Goal: Communication & Community: Answer question/provide support

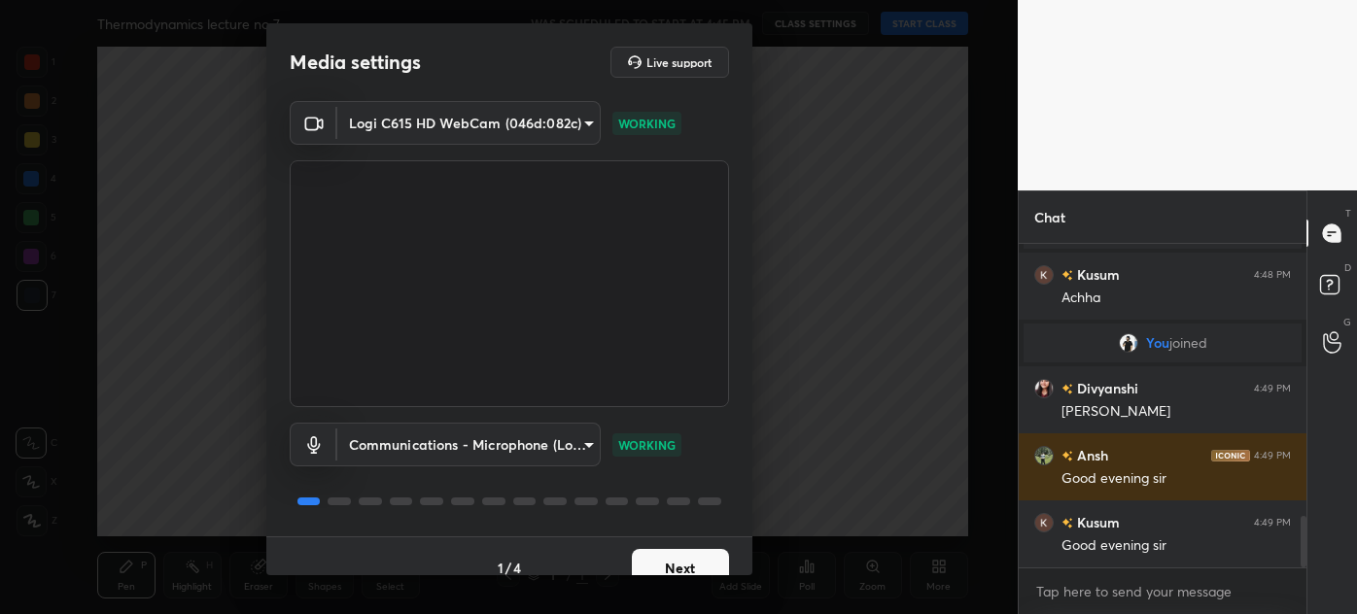
scroll to position [1689, 0]
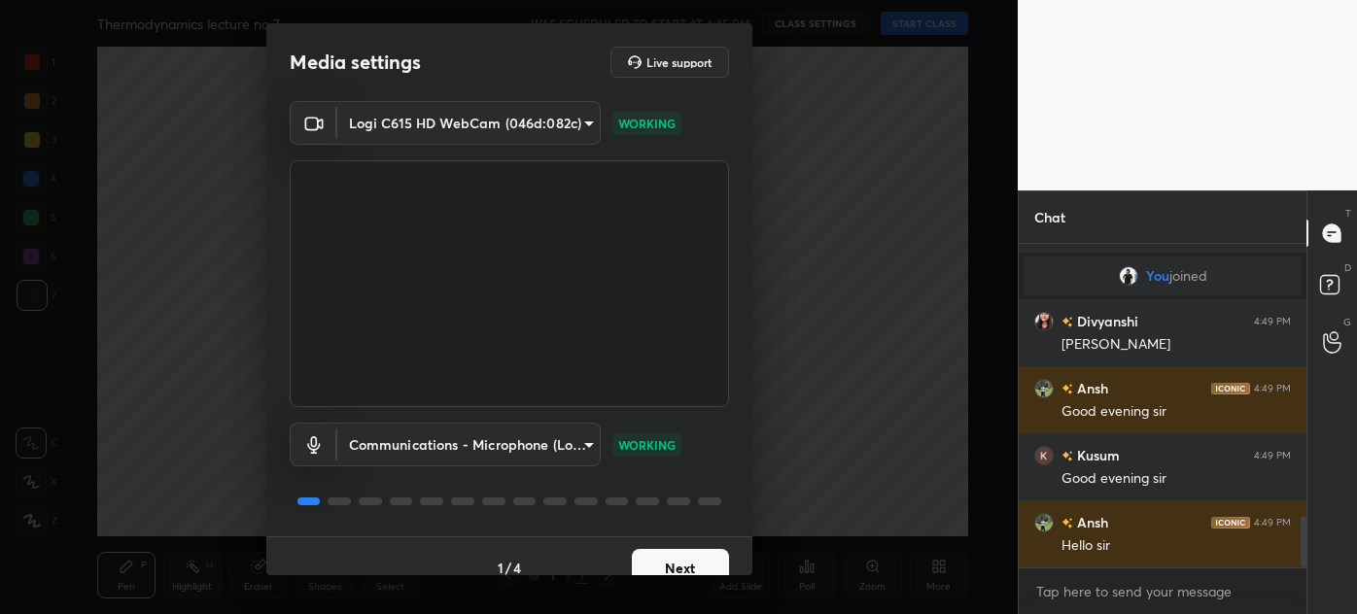
click at [697, 560] on button "Next" at bounding box center [680, 568] width 97 height 39
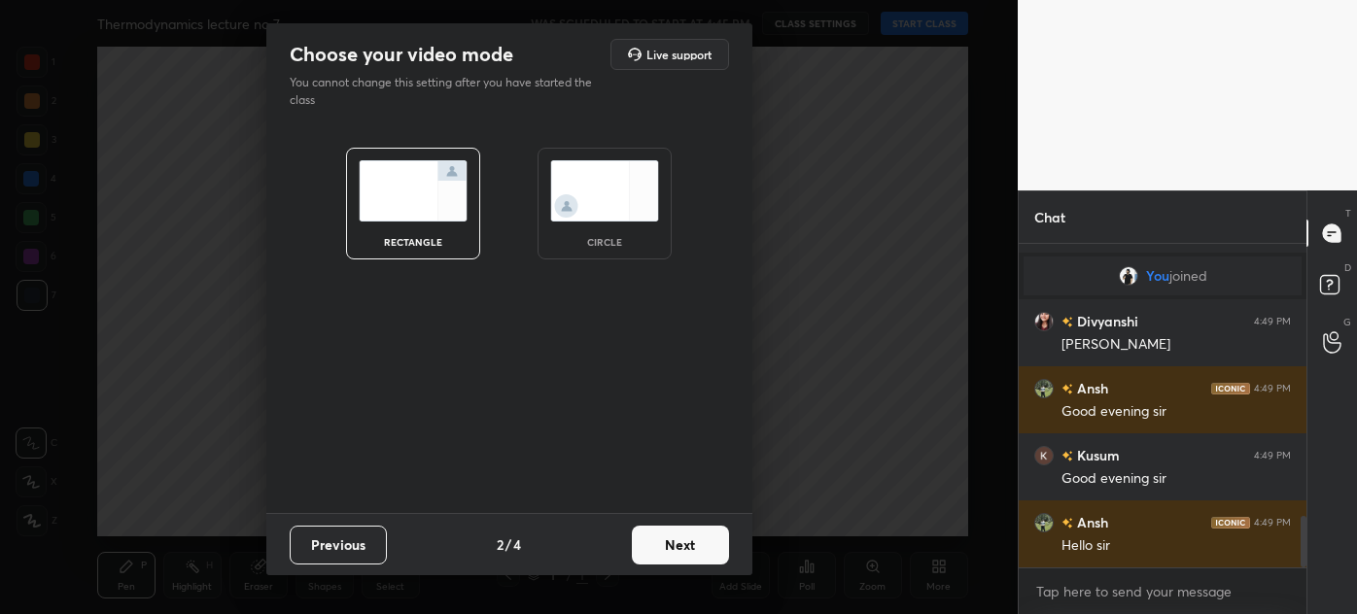
click at [621, 214] on img at bounding box center [604, 190] width 109 height 61
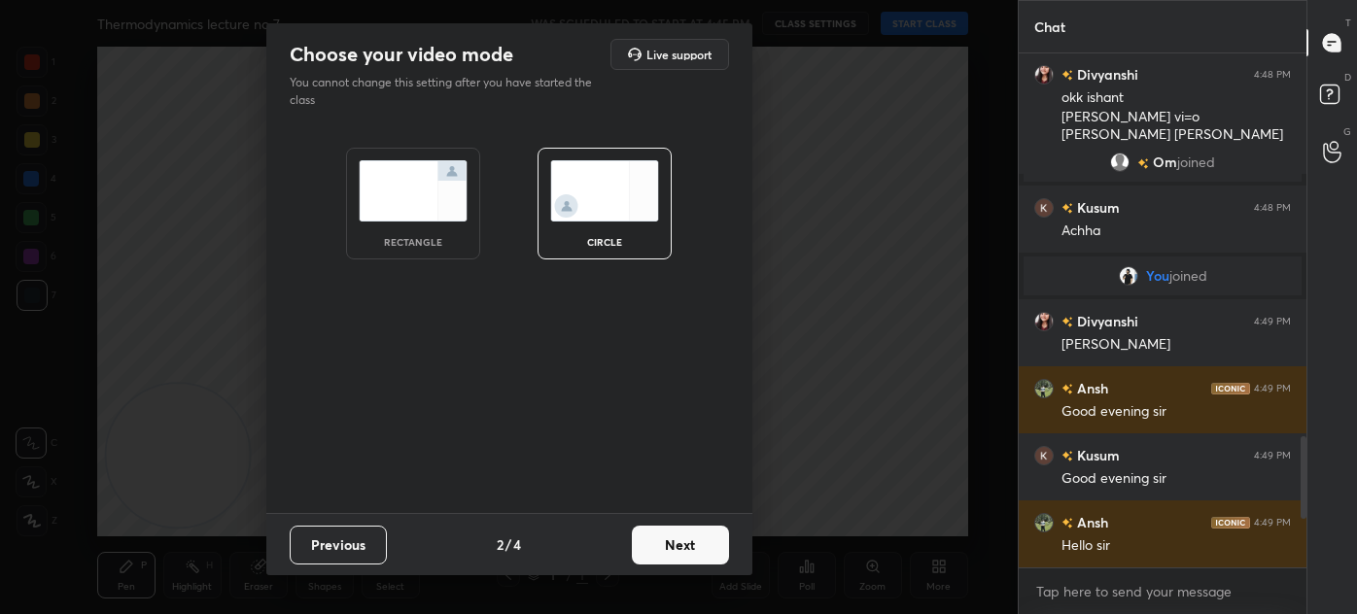
scroll to position [1498, 0]
click at [674, 543] on button "Next" at bounding box center [680, 545] width 97 height 39
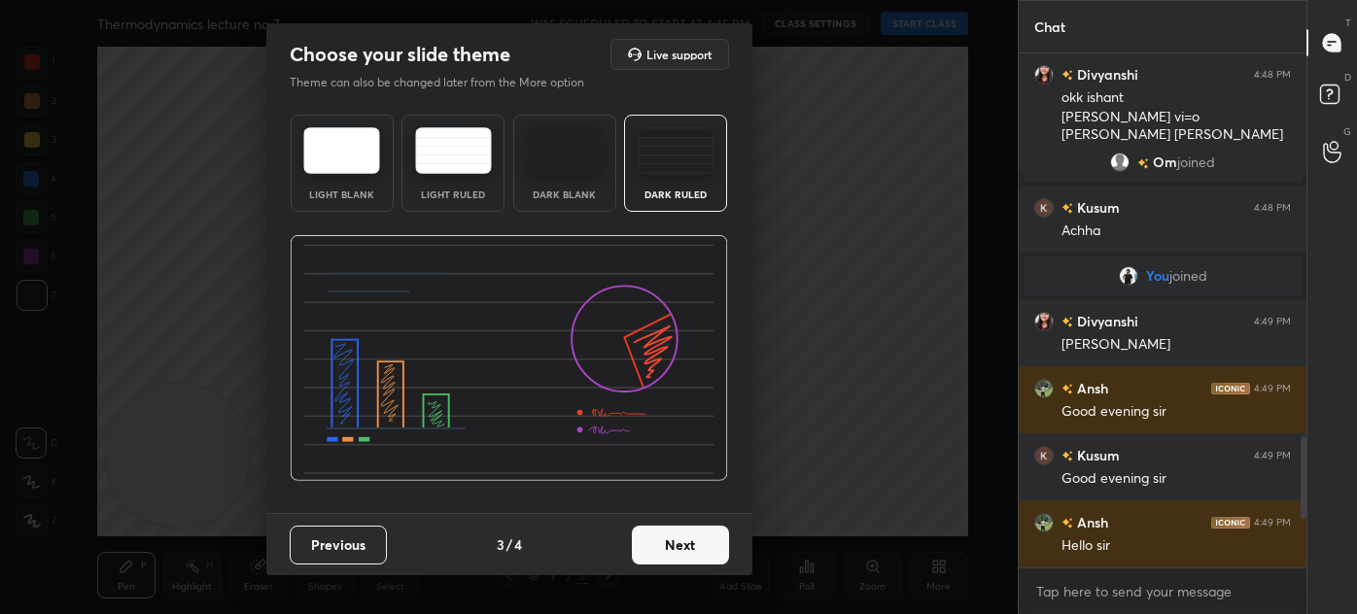
click at [681, 537] on button "Next" at bounding box center [680, 545] width 97 height 39
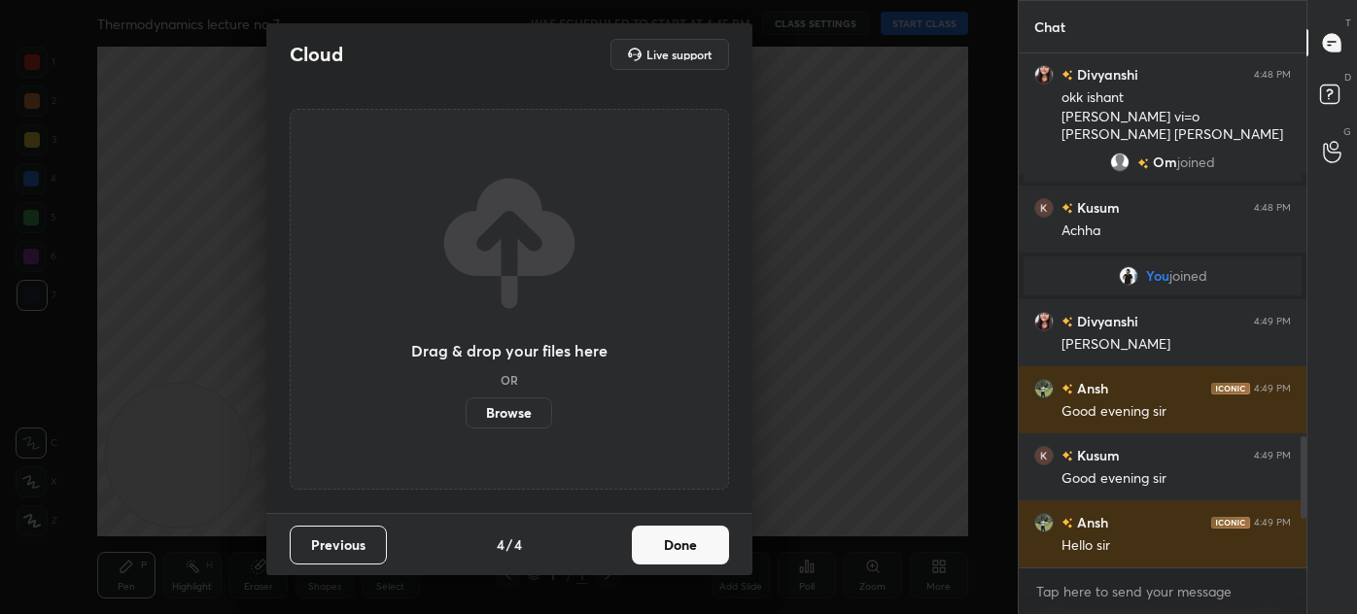
click at [705, 543] on button "Done" at bounding box center [680, 545] width 97 height 39
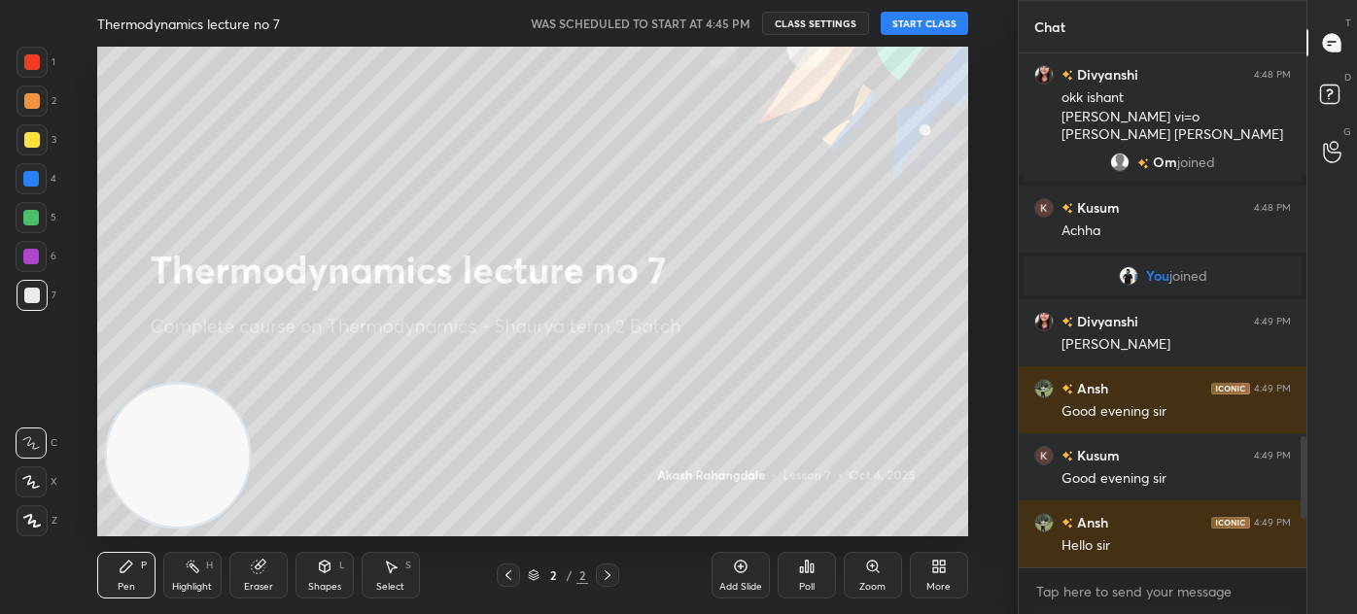
click at [917, 22] on button "START CLASS" at bounding box center [923, 23] width 87 height 23
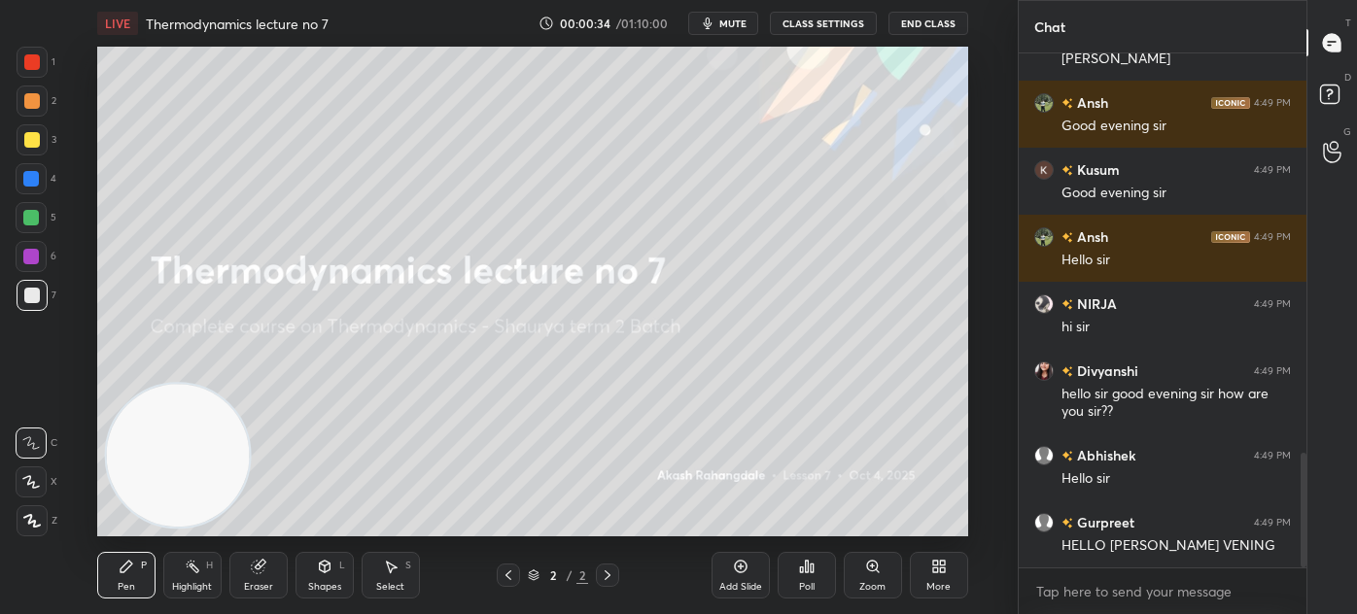
scroll to position [1868, 0]
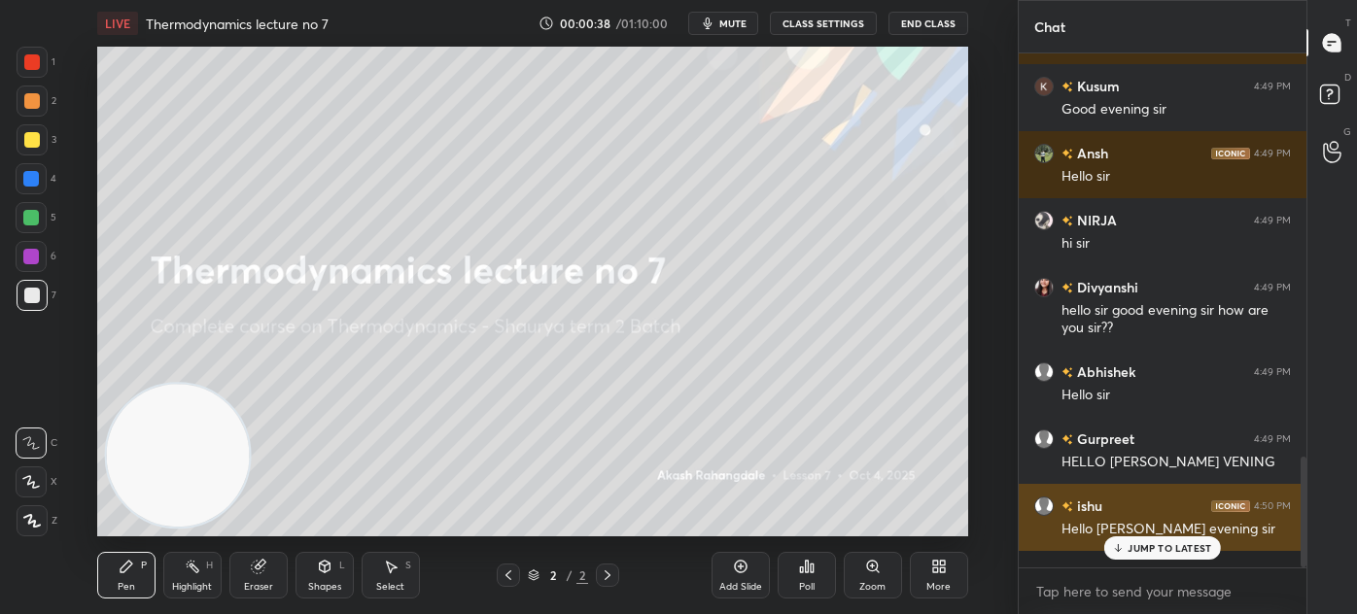
click at [1151, 550] on p "JUMP TO LATEST" at bounding box center [1169, 548] width 84 height 12
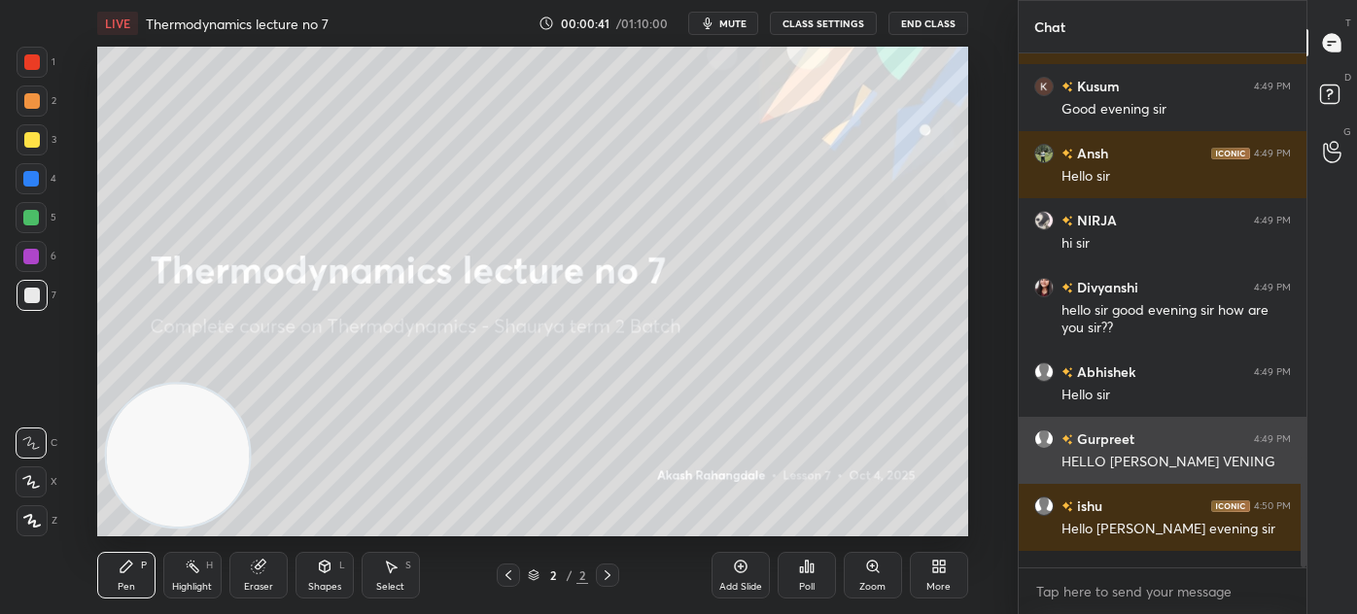
scroll to position [1936, 0]
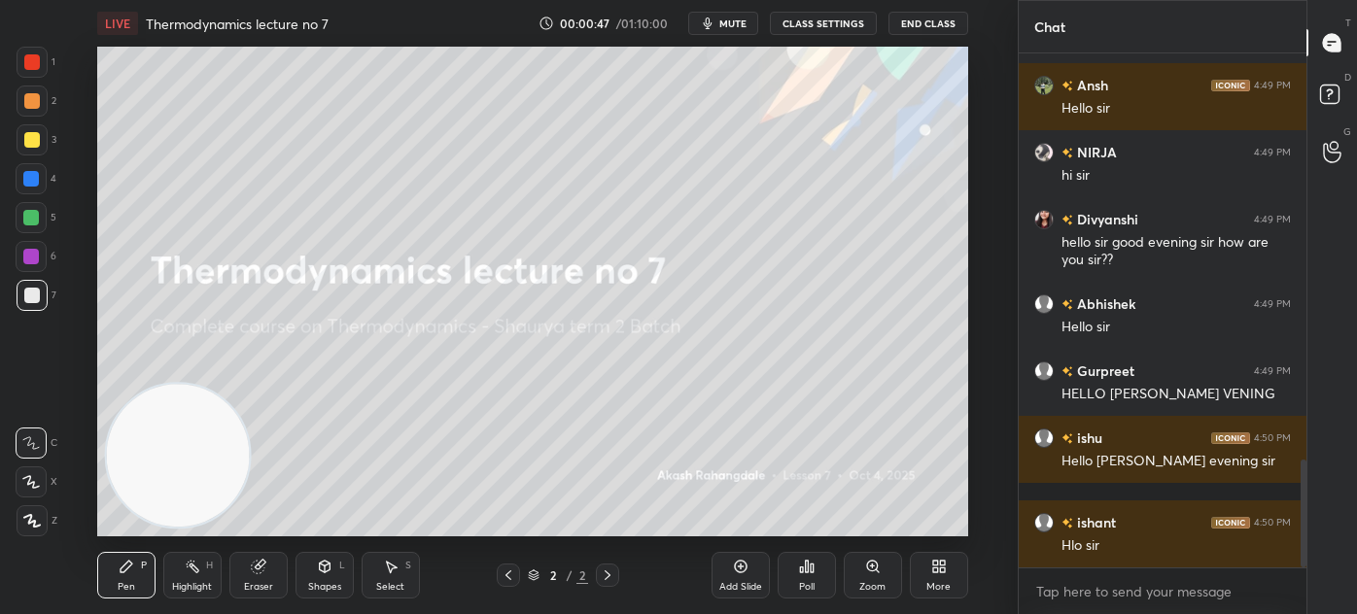
click at [734, 19] on span "mute" at bounding box center [732, 24] width 27 height 14
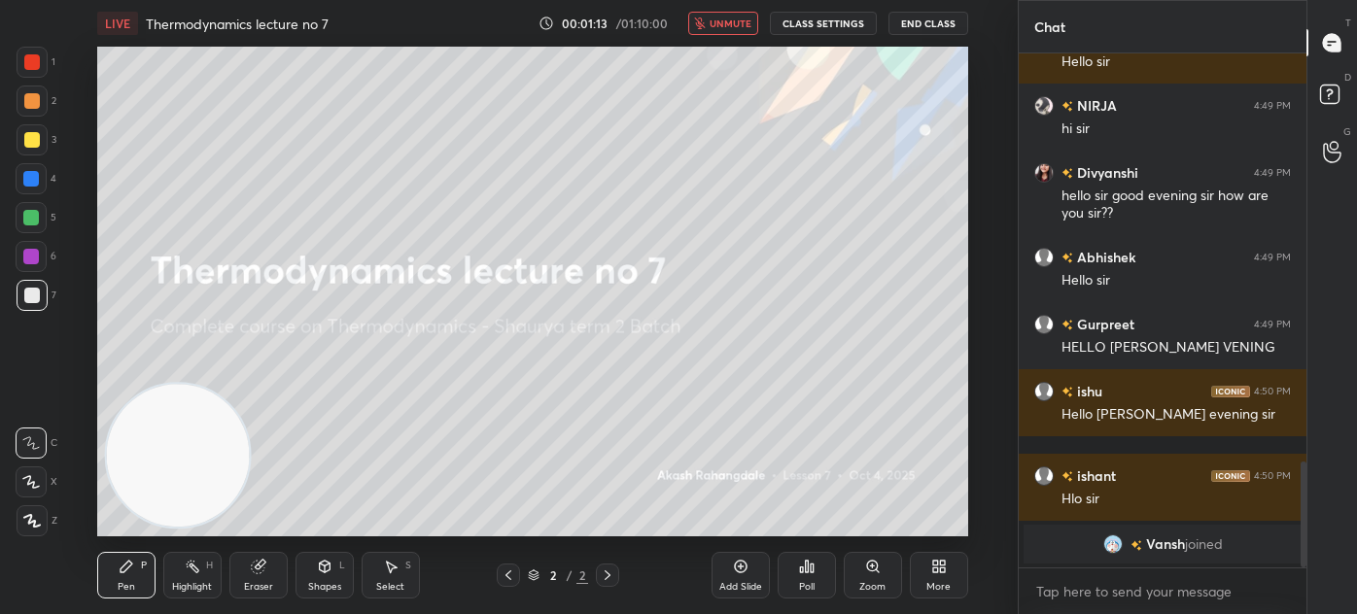
click at [729, 25] on span "unmute" at bounding box center [730, 24] width 42 height 14
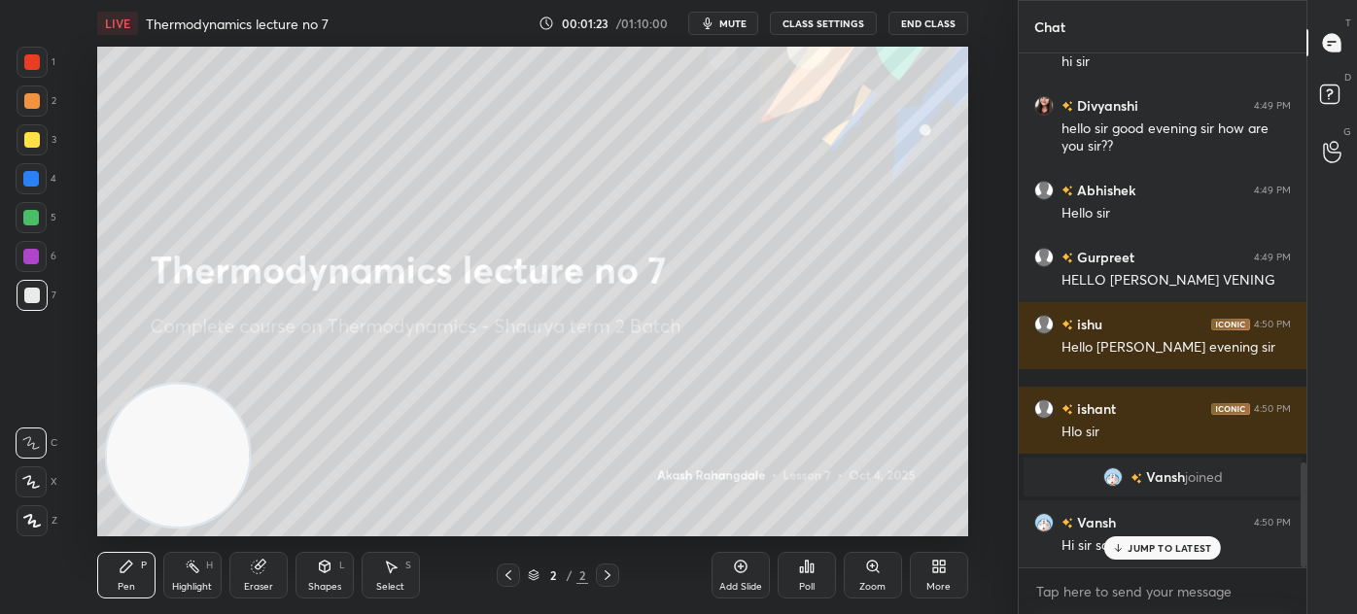
scroll to position [2008, 0]
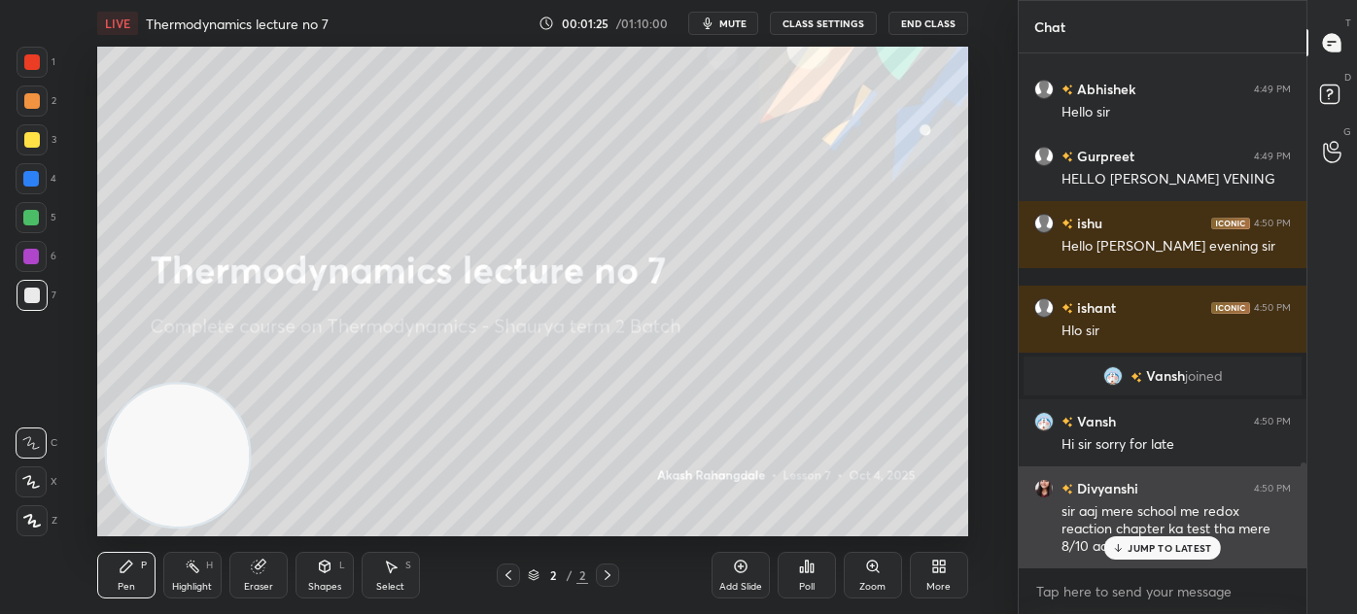
click at [1136, 548] on p "JUMP TO LATEST" at bounding box center [1169, 548] width 84 height 12
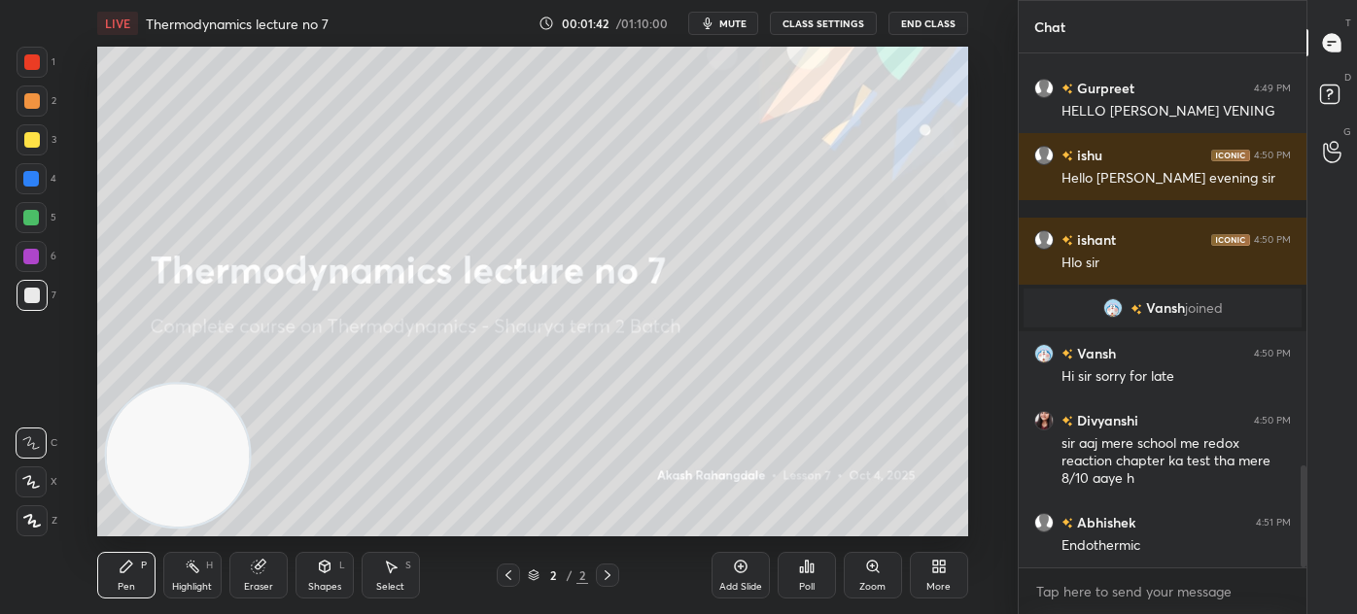
click at [728, 587] on div "Add Slide" at bounding box center [740, 587] width 43 height 10
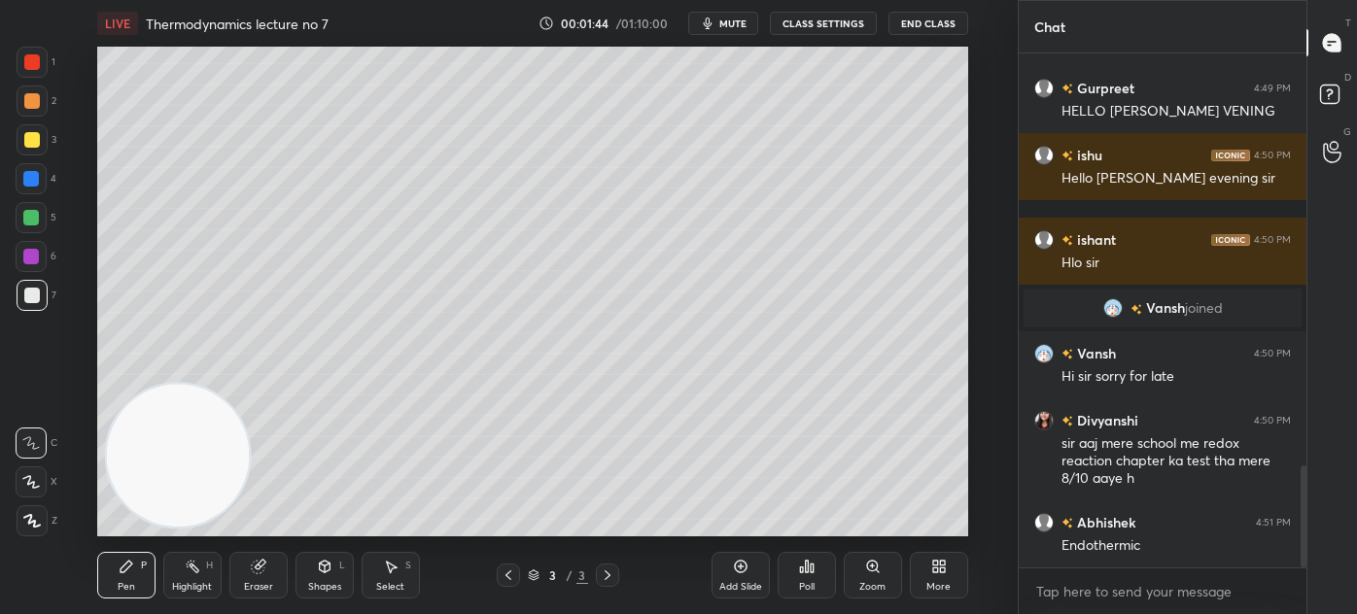
click at [24, 137] on div at bounding box center [32, 140] width 16 height 16
click at [33, 484] on icon at bounding box center [30, 482] width 17 height 14
click at [274, 583] on div "Eraser" at bounding box center [258, 575] width 58 height 47
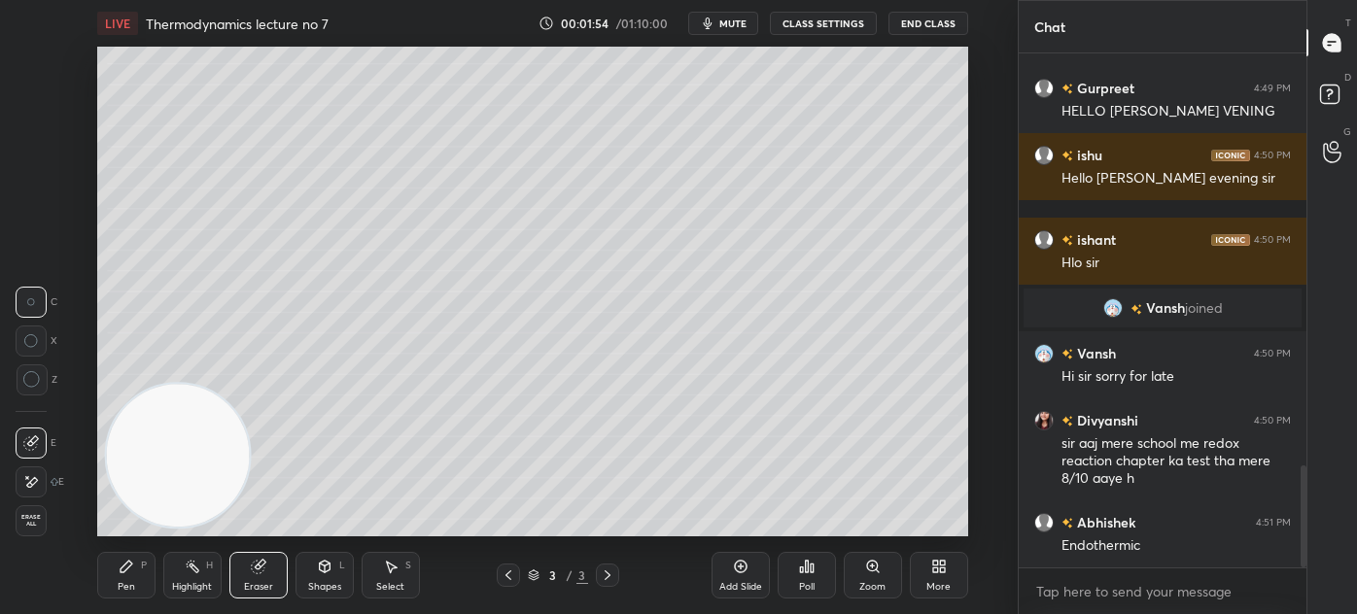
click at [30, 380] on icon at bounding box center [31, 379] width 17 height 17
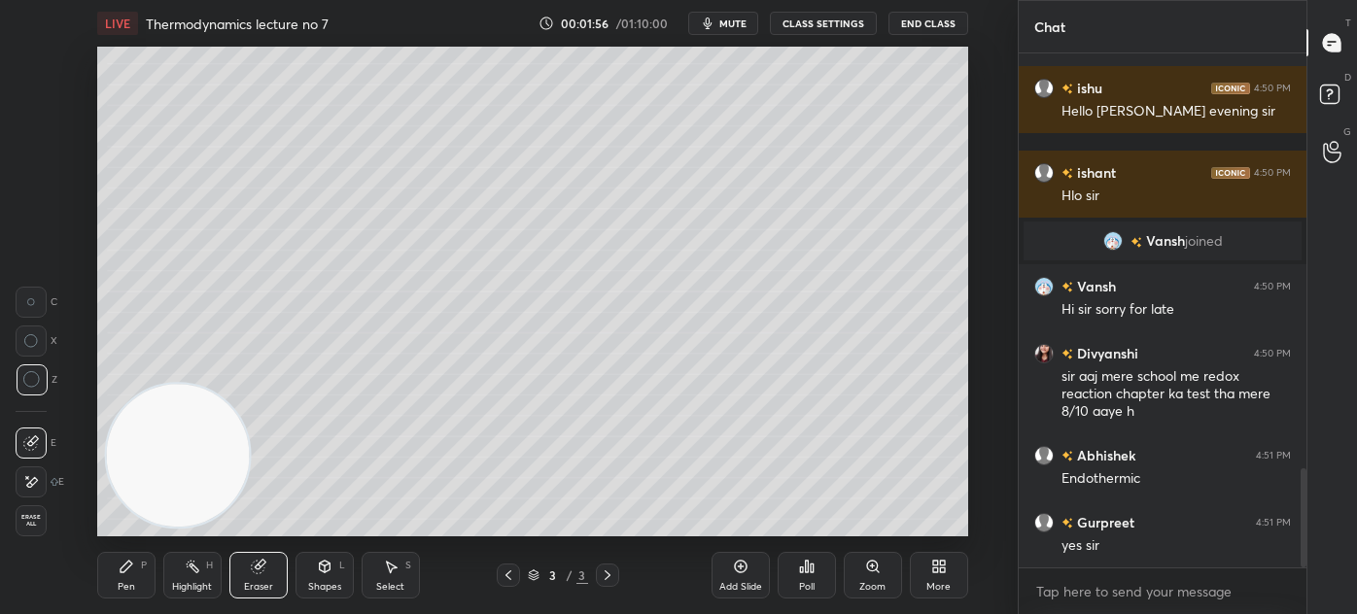
click at [126, 578] on div "Pen P" at bounding box center [126, 575] width 58 height 47
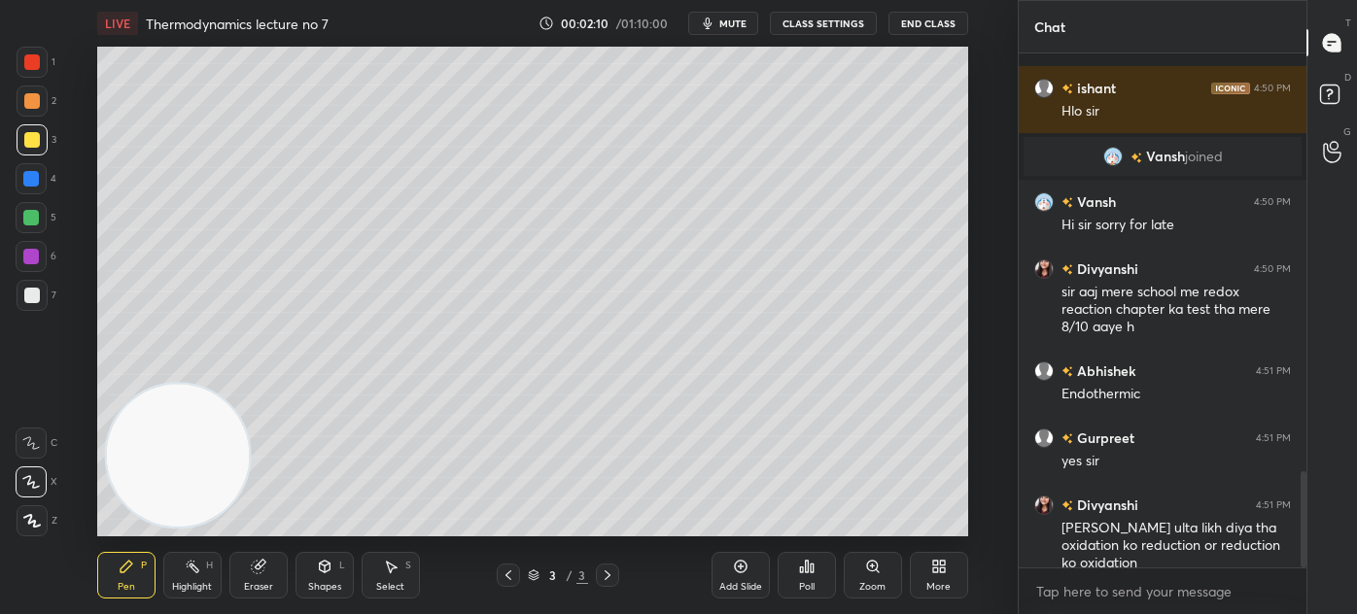
scroll to position [2293, 0]
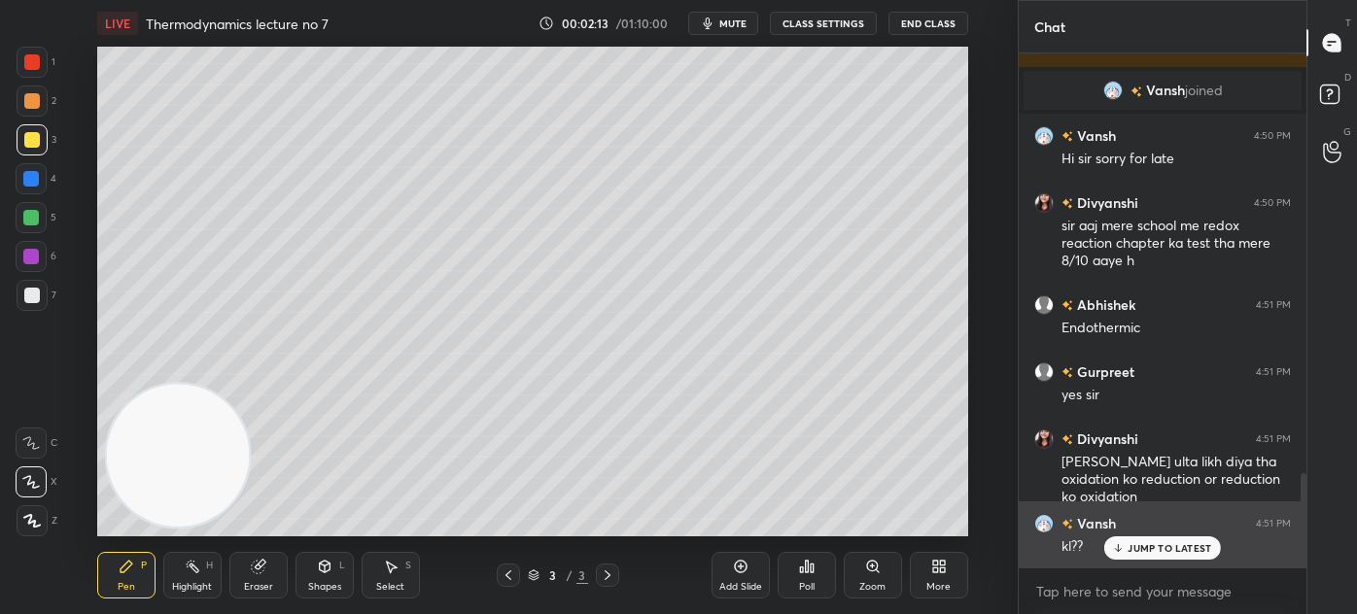
click at [1133, 544] on p "JUMP TO LATEST" at bounding box center [1169, 548] width 84 height 12
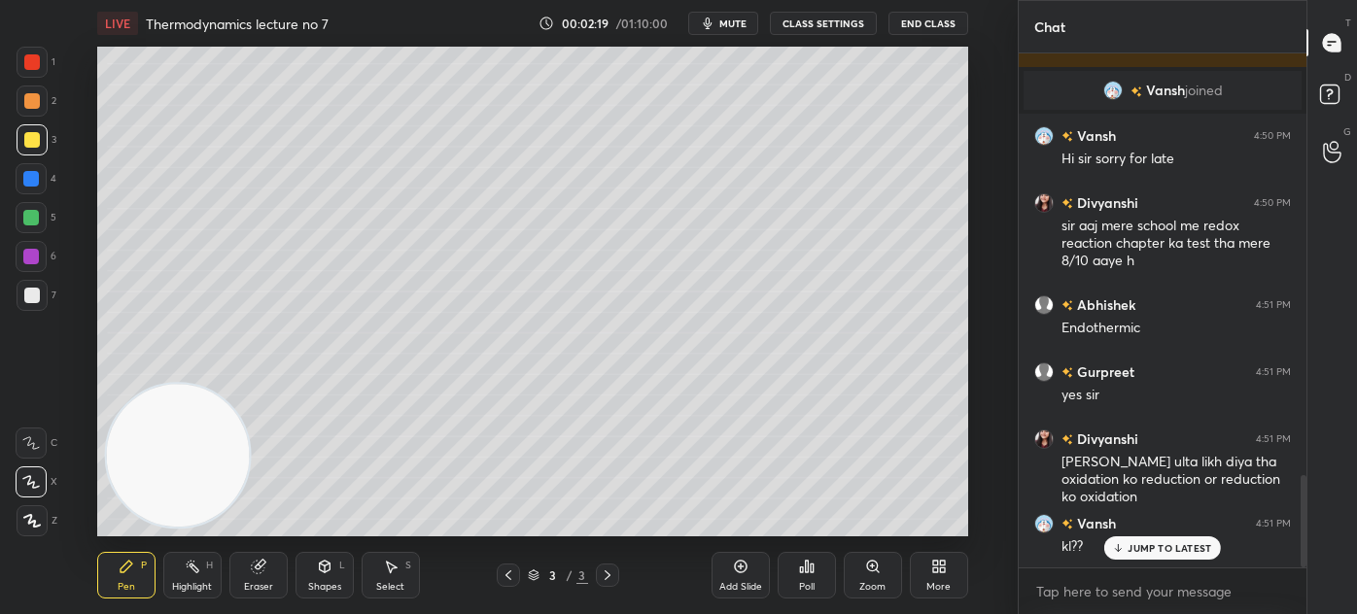
scroll to position [2360, 0]
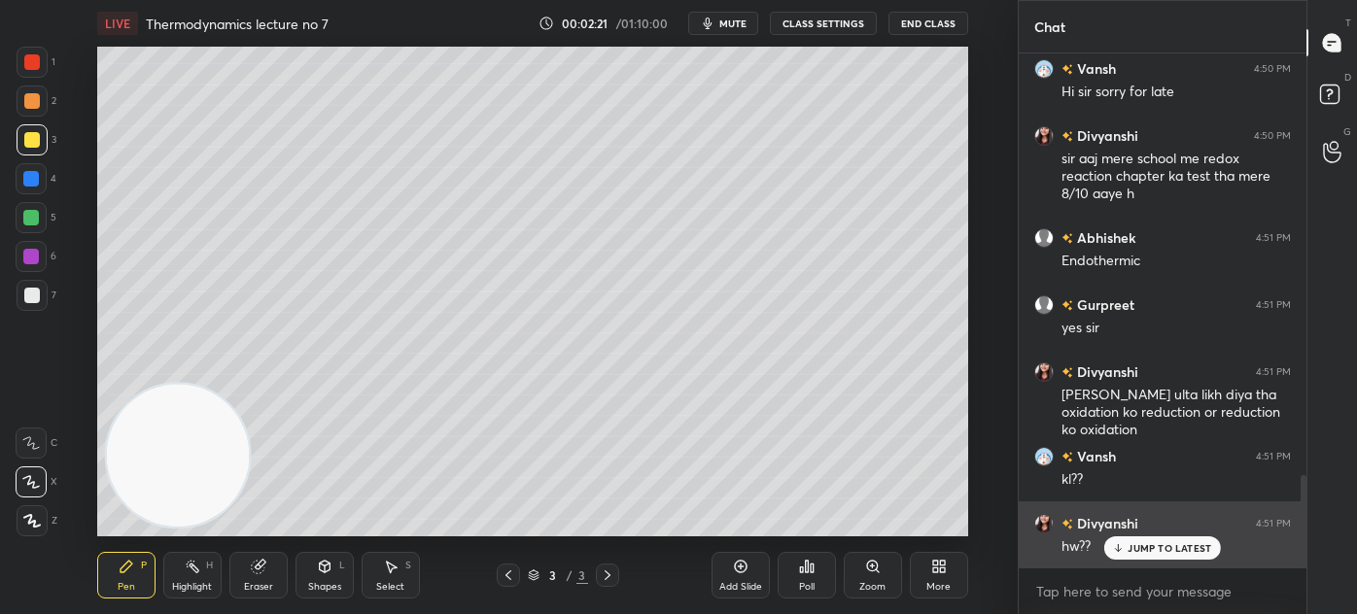
click at [1168, 547] on p "JUMP TO LATEST" at bounding box center [1169, 548] width 84 height 12
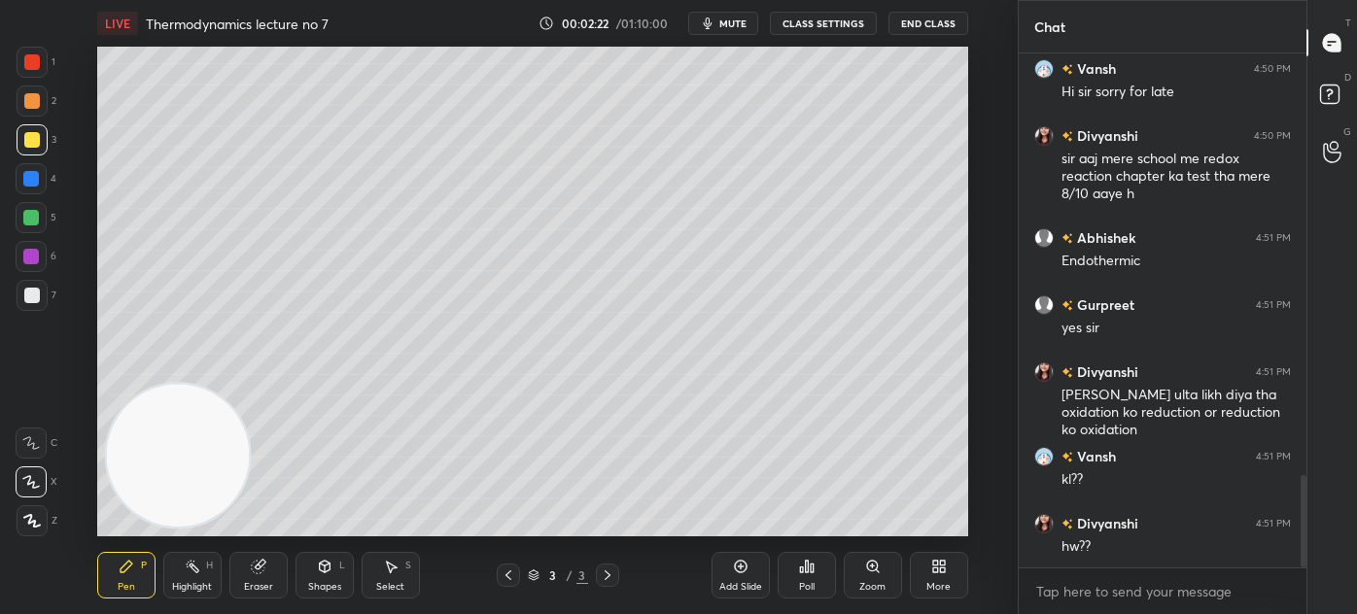
click at [30, 139] on div at bounding box center [32, 140] width 16 height 16
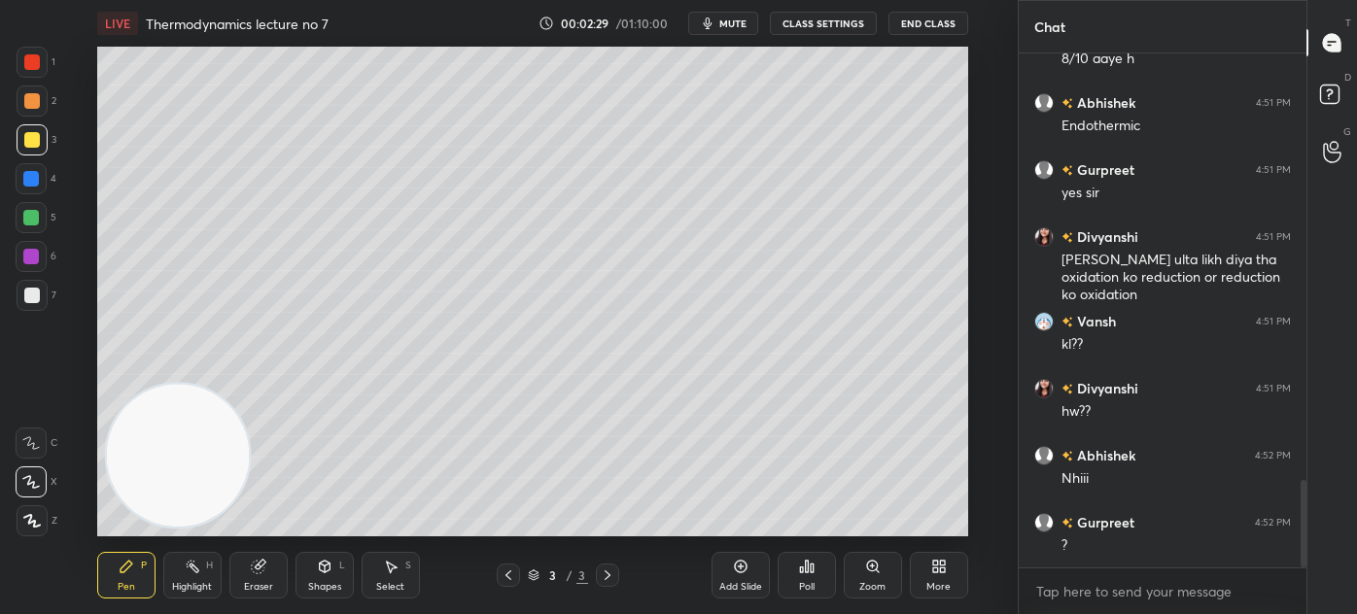
scroll to position [2562, 0]
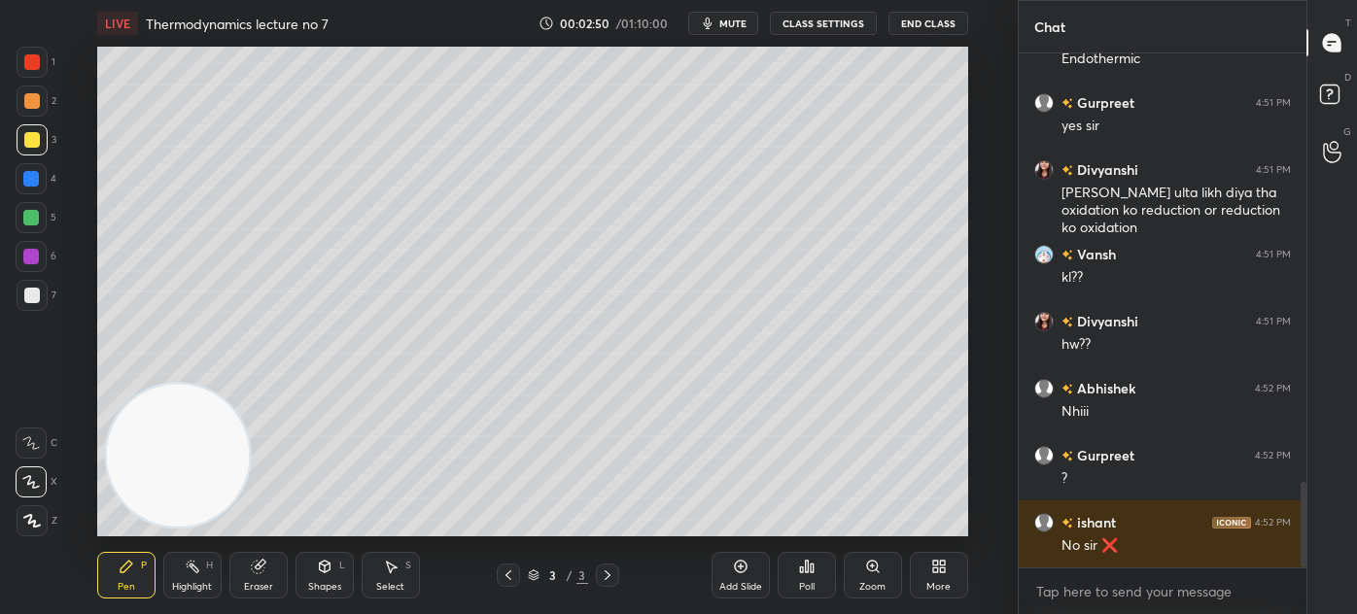
click at [41, 306] on div at bounding box center [32, 295] width 31 height 31
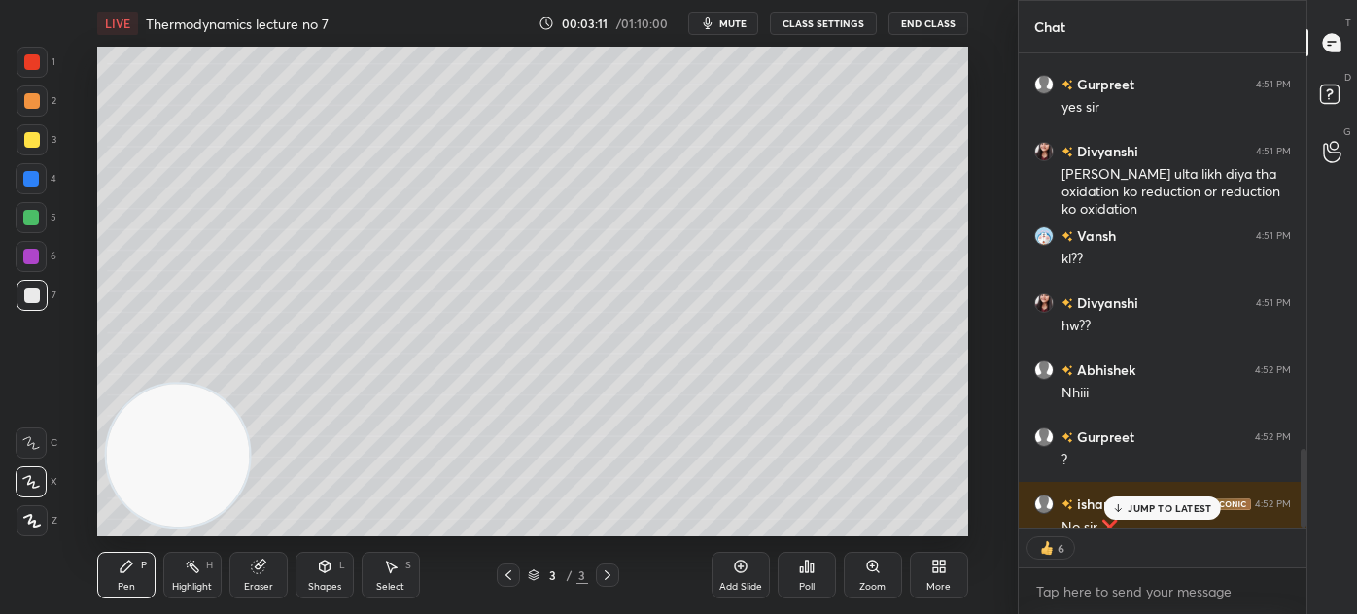
scroll to position [2581, 0]
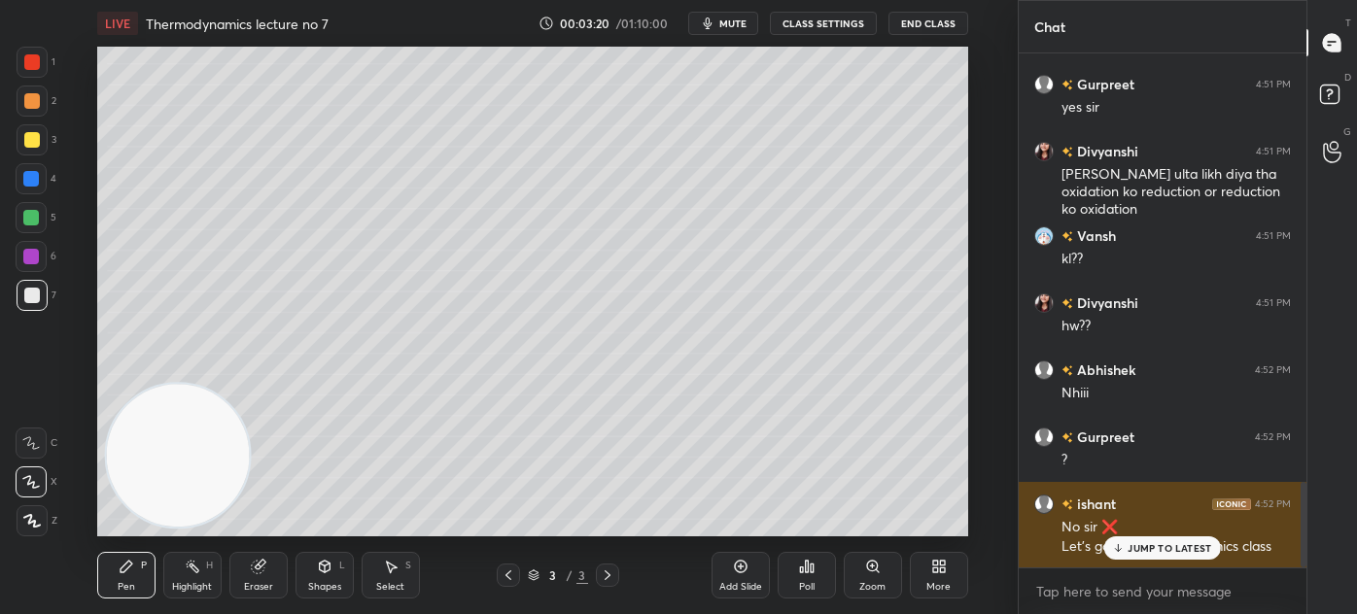
drag, startPoint x: 1137, startPoint y: 550, endPoint x: 1117, endPoint y: 552, distance: 20.5
click at [1137, 549] on p "JUMP TO LATEST" at bounding box center [1169, 548] width 84 height 12
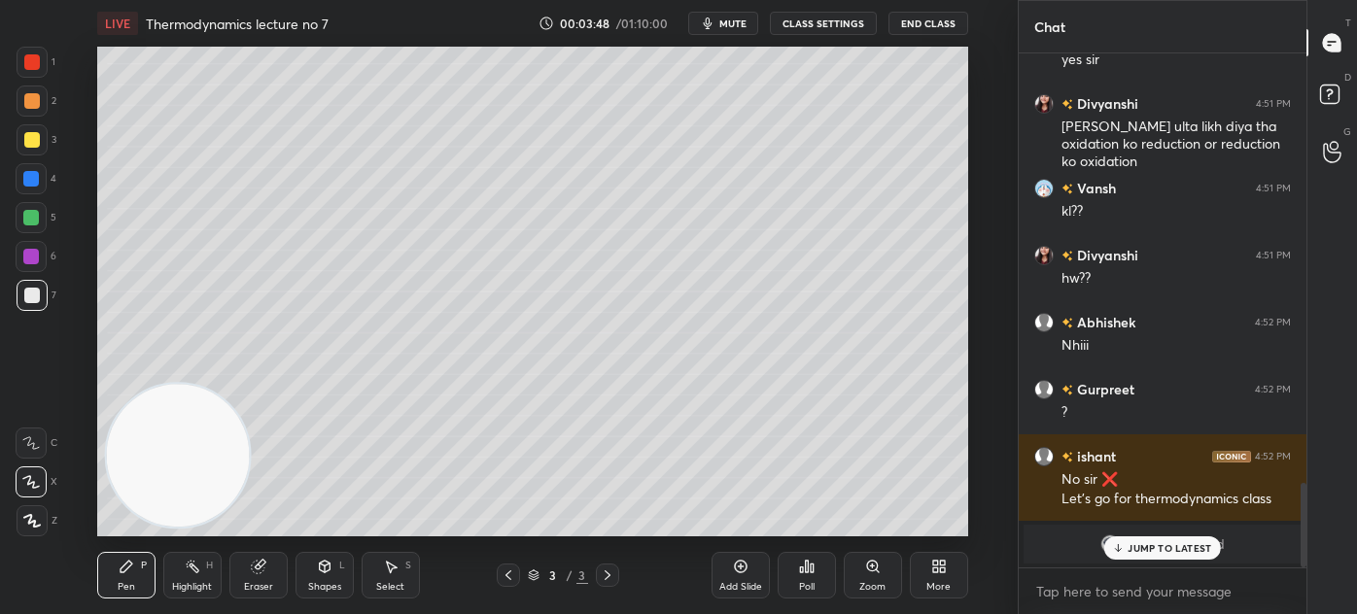
scroll to position [2628, 0]
drag, startPoint x: 1186, startPoint y: 546, endPoint x: 1173, endPoint y: 544, distance: 13.7
click at [1186, 546] on p "JUMP TO LATEST" at bounding box center [1169, 548] width 84 height 12
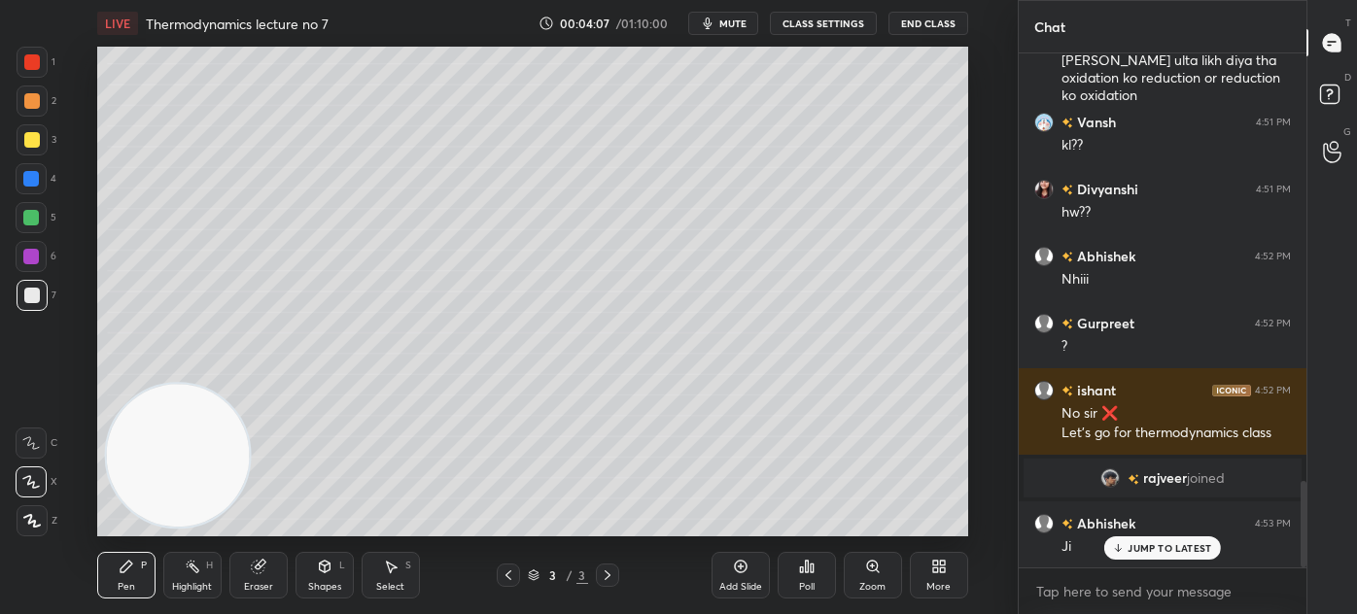
scroll to position [2544, 0]
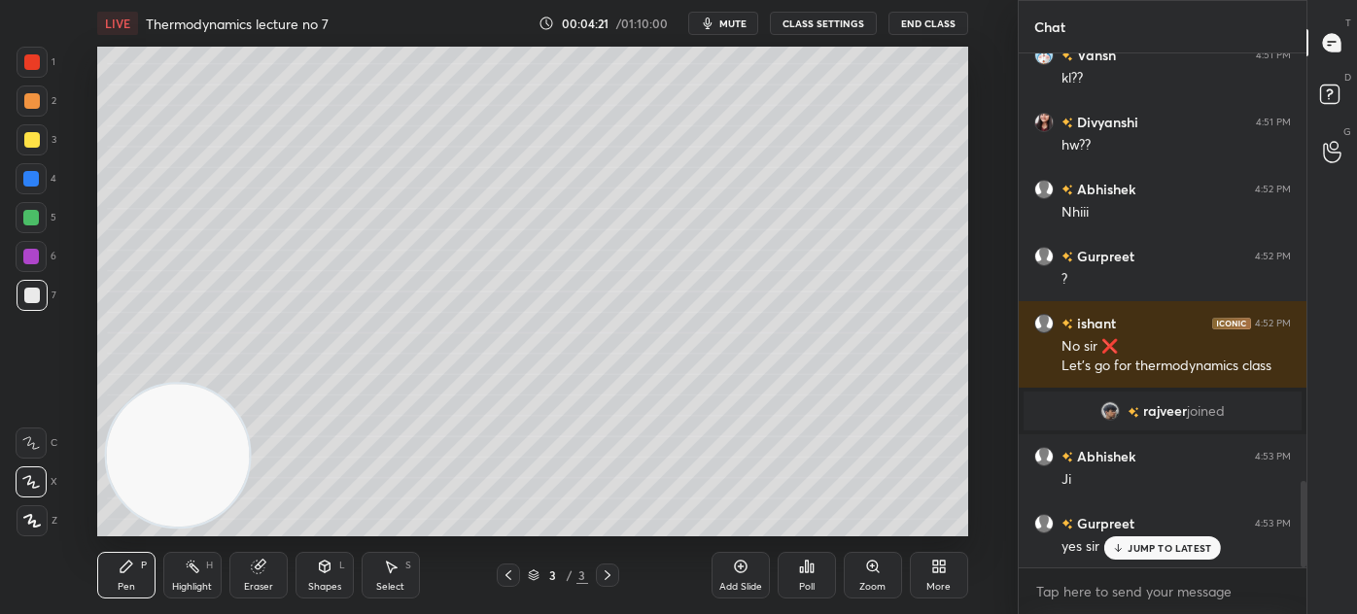
click at [27, 141] on div at bounding box center [32, 140] width 16 height 16
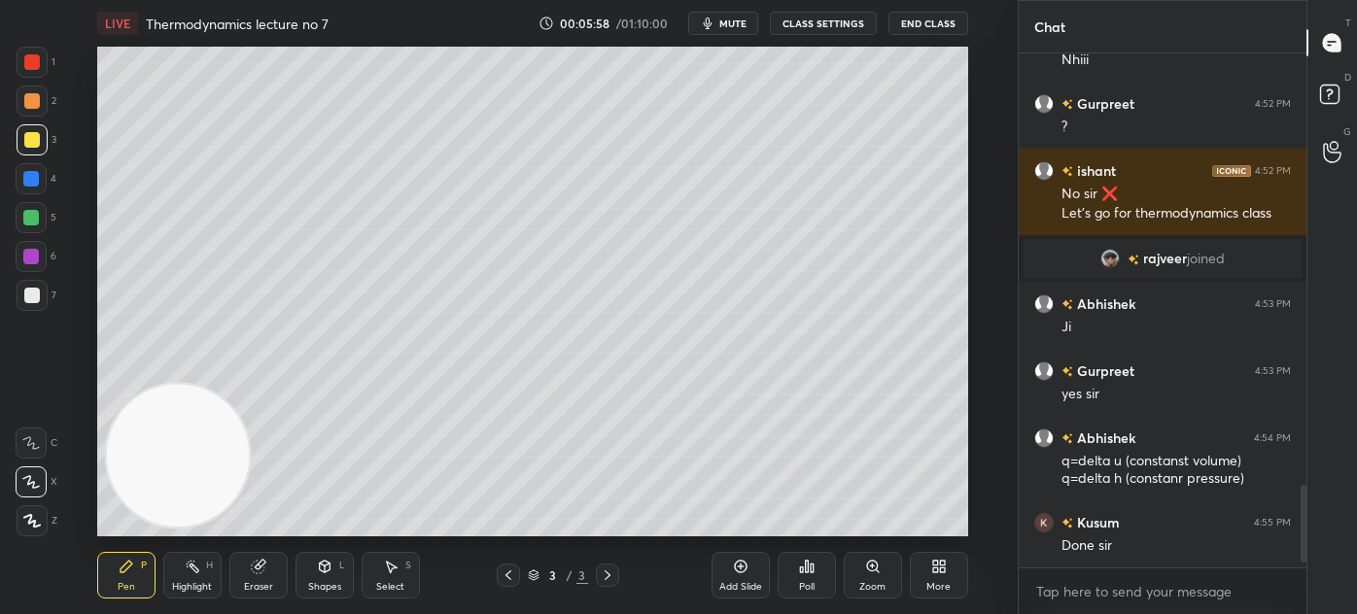
scroll to position [6, 5]
click at [739, 583] on div "Add Slide" at bounding box center [740, 587] width 43 height 10
click at [33, 138] on div at bounding box center [32, 140] width 16 height 16
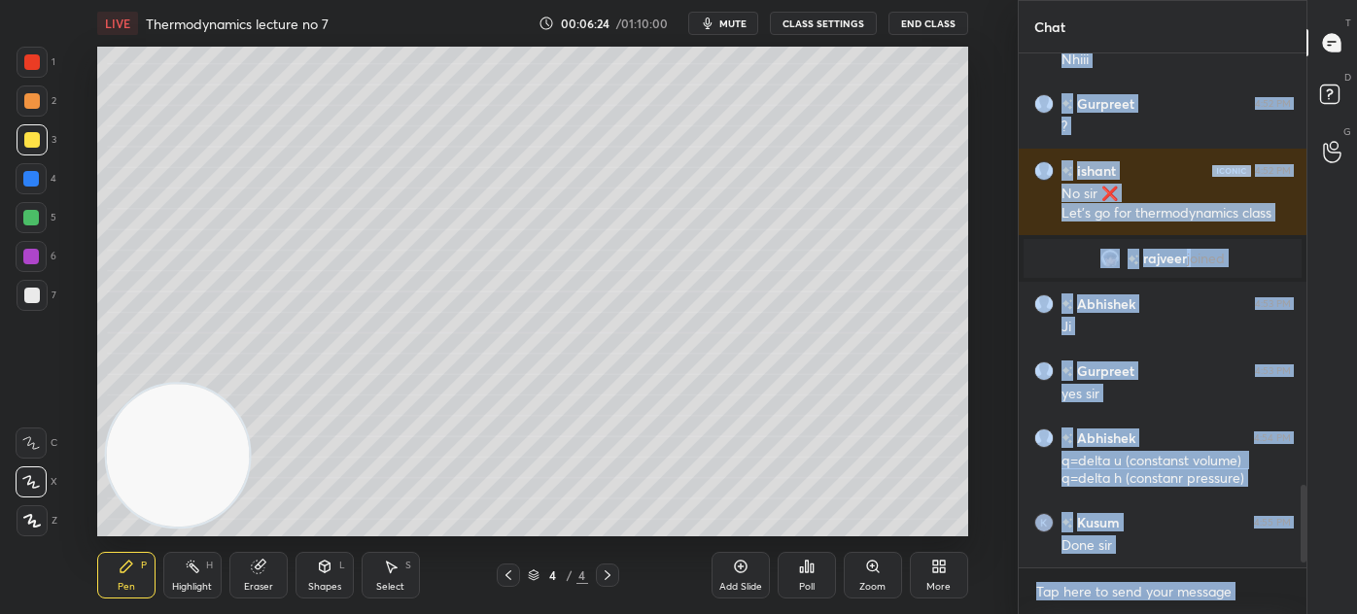
scroll to position [2743, 0]
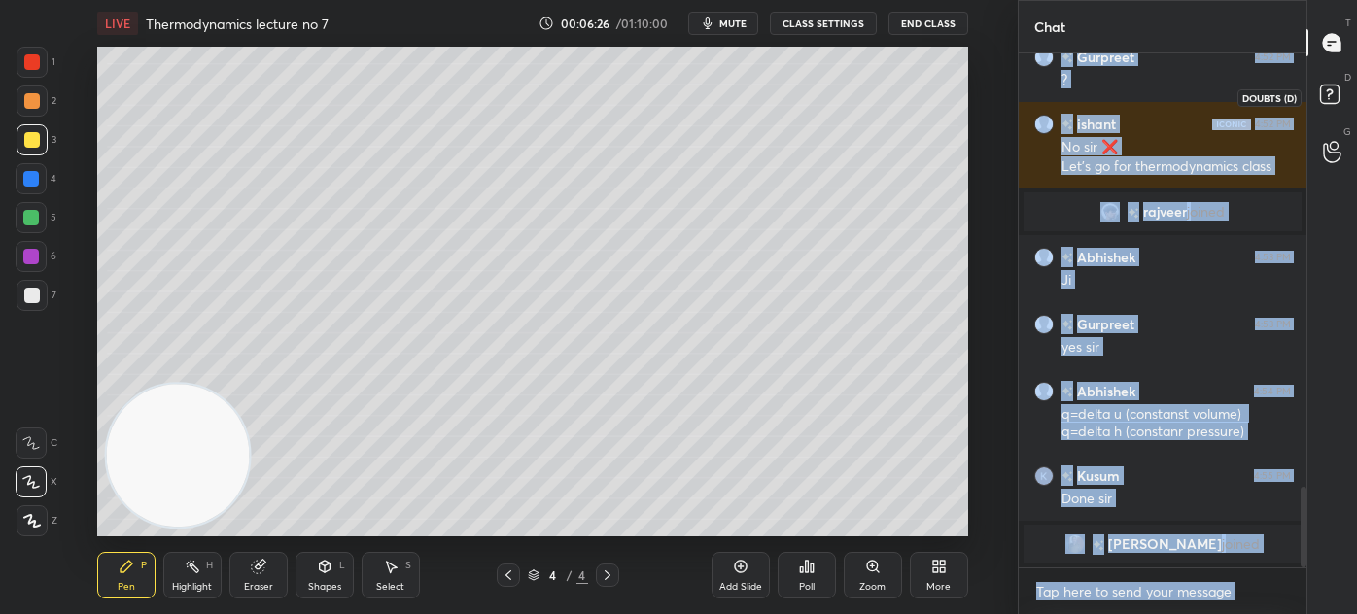
click at [1330, 99] on icon at bounding box center [1332, 97] width 35 height 35
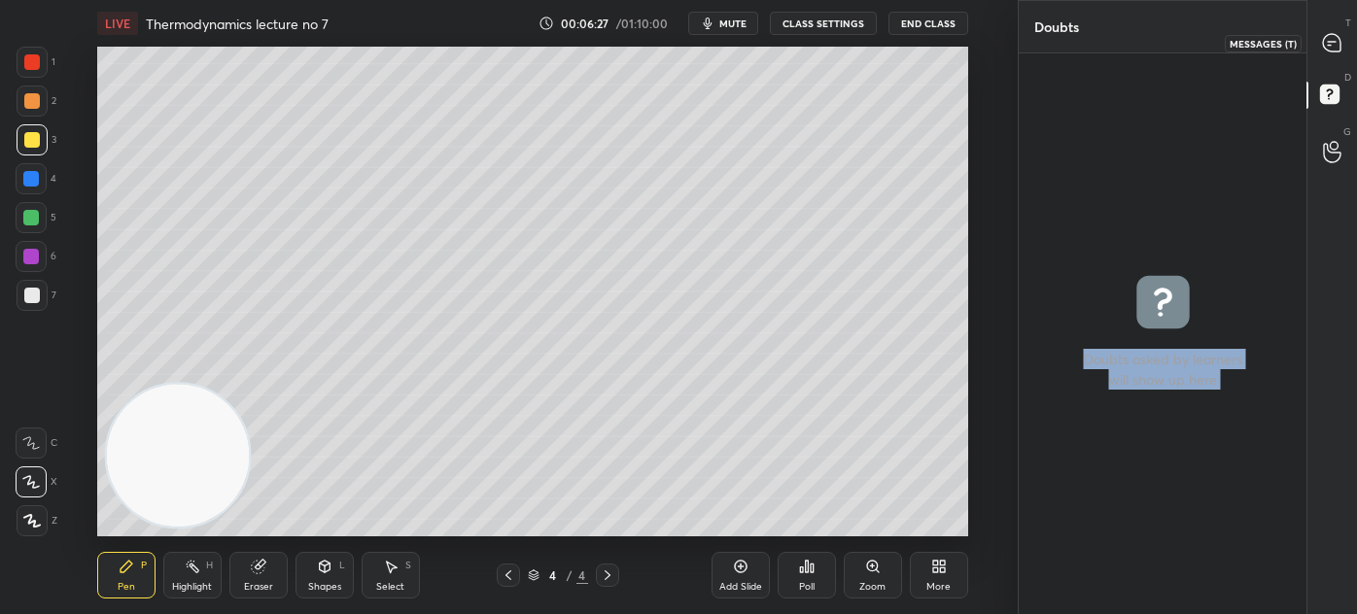
click at [1331, 43] on icon at bounding box center [1331, 42] width 17 height 17
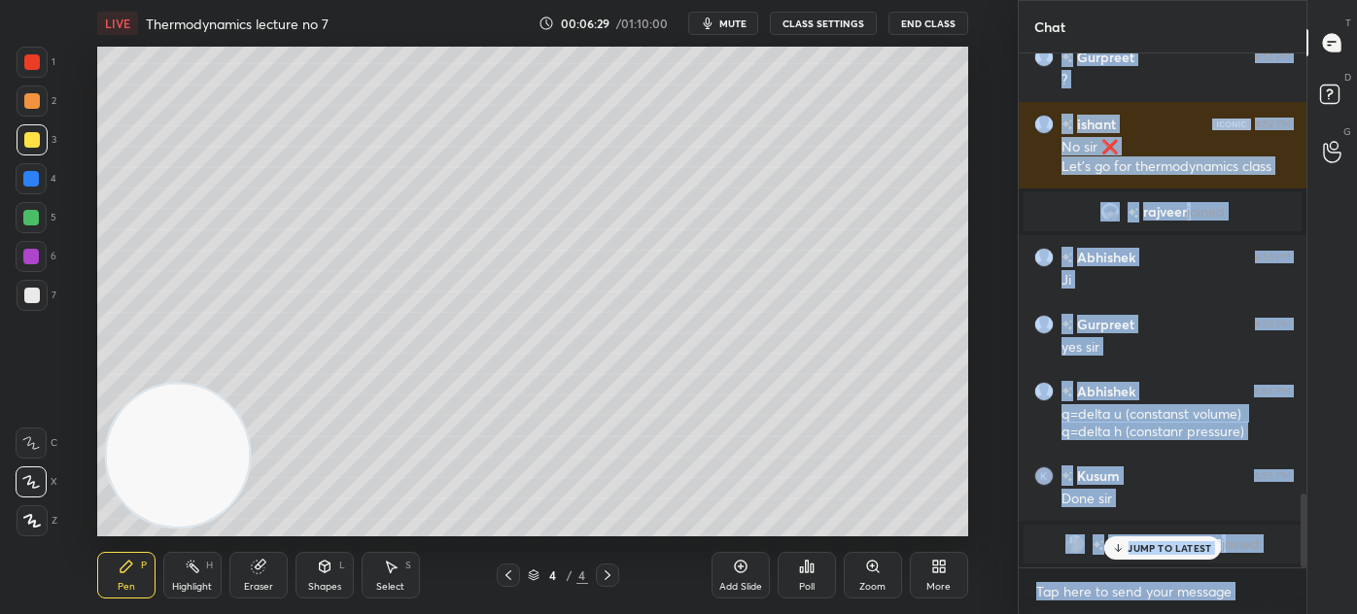
scroll to position [3047, 0]
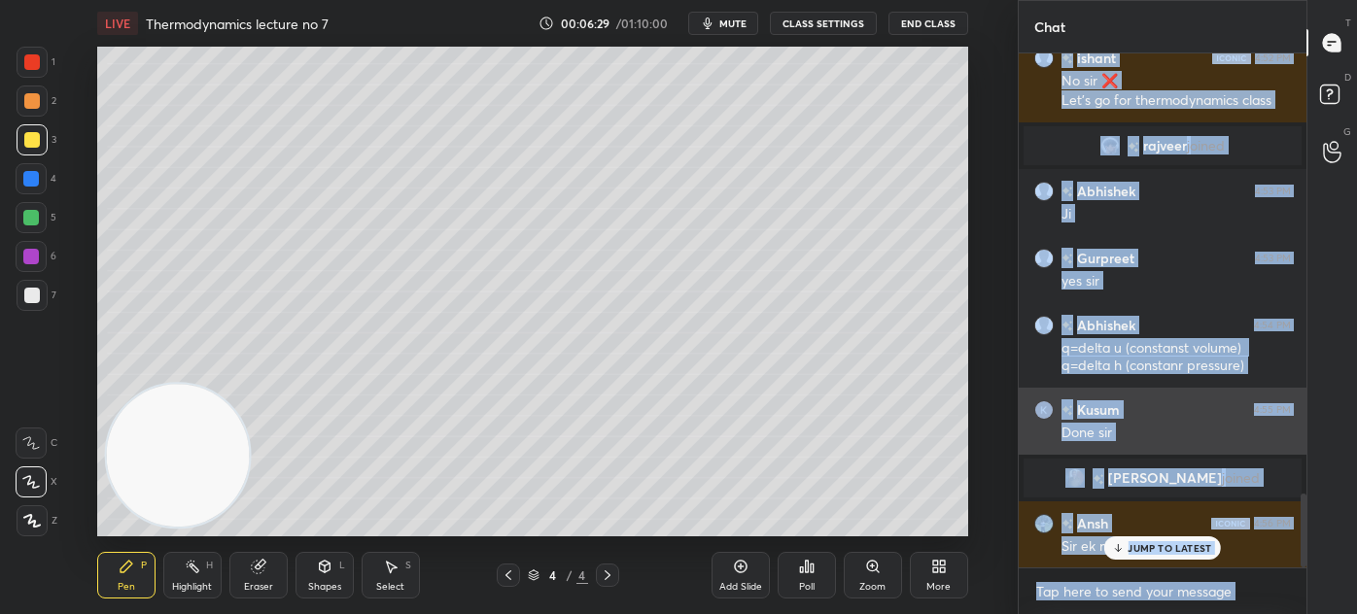
click at [1032, 443] on div "Vansh joined Vansh 4:50 PM Hi sir sorry for late Divyanshi 4:50 PM sir aaj mere…" at bounding box center [1162, 310] width 288 height 514
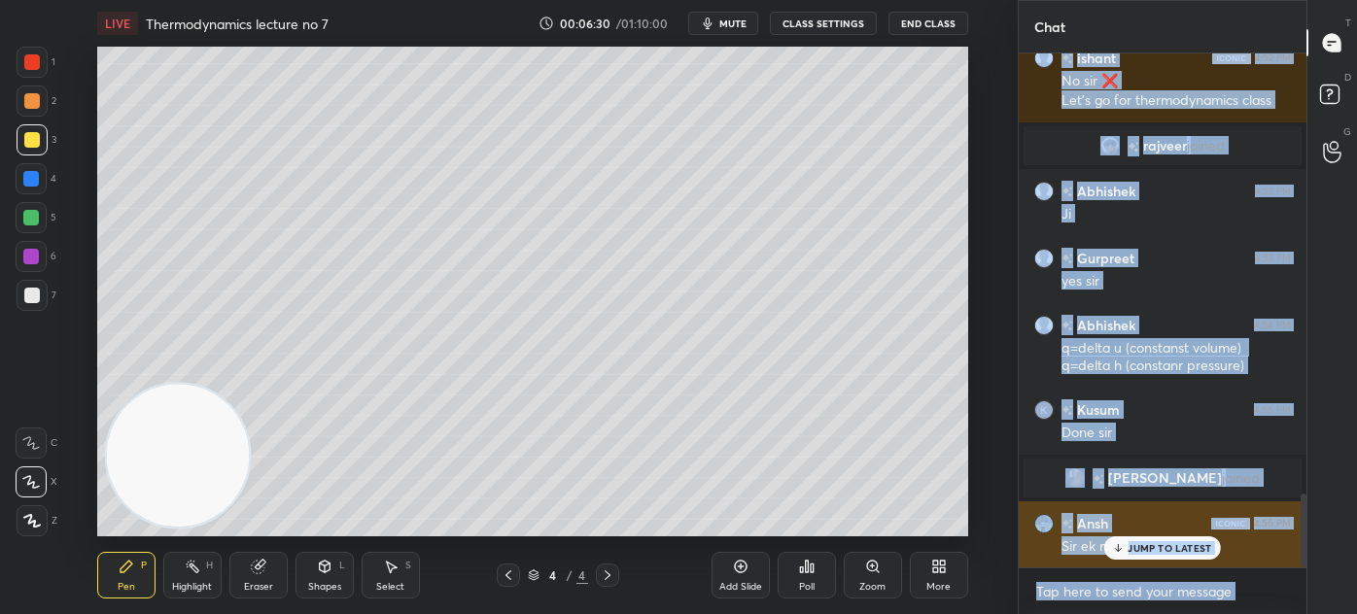
click at [1134, 546] on p "JUMP TO LATEST" at bounding box center [1169, 548] width 84 height 12
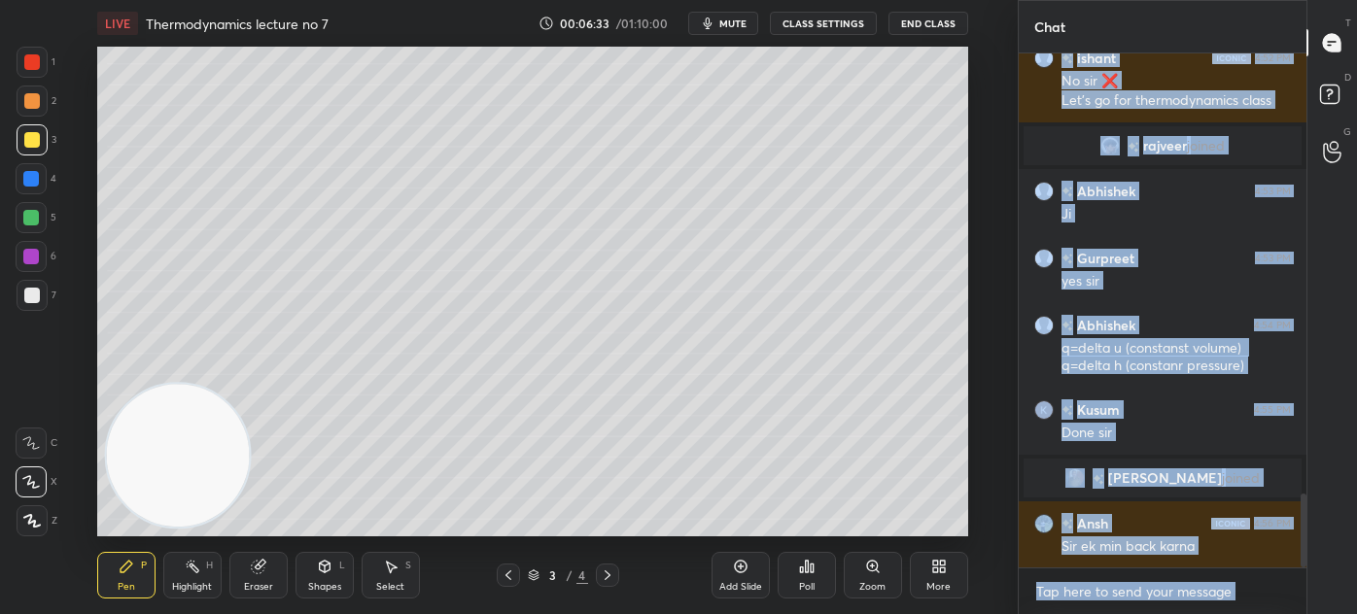
click at [1078, 593] on textarea at bounding box center [1162, 591] width 257 height 31
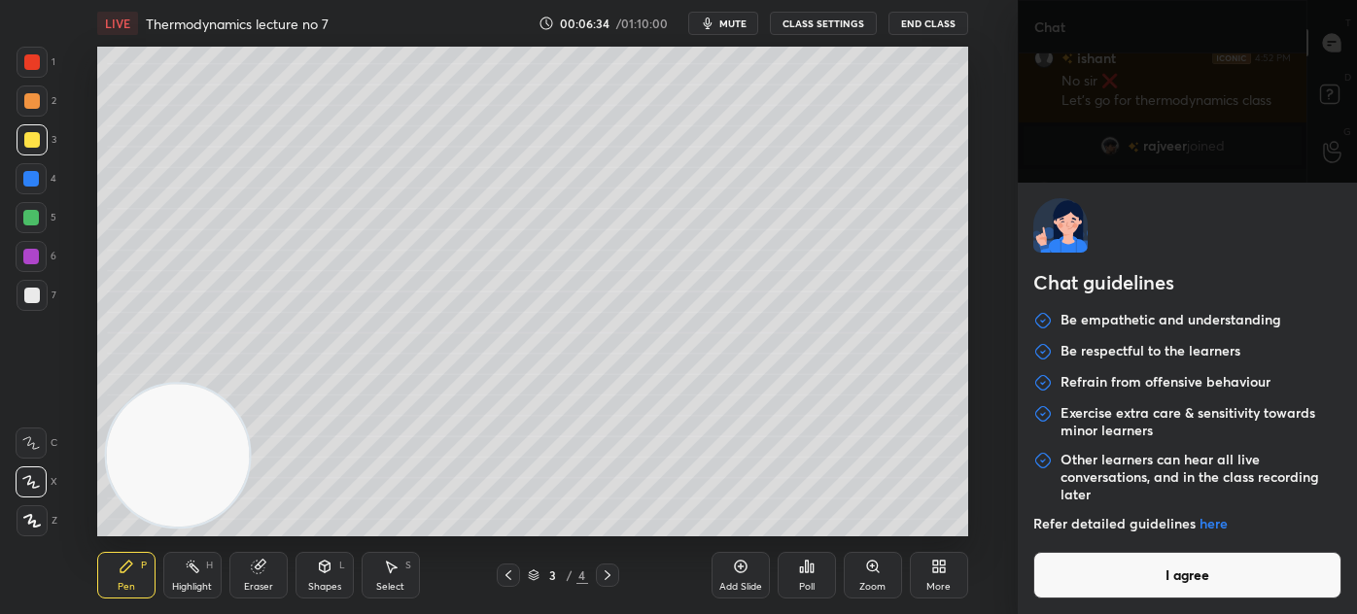
click at [1133, 573] on button "I agree" at bounding box center [1187, 575] width 308 height 47
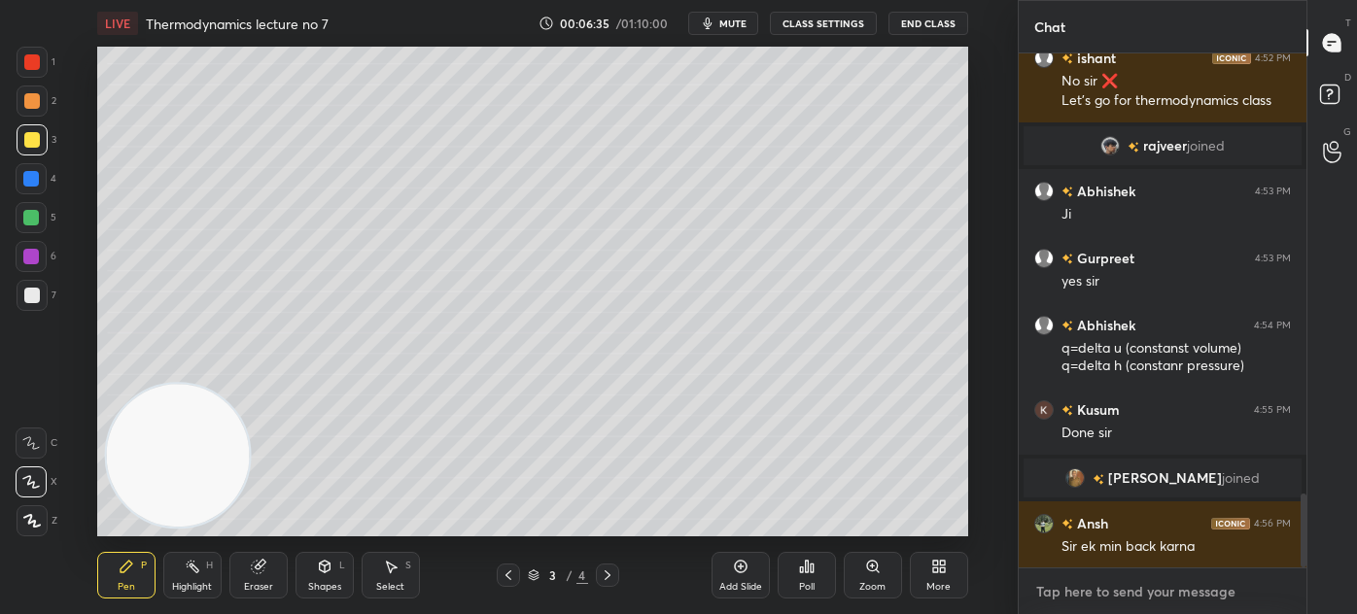
scroll to position [3114, 0]
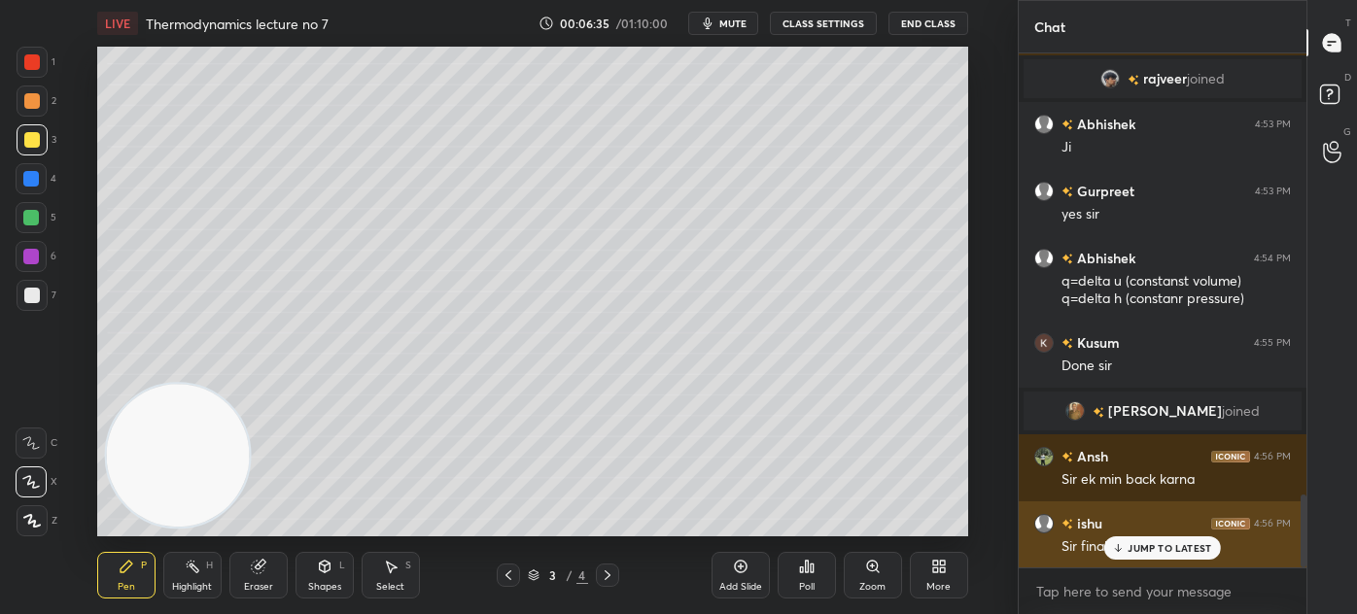
click at [1127, 551] on p "JUMP TO LATEST" at bounding box center [1169, 548] width 84 height 12
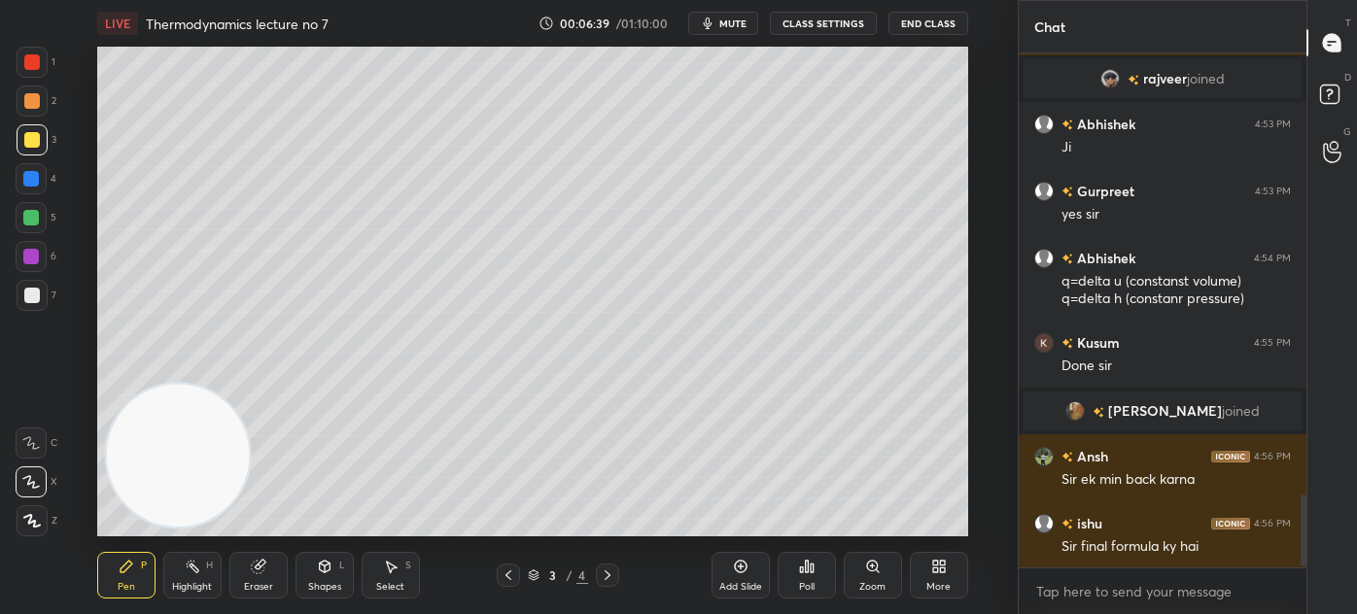
scroll to position [3217, 0]
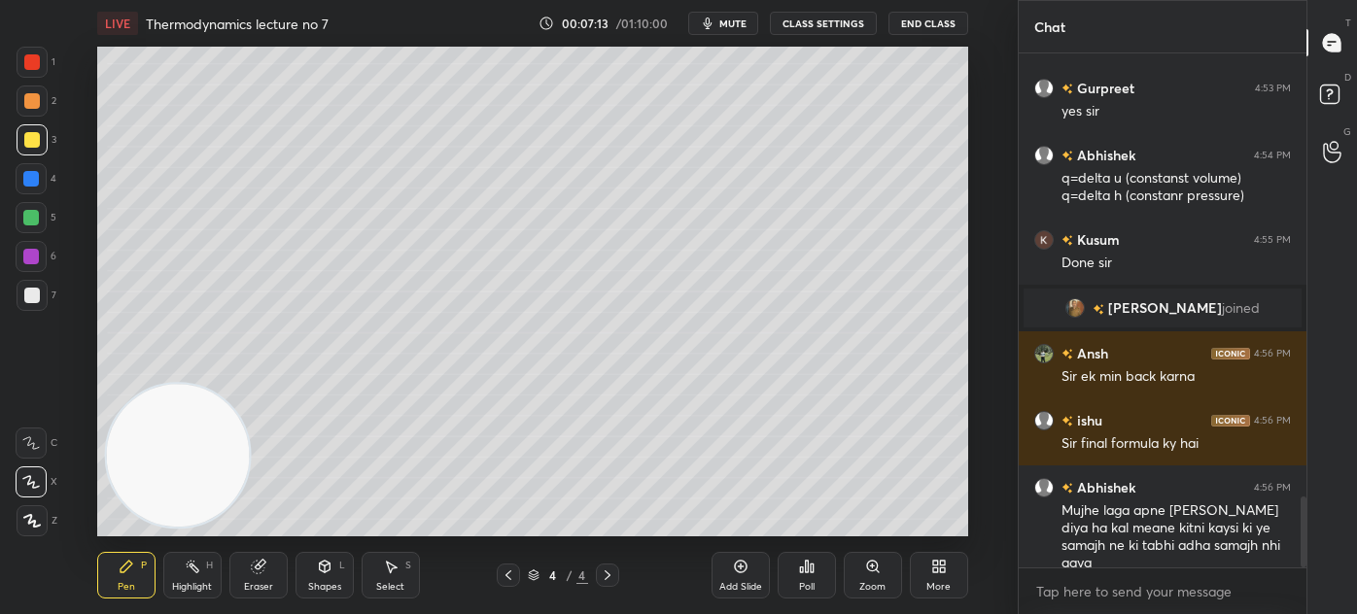
click at [203, 582] on div "Highlight" at bounding box center [192, 587] width 40 height 10
click at [269, 582] on div "Eraser" at bounding box center [258, 587] width 29 height 10
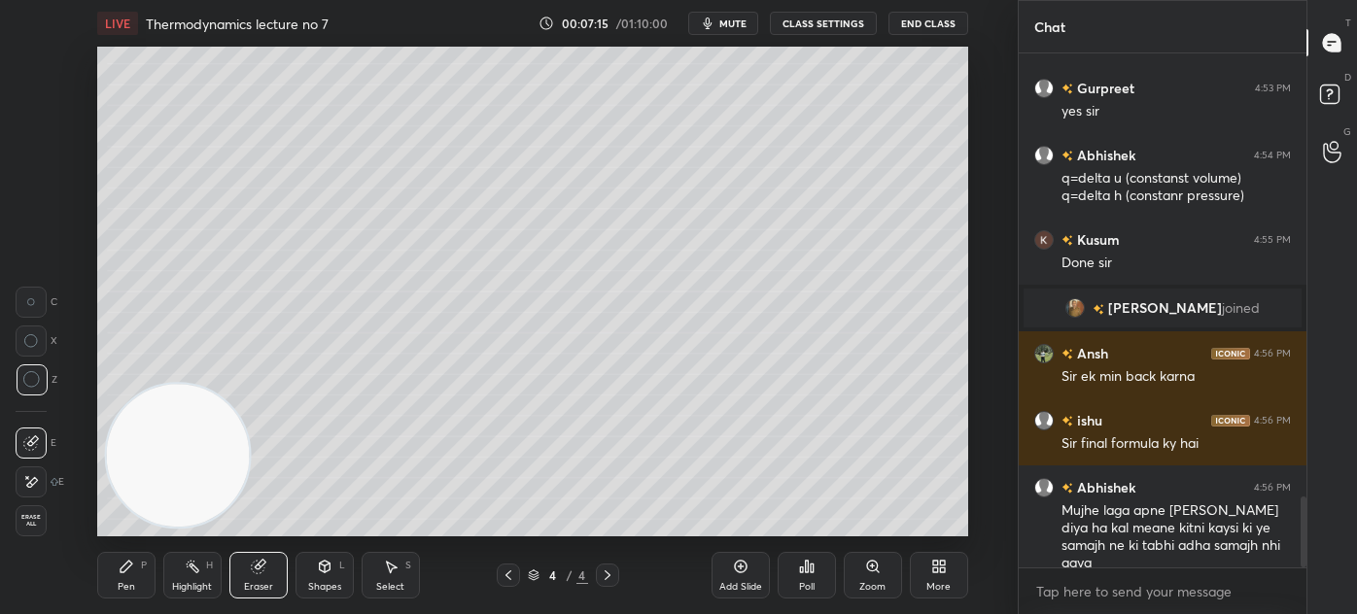
click at [129, 573] on icon at bounding box center [127, 567] width 16 height 16
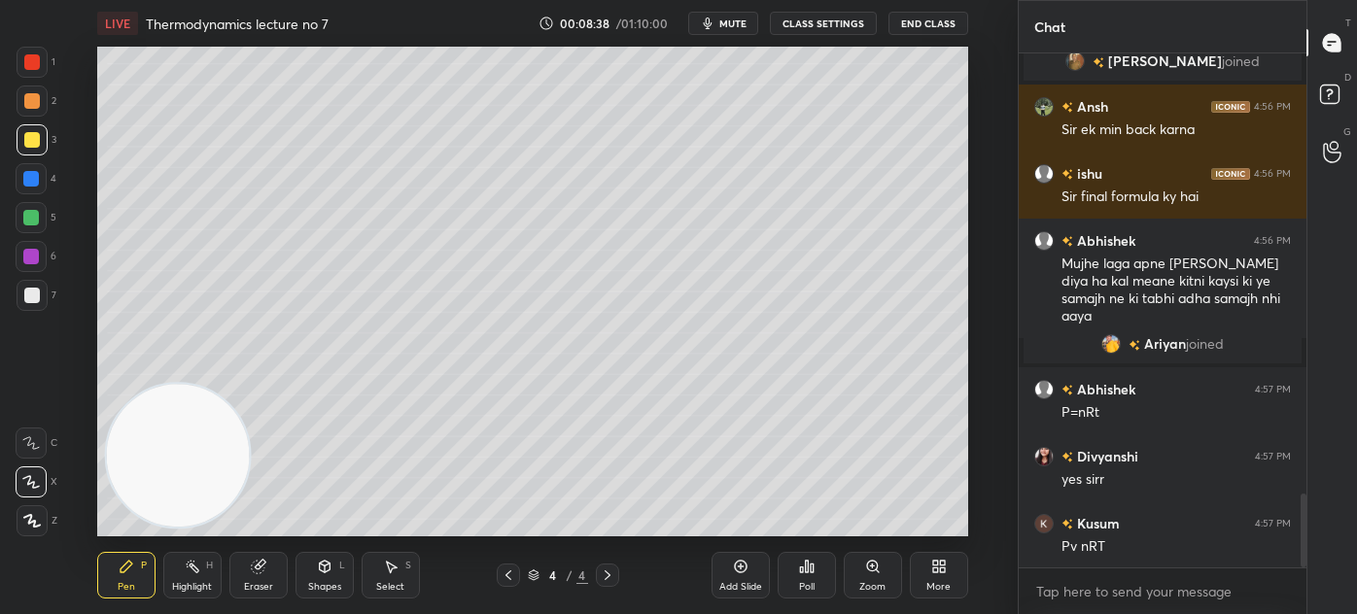
scroll to position [3148, 0]
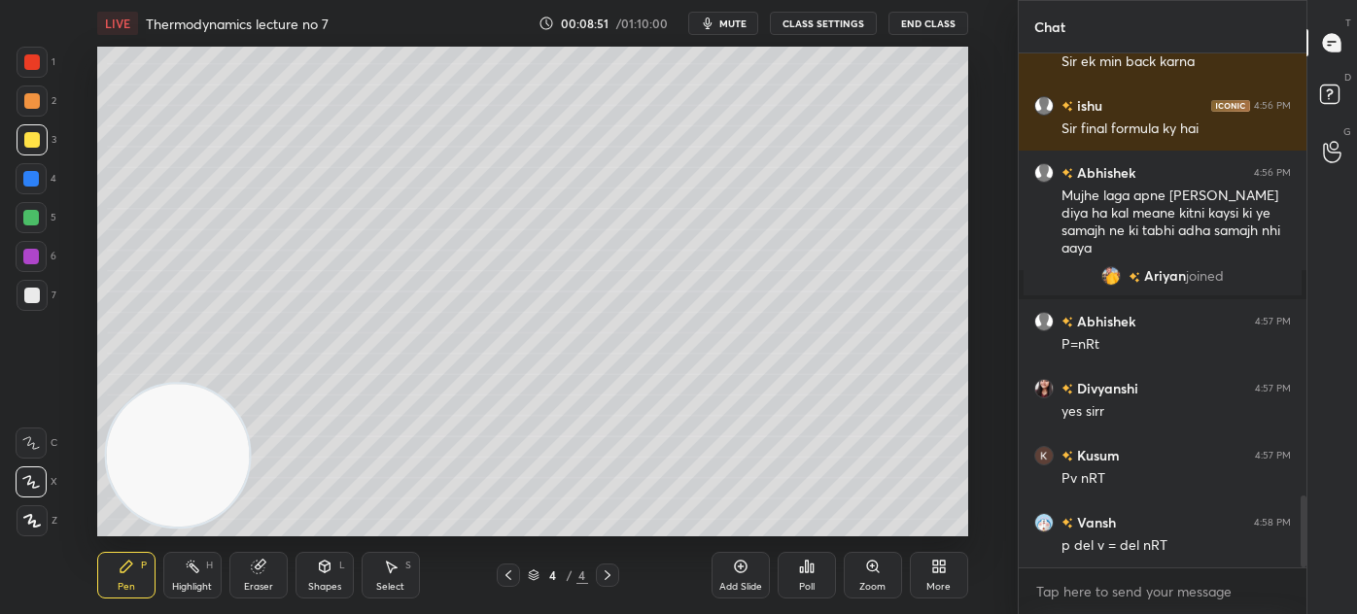
click at [16, 297] on div "1 2 3 4 5 6 7 C X Z C X Z E E Erase all H H" at bounding box center [31, 292] width 62 height 490
click at [37, 295] on div at bounding box center [32, 296] width 16 height 16
click at [257, 571] on div "Eraser" at bounding box center [258, 575] width 58 height 47
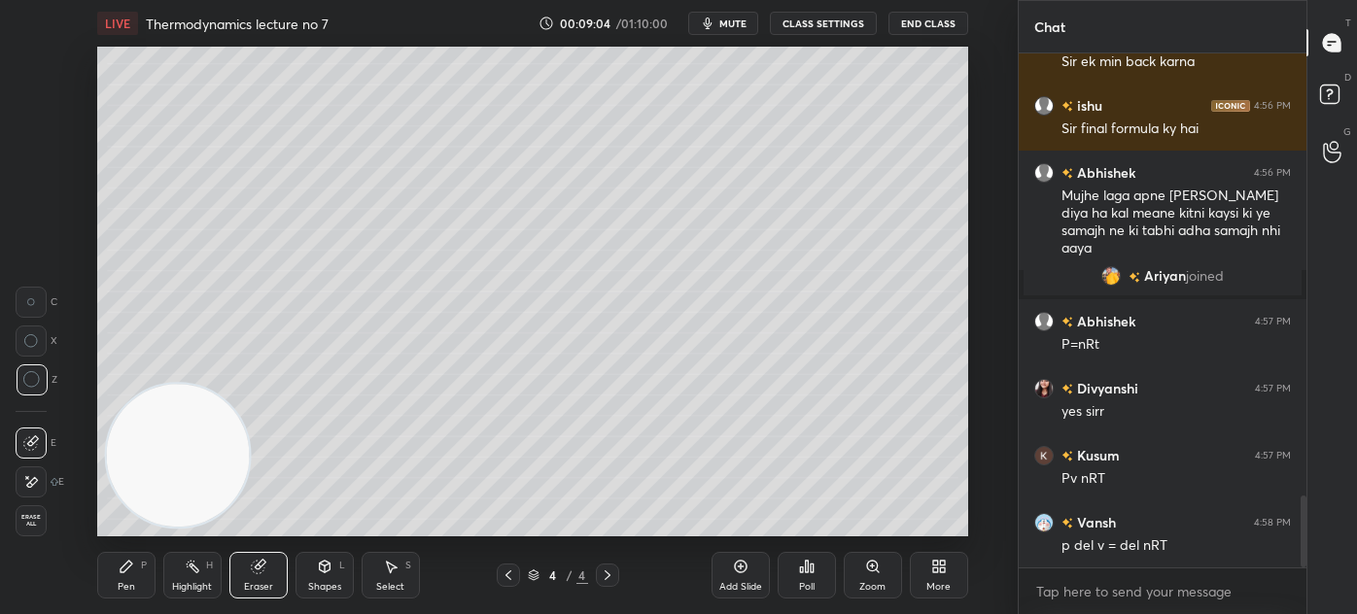
click at [117, 590] on div "Pen P" at bounding box center [126, 575] width 58 height 47
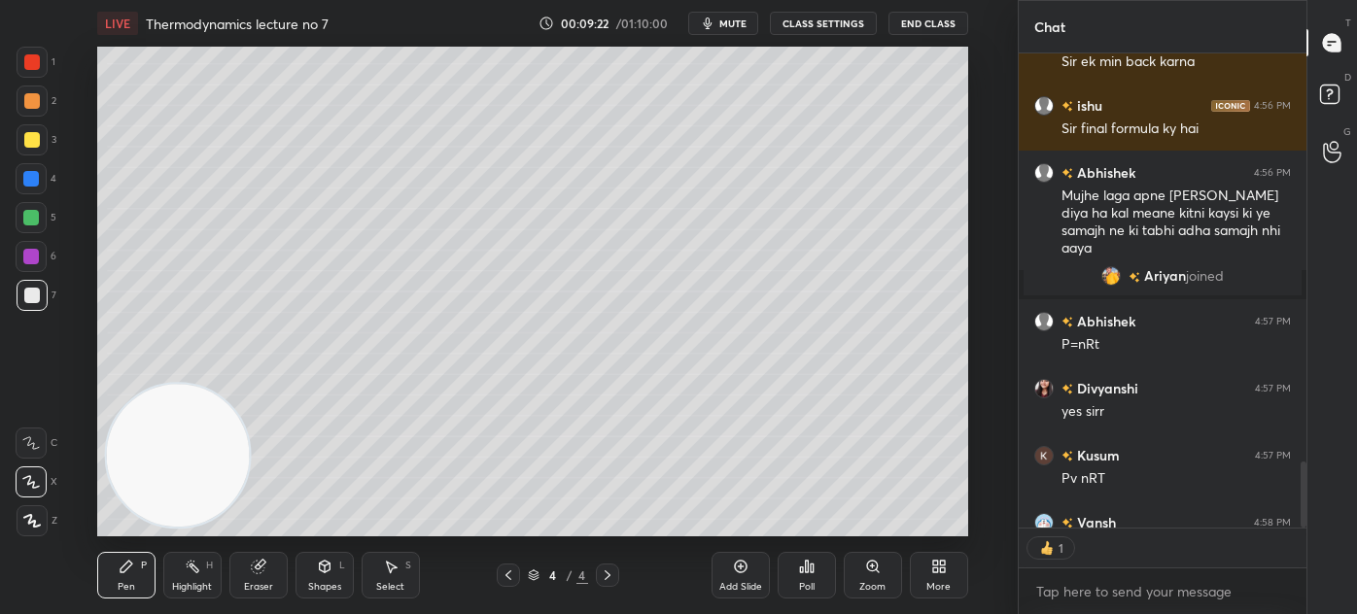
scroll to position [6, 5]
click at [830, 24] on button "CLASS SETTINGS" at bounding box center [823, 23] width 107 height 23
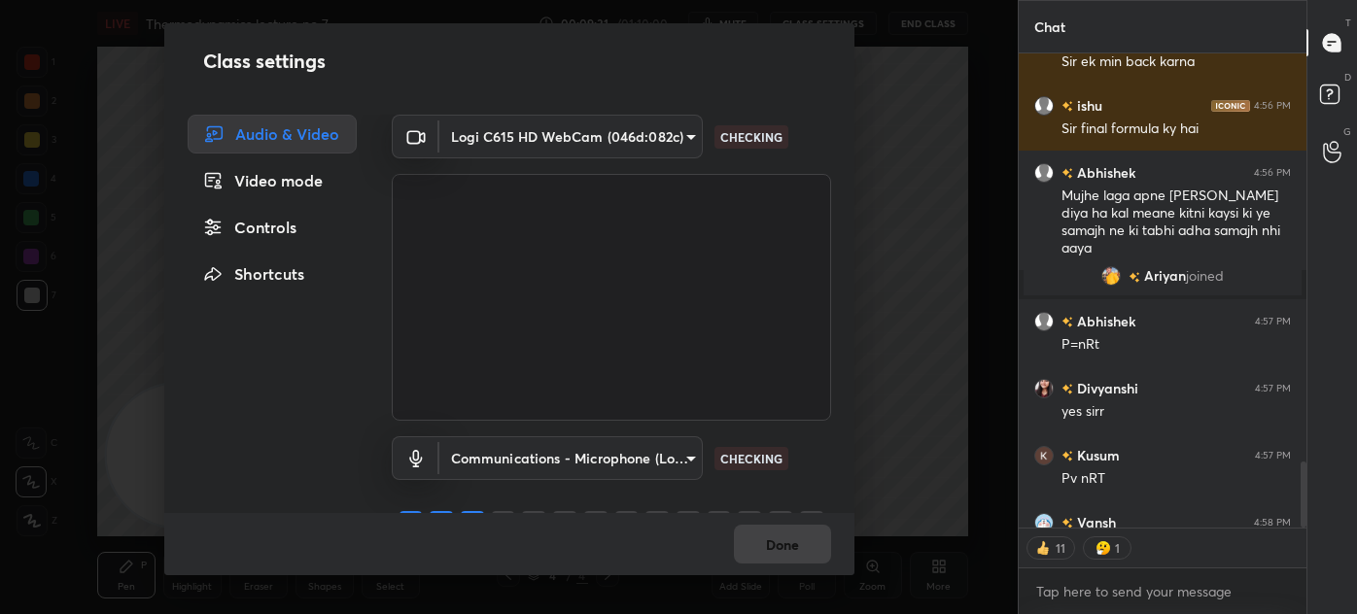
click at [286, 227] on div "Controls" at bounding box center [272, 227] width 169 height 39
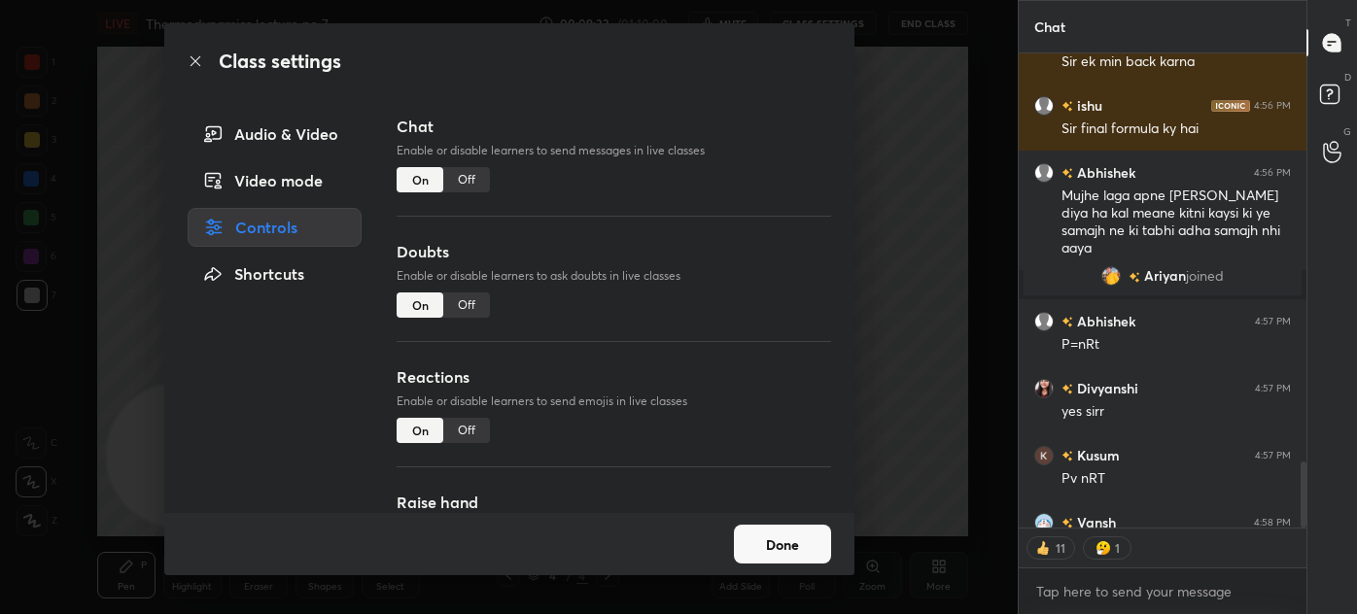
click at [474, 437] on div "Off" at bounding box center [466, 430] width 47 height 25
click at [910, 282] on div "Class settings Audio & Video Video mode Controls Shortcuts Chat Enable or disab…" at bounding box center [508, 307] width 1017 height 614
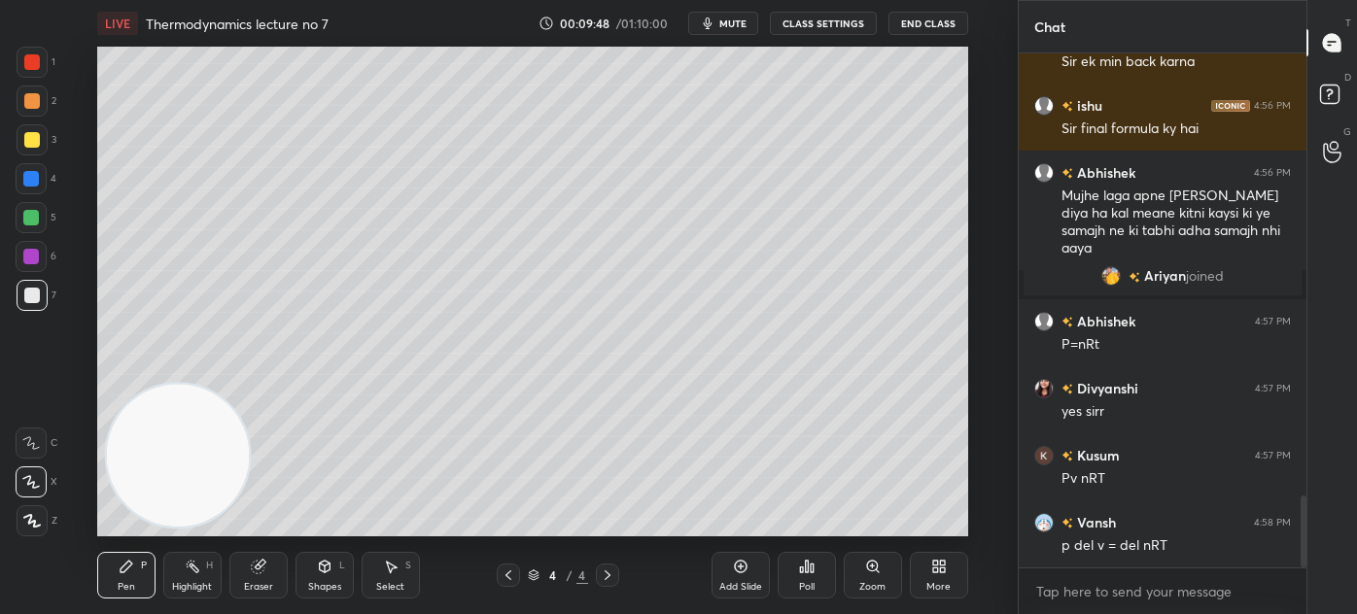
click at [257, 589] on div "Eraser" at bounding box center [258, 587] width 29 height 10
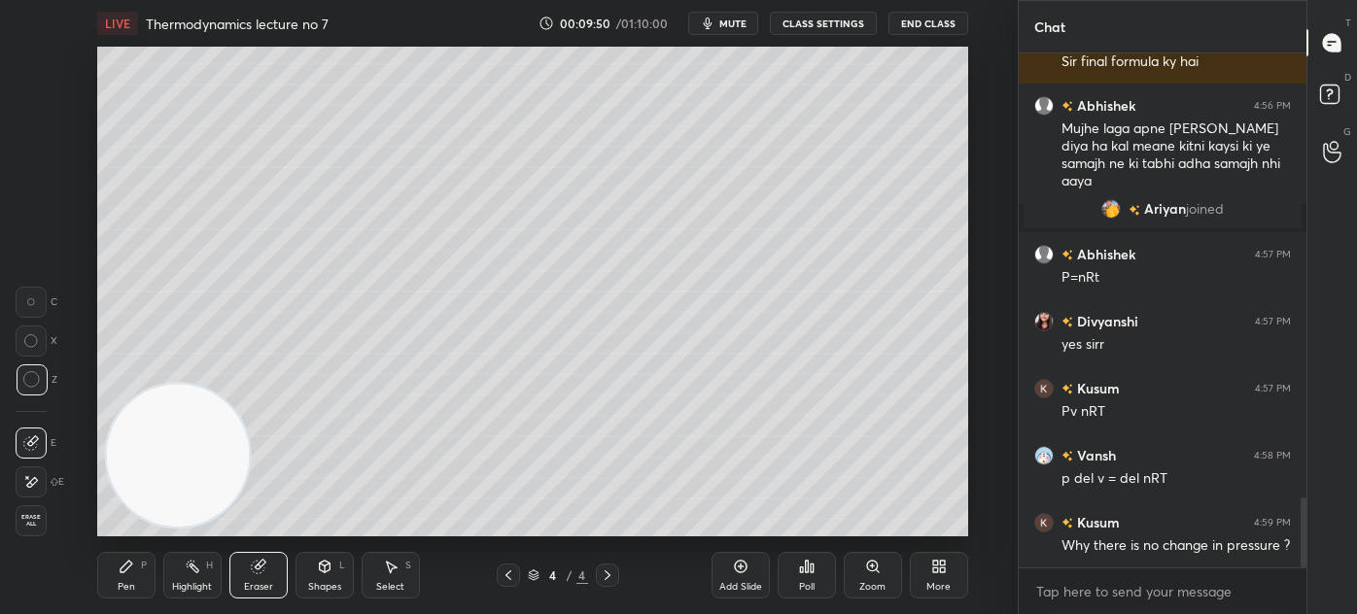
scroll to position [3282, 0]
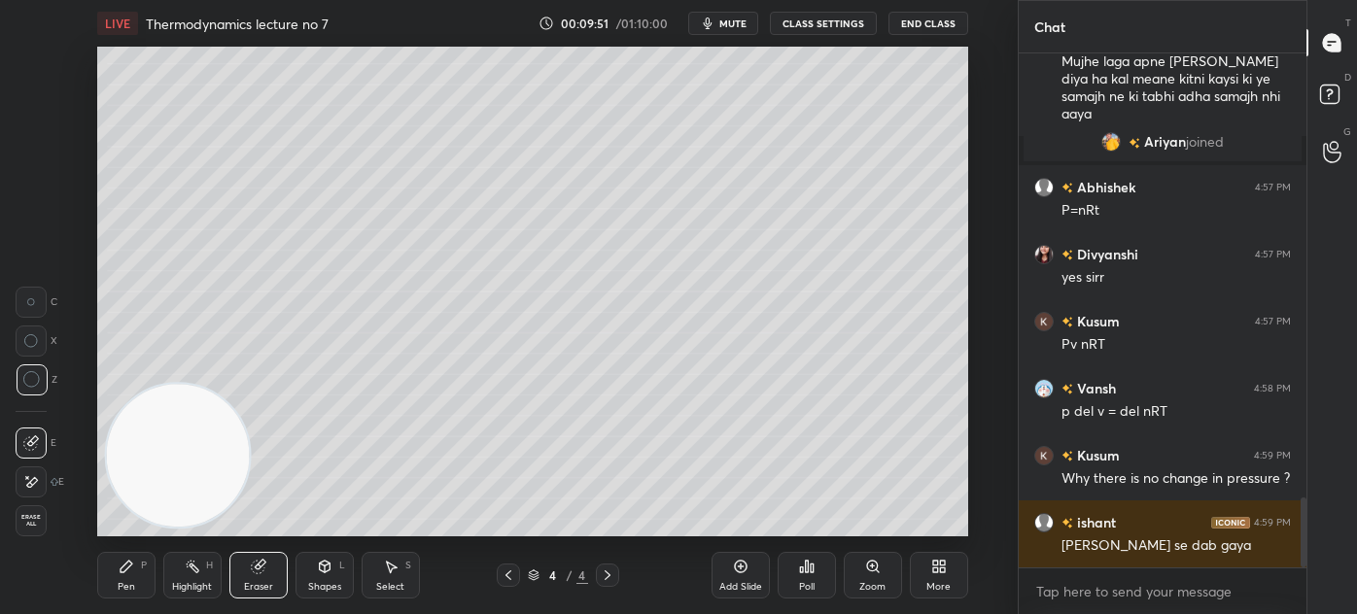
click at [129, 569] on icon at bounding box center [127, 567] width 16 height 16
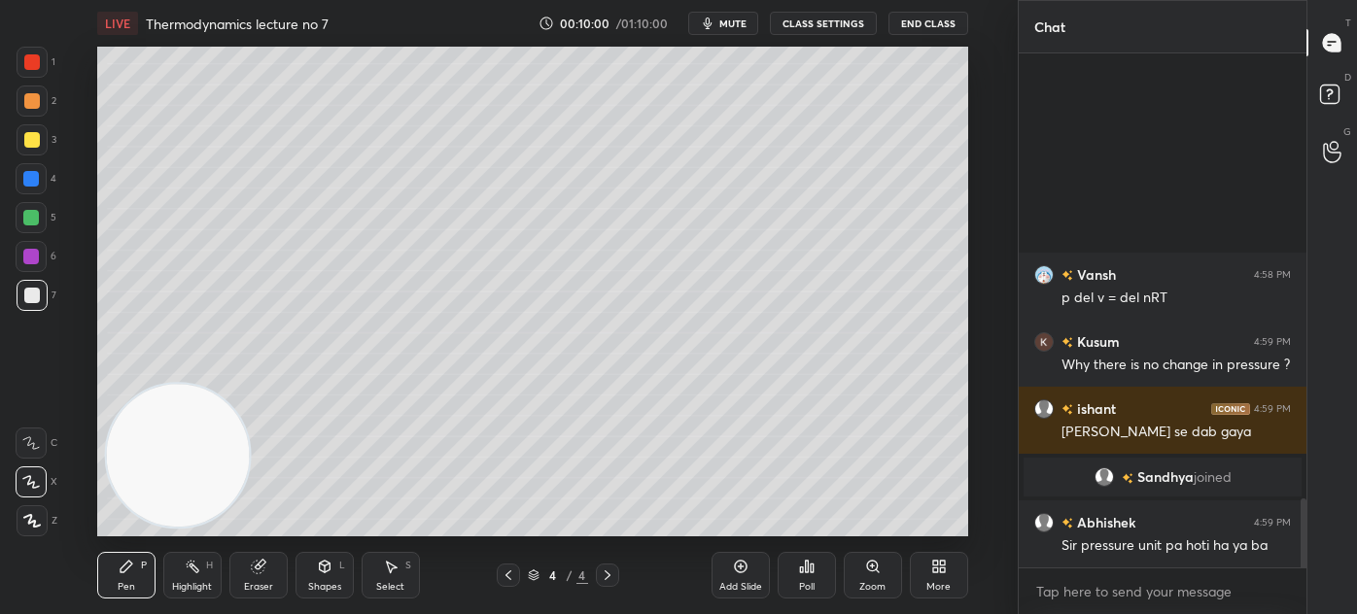
scroll to position [3215, 0]
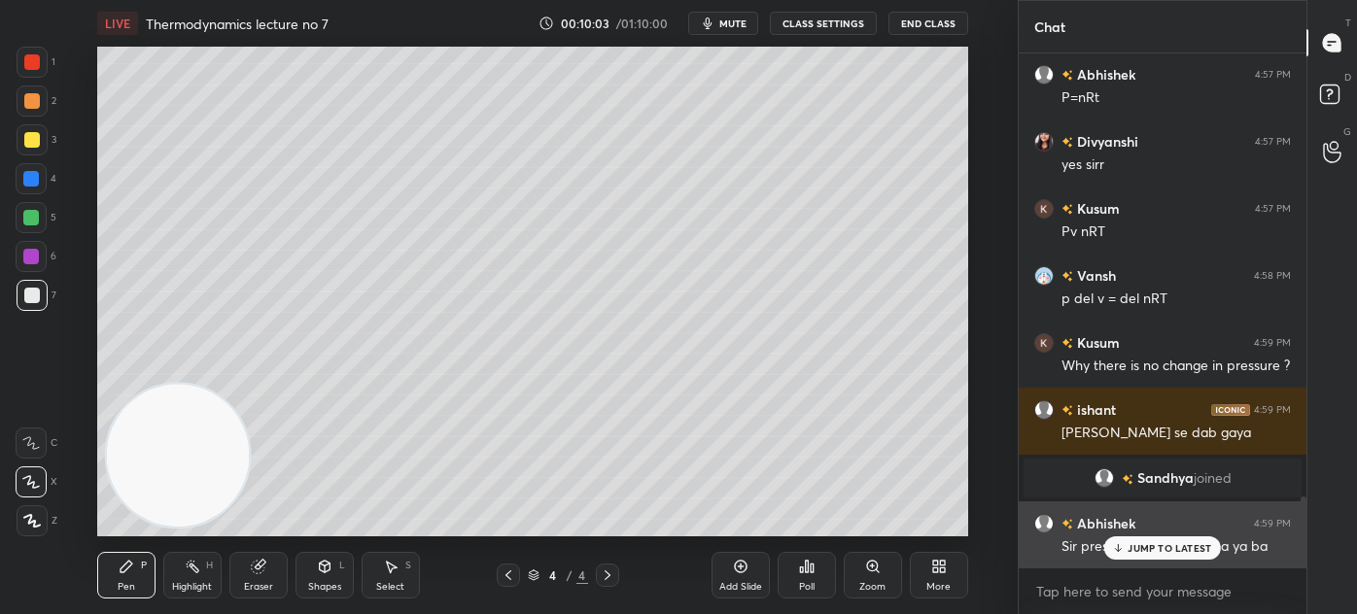
click at [1166, 551] on p "JUMP TO LATEST" at bounding box center [1169, 548] width 84 height 12
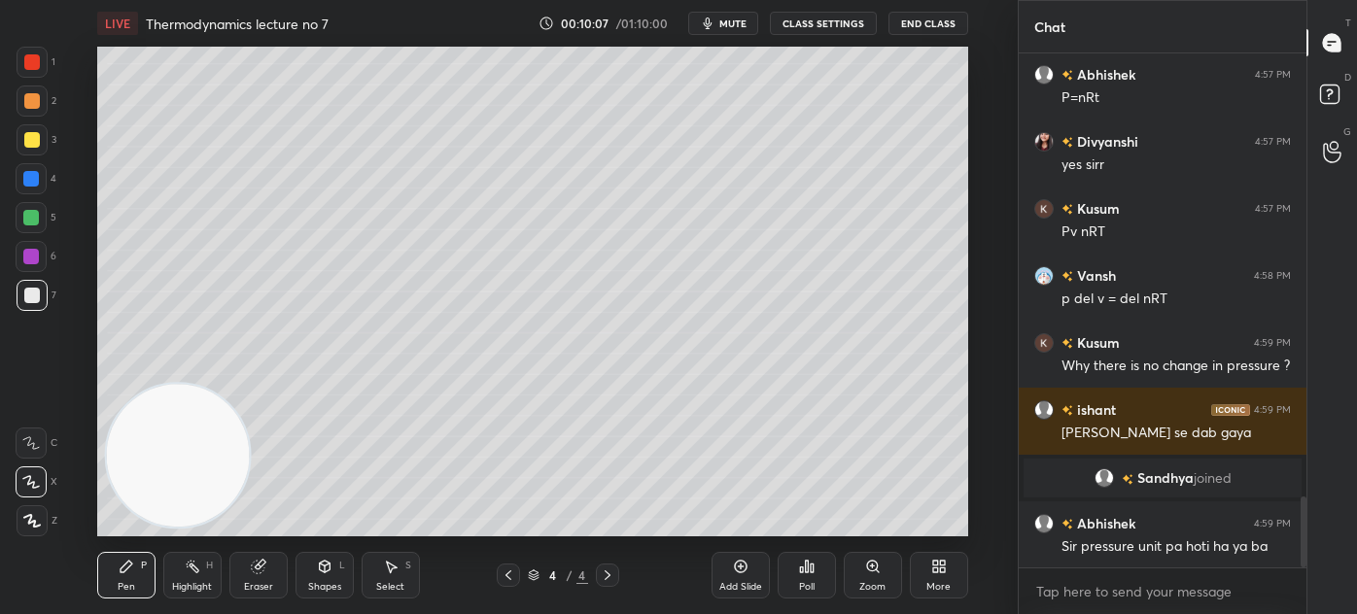
scroll to position [3282, 0]
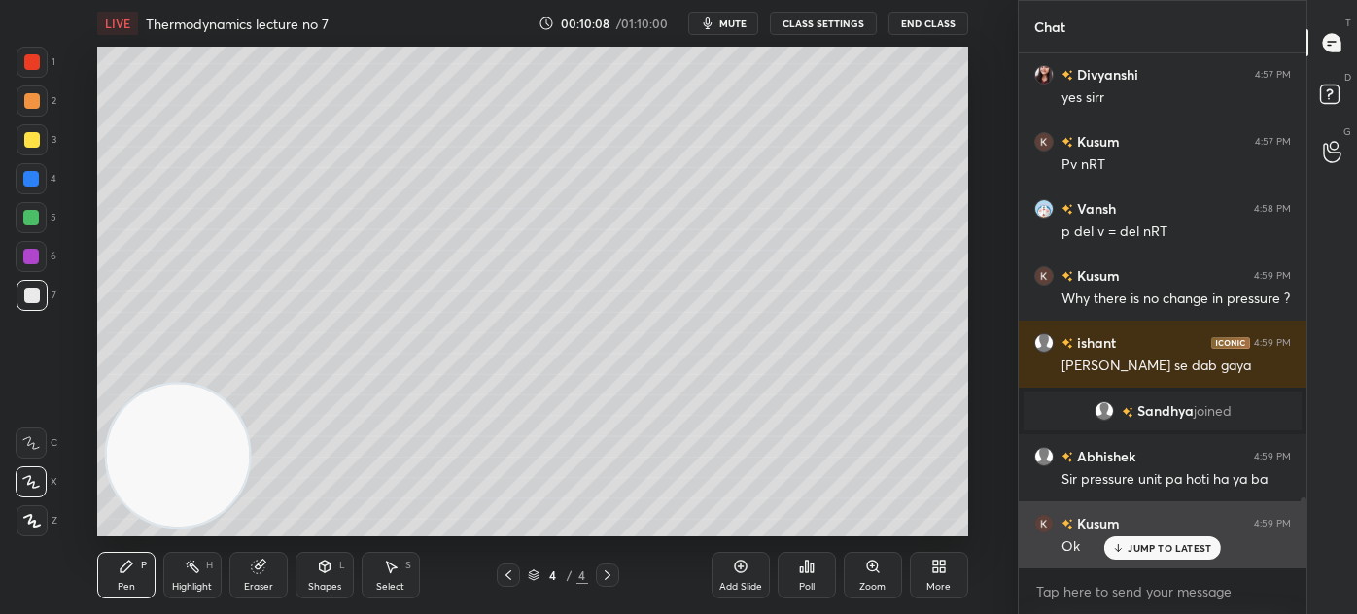
click at [1140, 548] on p "JUMP TO LATEST" at bounding box center [1169, 548] width 84 height 12
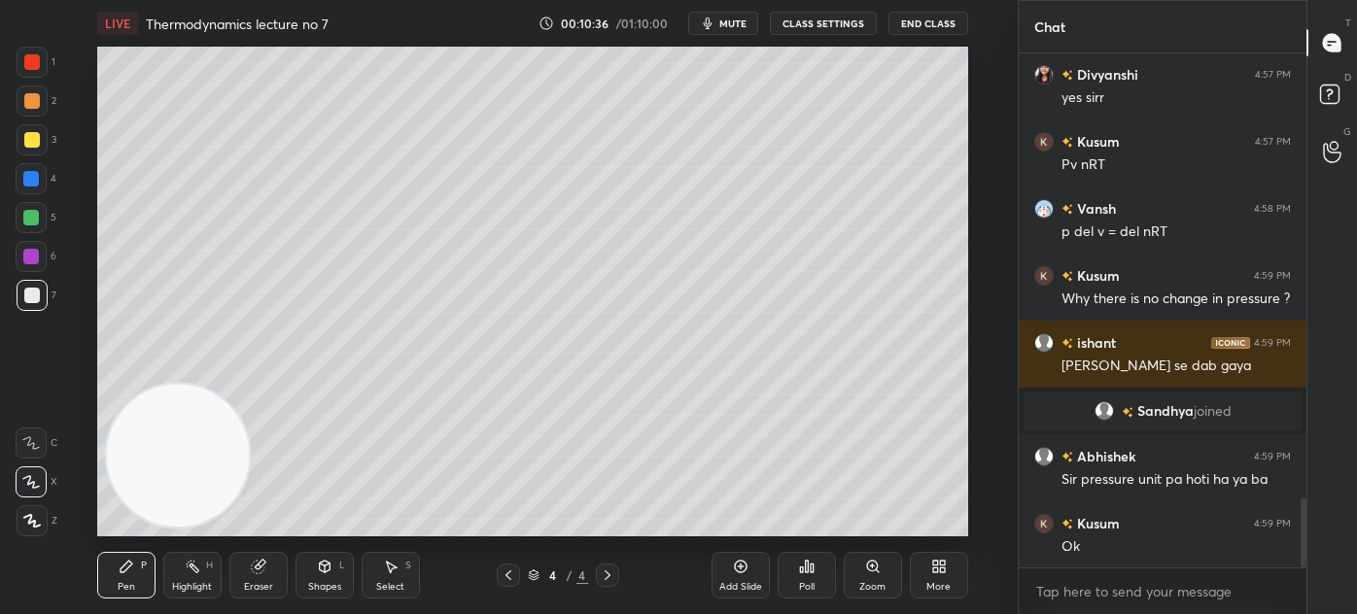
click at [35, 217] on div at bounding box center [31, 218] width 16 height 16
click at [268, 573] on div "Eraser" at bounding box center [258, 575] width 58 height 47
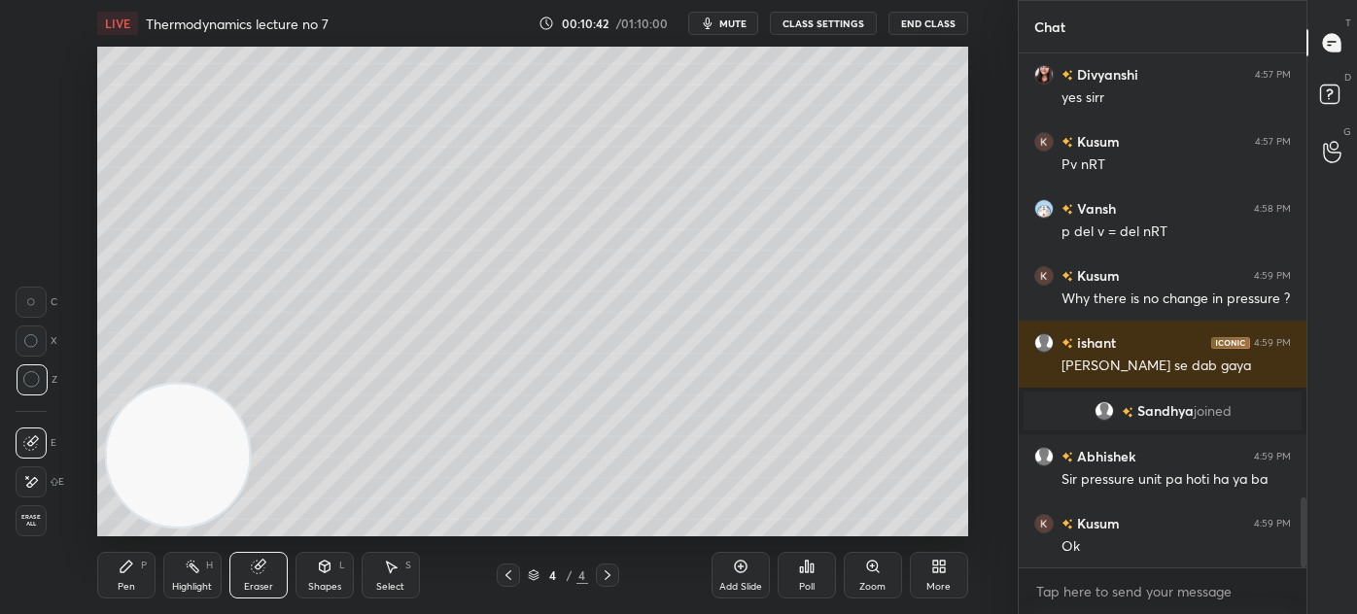
click at [106, 590] on div "Pen P" at bounding box center [126, 575] width 58 height 47
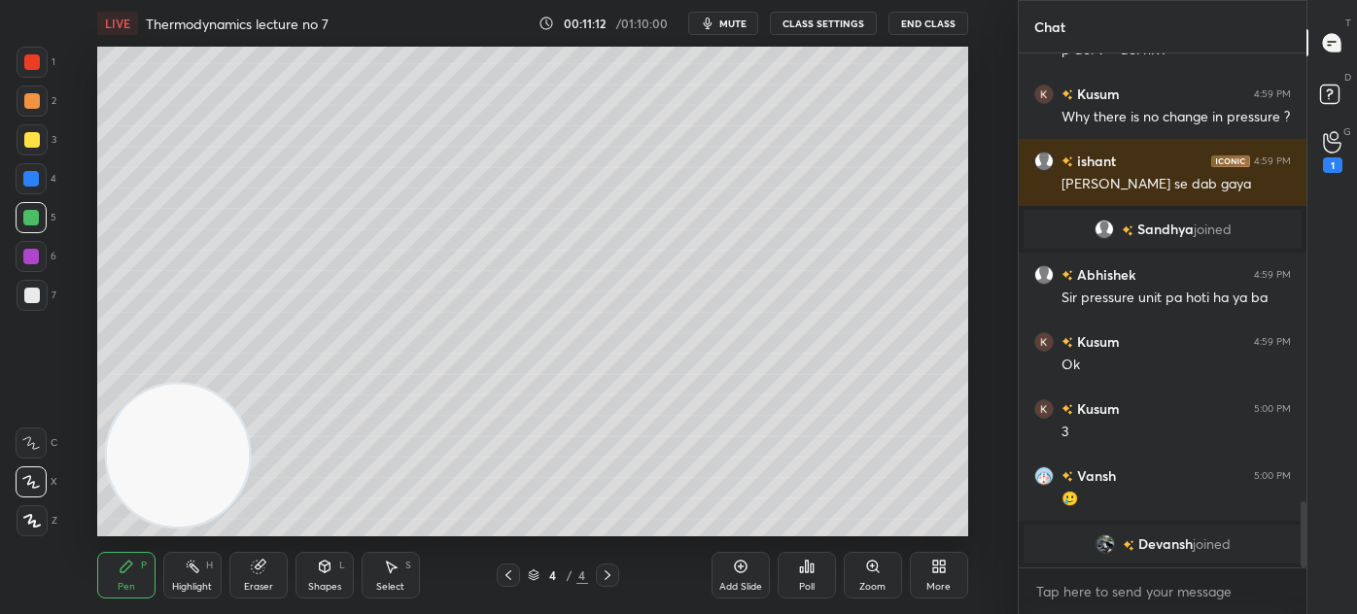
scroll to position [3420, 0]
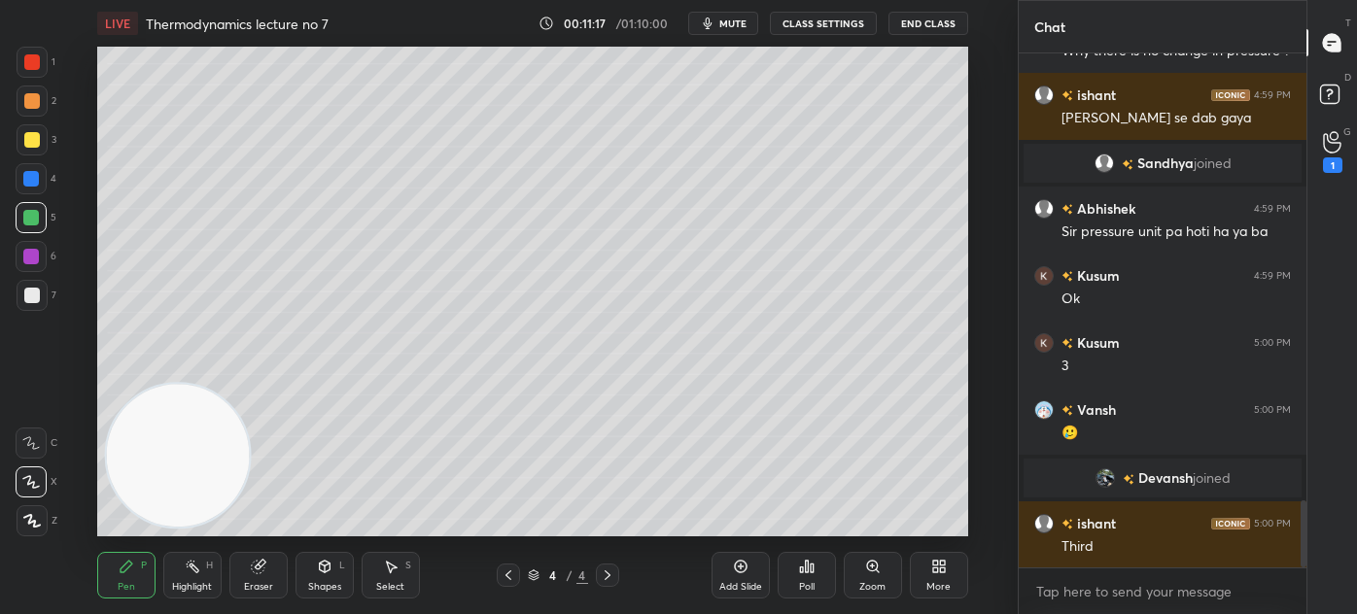
click at [1333, 138] on icon at bounding box center [1332, 142] width 18 height 22
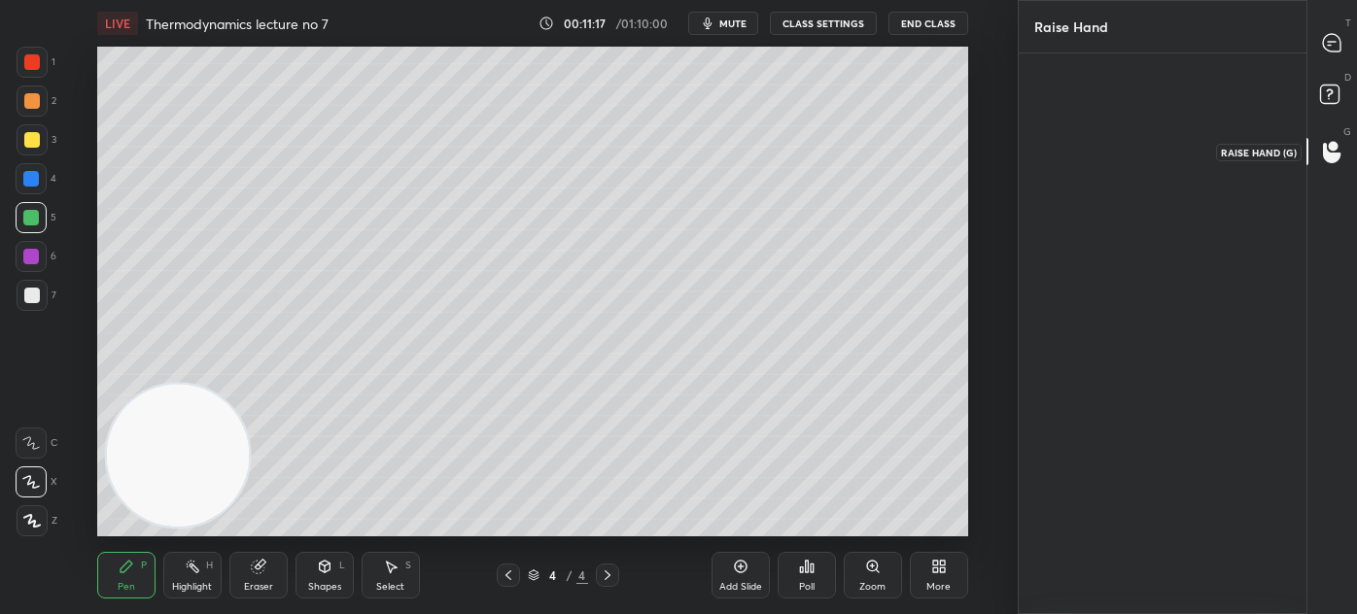
scroll to position [6, 5]
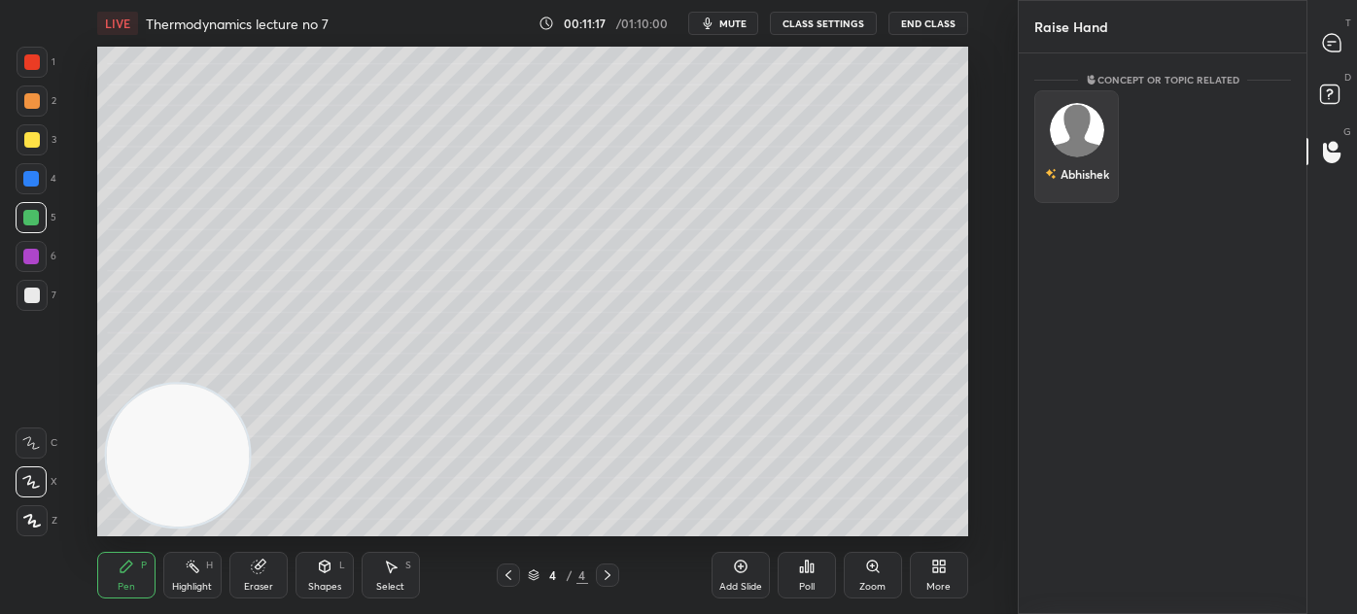
drag, startPoint x: 1083, startPoint y: 127, endPoint x: 1088, endPoint y: 137, distance: 11.3
click at [1084, 127] on img "grid" at bounding box center [1076, 130] width 54 height 54
click at [1079, 179] on button "INVITE" at bounding box center [1076, 187] width 67 height 25
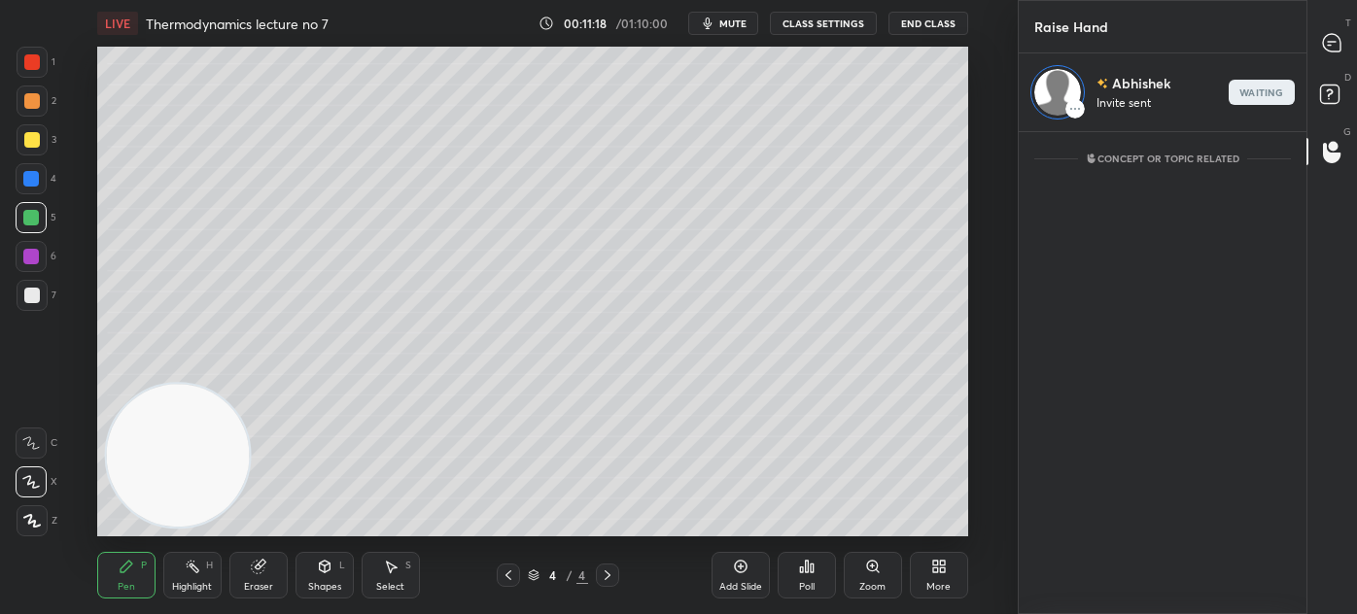
scroll to position [476, 282]
click at [1333, 42] on icon at bounding box center [1331, 42] width 17 height 17
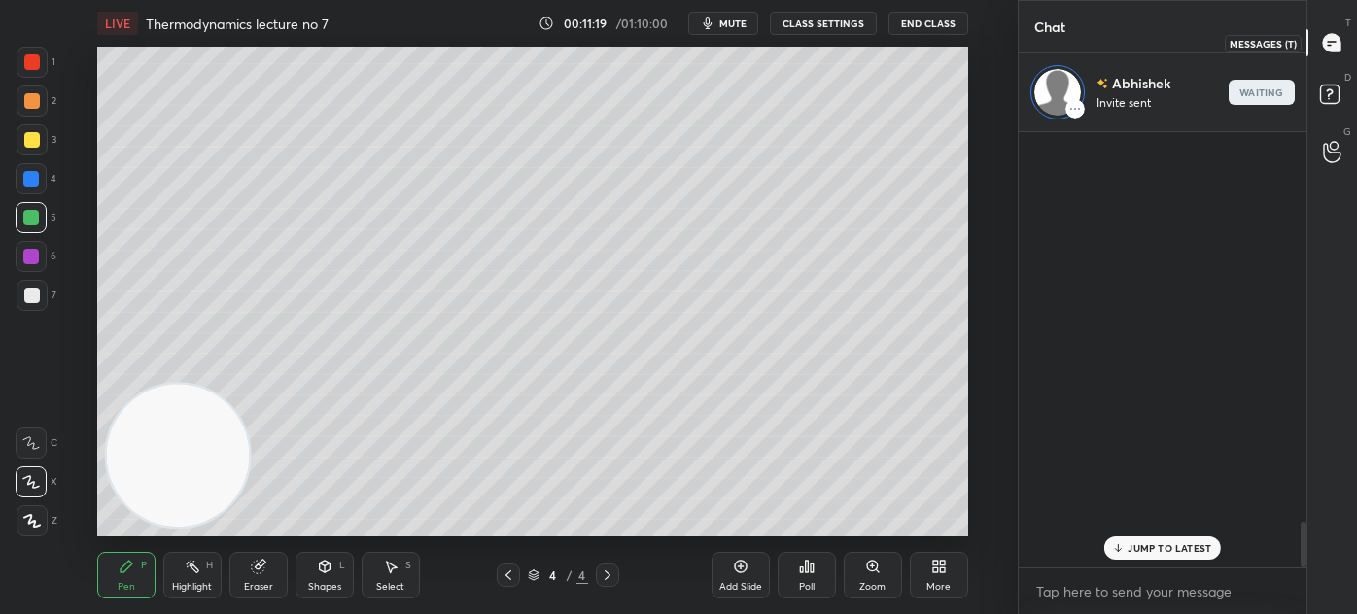
scroll to position [430, 282]
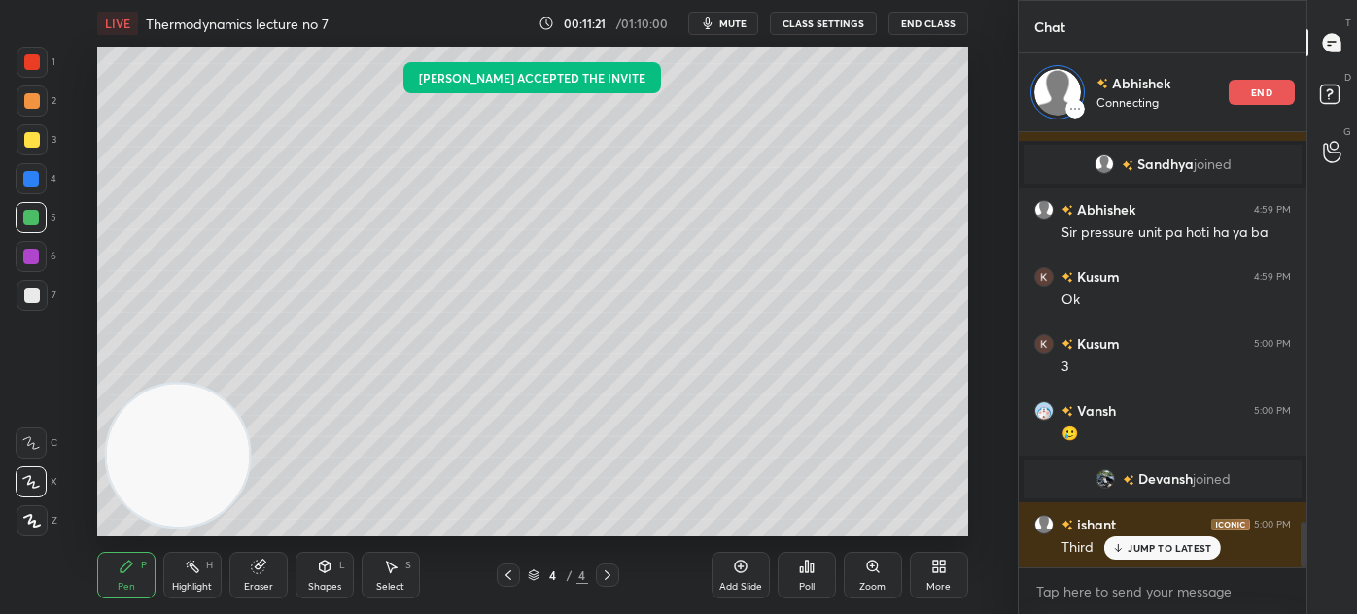
click at [30, 297] on div at bounding box center [32, 296] width 16 height 16
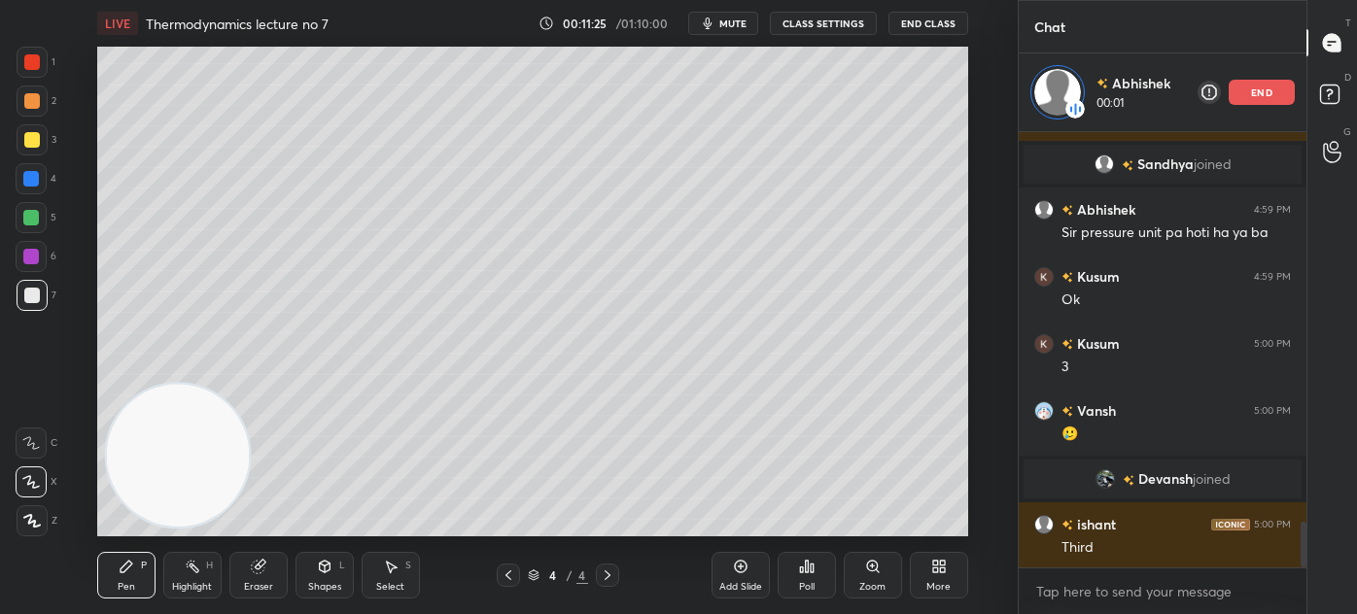
click at [36, 294] on div at bounding box center [32, 296] width 16 height 16
drag, startPoint x: 265, startPoint y: 595, endPoint x: 282, endPoint y: 577, distance: 24.1
click at [269, 591] on div "Eraser" at bounding box center [258, 575] width 58 height 47
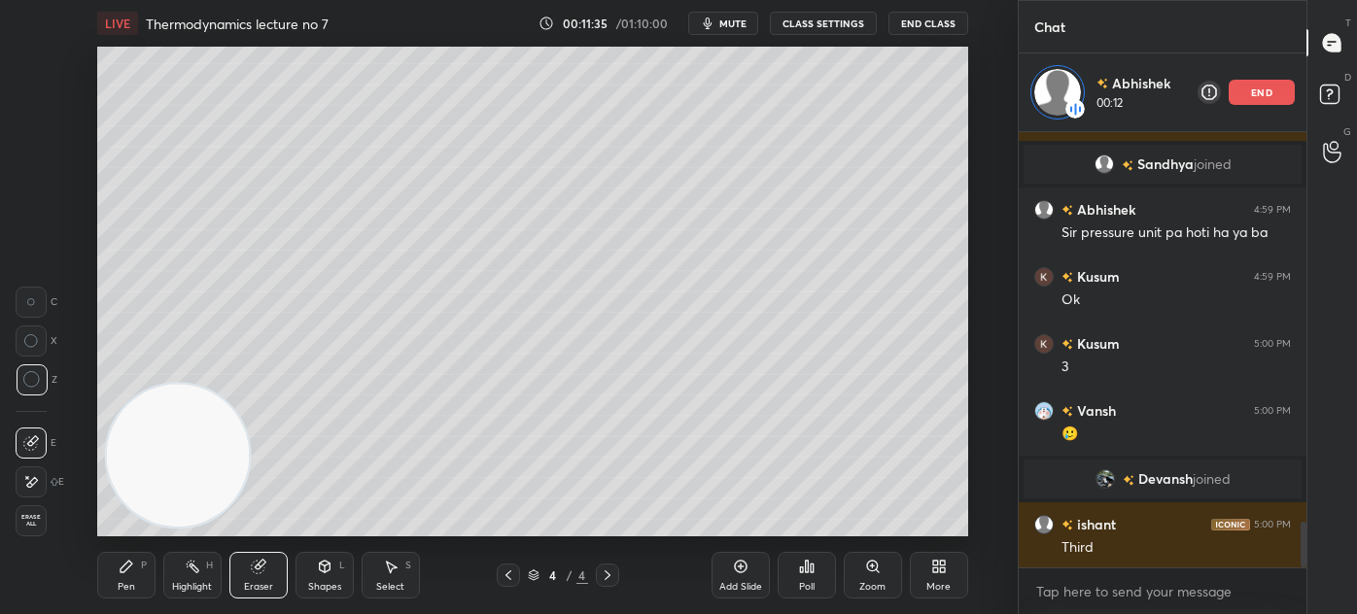
click at [132, 582] on div "Pen" at bounding box center [126, 587] width 17 height 10
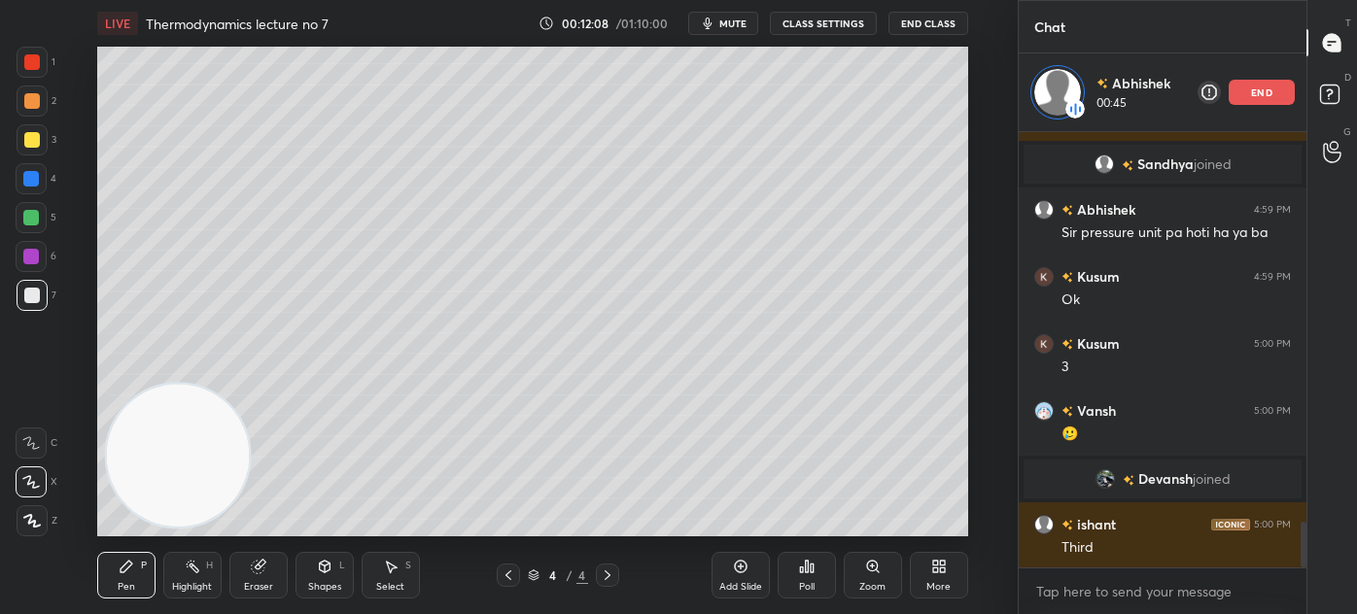
click at [410, 569] on div "S" at bounding box center [408, 566] width 6 height 10
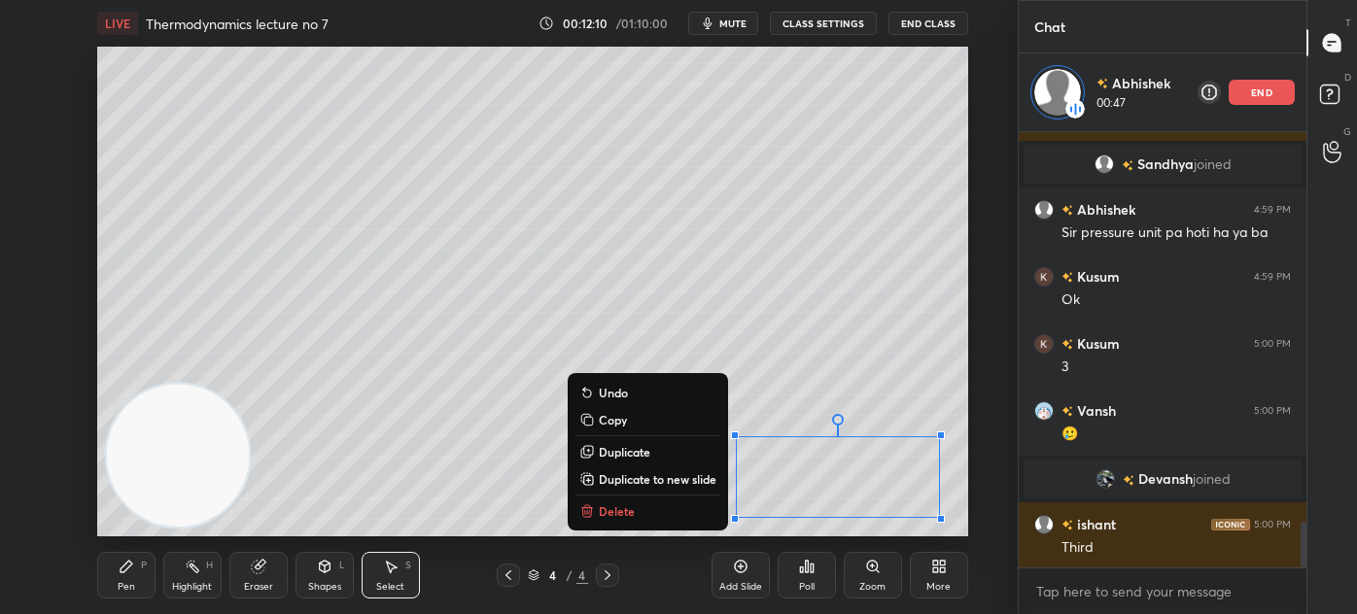
drag, startPoint x: 731, startPoint y: 474, endPoint x: 938, endPoint y: 520, distance: 212.0
click at [942, 523] on div "LIVE Thermodynamics lecture no 7 00:12:10 / 01:10:00 mute CLASS SETTINGS End Cl…" at bounding box center [532, 307] width 940 height 614
click at [614, 506] on p "Delete" at bounding box center [617, 511] width 36 height 16
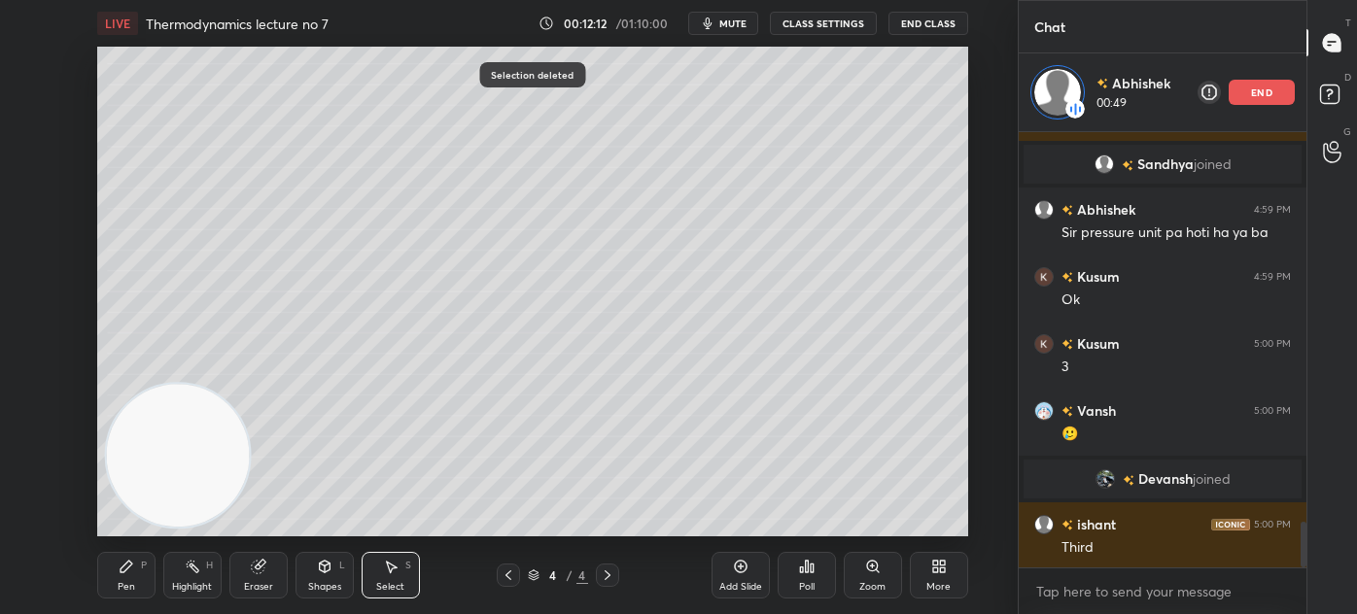
drag, startPoint x: 125, startPoint y: 578, endPoint x: 205, endPoint y: 543, distance: 87.0
click at [127, 576] on div "Pen P" at bounding box center [126, 575] width 58 height 47
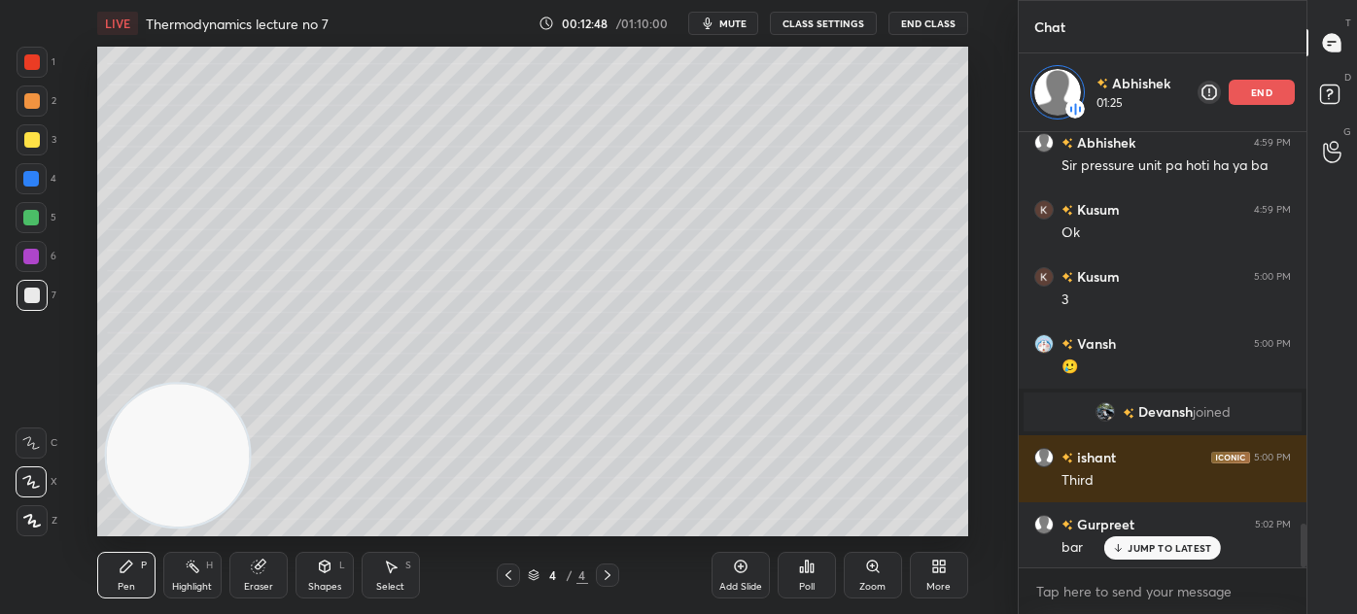
scroll to position [3904, 0]
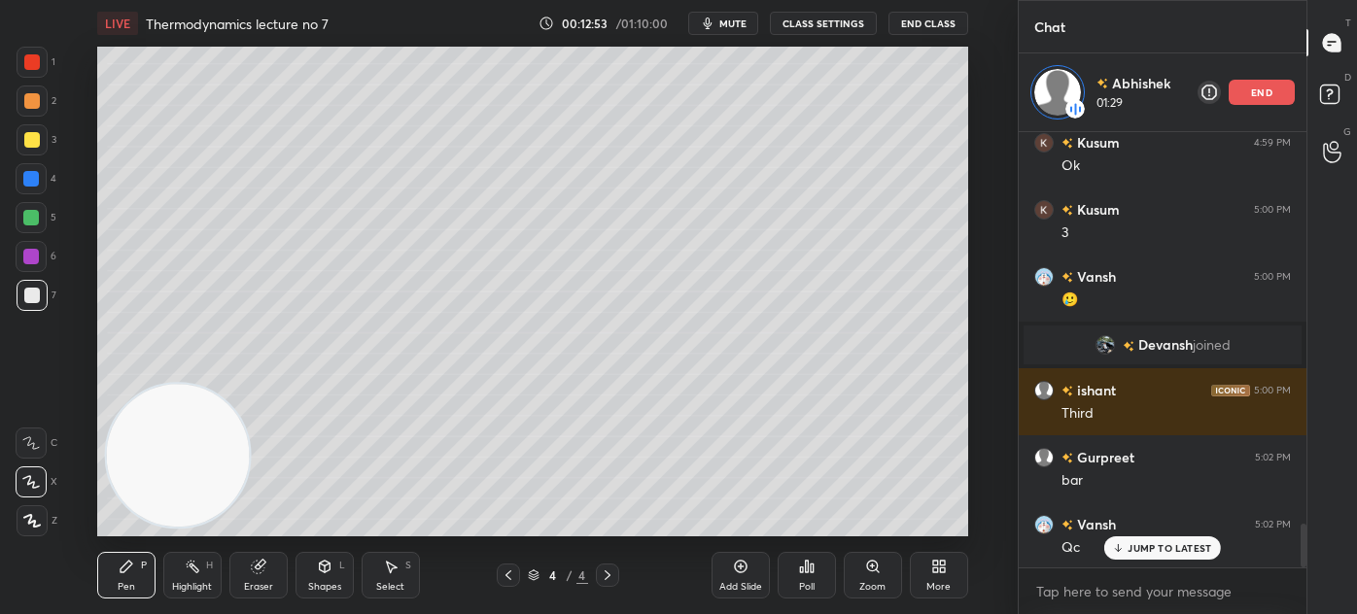
click at [720, 575] on div "Add Slide" at bounding box center [740, 575] width 58 height 47
click at [24, 138] on div at bounding box center [32, 140] width 16 height 16
click at [54, 292] on div "1 2 3 4 5 6 7 C X Z C X Z E E Erase all H H" at bounding box center [31, 292] width 62 height 490
drag, startPoint x: 37, startPoint y: 298, endPoint x: 86, endPoint y: 282, distance: 51.3
click at [38, 298] on div at bounding box center [32, 295] width 31 height 31
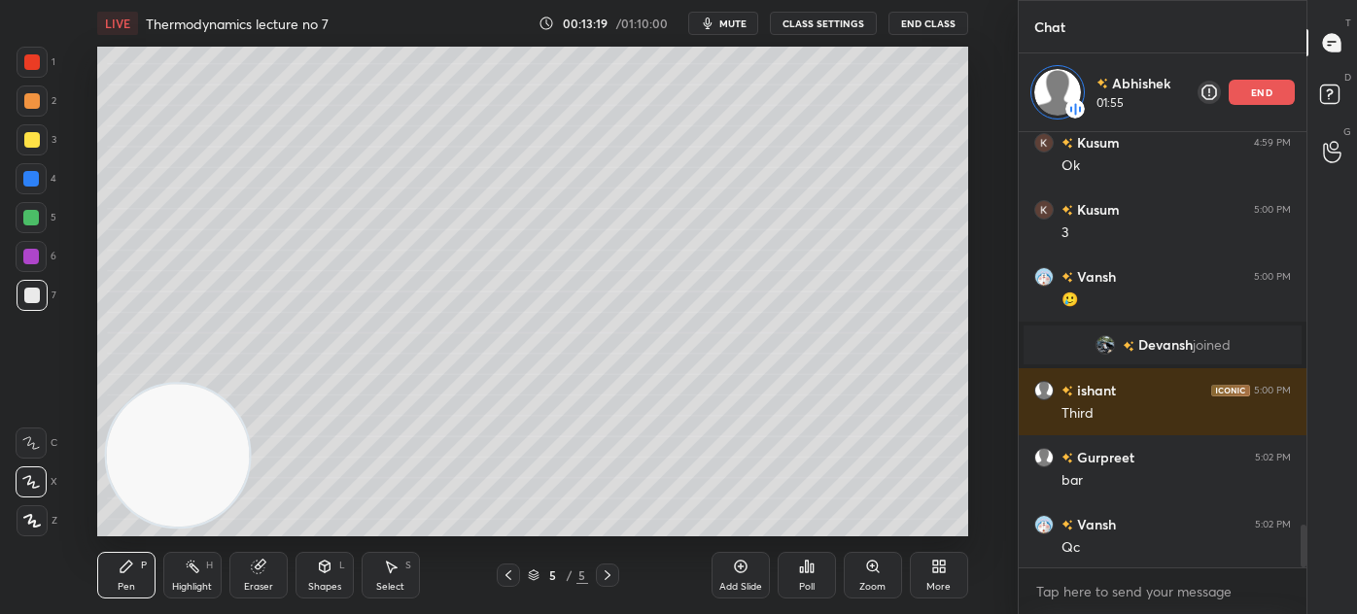
scroll to position [3972, 0]
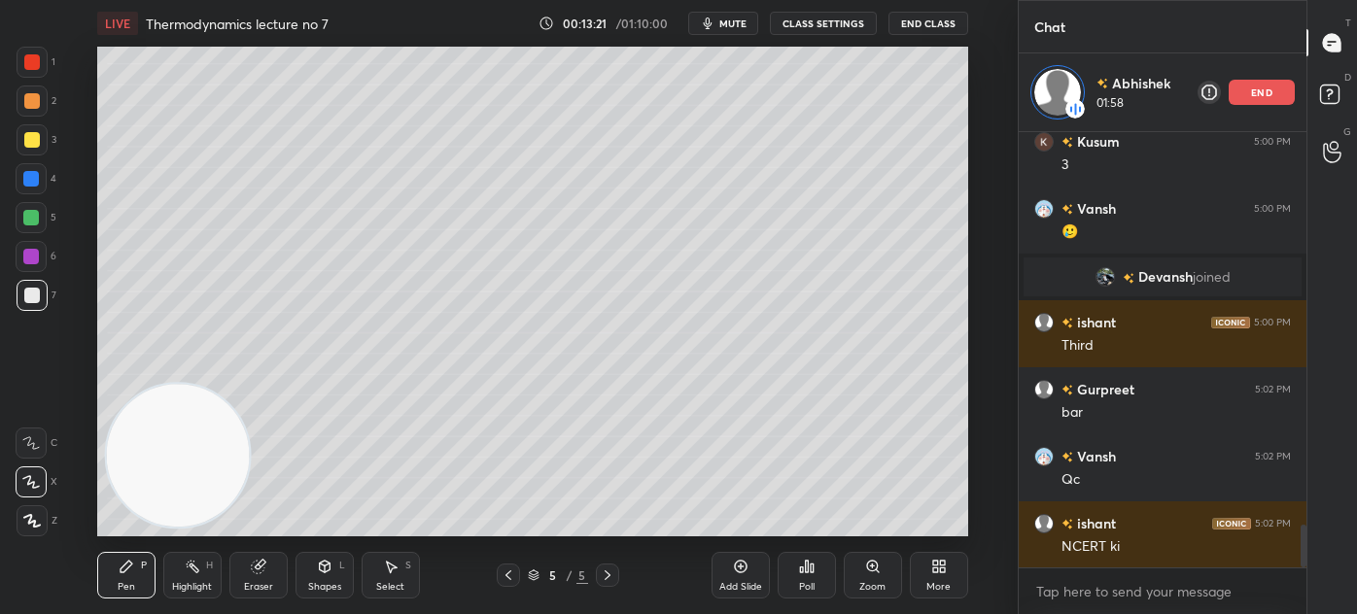
drag, startPoint x: 38, startPoint y: 142, endPoint x: 85, endPoint y: 155, distance: 48.3
click at [37, 142] on div at bounding box center [32, 140] width 16 height 16
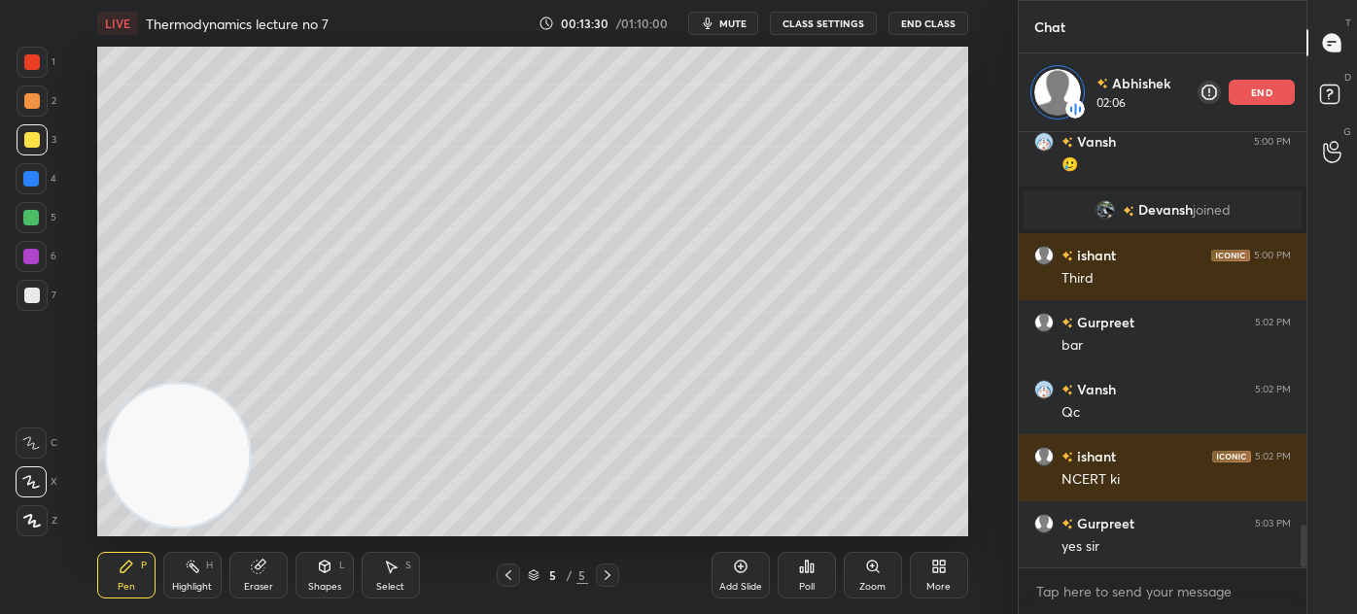
scroll to position [4086, 0]
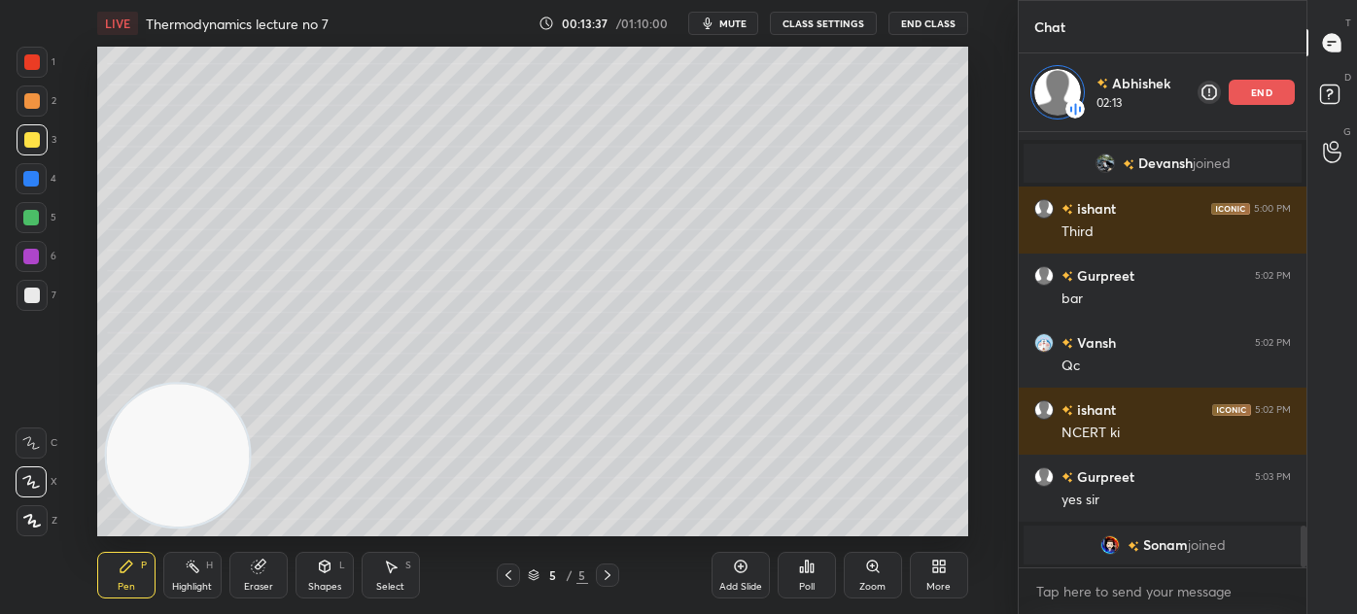
click at [252, 574] on div "Eraser" at bounding box center [258, 575] width 58 height 47
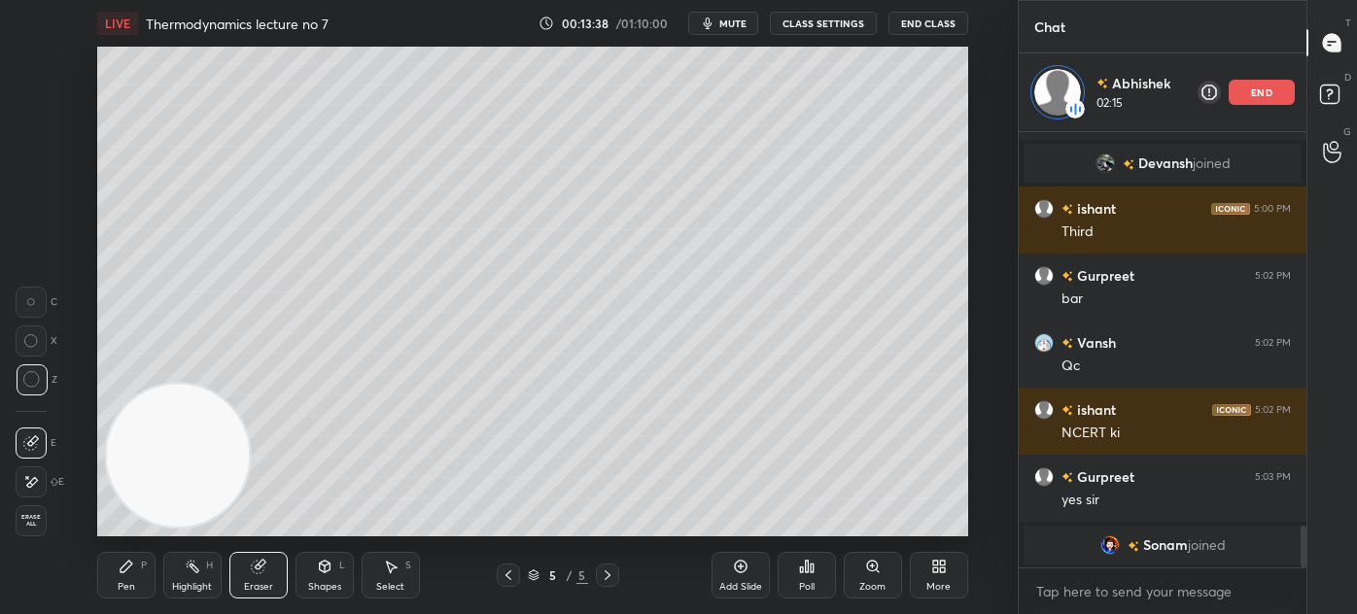
click at [135, 587] on div "Pen P" at bounding box center [126, 575] width 58 height 47
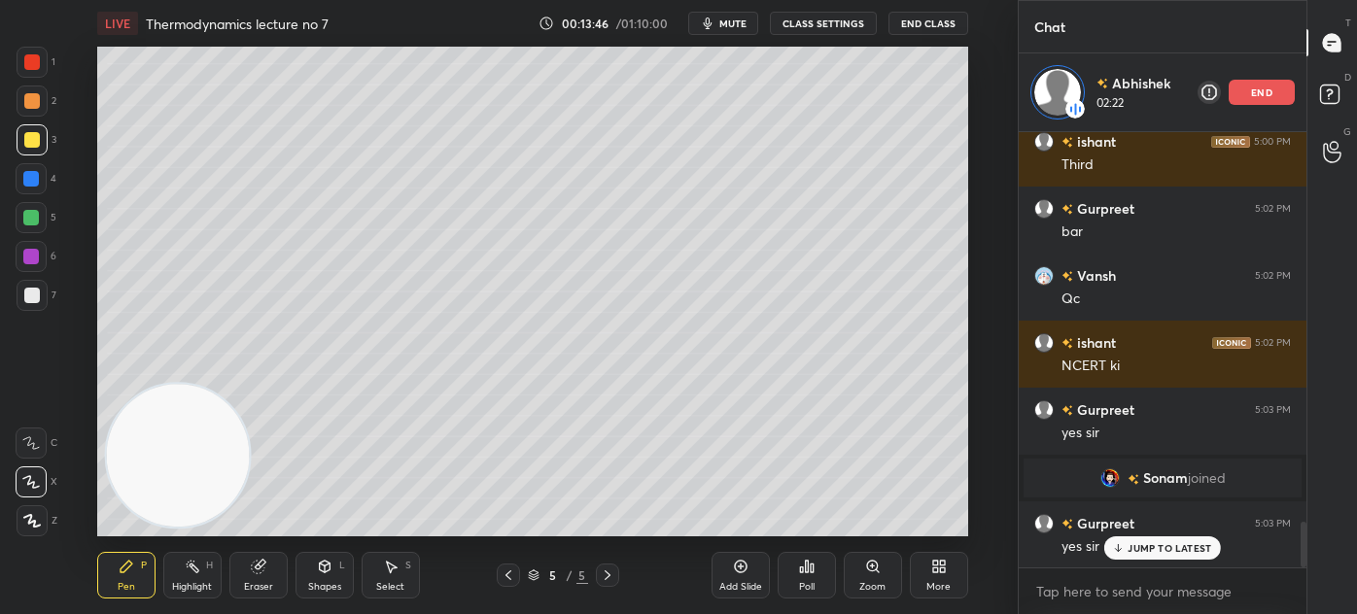
scroll to position [3739, 0]
click at [1100, 478] on img "grid" at bounding box center [1109, 478] width 19 height 19
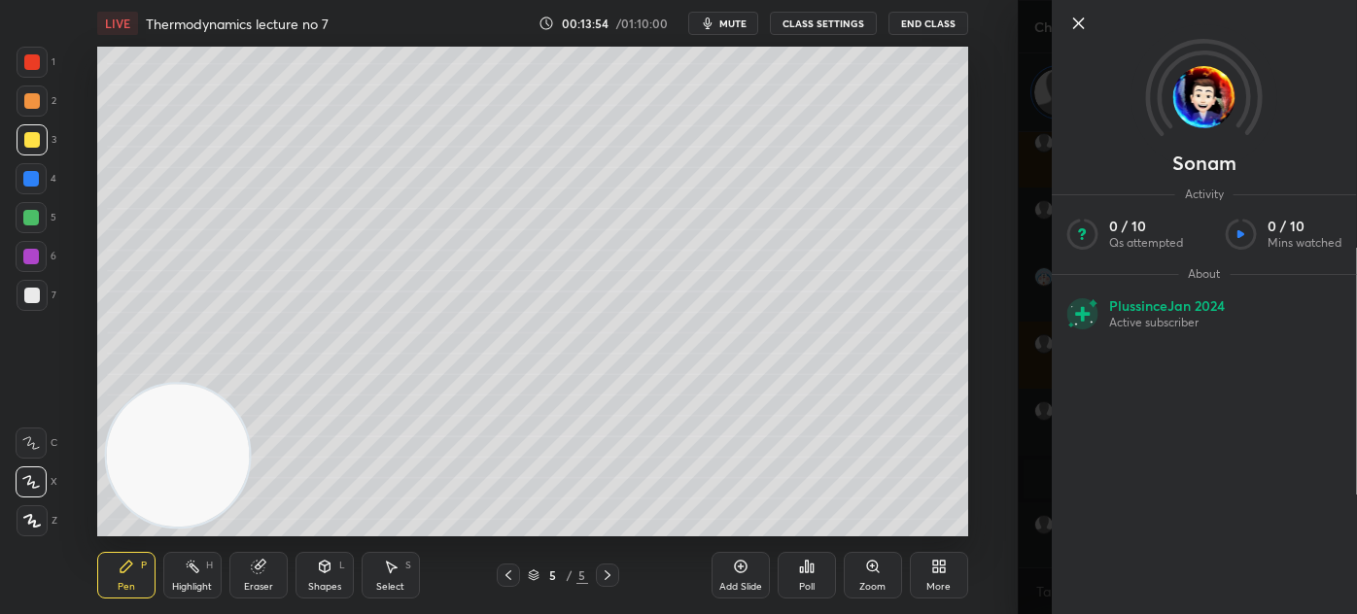
drag, startPoint x: 1034, startPoint y: 497, endPoint x: 1085, endPoint y: 507, distance: 52.6
click at [1034, 496] on div "Sonam Activity 0 / 10 Qs attempted 0 / 10 Mins watched About Plus since Jan 202…" at bounding box center [1186, 307] width 339 height 614
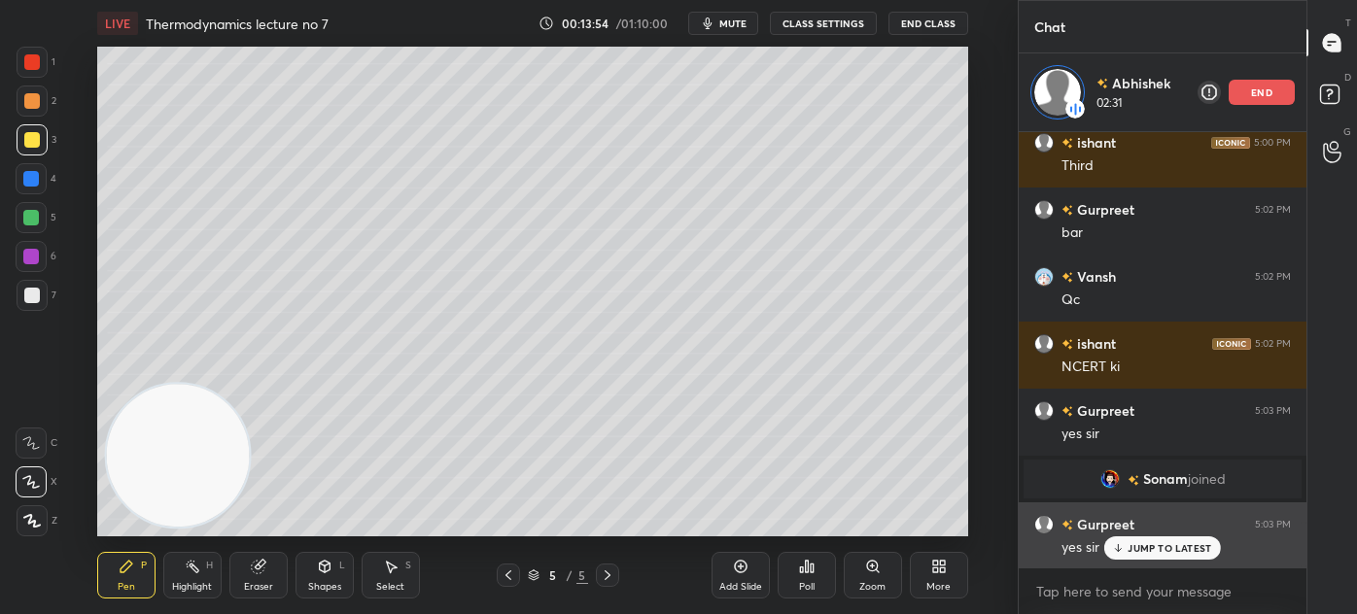
click at [1160, 547] on p "JUMP TO LATEST" at bounding box center [1169, 548] width 84 height 12
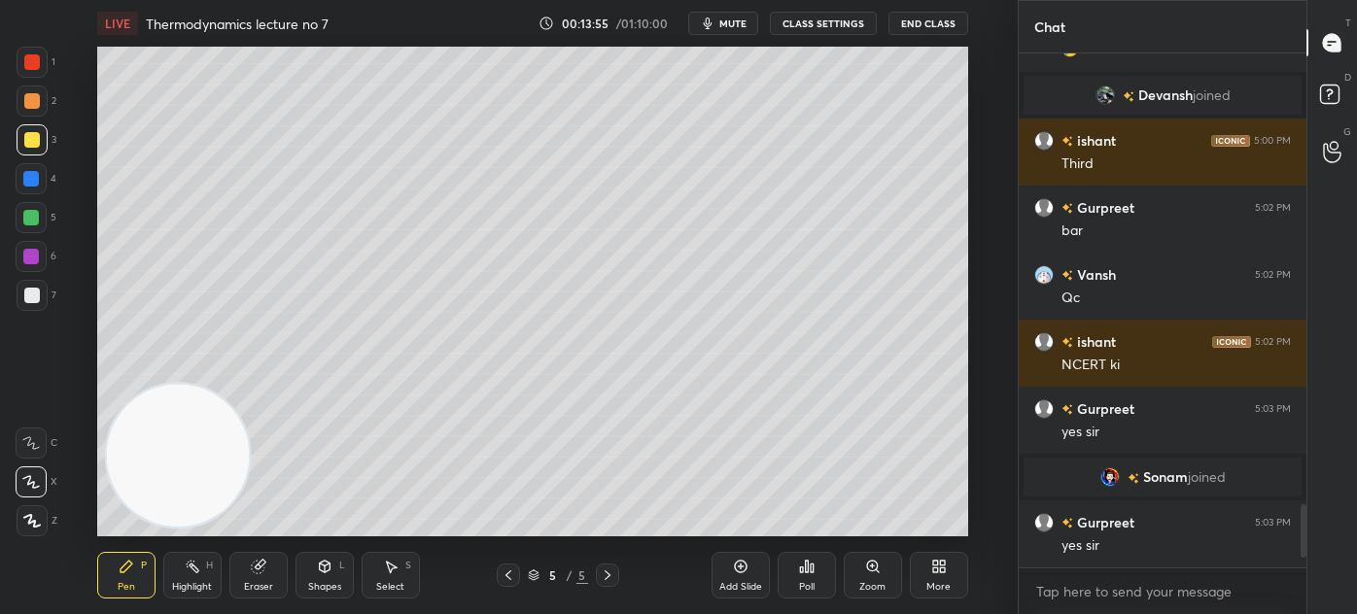
scroll to position [3662, 0]
click at [29, 63] on div at bounding box center [32, 62] width 16 height 16
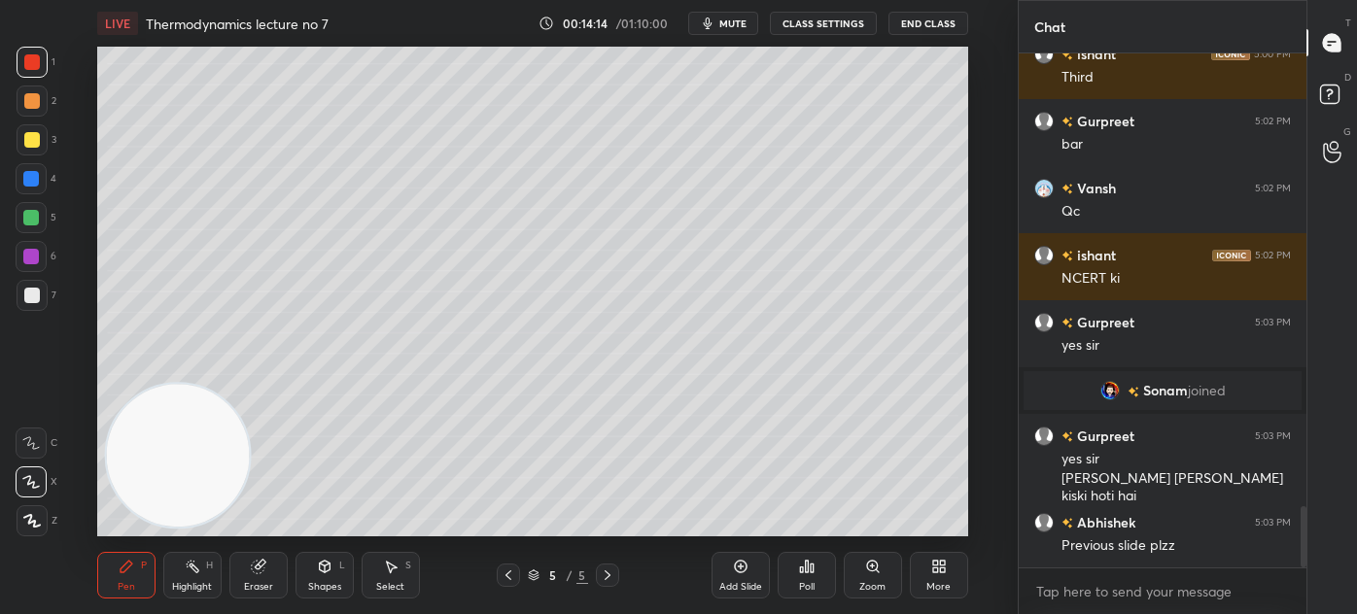
scroll to position [3816, 0]
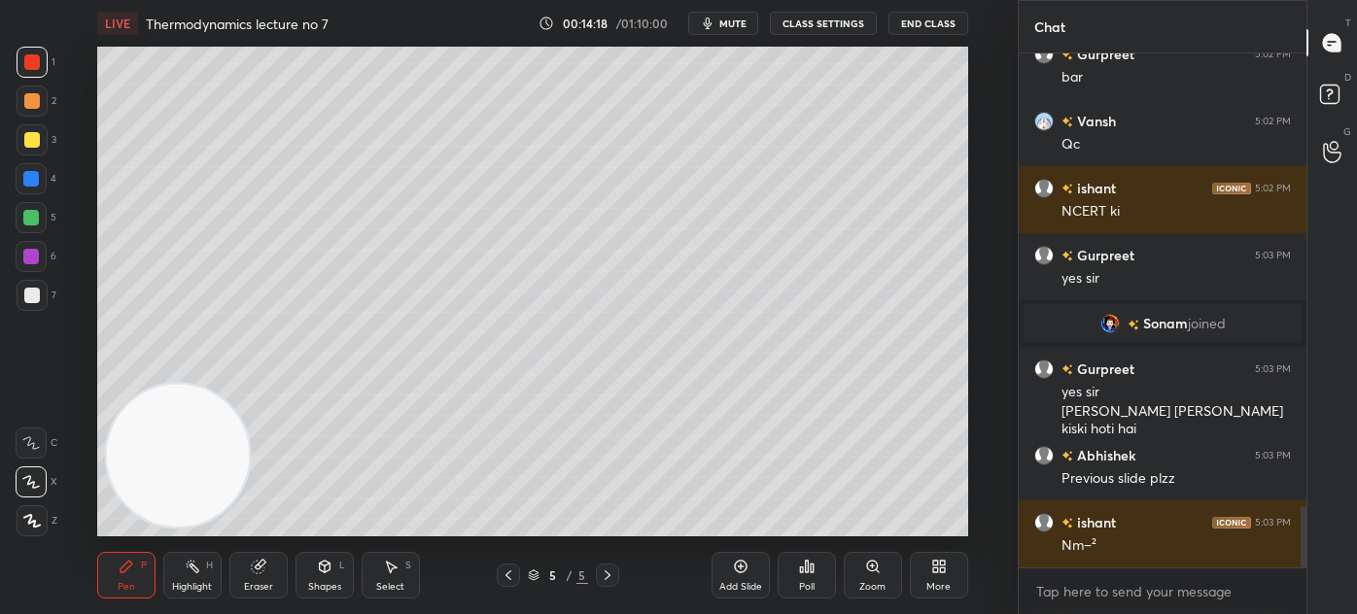
click at [262, 575] on div "Eraser" at bounding box center [258, 575] width 58 height 47
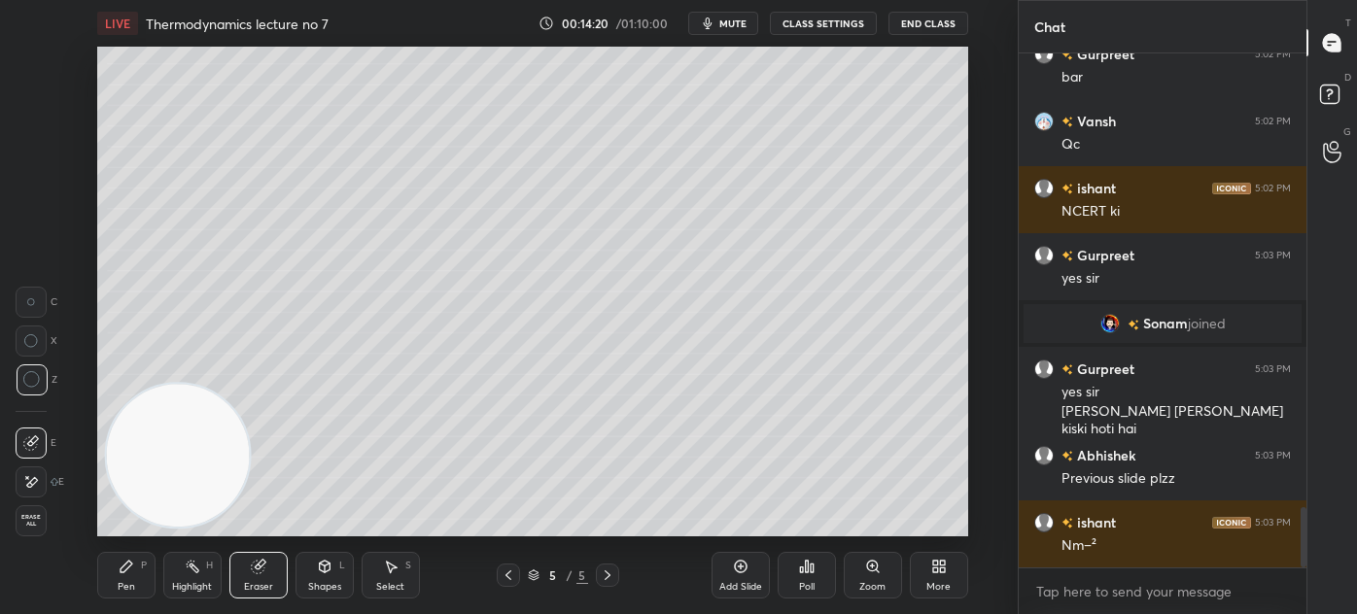
scroll to position [3883, 0]
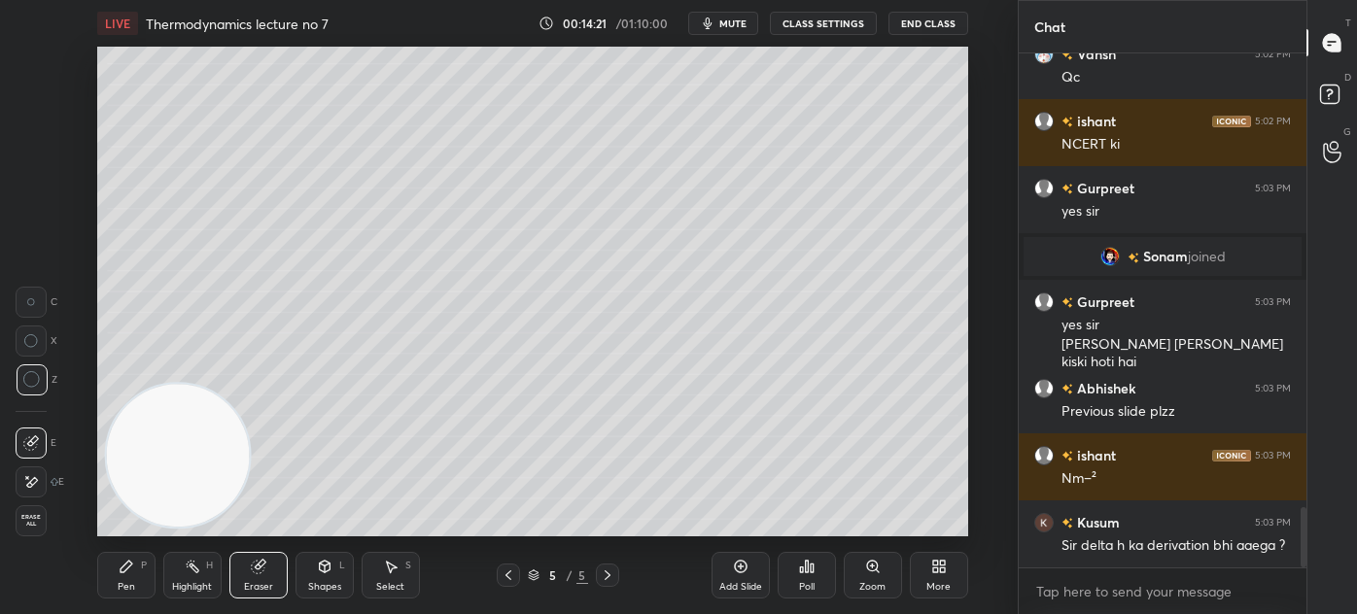
click at [110, 585] on div "Pen P" at bounding box center [126, 575] width 58 height 47
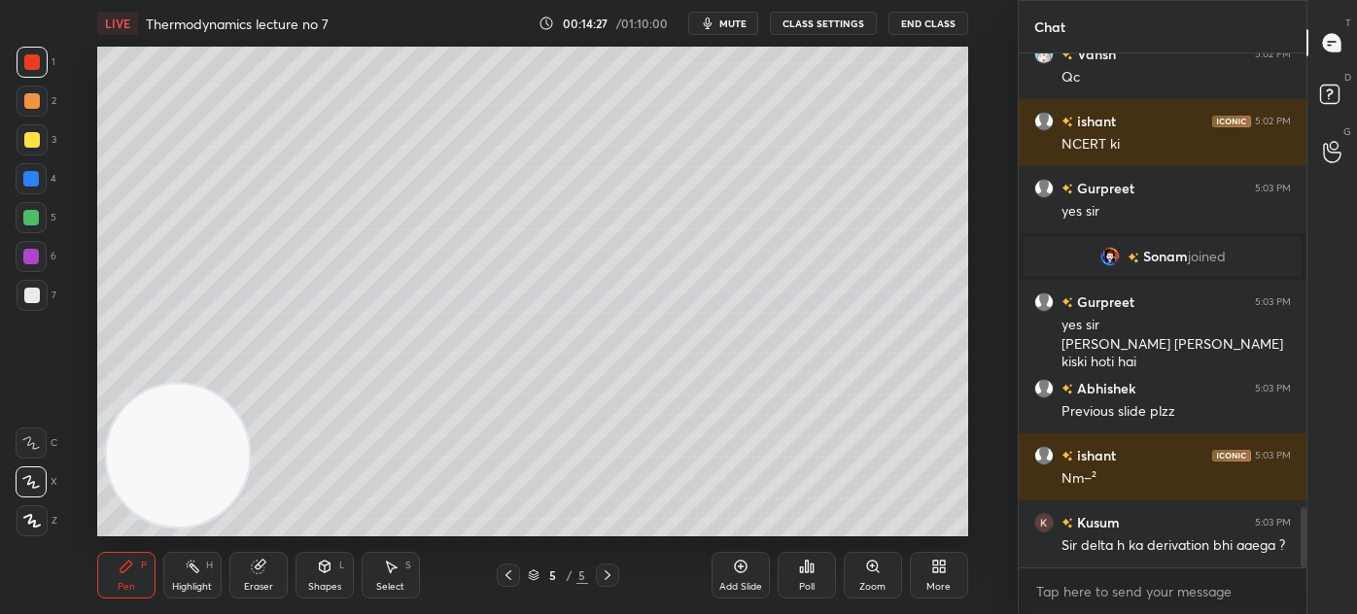
scroll to position [3949, 0]
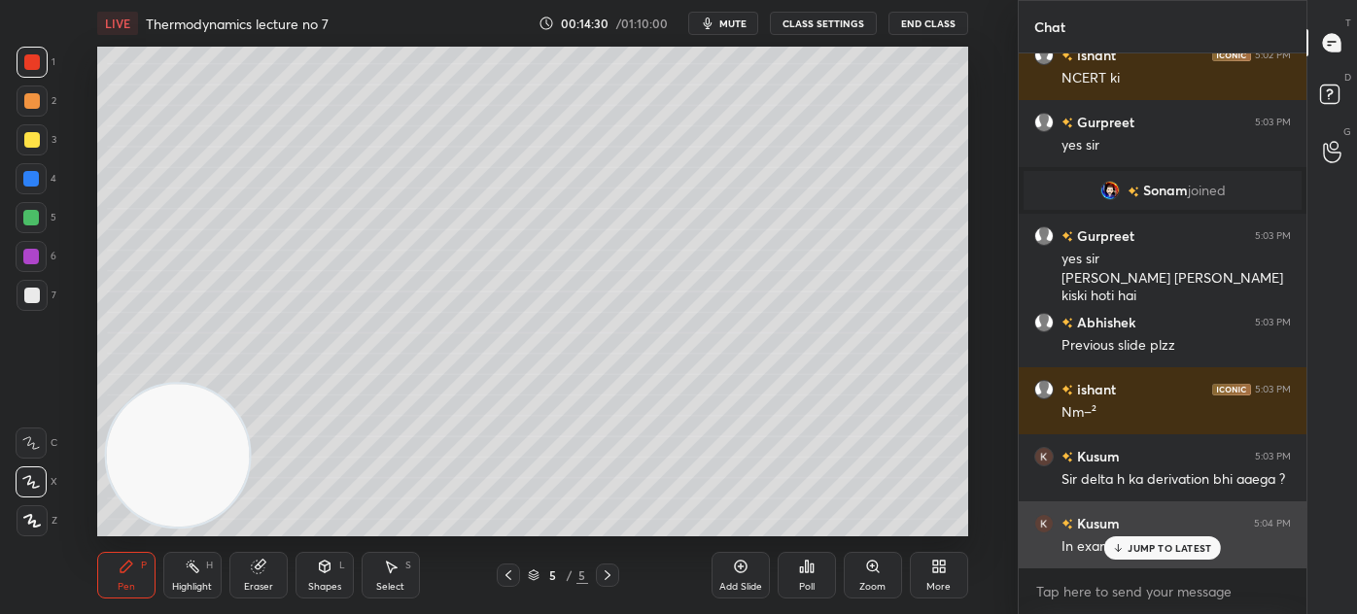
click at [1158, 551] on p "JUMP TO LATEST" at bounding box center [1169, 548] width 84 height 12
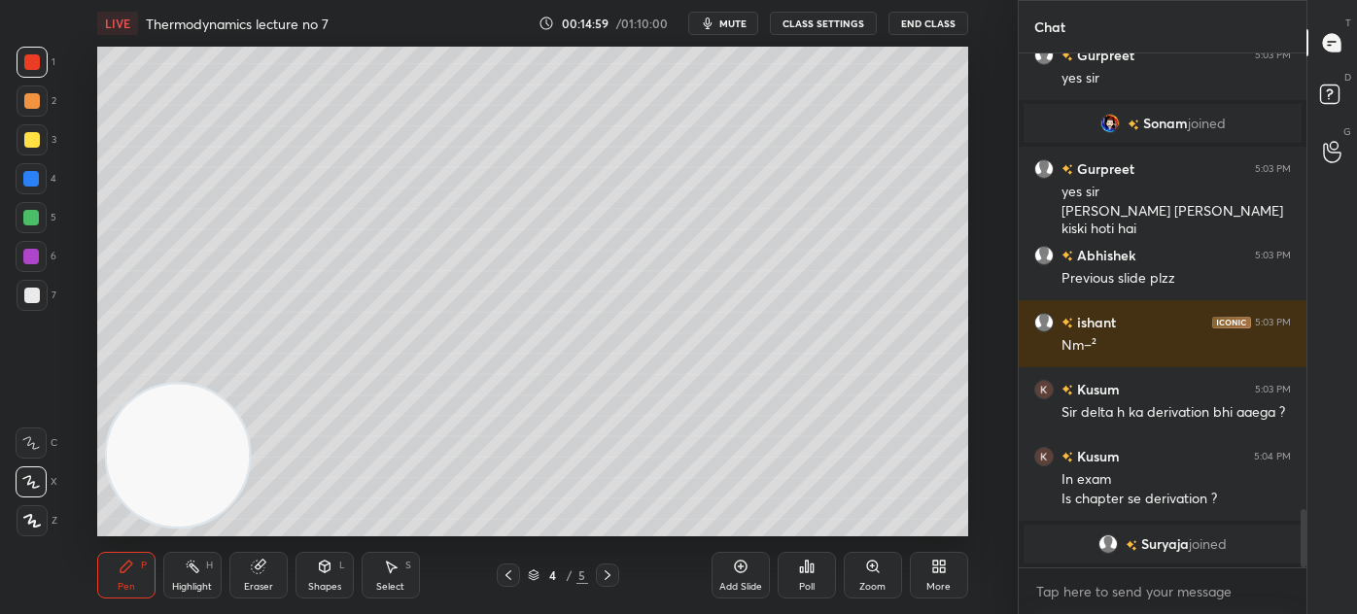
scroll to position [3990, 0]
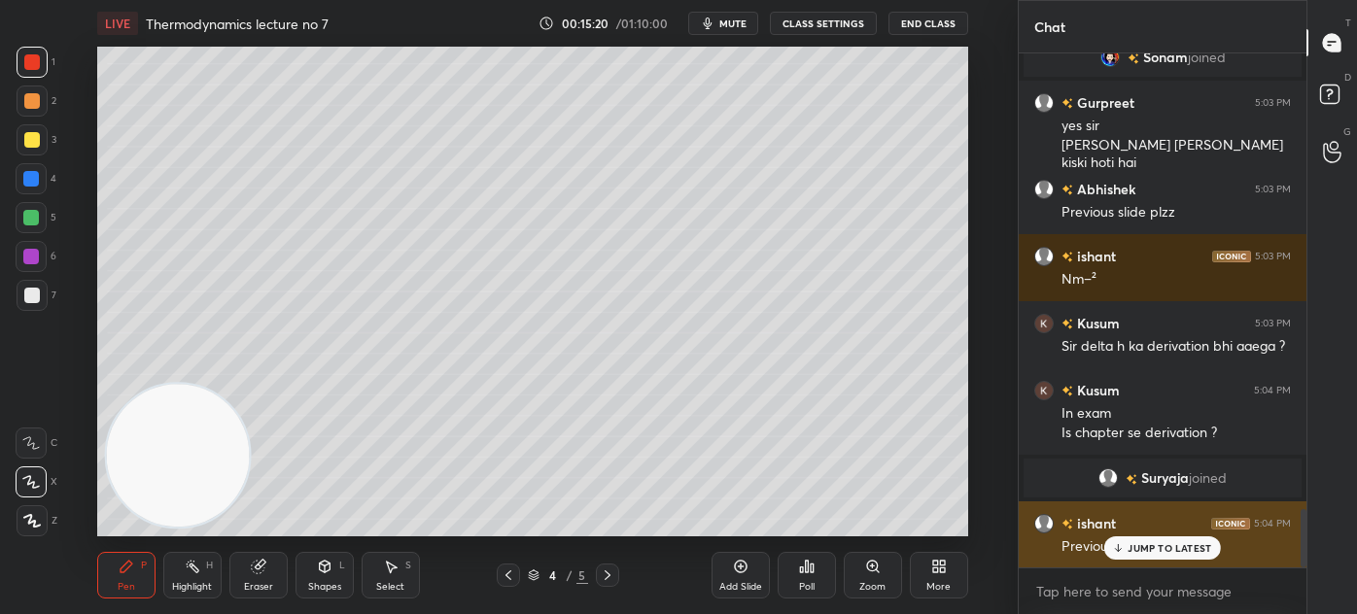
click at [1168, 551] on p "JUMP TO LATEST" at bounding box center [1169, 548] width 84 height 12
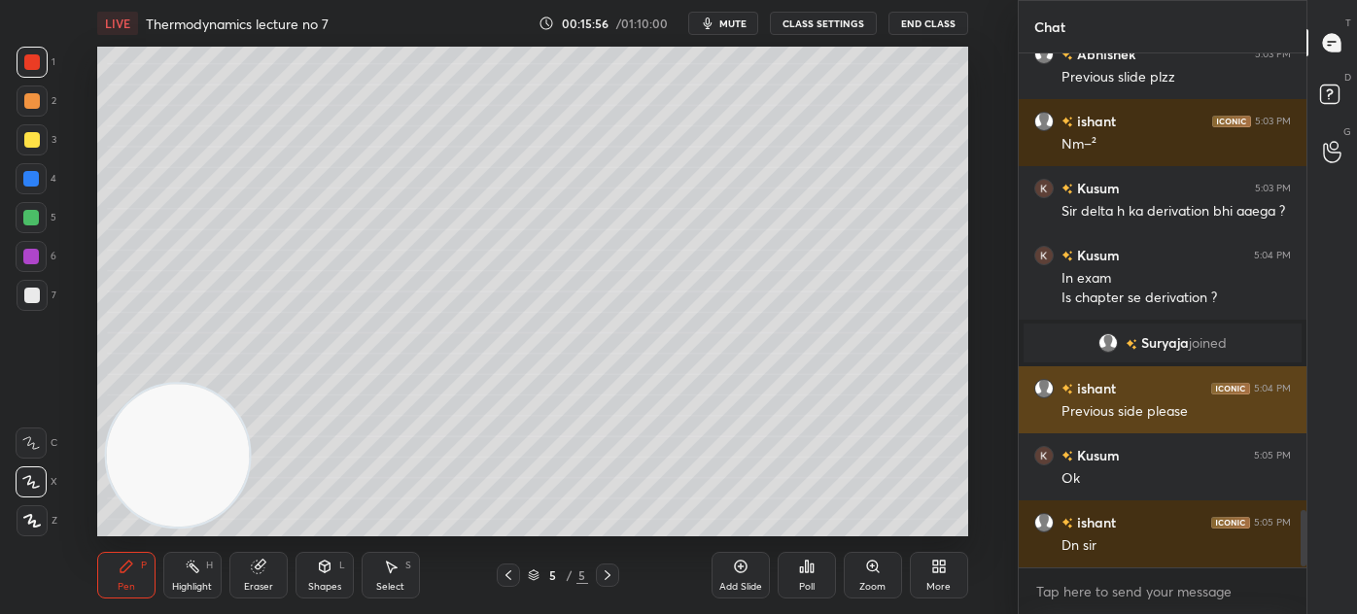
scroll to position [4192, 0]
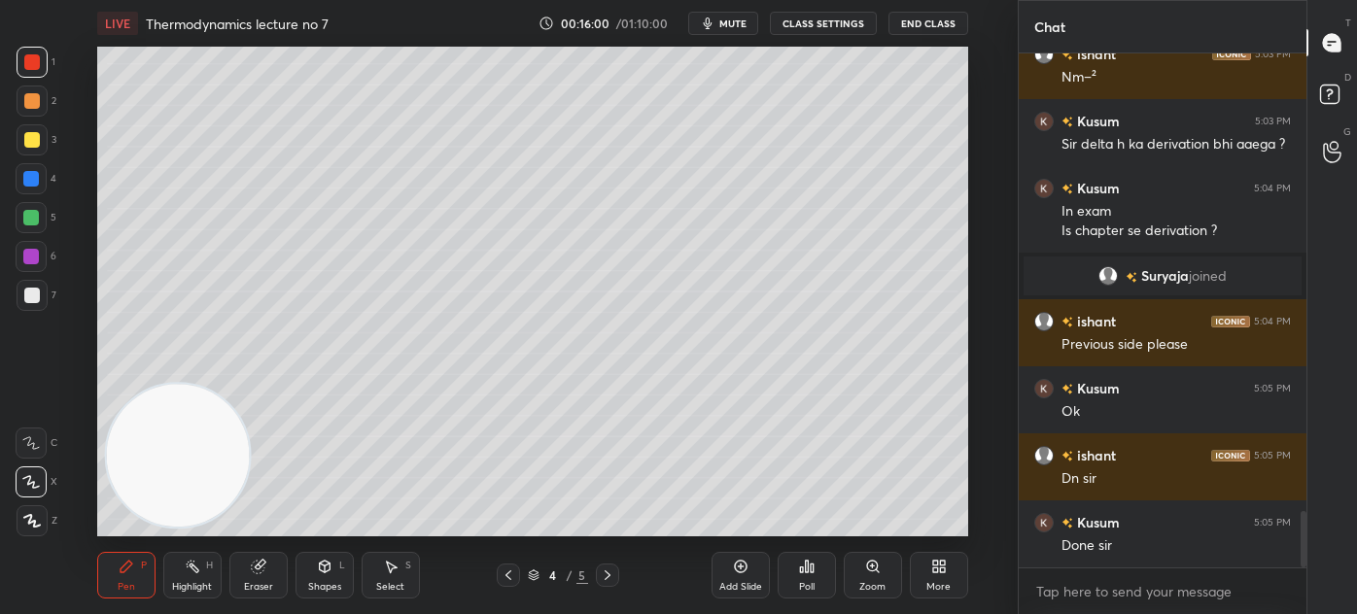
click at [33, 222] on div at bounding box center [31, 218] width 16 height 16
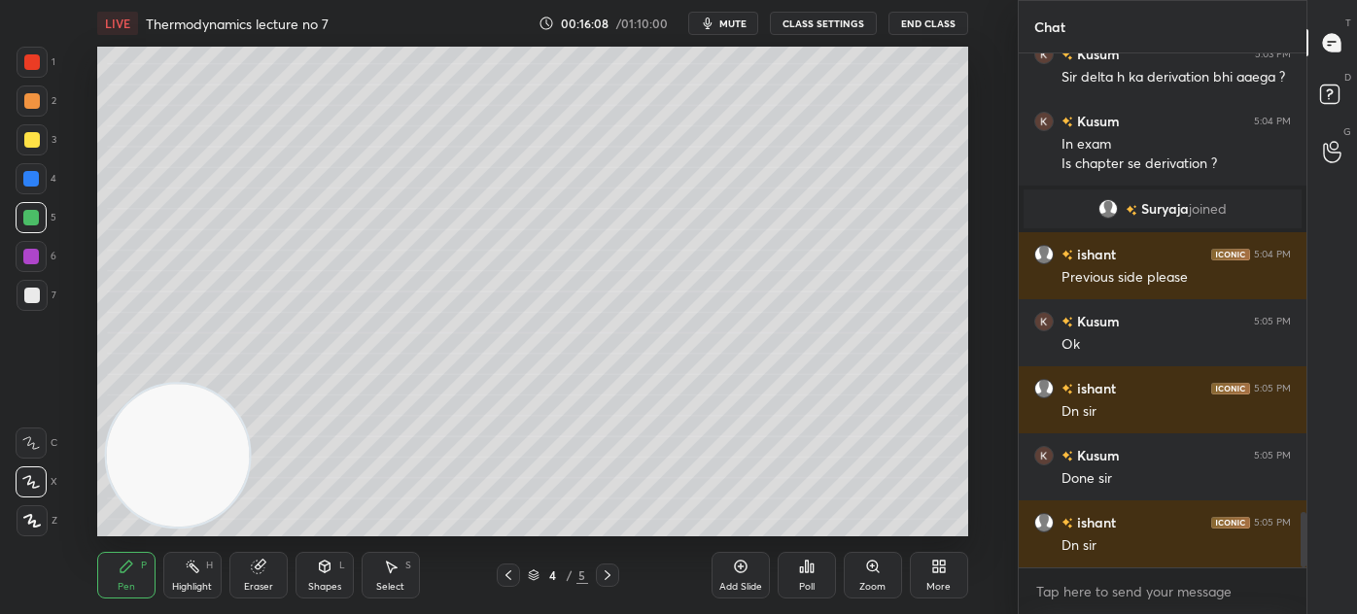
drag, startPoint x: 247, startPoint y: 583, endPoint x: 261, endPoint y: 577, distance: 15.7
click at [244, 585] on div "Eraser" at bounding box center [258, 587] width 29 height 10
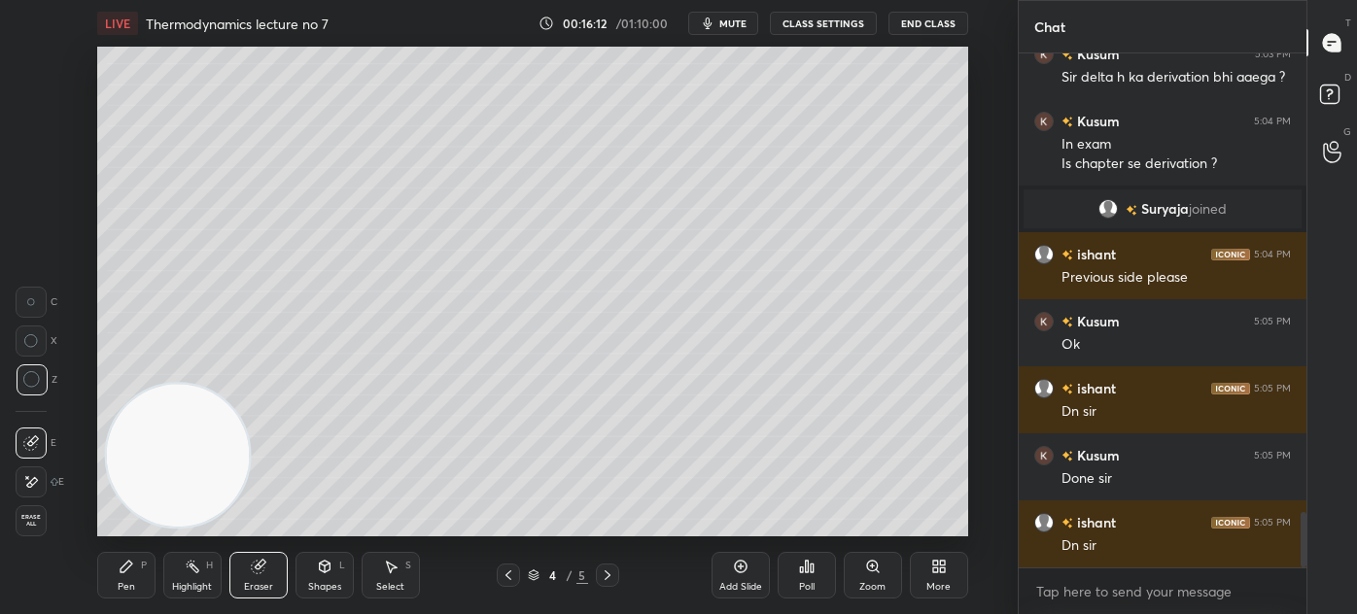
click at [133, 577] on div "Pen P" at bounding box center [126, 575] width 58 height 47
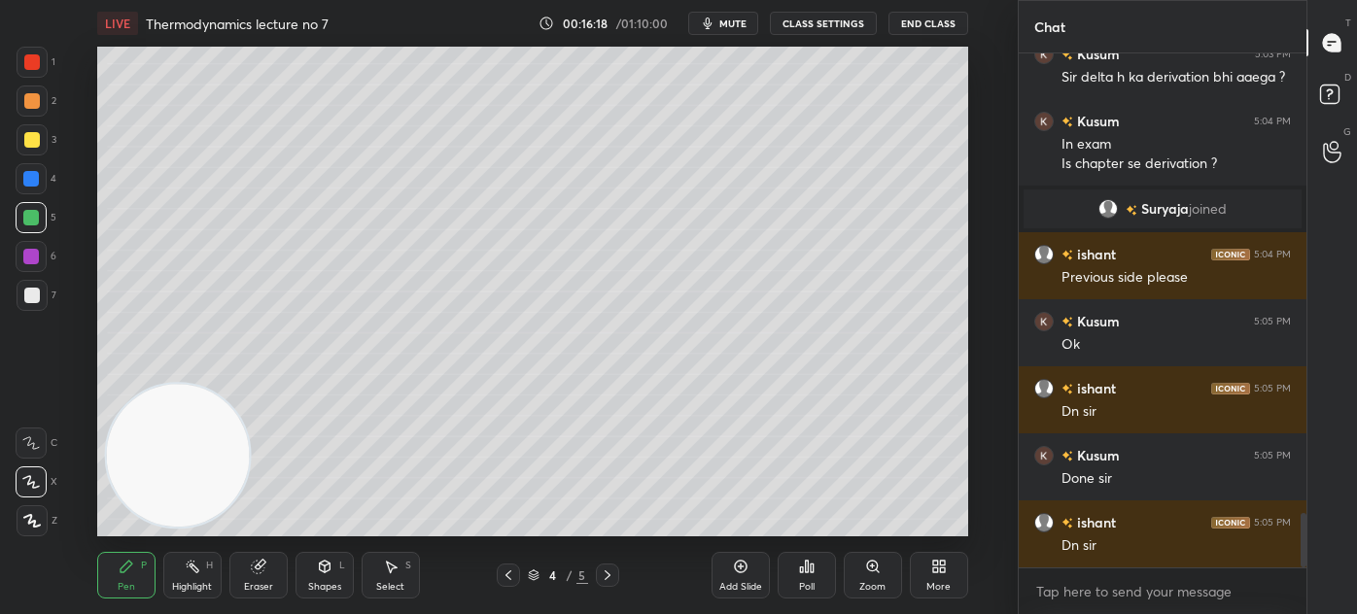
scroll to position [4326, 0]
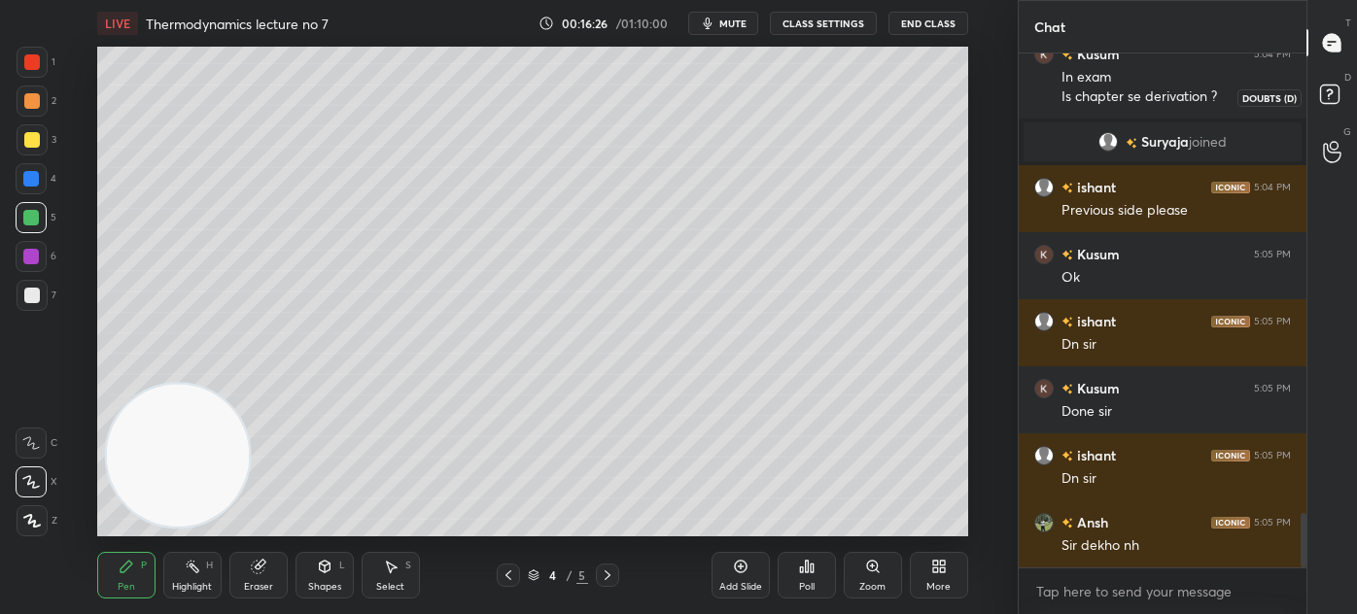
drag, startPoint x: 1337, startPoint y: 94, endPoint x: 1339, endPoint y: 64, distance: 30.2
click at [1337, 92] on rect at bounding box center [1329, 95] width 18 height 18
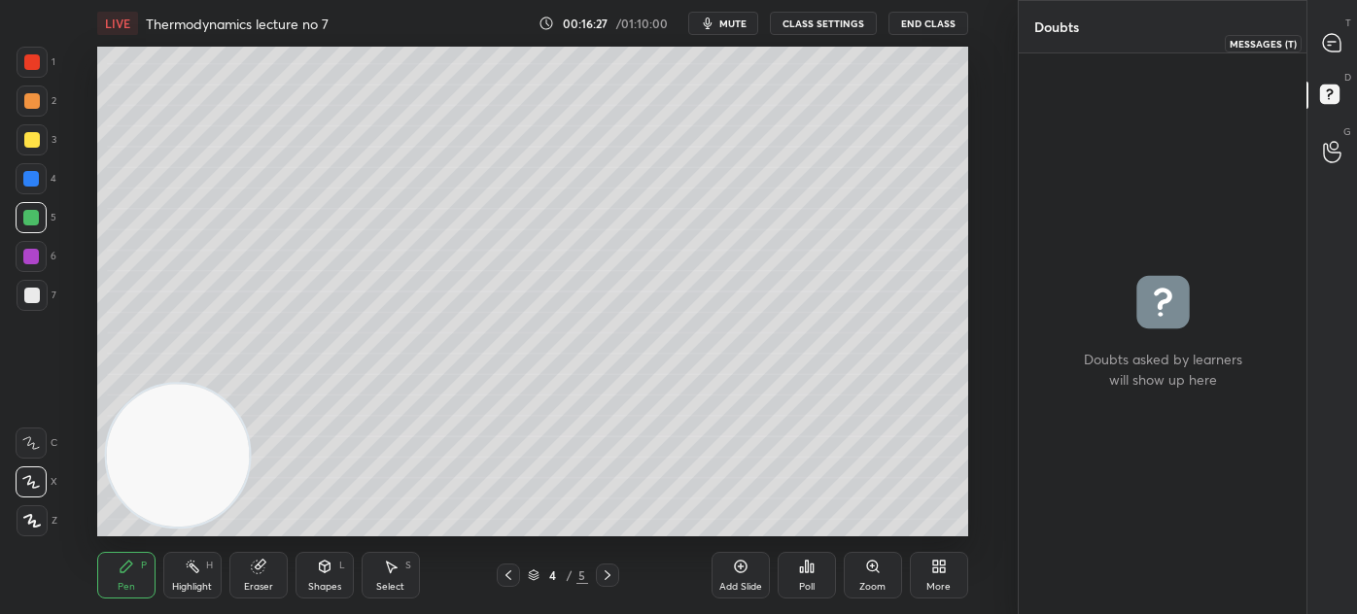
click at [1326, 32] on div at bounding box center [1332, 42] width 39 height 35
type textarea "x"
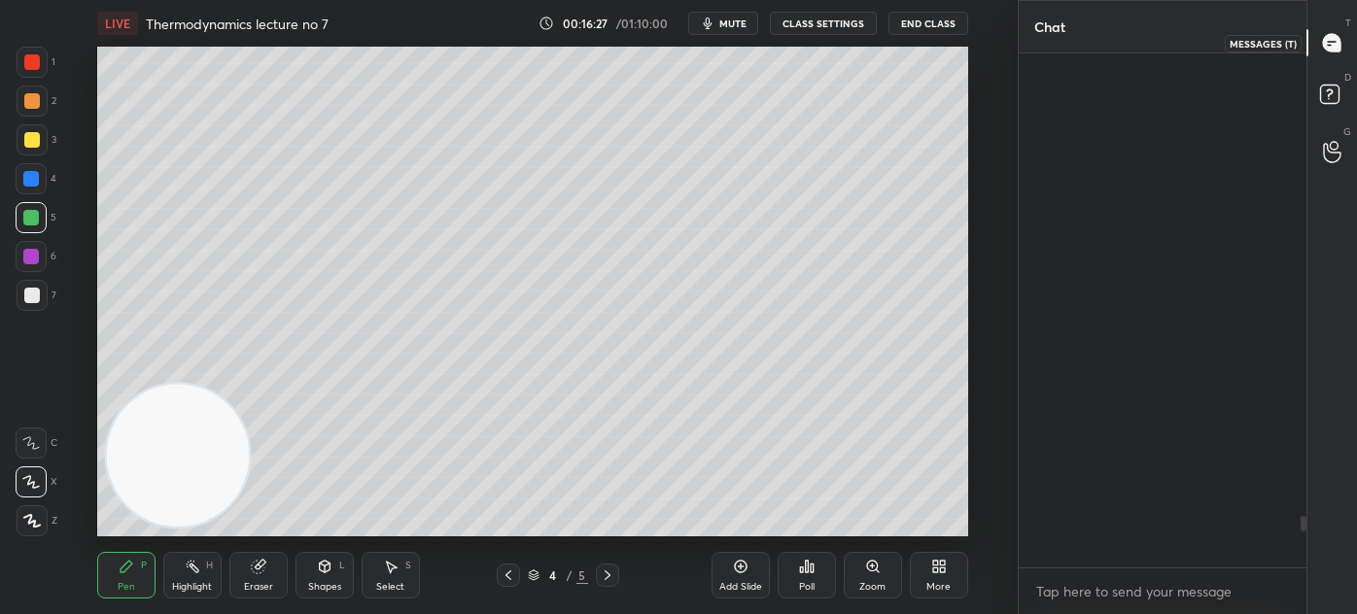
scroll to position [508, 282]
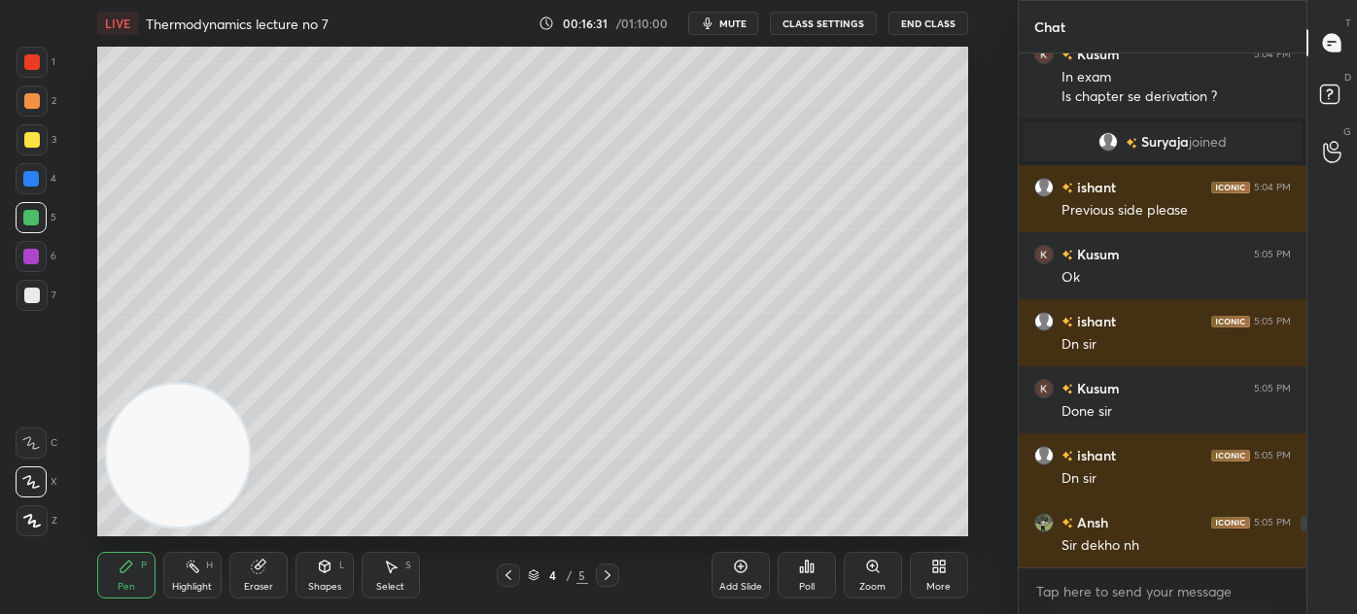
click at [257, 587] on div "Eraser" at bounding box center [258, 587] width 29 height 10
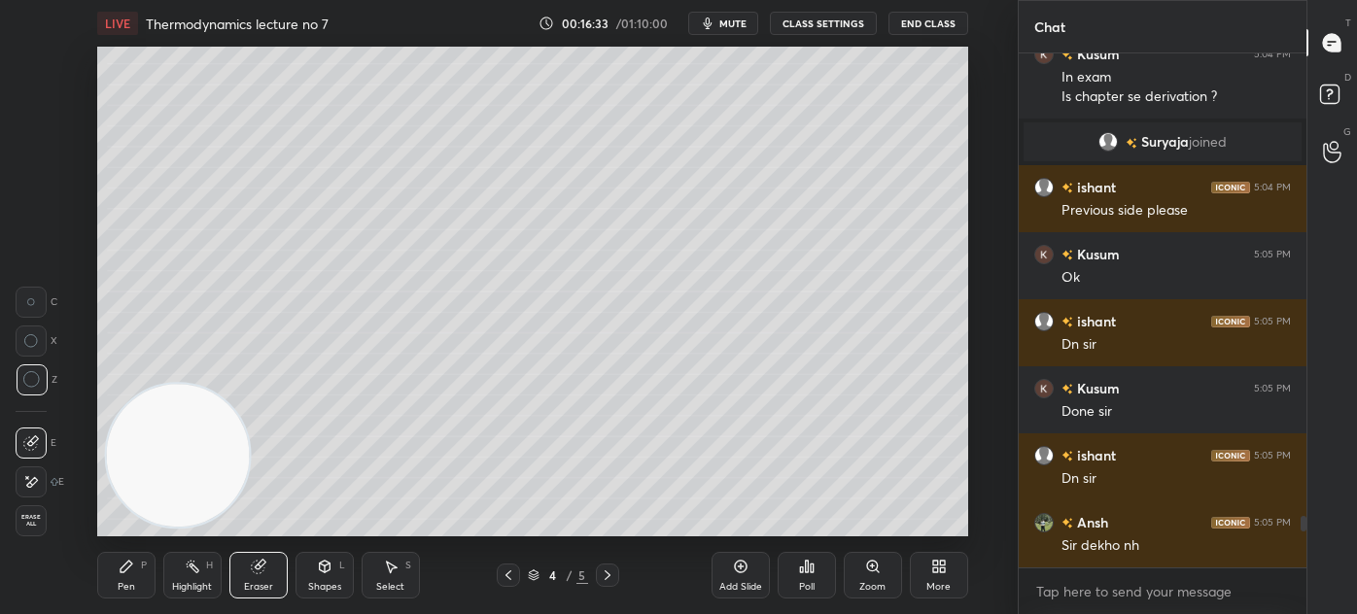
click at [119, 574] on div "Pen P" at bounding box center [126, 575] width 58 height 47
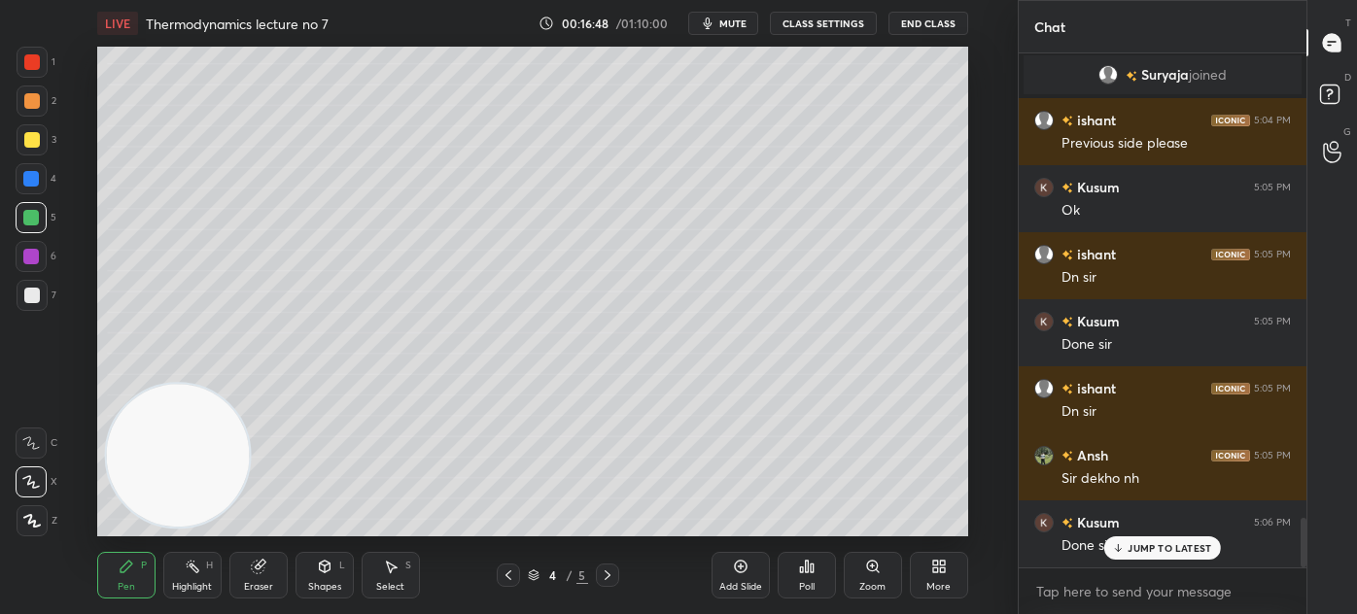
scroll to position [4789, 0]
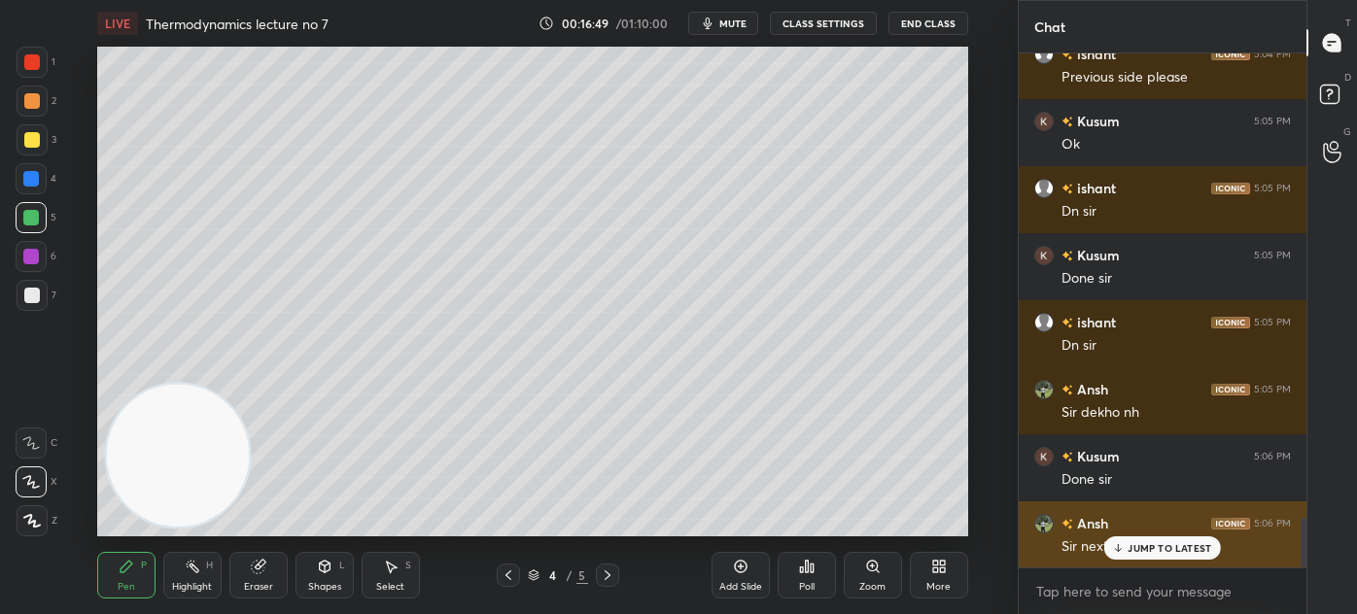
click at [1146, 554] on div "JUMP TO LATEST" at bounding box center [1162, 547] width 117 height 23
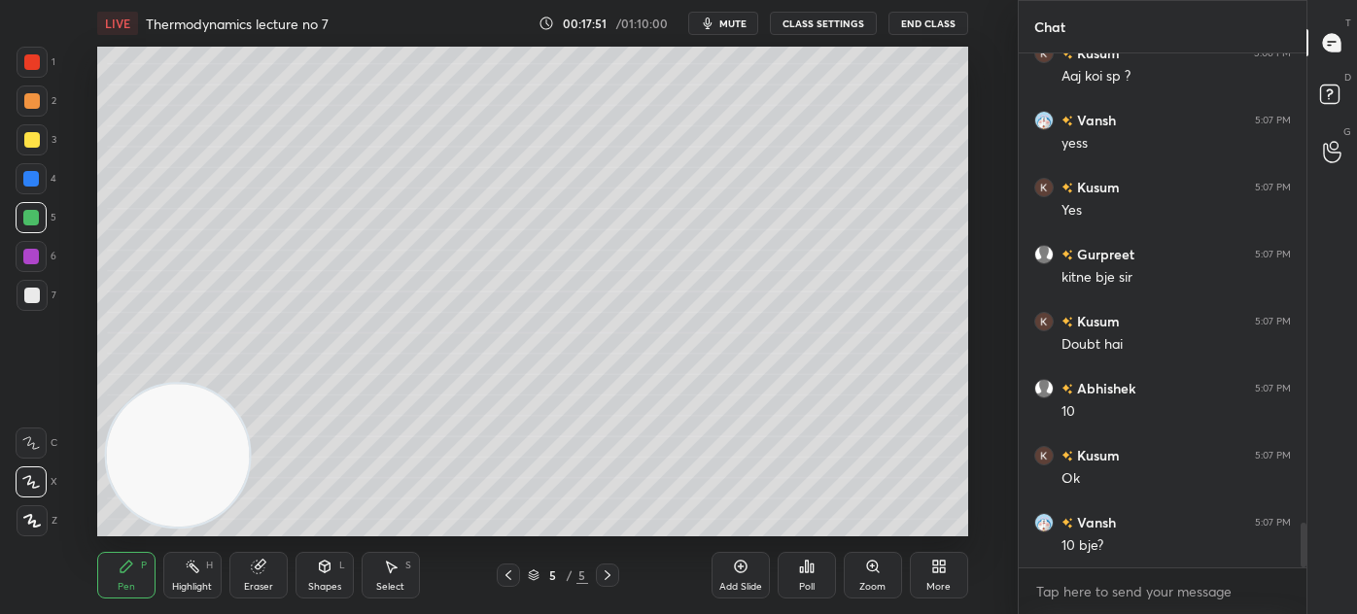
scroll to position [5430, 0]
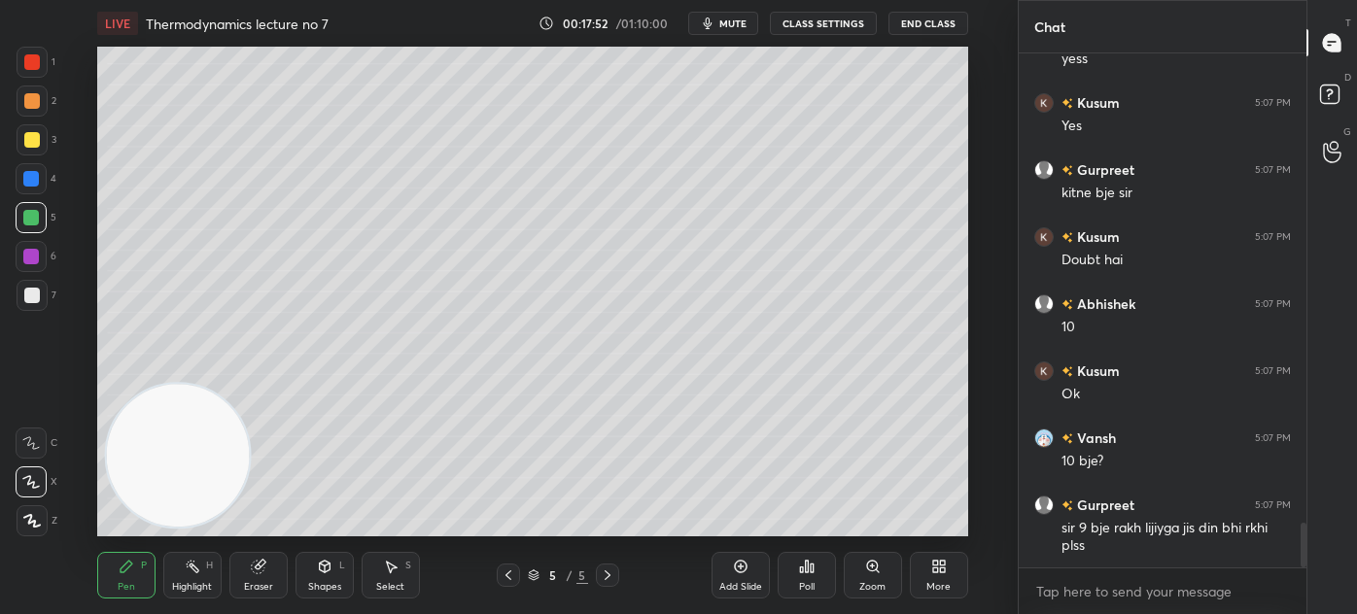
click at [735, 576] on div "Add Slide" at bounding box center [740, 575] width 58 height 47
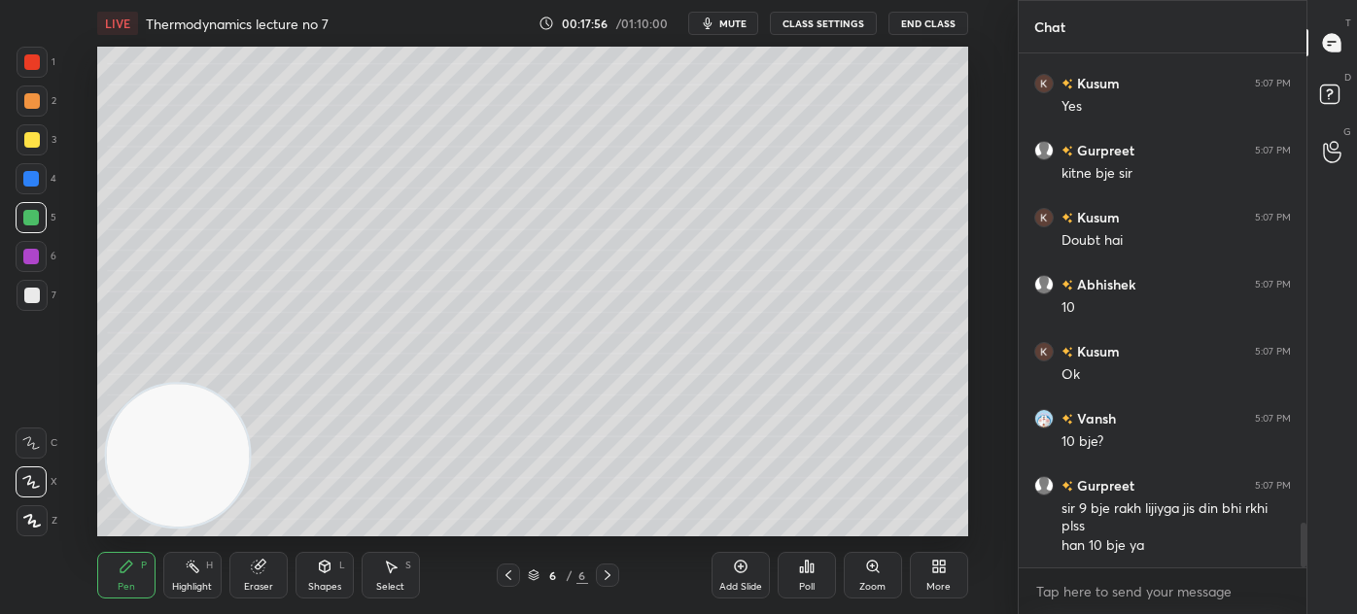
click at [813, 24] on button "CLASS SETTINGS" at bounding box center [823, 23] width 107 height 23
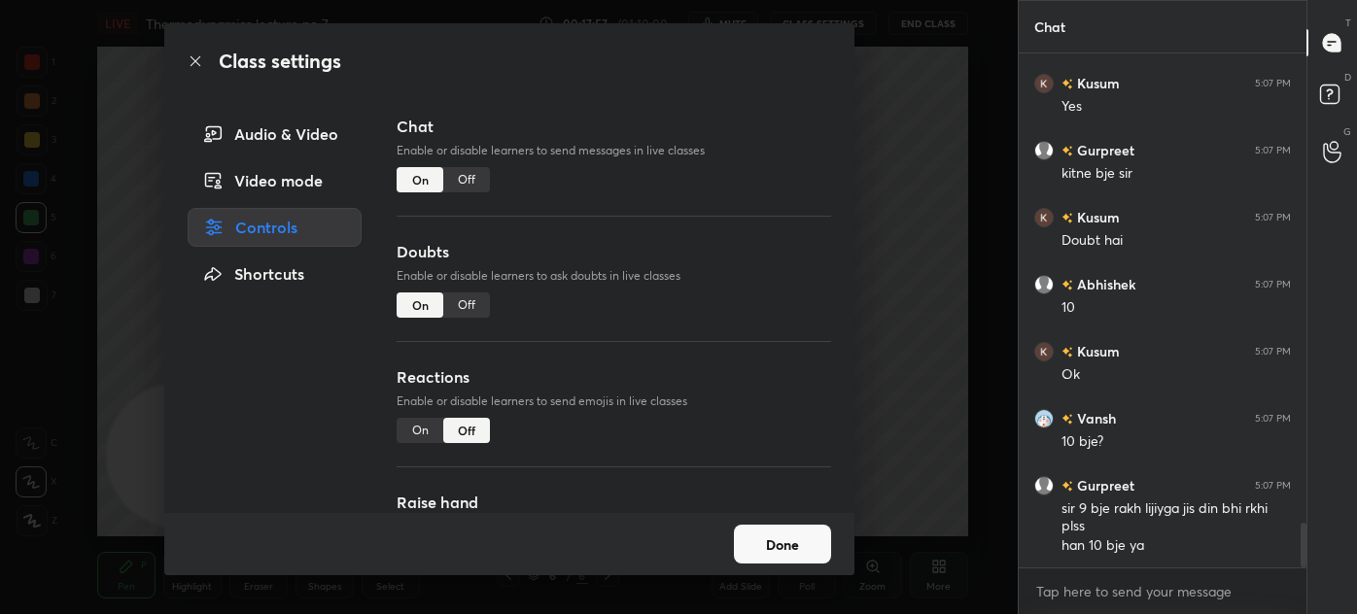
click at [478, 177] on div "Off" at bounding box center [466, 179] width 47 height 25
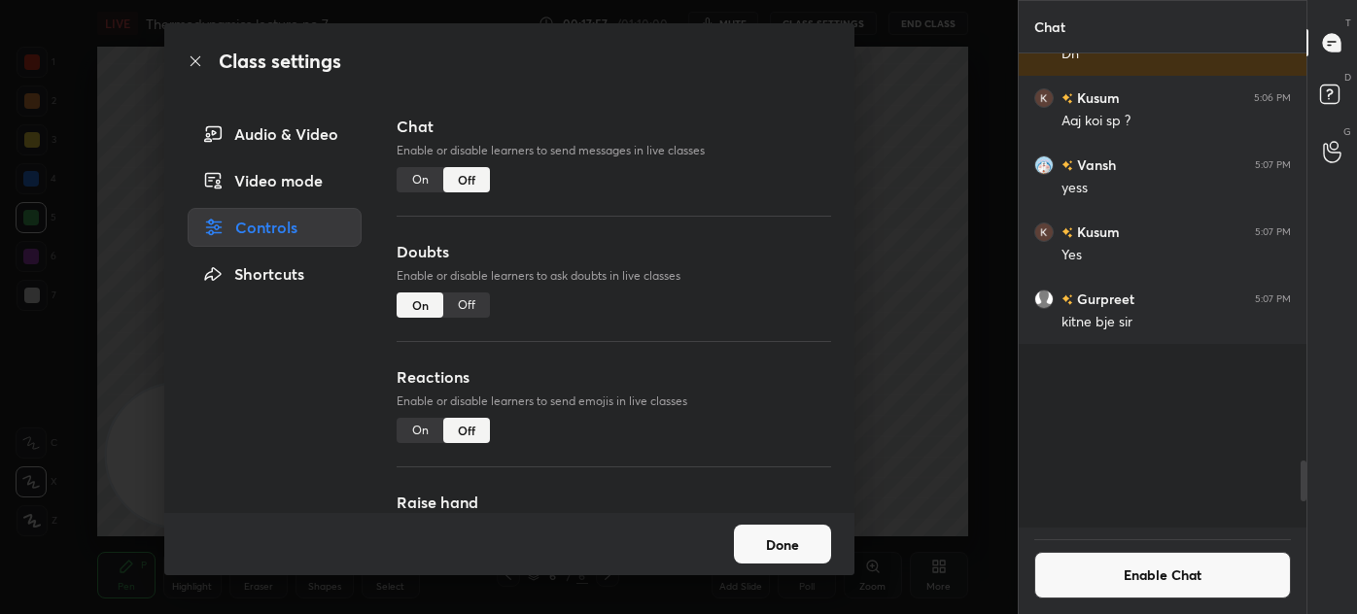
scroll to position [468, 282]
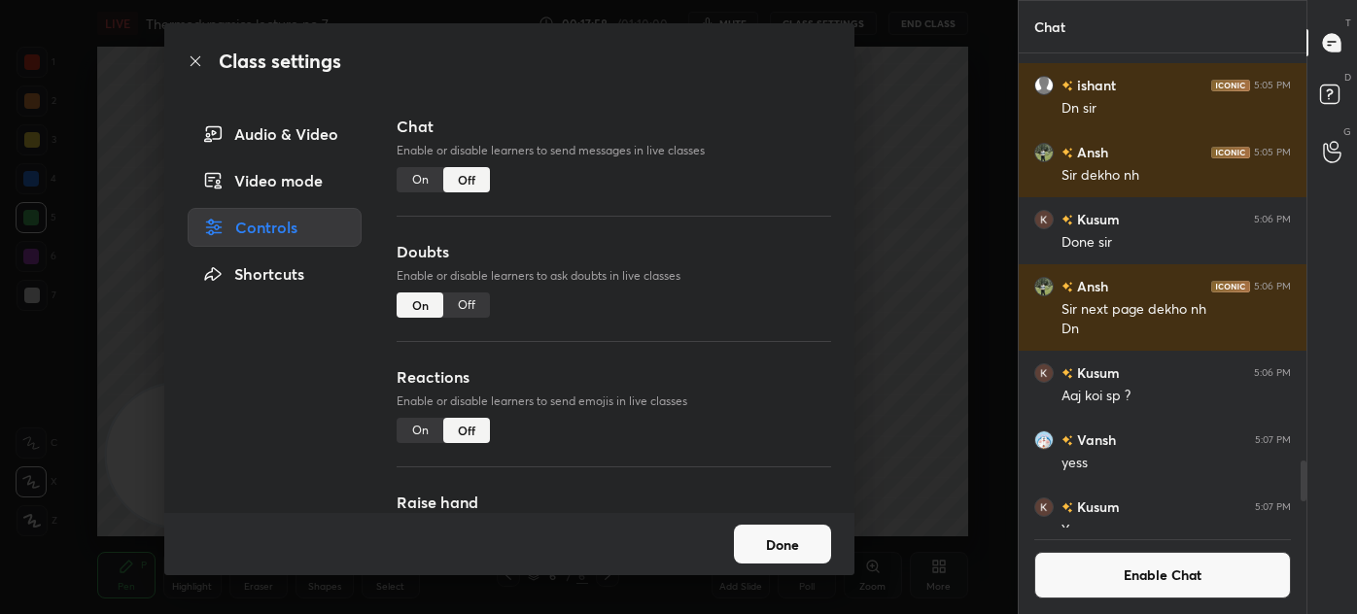
click at [949, 130] on div "Class settings Audio & Video Video mode Controls Shortcuts Chat Enable or disab…" at bounding box center [508, 307] width 1017 height 614
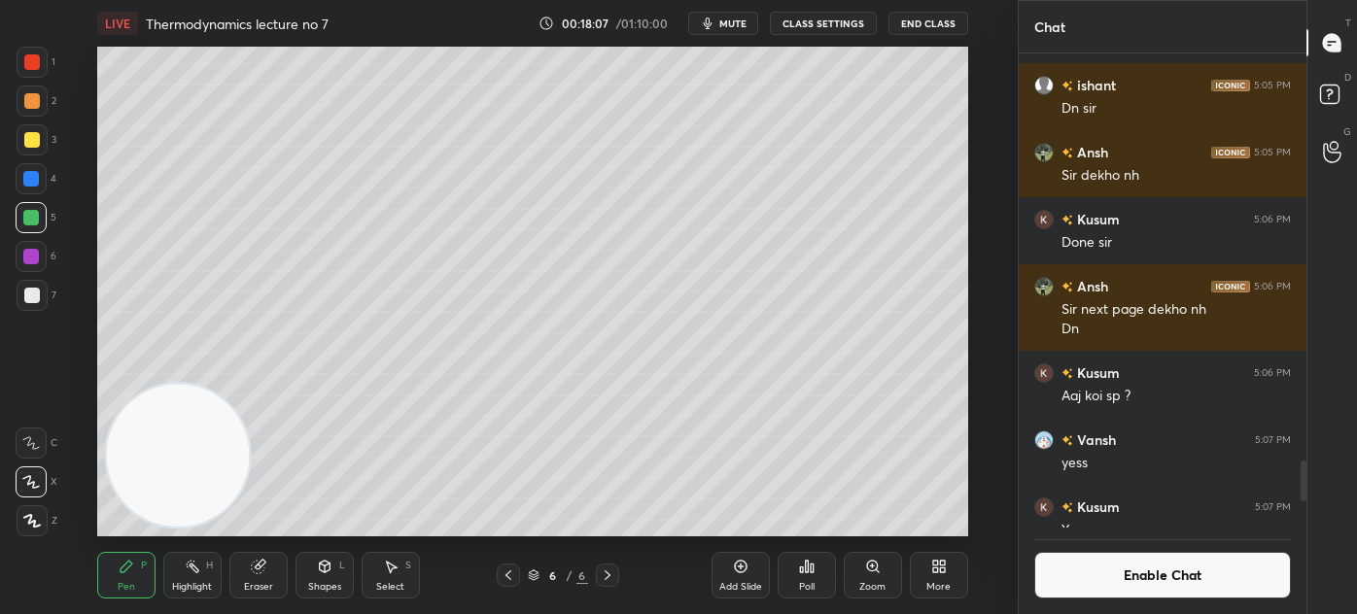
click at [725, 31] on button "mute" at bounding box center [723, 23] width 70 height 23
drag, startPoint x: 32, startPoint y: 142, endPoint x: 46, endPoint y: 126, distance: 20.7
click at [31, 140] on div at bounding box center [32, 140] width 16 height 16
click at [269, 572] on div "Eraser" at bounding box center [258, 575] width 58 height 47
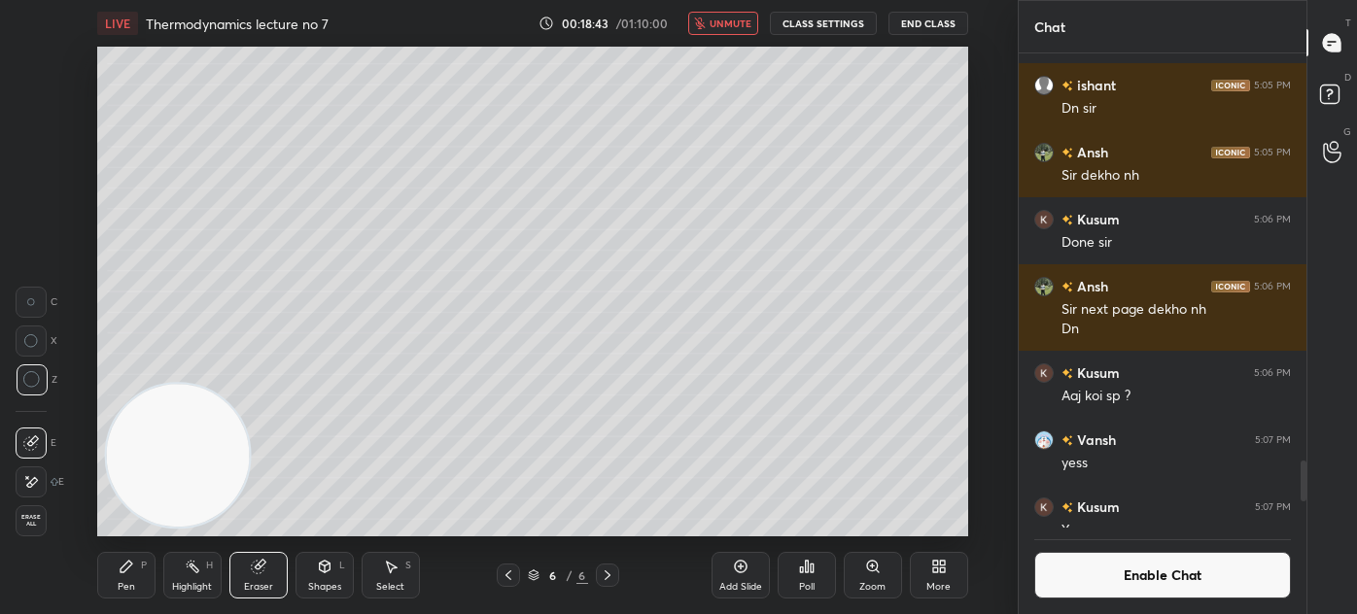
click at [121, 576] on div "Pen P" at bounding box center [126, 575] width 58 height 47
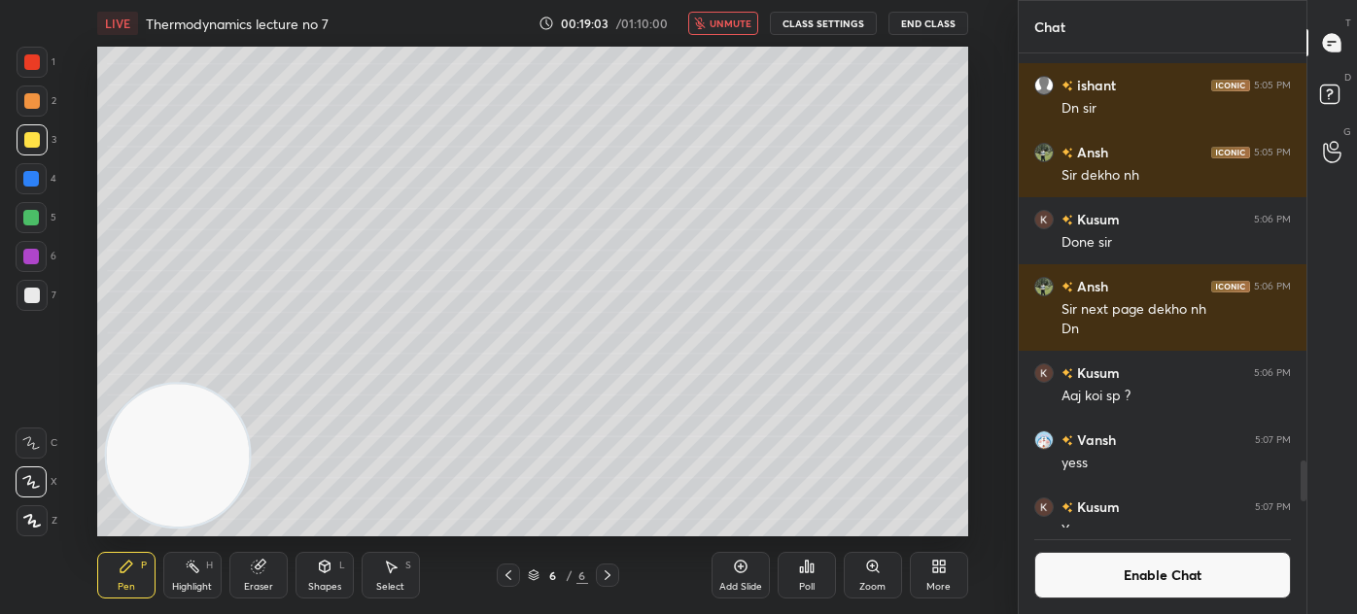
click at [730, 19] on span "unmute" at bounding box center [730, 24] width 42 height 14
click at [262, 577] on div "Eraser" at bounding box center [258, 575] width 58 height 47
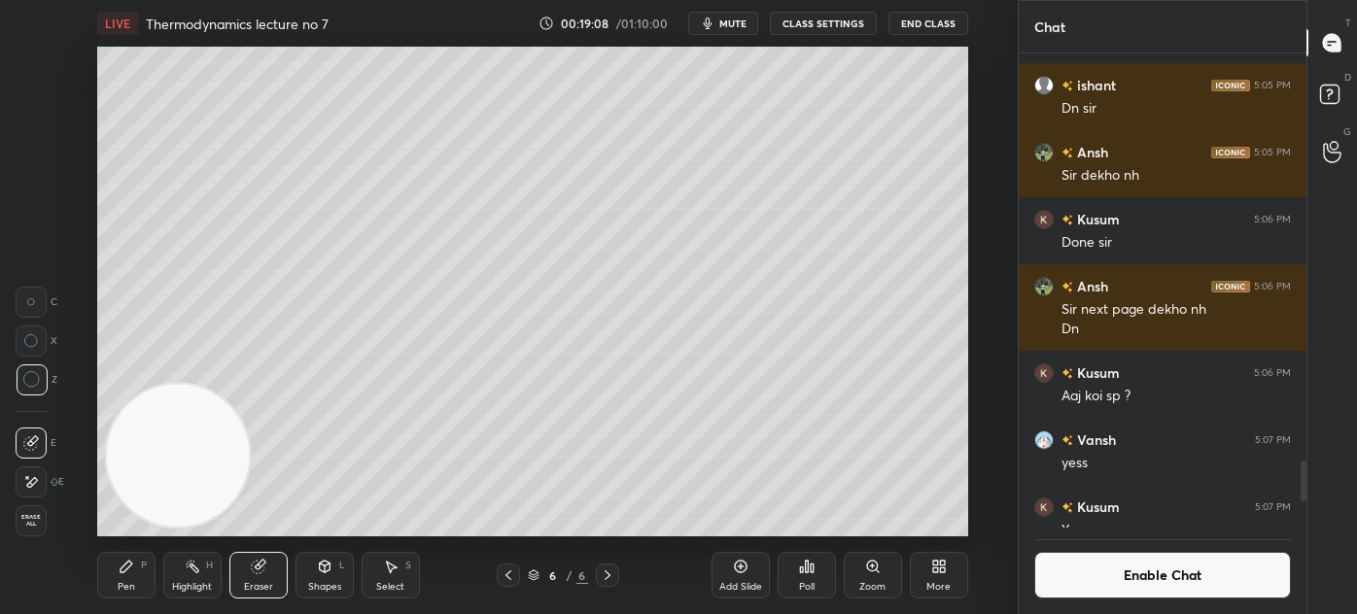
click at [732, 22] on span "mute" at bounding box center [732, 24] width 27 height 14
click at [123, 590] on div "Pen" at bounding box center [126, 587] width 17 height 10
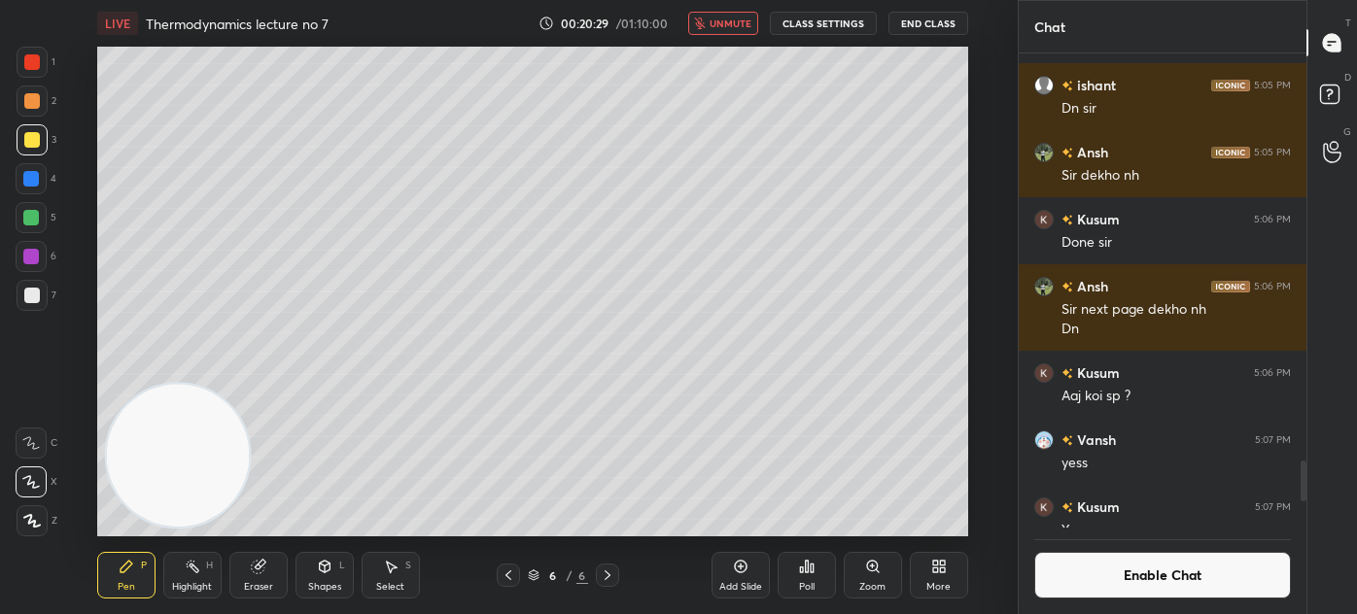
drag, startPoint x: 282, startPoint y: 580, endPoint x: 290, endPoint y: 572, distance: 11.0
click at [281, 581] on div "Eraser" at bounding box center [258, 575] width 58 height 47
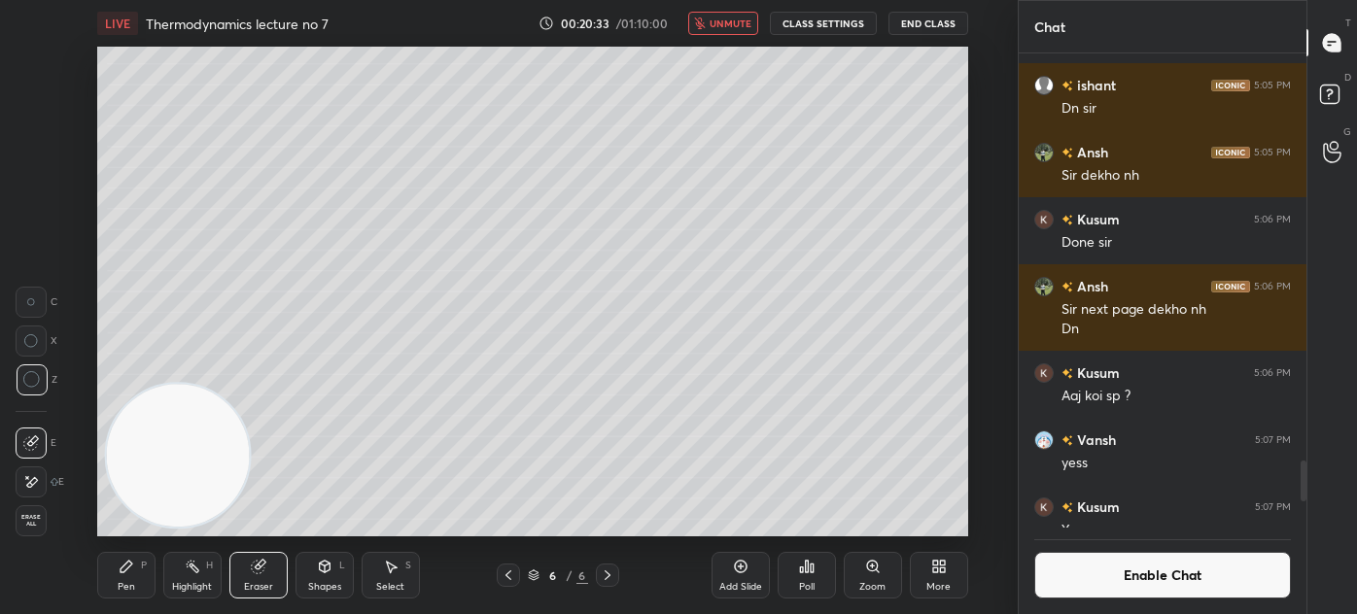
click at [126, 582] on div "Pen" at bounding box center [126, 587] width 17 height 10
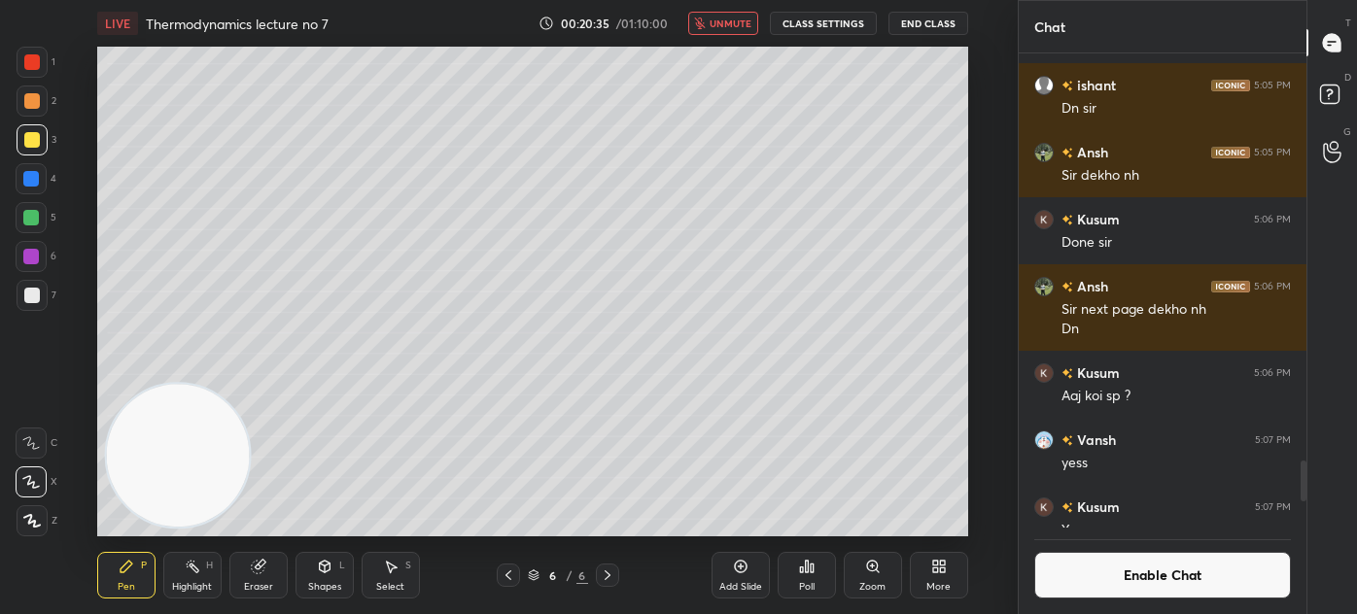
click at [729, 19] on span "unmute" at bounding box center [730, 24] width 42 height 14
click at [33, 180] on div at bounding box center [31, 179] width 16 height 16
click at [1153, 582] on button "Enable Chat" at bounding box center [1162, 575] width 257 height 47
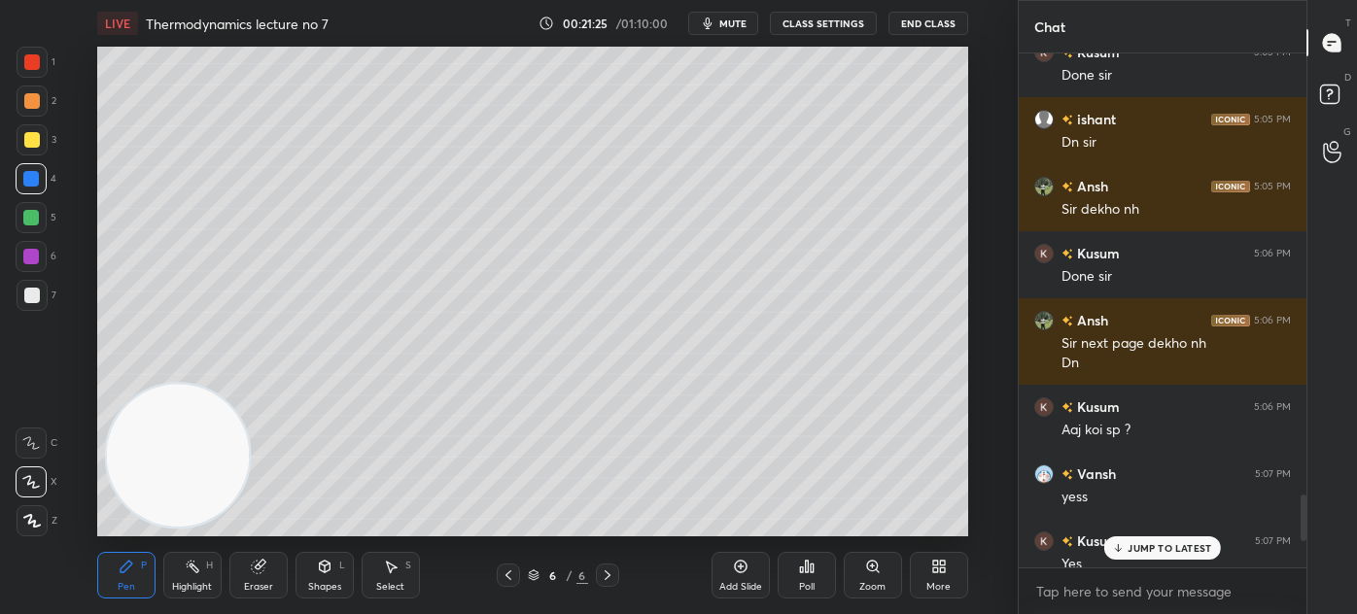
click at [1131, 551] on p "JUMP TO LATEST" at bounding box center [1169, 548] width 84 height 12
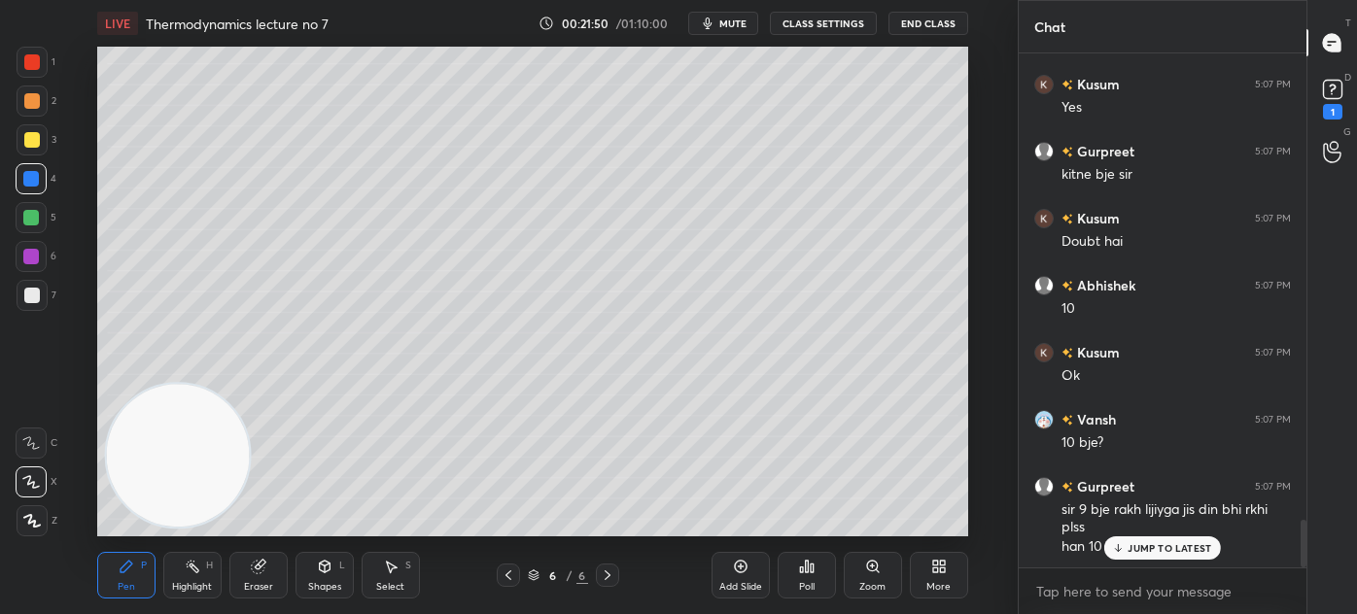
scroll to position [5022, 0]
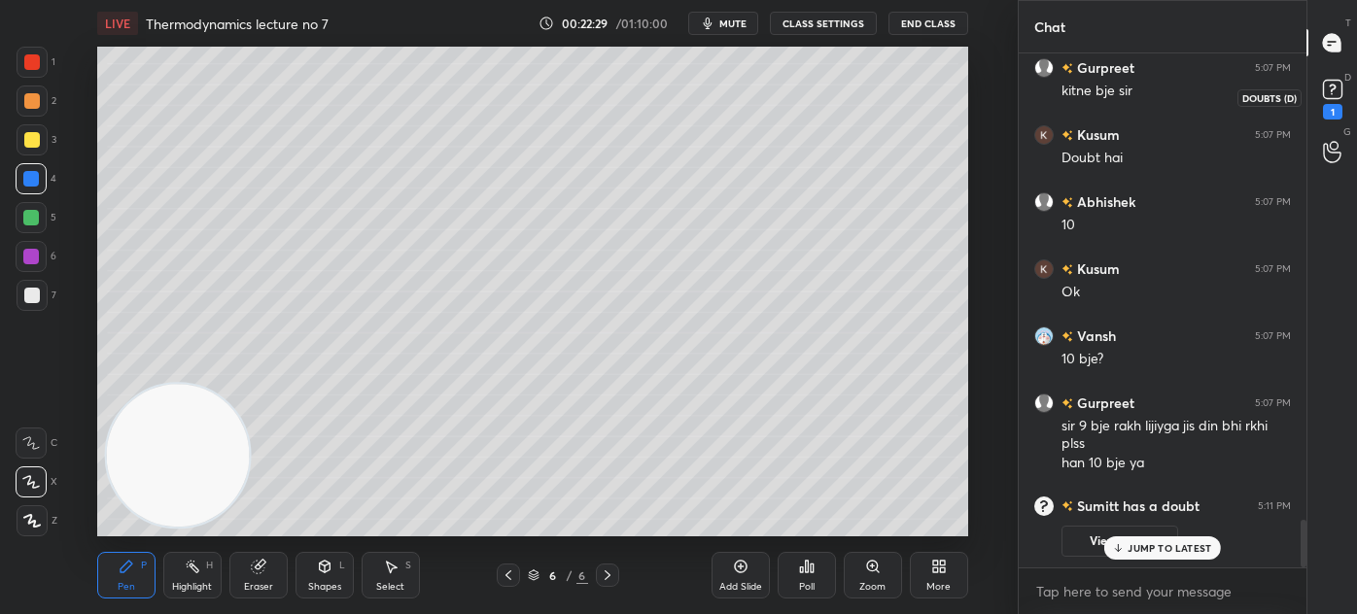
click at [1331, 91] on rect at bounding box center [1332, 90] width 18 height 18
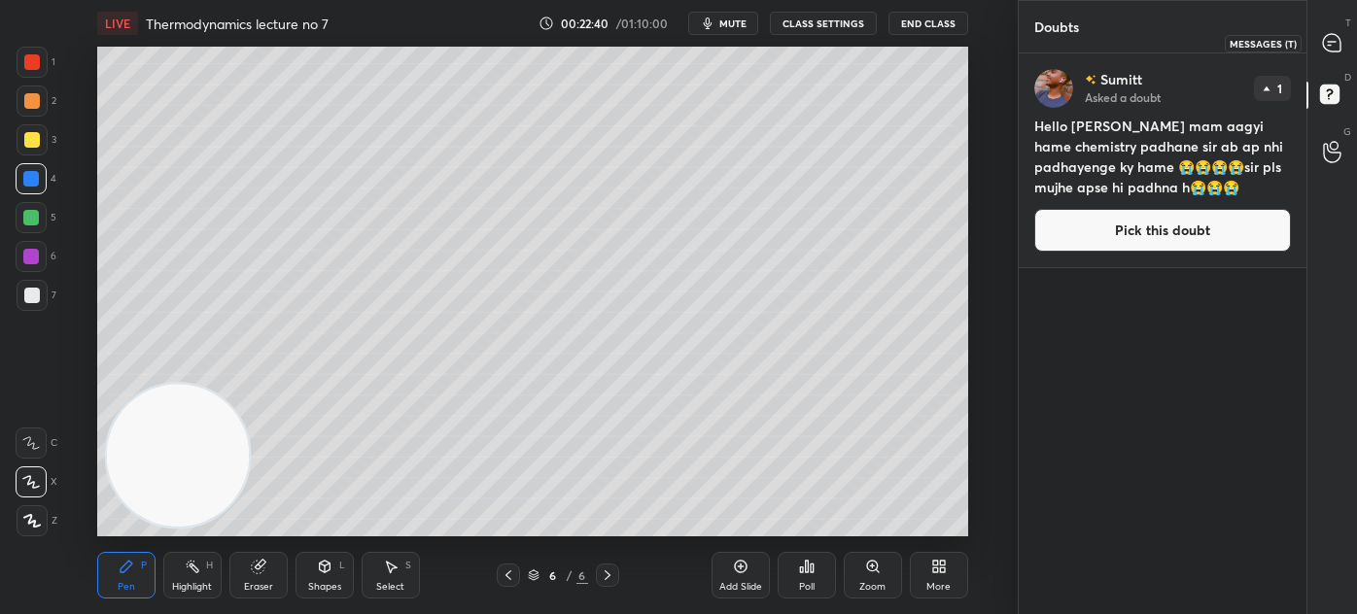
click at [1326, 43] on icon at bounding box center [1331, 42] width 17 height 17
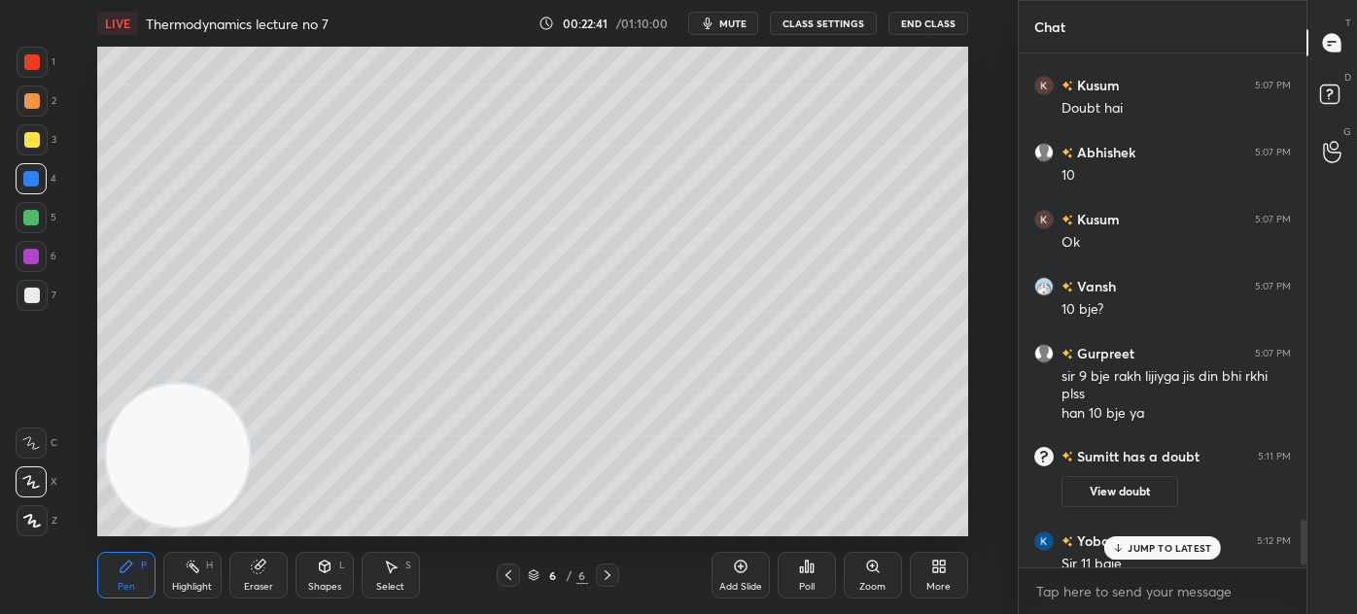
scroll to position [5274, 0]
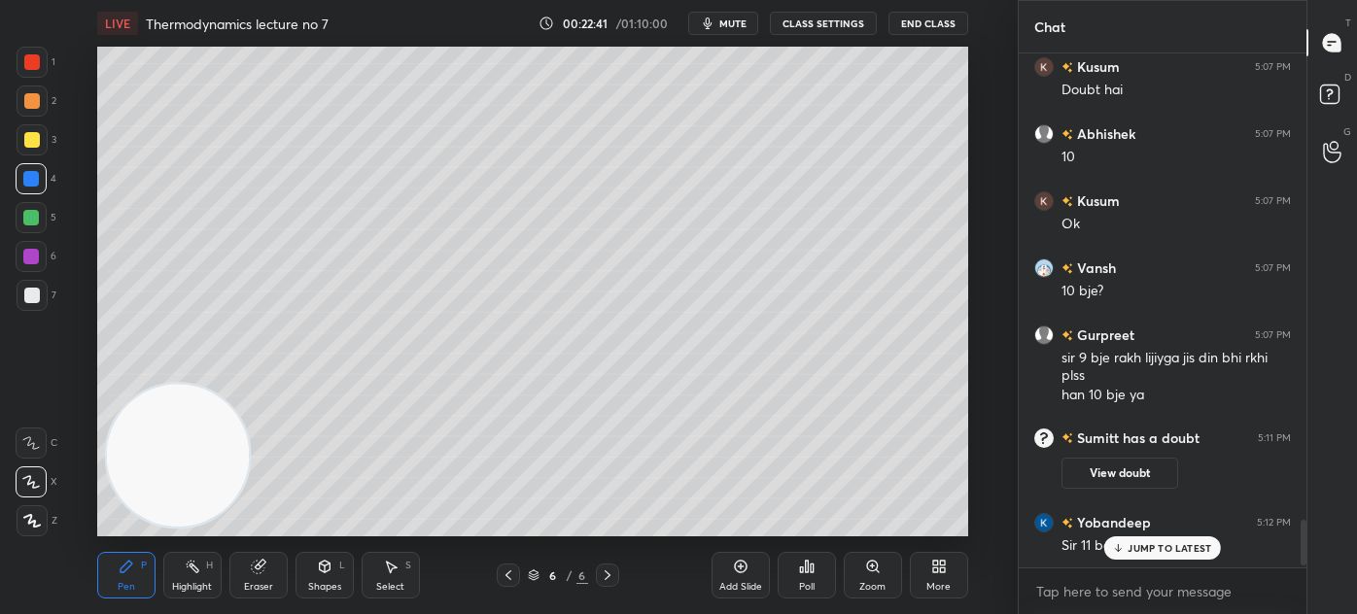
drag, startPoint x: 1303, startPoint y: 526, endPoint x: 1302, endPoint y: 547, distance: 21.4
click at [1302, 548] on div at bounding box center [1303, 543] width 6 height 46
click at [1115, 474] on button "View doubt" at bounding box center [1119, 473] width 117 height 31
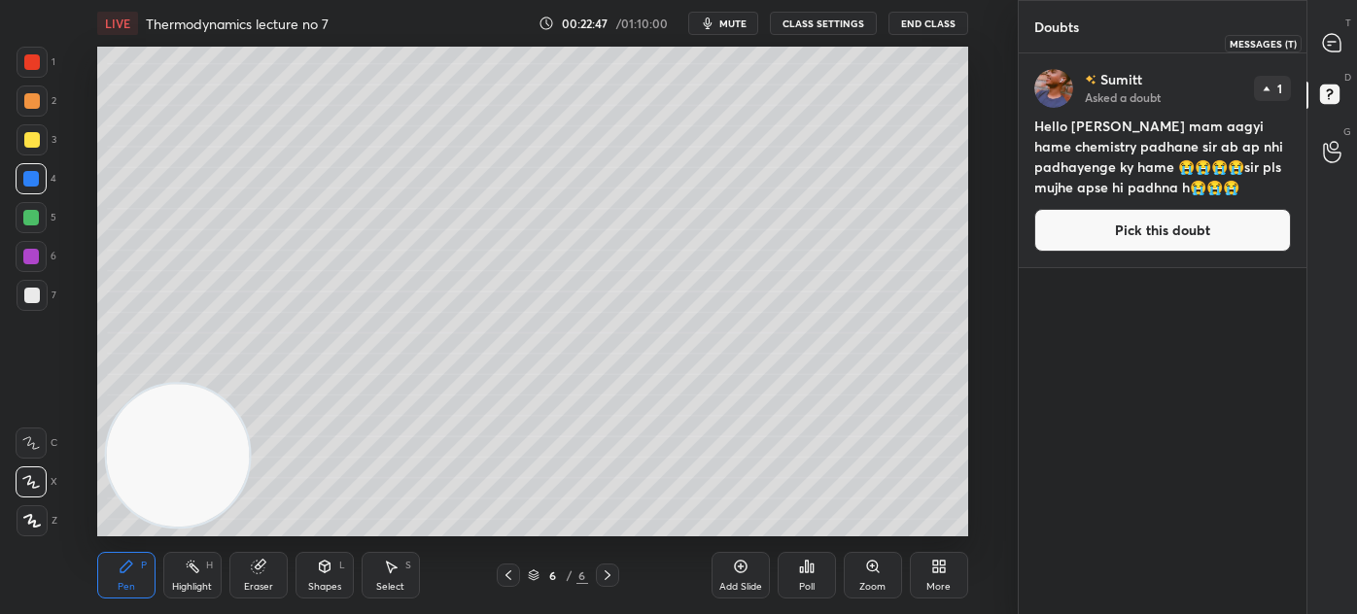
click at [1326, 39] on icon at bounding box center [1332, 43] width 20 height 20
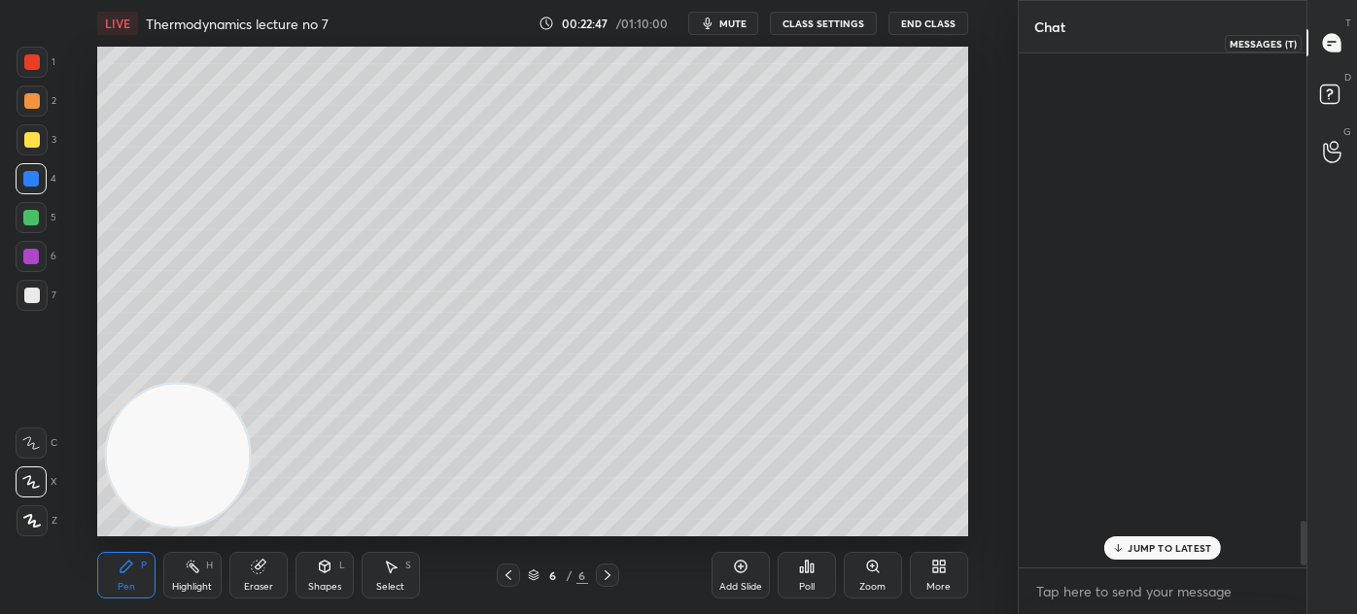
scroll to position [508, 282]
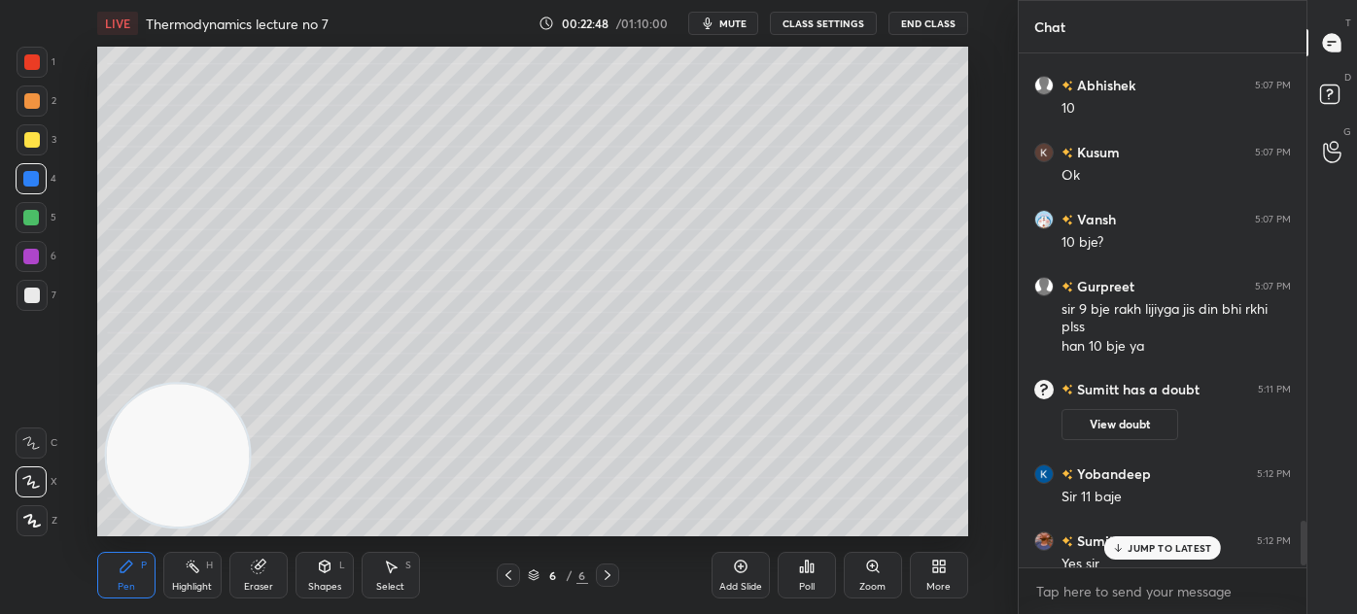
click at [1131, 545] on p "JUMP TO LATEST" at bounding box center [1169, 548] width 84 height 12
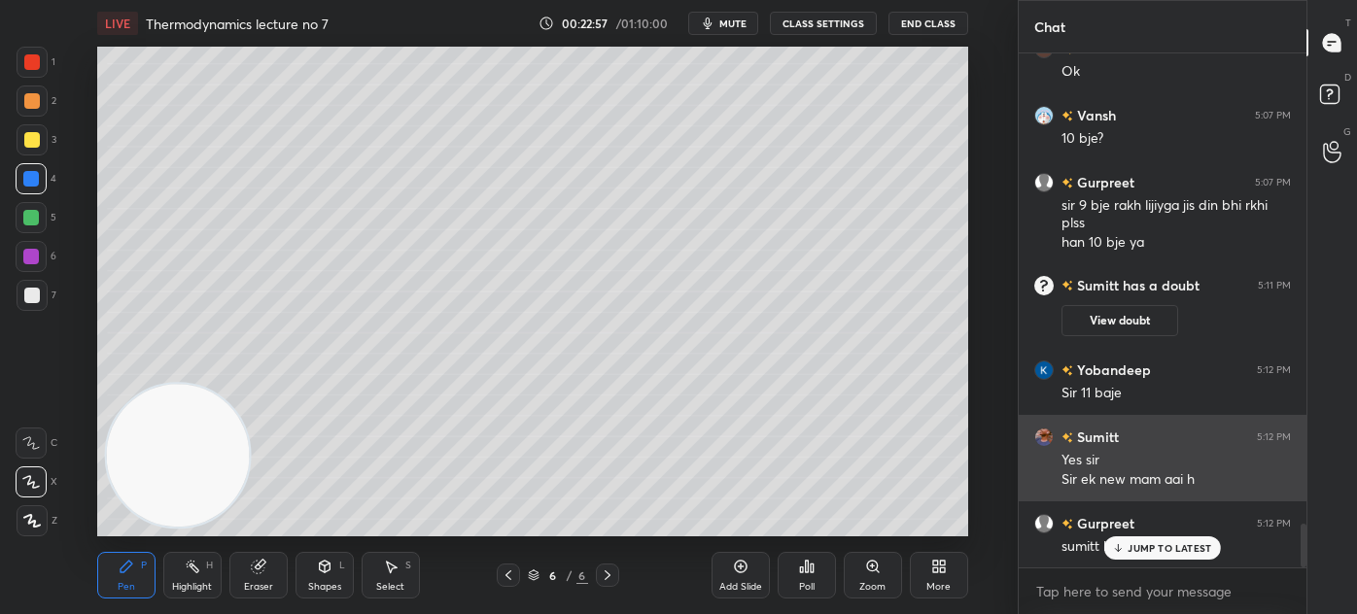
scroll to position [5493, 0]
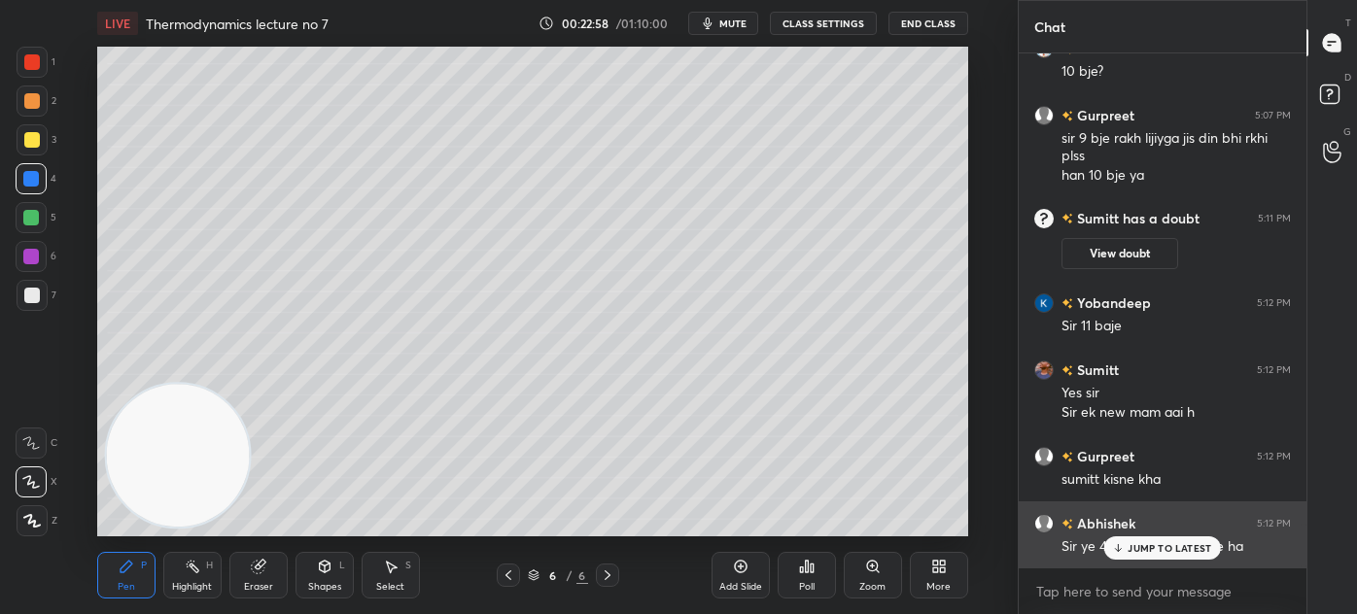
click at [1151, 550] on p "JUMP TO LATEST" at bounding box center [1169, 548] width 84 height 12
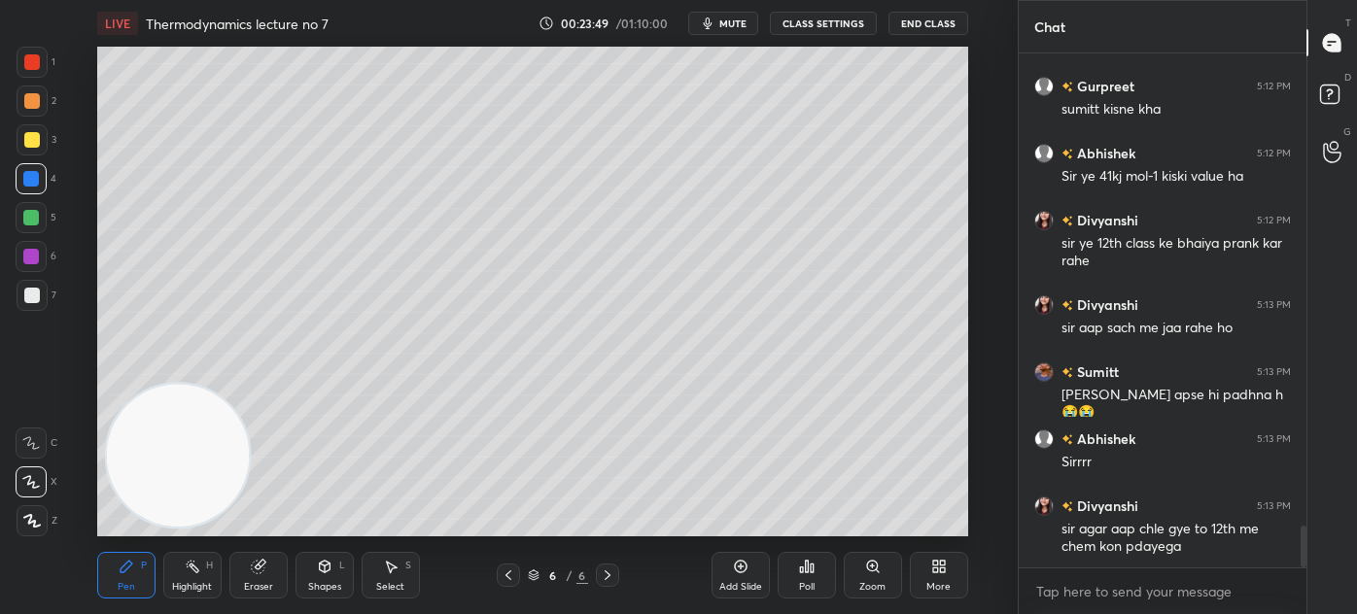
scroll to position [5931, 0]
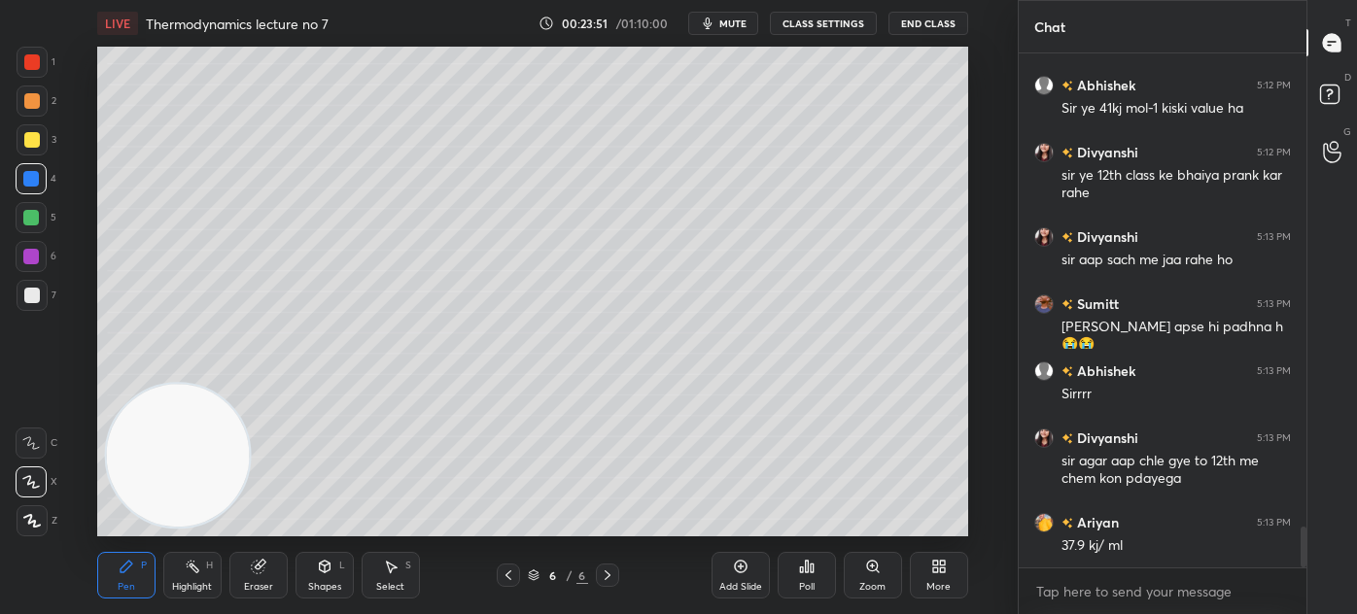
click at [30, 66] on div at bounding box center [32, 62] width 16 height 16
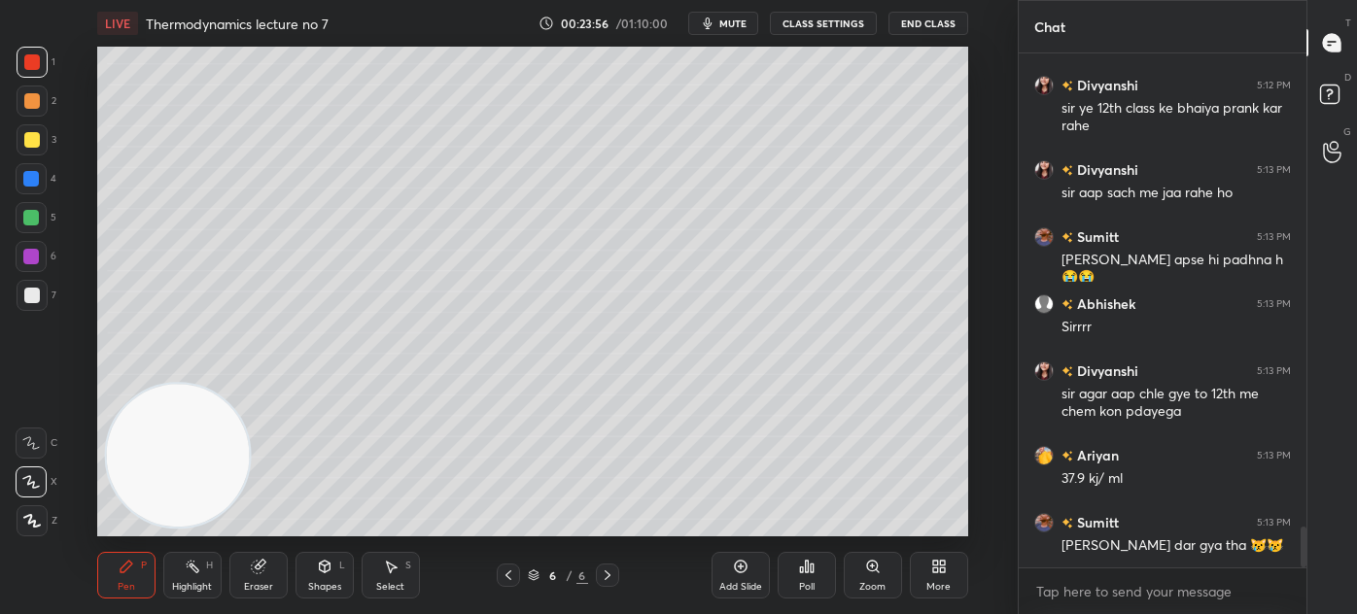
click at [28, 177] on div at bounding box center [31, 179] width 16 height 16
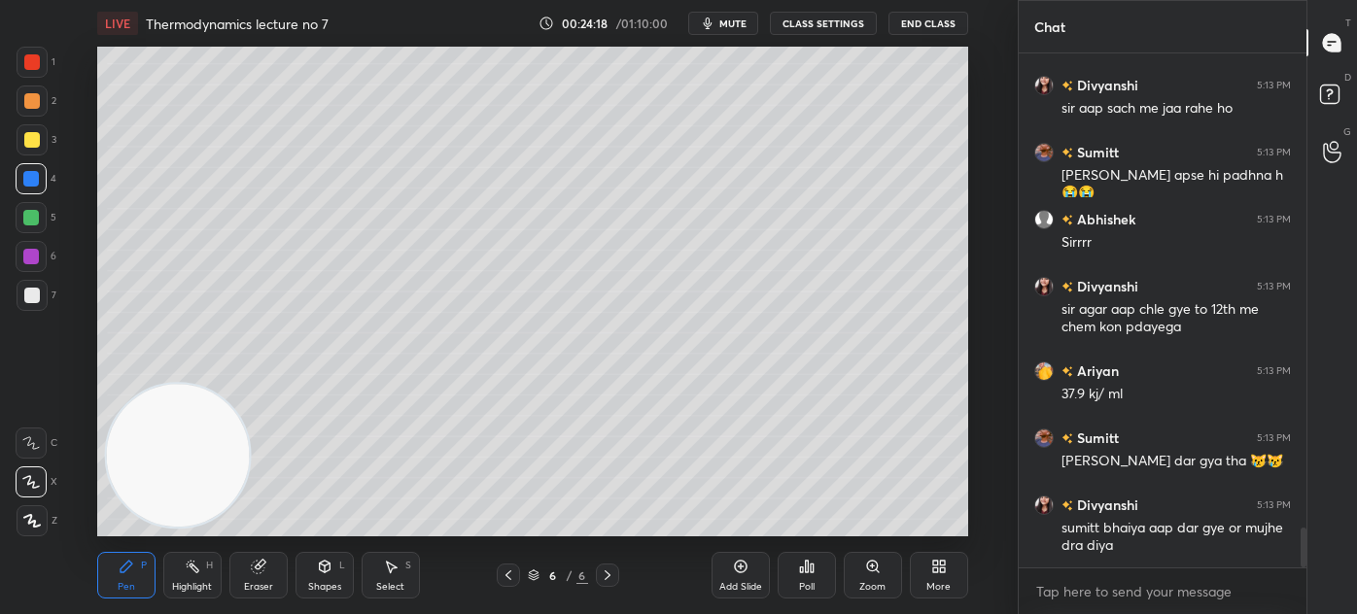
scroll to position [6149, 0]
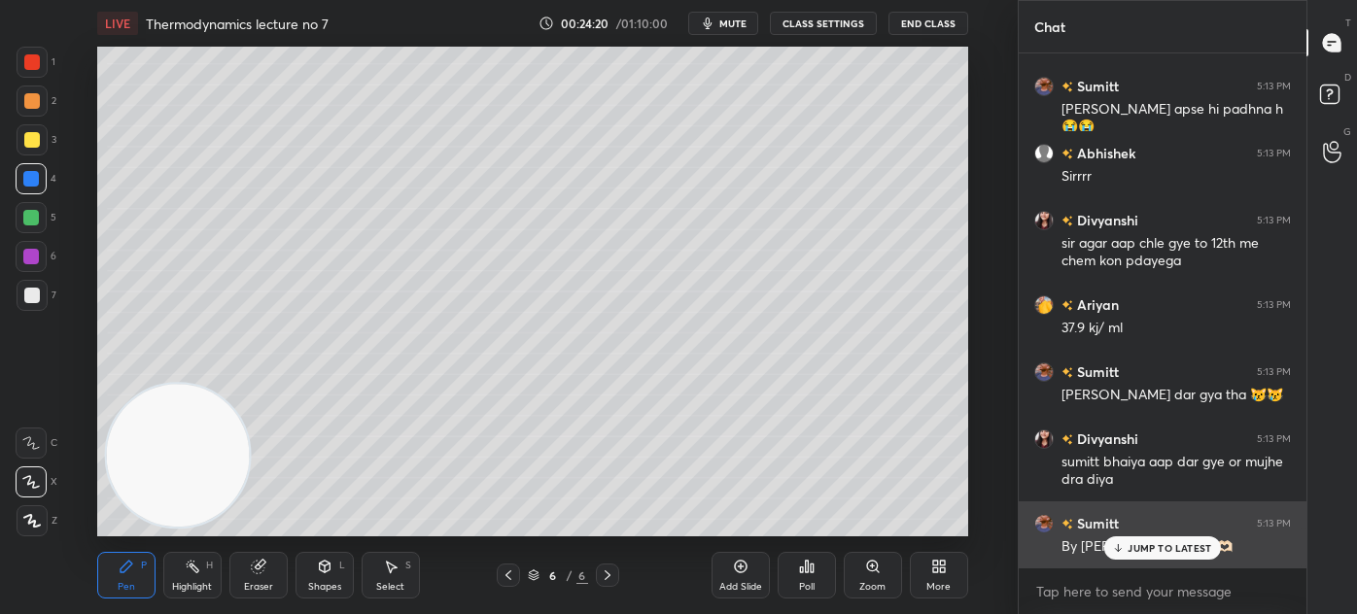
click at [1127, 540] on div "JUMP TO LATEST" at bounding box center [1162, 547] width 117 height 23
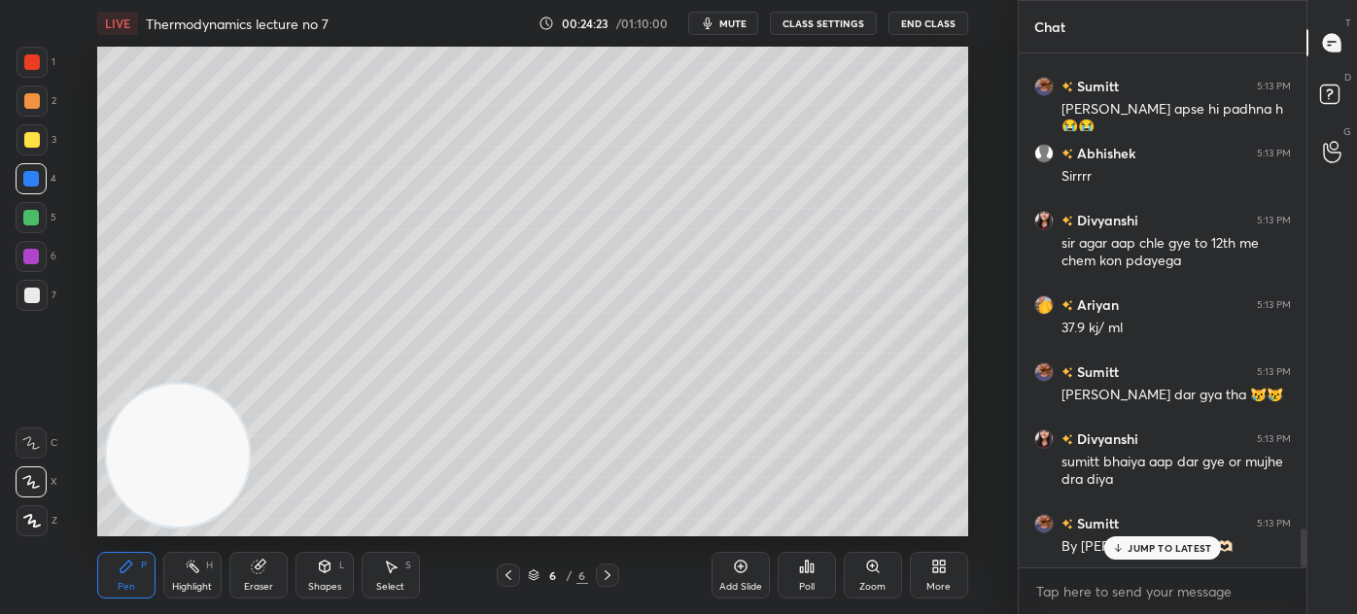
scroll to position [6216, 0]
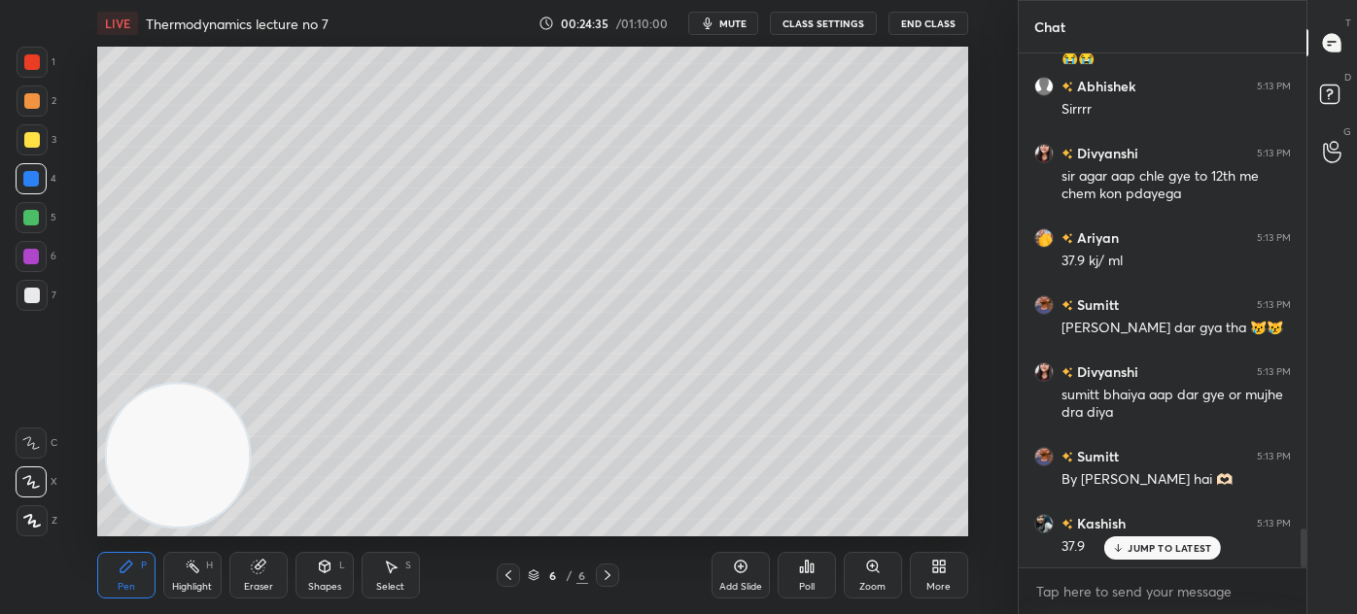
click at [737, 19] on span "mute" at bounding box center [732, 24] width 27 height 14
click at [720, 17] on span "unmute" at bounding box center [730, 24] width 42 height 14
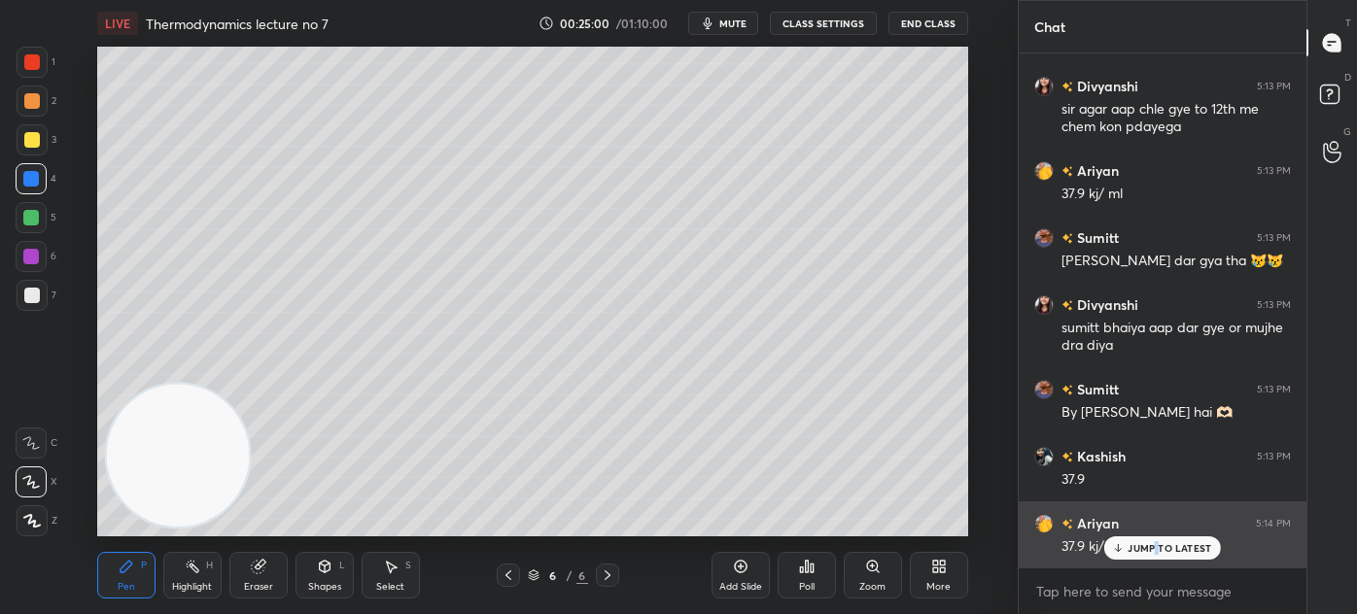
click at [1155, 544] on p "JUMP TO LATEST" at bounding box center [1169, 548] width 84 height 12
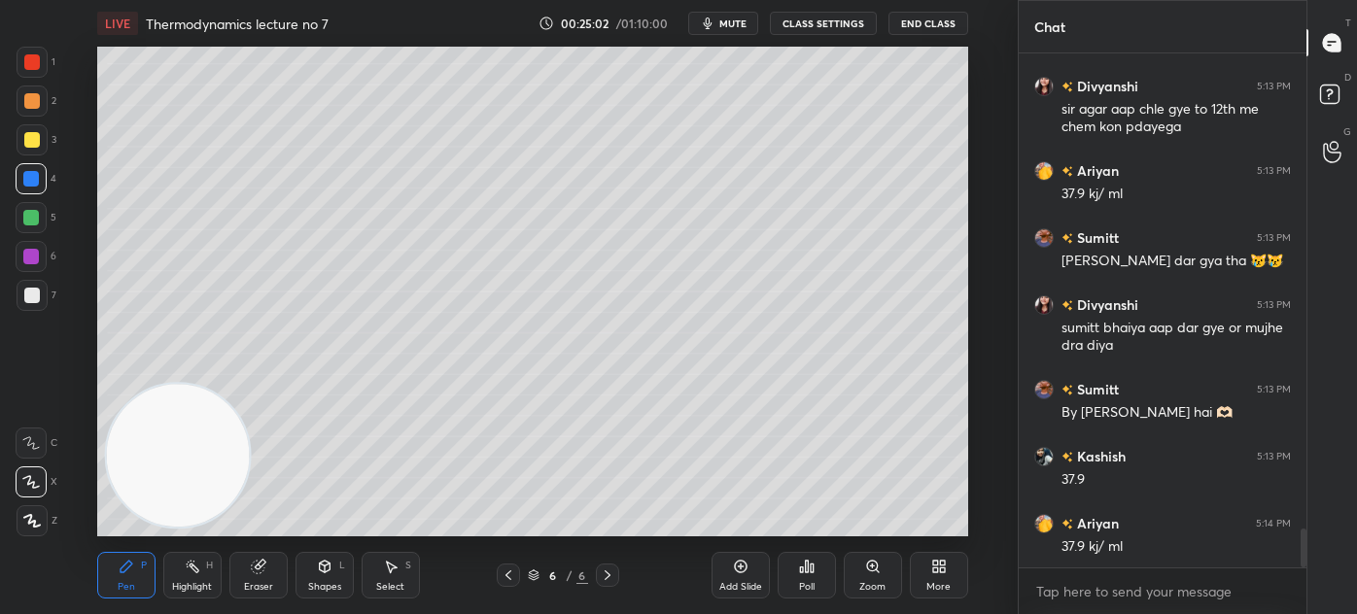
click at [48, 306] on div "7" at bounding box center [37, 295] width 40 height 31
click at [733, 13] on button "mute" at bounding box center [723, 23] width 70 height 23
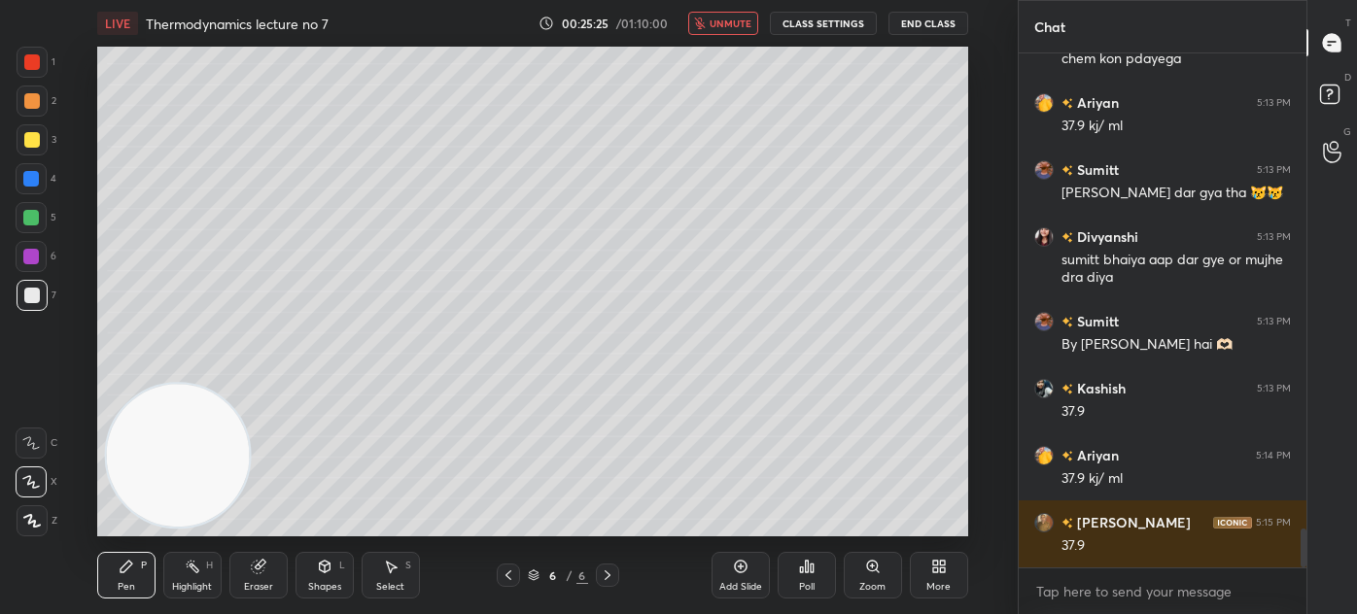
click at [733, 20] on span "unmute" at bounding box center [730, 24] width 42 height 14
click at [259, 573] on icon at bounding box center [259, 567] width 16 height 16
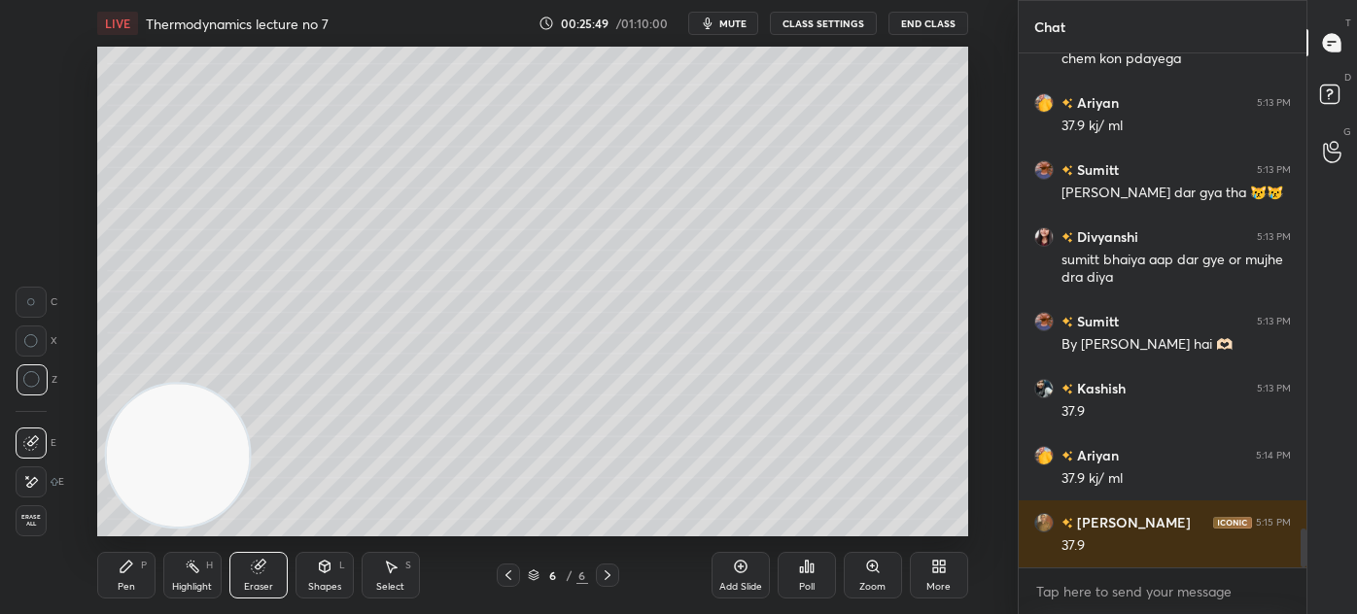
click at [101, 586] on div "Pen P" at bounding box center [126, 575] width 58 height 47
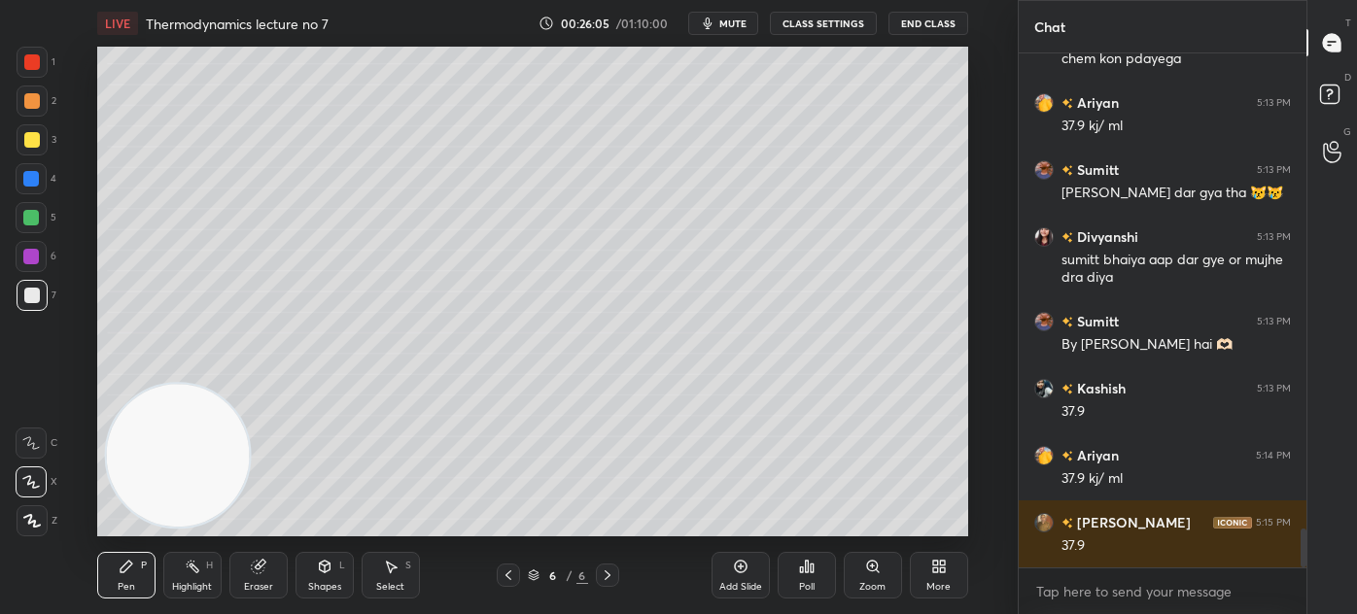
click at [269, 566] on div "Eraser" at bounding box center [258, 575] width 58 height 47
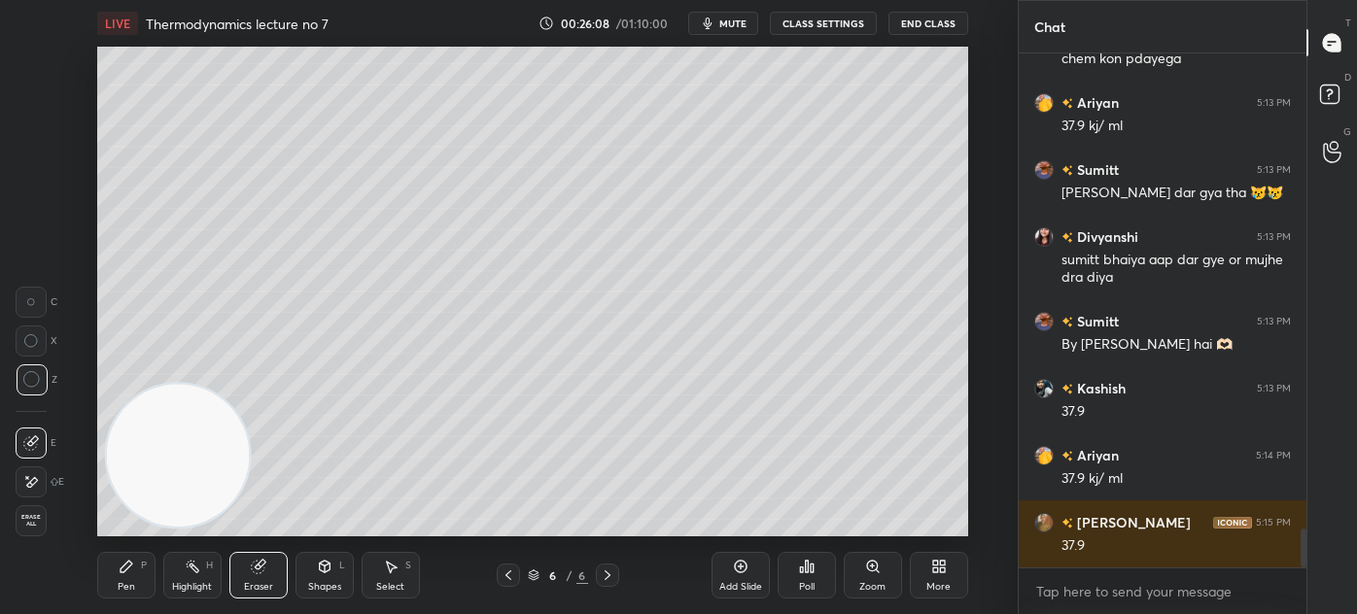
click at [119, 577] on div "Pen P" at bounding box center [126, 575] width 58 height 47
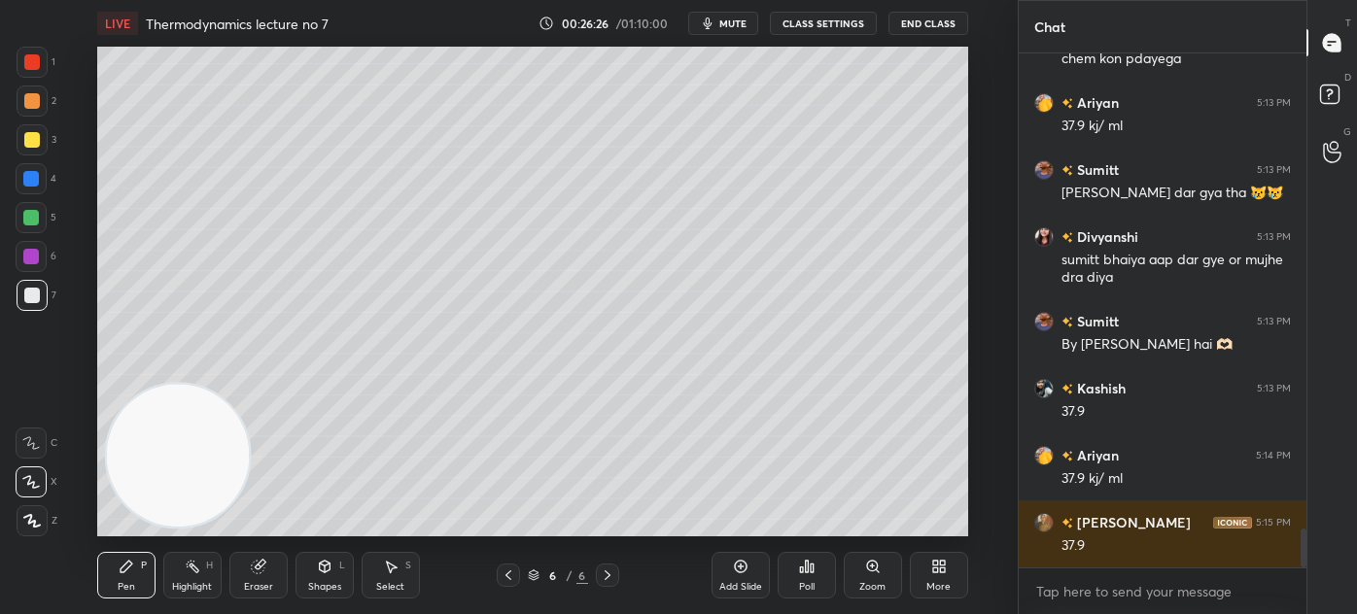
click at [37, 80] on div "1" at bounding box center [36, 66] width 39 height 39
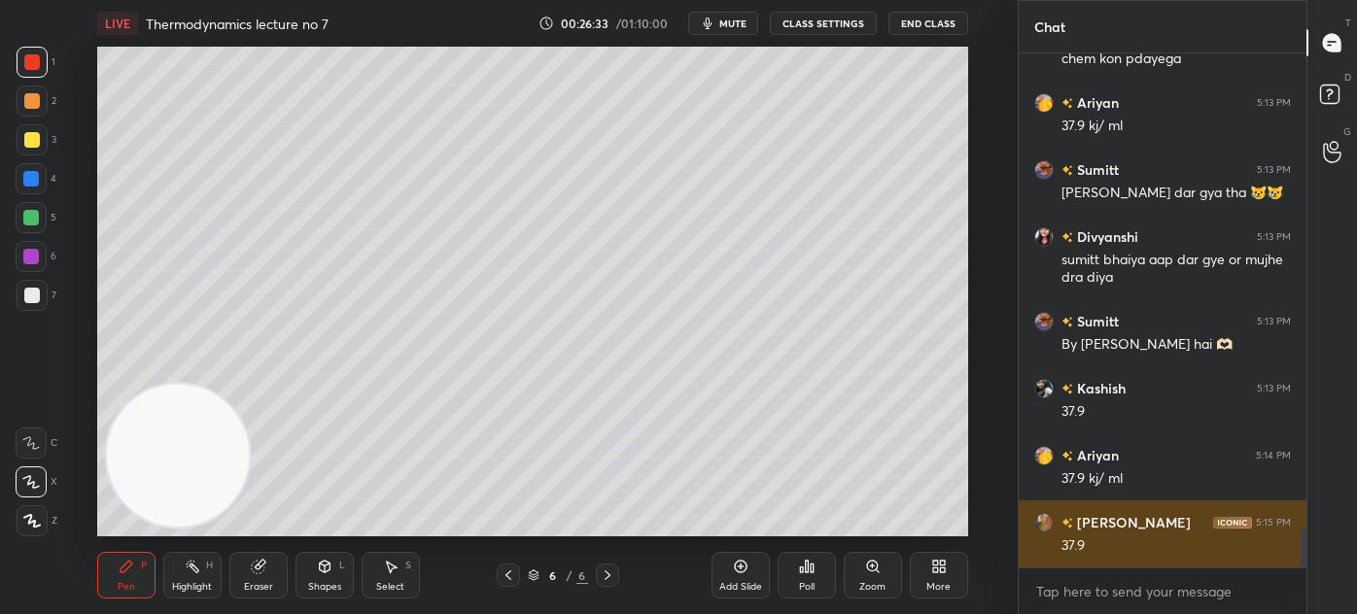
click at [1054, 517] on div "grid" at bounding box center [1047, 522] width 27 height 19
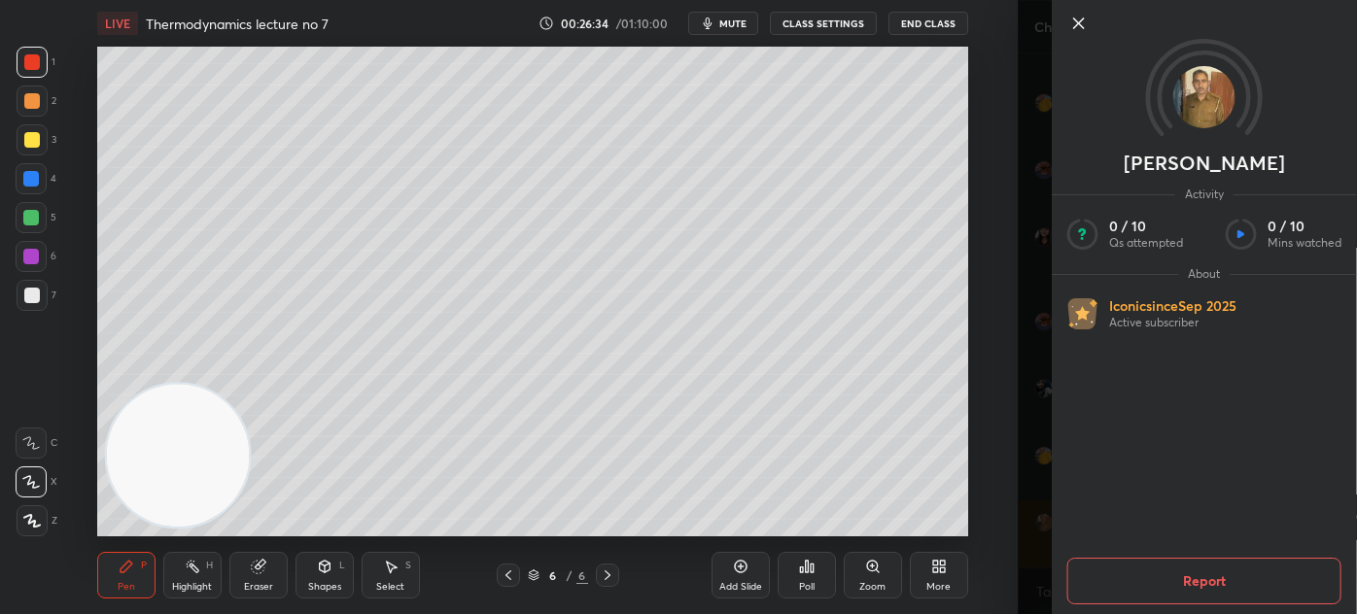
drag, startPoint x: 1020, startPoint y: 511, endPoint x: 1037, endPoint y: 513, distance: 16.6
click at [1018, 511] on div "Madanpal Activity 0 / 10 Qs attempted 0 / 10 Mins watched About Iconic since Se…" at bounding box center [1186, 307] width 339 height 614
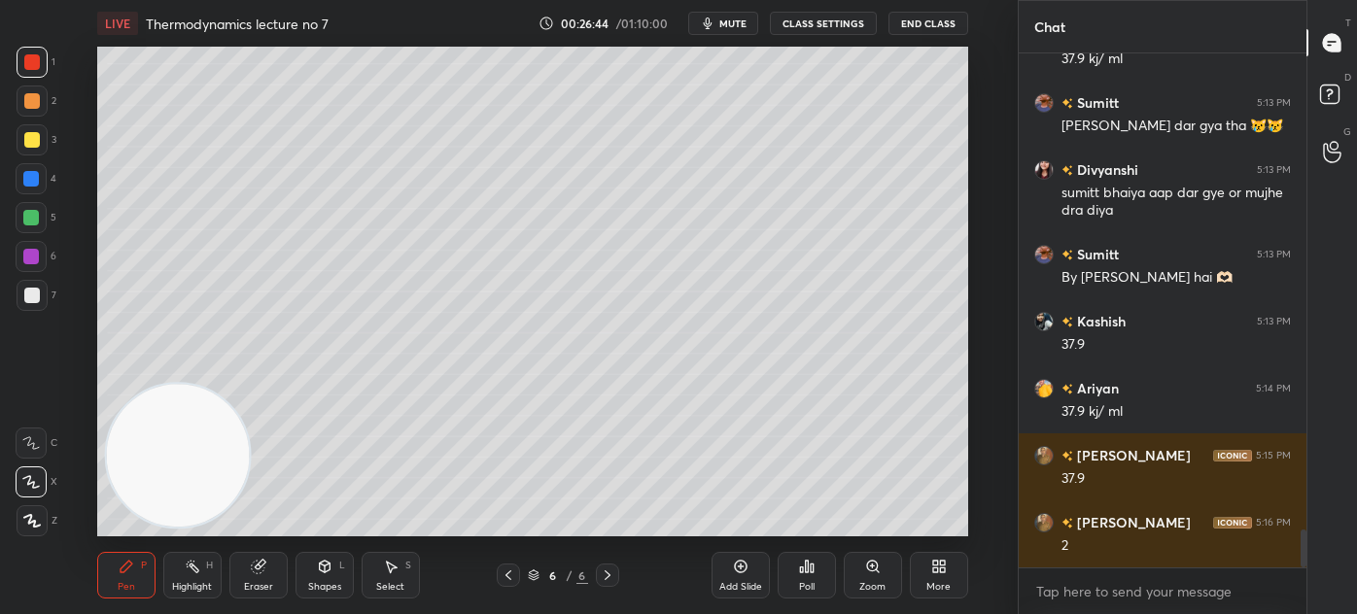
scroll to position [6485, 0]
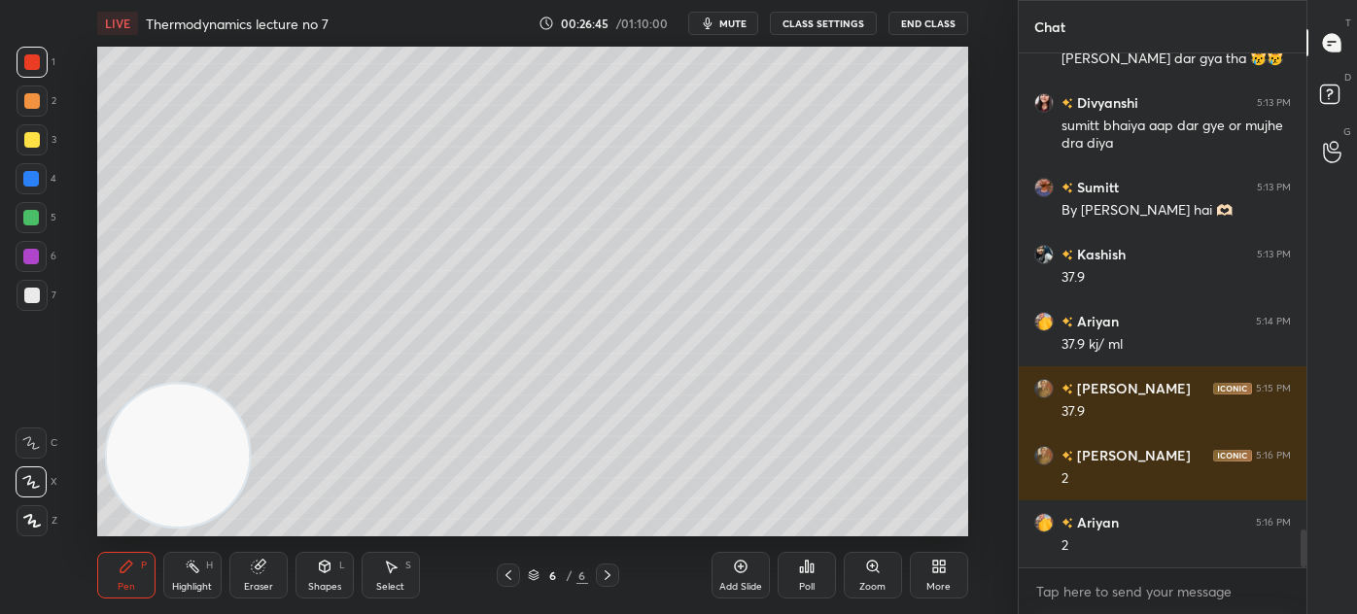
click at [42, 220] on div at bounding box center [31, 217] width 31 height 31
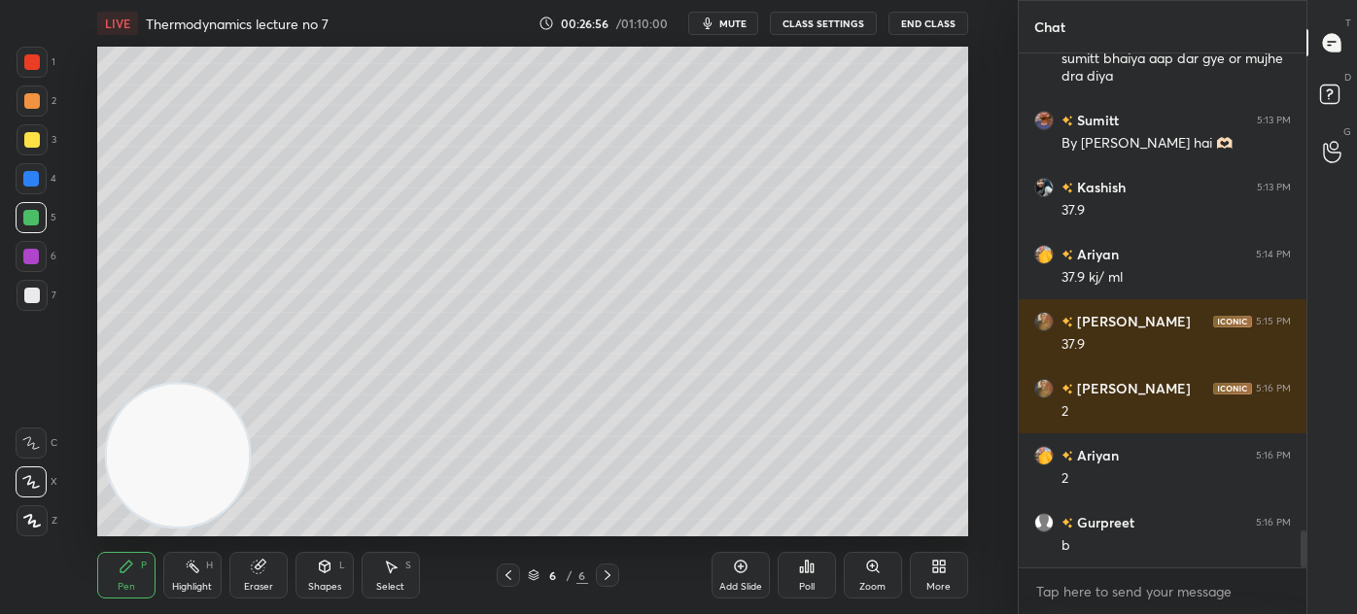
scroll to position [6619, 0]
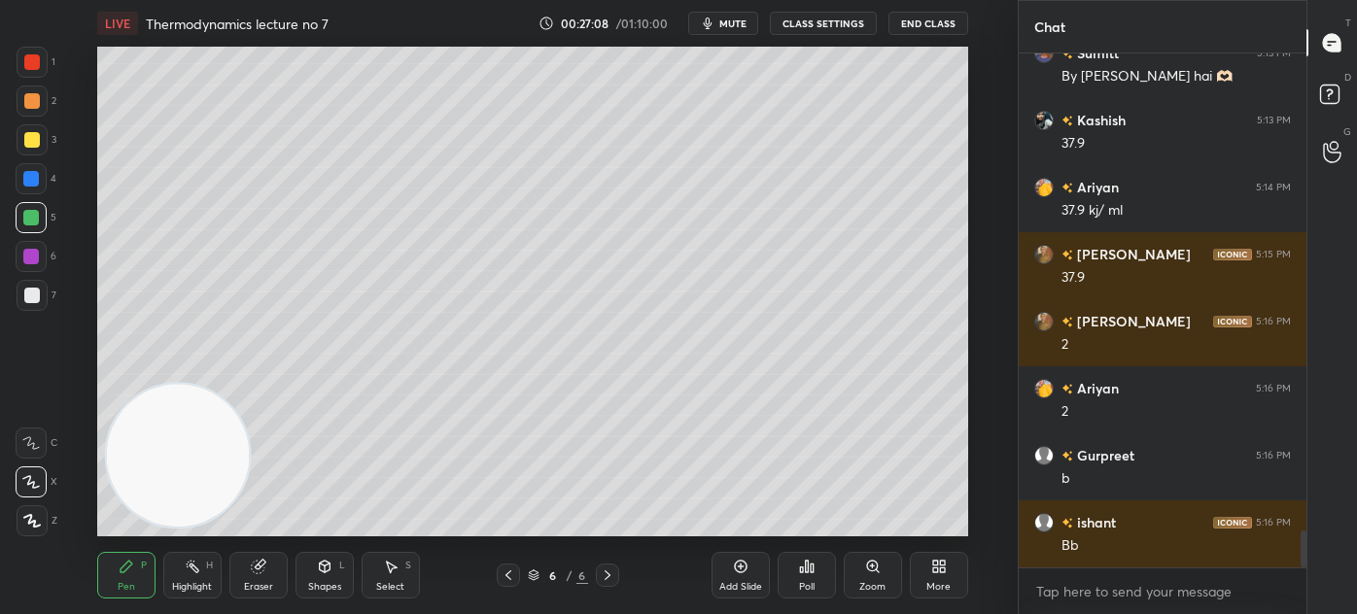
click at [43, 74] on div at bounding box center [32, 62] width 31 height 31
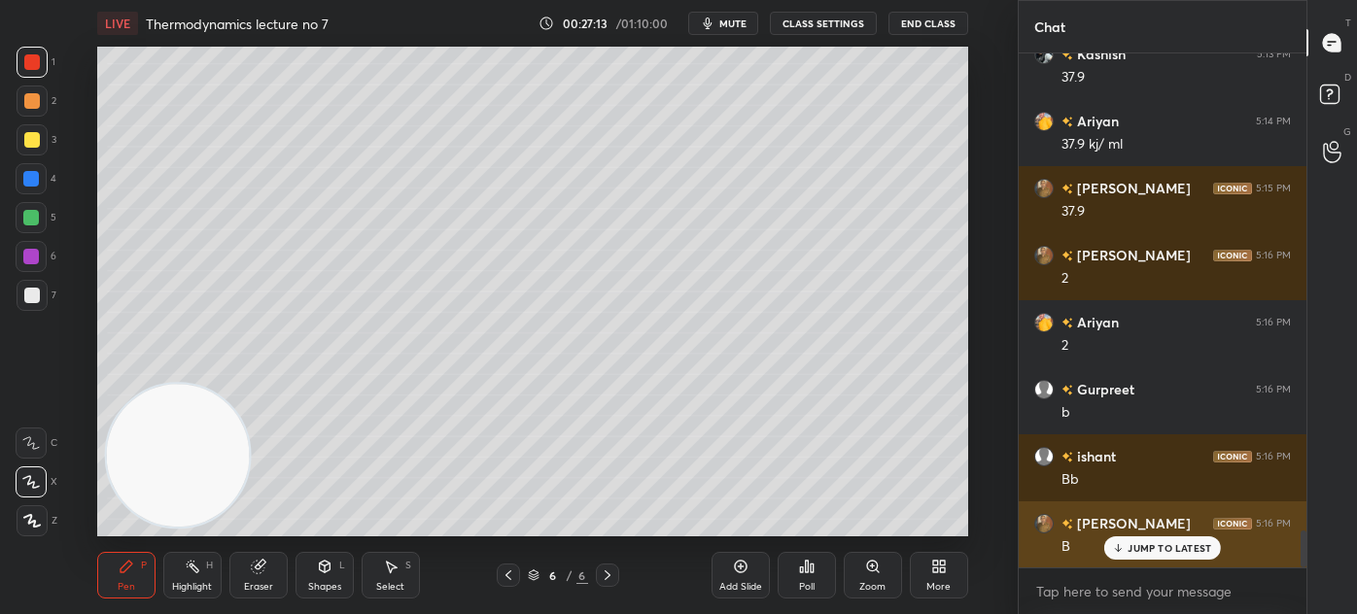
click at [1148, 549] on p "JUMP TO LATEST" at bounding box center [1169, 548] width 84 height 12
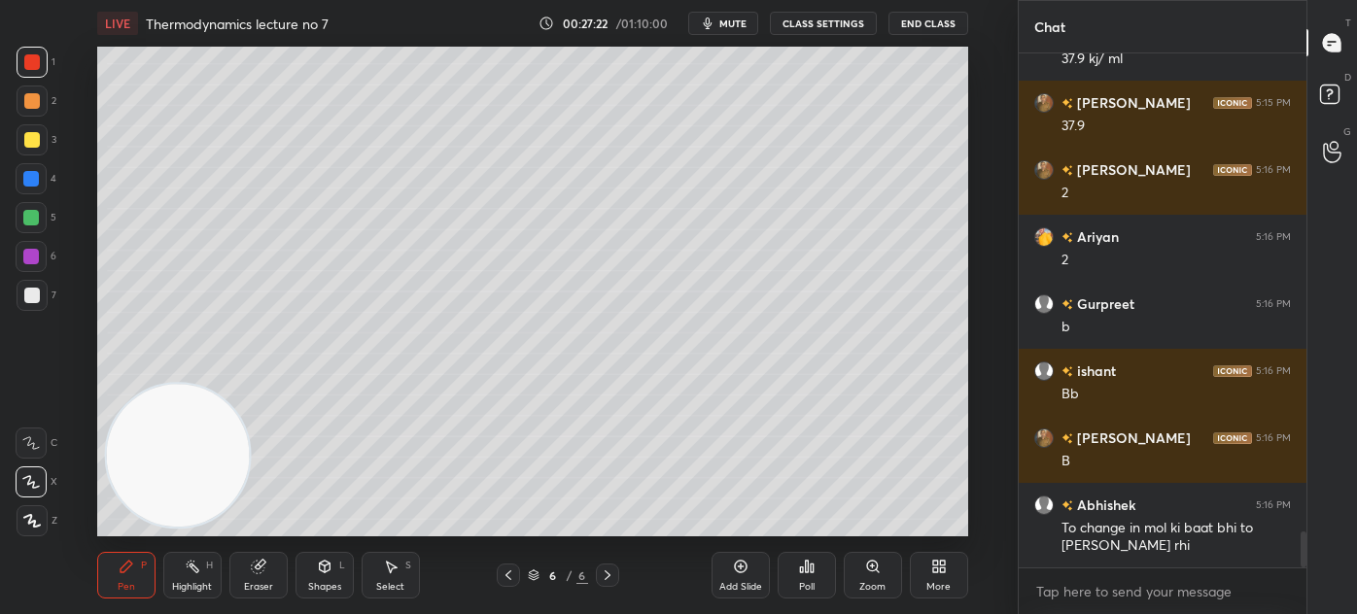
drag, startPoint x: 254, startPoint y: 574, endPoint x: 295, endPoint y: 545, distance: 50.9
click at [252, 576] on div "Eraser" at bounding box center [258, 575] width 58 height 47
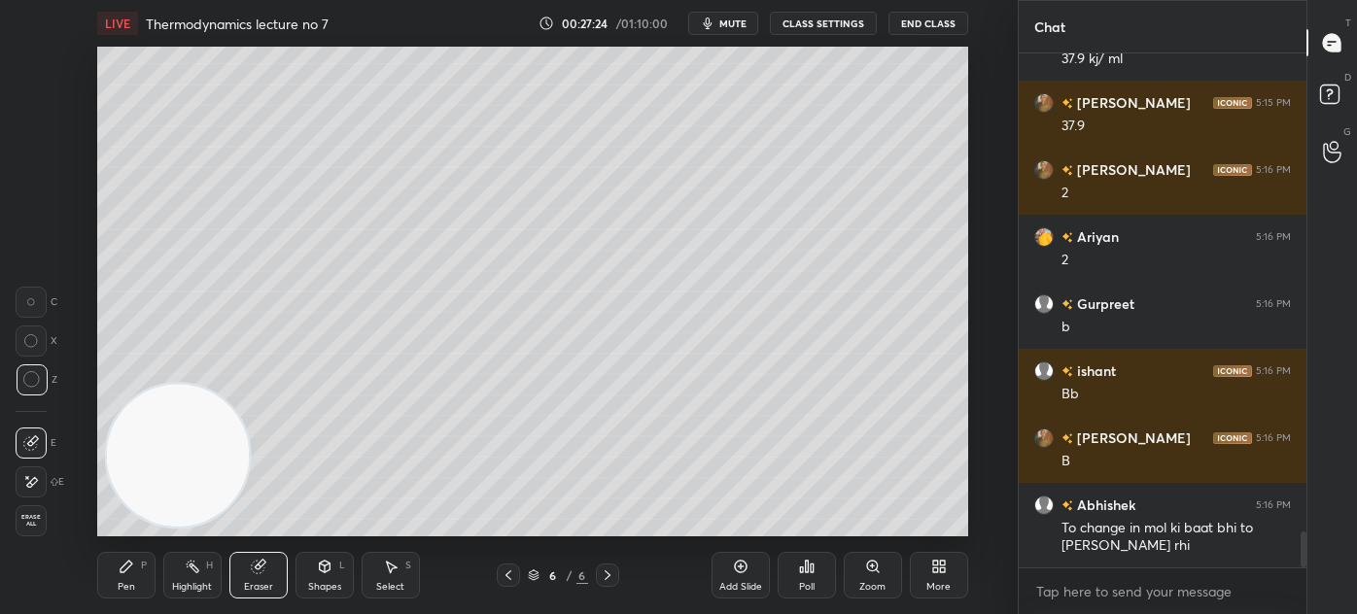
click at [122, 583] on div "Pen" at bounding box center [126, 587] width 17 height 10
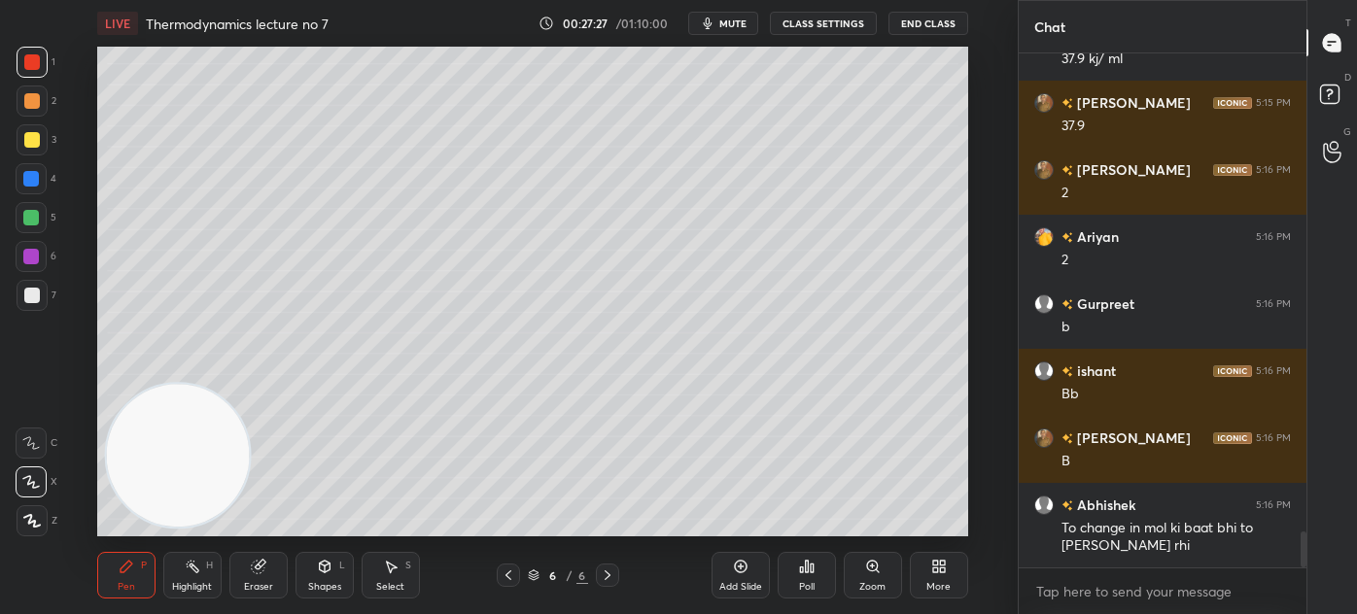
click at [39, 297] on div at bounding box center [32, 295] width 31 height 31
click at [33, 217] on div at bounding box center [31, 218] width 16 height 16
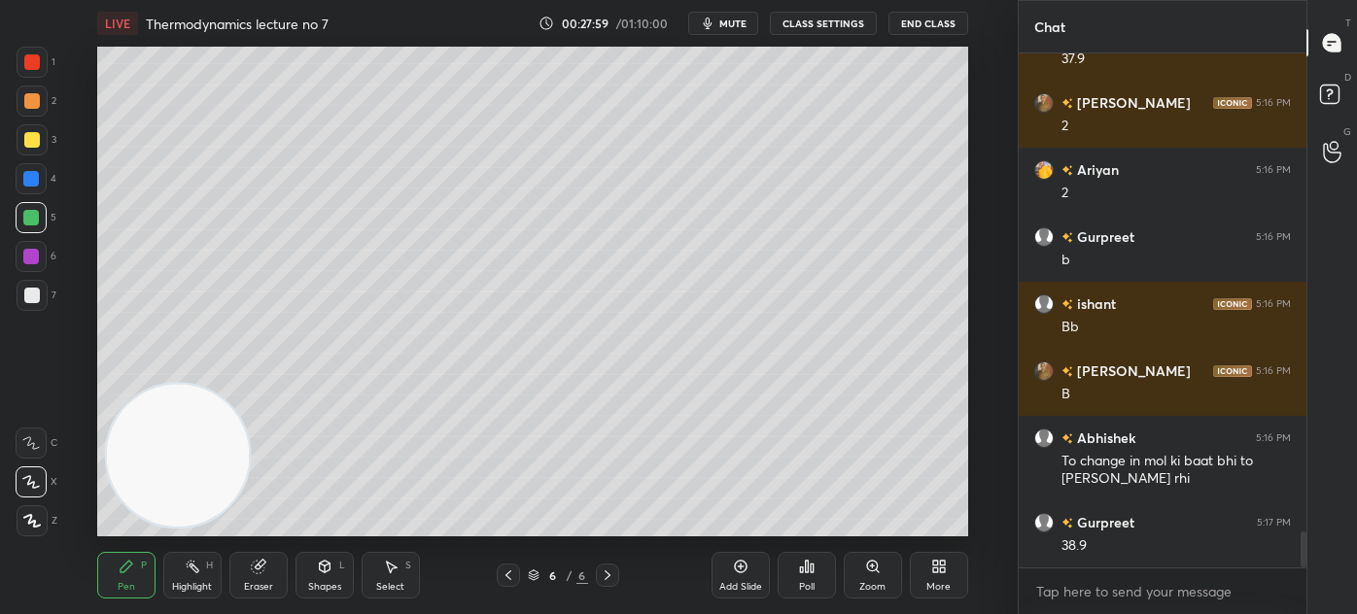
scroll to position [6857, 0]
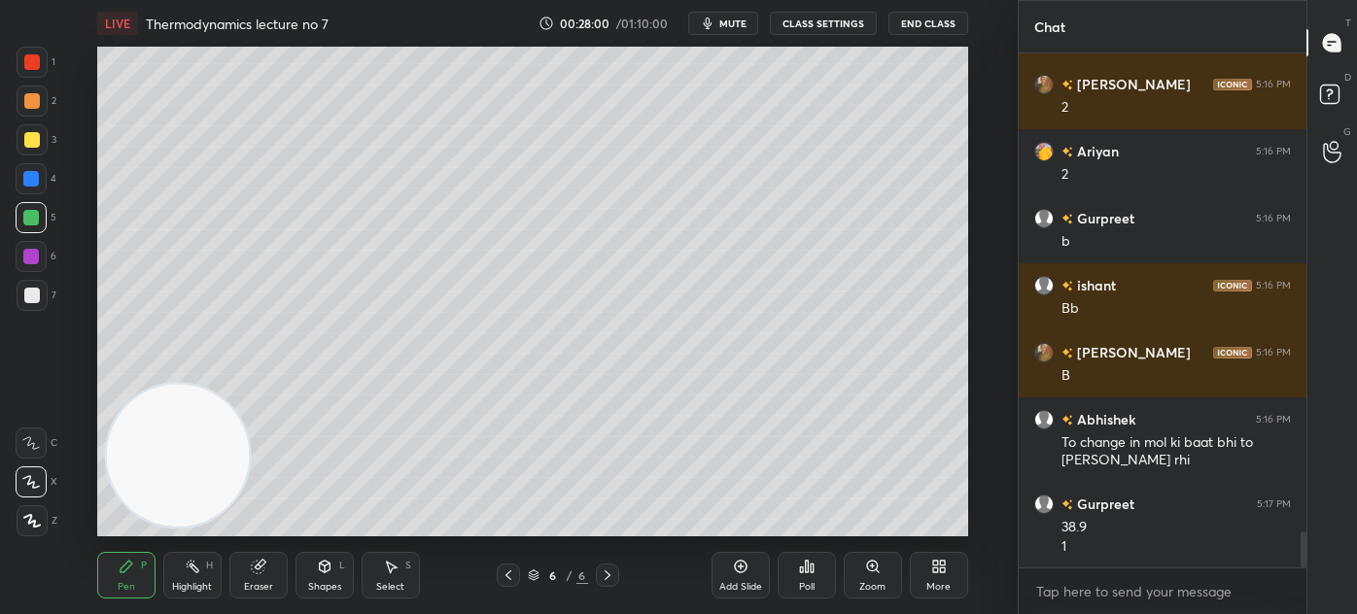
click at [265, 579] on div "Eraser" at bounding box center [258, 575] width 58 height 47
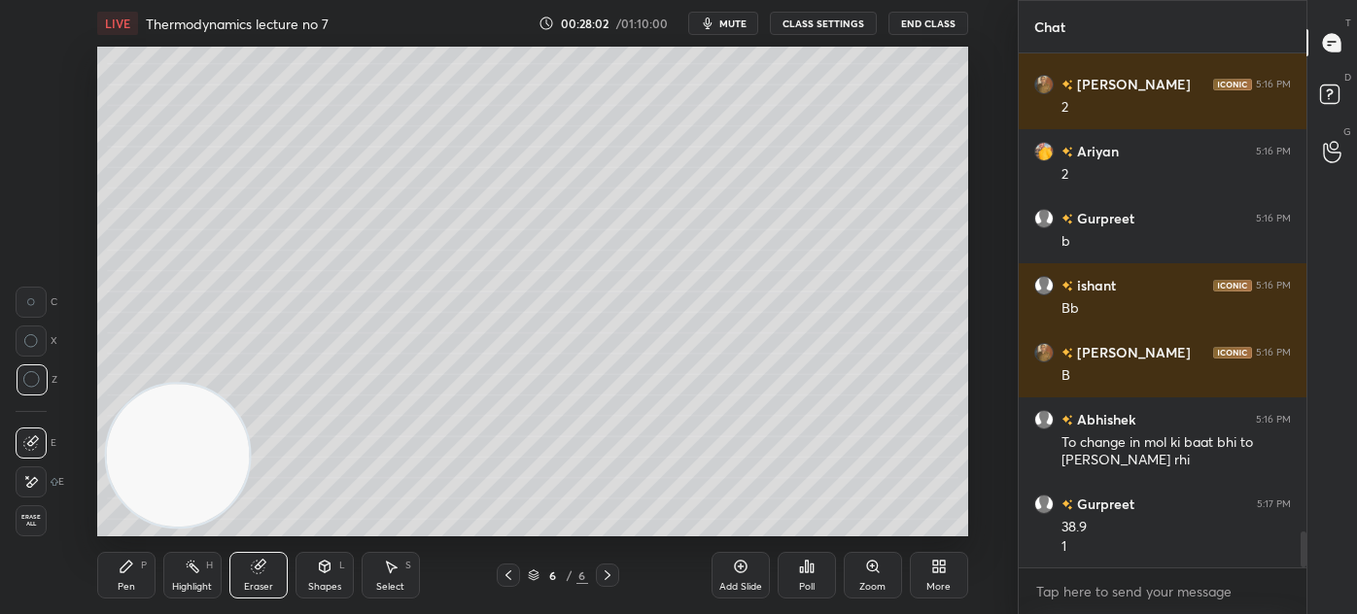
click at [117, 582] on div "Pen P" at bounding box center [126, 575] width 58 height 47
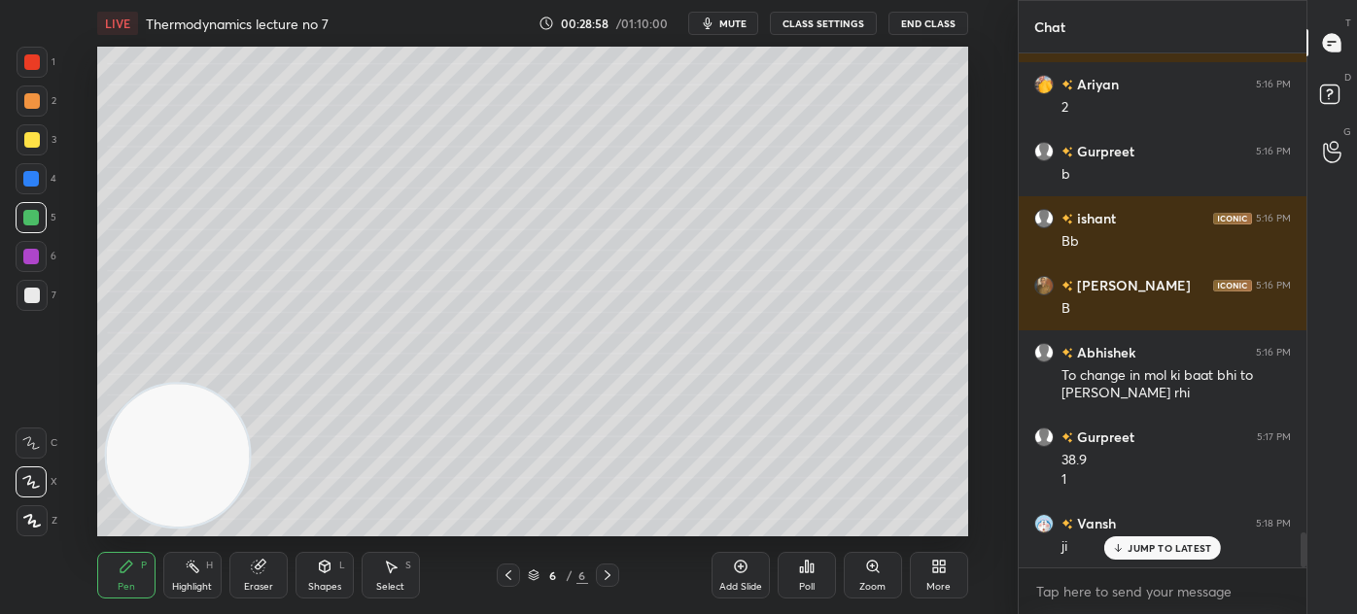
scroll to position [6991, 0]
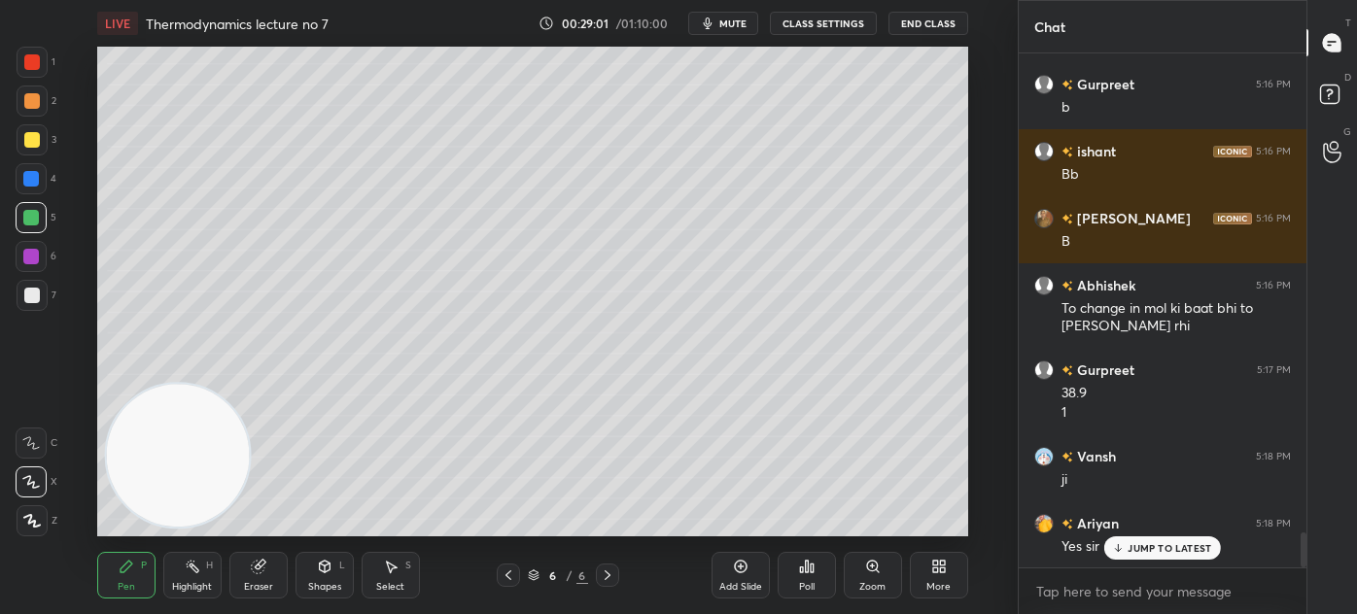
click at [1148, 544] on p "JUMP TO LATEST" at bounding box center [1169, 548] width 84 height 12
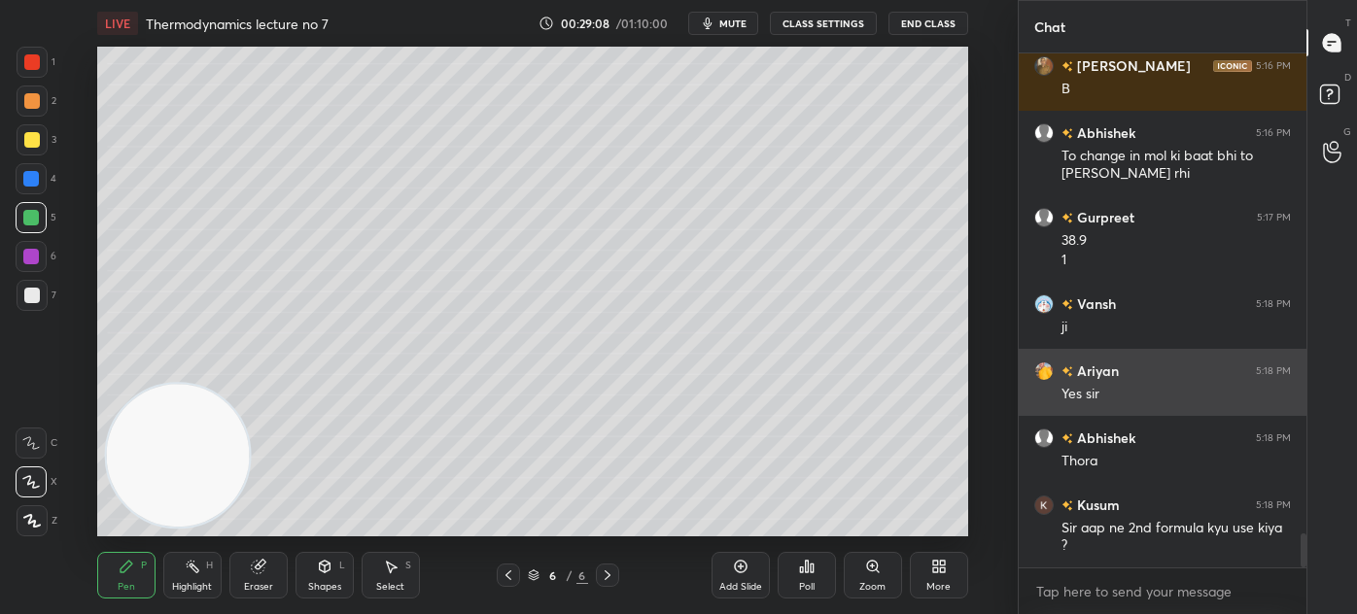
scroll to position [7210, 0]
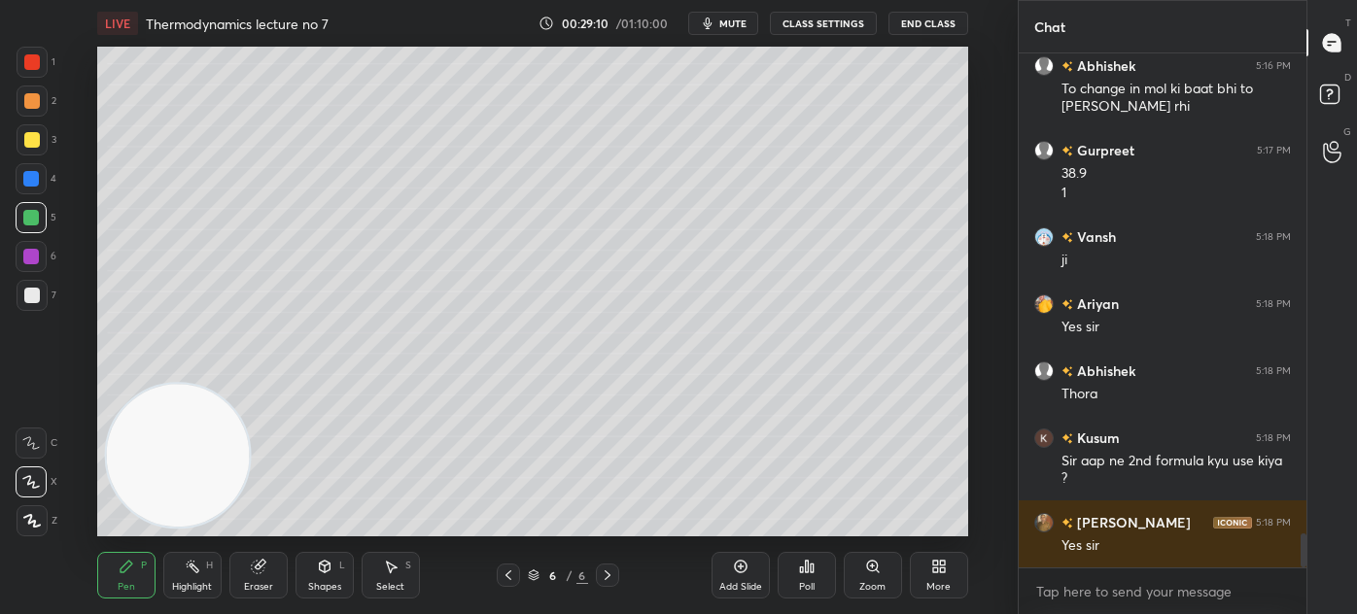
click at [26, 72] on div at bounding box center [32, 62] width 31 height 31
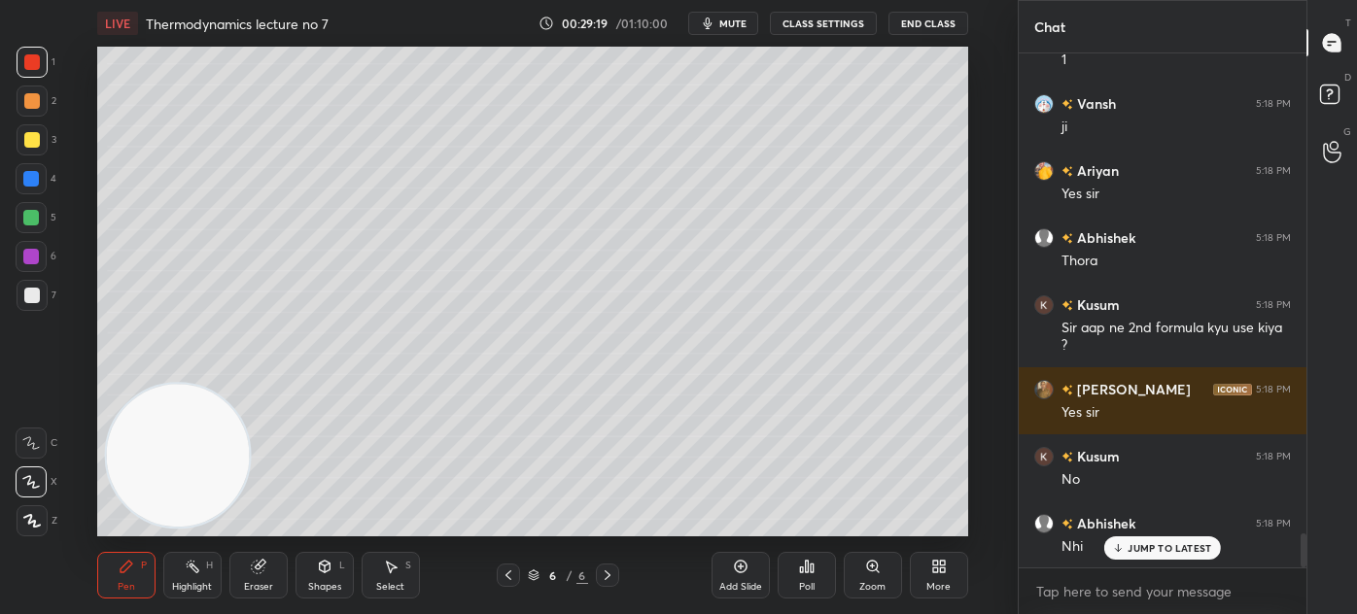
scroll to position [7410, 0]
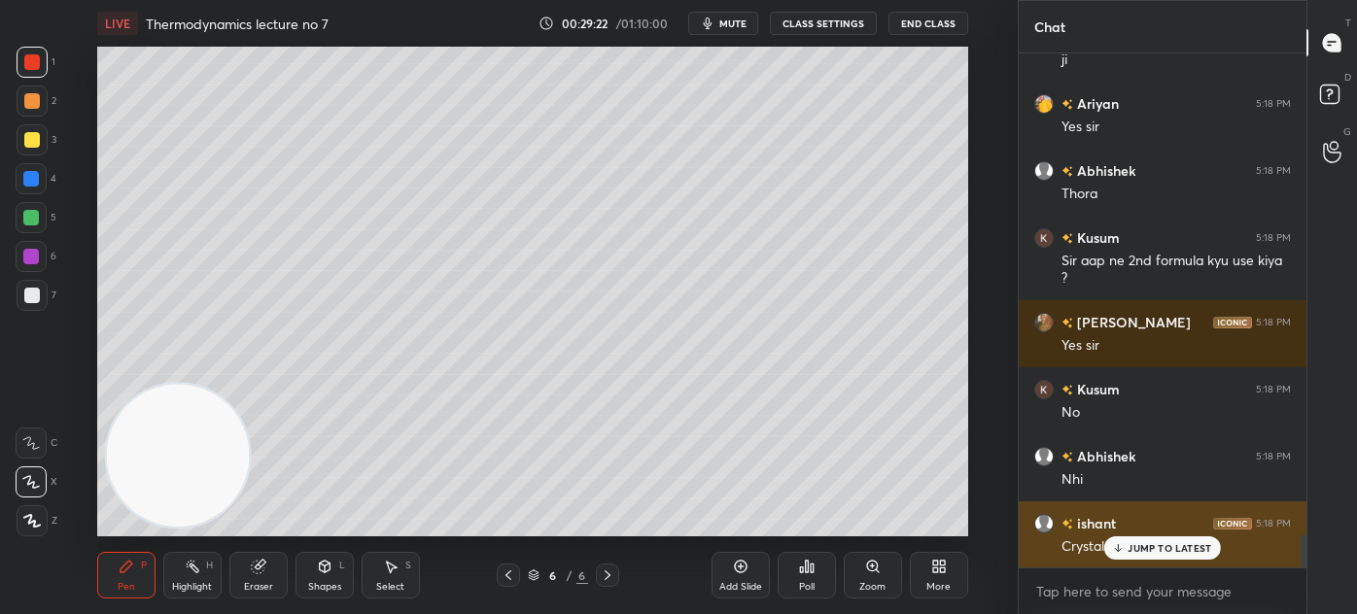
click at [1171, 550] on p "JUMP TO LATEST" at bounding box center [1169, 548] width 84 height 12
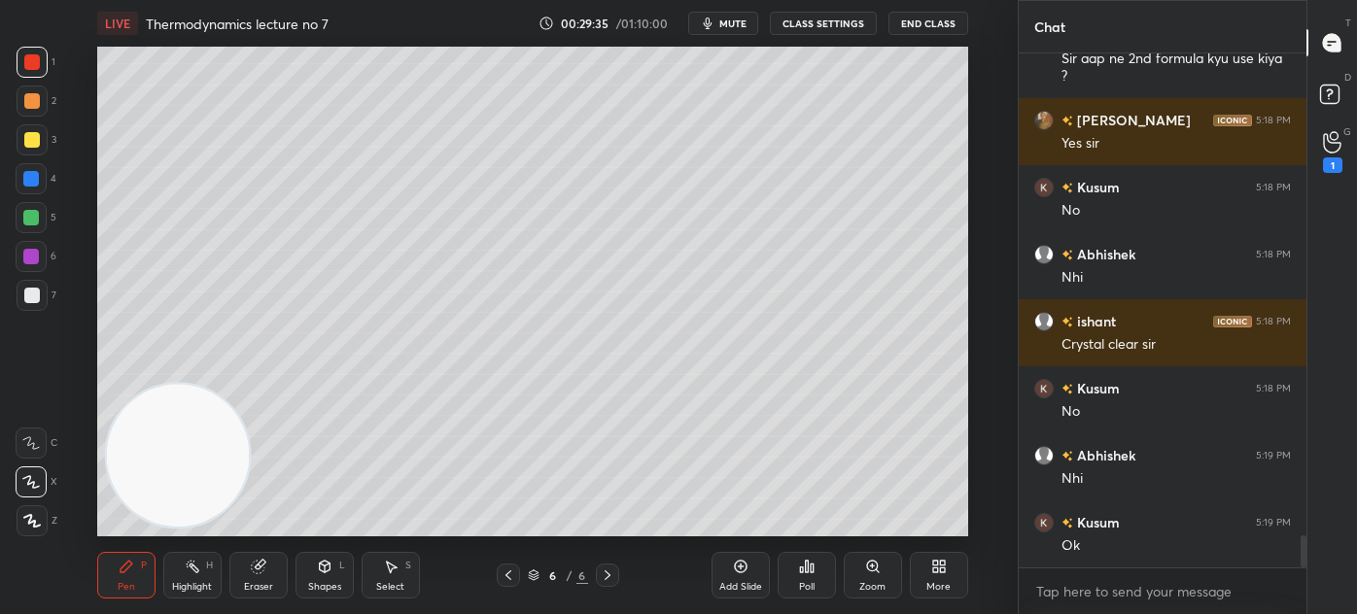
scroll to position [7680, 0]
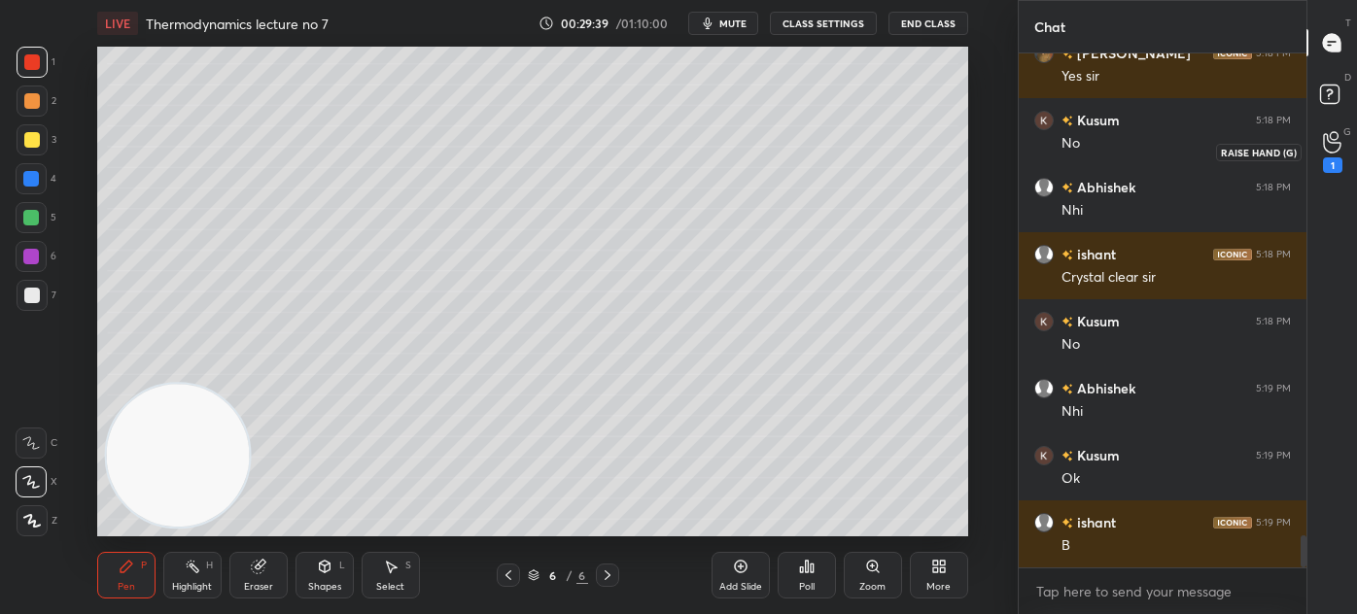
click at [1329, 144] on icon at bounding box center [1332, 142] width 18 height 22
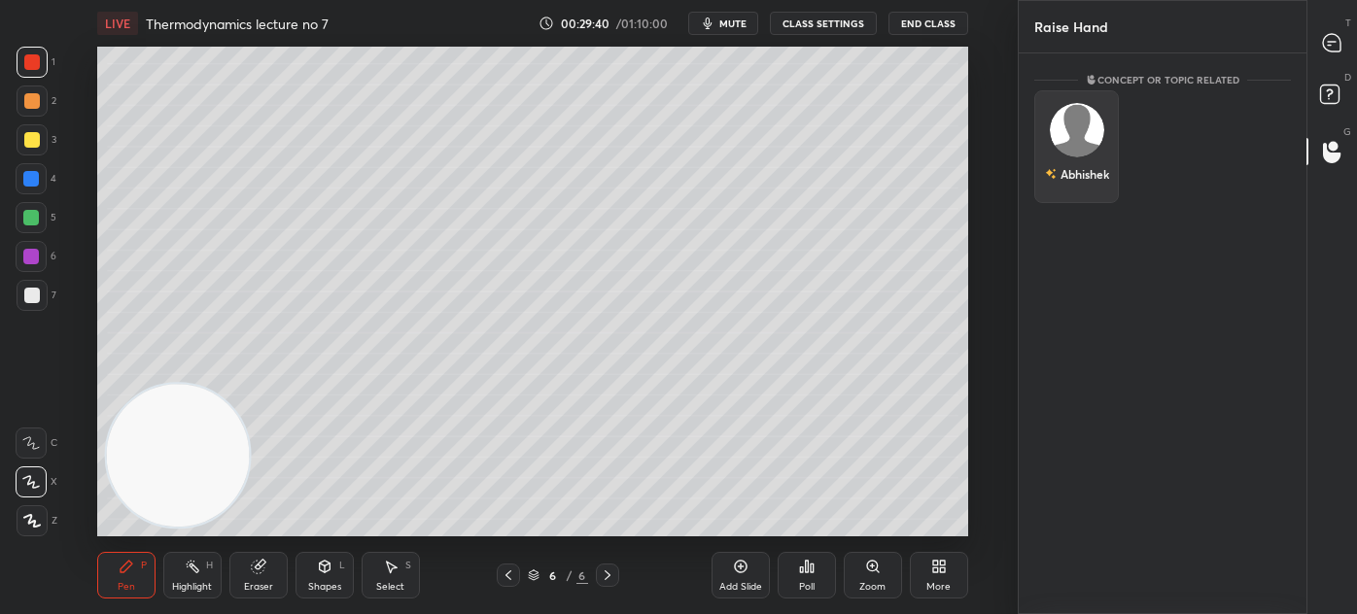
click at [1098, 132] on div "Abhishek" at bounding box center [1076, 146] width 85 height 113
click at [1087, 176] on button "INVITE" at bounding box center [1076, 187] width 67 height 25
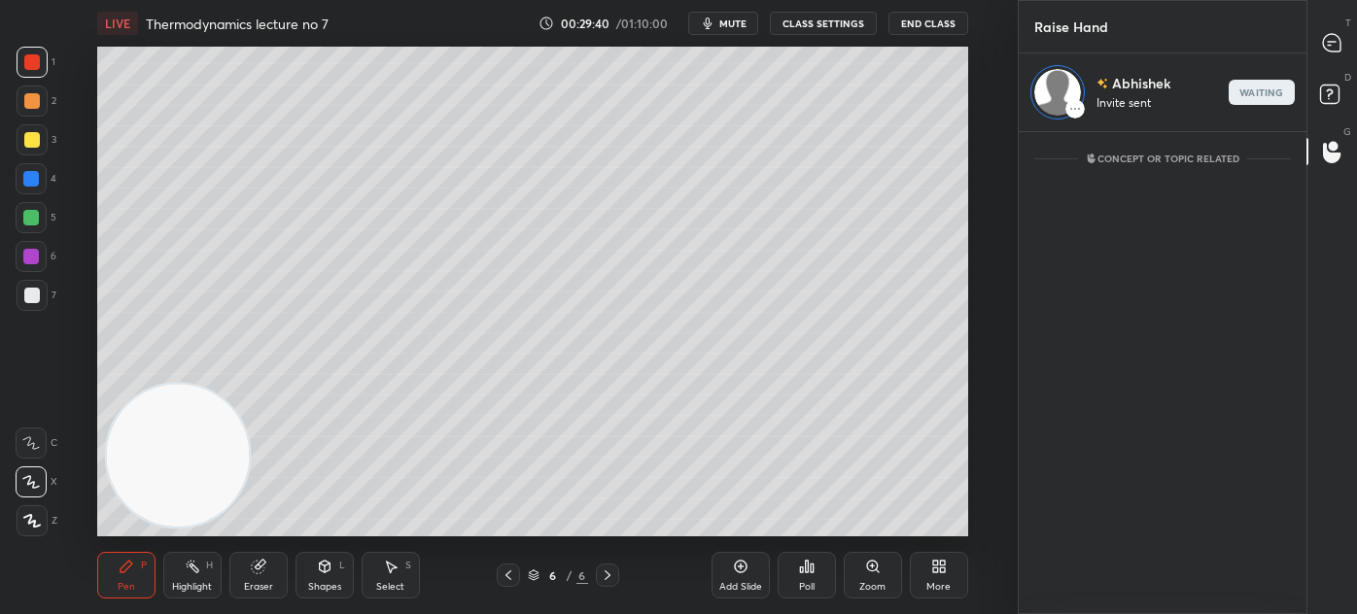
scroll to position [476, 282]
click at [1332, 38] on icon at bounding box center [1331, 42] width 17 height 17
type textarea "x"
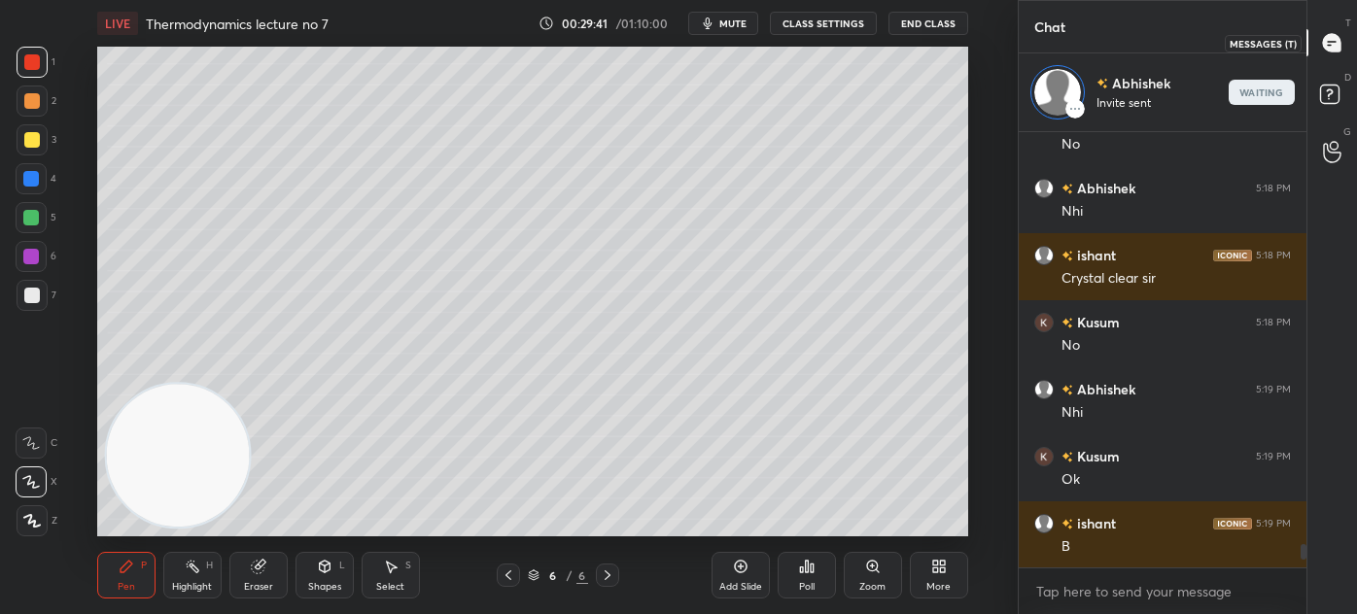
scroll to position [430, 282]
drag, startPoint x: 258, startPoint y: 573, endPoint x: 282, endPoint y: 549, distance: 33.7
click at [257, 575] on div "Eraser" at bounding box center [258, 575] width 58 height 47
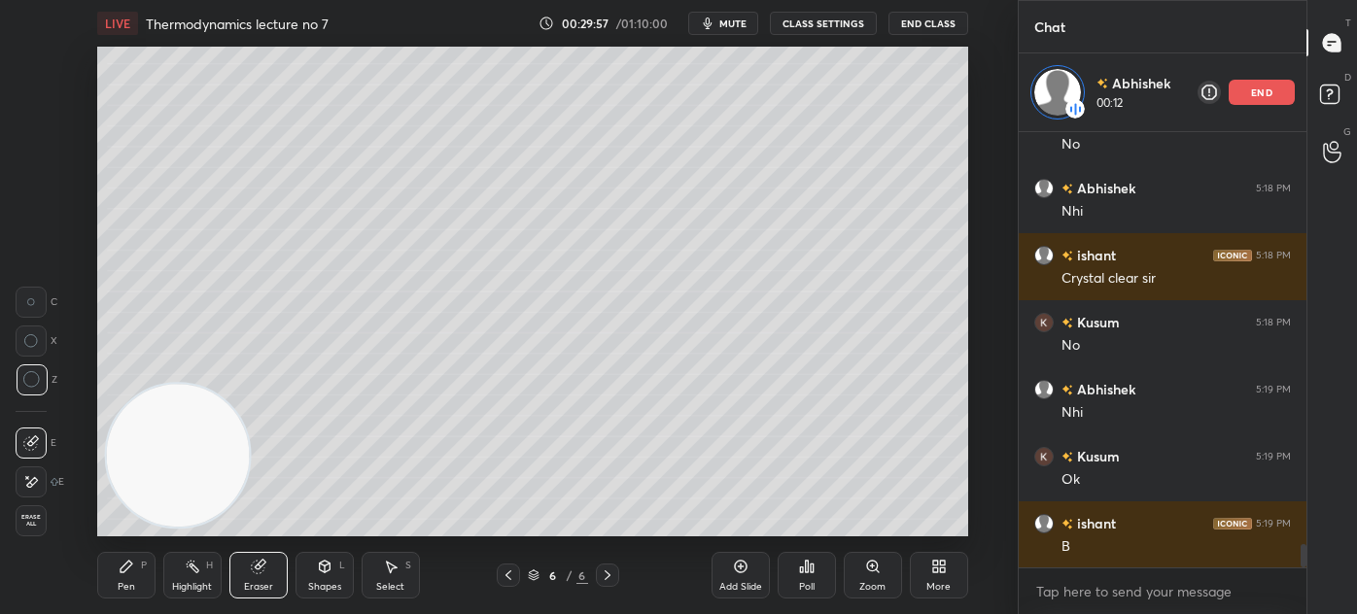
click at [730, 575] on div "Add Slide" at bounding box center [740, 575] width 58 height 47
click at [258, 577] on div "Eraser" at bounding box center [258, 575] width 58 height 47
click at [126, 587] on div "Pen" at bounding box center [126, 587] width 17 height 10
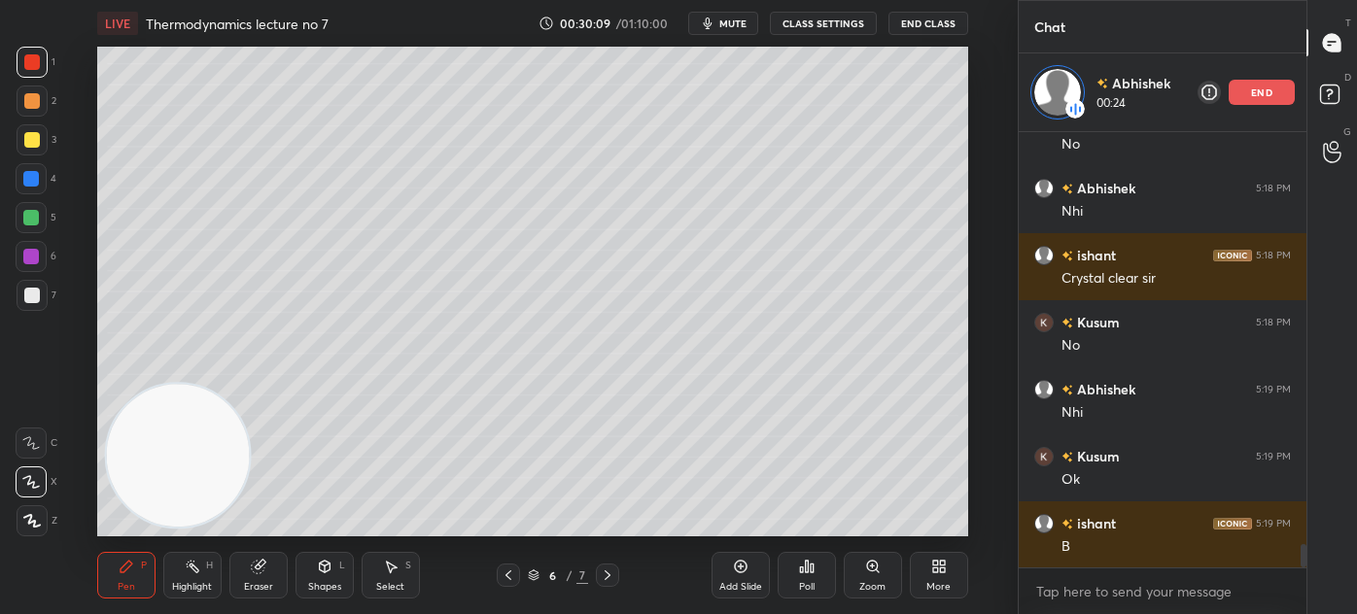
click at [24, 102] on div at bounding box center [32, 101] width 16 height 16
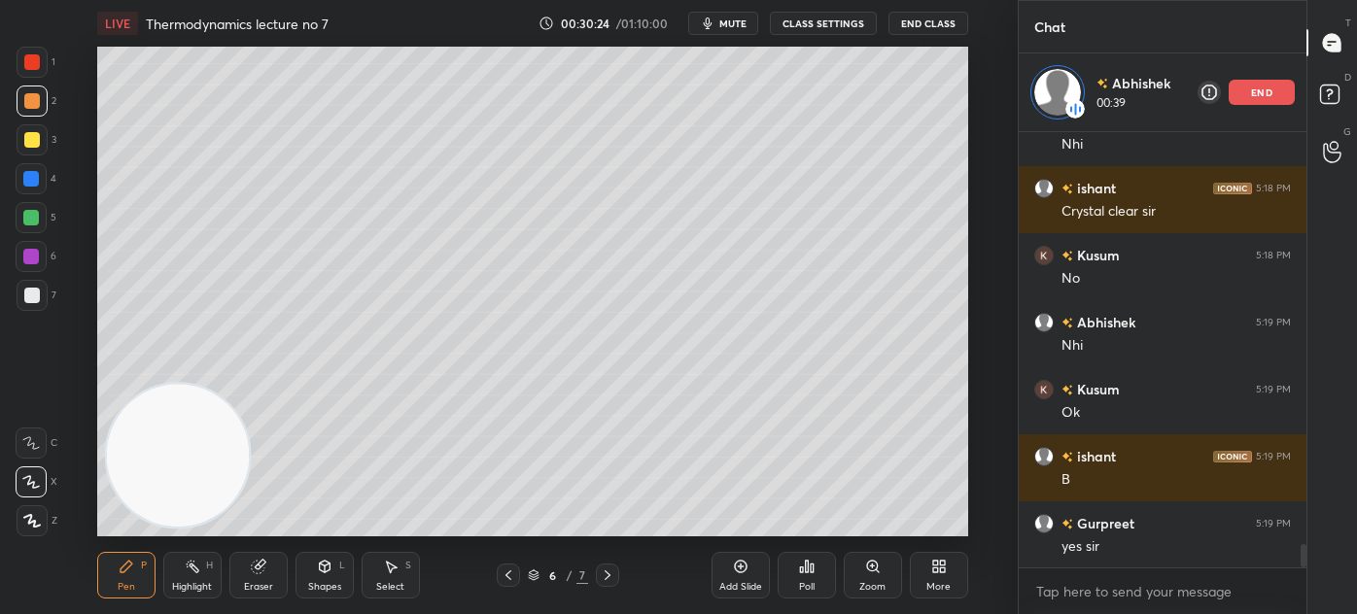
click at [28, 226] on div at bounding box center [31, 217] width 31 height 31
click at [21, 292] on div at bounding box center [32, 295] width 31 height 31
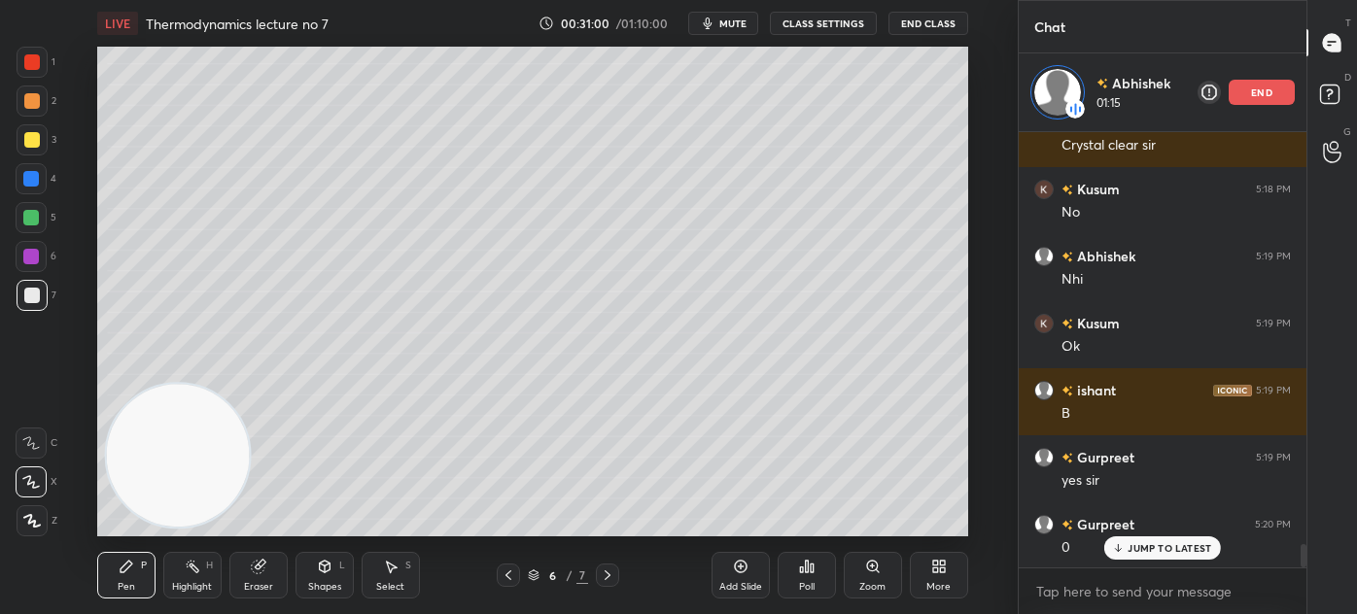
click at [28, 176] on div at bounding box center [31, 179] width 16 height 16
click at [28, 286] on div at bounding box center [32, 295] width 31 height 31
click at [1145, 546] on p "JUMP TO LATEST" at bounding box center [1169, 548] width 84 height 12
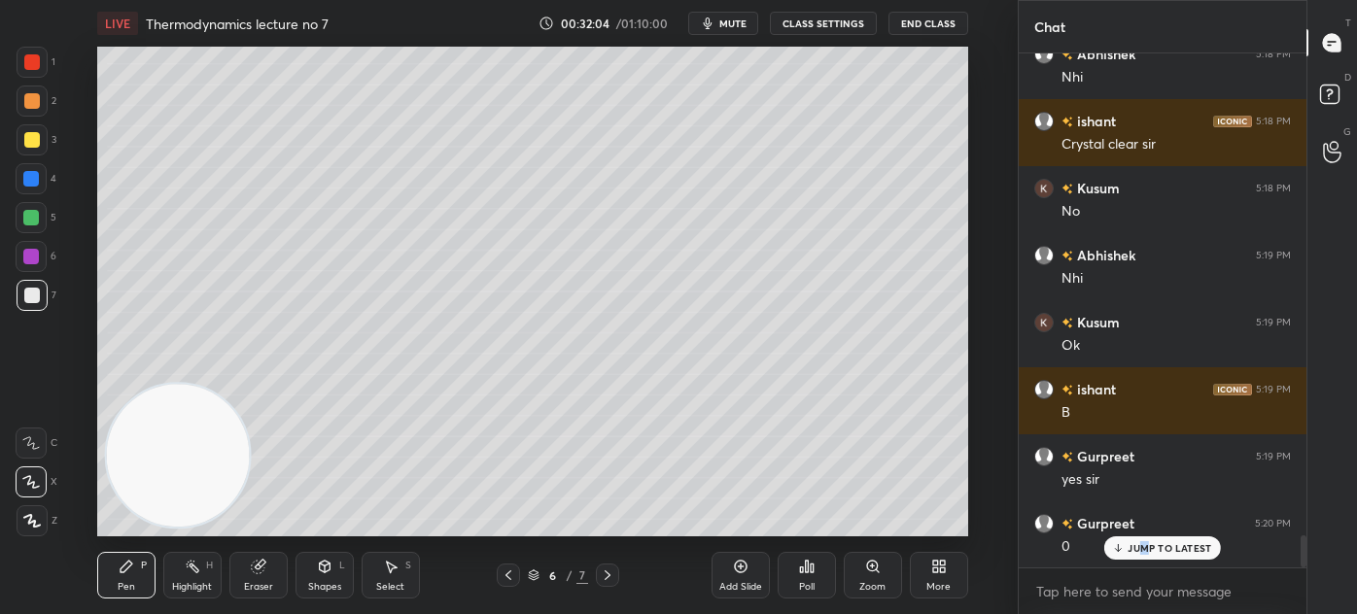
scroll to position [7880, 0]
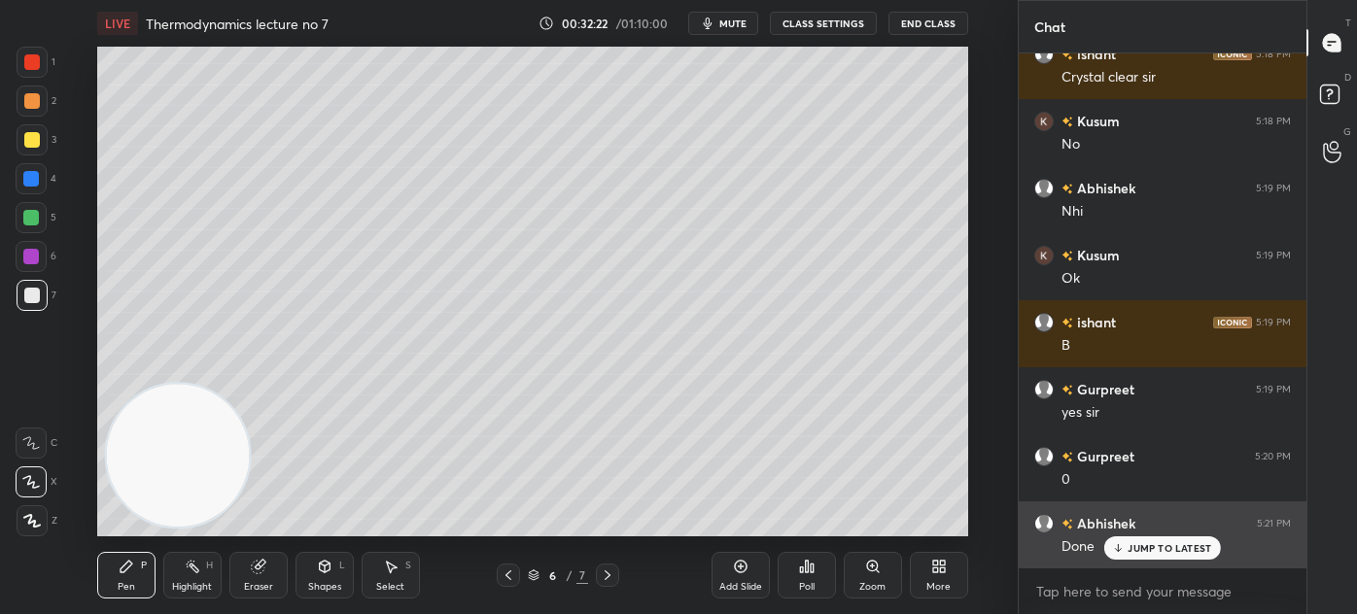
click at [1124, 542] on div "JUMP TO LATEST" at bounding box center [1162, 547] width 117 height 23
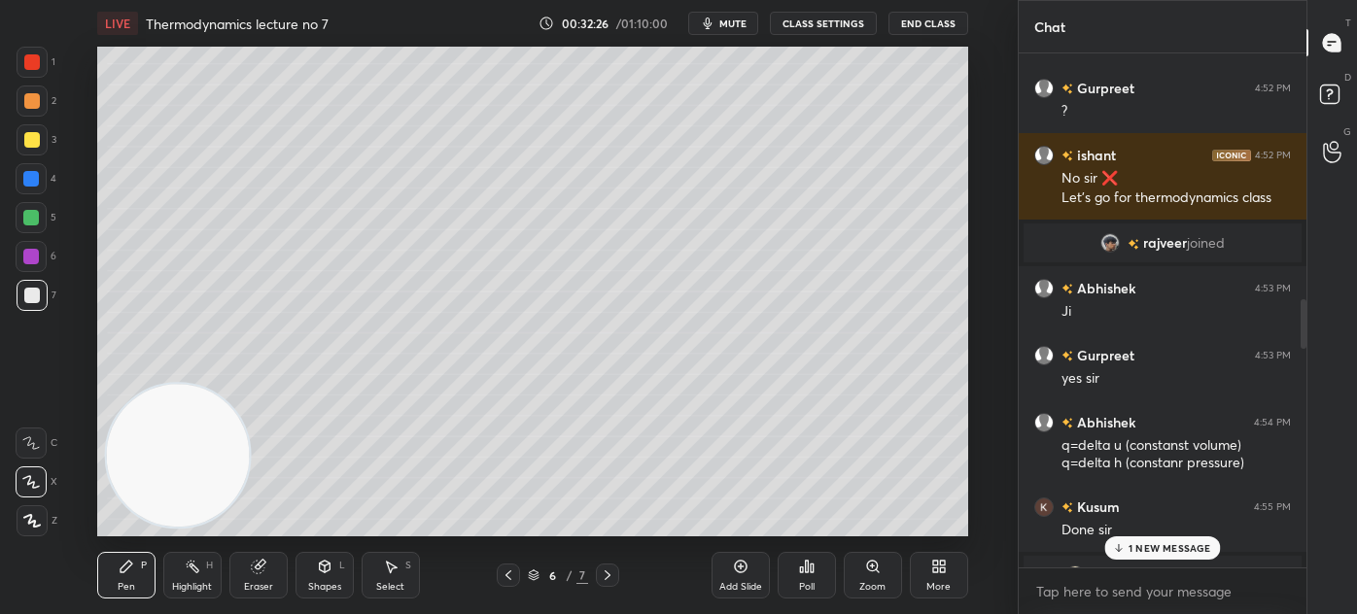
scroll to position [3114, 0]
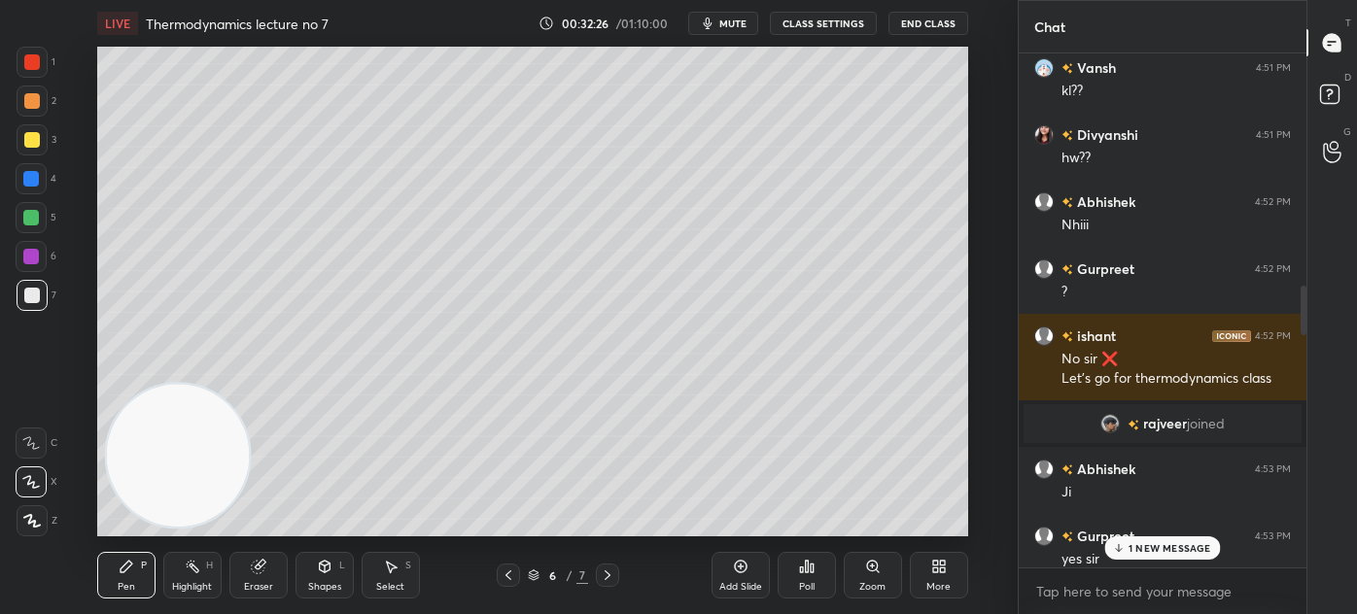
drag, startPoint x: 1304, startPoint y: 546, endPoint x: 1303, endPoint y: 85, distance: 461.6
click at [1303, 85] on div at bounding box center [1300, 310] width 12 height 514
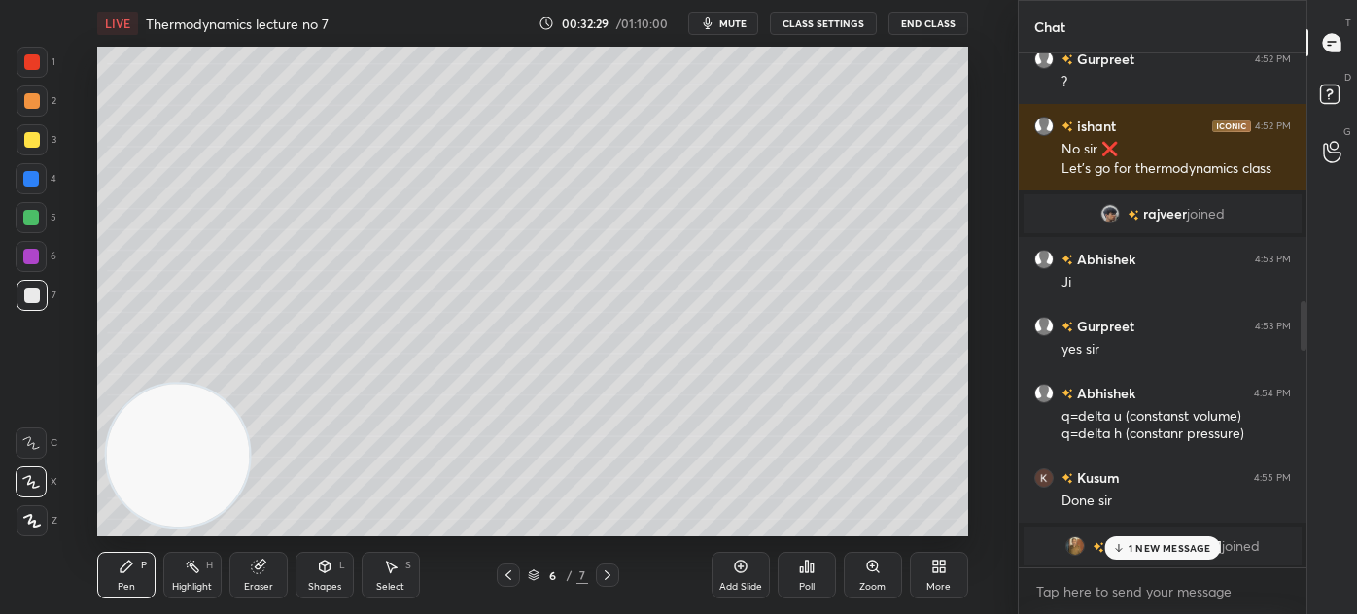
scroll to position [3335, 0]
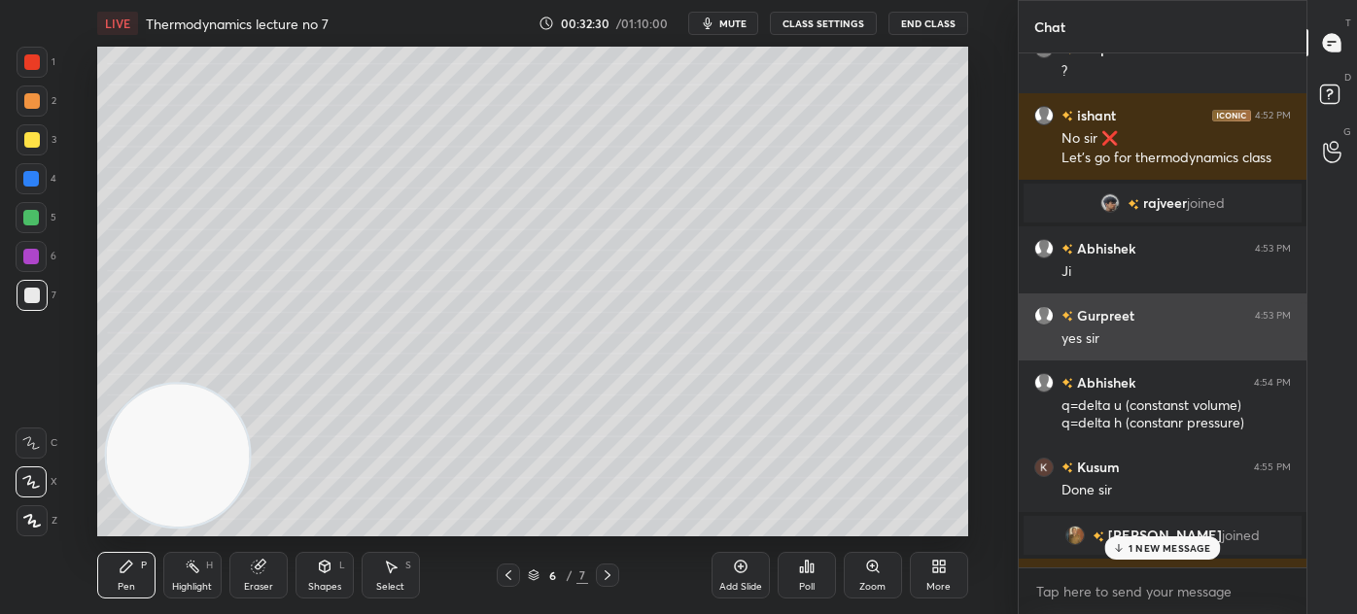
drag, startPoint x: 1302, startPoint y: 293, endPoint x: 1292, endPoint y: 320, distance: 28.0
click at [1302, 315] on div at bounding box center [1303, 327] width 6 height 50
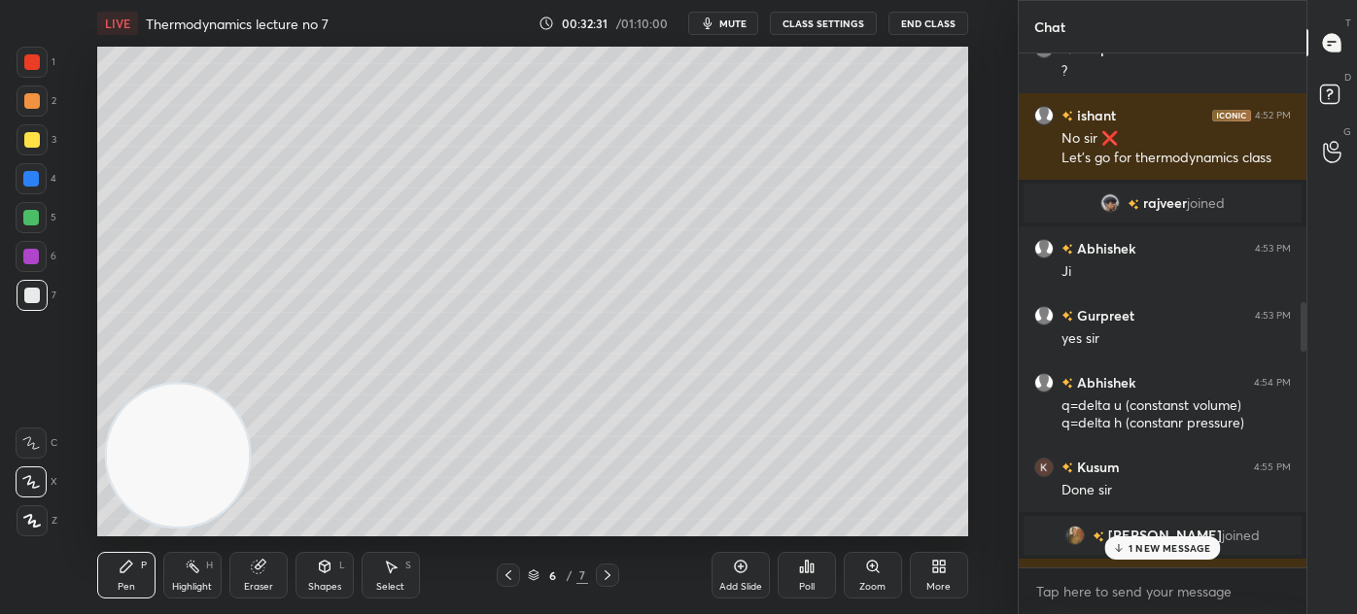
click at [1134, 539] on div "1 NEW MESSAGE" at bounding box center [1162, 547] width 116 height 23
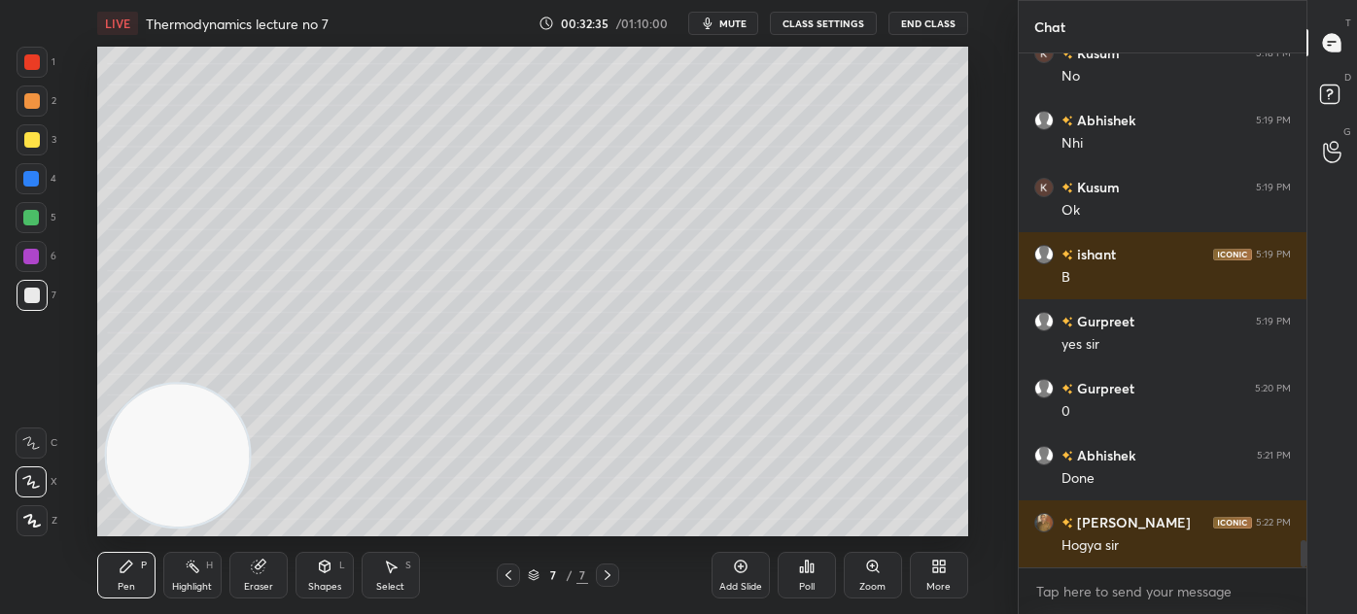
click at [36, 142] on div at bounding box center [32, 140] width 16 height 16
click at [43, 488] on div at bounding box center [31, 481] width 31 height 31
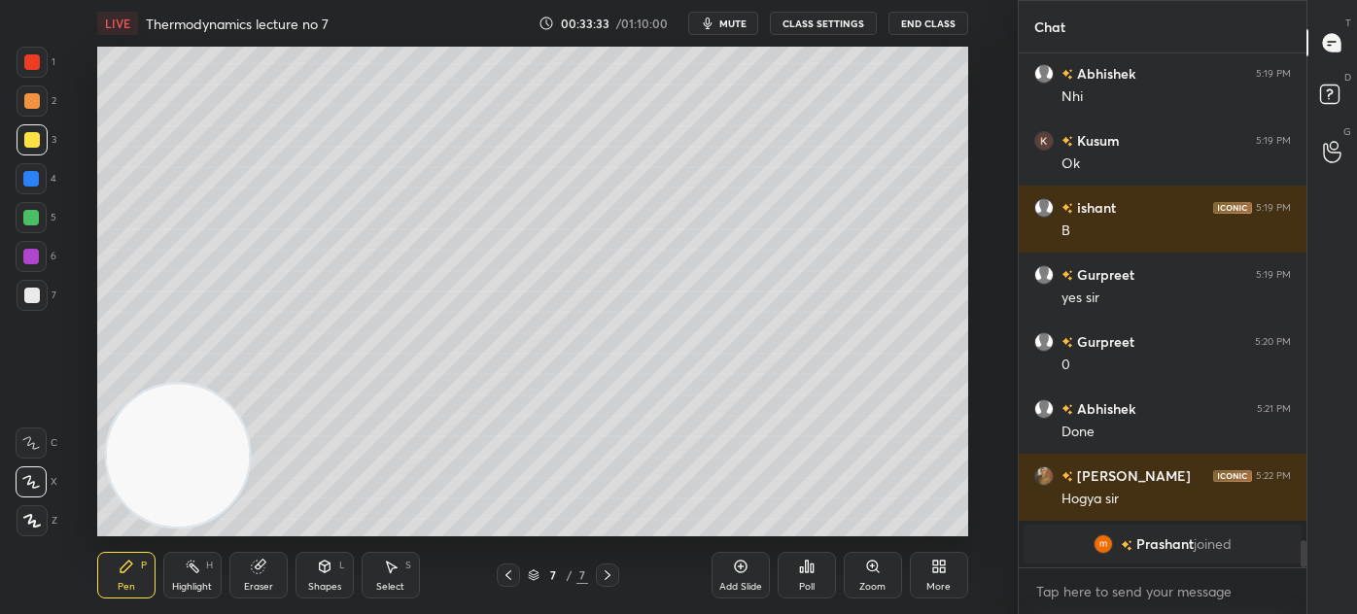
click at [32, 301] on div at bounding box center [32, 296] width 16 height 16
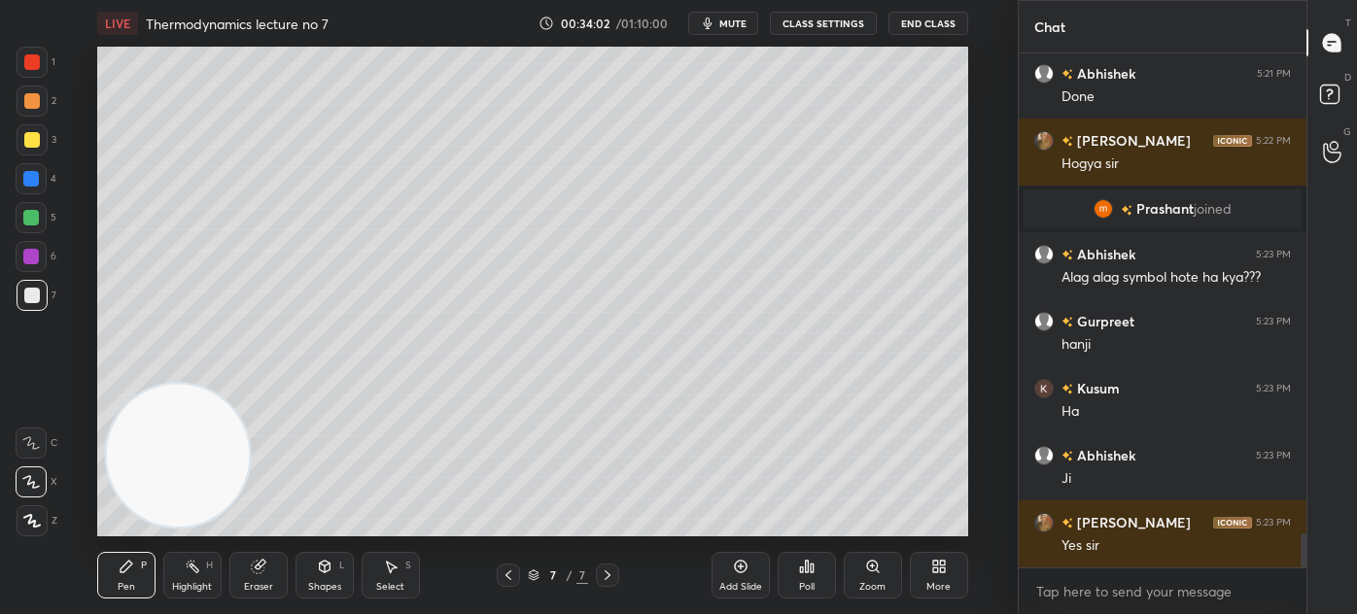
scroll to position [7258, 0]
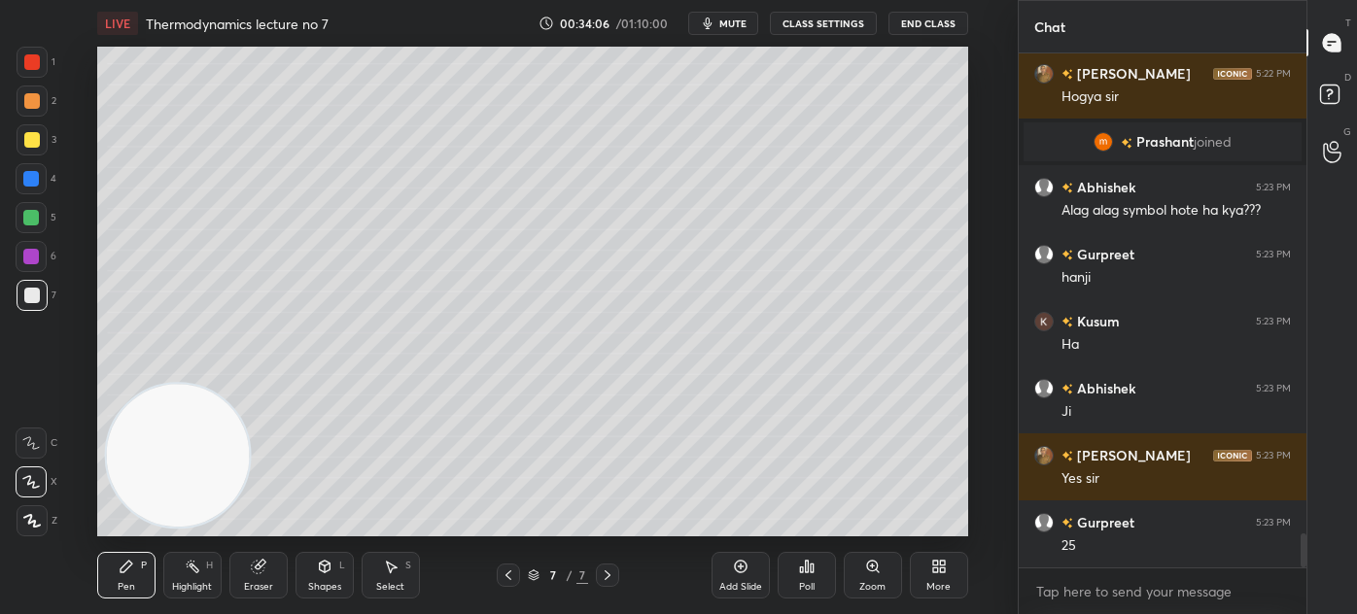
click at [34, 186] on div at bounding box center [31, 179] width 16 height 16
click at [31, 299] on div at bounding box center [32, 296] width 16 height 16
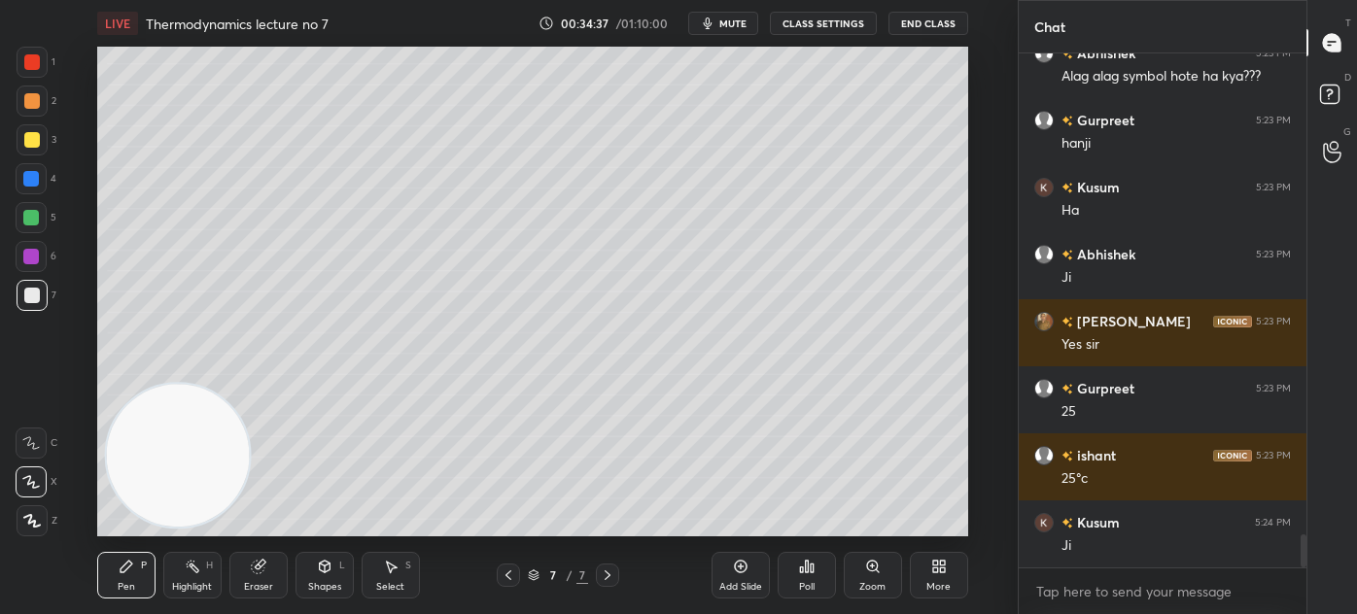
scroll to position [7476, 0]
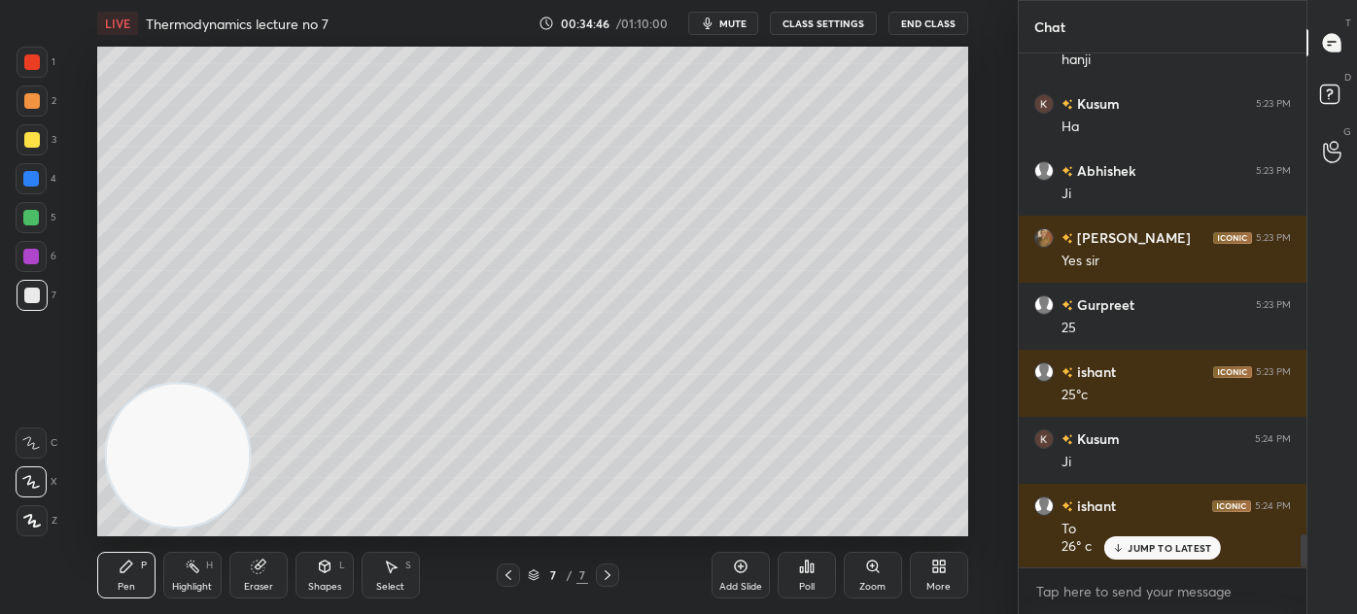
drag, startPoint x: 28, startPoint y: 133, endPoint x: 40, endPoint y: 123, distance: 15.2
click at [28, 133] on div at bounding box center [32, 140] width 16 height 16
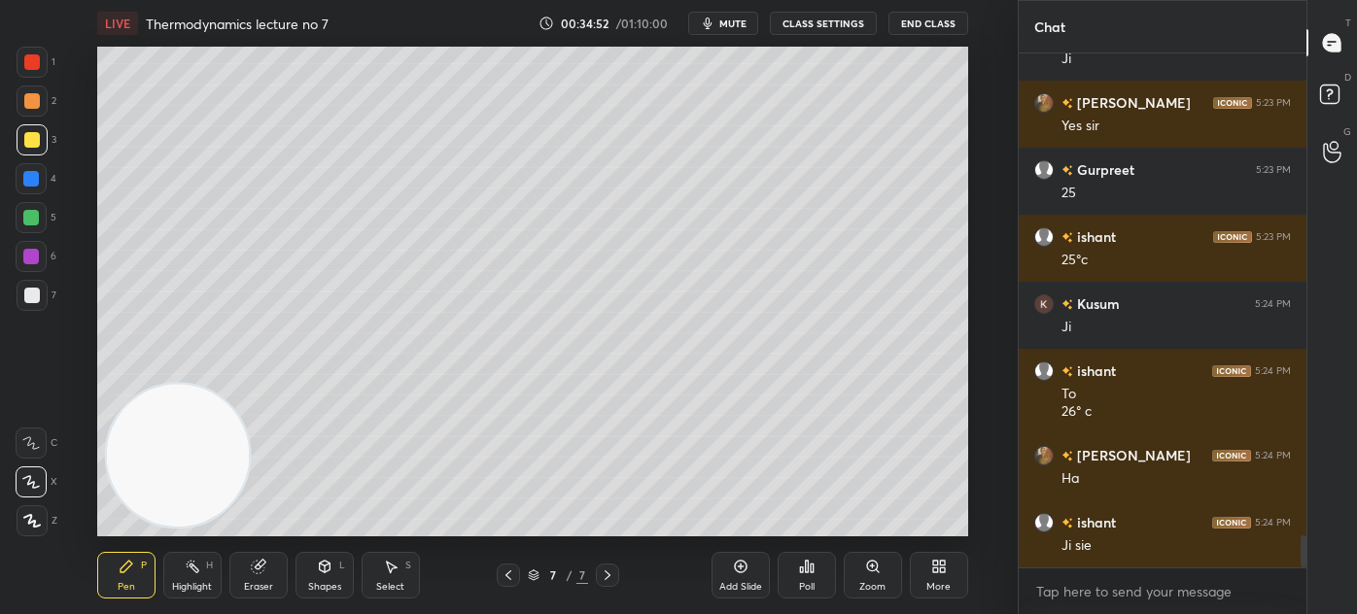
scroll to position [7678, 0]
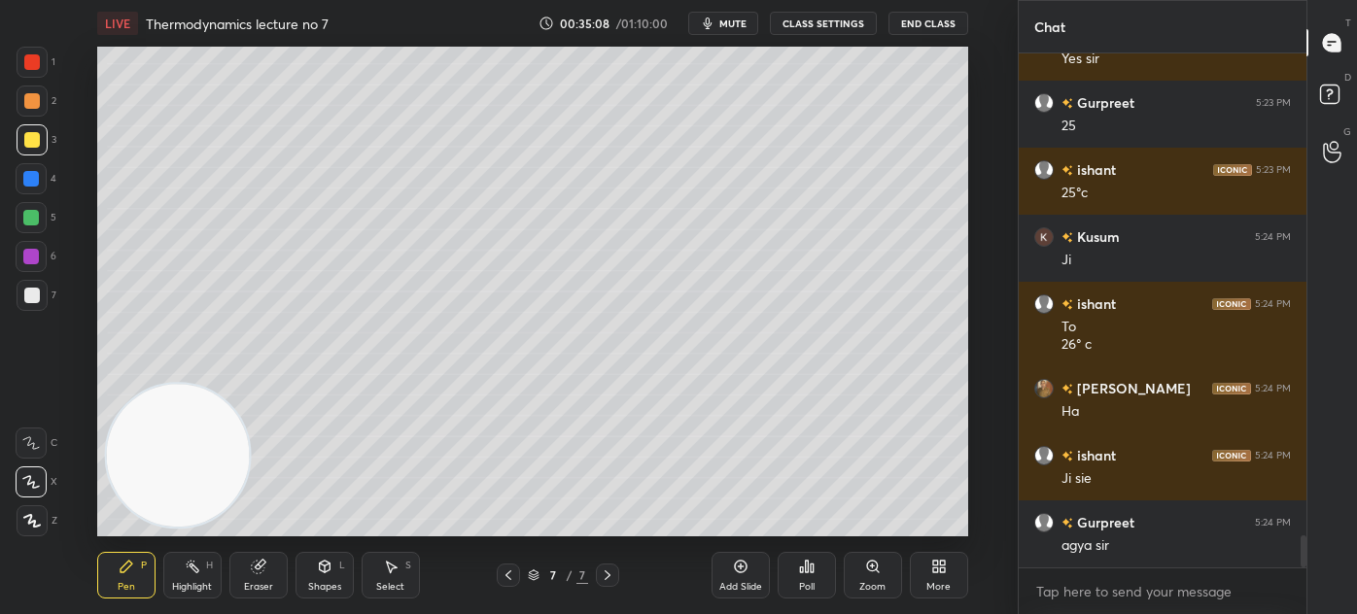
click at [258, 595] on div "Eraser" at bounding box center [258, 575] width 58 height 47
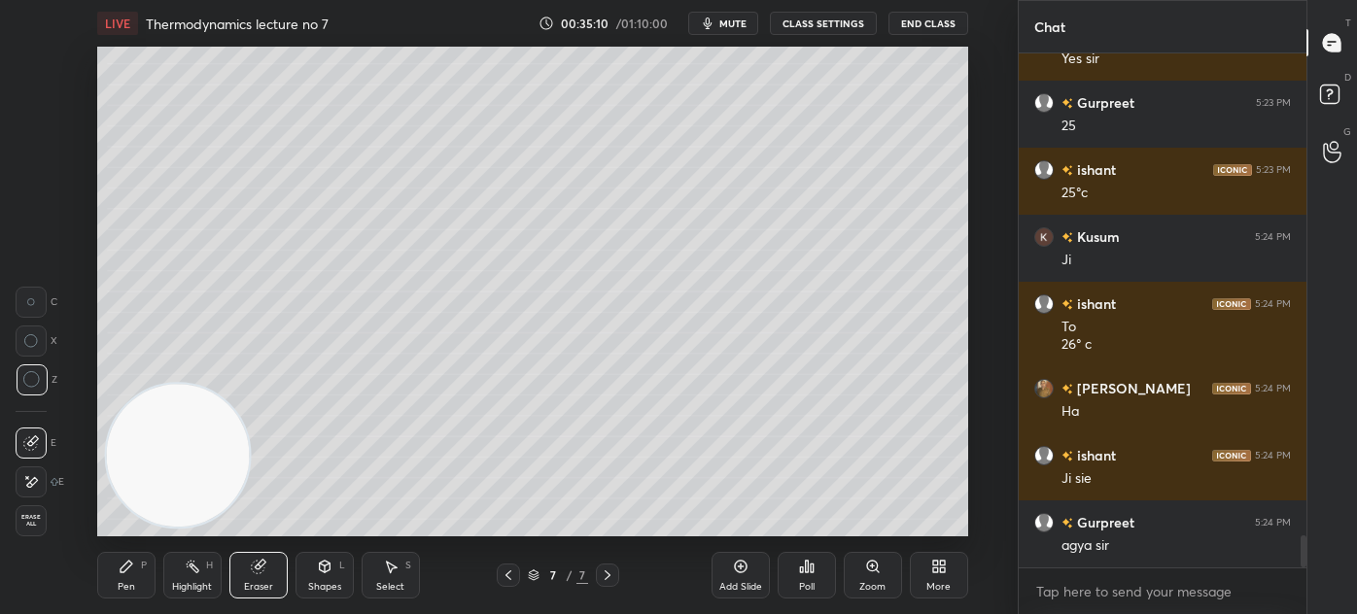
click at [139, 585] on div "Pen P" at bounding box center [126, 575] width 58 height 47
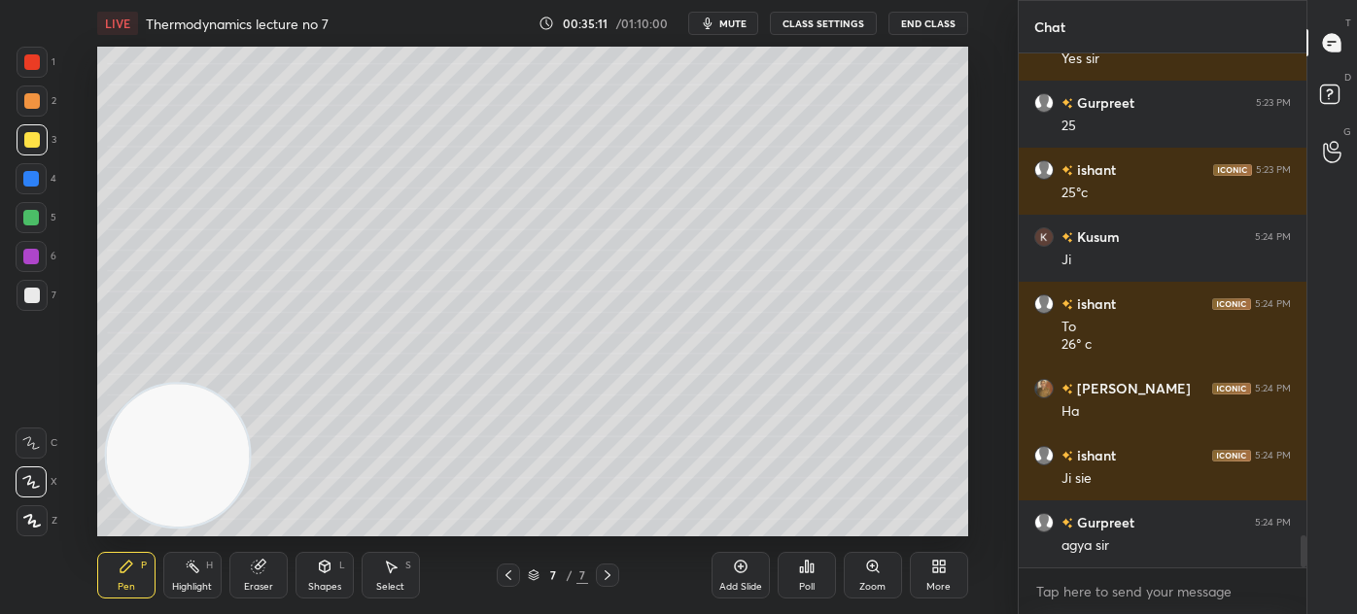
scroll to position [7745, 0]
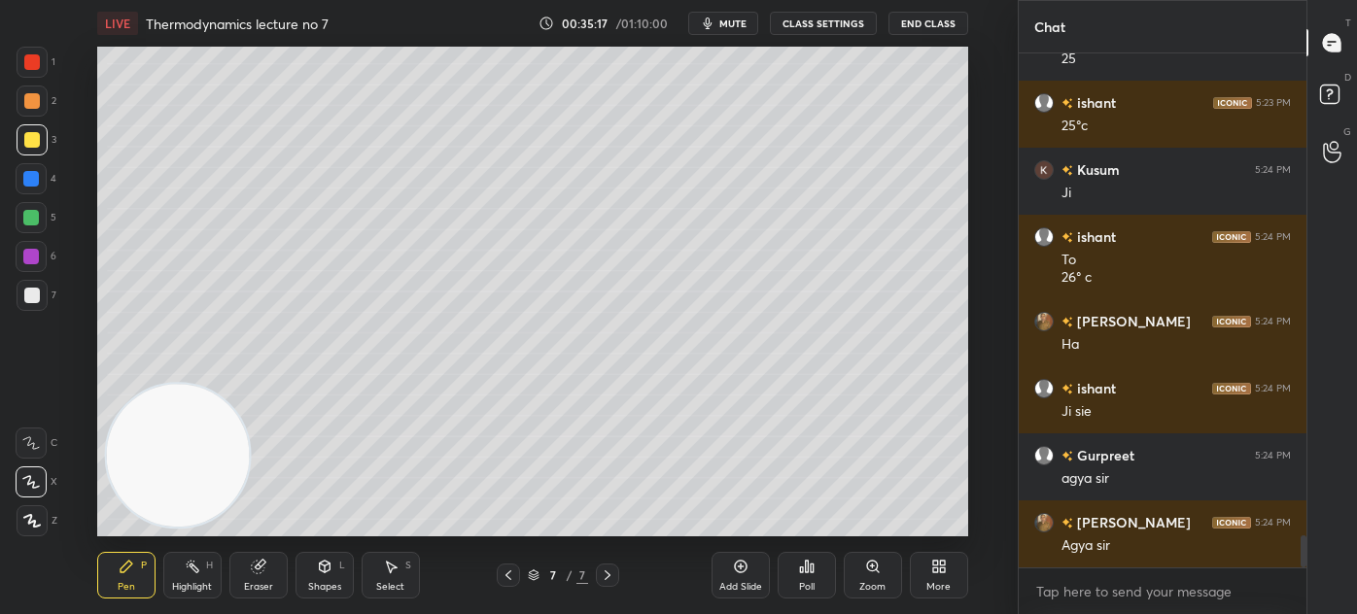
click at [412, 574] on div "Select S" at bounding box center [390, 575] width 58 height 47
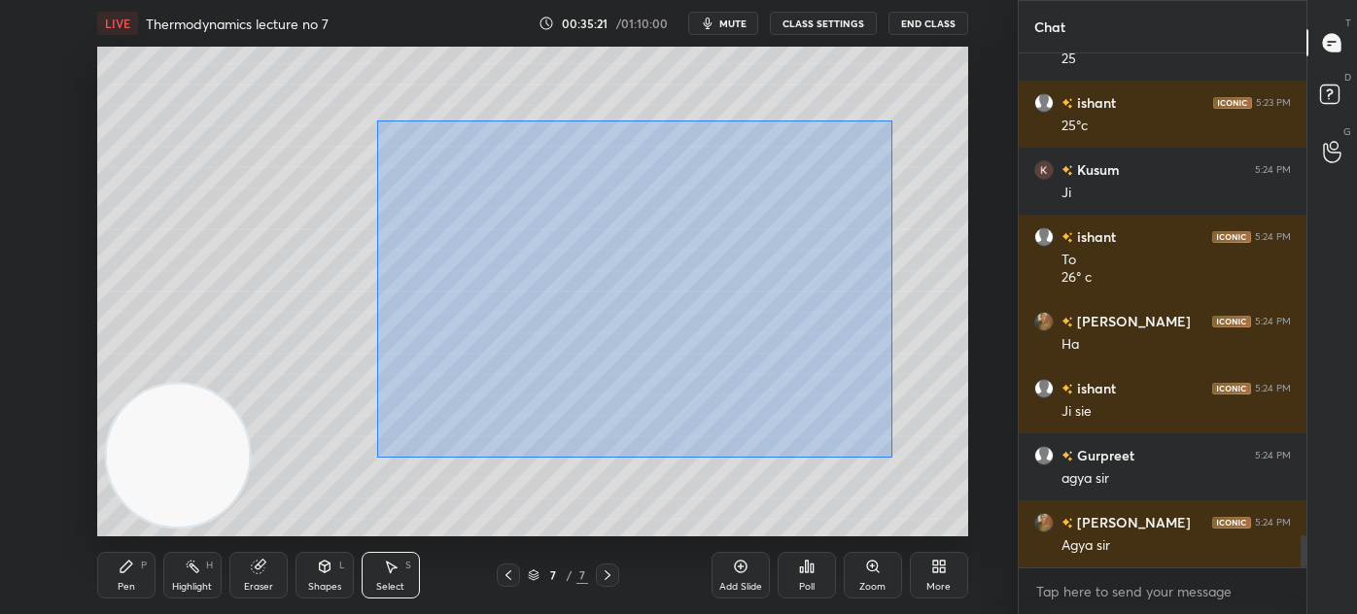
drag, startPoint x: 372, startPoint y: 194, endPoint x: 860, endPoint y: 416, distance: 535.8
click at [891, 455] on div "0 ° Undo Copy Duplicate Duplicate to new slide Delete" at bounding box center [532, 292] width 871 height 490
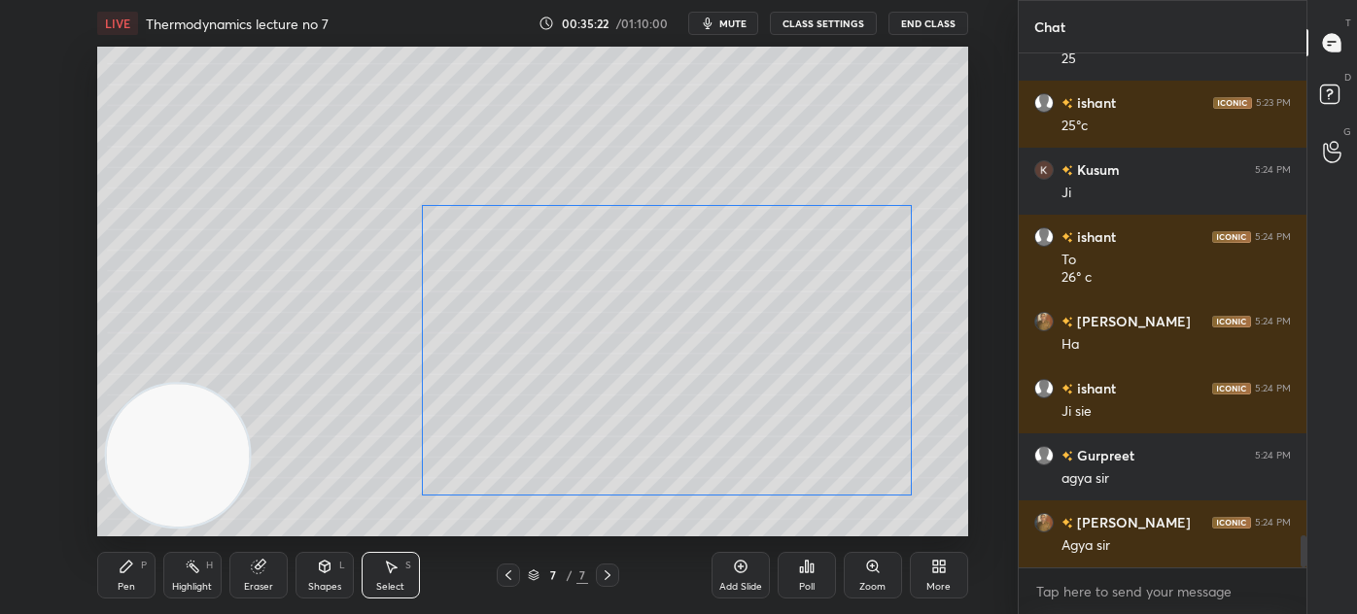
drag, startPoint x: 771, startPoint y: 345, endPoint x: 836, endPoint y: 414, distance: 94.9
click at [836, 415] on div "0 ° Undo Copy Duplicate Duplicate to new slide Delete" at bounding box center [532, 292] width 871 height 490
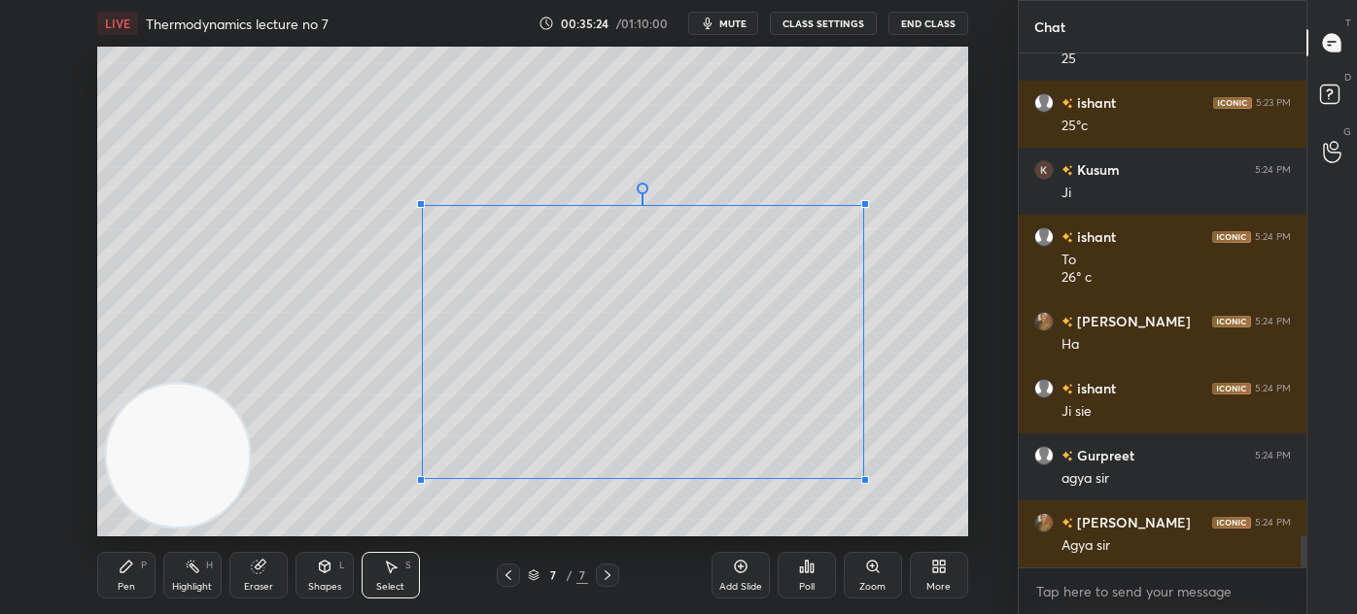
drag, startPoint x: 907, startPoint y: 491, endPoint x: 863, endPoint y: 478, distance: 45.5
click at [863, 478] on div at bounding box center [865, 480] width 8 height 8
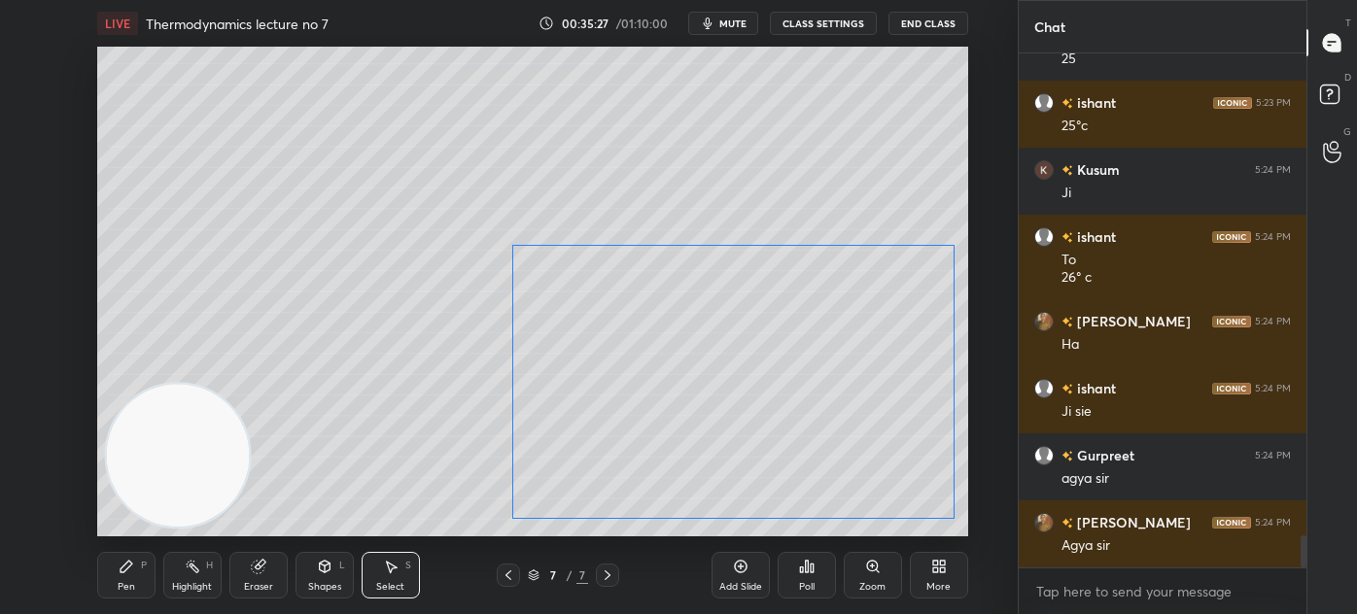
drag, startPoint x: 847, startPoint y: 411, endPoint x: 880, endPoint y: 439, distance: 43.4
click at [889, 444] on div "0 ° Undo Copy Duplicate Duplicate to new slide Delete" at bounding box center [532, 292] width 871 height 490
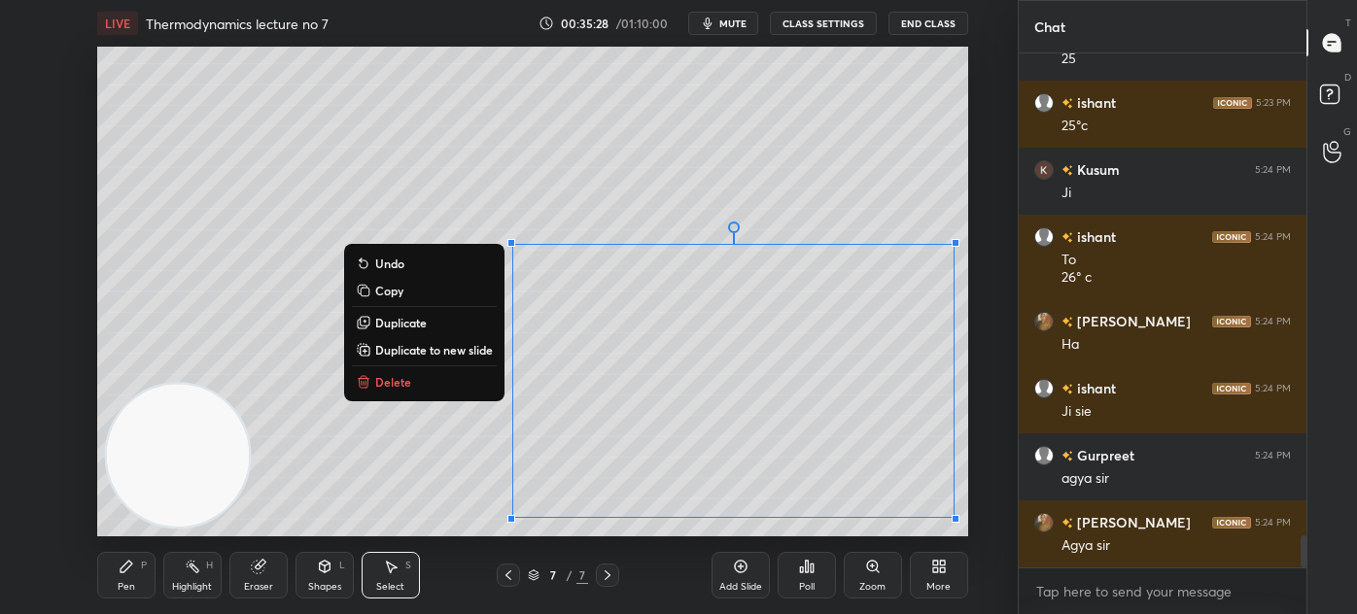
drag, startPoint x: 120, startPoint y: 587, endPoint x: 145, endPoint y: 545, distance: 48.8
click at [120, 586] on div "Pen" at bounding box center [126, 587] width 17 height 10
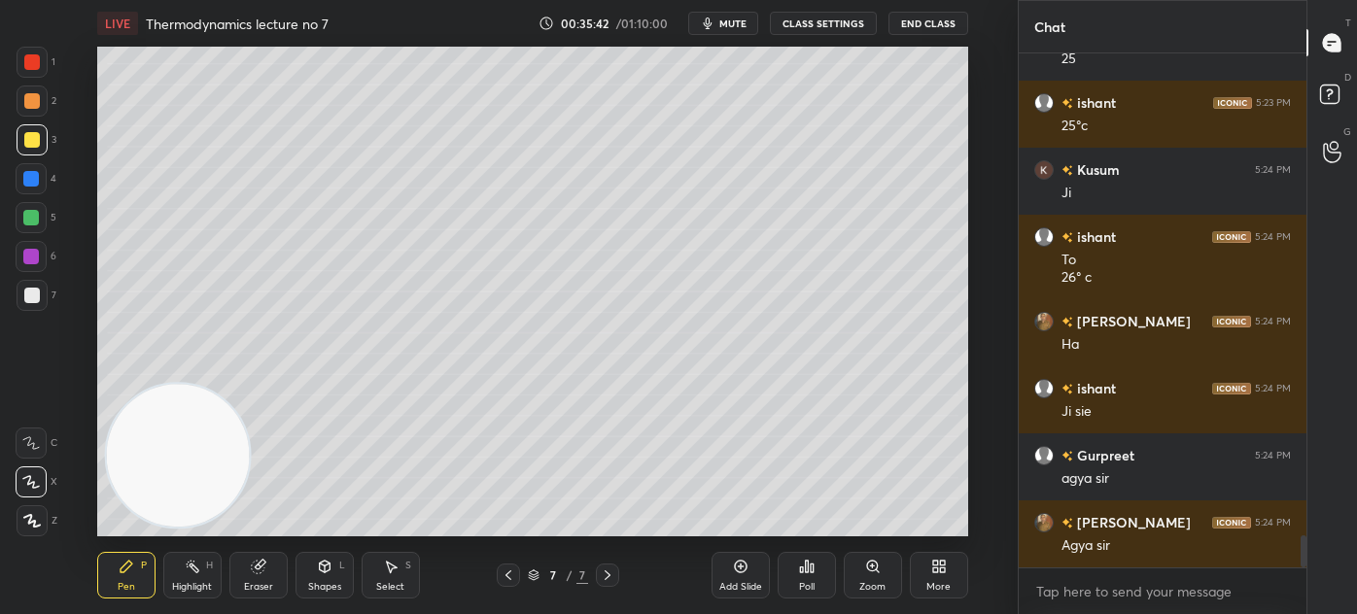
scroll to position [7828, 0]
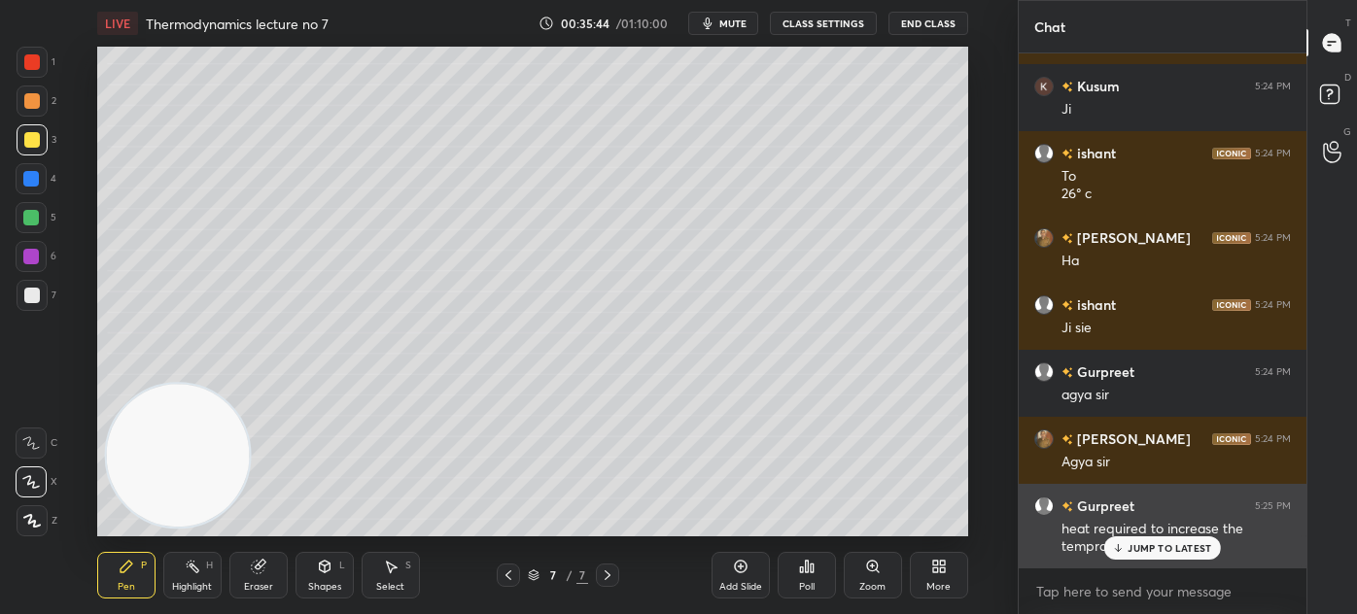
click at [1162, 551] on p "JUMP TO LATEST" at bounding box center [1169, 548] width 84 height 12
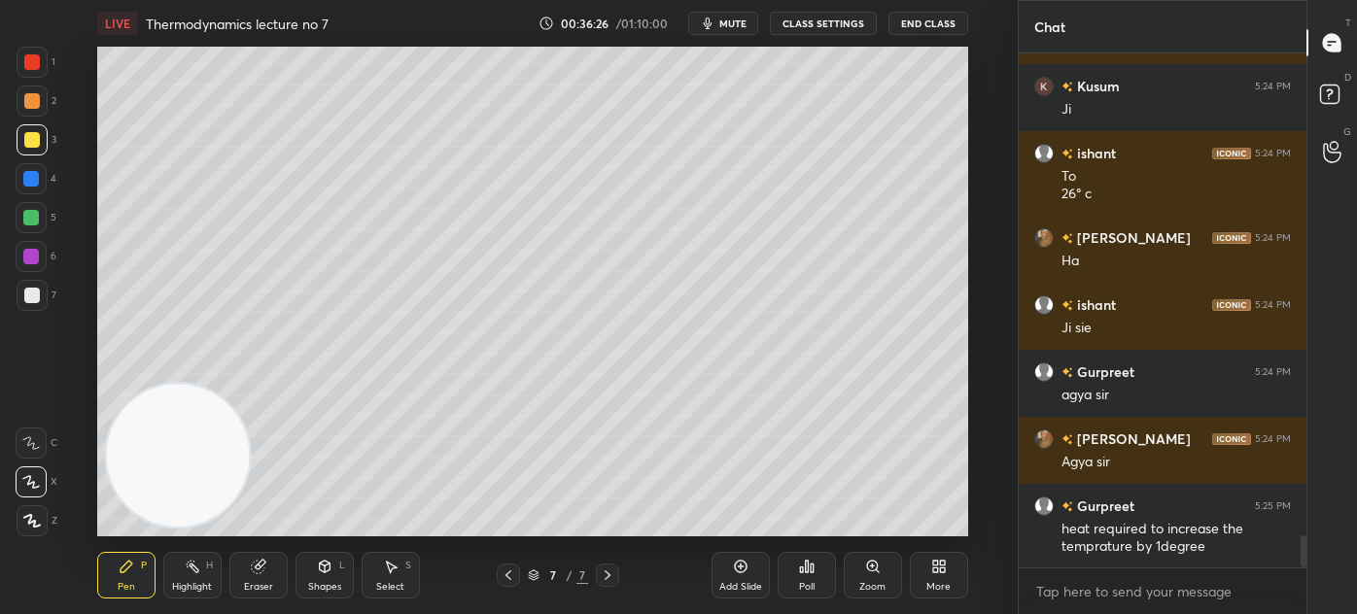
drag, startPoint x: 40, startPoint y: 292, endPoint x: 49, endPoint y: 282, distance: 13.1
click at [39, 292] on div at bounding box center [32, 295] width 31 height 31
click at [29, 61] on div at bounding box center [32, 62] width 16 height 16
drag, startPoint x: 258, startPoint y: 589, endPoint x: 292, endPoint y: 546, distance: 54.6
click at [257, 589] on div "Eraser" at bounding box center [258, 587] width 29 height 10
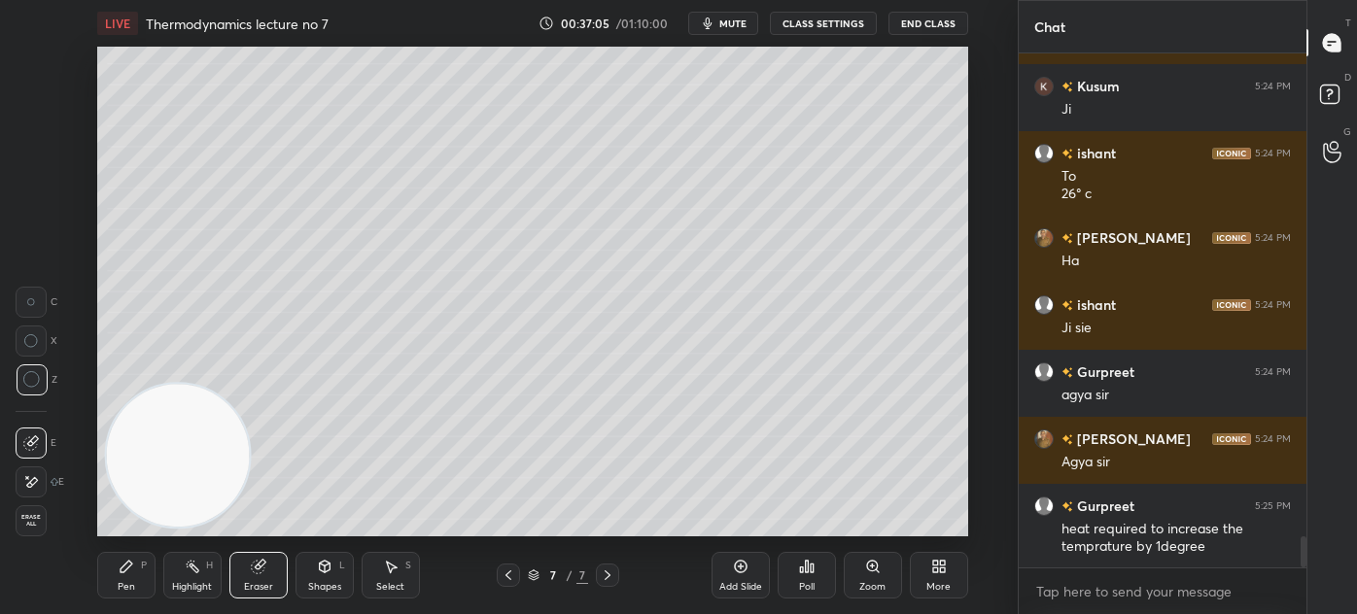
scroll to position [7895, 0]
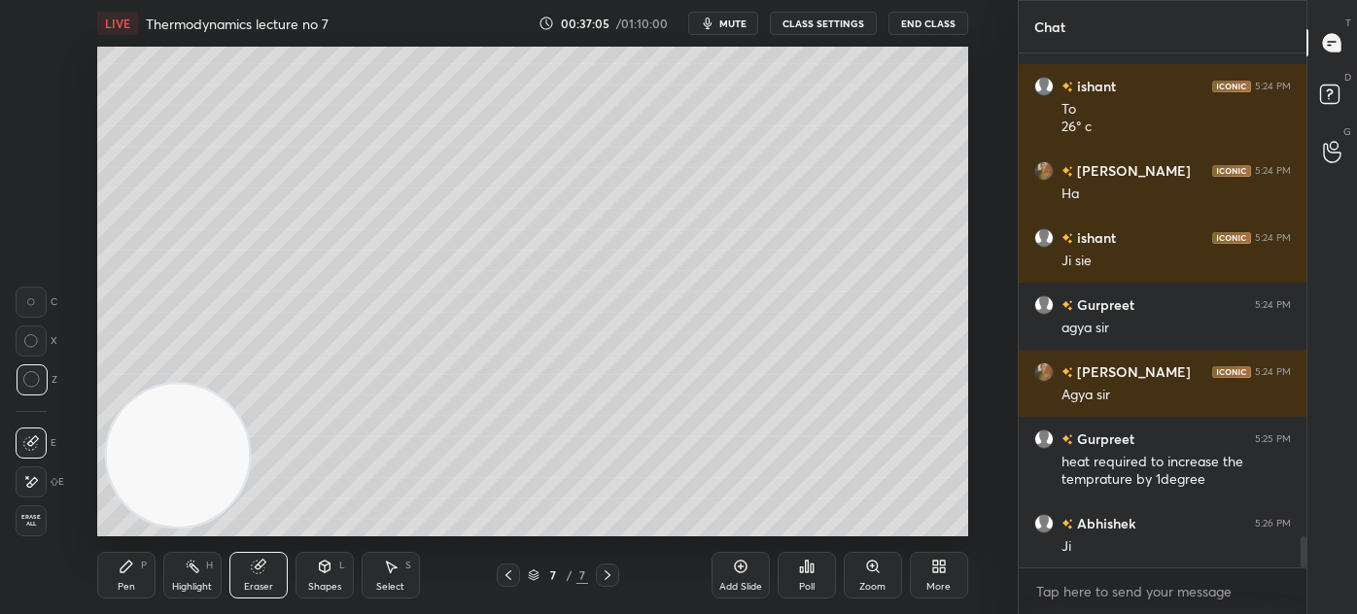
click at [126, 582] on div "Pen" at bounding box center [126, 587] width 17 height 10
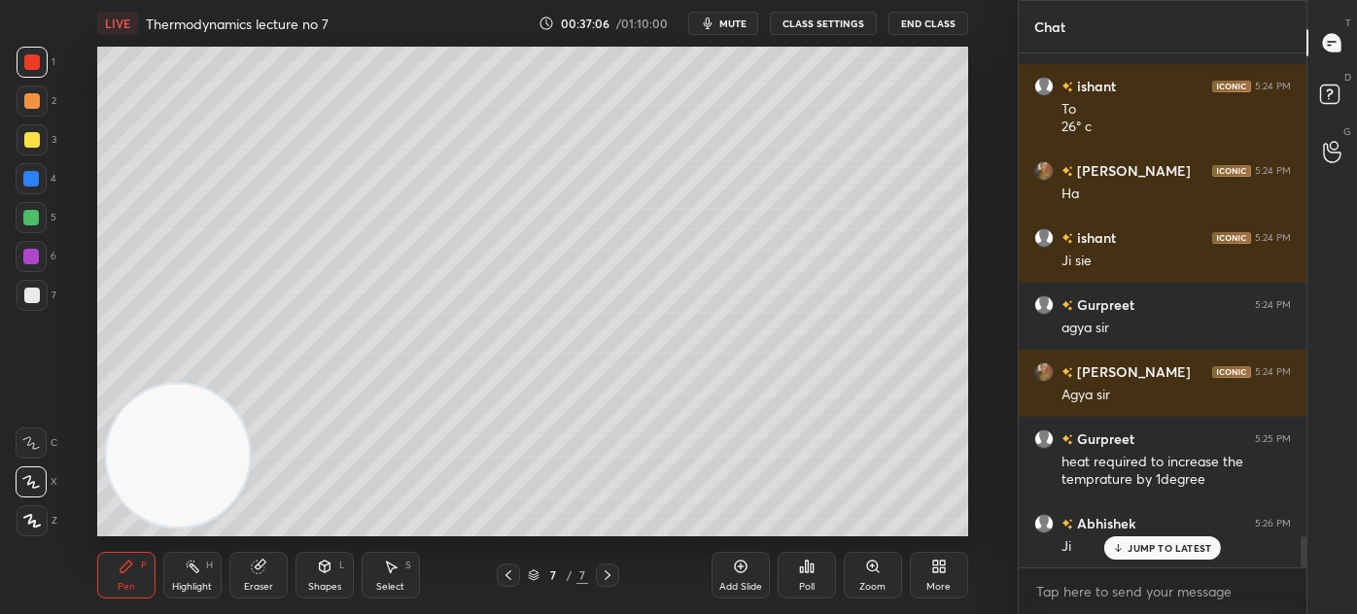
scroll to position [7962, 0]
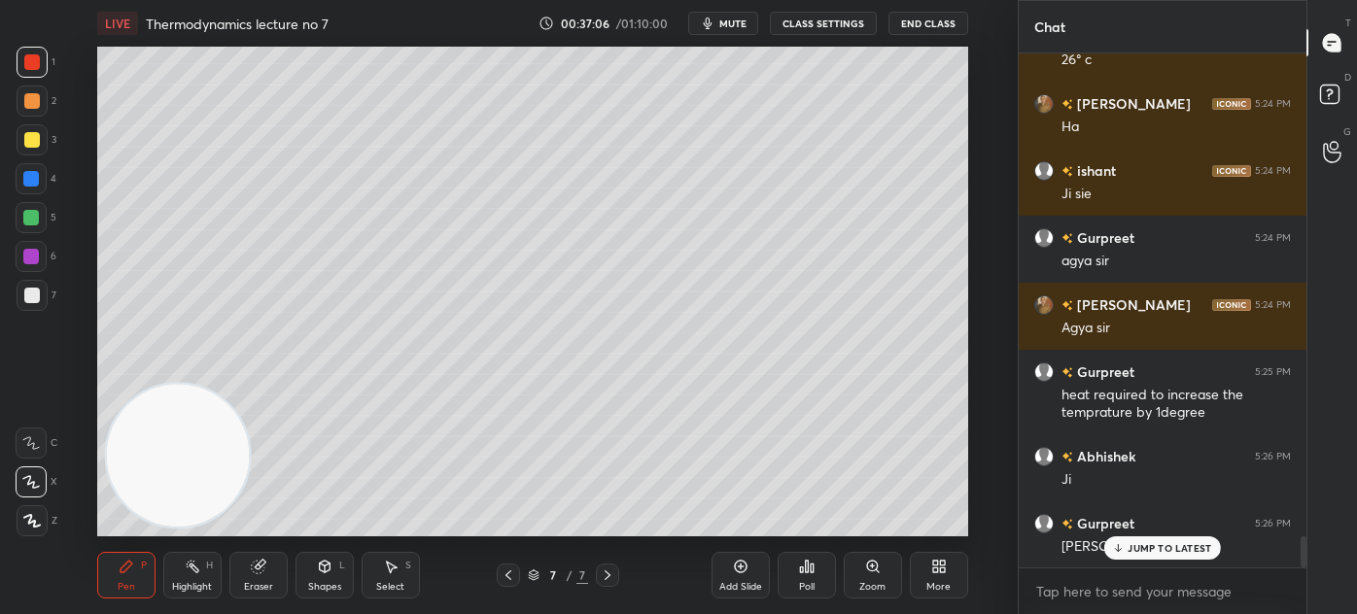
click at [41, 306] on div at bounding box center [32, 295] width 31 height 31
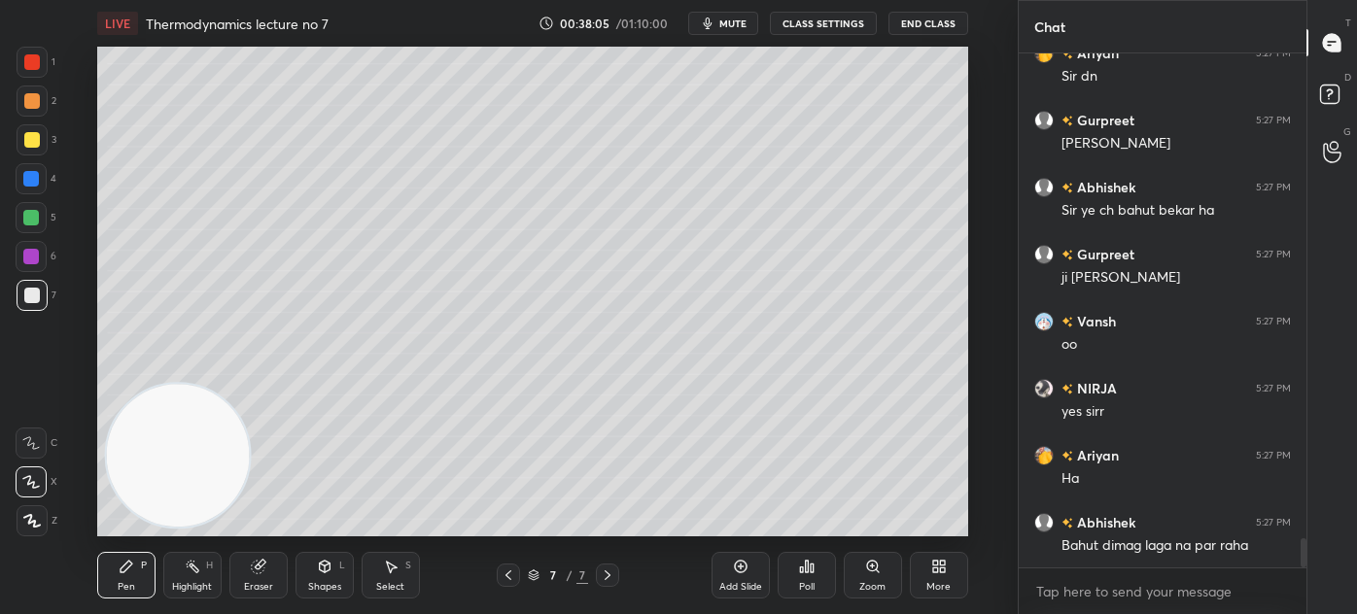
scroll to position [8634, 0]
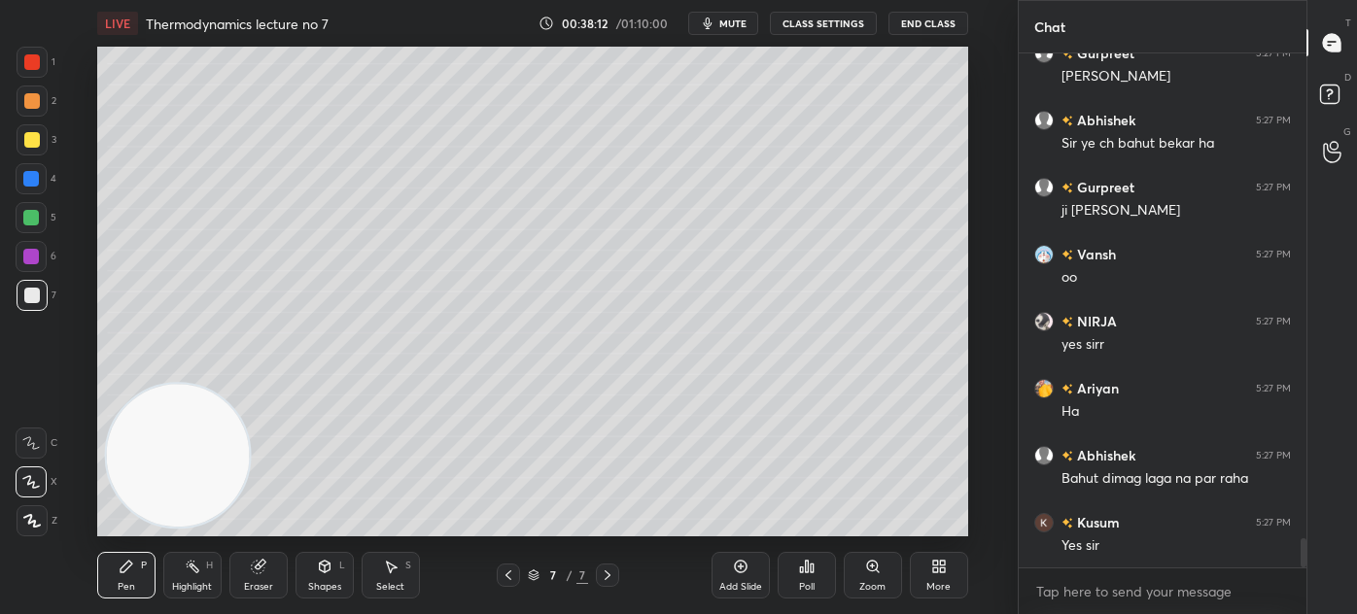
click at [21, 221] on div at bounding box center [31, 217] width 31 height 31
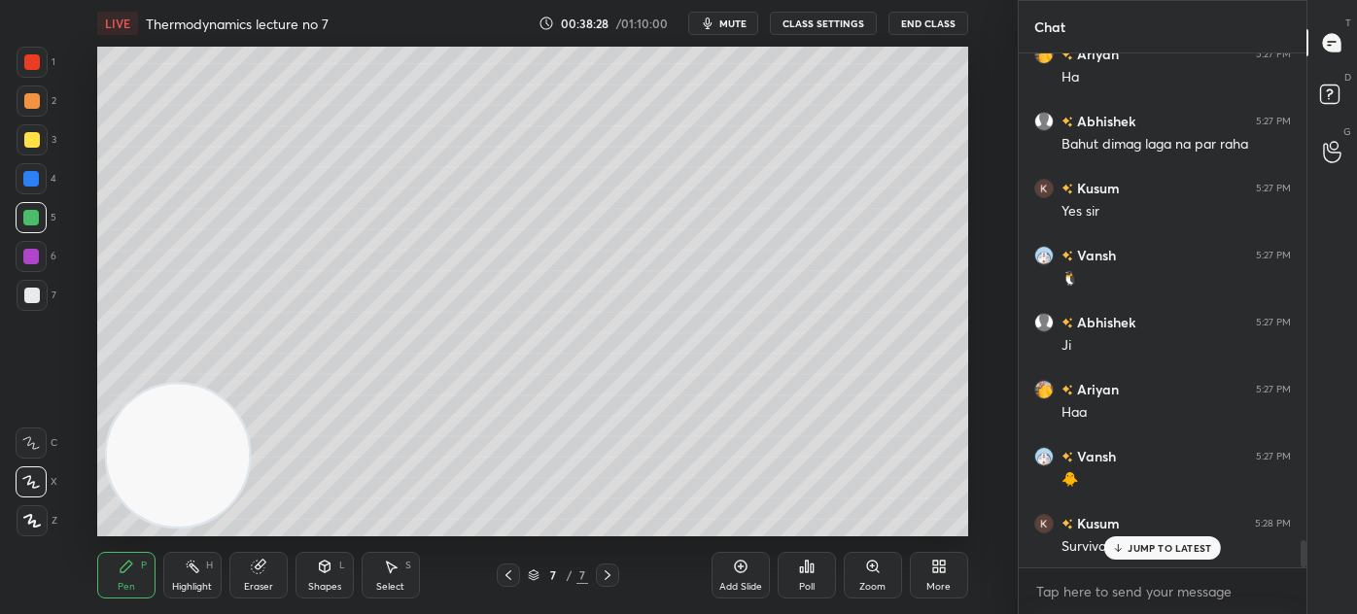
scroll to position [9035, 0]
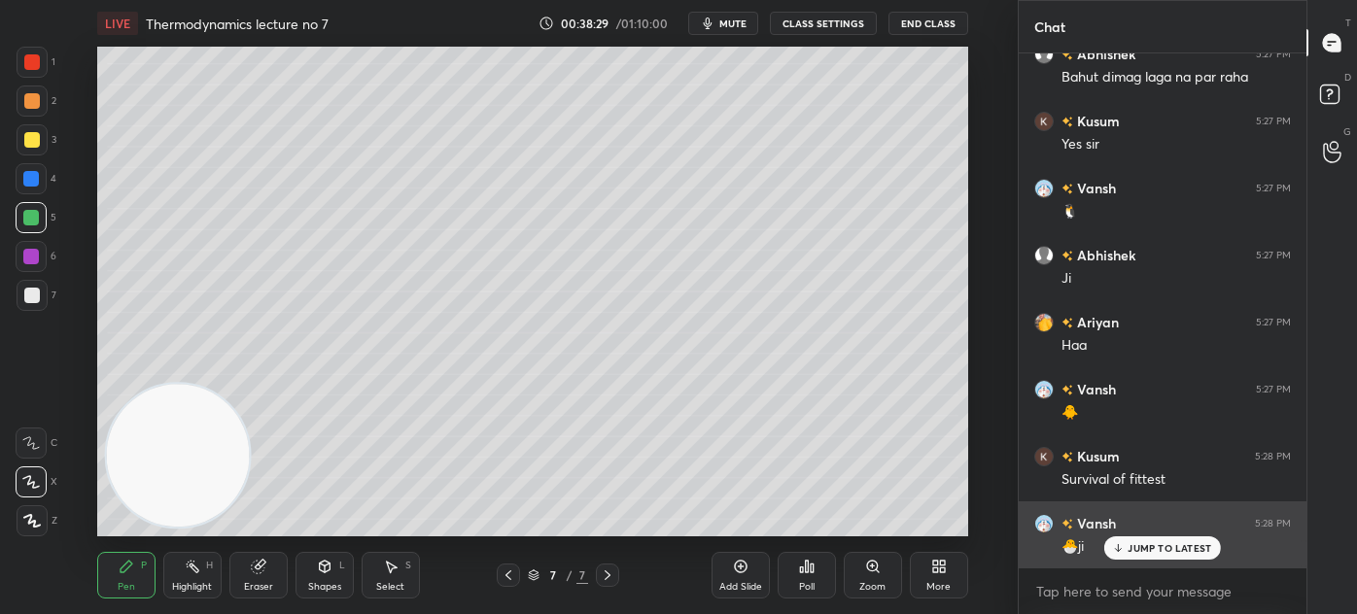
click at [1145, 548] on p "JUMP TO LATEST" at bounding box center [1169, 548] width 84 height 12
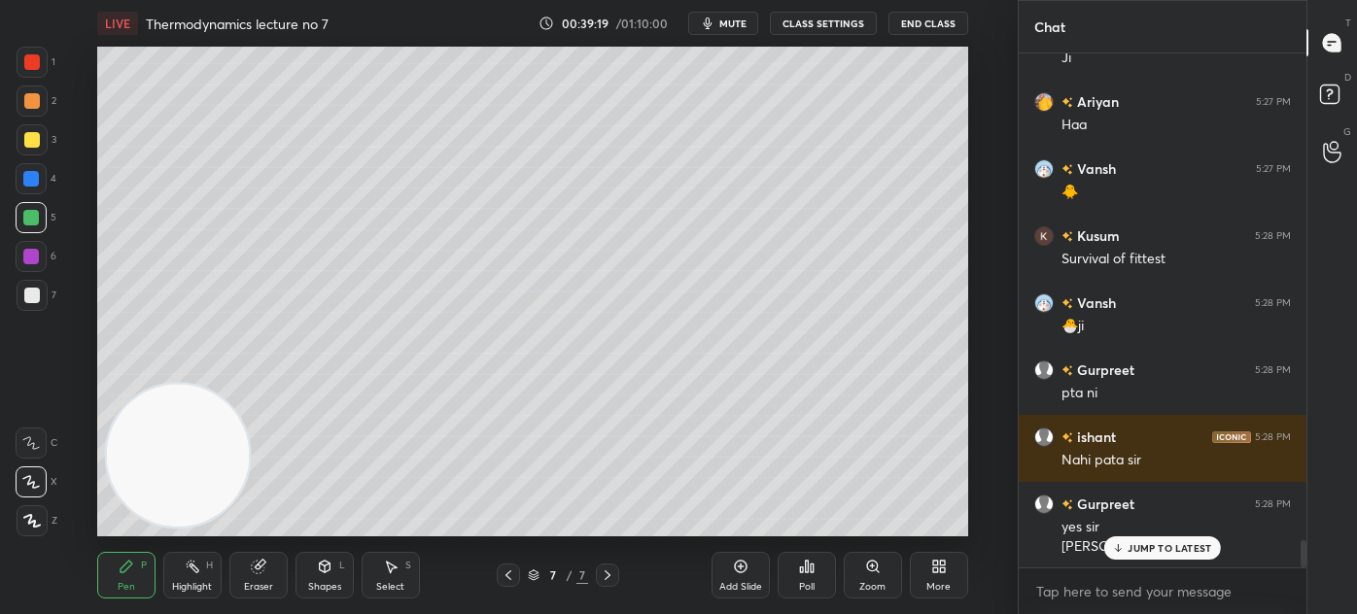
scroll to position [9323, 0]
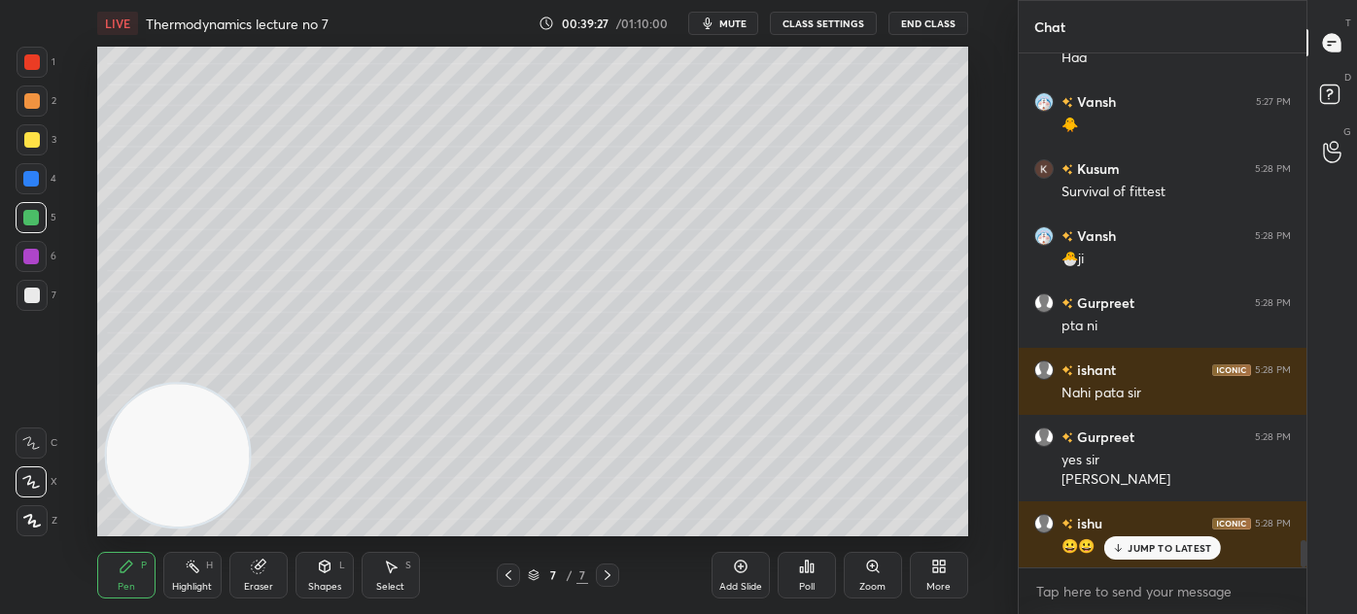
click at [1188, 545] on p "JUMP TO LATEST" at bounding box center [1169, 548] width 84 height 12
click at [24, 62] on div at bounding box center [32, 62] width 16 height 16
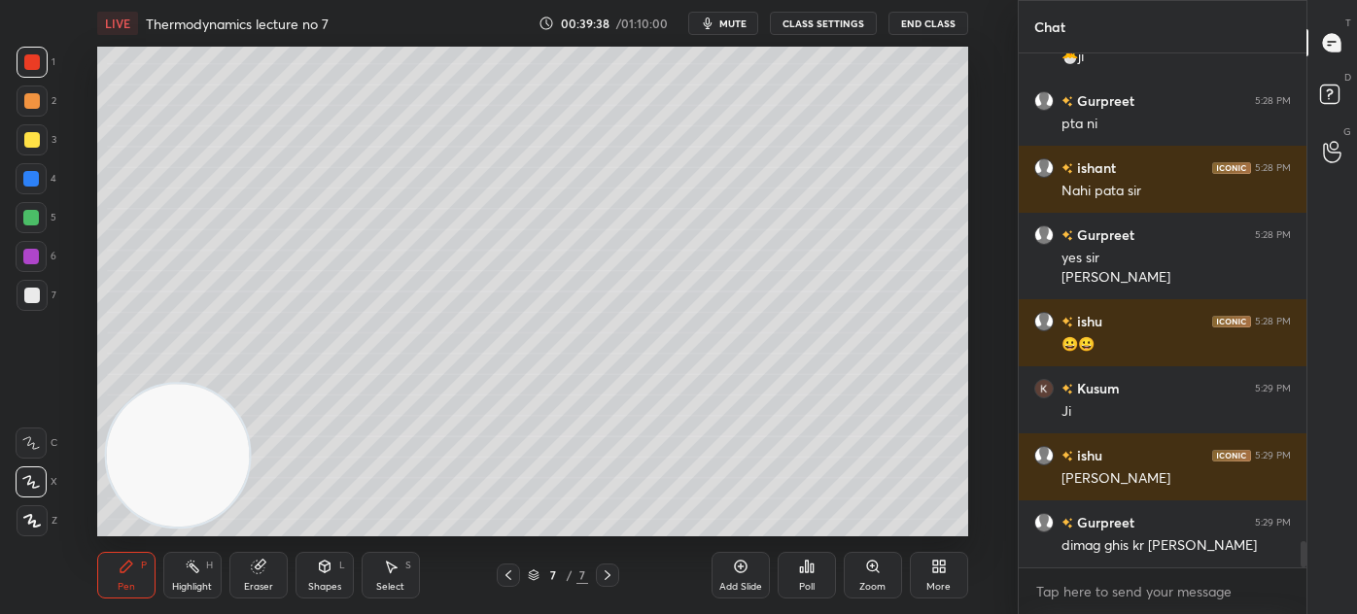
scroll to position [9608, 0]
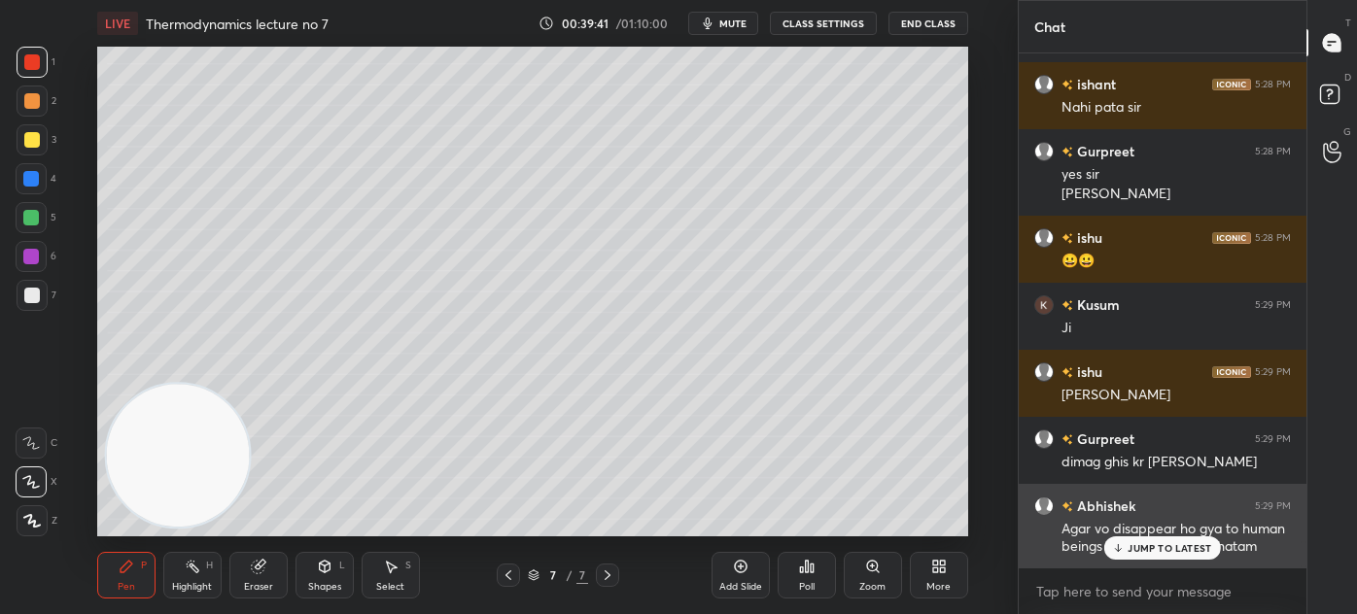
click at [1155, 548] on p "JUMP TO LATEST" at bounding box center [1169, 548] width 84 height 12
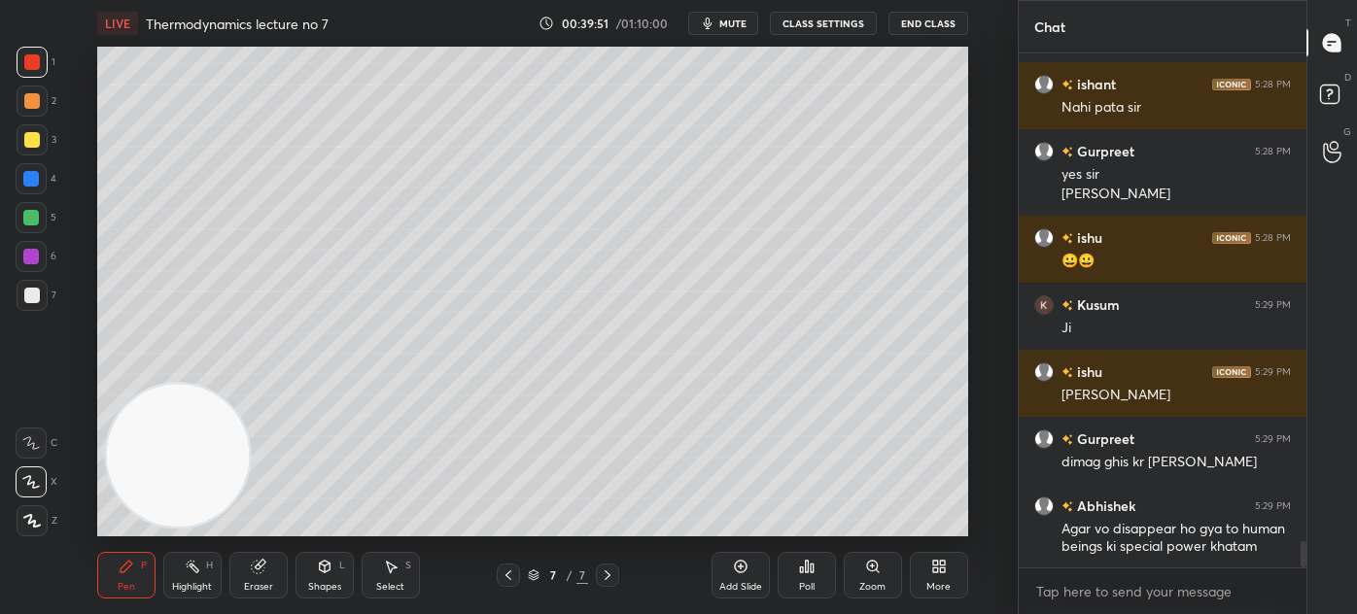
click at [729, 571] on div "Add Slide" at bounding box center [740, 575] width 58 height 47
click at [31, 144] on div at bounding box center [32, 140] width 16 height 16
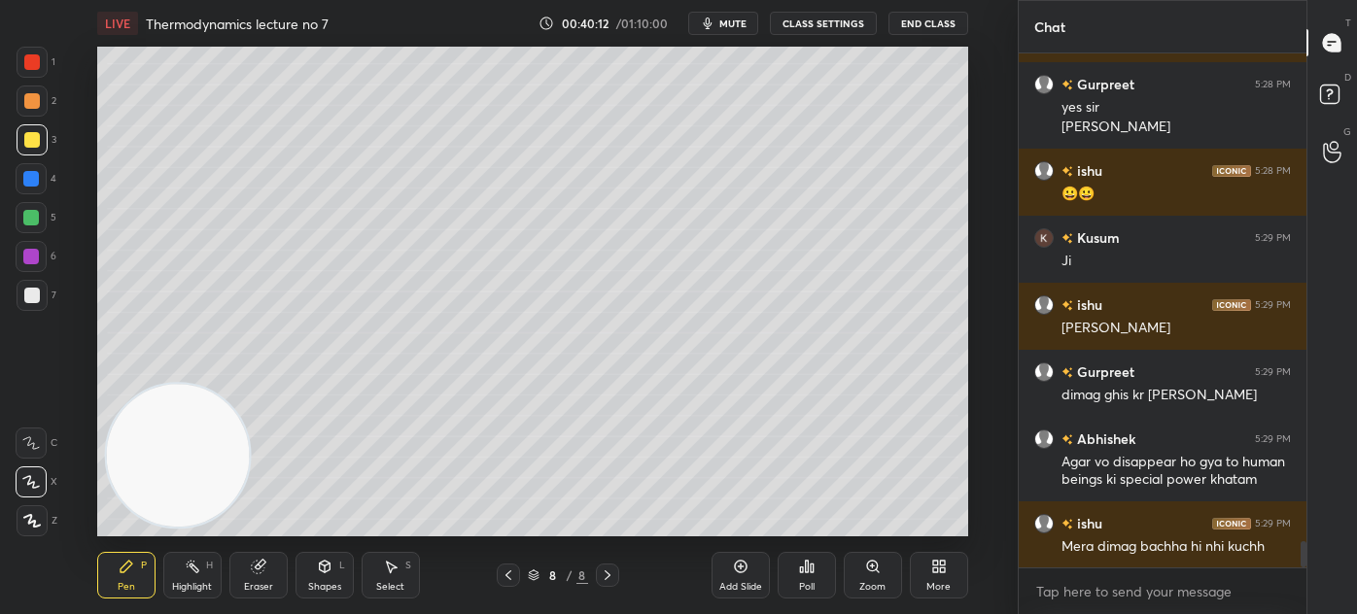
scroll to position [9743, 0]
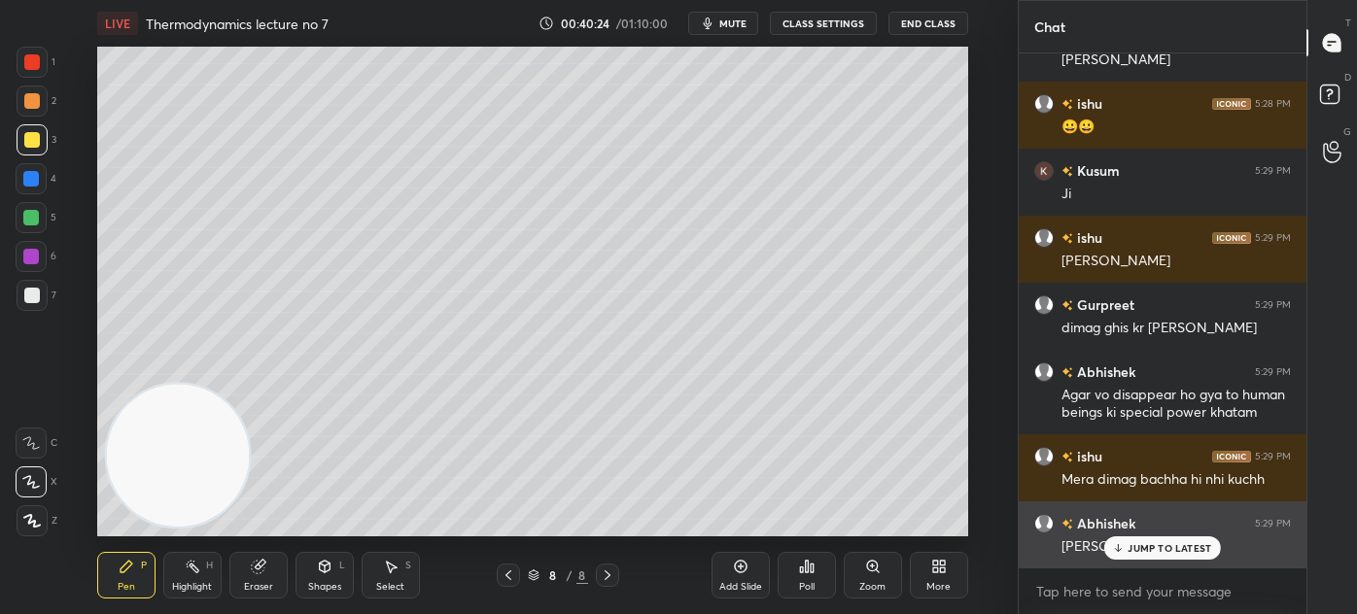
click at [1128, 543] on p "JUMP TO LATEST" at bounding box center [1169, 548] width 84 height 12
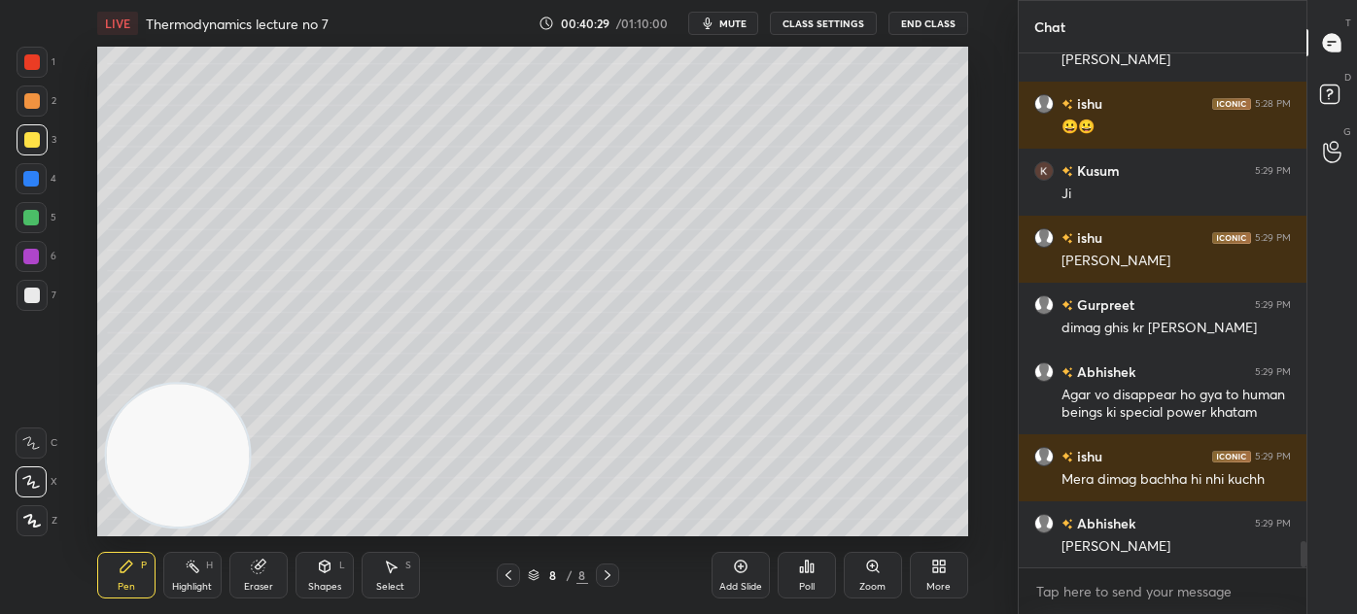
click at [33, 219] on div at bounding box center [31, 218] width 16 height 16
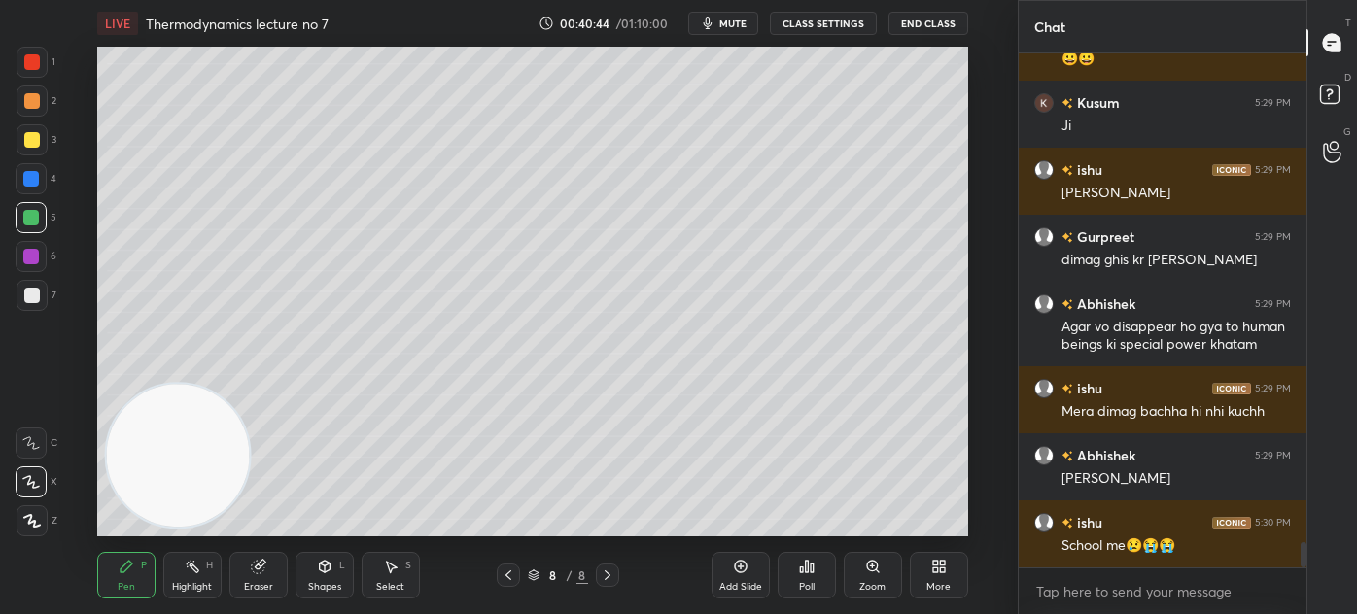
scroll to position [9895, 0]
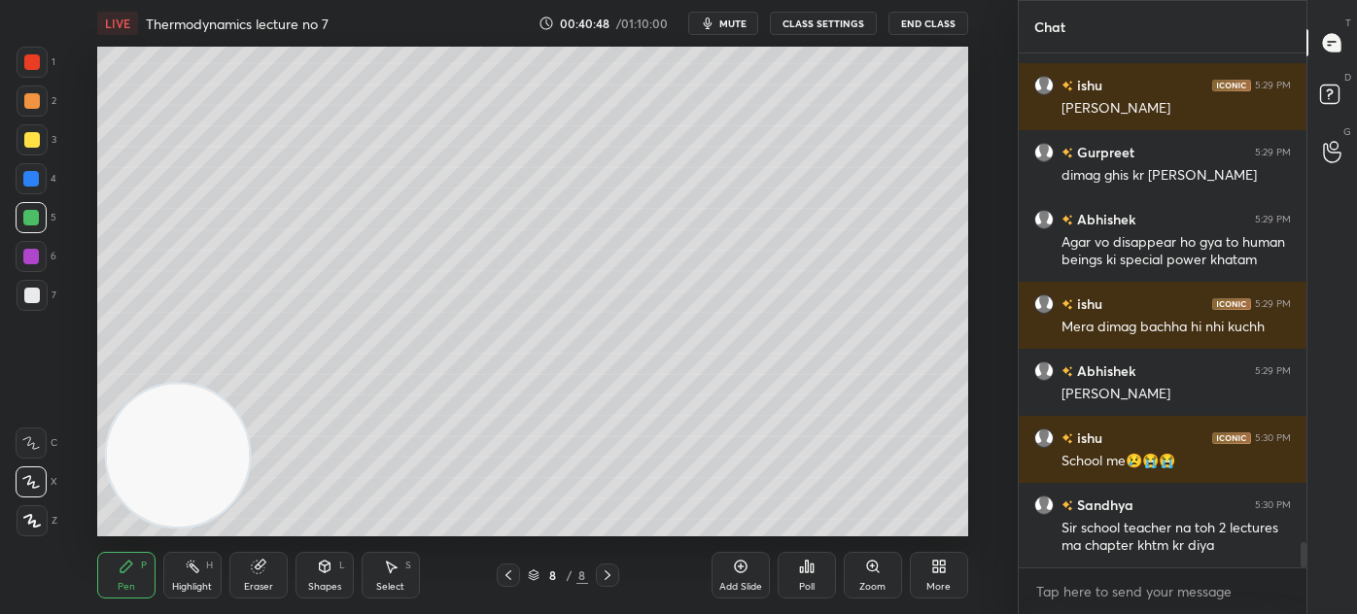
click at [836, 24] on button "CLASS SETTINGS" at bounding box center [823, 23] width 107 height 23
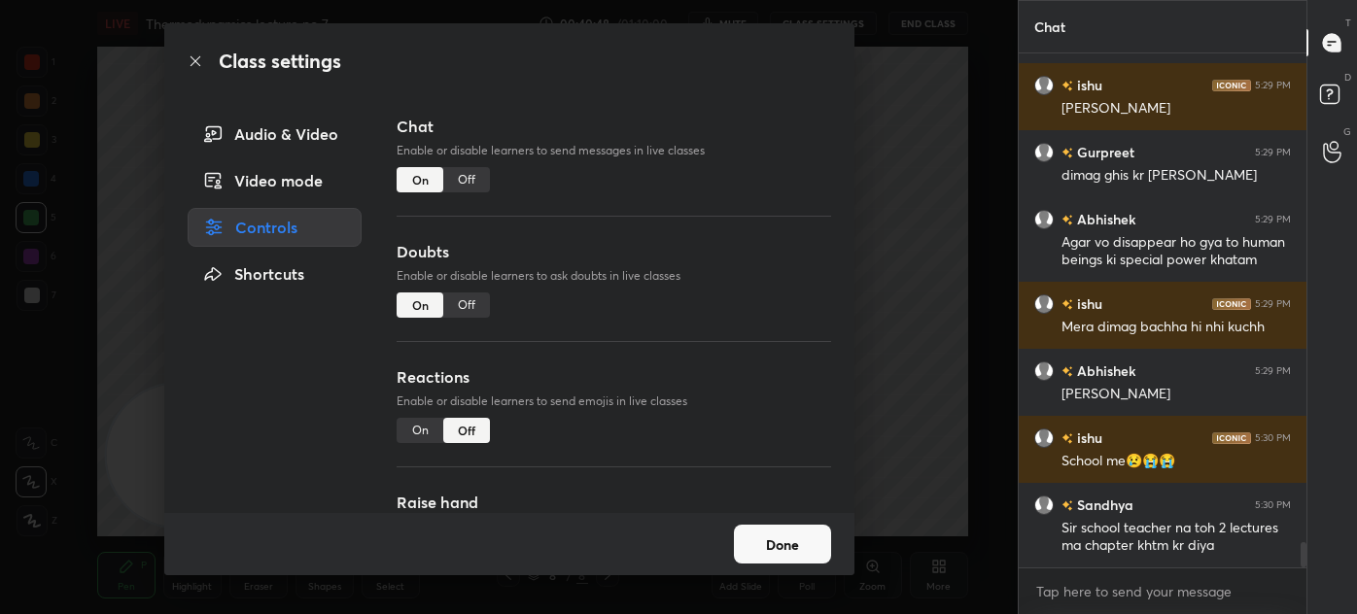
drag, startPoint x: 479, startPoint y: 178, endPoint x: 508, endPoint y: 152, distance: 39.2
click at [478, 178] on div "Off" at bounding box center [466, 179] width 47 height 25
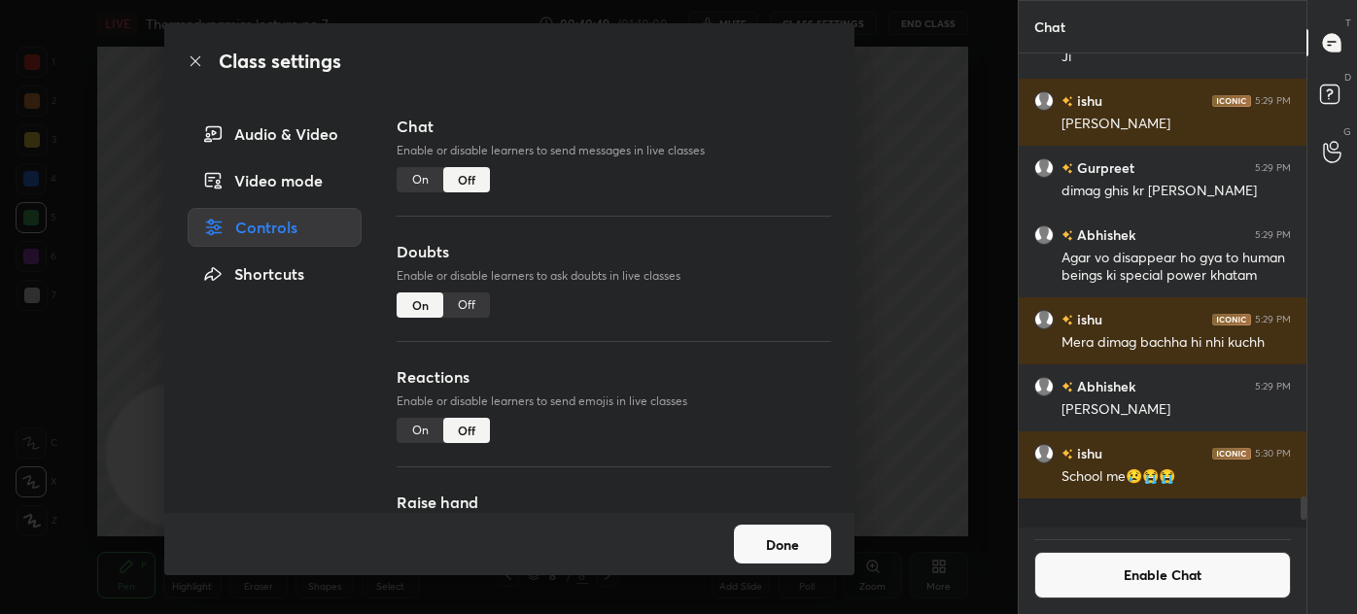
scroll to position [468, 282]
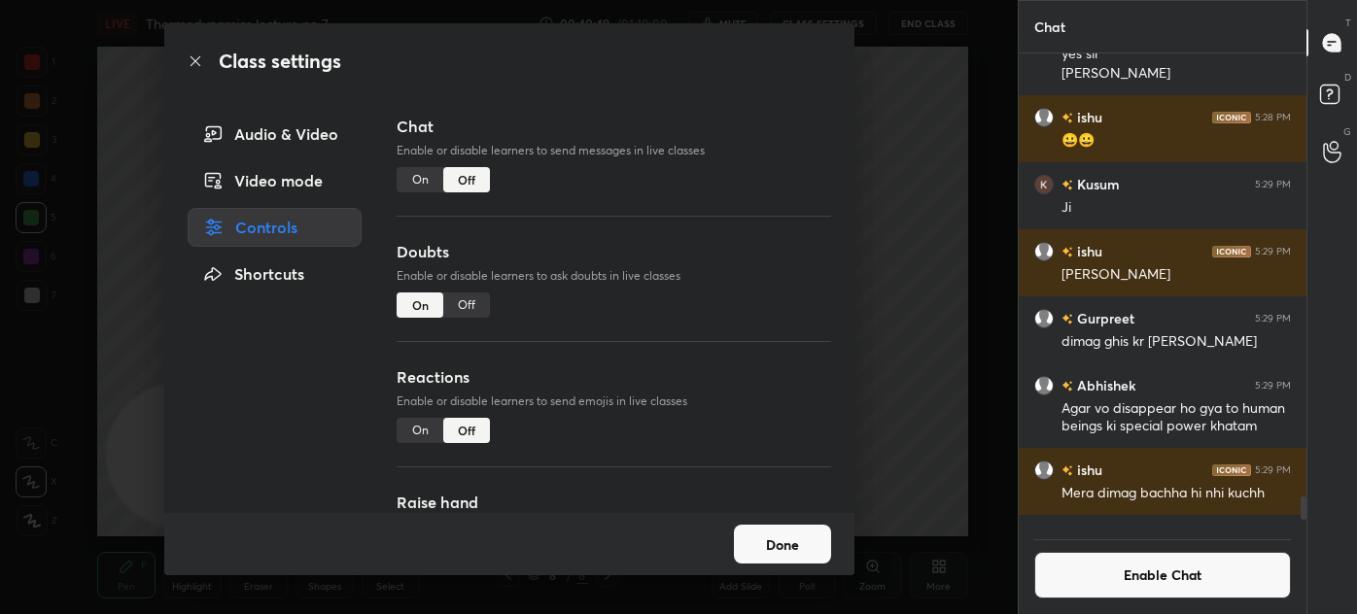
click at [873, 97] on div "Class settings Audio & Video Video mode Controls Shortcuts Chat Enable or disab…" at bounding box center [508, 307] width 1017 height 614
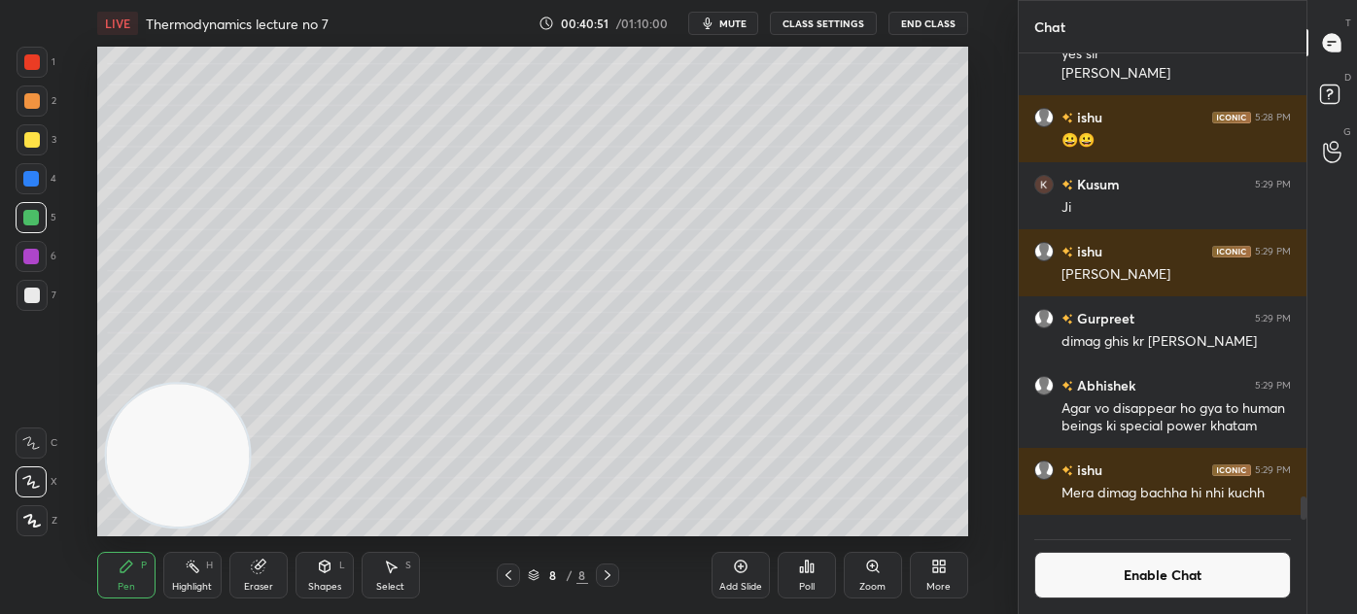
scroll to position [9035, 0]
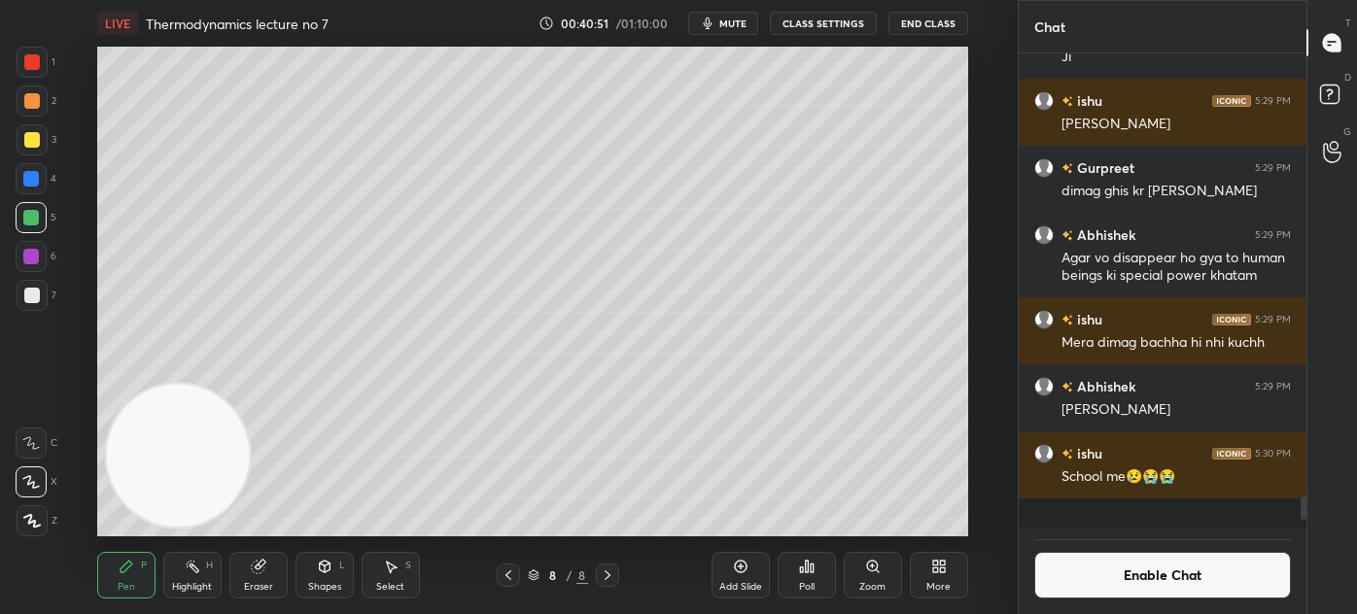
drag, startPoint x: 1304, startPoint y: 529, endPoint x: 1308, endPoint y: 552, distance: 23.6
click at [1308, 552] on div "Chat Abhishek 5:27 PM Bahut dimag laga na par raha Kusum 5:27 PM Yes sir Vansh …" at bounding box center [1186, 307] width 339 height 614
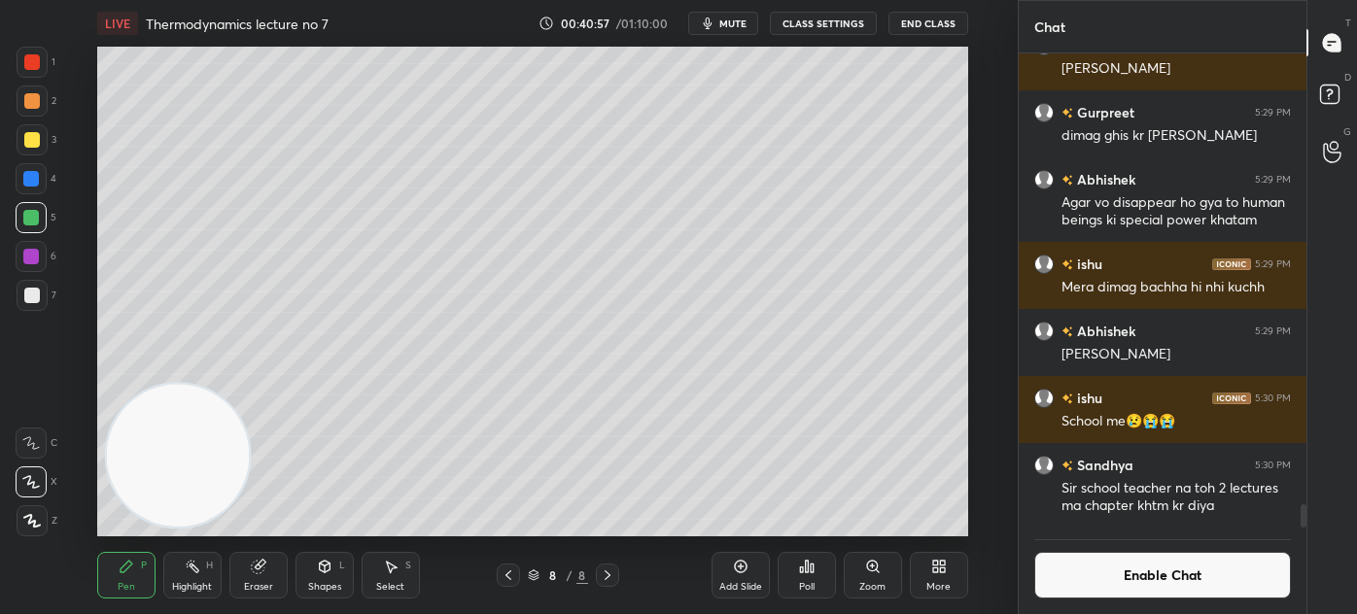
click at [1171, 577] on button "Enable Chat" at bounding box center [1162, 575] width 257 height 47
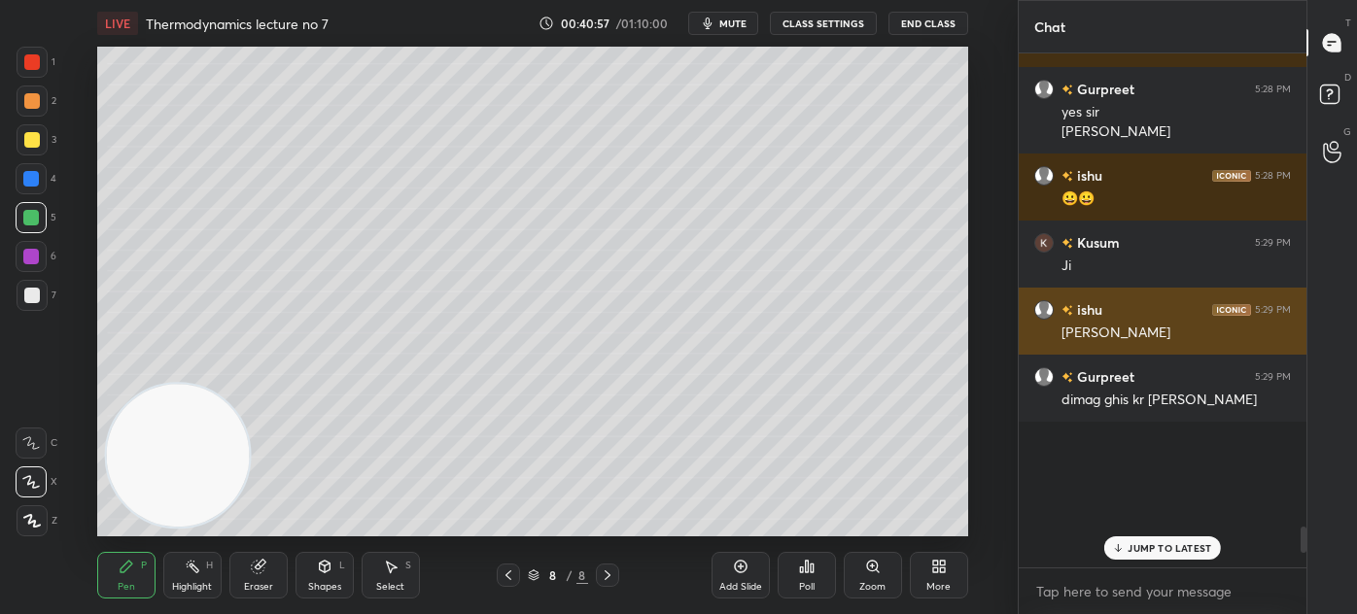
scroll to position [508, 282]
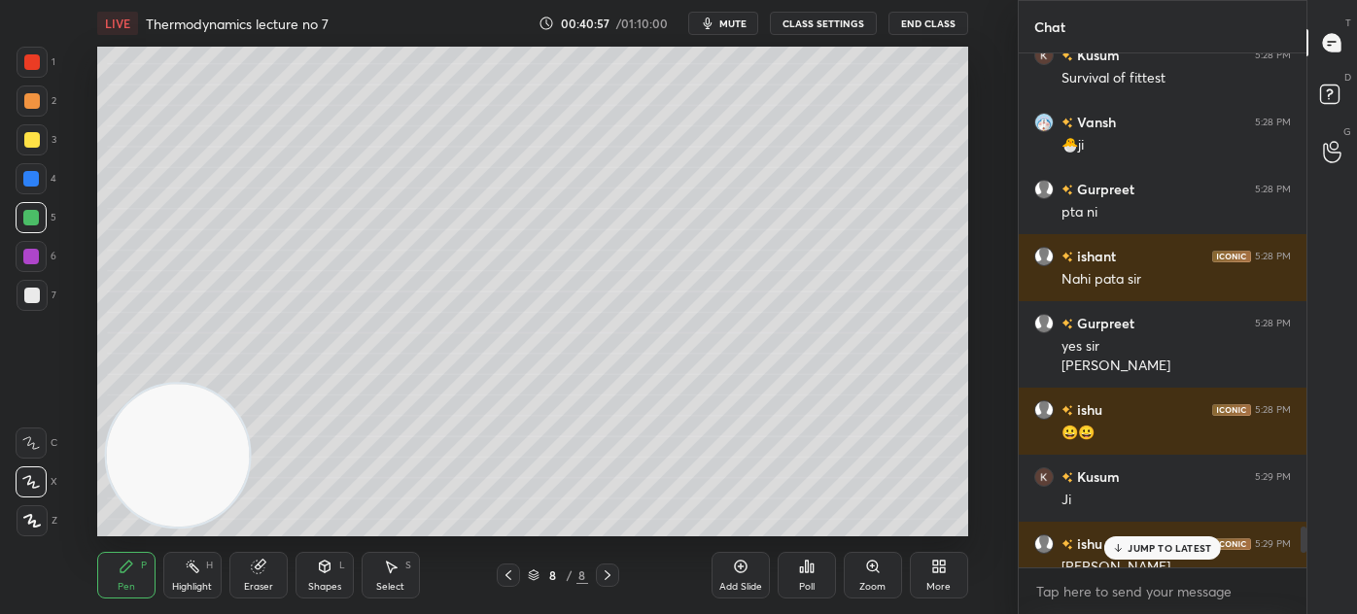
click at [1163, 548] on p "JUMP TO LATEST" at bounding box center [1169, 548] width 84 height 12
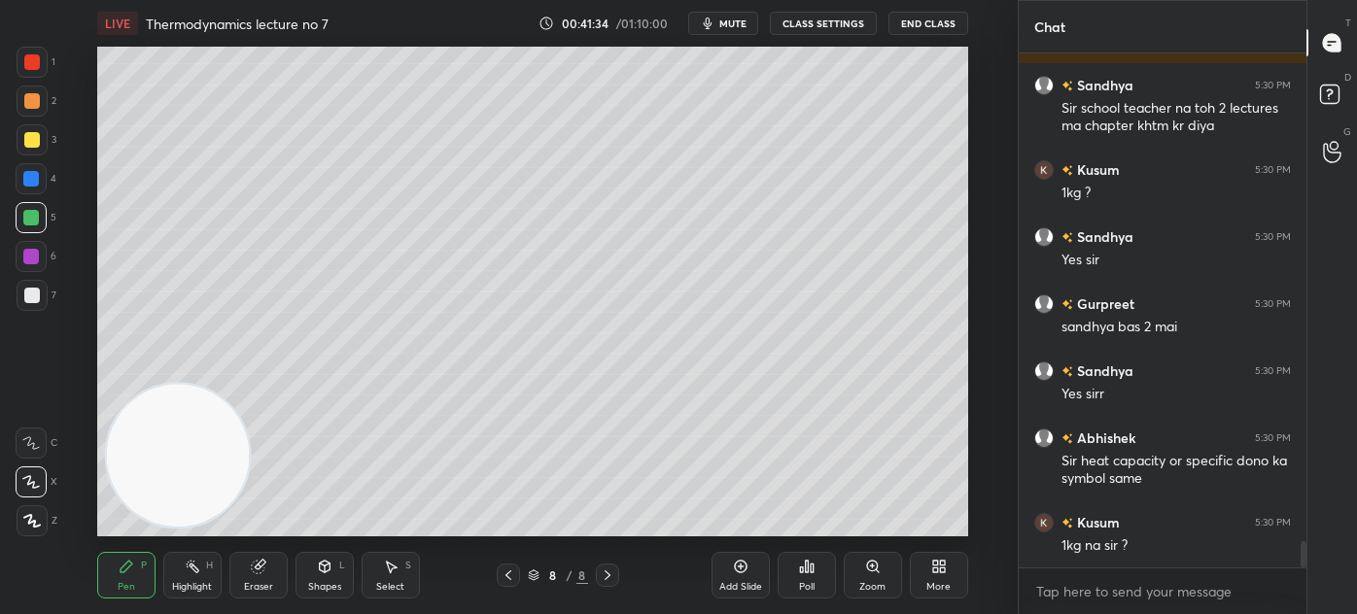
scroll to position [9556, 0]
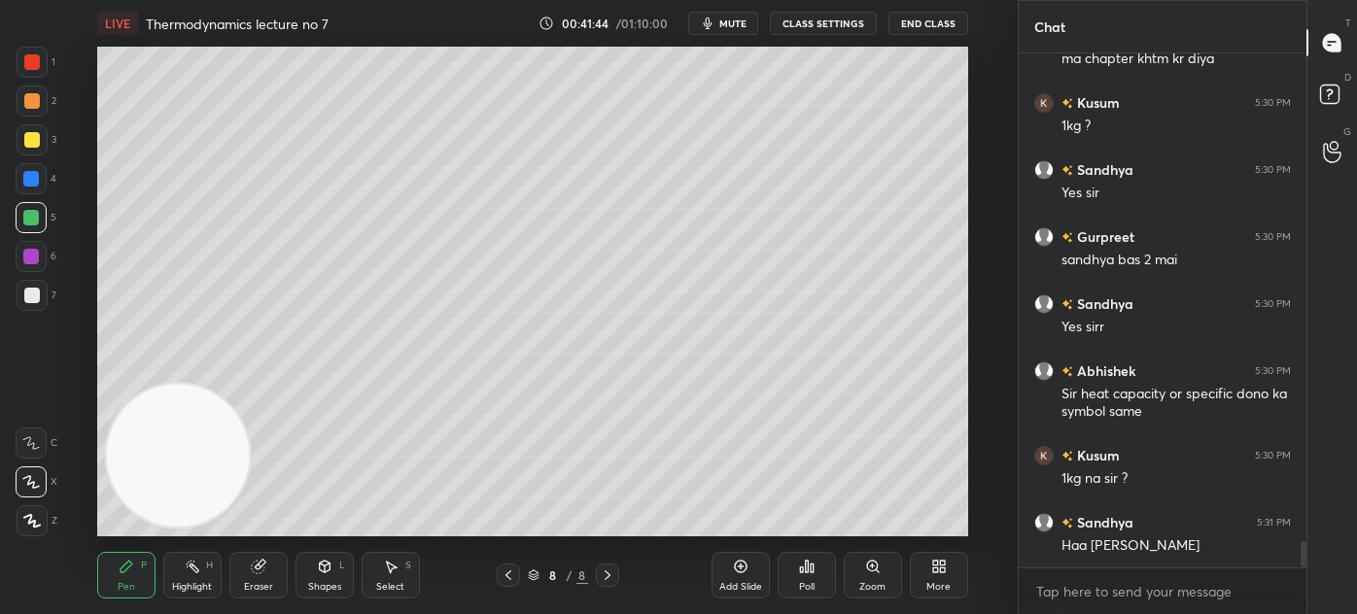
drag, startPoint x: 28, startPoint y: 55, endPoint x: 44, endPoint y: 51, distance: 16.3
click at [28, 56] on div at bounding box center [32, 62] width 16 height 16
click at [36, 218] on div at bounding box center [31, 218] width 16 height 16
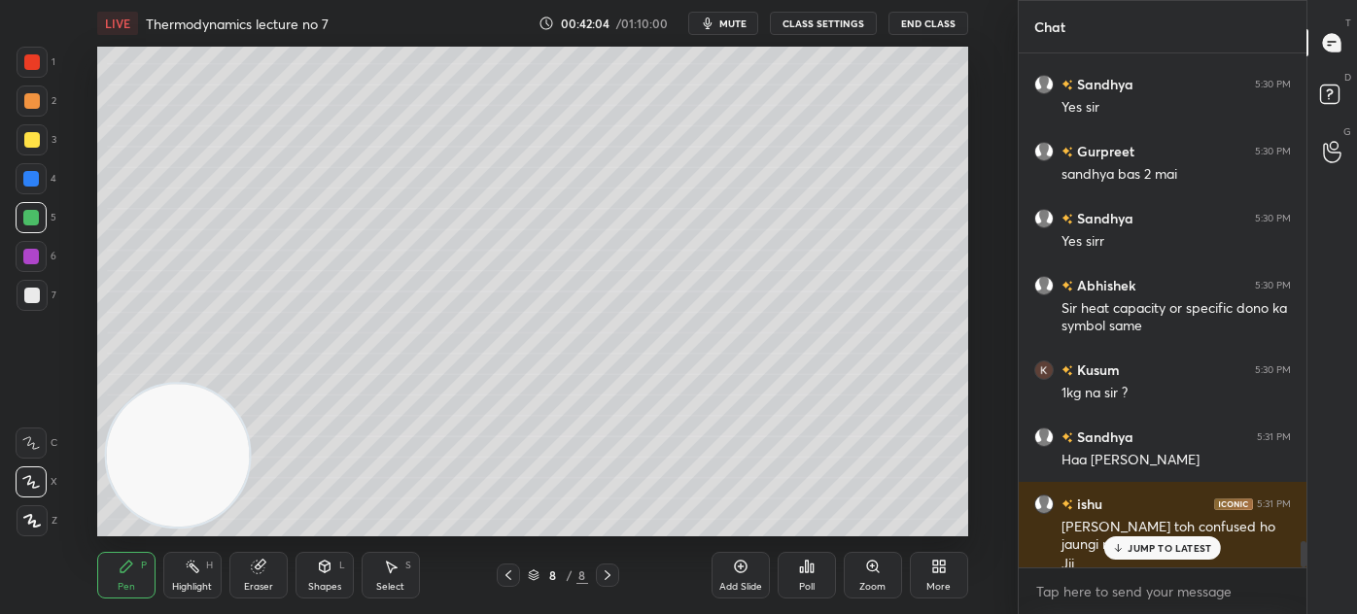
scroll to position [9710, 0]
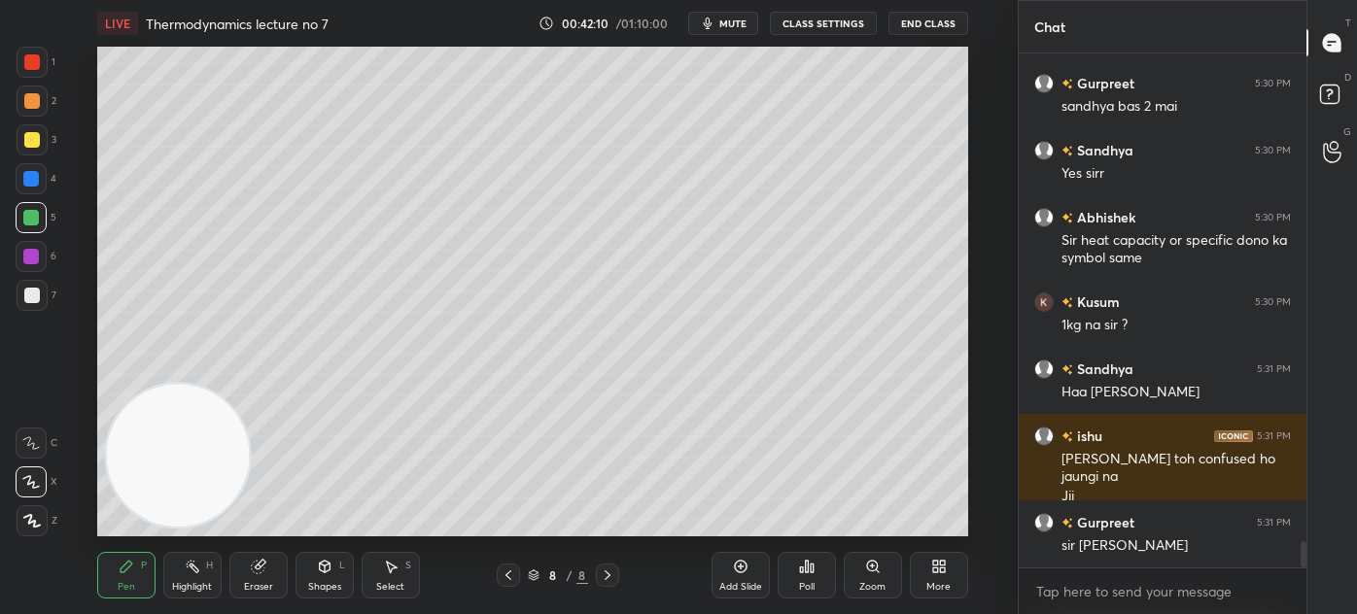
click at [733, 582] on div "Add Slide" at bounding box center [740, 587] width 43 height 10
drag, startPoint x: 28, startPoint y: 144, endPoint x: 39, endPoint y: 134, distance: 14.4
click at [27, 144] on div at bounding box center [32, 140] width 16 height 16
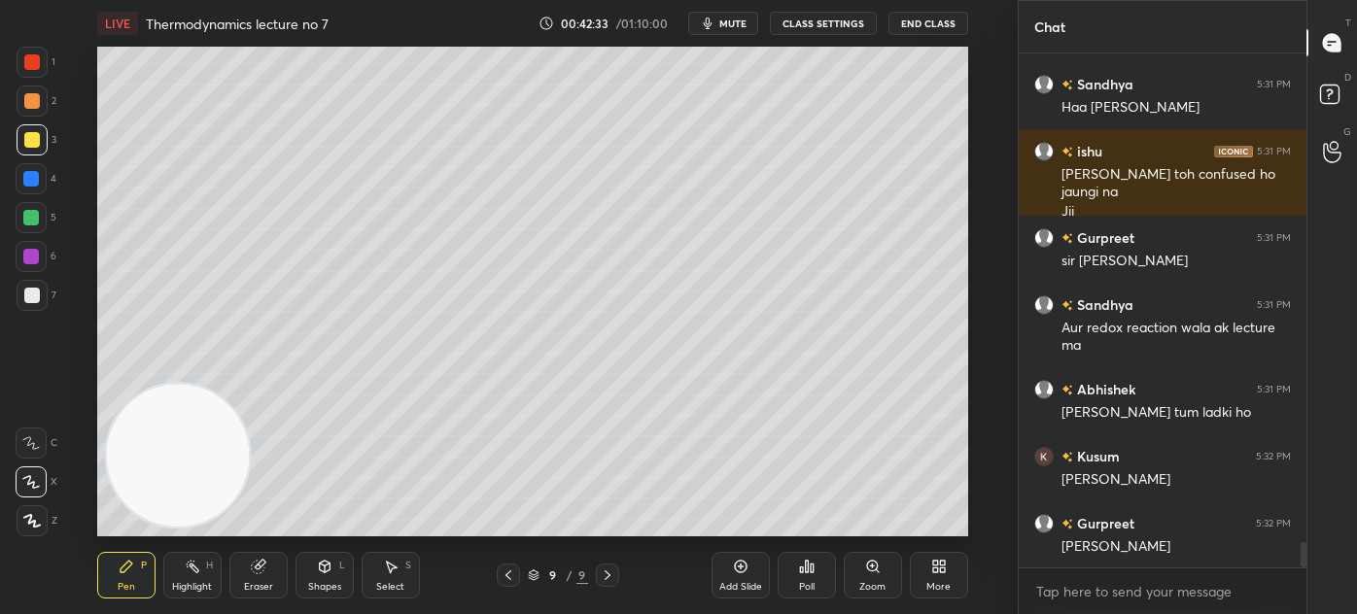
scroll to position [10061, 0]
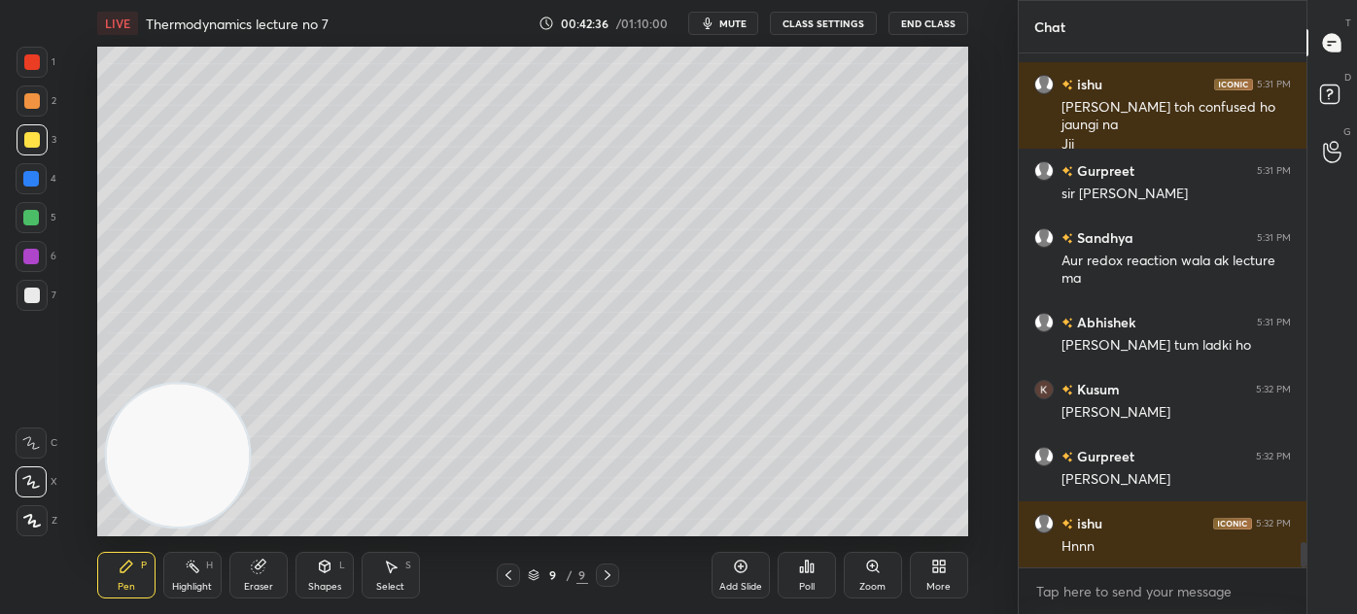
click at [34, 225] on div at bounding box center [31, 217] width 31 height 31
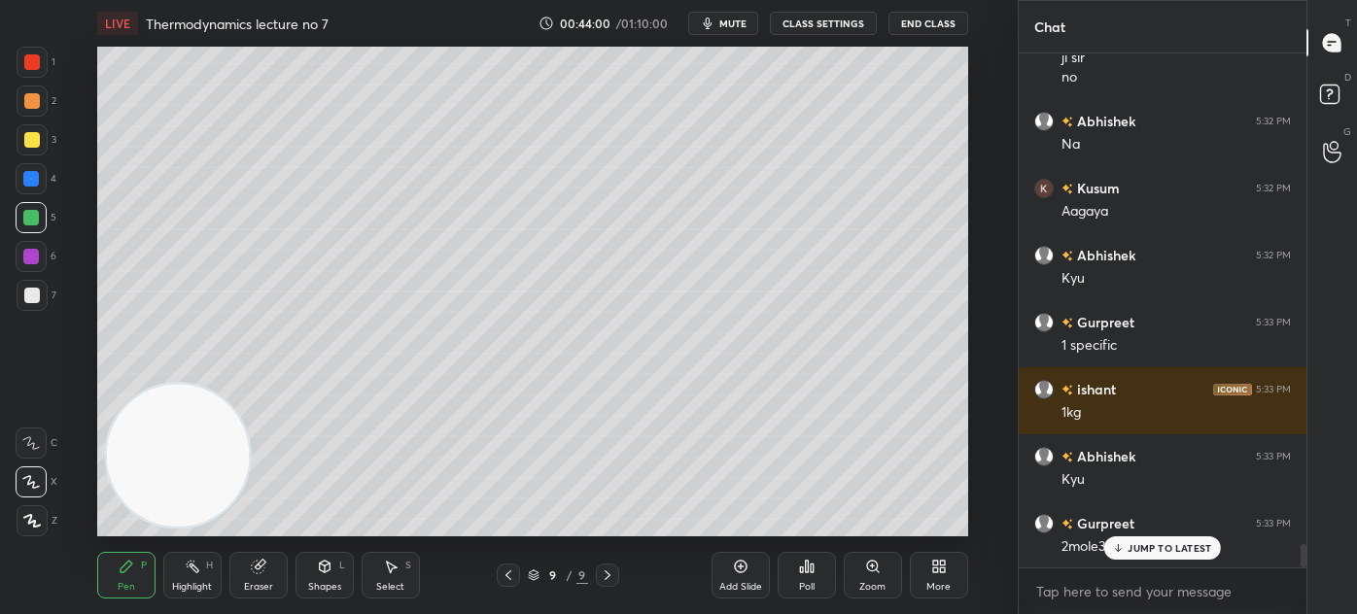
scroll to position [10657, 0]
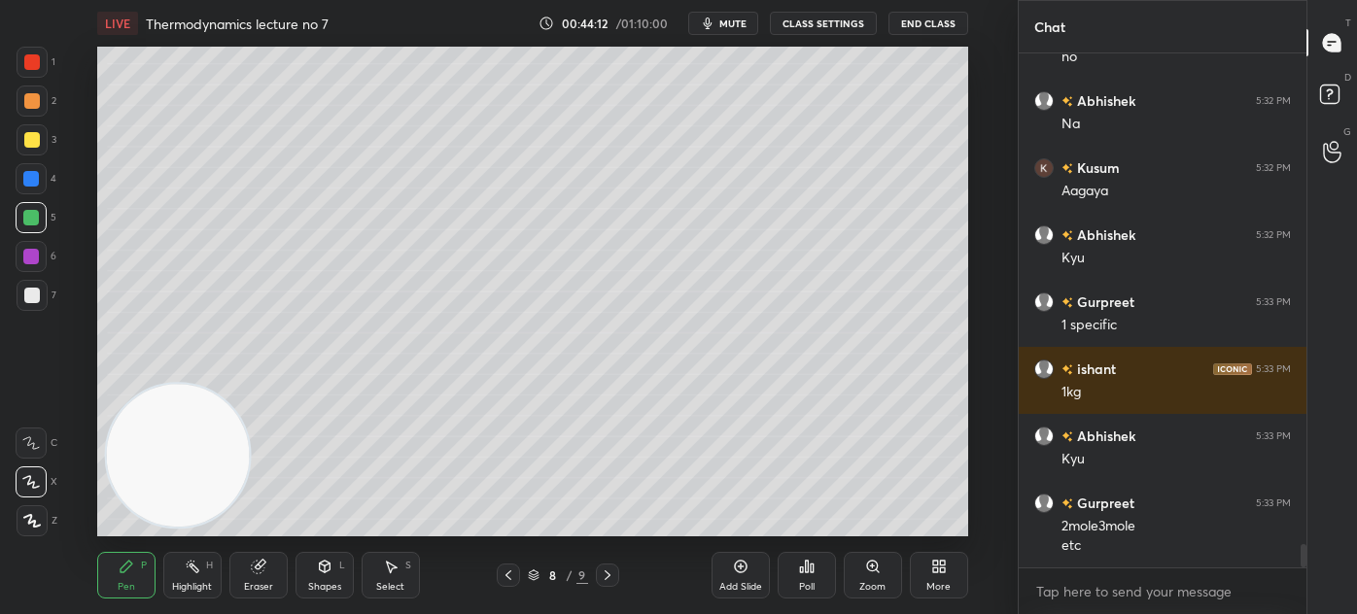
click at [28, 227] on div at bounding box center [31, 217] width 31 height 31
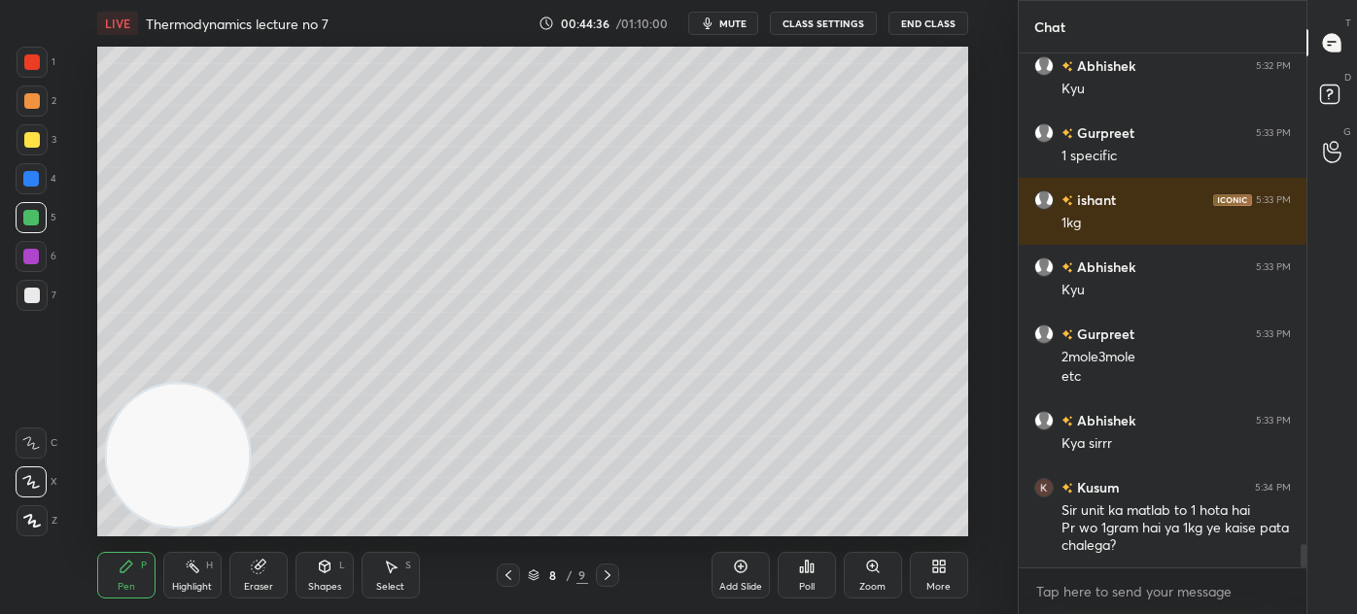
scroll to position [10893, 0]
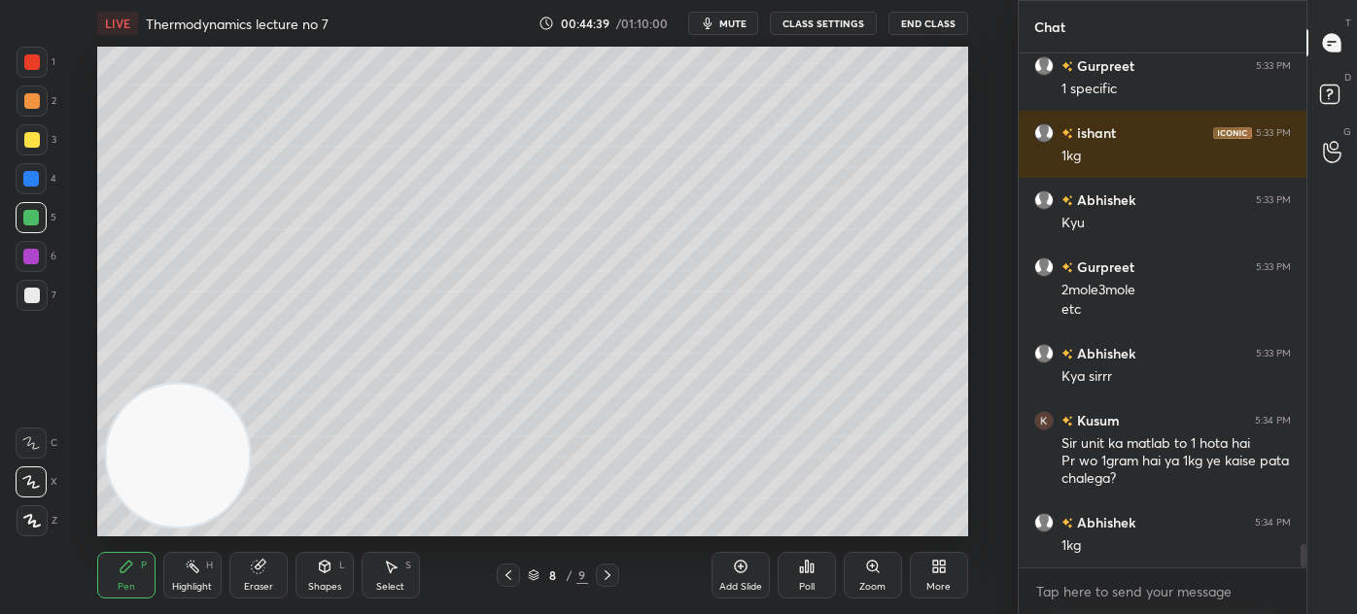
click at [36, 67] on div at bounding box center [32, 62] width 16 height 16
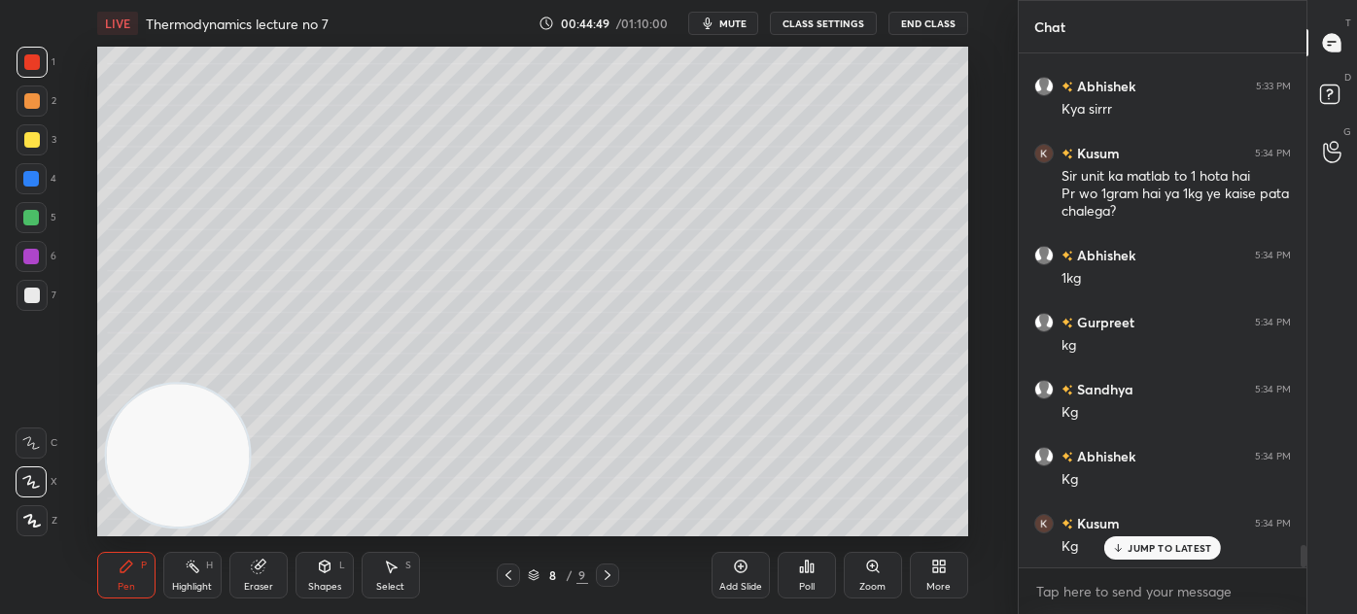
scroll to position [11227, 0]
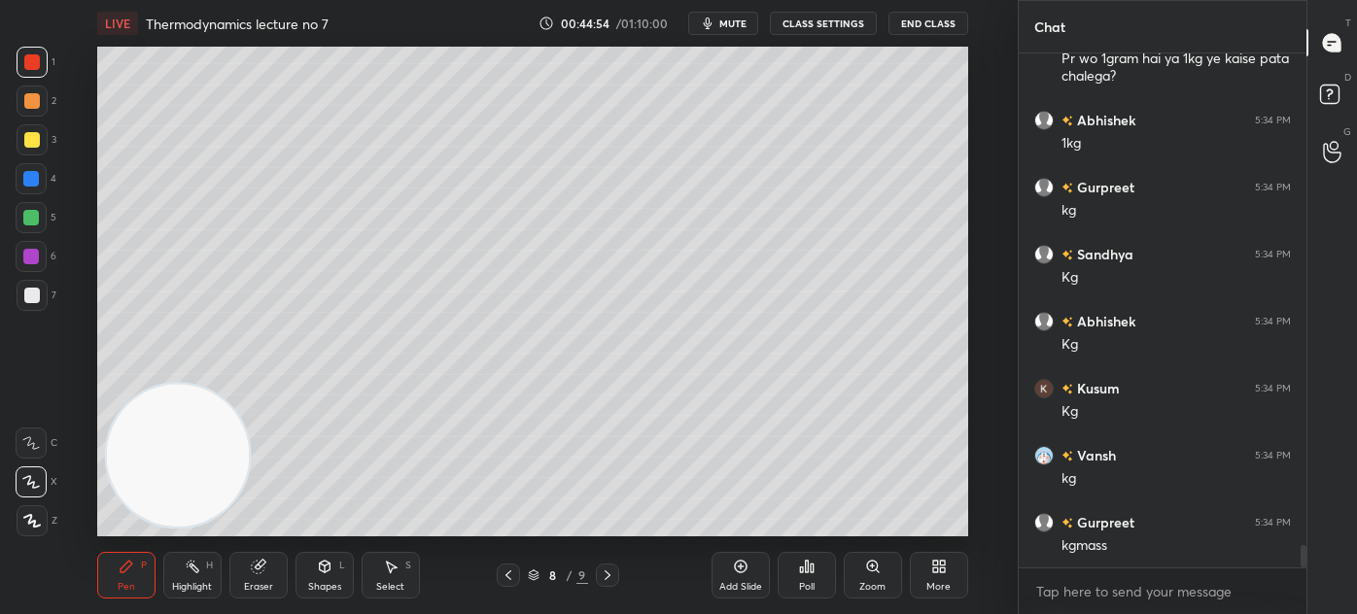
click at [30, 220] on div at bounding box center [31, 218] width 16 height 16
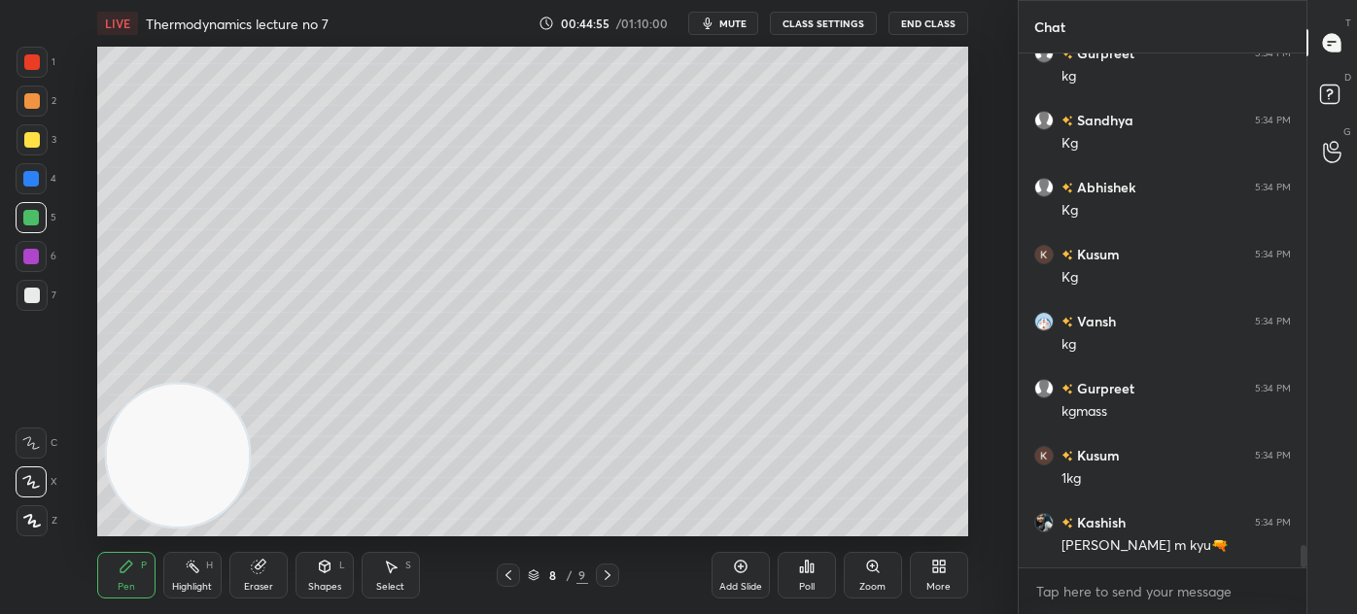
click at [805, 17] on button "CLASS SETTINGS" at bounding box center [823, 23] width 107 height 23
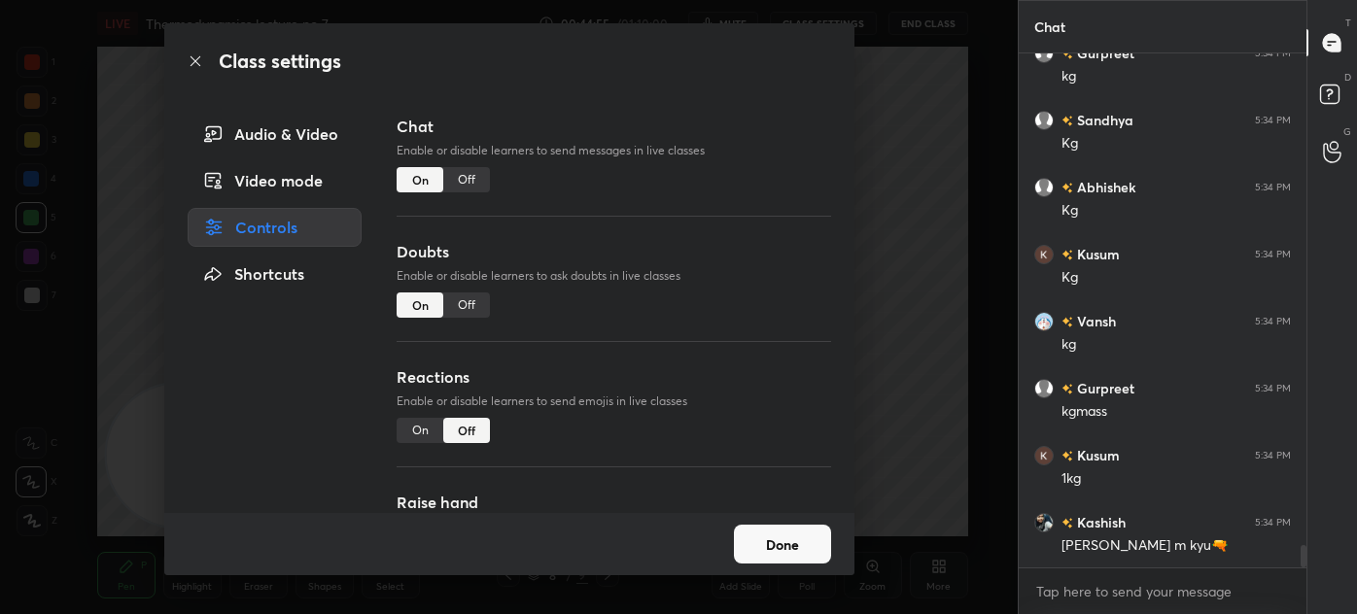
click at [472, 171] on div "Off" at bounding box center [466, 179] width 47 height 25
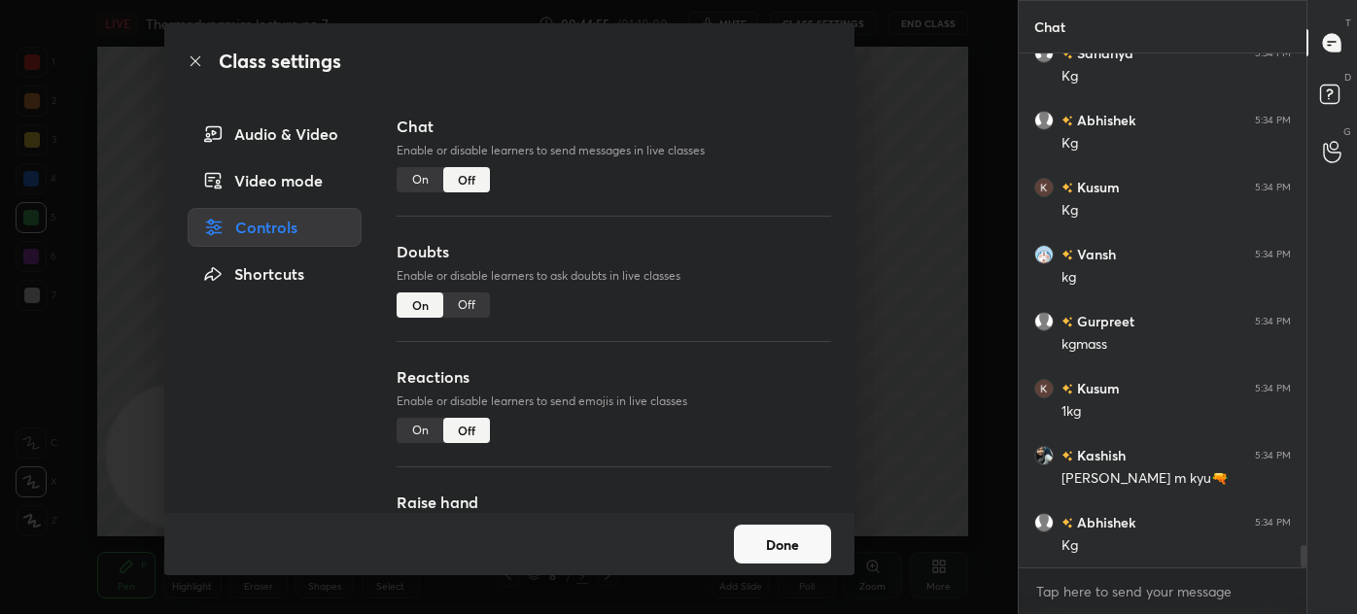
scroll to position [468, 282]
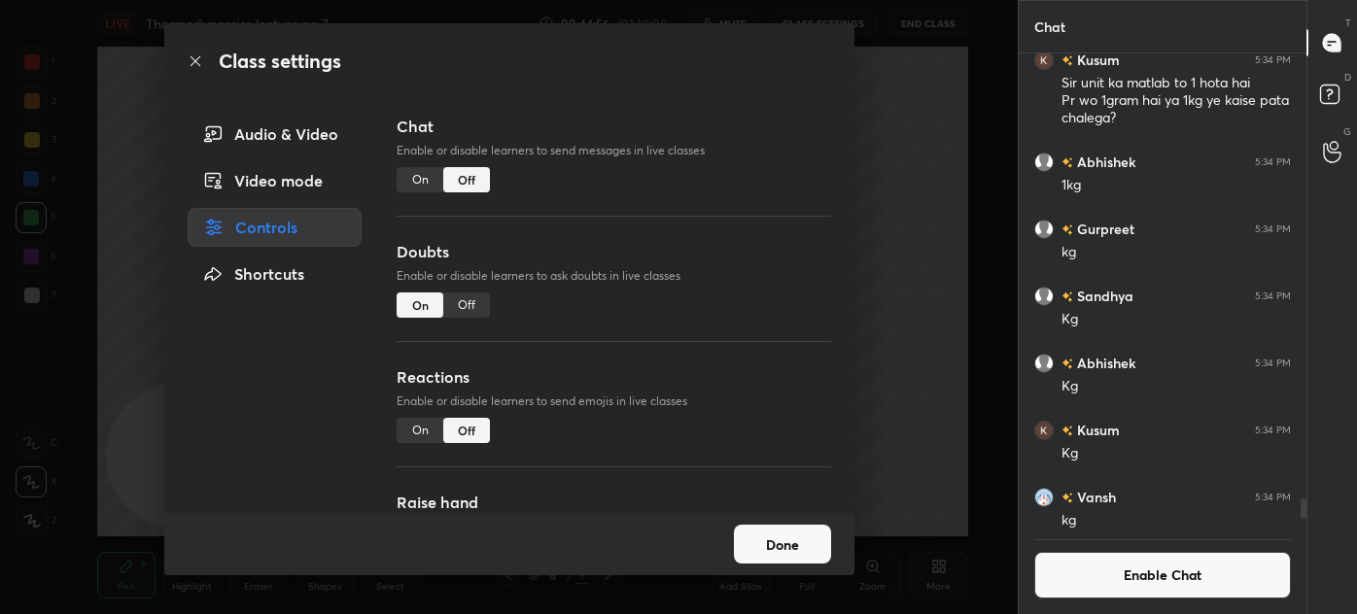
click at [925, 154] on div "Class settings Audio & Video Video mode Controls Shortcuts Chat Enable or disab…" at bounding box center [508, 307] width 1017 height 614
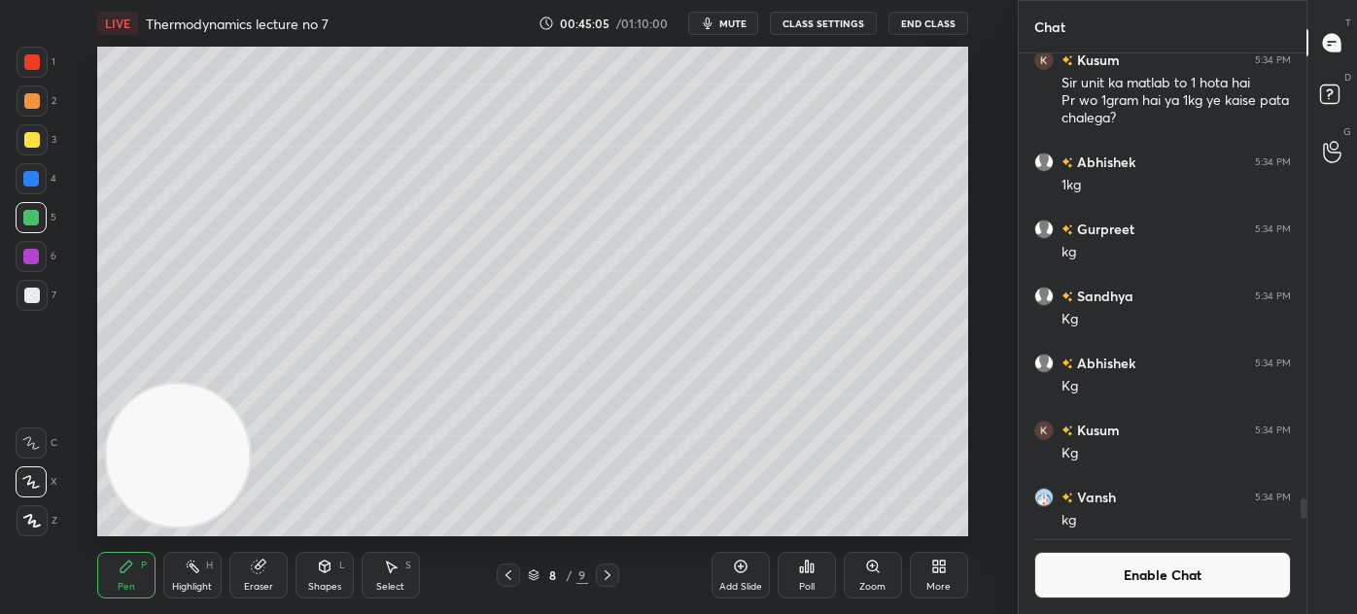
drag, startPoint x: 28, startPoint y: 297, endPoint x: 38, endPoint y: 302, distance: 10.9
click at [29, 296] on div at bounding box center [32, 296] width 16 height 16
drag, startPoint x: 30, startPoint y: 484, endPoint x: 59, endPoint y: 450, distance: 44.8
click at [31, 483] on icon at bounding box center [31, 482] width 16 height 12
click at [1132, 586] on button "Enable Chat" at bounding box center [1162, 575] width 257 height 47
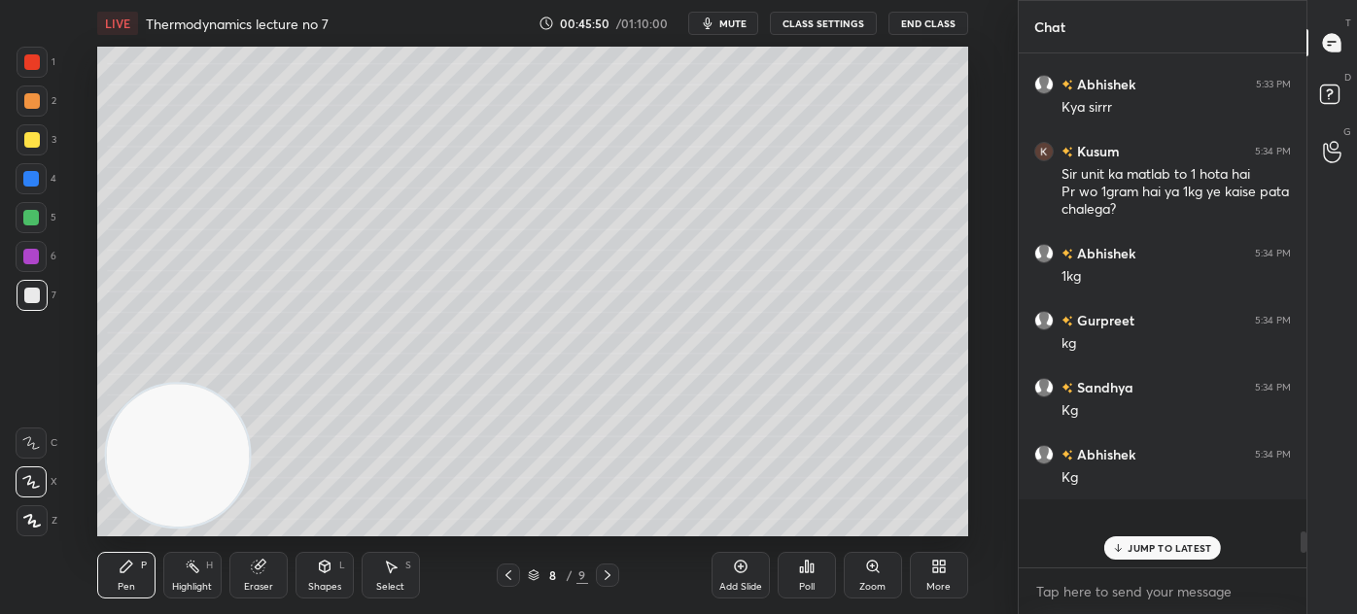
scroll to position [508, 282]
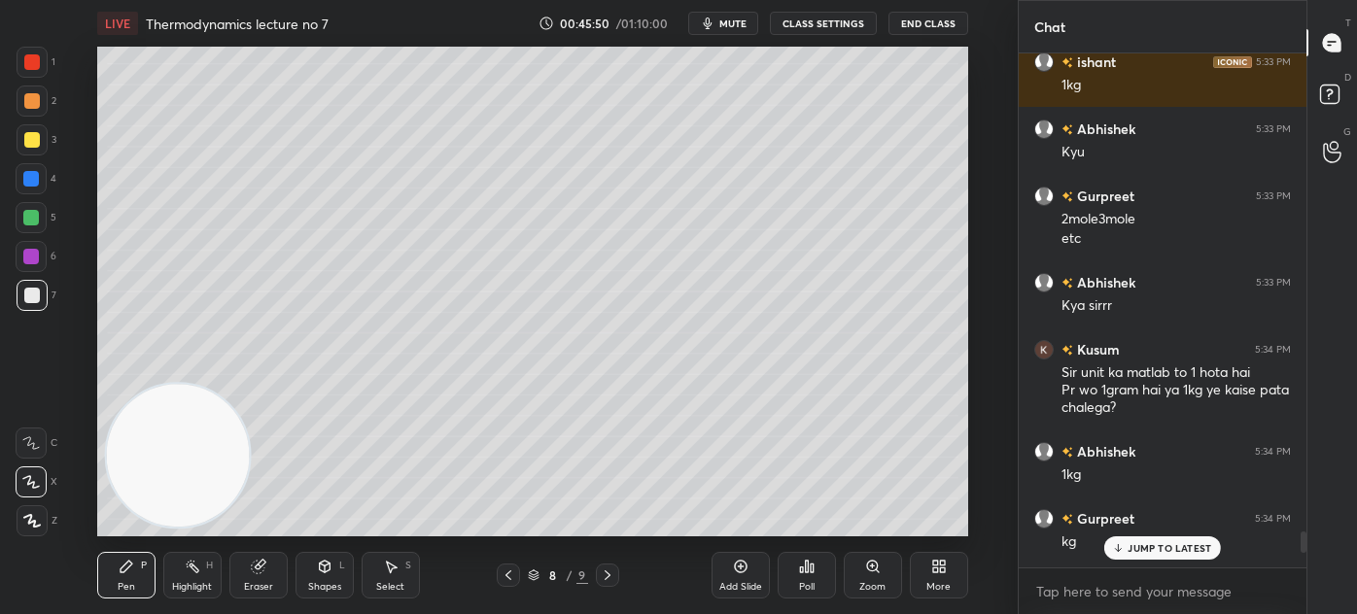
click at [1129, 548] on p "JUMP TO LATEST" at bounding box center [1169, 548] width 84 height 12
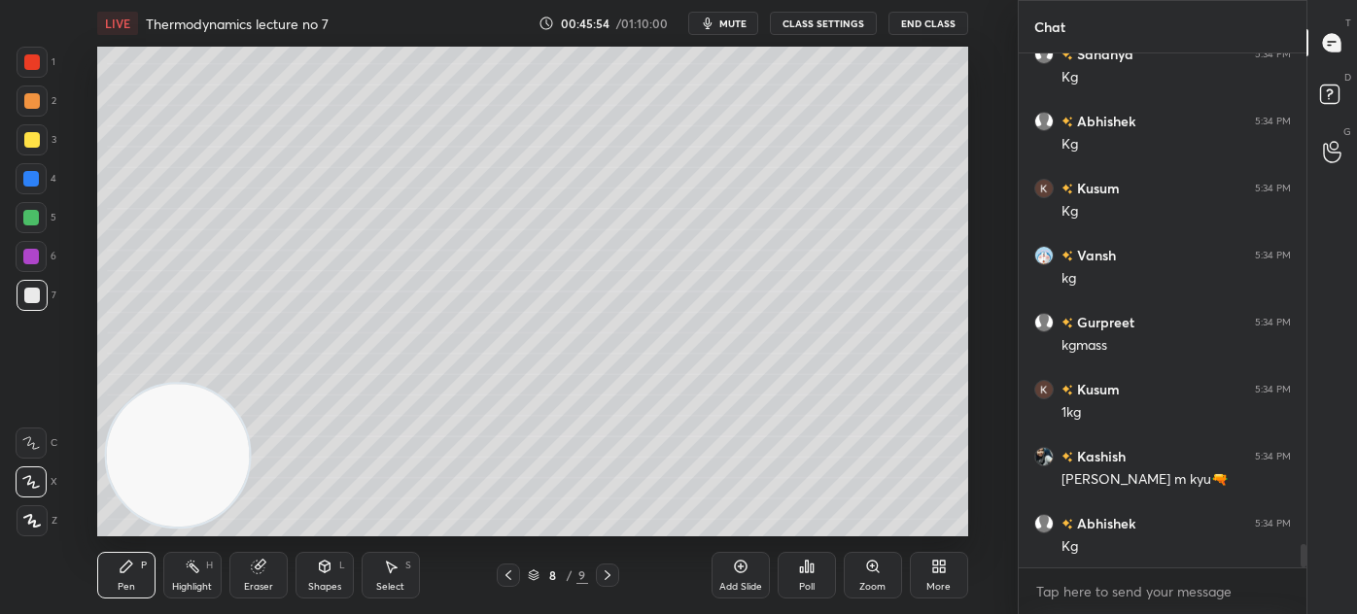
click at [36, 223] on div at bounding box center [31, 218] width 16 height 16
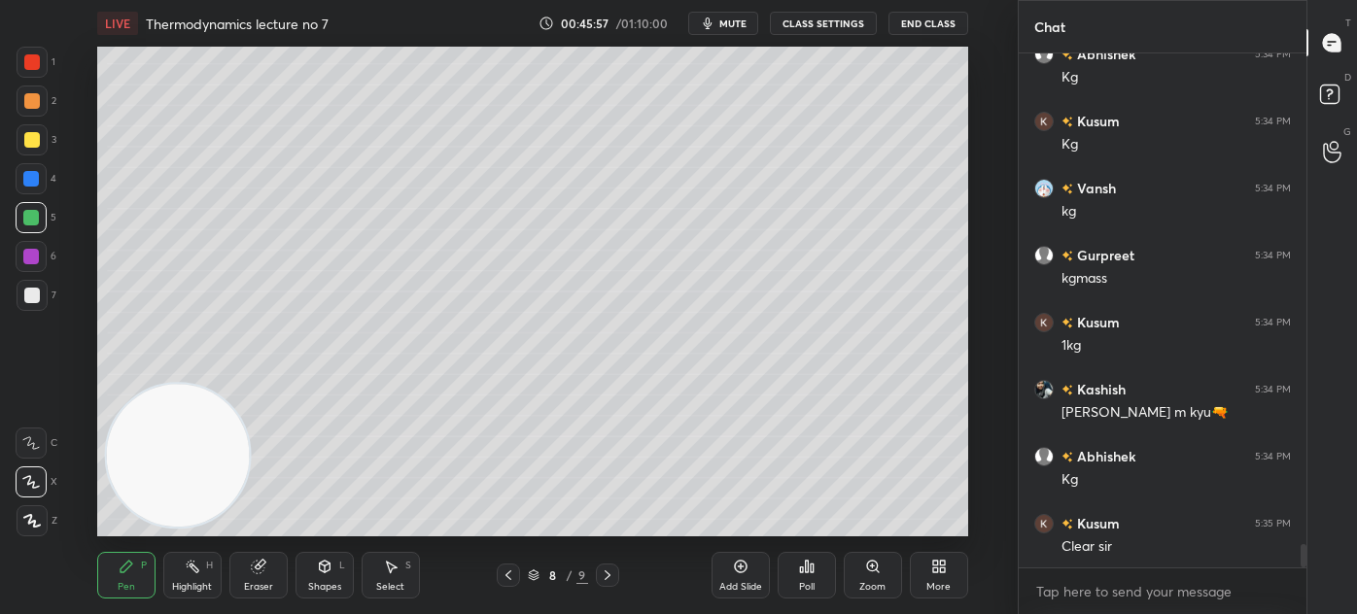
scroll to position [10930, 0]
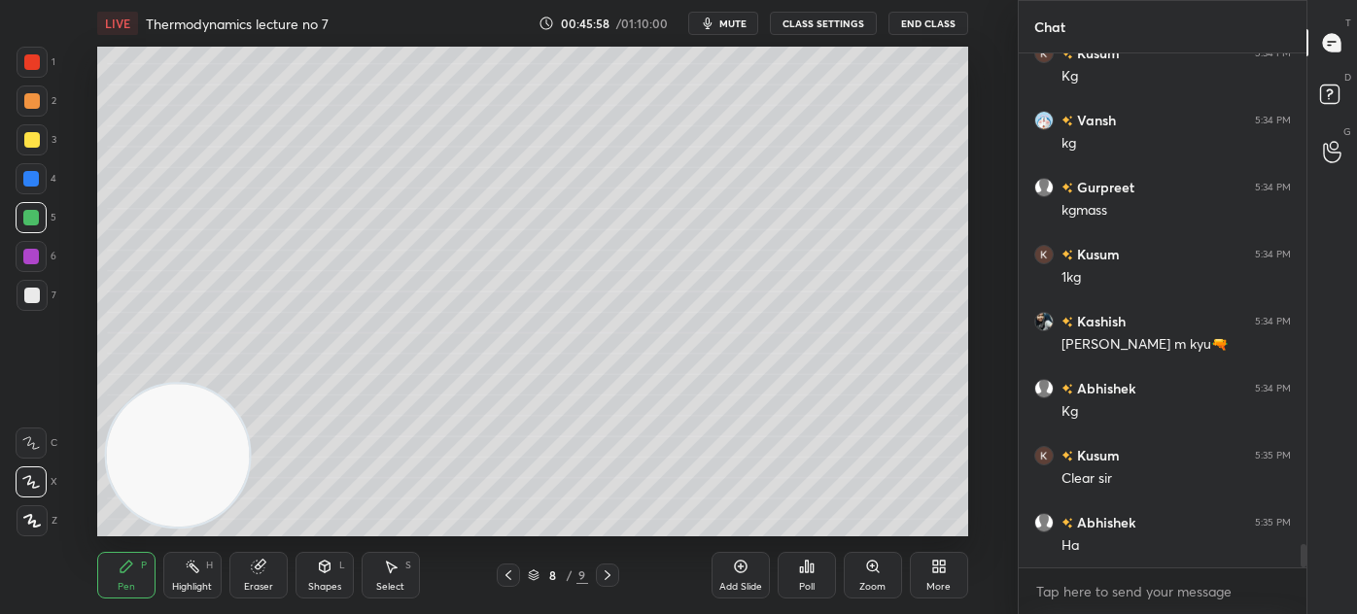
click at [258, 582] on div "Eraser" at bounding box center [258, 587] width 29 height 10
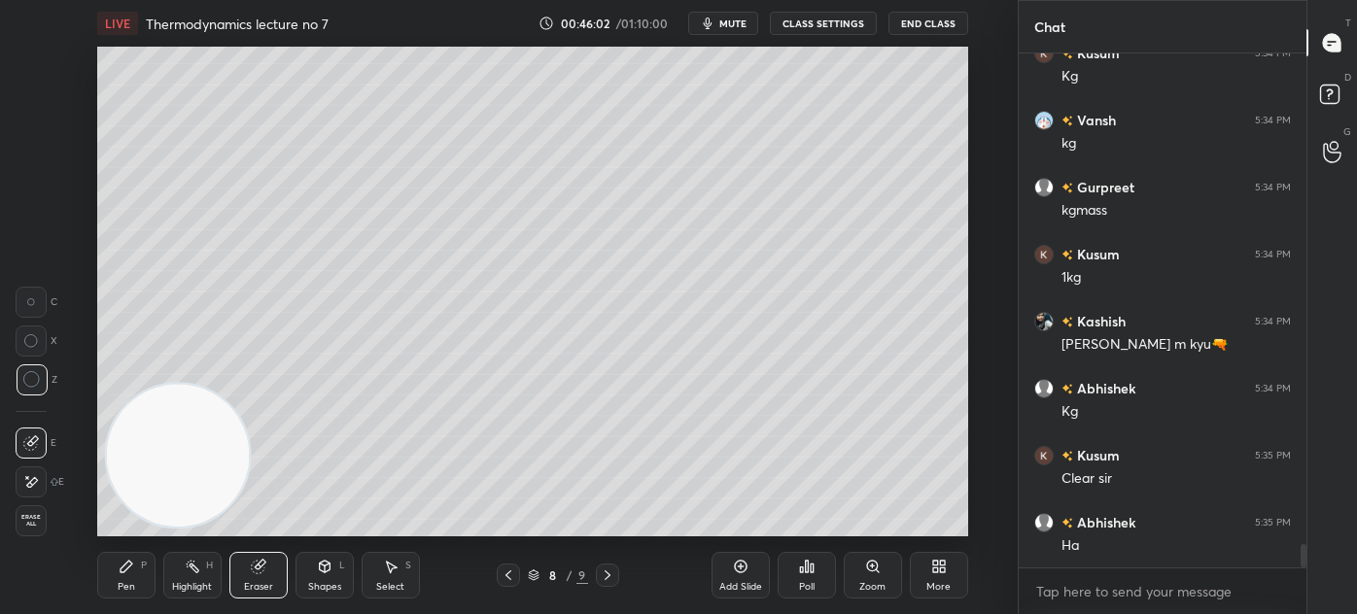
click at [140, 598] on div "Pen P Highlight H Eraser Shapes L Select S 8 / 9 Add Slide Poll Zoom More" at bounding box center [532, 575] width 871 height 78
click at [148, 570] on div "Pen P" at bounding box center [126, 575] width 58 height 47
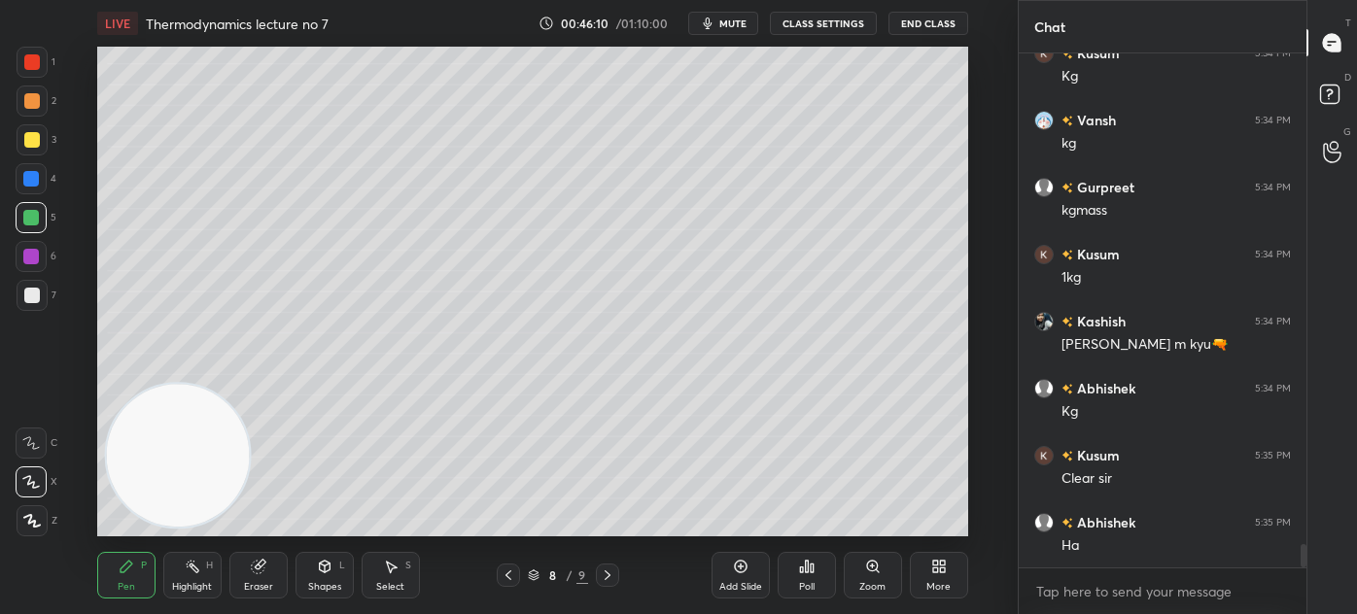
drag, startPoint x: 40, startPoint y: 66, endPoint x: 75, endPoint y: 85, distance: 39.6
click at [39, 66] on div at bounding box center [32, 62] width 31 height 31
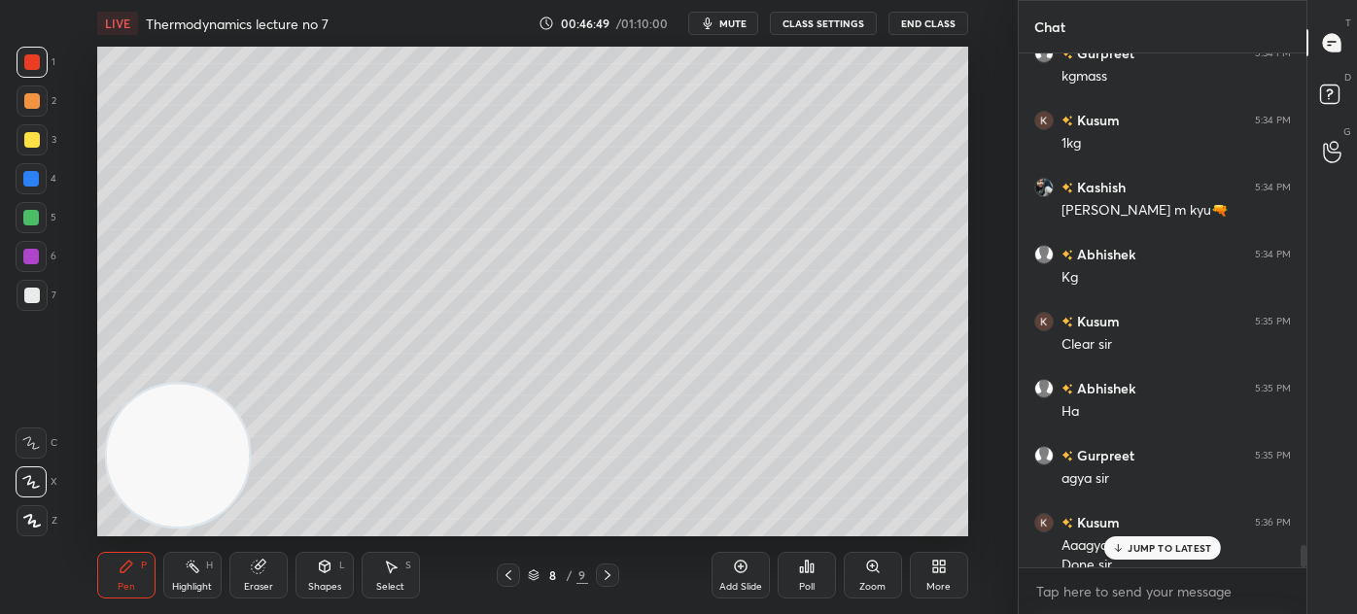
scroll to position [11150, 0]
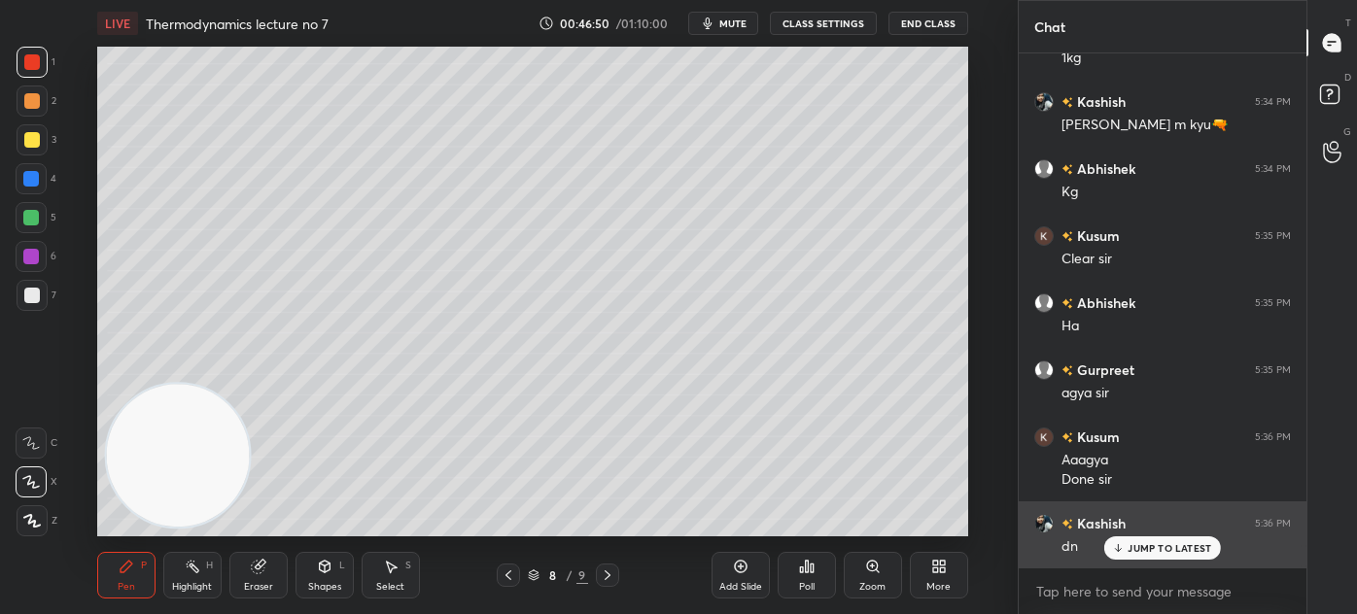
click at [1117, 547] on icon at bounding box center [1118, 548] width 13 height 12
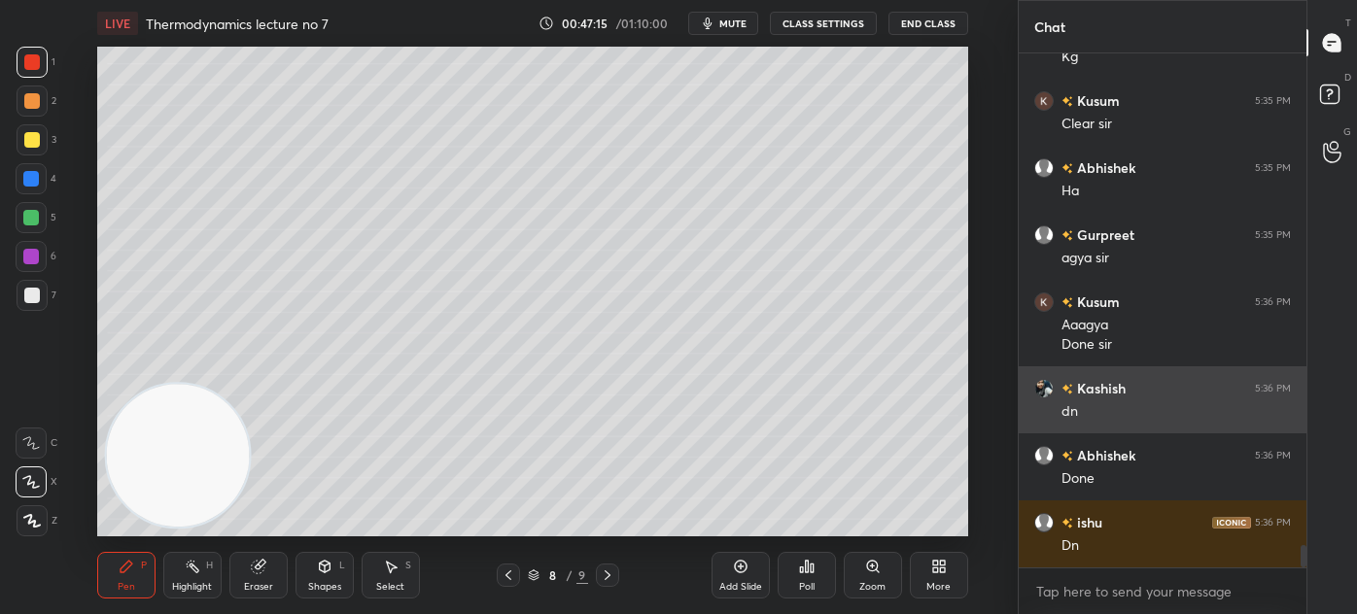
scroll to position [11352, 0]
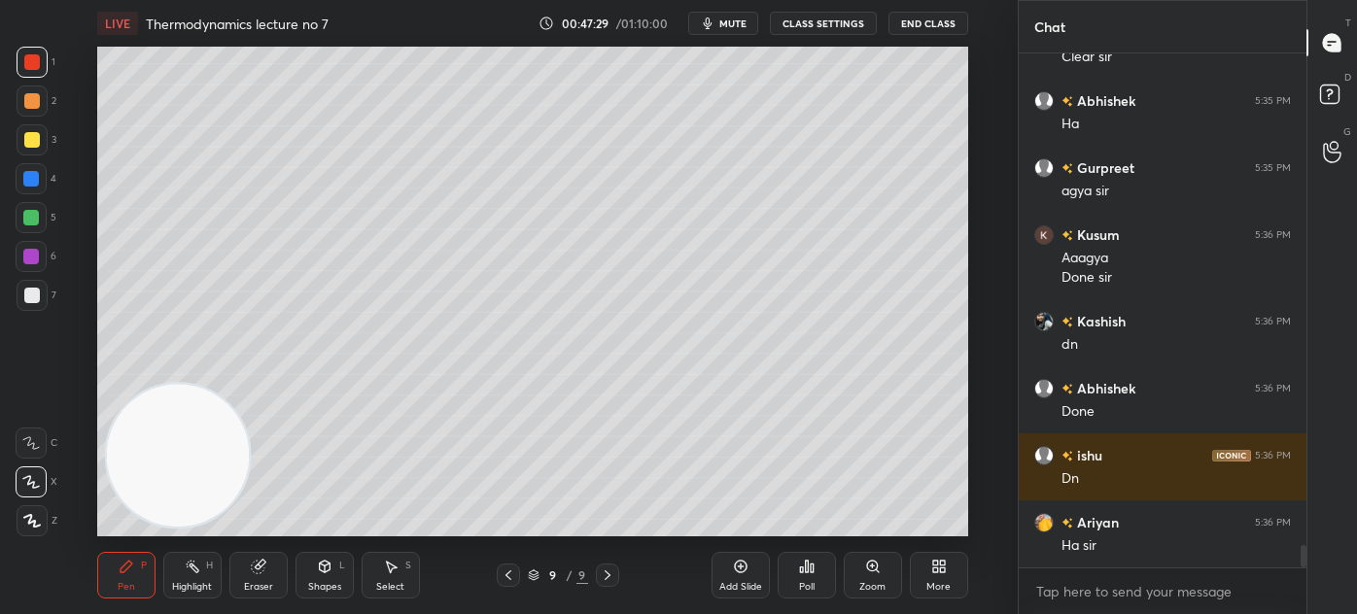
click at [264, 582] on div "Eraser" at bounding box center [258, 587] width 29 height 10
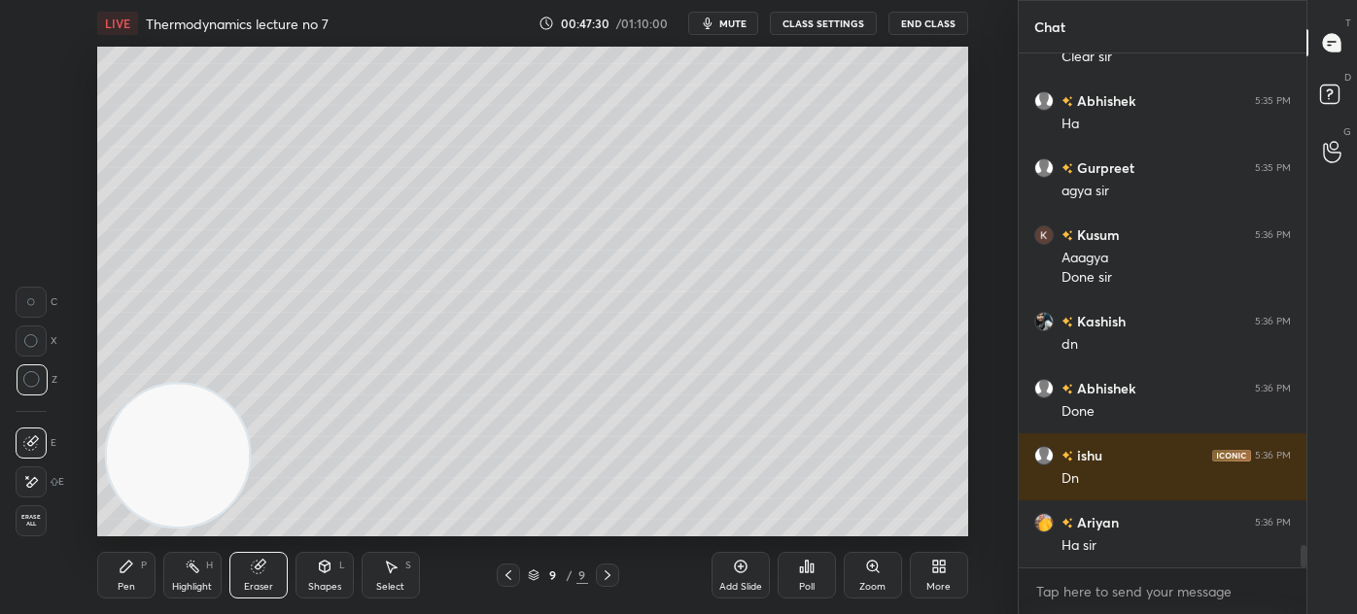
click at [25, 518] on span "Erase all" at bounding box center [31, 521] width 29 height 14
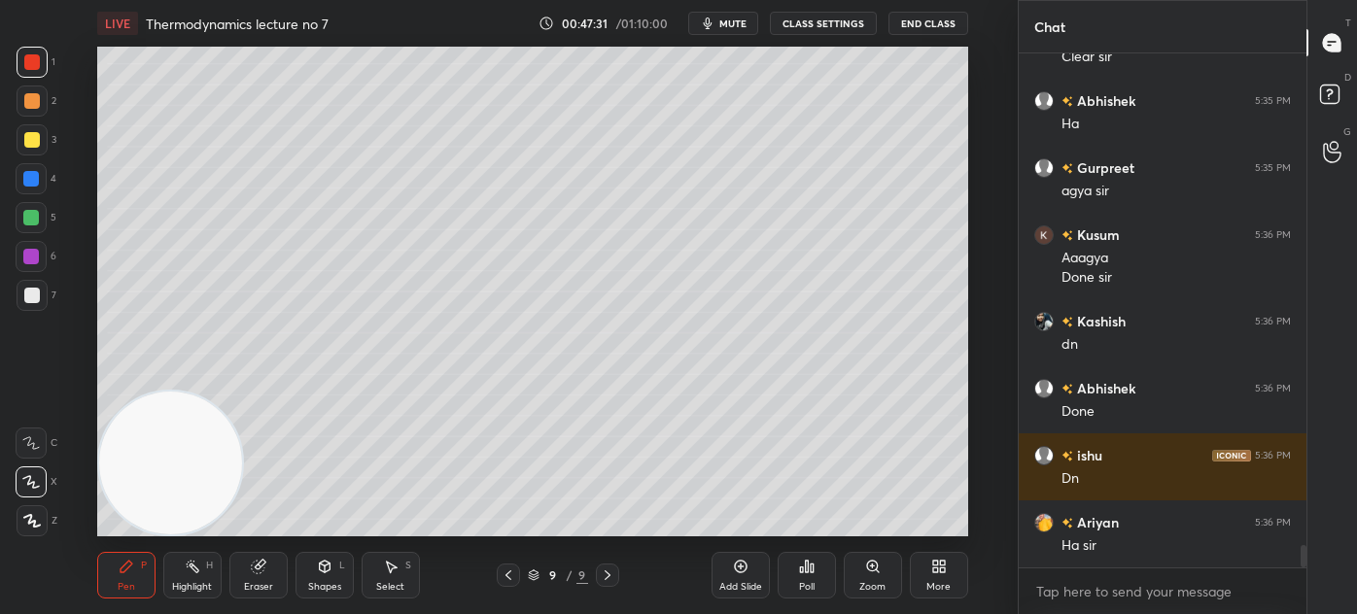
drag, startPoint x: 133, startPoint y: 464, endPoint x: 125, endPoint y: 474, distance: 12.4
click at [126, 470] on video at bounding box center [169, 463] width 143 height 143
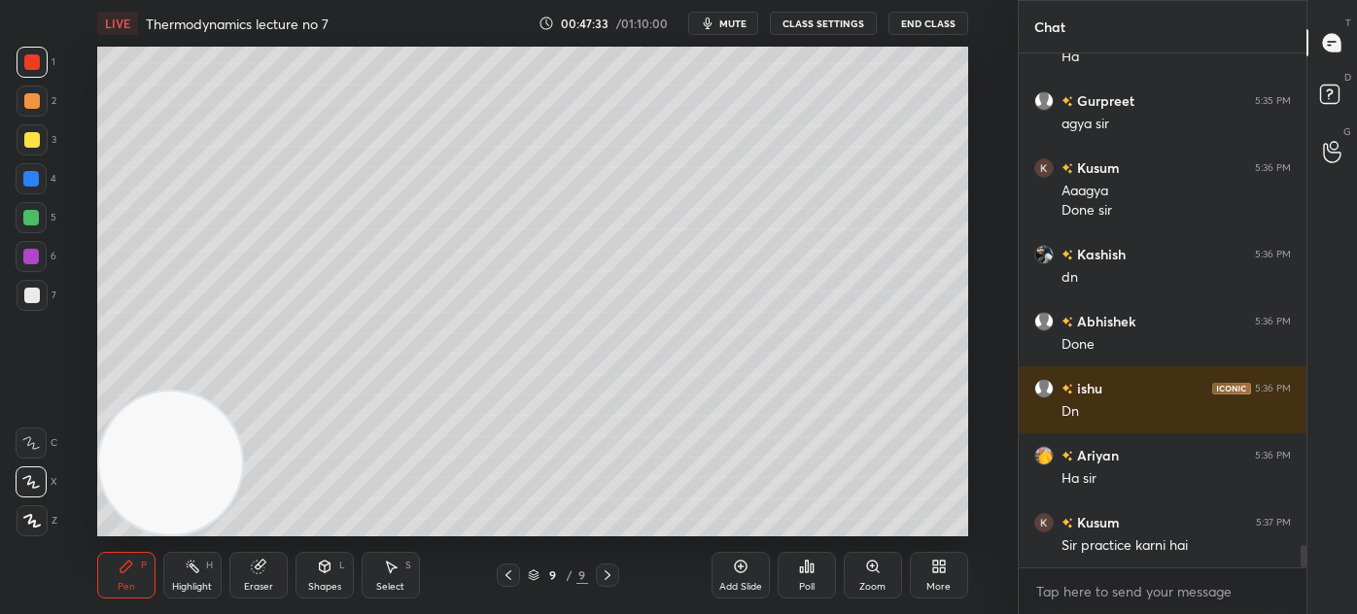
click at [24, 144] on div at bounding box center [32, 140] width 16 height 16
drag, startPoint x: 20, startPoint y: 479, endPoint x: 38, endPoint y: 470, distance: 19.6
click at [19, 480] on div at bounding box center [31, 481] width 31 height 31
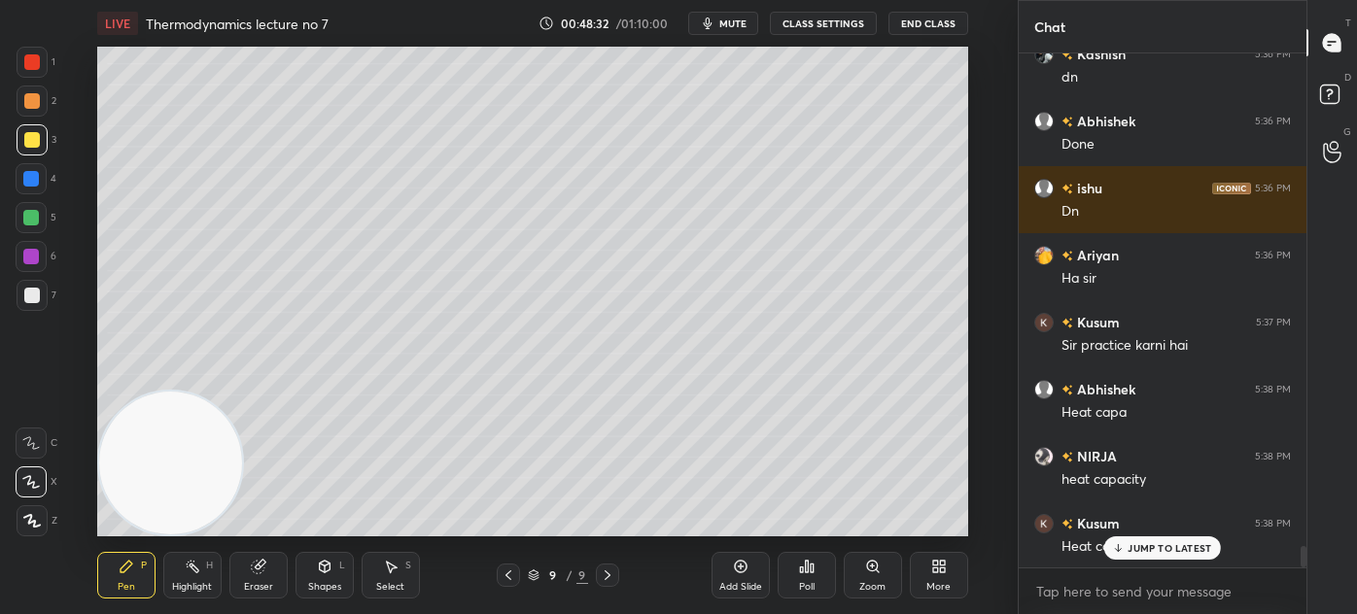
scroll to position [11686, 0]
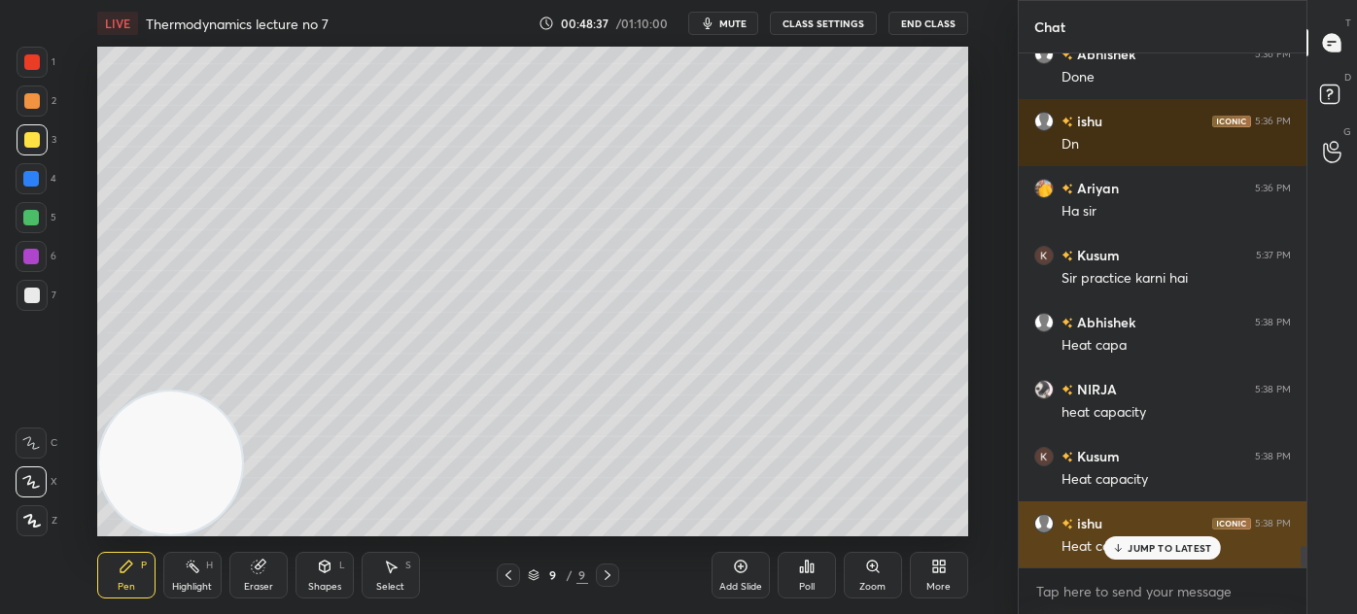
click at [1127, 548] on div "JUMP TO LATEST" at bounding box center [1162, 547] width 117 height 23
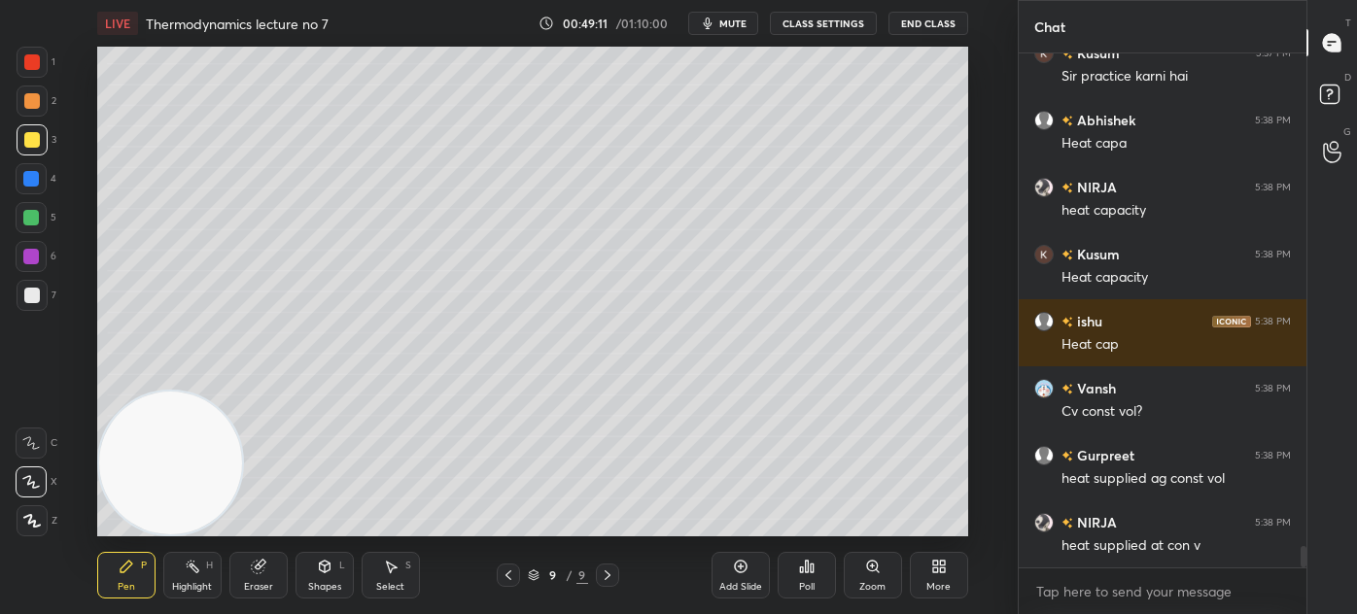
scroll to position [11972, 0]
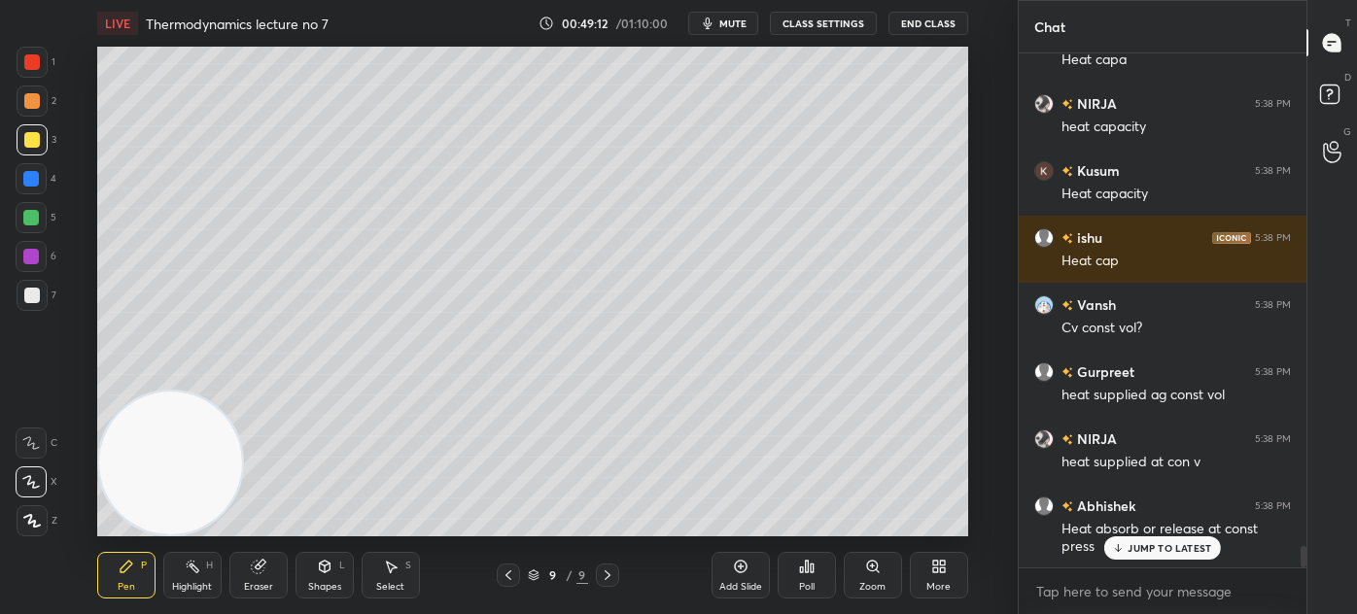
click at [1144, 546] on p "JUMP TO LATEST" at bounding box center [1169, 548] width 84 height 12
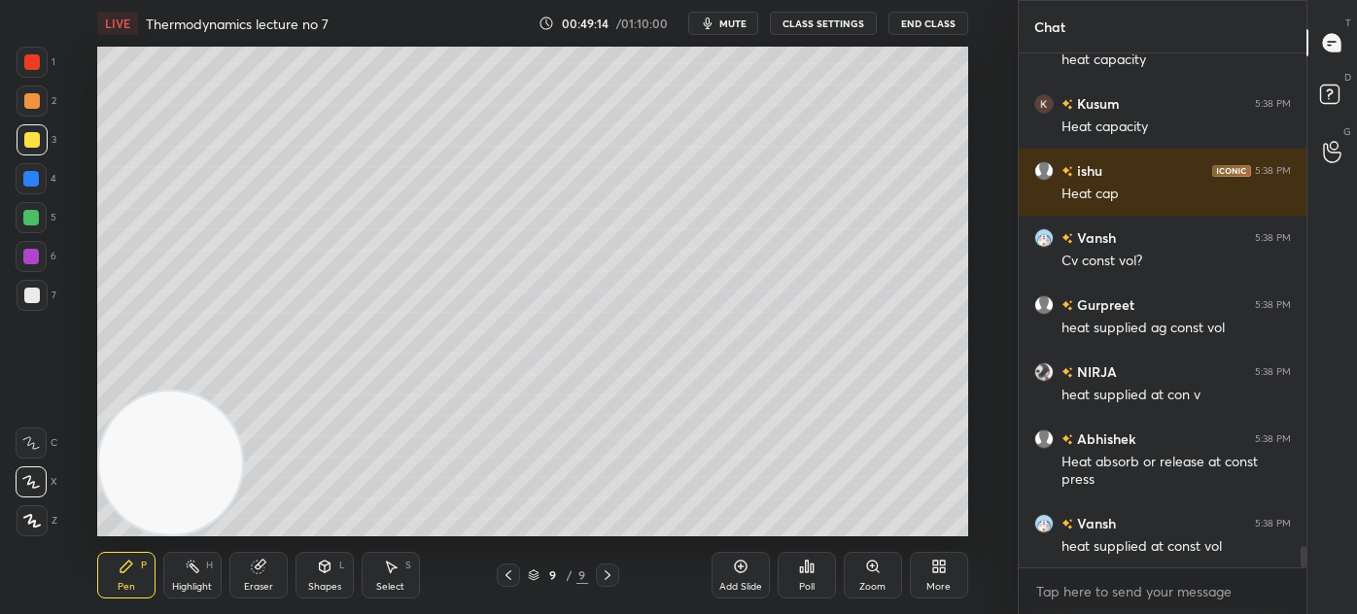
click at [39, 65] on div at bounding box center [32, 62] width 16 height 16
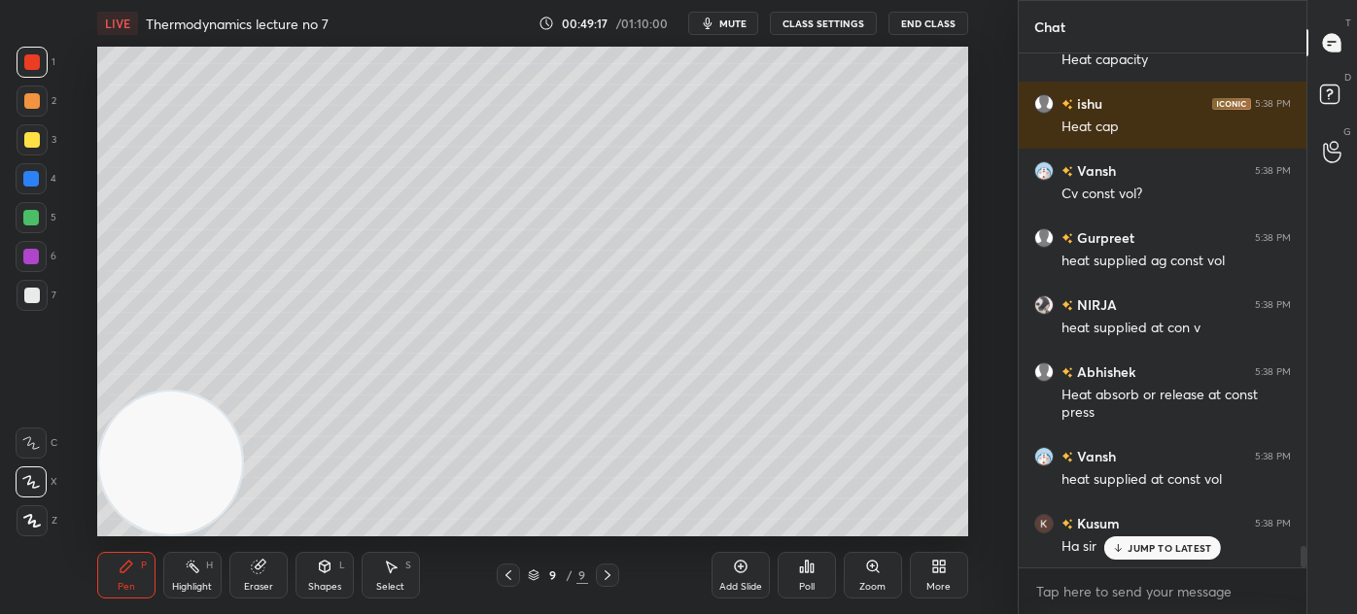
scroll to position [12174, 0]
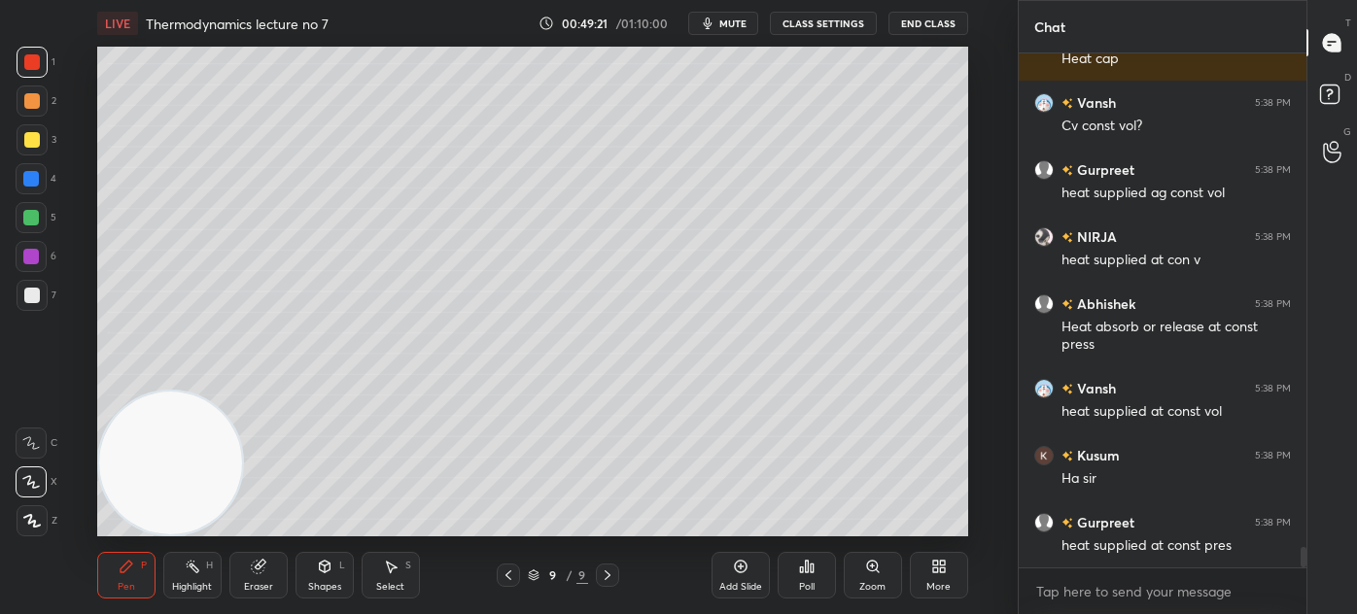
click at [366, 567] on div "Select S" at bounding box center [390, 575] width 58 height 47
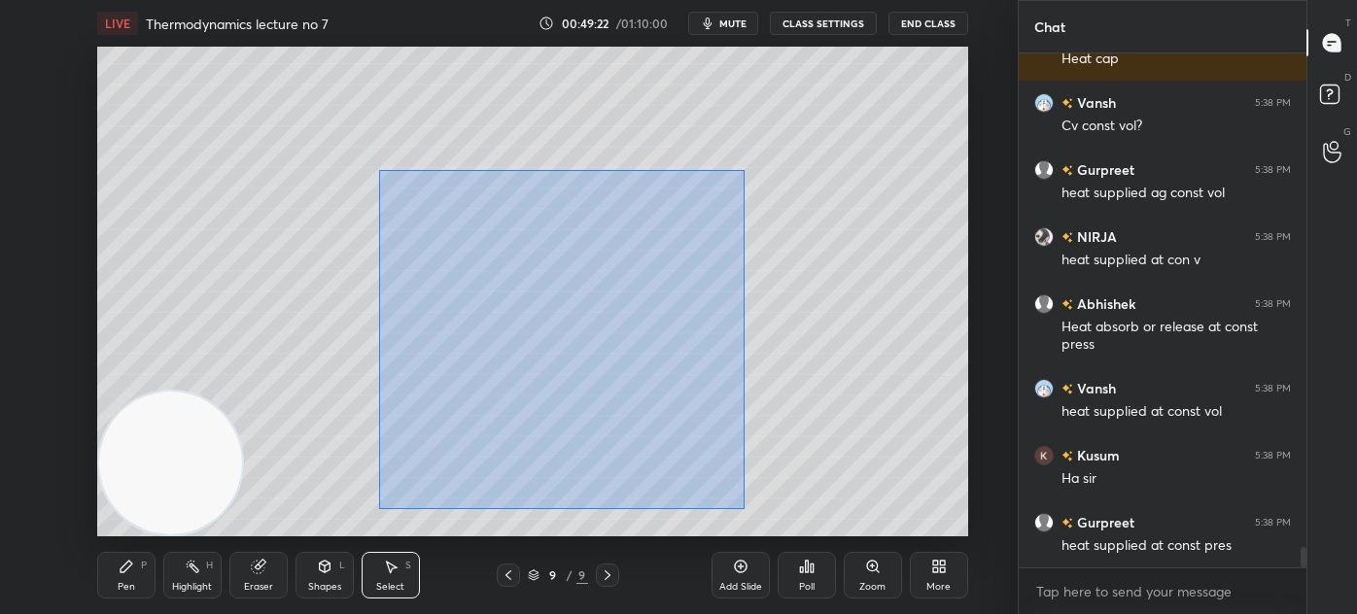
drag, startPoint x: 378, startPoint y: 170, endPoint x: 748, endPoint y: 465, distance: 473.6
click at [742, 504] on div "0 ° Undo Copy Duplicate Duplicate to new slide Delete" at bounding box center [532, 292] width 871 height 490
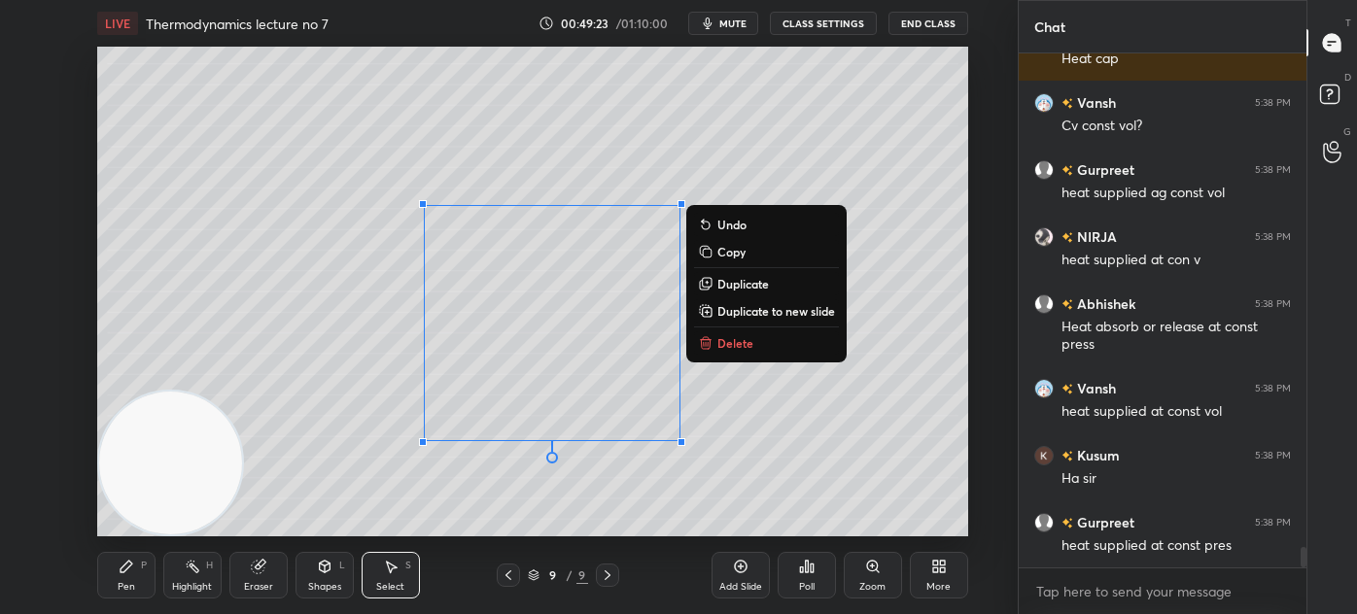
scroll to position [12241, 0]
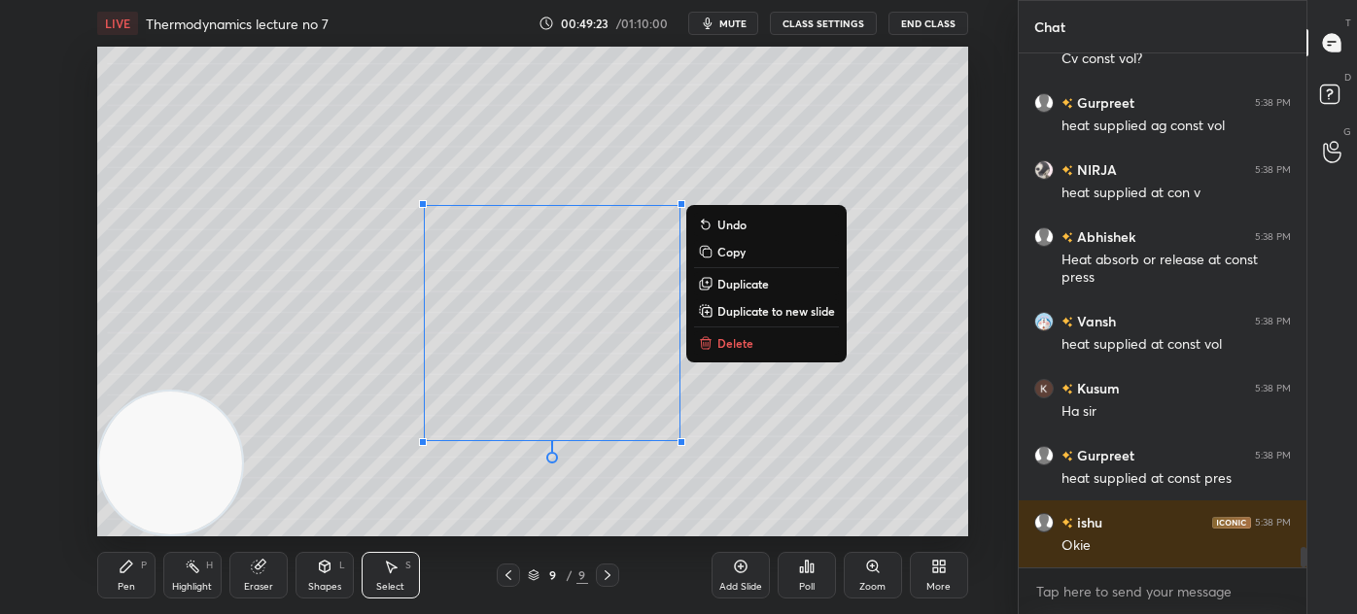
click at [737, 352] on button "Delete" at bounding box center [766, 342] width 145 height 23
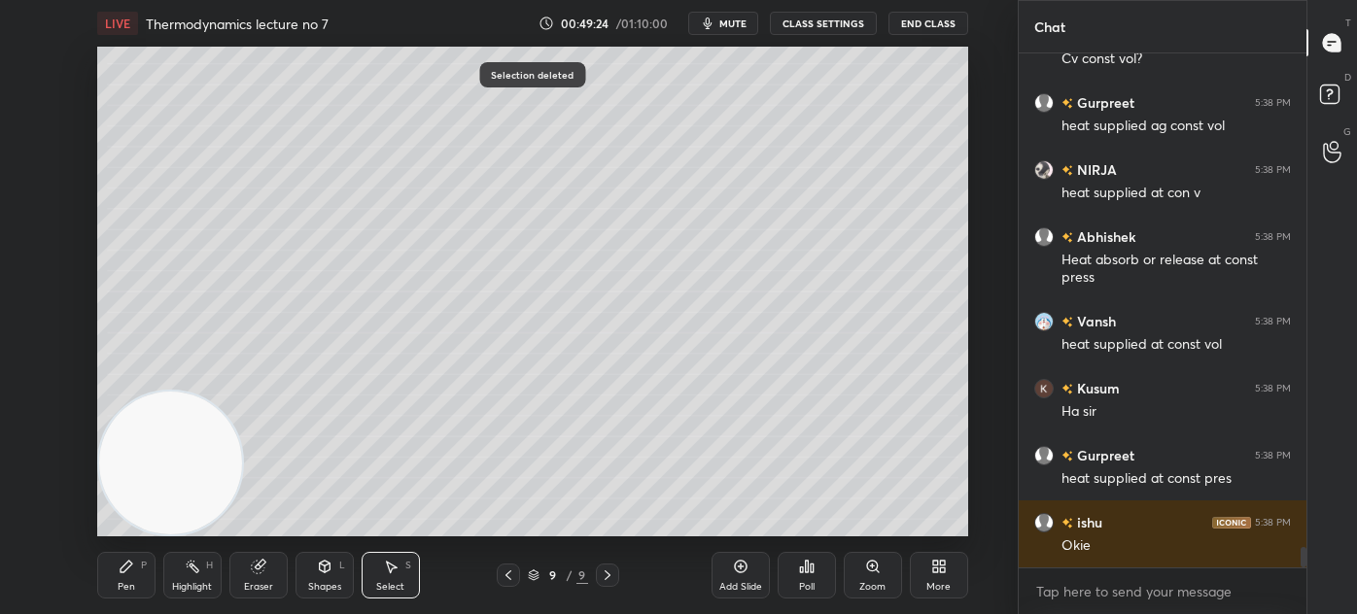
click at [137, 564] on div "Pen P" at bounding box center [126, 575] width 58 height 47
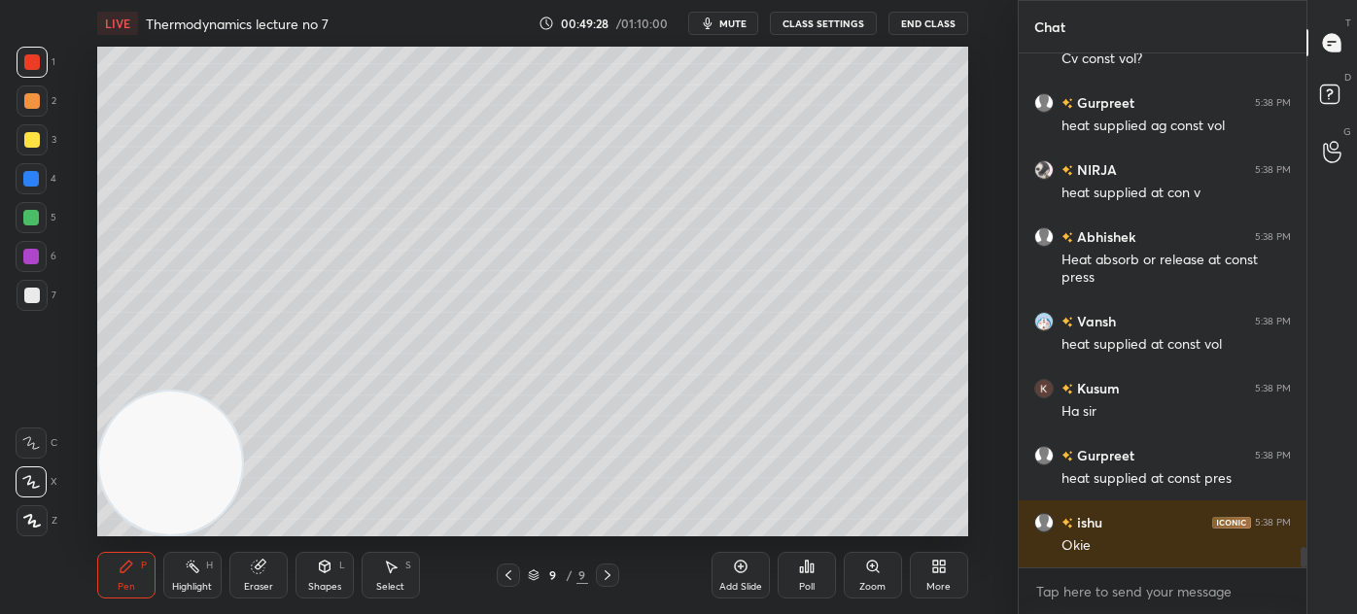
click at [34, 290] on div at bounding box center [32, 296] width 16 height 16
click at [817, 20] on button "CLASS SETTINGS" at bounding box center [823, 23] width 107 height 23
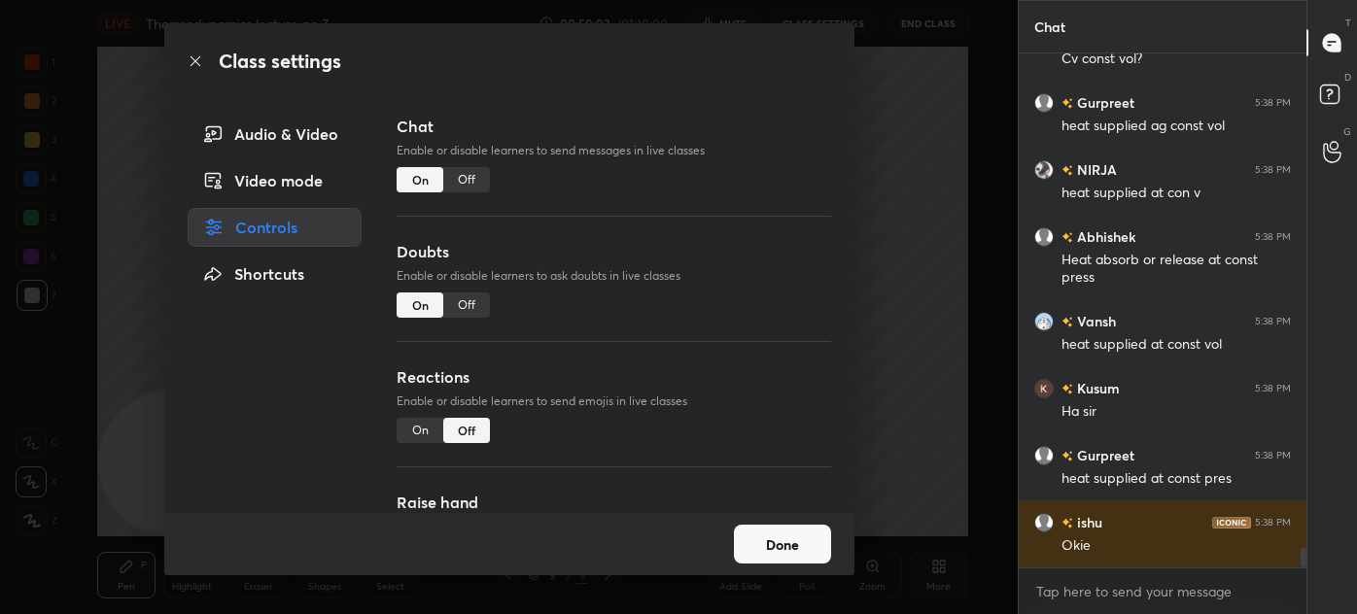
click at [458, 181] on div "Off" at bounding box center [466, 179] width 47 height 25
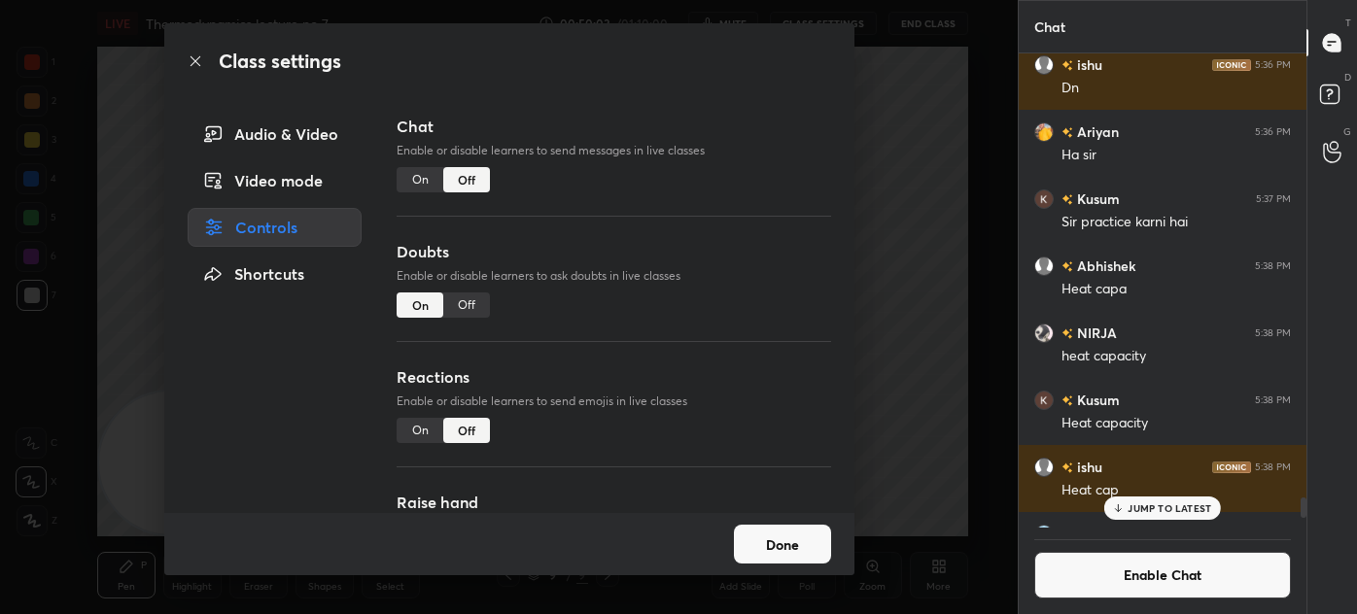
scroll to position [468, 282]
click at [964, 189] on div "Class settings Audio & Video Video mode Controls Shortcuts Chat Enable or disab…" at bounding box center [508, 307] width 1017 height 614
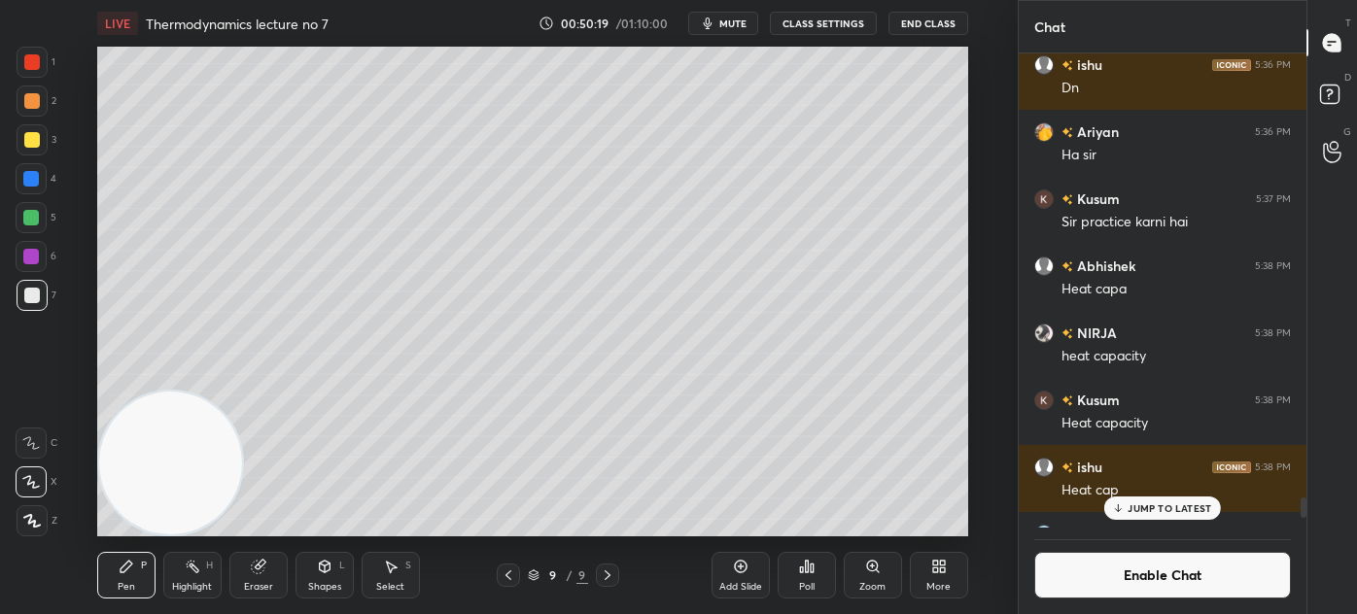
click at [256, 567] on icon at bounding box center [257, 567] width 13 height 13
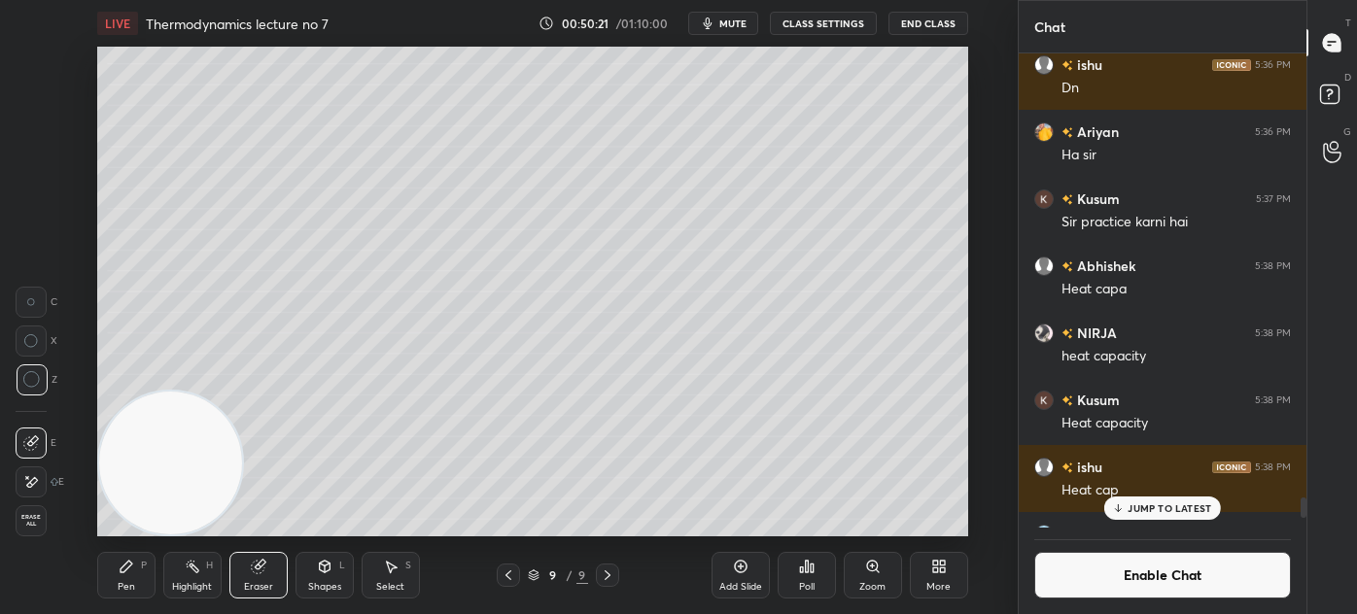
click at [119, 585] on div "Pen" at bounding box center [126, 587] width 17 height 10
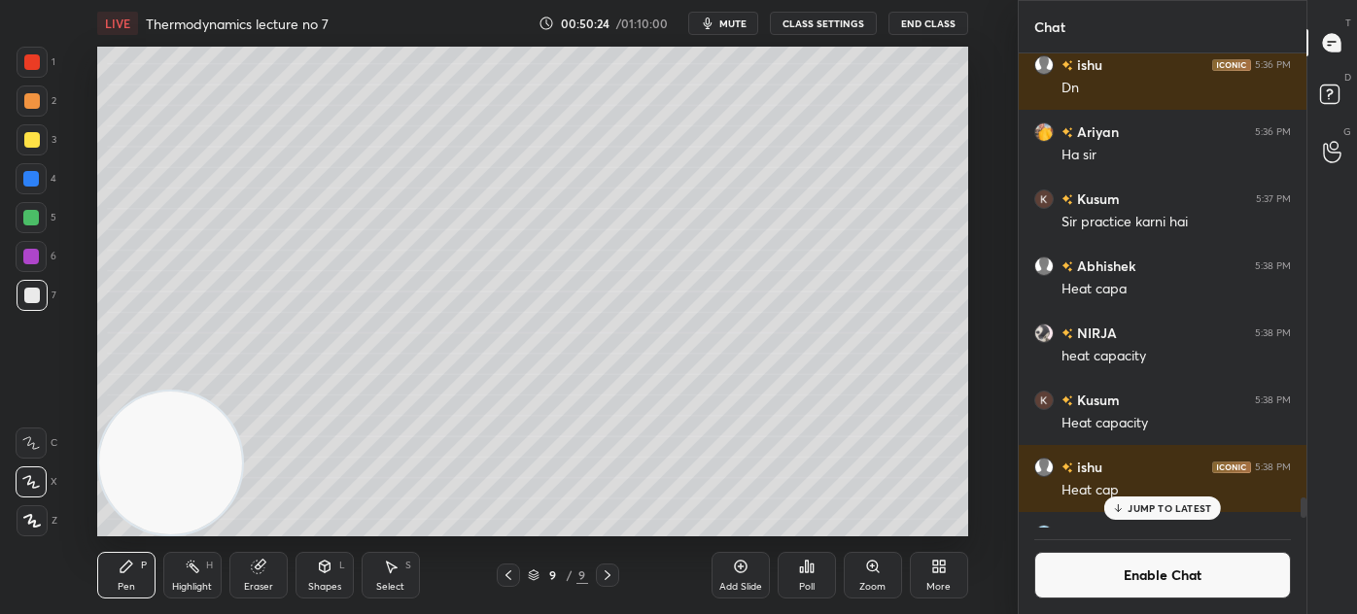
drag, startPoint x: 33, startPoint y: 147, endPoint x: 32, endPoint y: 165, distance: 18.5
click at [32, 147] on div at bounding box center [32, 139] width 31 height 31
click at [28, 477] on icon at bounding box center [30, 482] width 17 height 14
drag, startPoint x: 1144, startPoint y: 514, endPoint x: 1144, endPoint y: 529, distance: 14.6
click at [1142, 513] on div "JUMP TO LATEST" at bounding box center [1162, 508] width 117 height 23
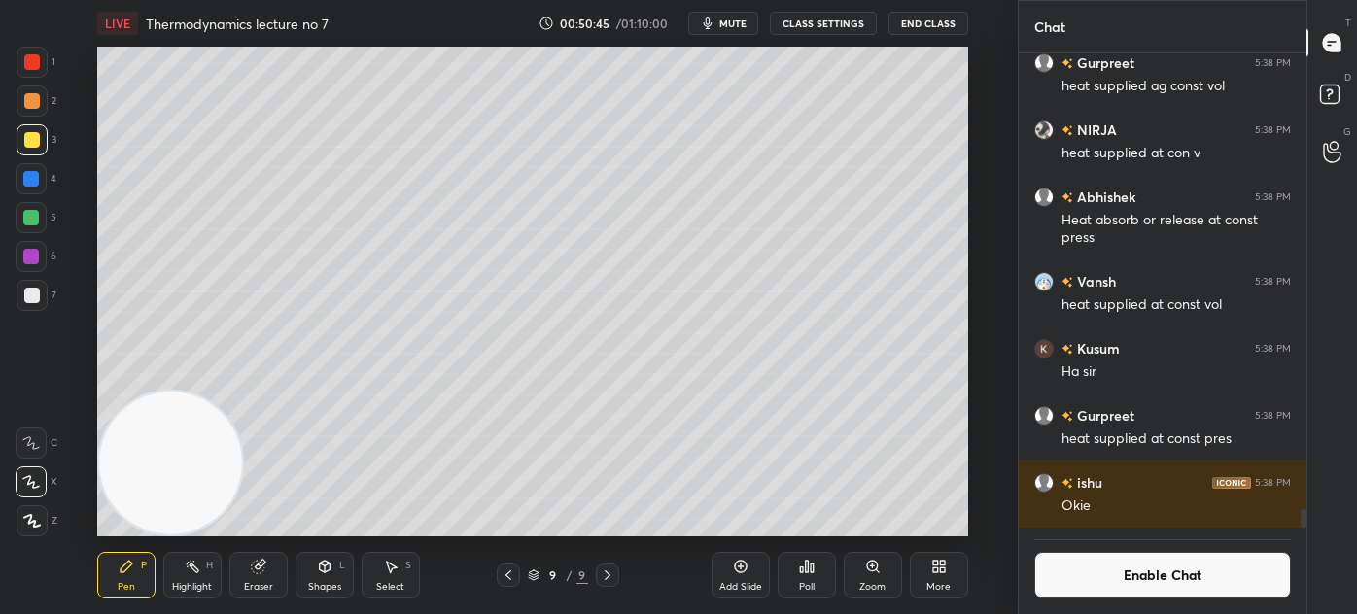
click at [1123, 586] on button "Enable Chat" at bounding box center [1162, 575] width 257 height 47
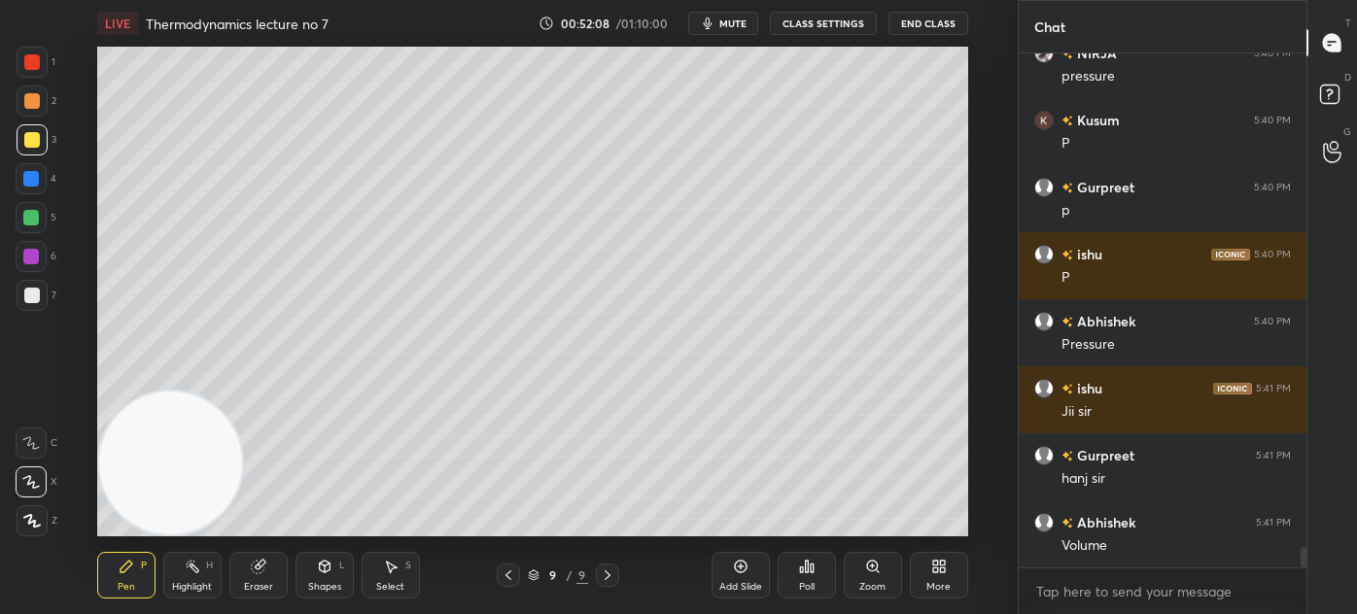
scroll to position [12235, 0]
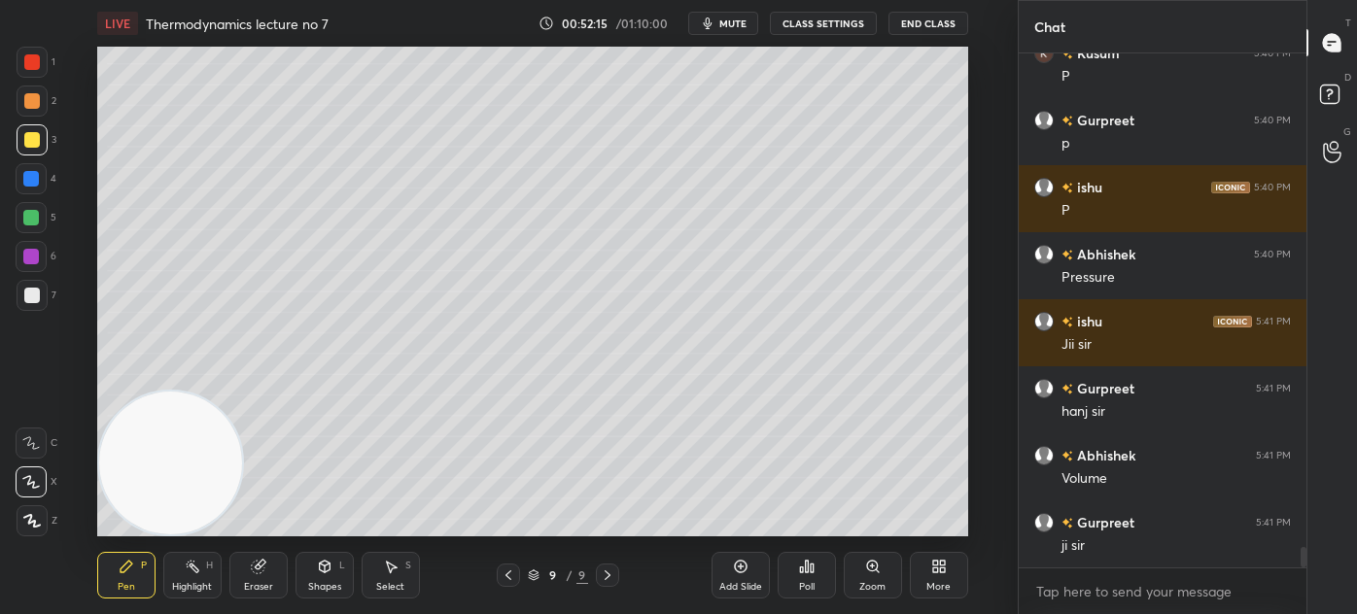
click at [24, 293] on div at bounding box center [32, 296] width 16 height 16
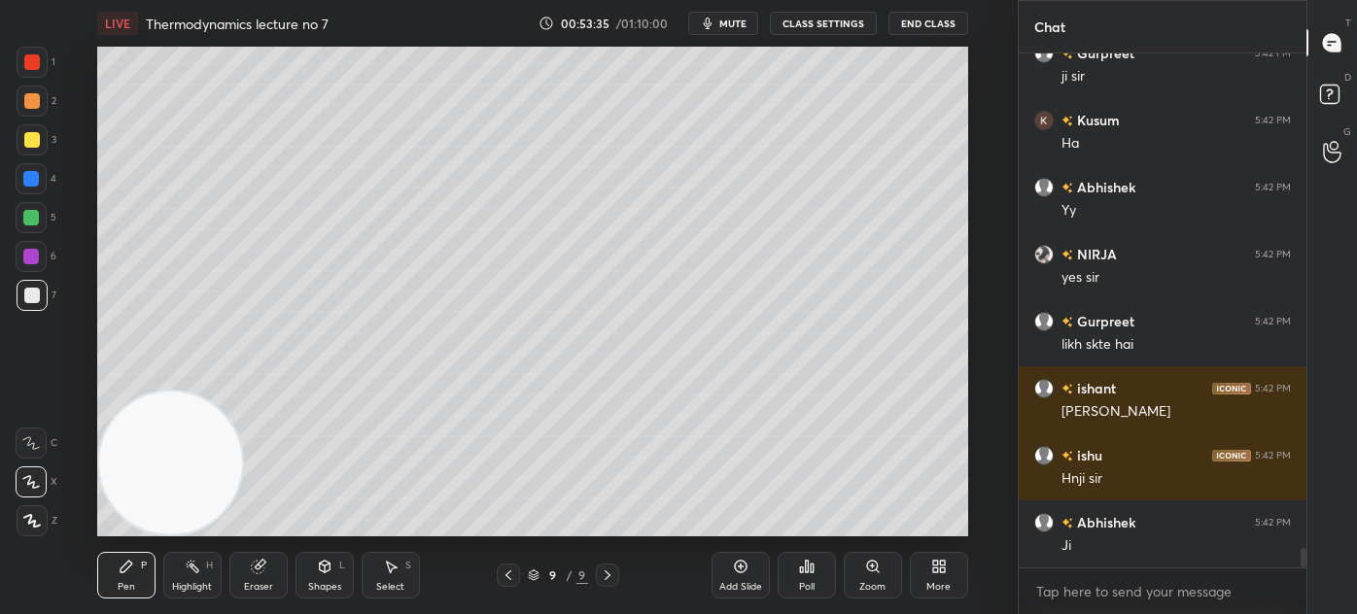
scroll to position [12905, 0]
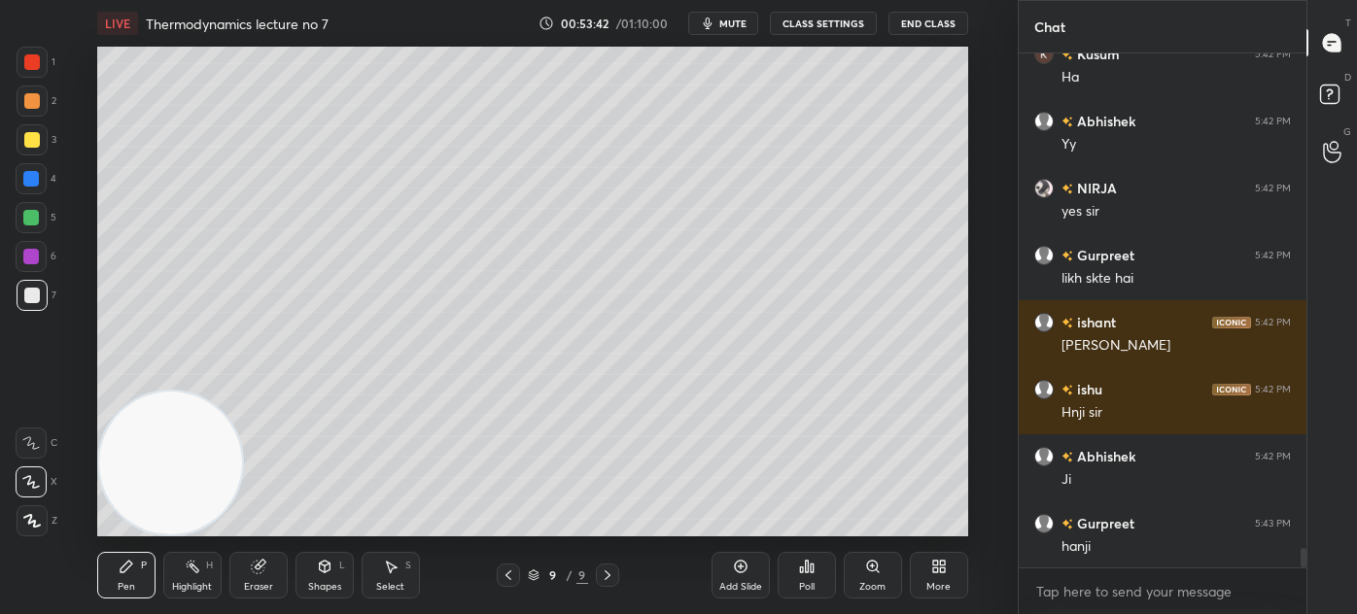
click at [39, 66] on div at bounding box center [32, 62] width 31 height 31
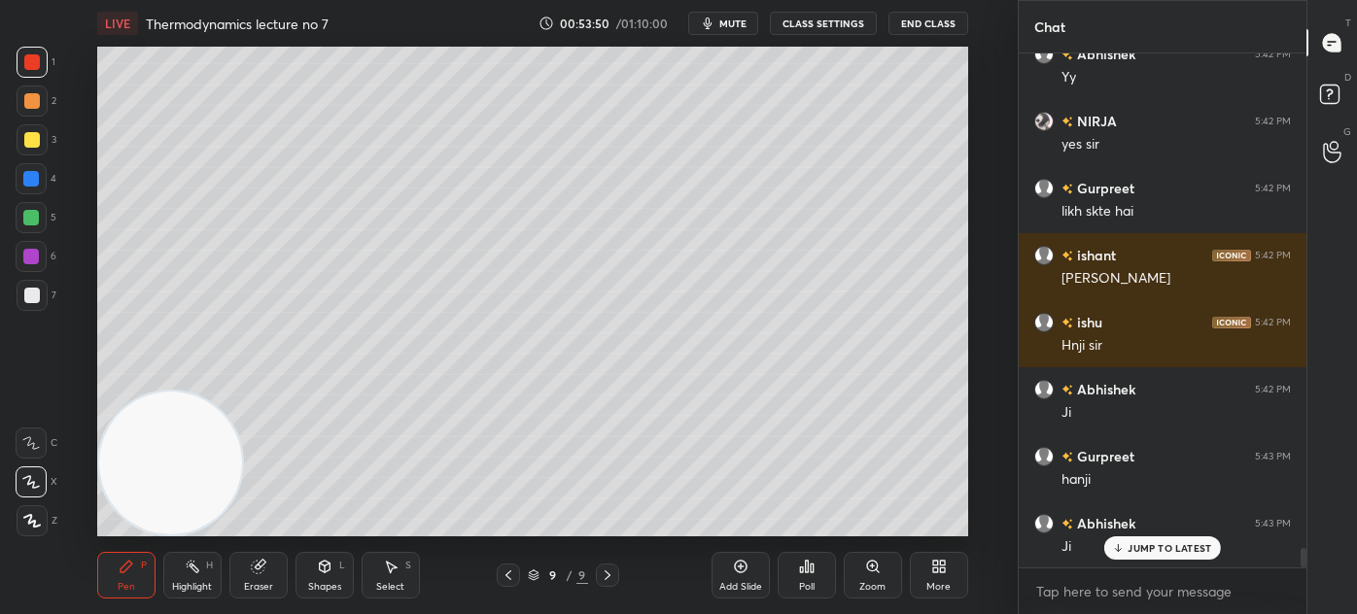
click at [25, 294] on div at bounding box center [32, 296] width 16 height 16
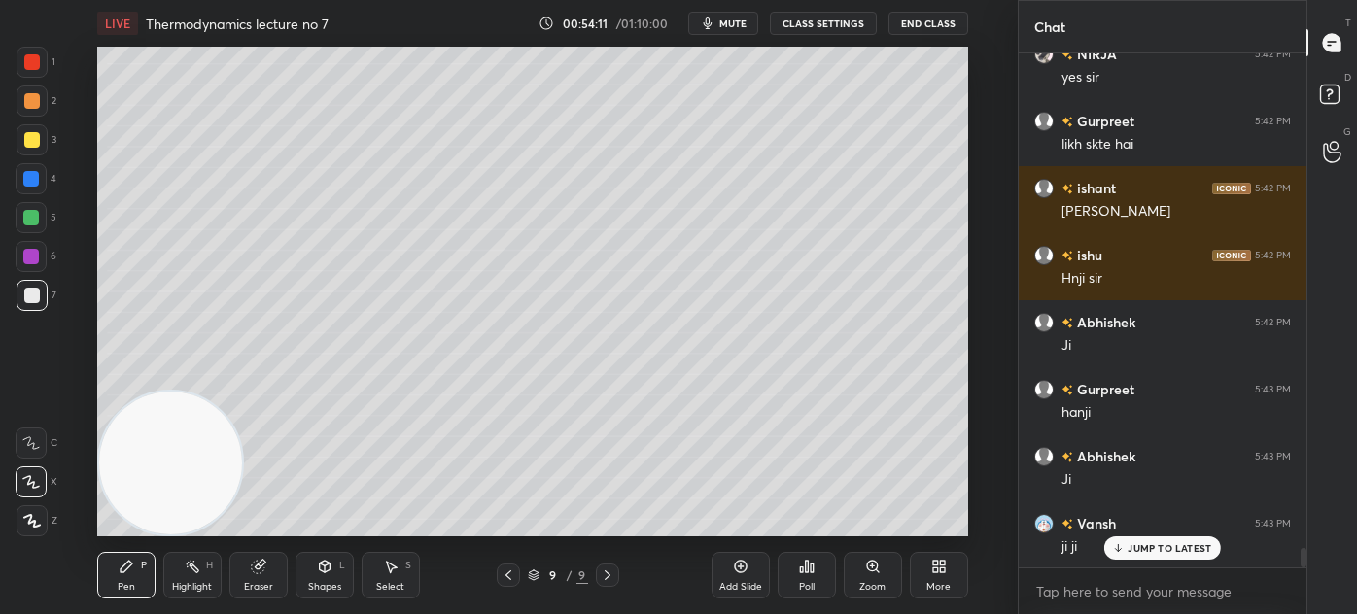
drag, startPoint x: 254, startPoint y: 586, endPoint x: 264, endPoint y: 581, distance: 11.7
click at [257, 586] on div "Eraser" at bounding box center [258, 587] width 29 height 10
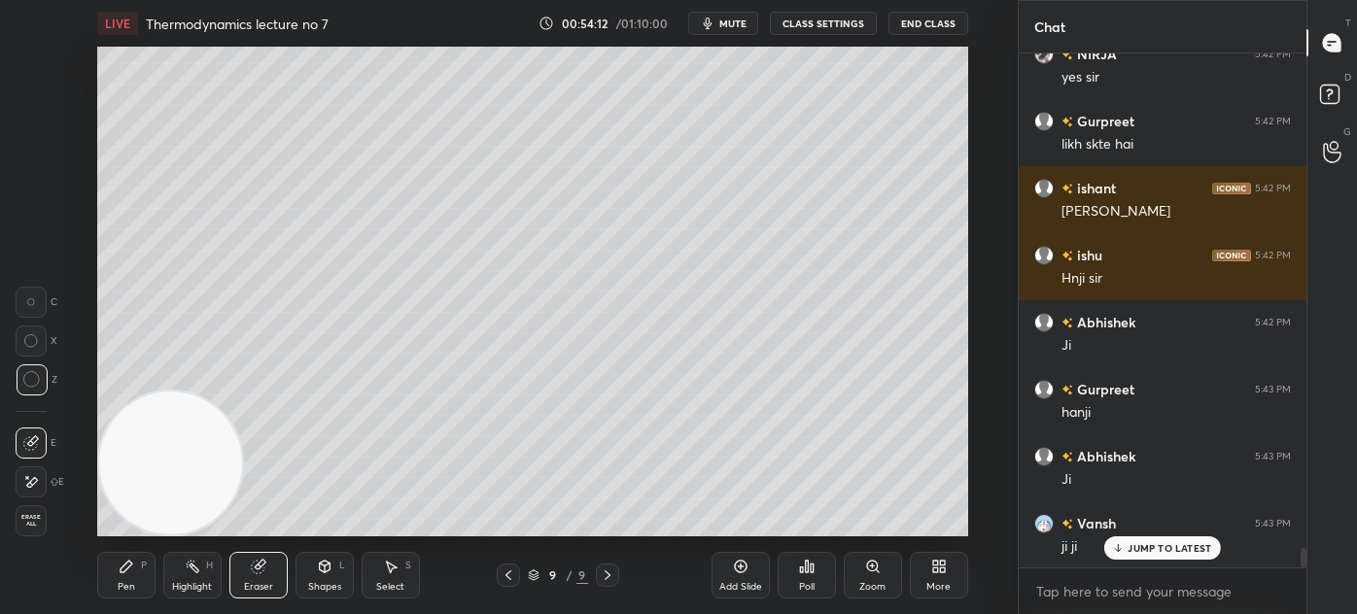
click at [125, 582] on div "Pen" at bounding box center [126, 587] width 17 height 10
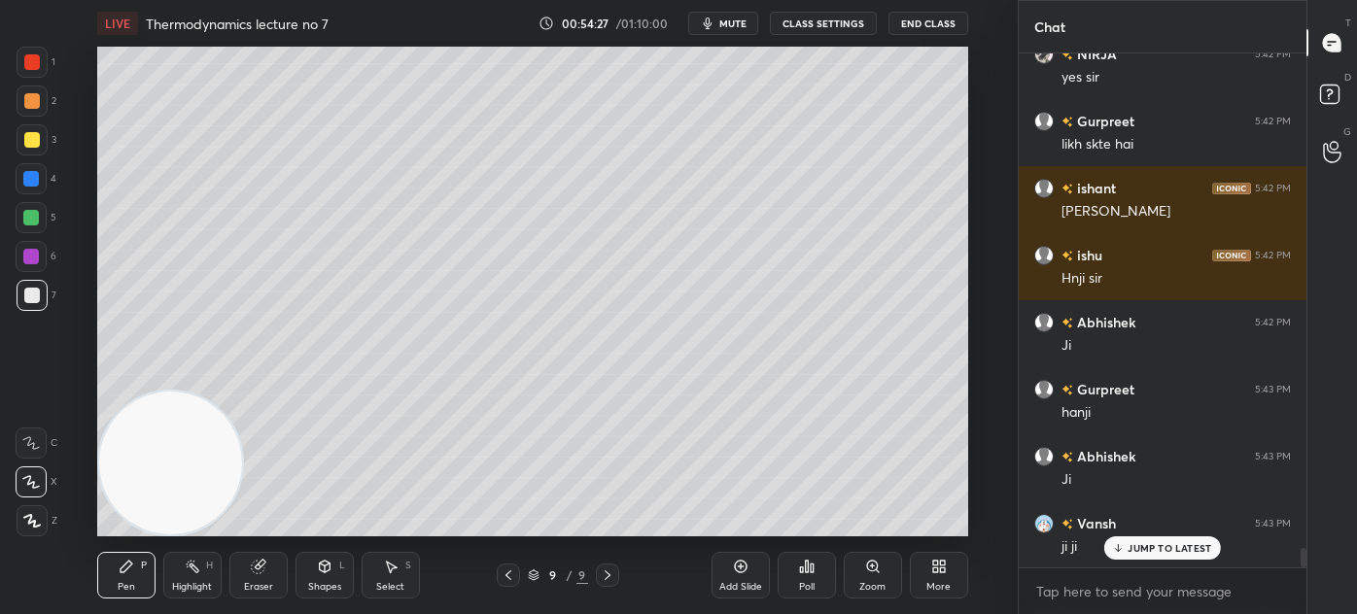
click at [739, 25] on span "mute" at bounding box center [732, 24] width 27 height 14
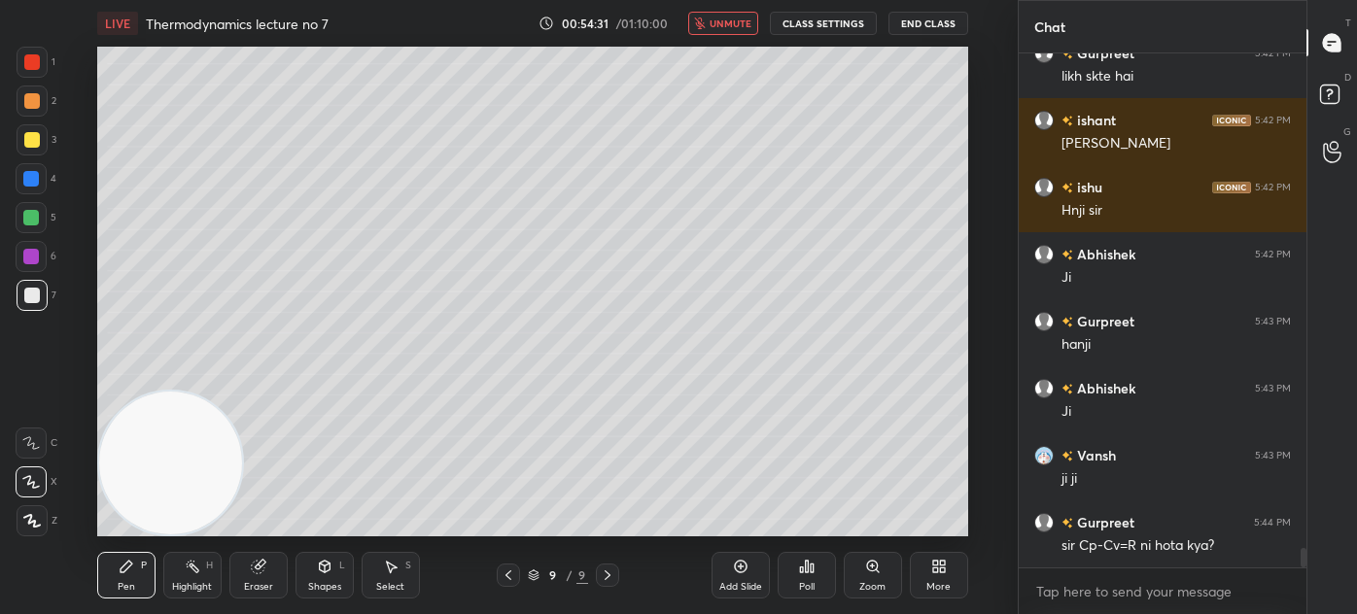
click at [725, 25] on span "unmute" at bounding box center [730, 24] width 42 height 14
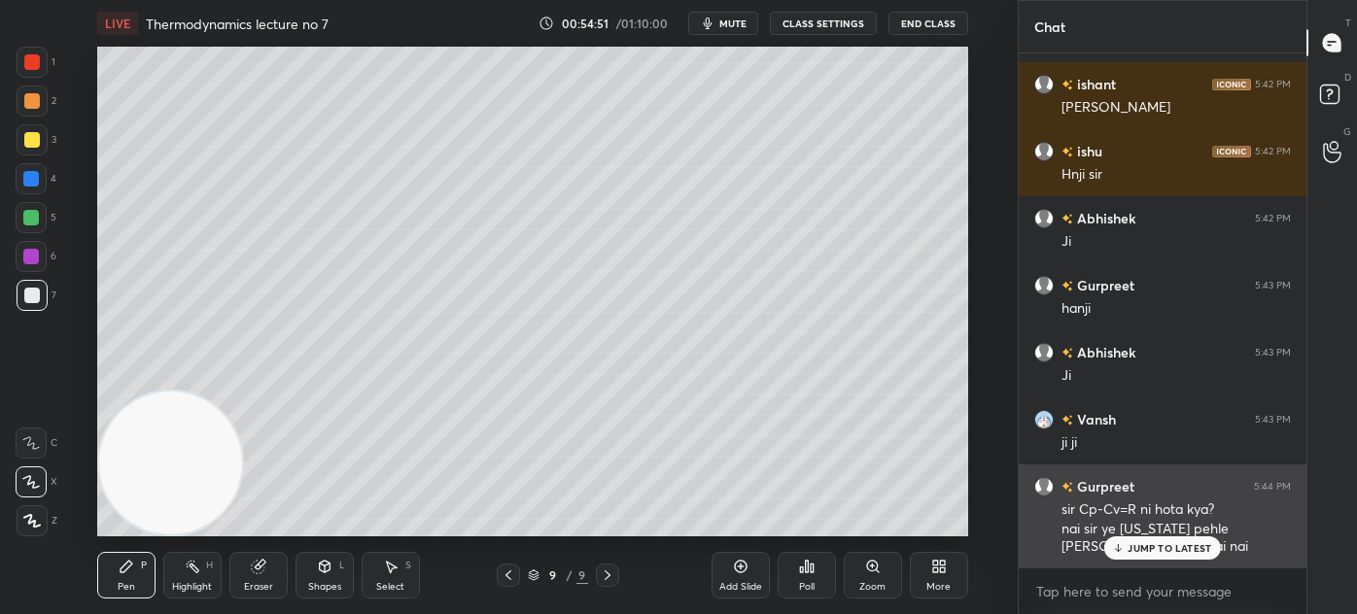
drag, startPoint x: 1156, startPoint y: 543, endPoint x: 1151, endPoint y: 552, distance: 10.0
click at [1154, 542] on p "JUMP TO LATEST" at bounding box center [1169, 548] width 84 height 12
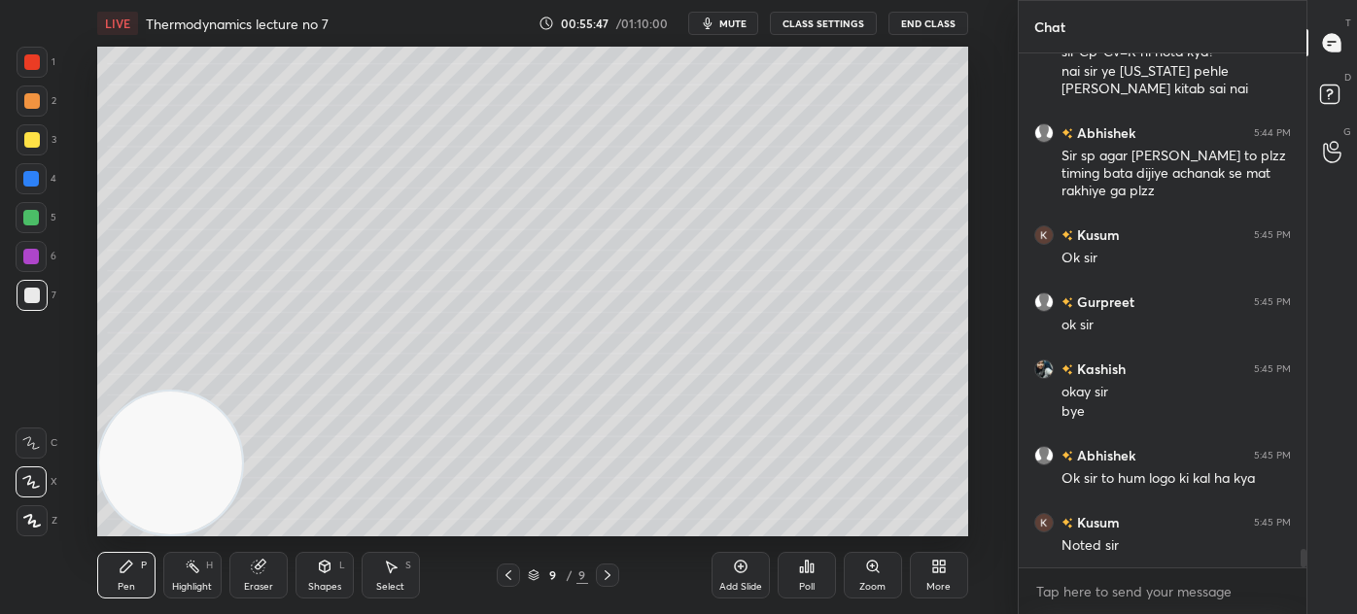
scroll to position [13666, 0]
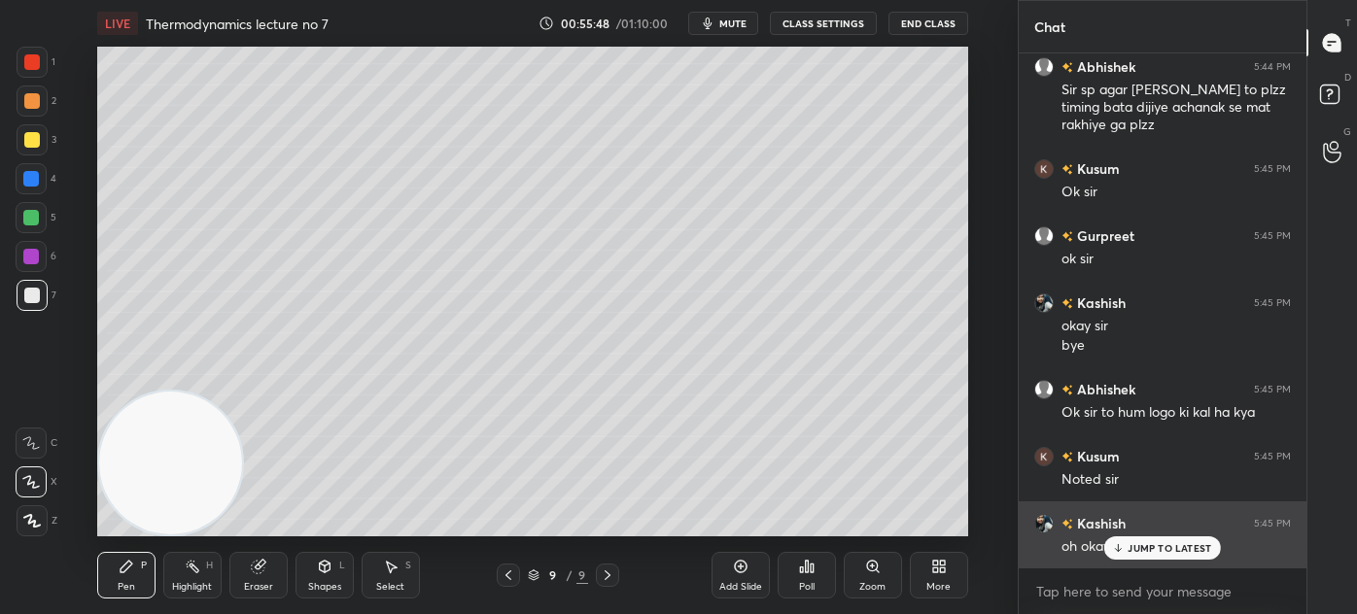
click at [1142, 548] on p "JUMP TO LATEST" at bounding box center [1169, 548] width 84 height 12
click at [1039, 517] on img "grid" at bounding box center [1043, 523] width 19 height 19
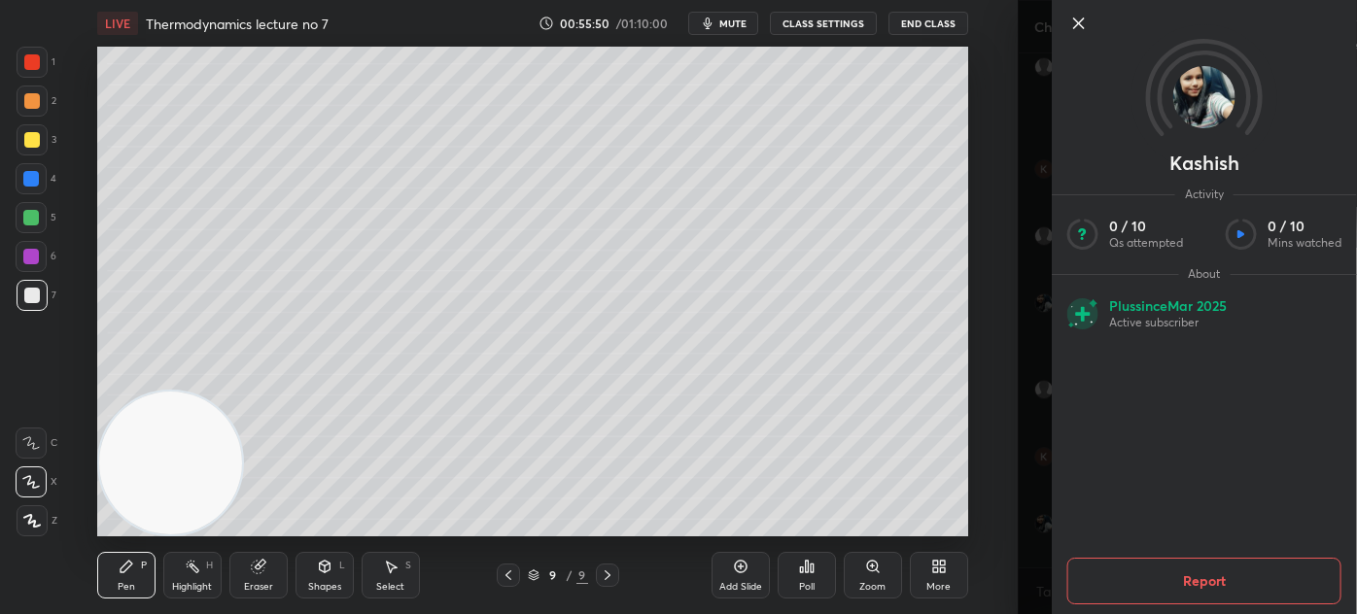
click at [1029, 483] on div "Kashish Activity 0 / 10 Qs attempted 0 / 10 Mins watched About Plus since Mar 2…" at bounding box center [1186, 307] width 339 height 614
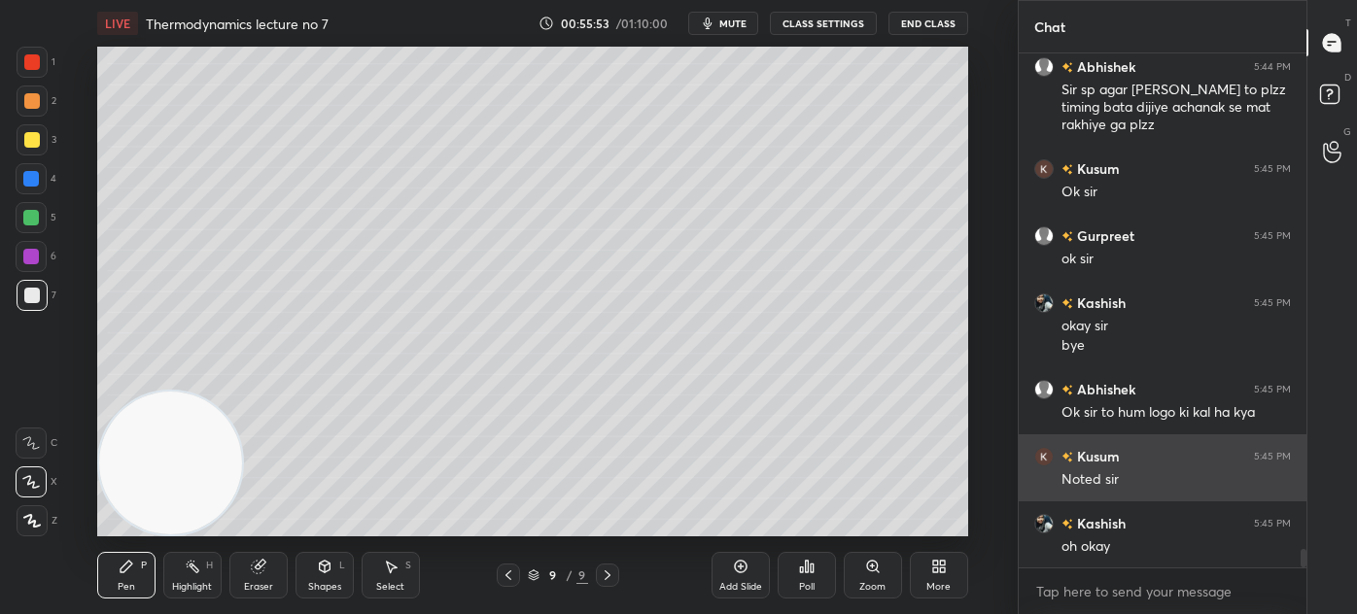
scroll to position [13733, 0]
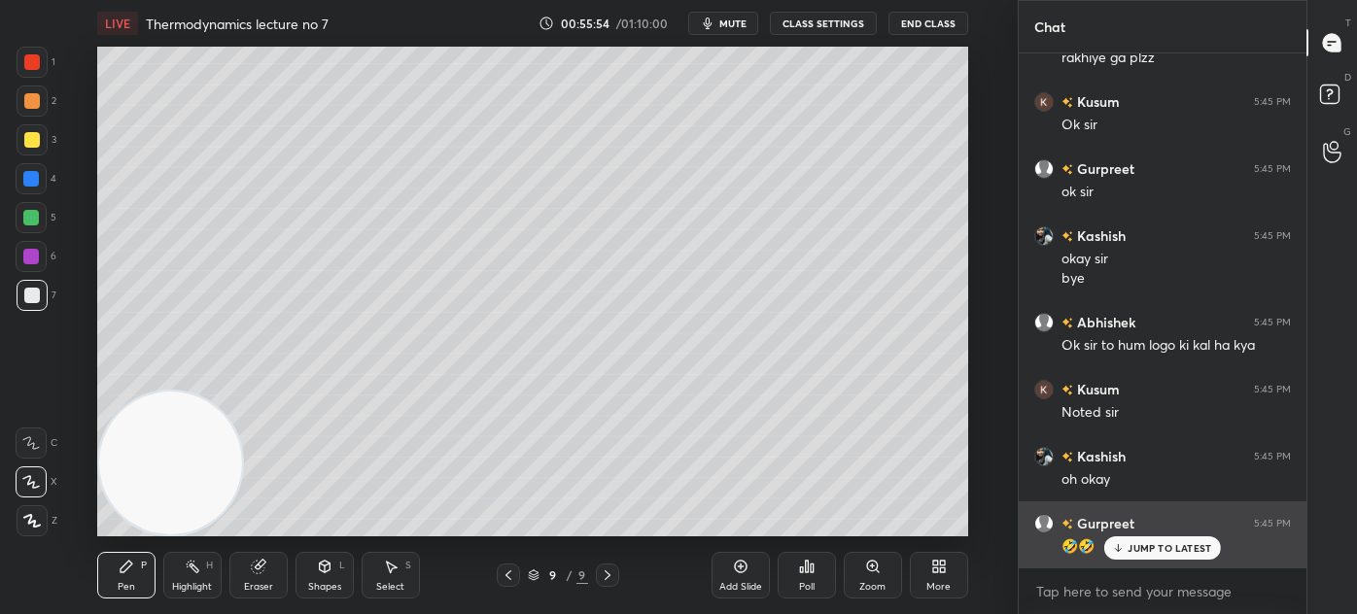
click at [1165, 546] on p "JUMP TO LATEST" at bounding box center [1169, 548] width 84 height 12
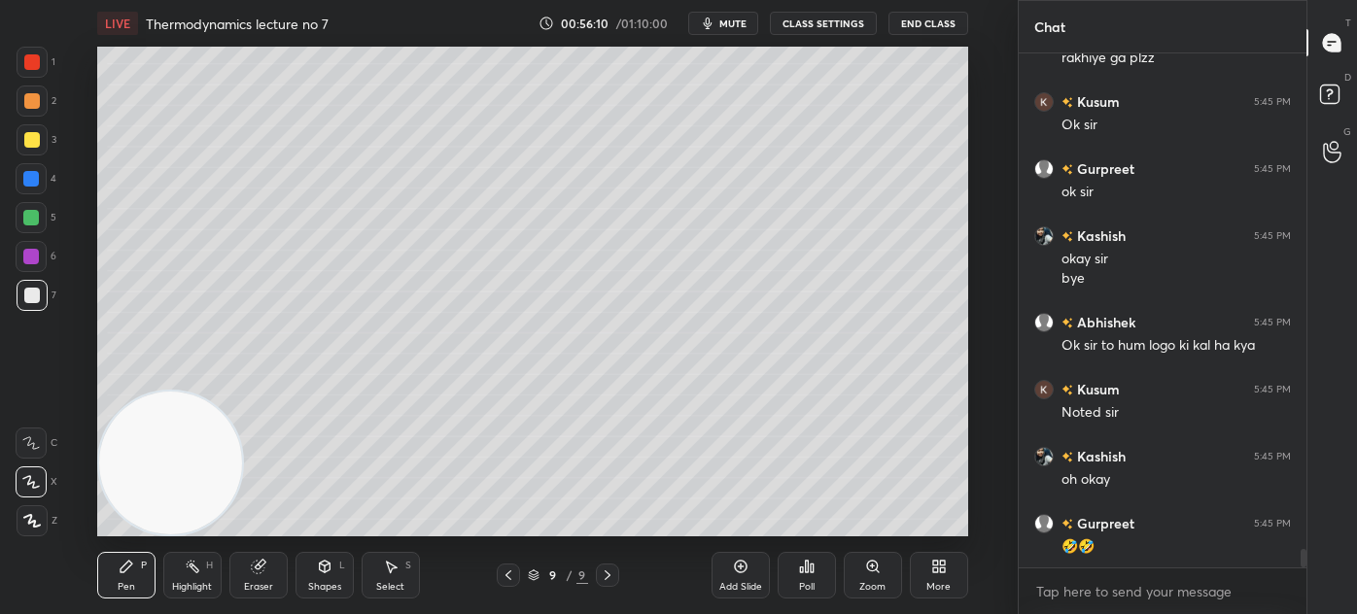
drag, startPoint x: 28, startPoint y: 56, endPoint x: 58, endPoint y: 76, distance: 35.8
click at [29, 57] on div at bounding box center [32, 62] width 31 height 31
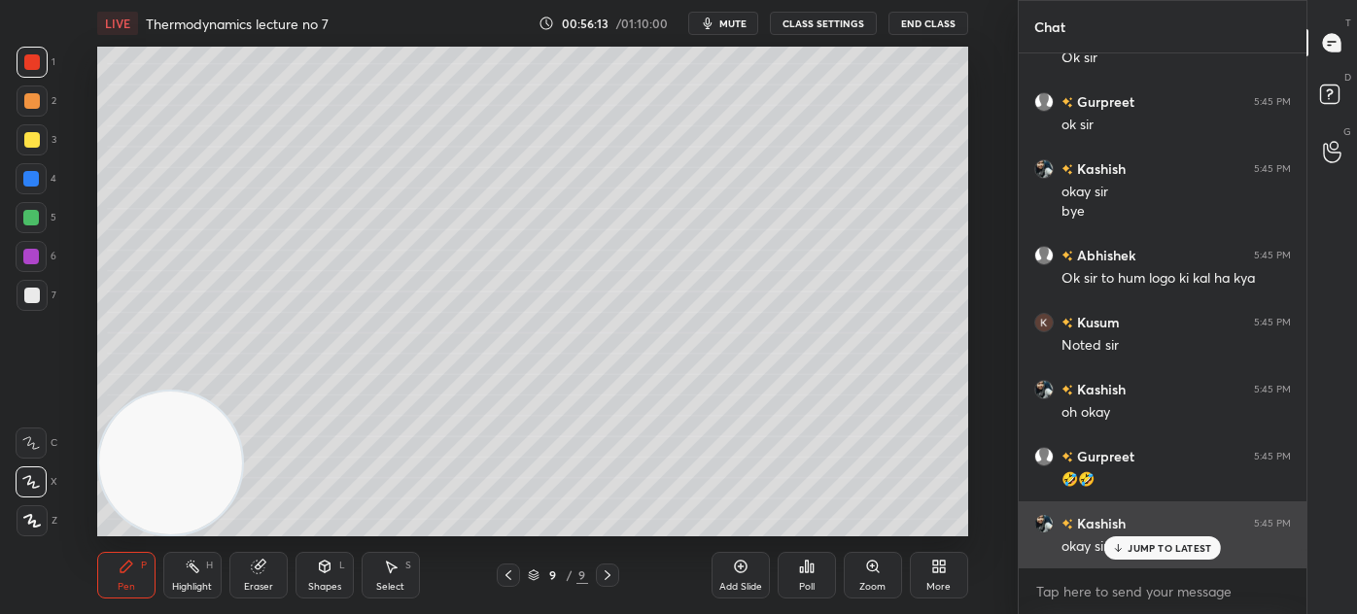
click at [1132, 542] on p "JUMP TO LATEST" at bounding box center [1169, 548] width 84 height 12
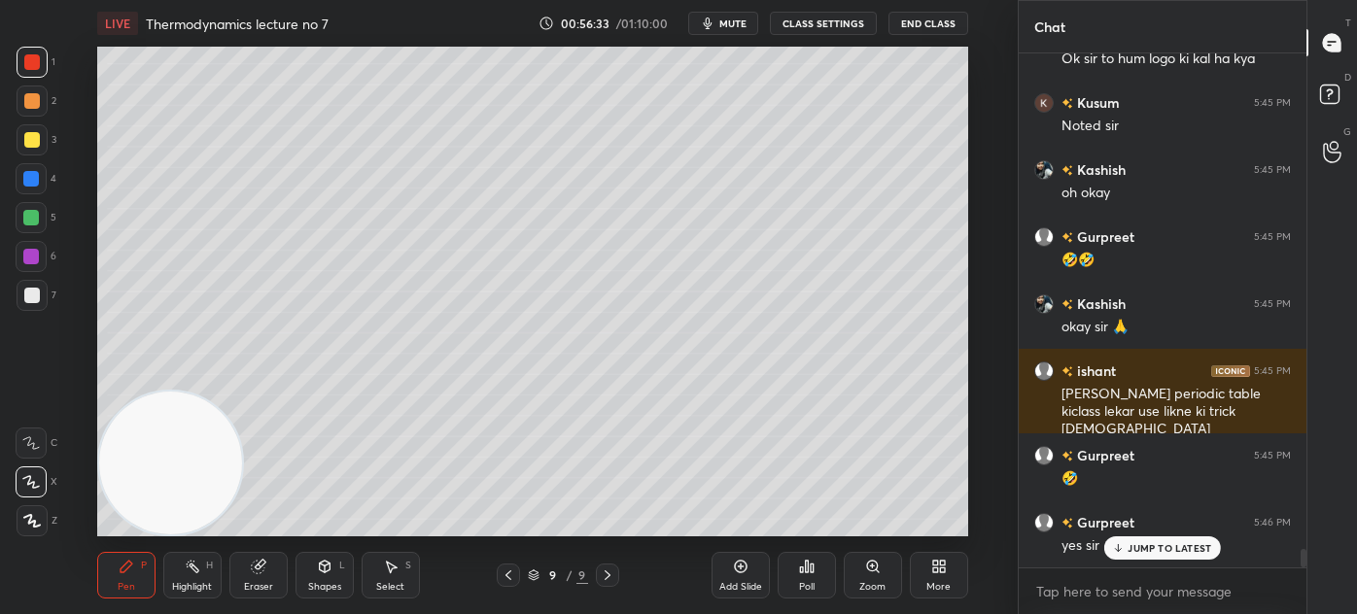
scroll to position [14086, 0]
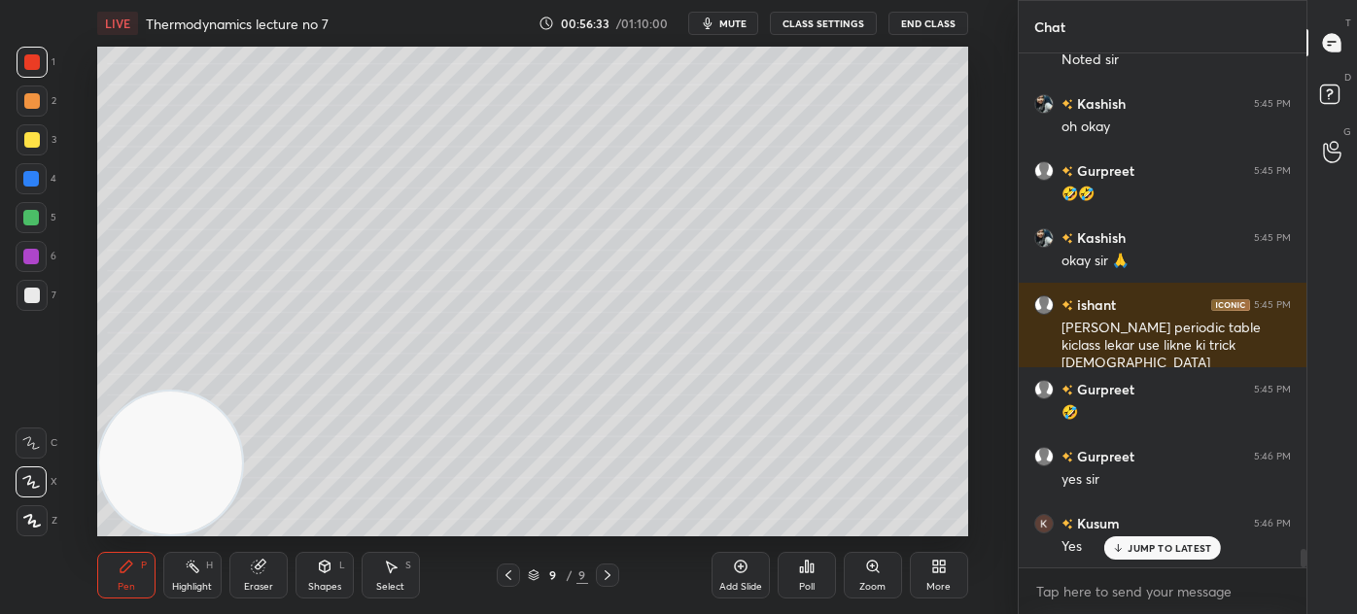
drag, startPoint x: 739, startPoint y: 581, endPoint x: 764, endPoint y: 569, distance: 27.8
click at [738, 582] on div "Add Slide" at bounding box center [740, 587] width 43 height 10
click at [32, 144] on div at bounding box center [32, 140] width 16 height 16
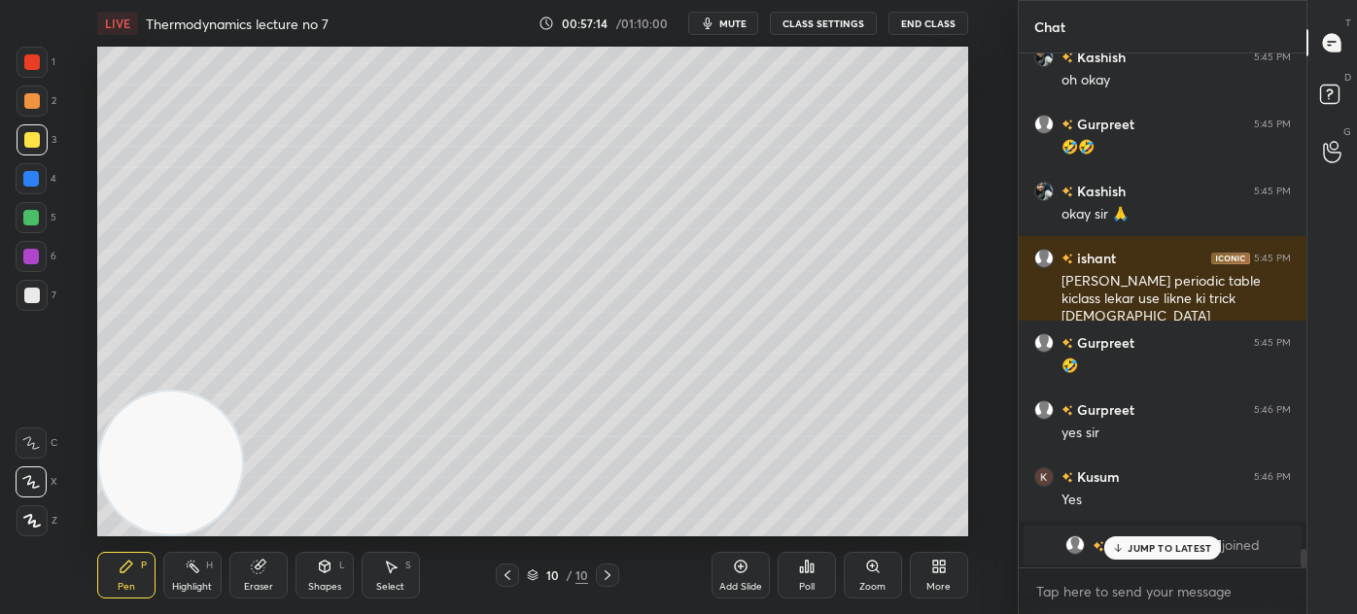
click at [1160, 548] on p "JUMP TO LATEST" at bounding box center [1169, 548] width 84 height 12
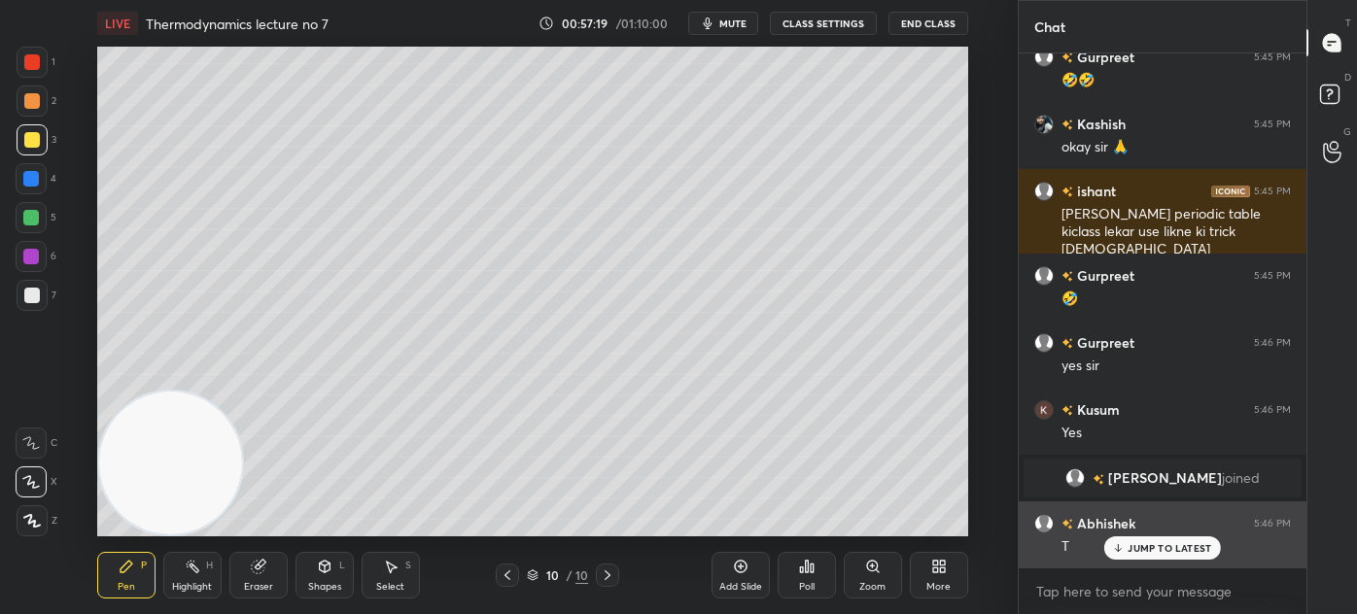
click at [1143, 547] on p "JUMP TO LATEST" at bounding box center [1169, 548] width 84 height 12
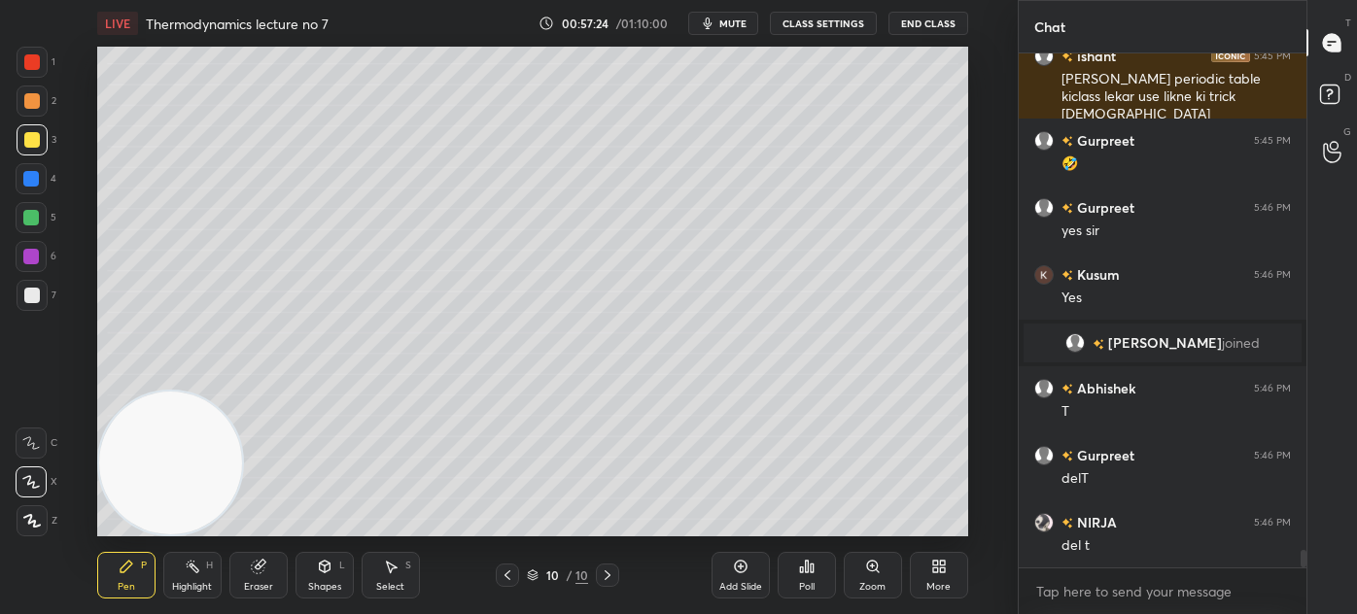
scroll to position [14402, 0]
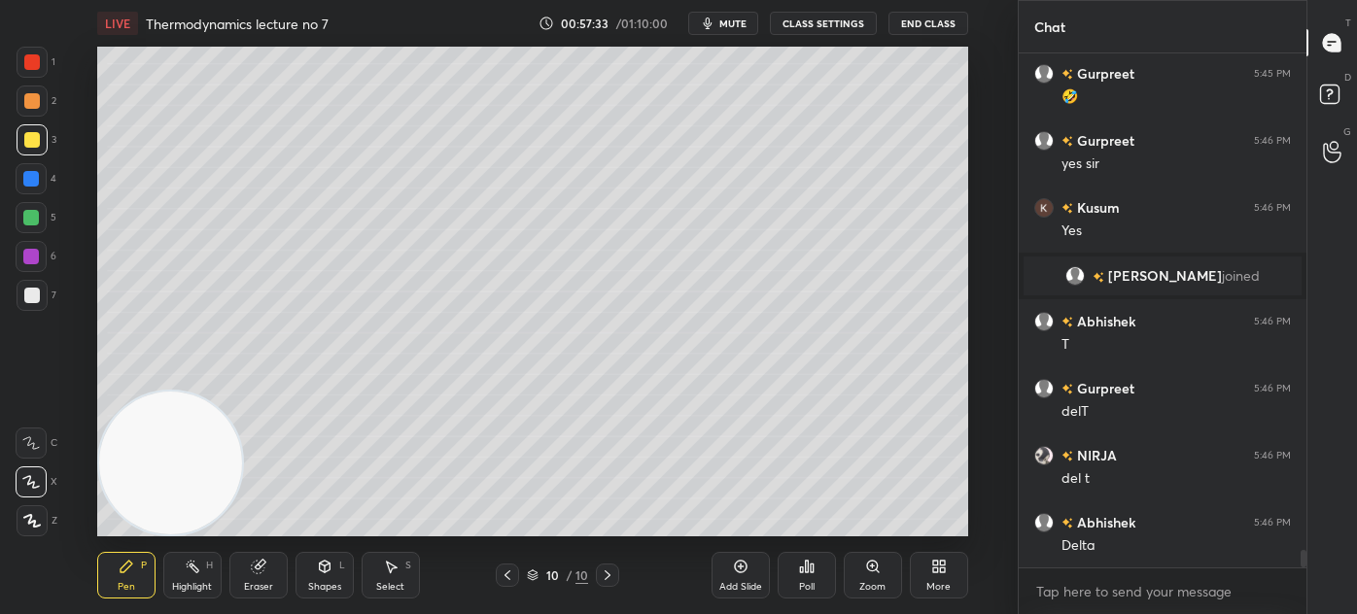
click at [33, 212] on div at bounding box center [31, 218] width 16 height 16
drag, startPoint x: 31, startPoint y: 178, endPoint x: 45, endPoint y: 183, distance: 14.4
click at [31, 180] on div at bounding box center [31, 179] width 16 height 16
click at [31, 136] on div at bounding box center [32, 140] width 16 height 16
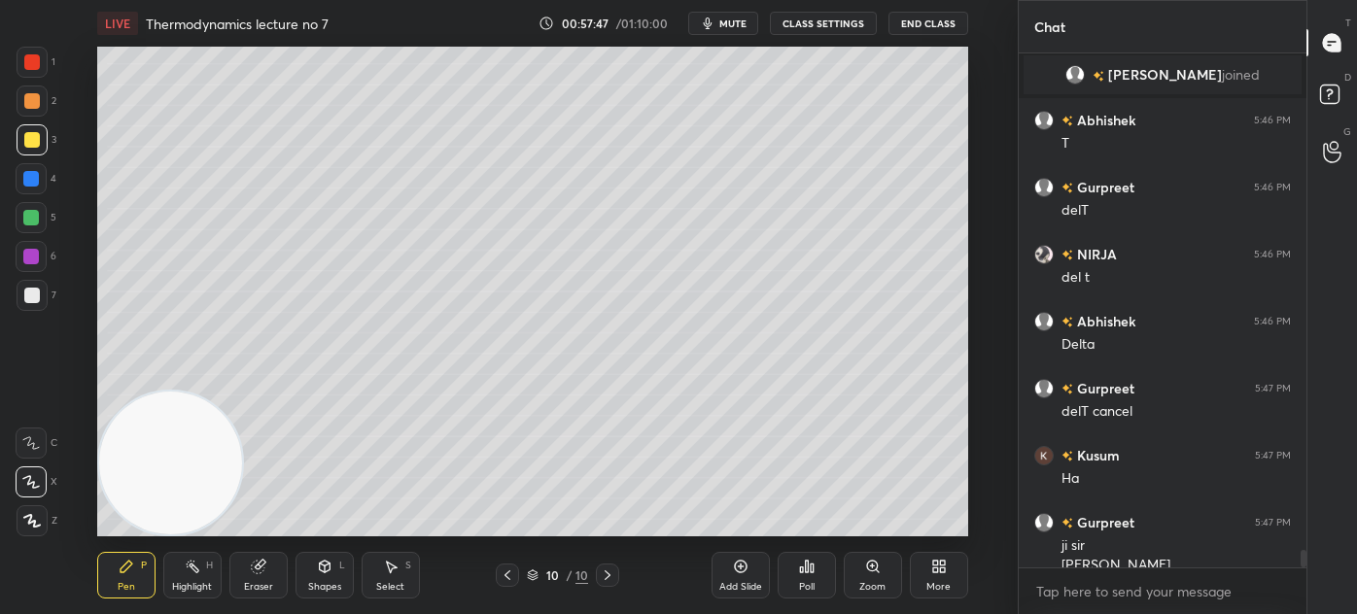
scroll to position [14623, 0]
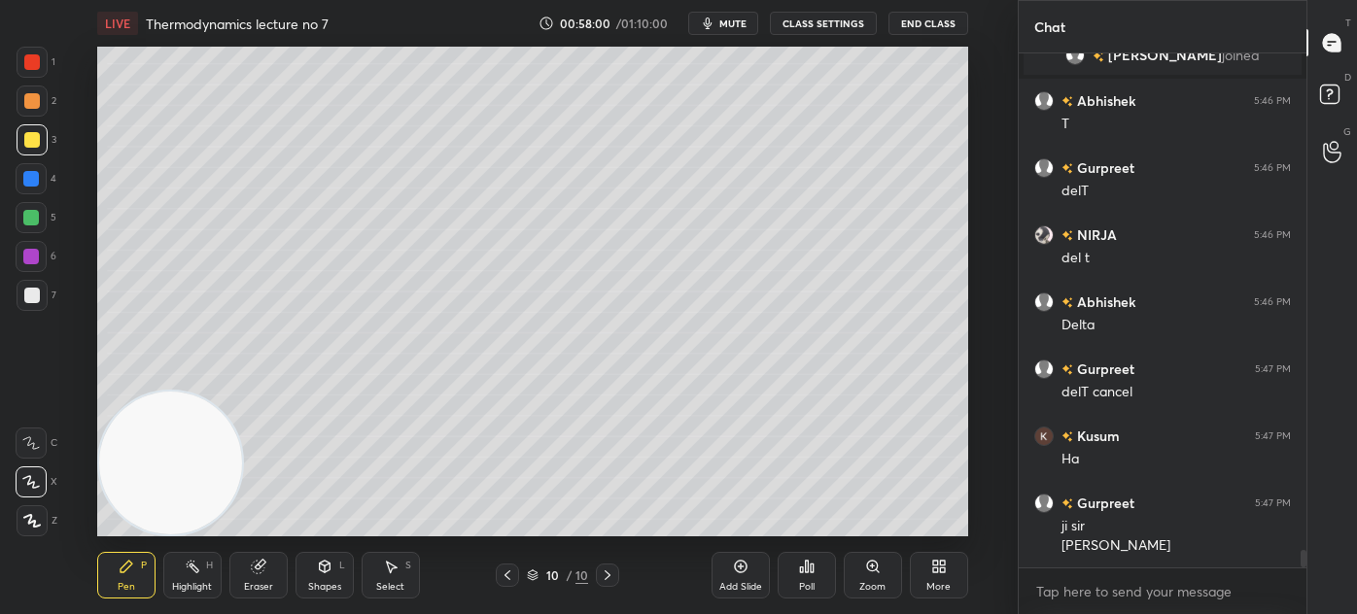
click at [31, 66] on div at bounding box center [32, 62] width 16 height 16
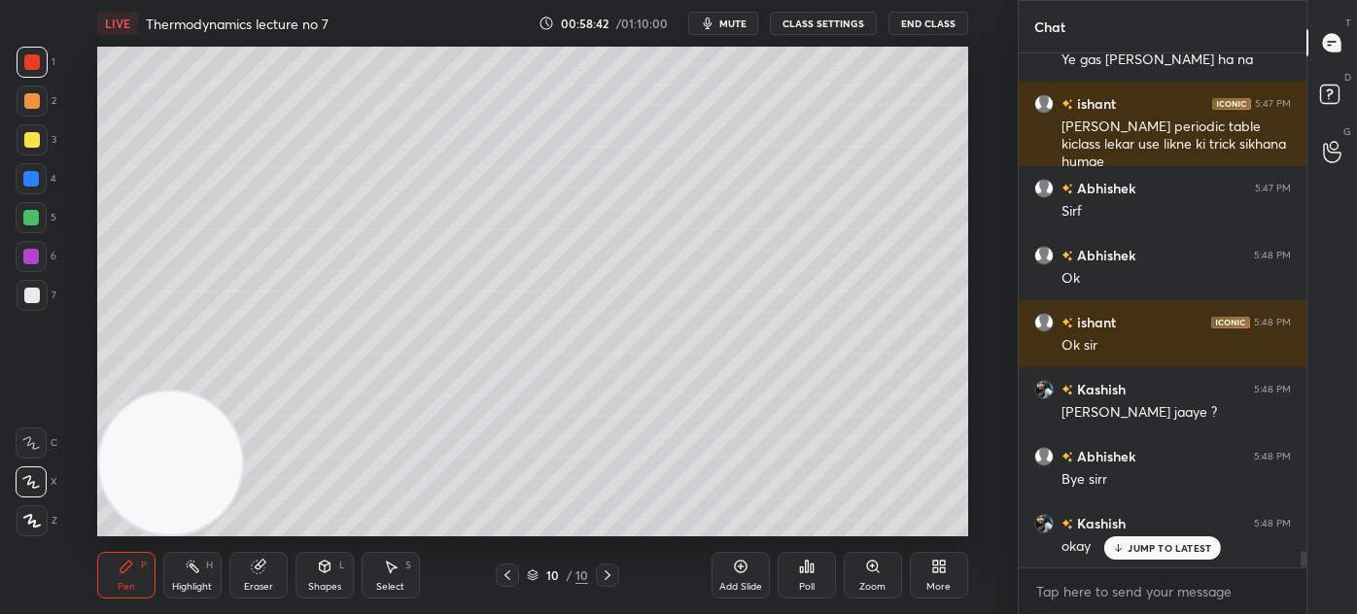
scroll to position [15262, 0]
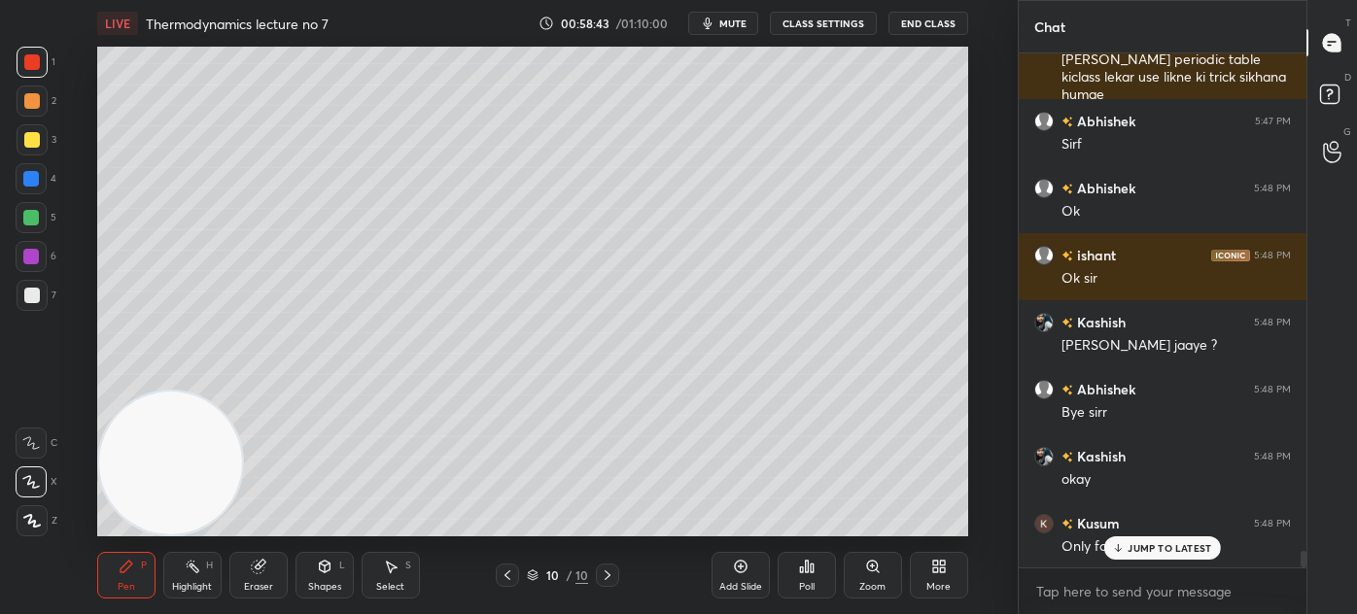
click at [1143, 544] on div "Kusum 5:46 PM Yes Namita joined Abhishek 5:46 PM T Gurpreet 5:46 PM delT NIRJA …" at bounding box center [1162, 310] width 288 height 514
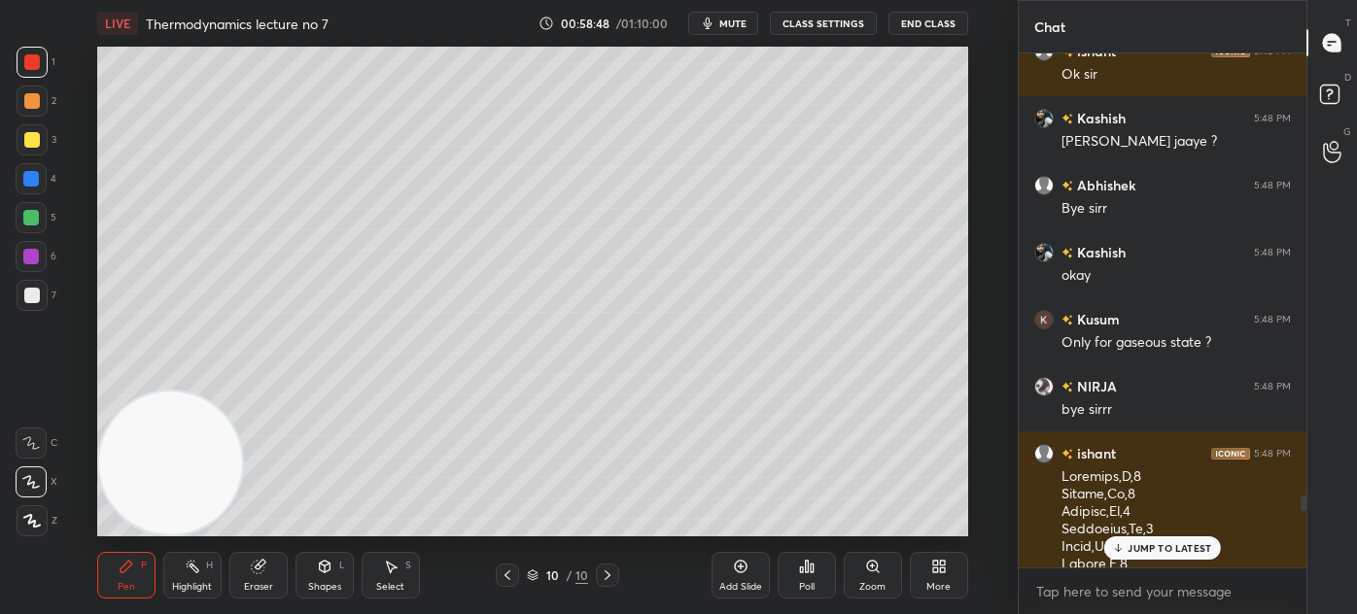
scroll to position [15500, 0]
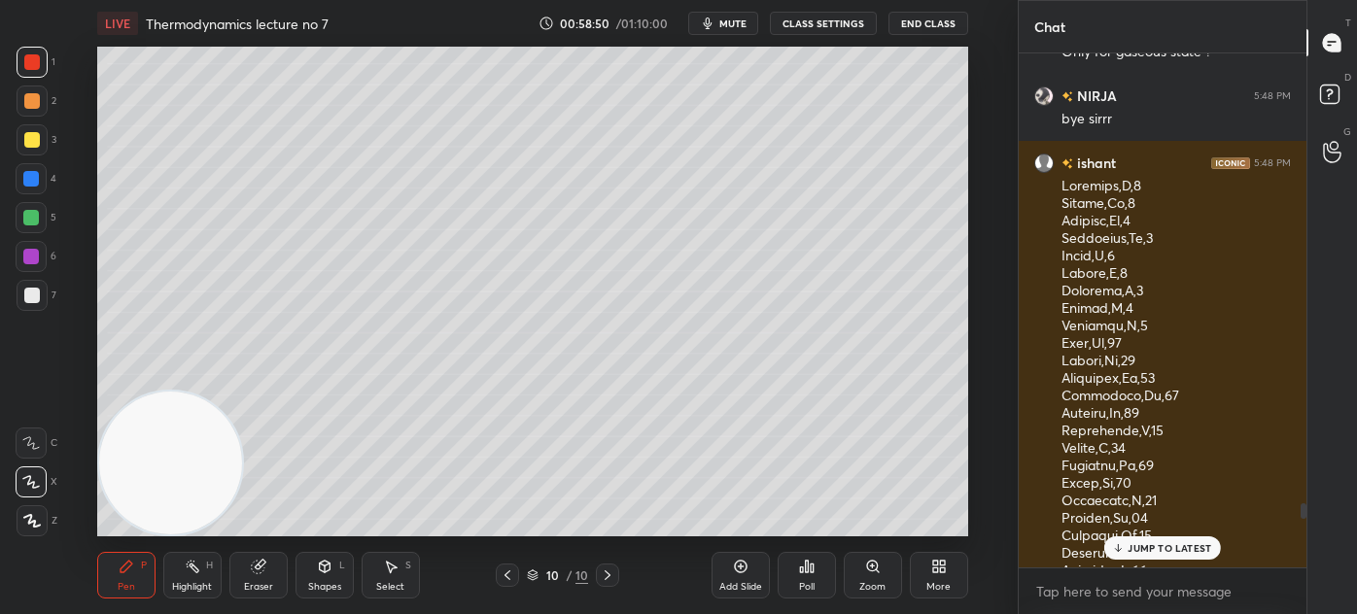
drag, startPoint x: 1301, startPoint y: 558, endPoint x: 1242, endPoint y: 507, distance: 77.9
click at [1306, 507] on div "Chat Kashish 5:48 PM okay Kusum 5:48 PM Only for gaseous state ? NIRJA 5:48 PM …" at bounding box center [1186, 307] width 339 height 614
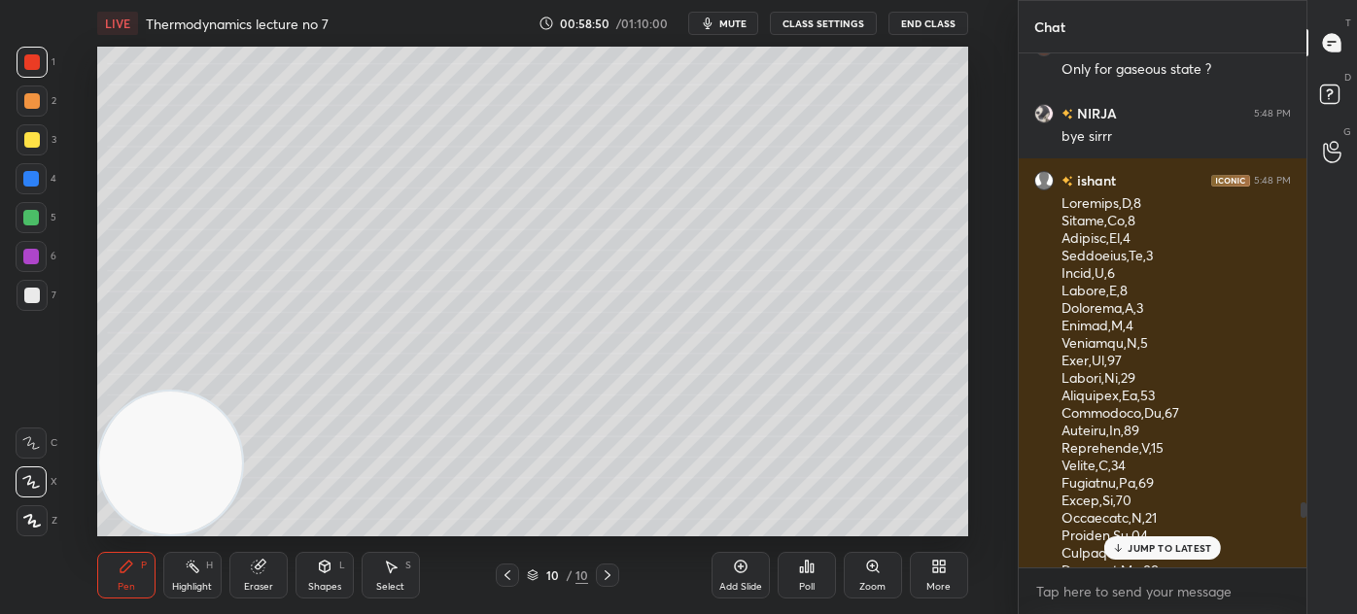
click at [1160, 550] on p "JUMP TO LATEST" at bounding box center [1169, 548] width 84 height 12
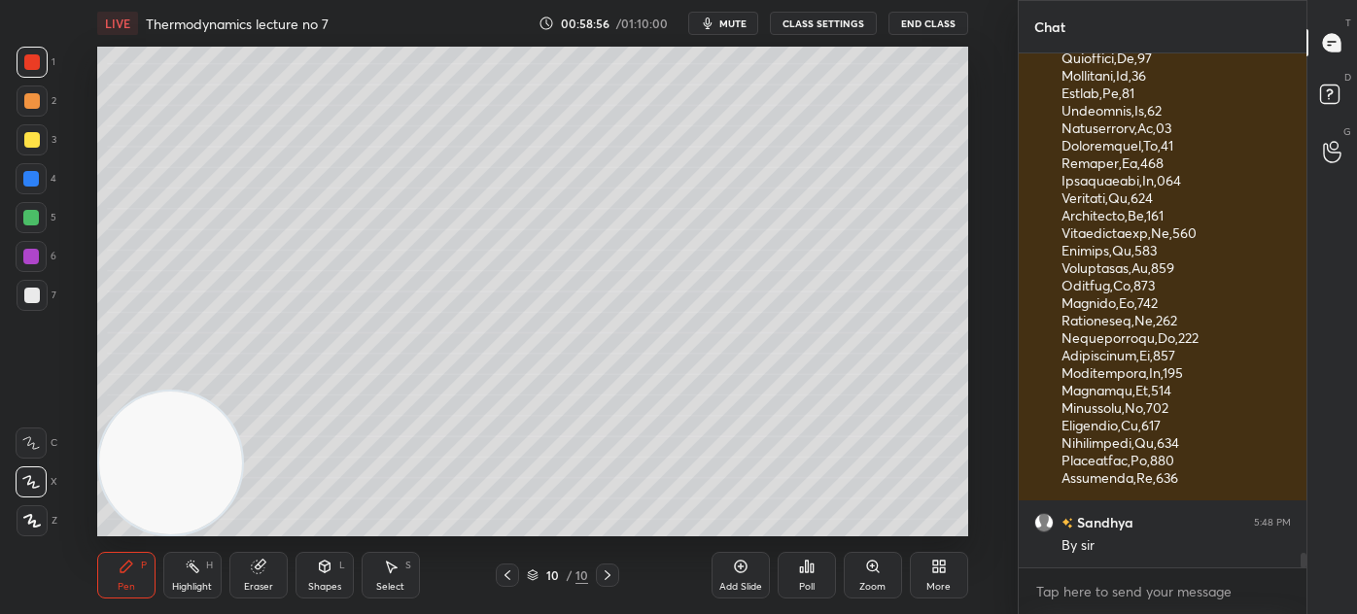
click at [847, 19] on button "CLASS SETTINGS" at bounding box center [823, 23] width 107 height 23
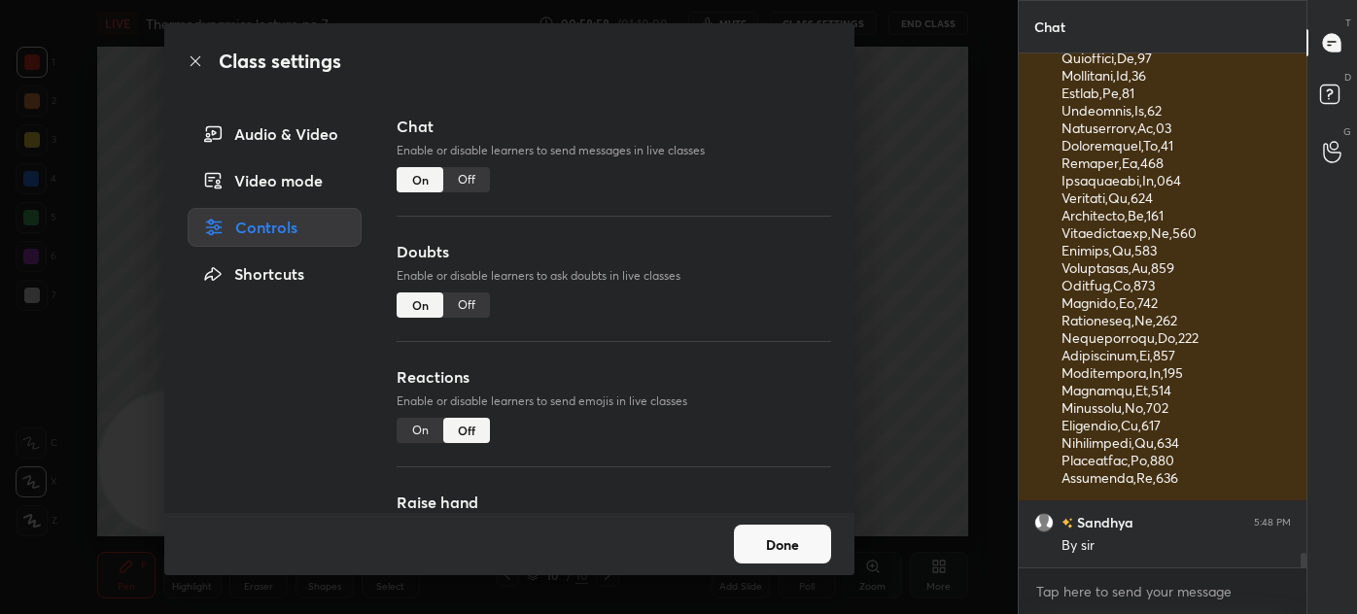
drag, startPoint x: 922, startPoint y: 206, endPoint x: 910, endPoint y: 210, distance: 13.2
click at [923, 206] on div "Class settings Audio & Video Video mode Controls Shortcuts Chat Enable or disab…" at bounding box center [508, 307] width 1017 height 614
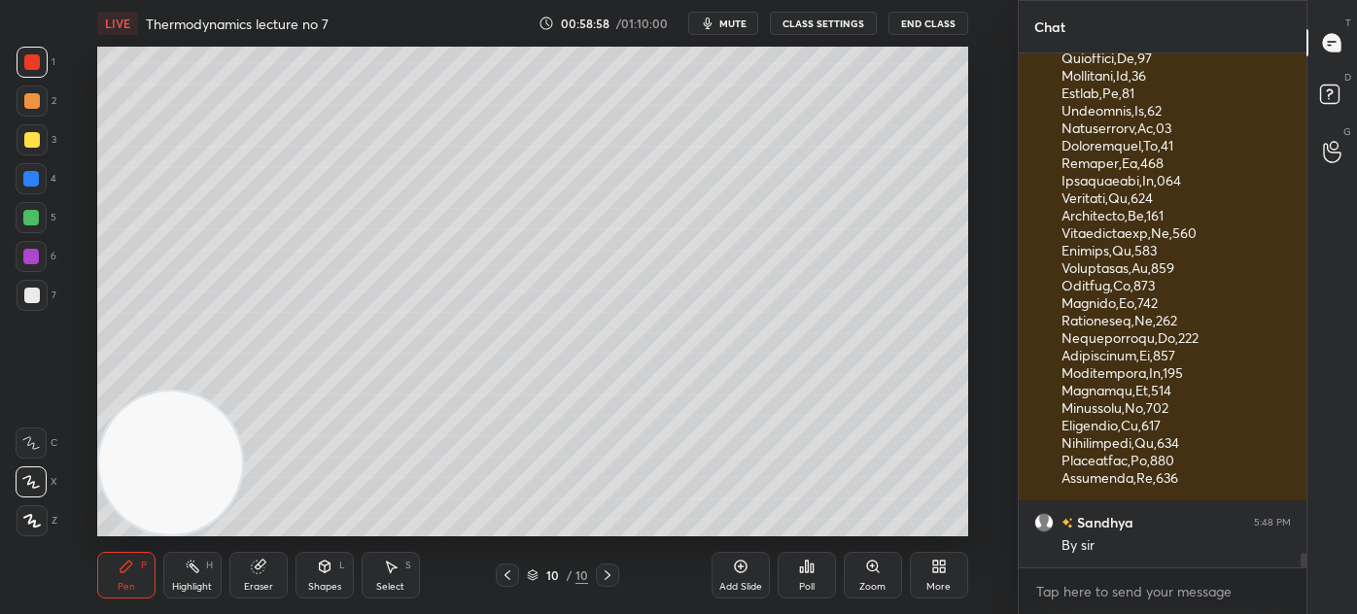
scroll to position [17577, 0]
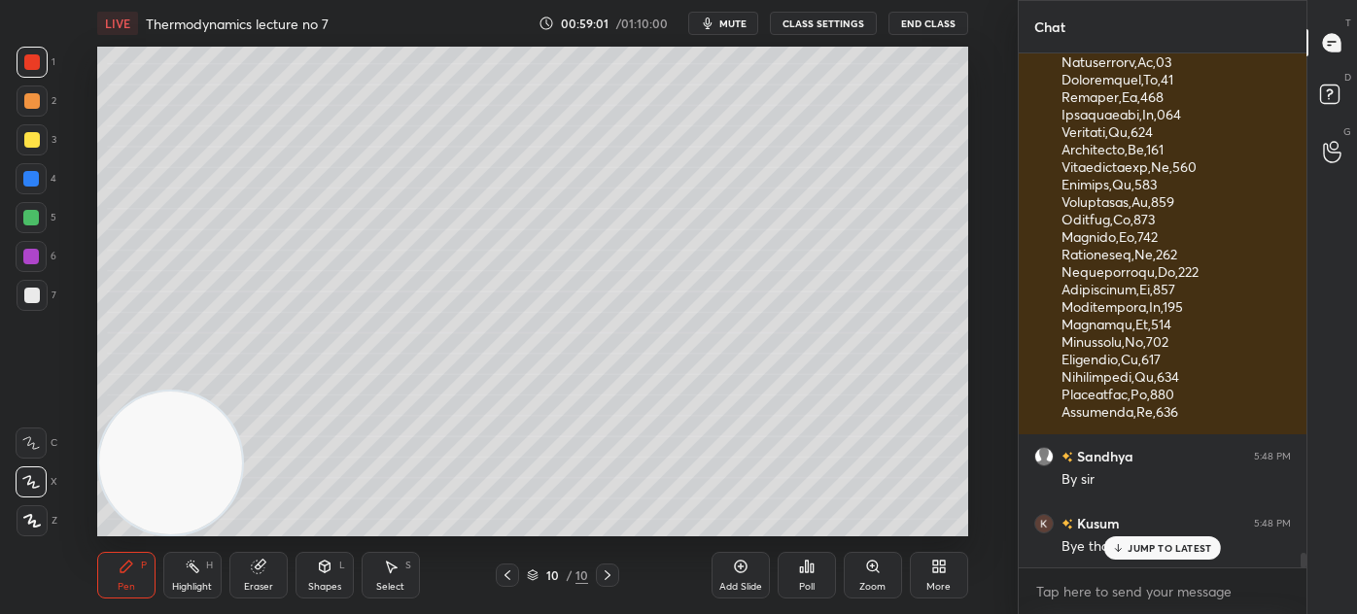
click at [939, 19] on button "End Class" at bounding box center [928, 23] width 80 height 23
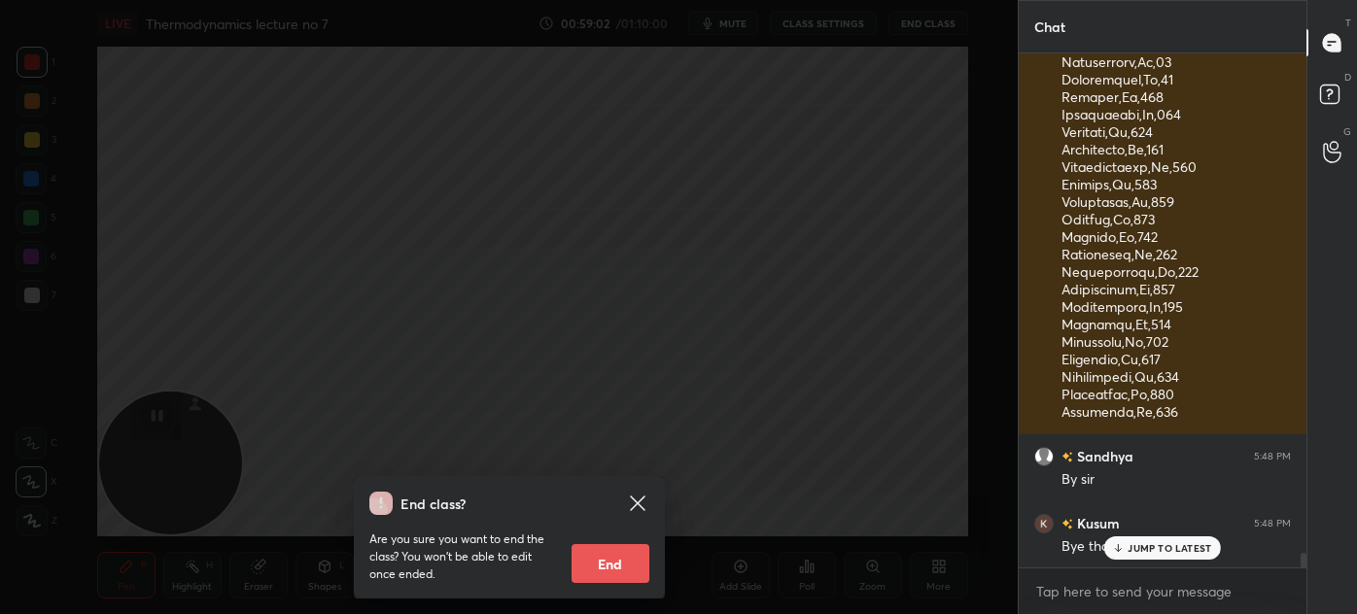
scroll to position [17644, 0]
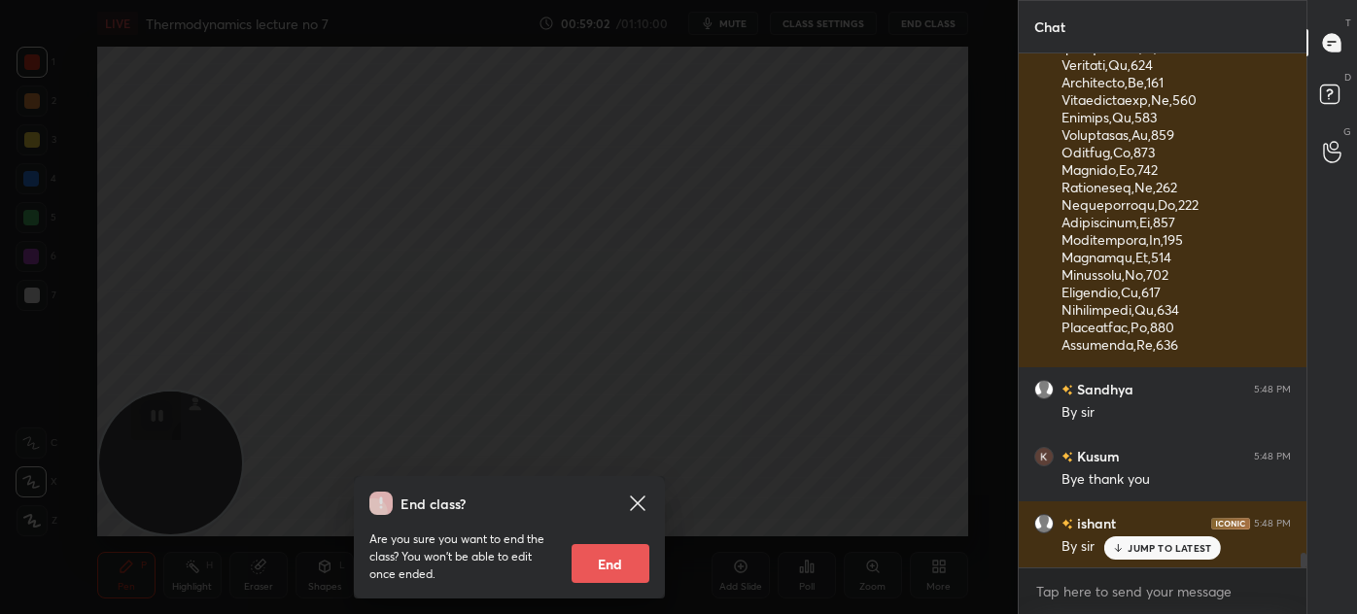
click at [588, 564] on button "End" at bounding box center [610, 563] width 78 height 39
type textarea "x"
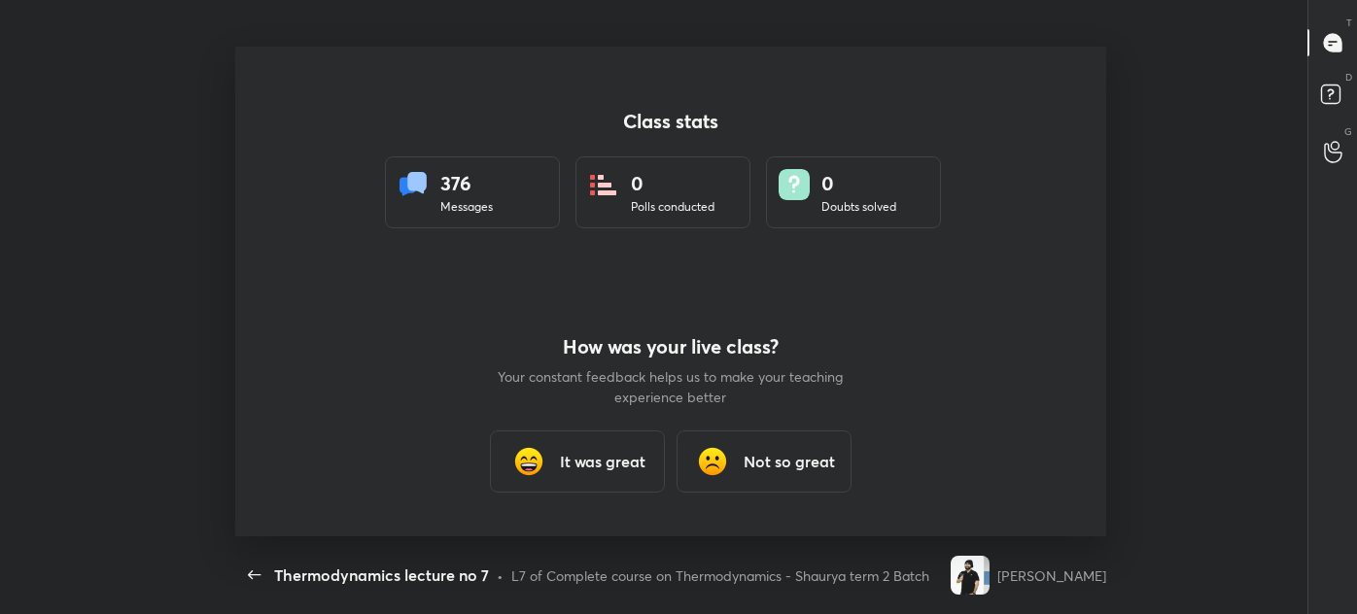
scroll to position [0, 0]
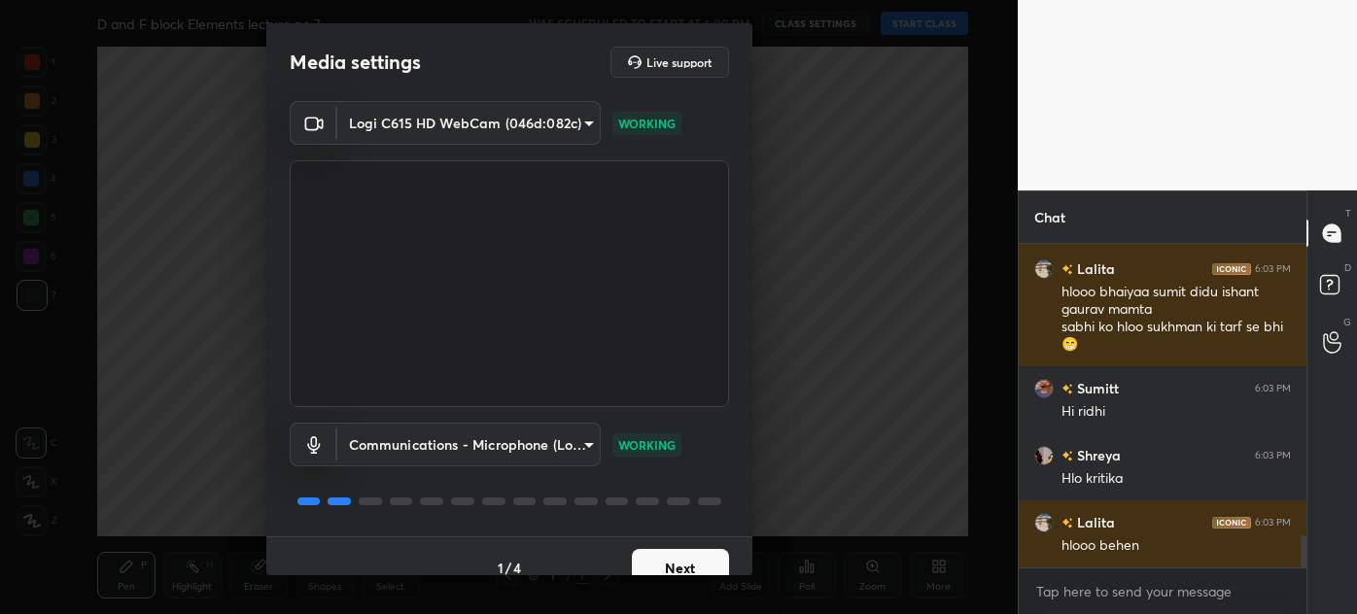
scroll to position [2995, 0]
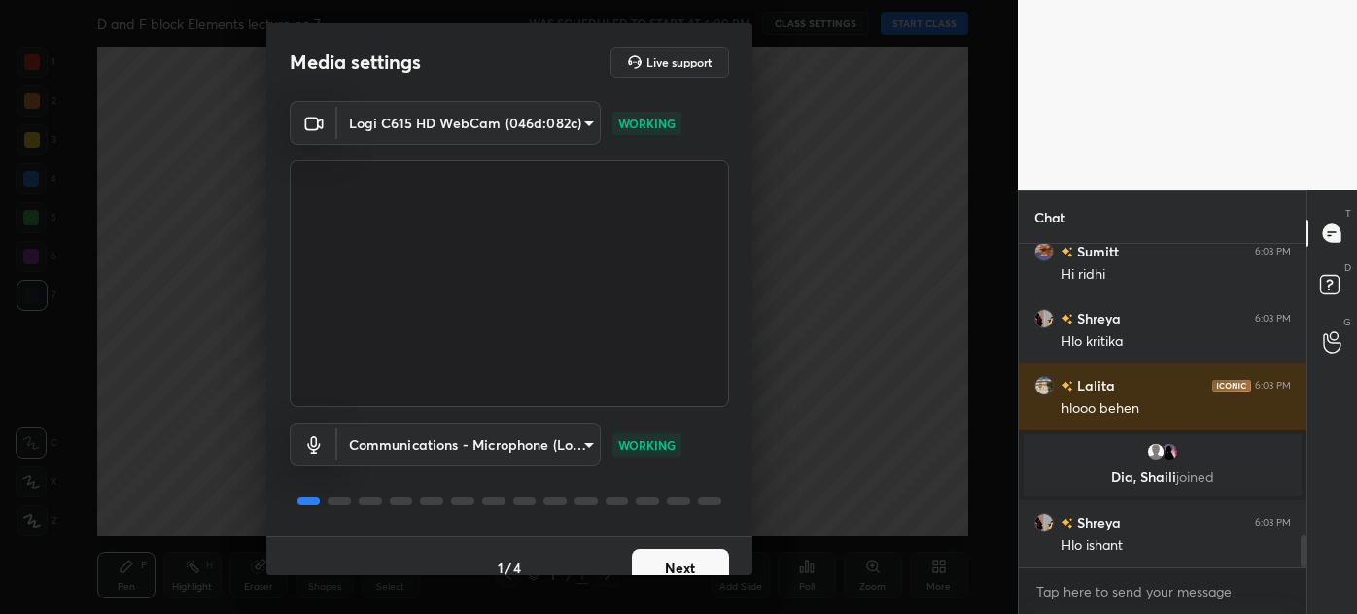
click at [669, 567] on button "Next" at bounding box center [680, 568] width 97 height 39
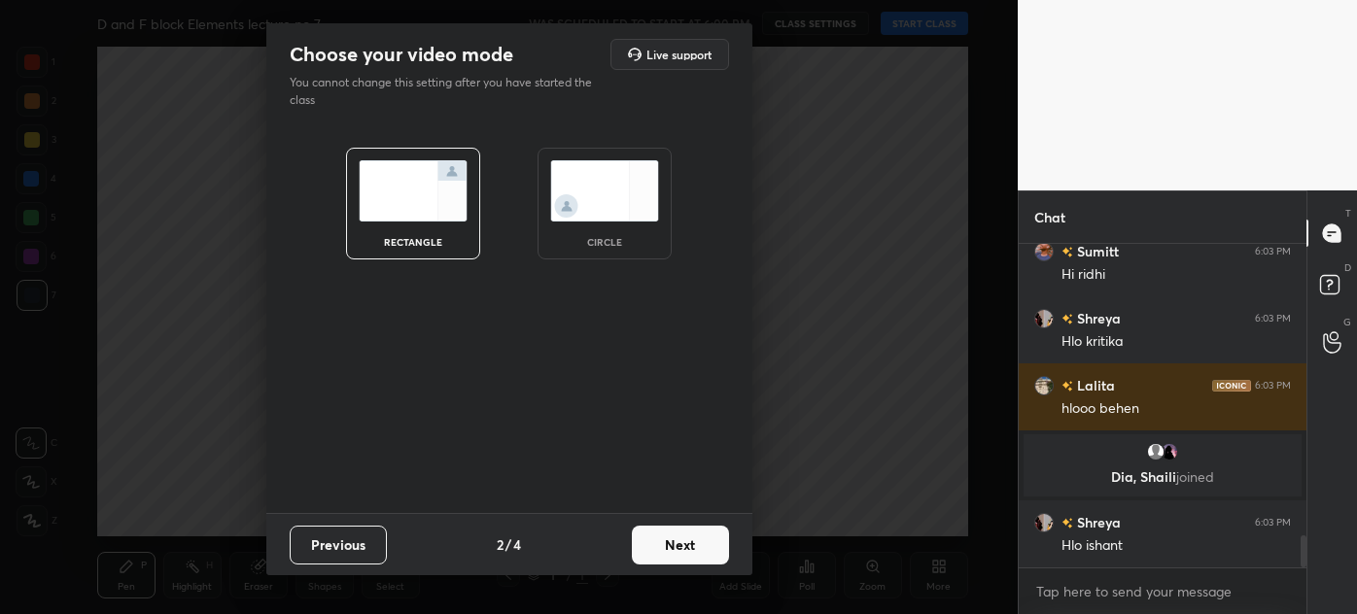
scroll to position [3027, 0]
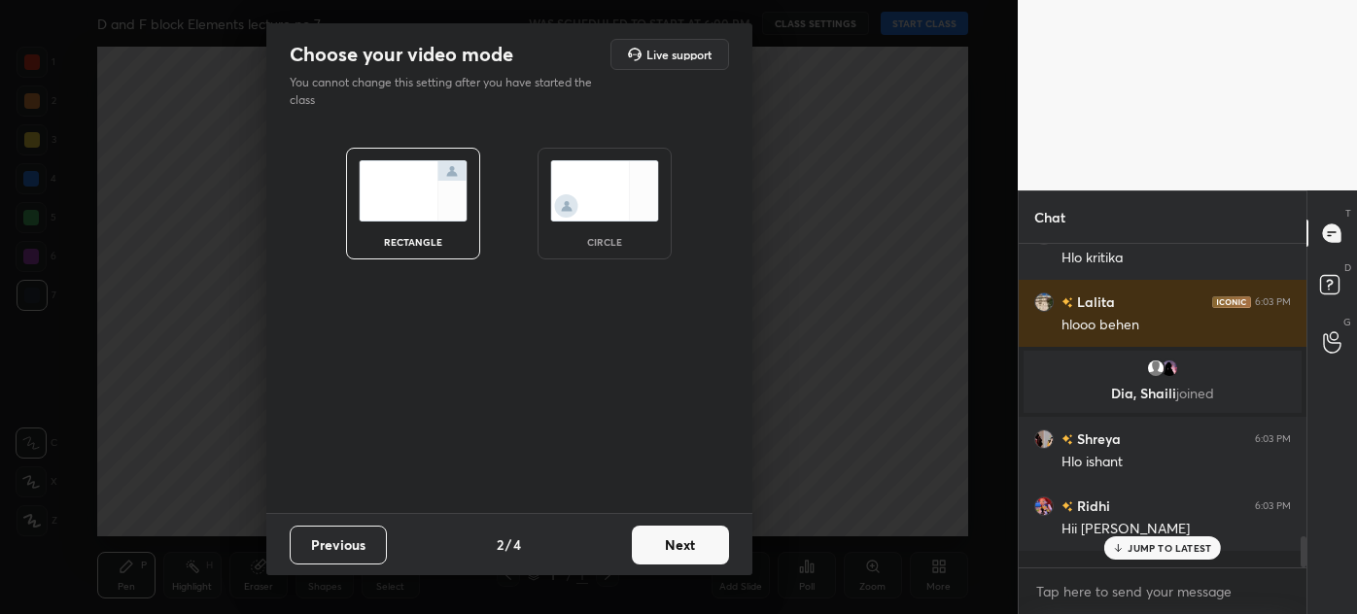
click at [634, 224] on div "circle" at bounding box center [604, 204] width 134 height 112
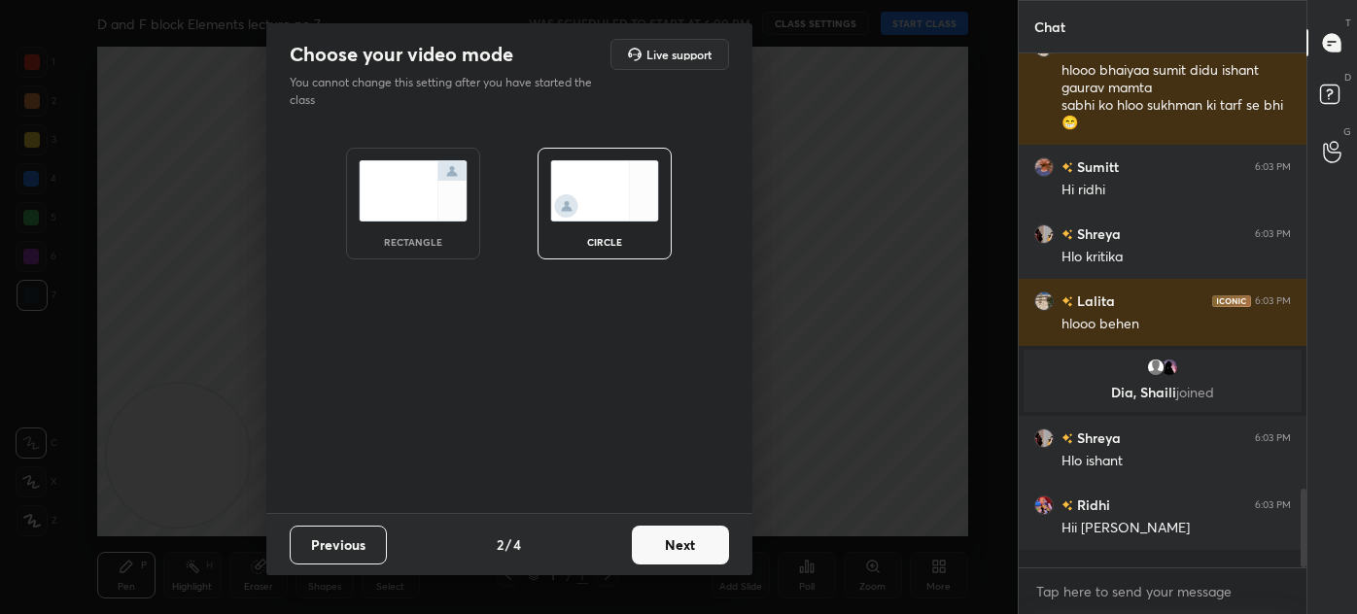
scroll to position [0, 0]
click at [672, 546] on button "Next" at bounding box center [680, 545] width 97 height 39
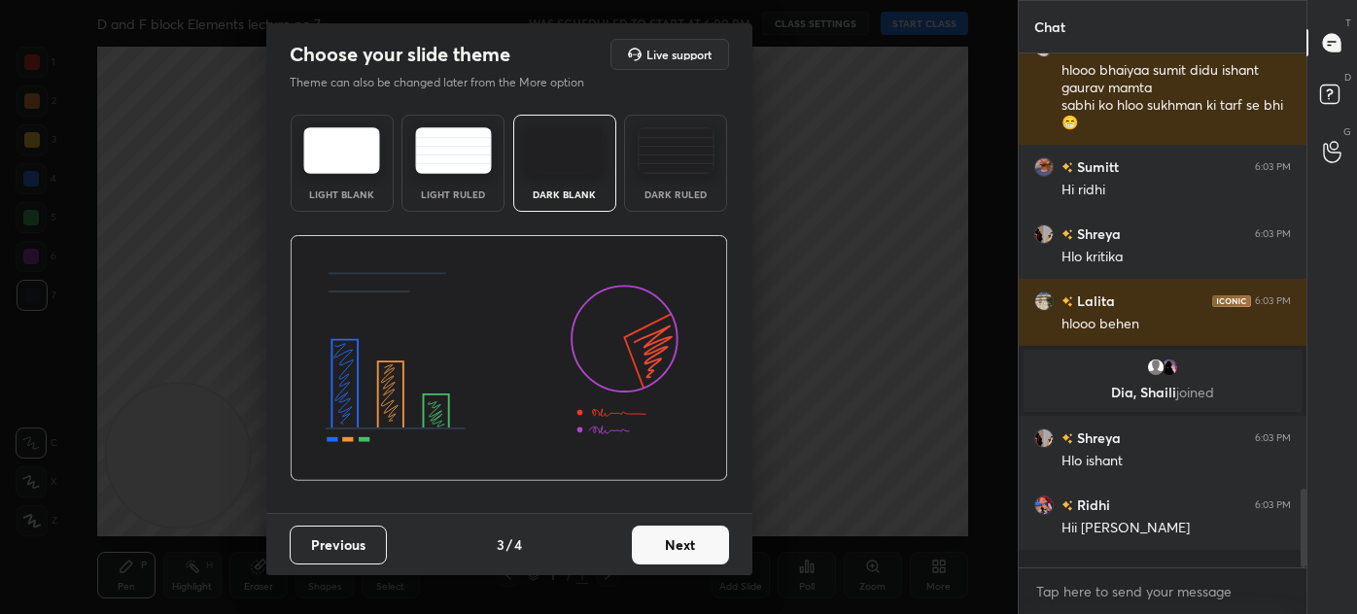
click at [682, 178] on div "Dark Ruled" at bounding box center [675, 163] width 103 height 97
click at [681, 542] on button "Next" at bounding box center [680, 545] width 97 height 39
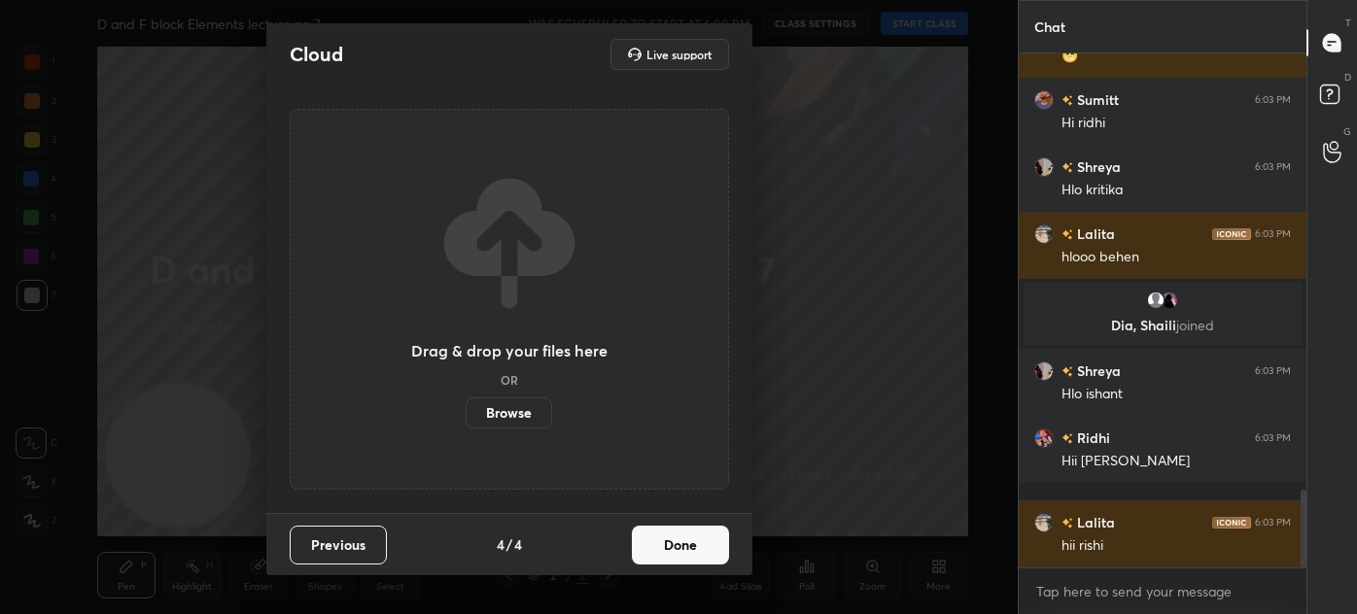
click at [680, 554] on button "Done" at bounding box center [680, 545] width 97 height 39
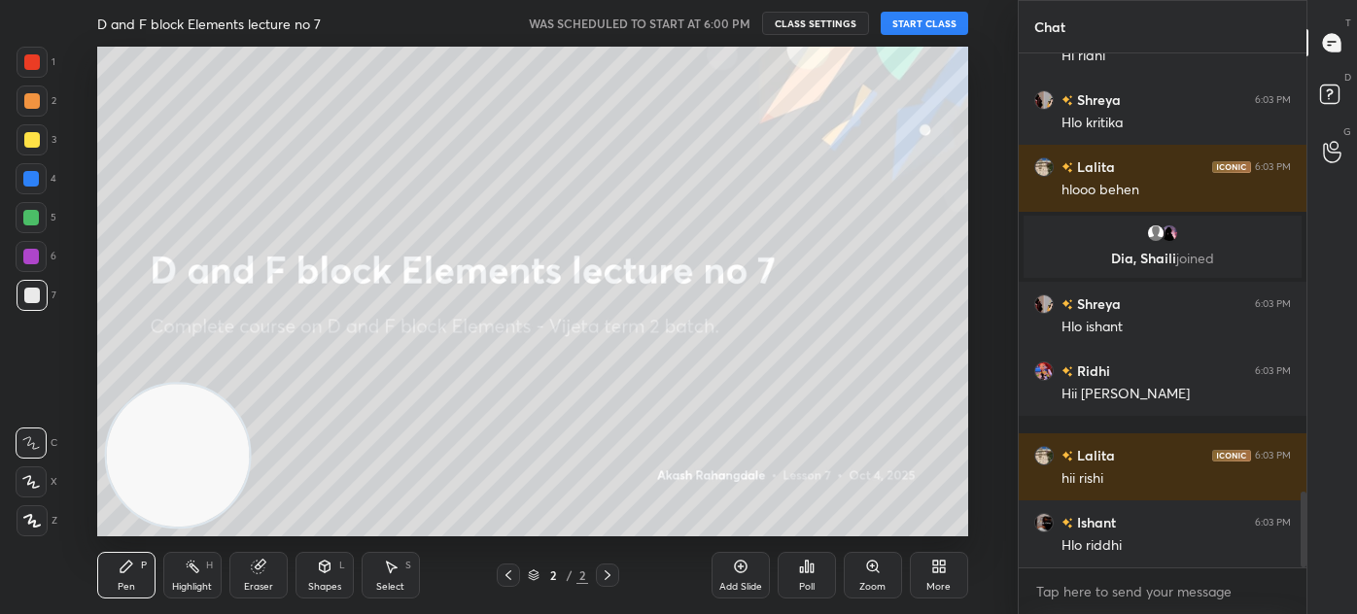
click at [939, 574] on div "More" at bounding box center [939, 575] width 58 height 47
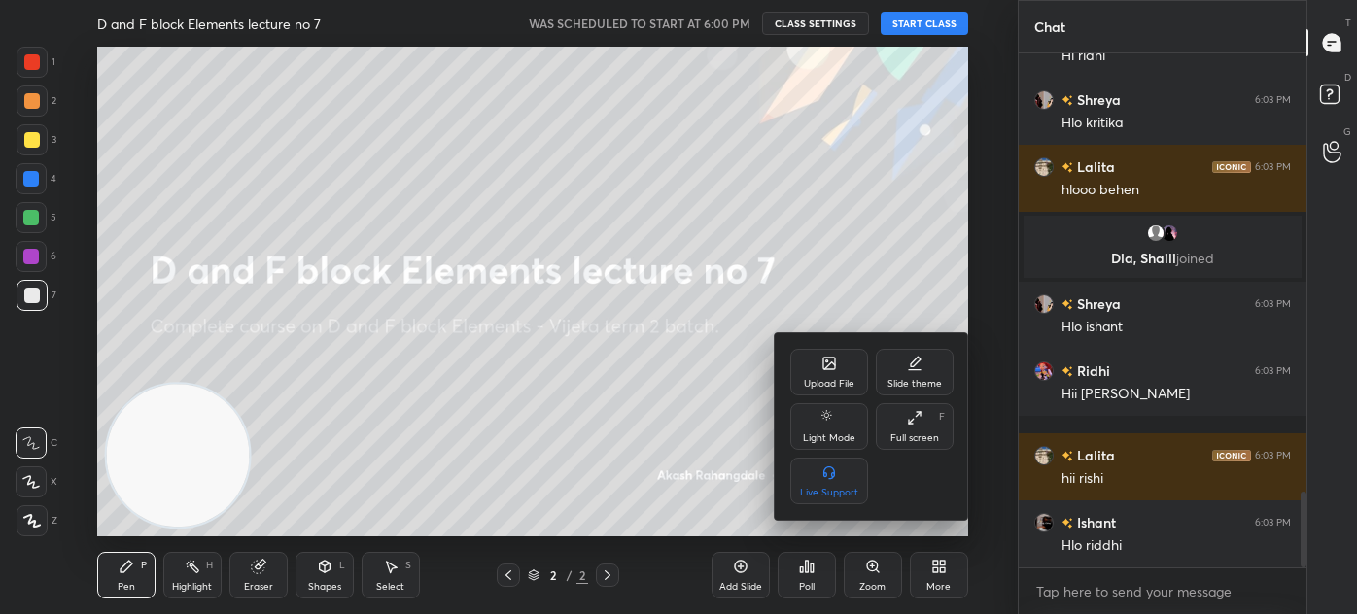
drag, startPoint x: 920, startPoint y: 425, endPoint x: 938, endPoint y: 523, distance: 99.7
click at [921, 424] on div "Full screen F" at bounding box center [915, 426] width 78 height 47
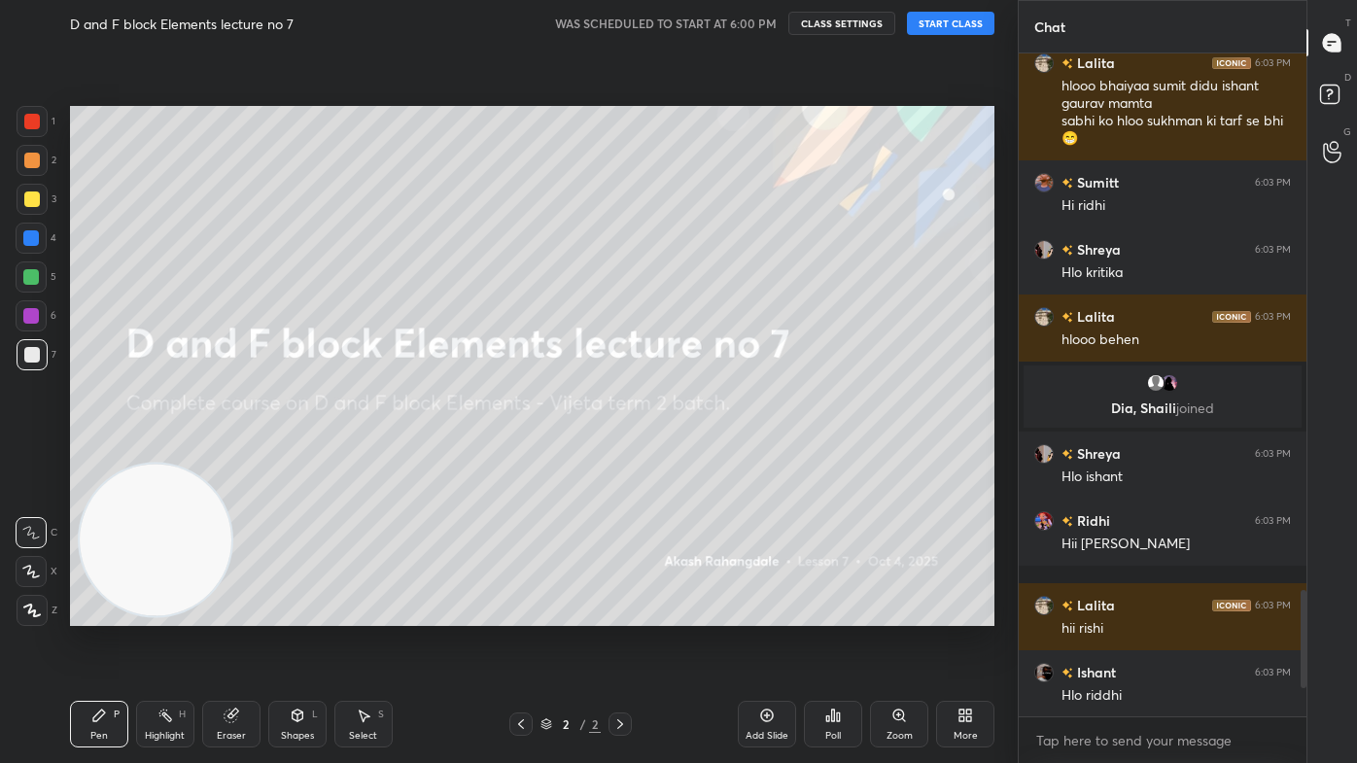
click at [969, 24] on button "START CLASS" at bounding box center [950, 23] width 87 height 23
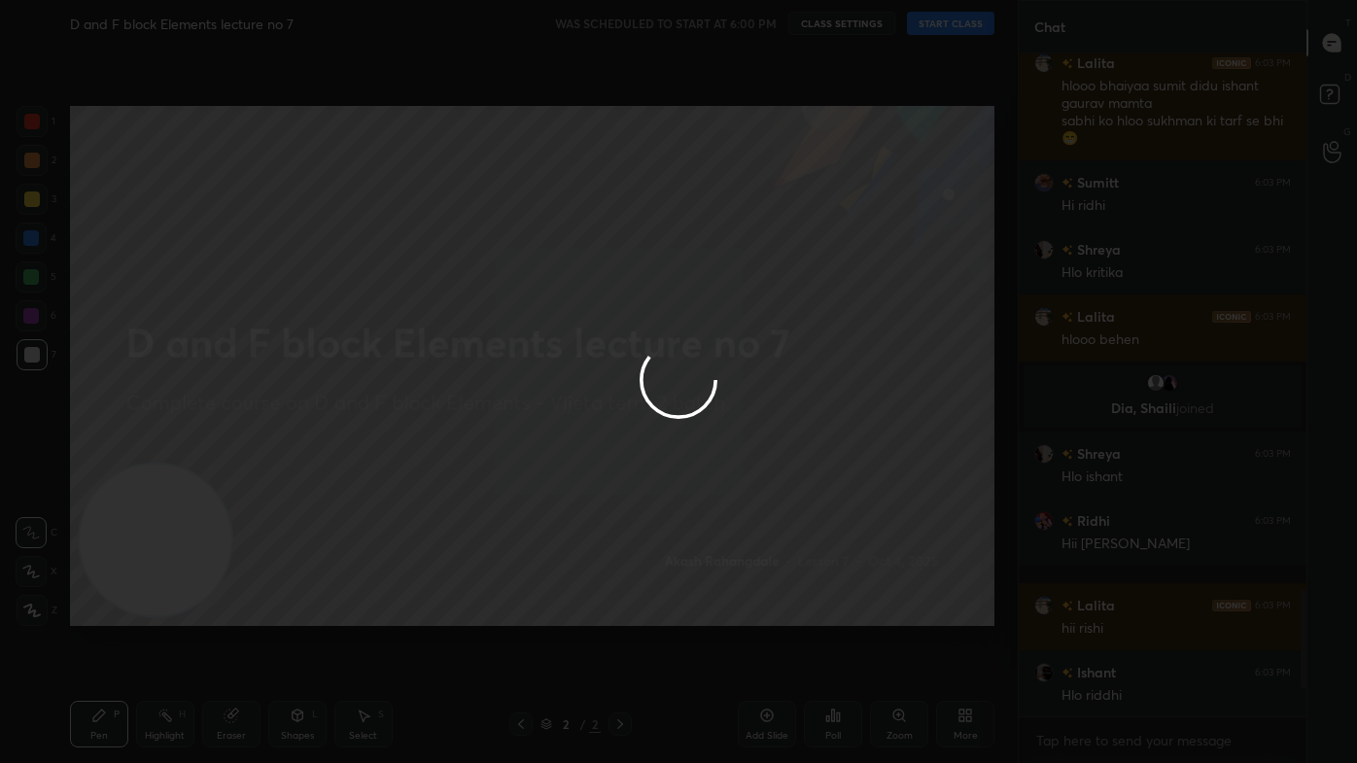
type textarea "x"
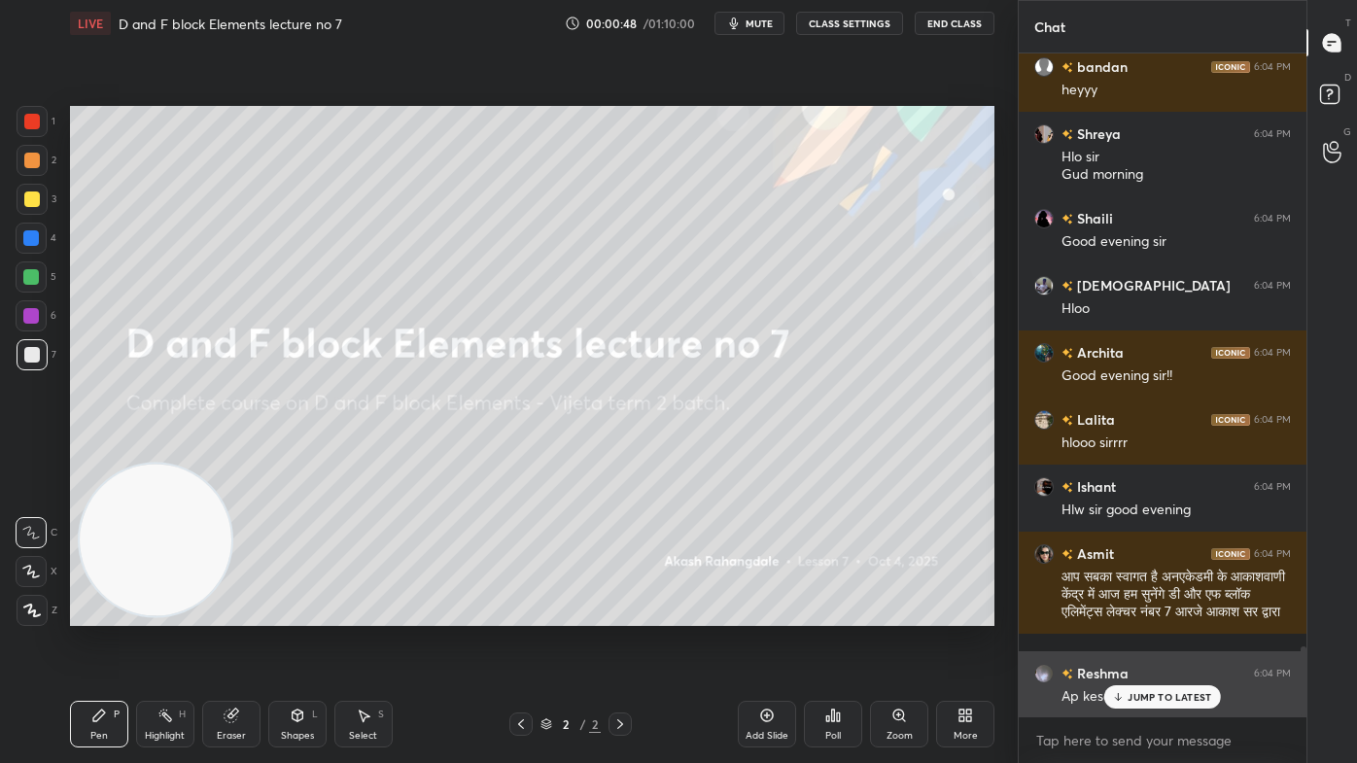
click at [1135, 613] on p "JUMP TO LATEST" at bounding box center [1169, 697] width 84 height 12
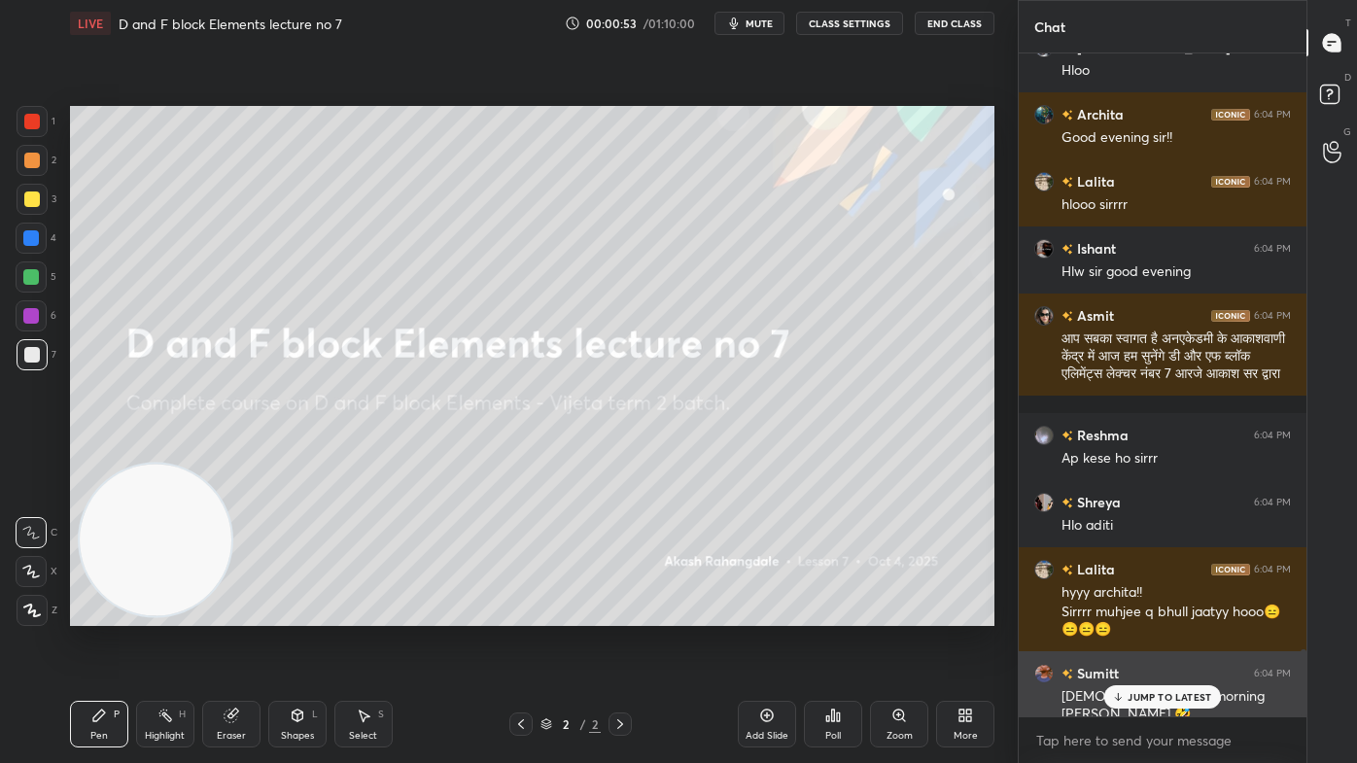
click at [1140, 613] on p "JUMP TO LATEST" at bounding box center [1169, 697] width 84 height 12
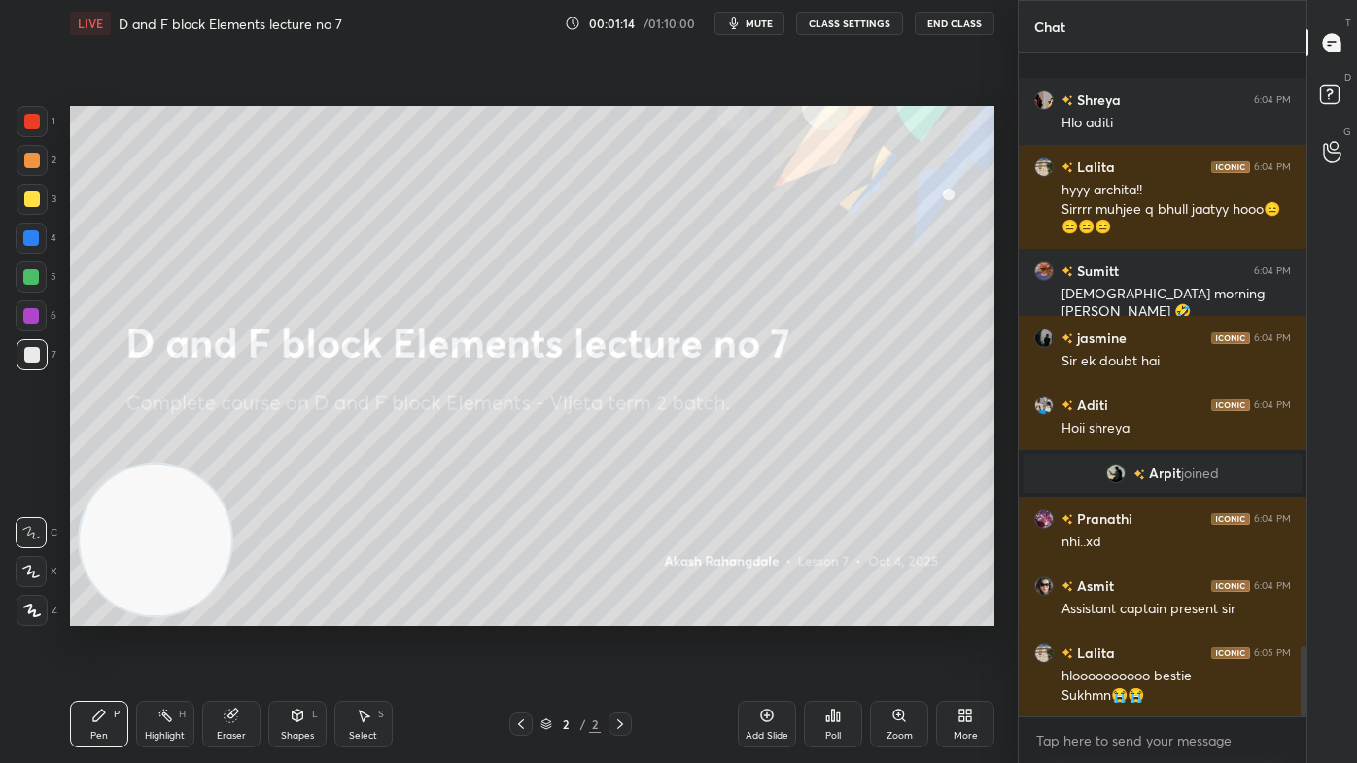
scroll to position [5654, 0]
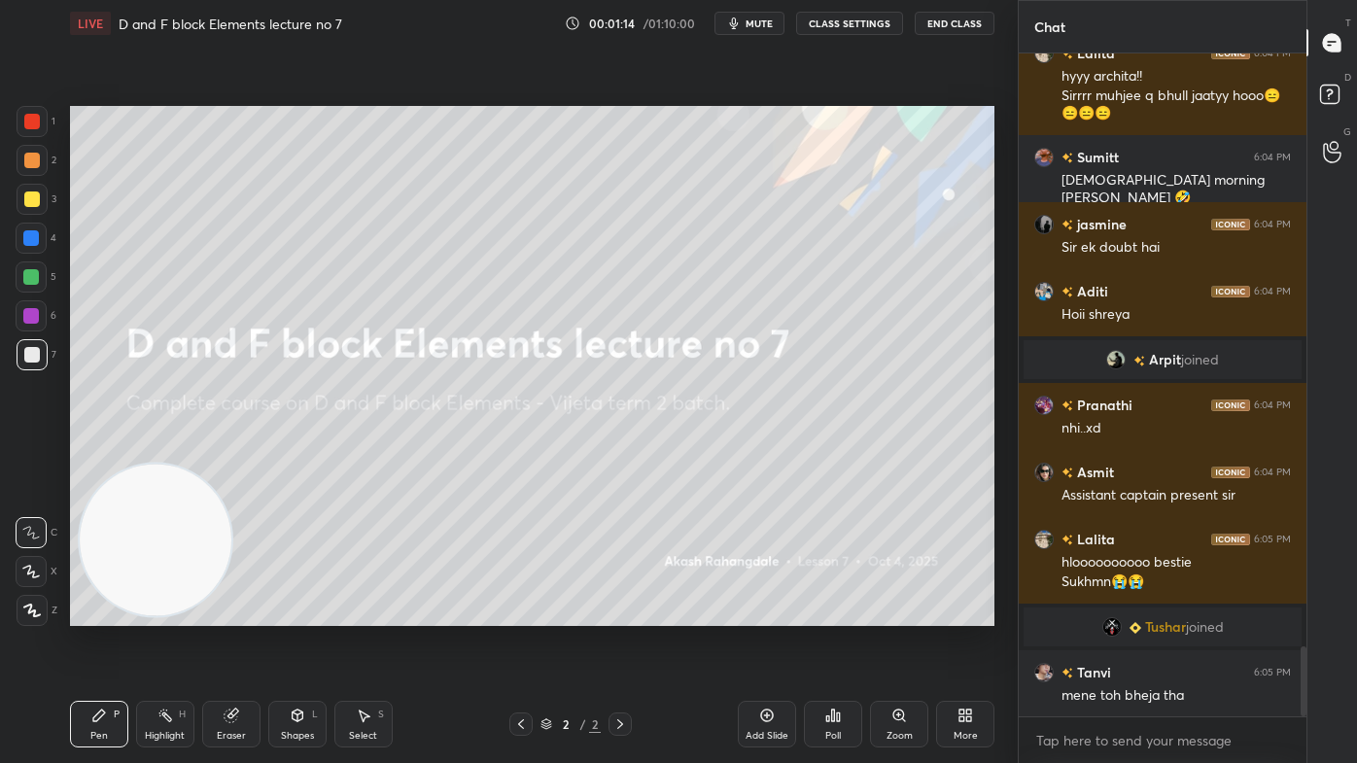
click at [767, 20] on span "mute" at bounding box center [758, 24] width 27 height 14
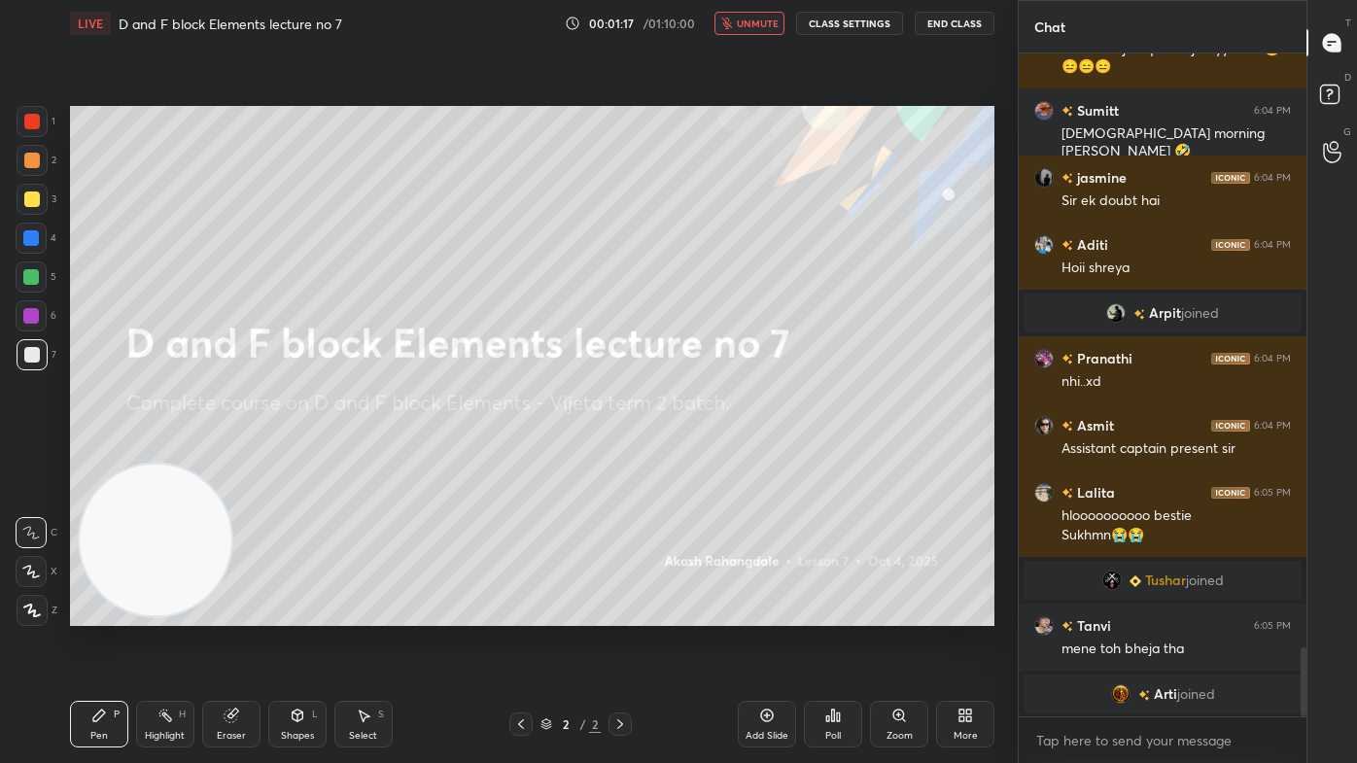
click at [771, 17] on span "unmute" at bounding box center [758, 24] width 42 height 14
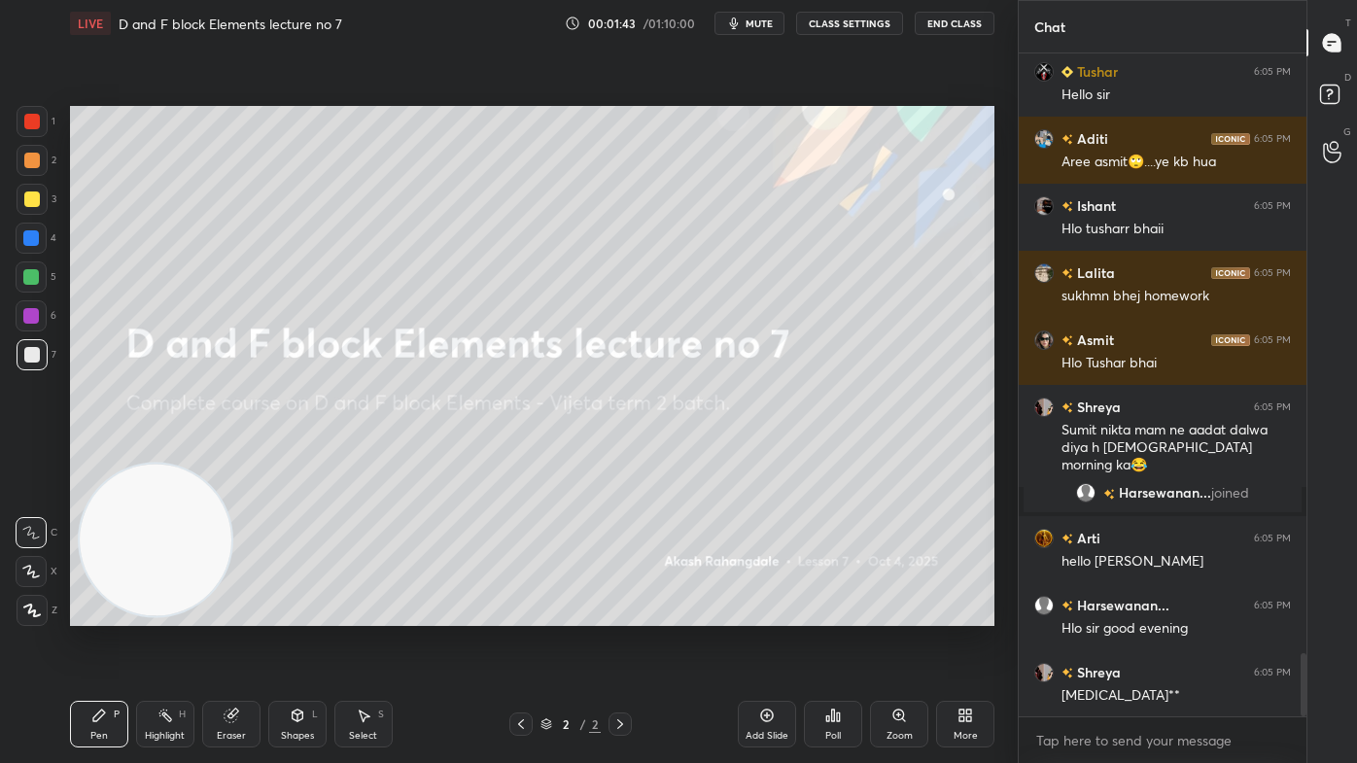
scroll to position [6359, 0]
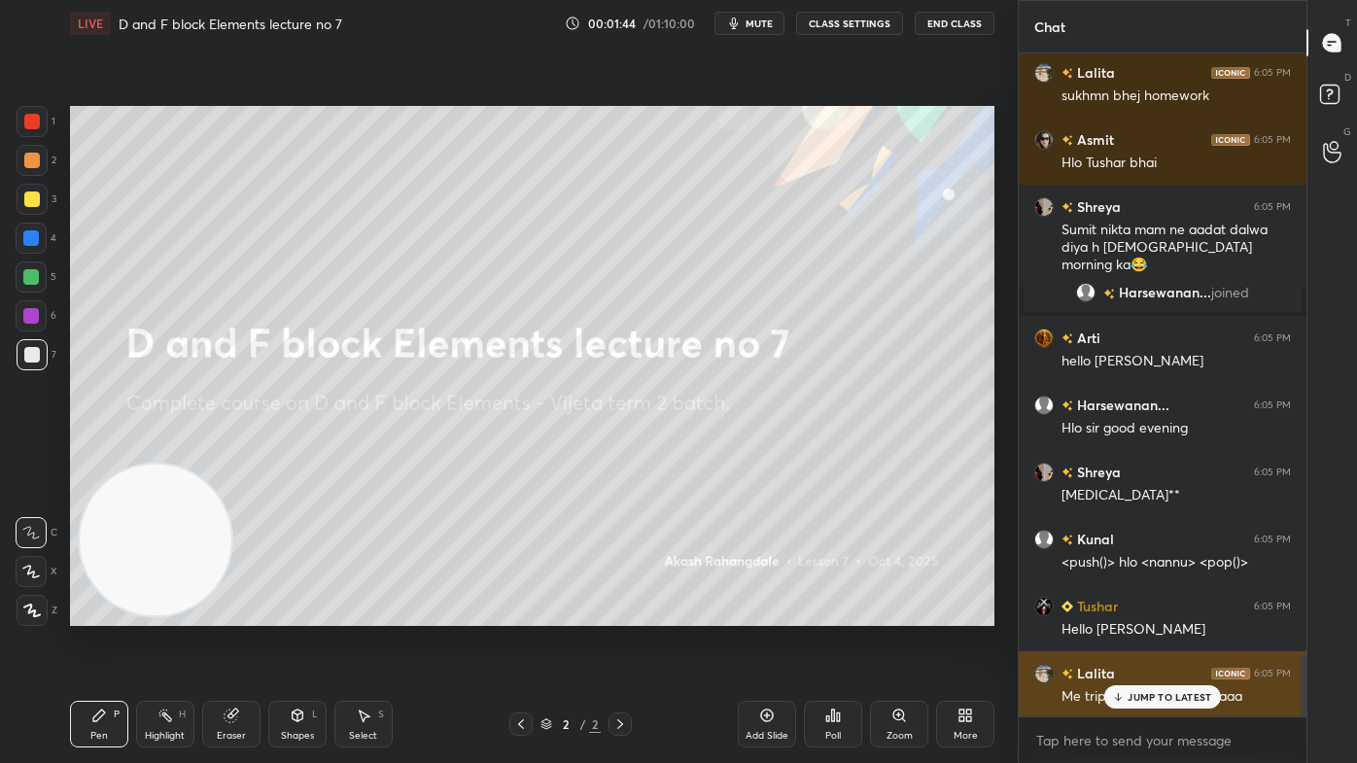
click at [1143, 613] on p "JUMP TO LATEST" at bounding box center [1169, 697] width 84 height 12
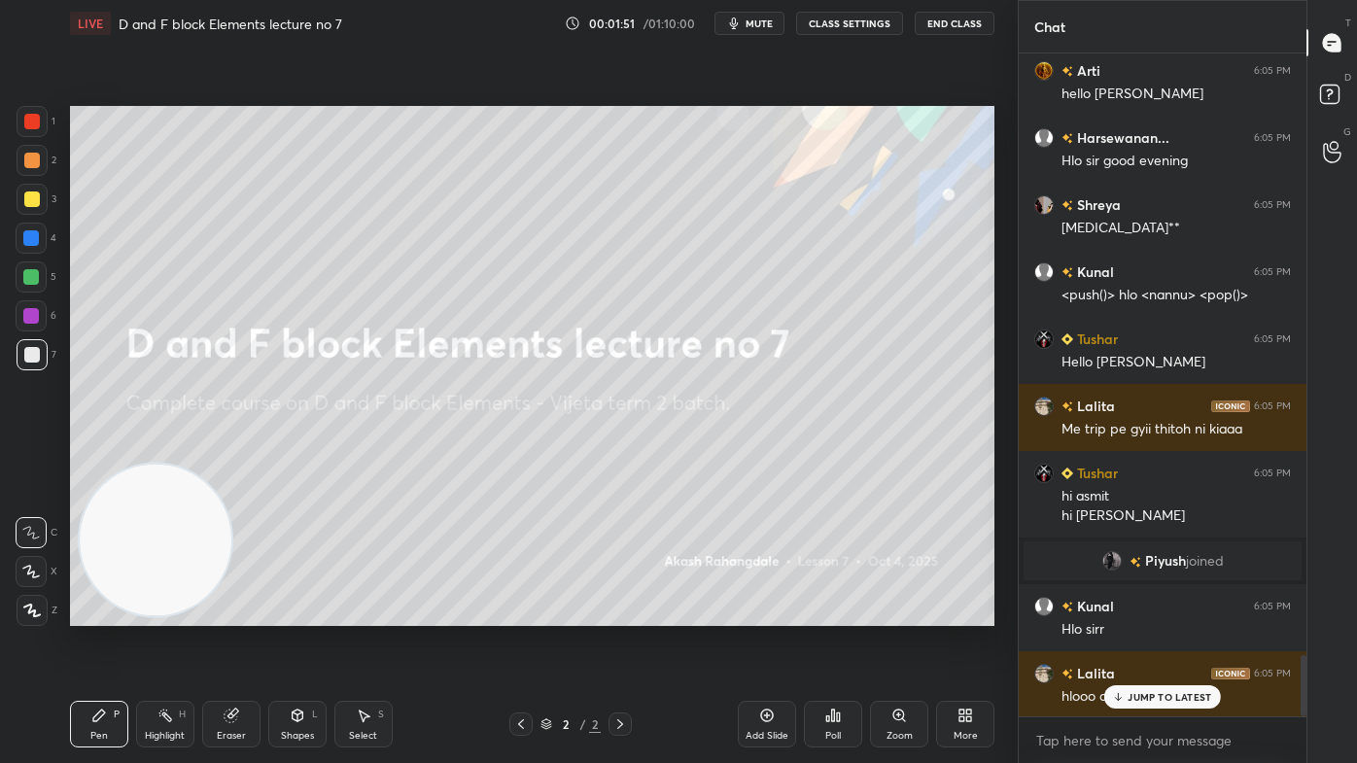
scroll to position [6641, 0]
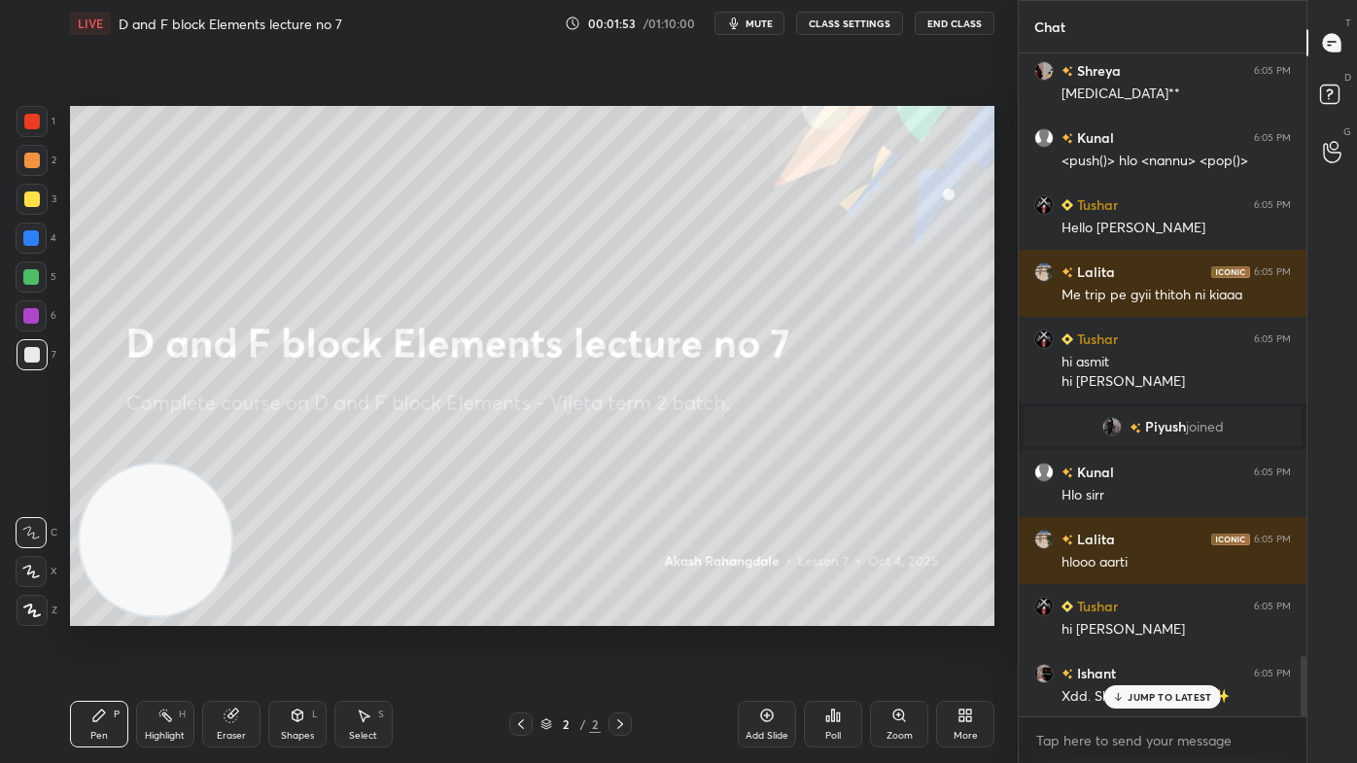
click at [772, 613] on icon at bounding box center [767, 715] width 16 height 16
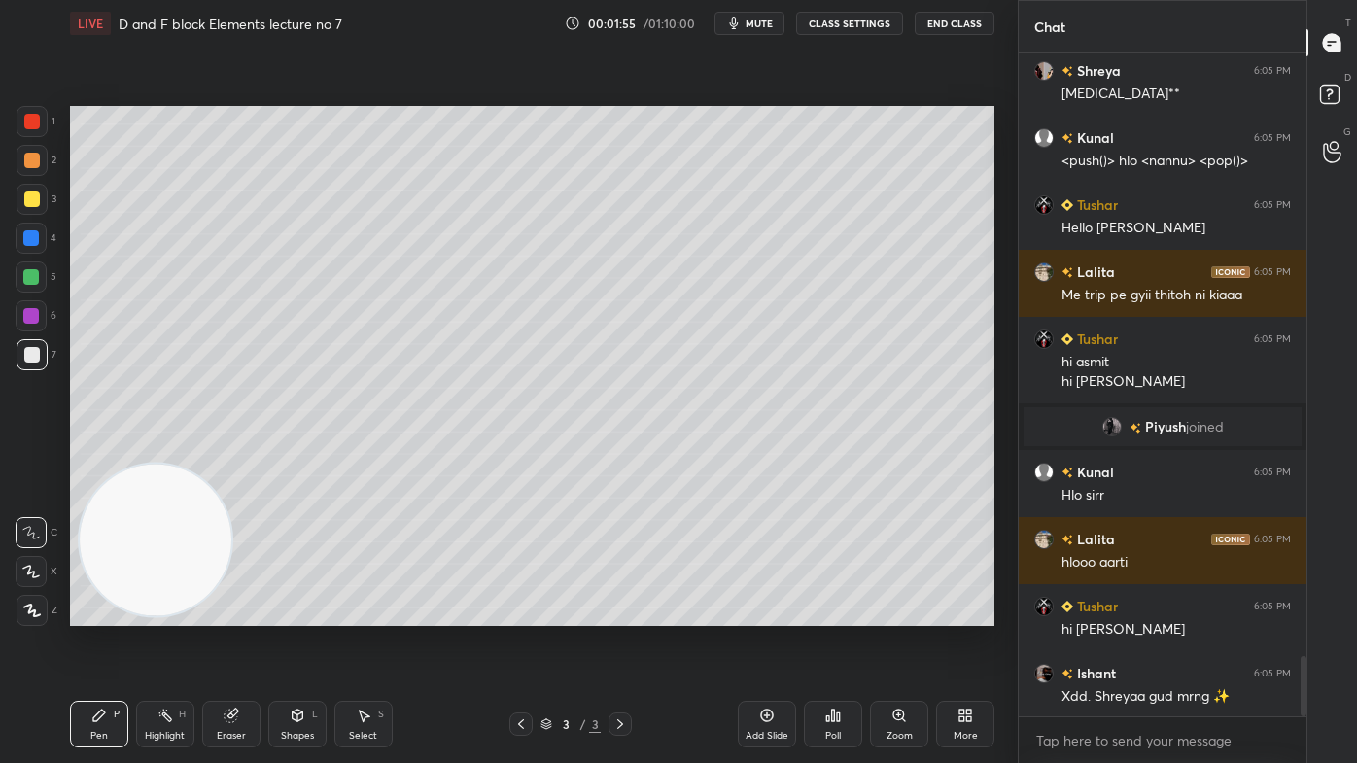
click at [27, 211] on div at bounding box center [32, 199] width 31 height 31
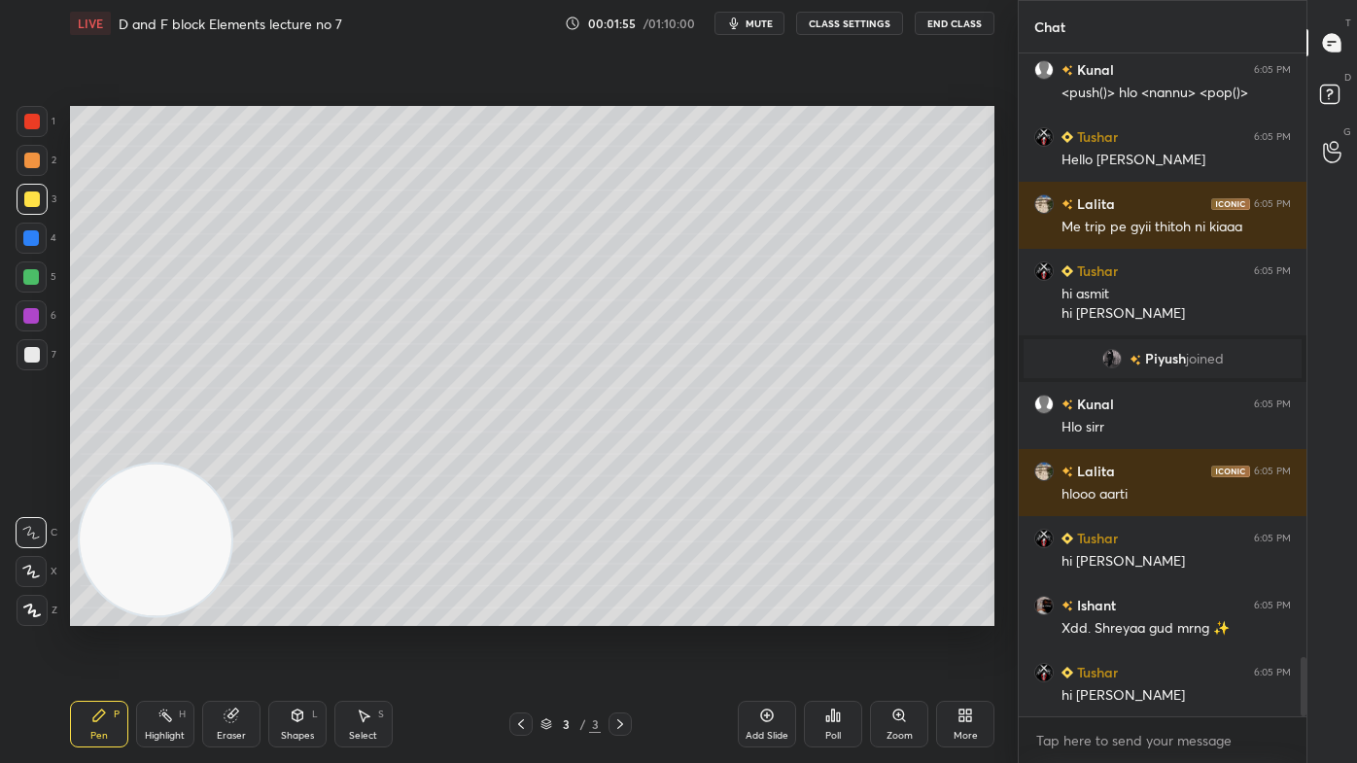
click at [28, 570] on icon at bounding box center [31, 572] width 16 height 12
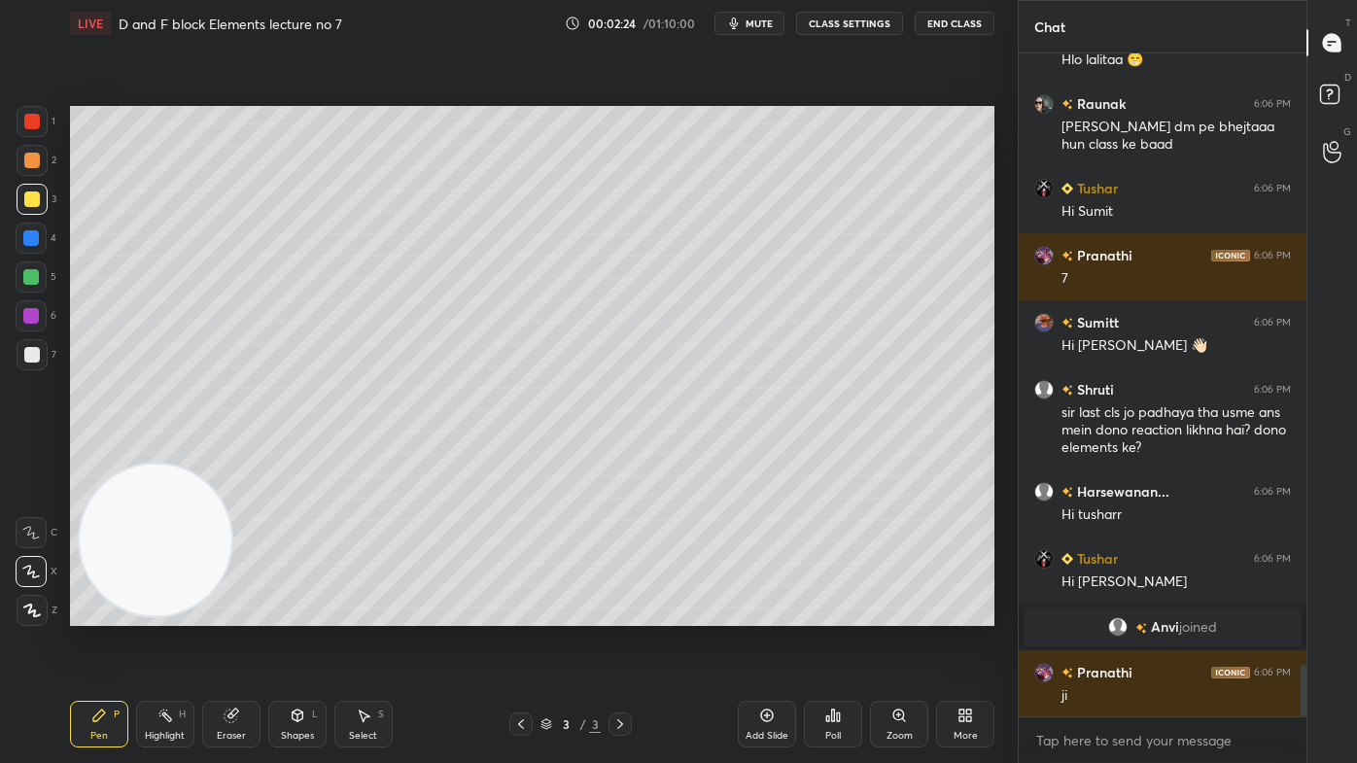
scroll to position [7989, 0]
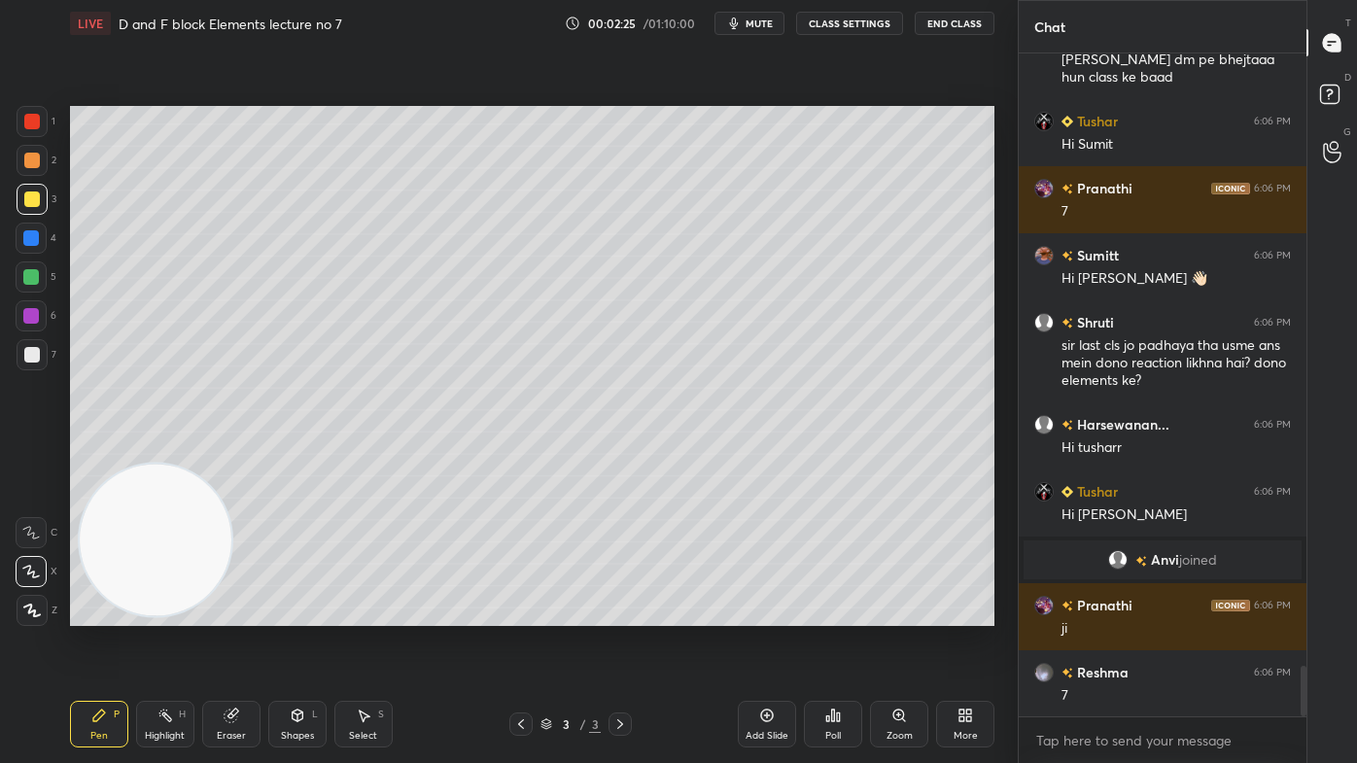
click at [863, 20] on button "CLASS SETTINGS" at bounding box center [849, 23] width 107 height 23
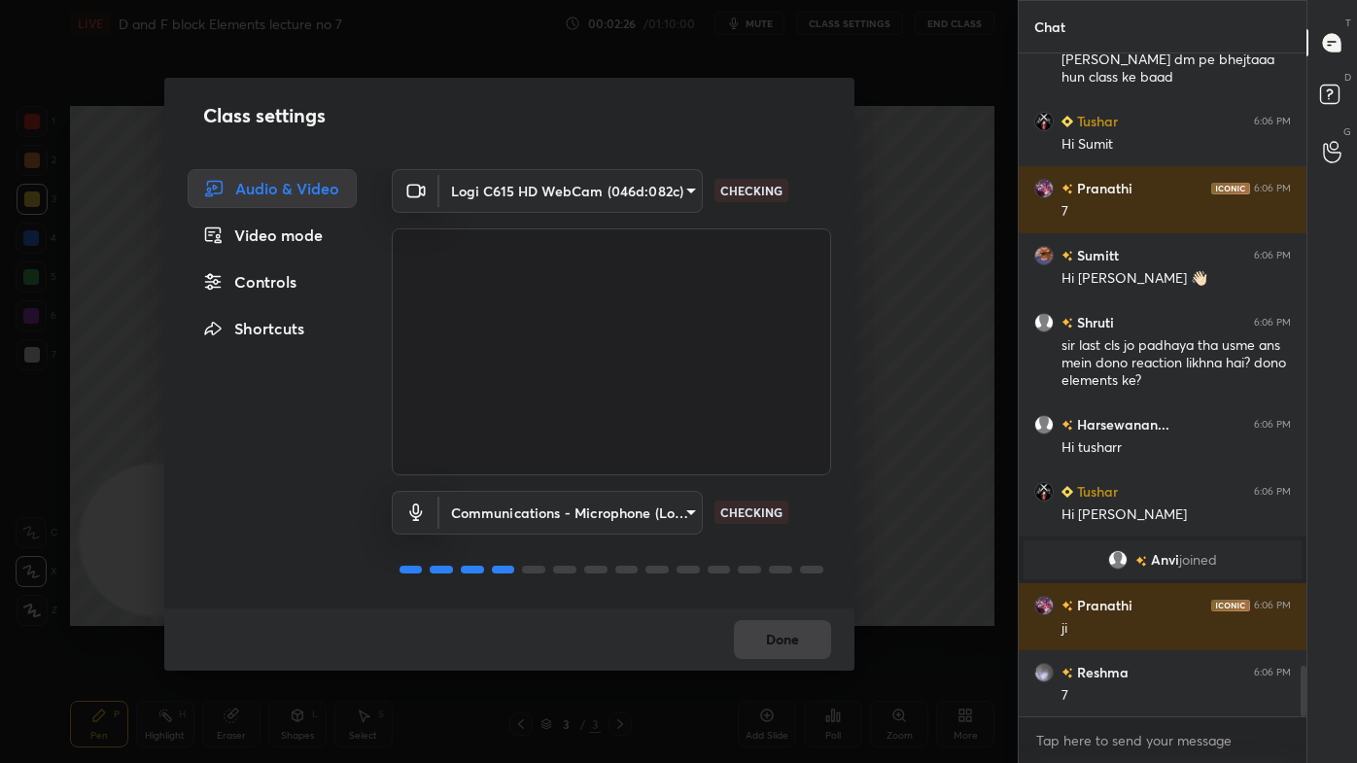
click at [298, 280] on div "Controls" at bounding box center [272, 281] width 169 height 39
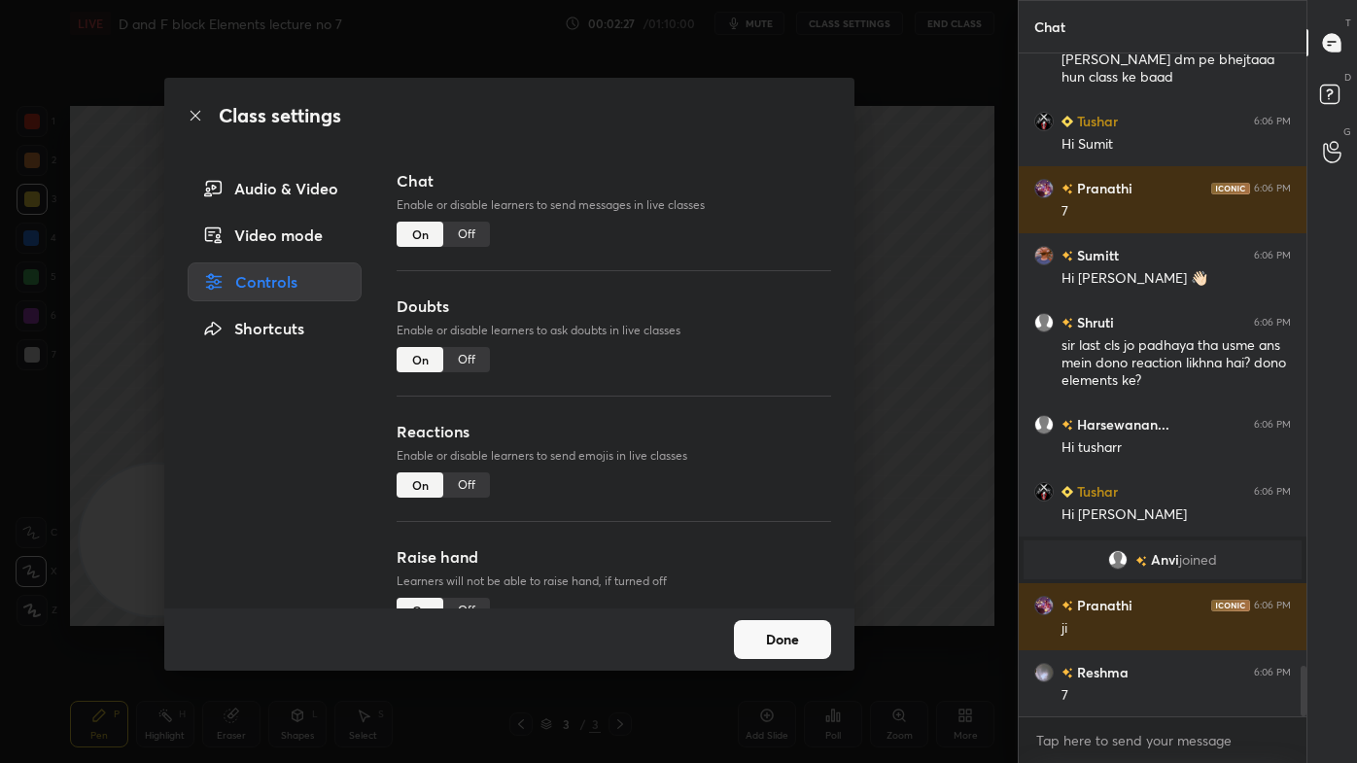
scroll to position [8056, 0]
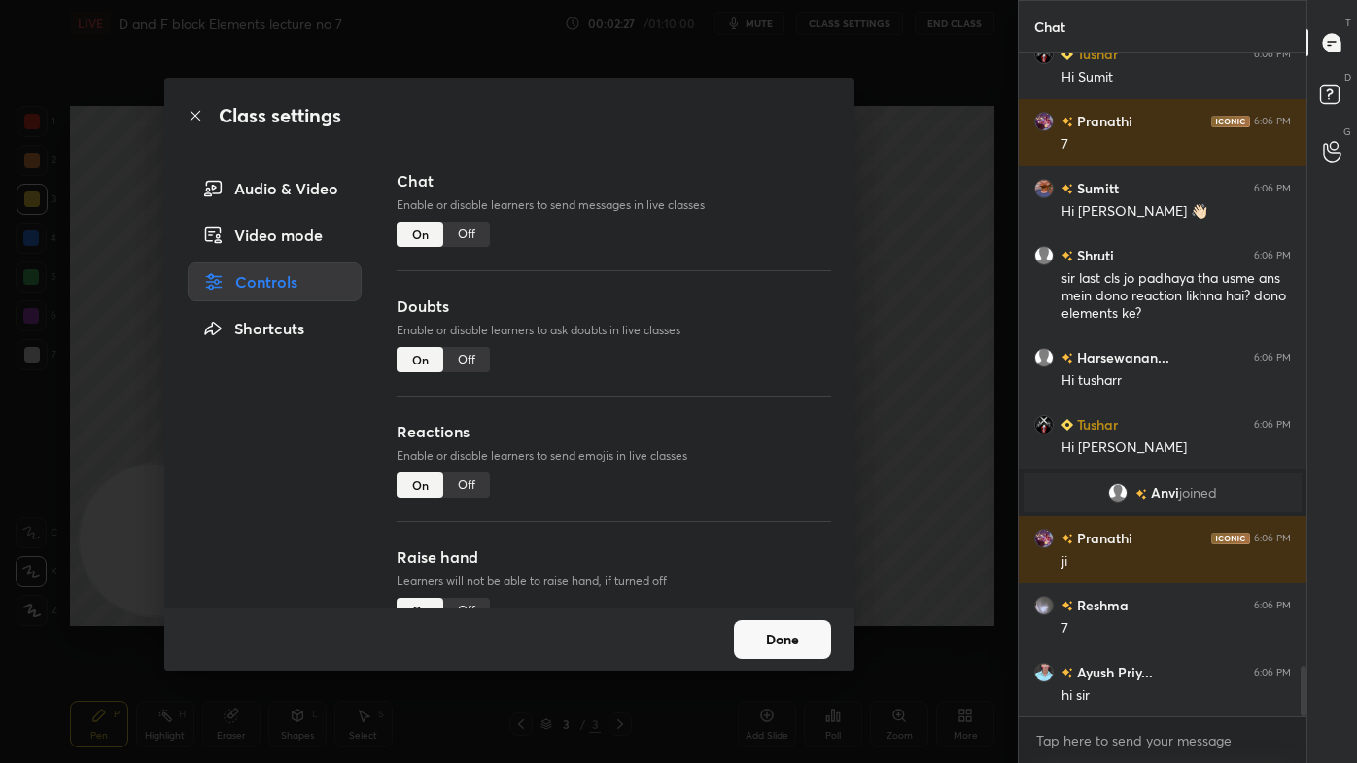
click at [448, 495] on div "Off" at bounding box center [466, 484] width 47 height 25
click at [470, 238] on div "Off" at bounding box center [466, 234] width 47 height 25
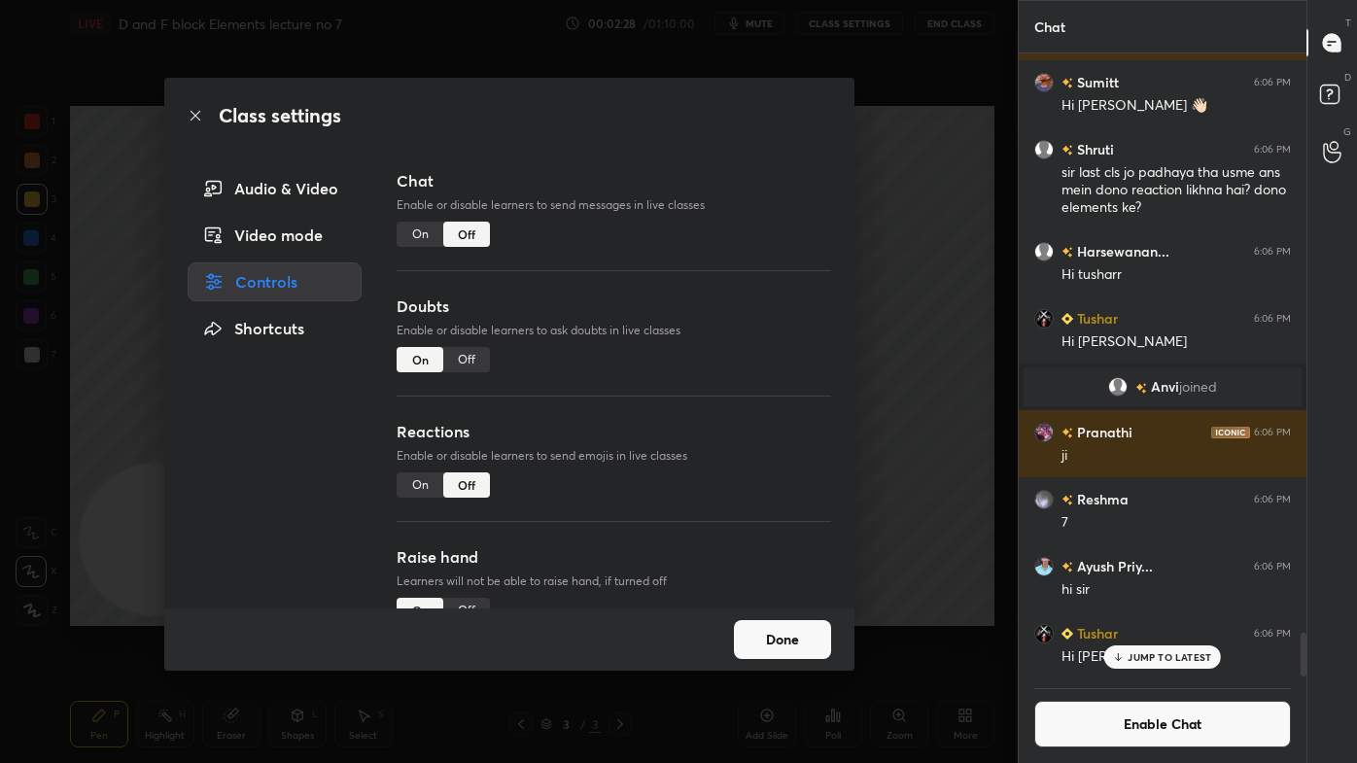
click at [919, 357] on div "Class settings Audio & Video Video mode Controls Shortcuts Chat Enable or disab…" at bounding box center [508, 381] width 1017 height 763
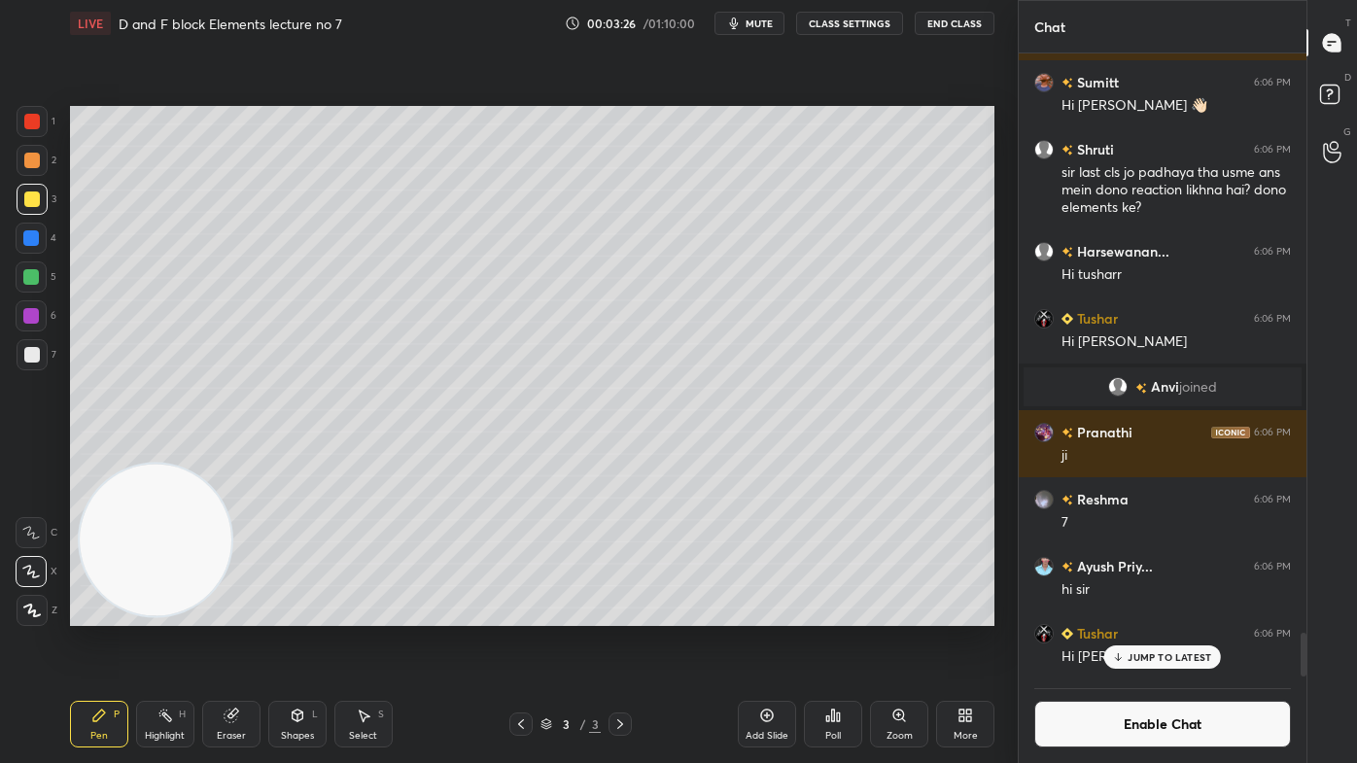
click at [36, 342] on div at bounding box center [32, 354] width 31 height 31
click at [35, 558] on div at bounding box center [31, 571] width 31 height 31
click at [1345, 93] on icon at bounding box center [1332, 89] width 29 height 29
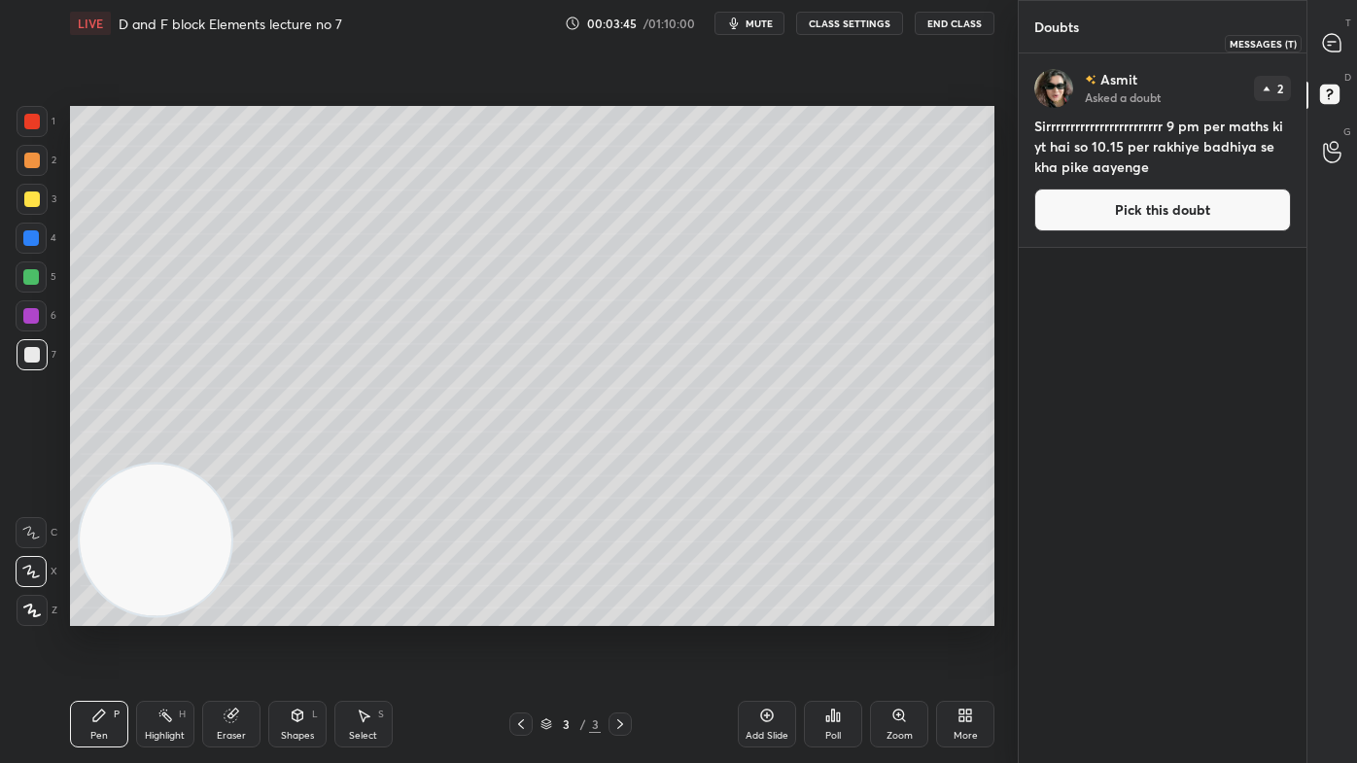
click at [1327, 45] on icon at bounding box center [1332, 43] width 20 height 20
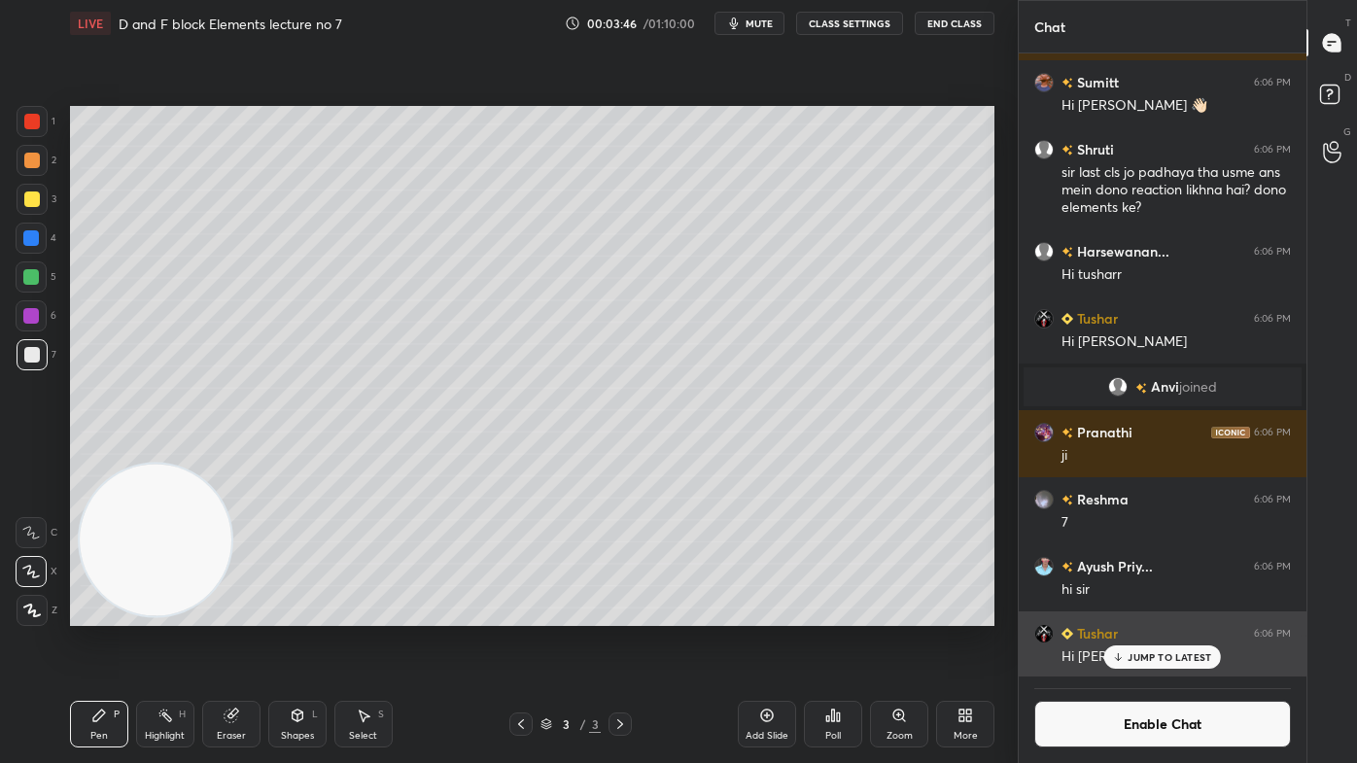
click at [1141, 613] on div "JUMP TO LATEST" at bounding box center [1162, 656] width 117 height 23
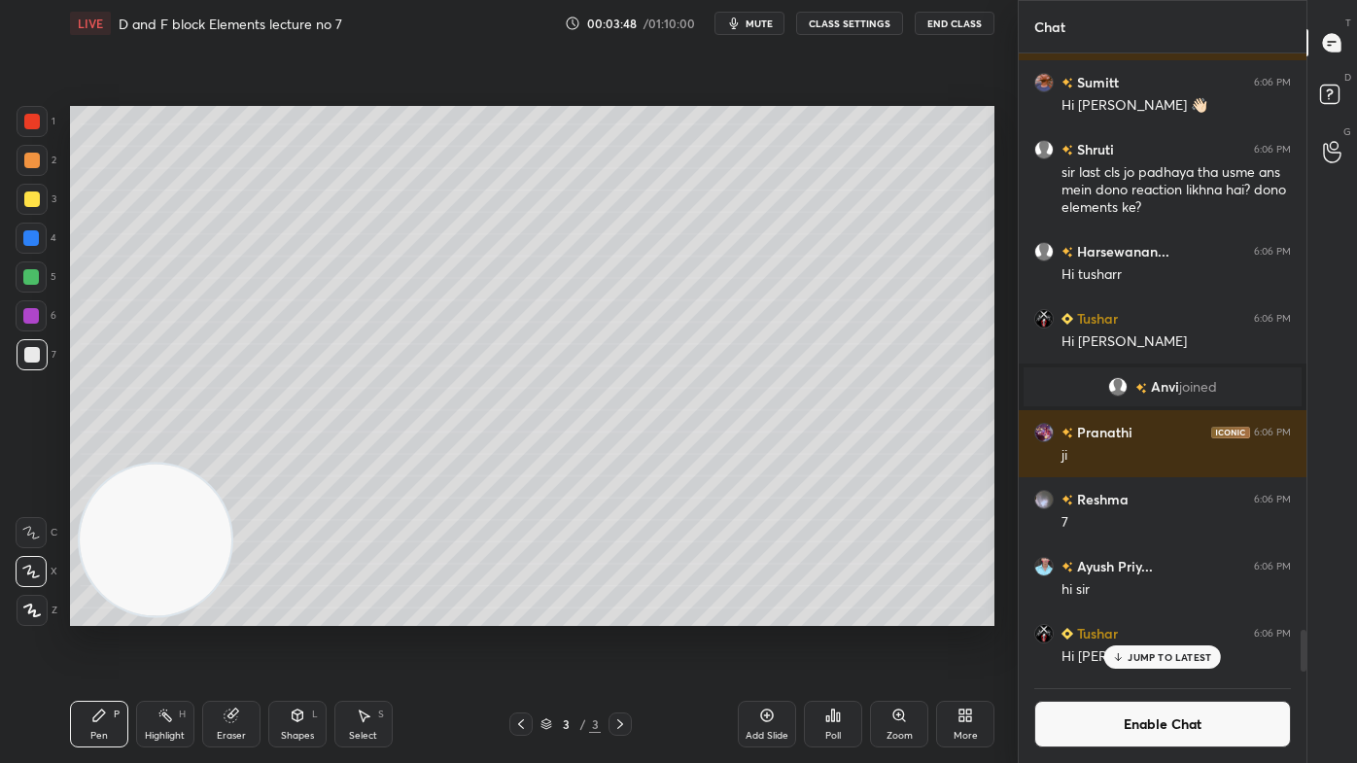
scroll to position [8683, 0]
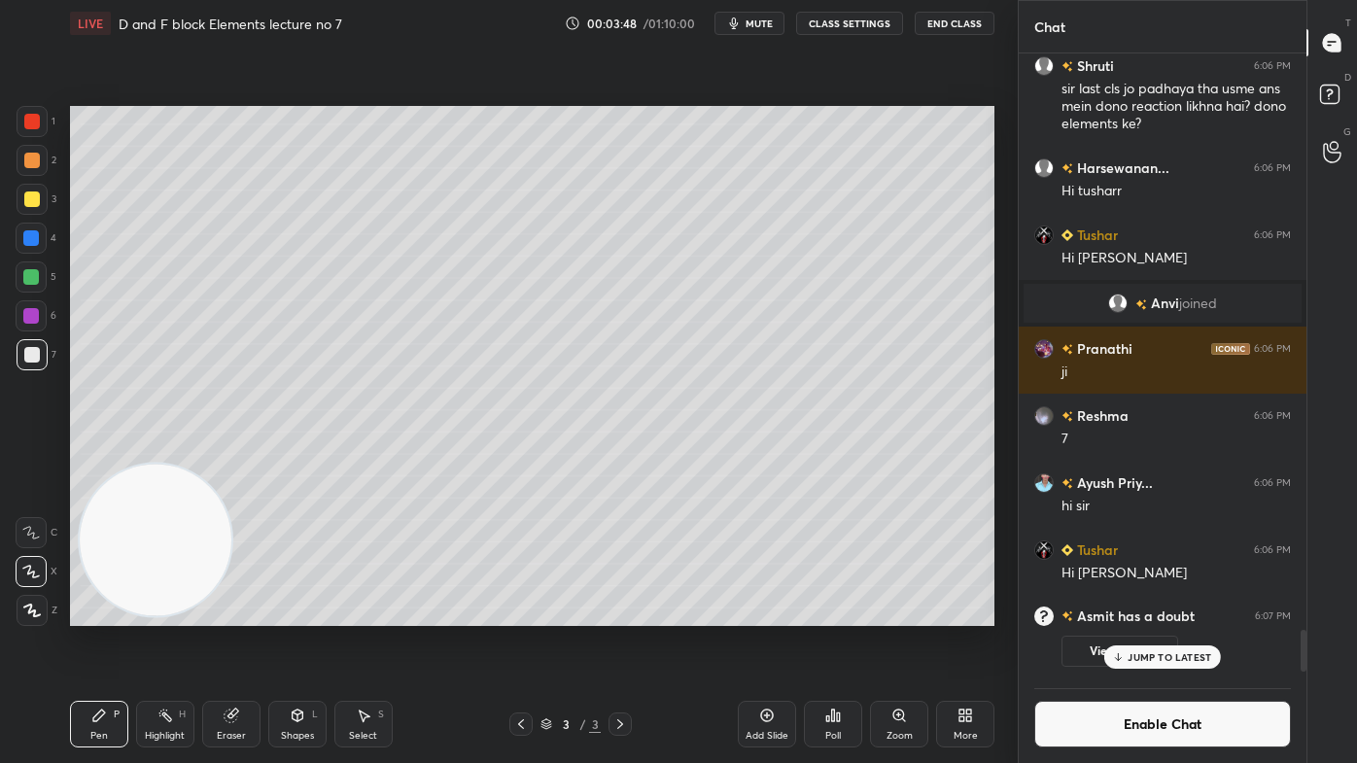
drag, startPoint x: 1303, startPoint y: 645, endPoint x: 1308, endPoint y: 673, distance: 28.6
click at [1307, 613] on div "Chat Pranathi 6:06 PM 7 Sumitt 6:06 PM Hi [PERSON_NAME] 👋🏻 Shruti 6:06 PM sir l…" at bounding box center [1186, 381] width 339 height 763
click at [1210, 613] on div "JUMP TO LATEST" at bounding box center [1162, 656] width 117 height 23
click at [31, 365] on div at bounding box center [32, 354] width 31 height 31
click at [24, 569] on icon at bounding box center [30, 572] width 17 height 14
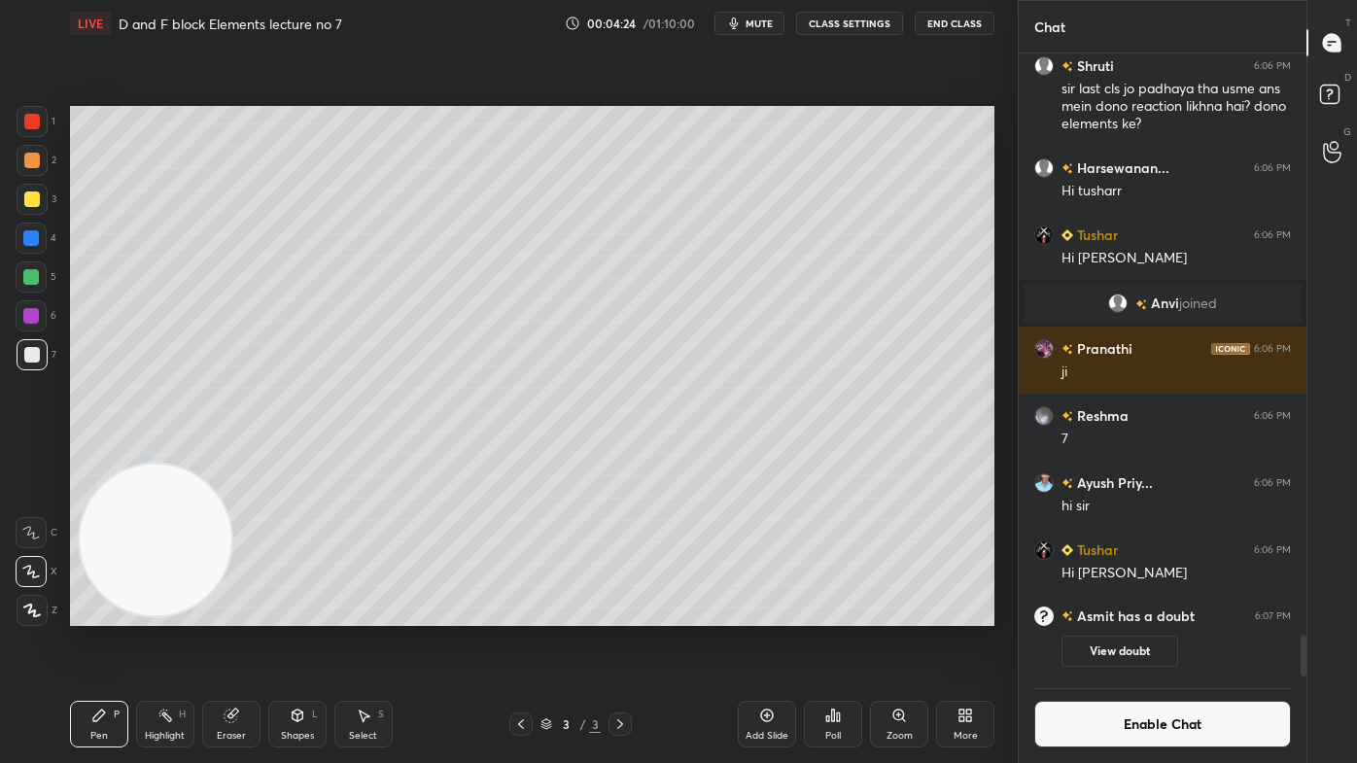
click at [41, 275] on div at bounding box center [31, 276] width 31 height 31
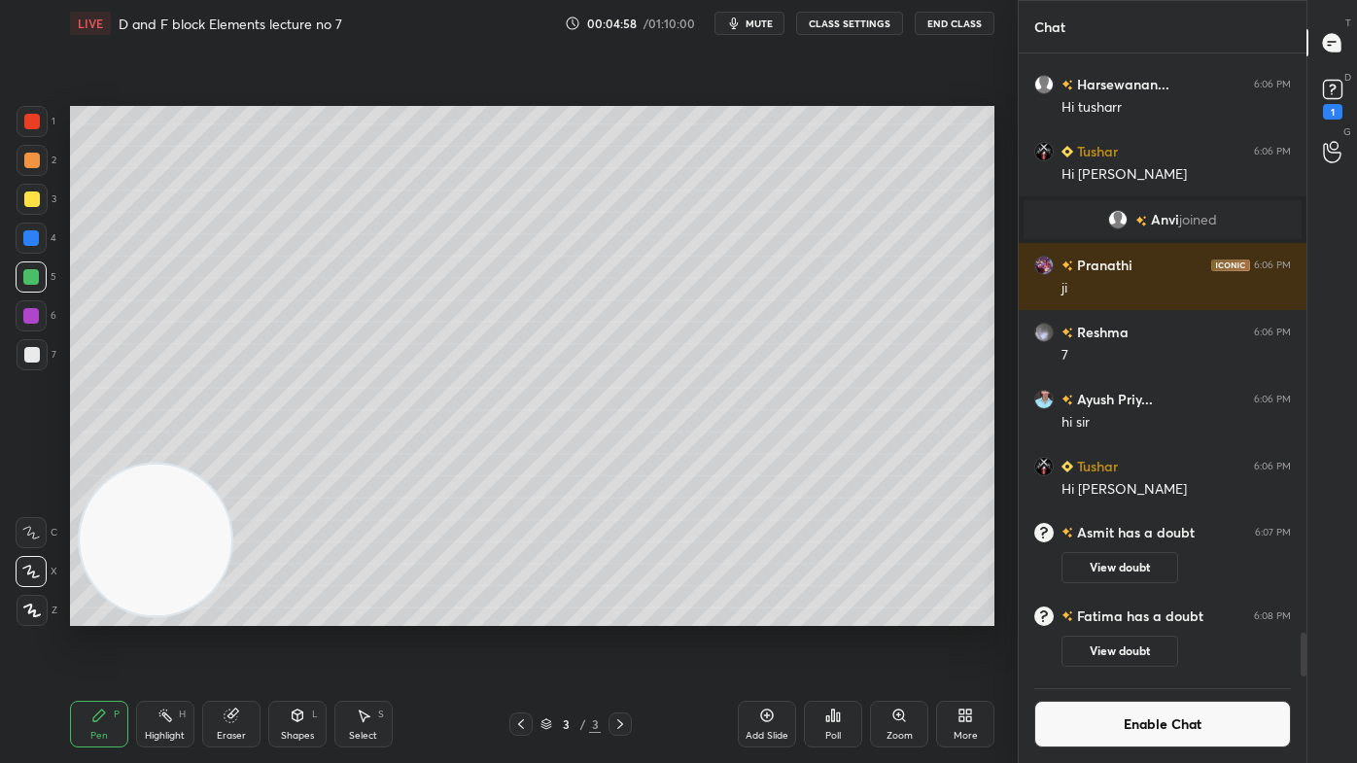
click at [1334, 101] on div "1" at bounding box center [1332, 97] width 29 height 45
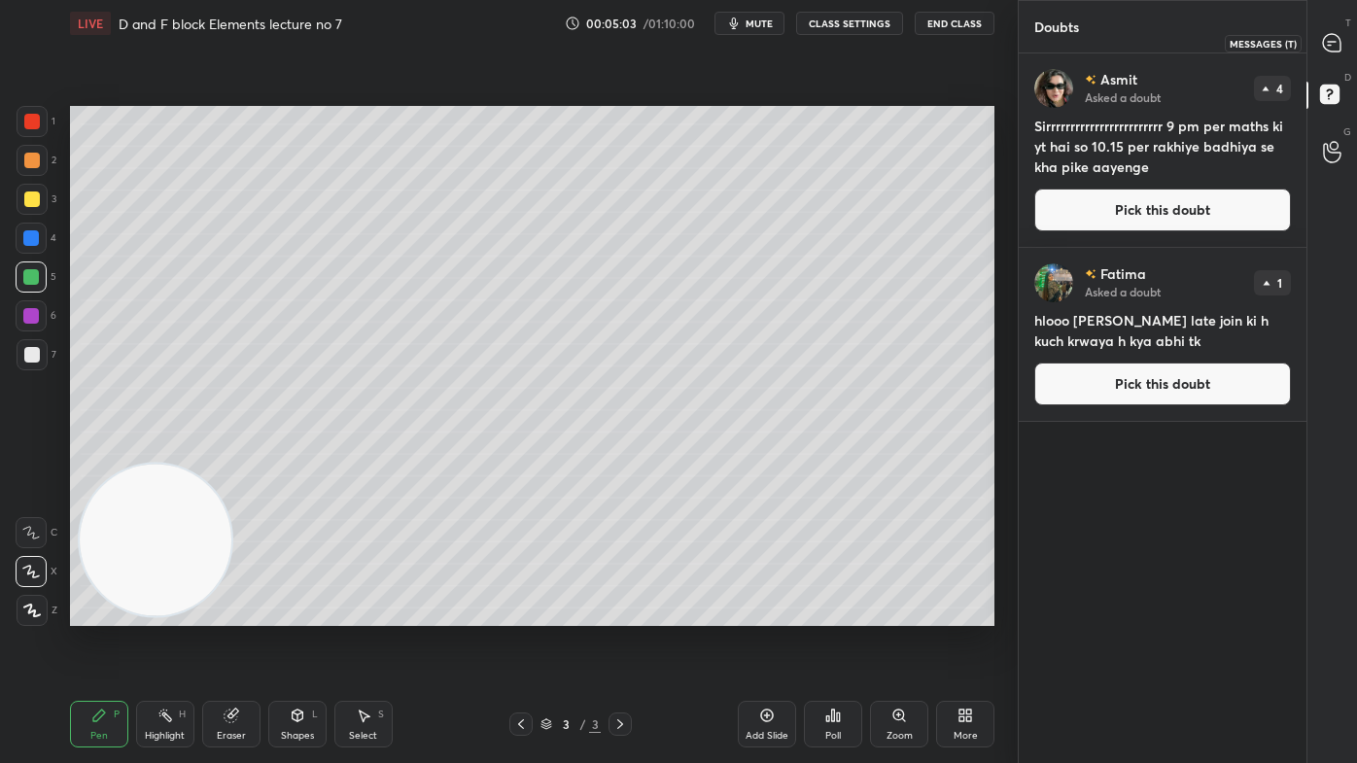
click at [1338, 39] on icon at bounding box center [1331, 42] width 17 height 17
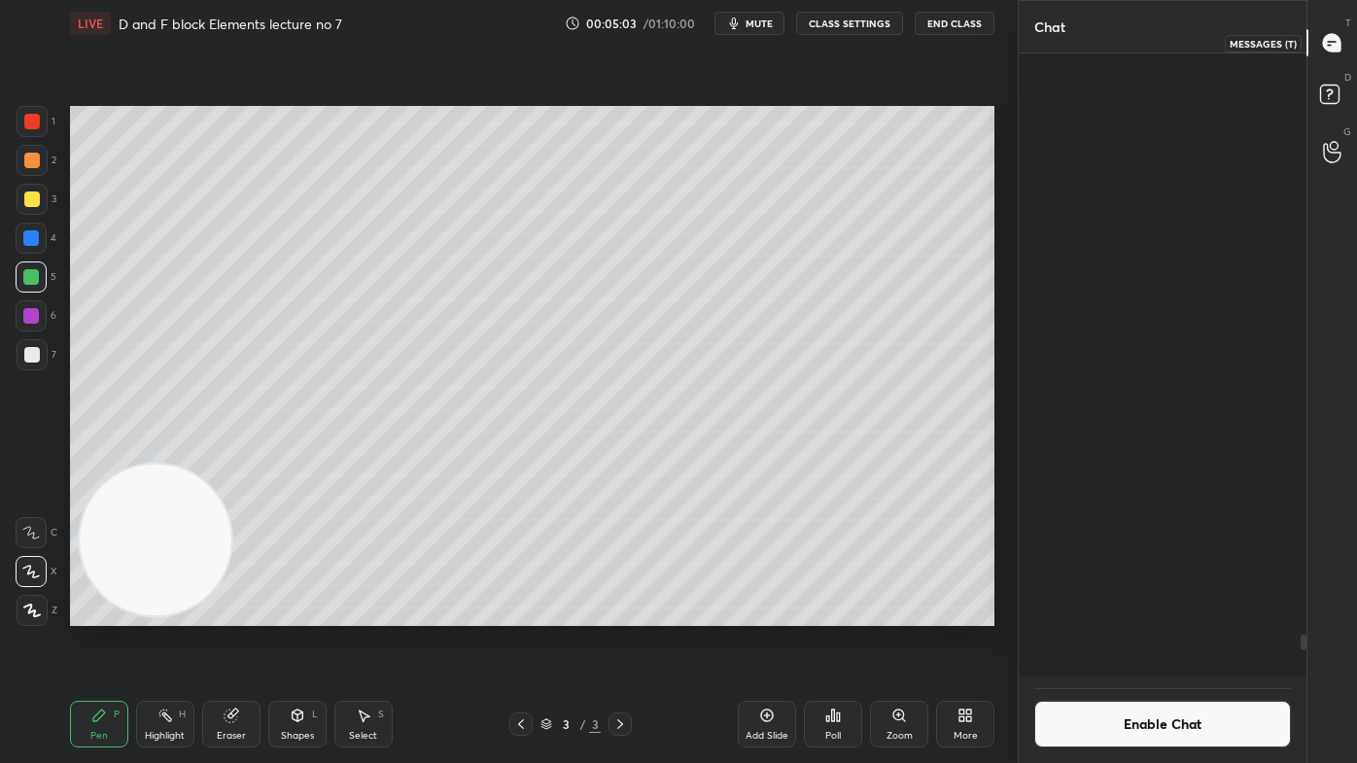
scroll to position [618, 282]
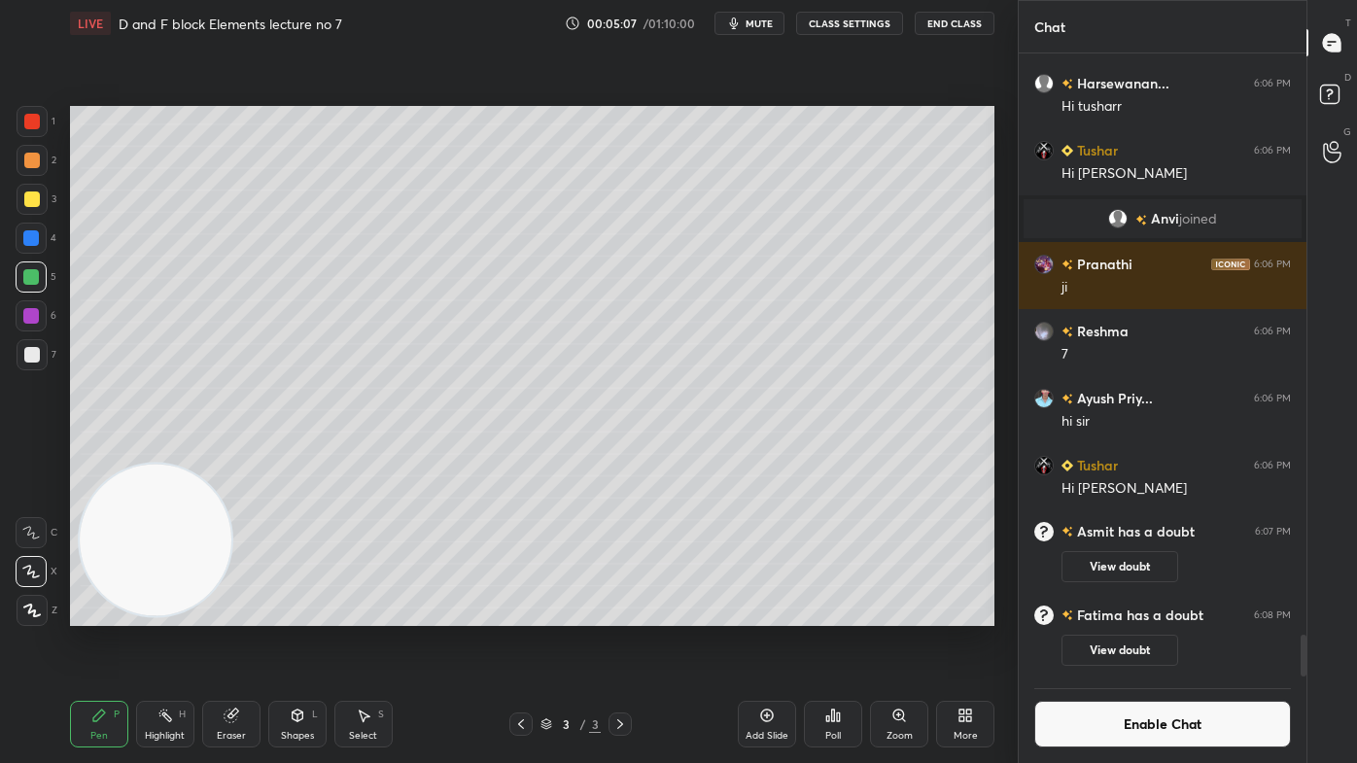
drag, startPoint x: 1303, startPoint y: 645, endPoint x: 1300, endPoint y: 696, distance: 50.6
click at [1300, 613] on div "Sumitt 6:06 PM Hi [PERSON_NAME] 👋🏻 Shruti 6:06 PM sir last cls jo padhaya tha u…" at bounding box center [1162, 407] width 288 height 709
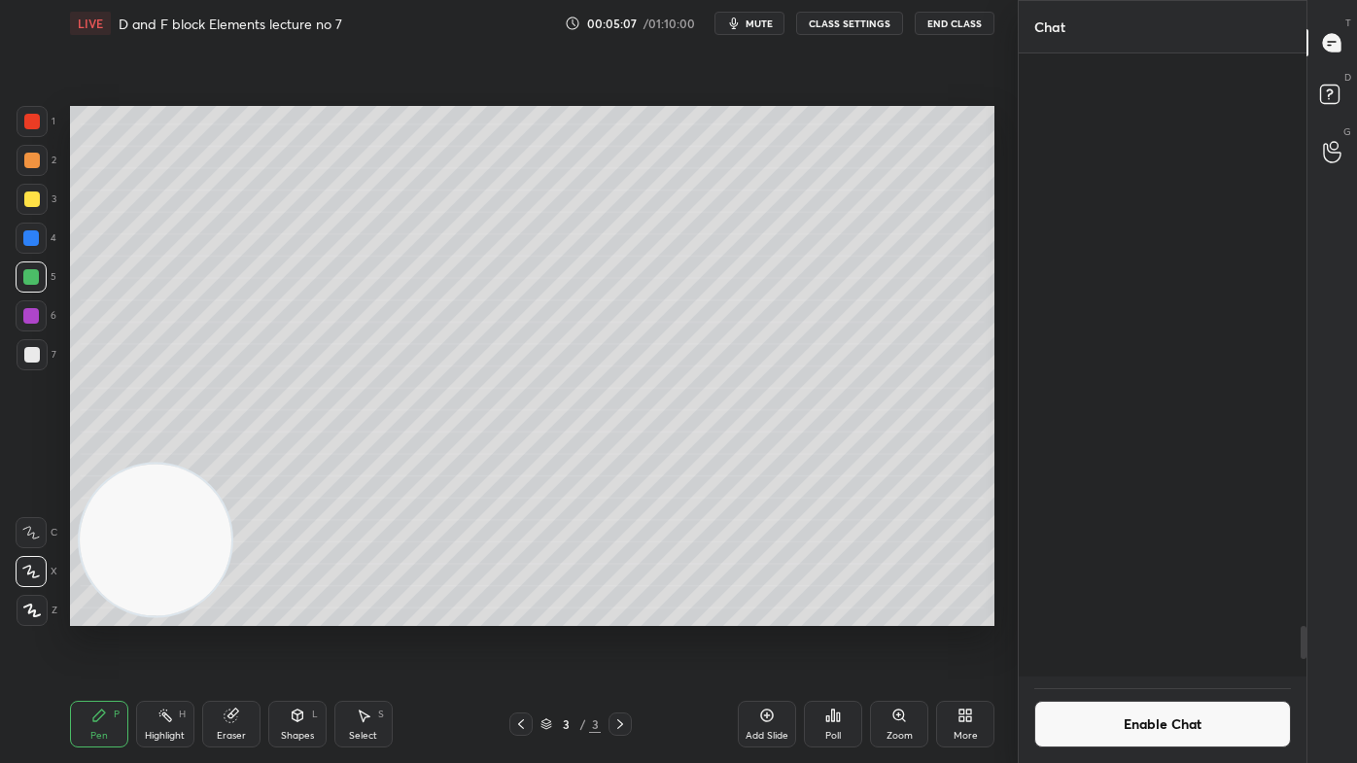
scroll to position [11297, 0]
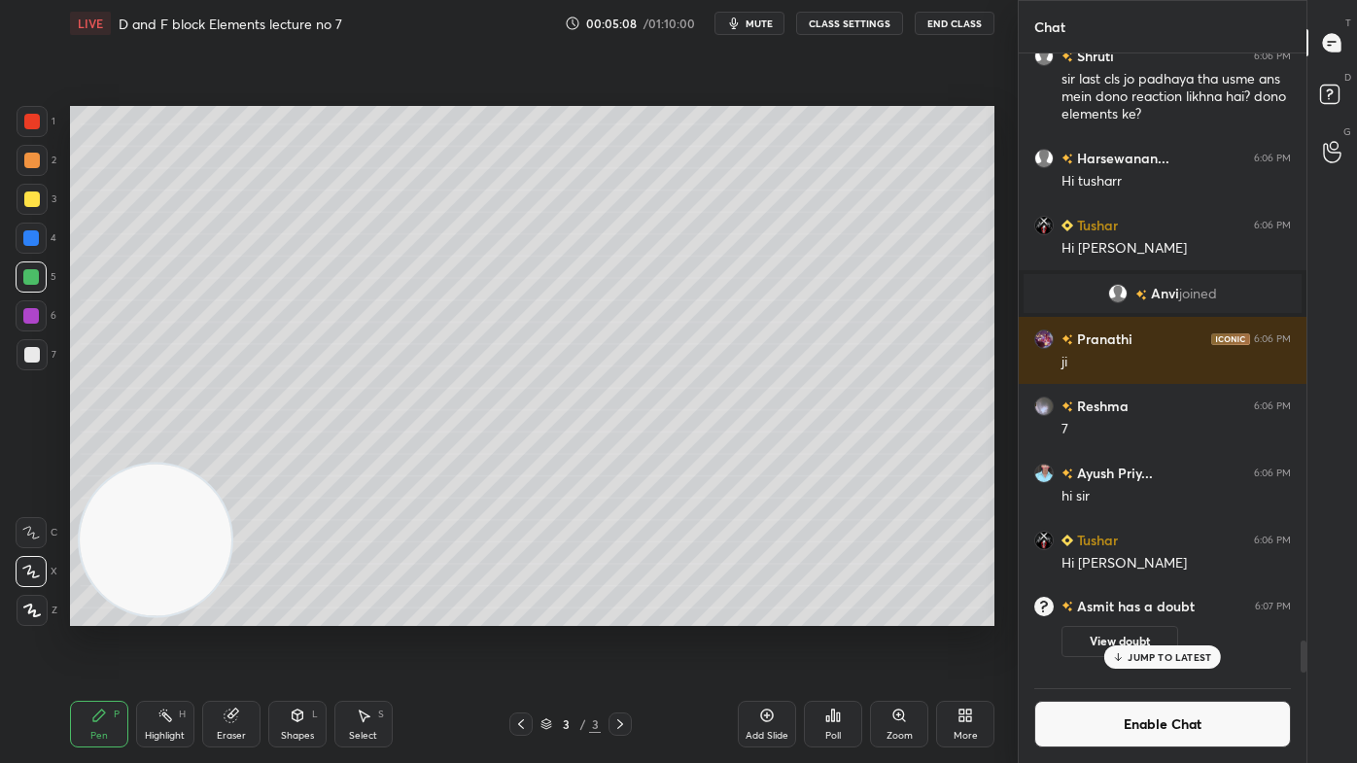
click at [1148, 613] on p "JUMP TO LATEST" at bounding box center [1169, 657] width 84 height 12
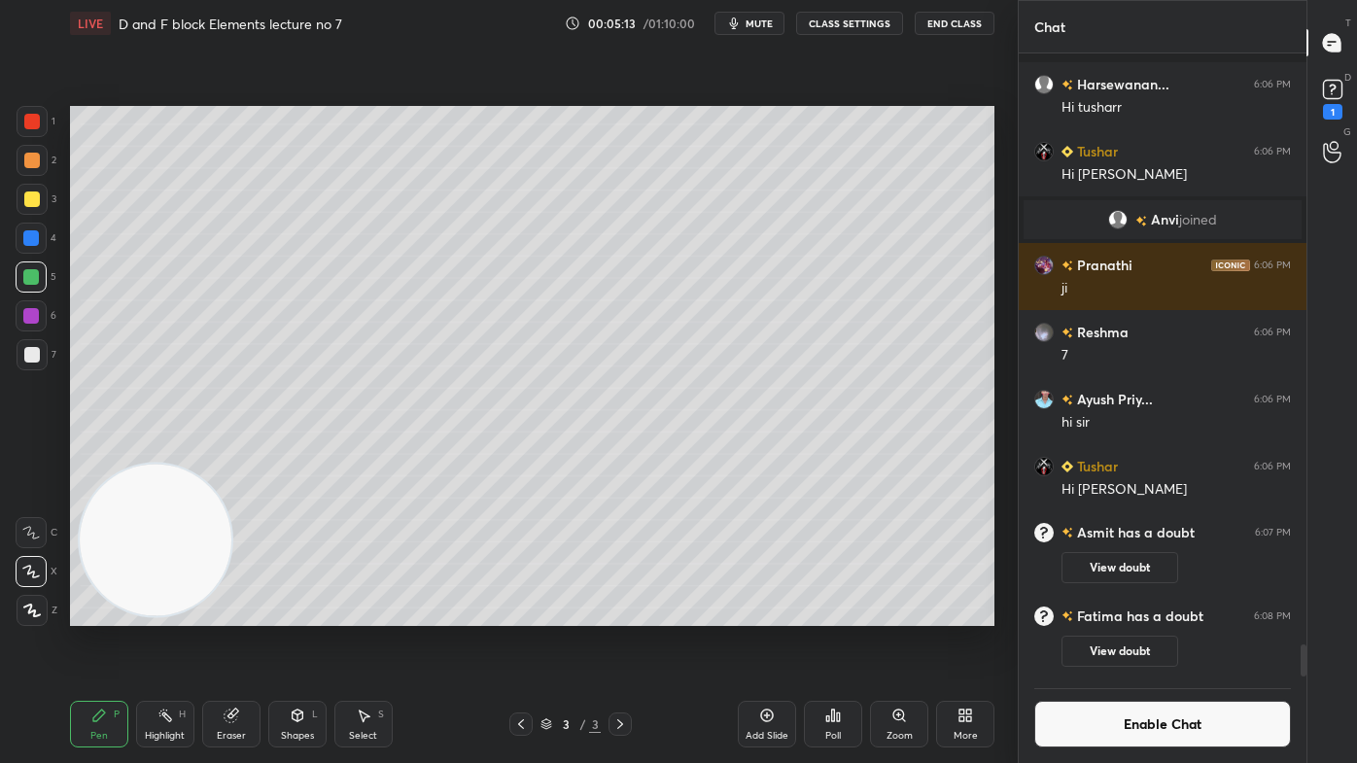
scroll to position [11456, 0]
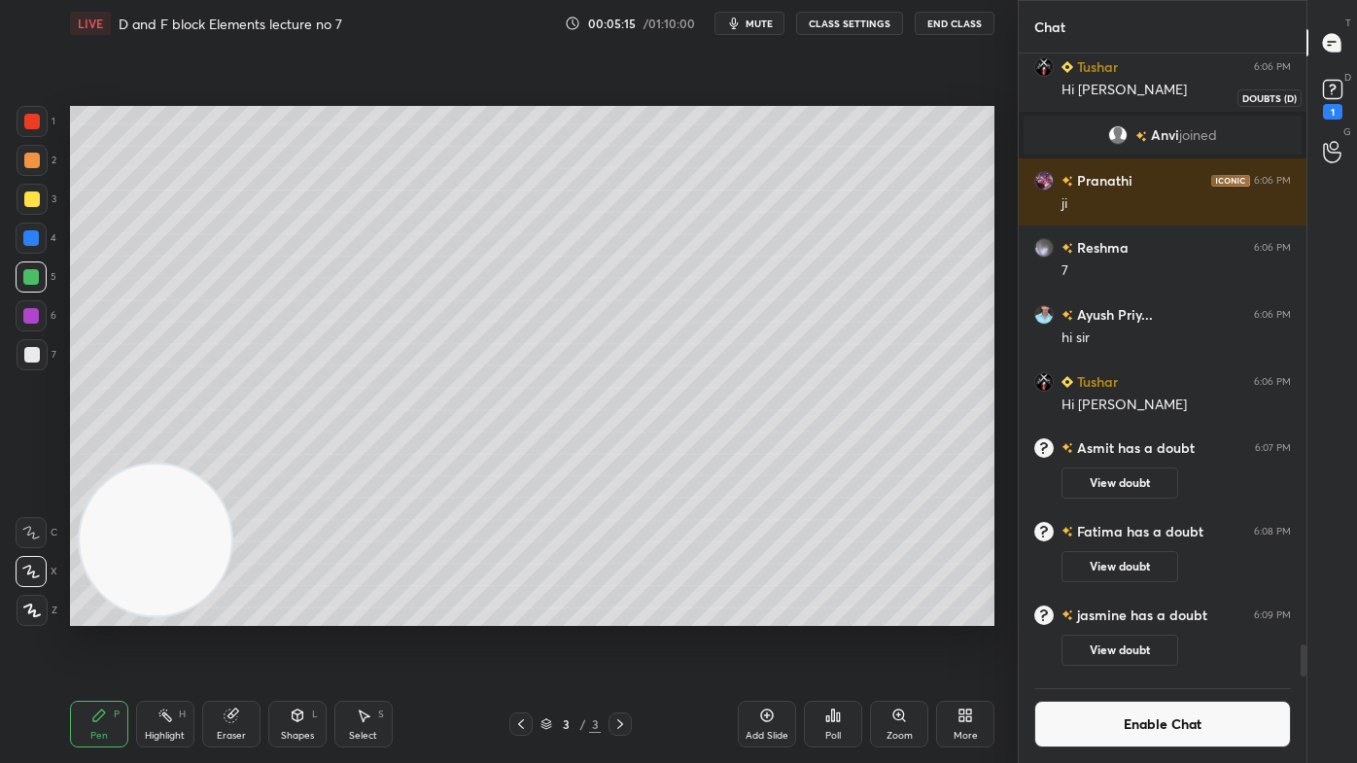
click at [1336, 91] on rect at bounding box center [1332, 90] width 18 height 18
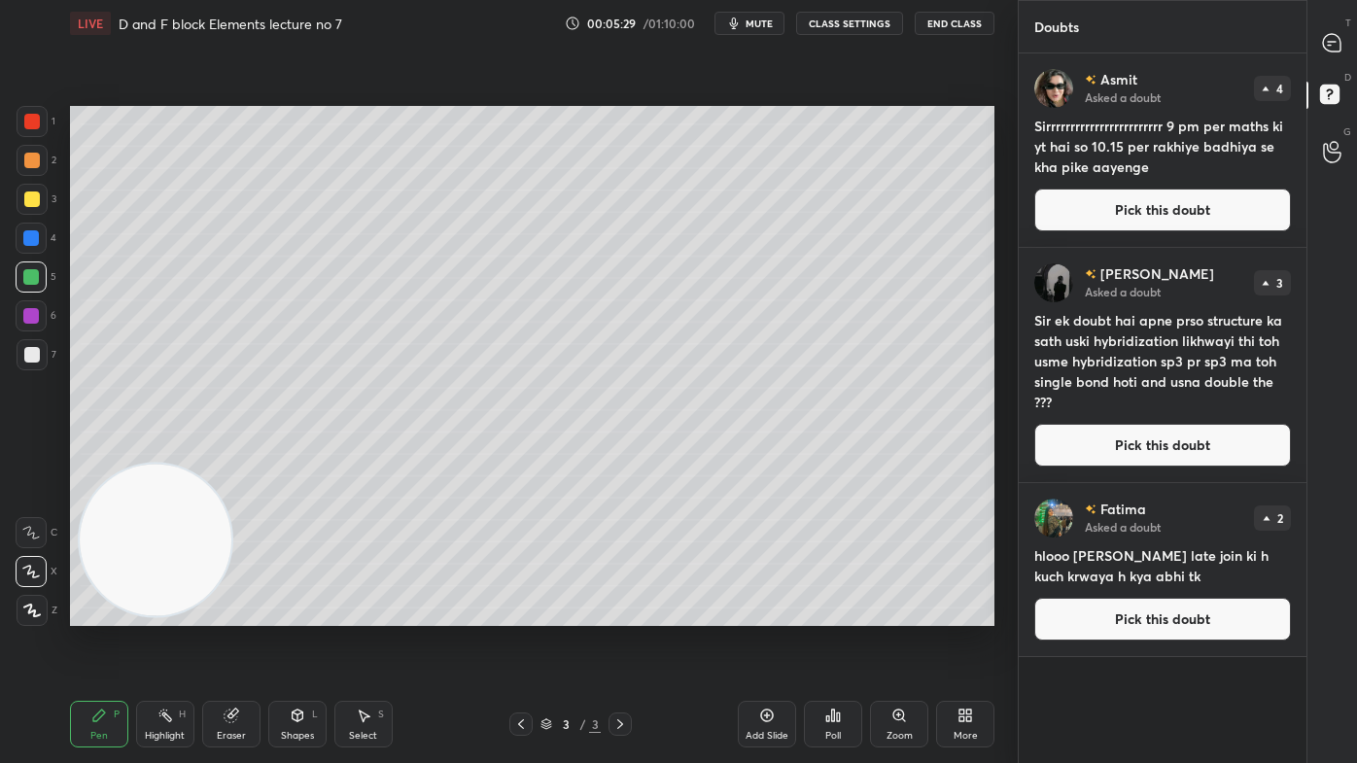
click at [1124, 456] on button "Pick this doubt" at bounding box center [1162, 445] width 257 height 43
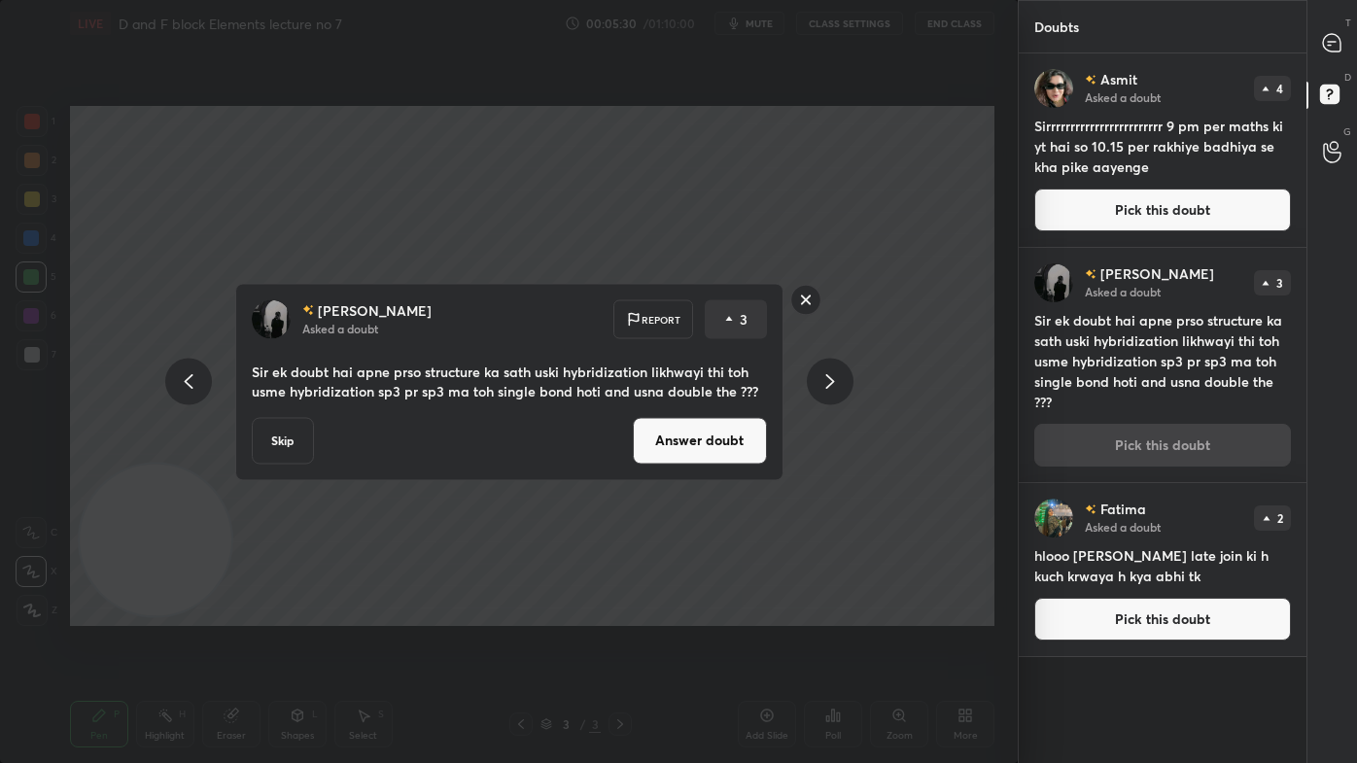
click at [727, 442] on button "Answer doubt" at bounding box center [700, 440] width 134 height 47
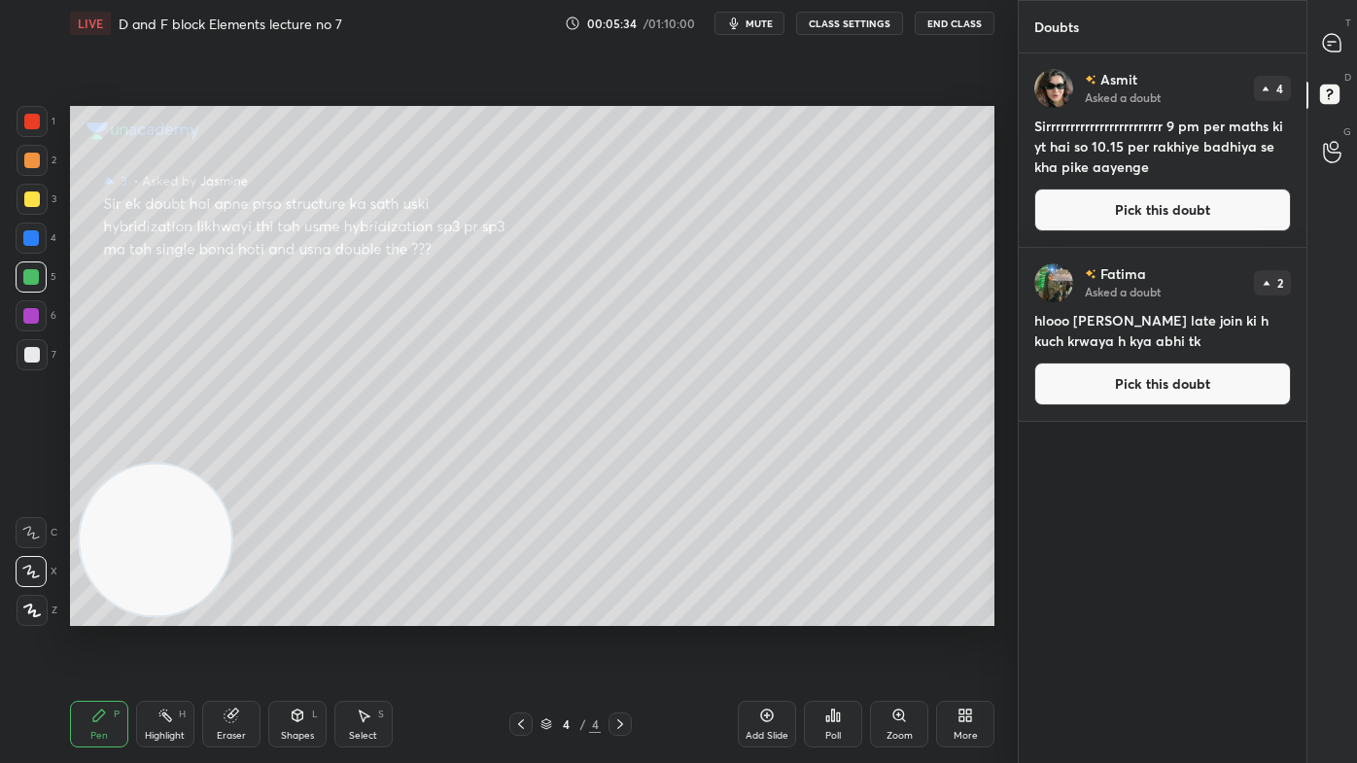
click at [17, 189] on div at bounding box center [32, 199] width 31 height 31
click at [30, 199] on div at bounding box center [32, 199] width 16 height 16
click at [31, 125] on div at bounding box center [32, 122] width 16 height 16
click at [29, 196] on div at bounding box center [32, 199] width 16 height 16
click at [26, 274] on div at bounding box center [31, 277] width 16 height 16
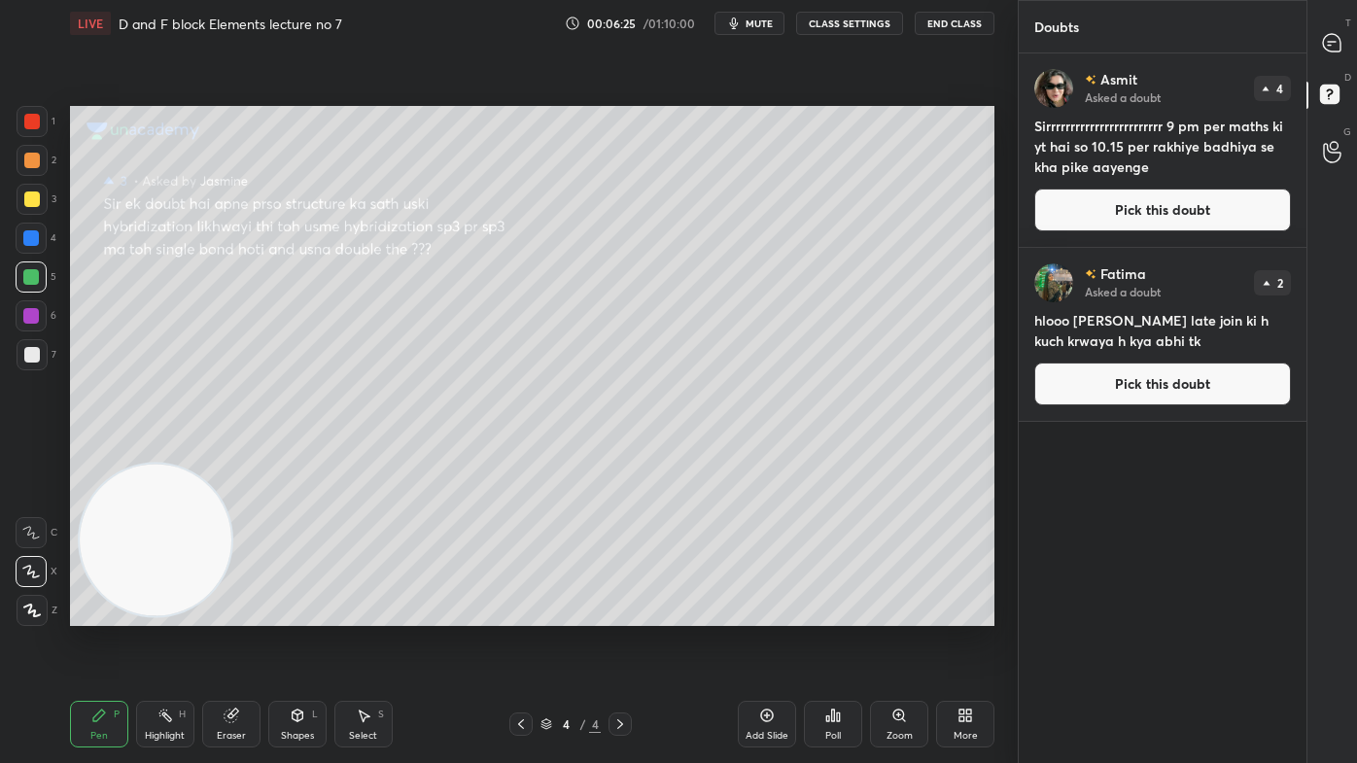
click at [33, 157] on div at bounding box center [32, 161] width 16 height 16
click at [1323, 41] on icon at bounding box center [1331, 42] width 17 height 17
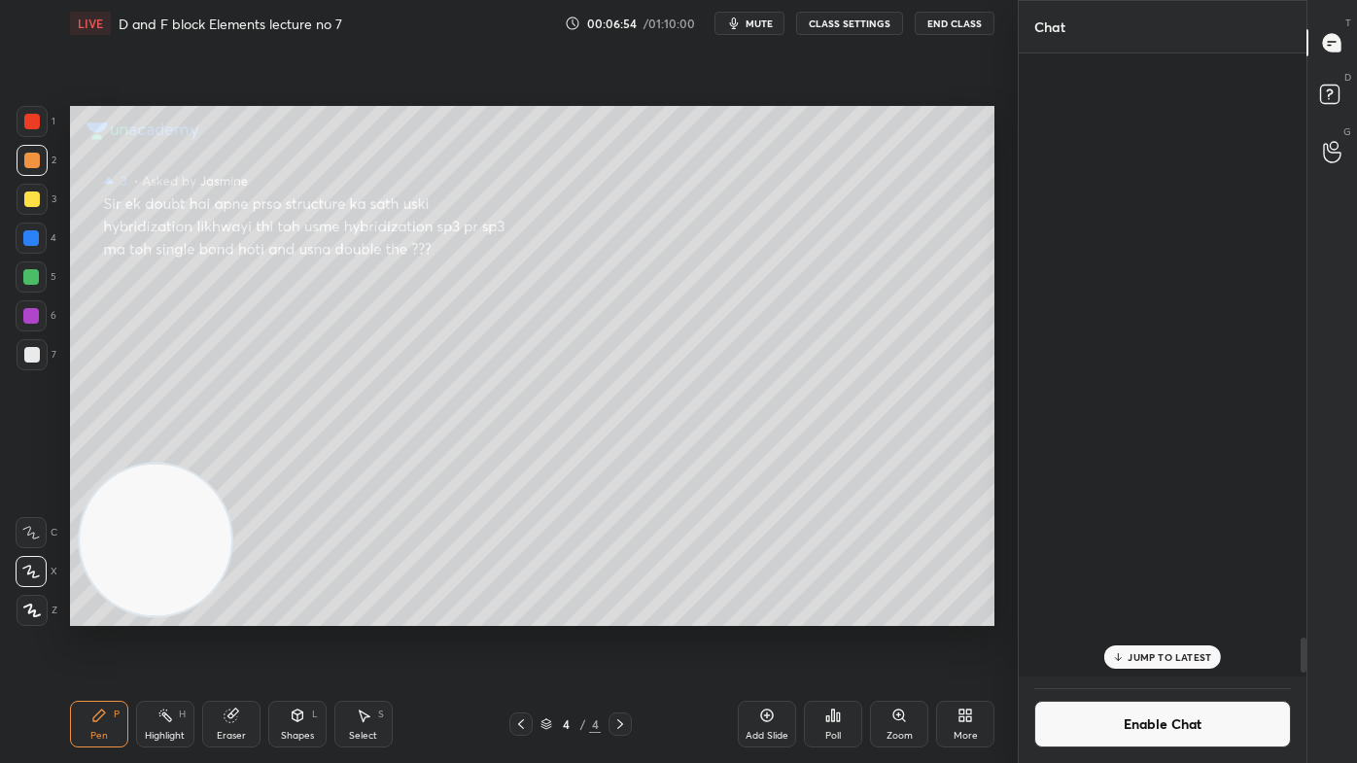
scroll to position [618, 282]
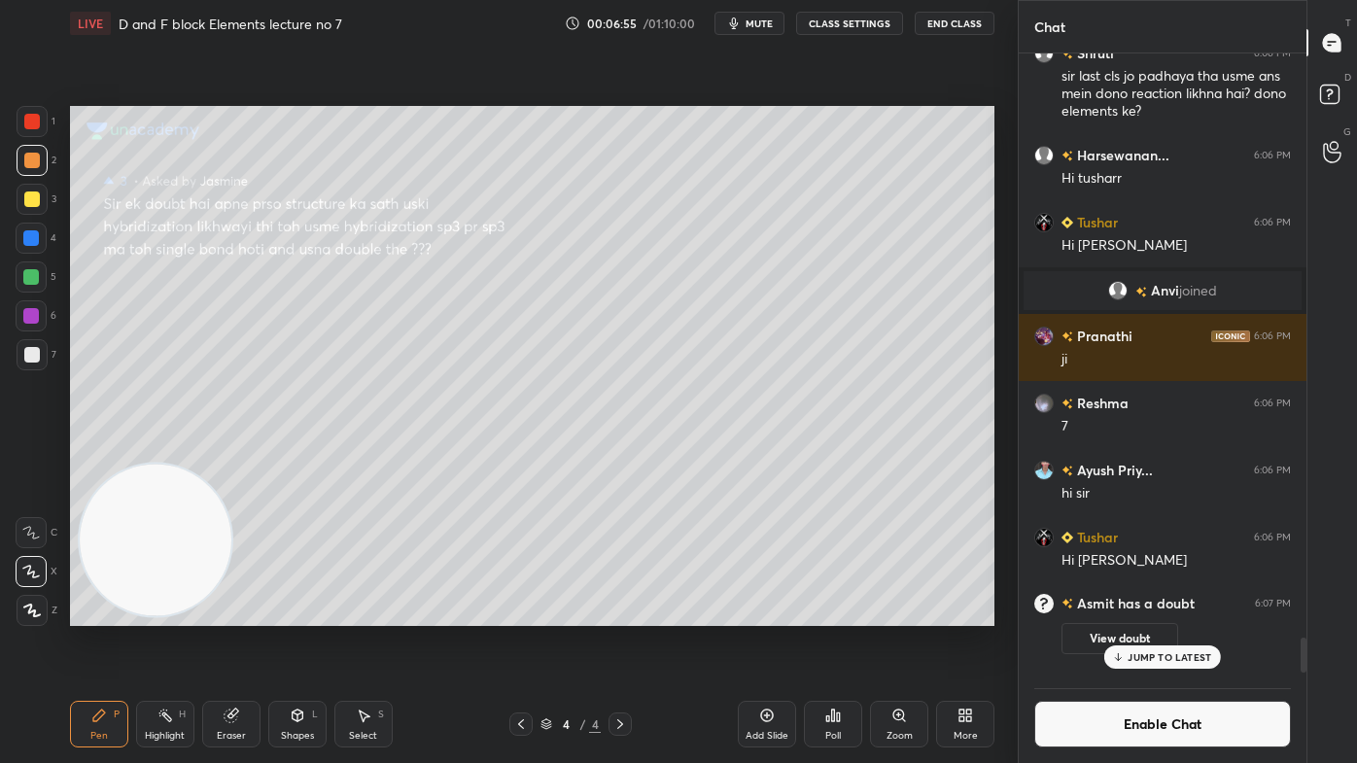
click at [1148, 613] on p "JUMP TO LATEST" at bounding box center [1169, 657] width 84 height 12
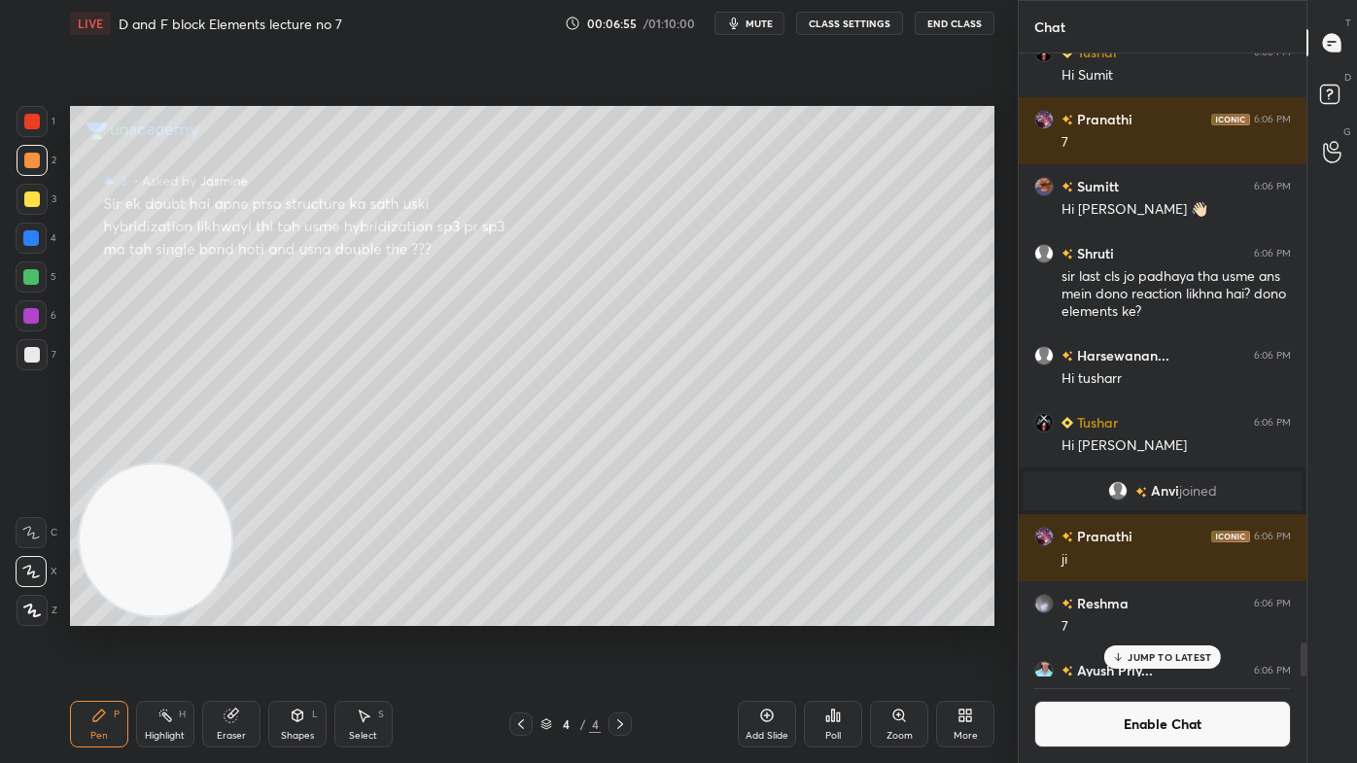
scroll to position [10832, 0]
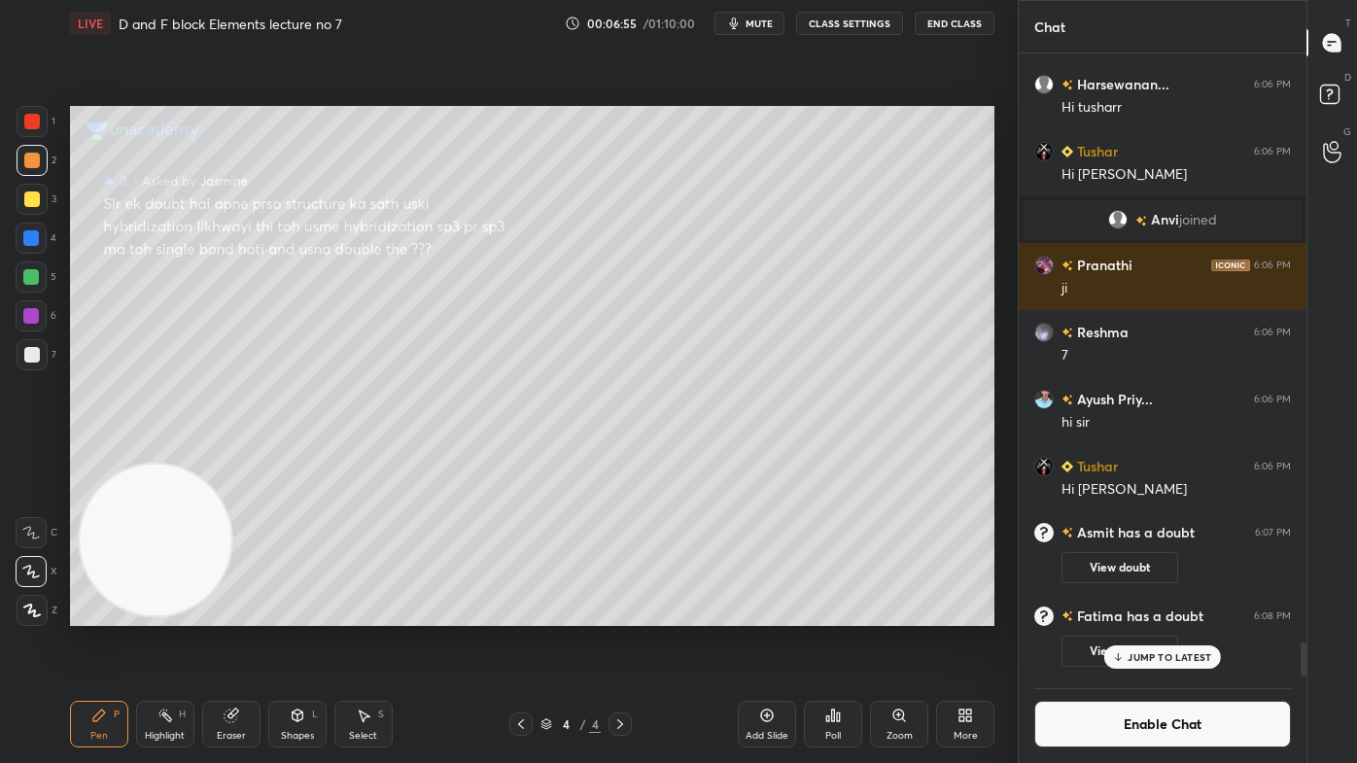
click at [1155, 613] on button "Enable Chat" at bounding box center [1162, 724] width 257 height 47
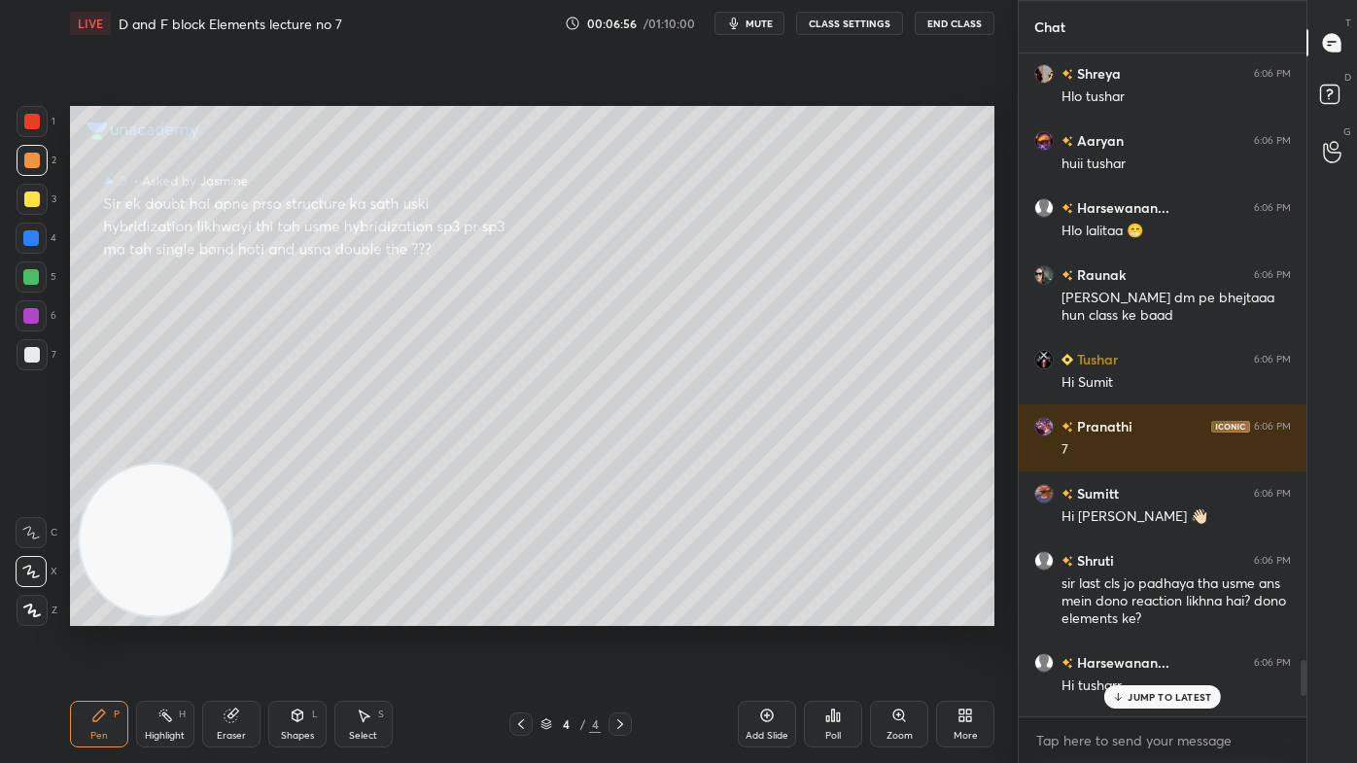
click at [1163, 613] on p "JUMP TO LATEST" at bounding box center [1169, 697] width 84 height 12
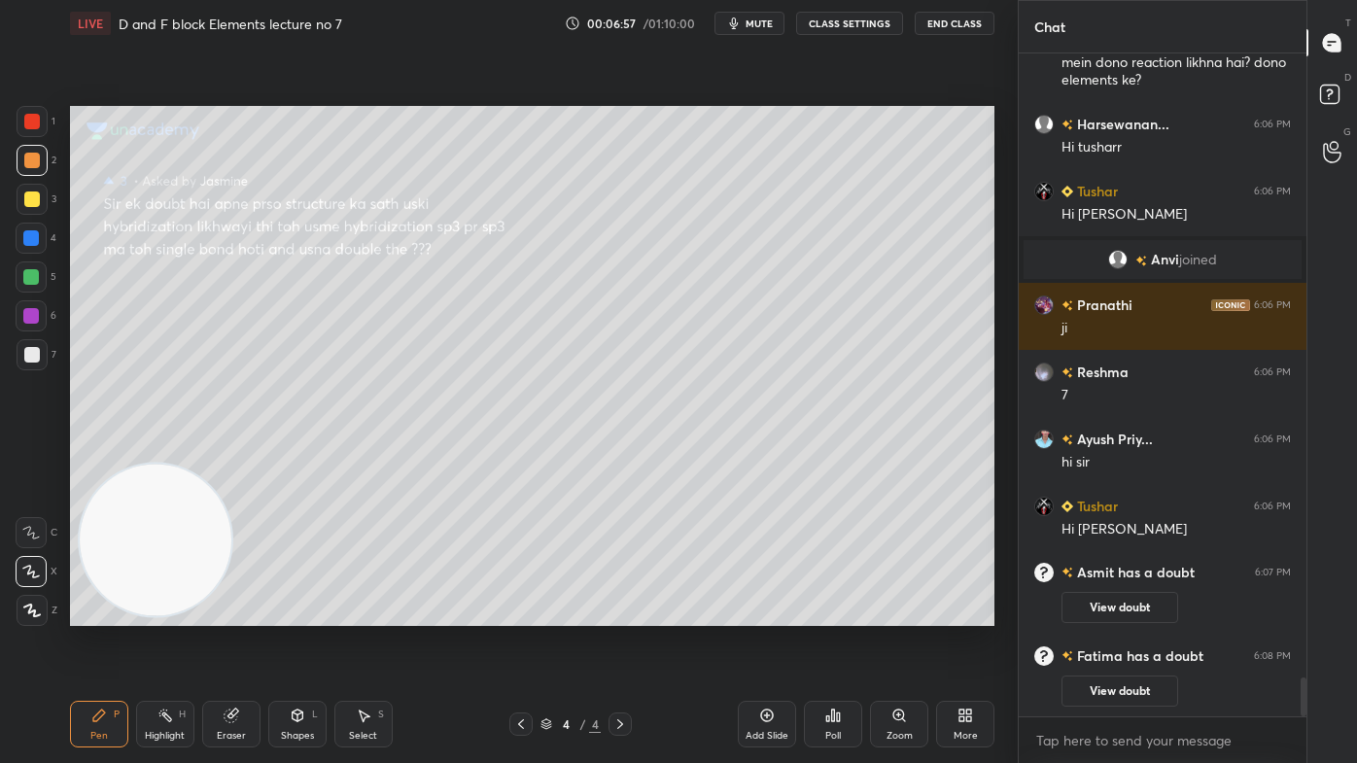
click at [35, 245] on div at bounding box center [31, 238] width 16 height 16
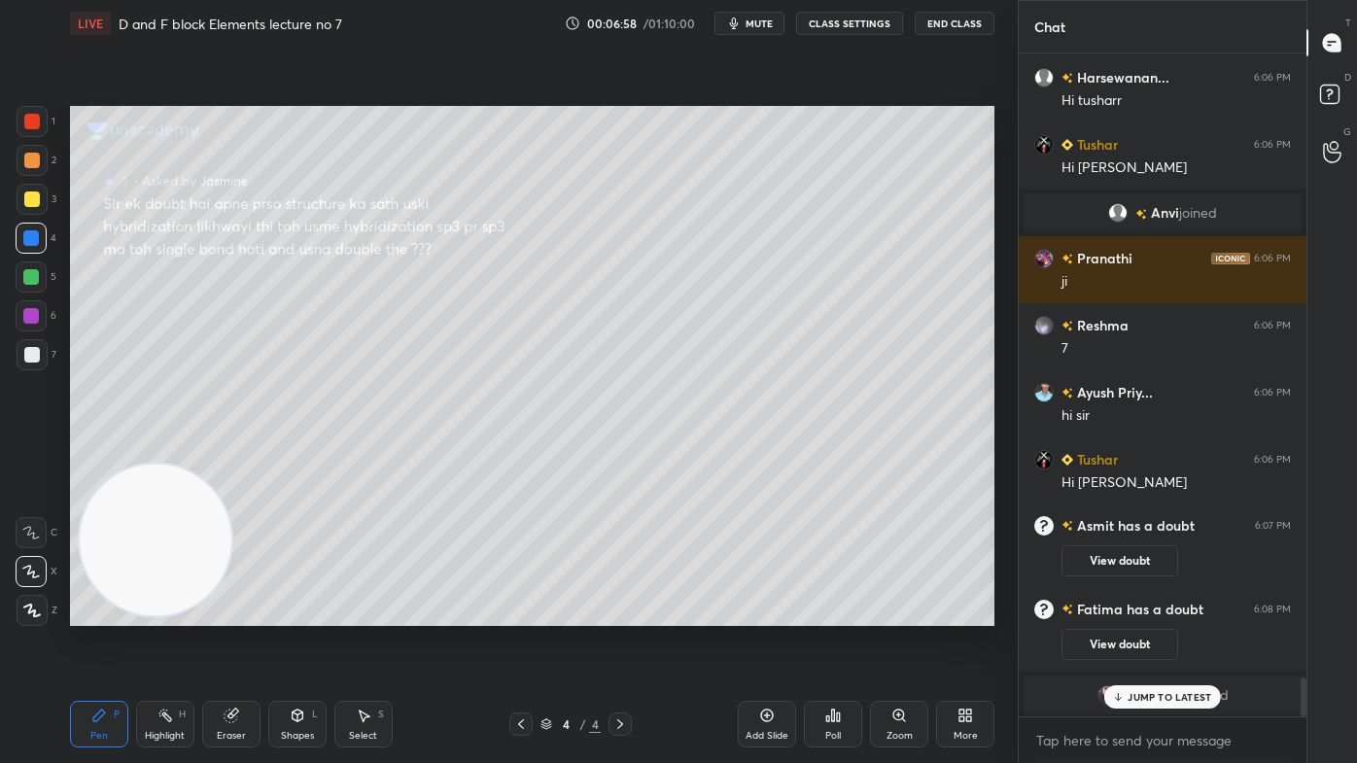
click at [1142, 613] on div "JUMP TO LATEST" at bounding box center [1162, 696] width 117 height 23
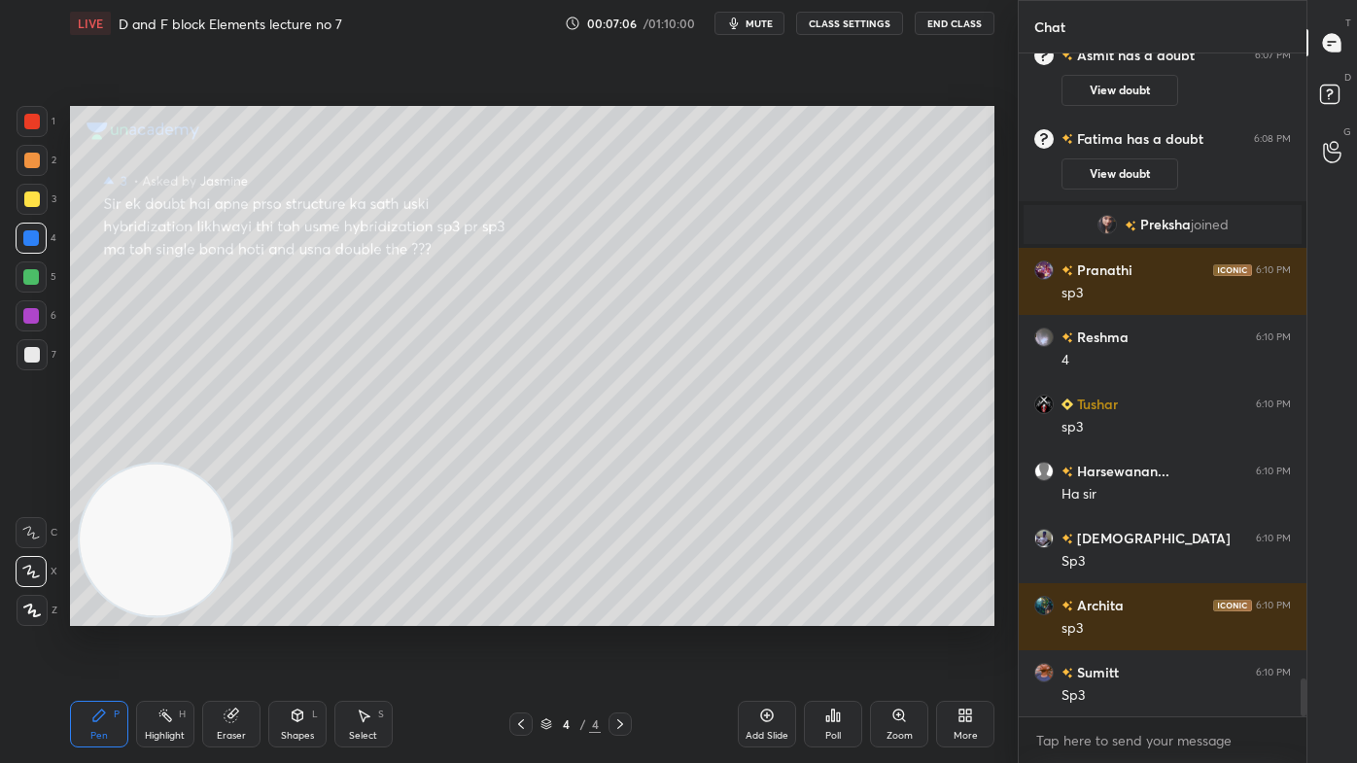
scroll to position [10994, 0]
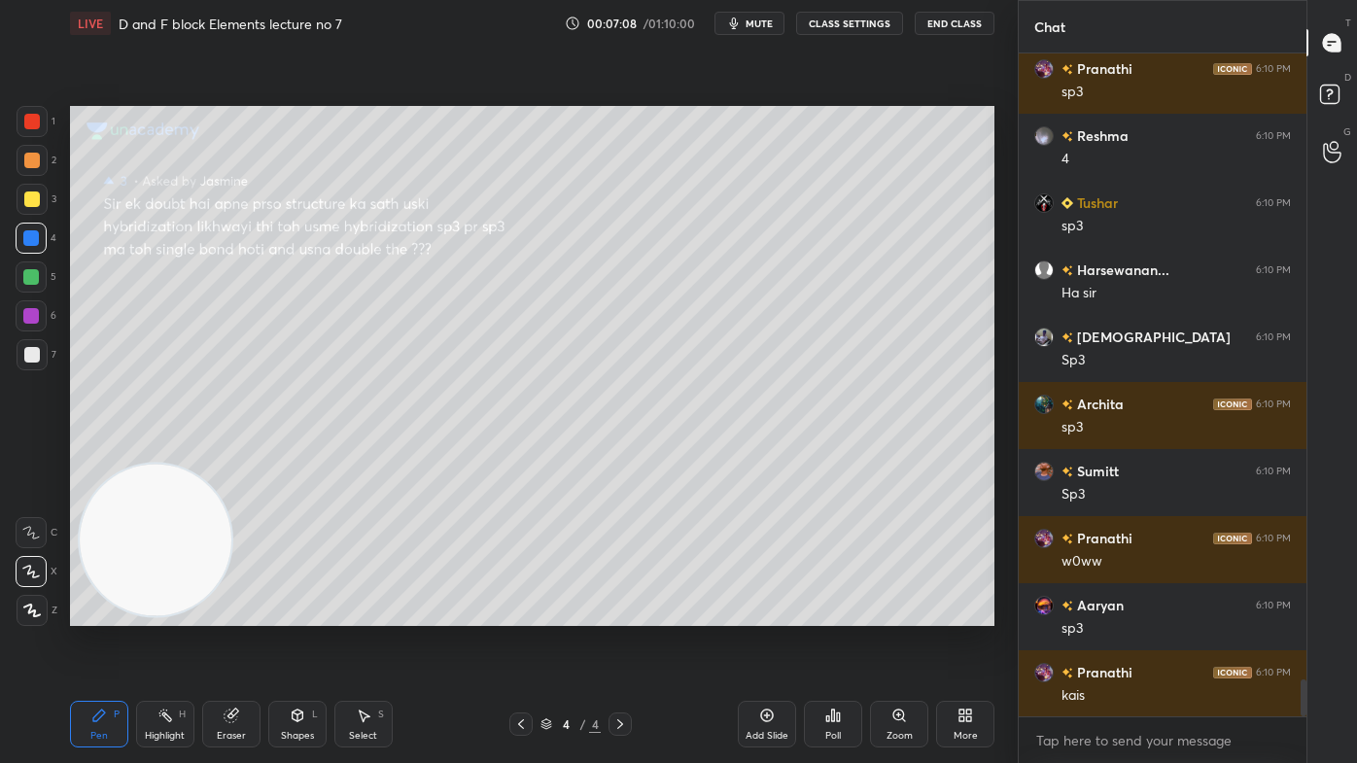
click at [31, 279] on div at bounding box center [31, 277] width 16 height 16
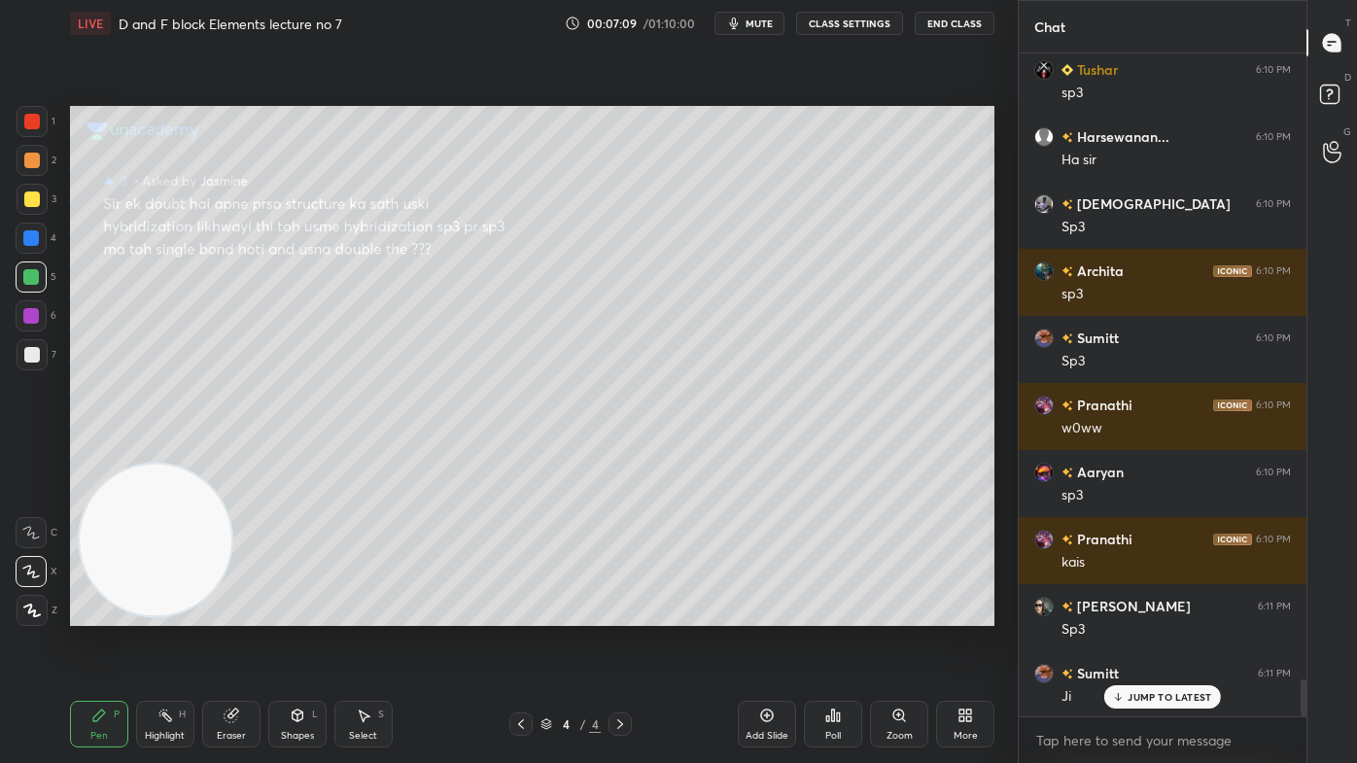
click at [28, 613] on div at bounding box center [32, 610] width 31 height 31
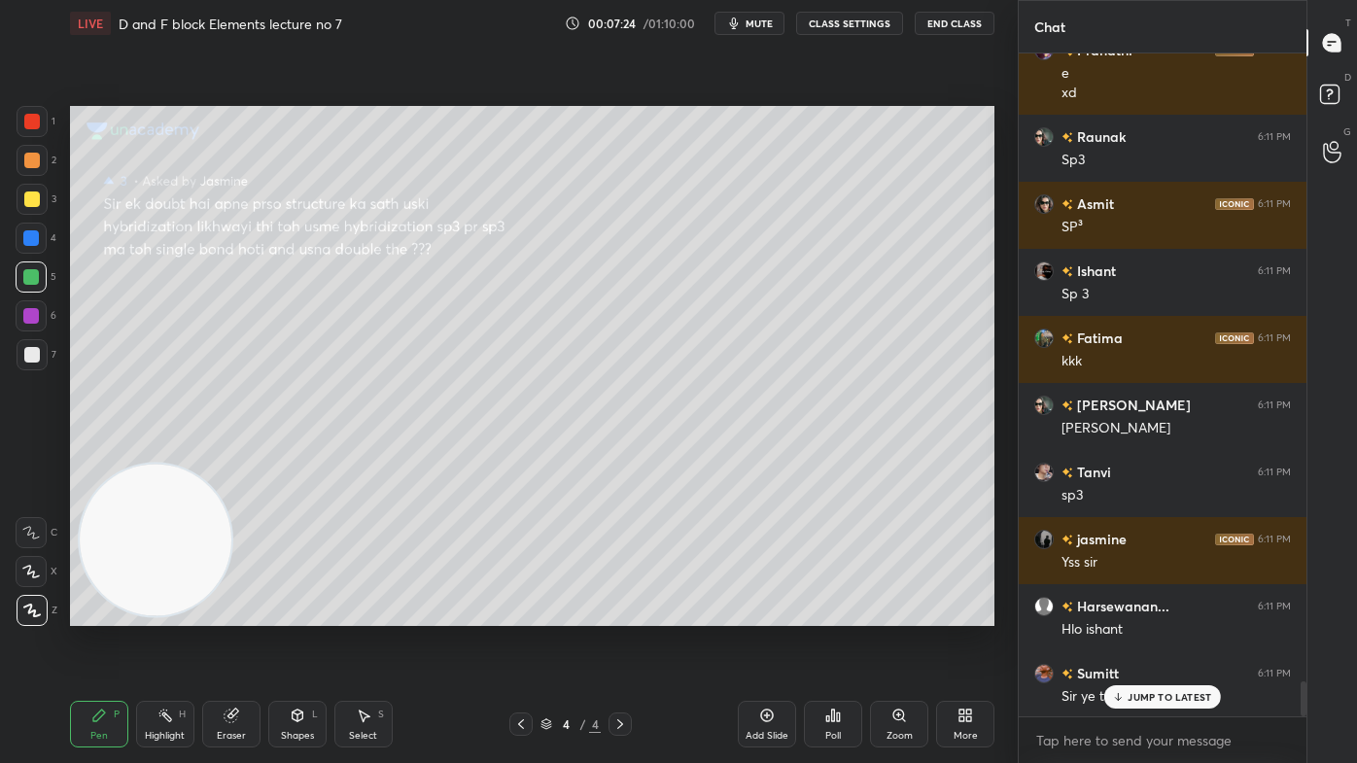
scroll to position [12085, 0]
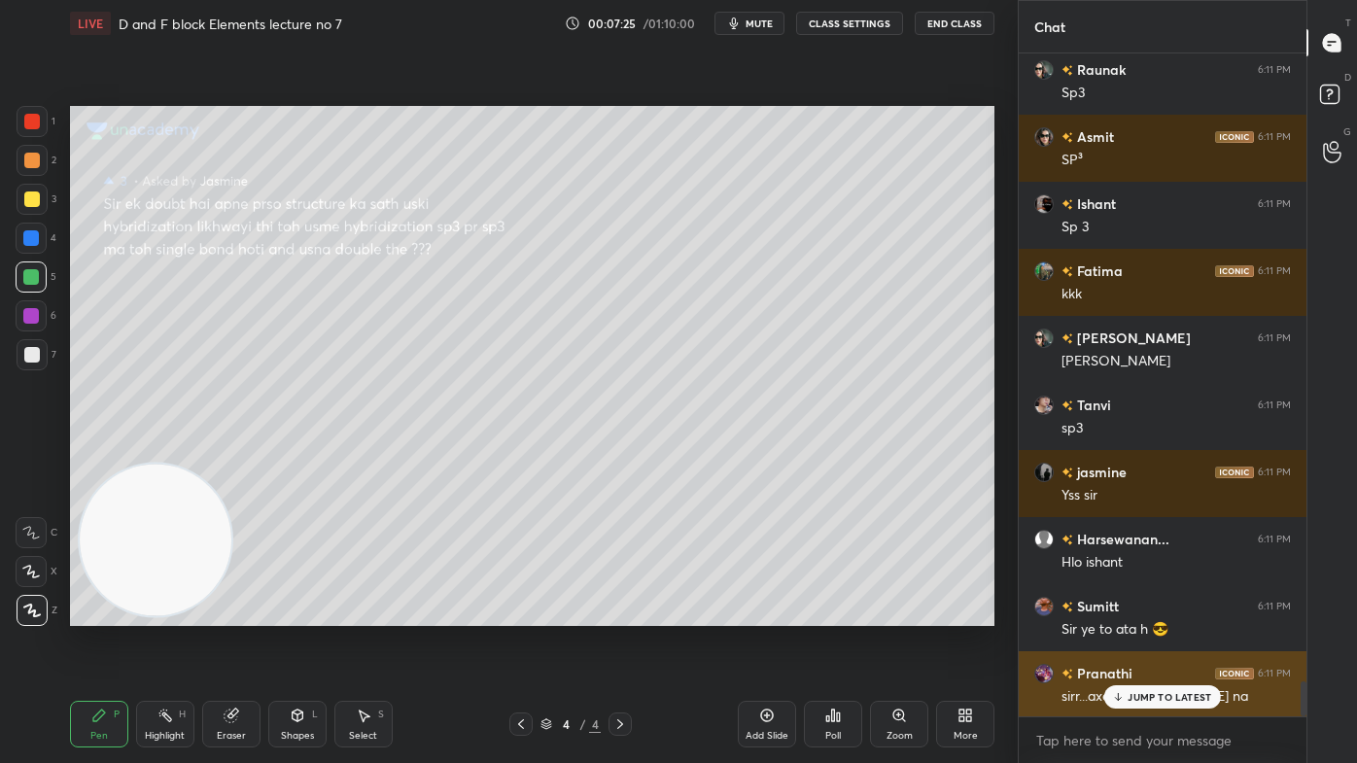
click at [1151, 613] on div "JUMP TO LATEST" at bounding box center [1162, 696] width 117 height 23
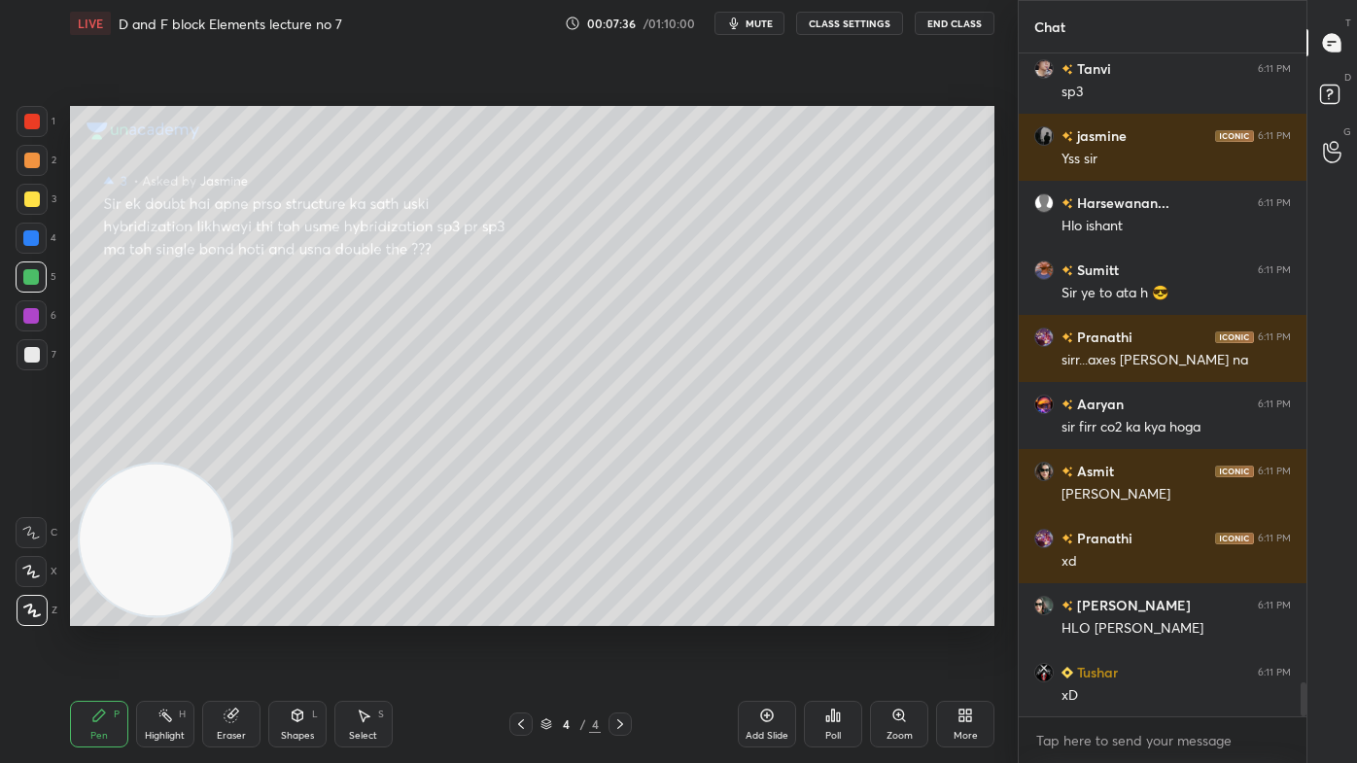
scroll to position [12489, 0]
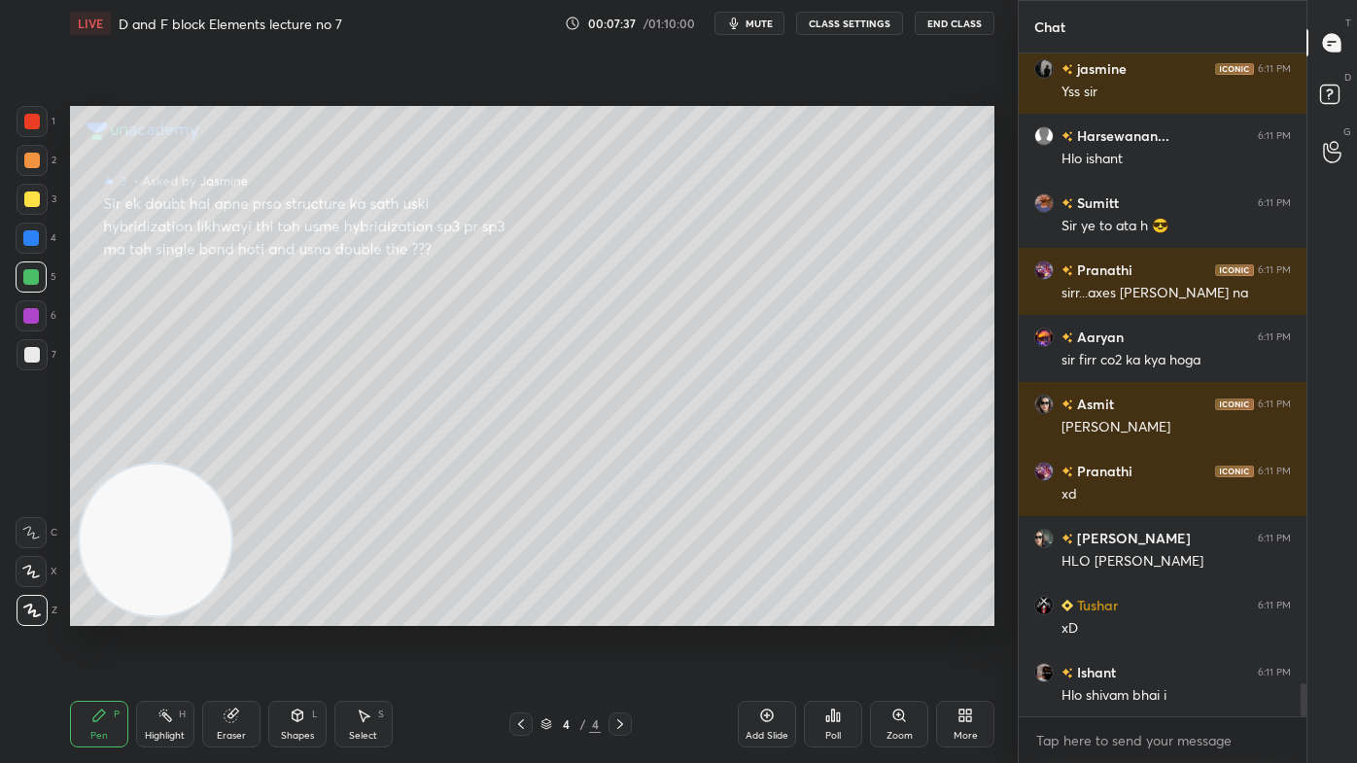
click at [907, 613] on div "Setting up your live class Poll for secs No correct answer Start poll" at bounding box center [532, 366] width 940 height 638
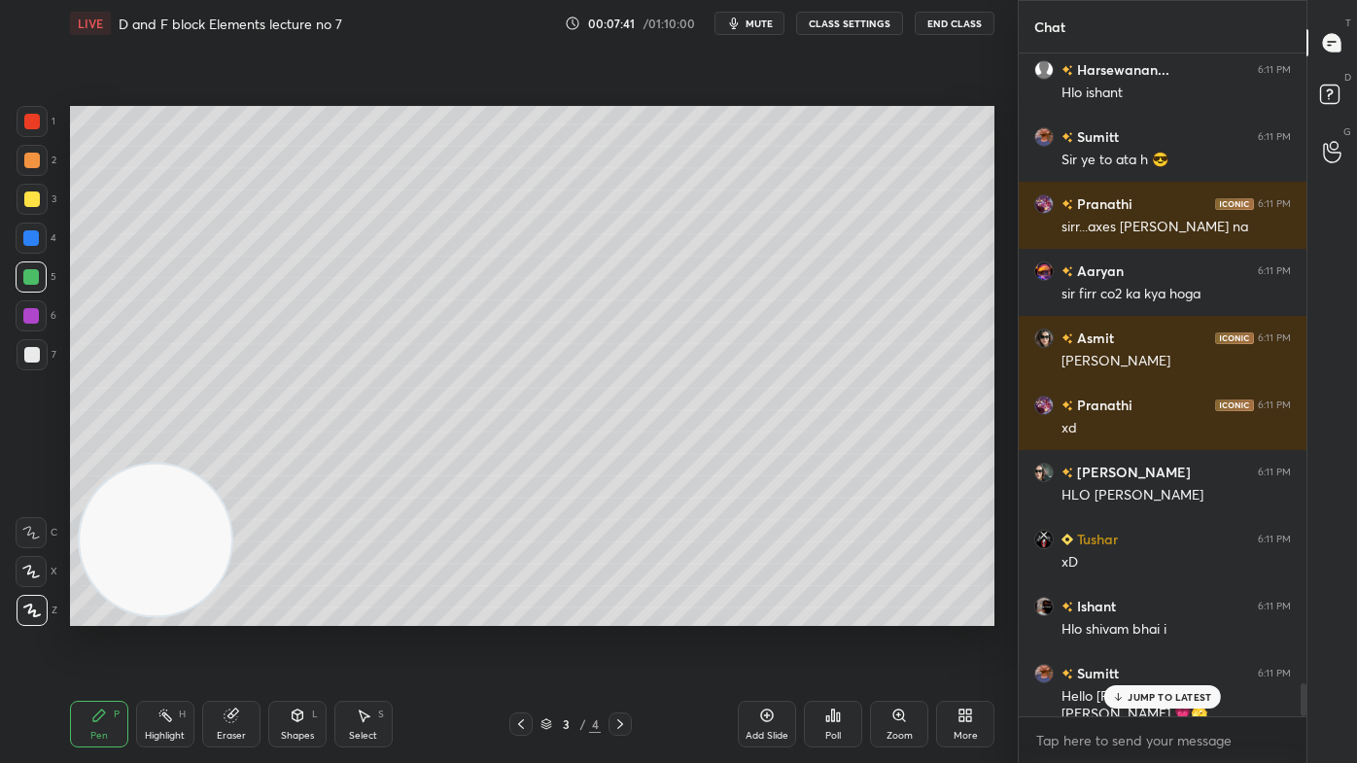
drag, startPoint x: 29, startPoint y: 568, endPoint x: 78, endPoint y: 530, distance: 62.2
click at [26, 567] on icon at bounding box center [30, 572] width 17 height 14
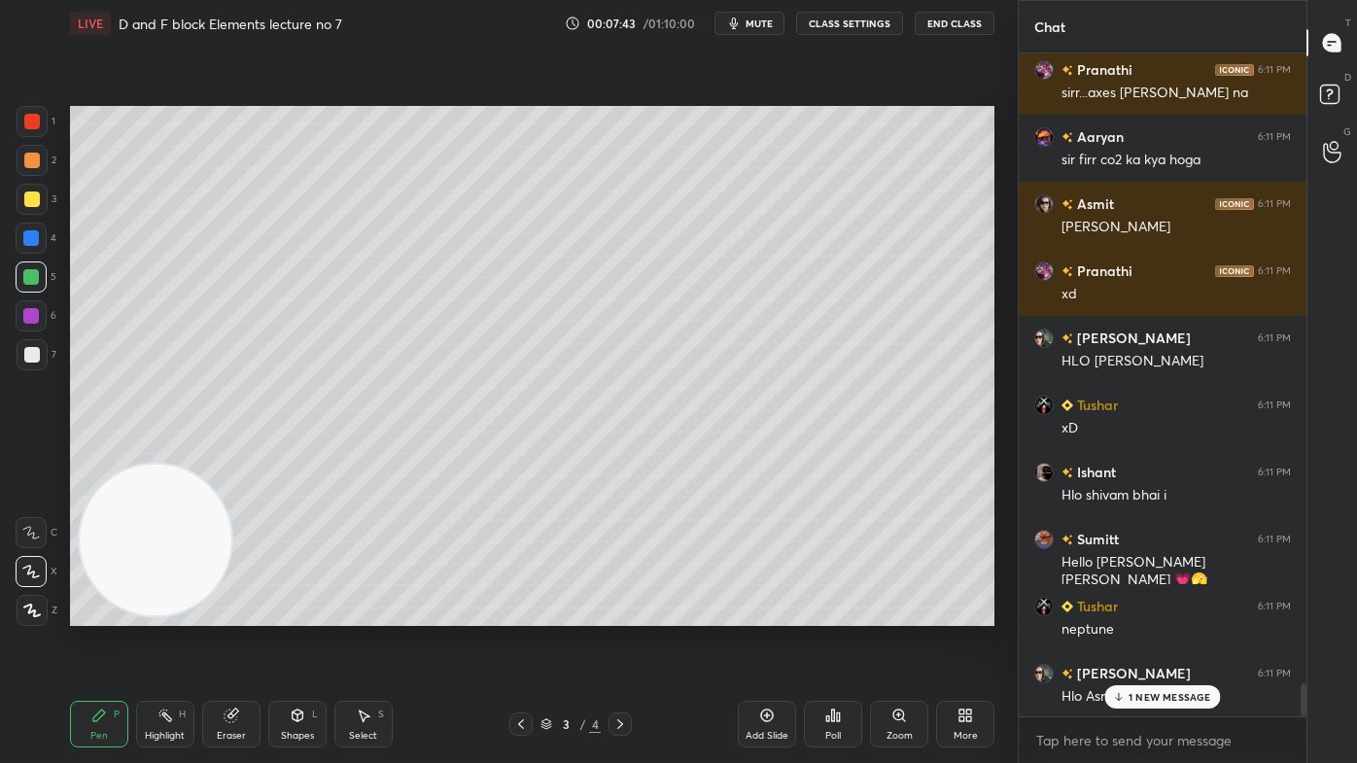
scroll to position [12757, 0]
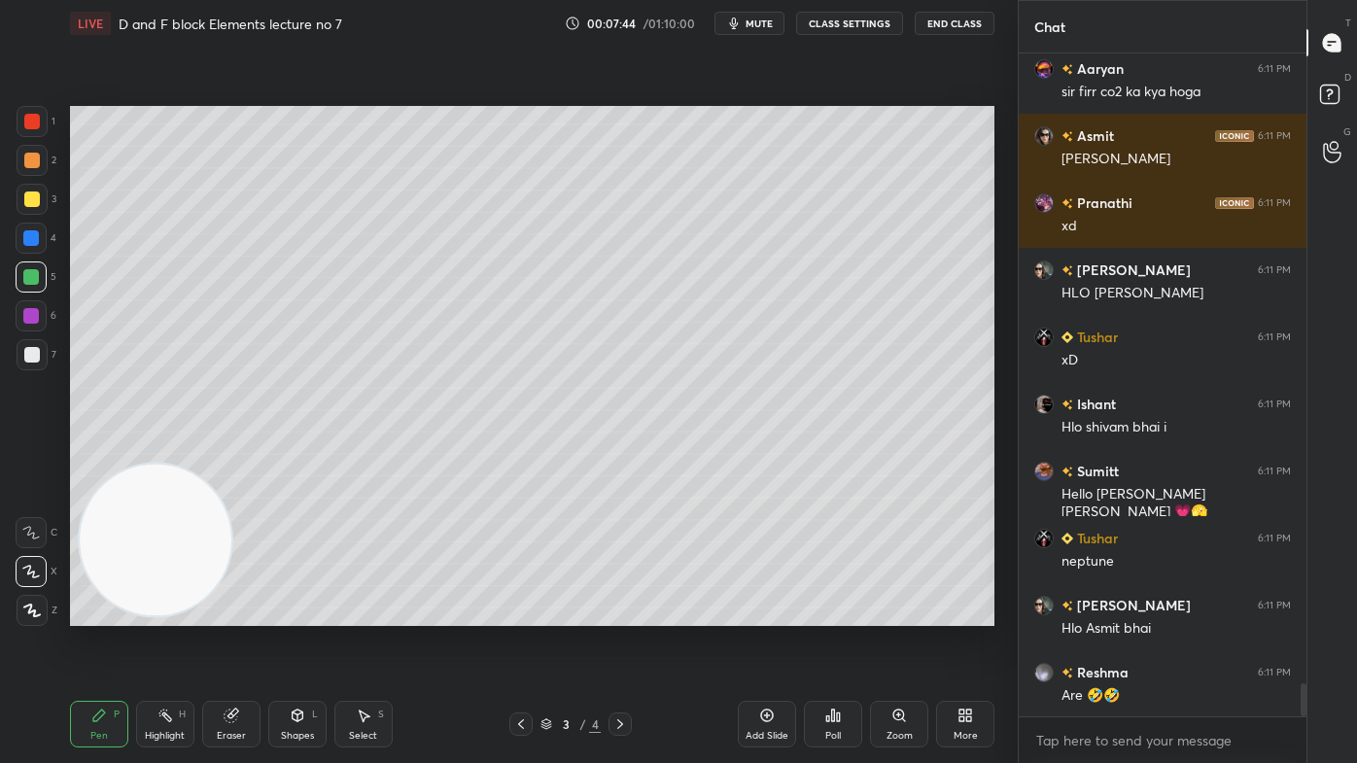
click at [860, 22] on button "CLASS SETTINGS" at bounding box center [849, 23] width 107 height 23
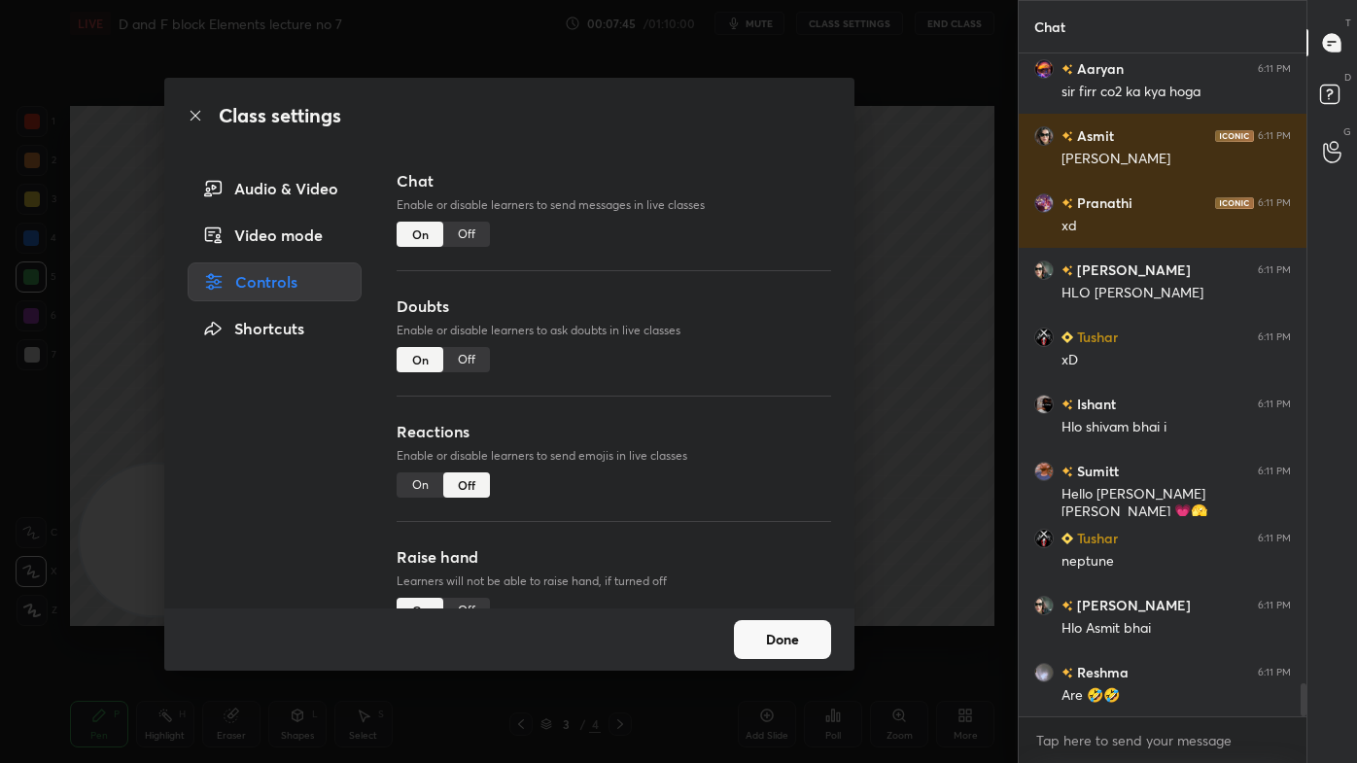
click at [464, 242] on div "Off" at bounding box center [466, 234] width 47 height 25
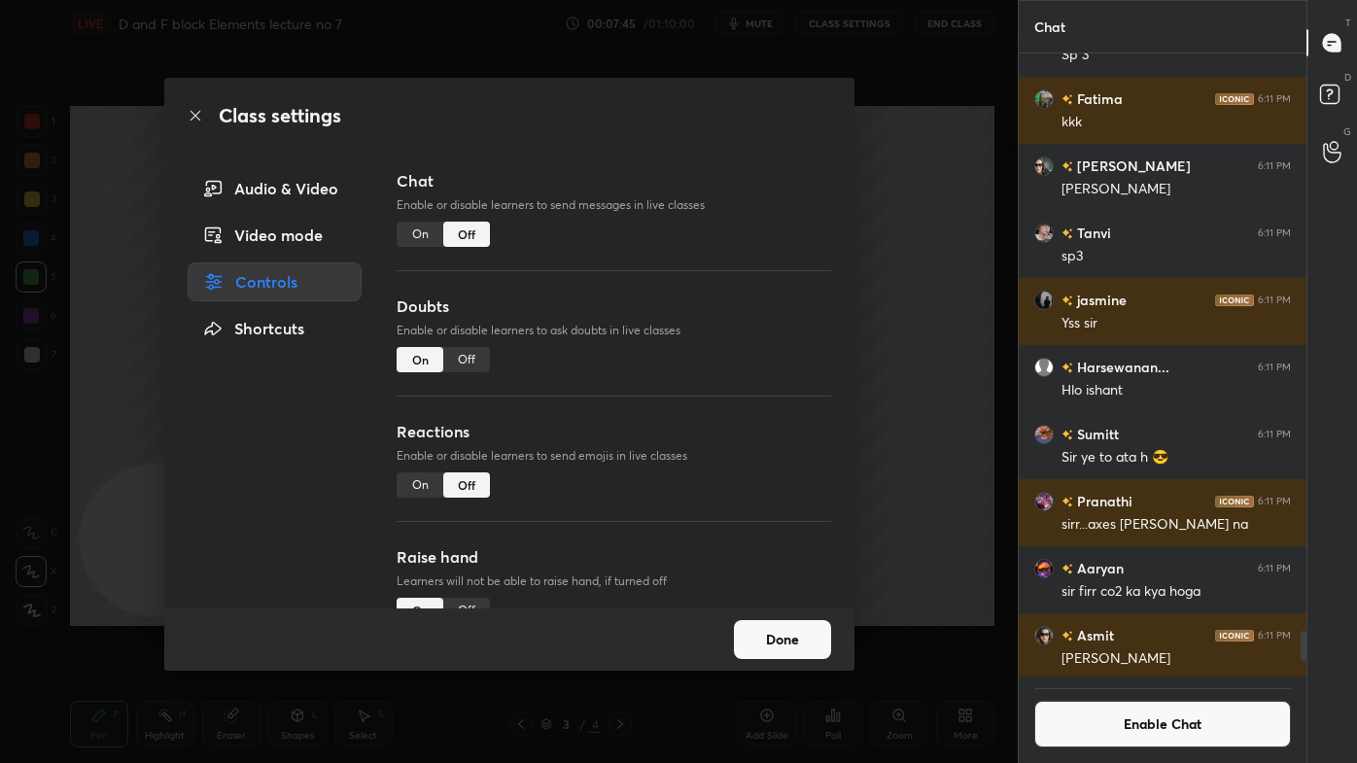
click at [960, 241] on div "Class settings Audio & Video Video mode Controls Shortcuts Chat Enable or disab…" at bounding box center [508, 381] width 1017 height 763
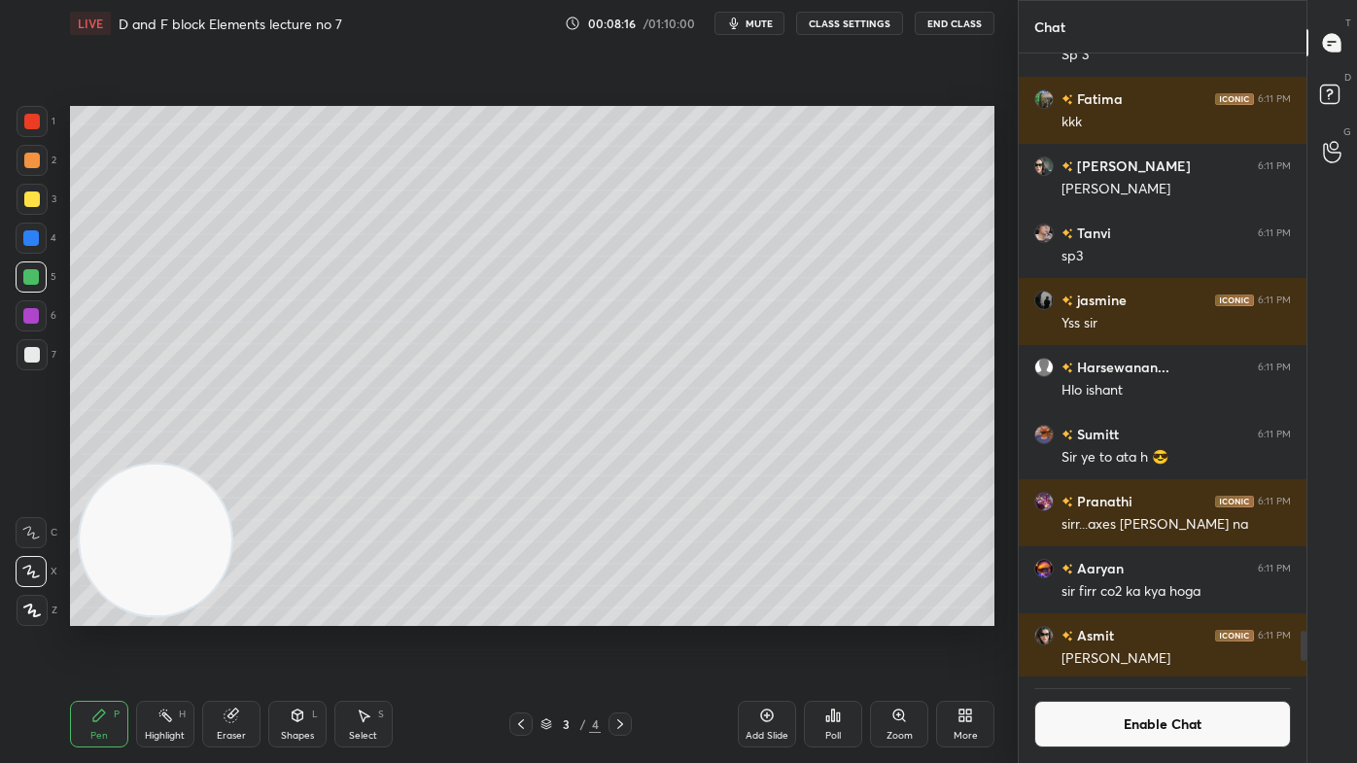
click at [246, 613] on div "Eraser" at bounding box center [231, 724] width 58 height 47
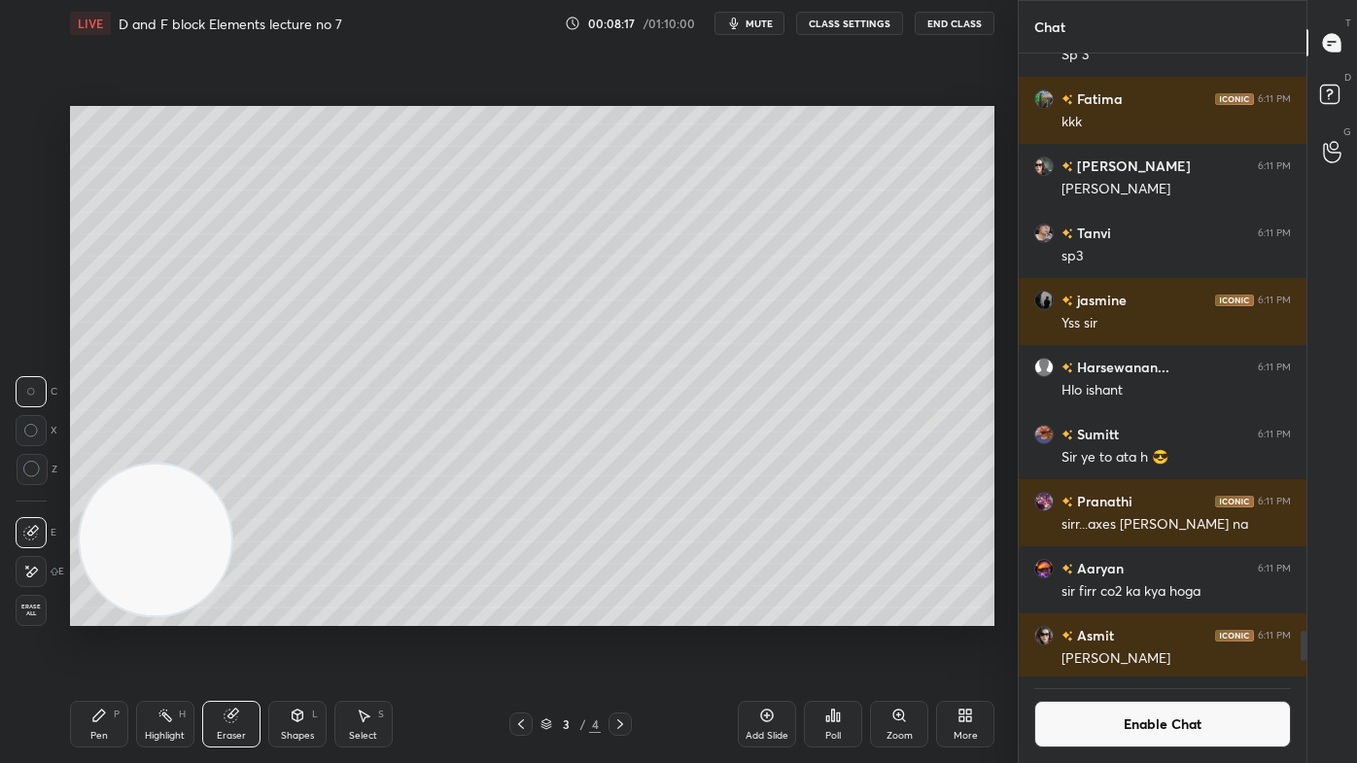
click at [23, 465] on icon at bounding box center [31, 469] width 17 height 17
drag, startPoint x: 99, startPoint y: 716, endPoint x: 152, endPoint y: 676, distance: 65.9
click at [100, 613] on icon at bounding box center [99, 715] width 12 height 12
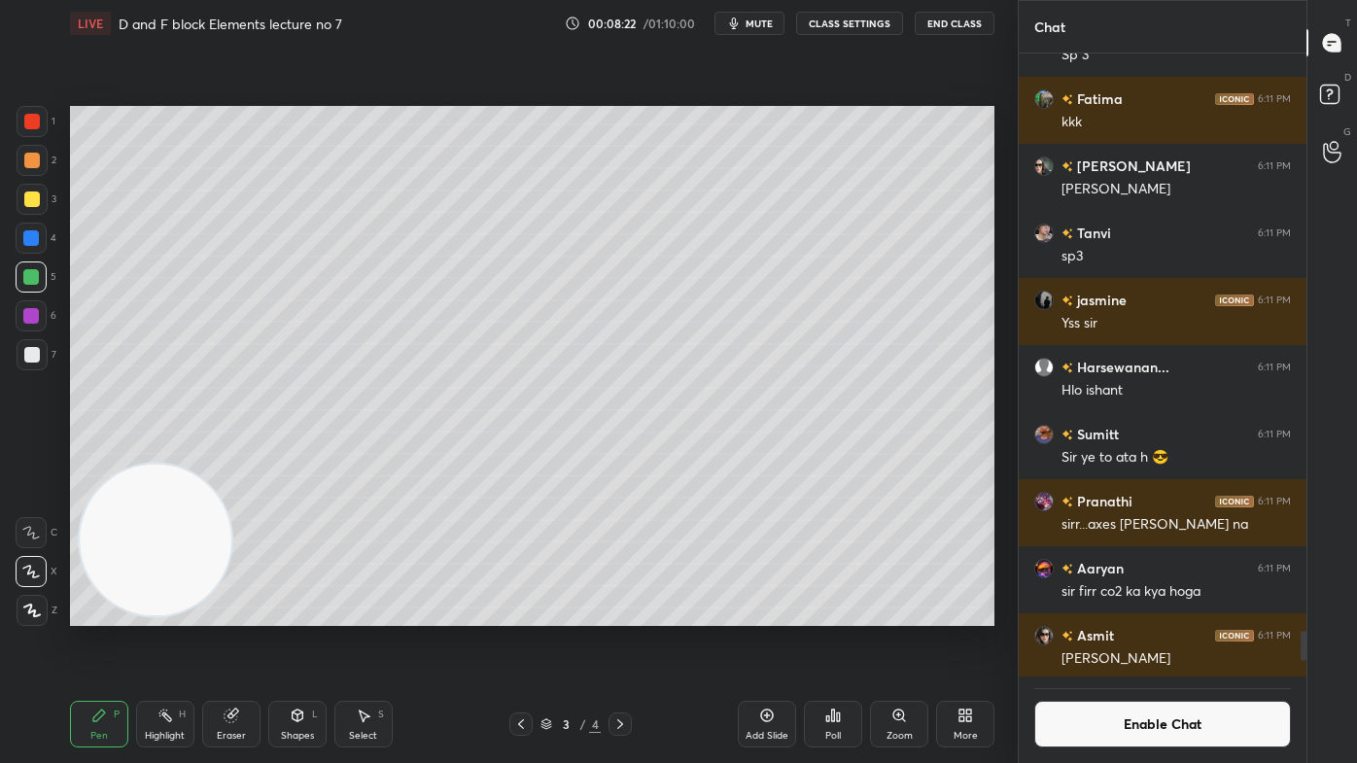
scroll to position [12337, 0]
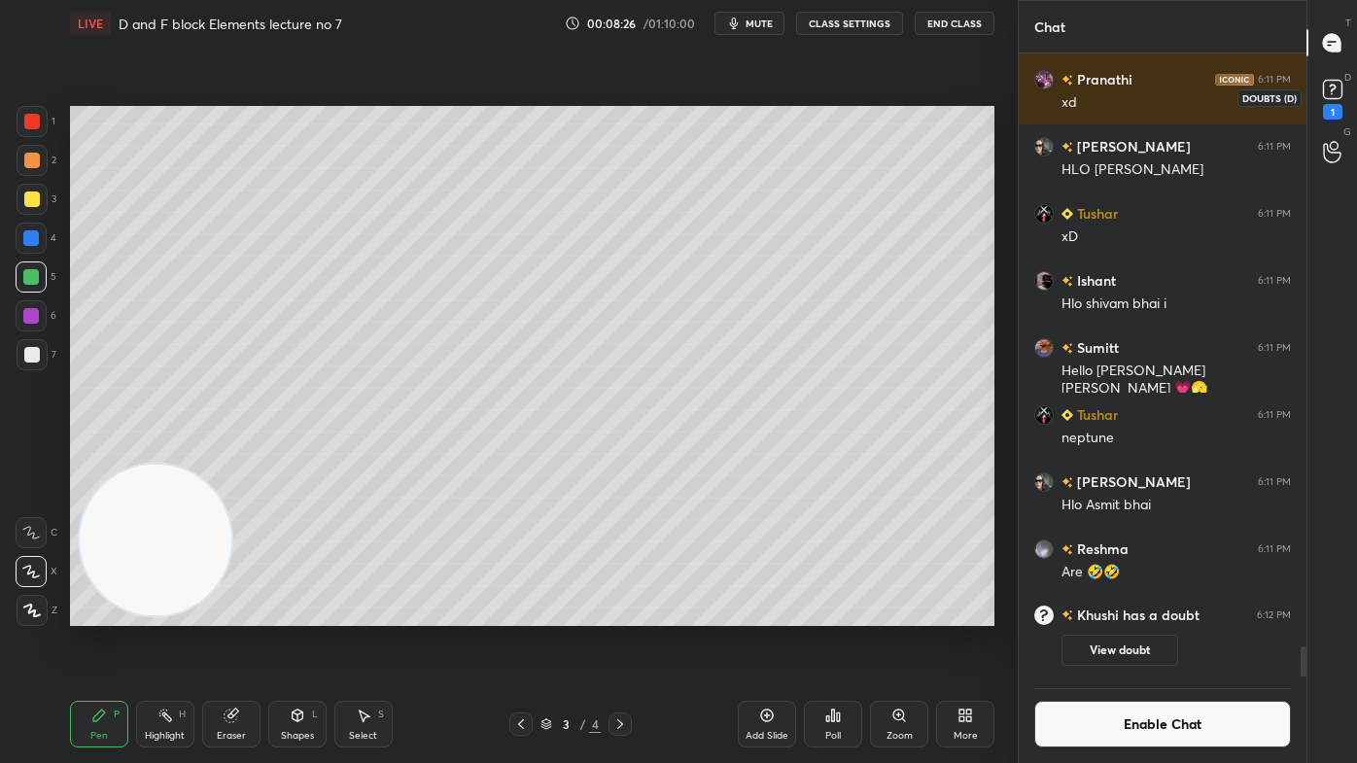
click at [1333, 100] on icon at bounding box center [1332, 89] width 29 height 29
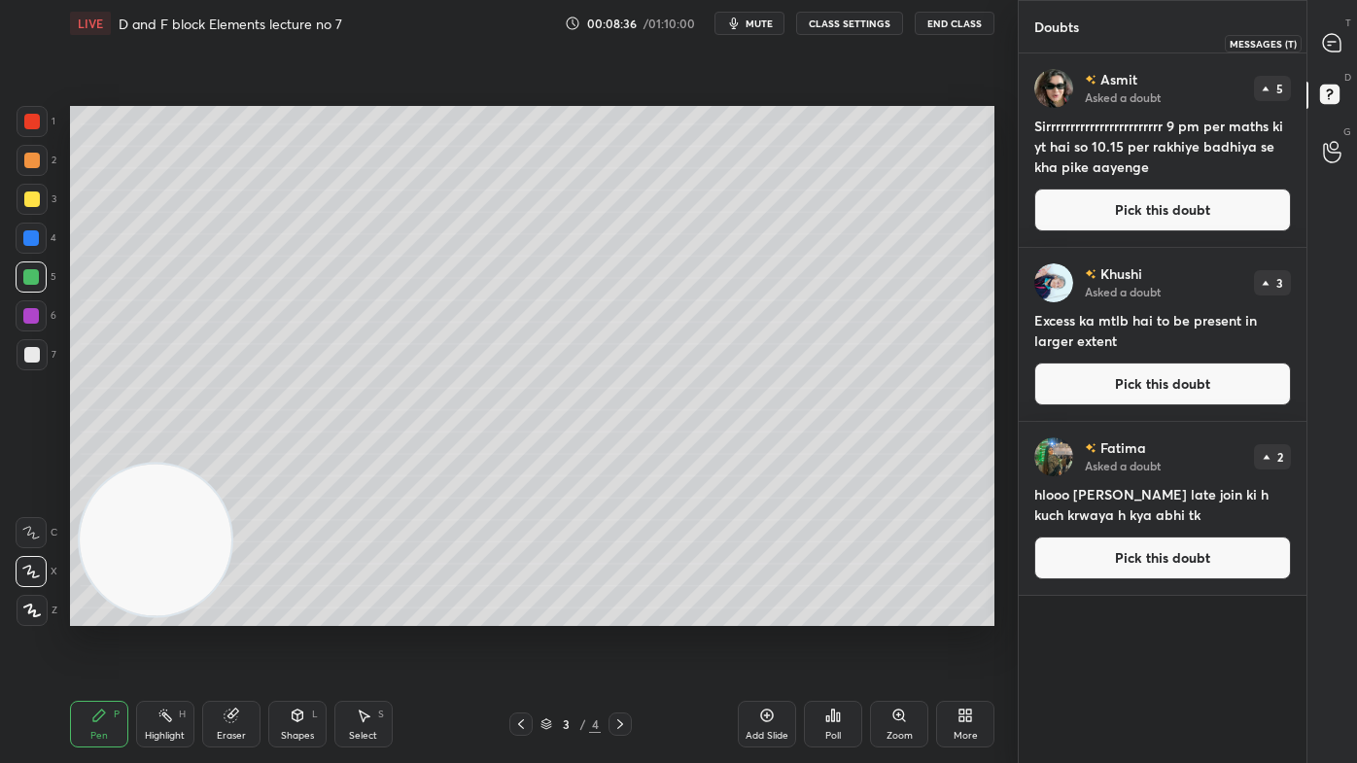
click at [1334, 31] on div at bounding box center [1332, 42] width 39 height 35
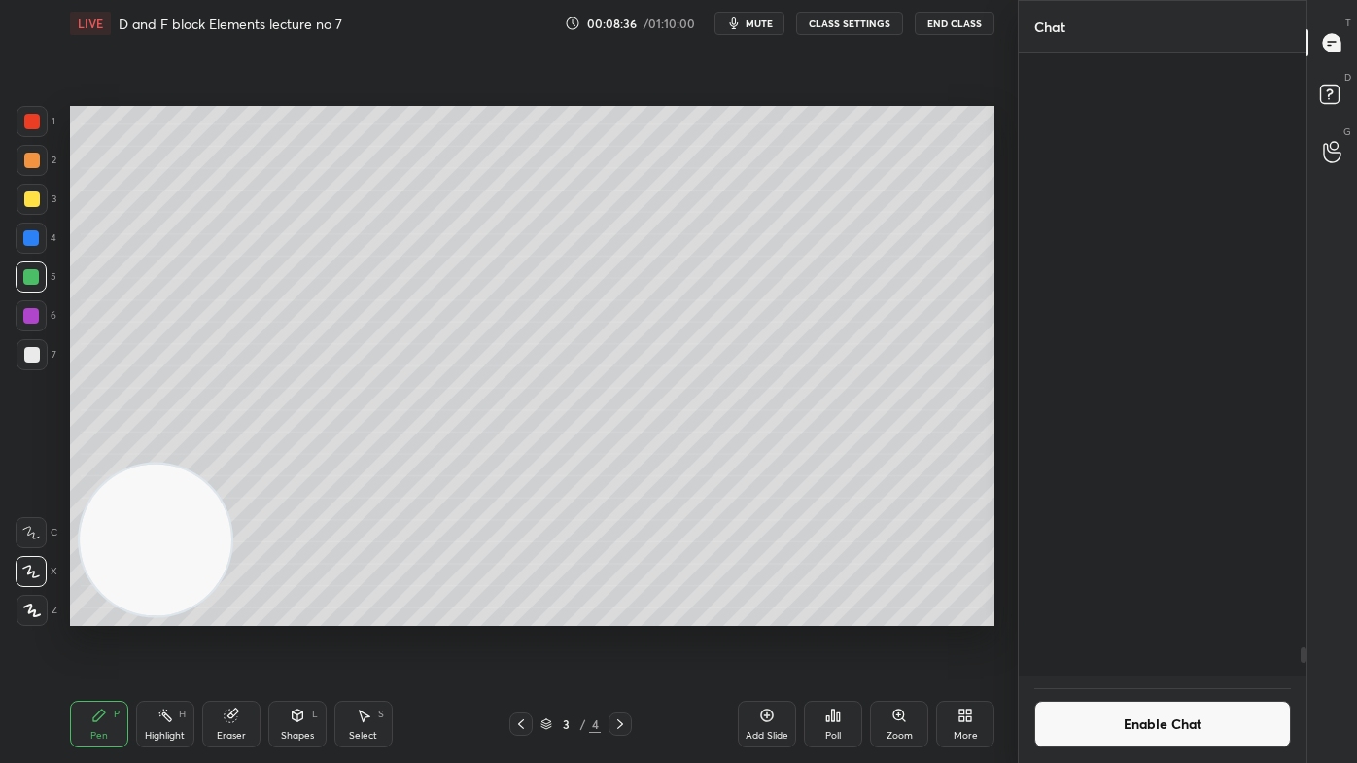
scroll to position [618, 282]
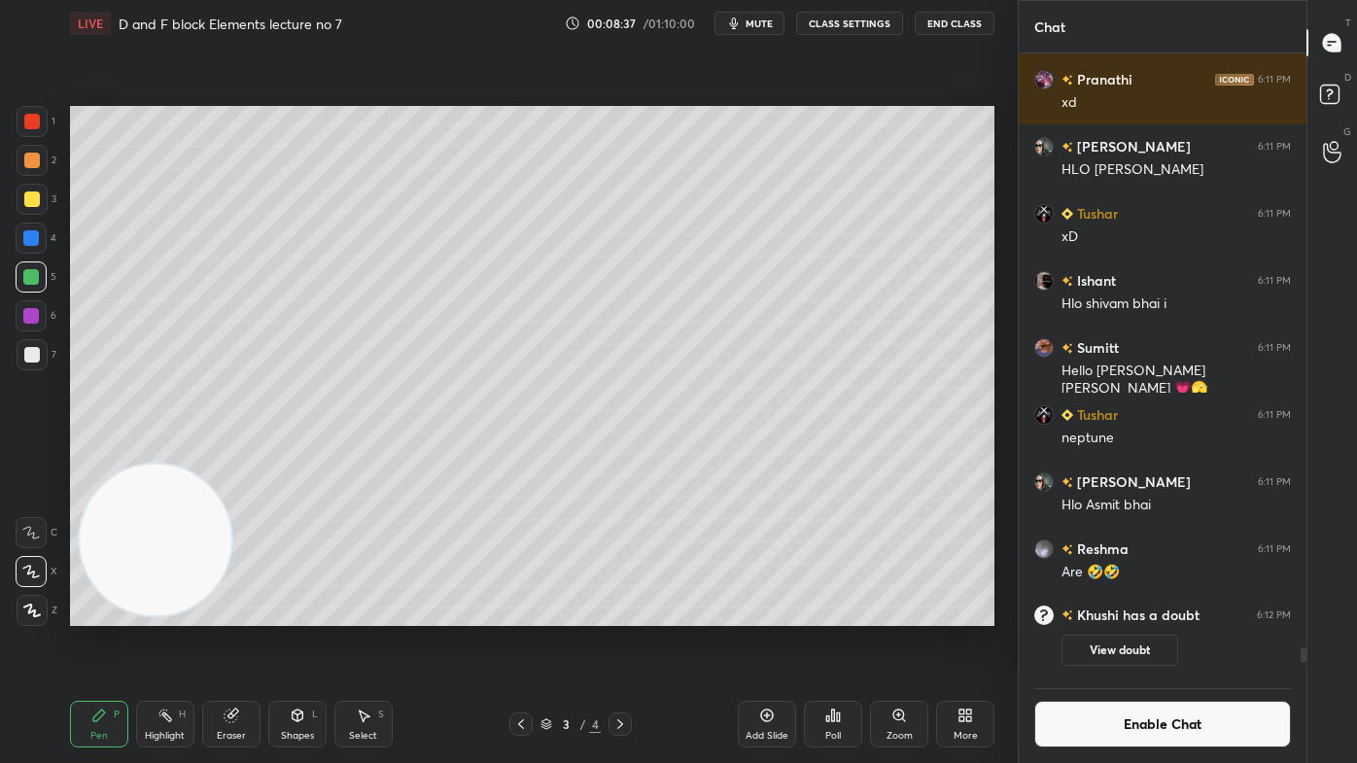
click at [1140, 613] on button "Enable Chat" at bounding box center [1162, 724] width 257 height 47
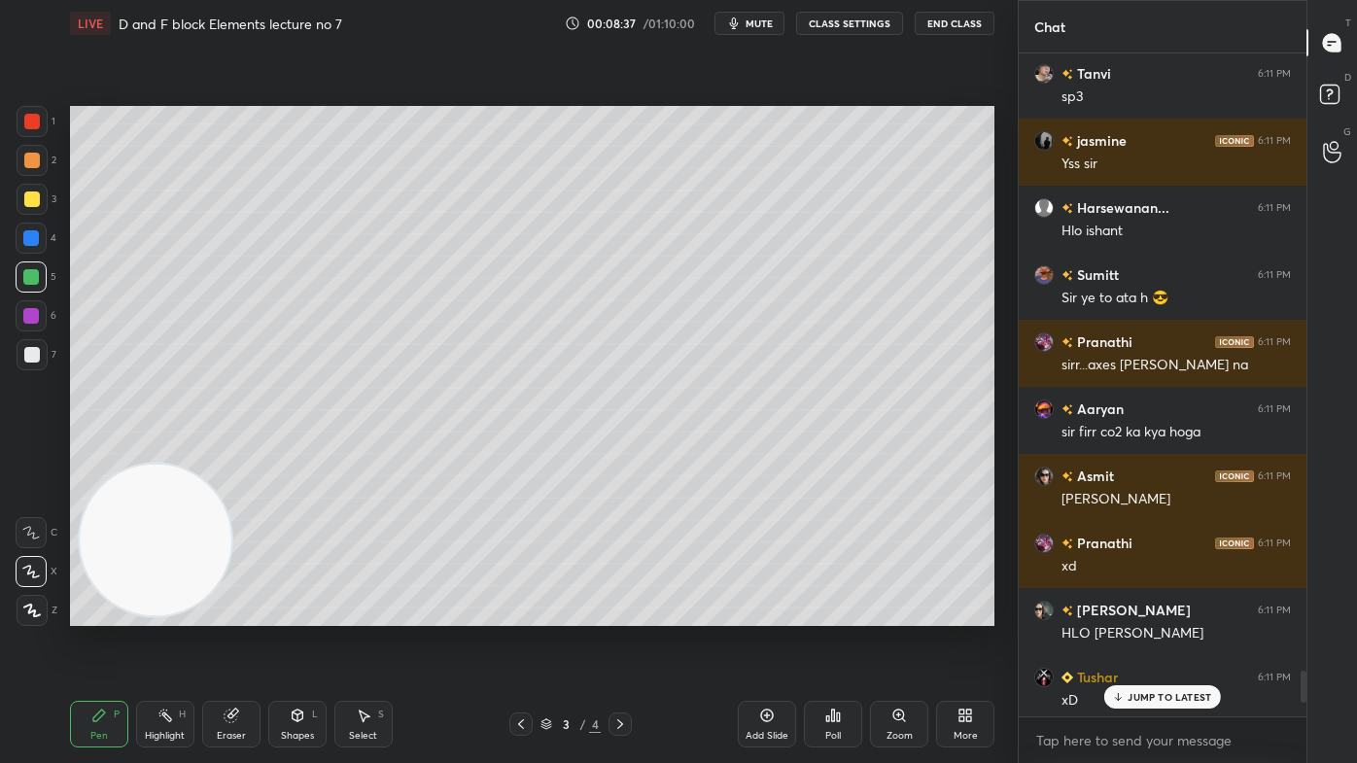
click at [1134, 613] on p "JUMP TO LATEST" at bounding box center [1169, 697] width 84 height 12
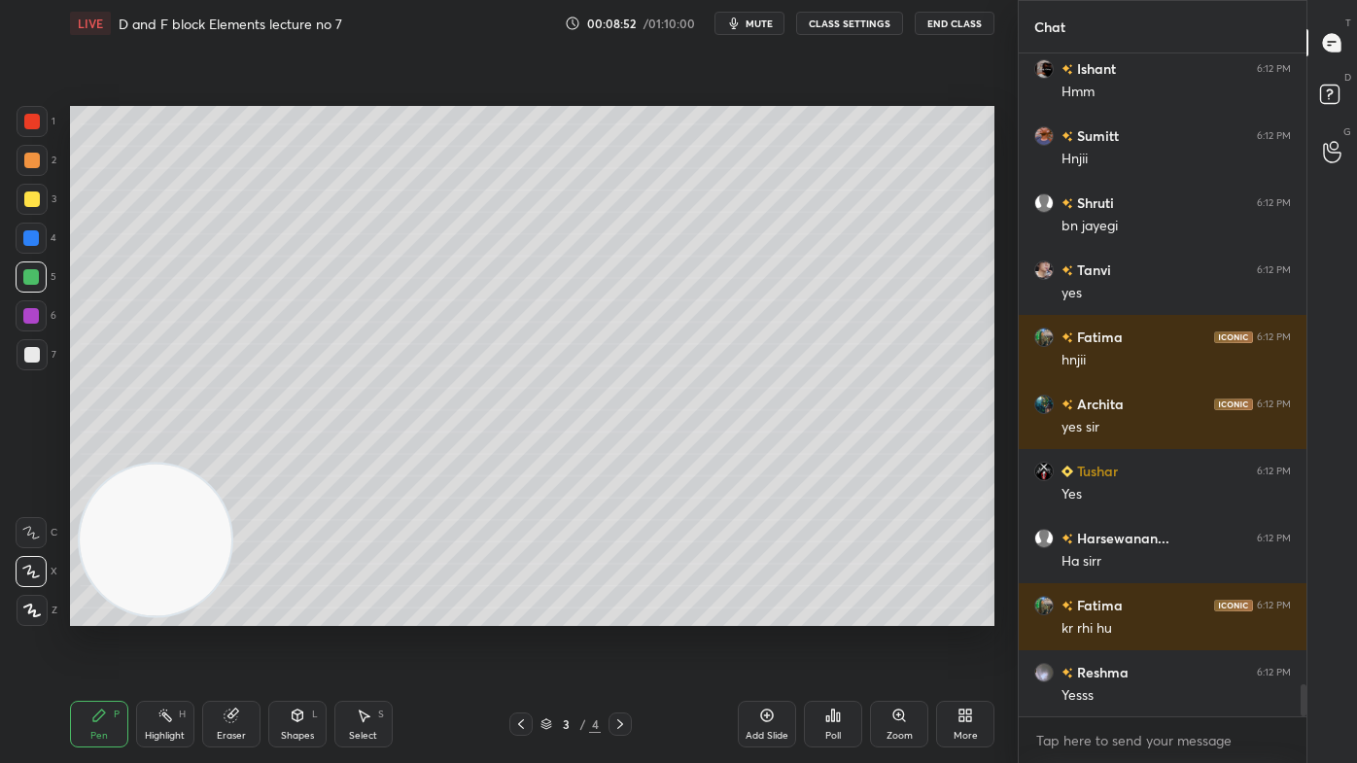
scroll to position [13046, 0]
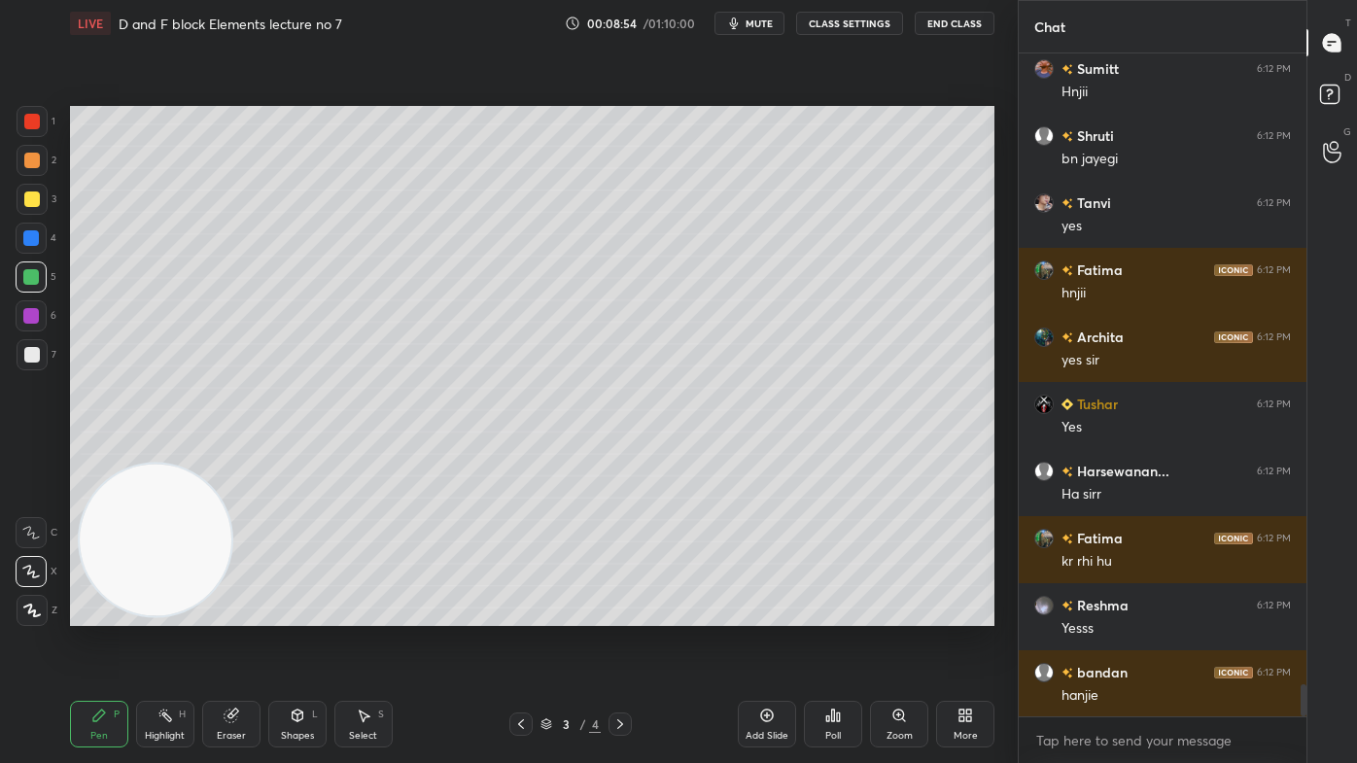
drag, startPoint x: 33, startPoint y: 192, endPoint x: 52, endPoint y: 223, distance: 35.3
click at [36, 193] on div at bounding box center [32, 199] width 16 height 16
click at [31, 574] on icon at bounding box center [30, 572] width 17 height 14
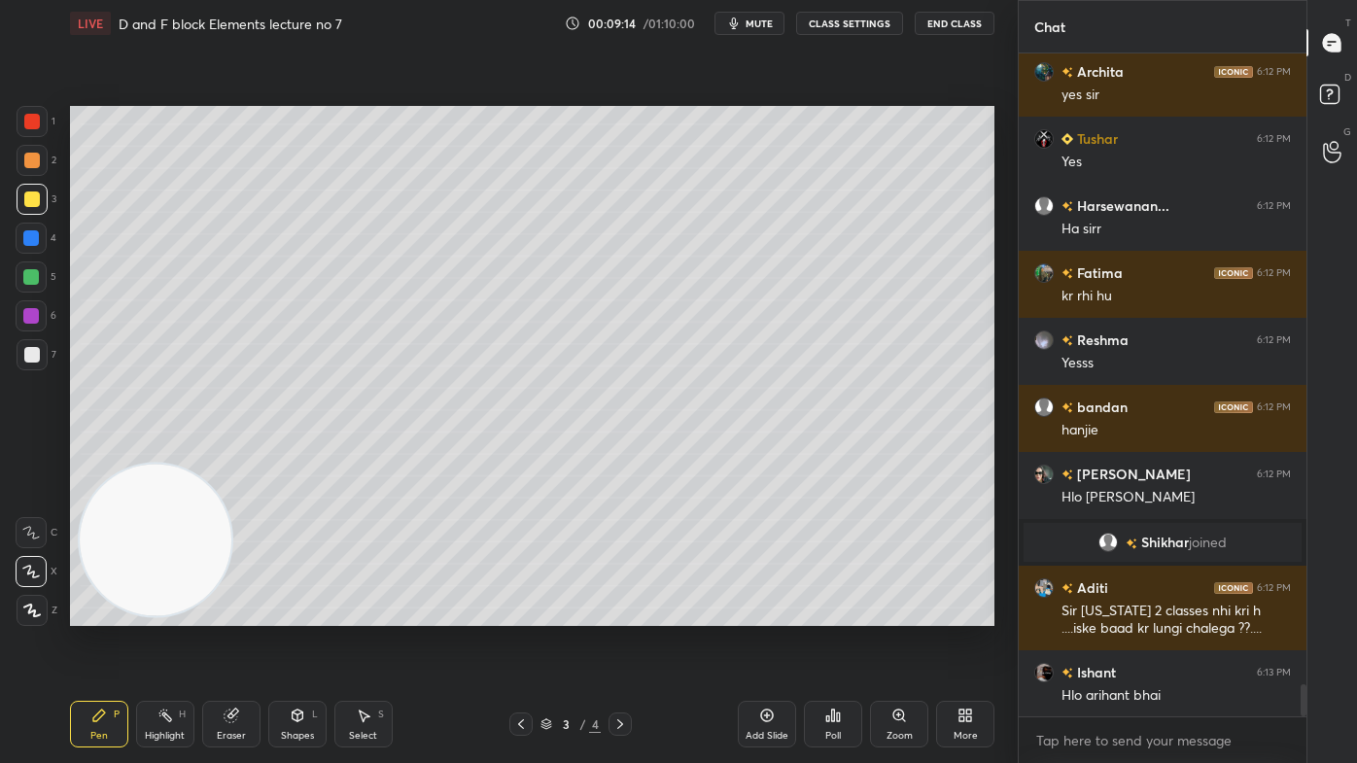
scroll to position [13044, 0]
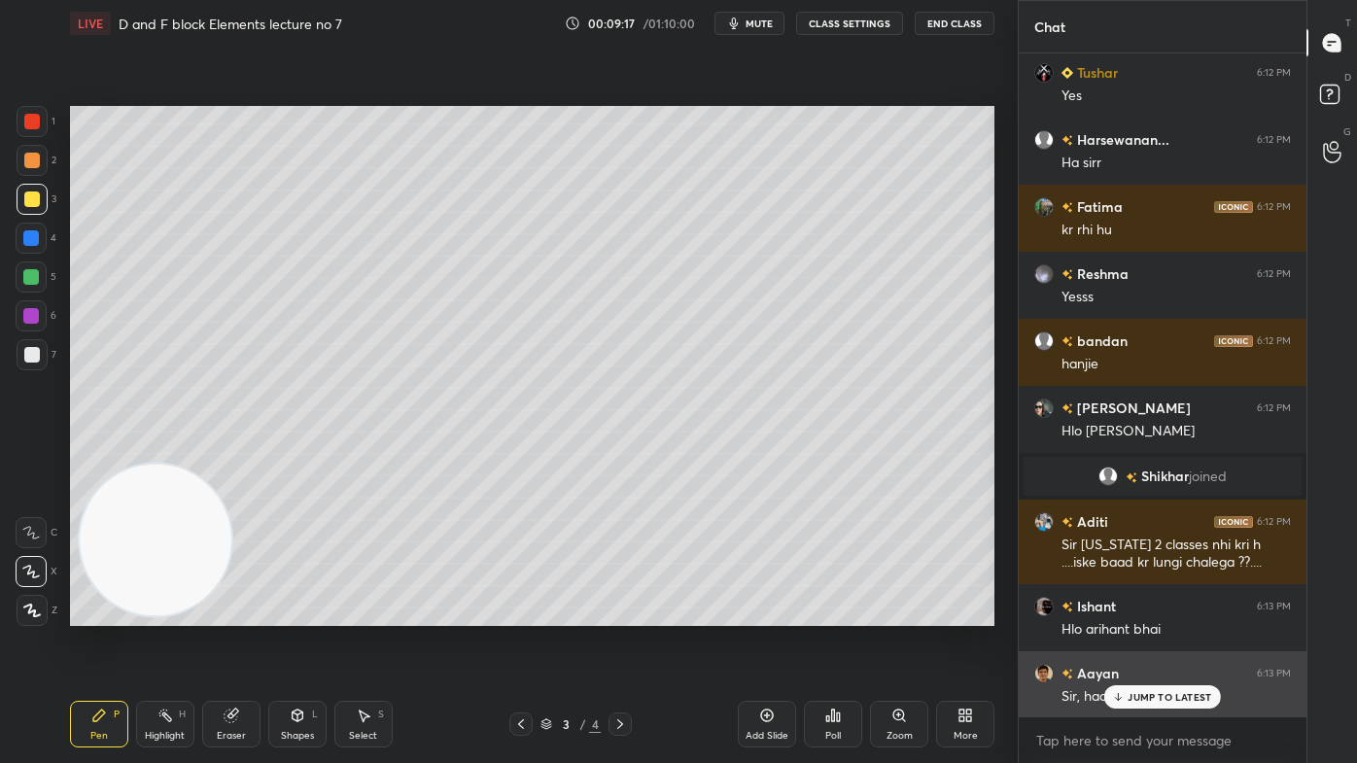
click at [1134, 613] on p "JUMP TO LATEST" at bounding box center [1169, 697] width 84 height 12
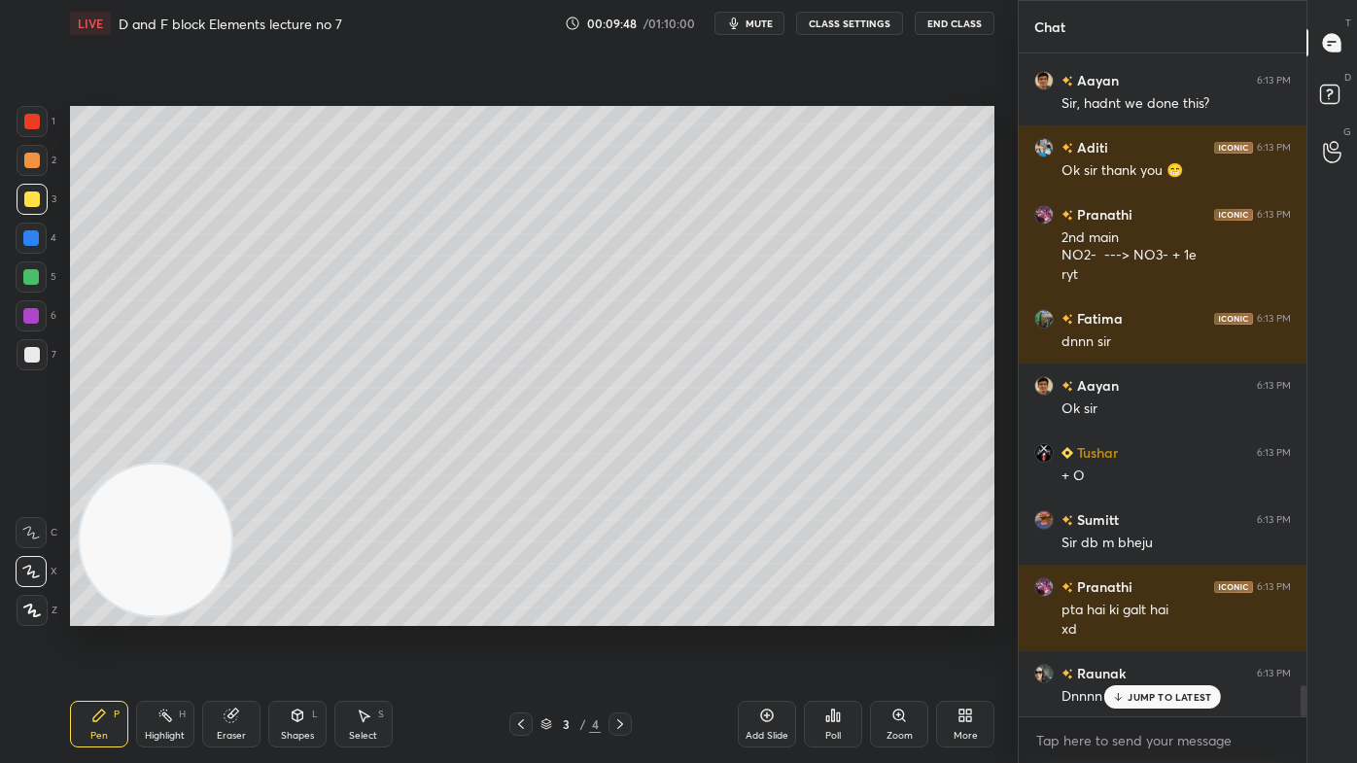
scroll to position [13705, 0]
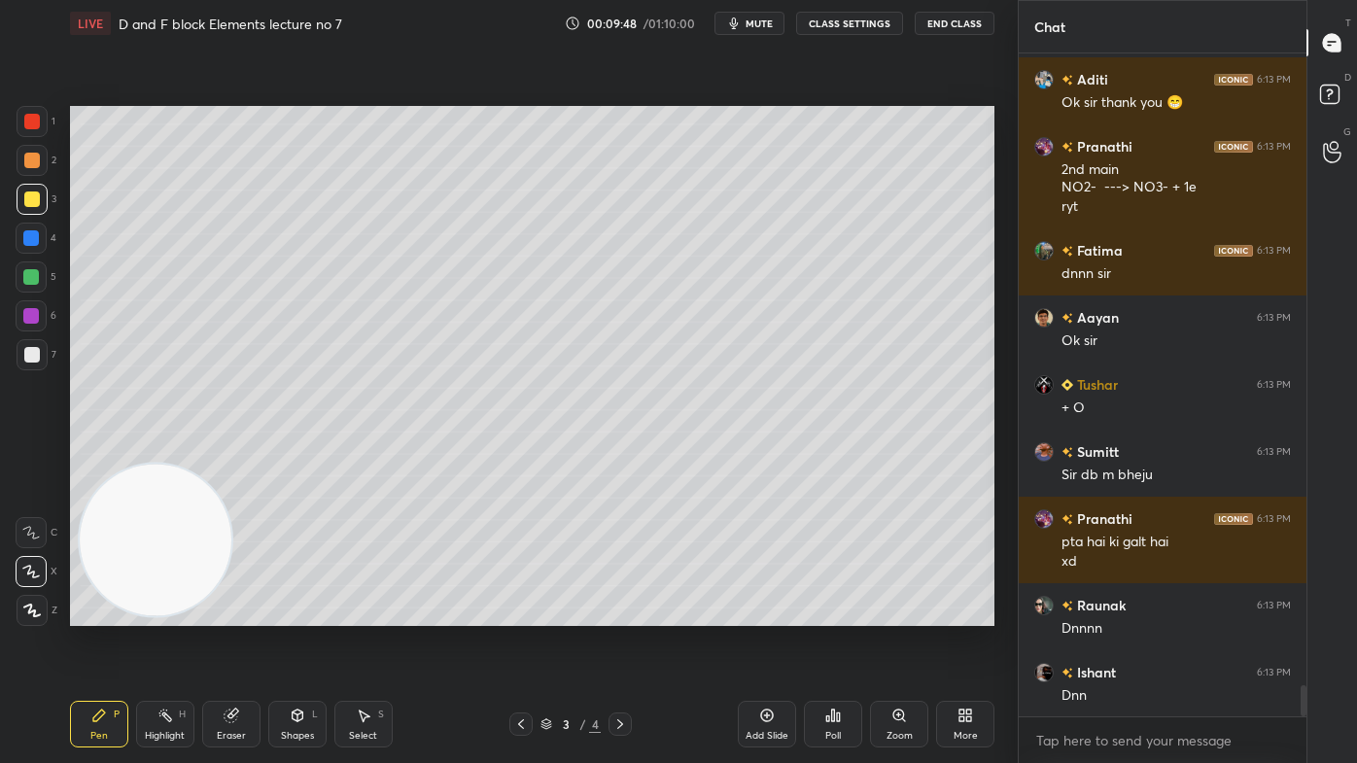
click at [28, 204] on div at bounding box center [32, 199] width 16 height 16
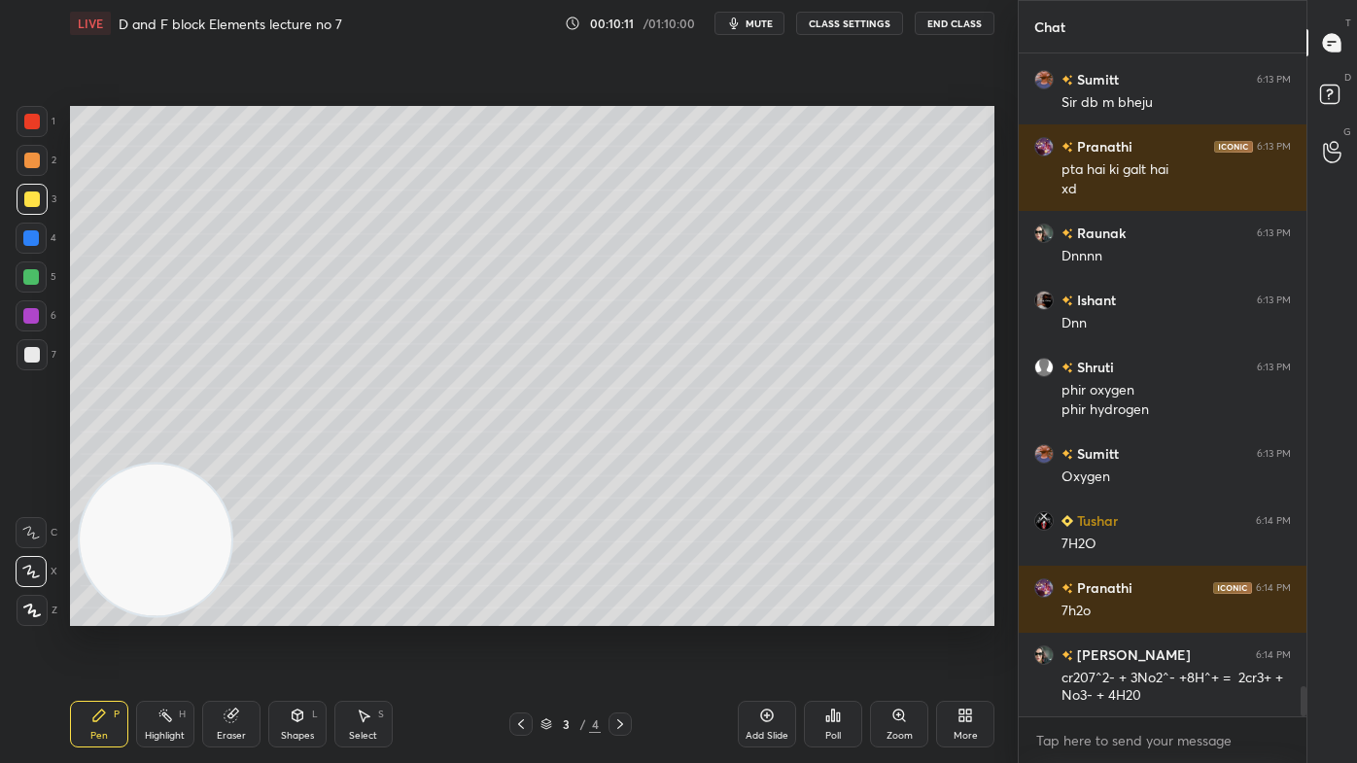
scroll to position [14144, 0]
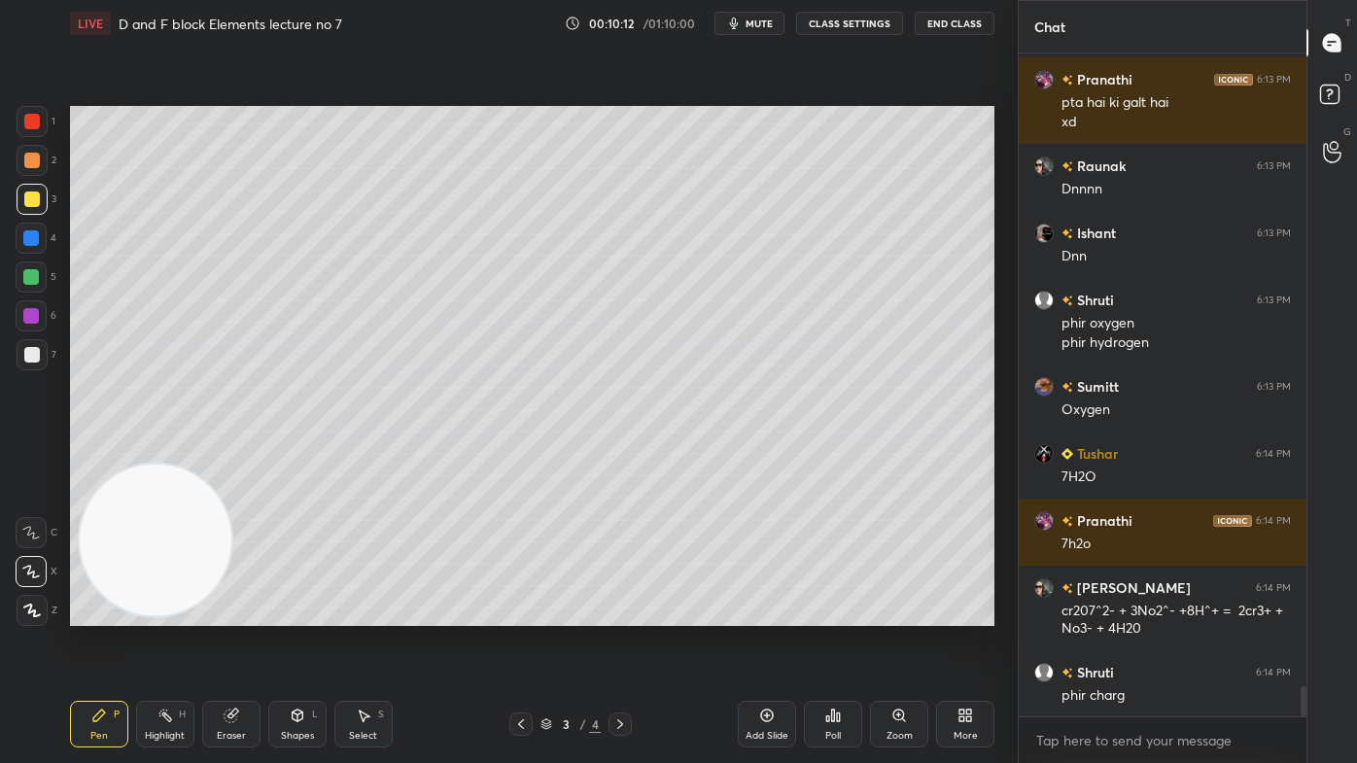
drag, startPoint x: 374, startPoint y: 712, endPoint x: 412, endPoint y: 638, distance: 83.0
click at [371, 613] on div "Select S" at bounding box center [363, 724] width 58 height 47
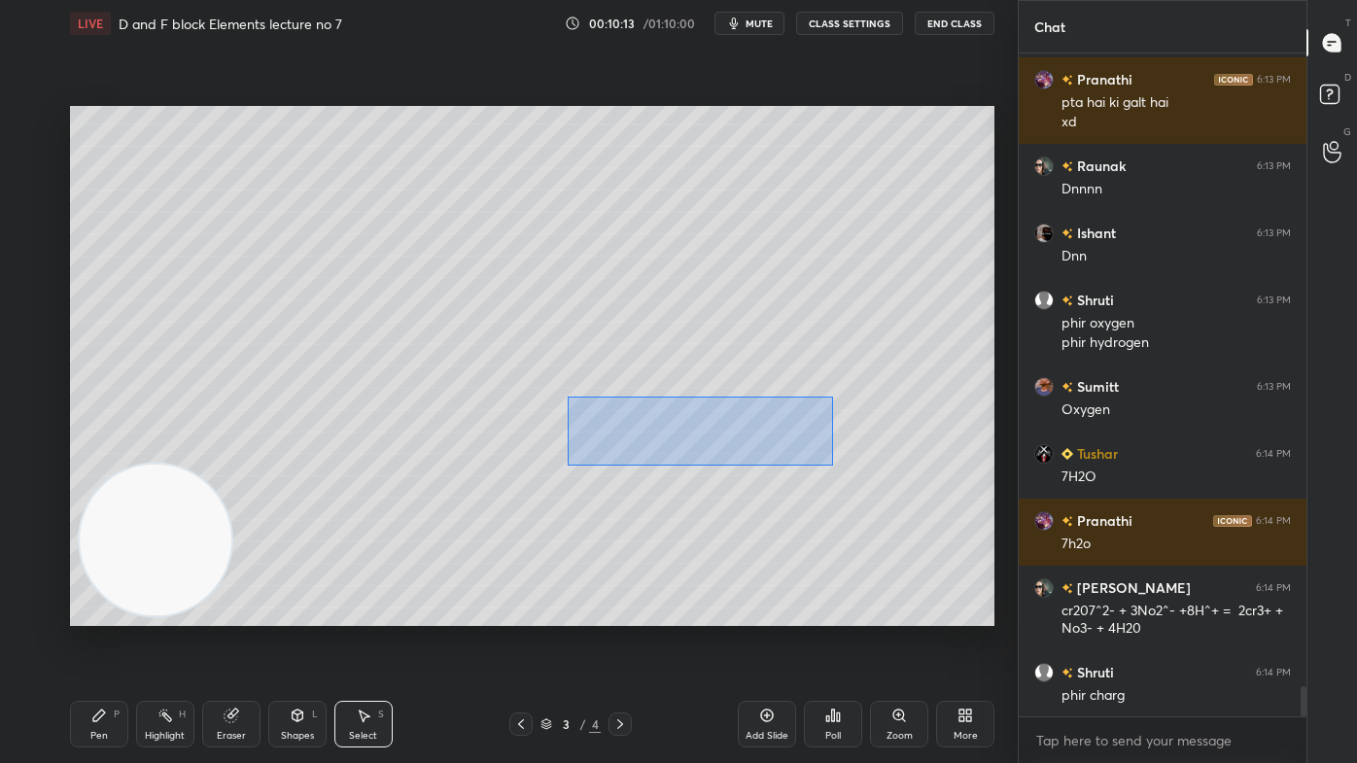
drag, startPoint x: 569, startPoint y: 419, endPoint x: 819, endPoint y: 460, distance: 253.0
click at [830, 466] on div "0 ° Undo Copy Duplicate Duplicate to new slide Delete" at bounding box center [532, 366] width 924 height 520
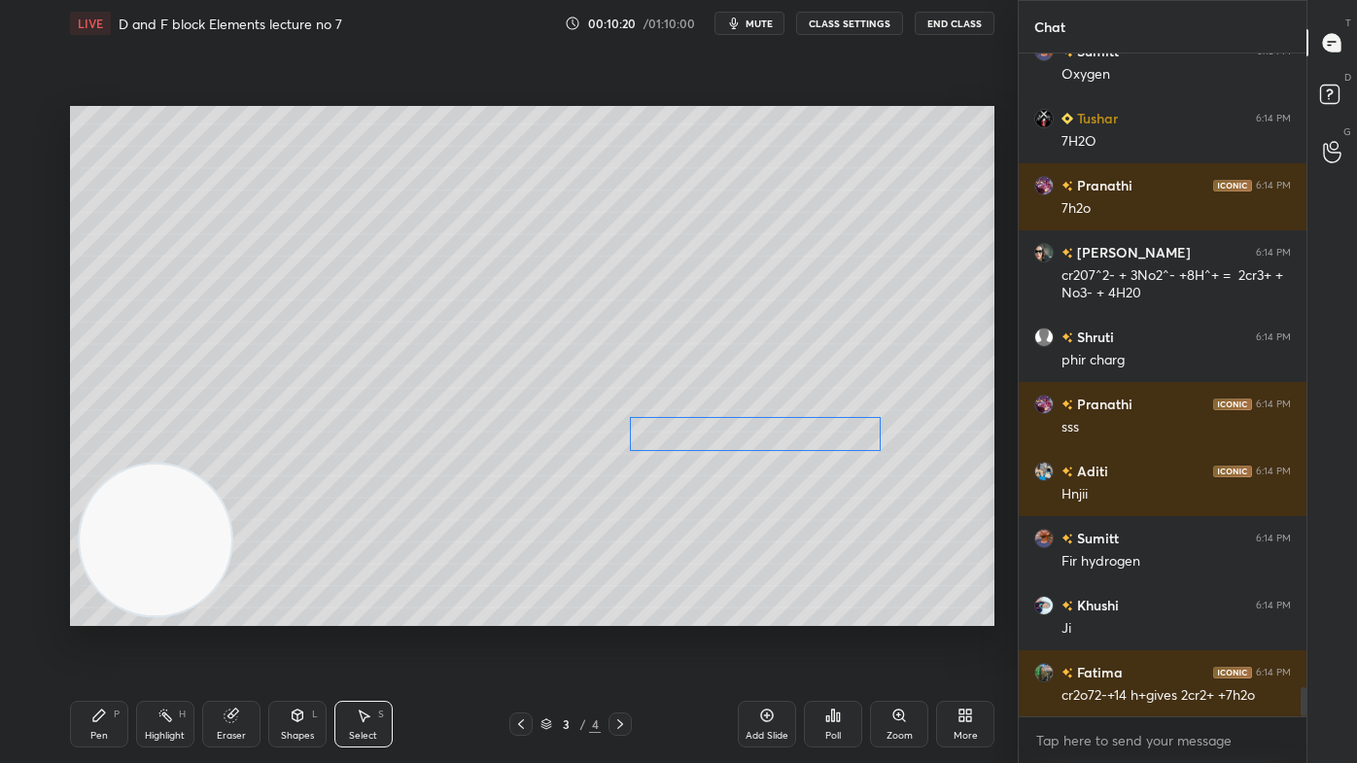
scroll to position [14547, 0]
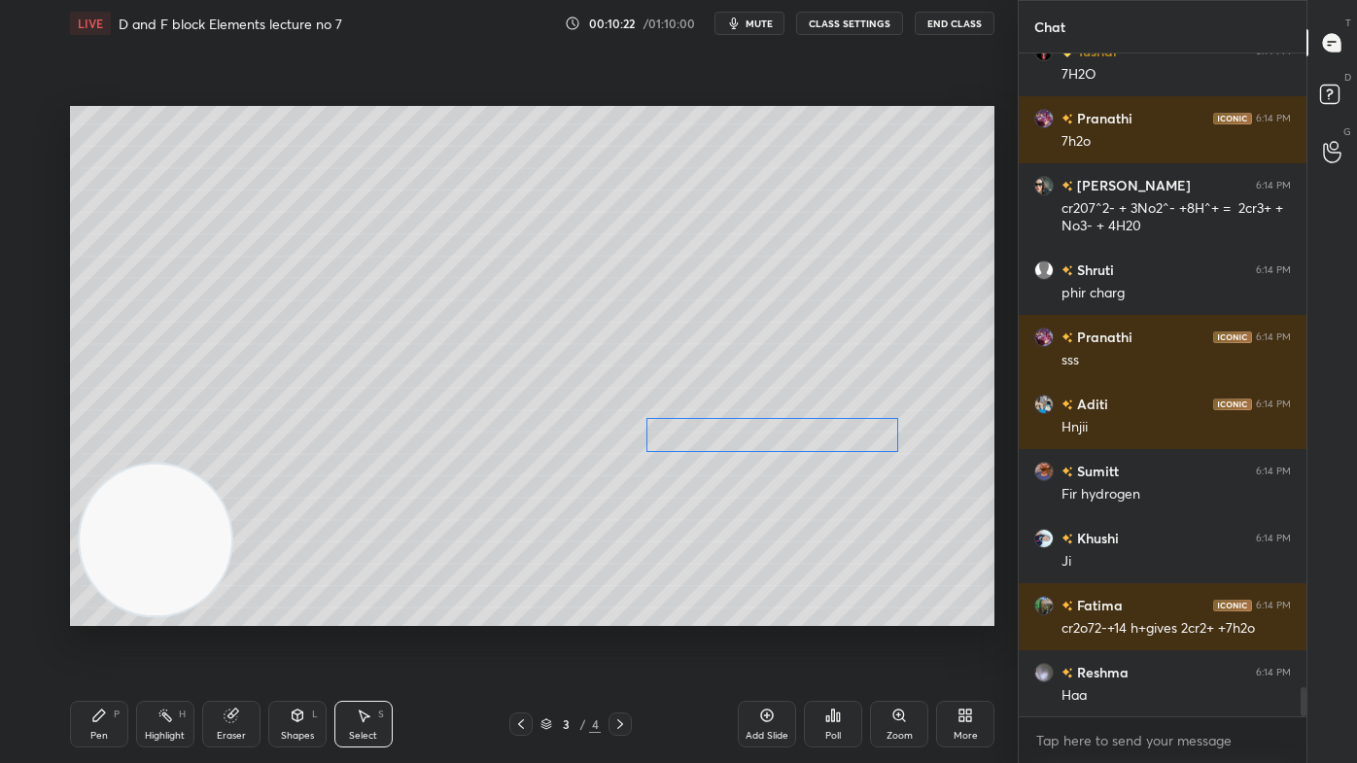
drag, startPoint x: 733, startPoint y: 435, endPoint x: 831, endPoint y: 434, distance: 98.1
click at [831, 434] on div "0 ° Undo Copy Duplicate Duplicate to new slide Delete" at bounding box center [532, 366] width 924 height 520
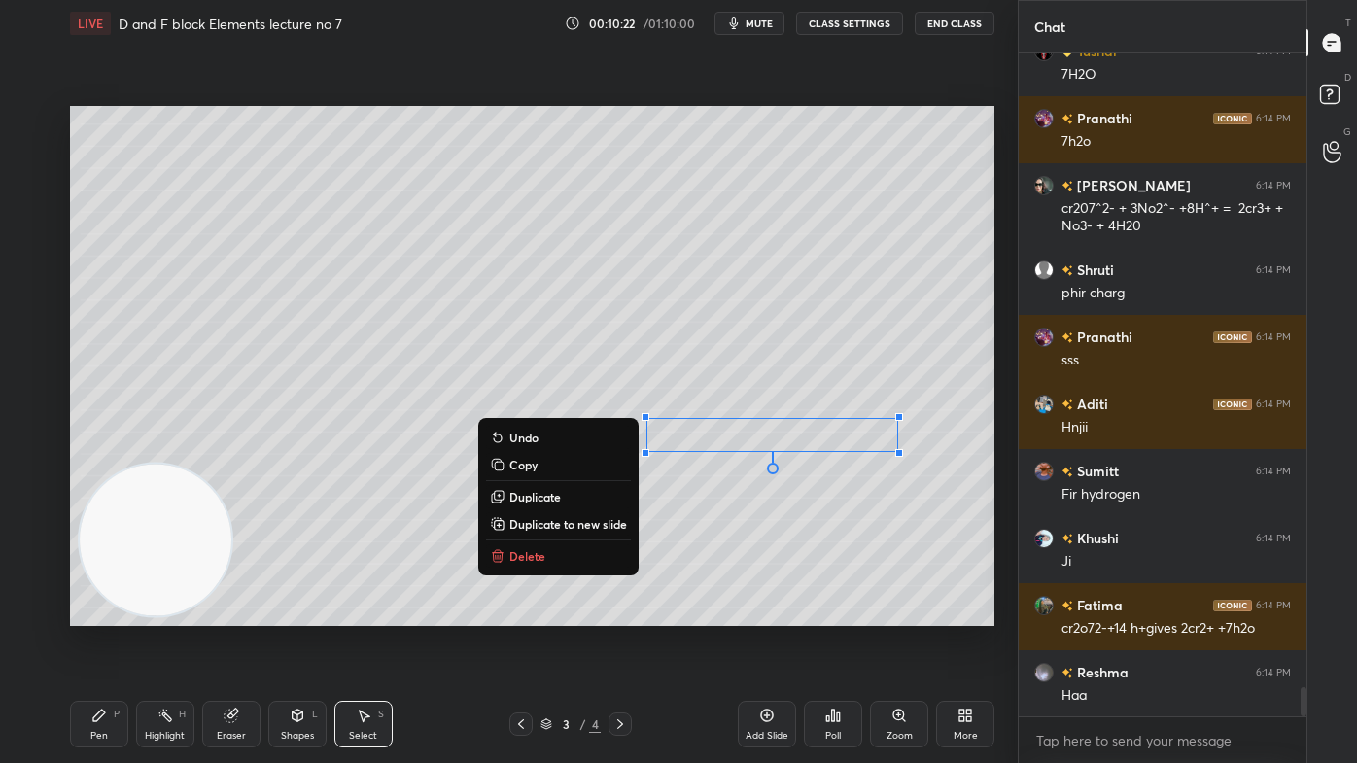
click at [842, 521] on div "0 ° Undo Copy Duplicate Duplicate to new slide Delete" at bounding box center [532, 366] width 924 height 520
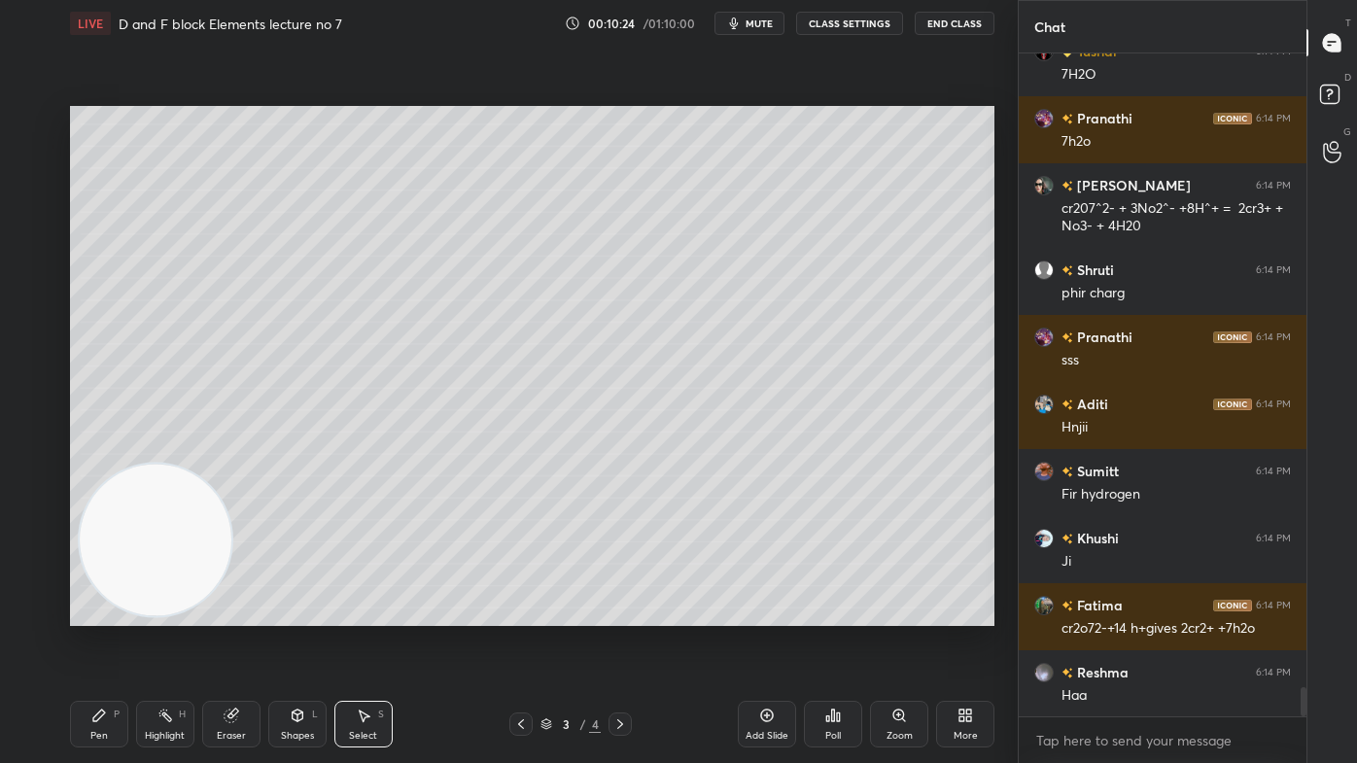
click at [97, 613] on icon at bounding box center [99, 715] width 12 height 12
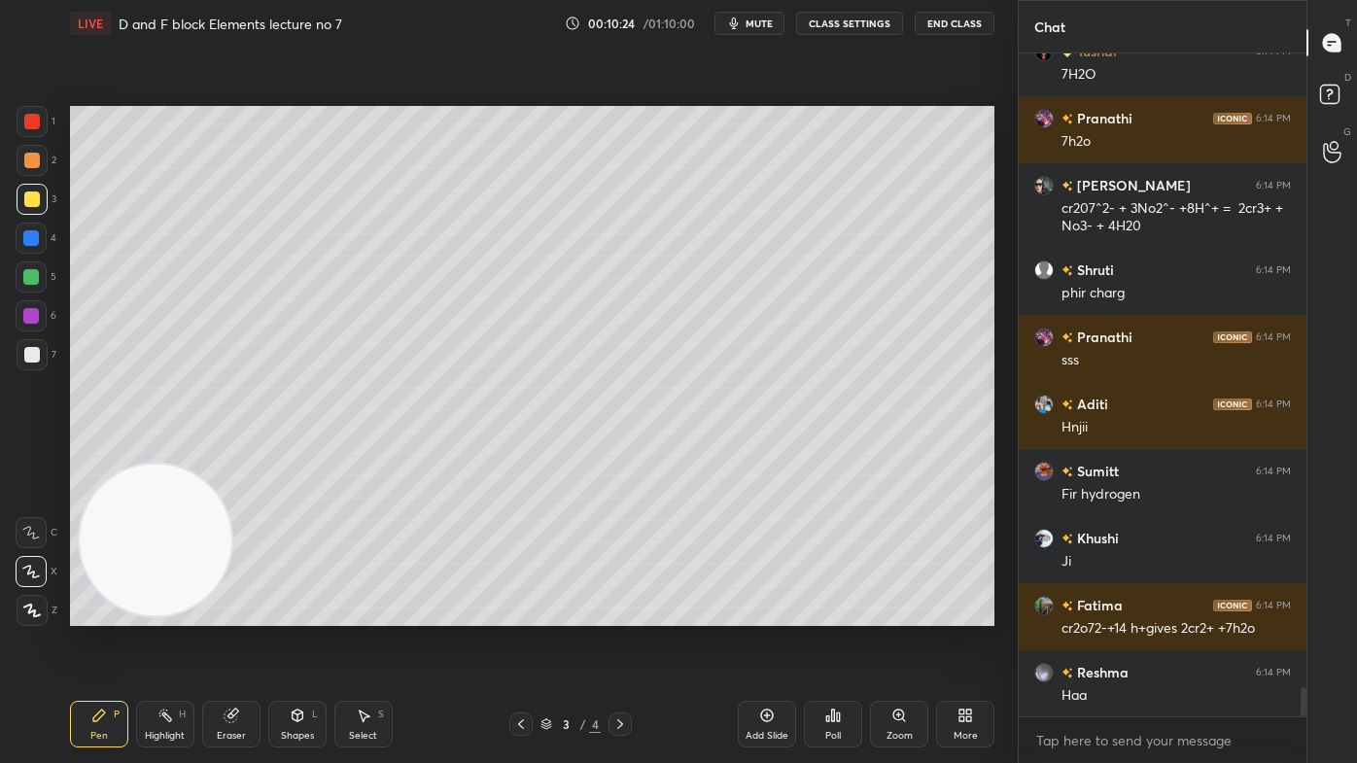
scroll to position [14614, 0]
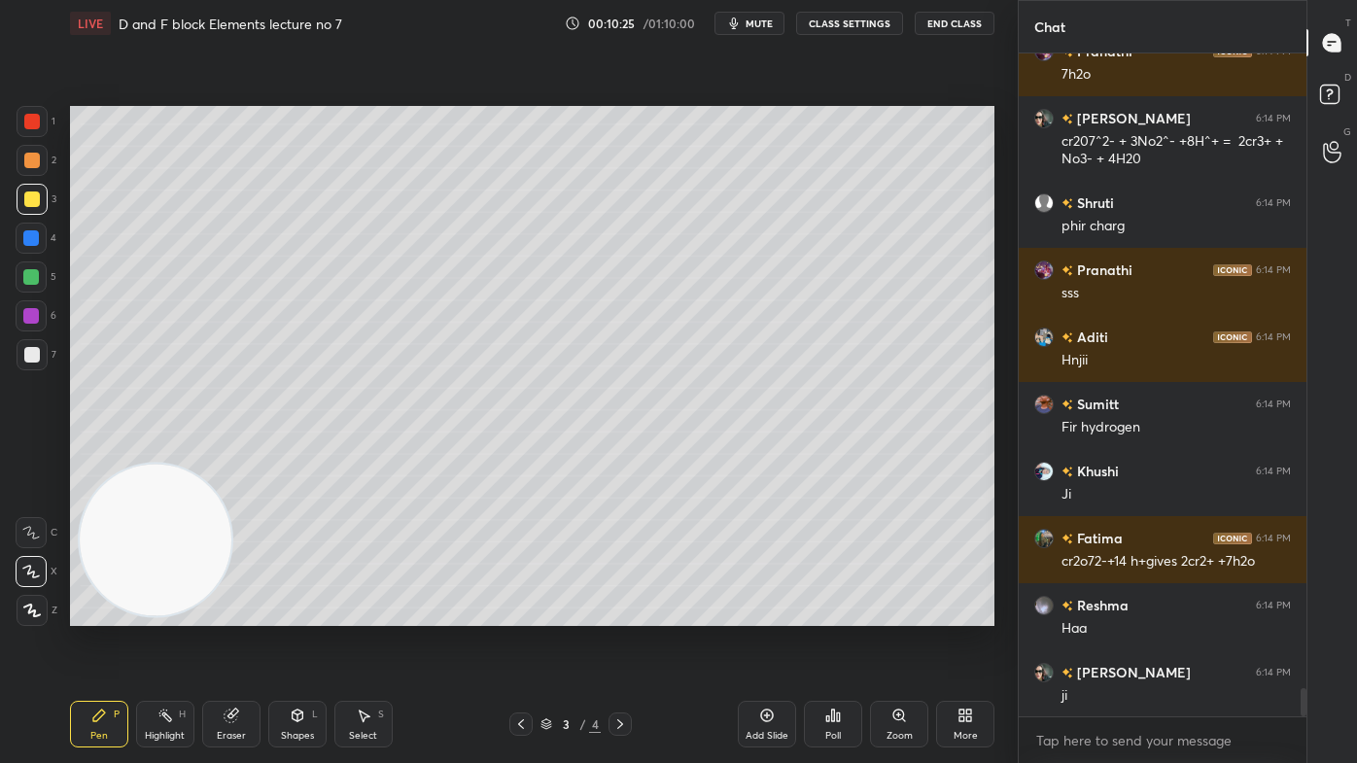
drag, startPoint x: 31, startPoint y: 365, endPoint x: 45, endPoint y: 341, distance: 27.8
click at [31, 363] on div at bounding box center [32, 354] width 31 height 31
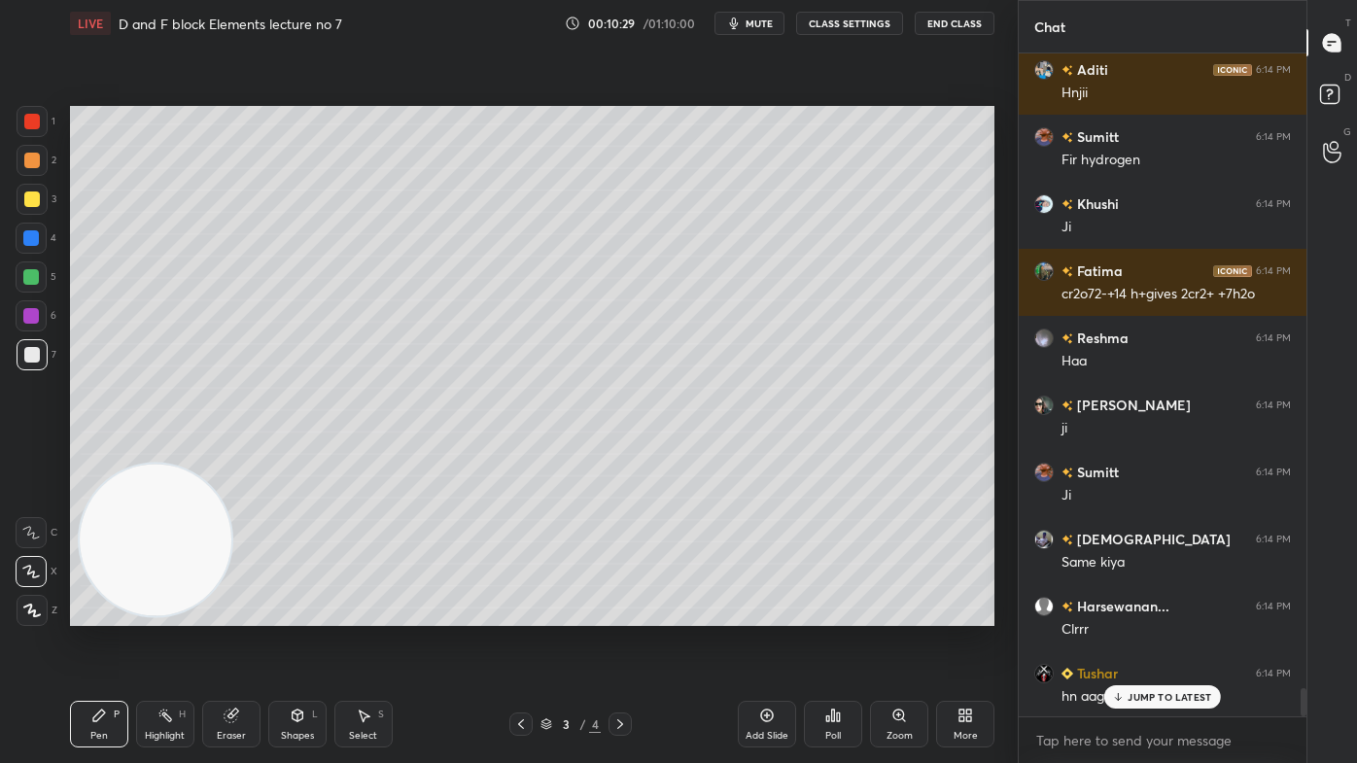
scroll to position [14949, 0]
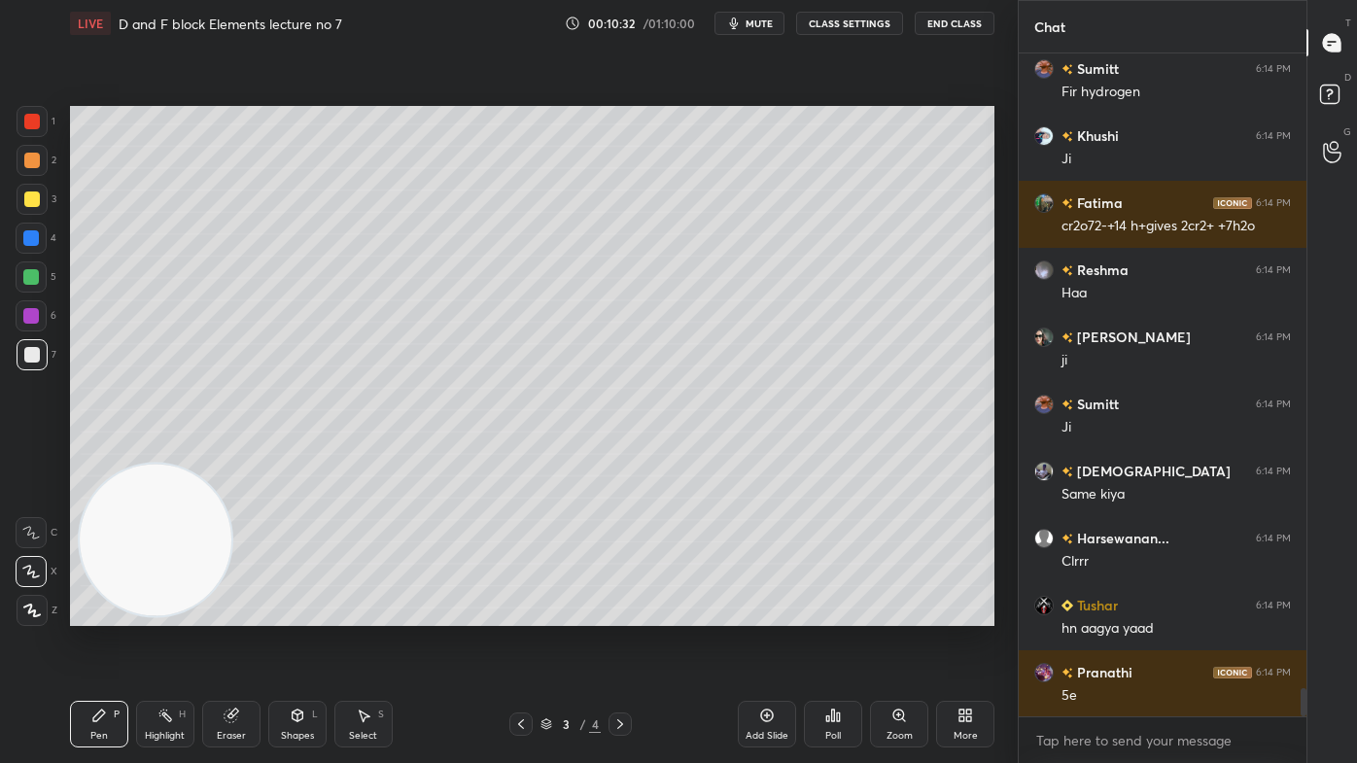
drag, startPoint x: 362, startPoint y: 719, endPoint x: 362, endPoint y: 699, distance: 20.4
click at [362, 613] on icon at bounding box center [365, 716] width 11 height 12
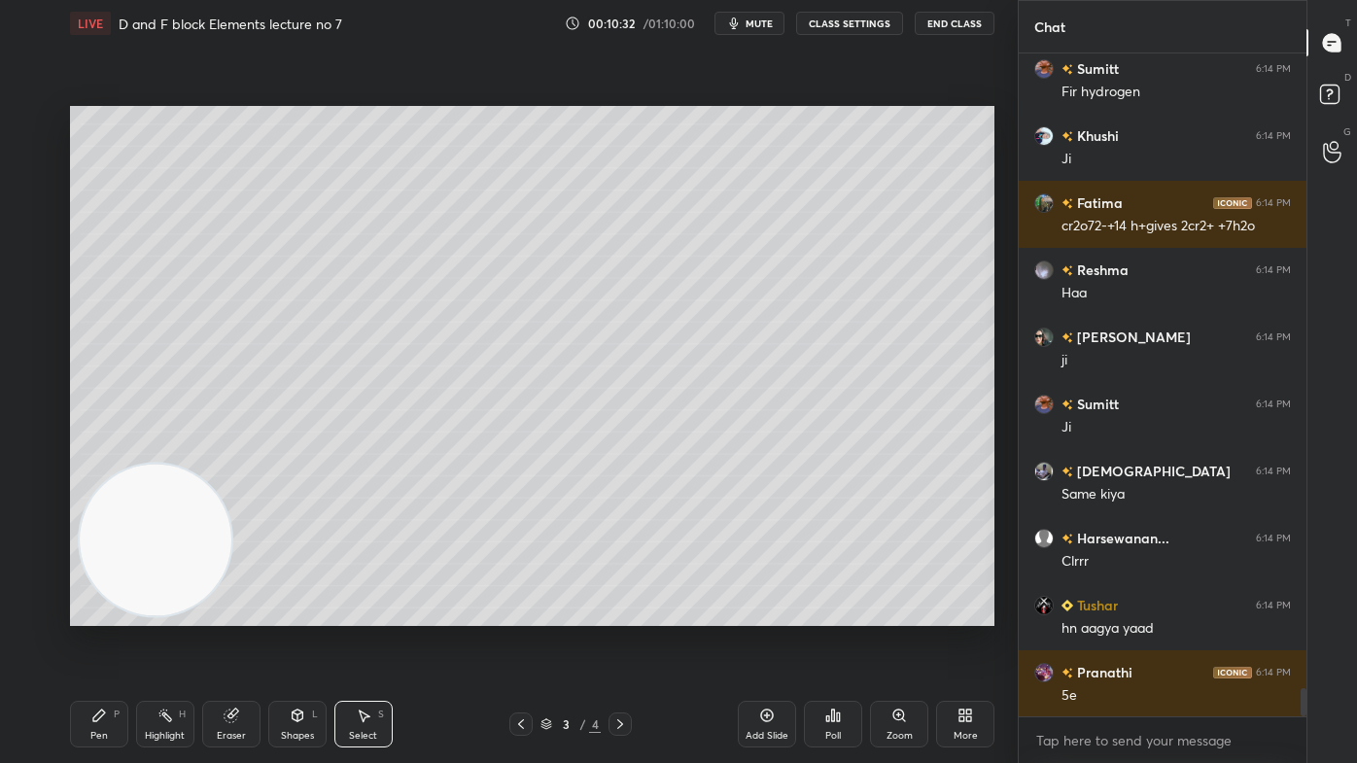
scroll to position [15016, 0]
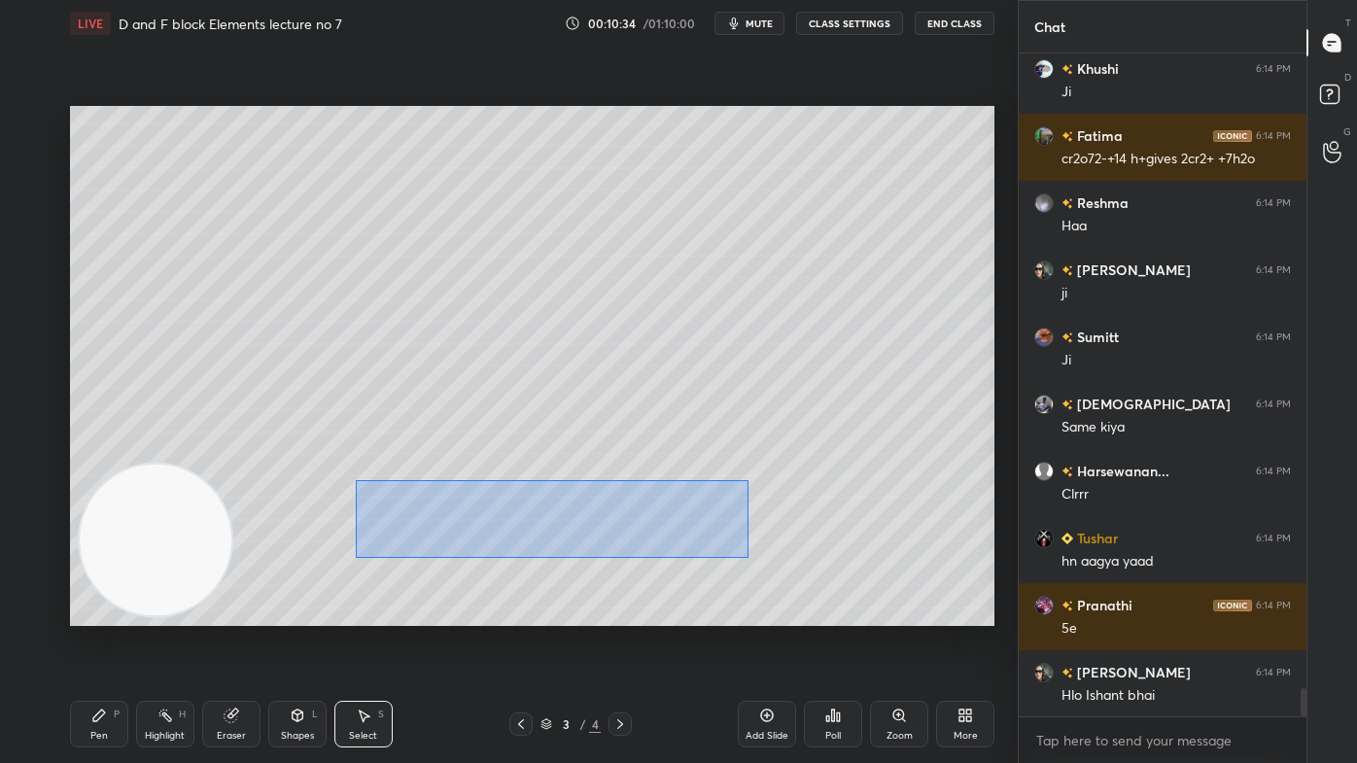
drag, startPoint x: 358, startPoint y: 479, endPoint x: 736, endPoint y: 552, distance: 385.0
click at [750, 558] on div "0 ° Undo Copy Duplicate Duplicate to new slide Delete" at bounding box center [532, 366] width 924 height 520
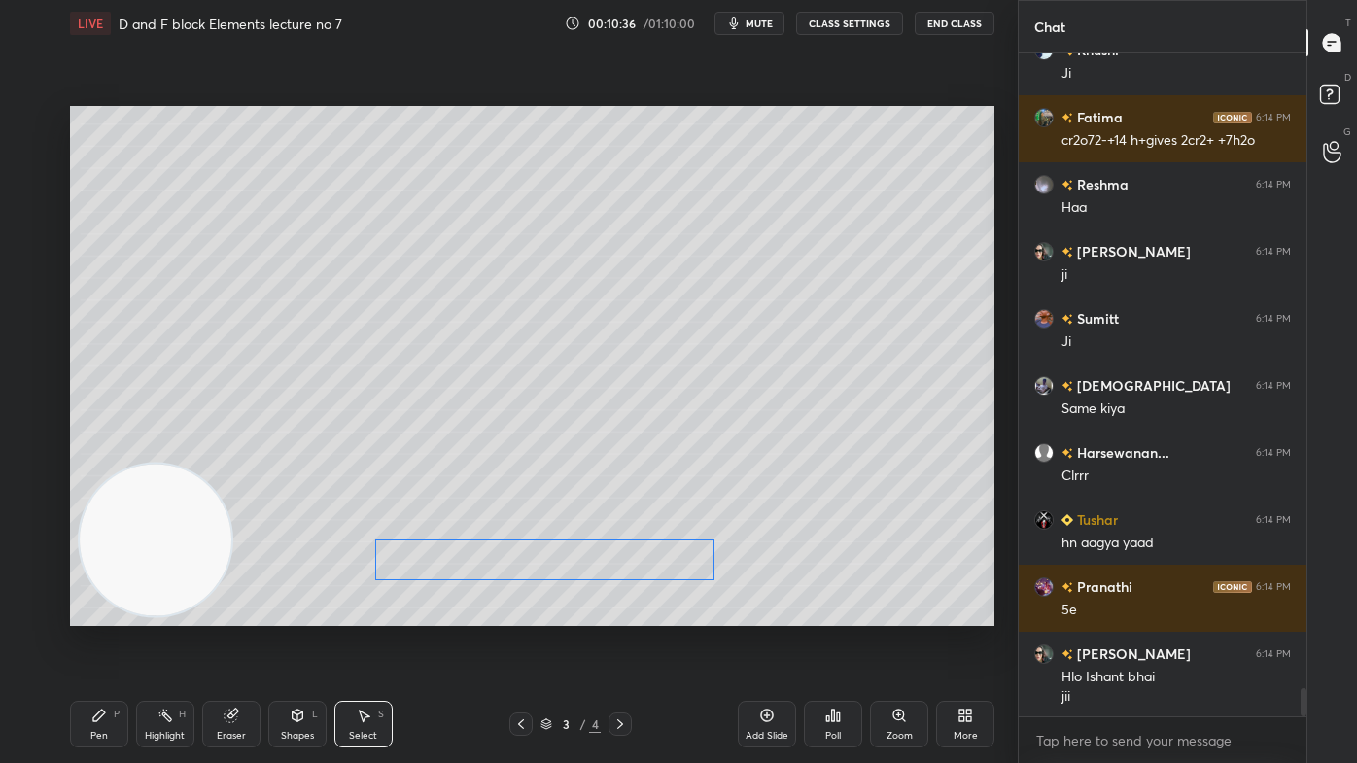
scroll to position [15102, 0]
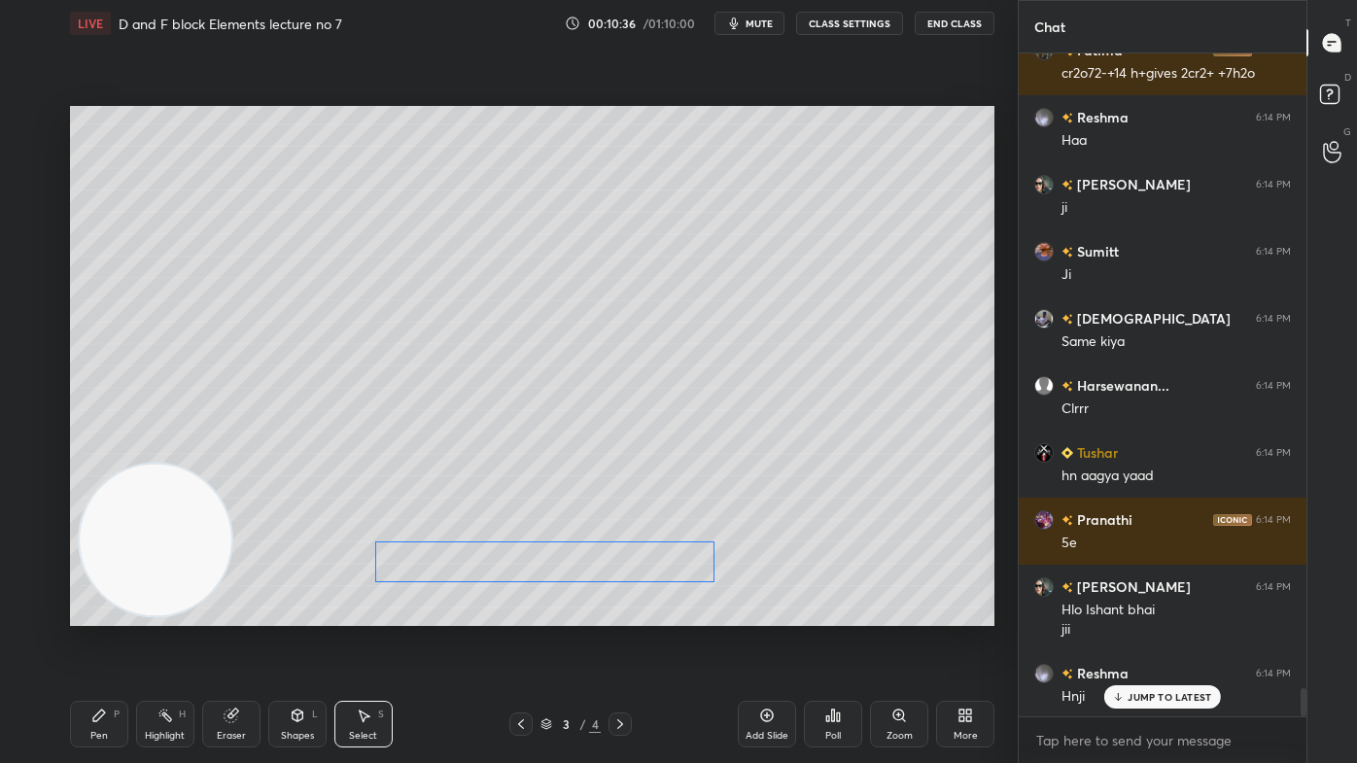
drag, startPoint x: 646, startPoint y: 518, endPoint x: 642, endPoint y: 565, distance: 46.8
click at [642, 565] on div "0 ° Undo Copy Duplicate Duplicate to new slide Delete" at bounding box center [532, 366] width 924 height 520
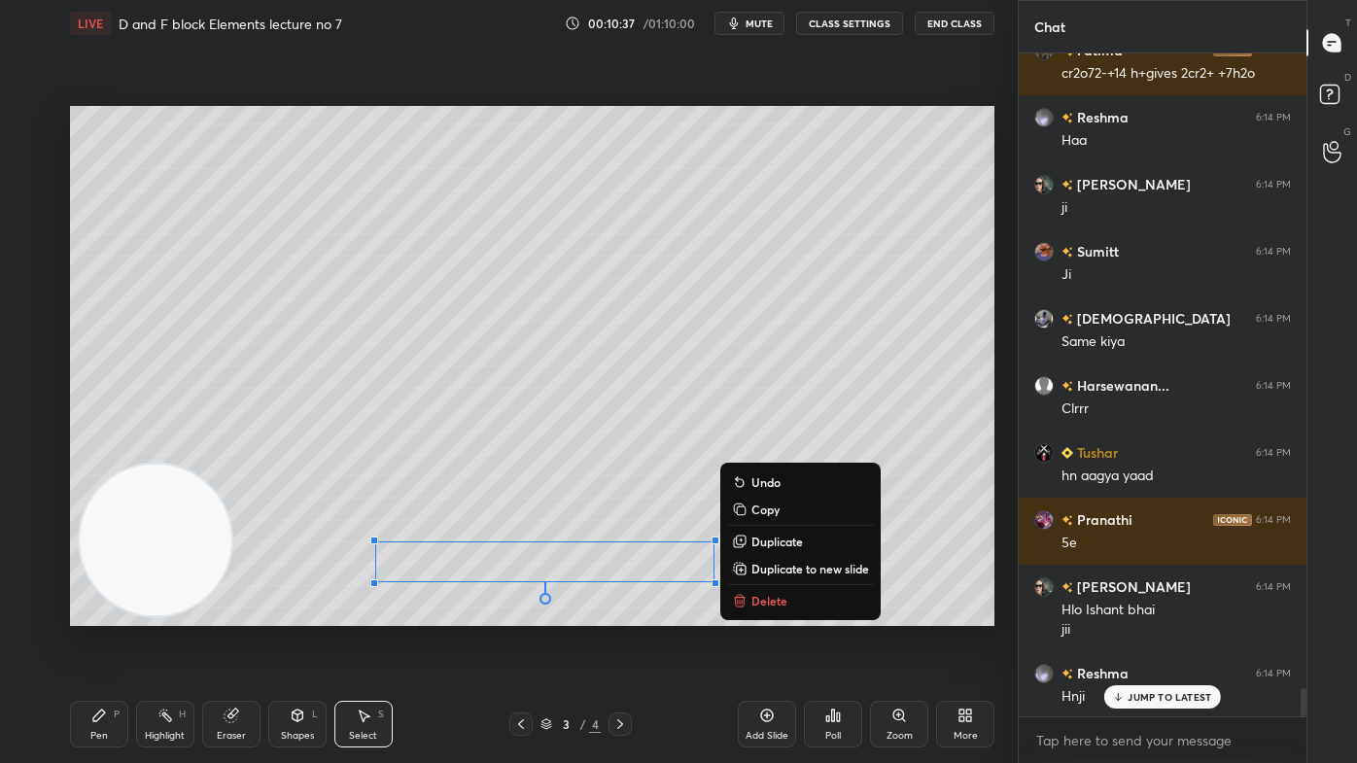
click at [292, 585] on div "0 ° Undo Copy Duplicate Duplicate to new slide Delete" at bounding box center [532, 366] width 924 height 520
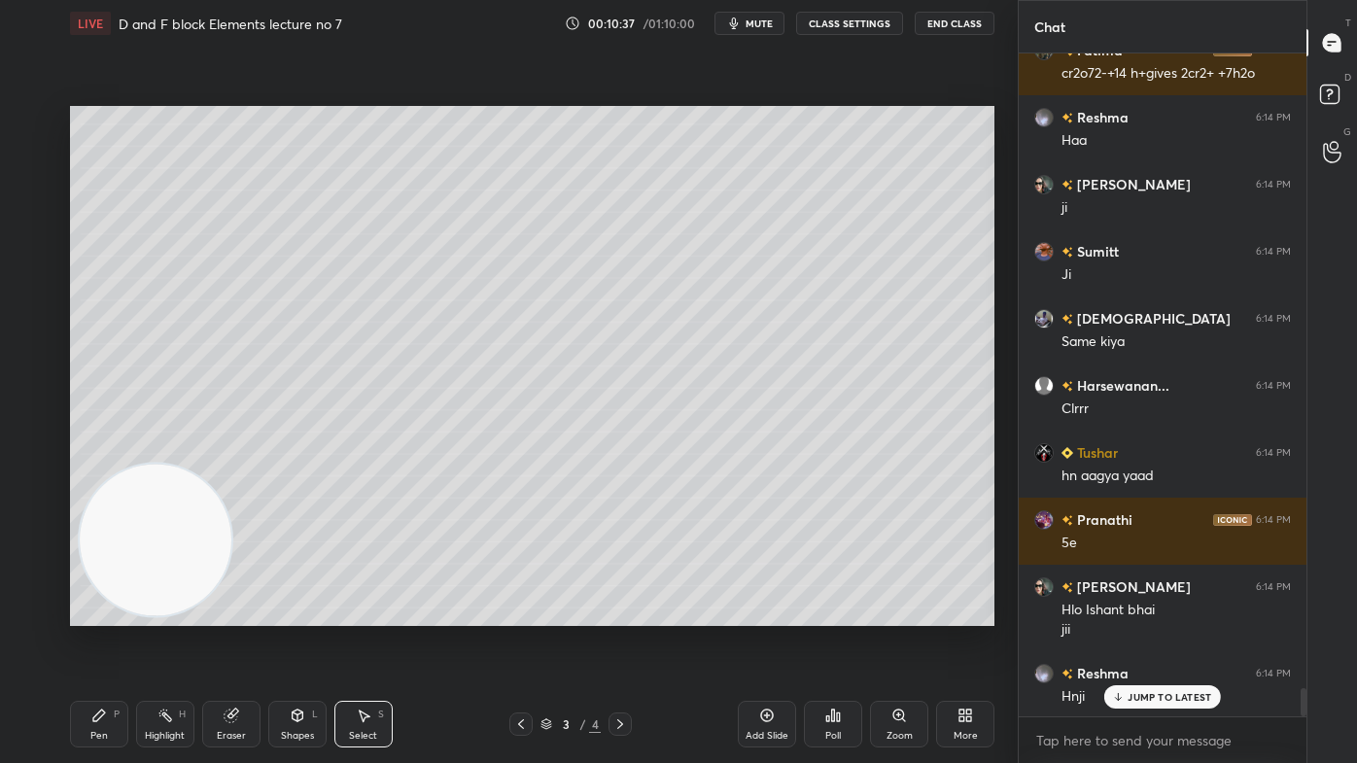
click at [103, 613] on div "Pen" at bounding box center [98, 736] width 17 height 10
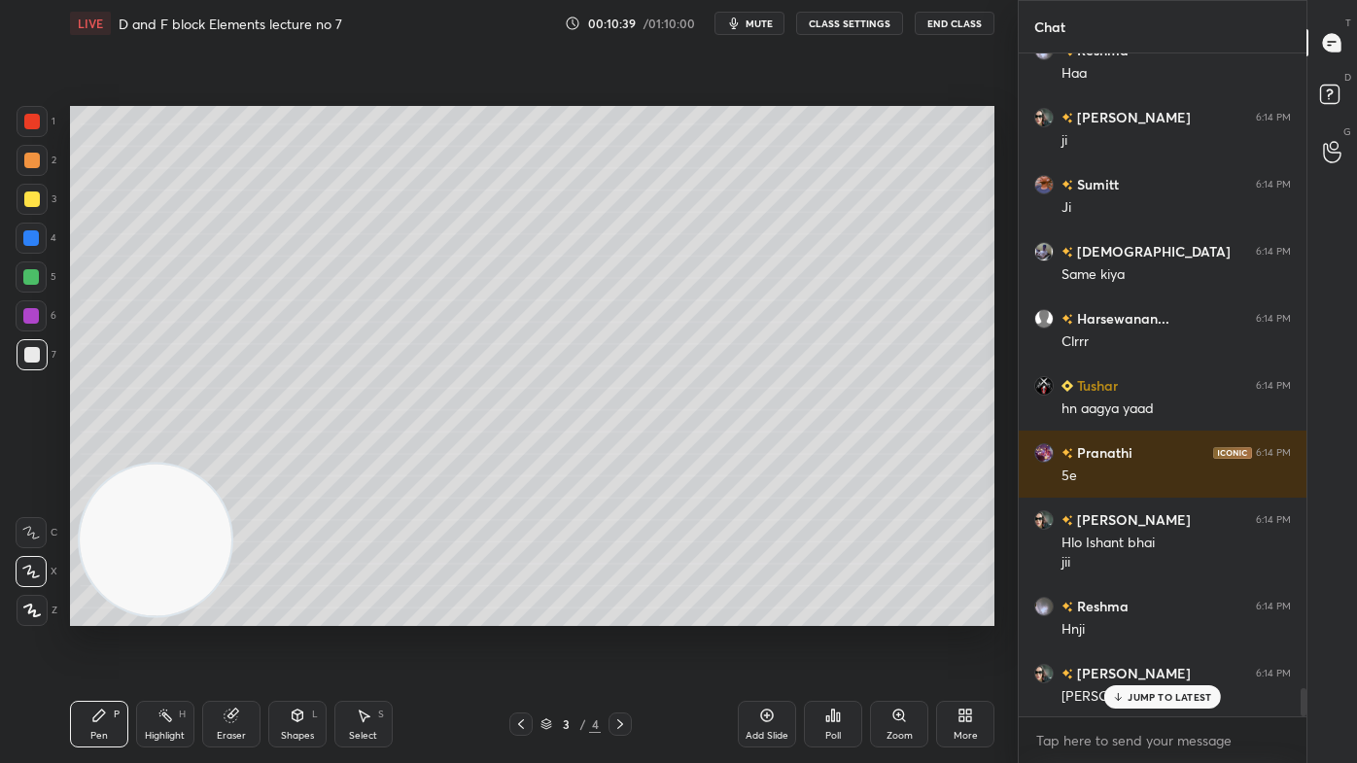
click at [33, 361] on div at bounding box center [32, 355] width 16 height 16
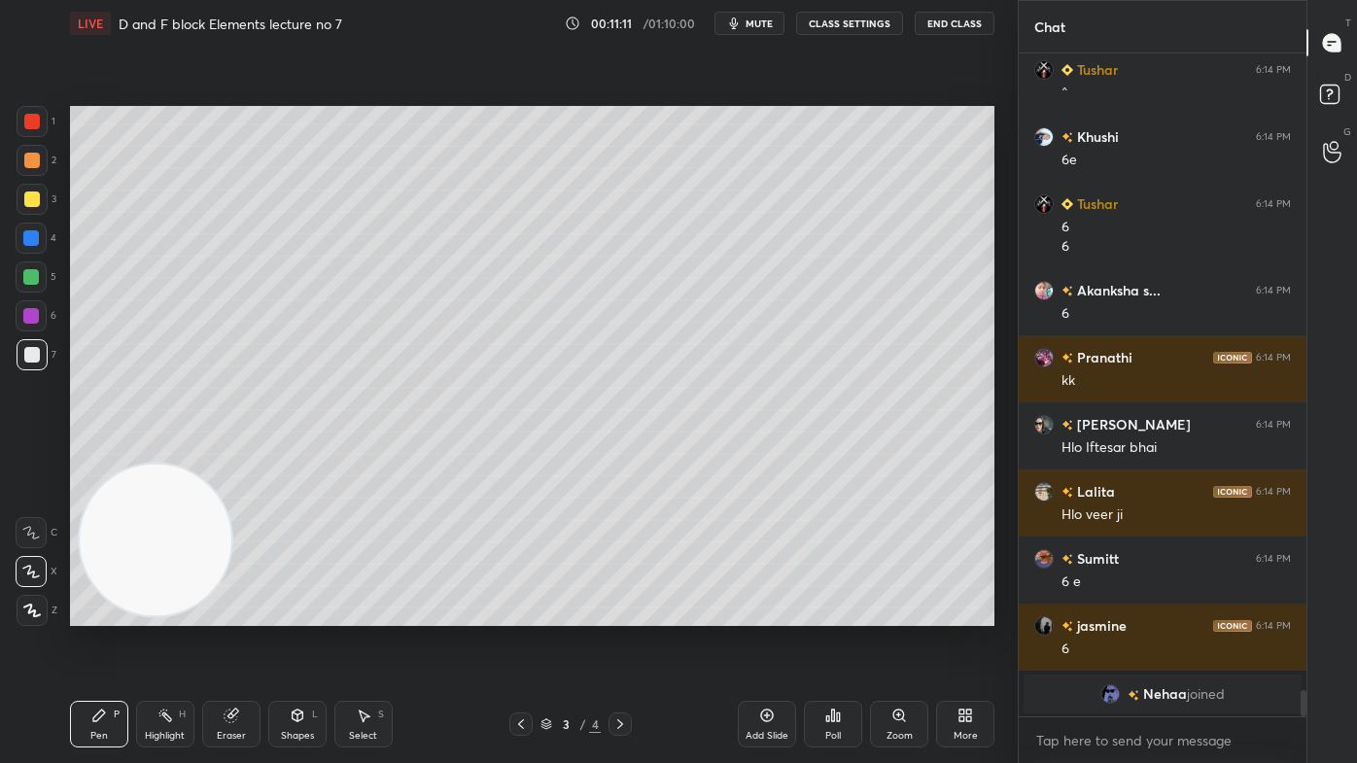
scroll to position [15181, 0]
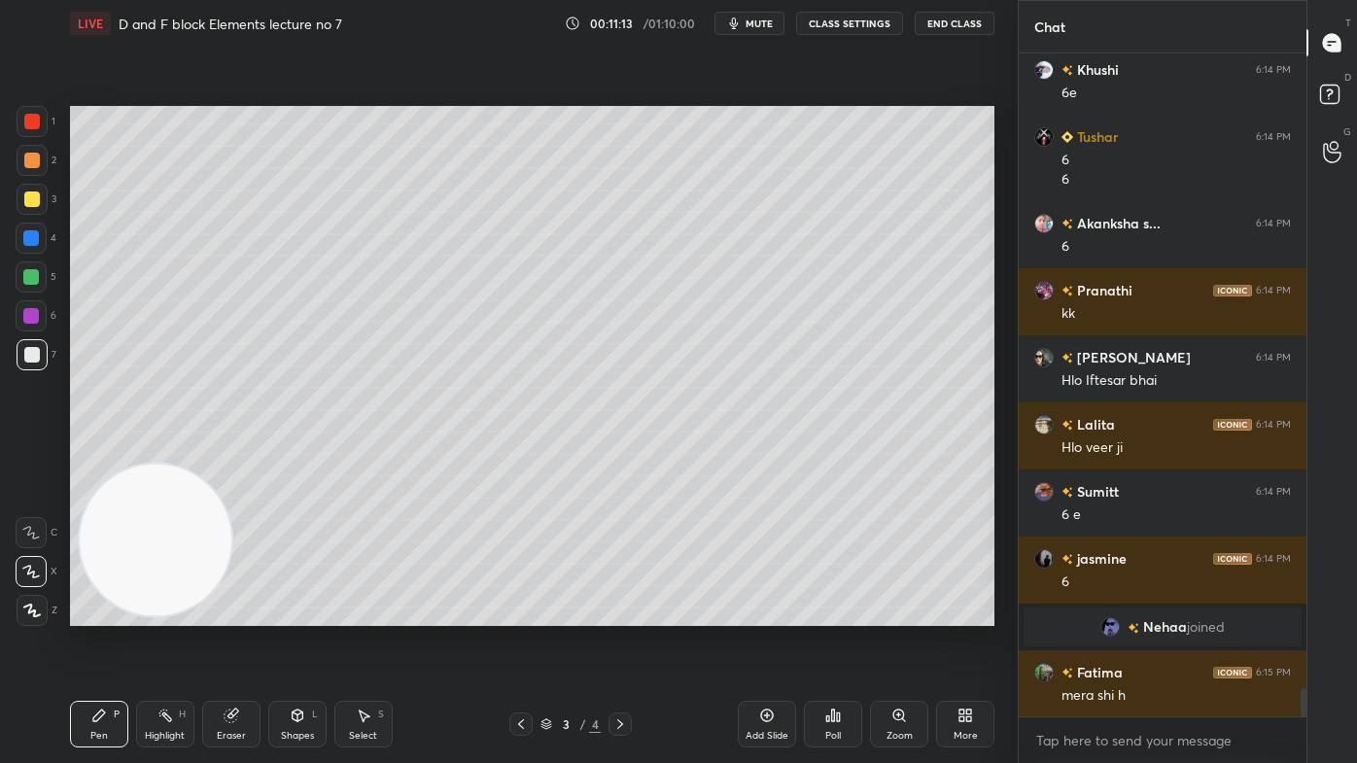
click at [372, 613] on div "Select S" at bounding box center [363, 724] width 58 height 47
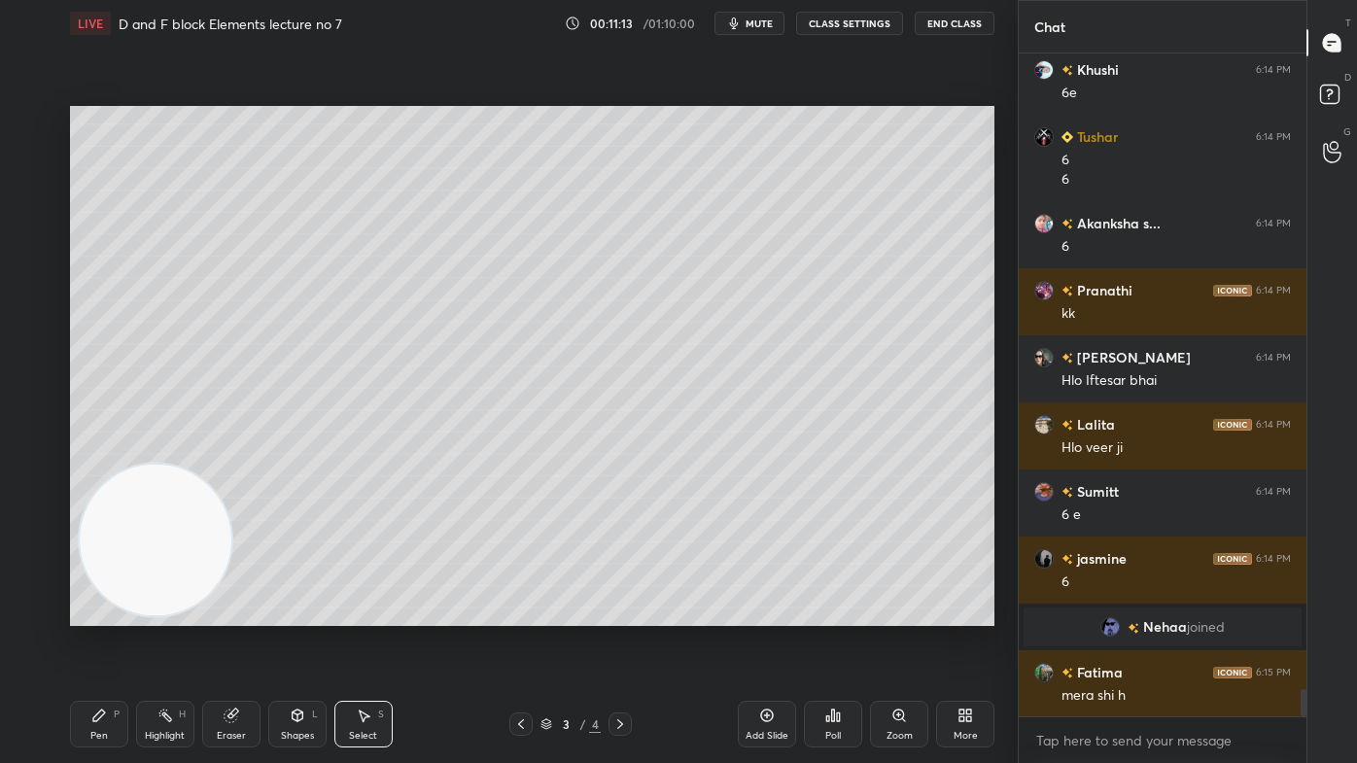
scroll to position [15248, 0]
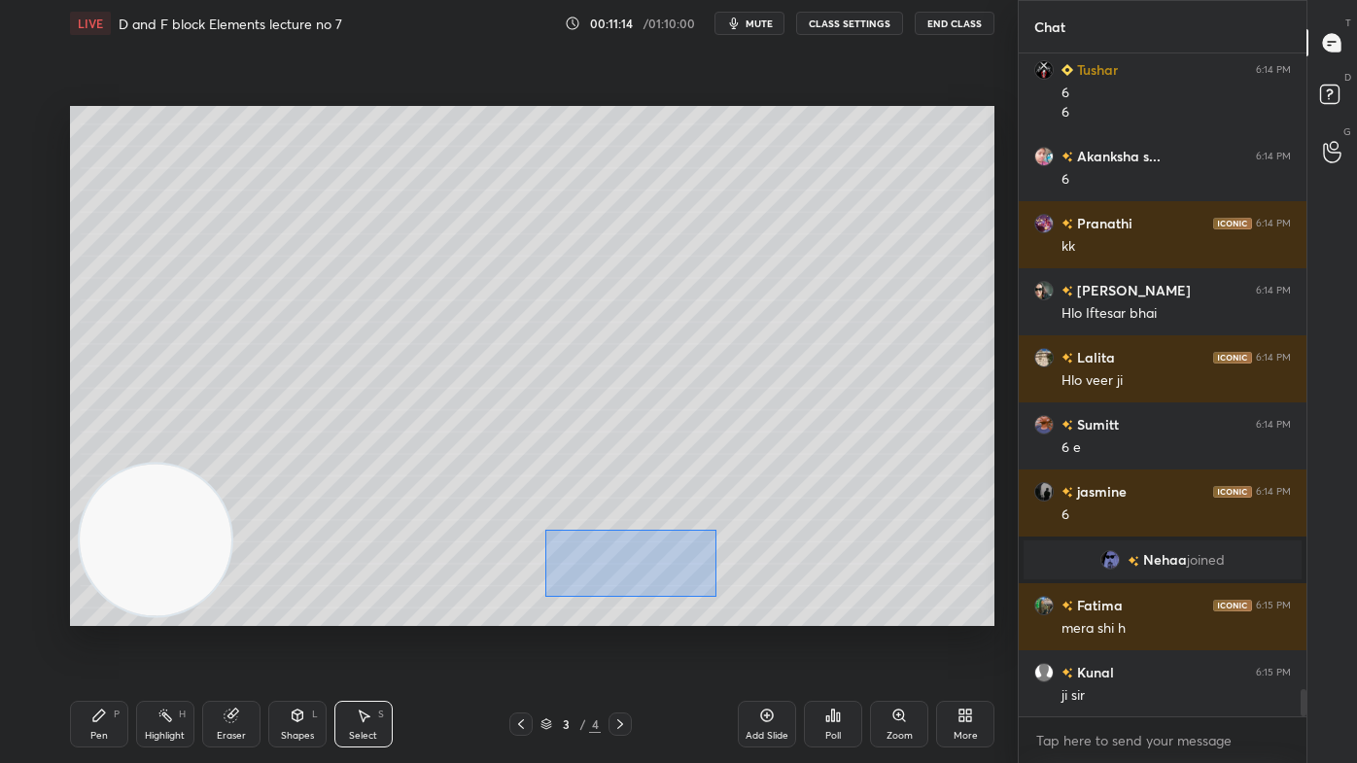
drag, startPoint x: 544, startPoint y: 529, endPoint x: 744, endPoint y: 596, distance: 211.1
click at [749, 599] on div "0 ° Undo Copy Duplicate Duplicate to new slide Delete" at bounding box center [532, 366] width 924 height 520
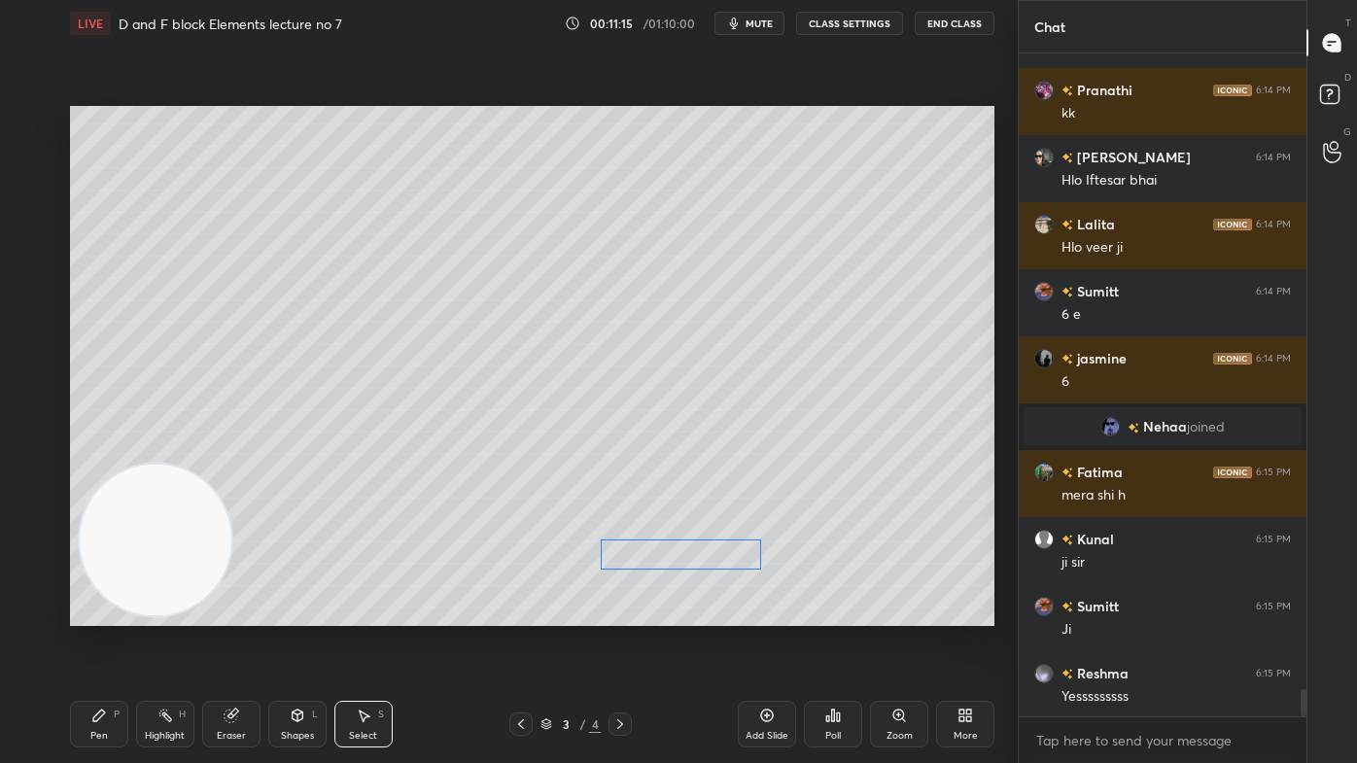
scroll to position [15449, 0]
drag, startPoint x: 697, startPoint y: 557, endPoint x: 733, endPoint y: 555, distance: 36.0
click at [733, 555] on div "0 ° Undo Copy Duplicate Duplicate to new slide Delete" at bounding box center [532, 366] width 924 height 520
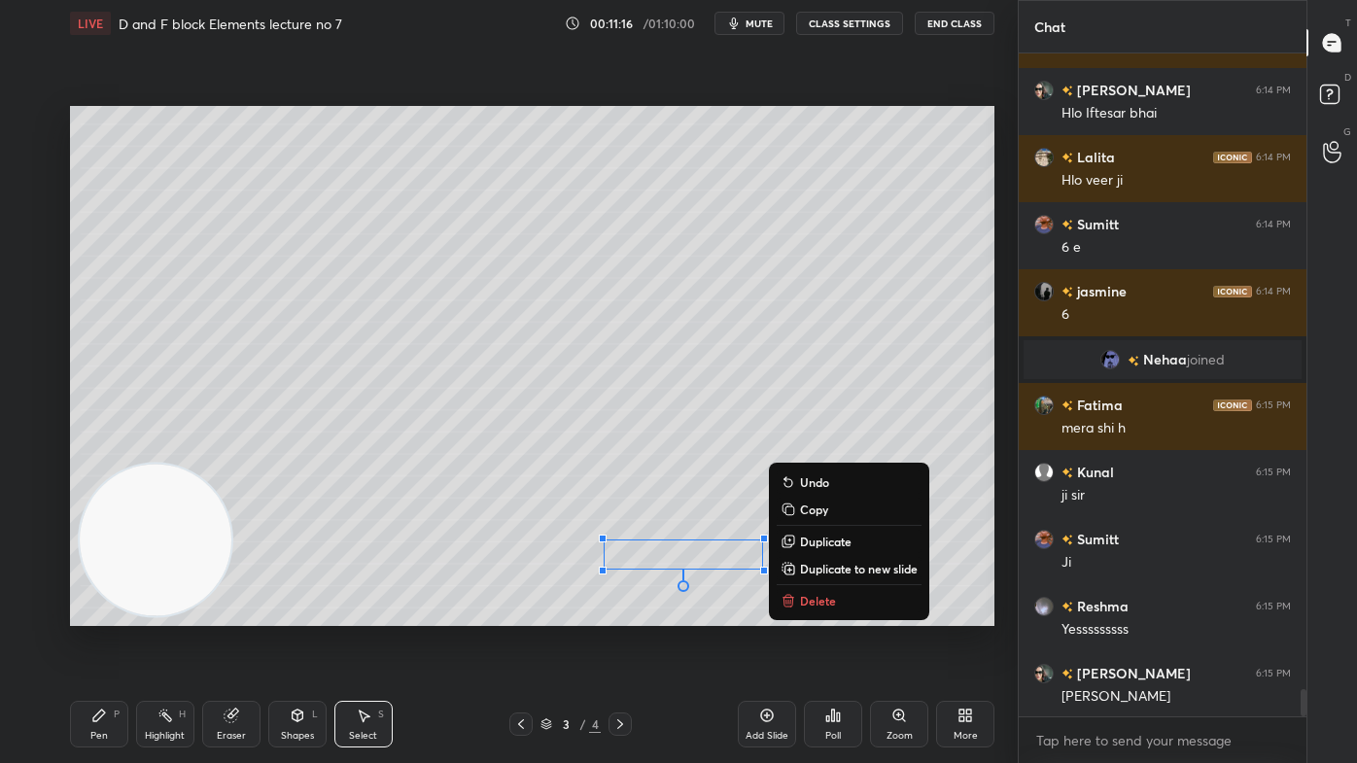
click at [95, 613] on div "Pen P" at bounding box center [99, 724] width 58 height 47
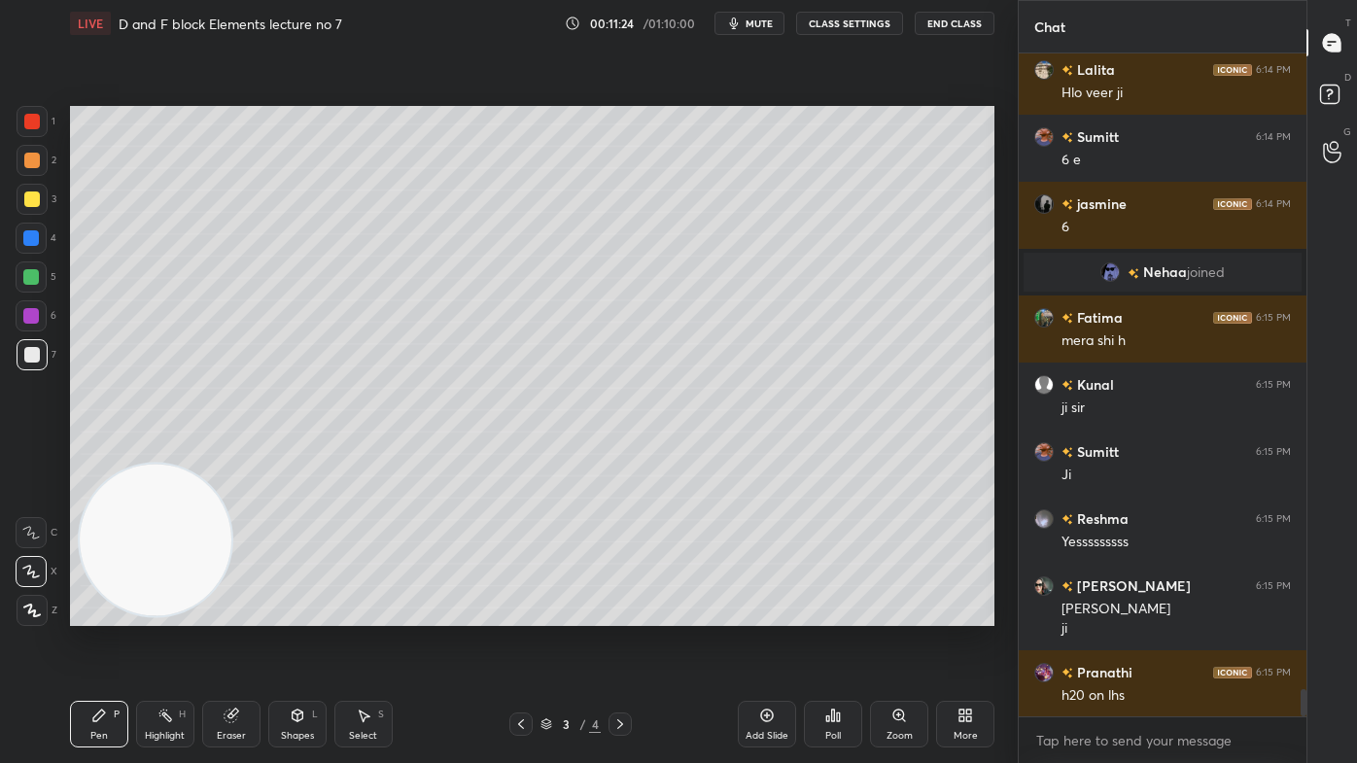
scroll to position [15602, 0]
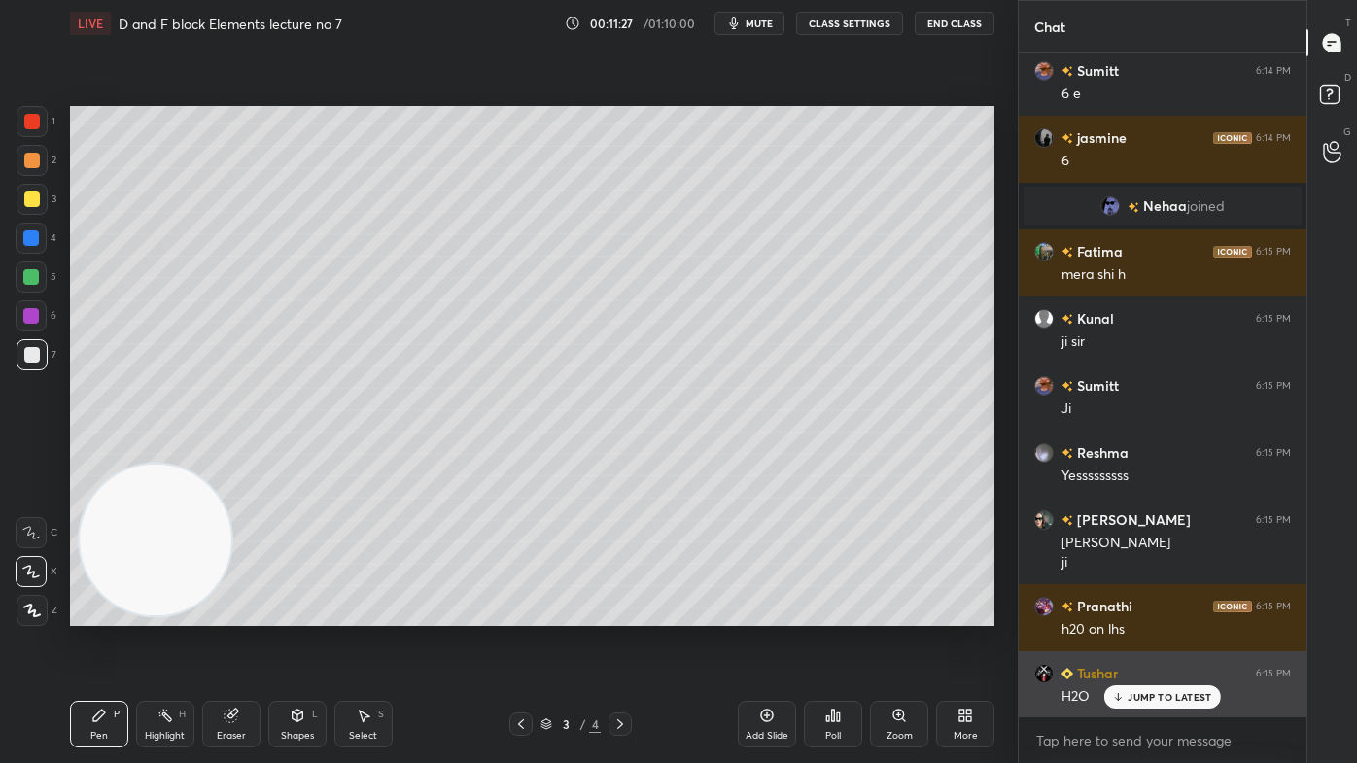
click at [1144, 613] on p "JUMP TO LATEST" at bounding box center [1169, 697] width 84 height 12
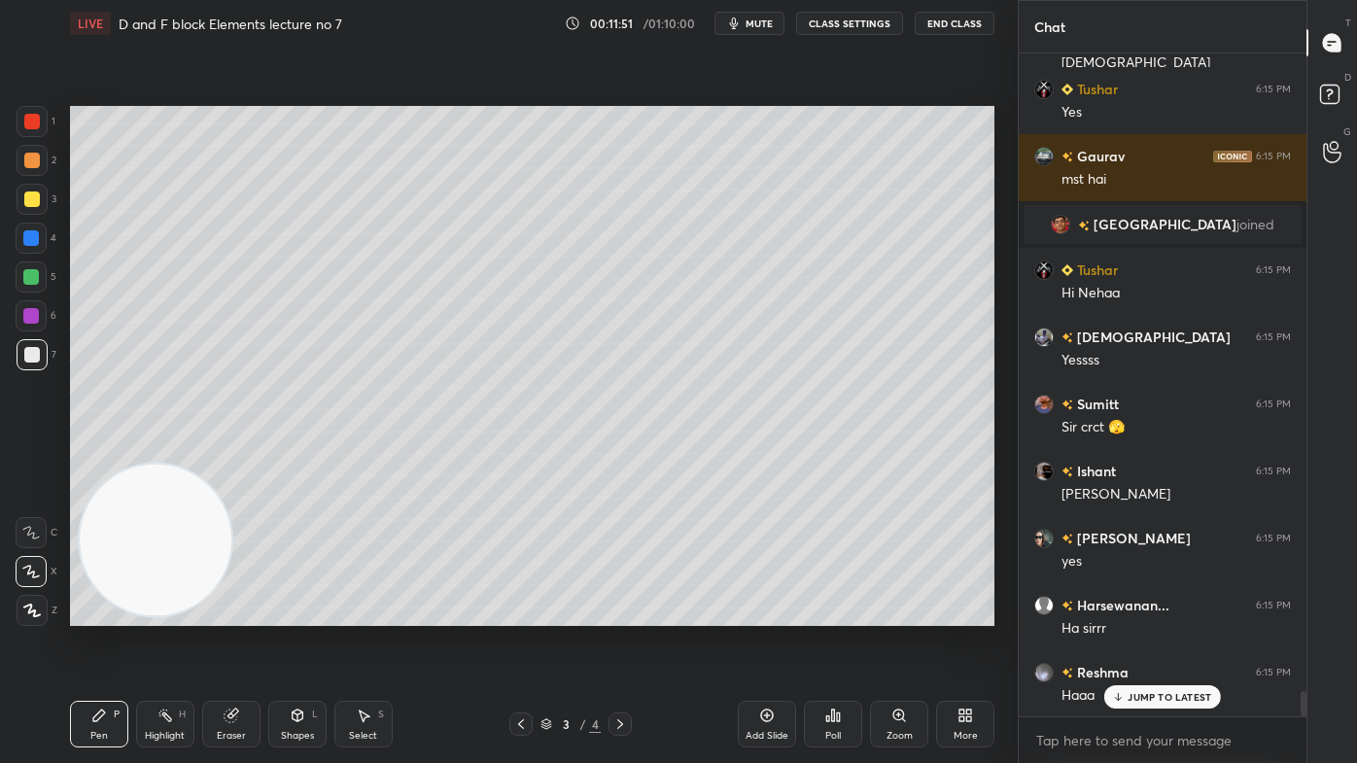
scroll to position [16490, 0]
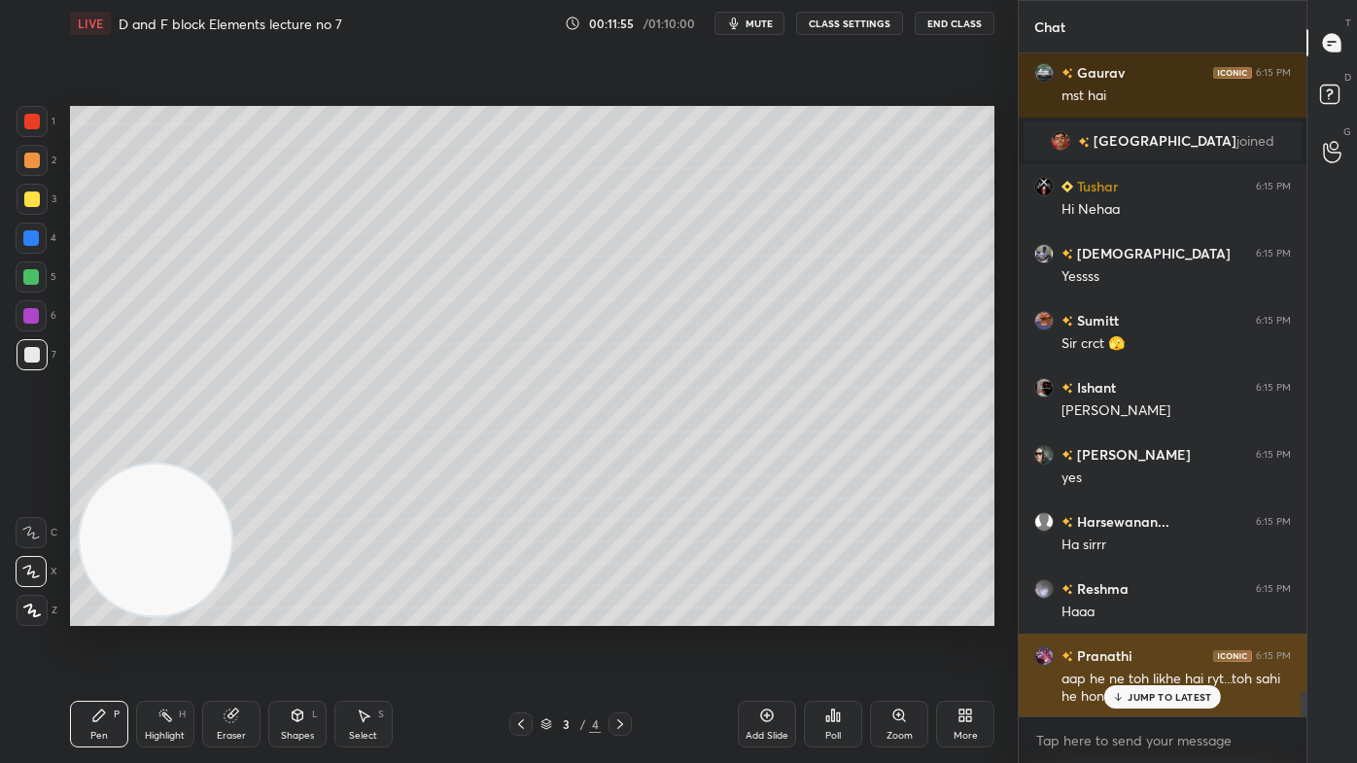
click at [1127, 613] on div "JUMP TO LATEST" at bounding box center [1162, 696] width 117 height 23
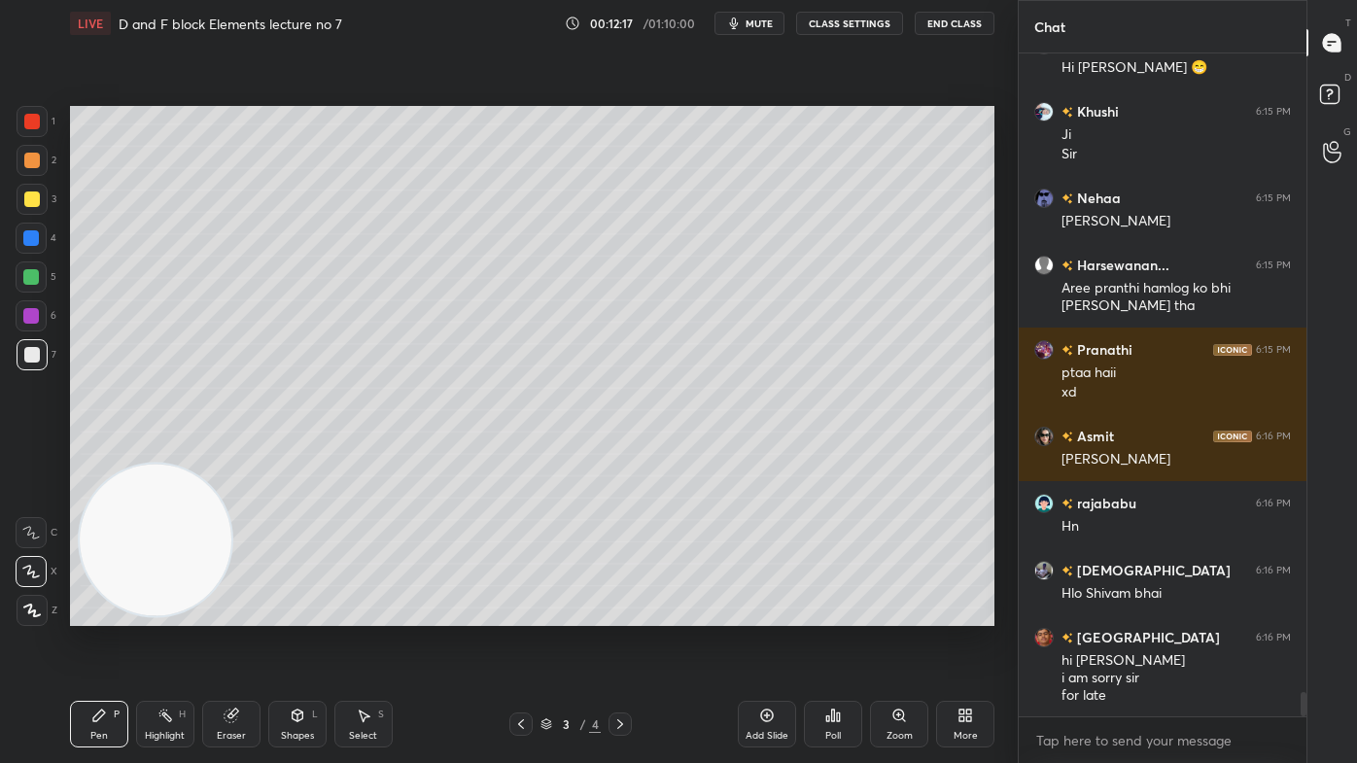
scroll to position [17387, 0]
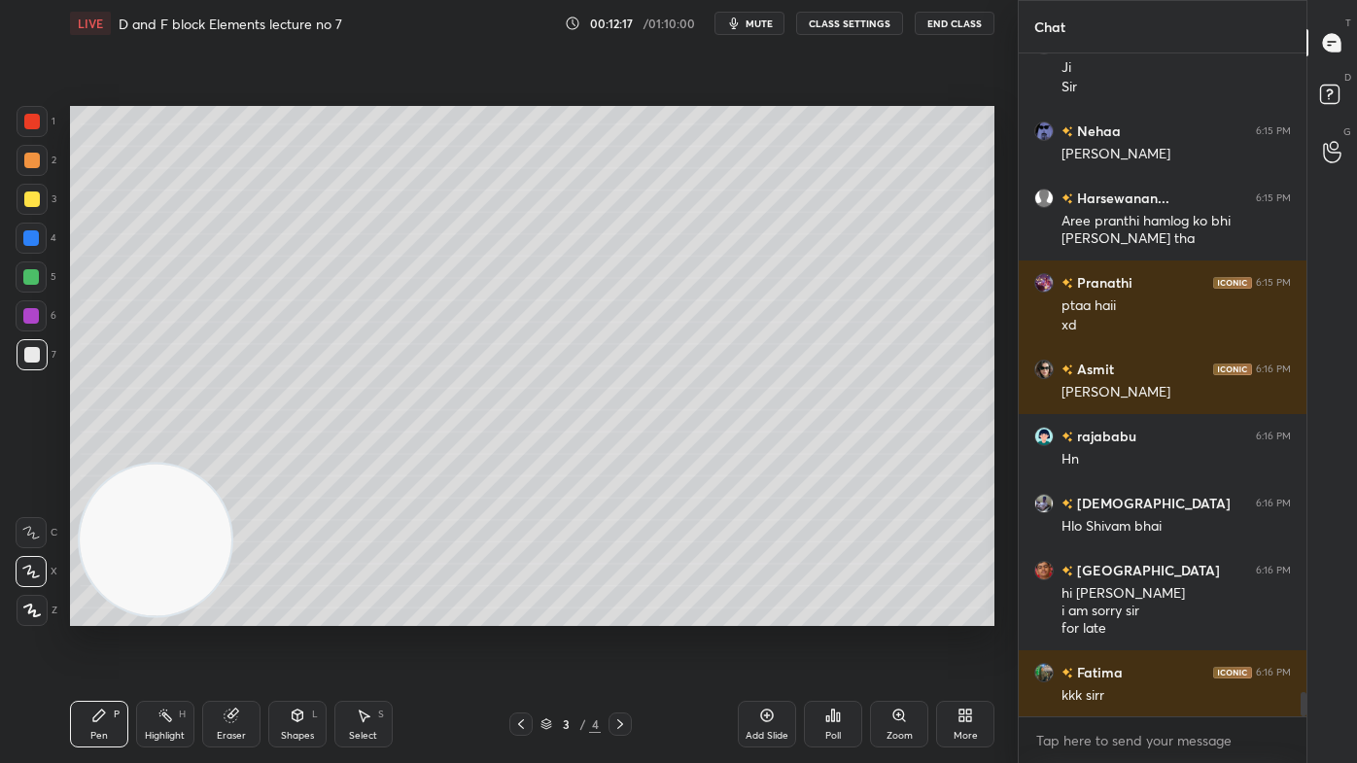
click at [828, 25] on button "CLASS SETTINGS" at bounding box center [849, 23] width 107 height 23
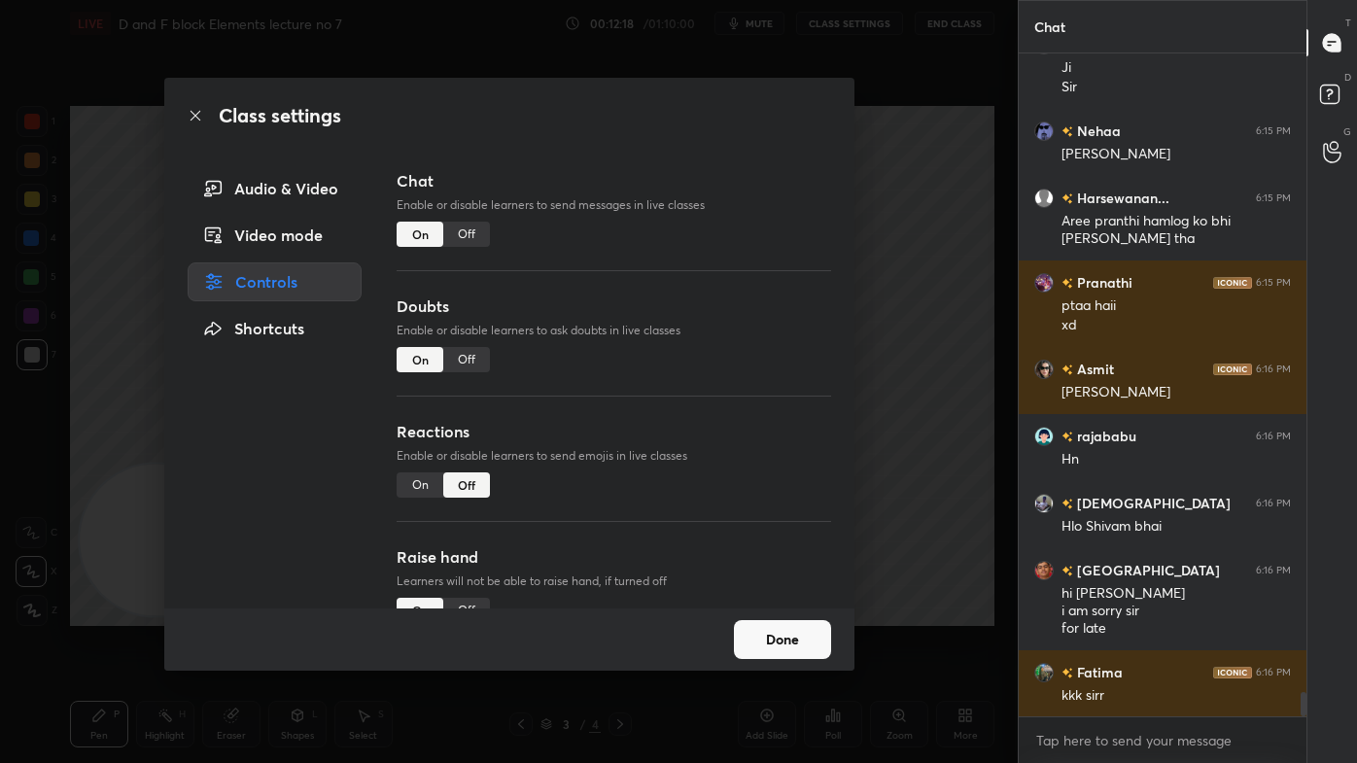
click at [467, 234] on div "Off" at bounding box center [466, 234] width 47 height 25
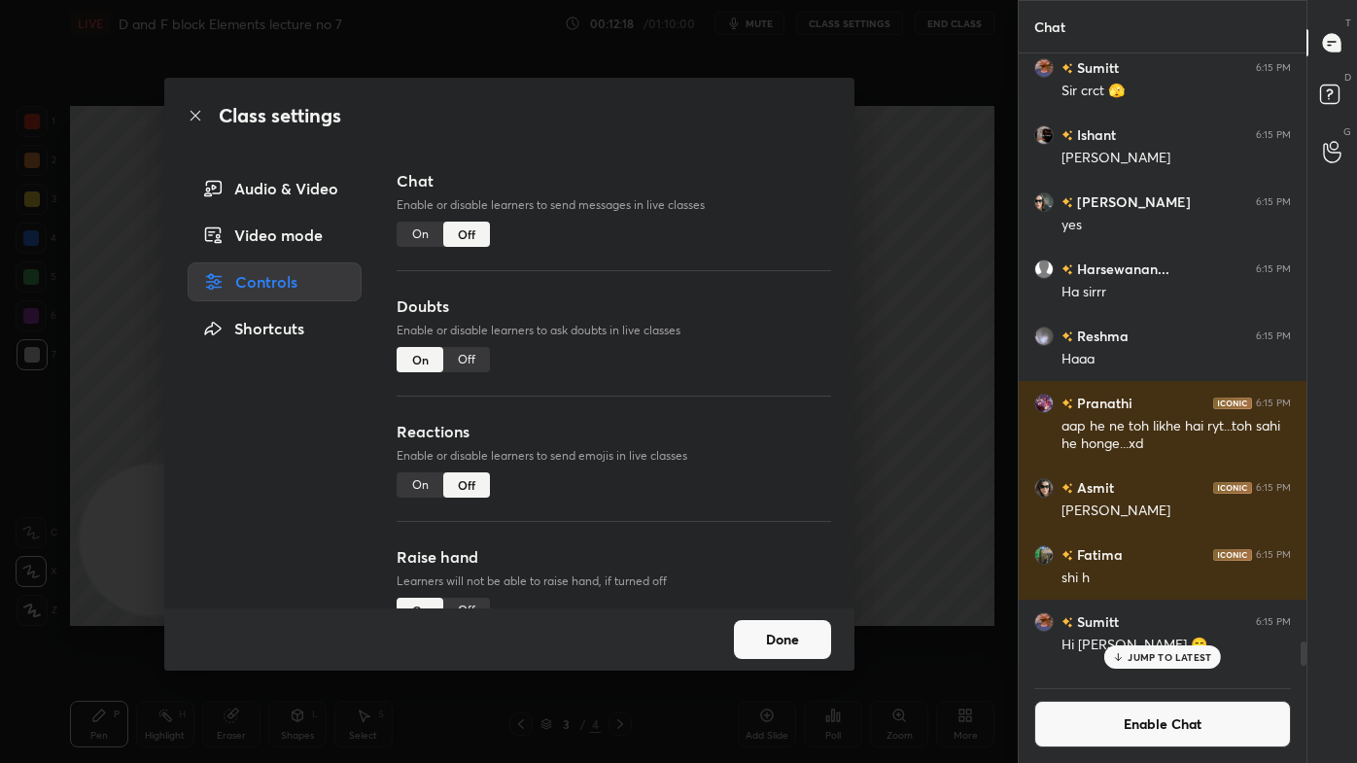
scroll to position [618, 282]
click at [924, 199] on div "Class settings Audio & Video Video mode Controls Shortcuts Chat Enable or disab…" at bounding box center [508, 381] width 1017 height 763
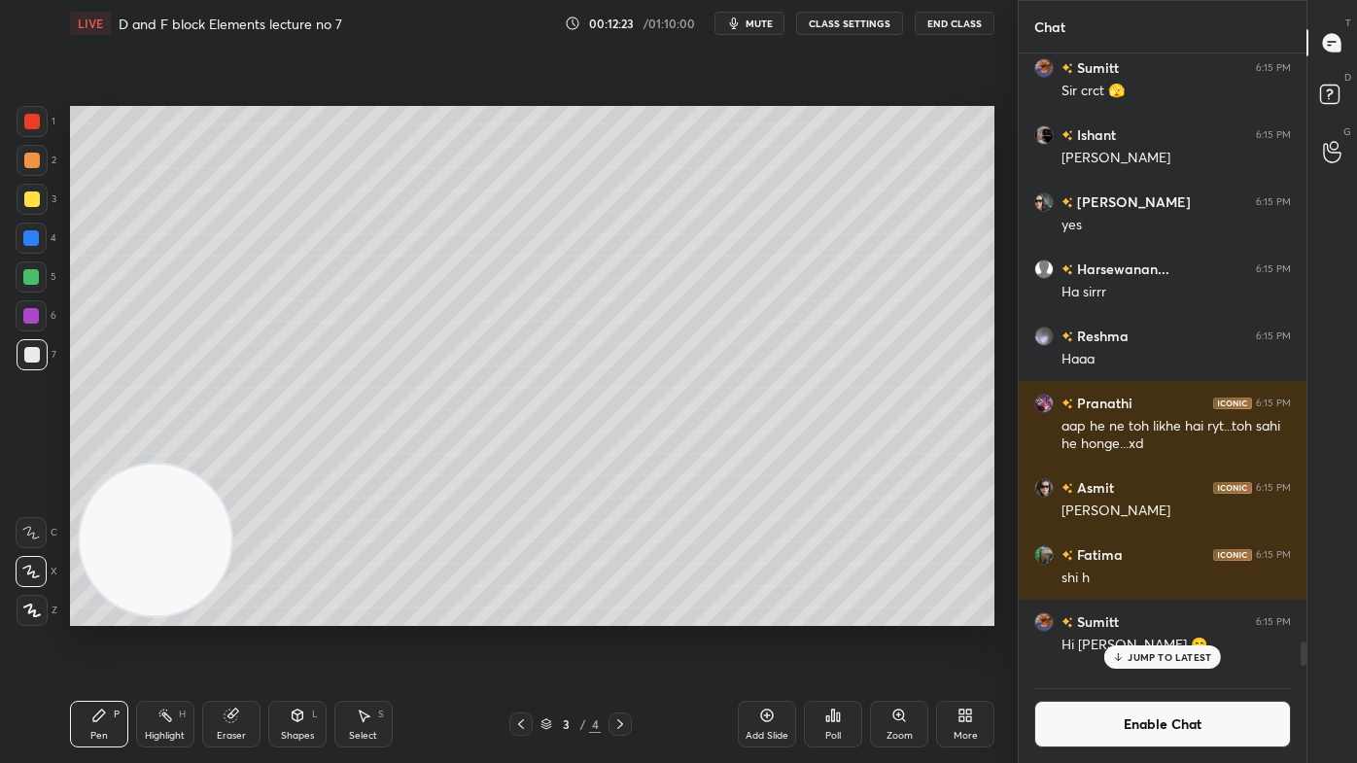
click at [760, 613] on icon at bounding box center [767, 715] width 16 height 16
click at [41, 187] on div at bounding box center [32, 199] width 31 height 31
click at [28, 280] on div at bounding box center [31, 277] width 16 height 16
click at [257, 613] on div "Eraser" at bounding box center [231, 724] width 58 height 47
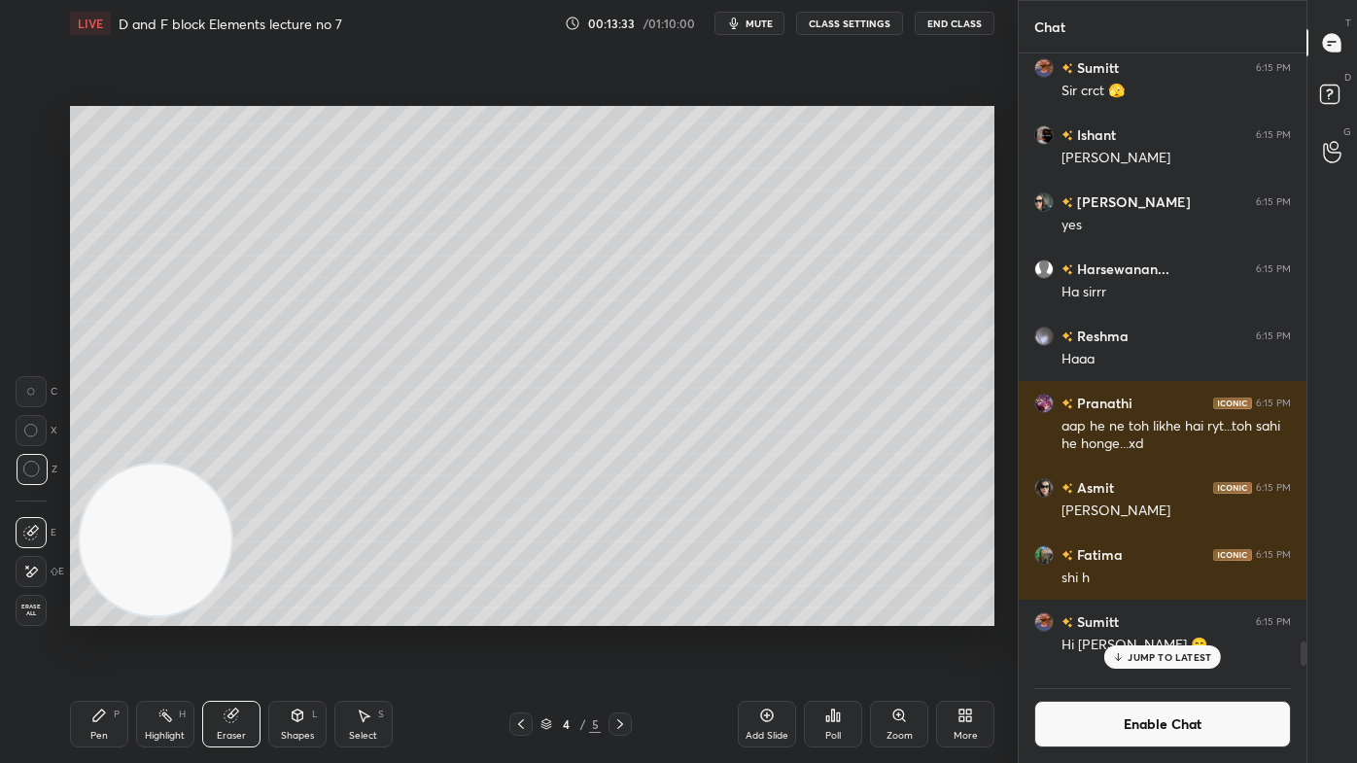
drag, startPoint x: 98, startPoint y: 726, endPoint x: 106, endPoint y: 718, distance: 11.0
click at [98, 613] on div "Pen P" at bounding box center [99, 724] width 58 height 47
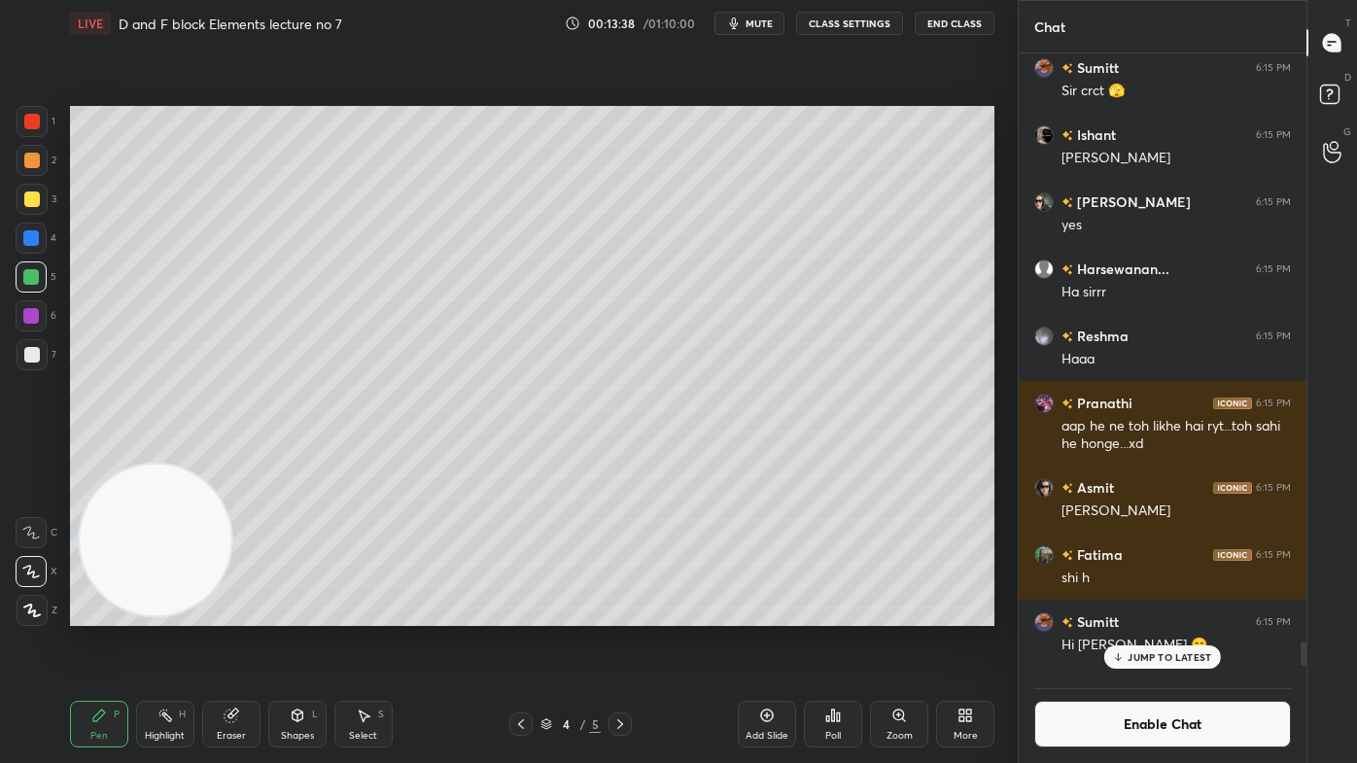
click at [236, 613] on div "Eraser" at bounding box center [231, 736] width 29 height 10
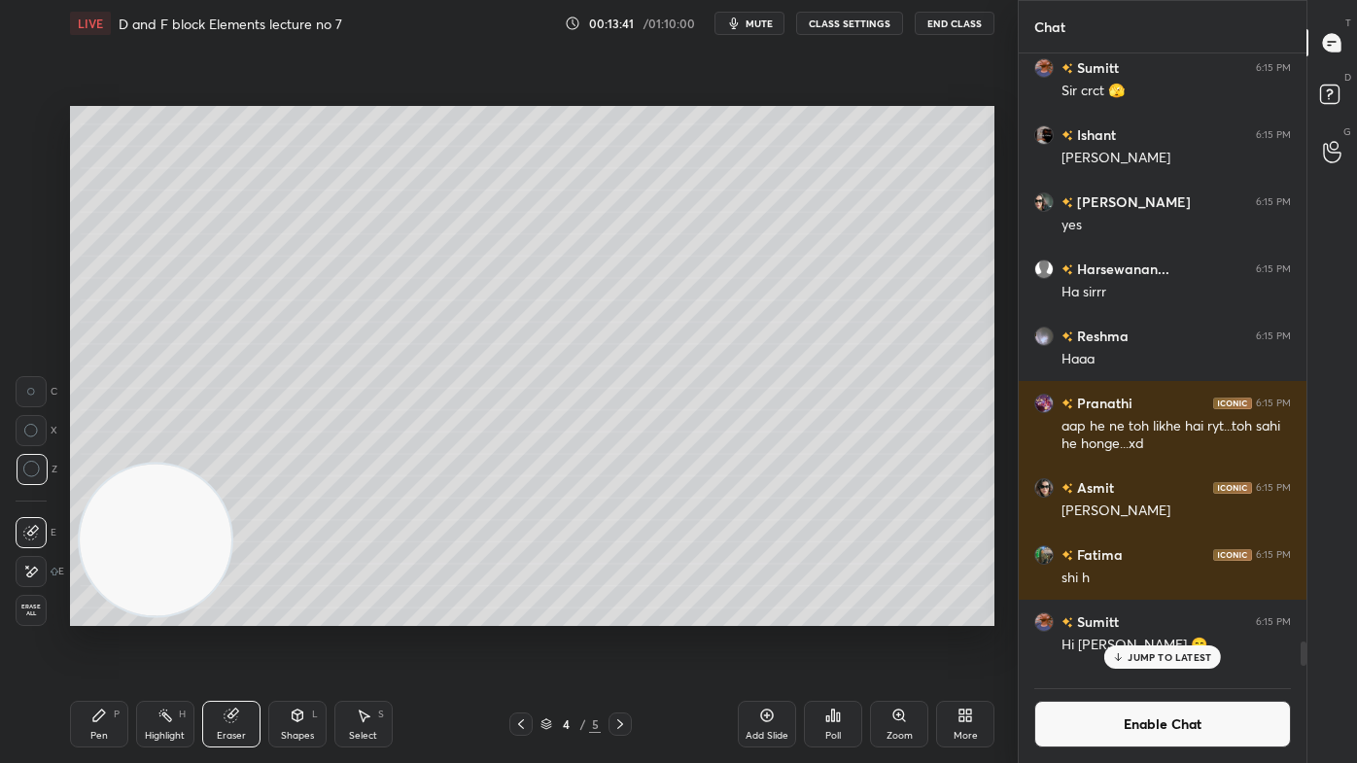
click at [111, 613] on div "Pen P" at bounding box center [99, 724] width 58 height 47
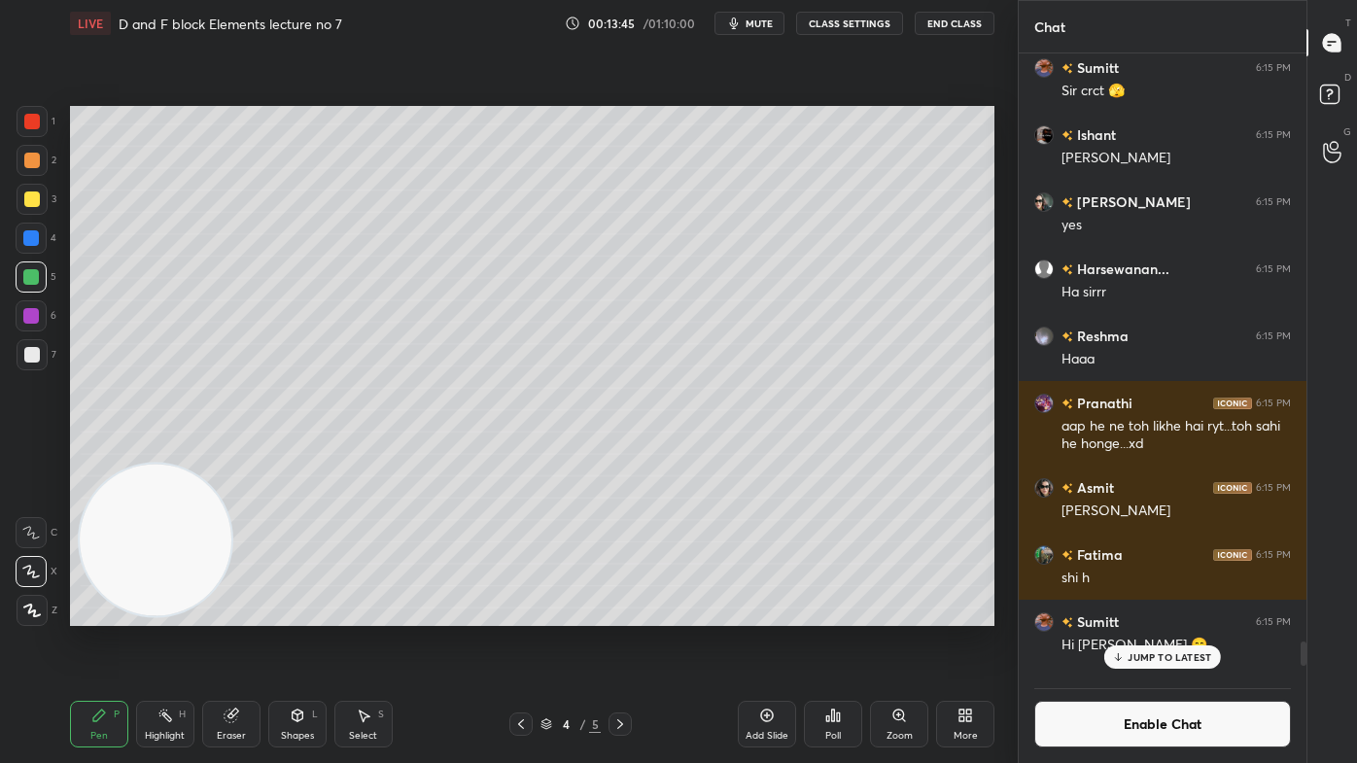
click at [1163, 613] on p "JUMP TO LATEST" at bounding box center [1169, 657] width 84 height 12
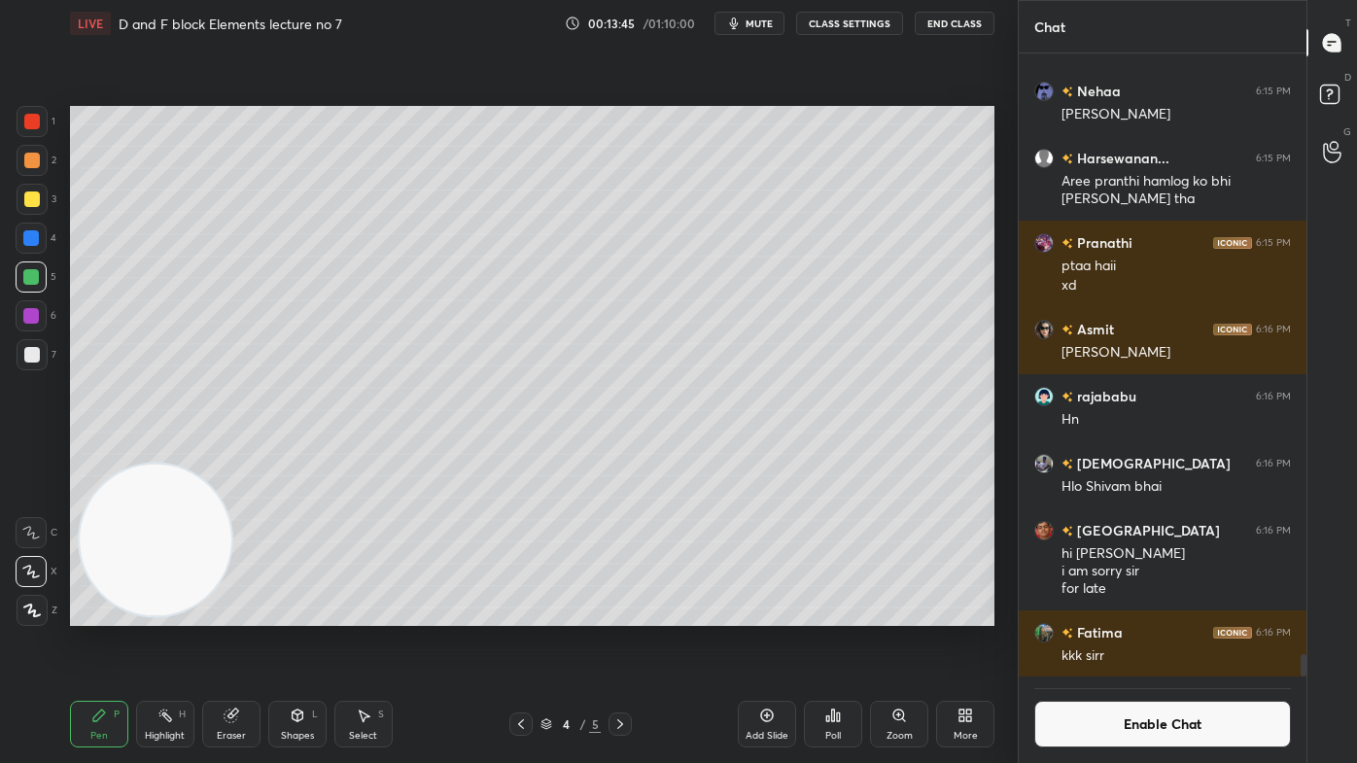
click at [1143, 613] on button "Enable Chat" at bounding box center [1162, 724] width 257 height 47
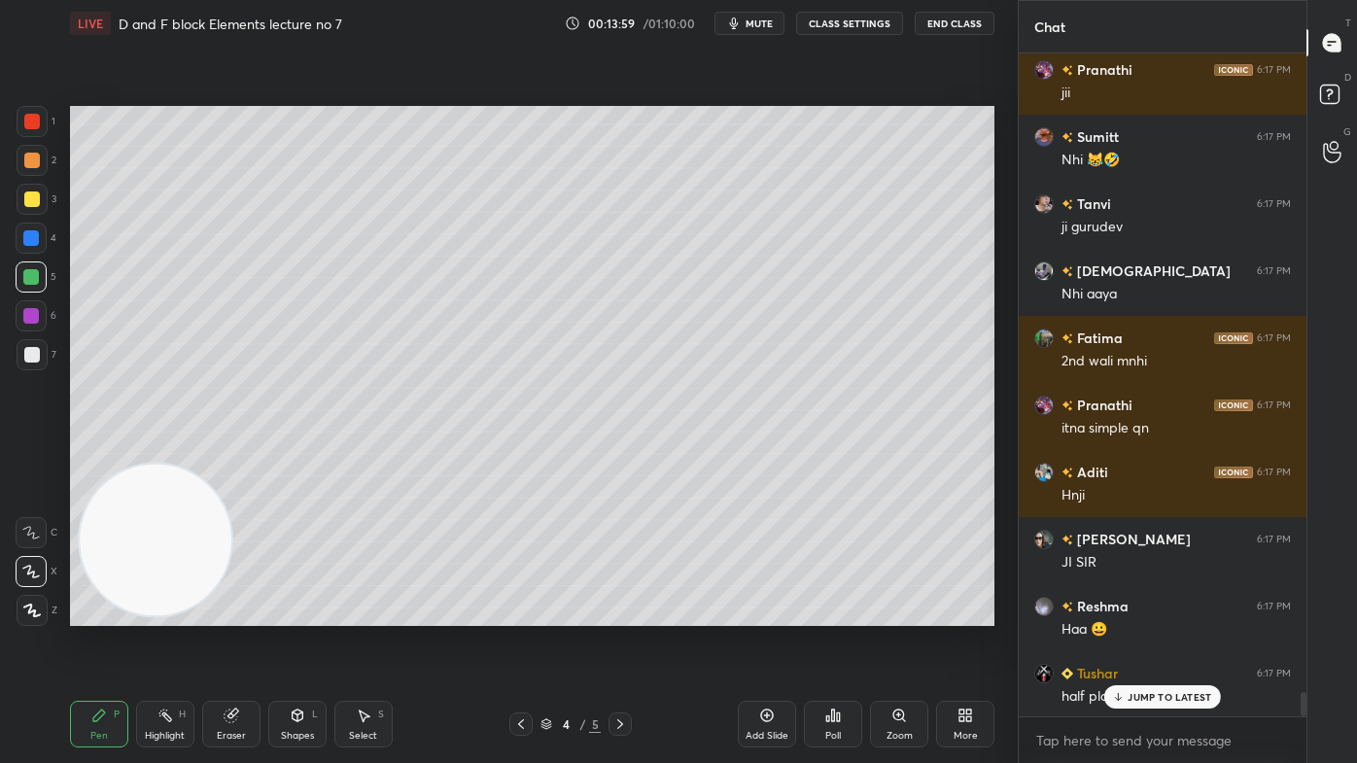
scroll to position [17460, 0]
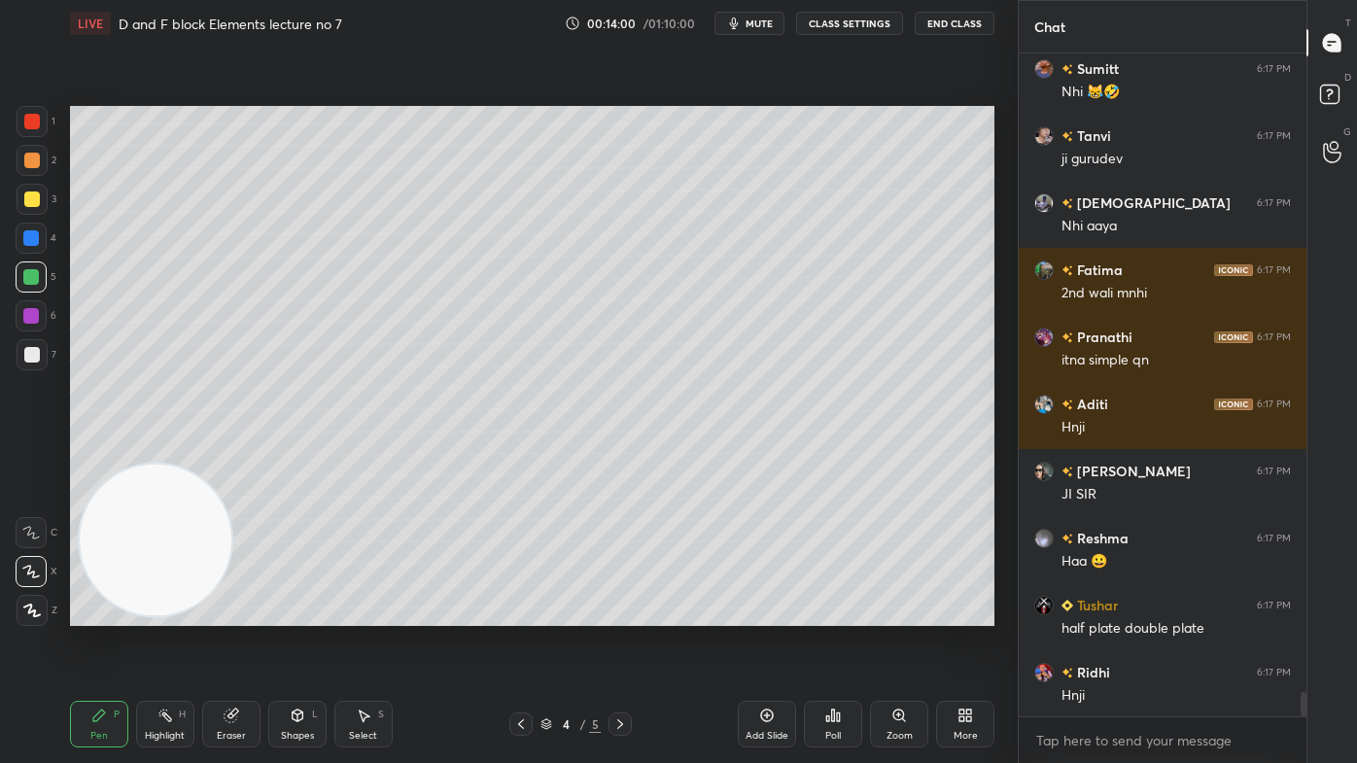
click at [31, 339] on div at bounding box center [32, 354] width 31 height 31
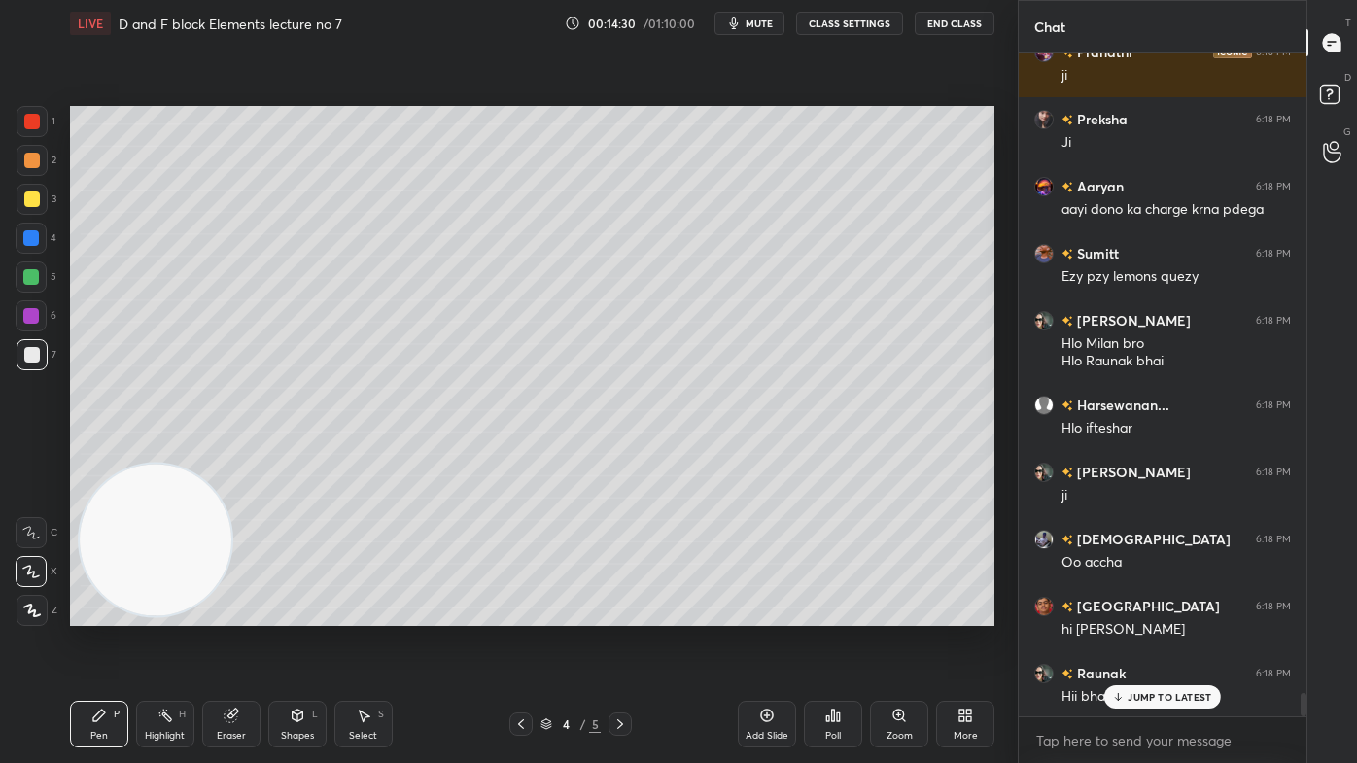
scroll to position [18584, 0]
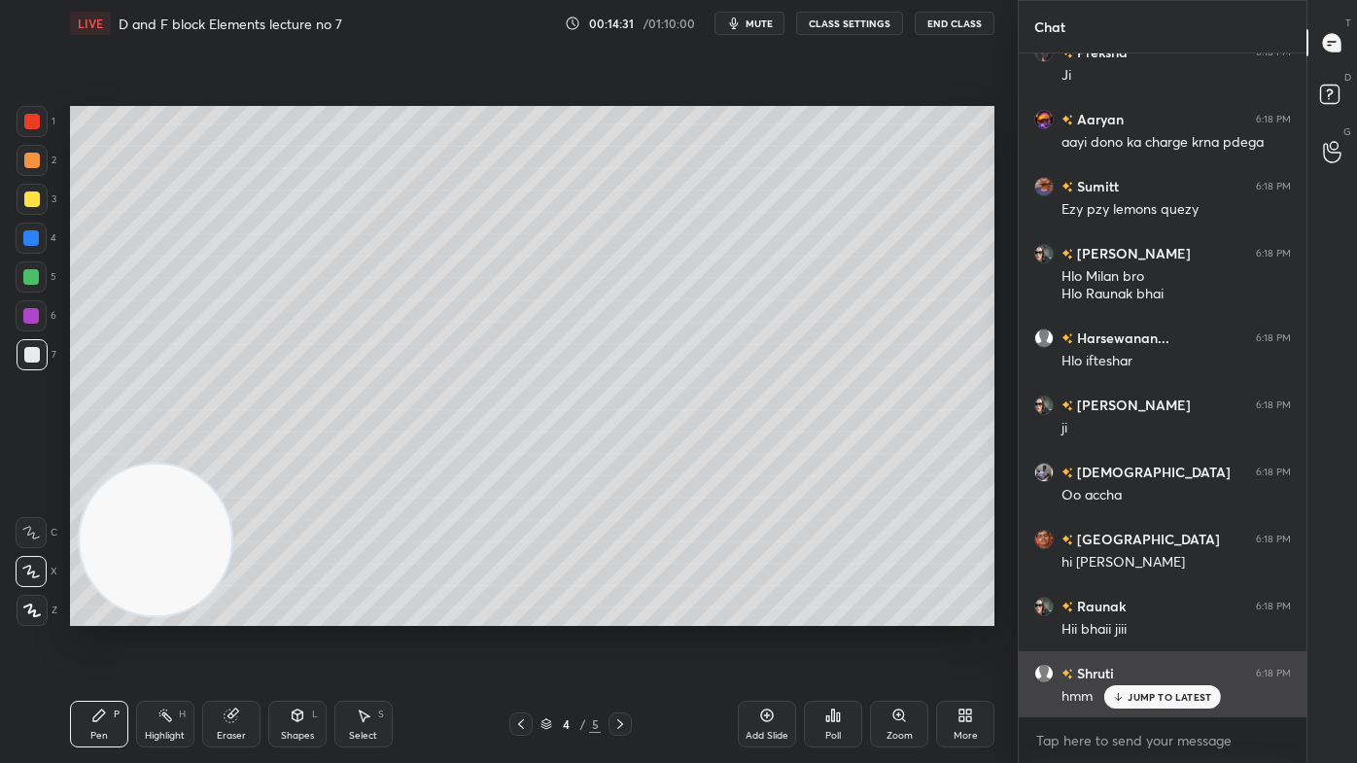
click at [1163, 613] on p "JUMP TO LATEST" at bounding box center [1169, 697] width 84 height 12
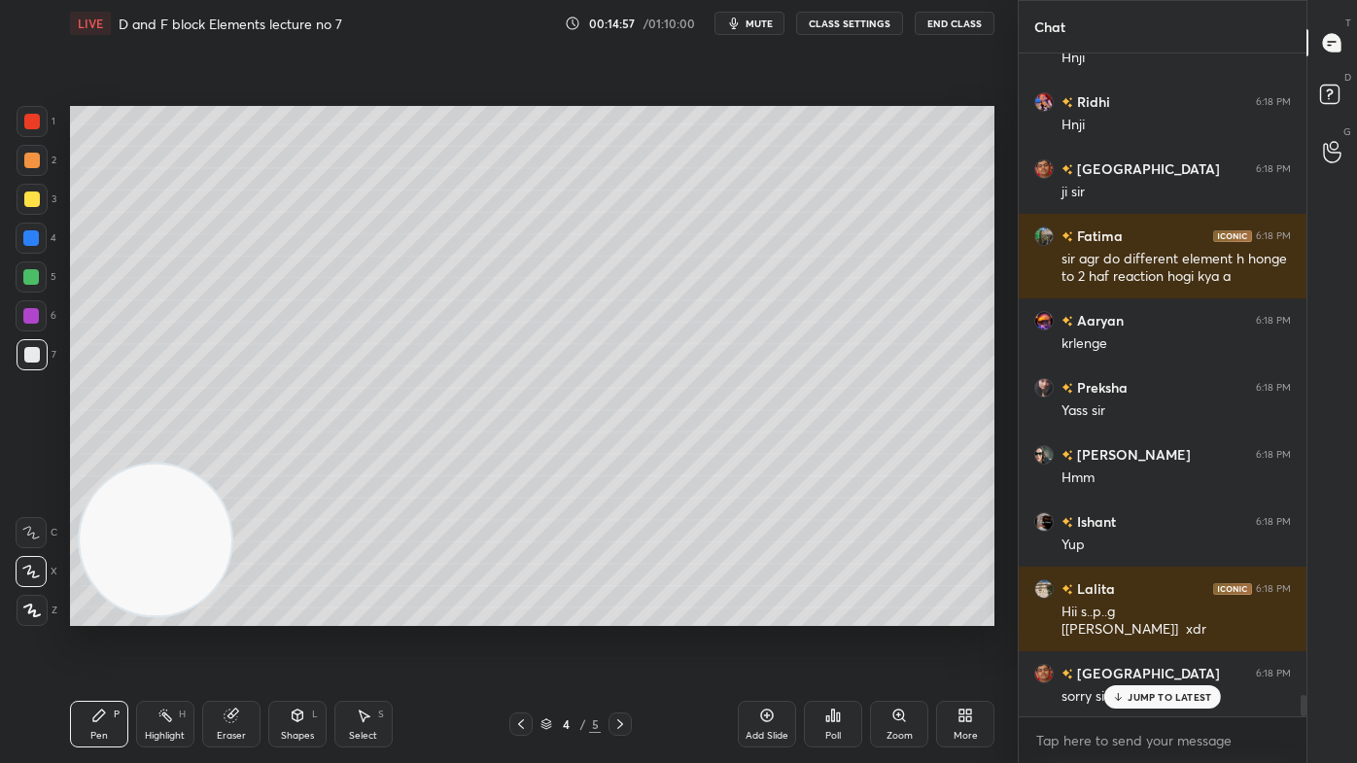
scroll to position [19844, 0]
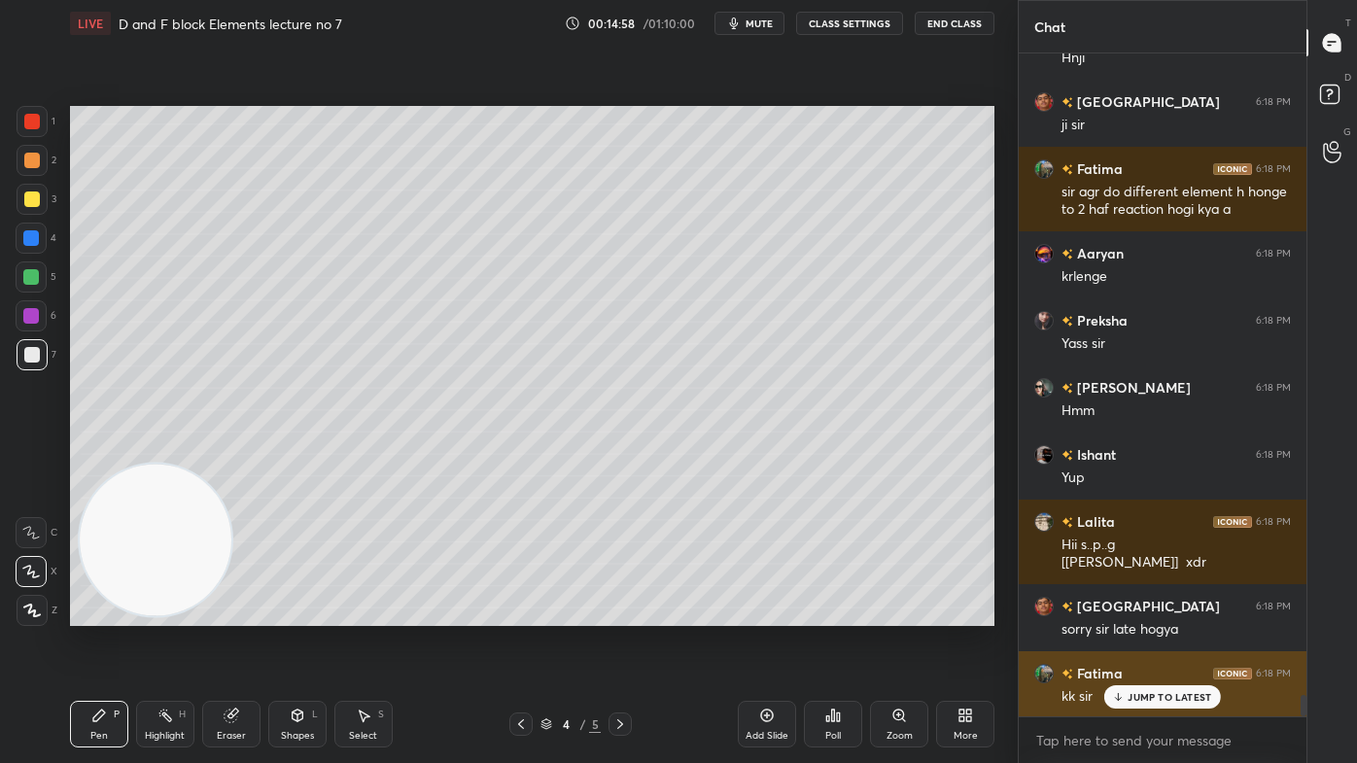
click at [1155, 613] on p "JUMP TO LATEST" at bounding box center [1169, 697] width 84 height 12
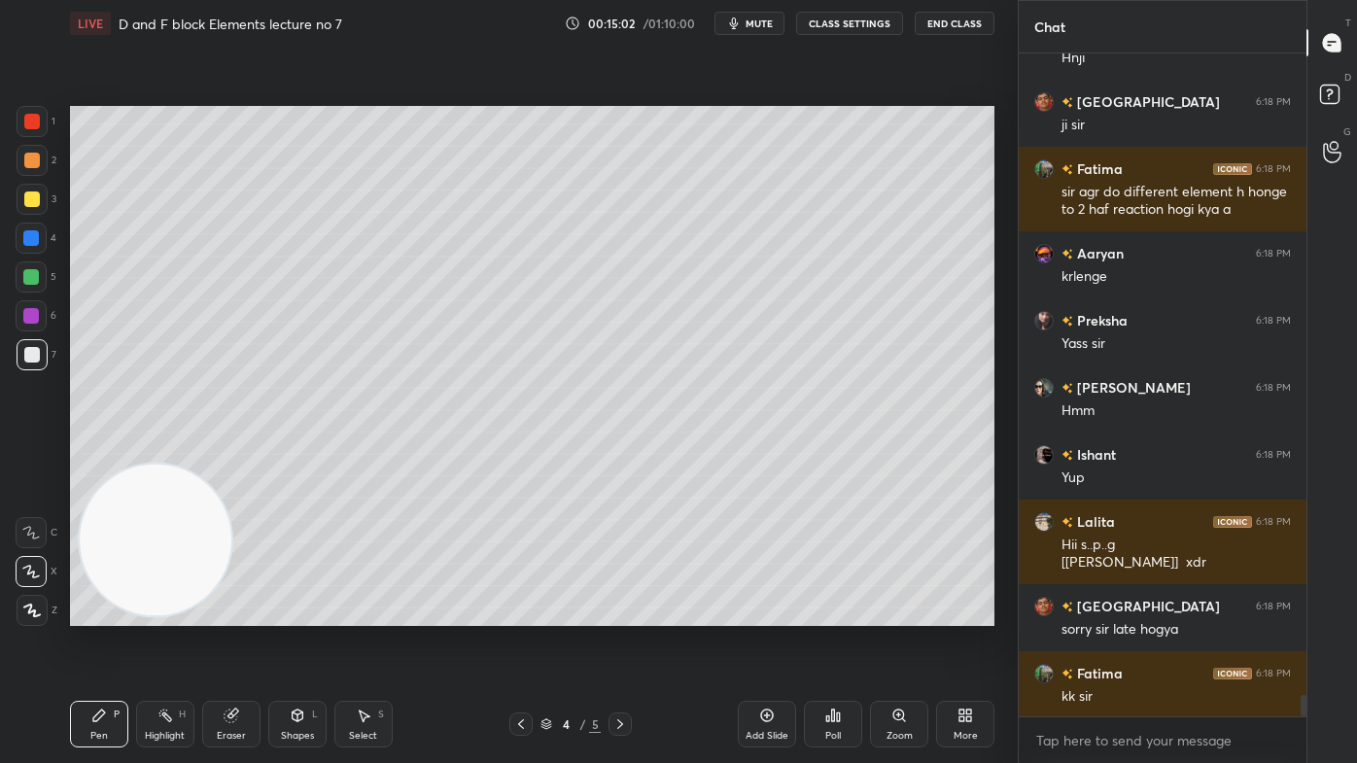
click at [766, 613] on div "Add Slide" at bounding box center [767, 724] width 58 height 47
click at [25, 204] on div at bounding box center [32, 199] width 16 height 16
click at [33, 583] on div at bounding box center [31, 571] width 31 height 31
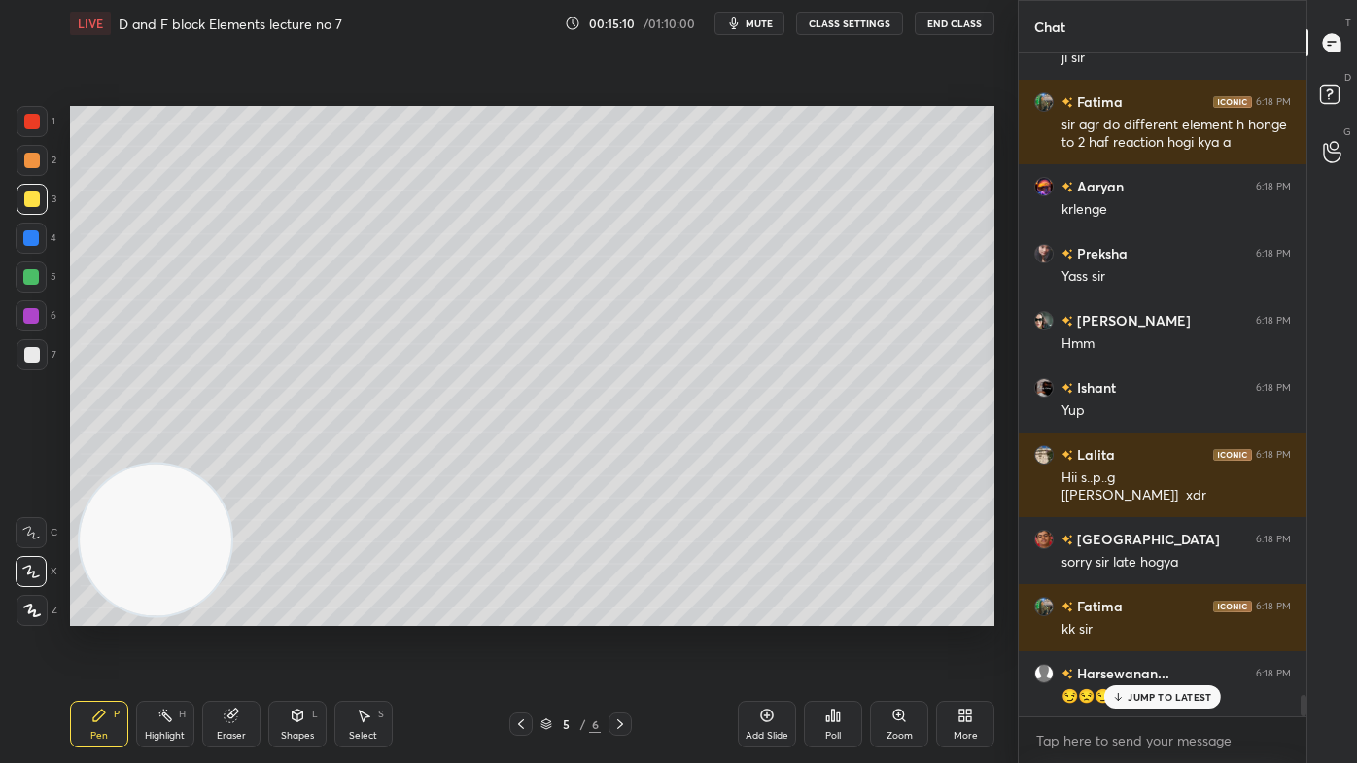
drag, startPoint x: 237, startPoint y: 709, endPoint x: 273, endPoint y: 630, distance: 87.4
click at [235, 613] on div "Eraser" at bounding box center [231, 724] width 58 height 47
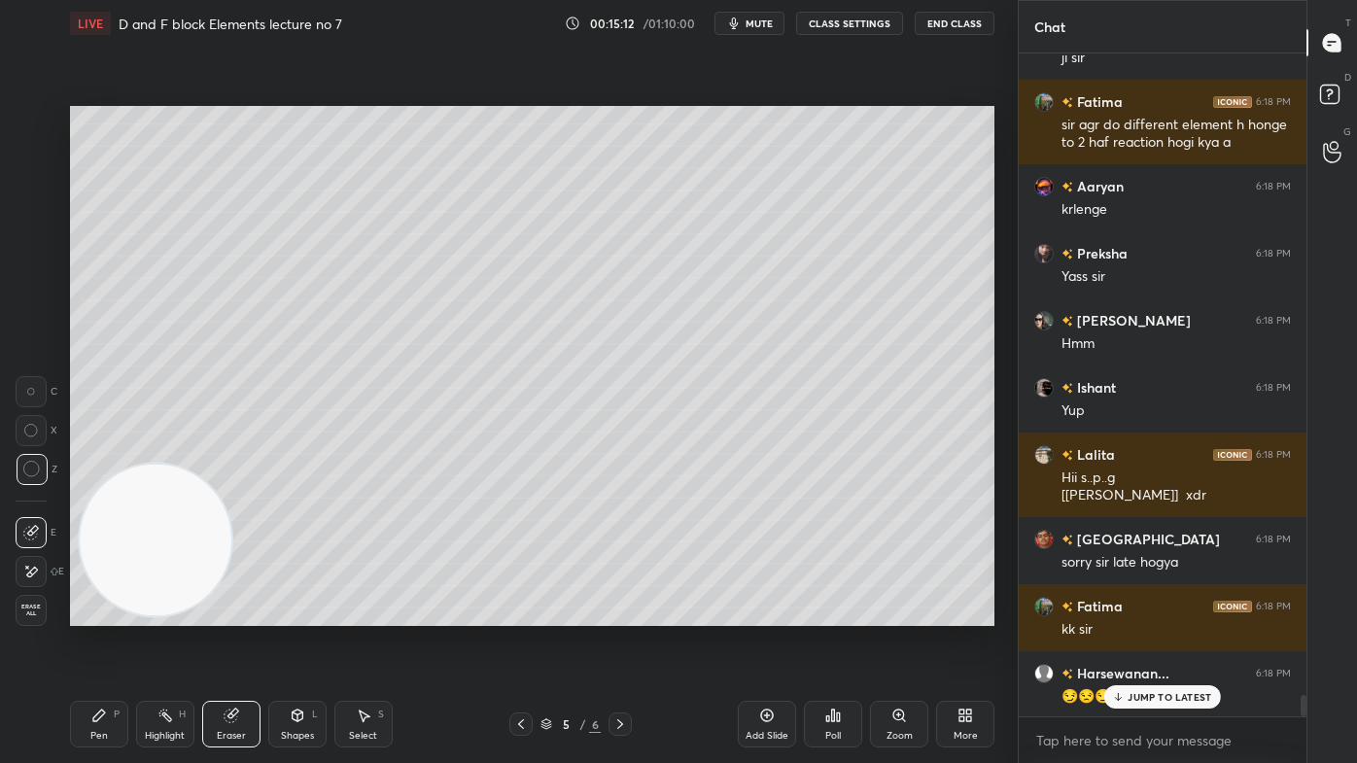
click at [100, 613] on div "Pen P" at bounding box center [99, 724] width 58 height 47
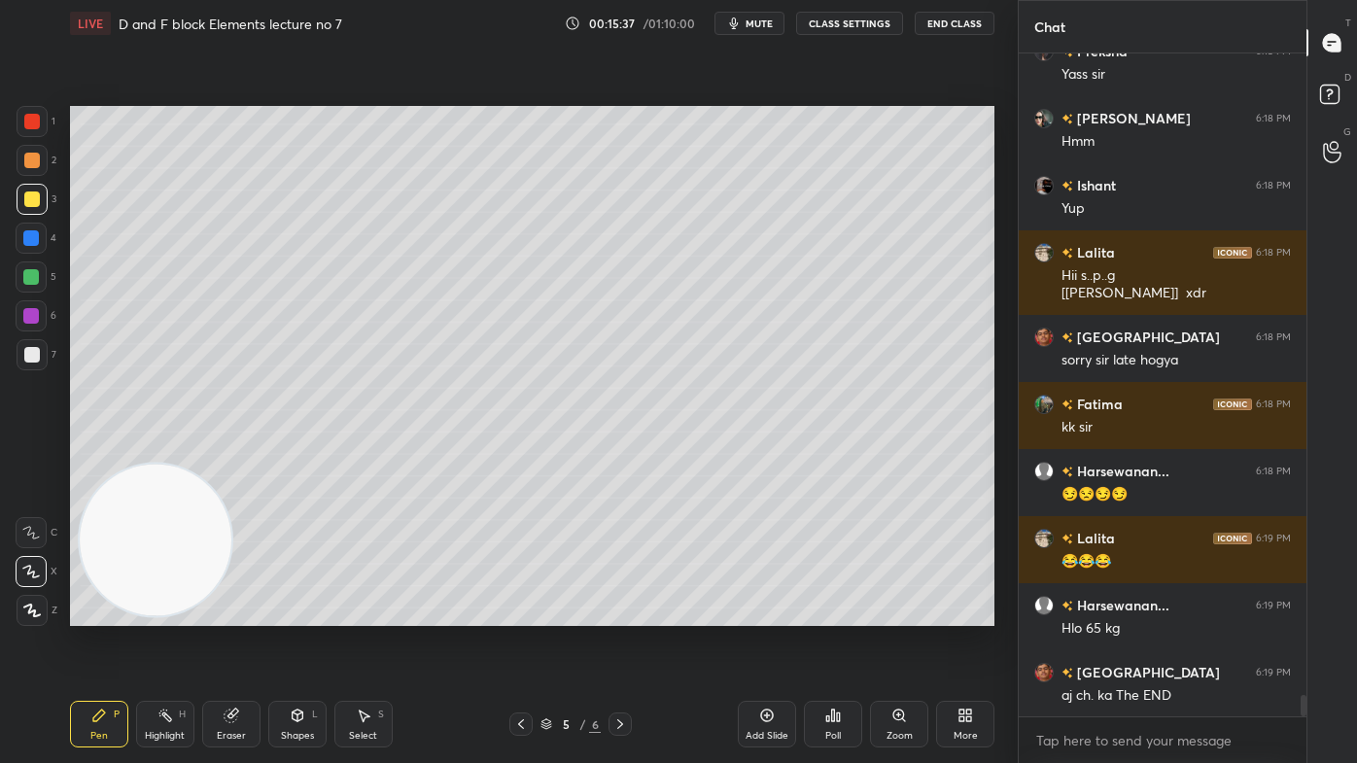
scroll to position [20196, 0]
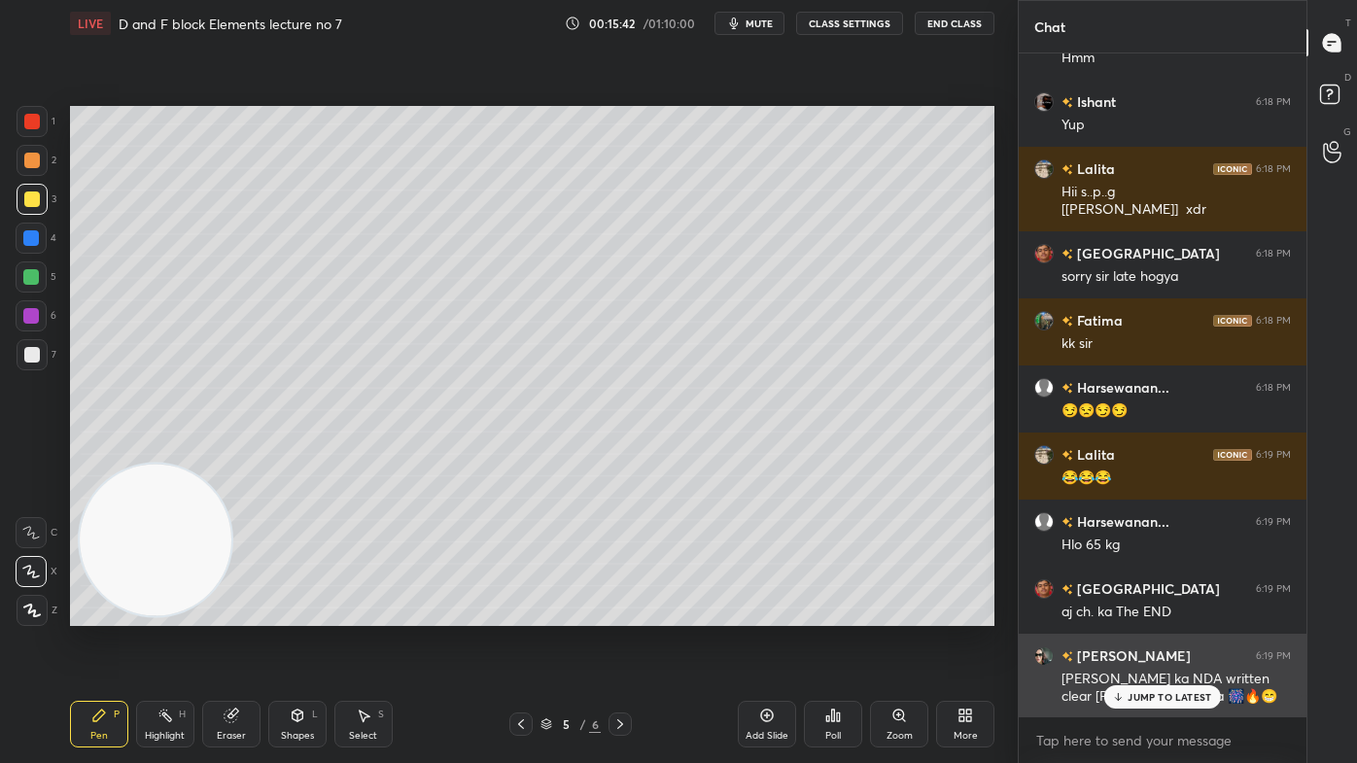
click at [1157, 613] on p "JUMP TO LATEST" at bounding box center [1169, 697] width 84 height 12
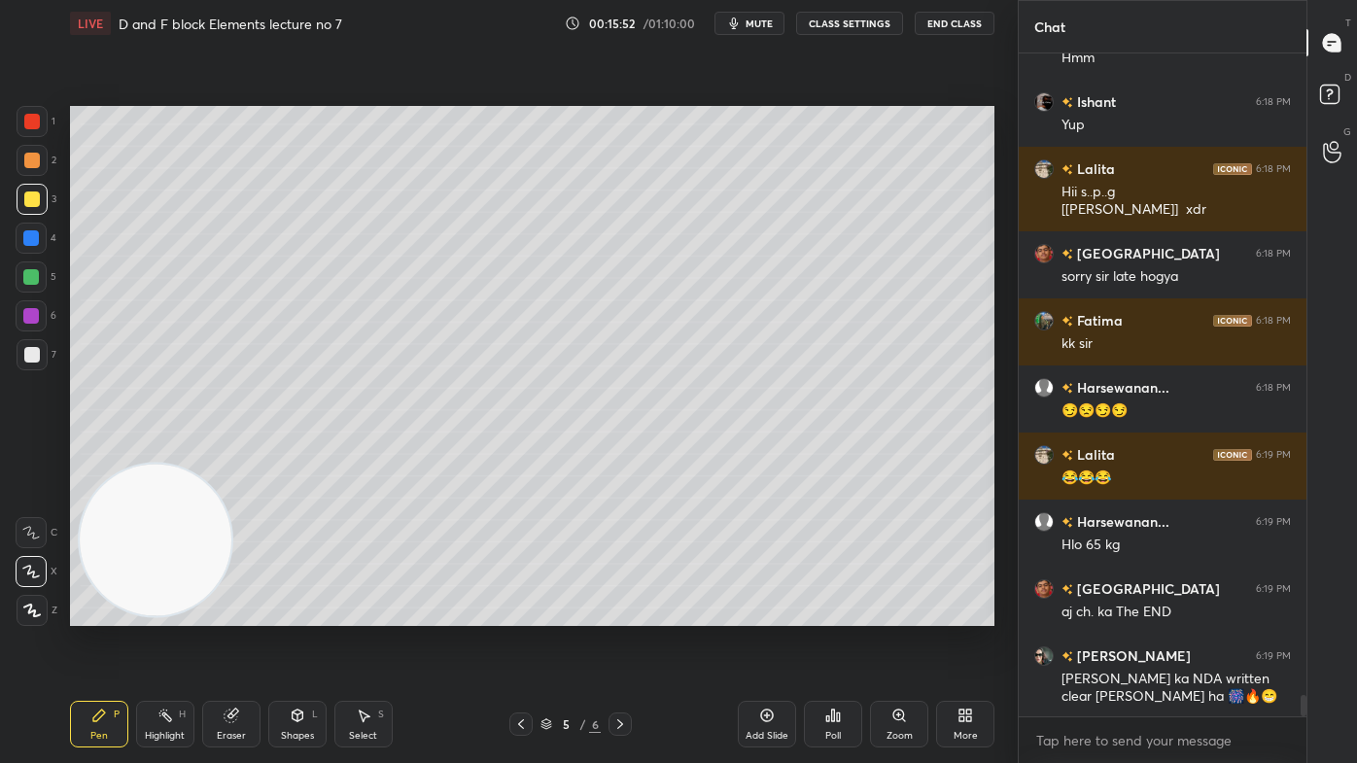
click at [854, 16] on button "CLASS SETTINGS" at bounding box center [849, 23] width 107 height 23
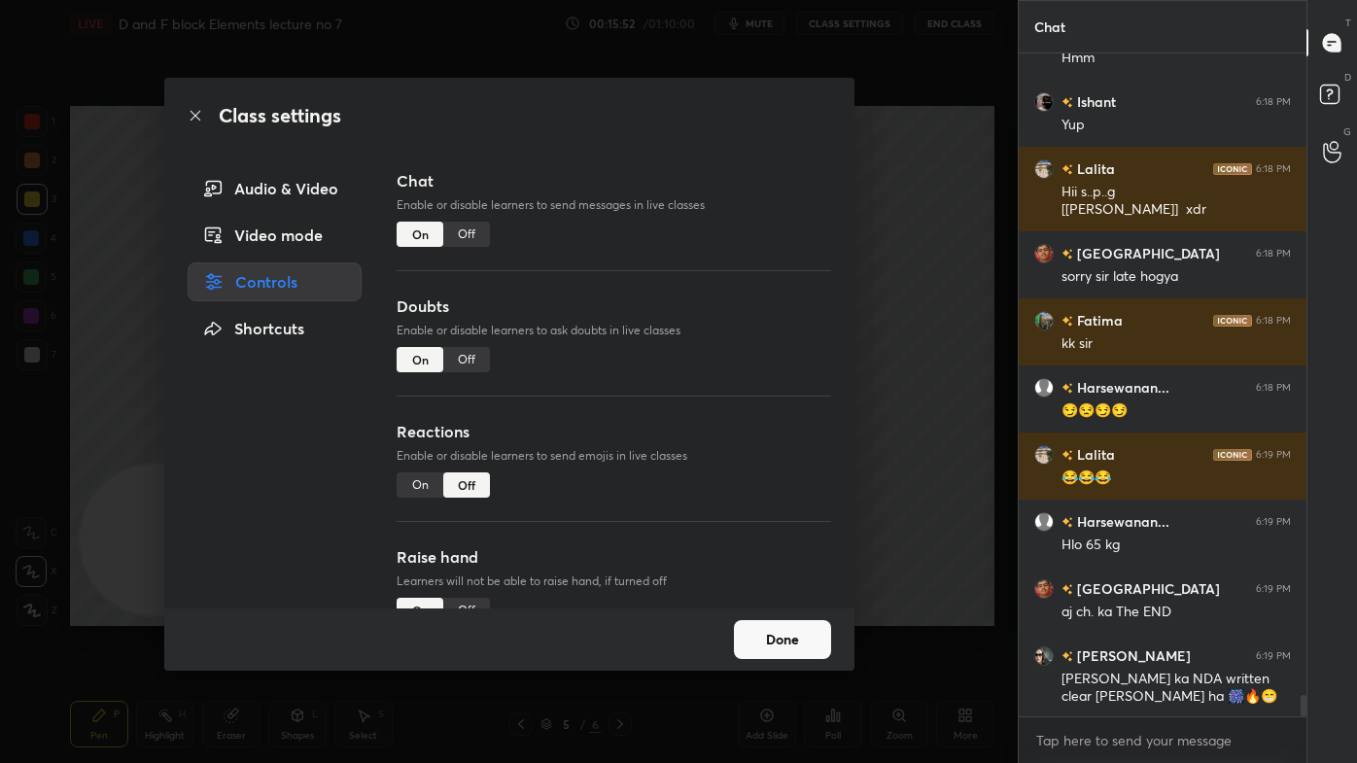
click at [461, 246] on div "Chat Enable or disable learners to send messages in live classes On Off" at bounding box center [612, 231] width 433 height 125
click at [468, 235] on div "Off" at bounding box center [466, 234] width 47 height 25
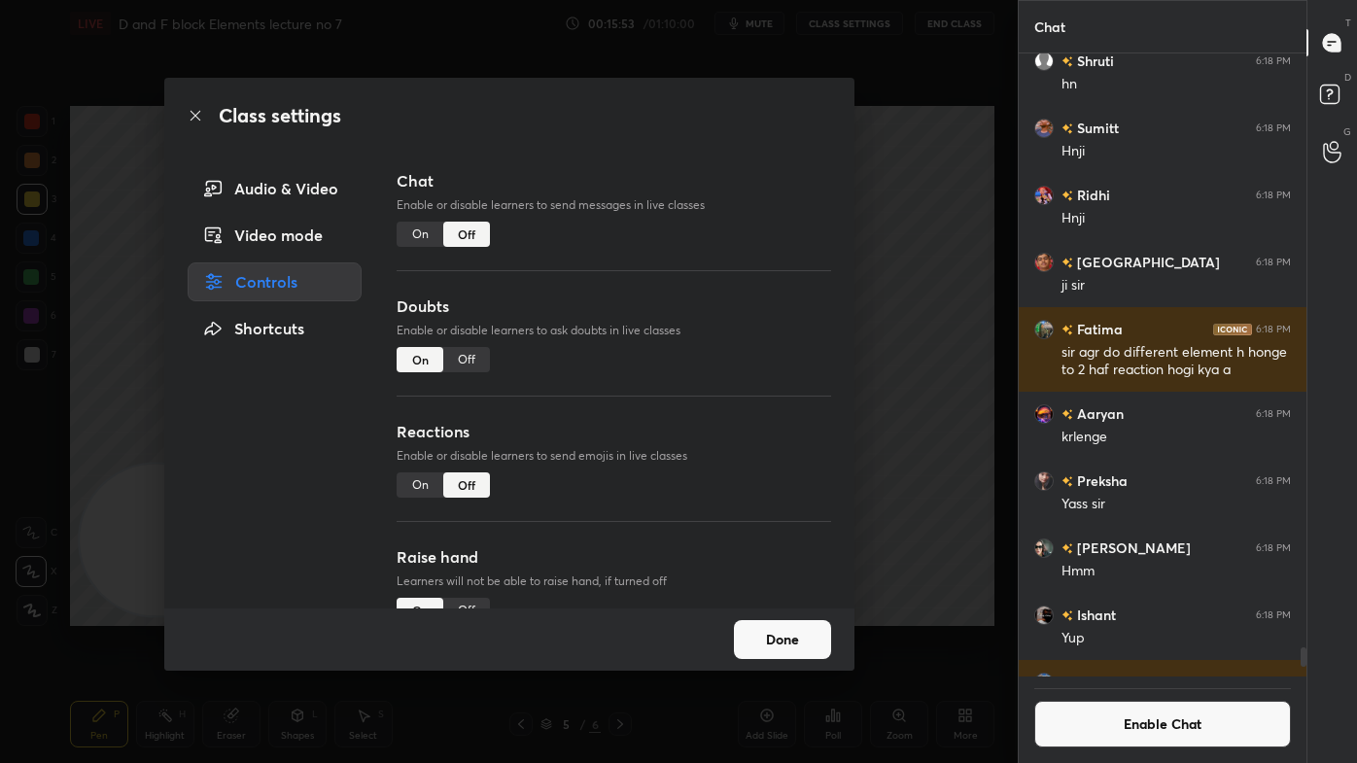
click at [987, 195] on div "Class settings Audio & Video Video mode Controls Shortcuts Chat Enable or disab…" at bounding box center [508, 381] width 1017 height 763
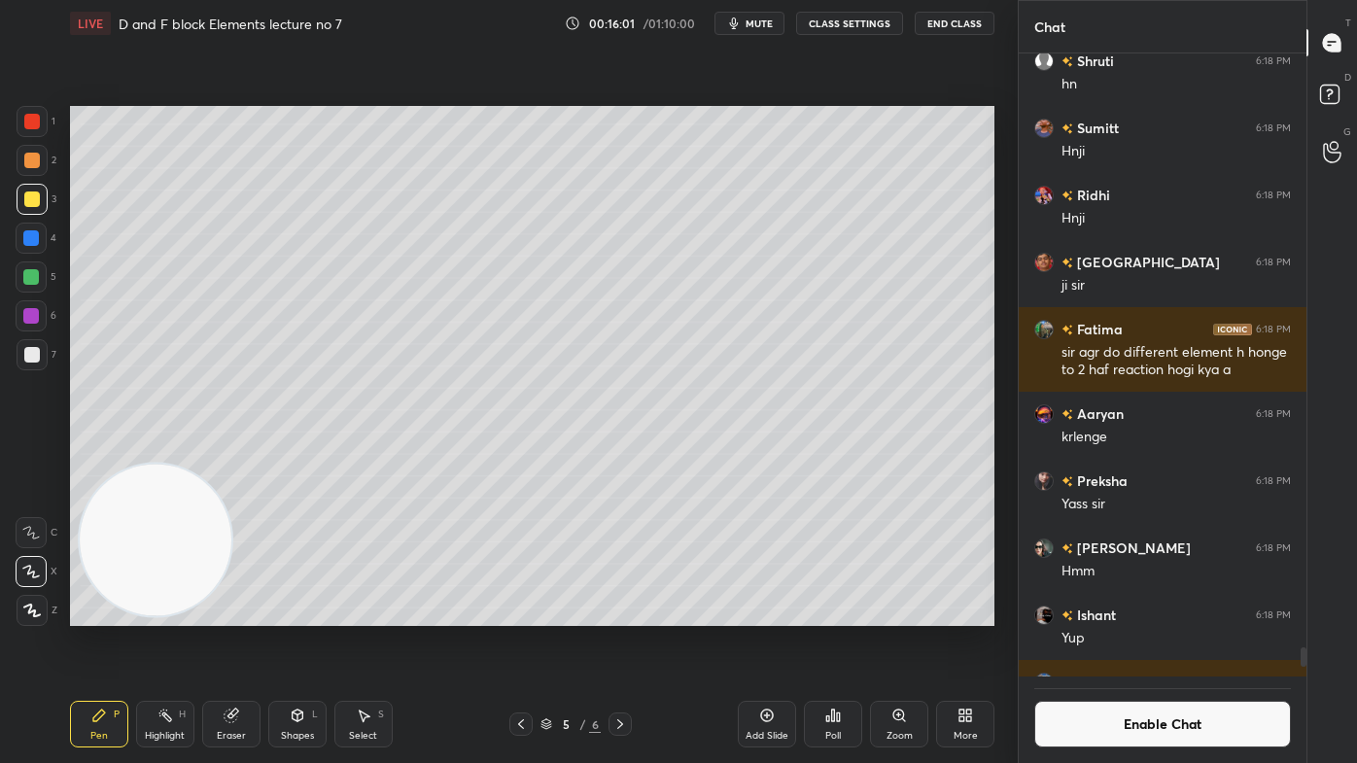
click at [773, 20] on span "mute" at bounding box center [758, 24] width 27 height 14
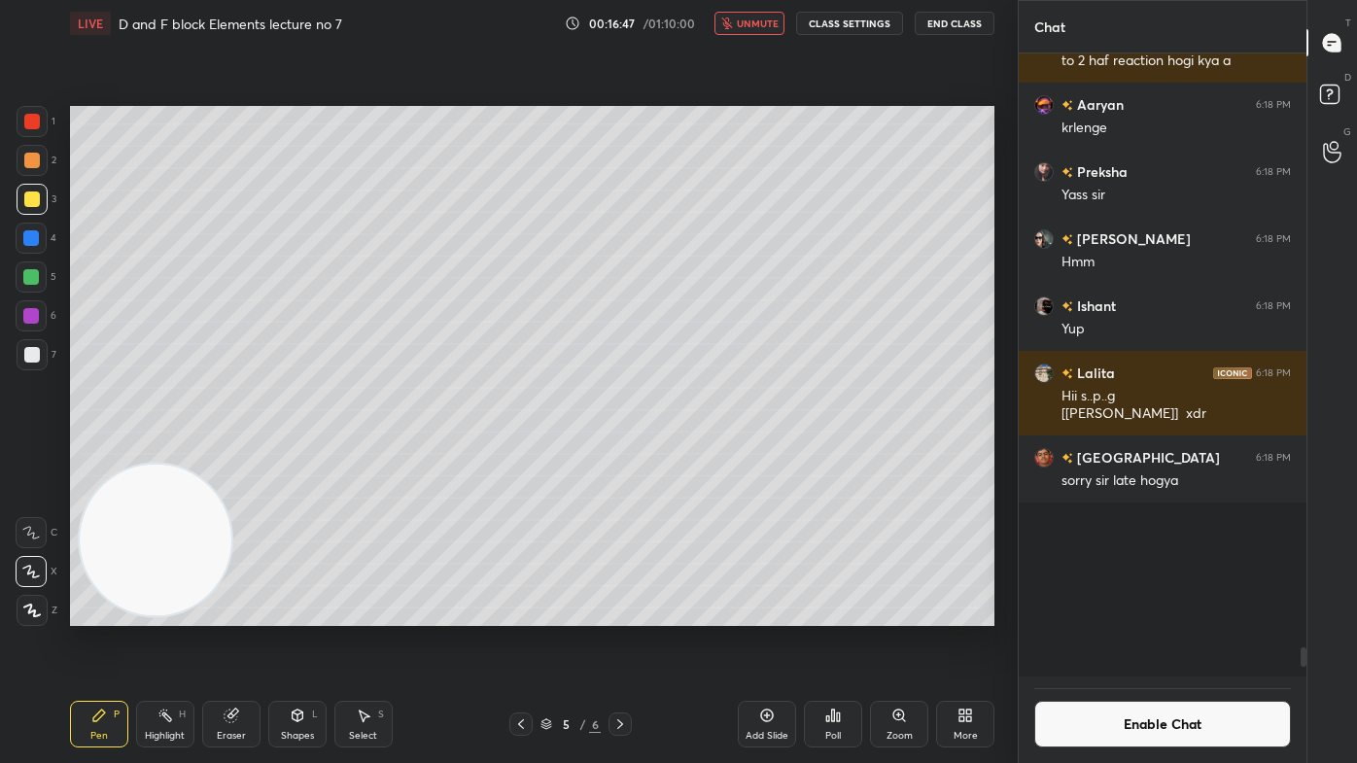
drag, startPoint x: 1304, startPoint y: 655, endPoint x: 1303, endPoint y: 687, distance: 32.1
click at [1303, 613] on div "Iftesar 6:18 PM Oo accha Milan 6:18 PM hi [PERSON_NAME] 6:18 PM Hii bhaii jiii …" at bounding box center [1162, 407] width 288 height 709
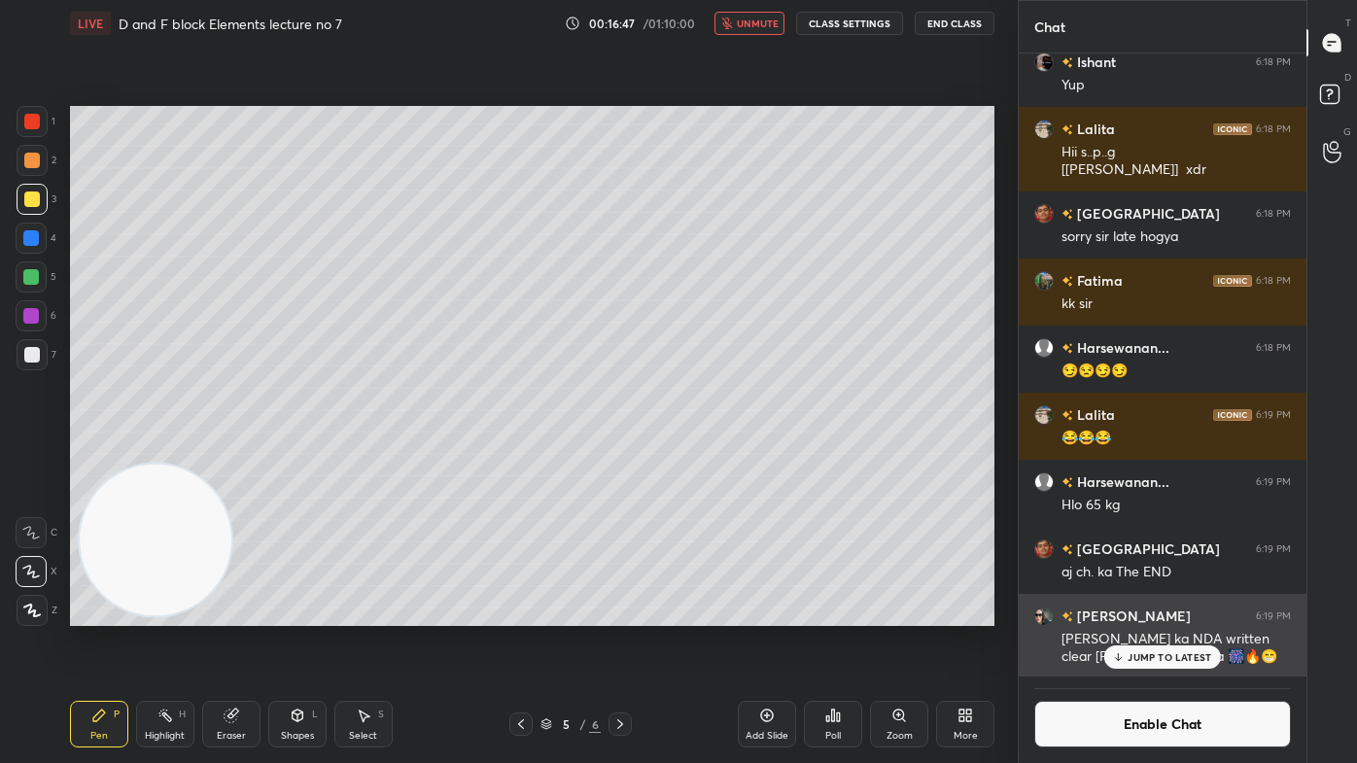
drag, startPoint x: 1186, startPoint y: 658, endPoint x: 1186, endPoint y: 669, distance: 10.7
click at [1186, 613] on p "JUMP TO LATEST" at bounding box center [1169, 657] width 84 height 12
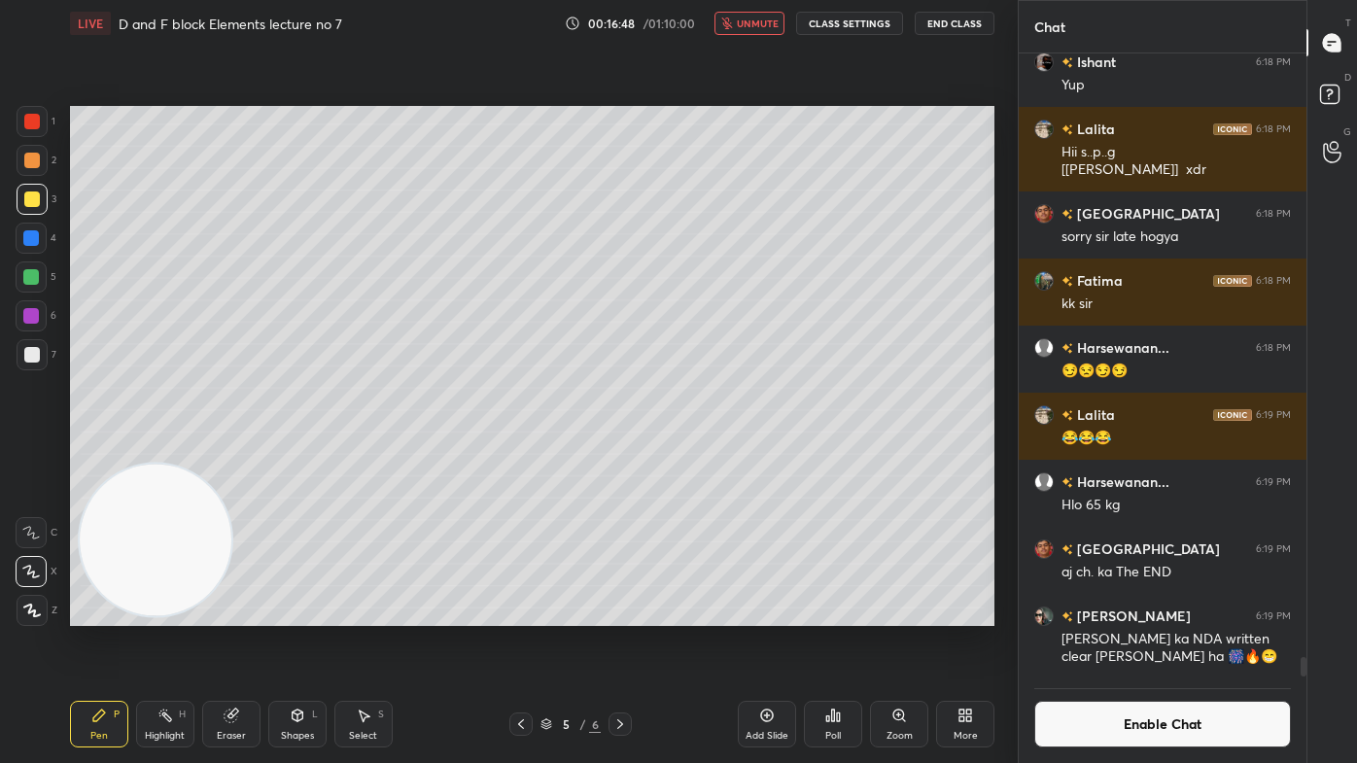
click at [1146, 613] on button "Enable Chat" at bounding box center [1162, 724] width 257 height 47
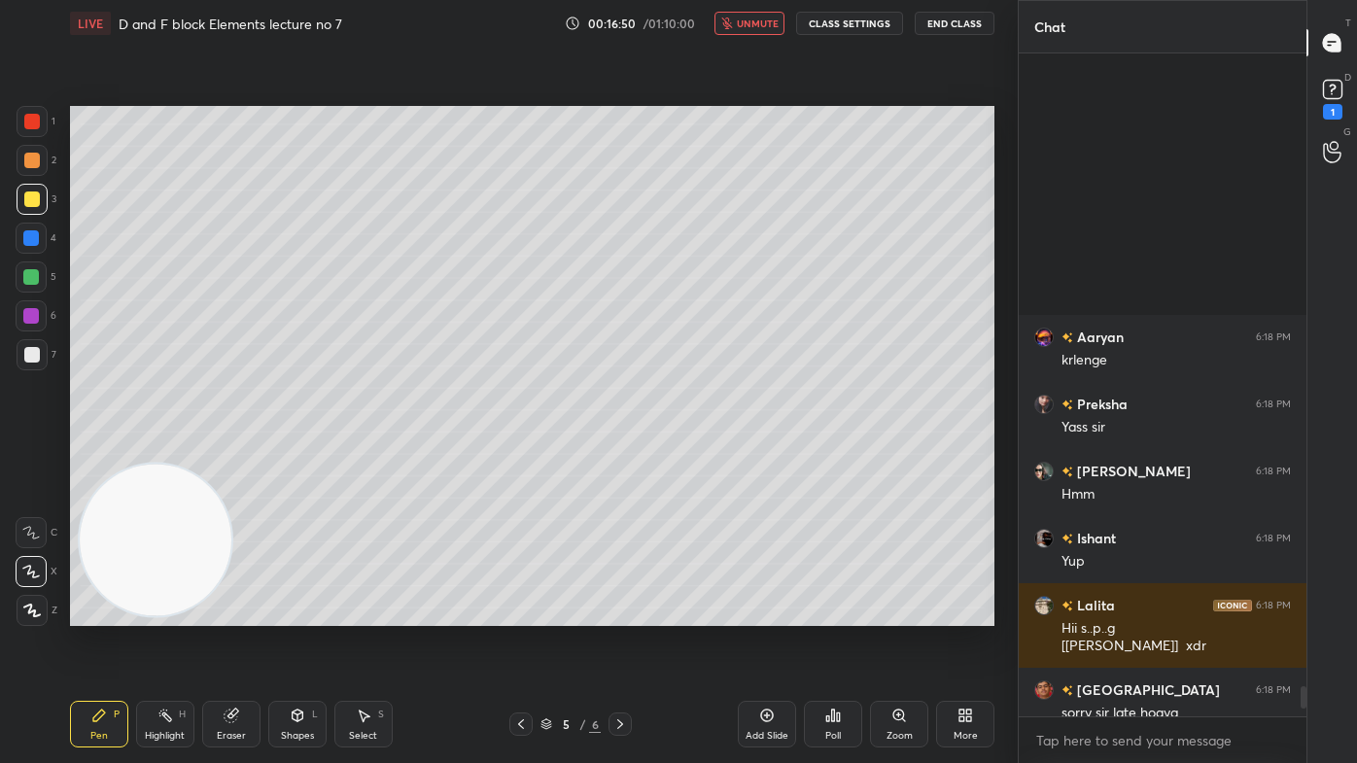
scroll to position [19307, 0]
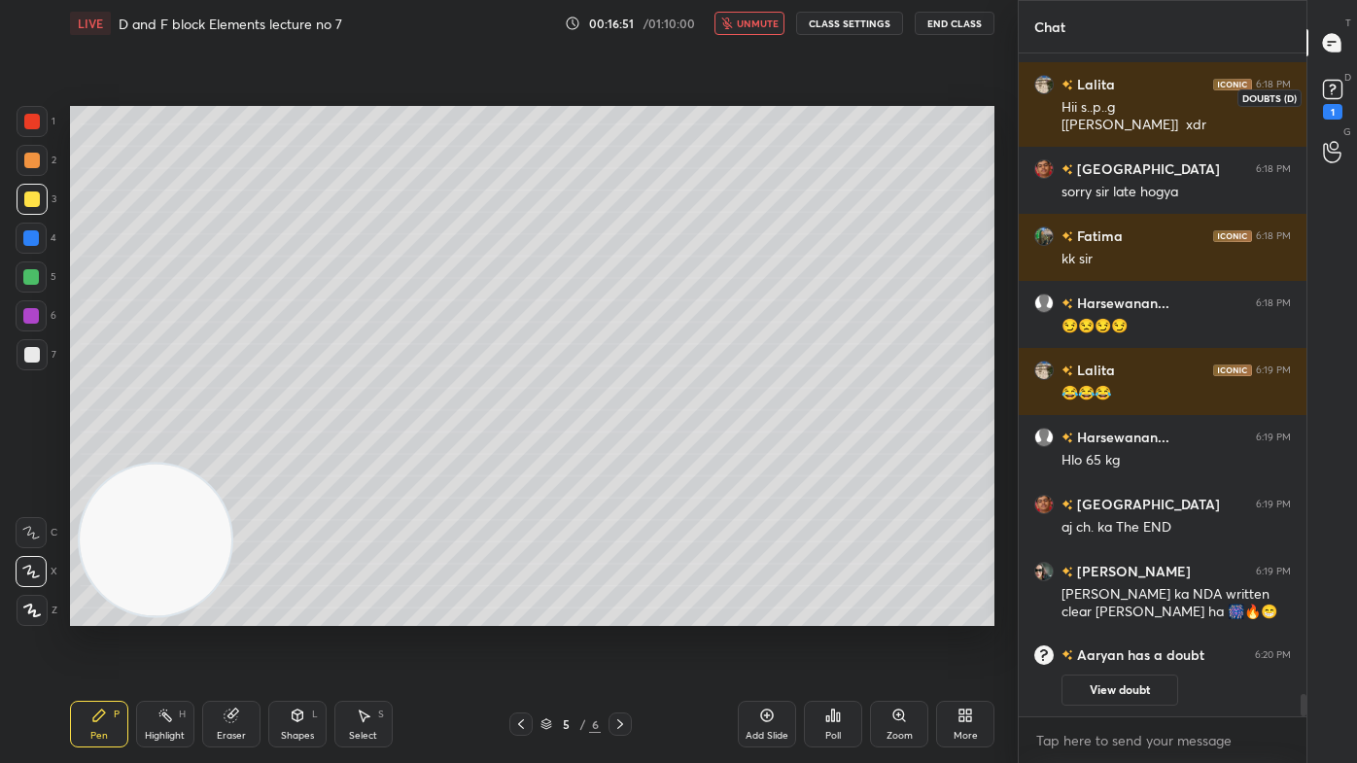
click at [1334, 105] on div "1" at bounding box center [1332, 112] width 19 height 16
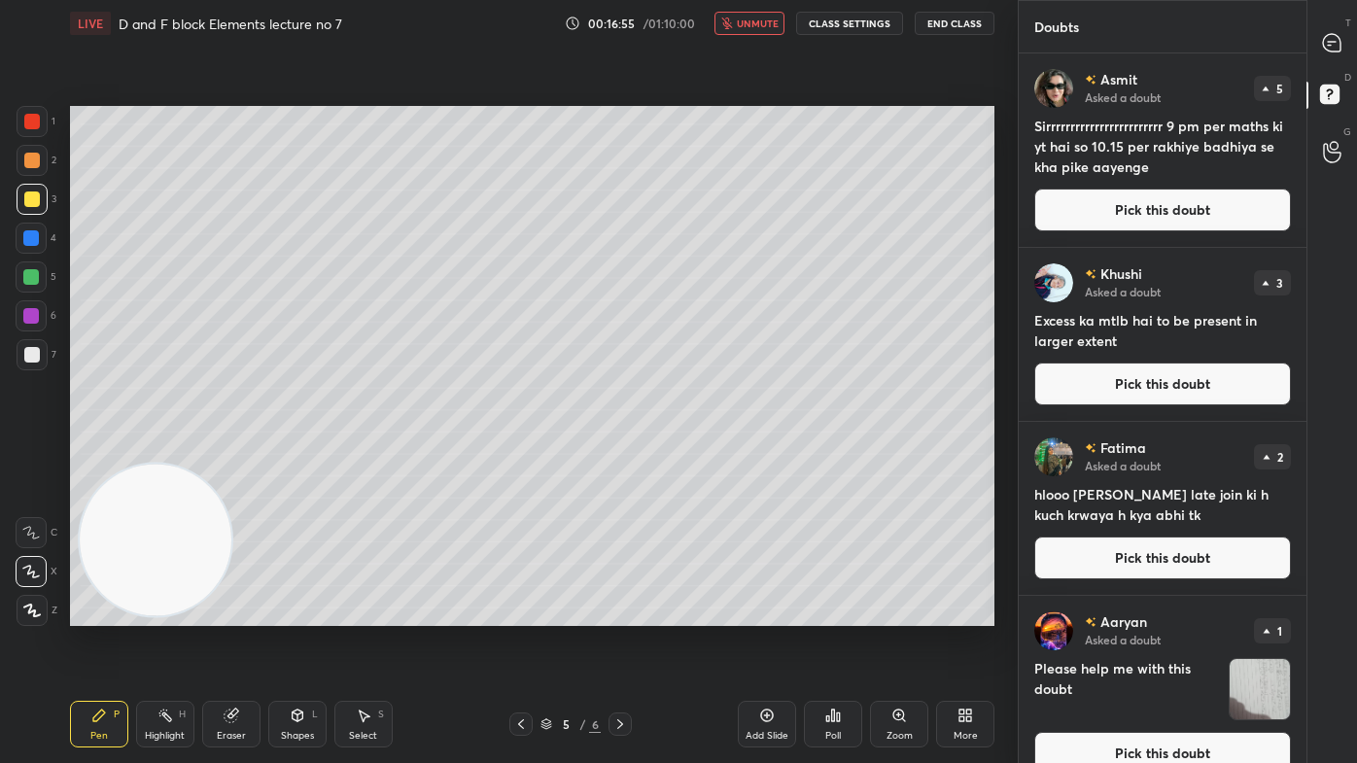
scroll to position [27, 0]
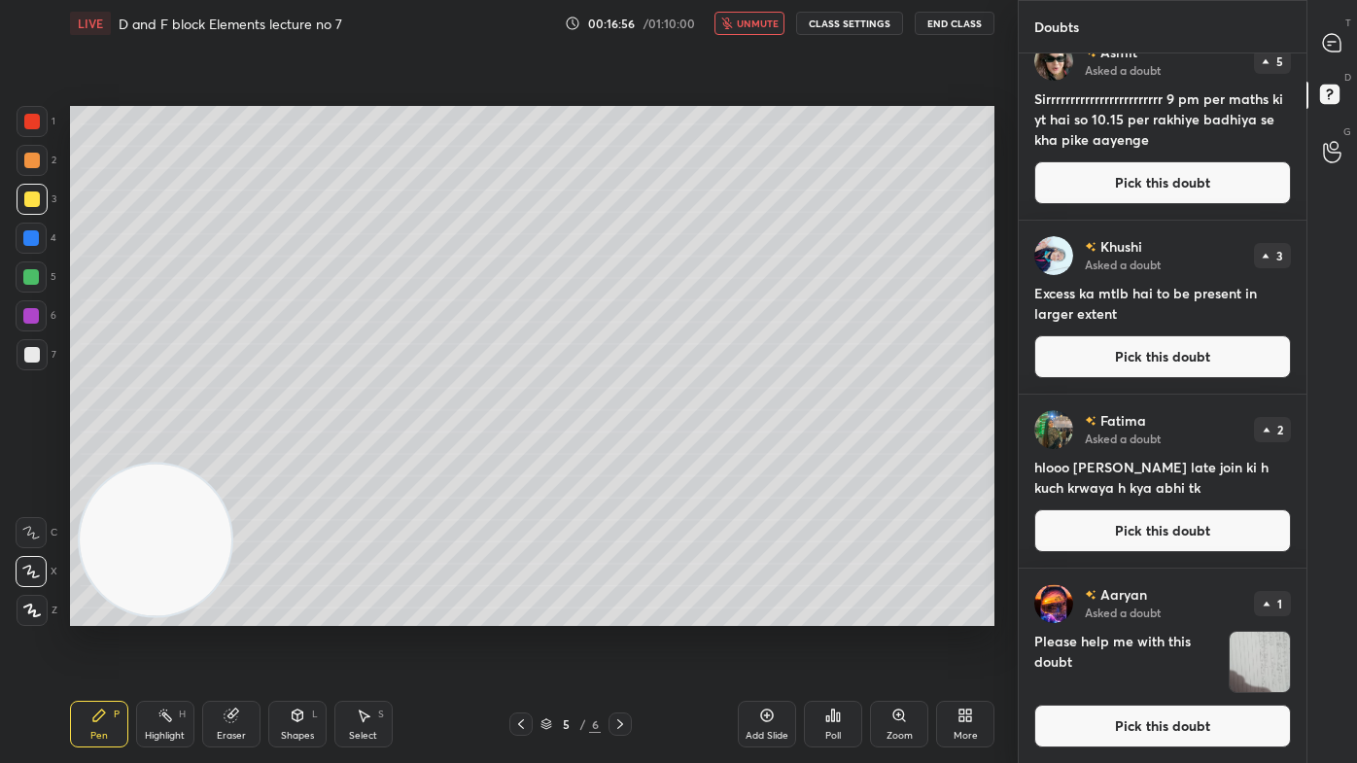
click at [1256, 613] on img "grid" at bounding box center [1259, 662] width 60 height 60
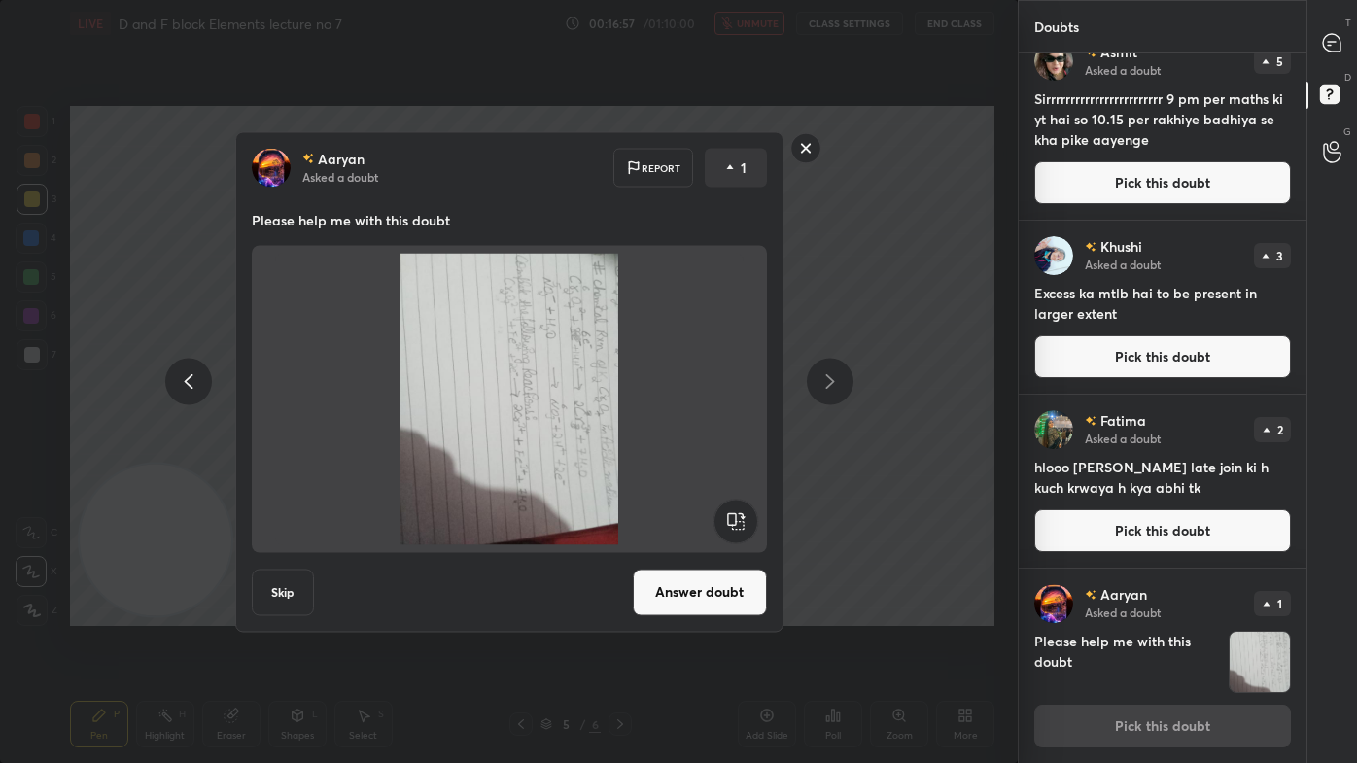
click at [733, 518] on rect at bounding box center [735, 520] width 44 height 44
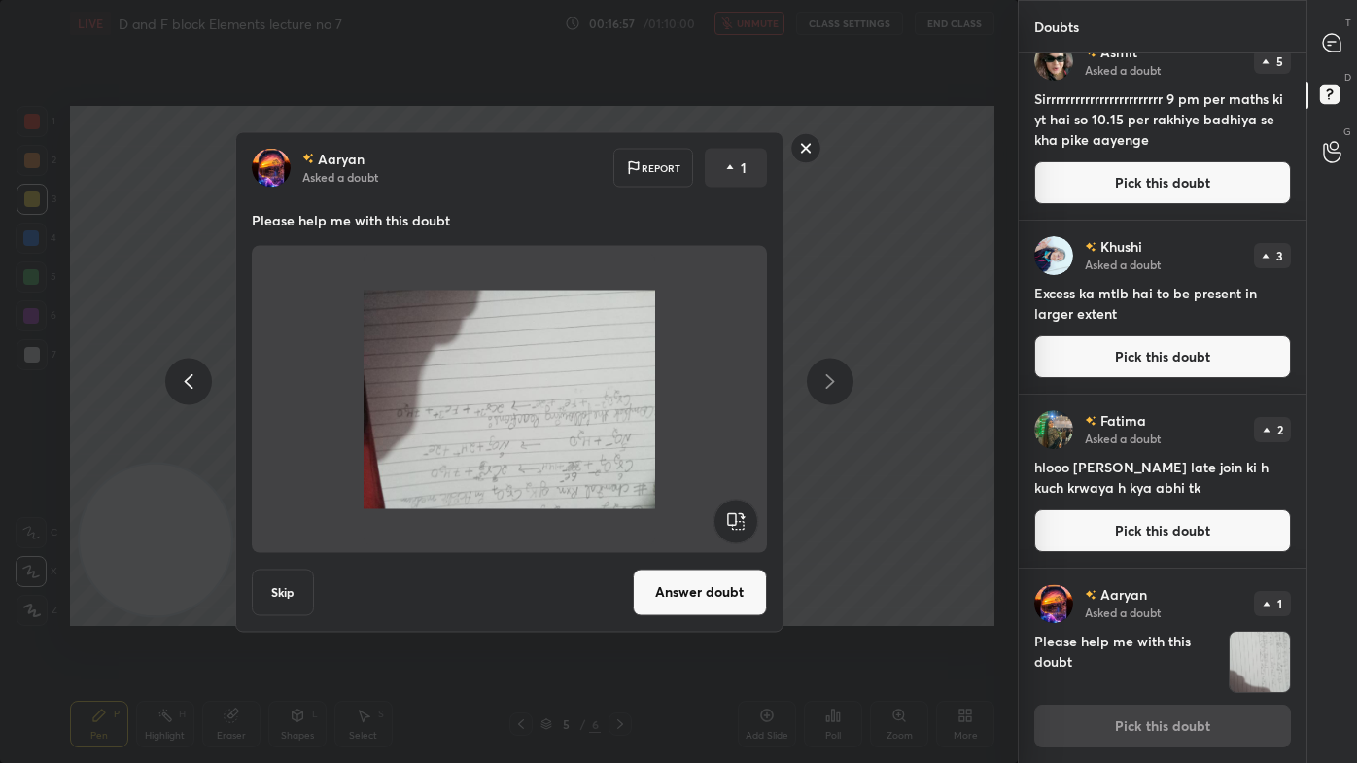
click at [737, 520] on rect at bounding box center [735, 520] width 44 height 44
click at [739, 521] on rect at bounding box center [735, 520] width 44 height 44
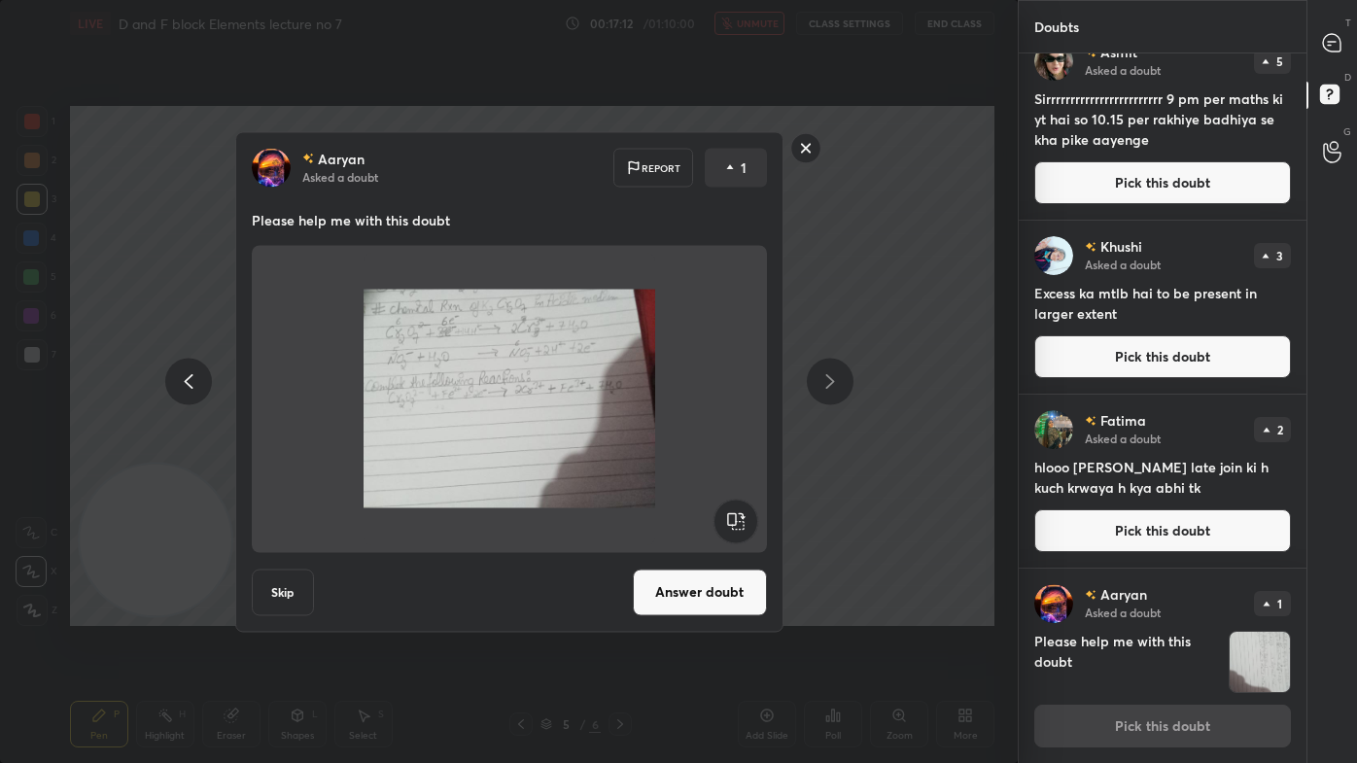
click at [799, 148] on rect at bounding box center [805, 148] width 30 height 30
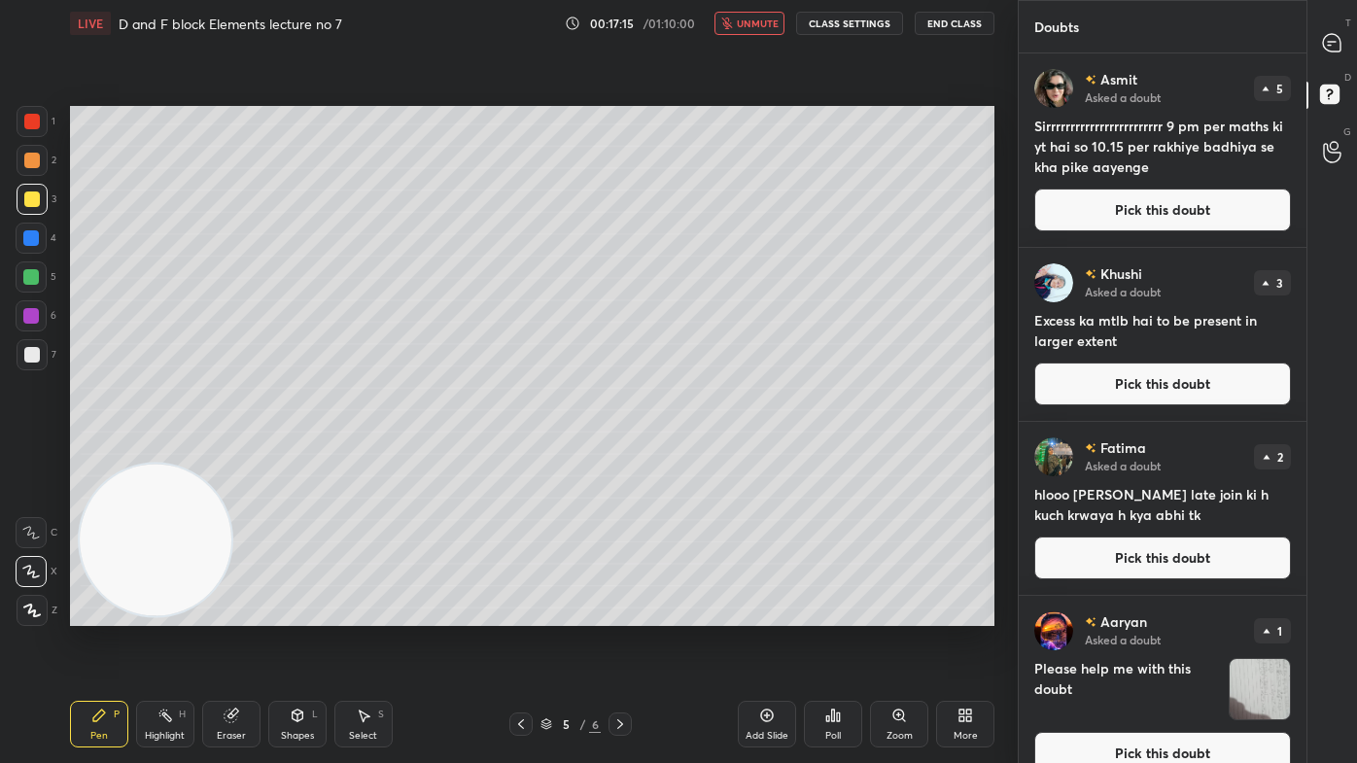
click at [741, 32] on button "unmute" at bounding box center [749, 23] width 70 height 23
click at [1331, 38] on icon at bounding box center [1331, 42] width 17 height 17
type textarea "x"
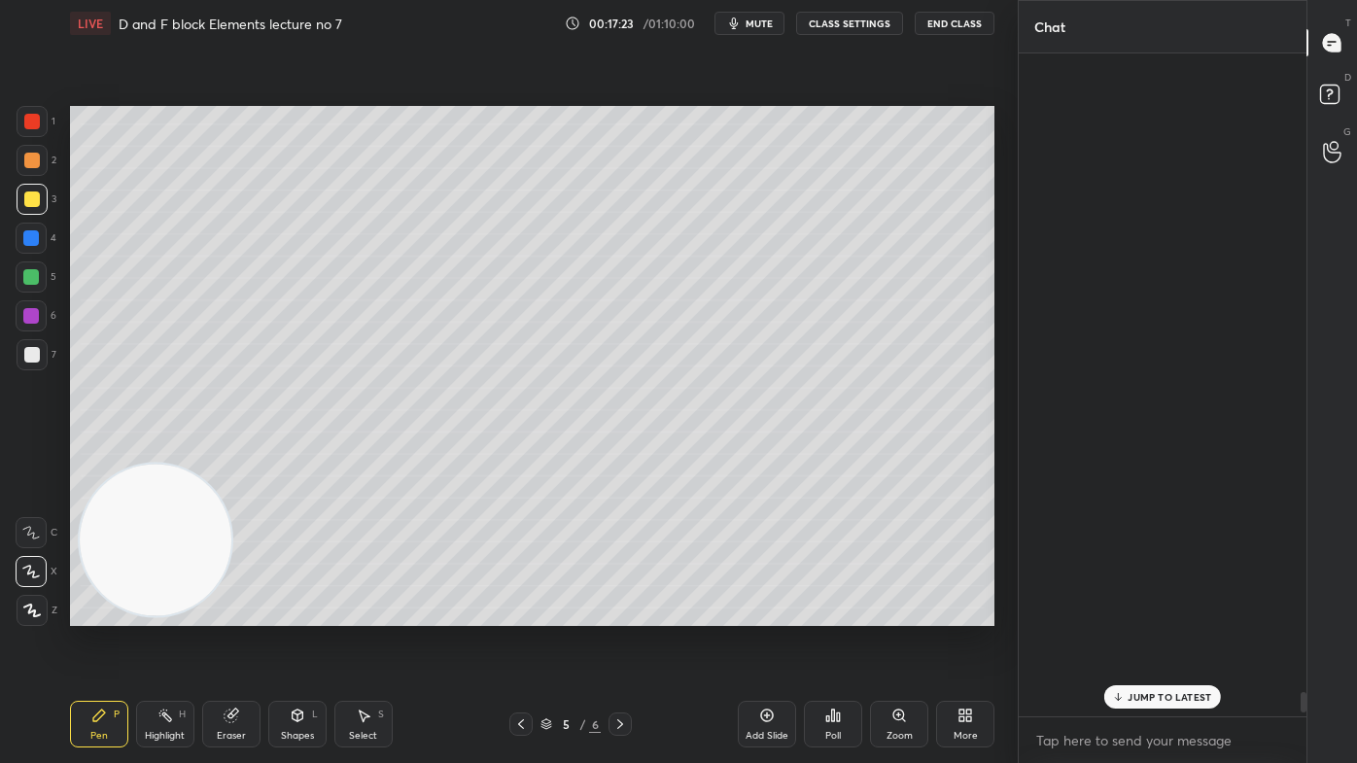
scroll to position [658, 282]
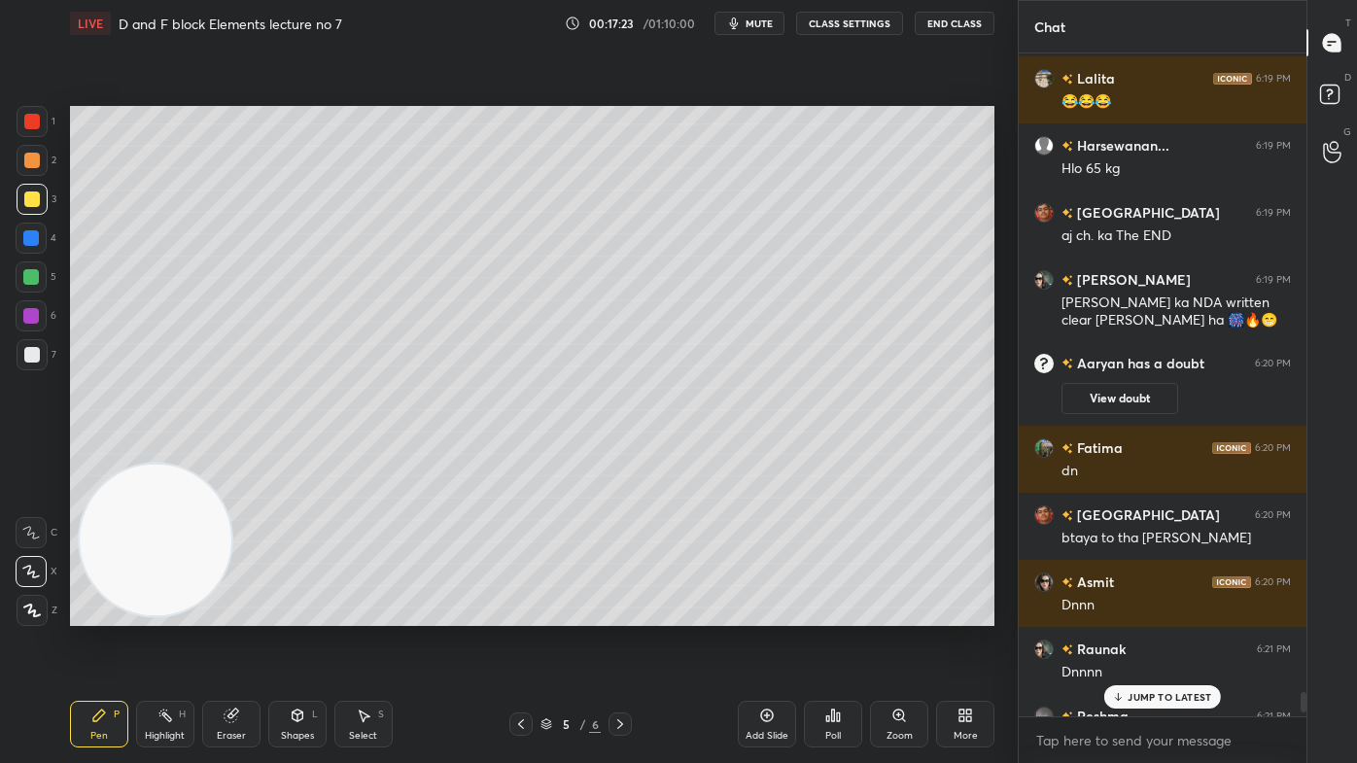
click at [1175, 613] on div "JUMP TO LATEST" at bounding box center [1162, 696] width 117 height 23
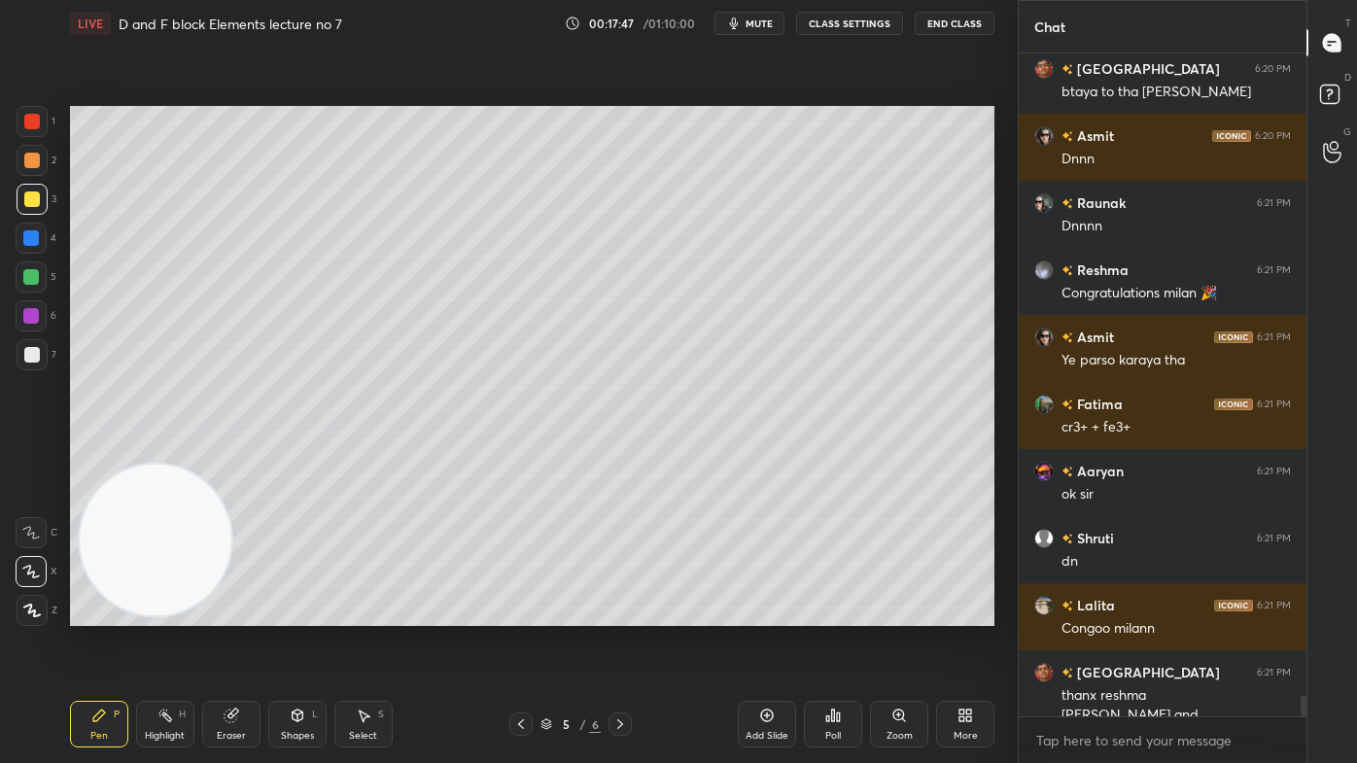
scroll to position [20447, 0]
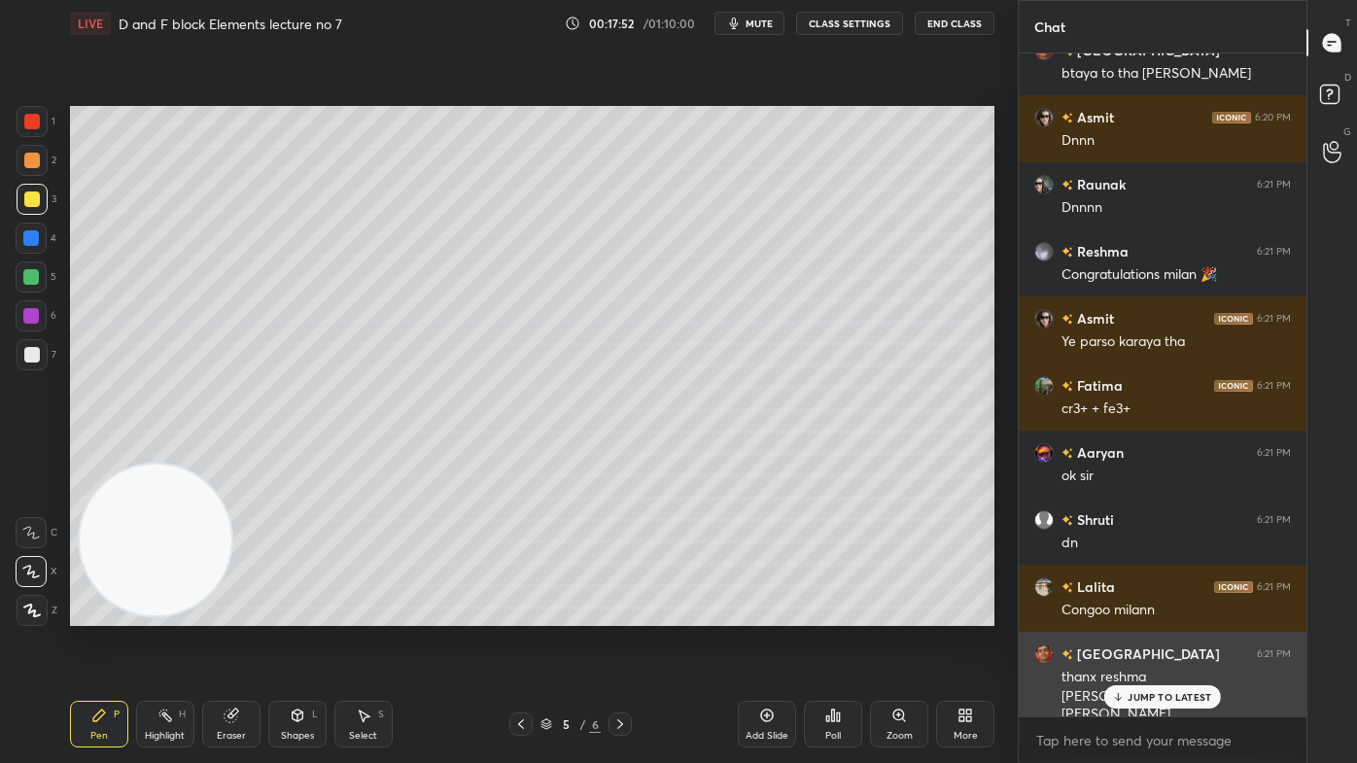
click at [1142, 613] on p "JUMP TO LATEST" at bounding box center [1169, 697] width 84 height 12
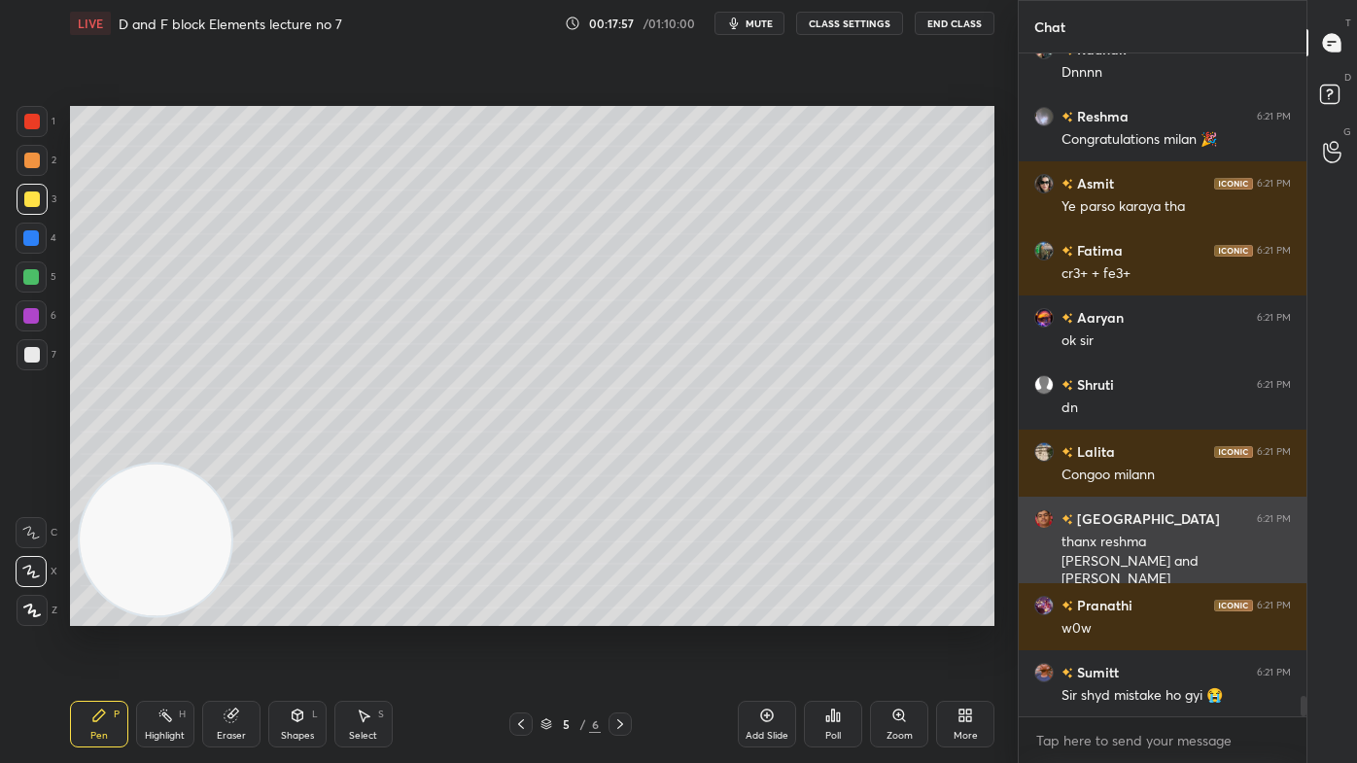
scroll to position [20649, 0]
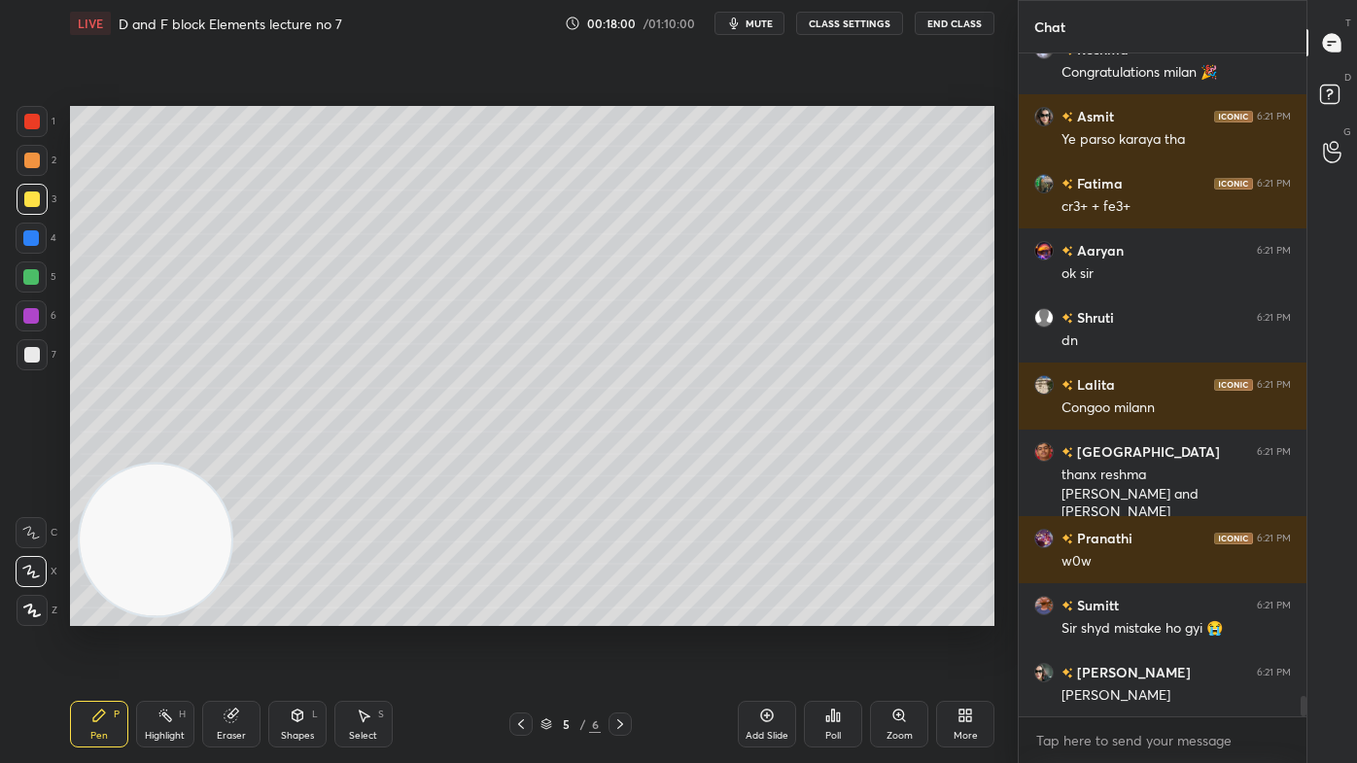
click at [852, 25] on button "CLASS SETTINGS" at bounding box center [849, 23] width 107 height 23
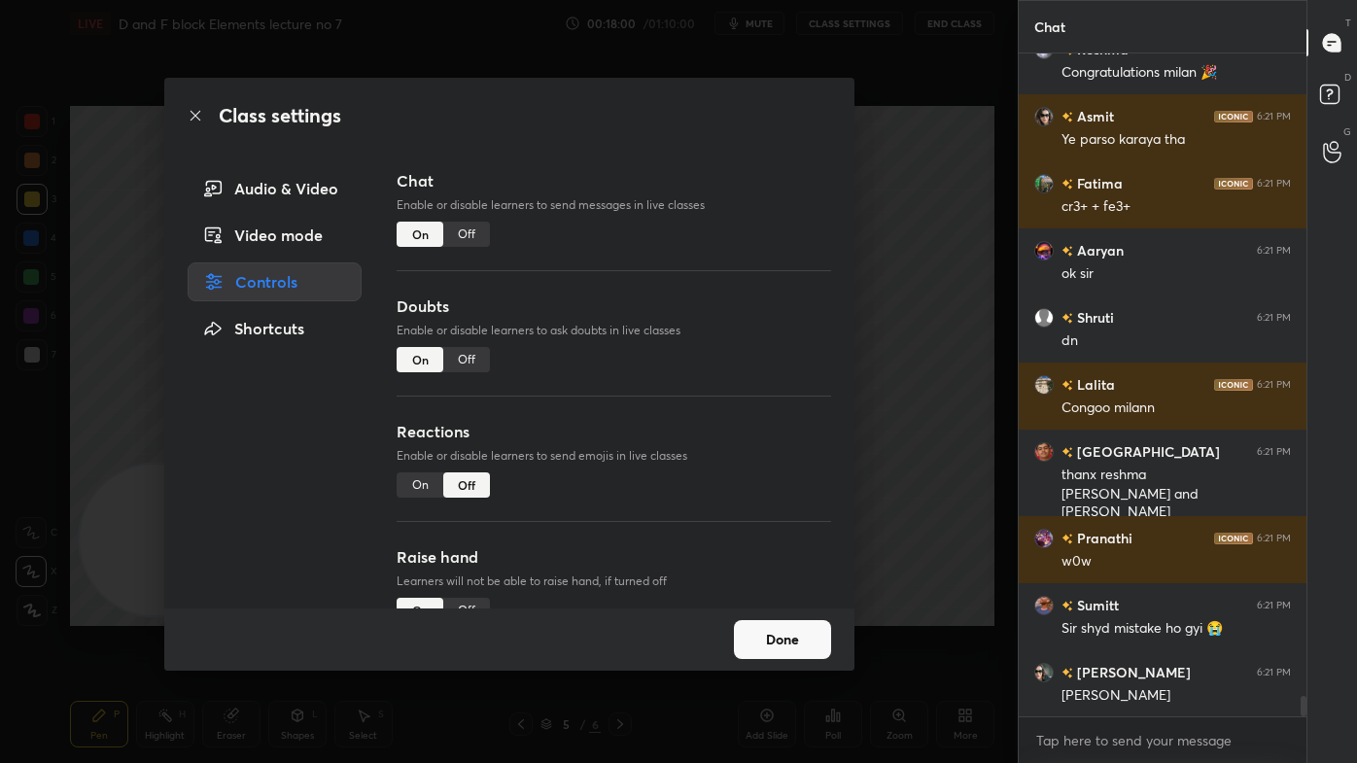
click at [468, 241] on div "Off" at bounding box center [466, 234] width 47 height 25
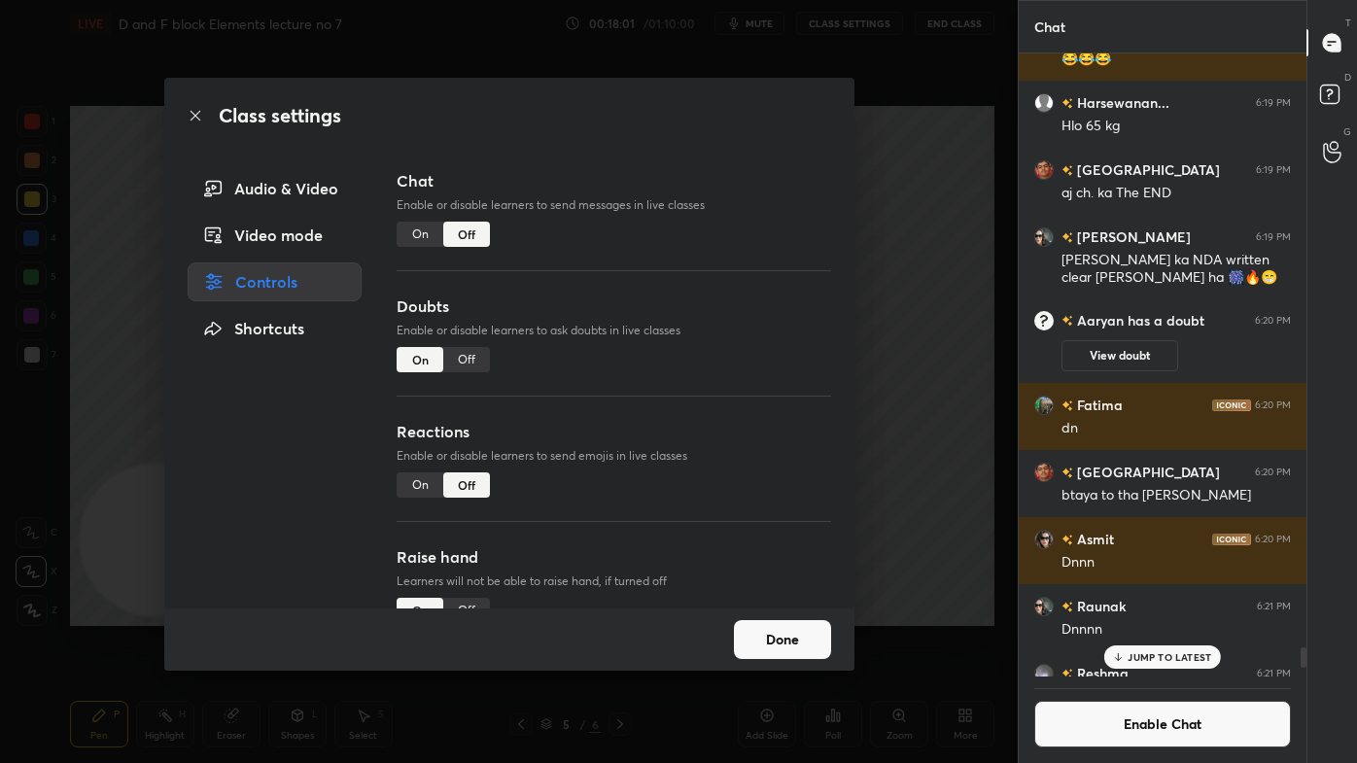
scroll to position [618, 282]
click at [911, 189] on div "Class settings Audio & Video Video mode Controls Shortcuts Chat Enable or disab…" at bounding box center [508, 381] width 1017 height 763
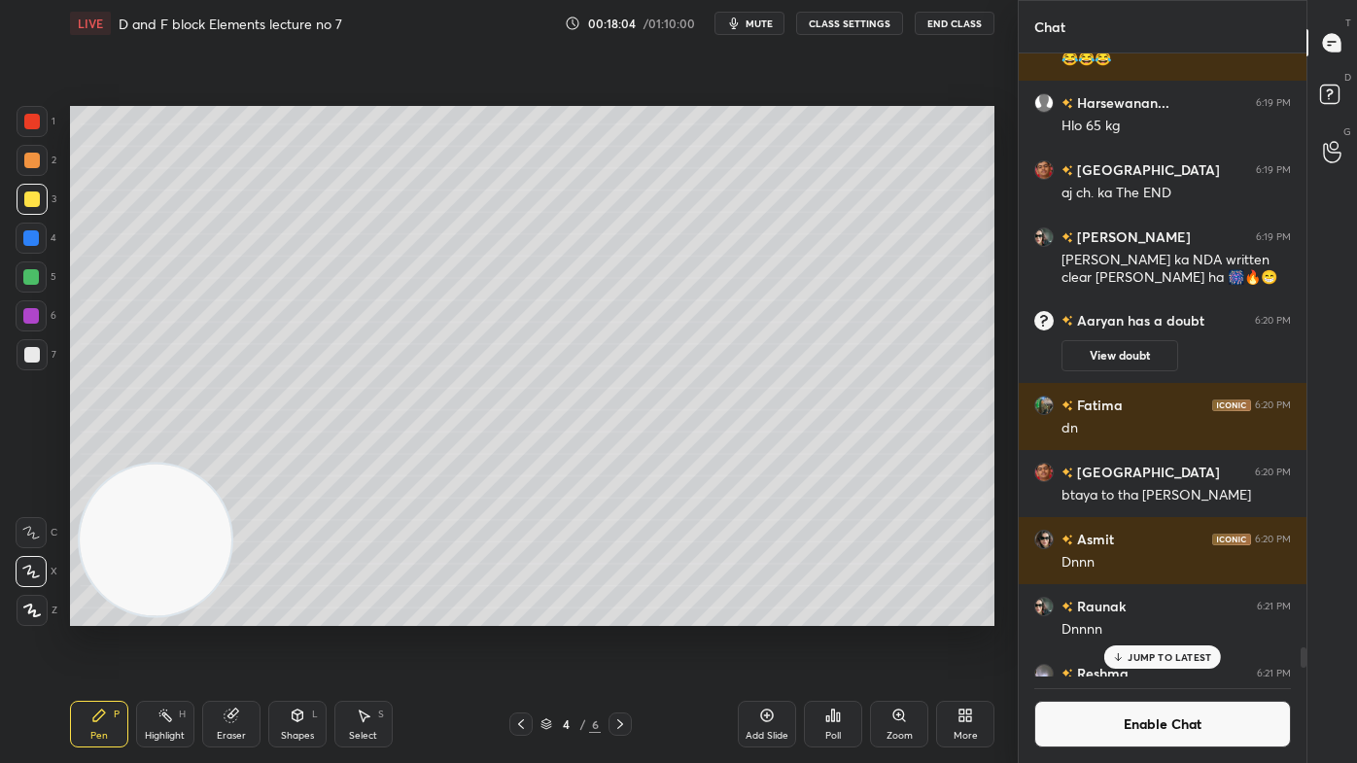
click at [22, 129] on div at bounding box center [32, 121] width 31 height 31
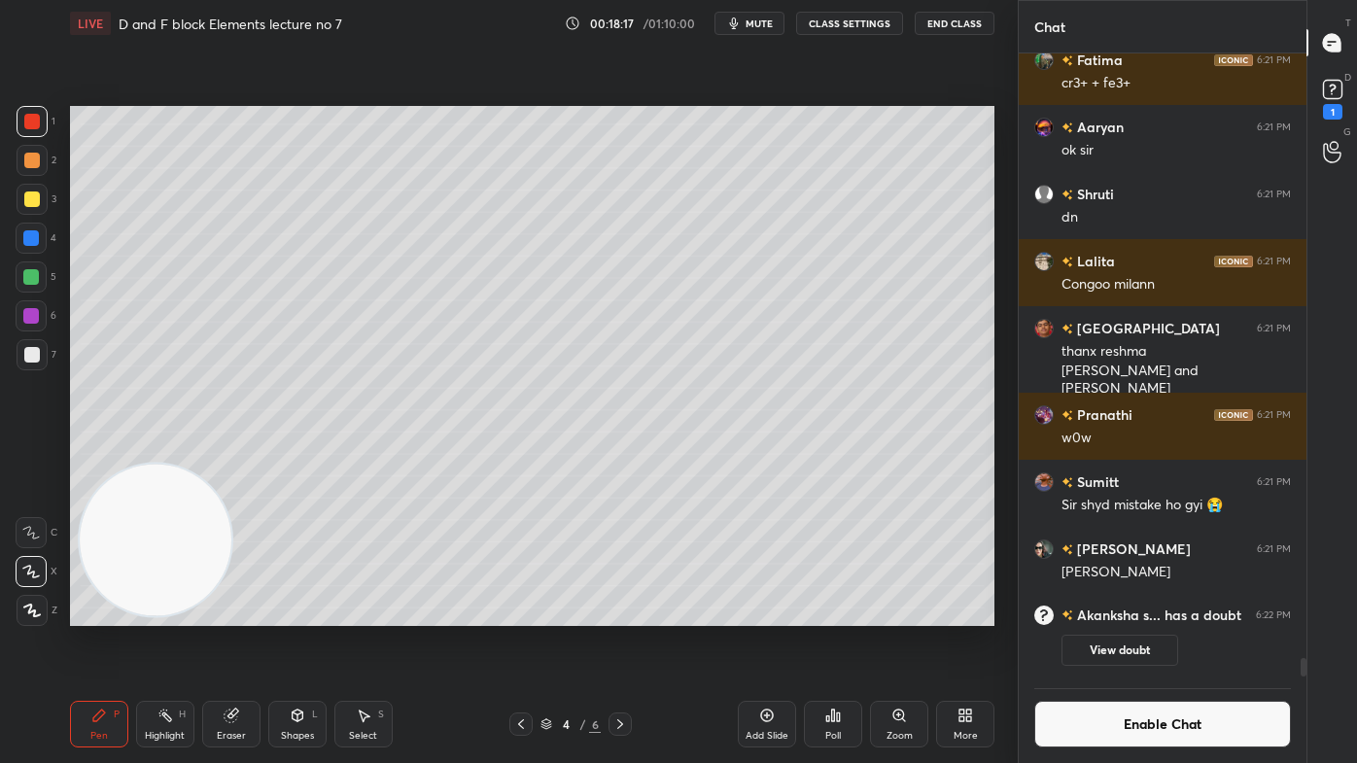
click at [860, 27] on button "CLASS SETTINGS" at bounding box center [849, 23] width 107 height 23
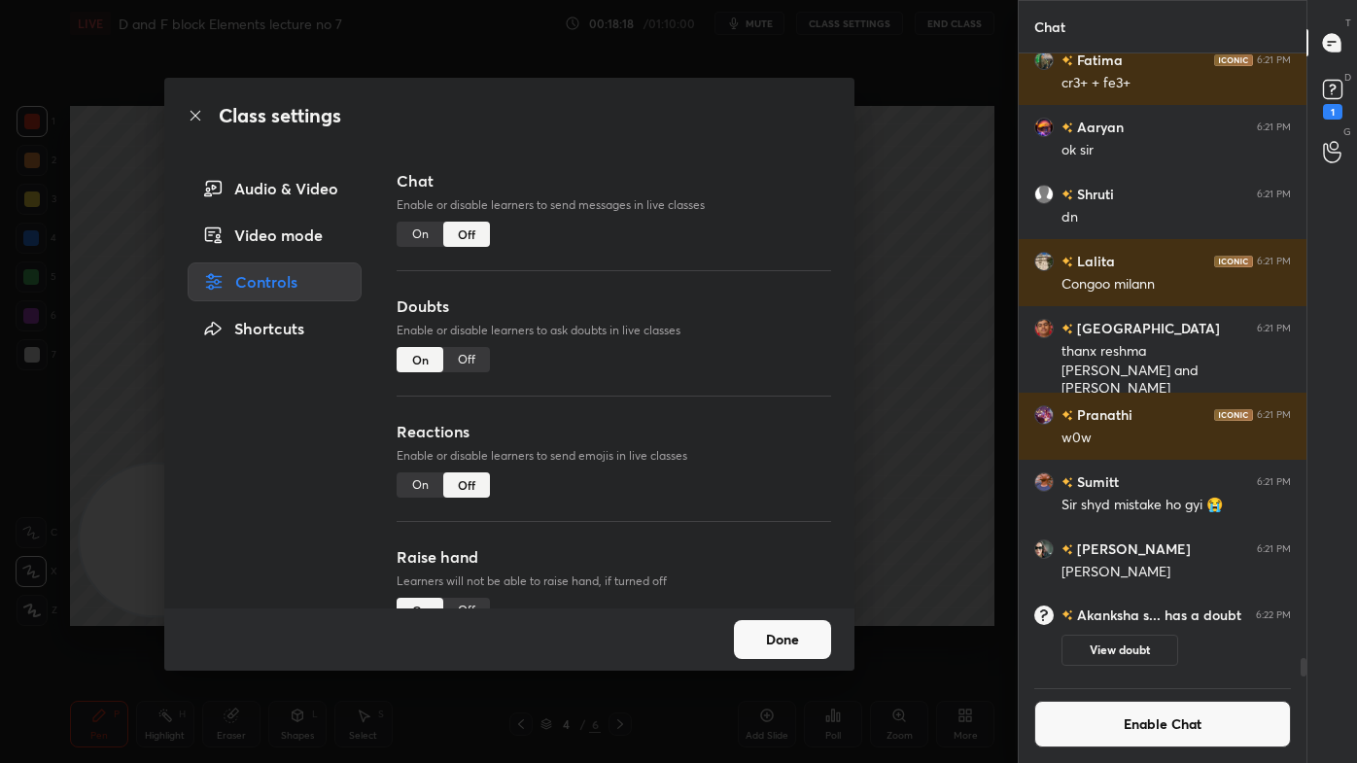
click at [476, 355] on div "Off" at bounding box center [466, 359] width 47 height 25
click at [934, 233] on div "Class settings Audio & Video Video mode Controls Shortcuts Chat Enable or disab…" at bounding box center [508, 381] width 1017 height 763
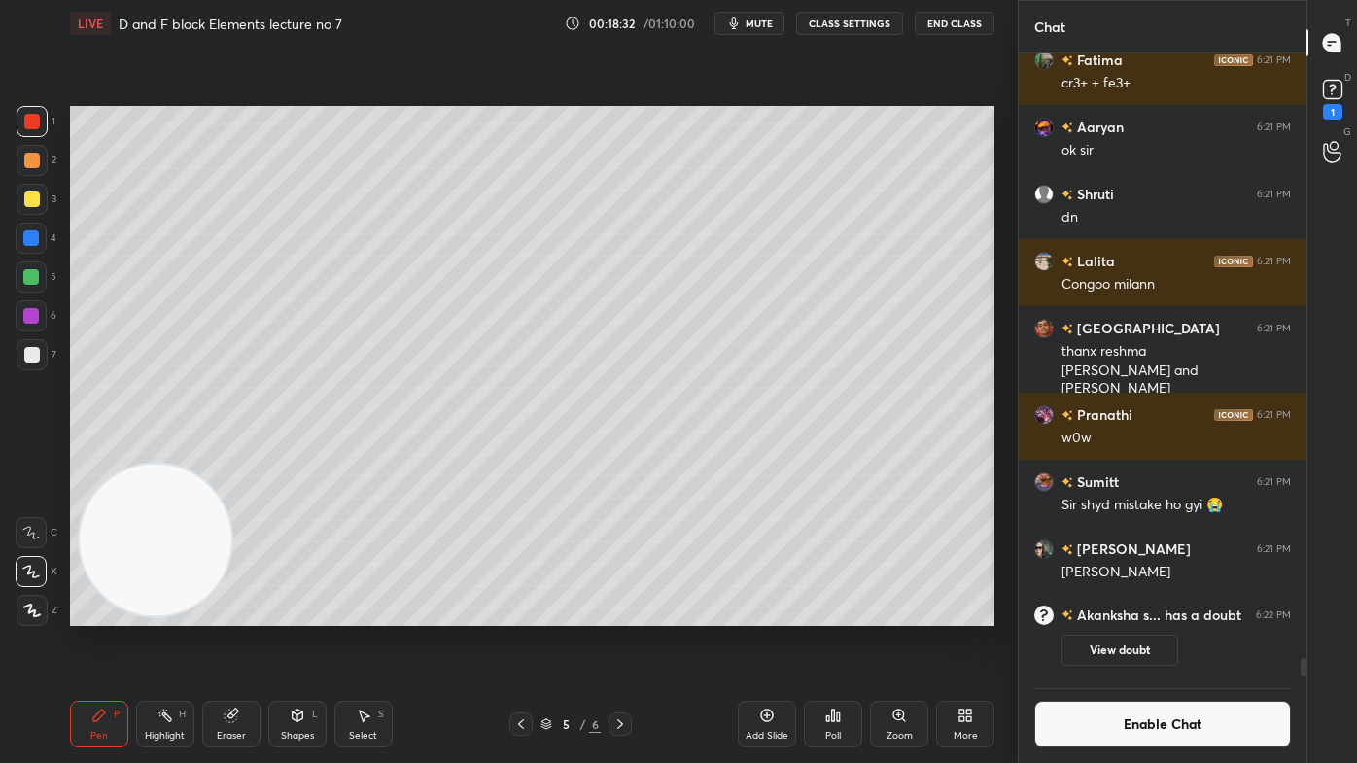
click at [39, 356] on div at bounding box center [32, 355] width 16 height 16
click at [17, 199] on div at bounding box center [32, 199] width 31 height 31
click at [33, 289] on div at bounding box center [31, 276] width 31 height 31
click at [41, 132] on div at bounding box center [32, 121] width 31 height 31
click at [33, 199] on div at bounding box center [32, 199] width 16 height 16
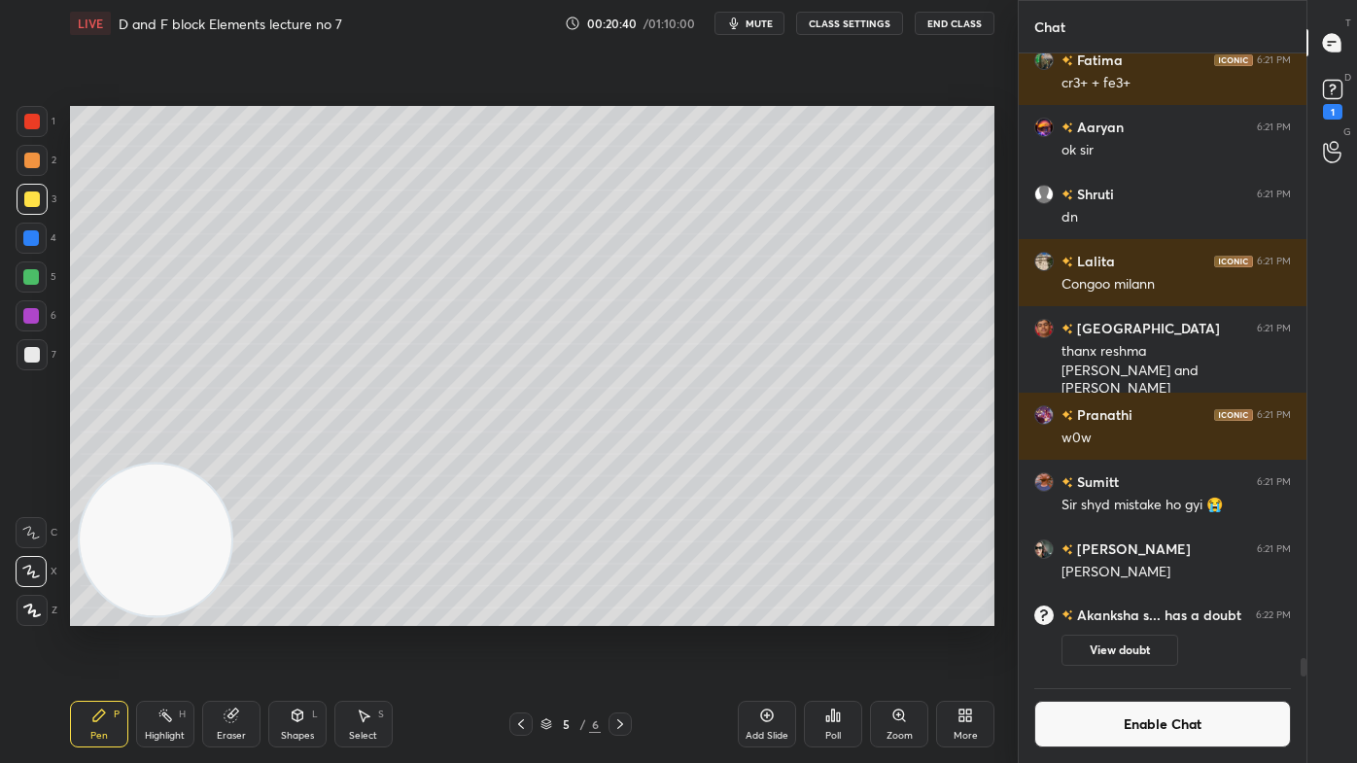
click at [31, 275] on div at bounding box center [31, 277] width 16 height 16
click at [24, 200] on div at bounding box center [32, 199] width 16 height 16
click at [1167, 613] on button "Enable Chat" at bounding box center [1162, 724] width 257 height 47
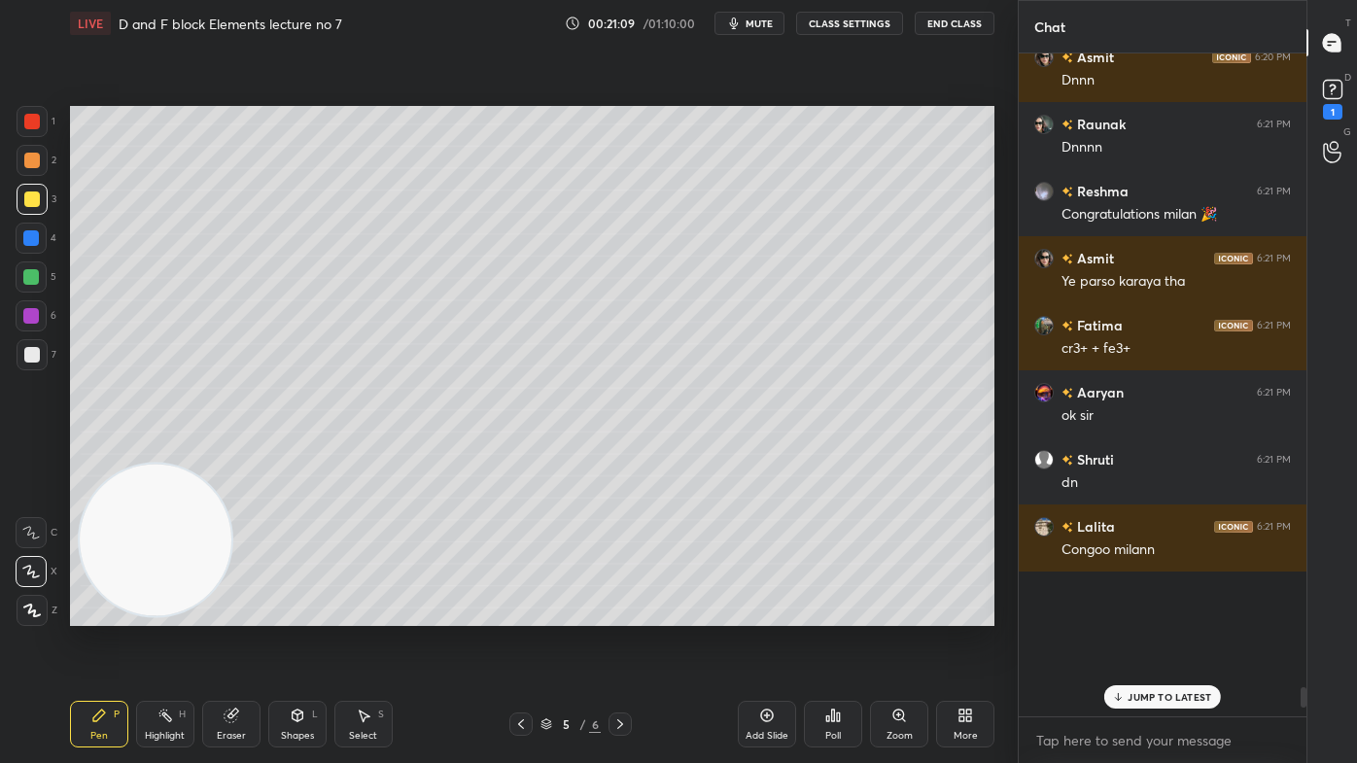
scroll to position [658, 282]
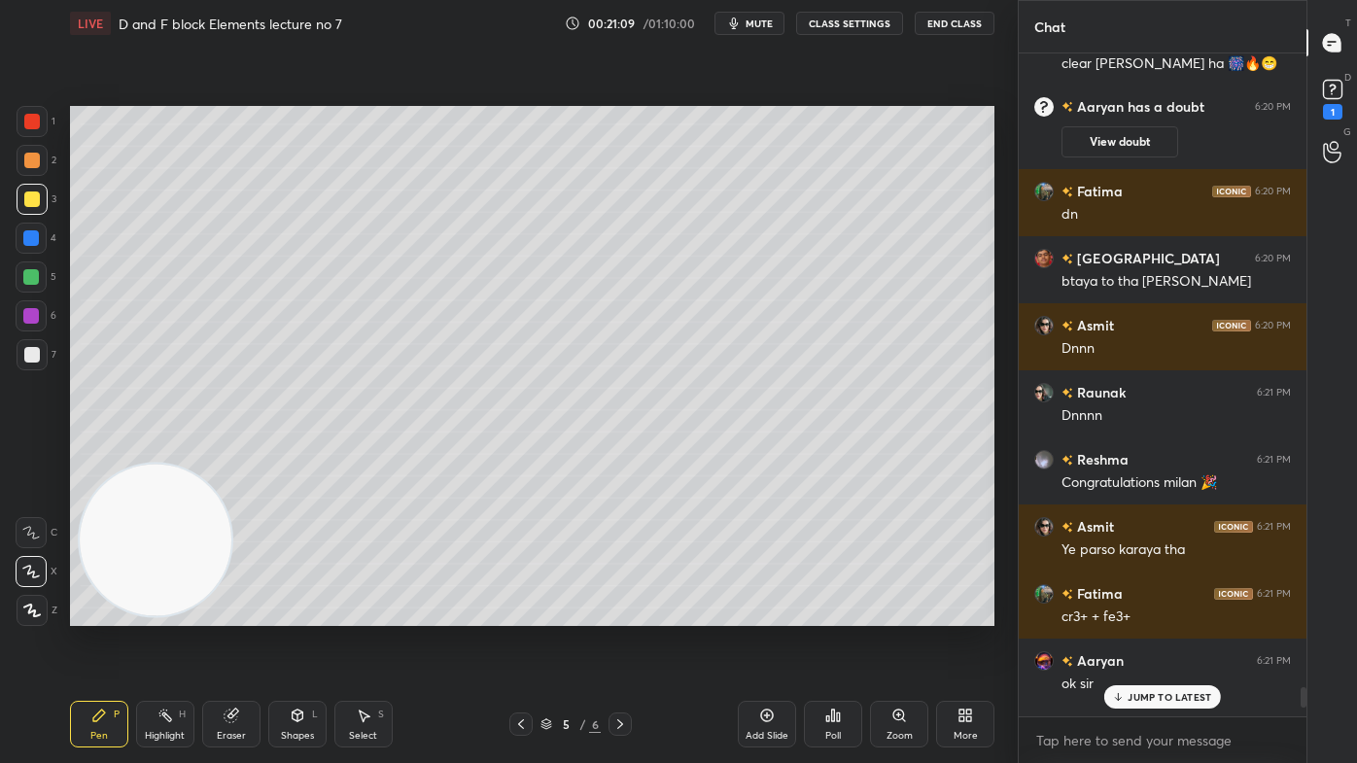
click at [1155, 613] on p "JUMP TO LATEST" at bounding box center [1169, 697] width 84 height 12
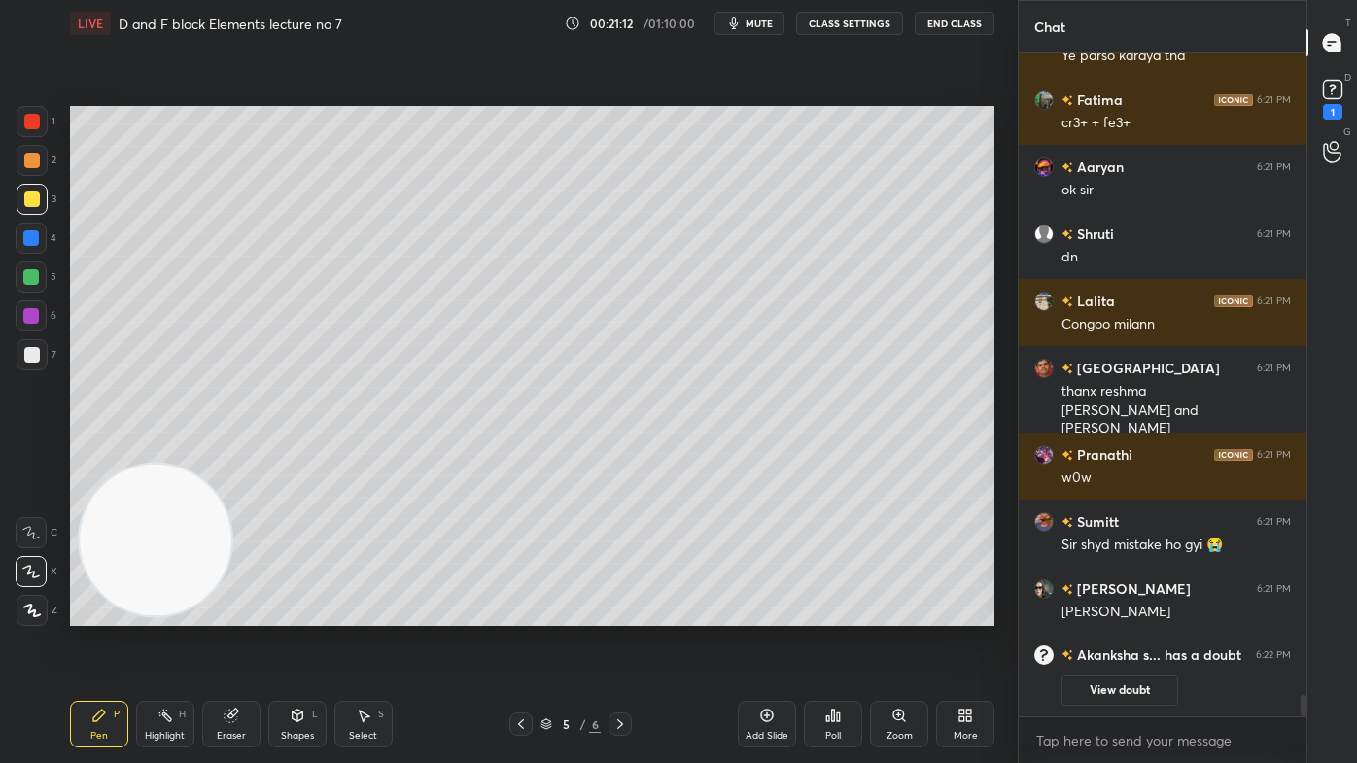
click at [1106, 613] on button "View doubt" at bounding box center [1119, 689] width 117 height 31
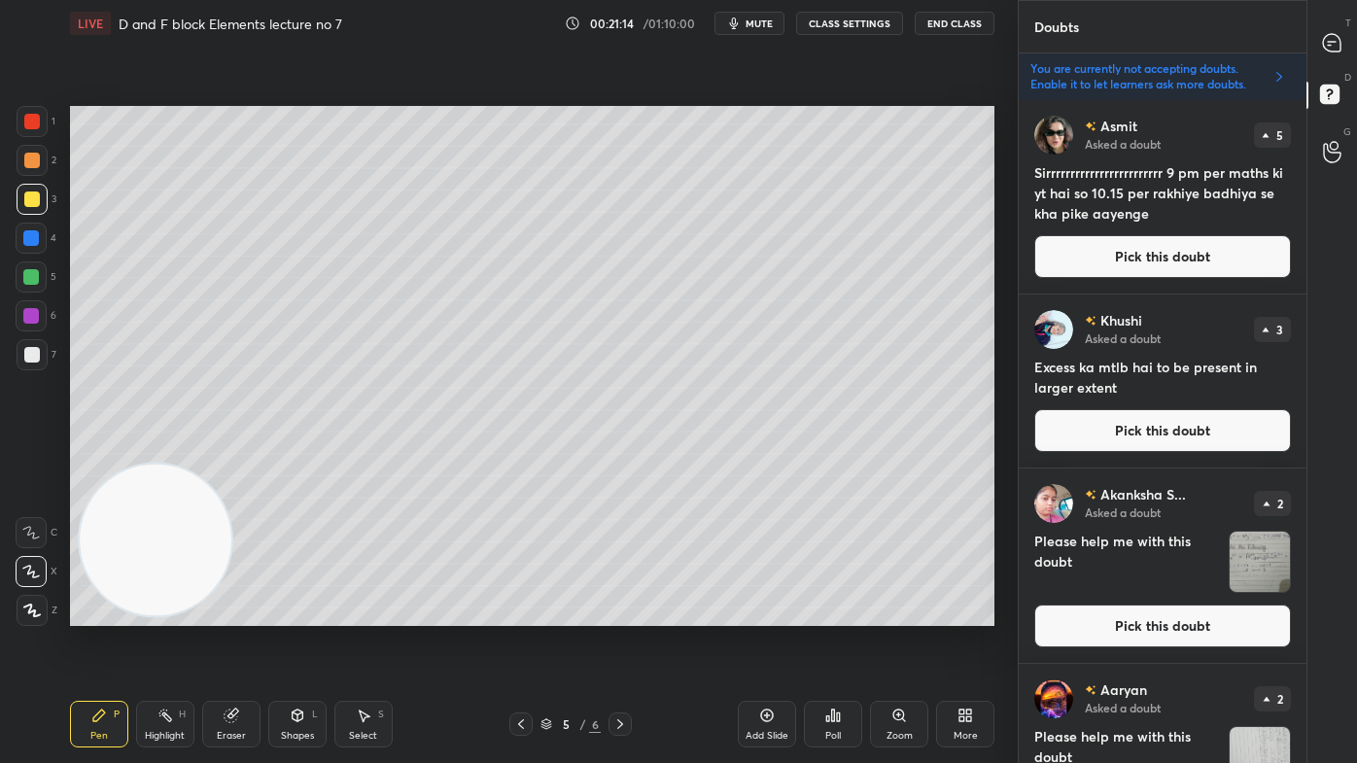
drag, startPoint x: 1244, startPoint y: 556, endPoint x: 1248, endPoint y: 572, distance: 17.0
click at [1244, 554] on img "grid" at bounding box center [1259, 562] width 60 height 60
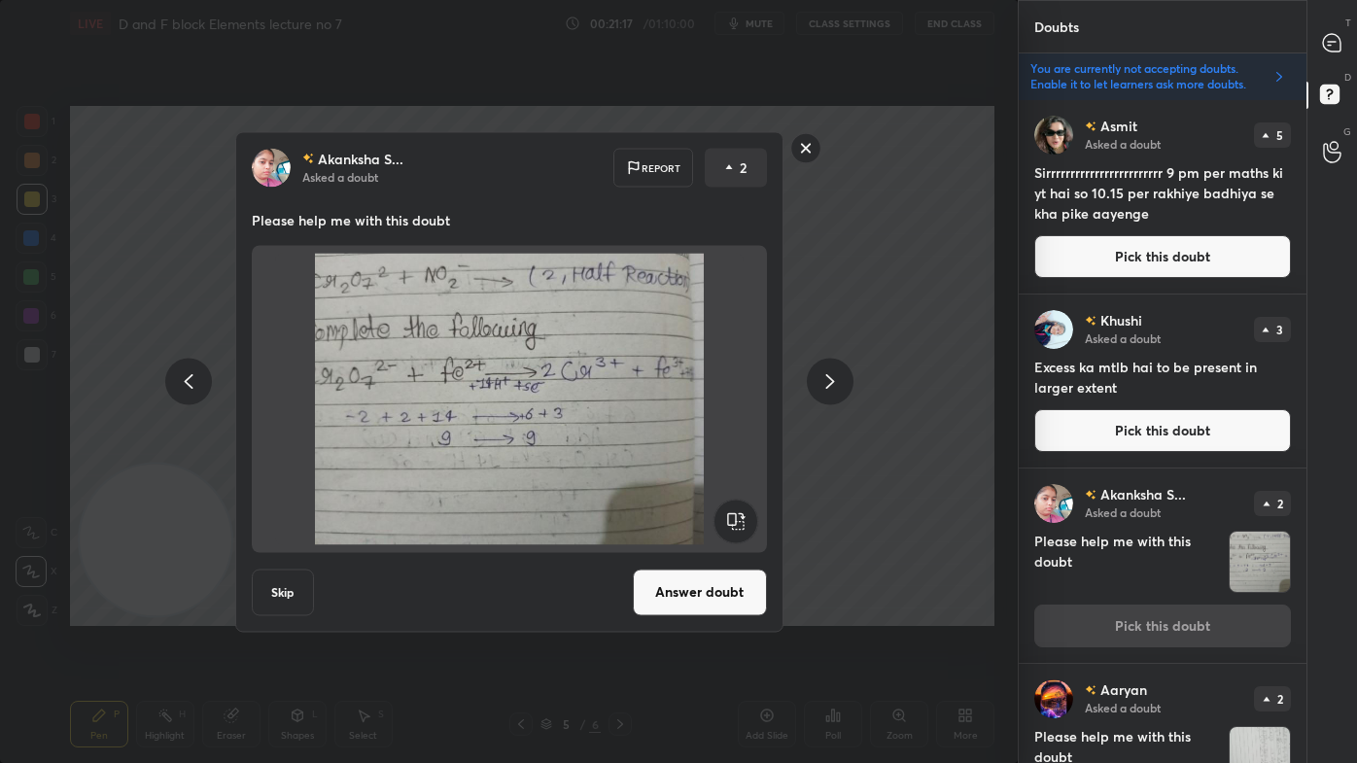
click at [805, 145] on rect at bounding box center [805, 148] width 30 height 30
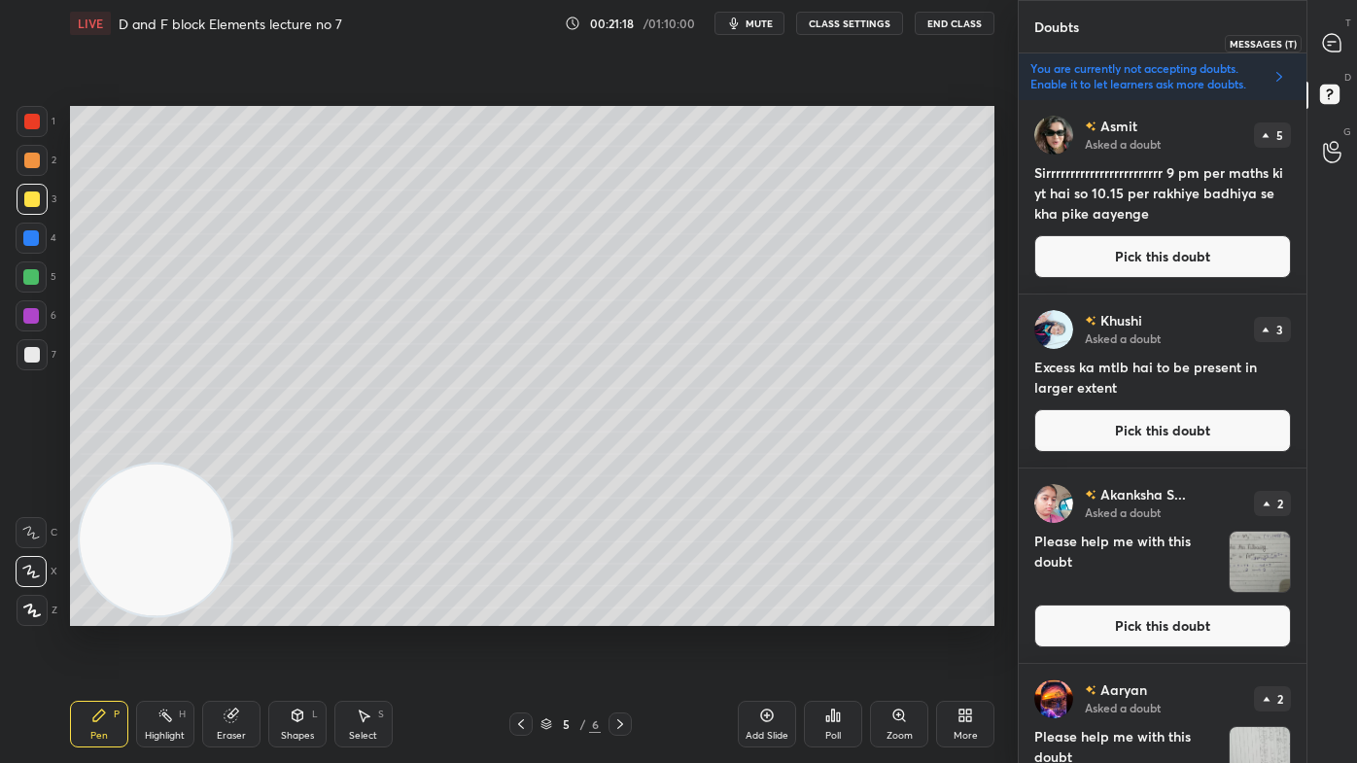
click at [1338, 36] on icon at bounding box center [1332, 43] width 20 height 20
type textarea "x"
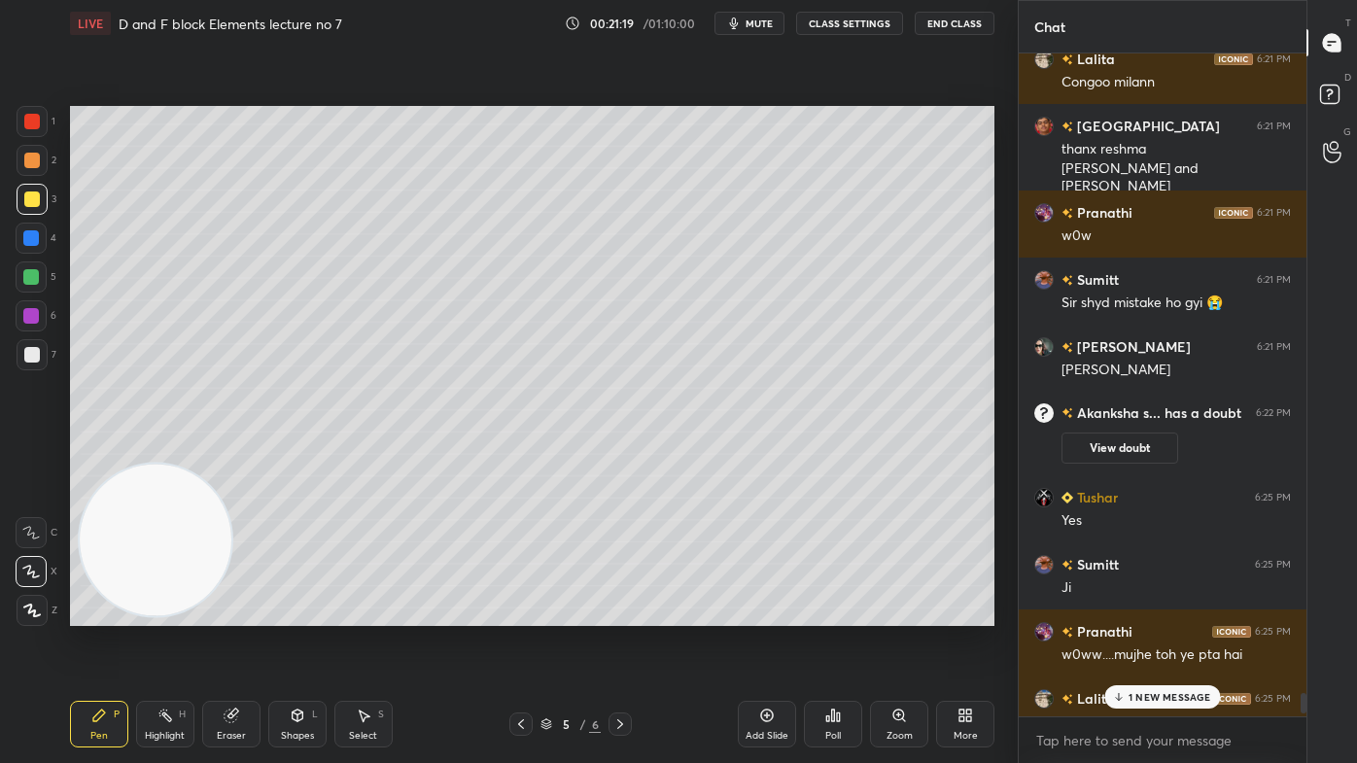
click at [1193, 613] on p "1 NEW MESSAGE" at bounding box center [1169, 697] width 83 height 12
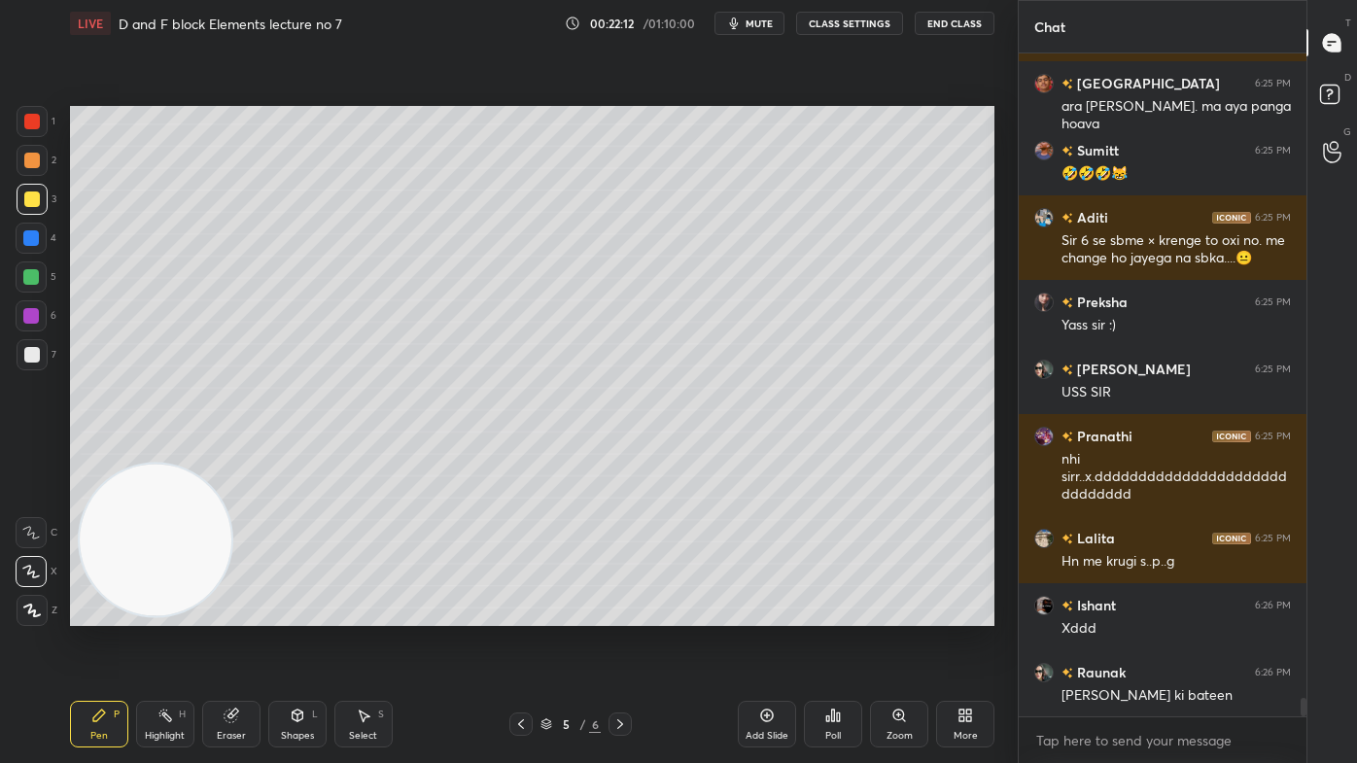
scroll to position [23171, 0]
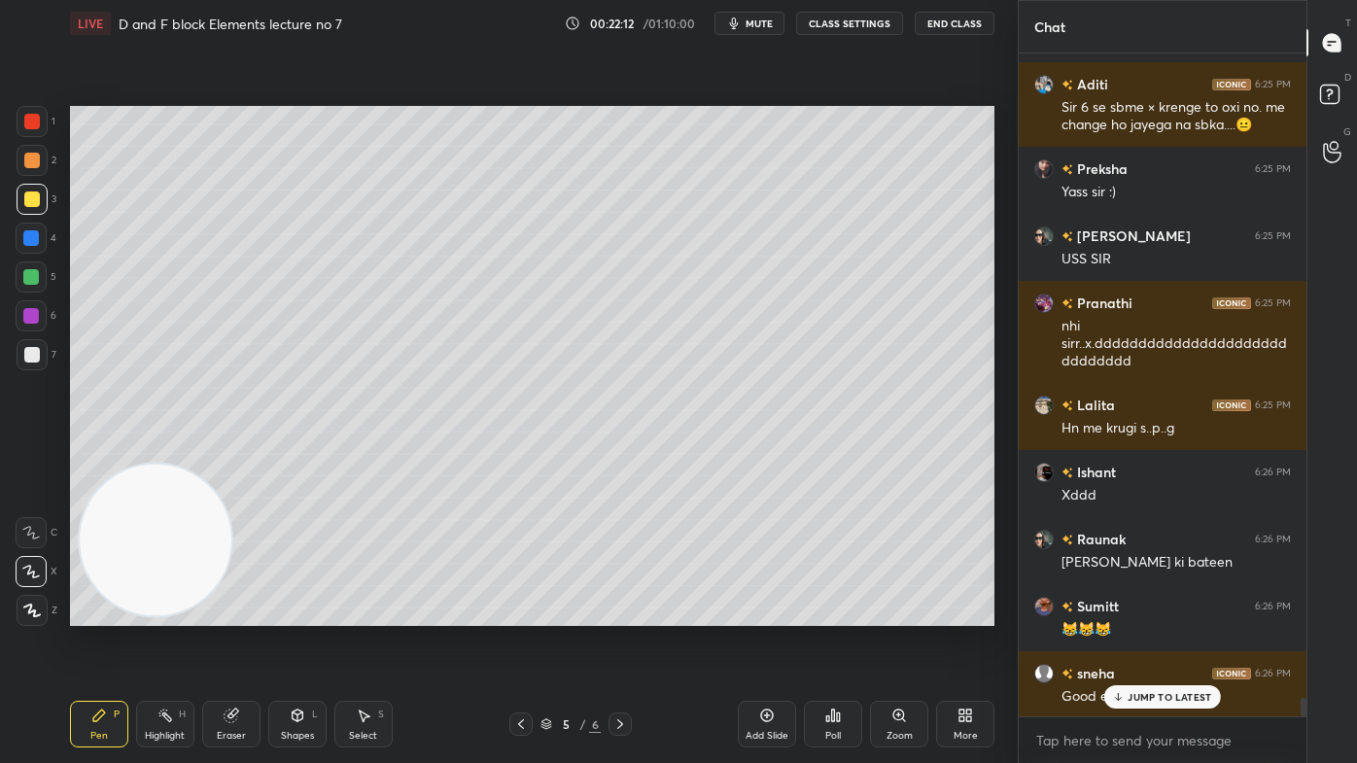
click at [766, 23] on span "mute" at bounding box center [758, 24] width 27 height 14
click at [763, 22] on span "unmute" at bounding box center [758, 24] width 42 height 14
click at [763, 25] on span "mute" at bounding box center [758, 24] width 27 height 14
click at [761, 23] on span "unmute" at bounding box center [758, 24] width 42 height 14
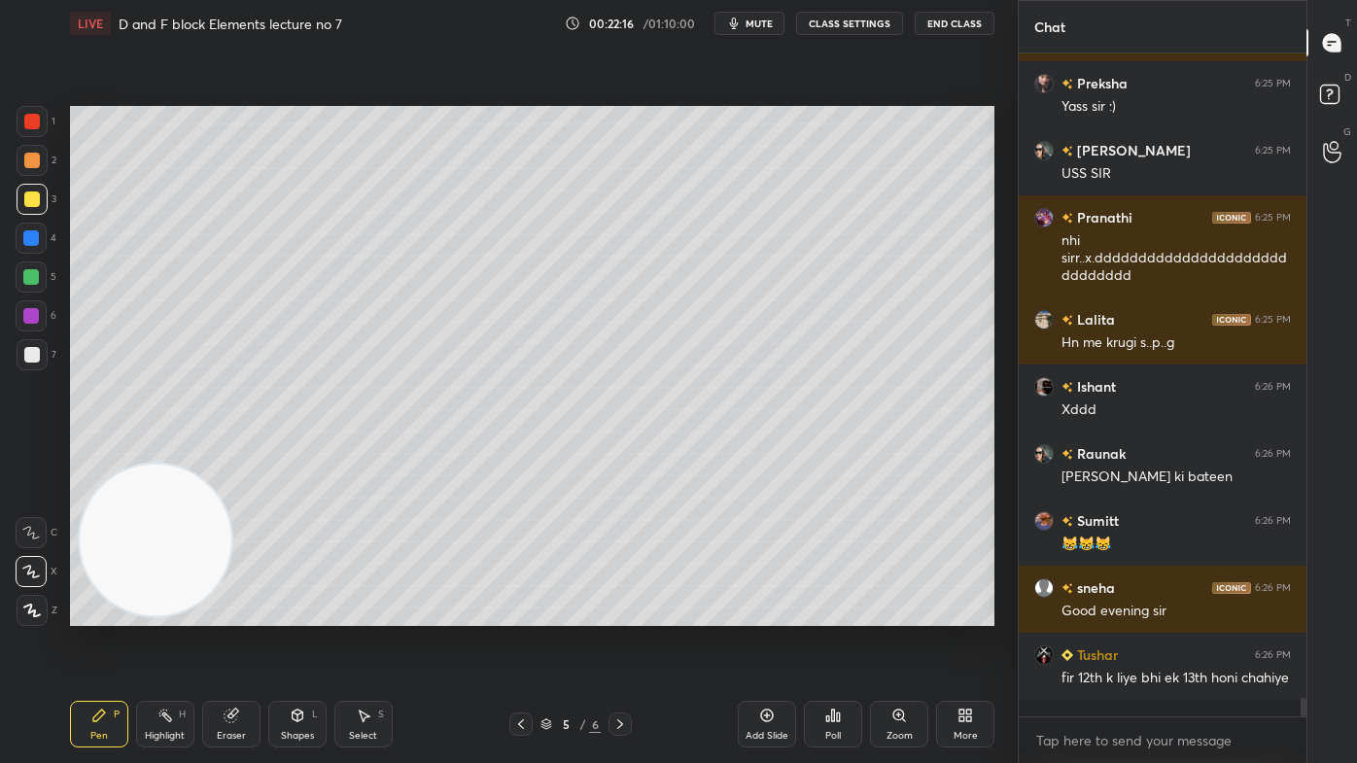
click at [767, 613] on div "Add Slide" at bounding box center [766, 736] width 43 height 10
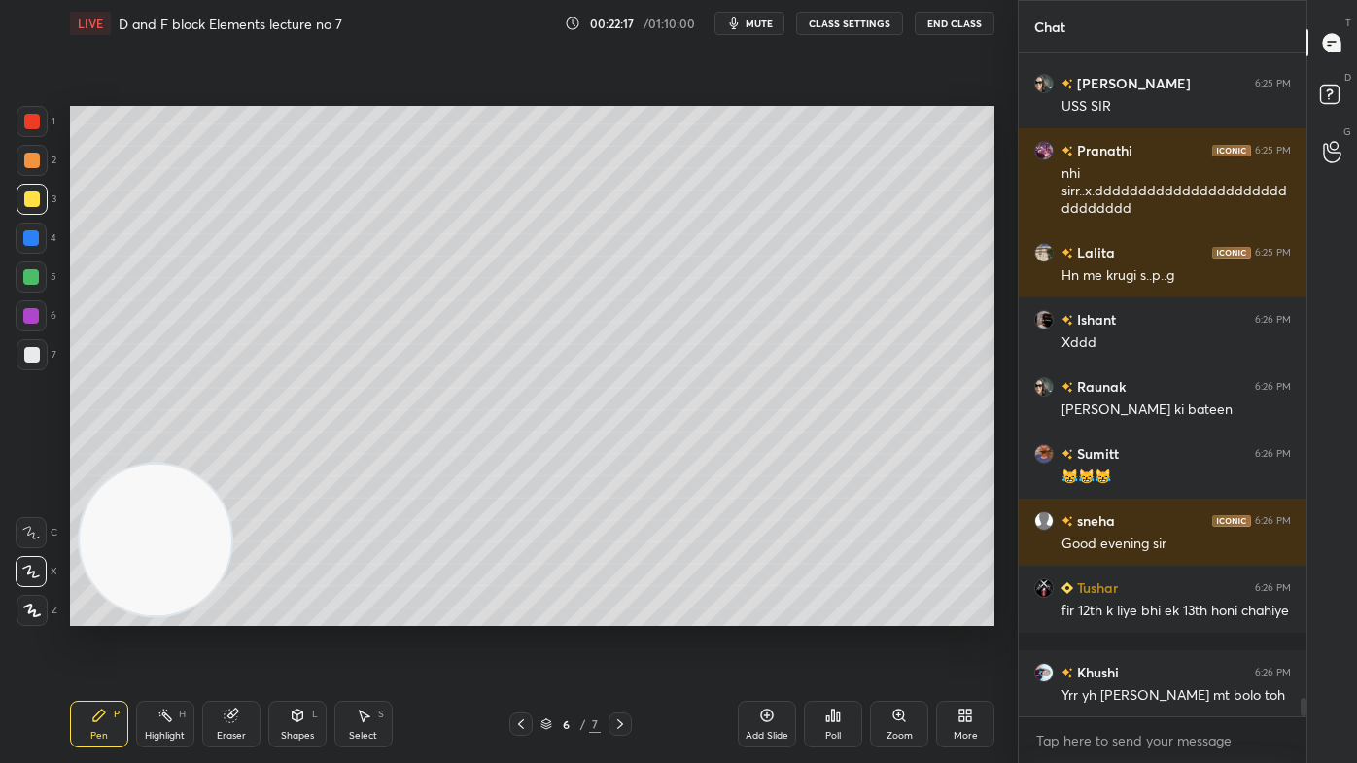
drag, startPoint x: 40, startPoint y: 198, endPoint x: 47, endPoint y: 224, distance: 27.1
click at [39, 199] on div at bounding box center [32, 199] width 31 height 31
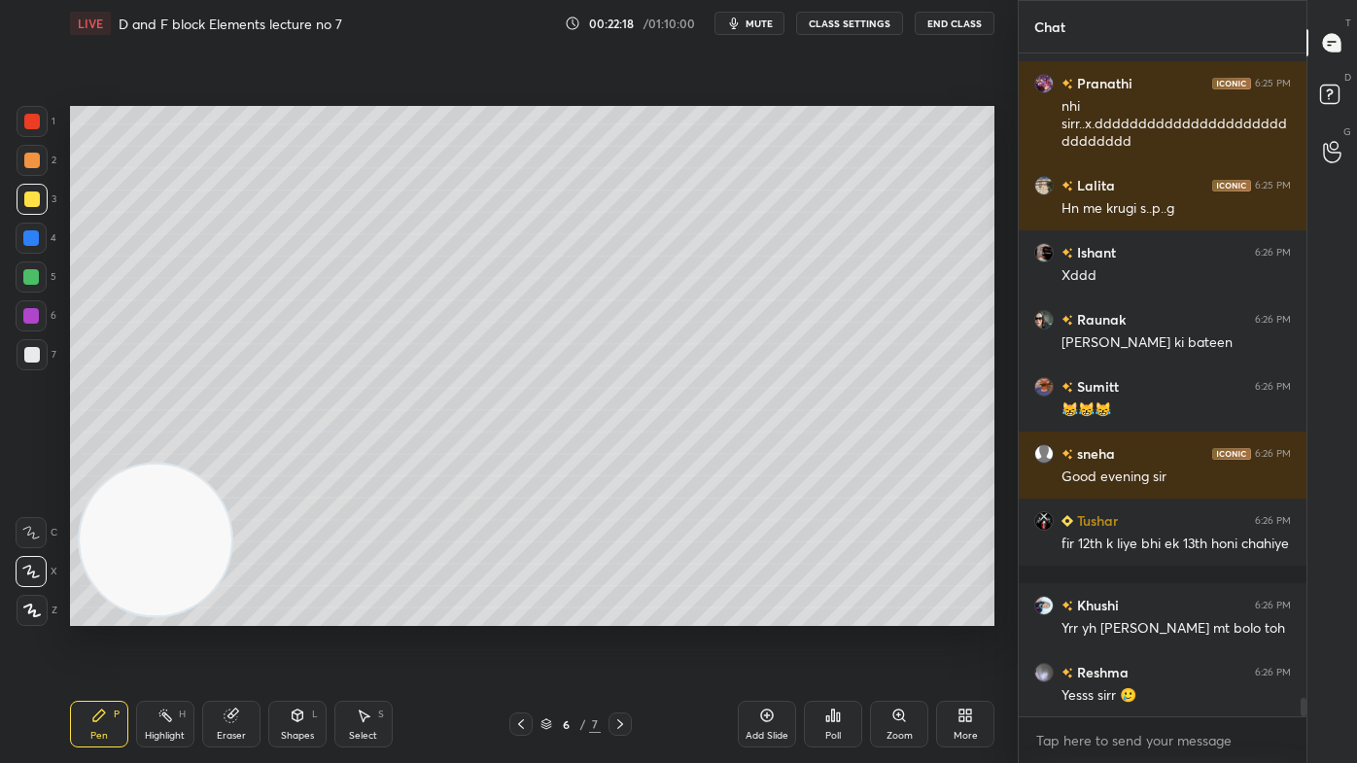
scroll to position [23458, 0]
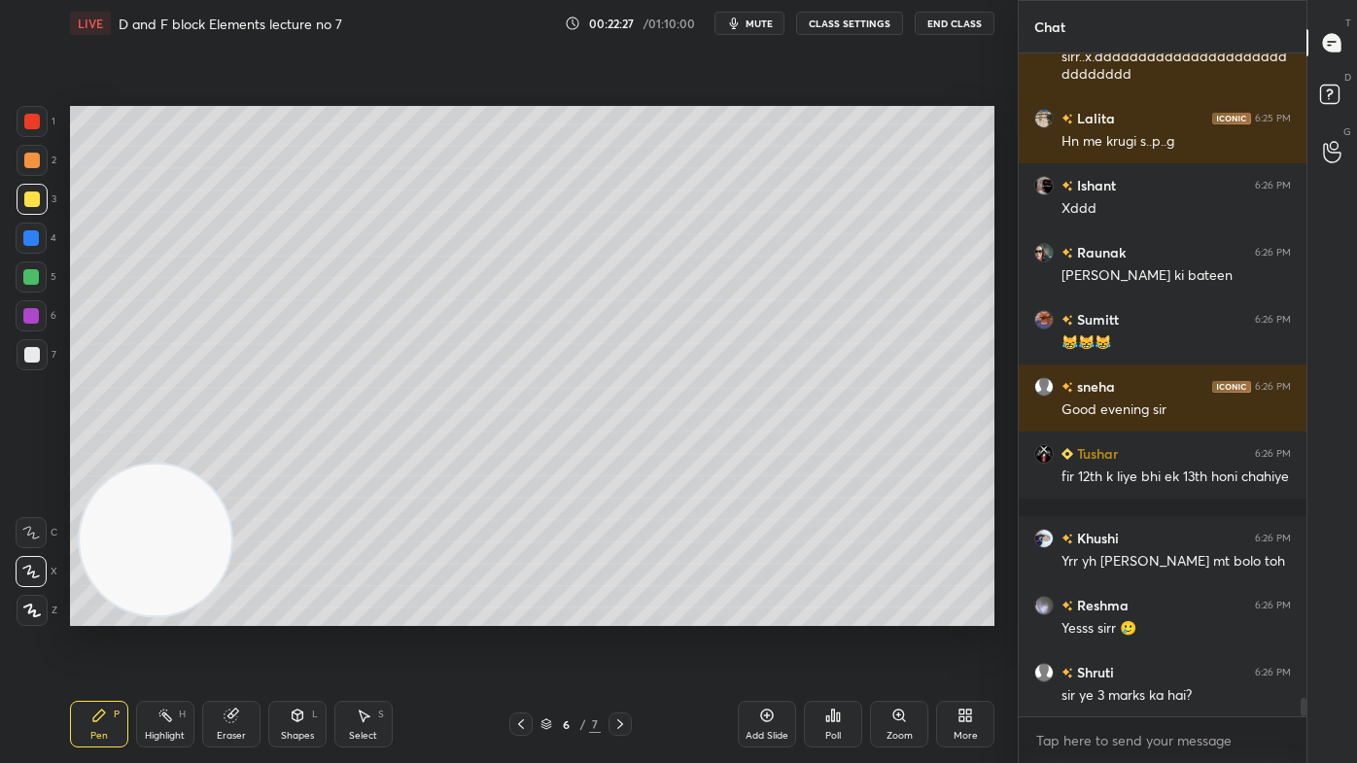
click at [47, 367] on div "7" at bounding box center [37, 354] width 40 height 31
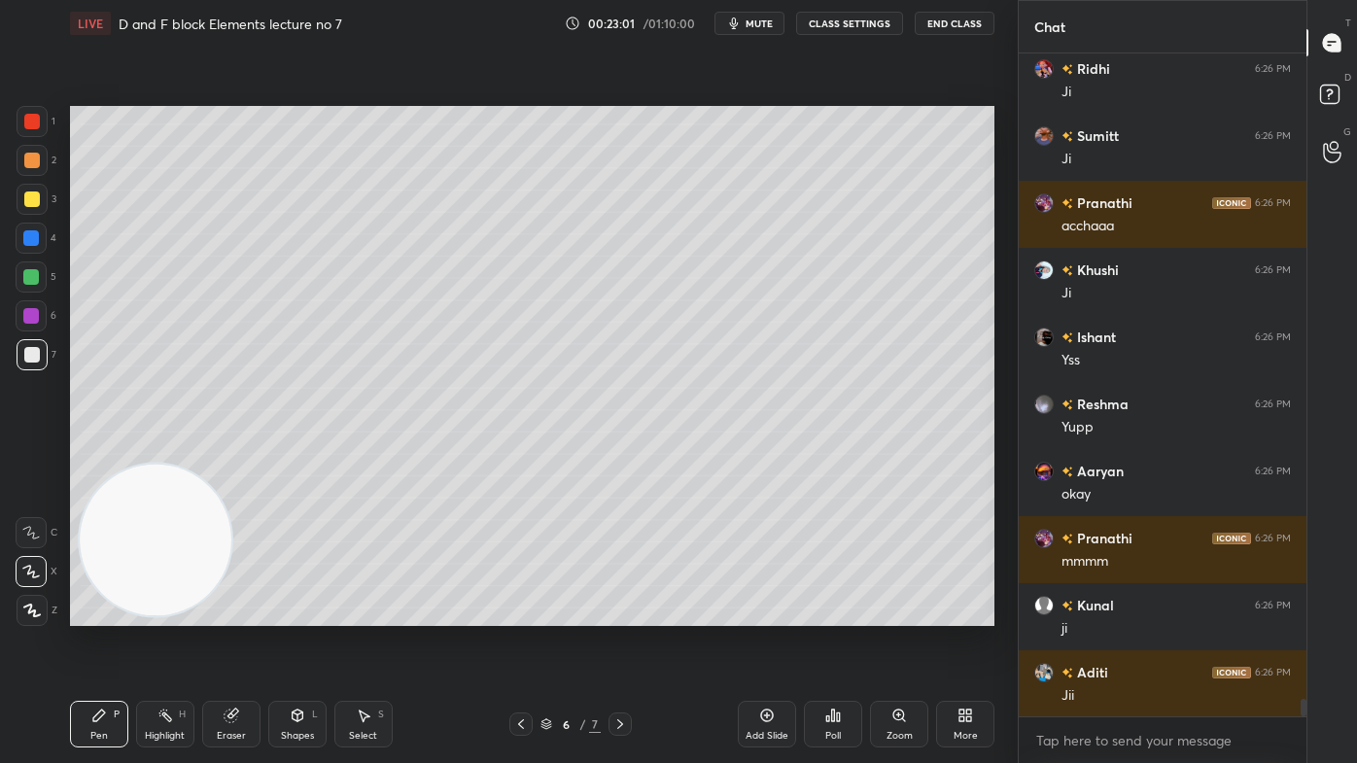
scroll to position [24749, 0]
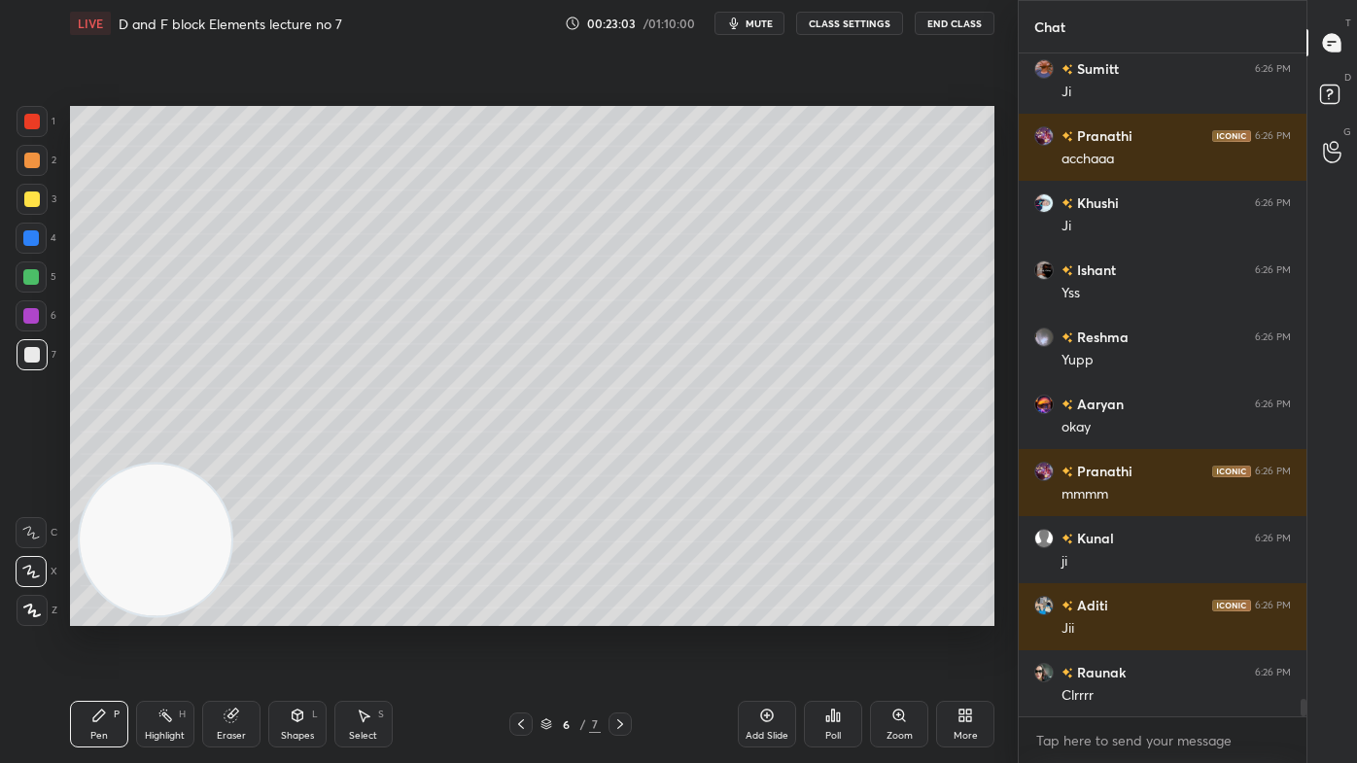
click at [761, 23] on span "mute" at bounding box center [758, 24] width 27 height 14
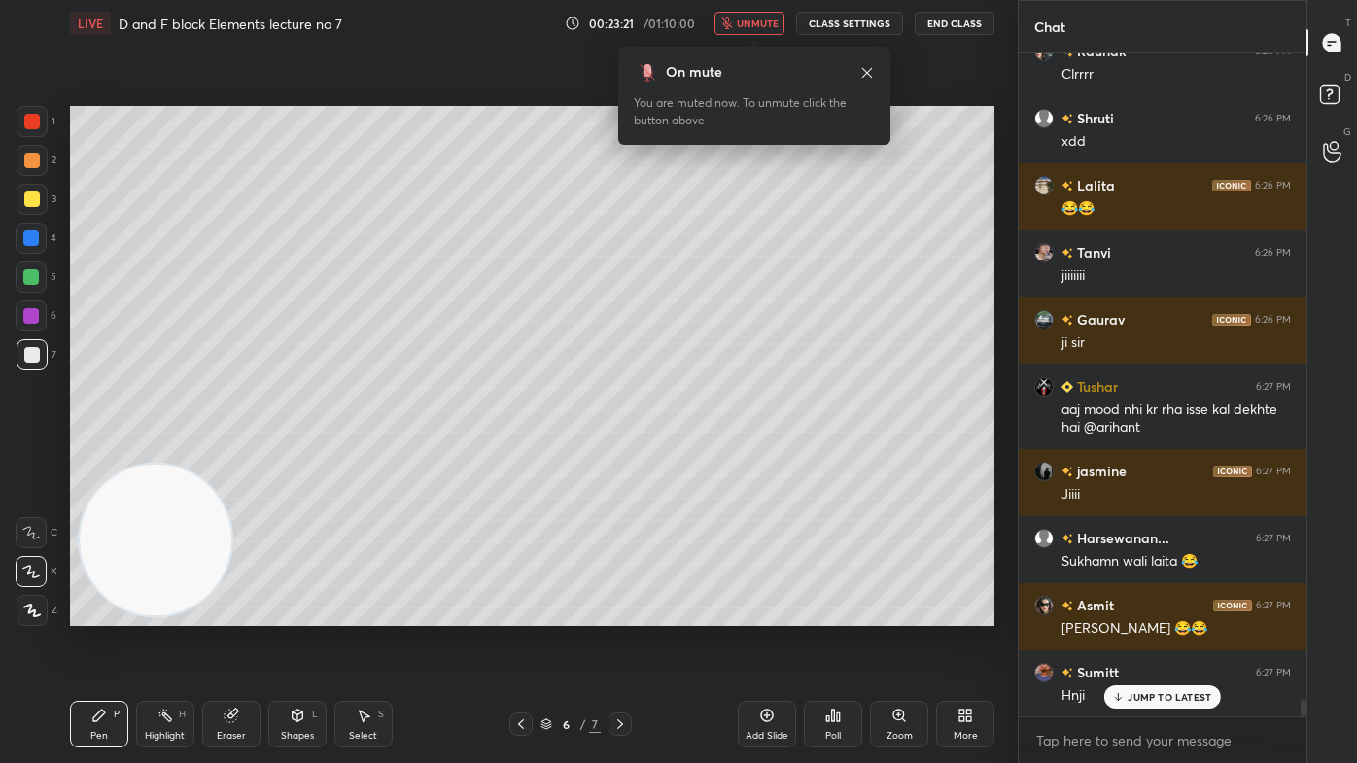
scroll to position [25436, 0]
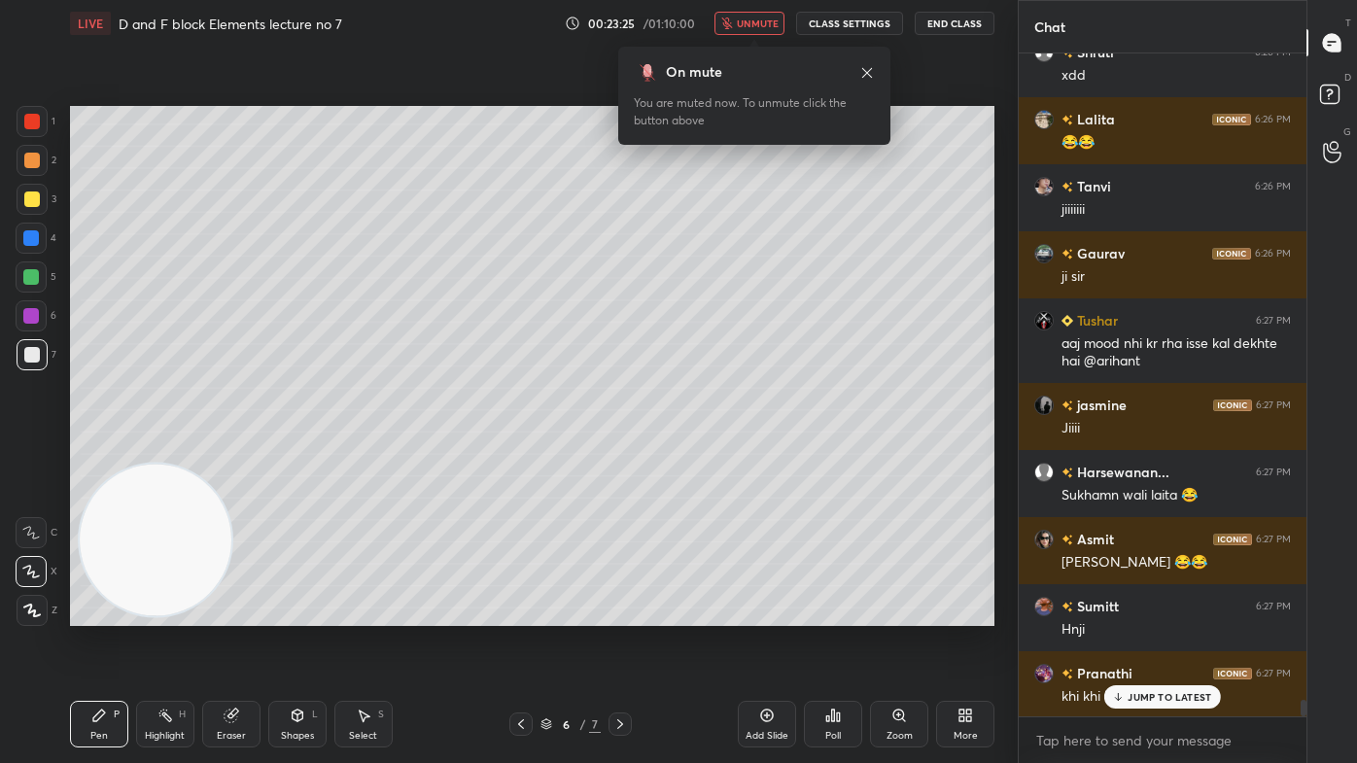
click at [762, 17] on span "unmute" at bounding box center [758, 24] width 42 height 14
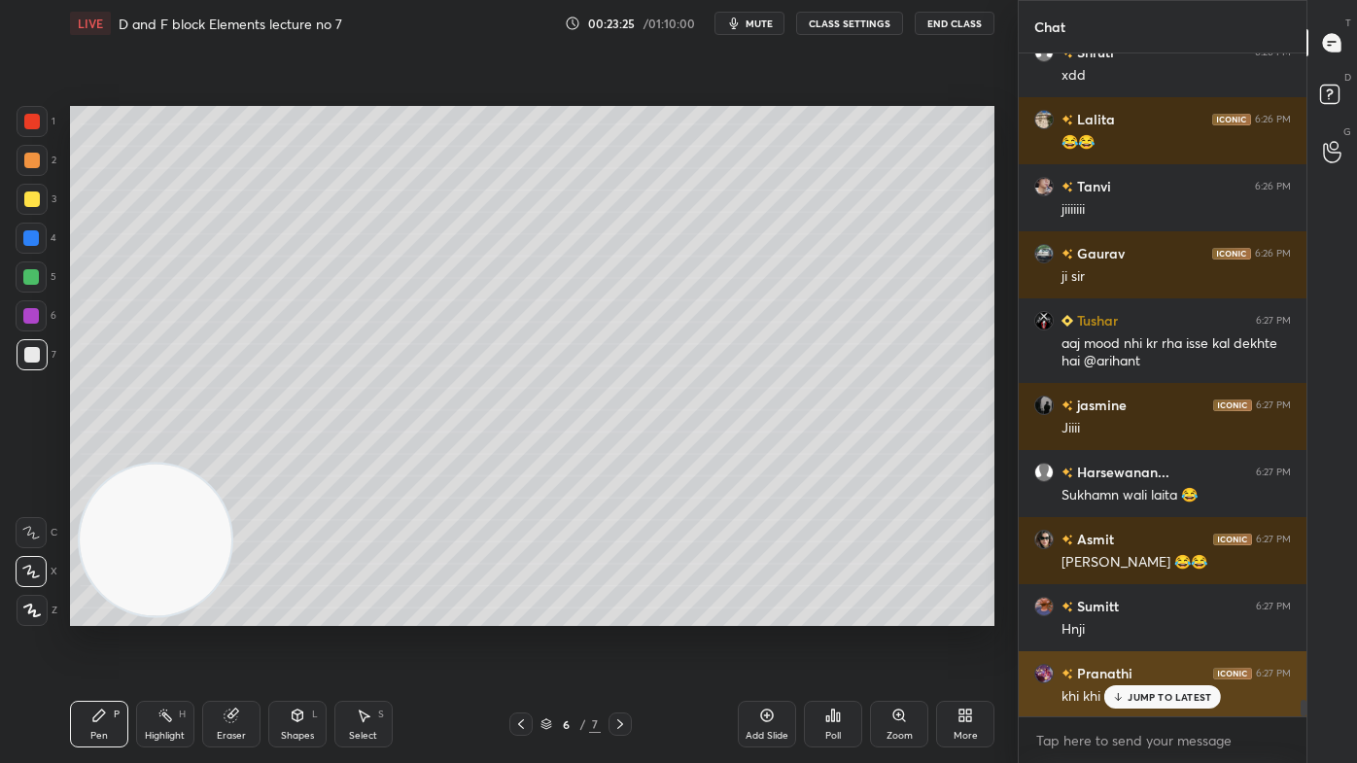
click at [1165, 613] on p "JUMP TO LATEST" at bounding box center [1169, 697] width 84 height 12
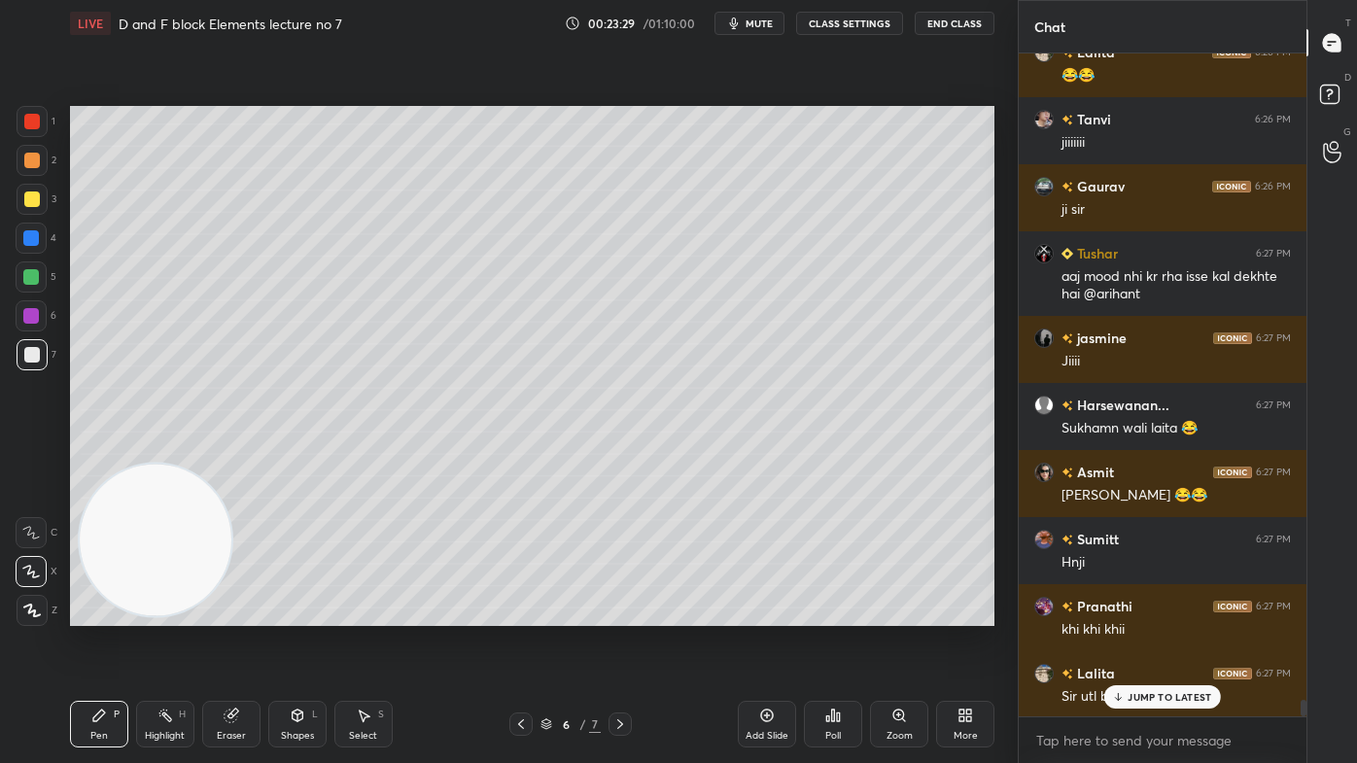
scroll to position [25570, 0]
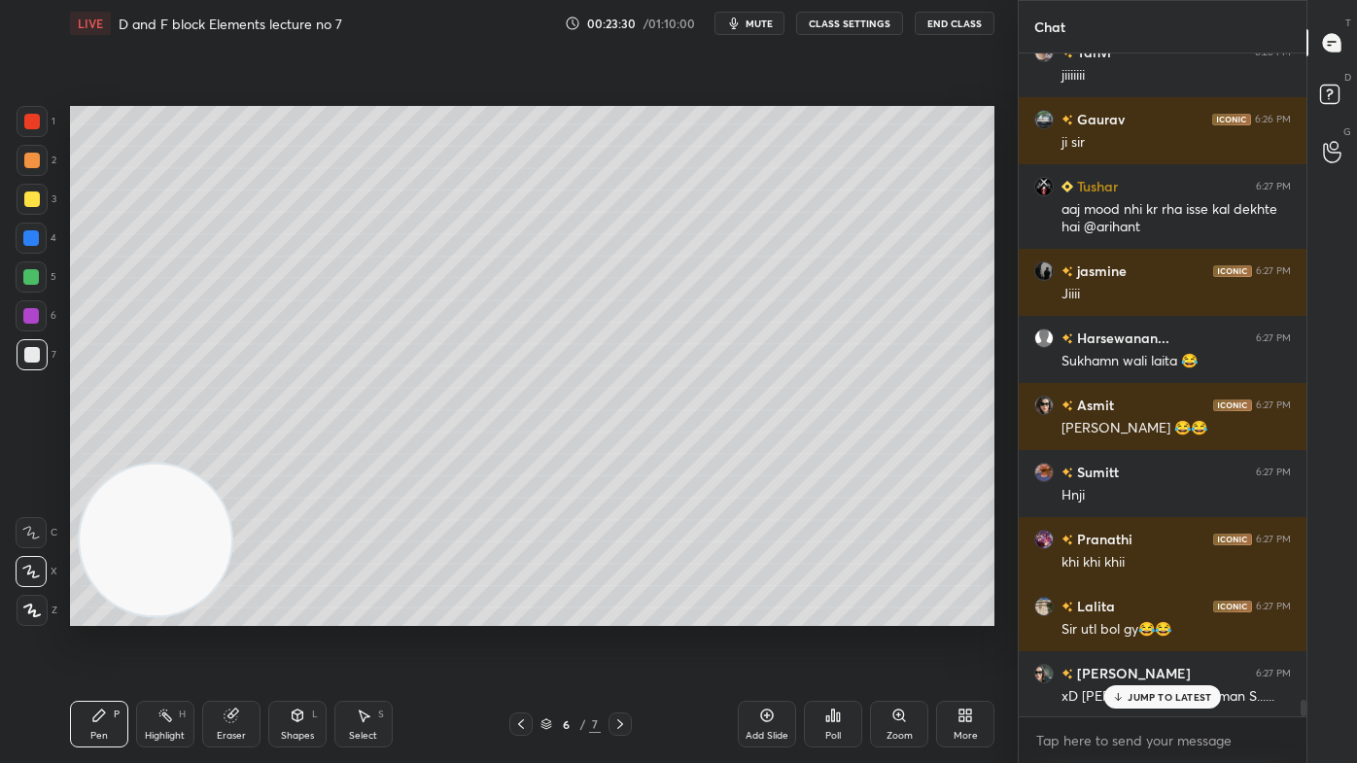
drag, startPoint x: 28, startPoint y: 199, endPoint x: 47, endPoint y: 205, distance: 19.4
click at [26, 199] on div at bounding box center [32, 199] width 16 height 16
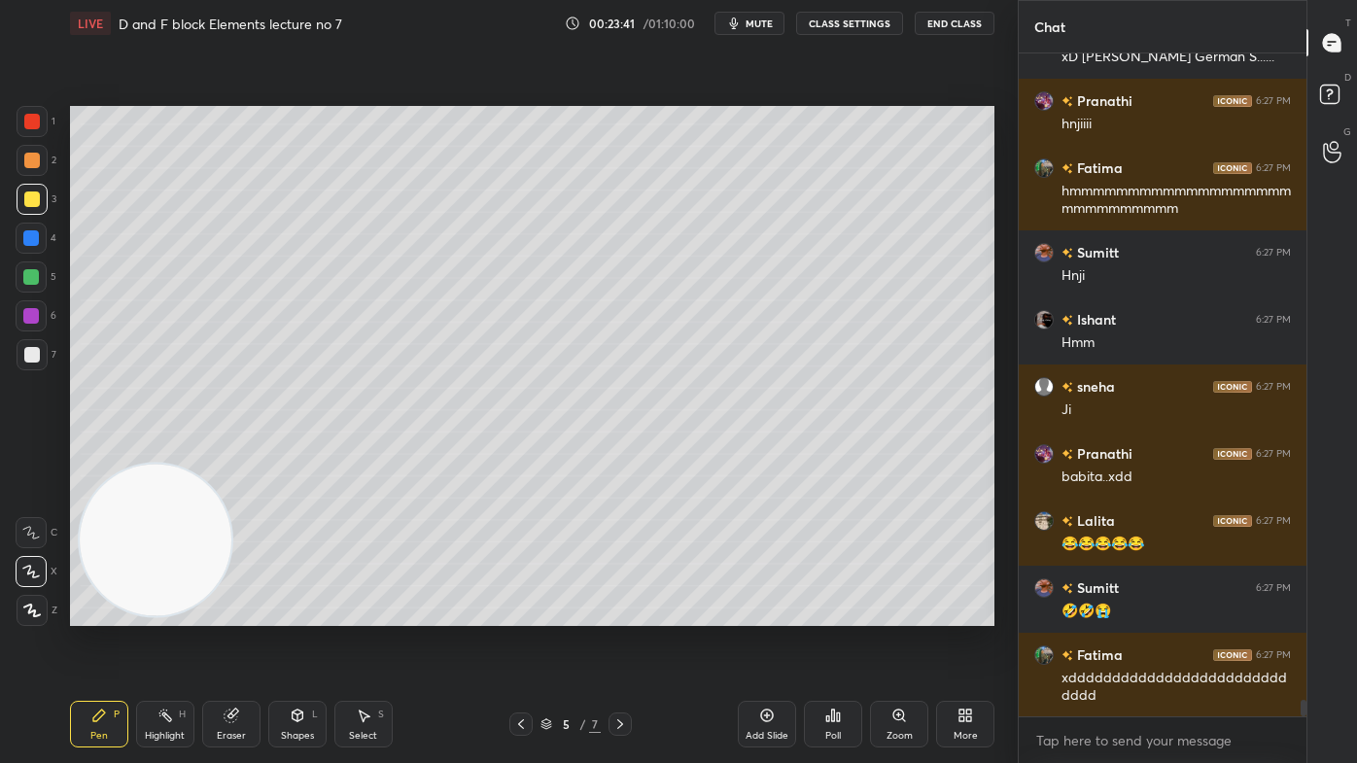
scroll to position [26343, 0]
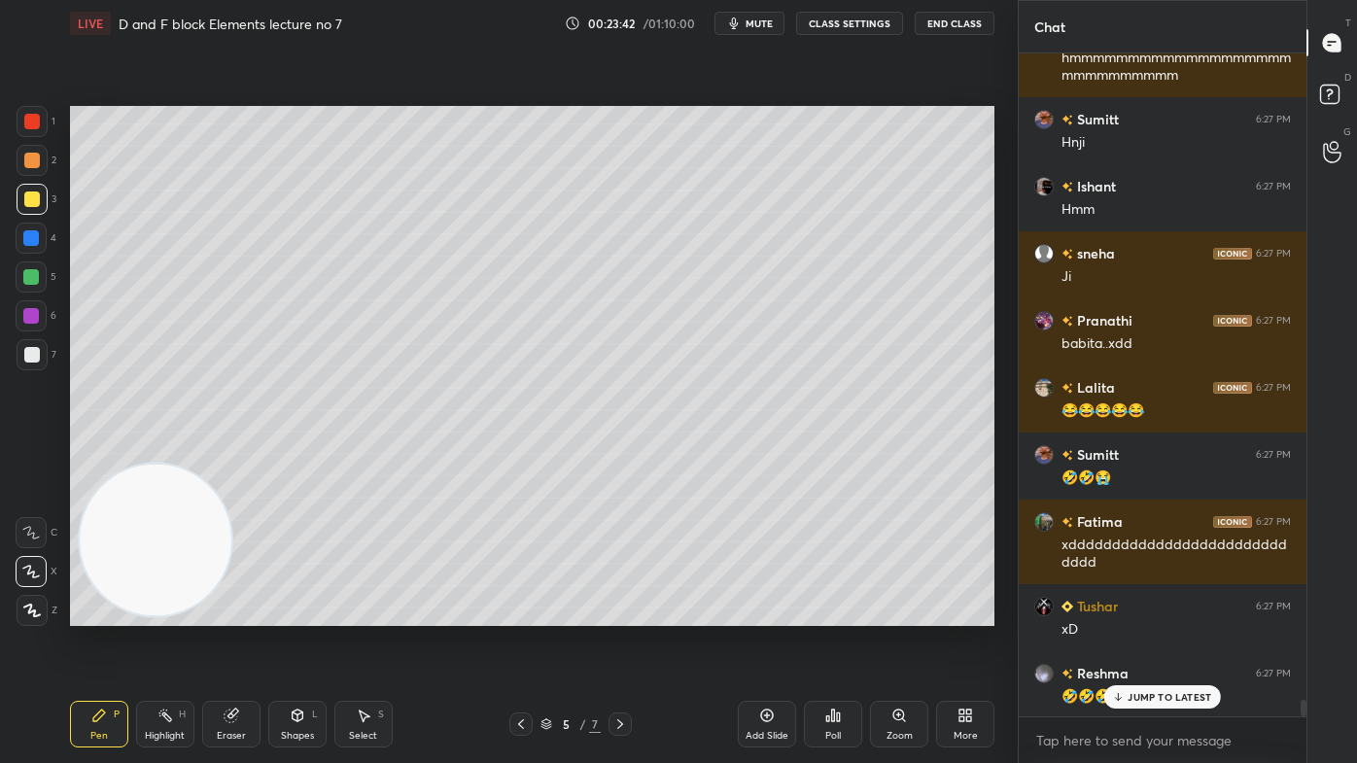
click at [838, 31] on button "CLASS SETTINGS" at bounding box center [849, 23] width 107 height 23
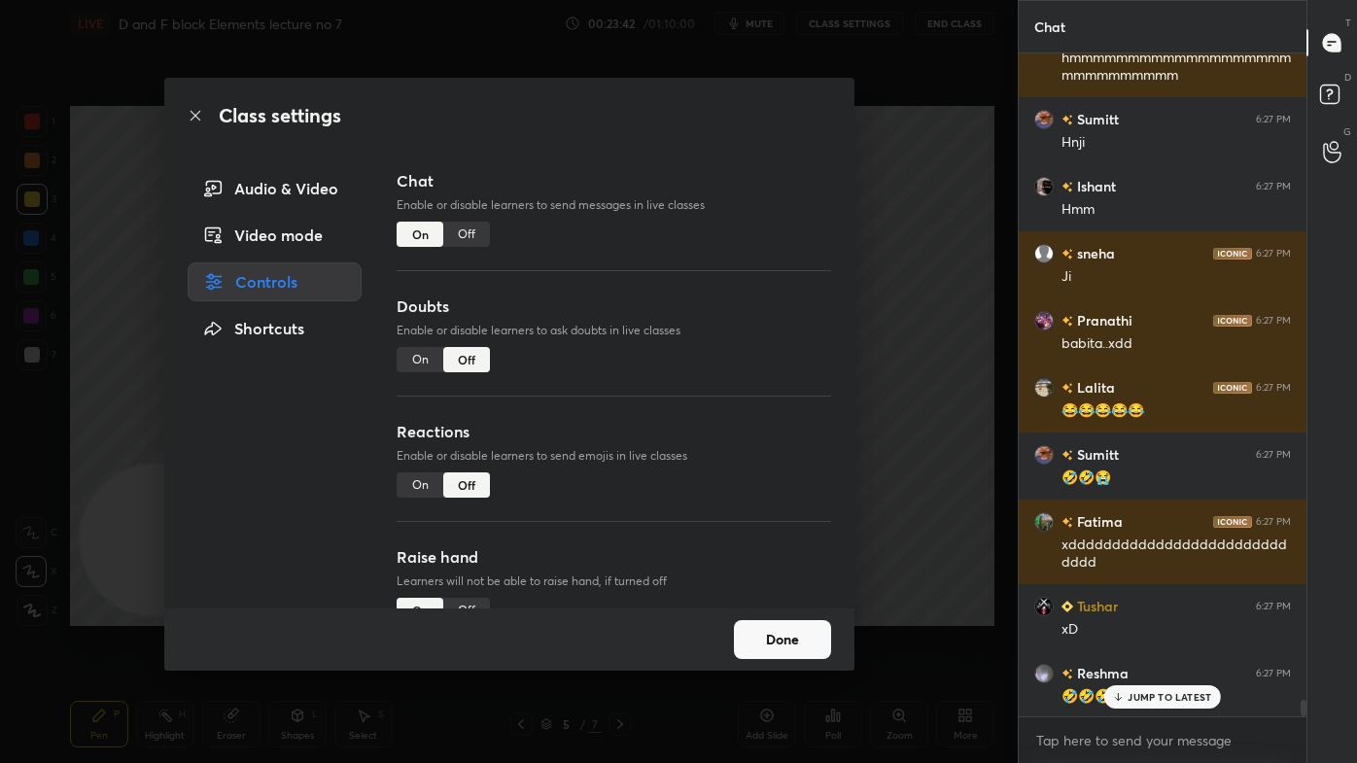
click at [453, 254] on div "Chat Enable or disable learners to send messages in live classes On Off" at bounding box center [612, 231] width 433 height 125
click at [464, 241] on div "Off" at bounding box center [466, 234] width 47 height 25
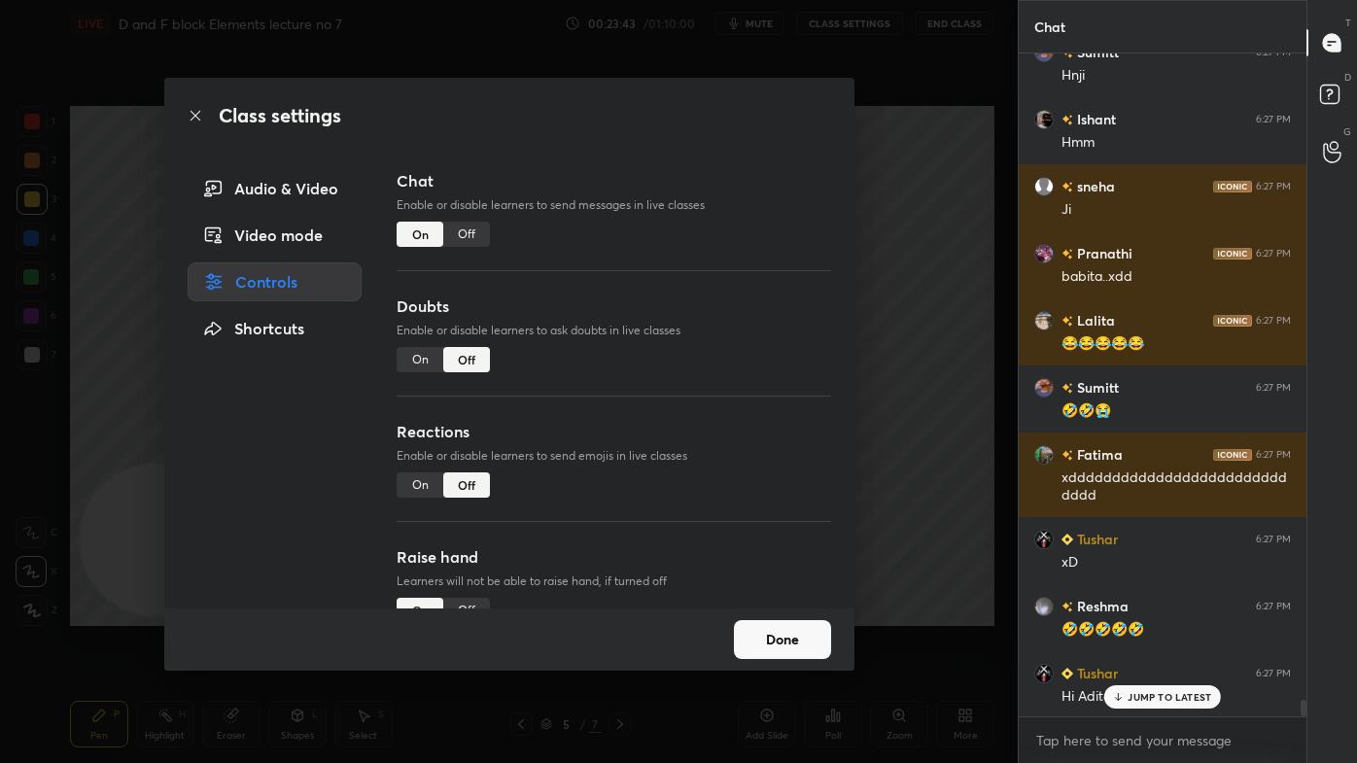
scroll to position [618, 282]
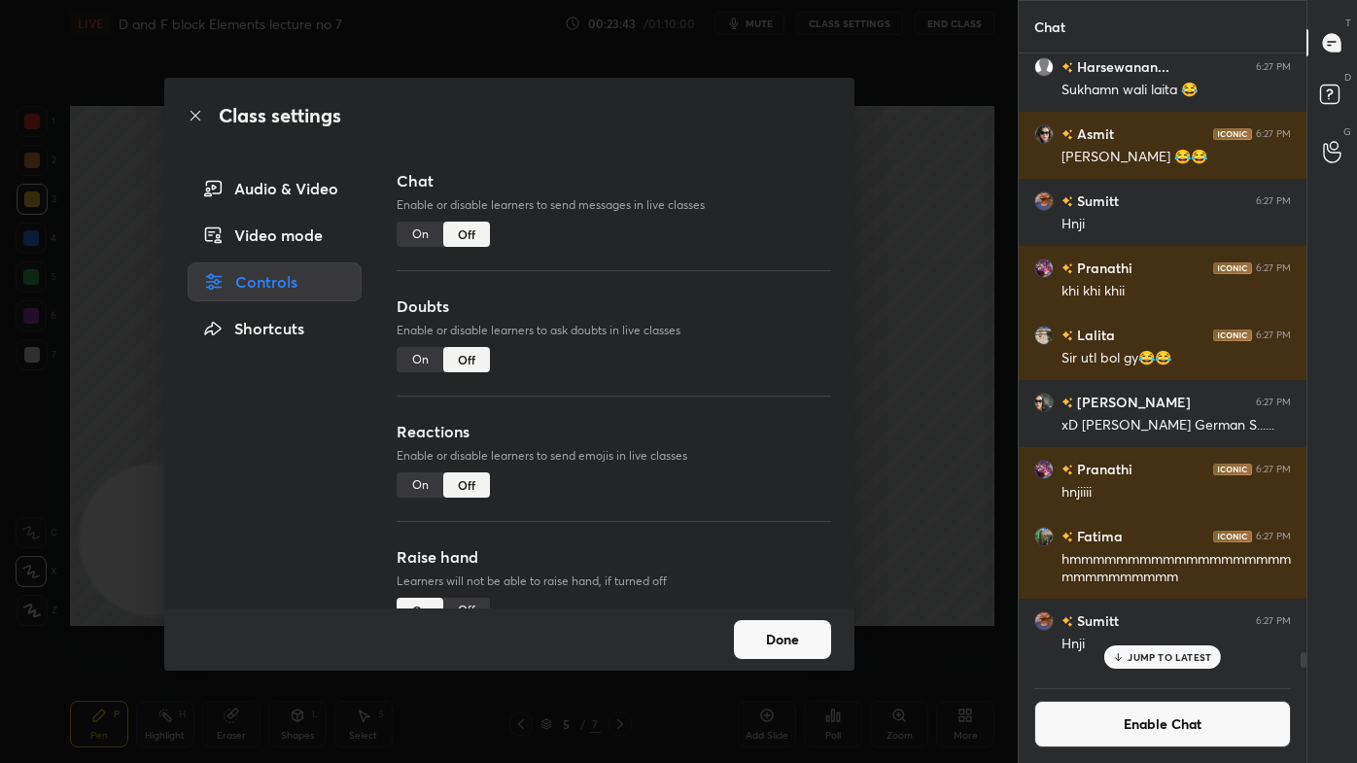
click at [911, 160] on div "Class settings Audio & Video Video mode Controls Shortcuts Chat Enable or disab…" at bounding box center [508, 381] width 1017 height 763
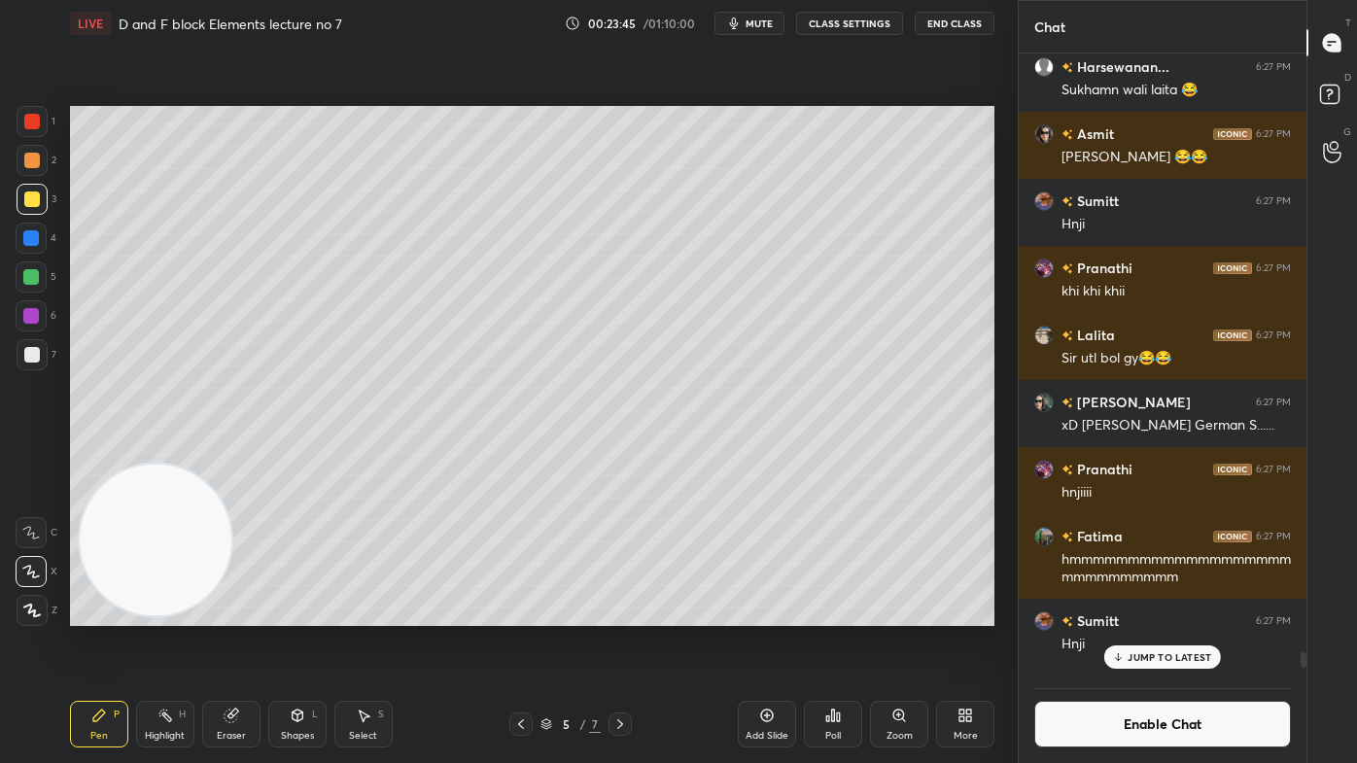
click at [387, 613] on div "Pen P Highlight H Eraser Shapes L Select S" at bounding box center [237, 724] width 334 height 47
click at [395, 613] on div "Pen P Highlight H Eraser Shapes L Select S" at bounding box center [237, 724] width 334 height 47
click at [370, 613] on icon at bounding box center [364, 715] width 16 height 16
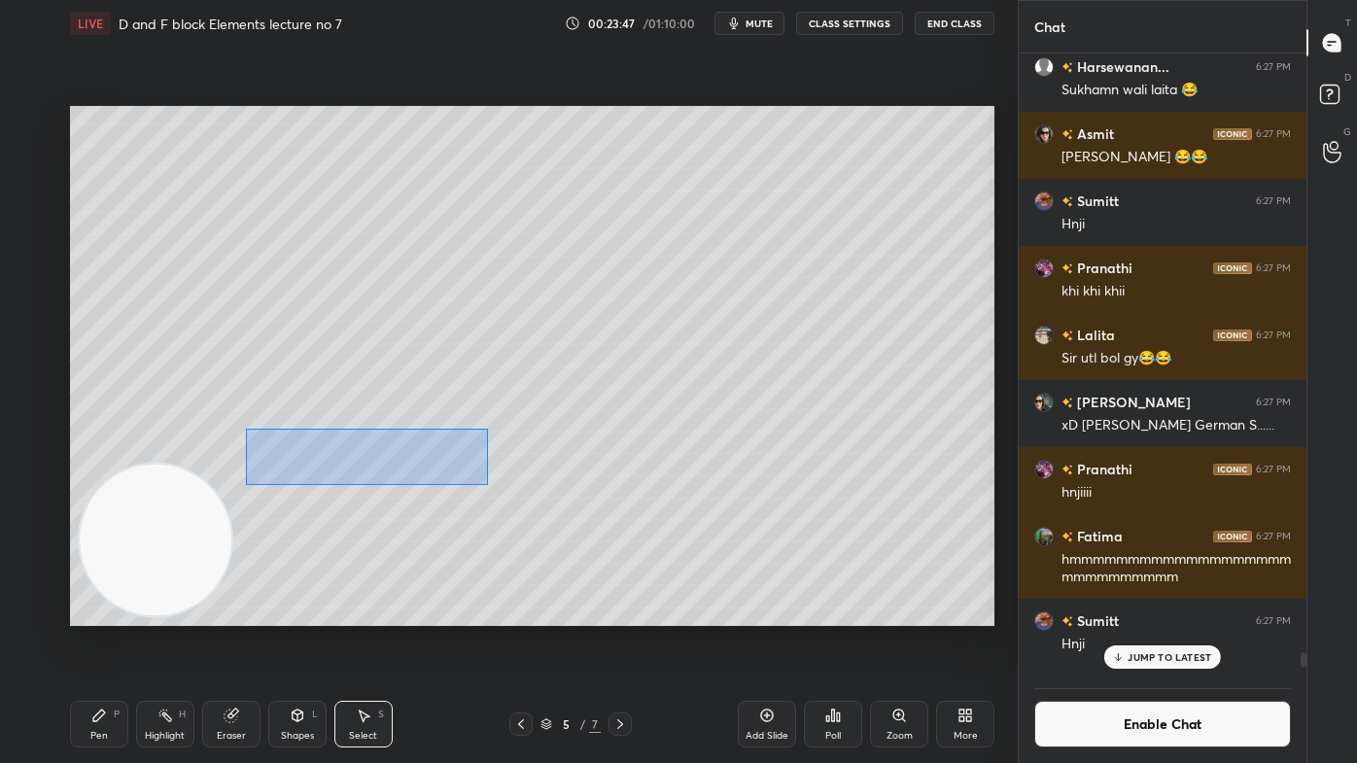
drag, startPoint x: 243, startPoint y: 431, endPoint x: 499, endPoint y: 486, distance: 262.2
click at [502, 486] on div "0 ° Undo Copy Duplicate Duplicate to new slide Delete" at bounding box center [532, 366] width 924 height 520
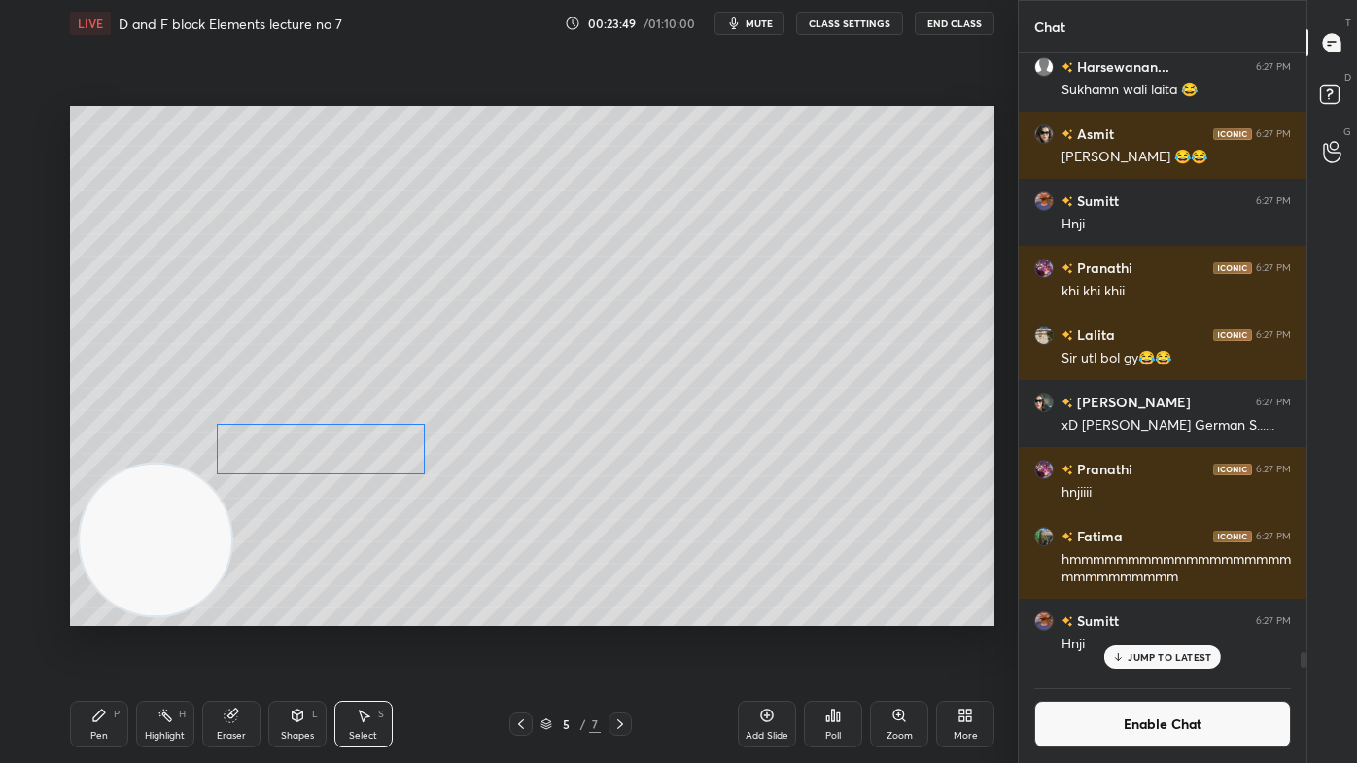
drag, startPoint x: 370, startPoint y: 465, endPoint x: 335, endPoint y: 461, distance: 35.3
click at [335, 461] on div "0 ° Undo Copy Duplicate Duplicate to new slide Delete" at bounding box center [532, 366] width 924 height 520
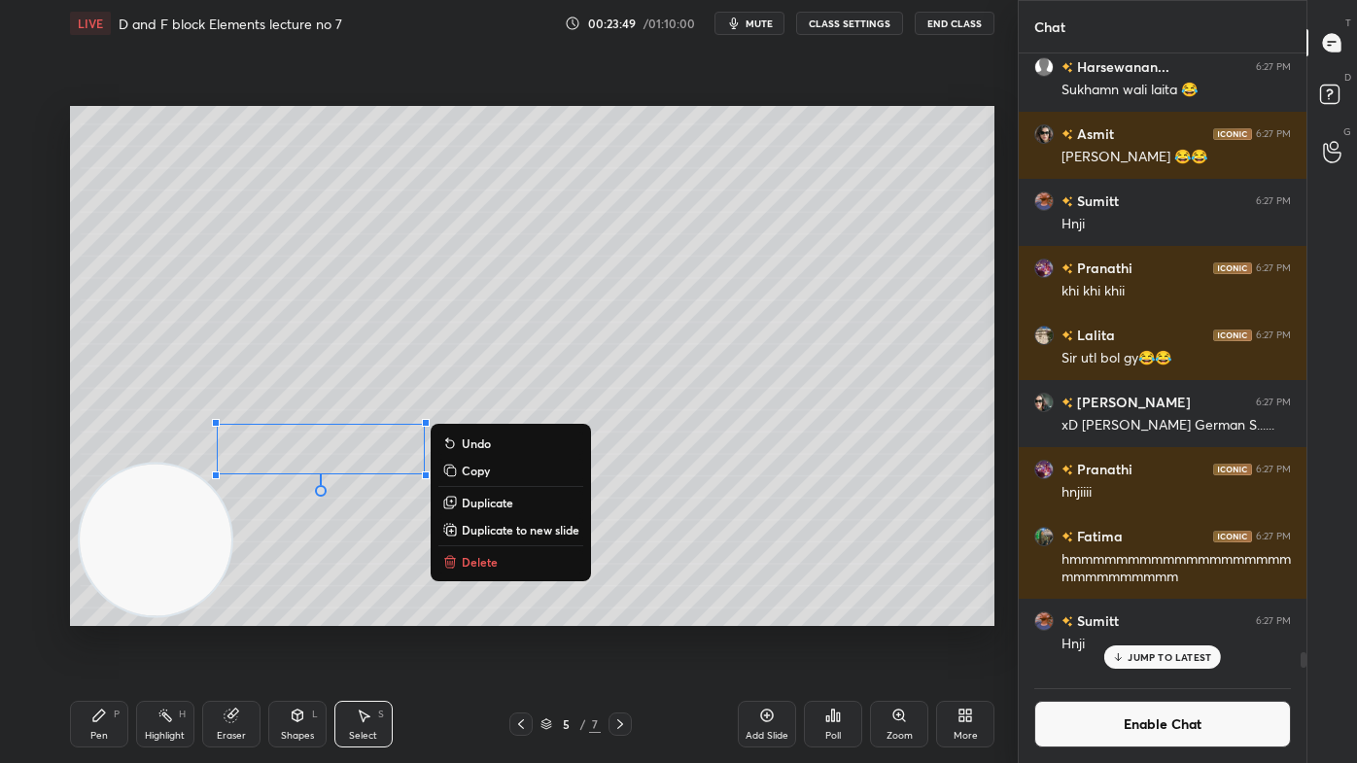
click at [345, 533] on div "0 ° Undo Copy Duplicate Duplicate to new slide Delete" at bounding box center [532, 366] width 924 height 520
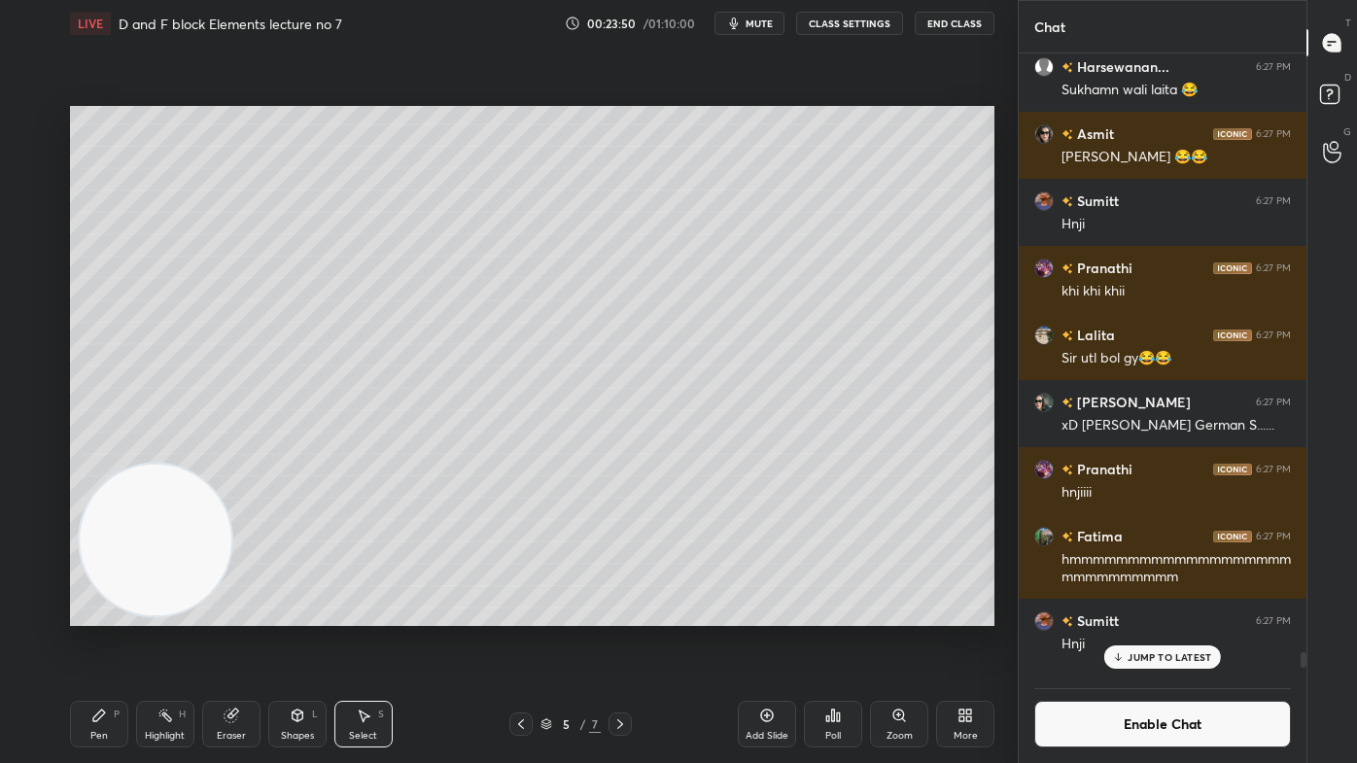
click at [106, 613] on div "Pen P" at bounding box center [99, 724] width 58 height 47
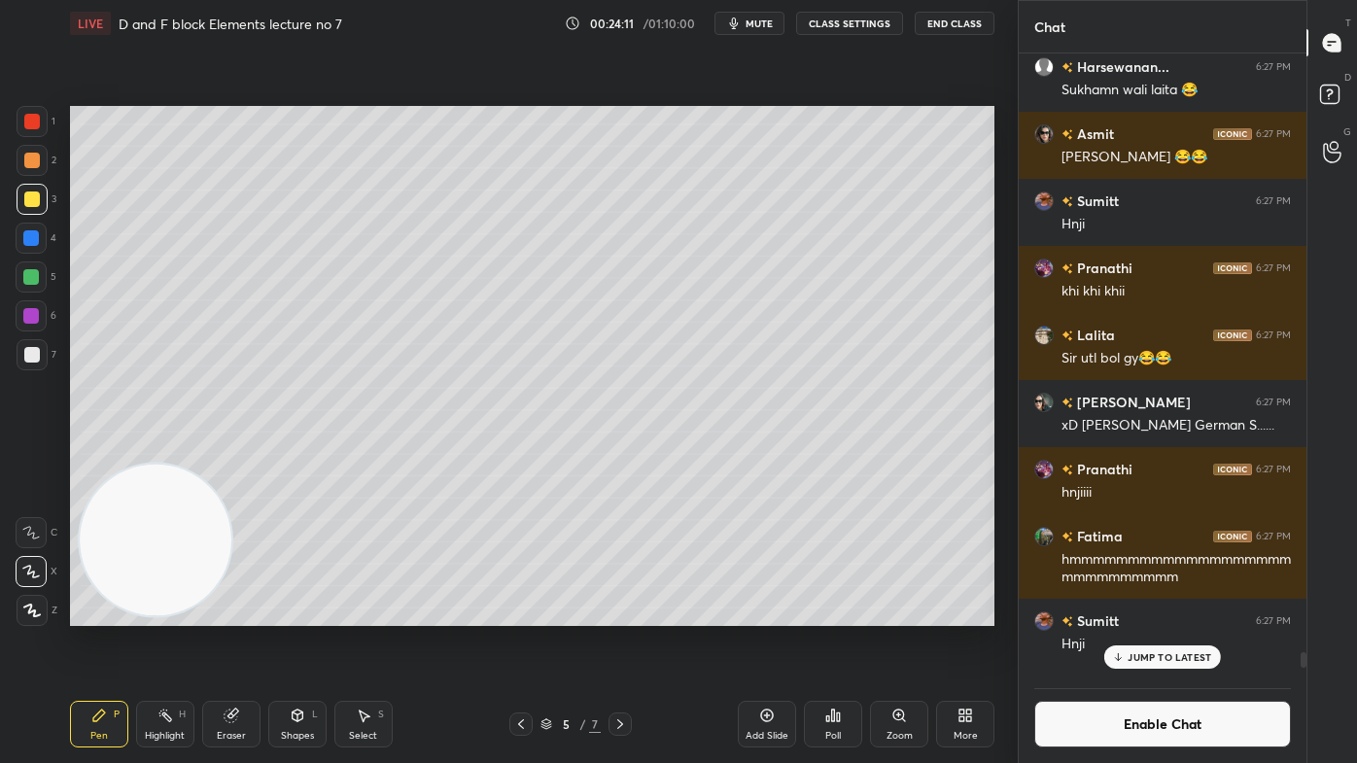
drag, startPoint x: 225, startPoint y: 722, endPoint x: 263, endPoint y: 635, distance: 95.3
click at [227, 613] on icon at bounding box center [231, 715] width 16 height 16
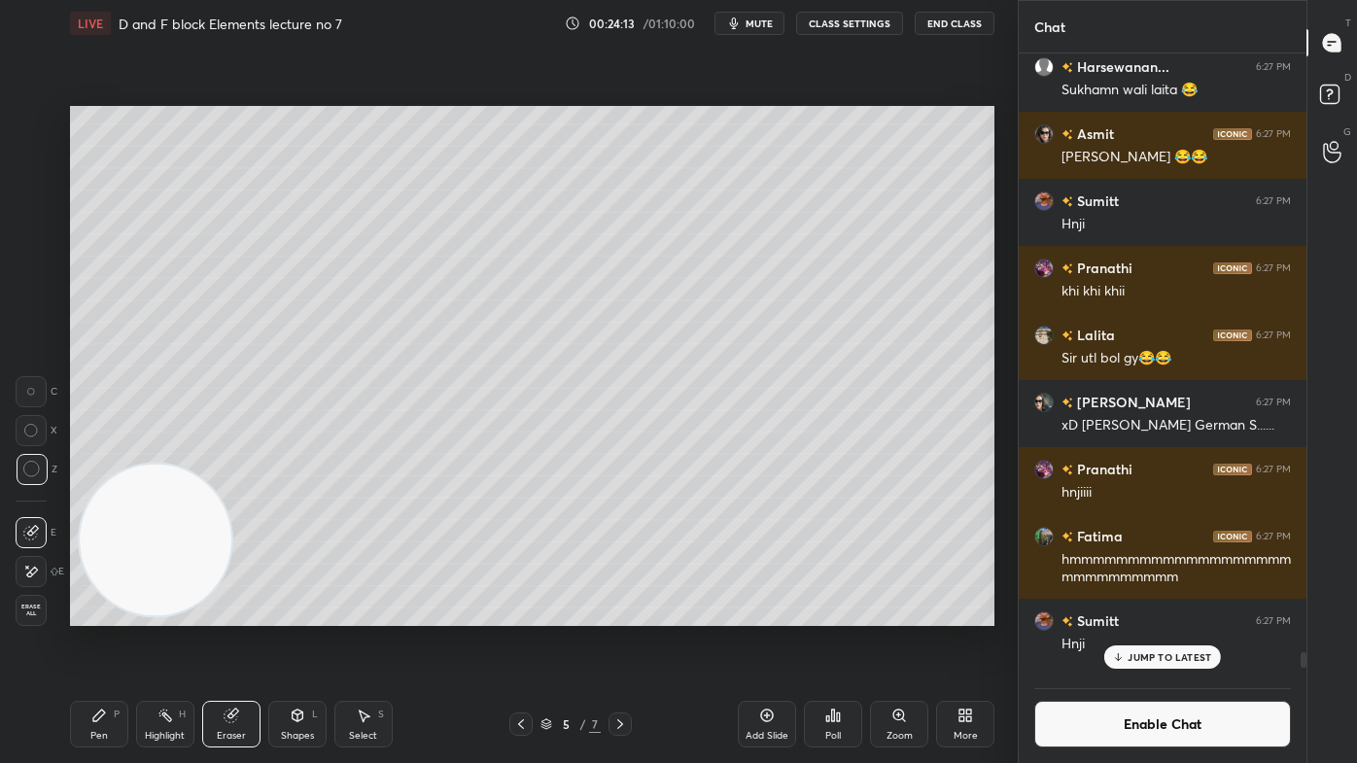
drag, startPoint x: 110, startPoint y: 723, endPoint x: 145, endPoint y: 678, distance: 56.8
click at [109, 613] on div "Pen P" at bounding box center [99, 724] width 58 height 47
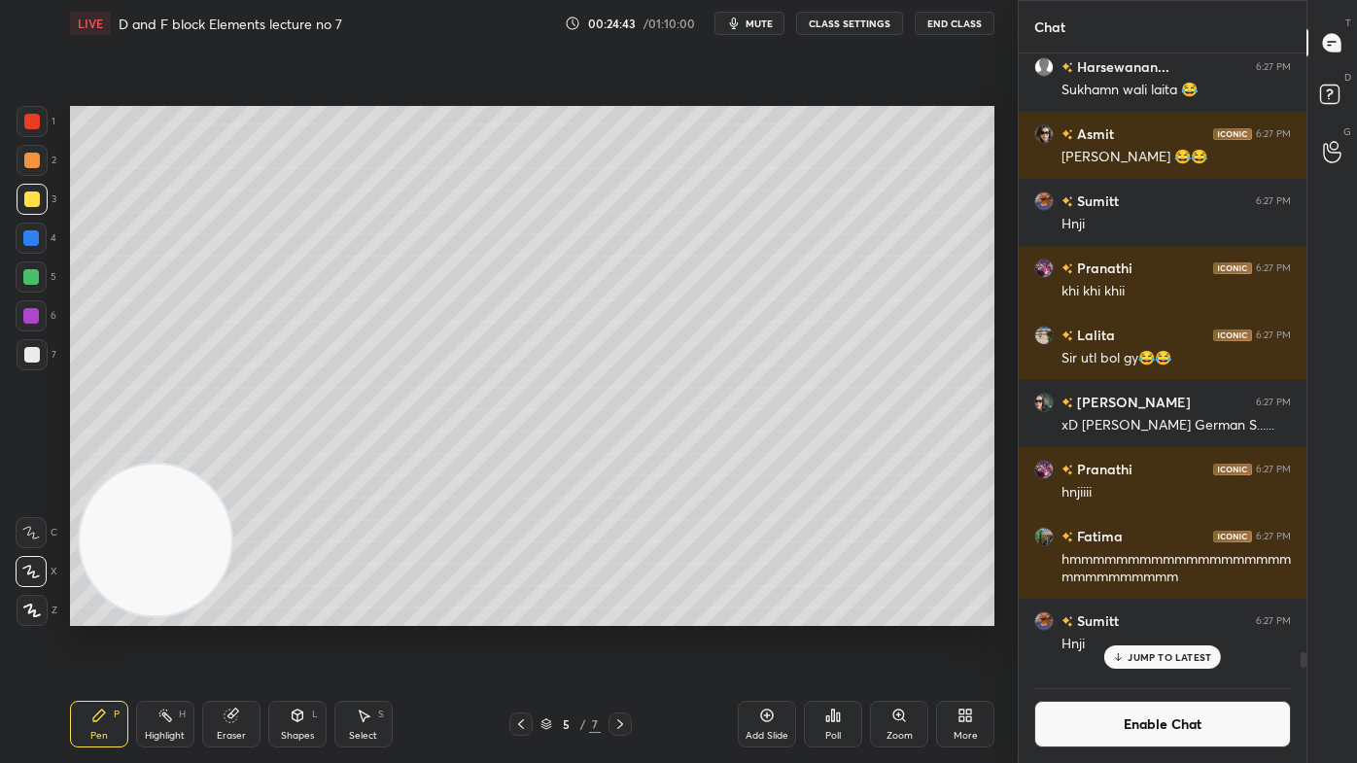
click at [33, 124] on div at bounding box center [32, 122] width 16 height 16
click at [1186, 613] on p "JUMP TO LATEST" at bounding box center [1169, 657] width 84 height 12
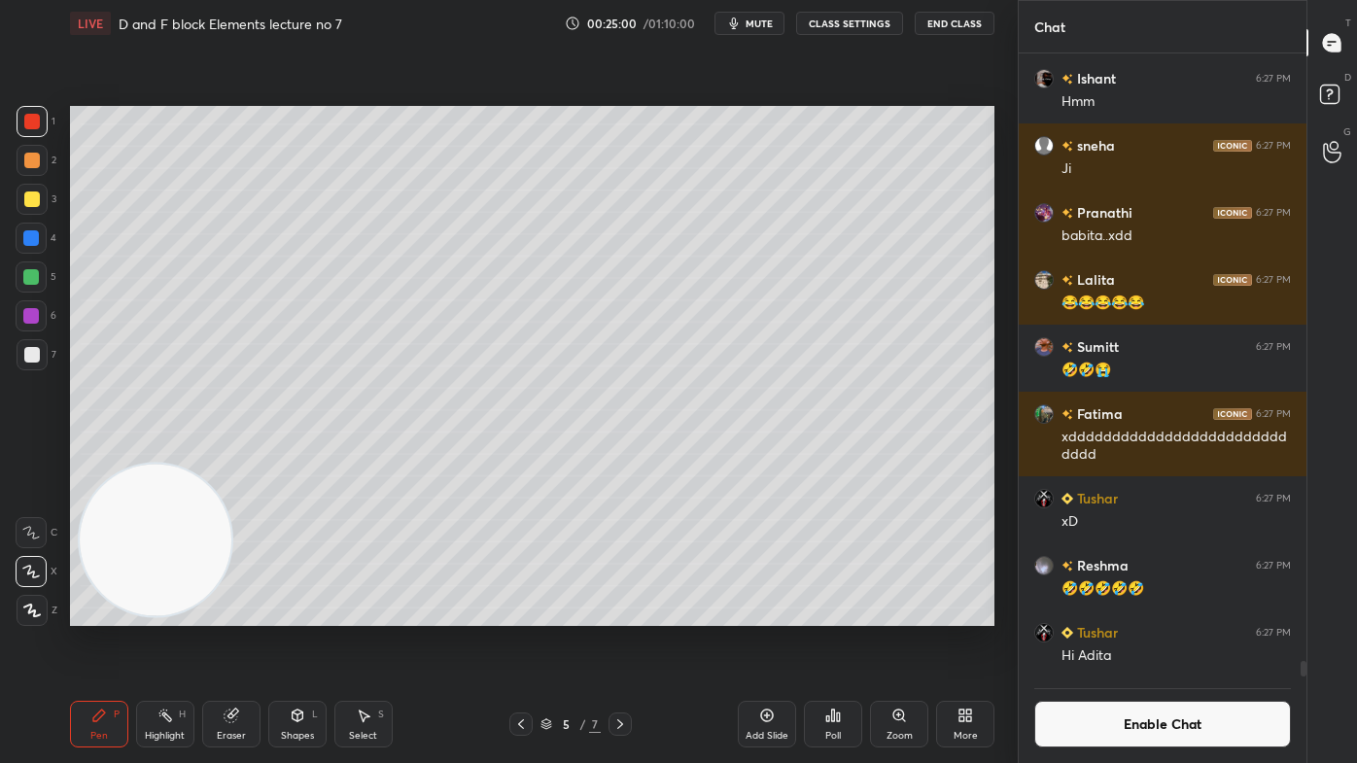
click at [1160, 613] on button "Enable Chat" at bounding box center [1162, 724] width 257 height 47
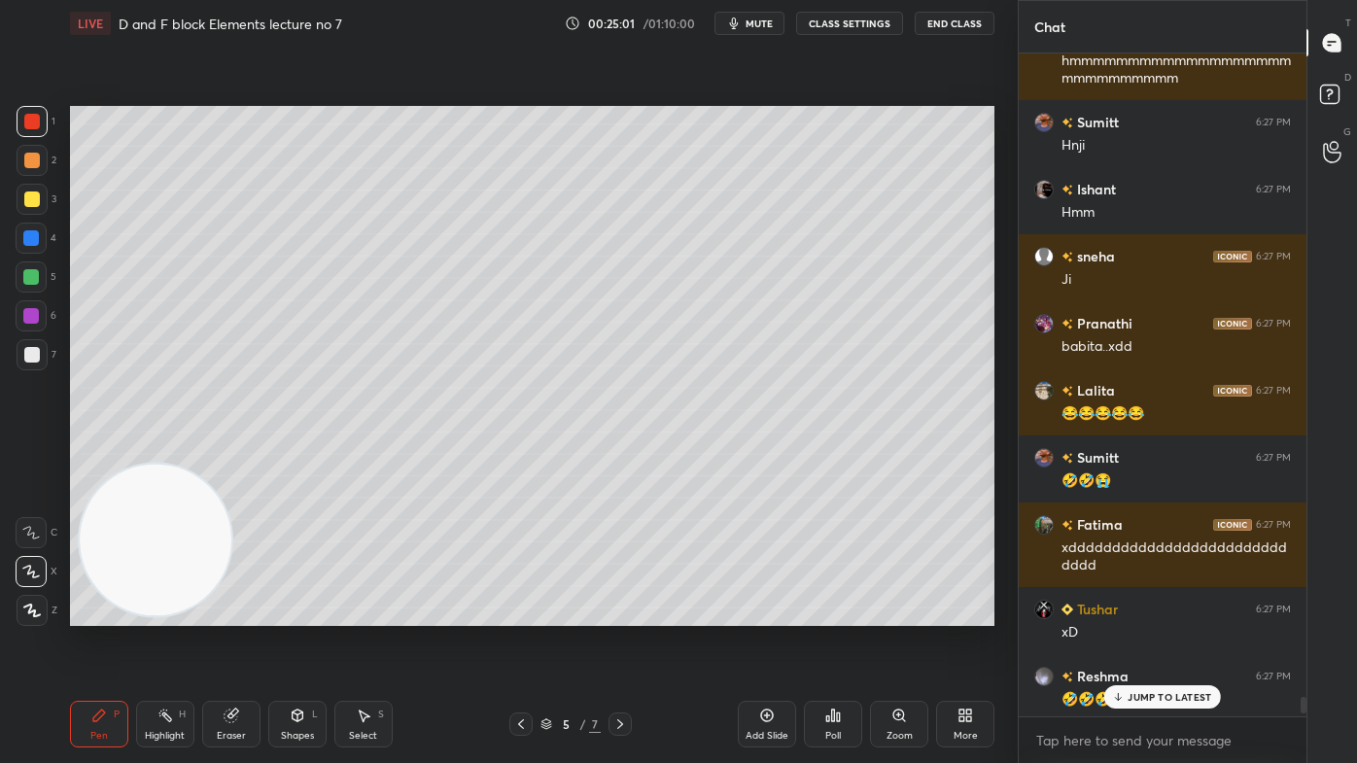
scroll to position [658, 282]
click at [1166, 613] on div "JUMP TO LATEST" at bounding box center [1162, 696] width 117 height 23
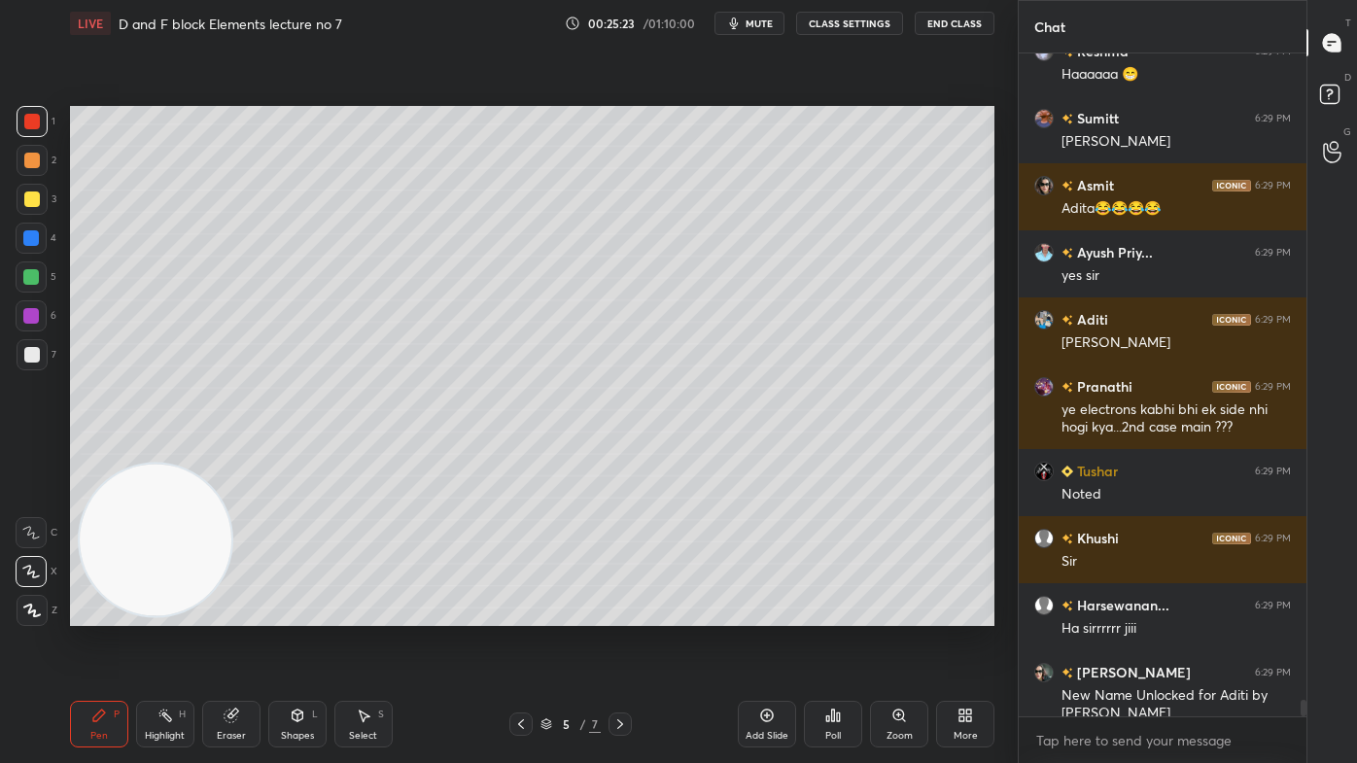
scroll to position [25410, 0]
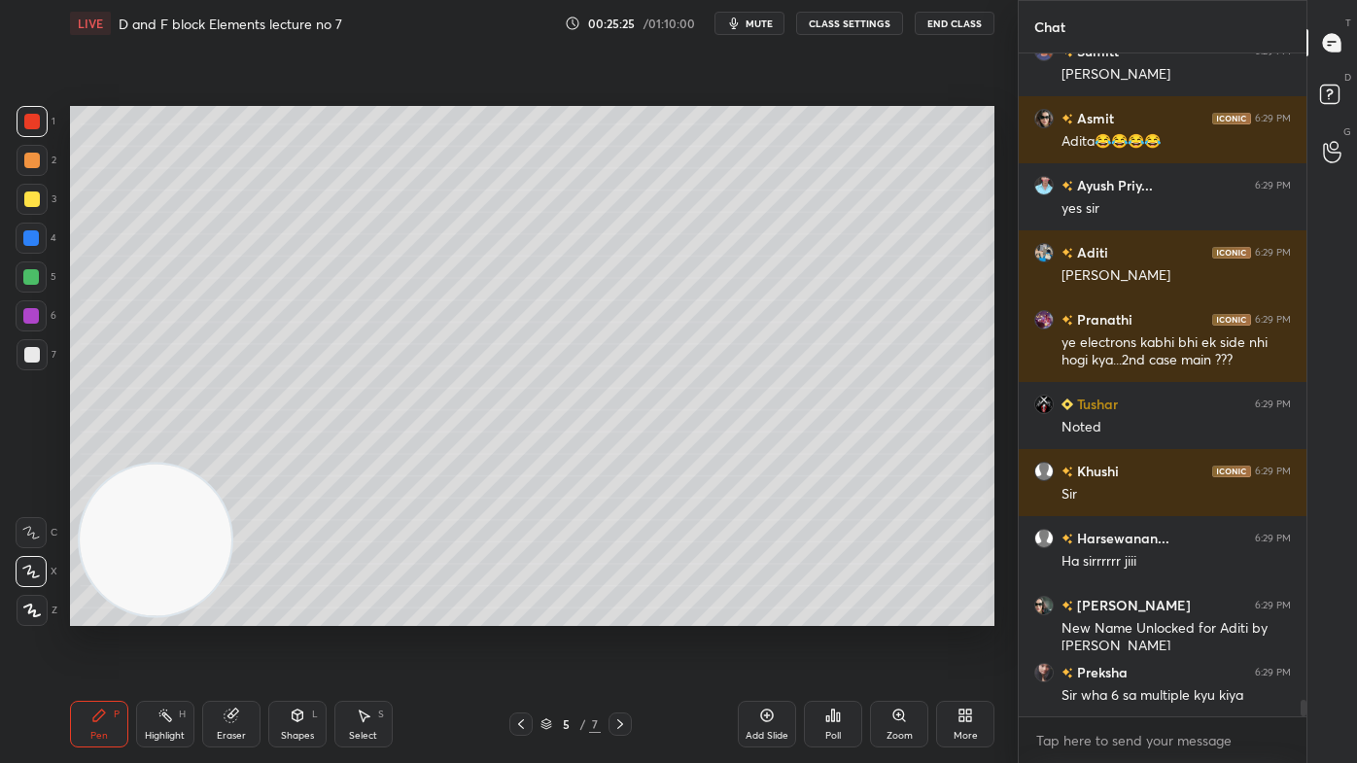
drag, startPoint x: 35, startPoint y: 231, endPoint x: 68, endPoint y: 278, distance: 57.2
click at [34, 231] on div at bounding box center [31, 238] width 16 height 16
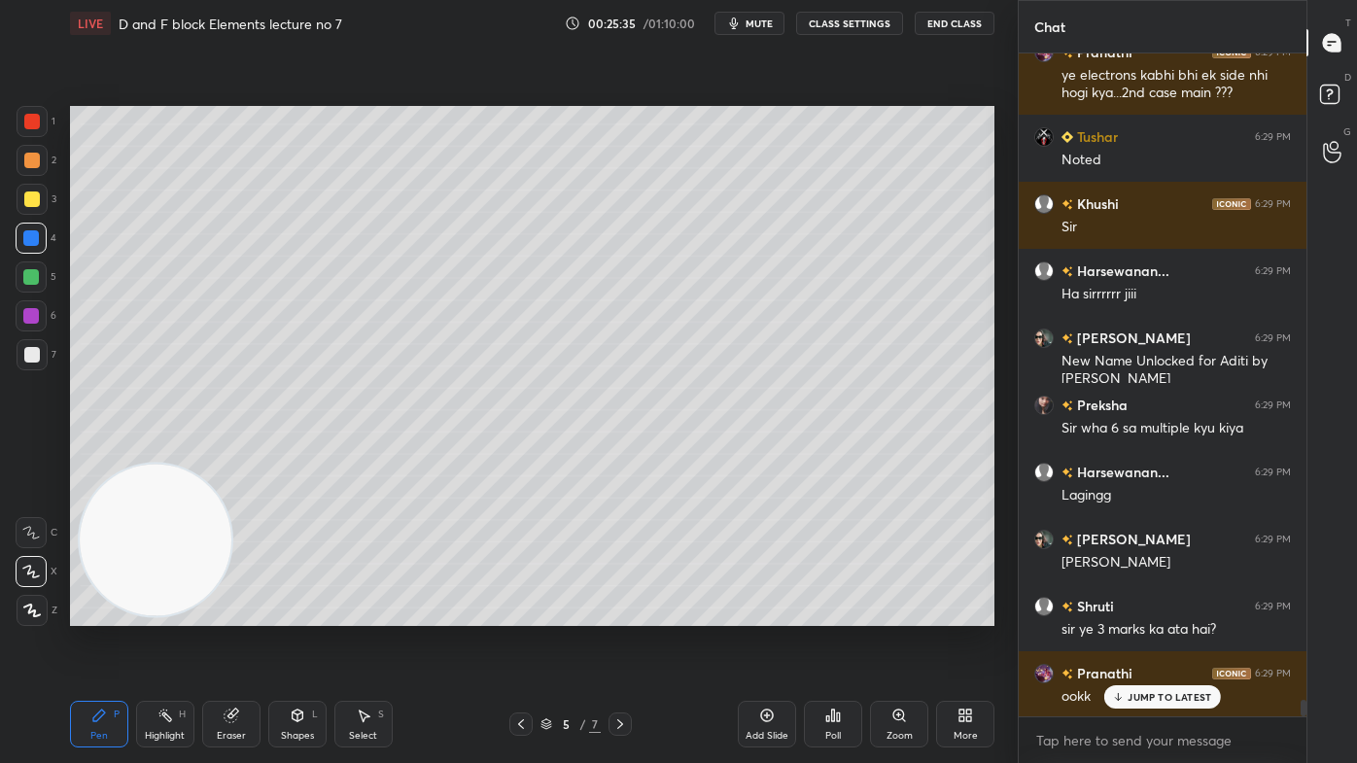
scroll to position [25762, 0]
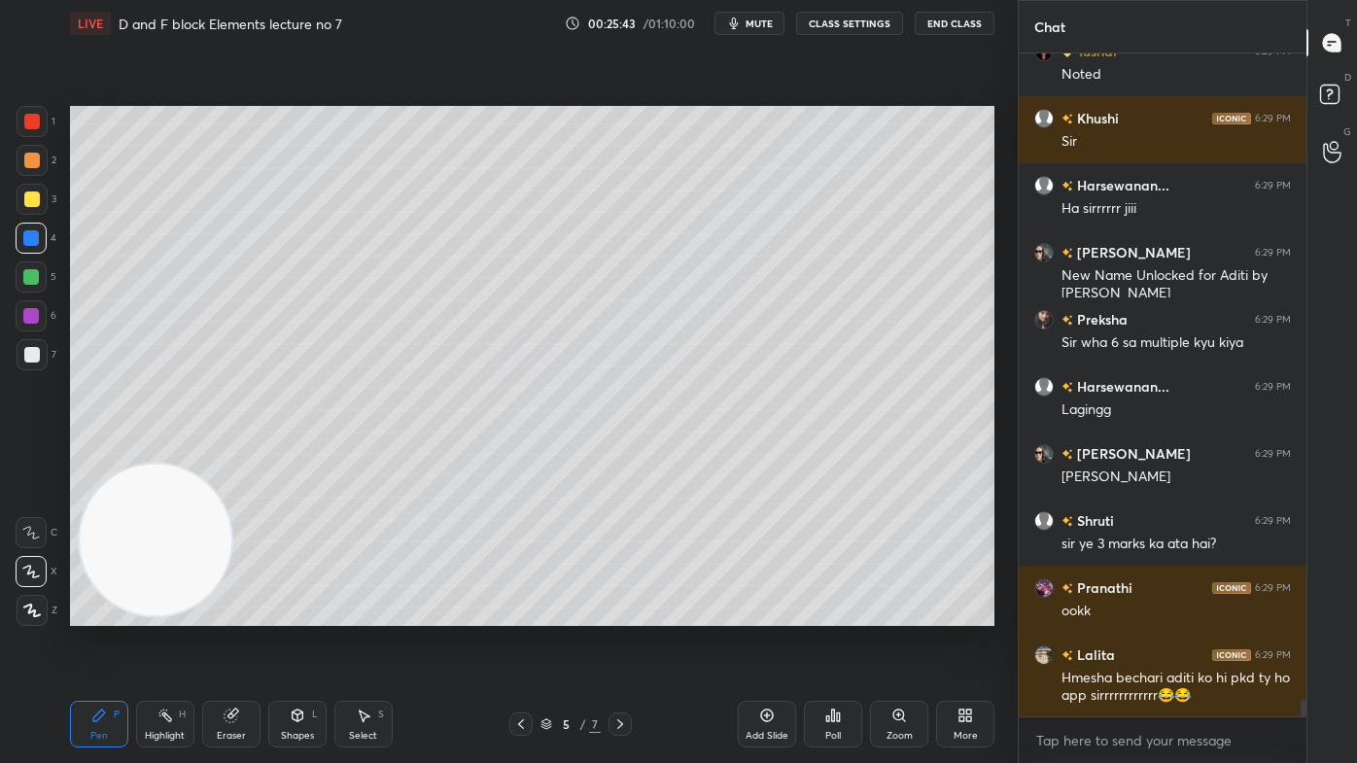
click at [33, 128] on div at bounding box center [32, 121] width 31 height 31
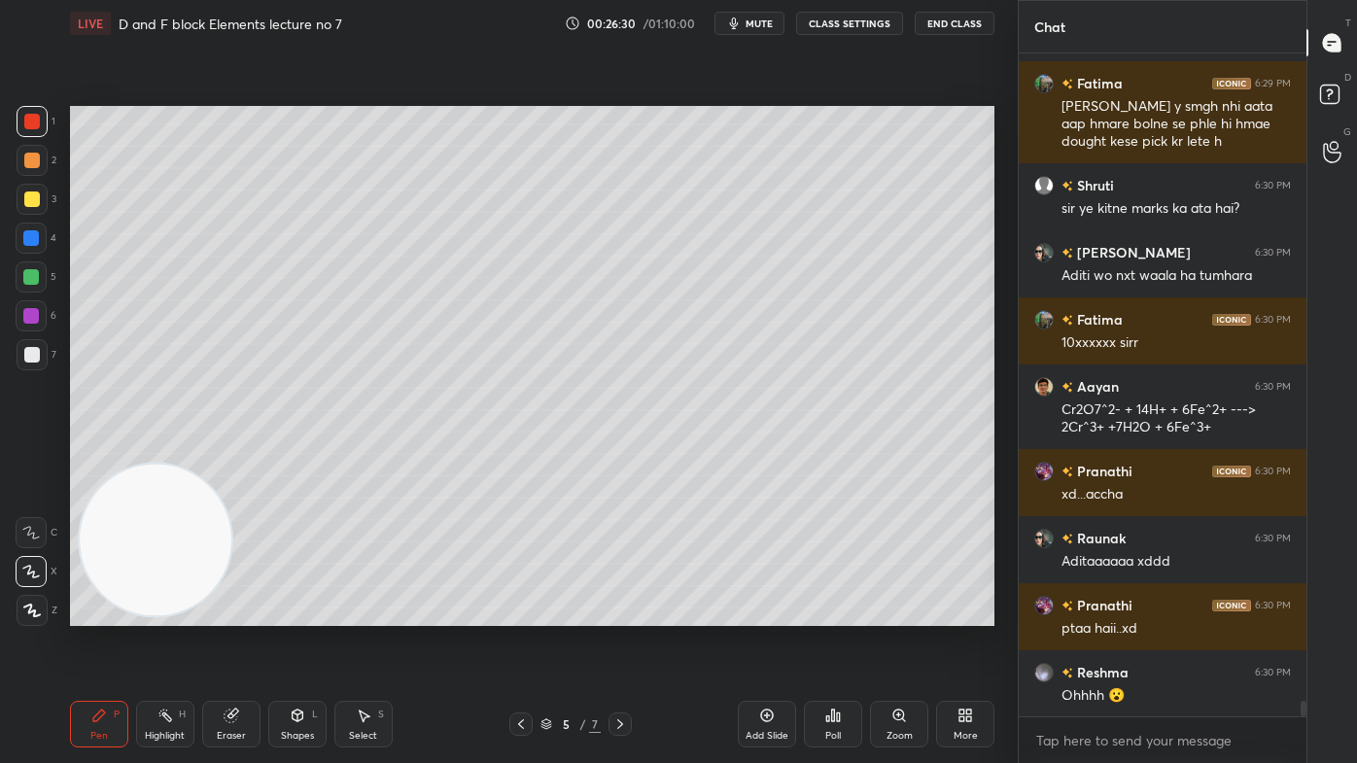
scroll to position [27073, 0]
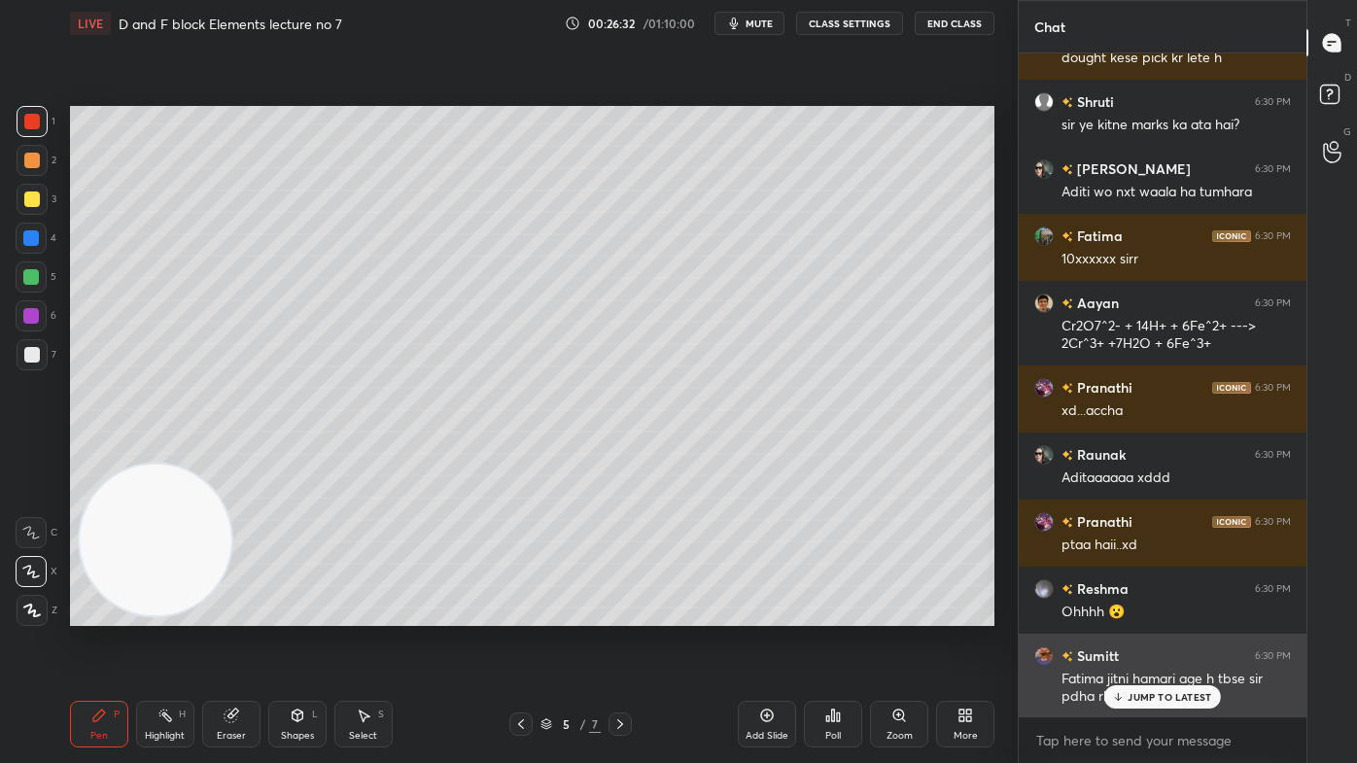
click at [1154, 613] on p "JUMP TO LATEST" at bounding box center [1169, 697] width 84 height 12
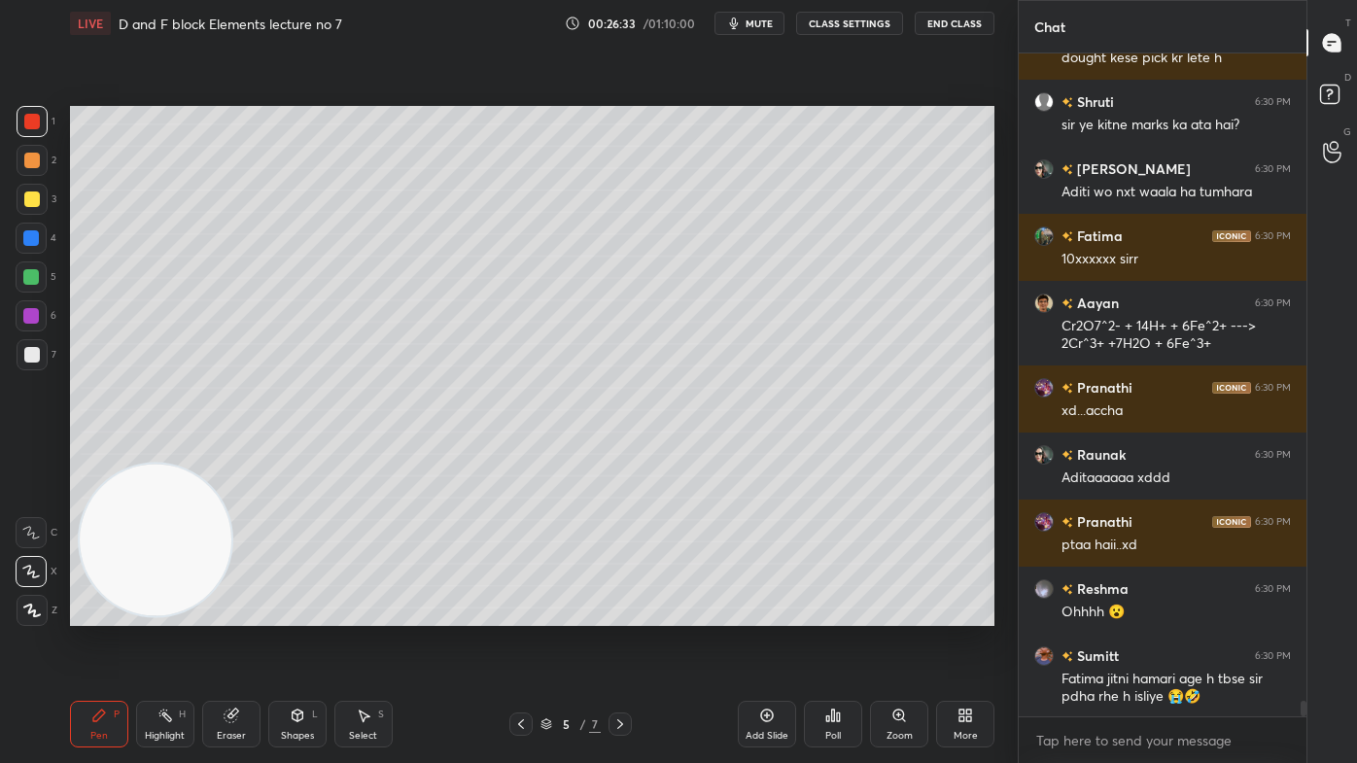
click at [845, 22] on button "CLASS SETTINGS" at bounding box center [849, 23] width 107 height 23
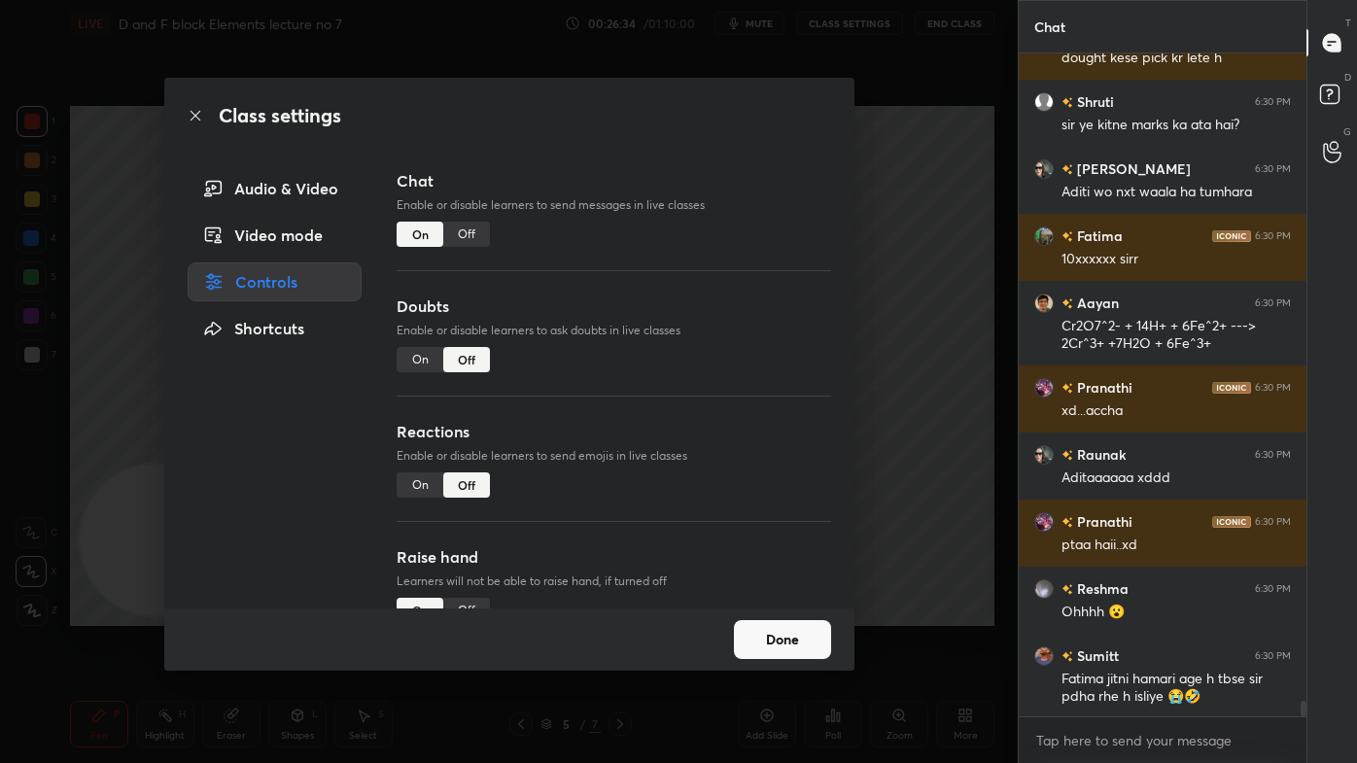
scroll to position [27140, 0]
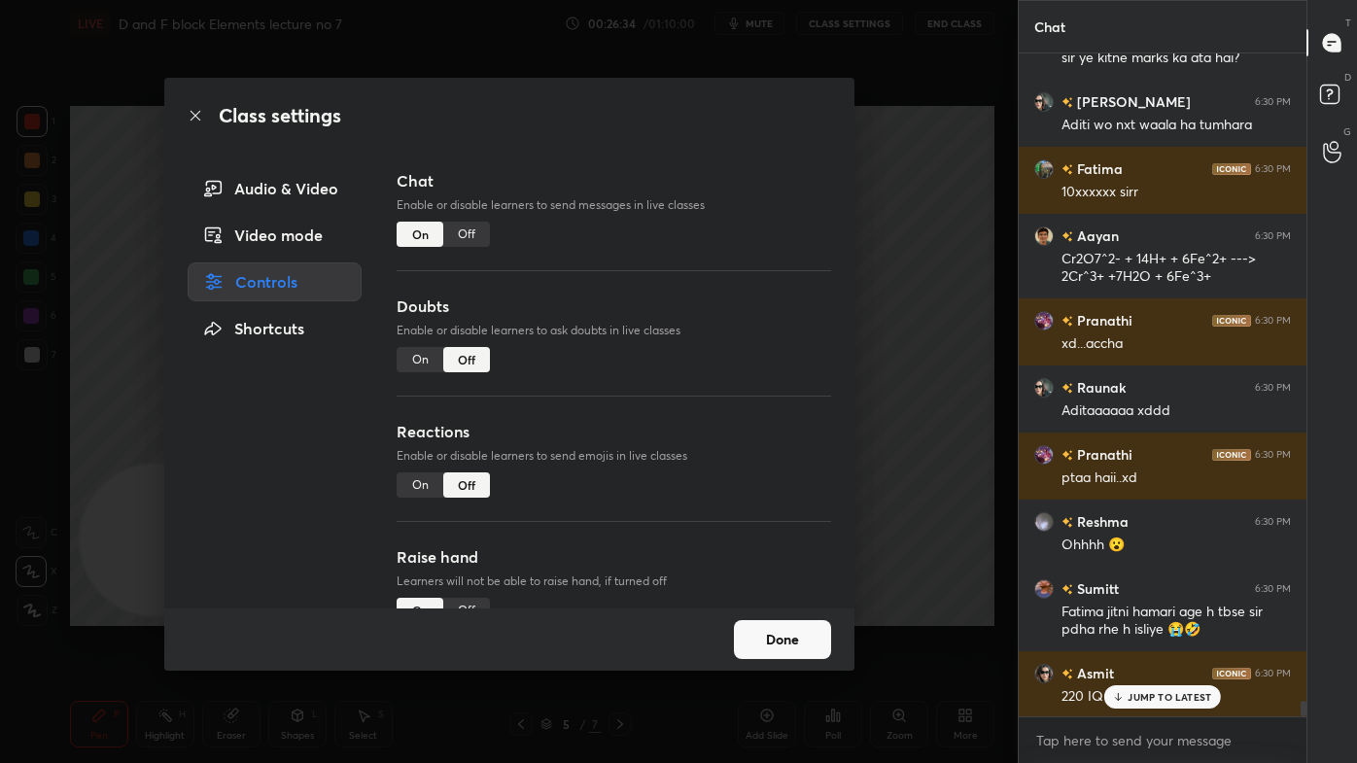
click at [908, 185] on div "Class settings Audio & Video Video mode Controls Shortcuts Chat Enable or disab…" at bounding box center [508, 381] width 1017 height 763
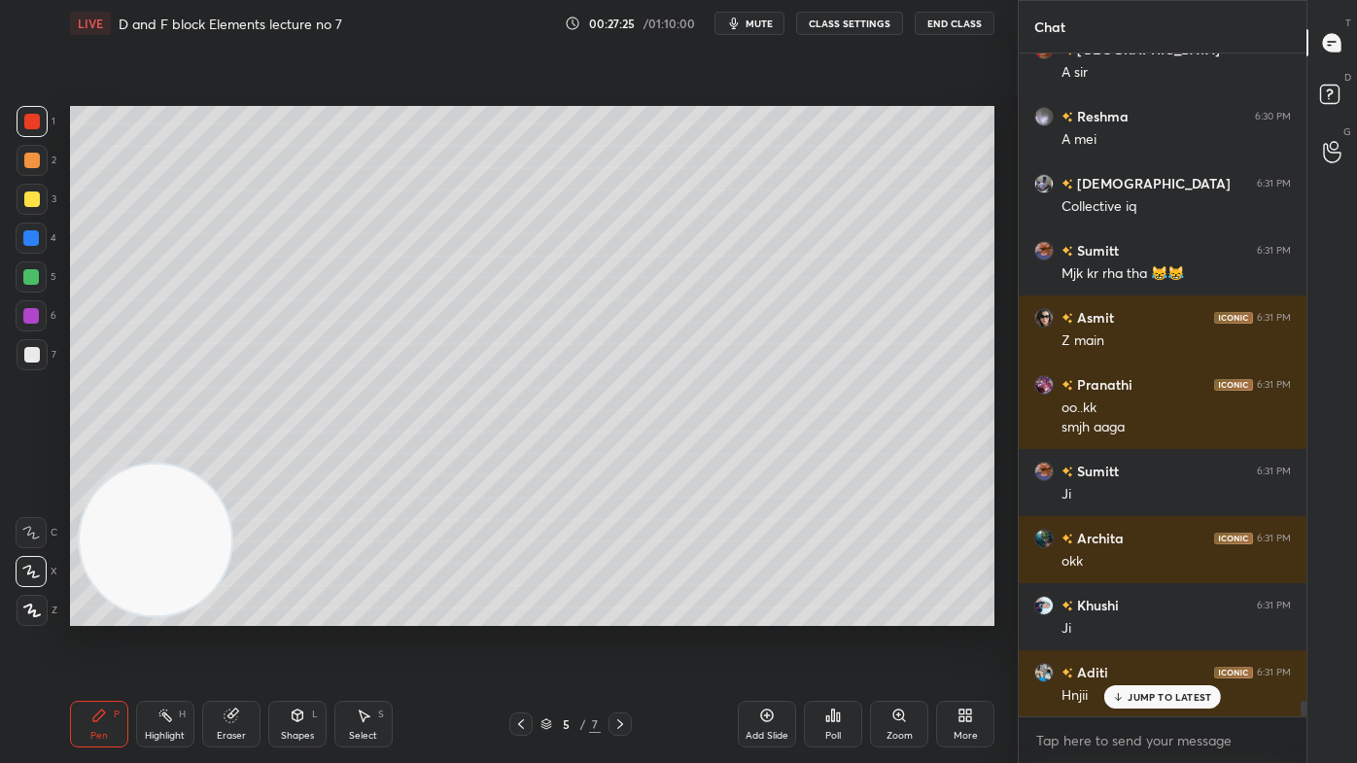
scroll to position [28538, 0]
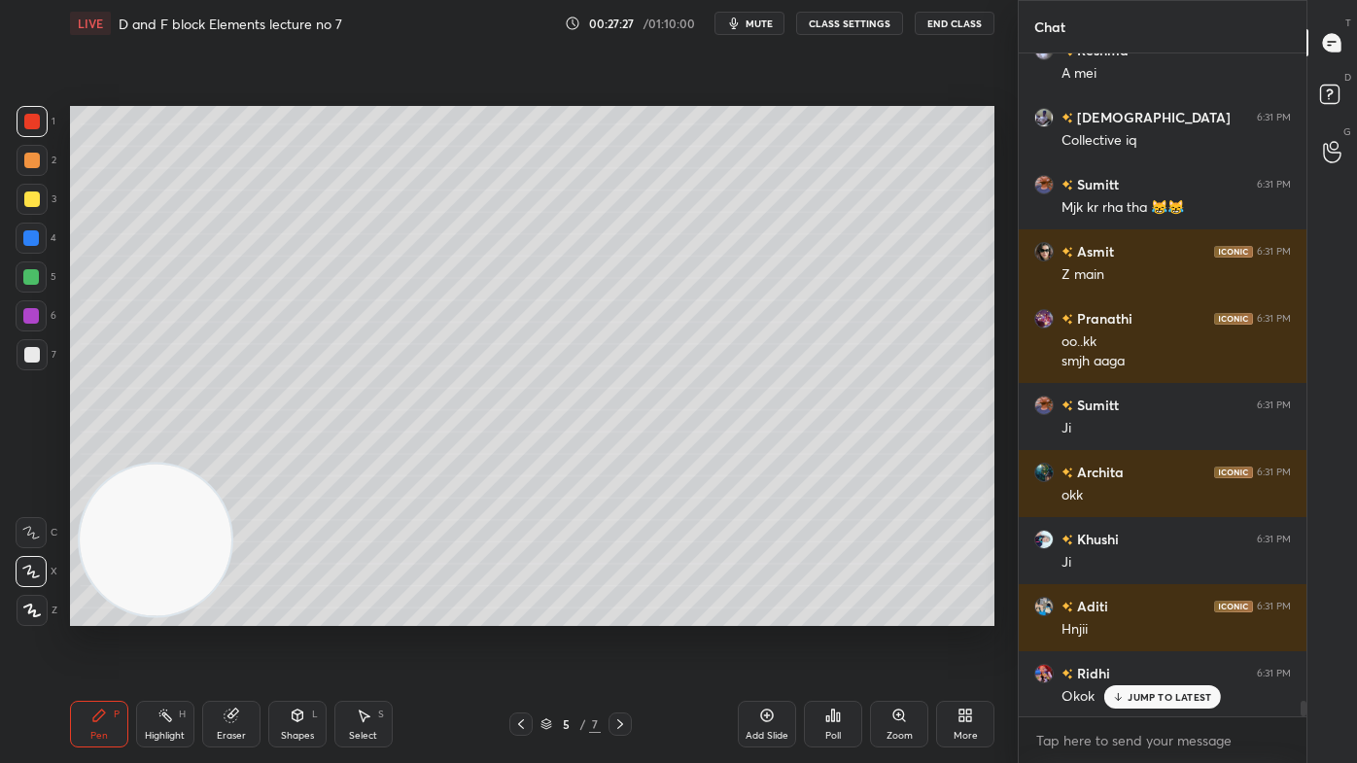
click at [760, 613] on icon at bounding box center [767, 715] width 16 height 16
click at [847, 17] on button "CLASS SETTINGS" at bounding box center [849, 23] width 107 height 23
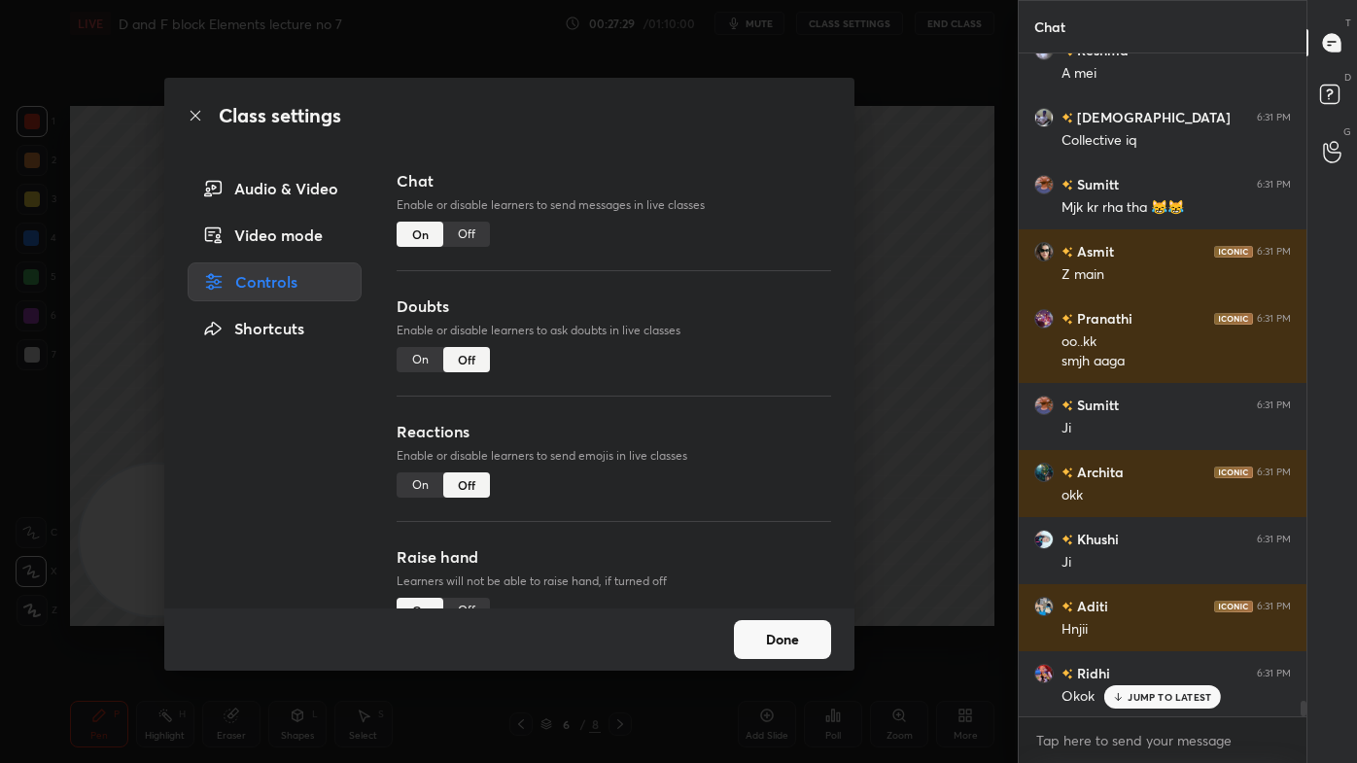
click at [463, 235] on div "Off" at bounding box center [466, 234] width 47 height 25
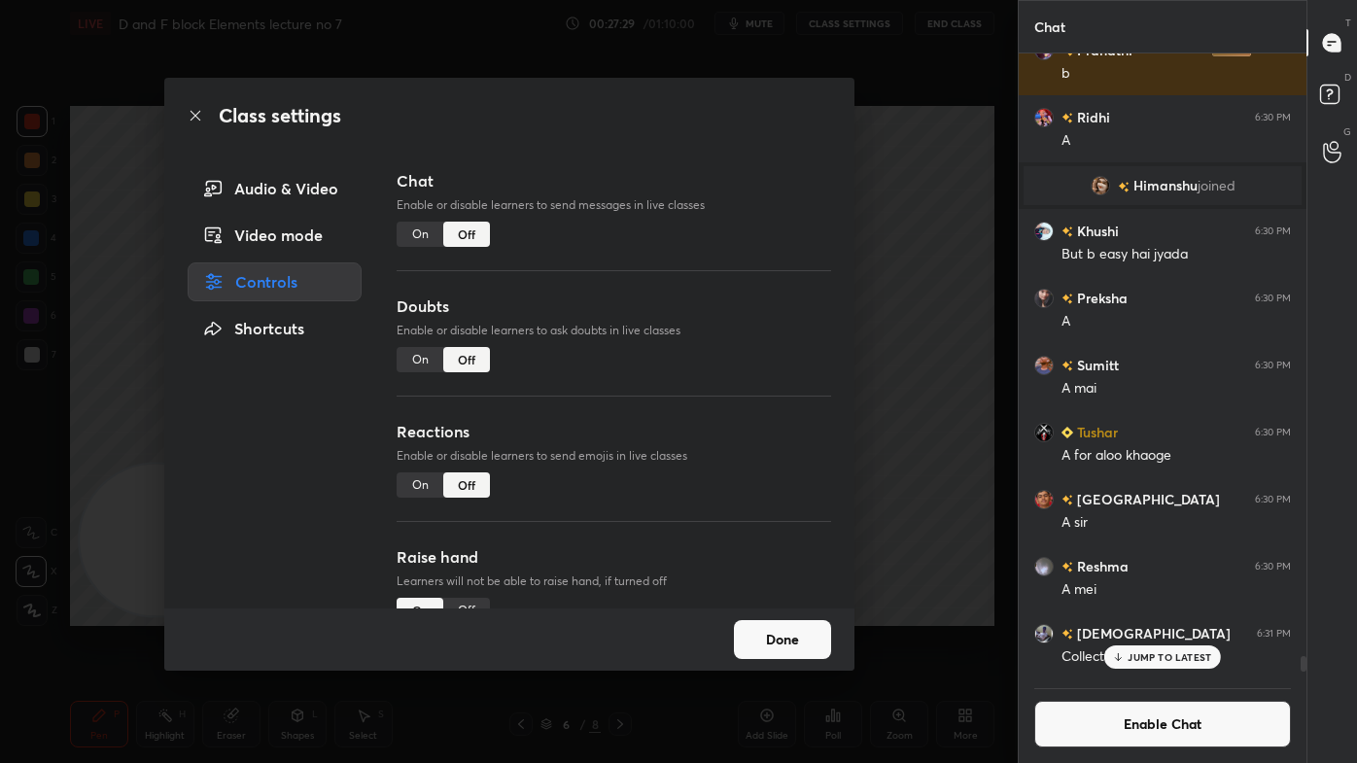
click at [924, 189] on div "Class settings Audio & Video Video mode Controls Shortcuts Chat Enable or disab…" at bounding box center [508, 381] width 1017 height 763
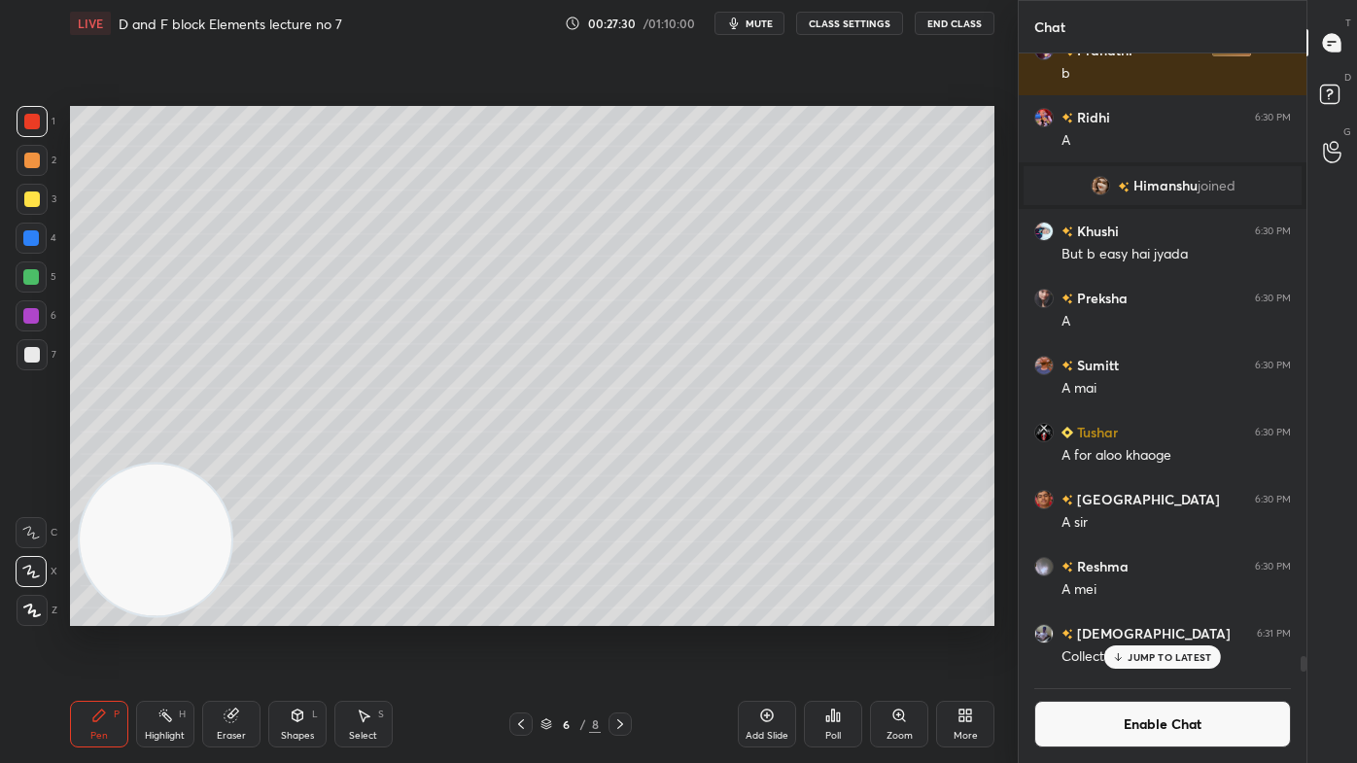
click at [44, 201] on div at bounding box center [32, 199] width 31 height 31
click at [40, 567] on div at bounding box center [31, 571] width 31 height 31
click at [362, 613] on div "Select S" at bounding box center [363, 724] width 58 height 47
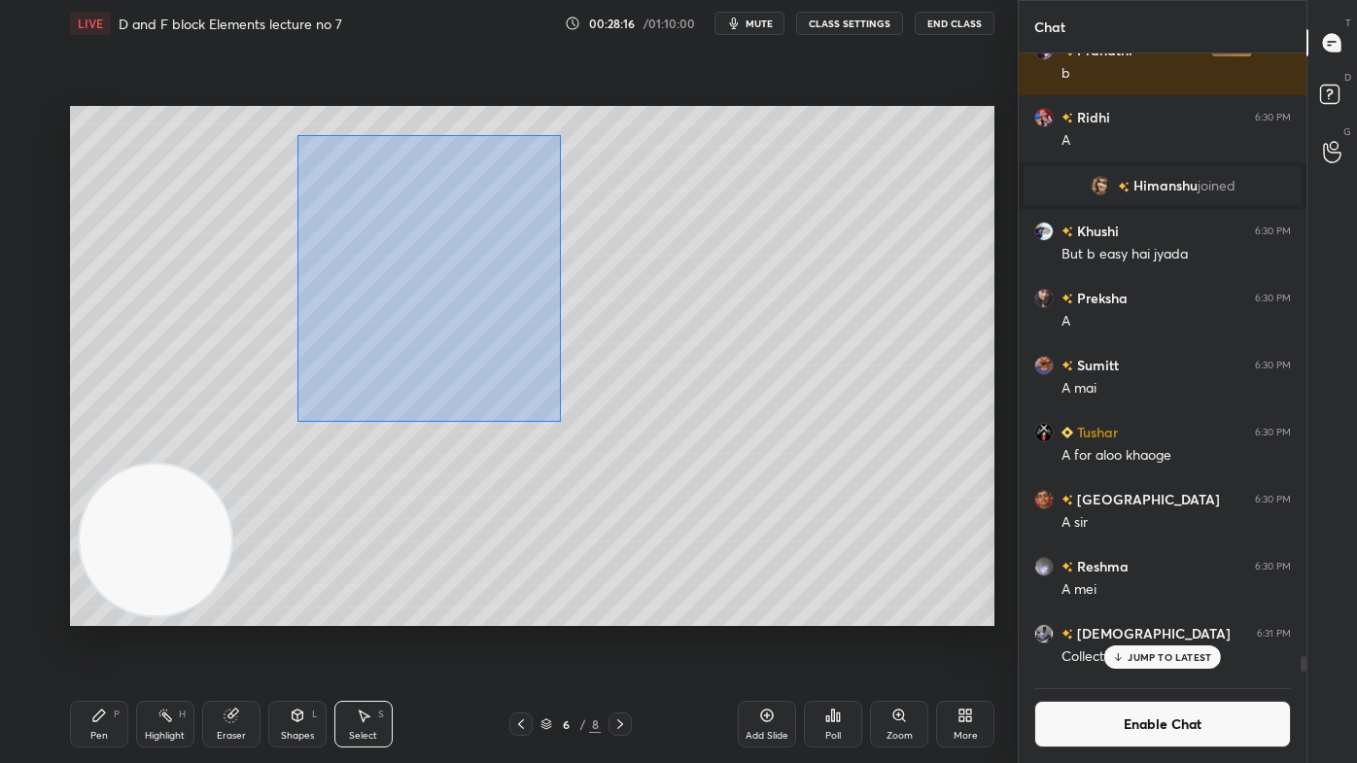
drag, startPoint x: 297, startPoint y: 134, endPoint x: 744, endPoint y: 434, distance: 538.5
click at [765, 453] on div "0 ° Undo Copy Duplicate Duplicate to new slide Delete" at bounding box center [532, 366] width 924 height 520
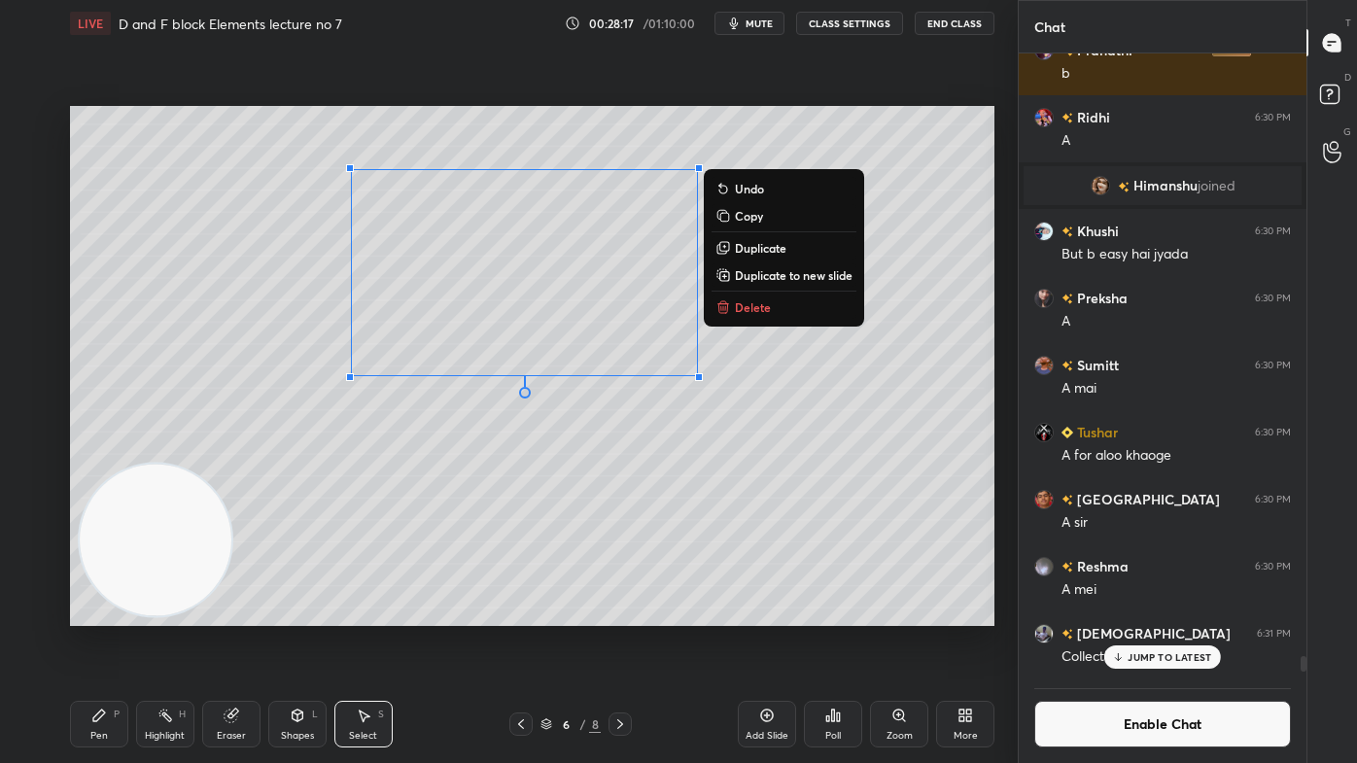
click at [762, 309] on p "Delete" at bounding box center [753, 307] width 36 height 16
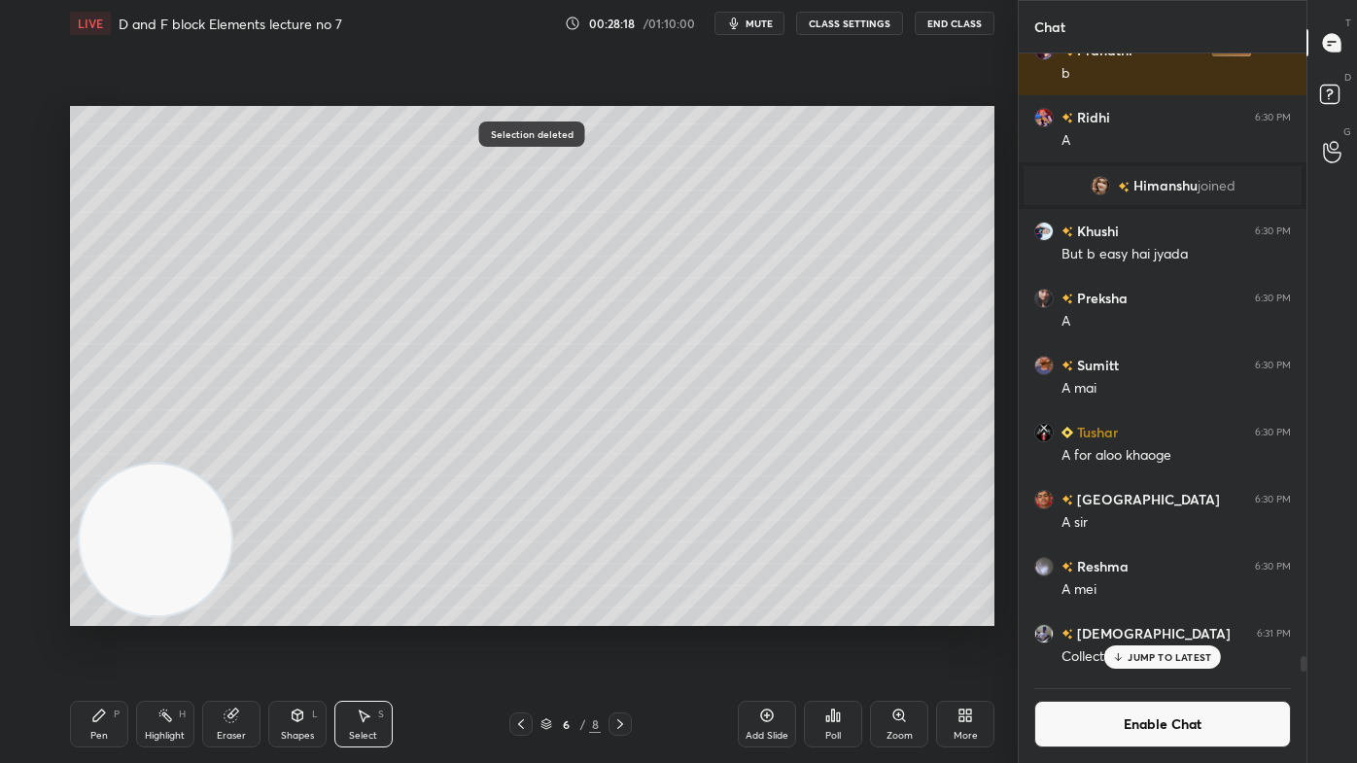
click at [98, 613] on div "Pen P" at bounding box center [99, 724] width 58 height 47
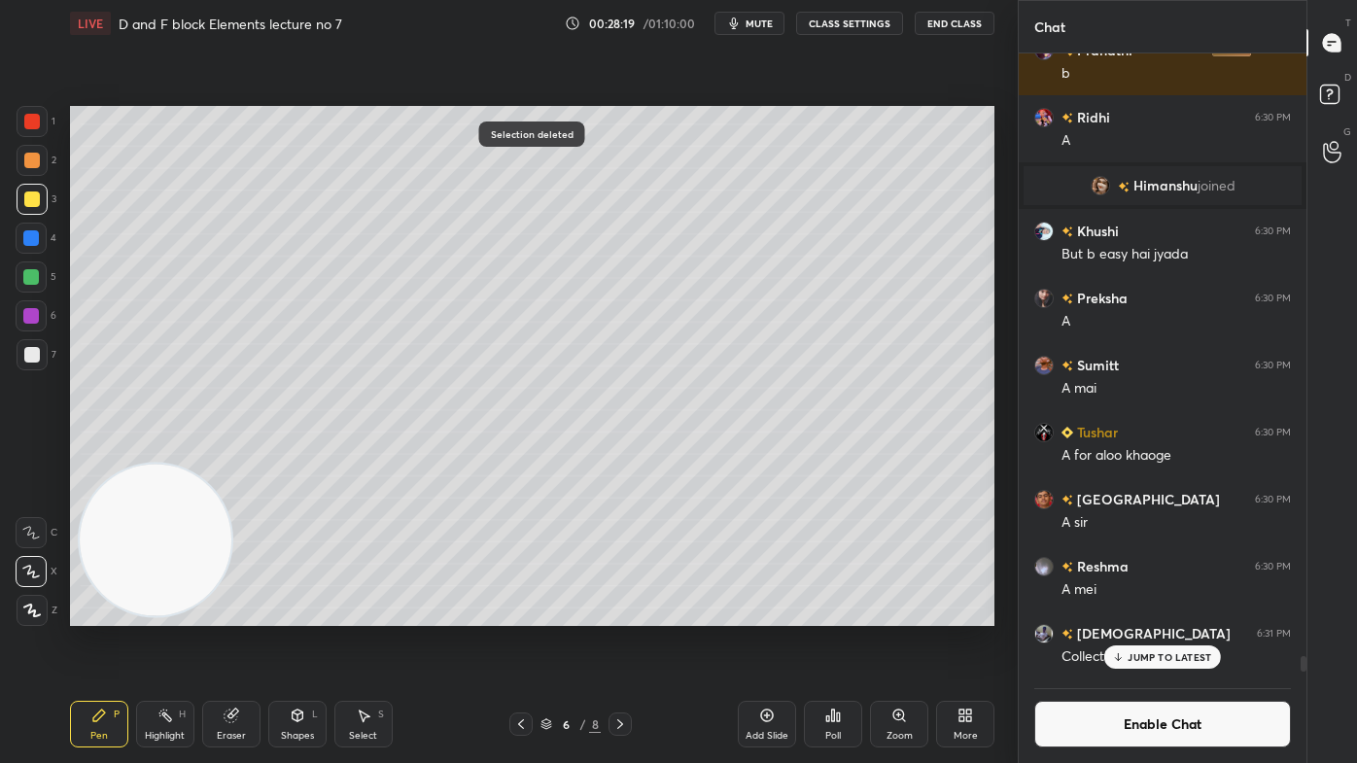
click at [31, 199] on div at bounding box center [32, 199] width 16 height 16
click at [381, 613] on div "Select S" at bounding box center [363, 724] width 58 height 47
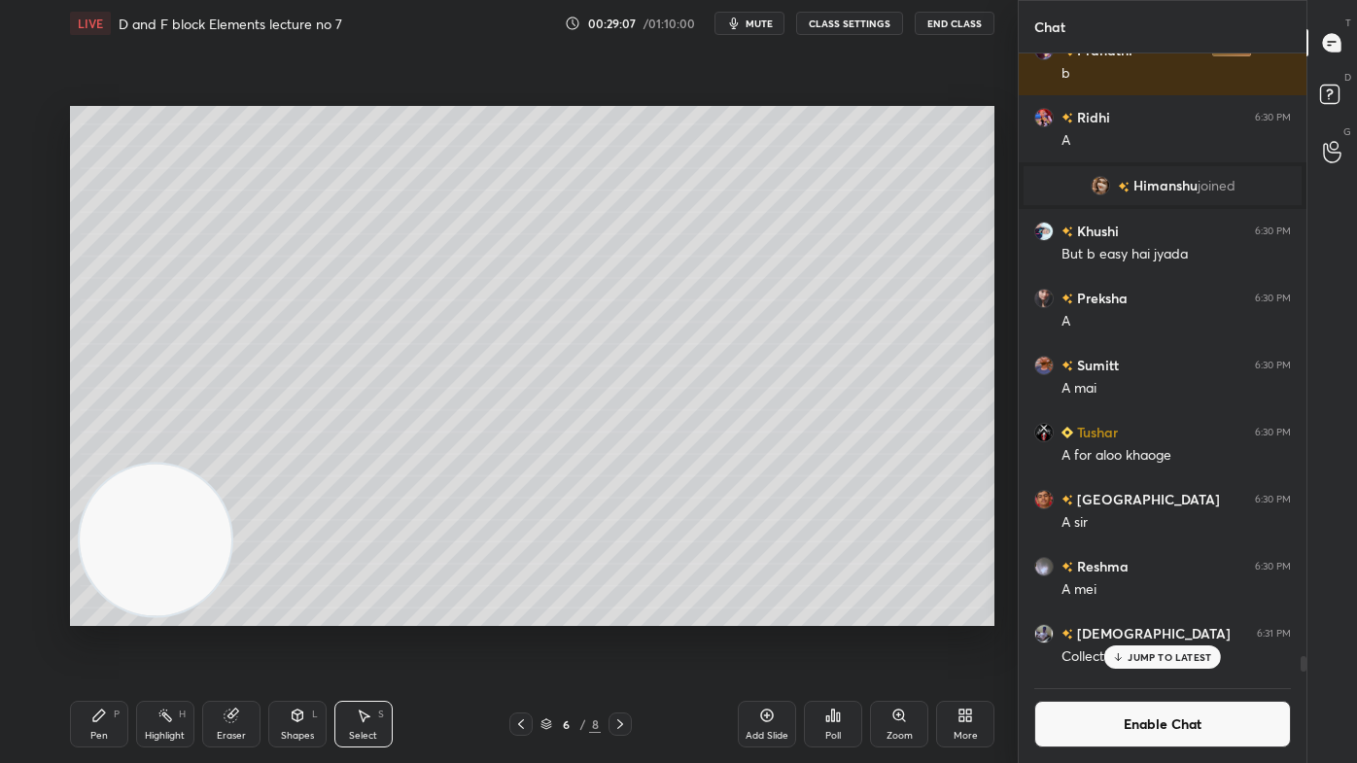
click at [100, 613] on div "Pen" at bounding box center [98, 736] width 17 height 10
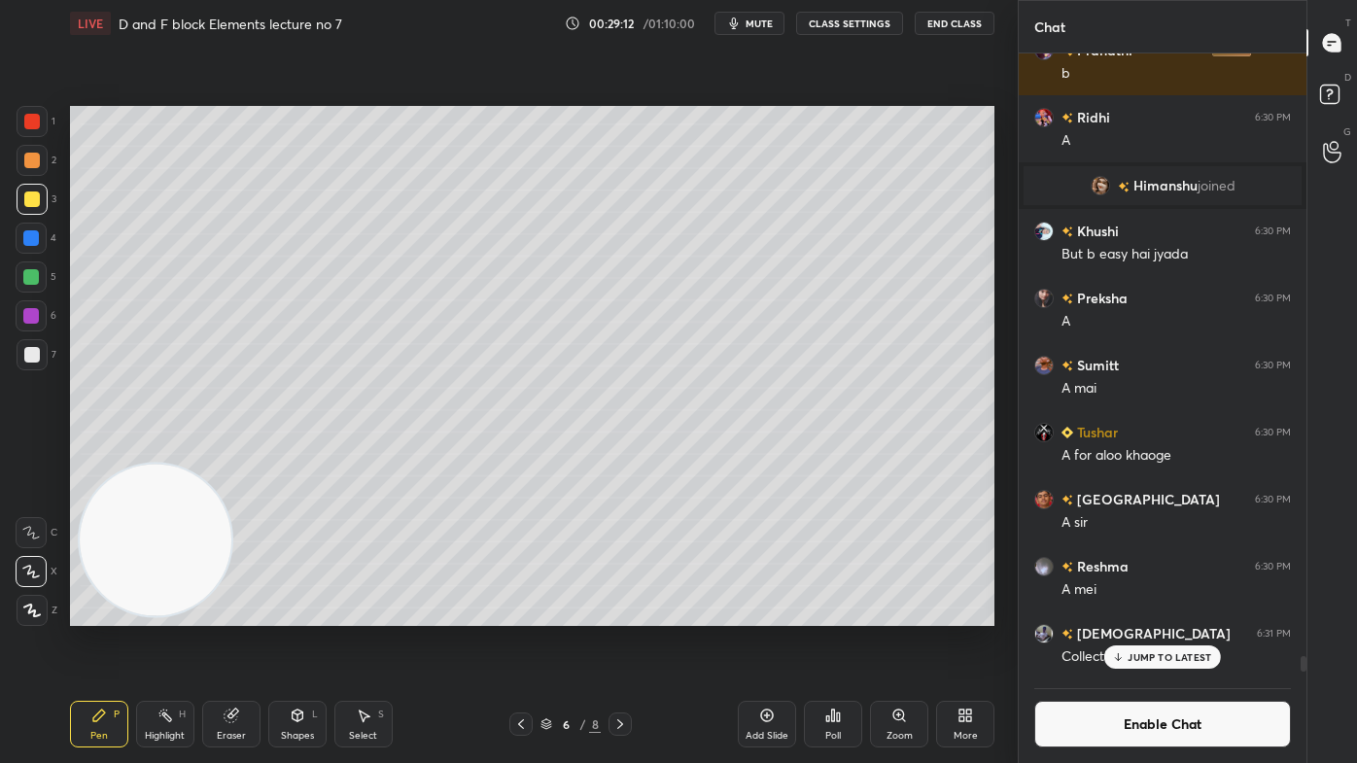
click at [362, 613] on icon at bounding box center [364, 715] width 16 height 16
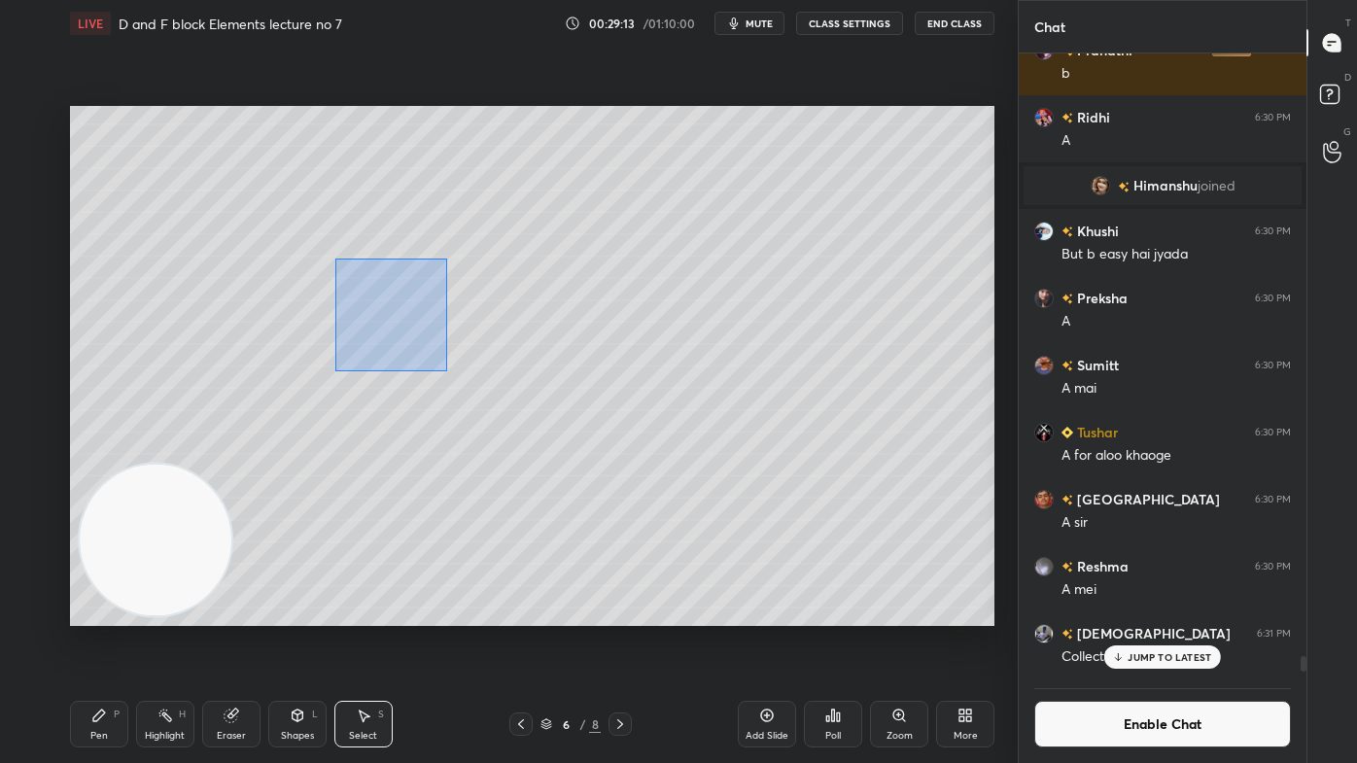
drag, startPoint x: 334, startPoint y: 263, endPoint x: 705, endPoint y: 409, distance: 397.9
click at [705, 410] on div "0 ° Undo Copy Duplicate Duplicate to new slide Delete" at bounding box center [532, 366] width 924 height 520
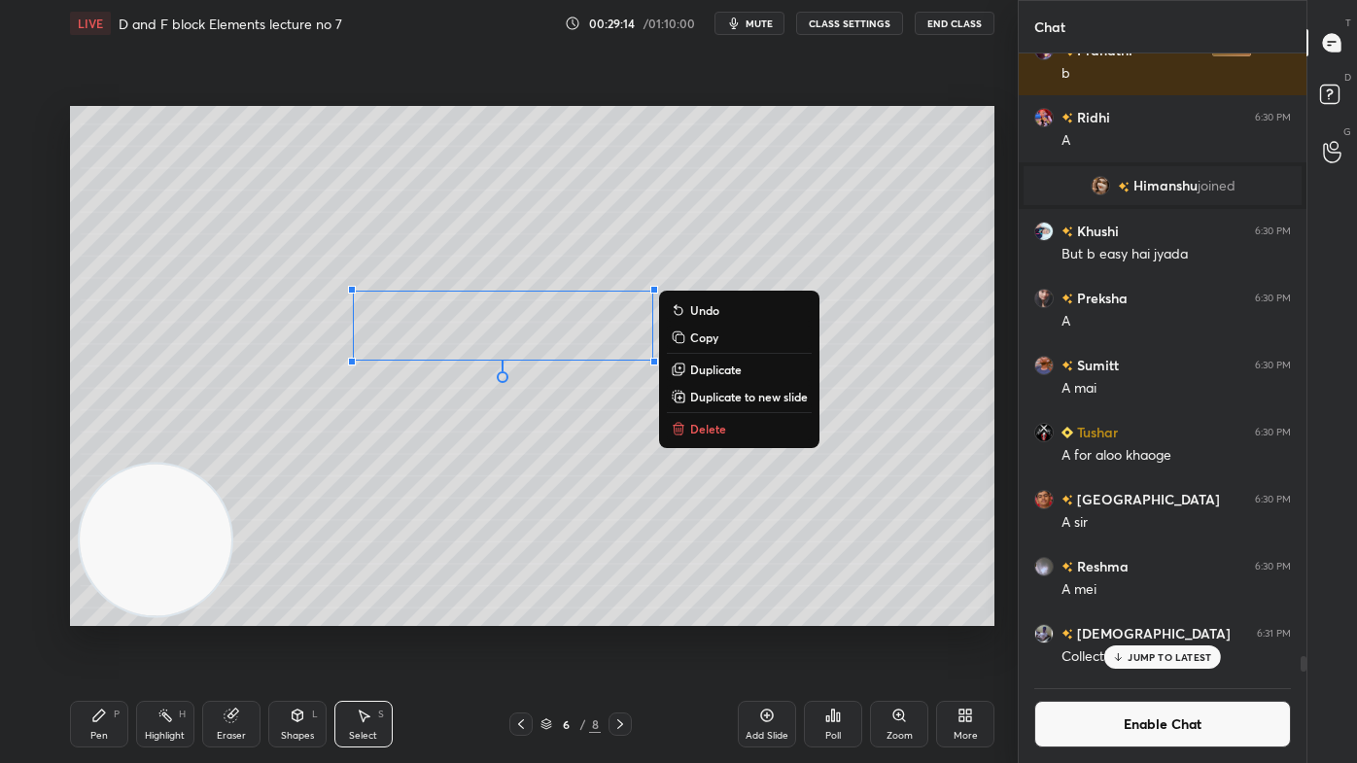
click at [702, 447] on div "0 ° Undo Copy Duplicate Duplicate to new slide Delete" at bounding box center [532, 366] width 924 height 520
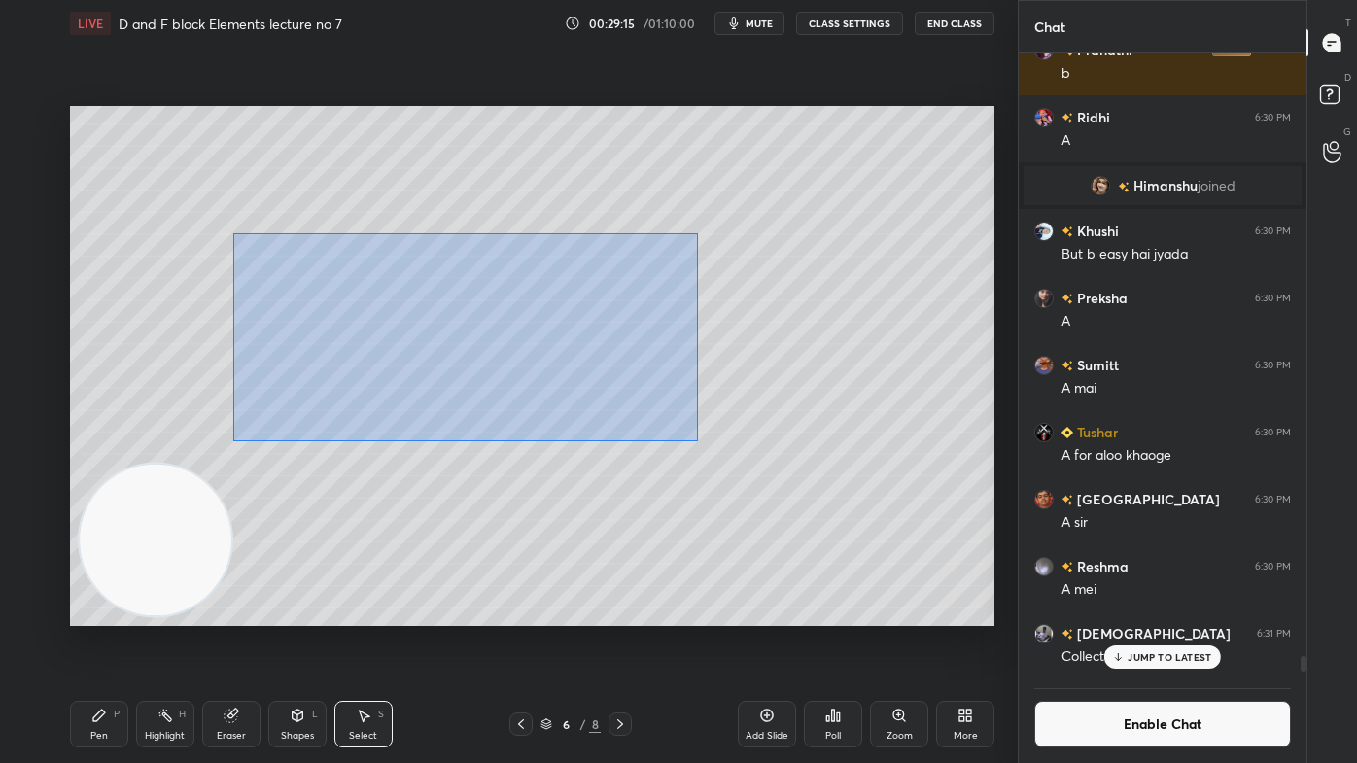
drag, startPoint x: 233, startPoint y: 244, endPoint x: 725, endPoint y: 424, distance: 523.5
click at [806, 450] on div "0 ° Undo Copy Duplicate Duplicate to new slide Delete" at bounding box center [532, 366] width 924 height 520
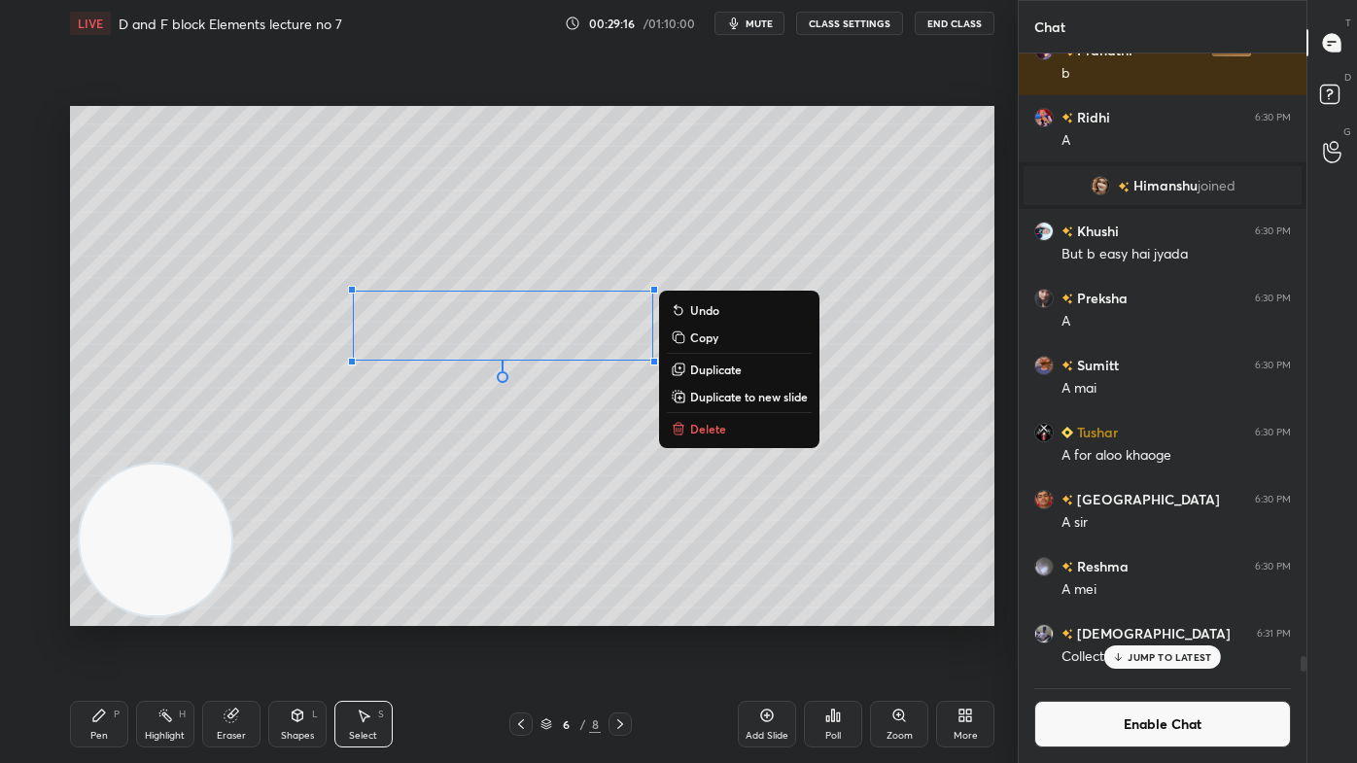
click at [701, 416] on div "0 ° Undo Copy Duplicate Duplicate to new slide Delete" at bounding box center [532, 366] width 924 height 520
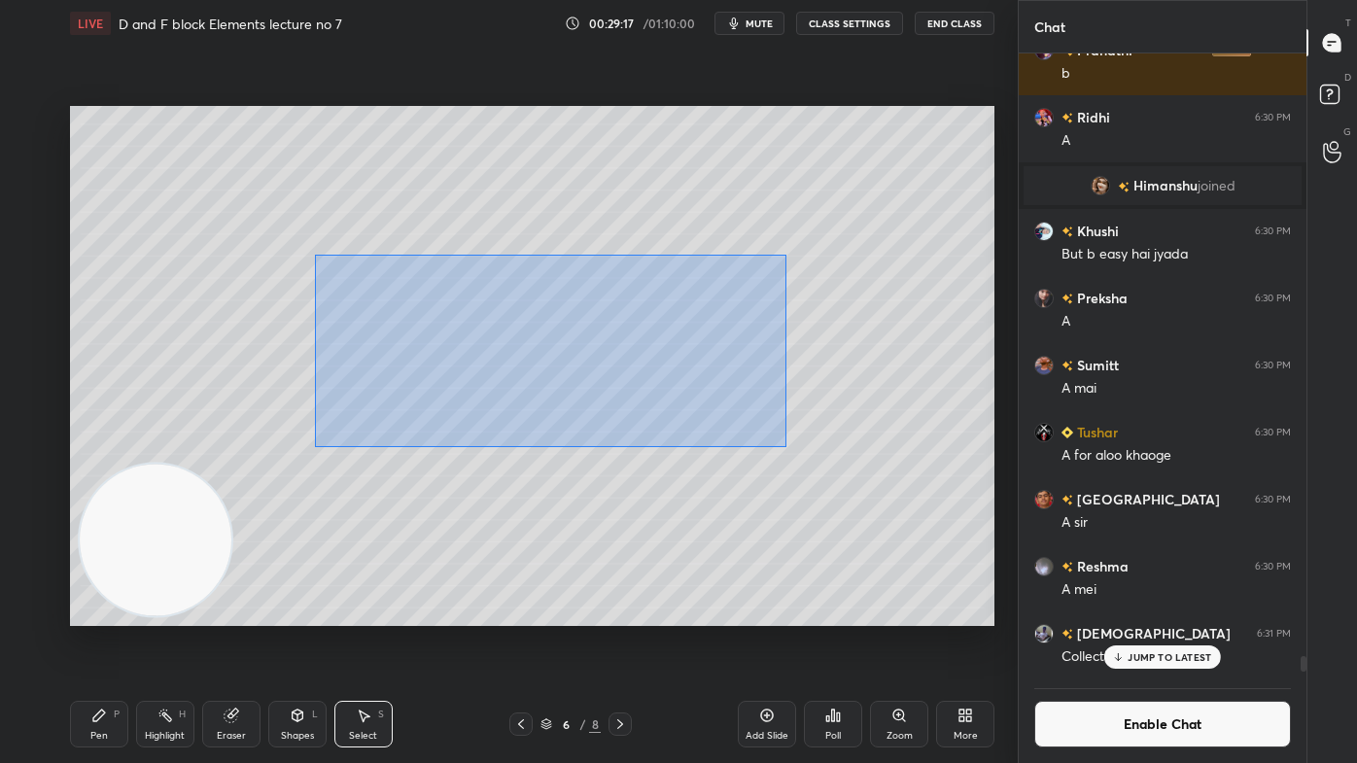
drag, startPoint x: 319, startPoint y: 274, endPoint x: 782, endPoint y: 445, distance: 494.1
click at [785, 446] on div "0 ° Undo Copy Duplicate Duplicate to new slide Delete" at bounding box center [532, 366] width 924 height 520
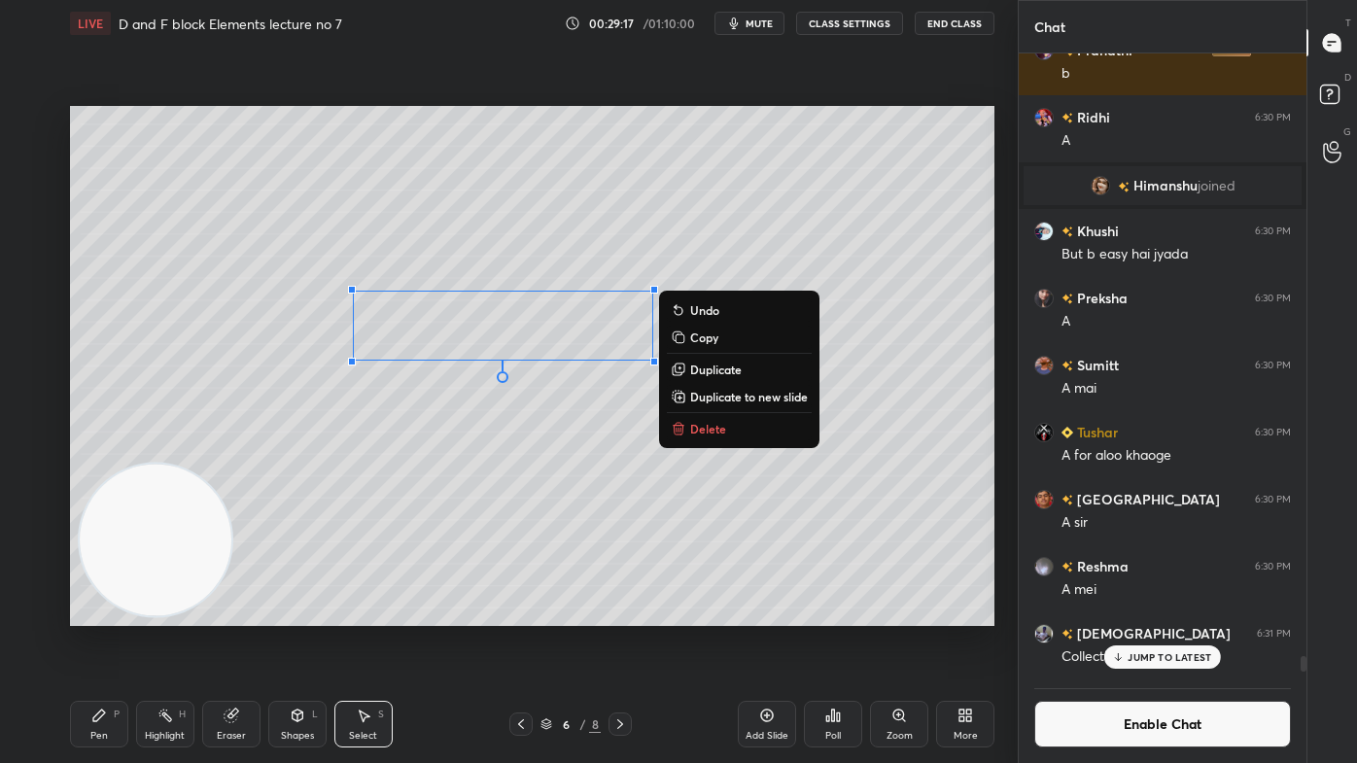
click at [735, 430] on button "Delete" at bounding box center [739, 428] width 145 height 23
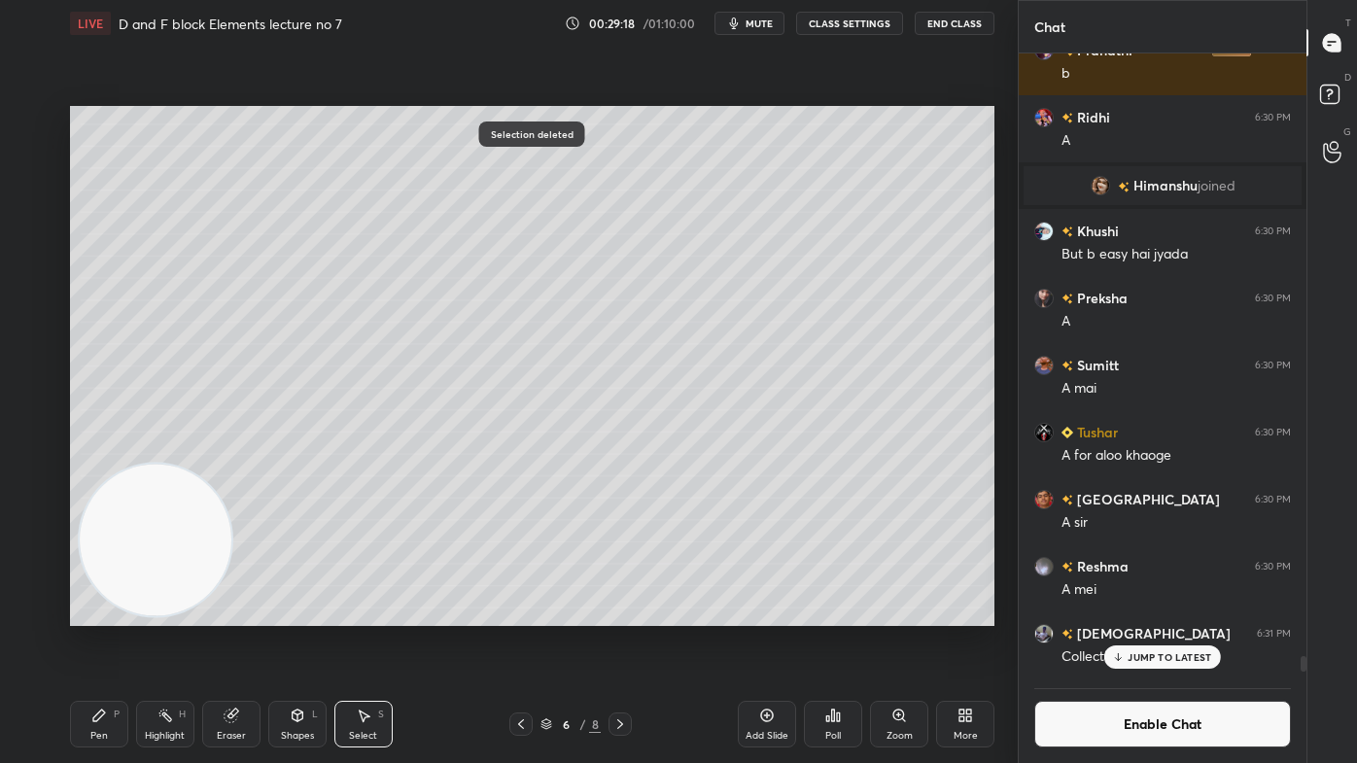
click at [95, 613] on div "Pen P" at bounding box center [99, 724] width 58 height 47
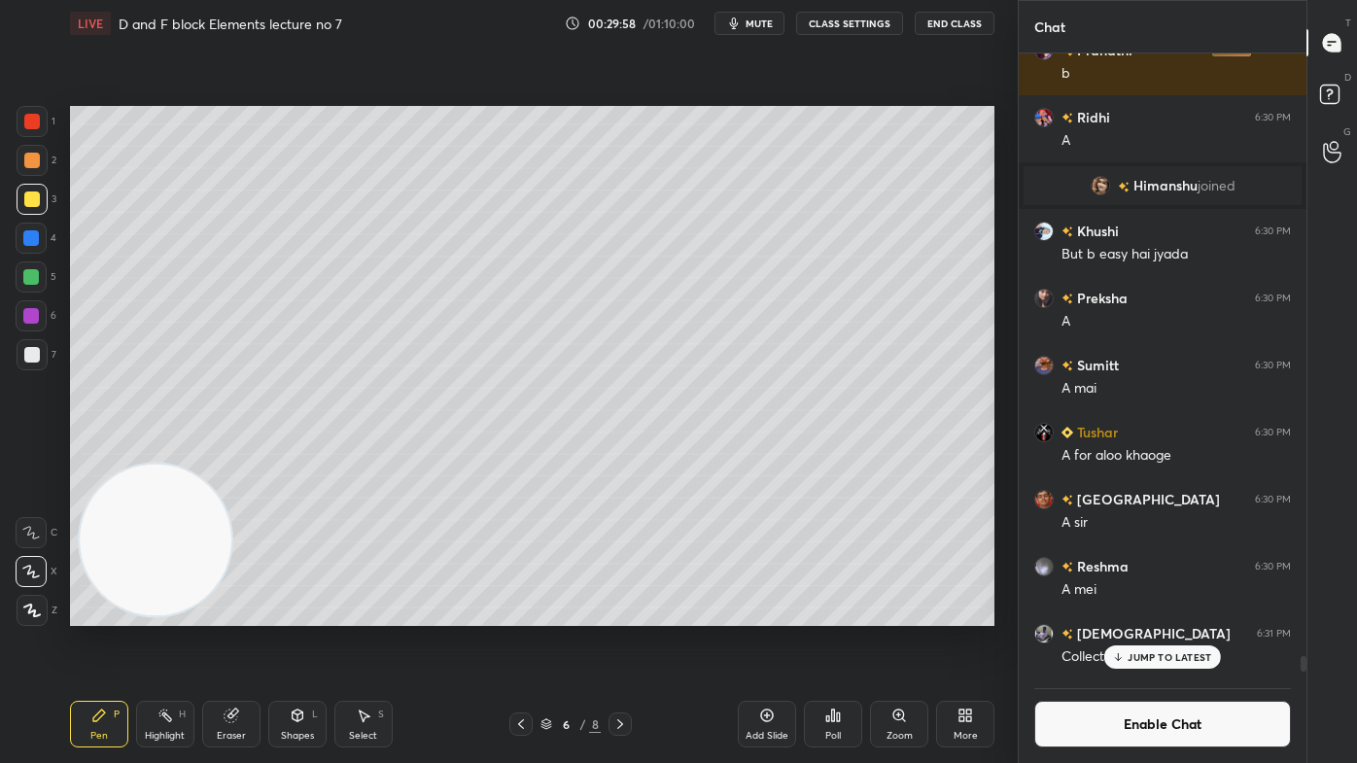
drag, startPoint x: 247, startPoint y: 738, endPoint x: 272, endPoint y: 672, distance: 69.8
click at [246, 613] on div "Eraser" at bounding box center [231, 724] width 58 height 47
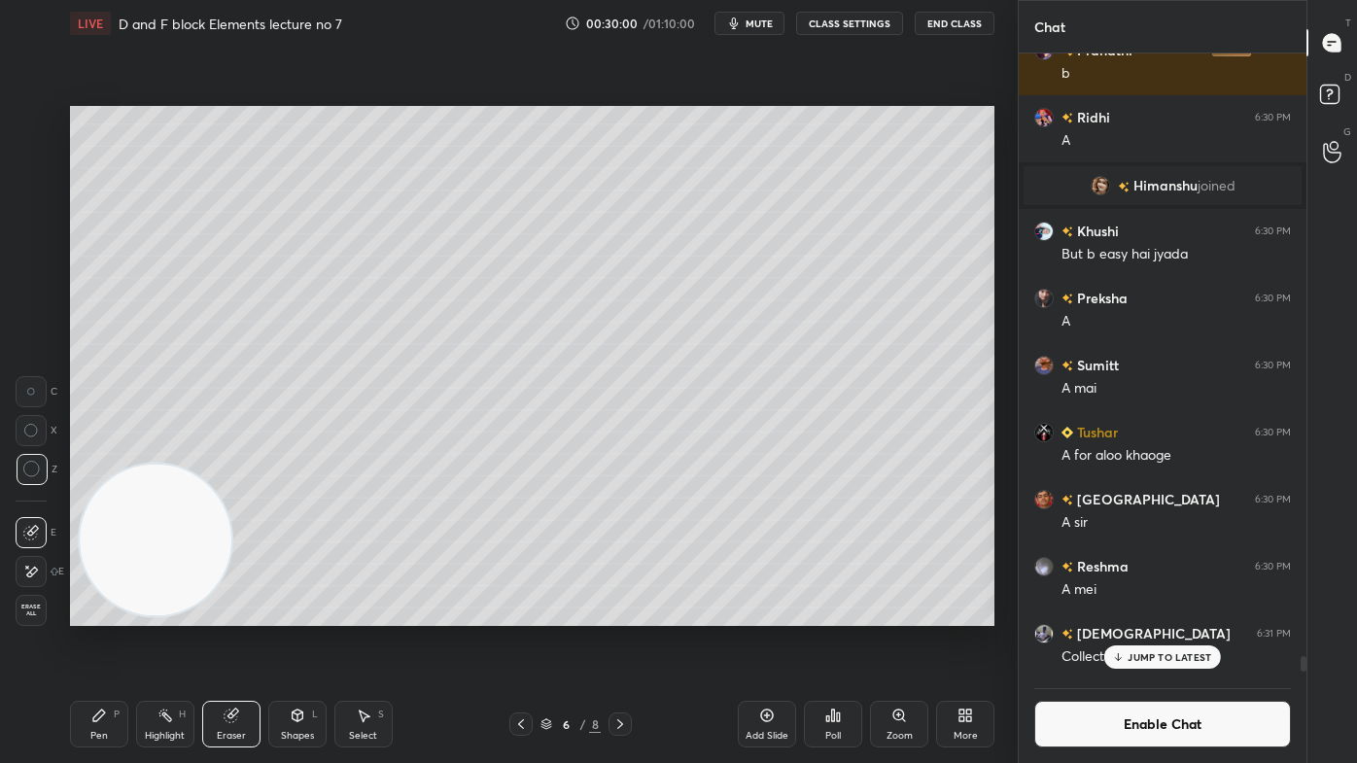
click at [95, 613] on div "Pen P" at bounding box center [99, 724] width 58 height 47
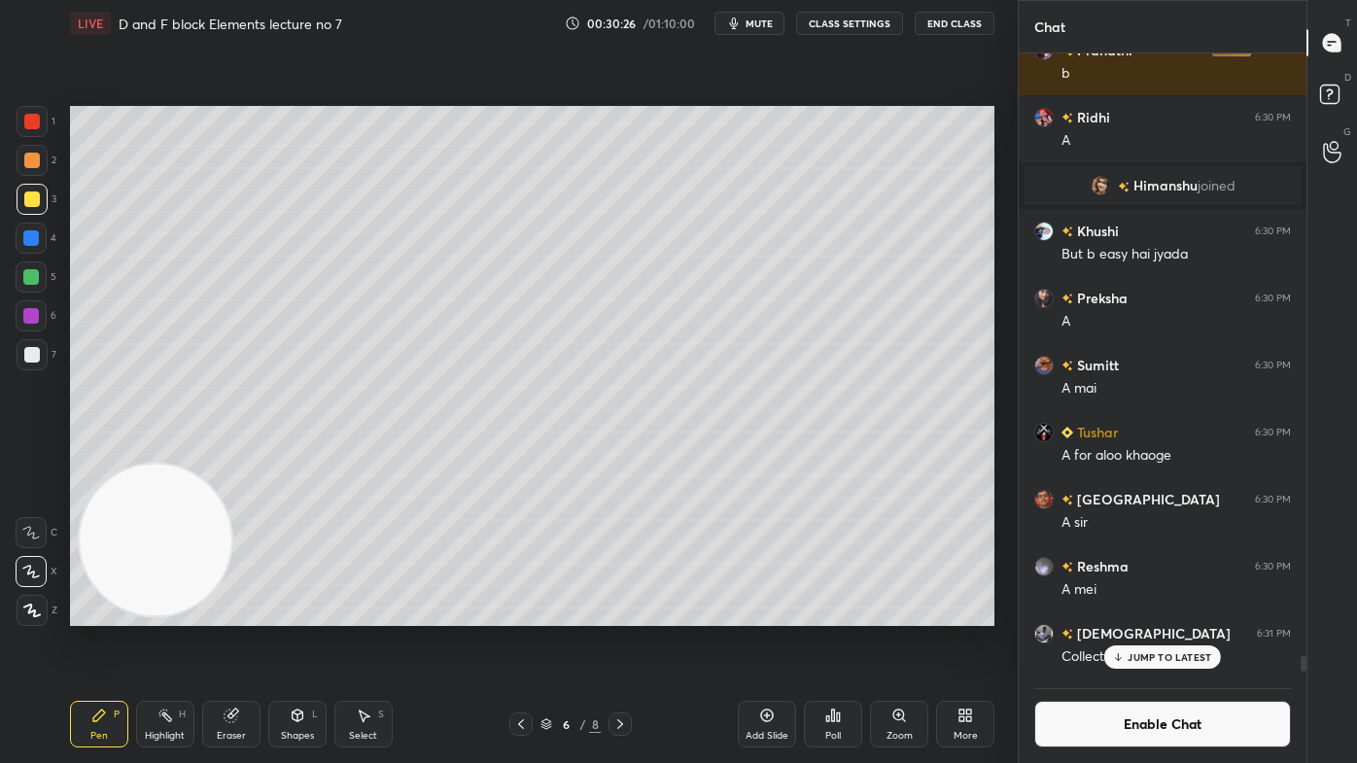
click at [766, 18] on span "mute" at bounding box center [758, 24] width 27 height 14
click at [1332, 88] on rect at bounding box center [1329, 95] width 18 height 18
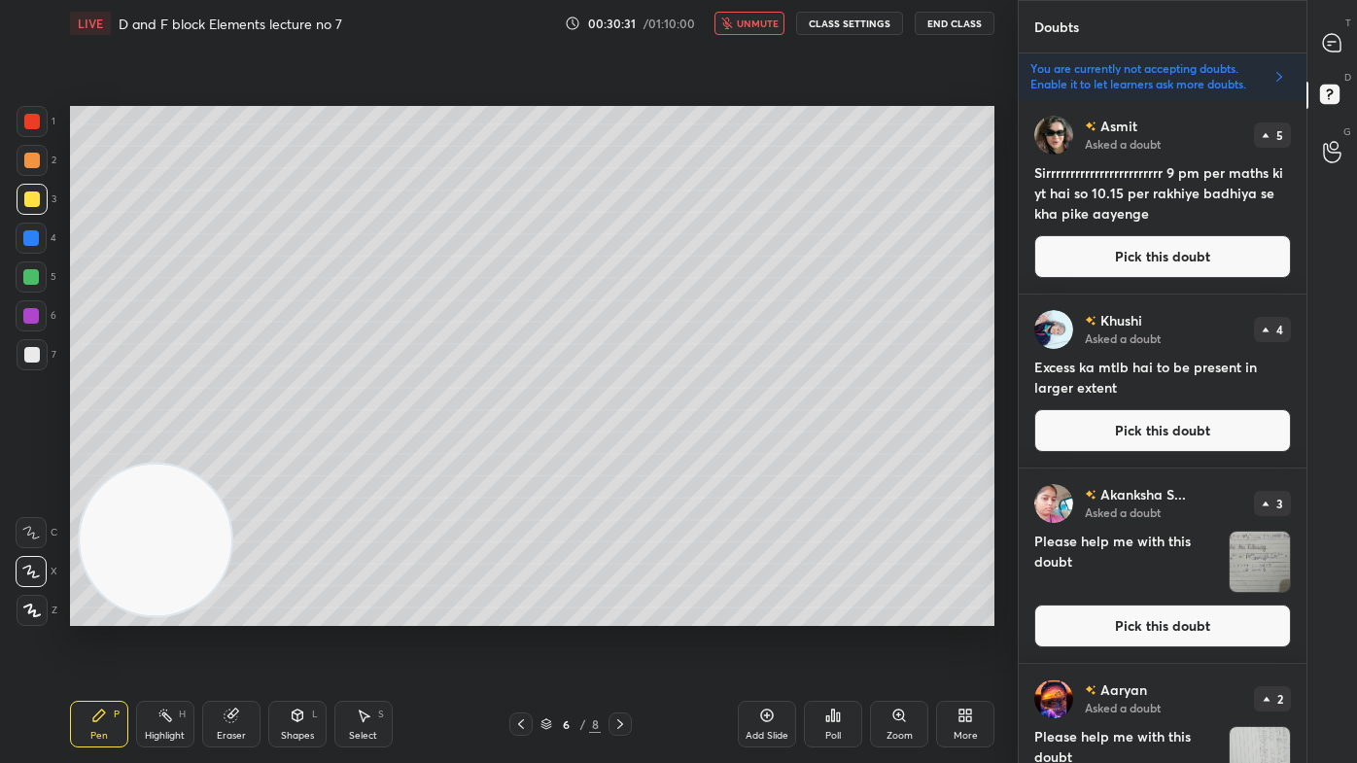
click at [1258, 563] on img "grid" at bounding box center [1259, 562] width 60 height 60
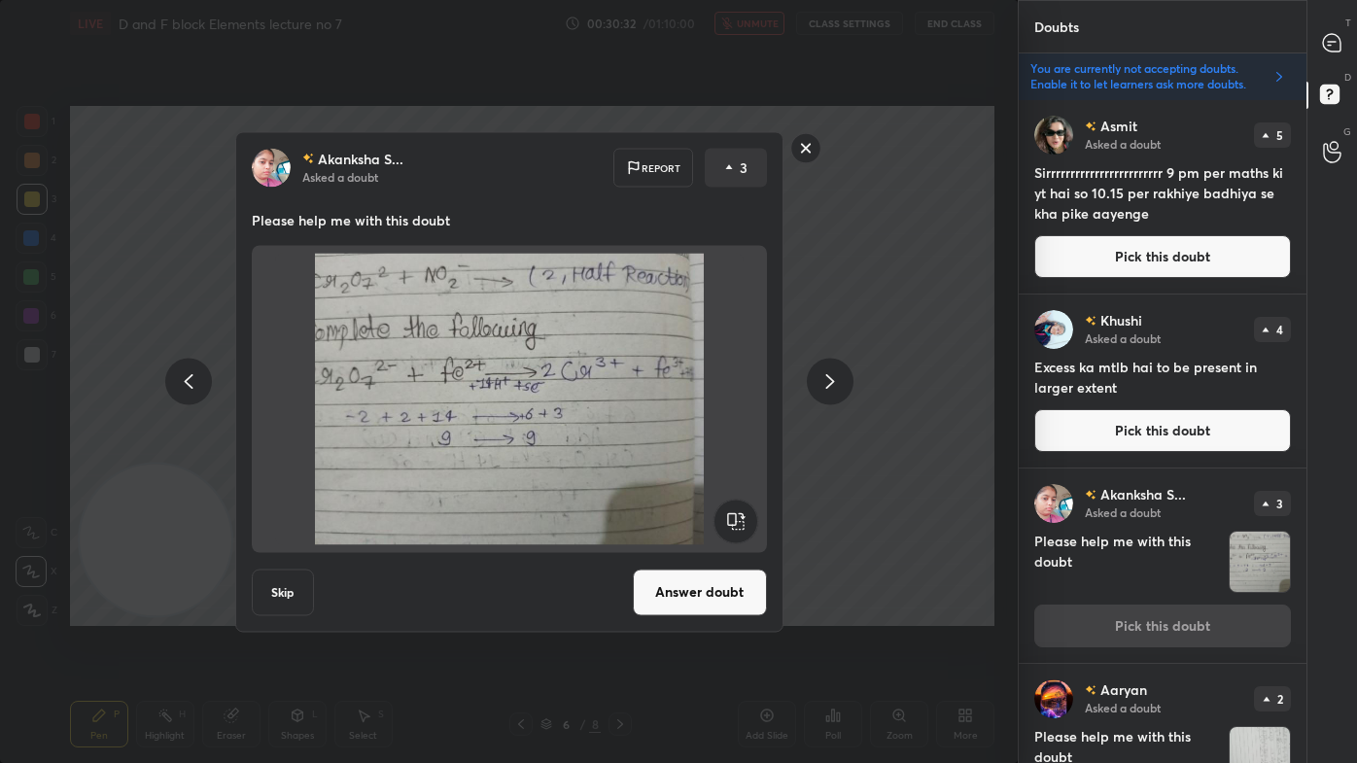
click at [804, 149] on rect at bounding box center [805, 148] width 30 height 30
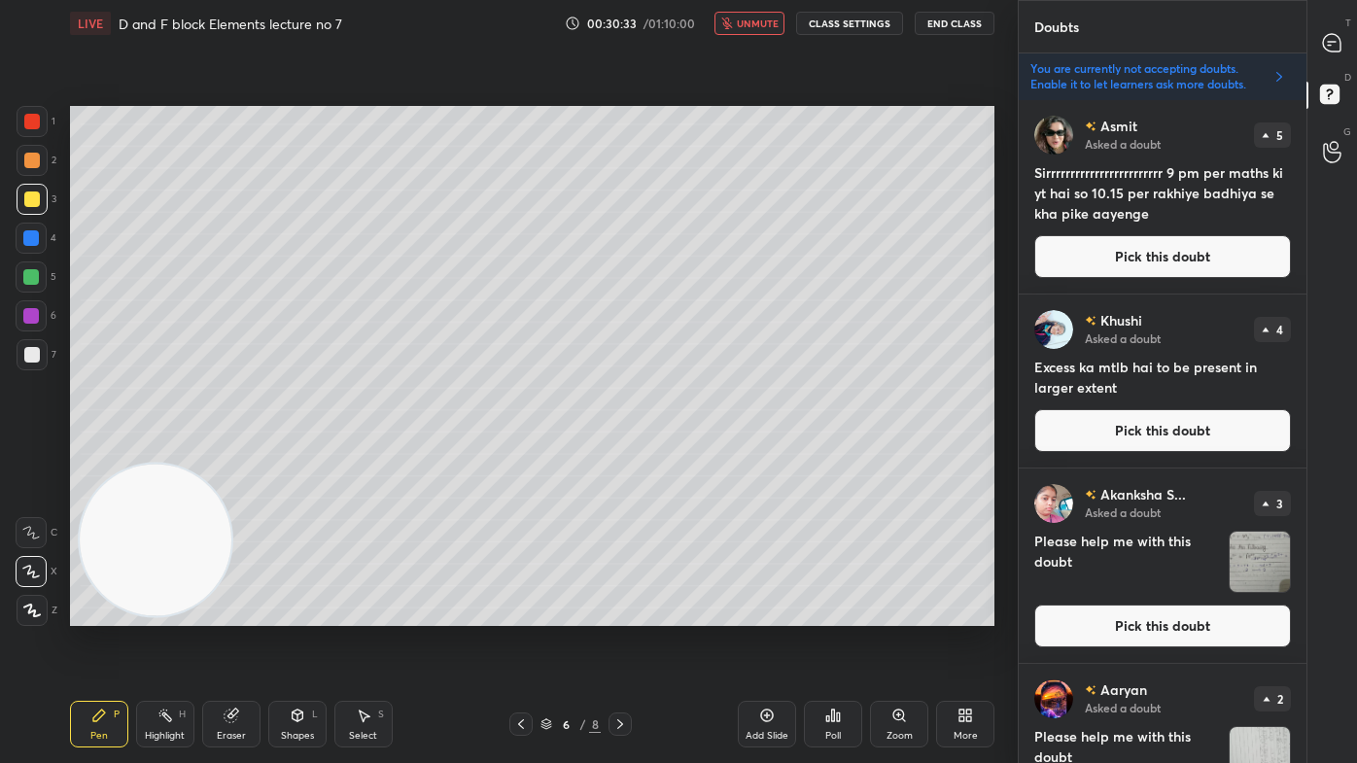
click at [1254, 613] on img "grid" at bounding box center [1259, 757] width 60 height 60
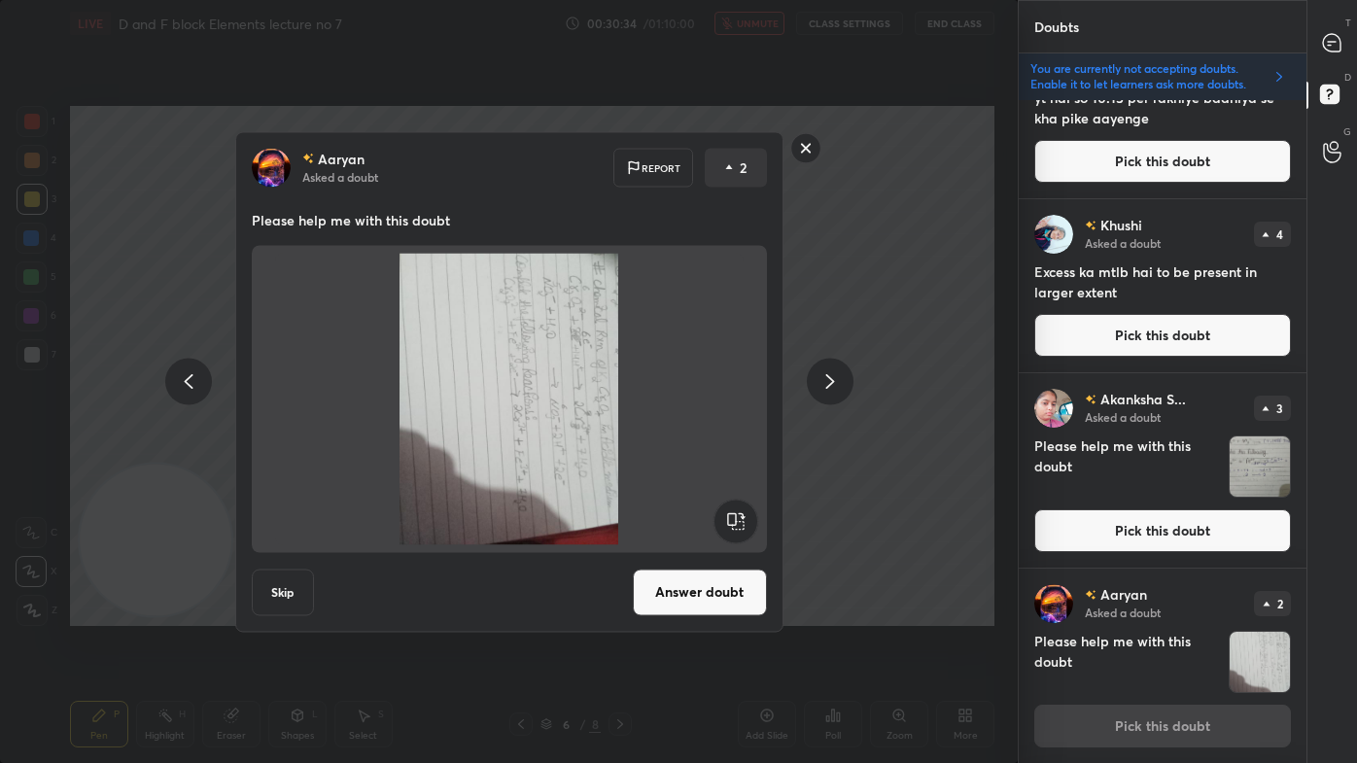
click at [811, 142] on rect at bounding box center [805, 148] width 30 height 30
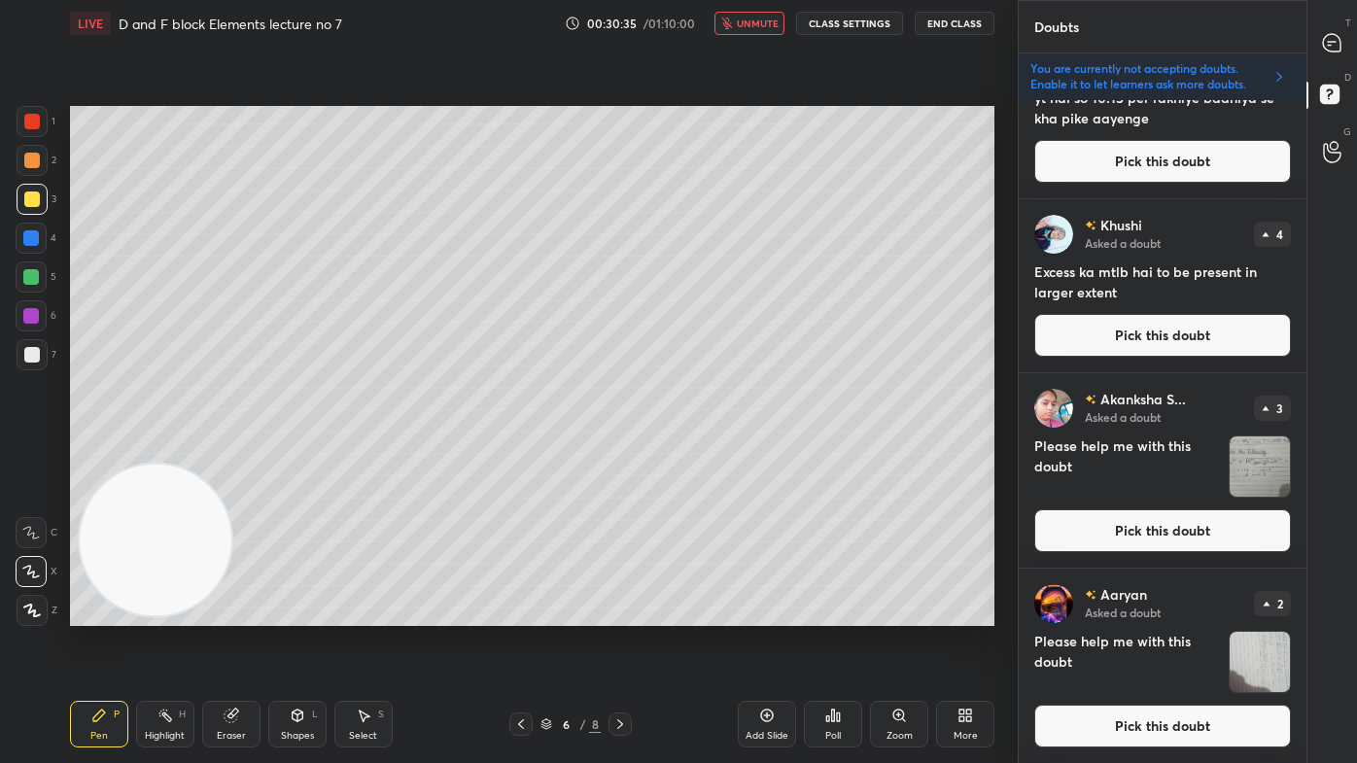
scroll to position [0, 0]
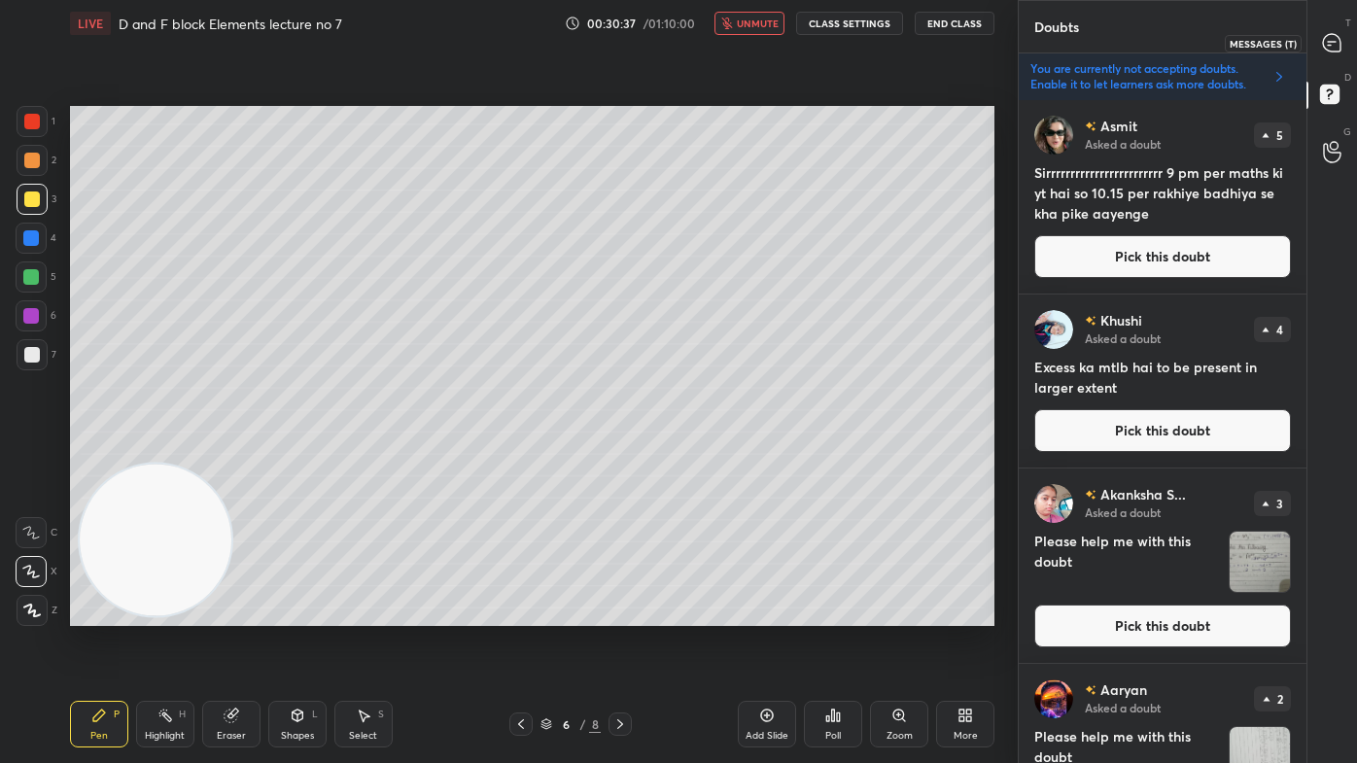
click at [1329, 44] on icon at bounding box center [1331, 42] width 17 height 17
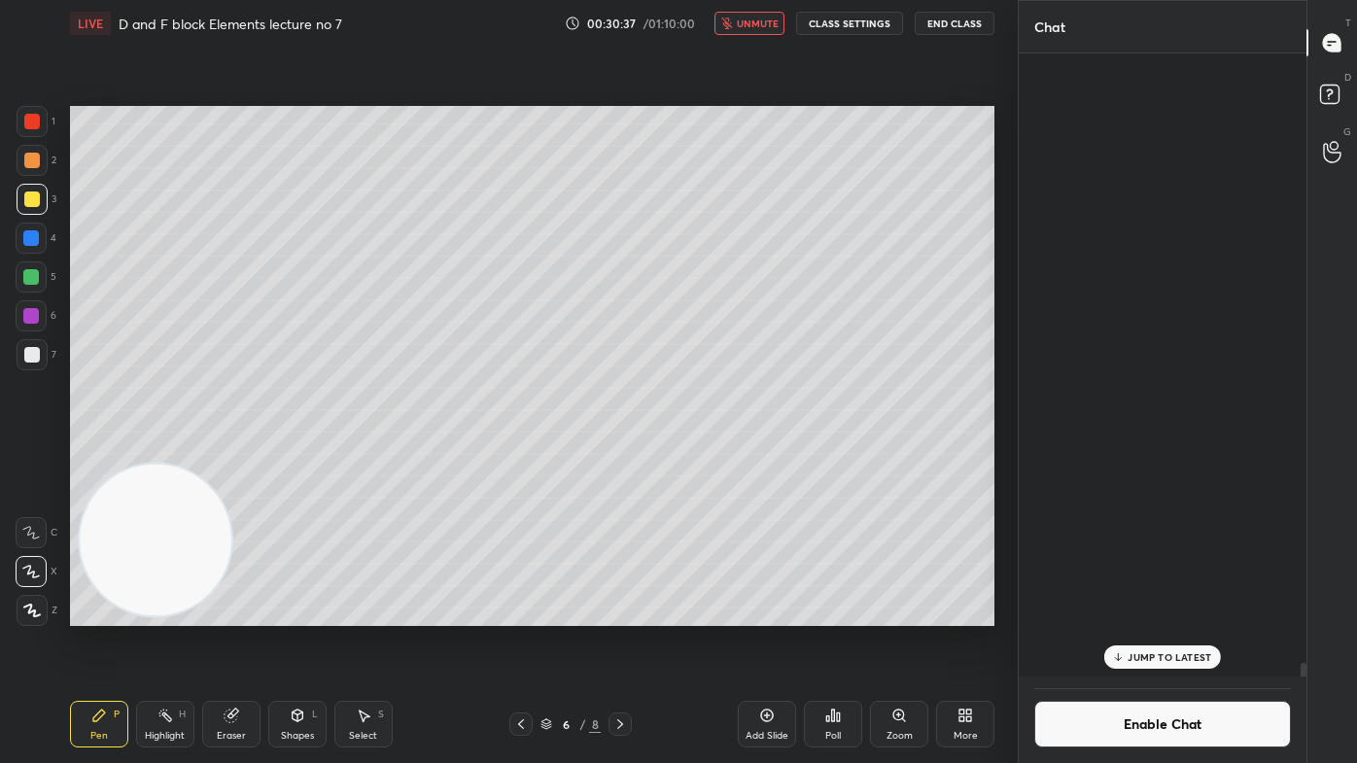
scroll to position [618, 282]
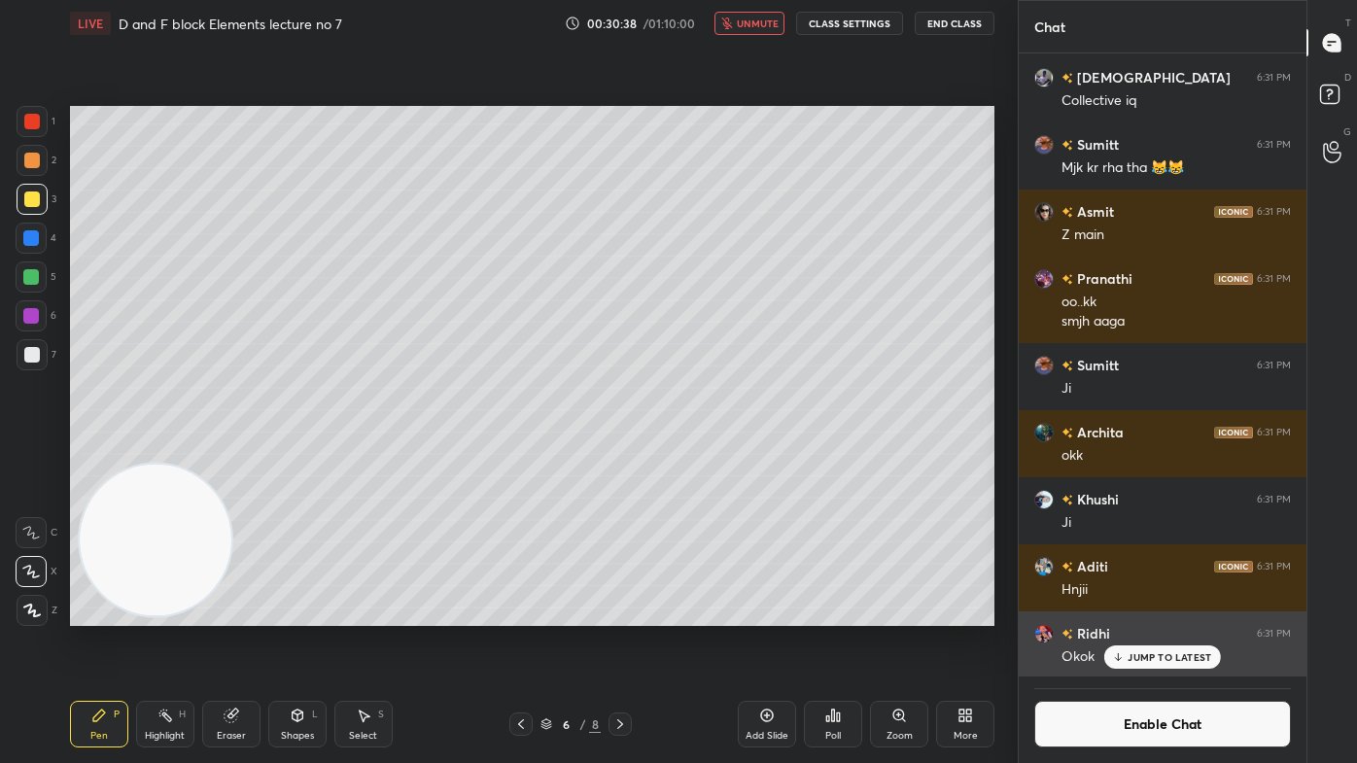
click at [1163, 613] on p "JUMP TO LATEST" at bounding box center [1169, 657] width 84 height 12
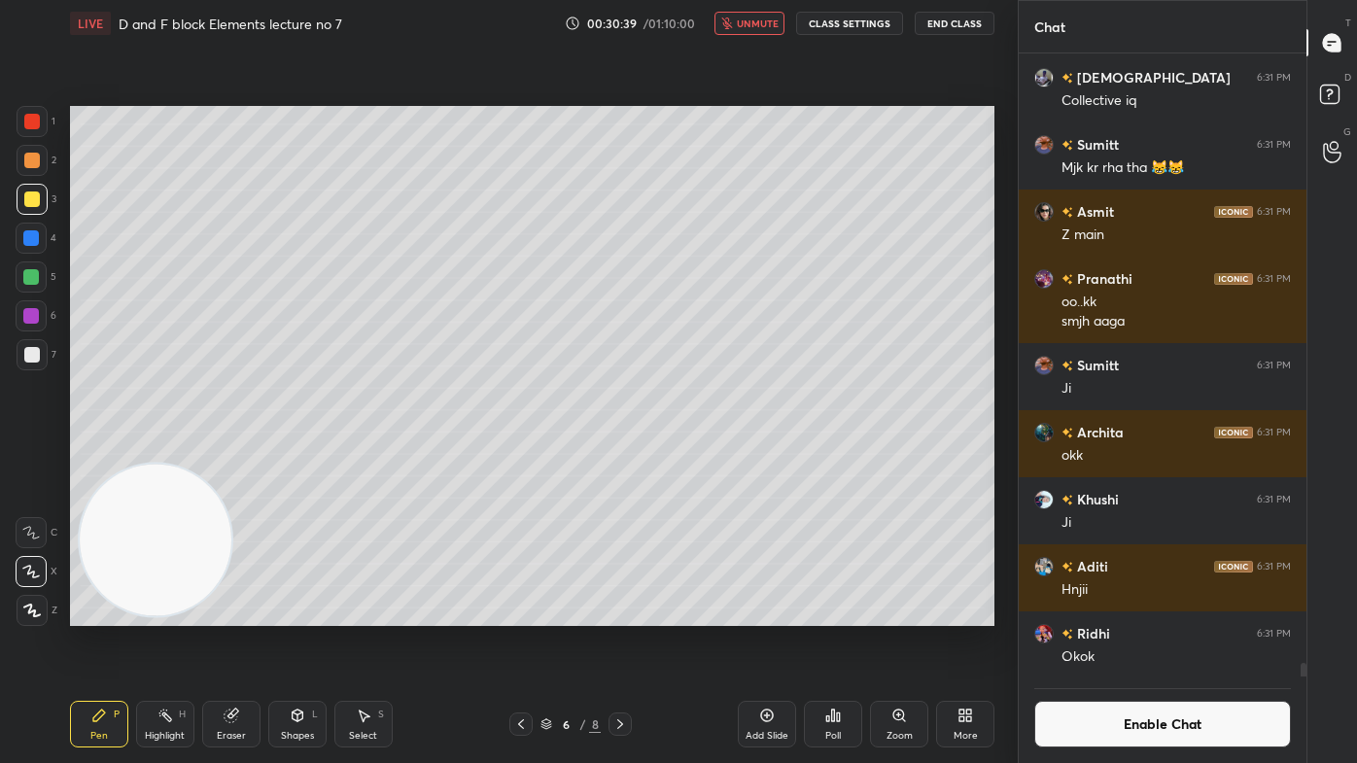
drag, startPoint x: 1304, startPoint y: 681, endPoint x: 1306, endPoint y: 707, distance: 26.3
click at [1308, 613] on div "Chat [GEOGRAPHIC_DATA] 6:30 PM A [PERSON_NAME] 6:30 PM A mei Iftesar 6:31 PM Co…" at bounding box center [1186, 381] width 339 height 763
click at [1298, 613] on div "[GEOGRAPHIC_DATA] 6:30 PM A [PERSON_NAME] 6:30 PM A mei Iftesar 6:31 PM Collect…" at bounding box center [1162, 407] width 288 height 709
click at [1165, 613] on button "Enable Chat" at bounding box center [1162, 724] width 257 height 47
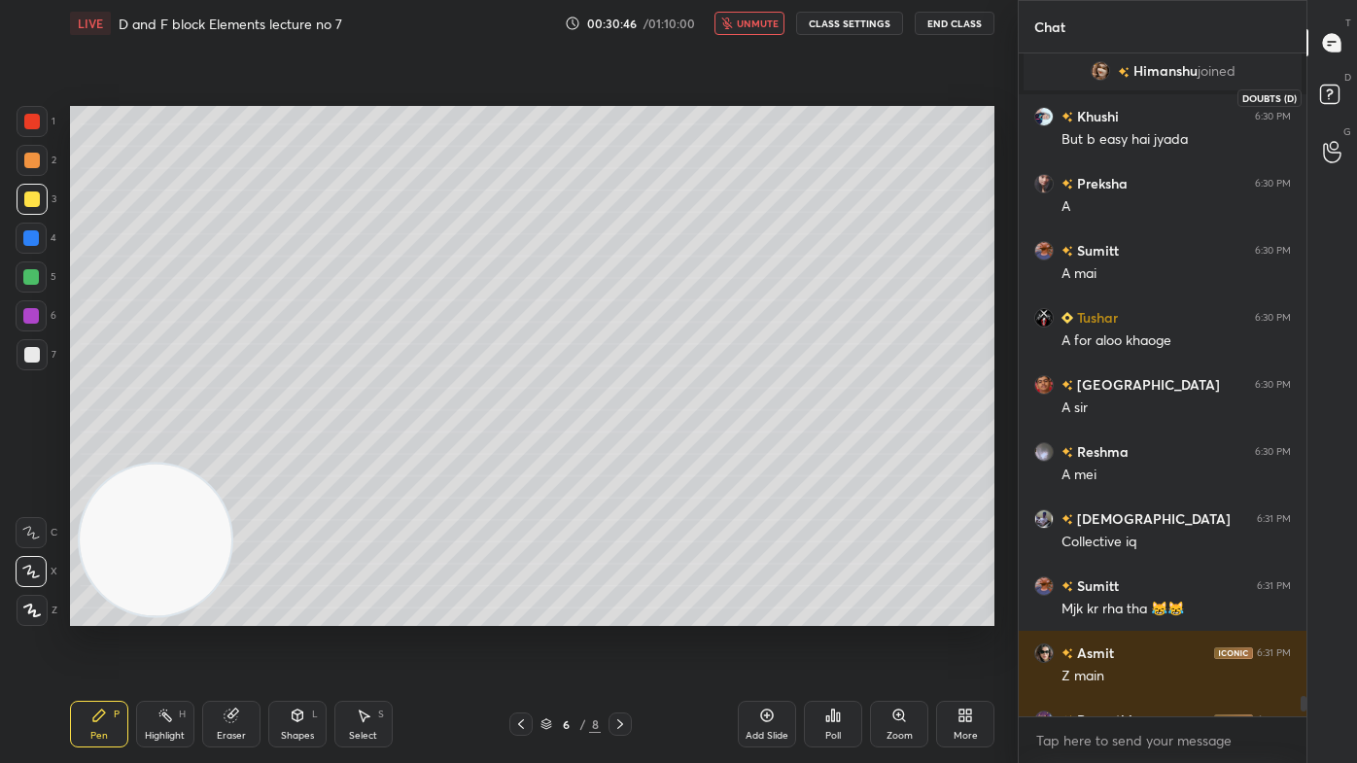
click at [1322, 98] on rect at bounding box center [1329, 95] width 18 height 18
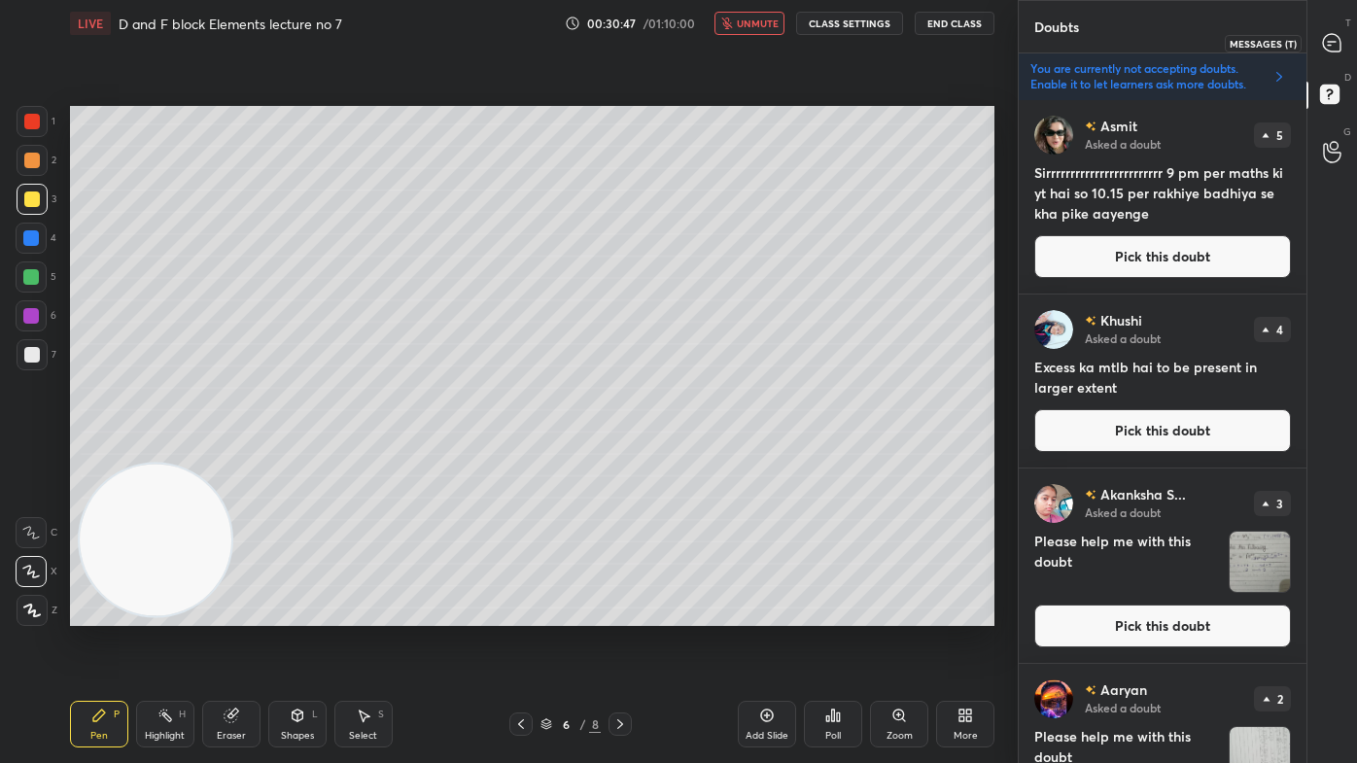
click at [1333, 33] on icon at bounding box center [1332, 43] width 20 height 20
type textarea "x"
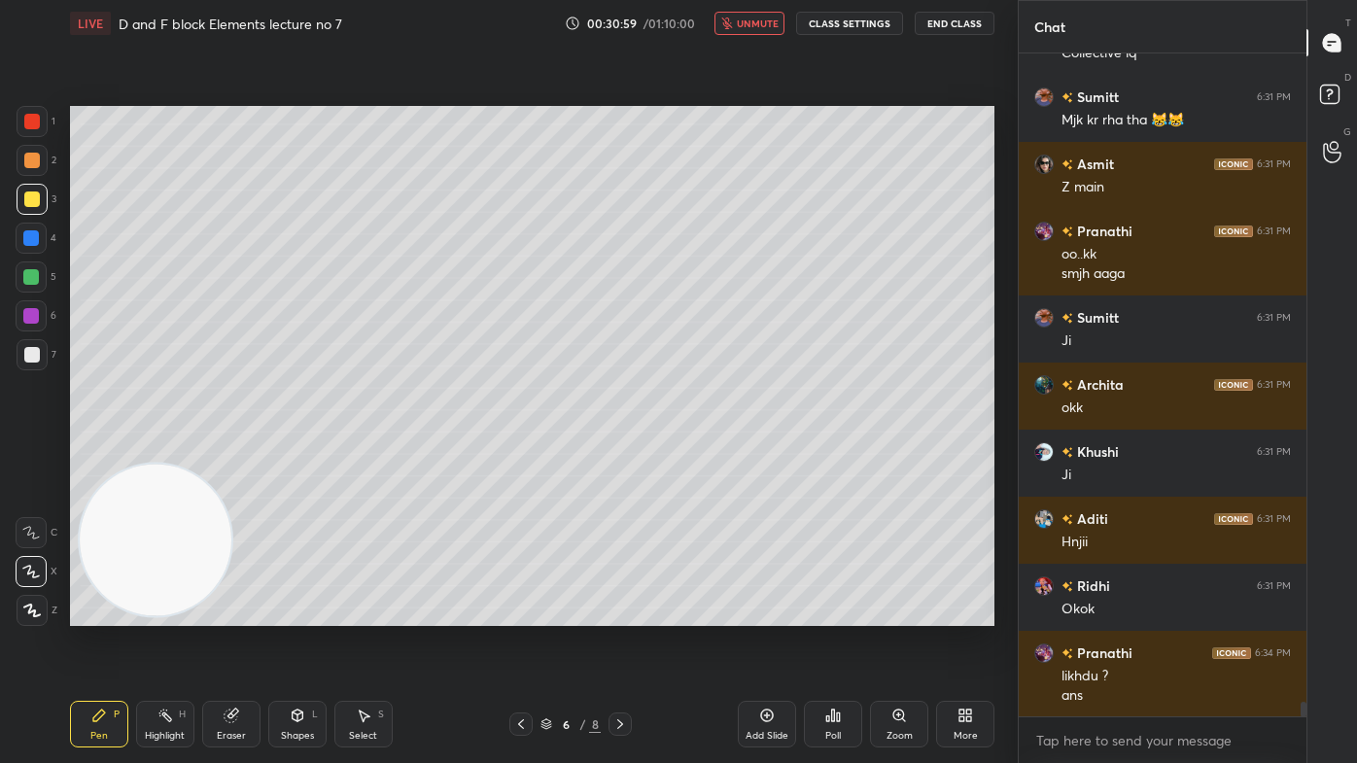
scroll to position [28872, 0]
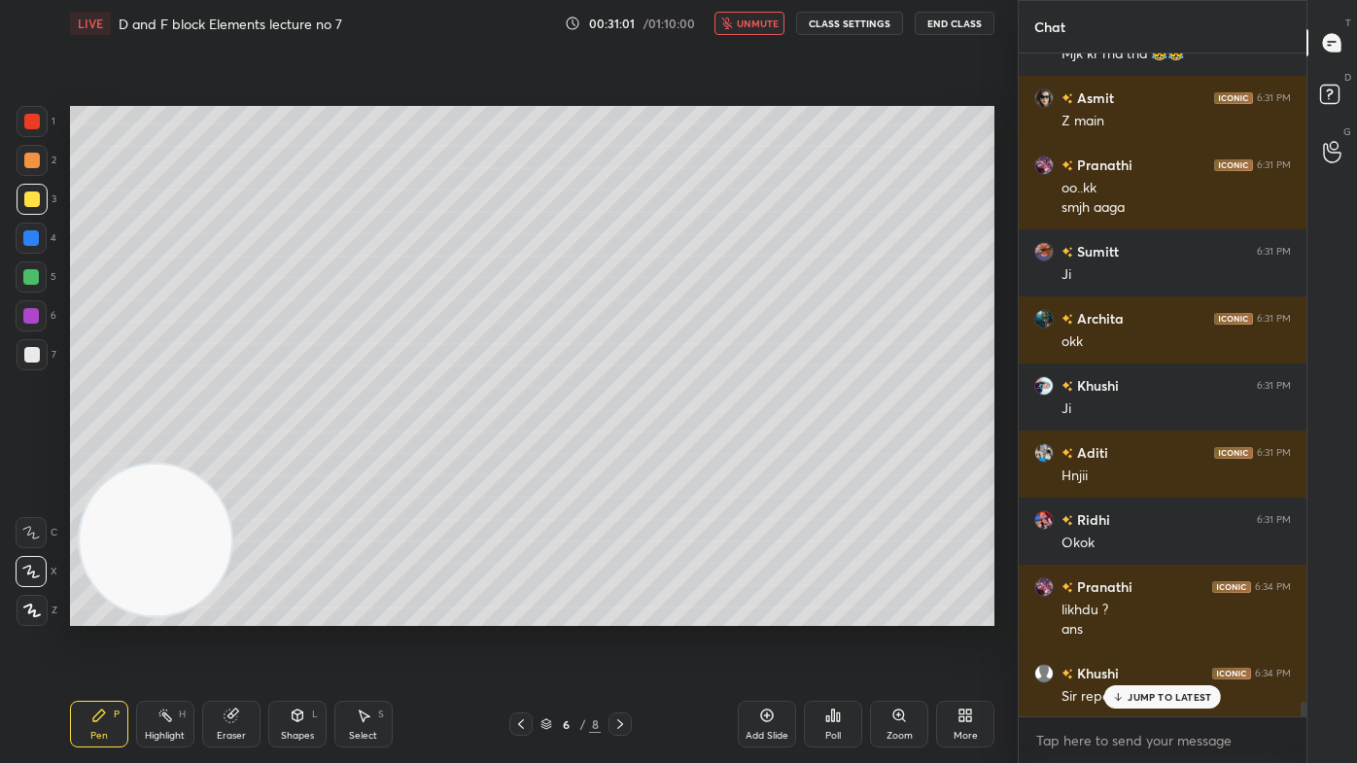
click at [741, 17] on span "unmute" at bounding box center [758, 24] width 42 height 14
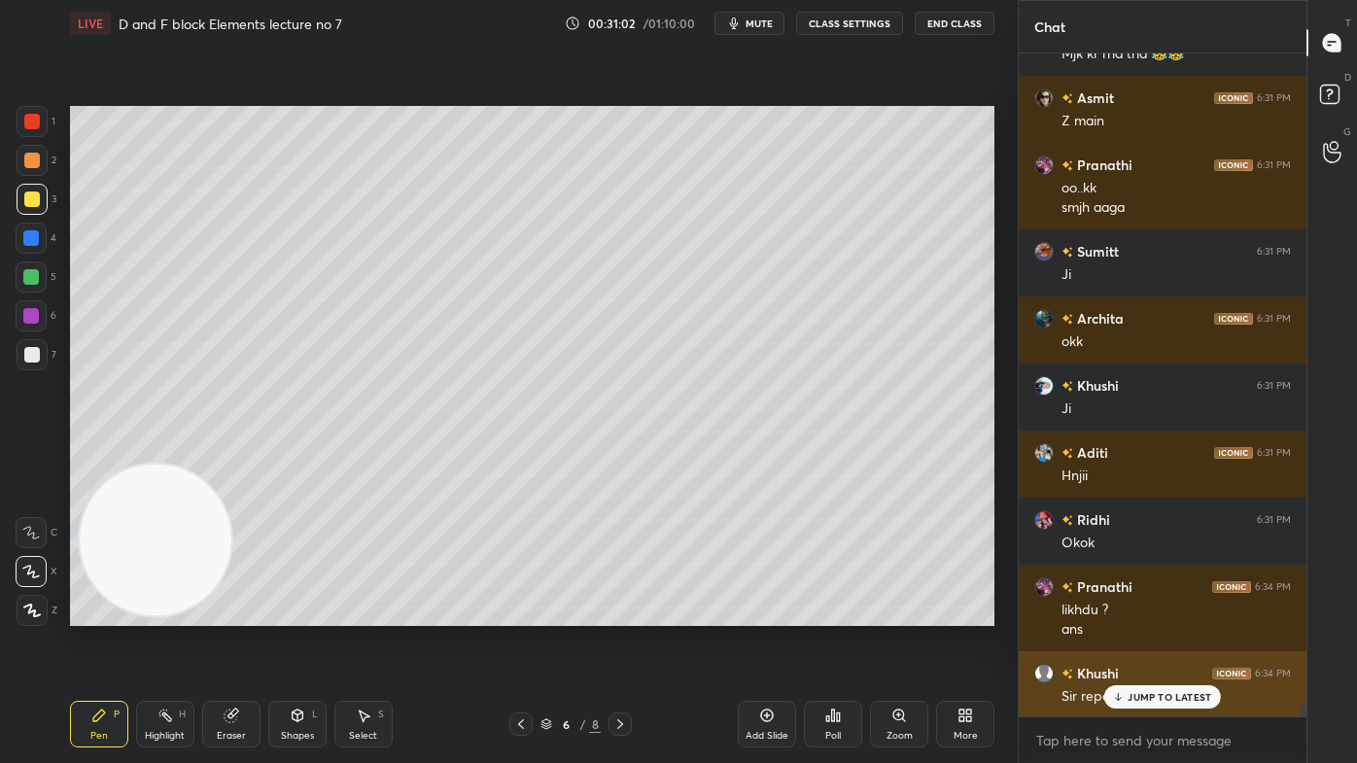
click at [1130, 613] on p "JUMP TO LATEST" at bounding box center [1169, 697] width 84 height 12
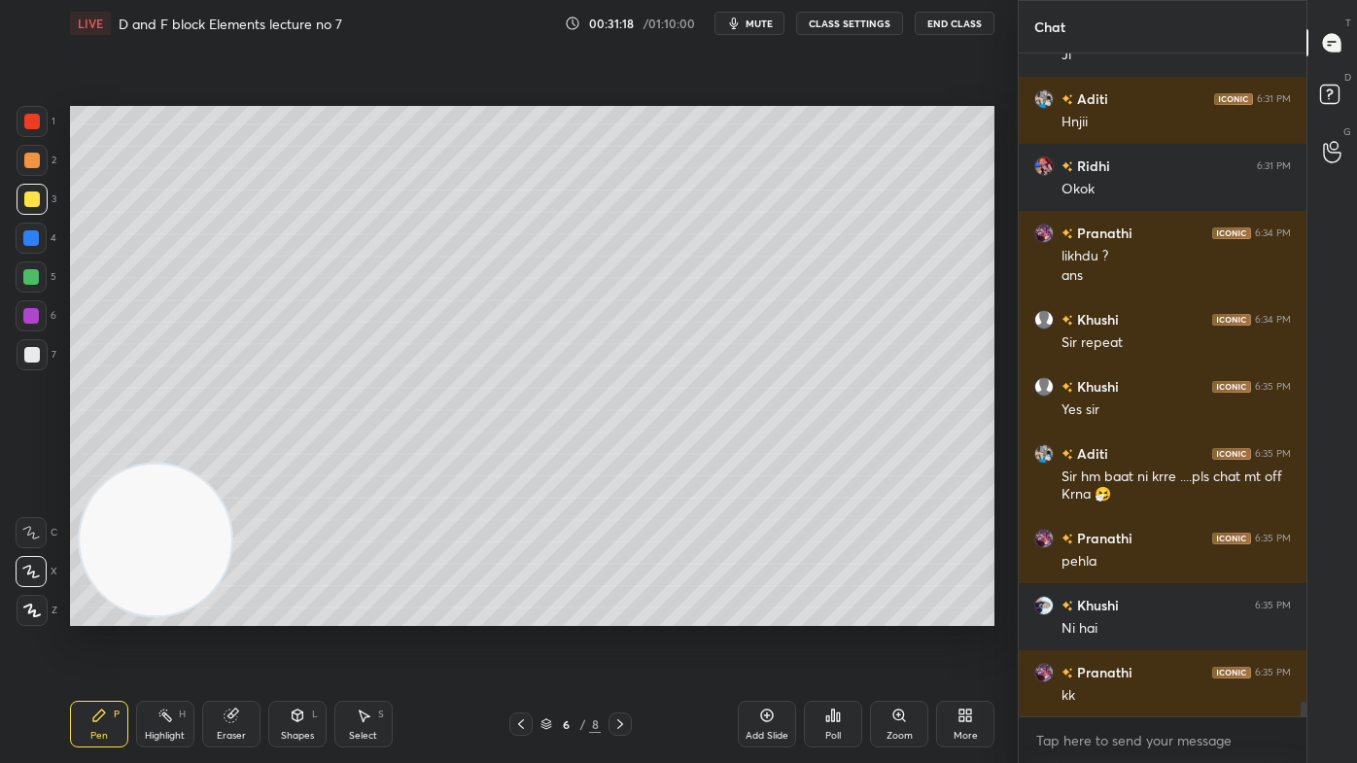
scroll to position [29292, 0]
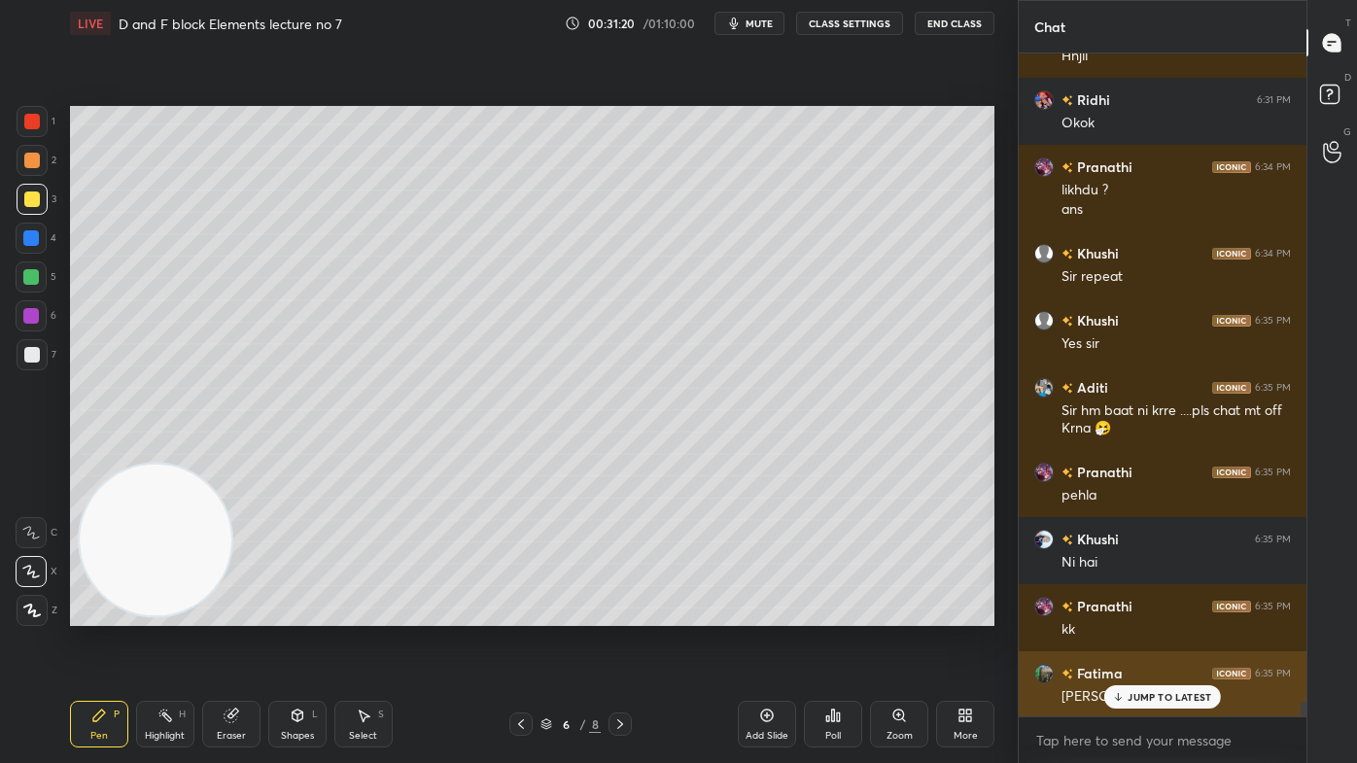
click at [1145, 613] on p "JUMP TO LATEST" at bounding box center [1169, 697] width 84 height 12
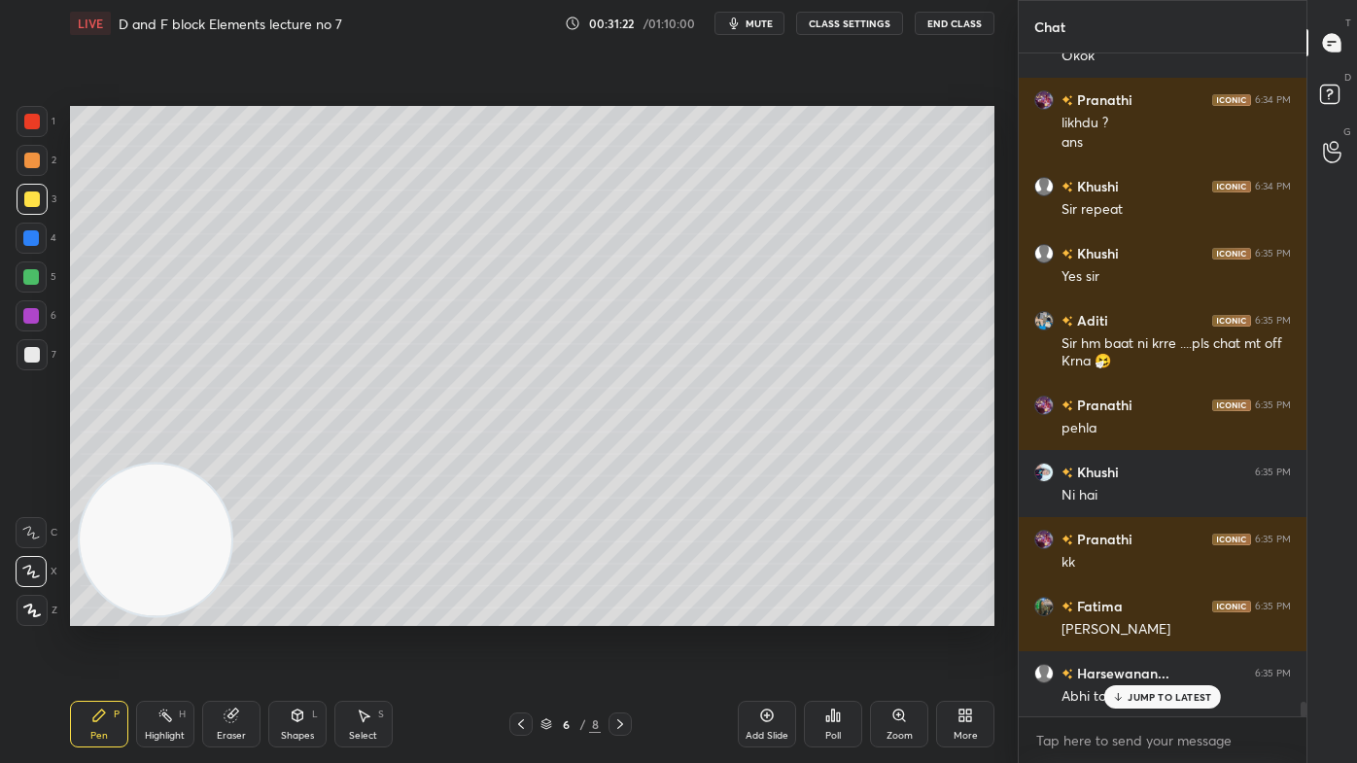
scroll to position [29426, 0]
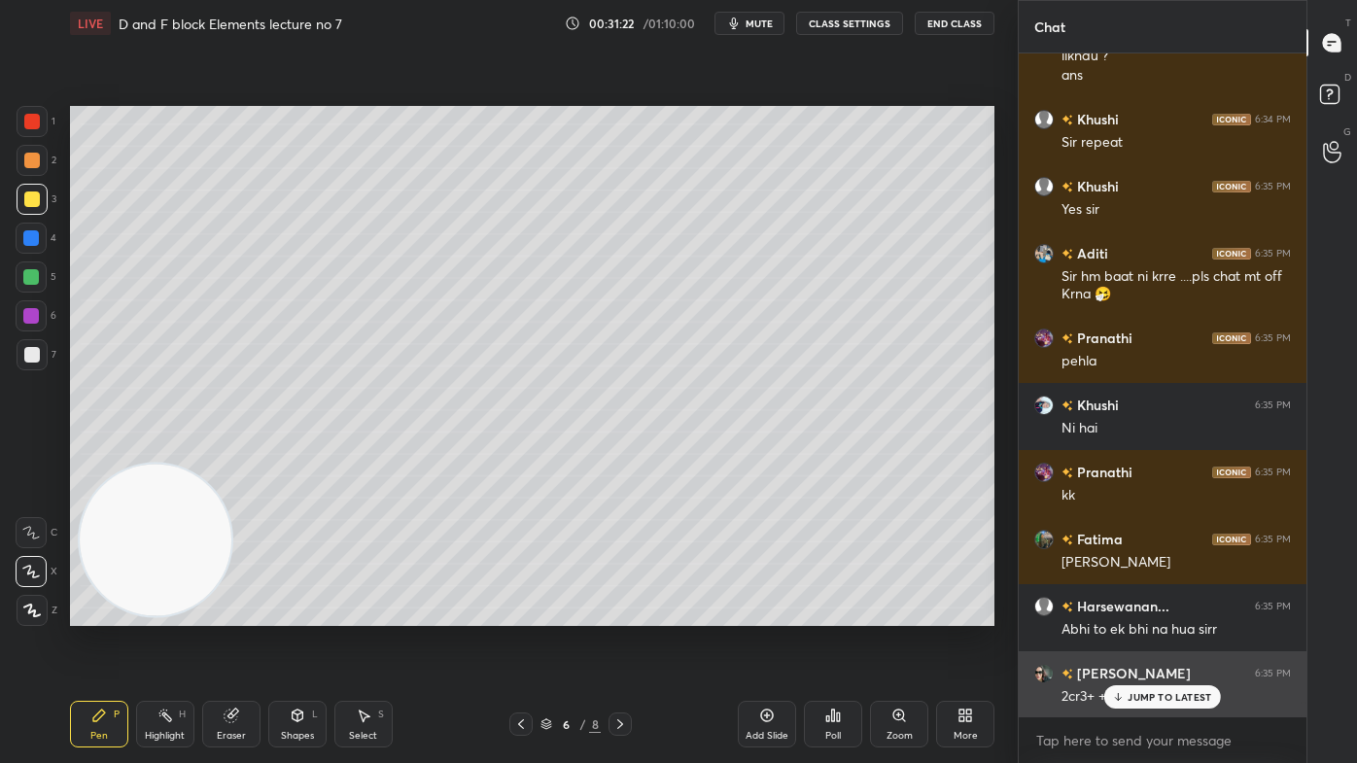
click at [1132, 613] on p "JUMP TO LATEST" at bounding box center [1169, 697] width 84 height 12
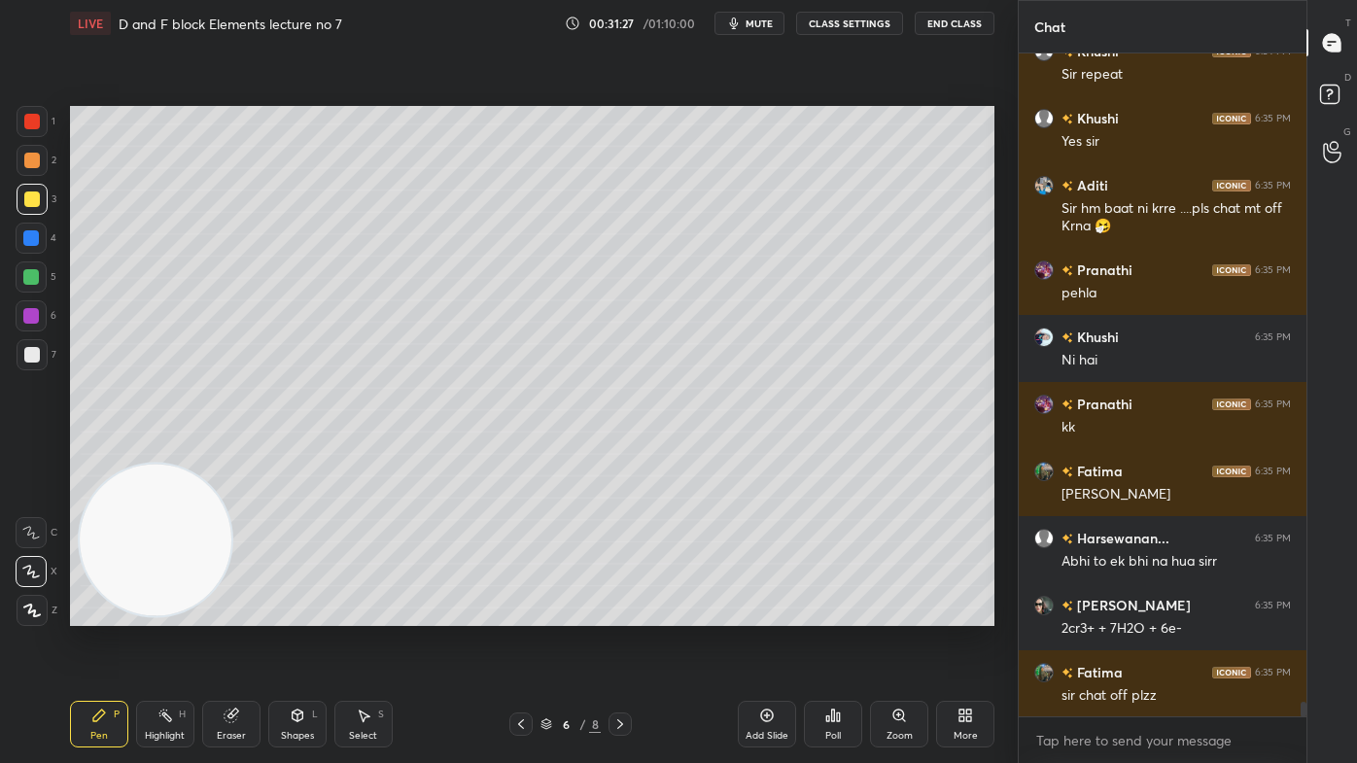
scroll to position [29561, 0]
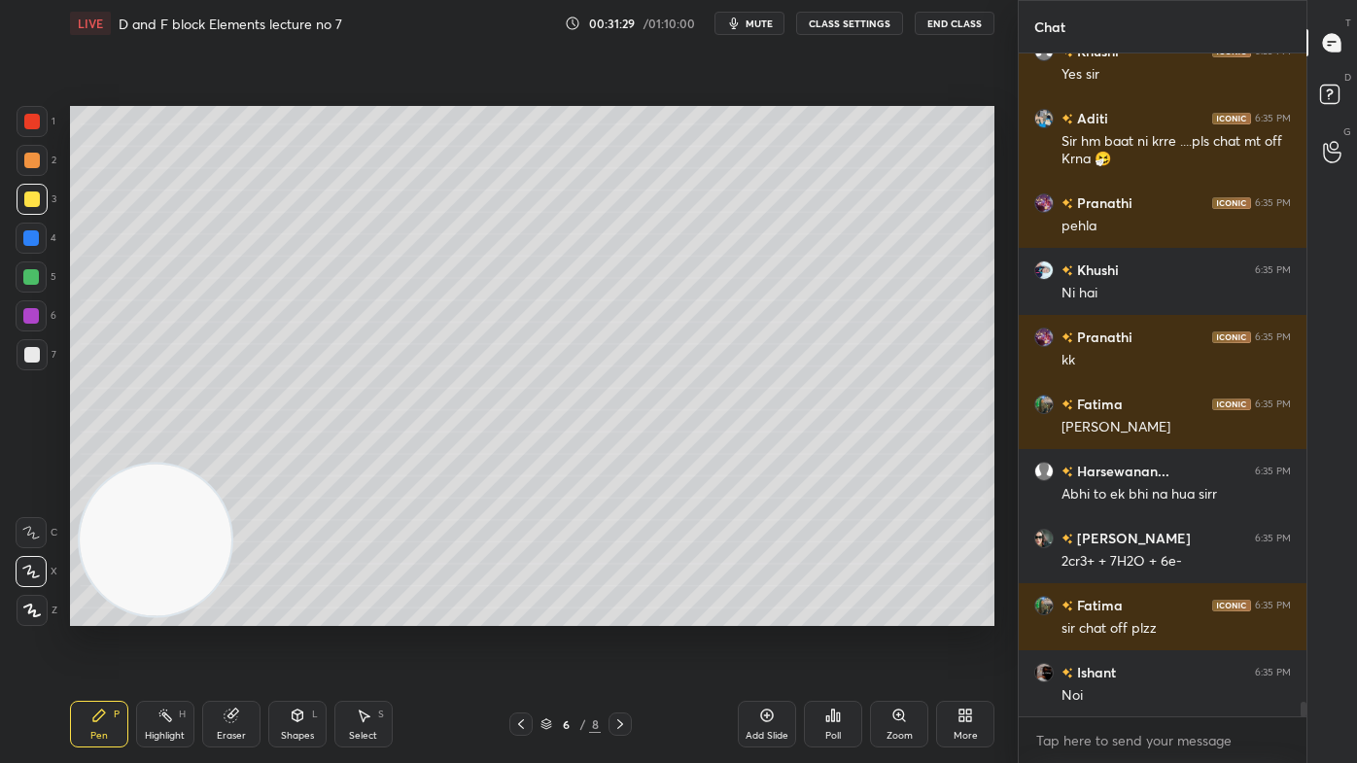
click at [832, 31] on button "CLASS SETTINGS" at bounding box center [849, 23] width 107 height 23
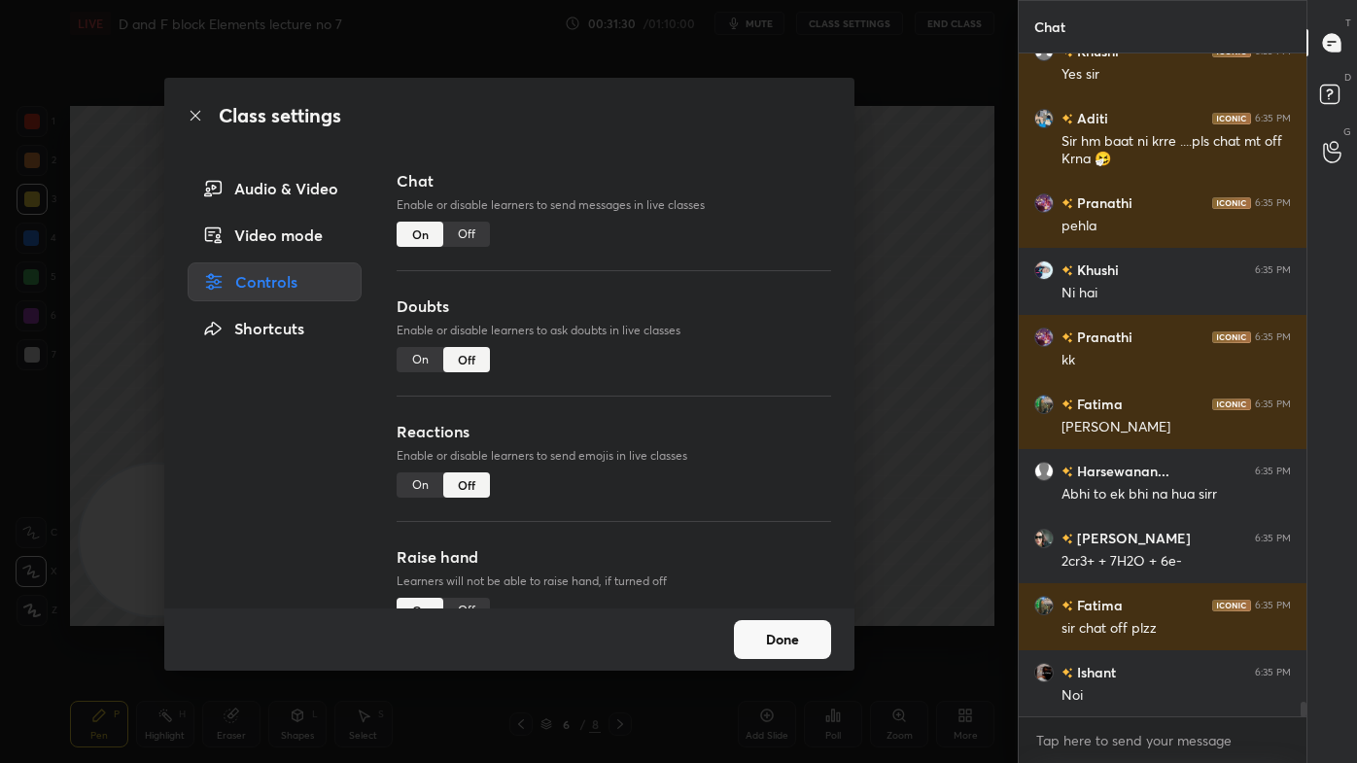
click at [479, 240] on div "Off" at bounding box center [466, 234] width 47 height 25
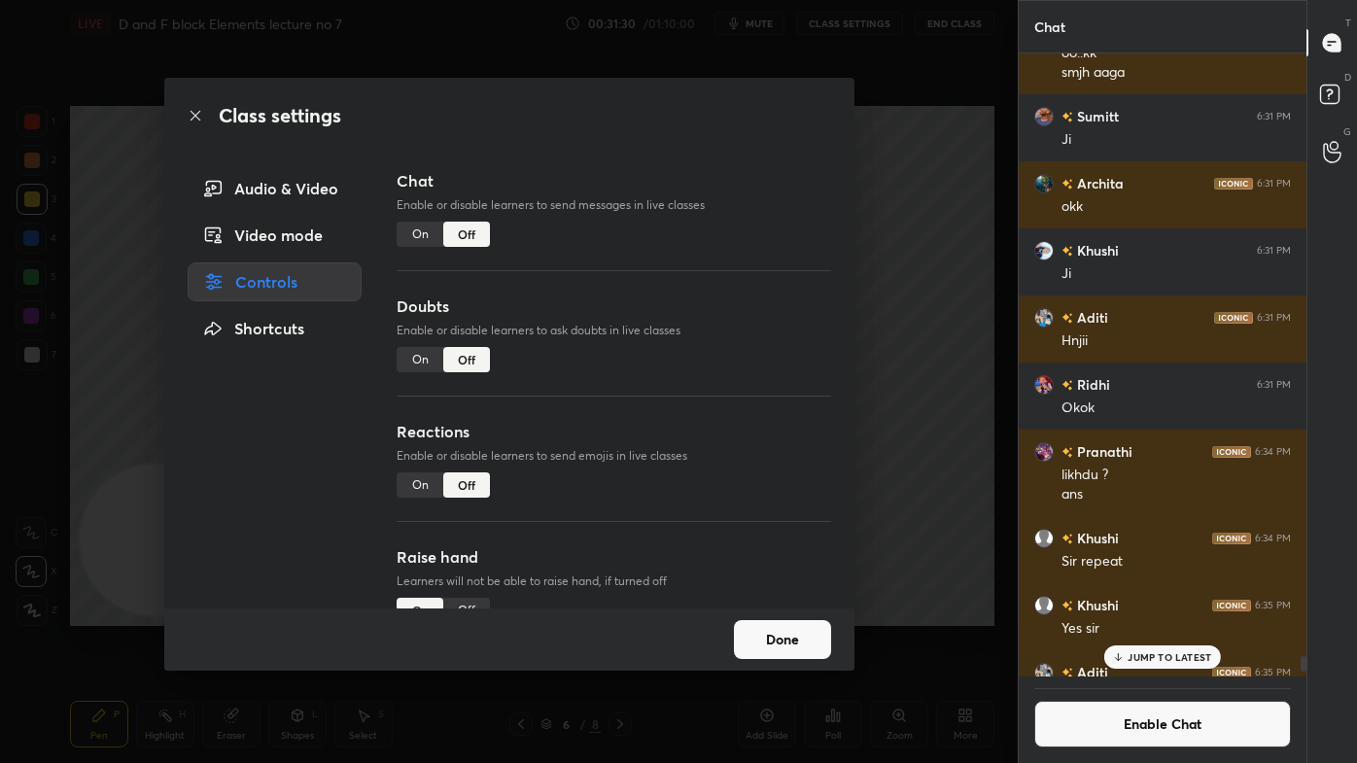
click at [938, 134] on div "Class settings Audio & Video Video mode Controls Shortcuts Chat Enable or disab…" at bounding box center [508, 381] width 1017 height 763
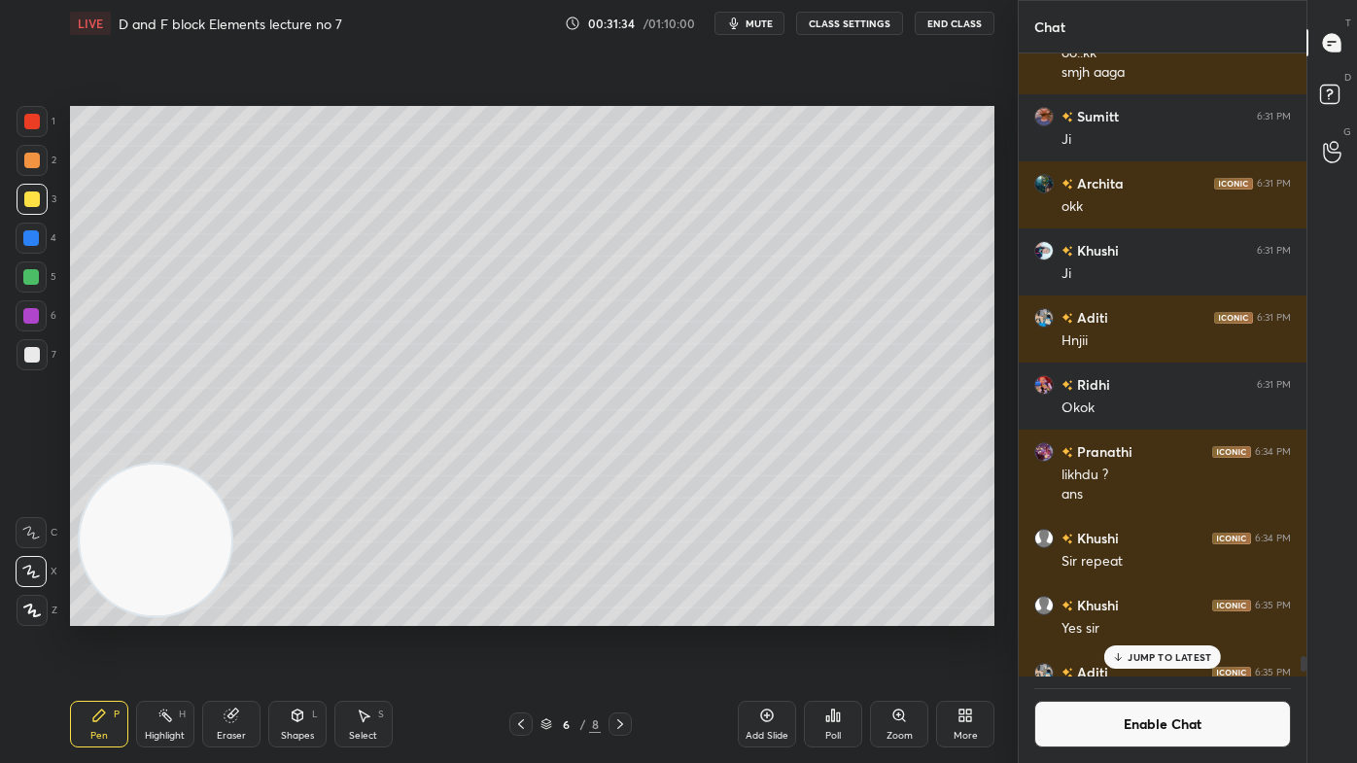
click at [1171, 613] on p "JUMP TO LATEST" at bounding box center [1169, 657] width 84 height 12
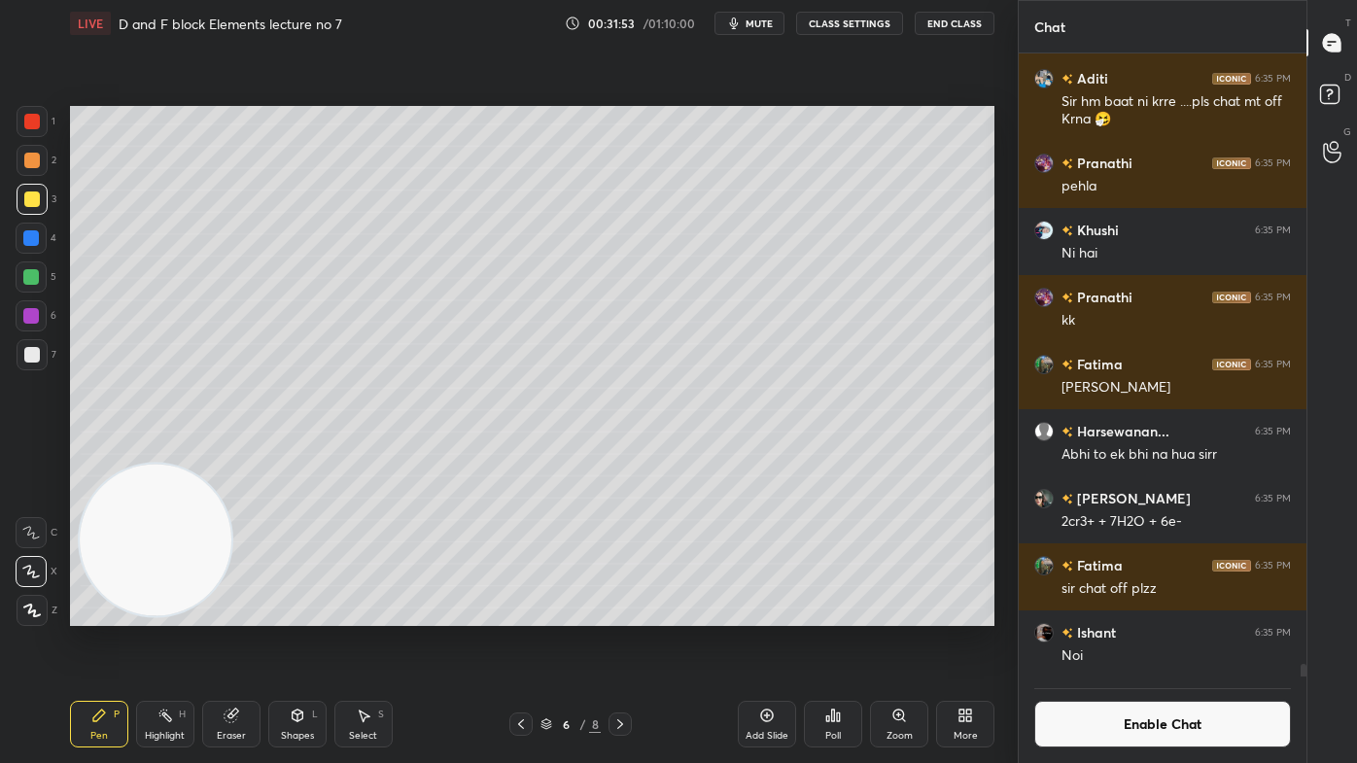
click at [362, 613] on icon at bounding box center [365, 716] width 11 height 12
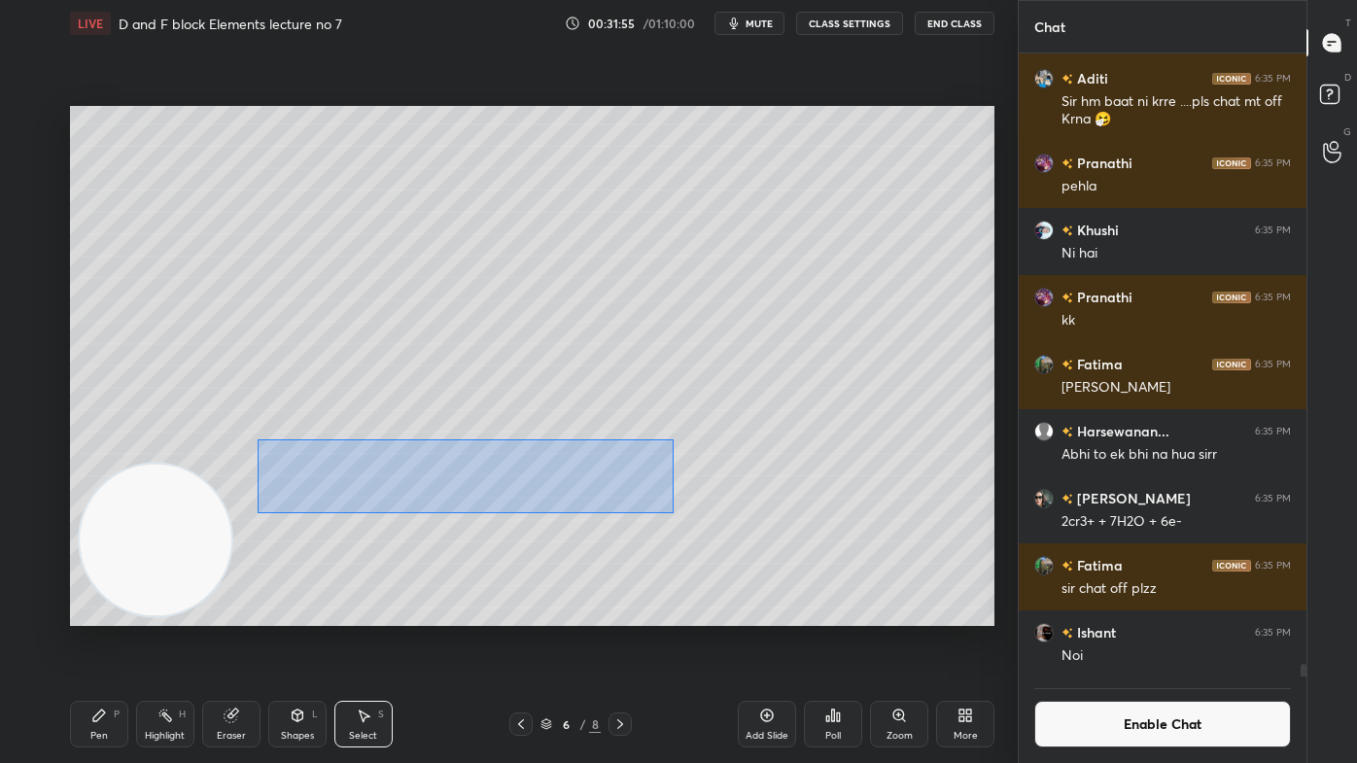
drag, startPoint x: 256, startPoint y: 455, endPoint x: 666, endPoint y: 505, distance: 413.2
click at [673, 513] on div "0 ° Undo Copy Duplicate Duplicate to new slide Delete" at bounding box center [532, 366] width 924 height 520
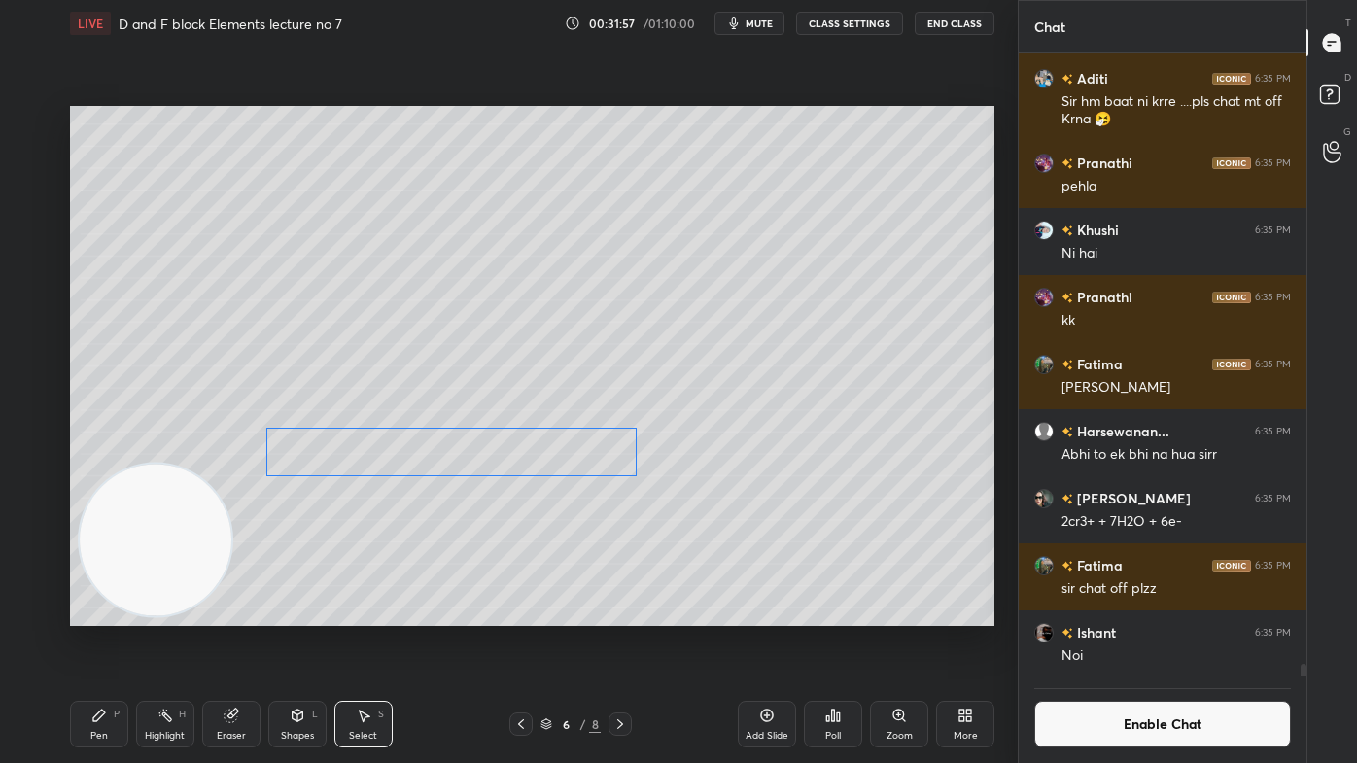
drag, startPoint x: 596, startPoint y: 480, endPoint x: 589, endPoint y: 463, distance: 18.8
click at [591, 451] on div "0 ° Undo Copy Duplicate Duplicate to new slide Delete" at bounding box center [532, 366] width 924 height 520
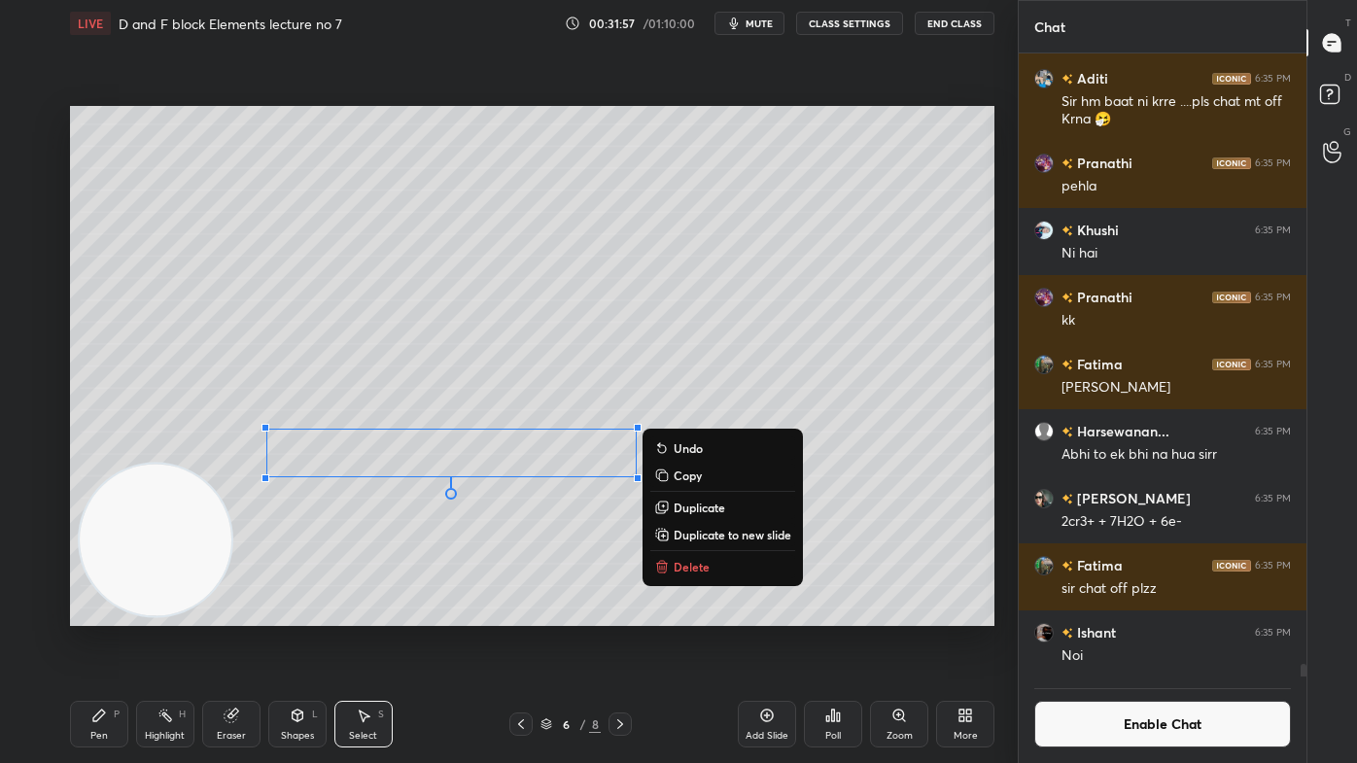
click at [505, 555] on div "0 ° Undo Copy Duplicate Duplicate to new slide Delete" at bounding box center [532, 366] width 924 height 520
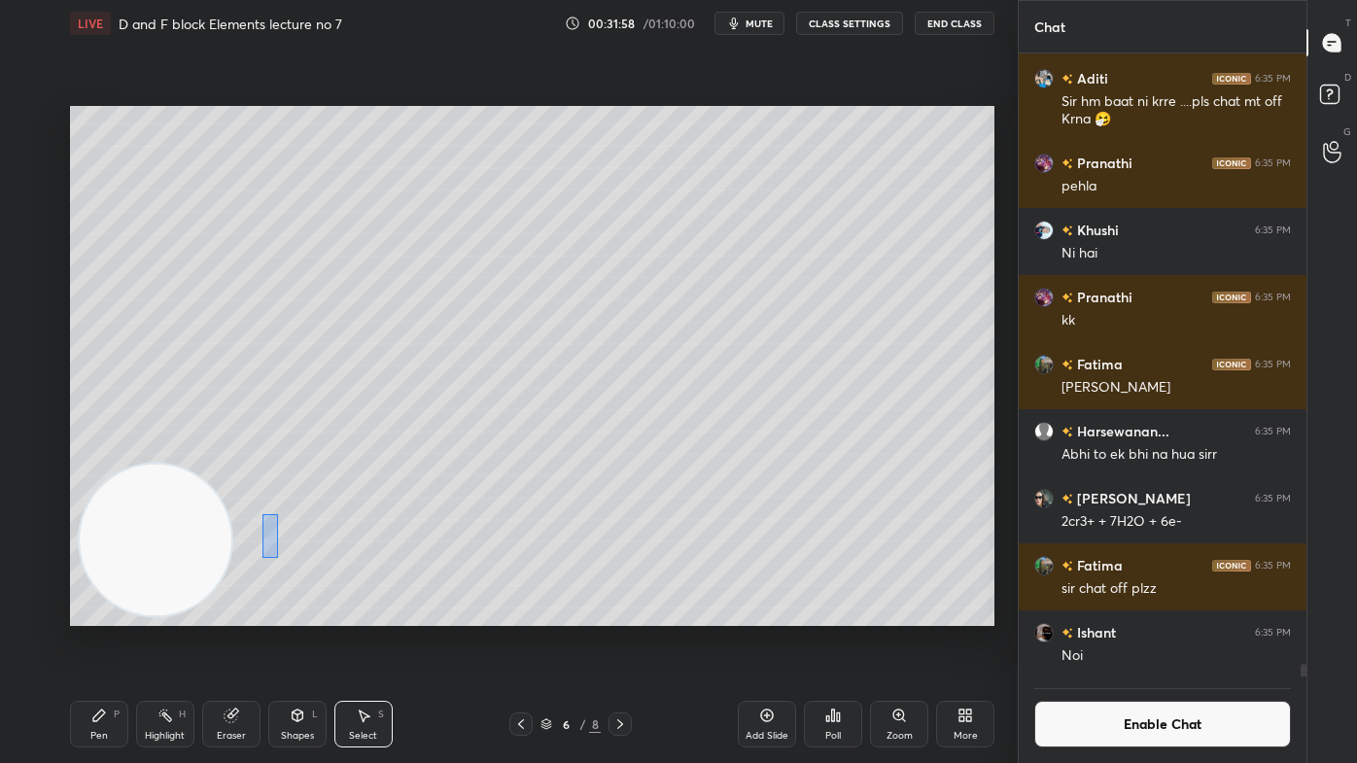
drag, startPoint x: 268, startPoint y: 544, endPoint x: 305, endPoint y: 546, distance: 37.0
click at [328, 558] on div "0 ° Undo Copy Duplicate Duplicate to new slide Delete" at bounding box center [532, 366] width 924 height 520
drag, startPoint x: 286, startPoint y: 540, endPoint x: 280, endPoint y: 508, distance: 32.6
click at [280, 507] on div "0 ° Undo Copy Duplicate Duplicate to new slide Delete" at bounding box center [532, 366] width 924 height 520
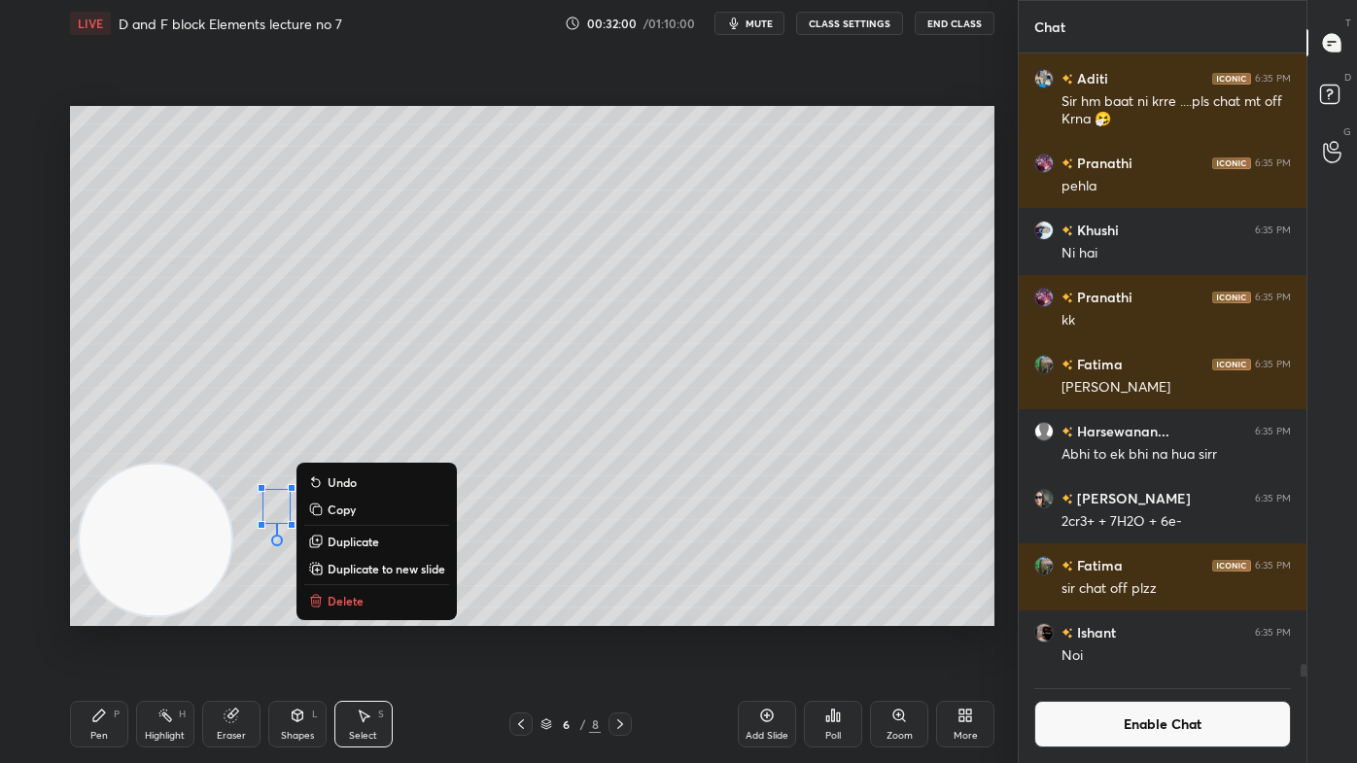
click at [261, 591] on div "0 ° Undo Copy Duplicate Duplicate to new slide Delete" at bounding box center [532, 366] width 924 height 520
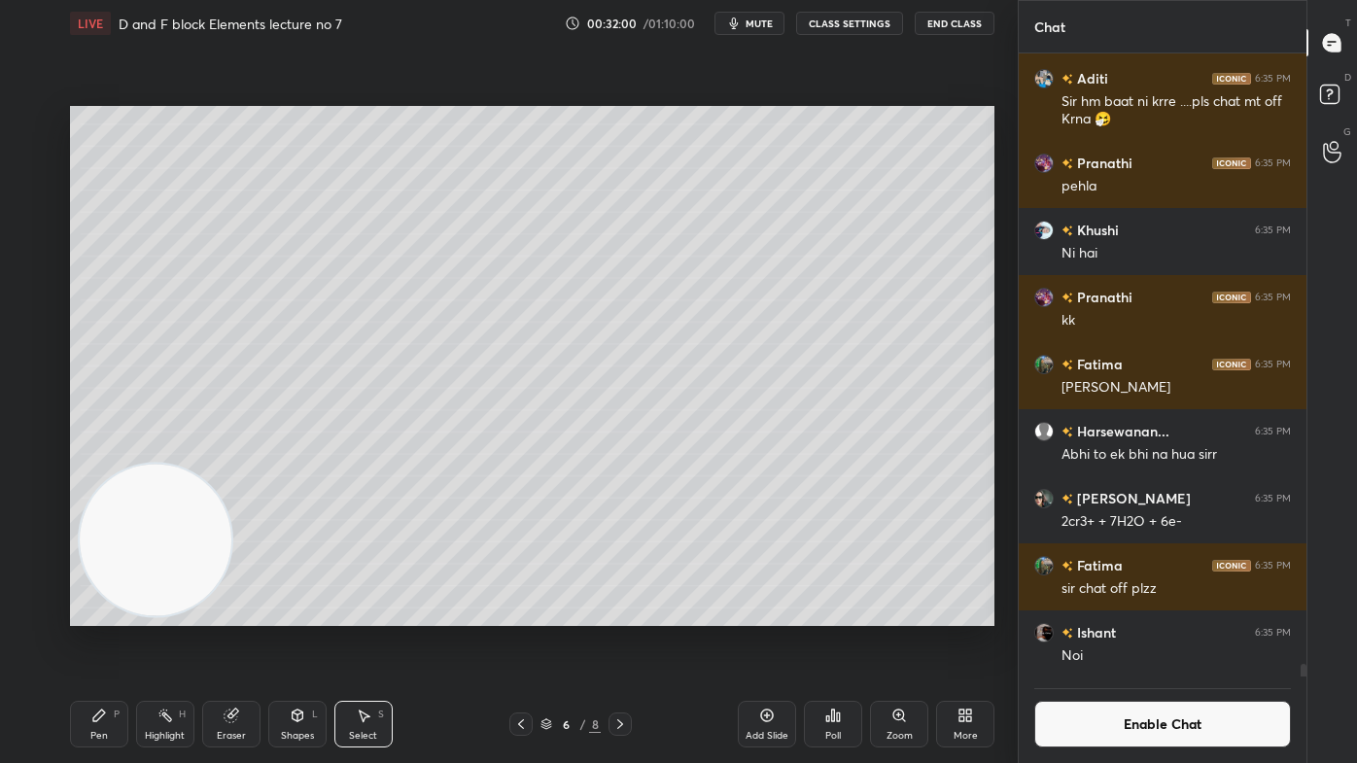
click at [90, 613] on div "Pen P" at bounding box center [99, 724] width 58 height 47
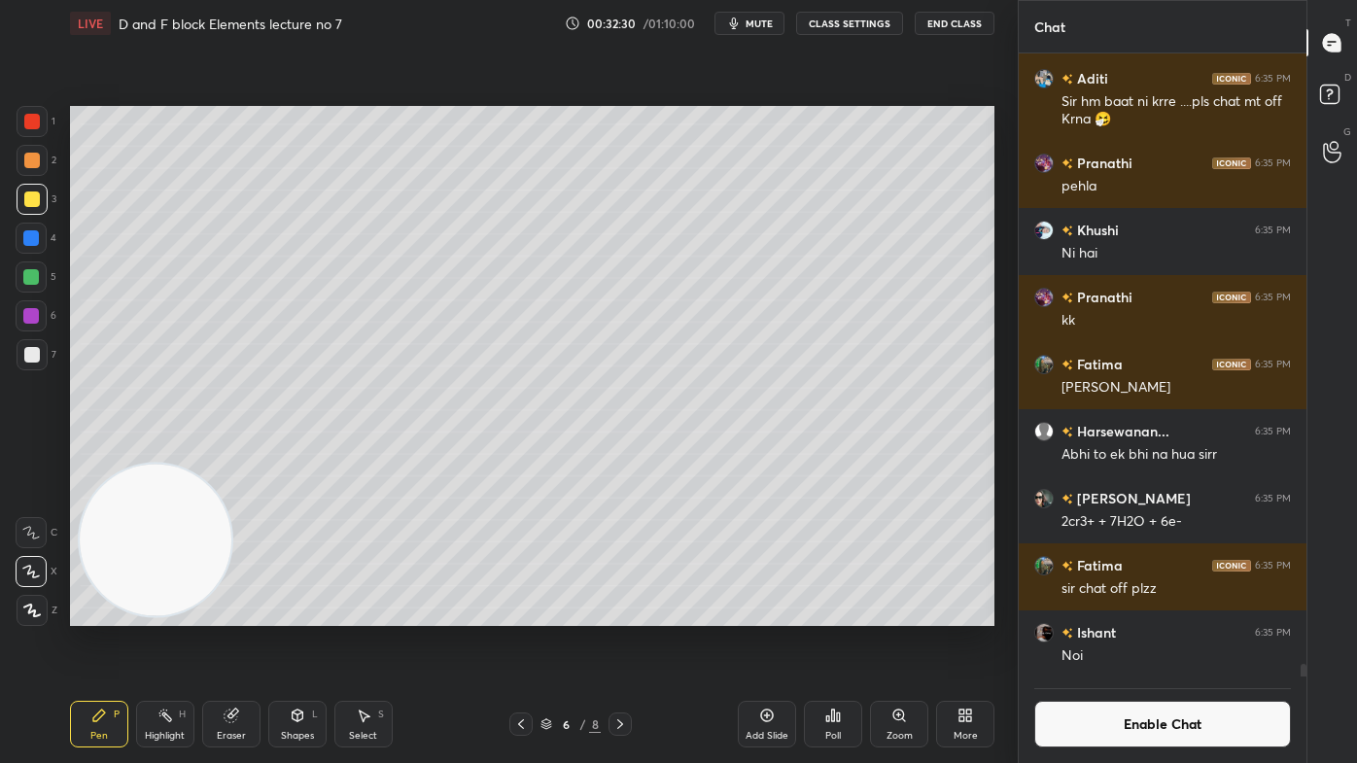
click at [240, 613] on div "Eraser" at bounding box center [231, 736] width 29 height 10
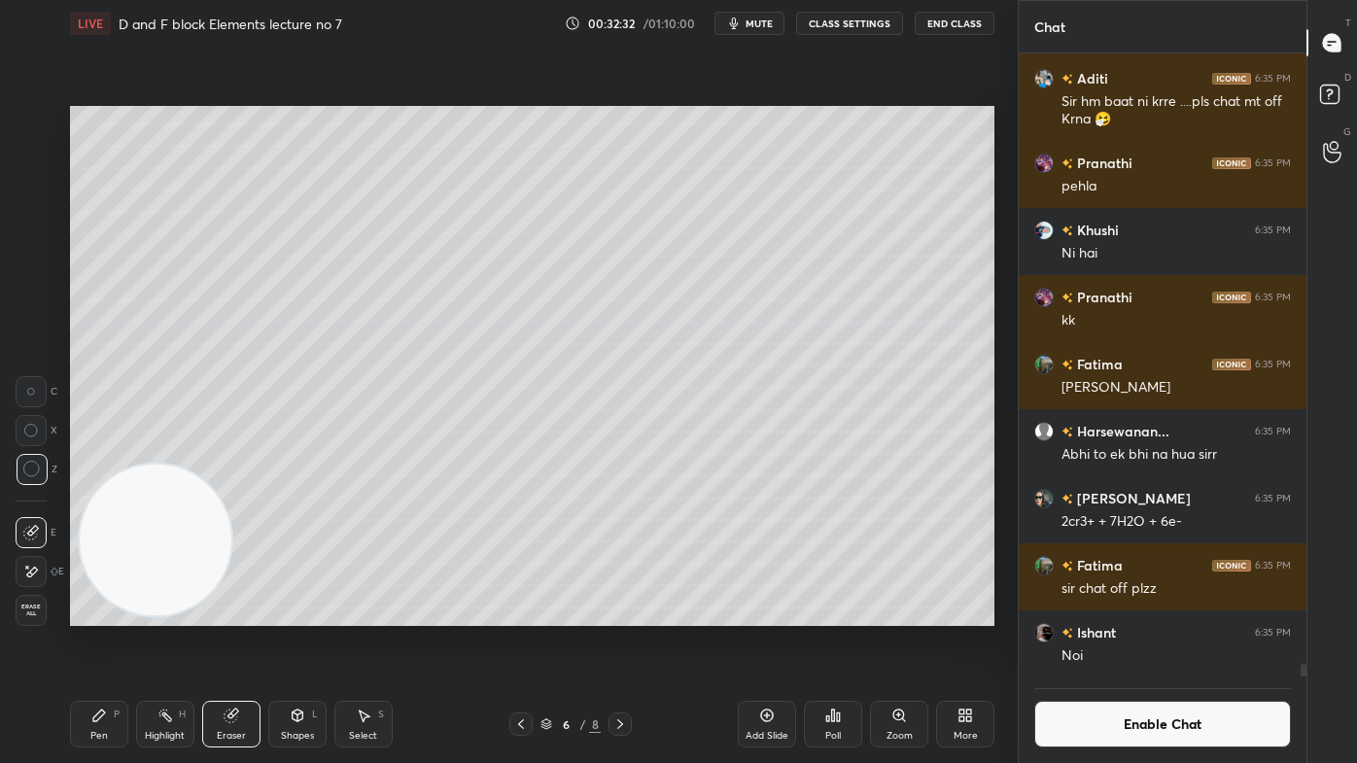
click at [86, 613] on div "Pen P" at bounding box center [99, 724] width 58 height 47
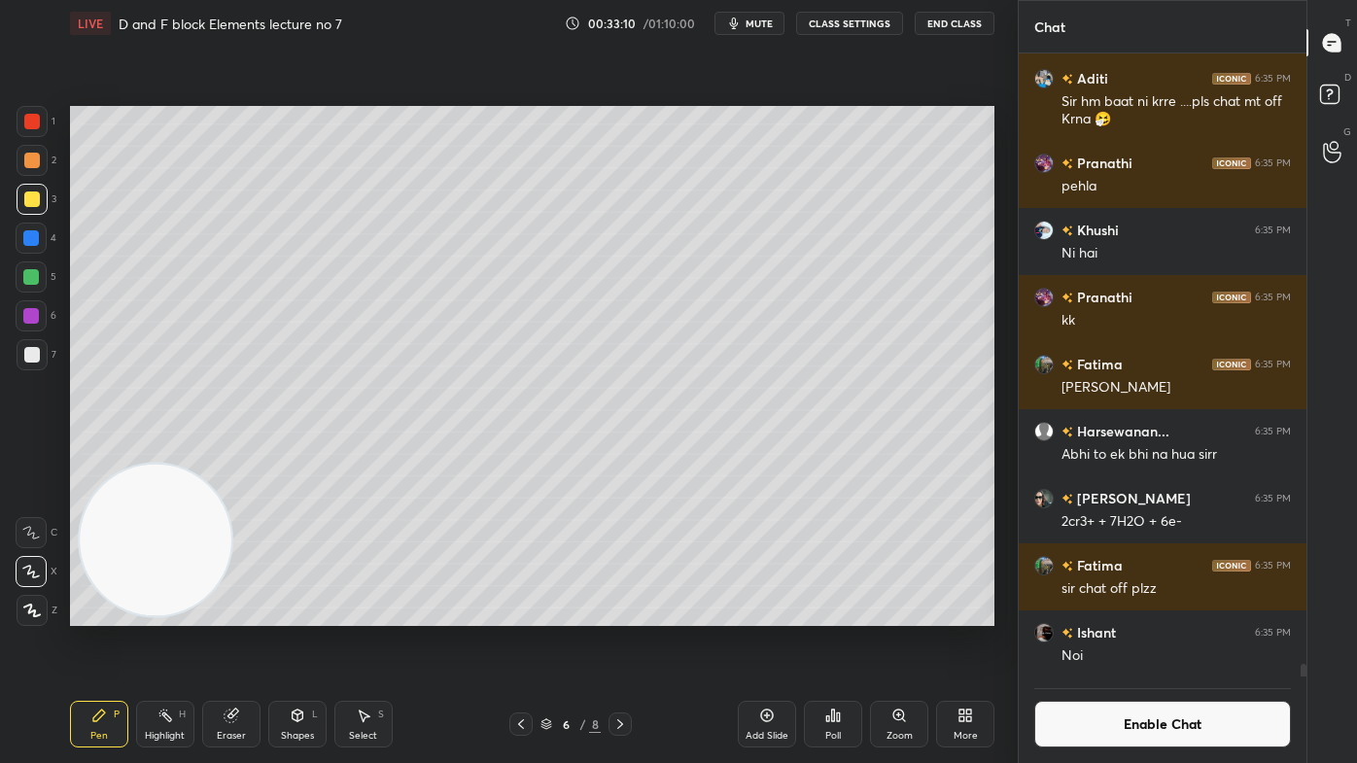
click at [236, 613] on div "Eraser" at bounding box center [231, 736] width 29 height 10
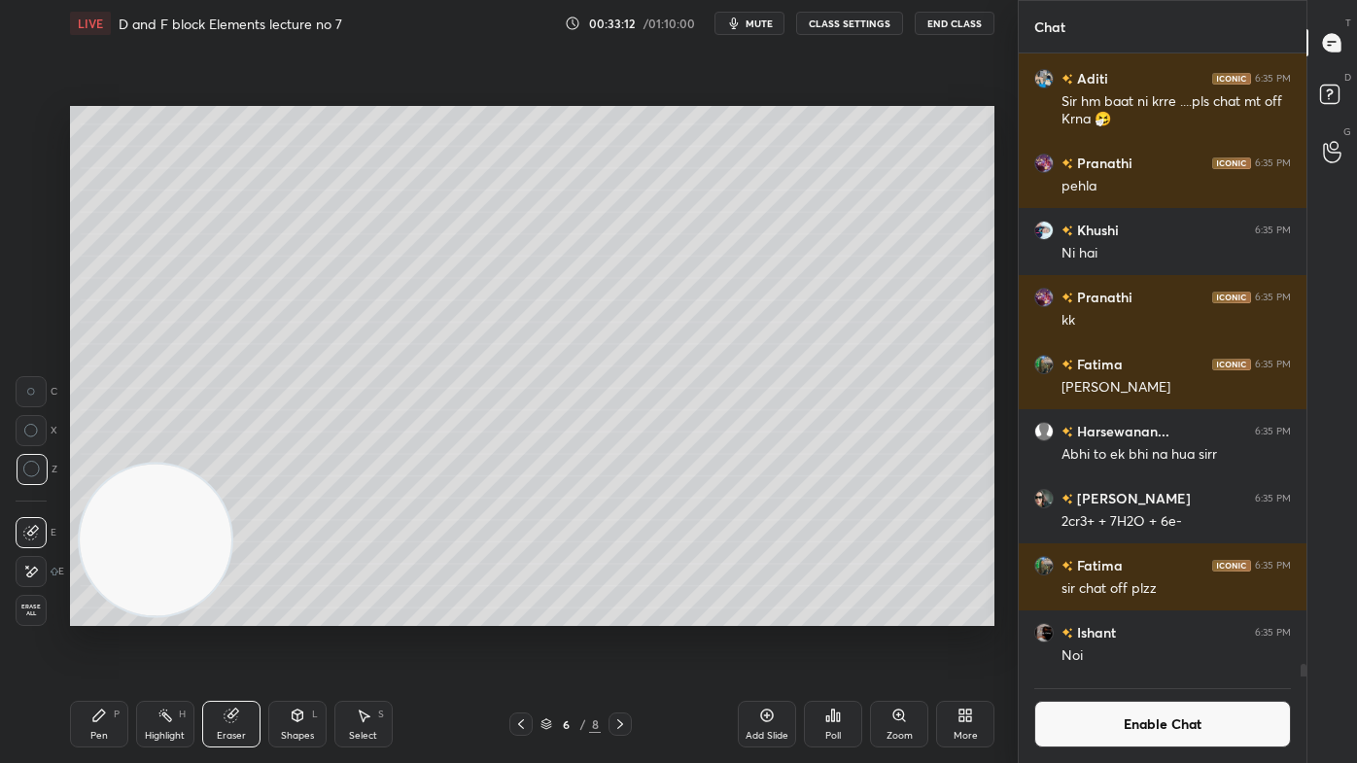
click at [103, 613] on div "Pen P" at bounding box center [99, 724] width 58 height 47
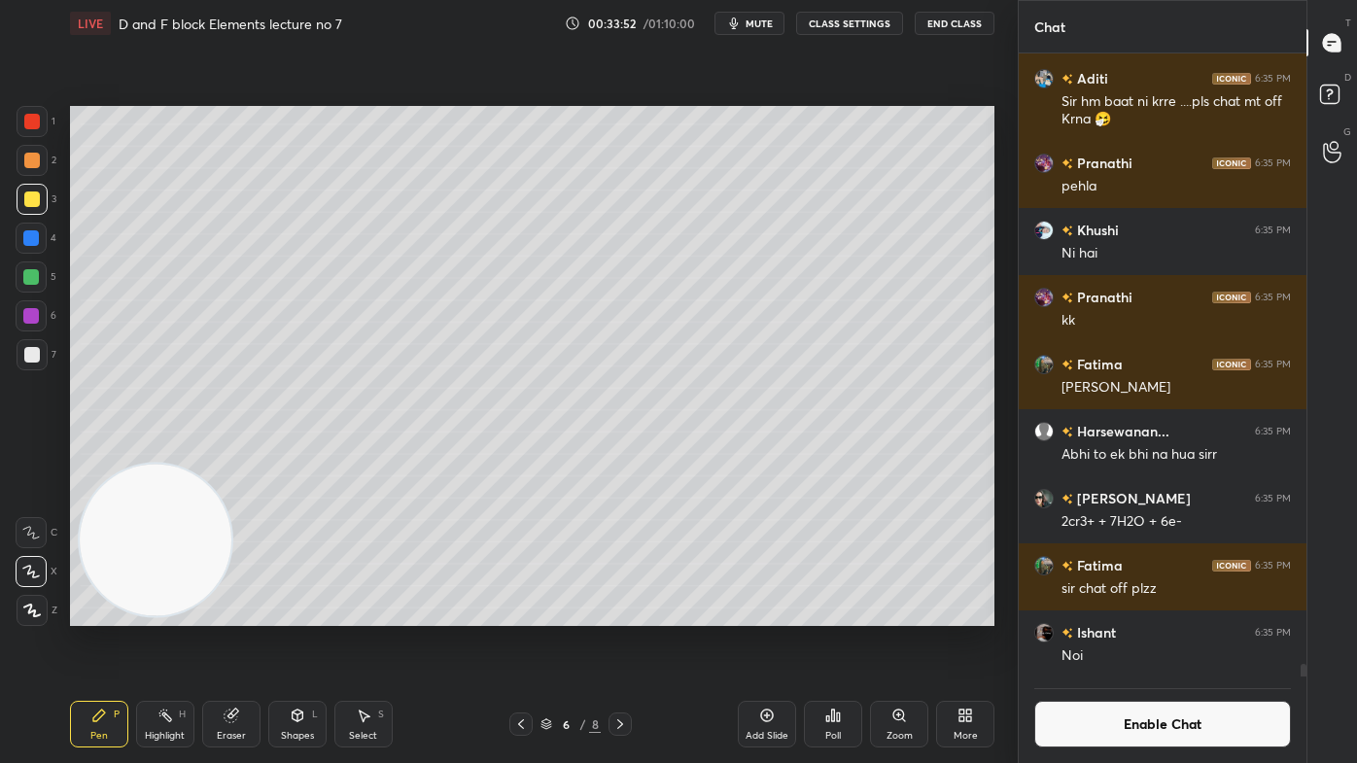
click at [245, 613] on div "Eraser" at bounding box center [231, 724] width 58 height 47
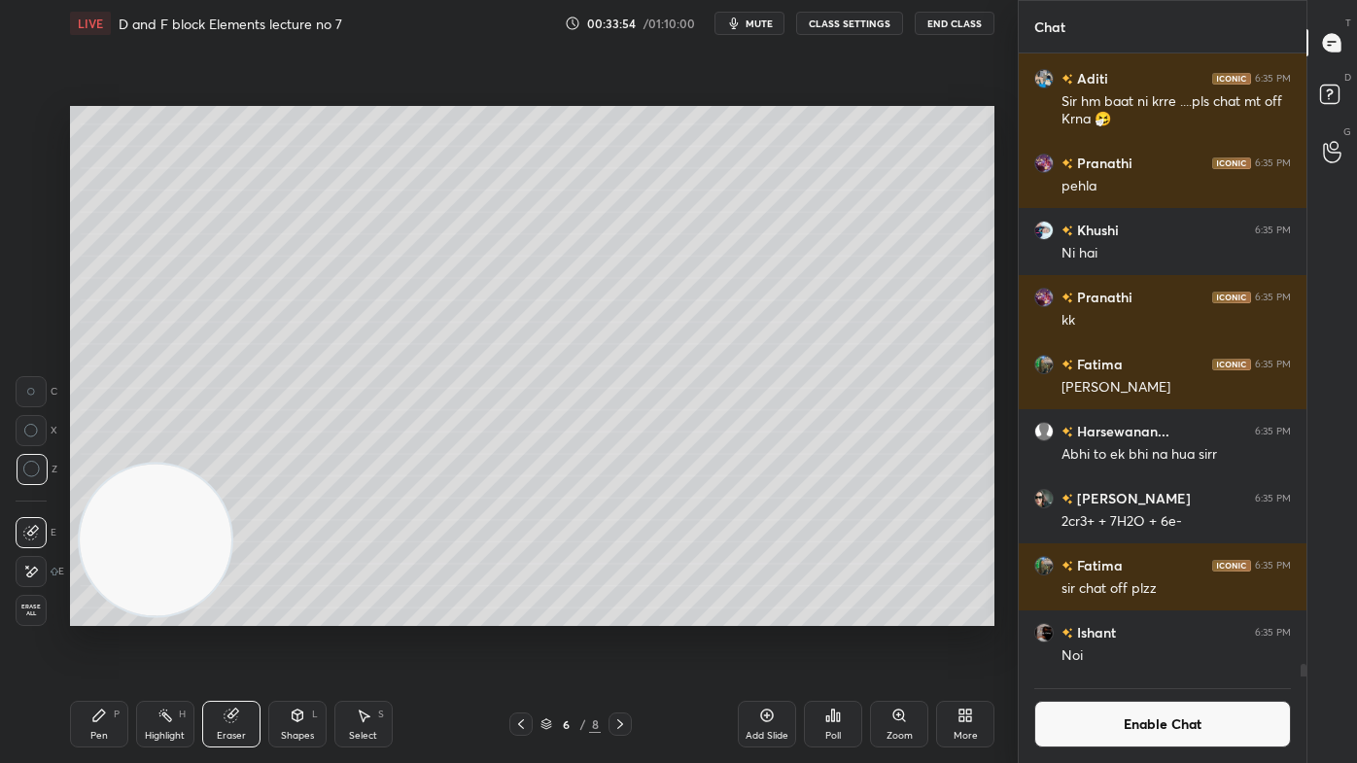
click at [98, 613] on div "Pen" at bounding box center [98, 736] width 17 height 10
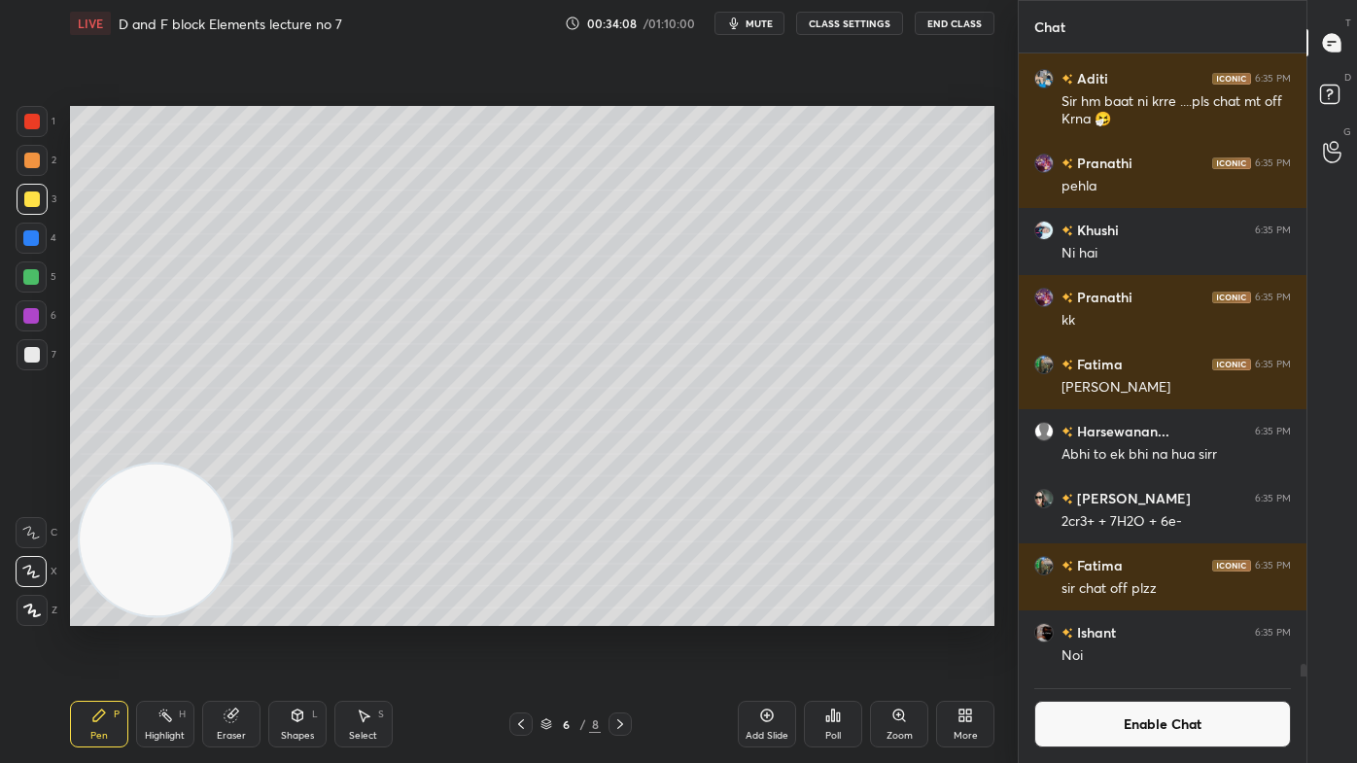
drag, startPoint x: 1306, startPoint y: 673, endPoint x: 1306, endPoint y: 693, distance: 19.4
click at [1306, 613] on div "T Messages (T) D Doubts (D) G Raise Hand (G)" at bounding box center [1331, 381] width 51 height 763
drag, startPoint x: 1298, startPoint y: 665, endPoint x: 1300, endPoint y: 684, distance: 19.5
click at [1300, 613] on div "Sumitt 6:31 PM Mjk kr rha tha 😹😹 Asmit 6:31 PM Z main Pranathi 6:31 PM oo..kk s…" at bounding box center [1162, 407] width 288 height 709
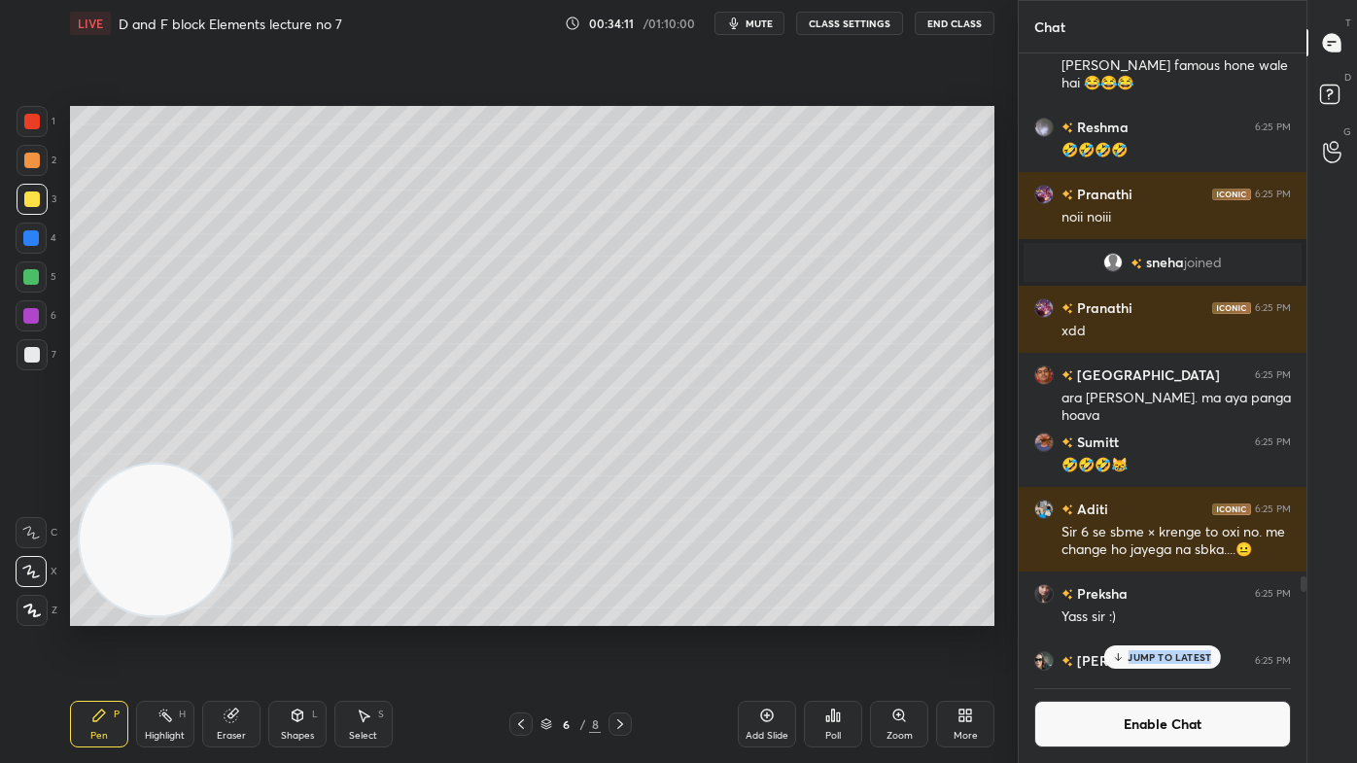
click at [1120, 613] on div "JUMP TO LATEST" at bounding box center [1162, 656] width 117 height 23
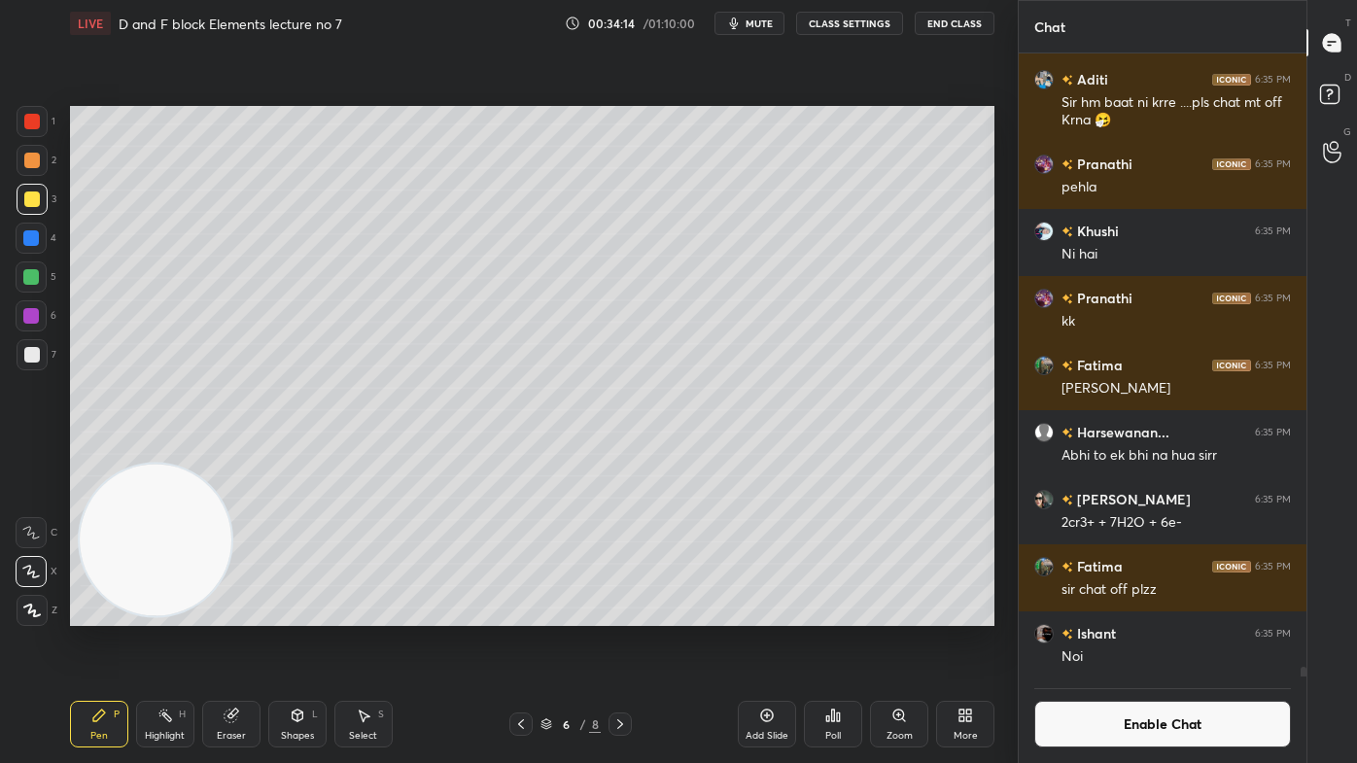
click at [1139, 613] on button "Enable Chat" at bounding box center [1162, 724] width 257 height 47
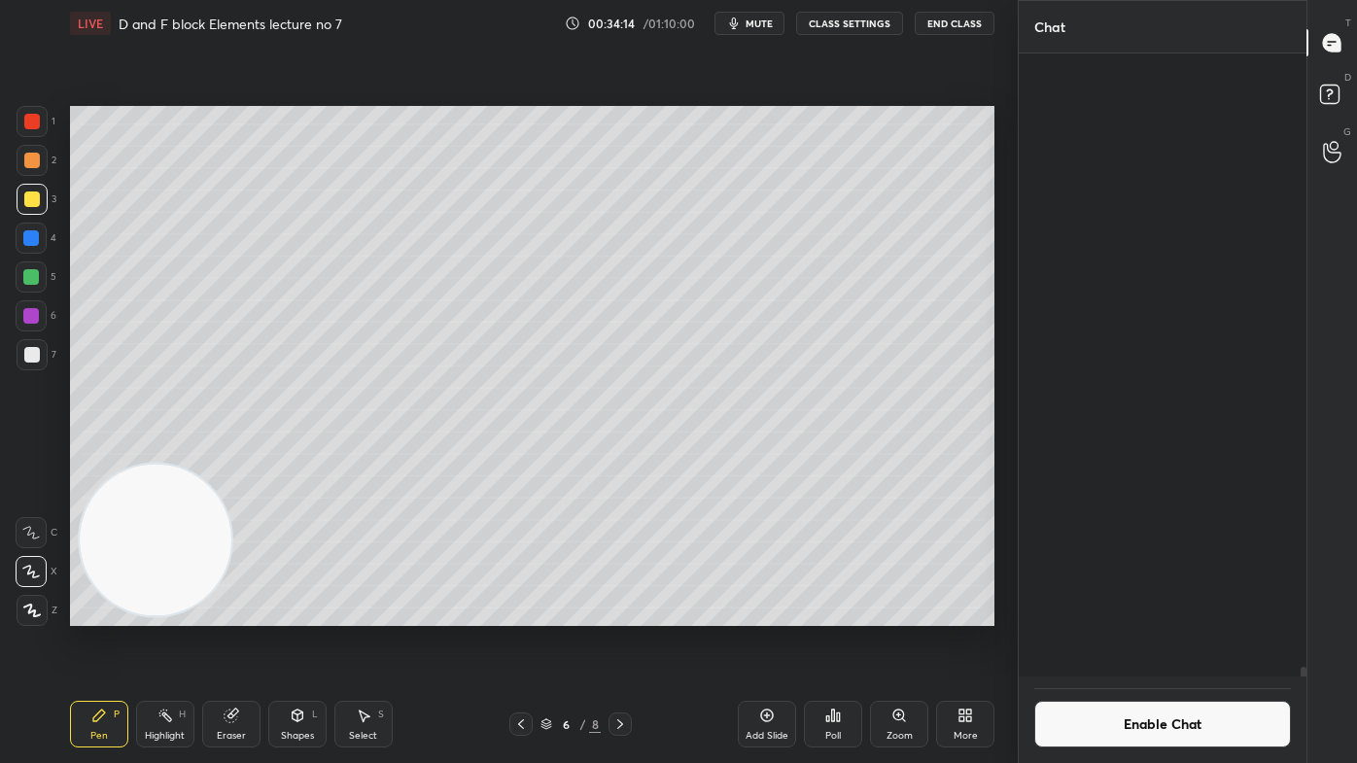
scroll to position [658, 282]
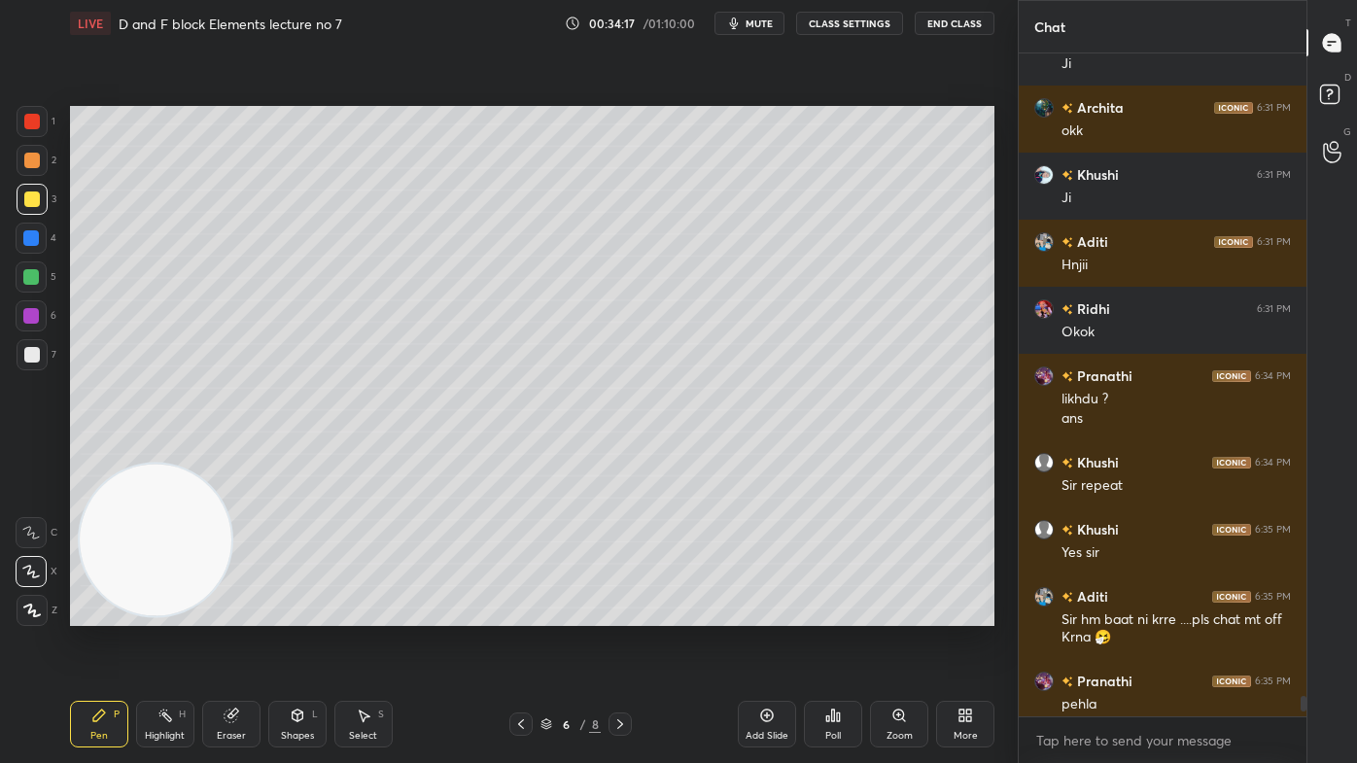
click at [839, 25] on button "CLASS SETTINGS" at bounding box center [849, 23] width 107 height 23
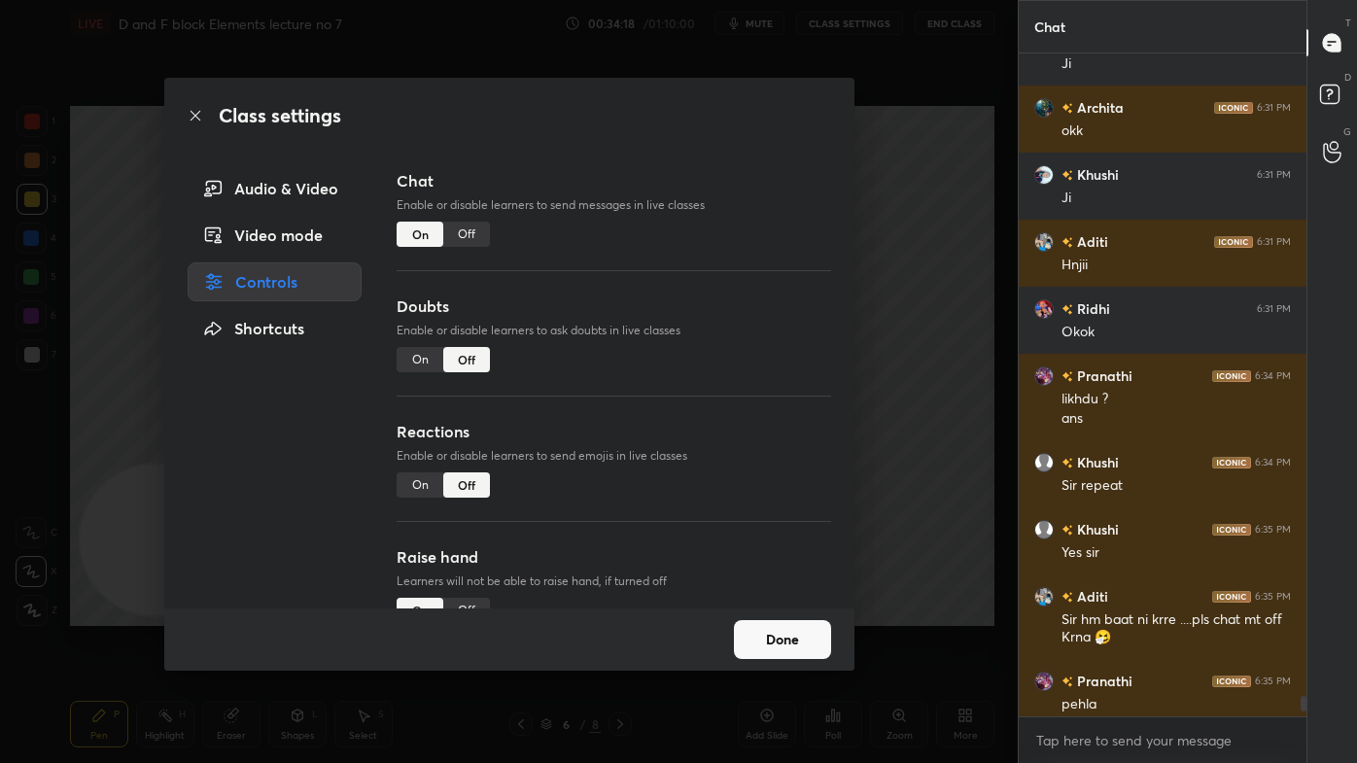
click at [466, 241] on div "Off" at bounding box center [466, 234] width 47 height 25
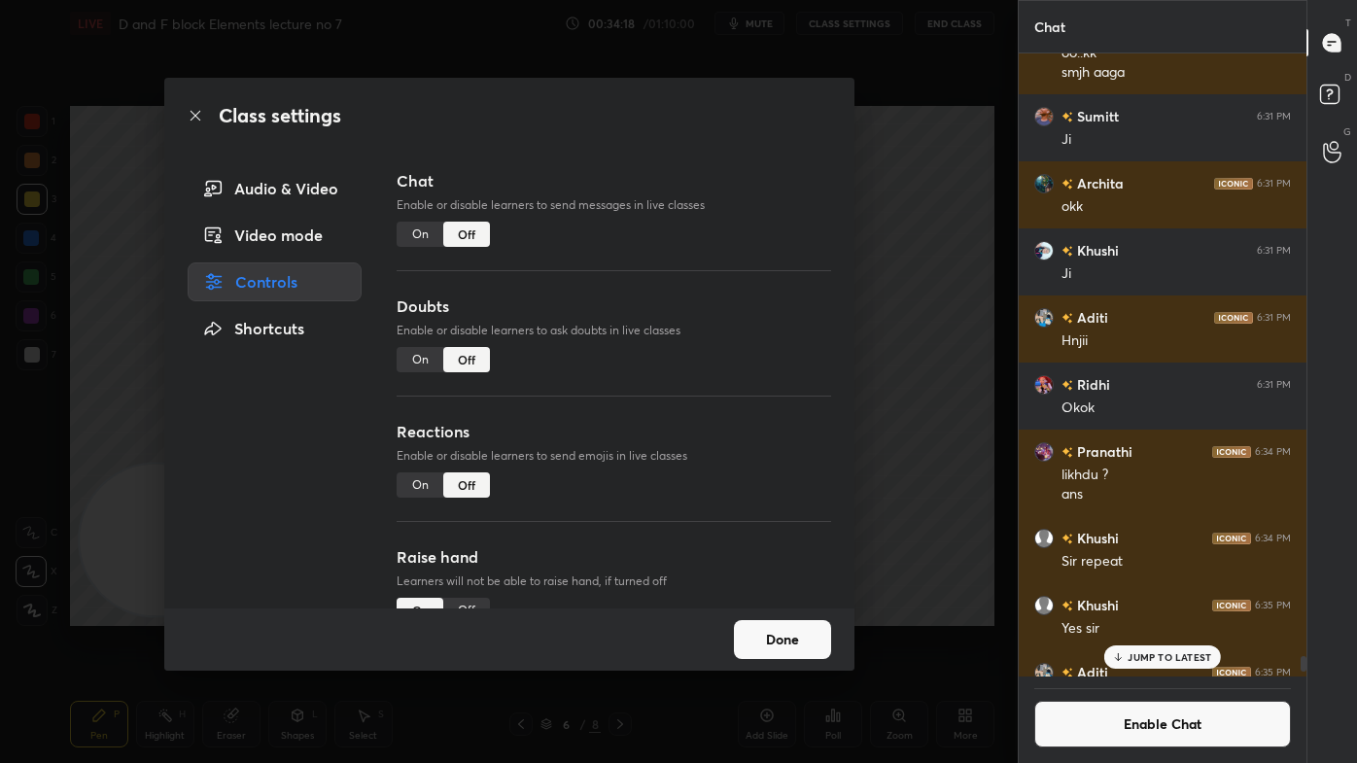
scroll to position [618, 282]
click at [944, 180] on div "Class settings Audio & Video Video mode Controls Shortcuts Chat Enable or disab…" at bounding box center [508, 381] width 1017 height 763
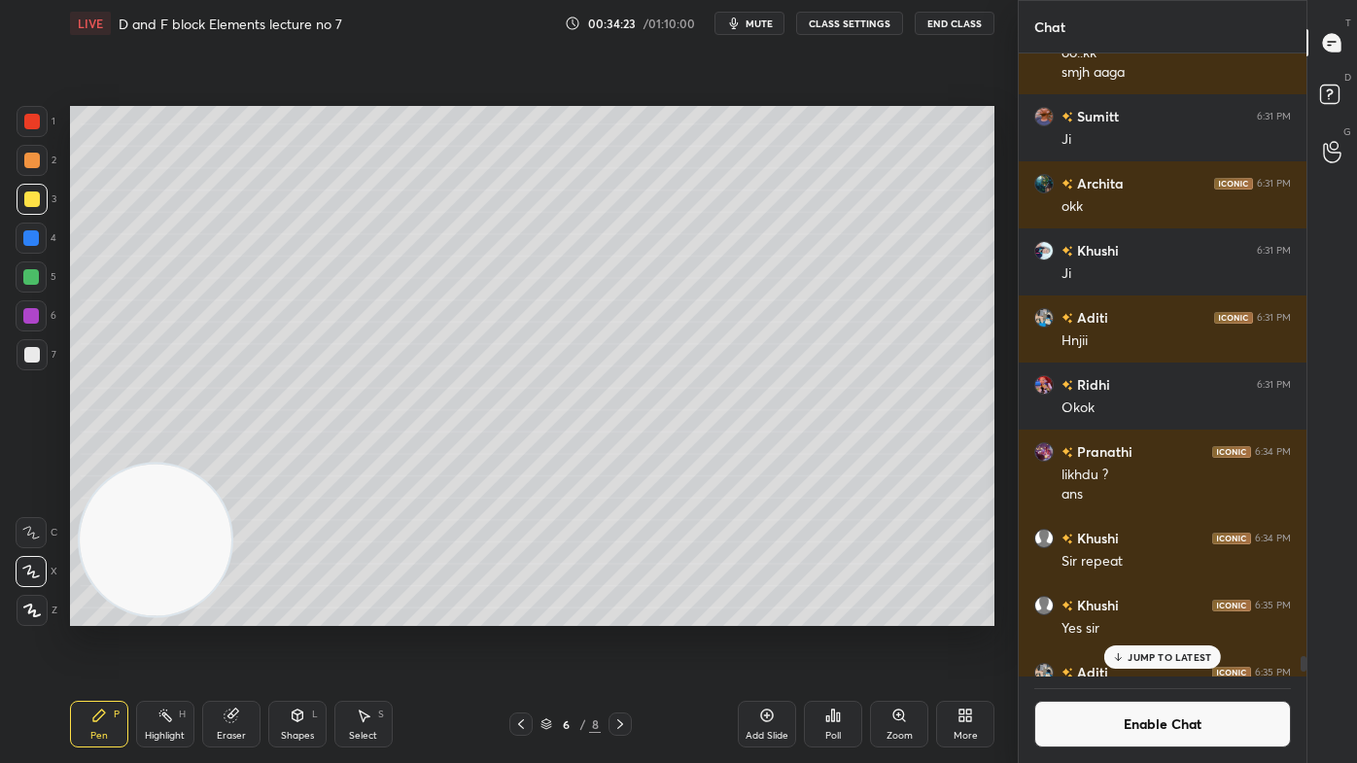
click at [1152, 613] on p "JUMP TO LATEST" at bounding box center [1169, 657] width 84 height 12
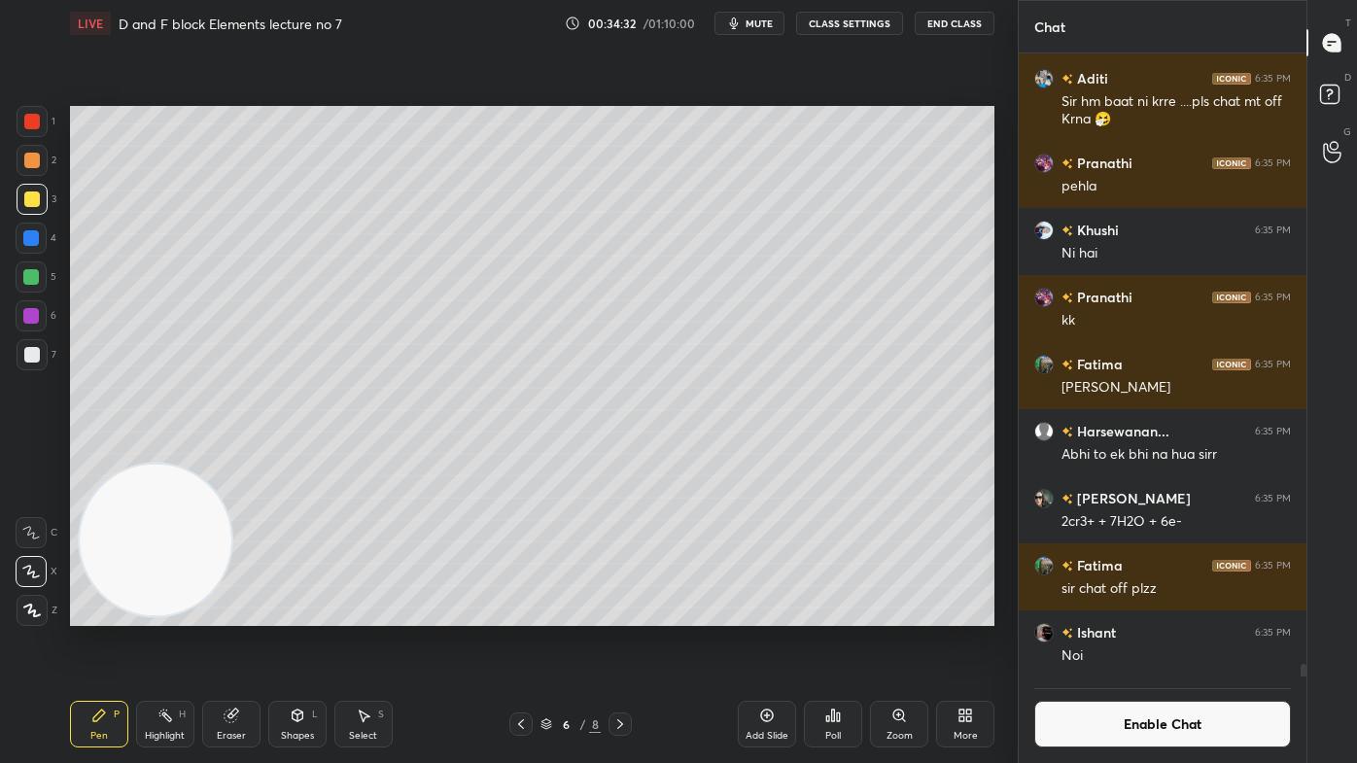
click at [764, 33] on button "mute" at bounding box center [749, 23] width 70 height 23
click at [1331, 142] on circle at bounding box center [1333, 146] width 8 height 8
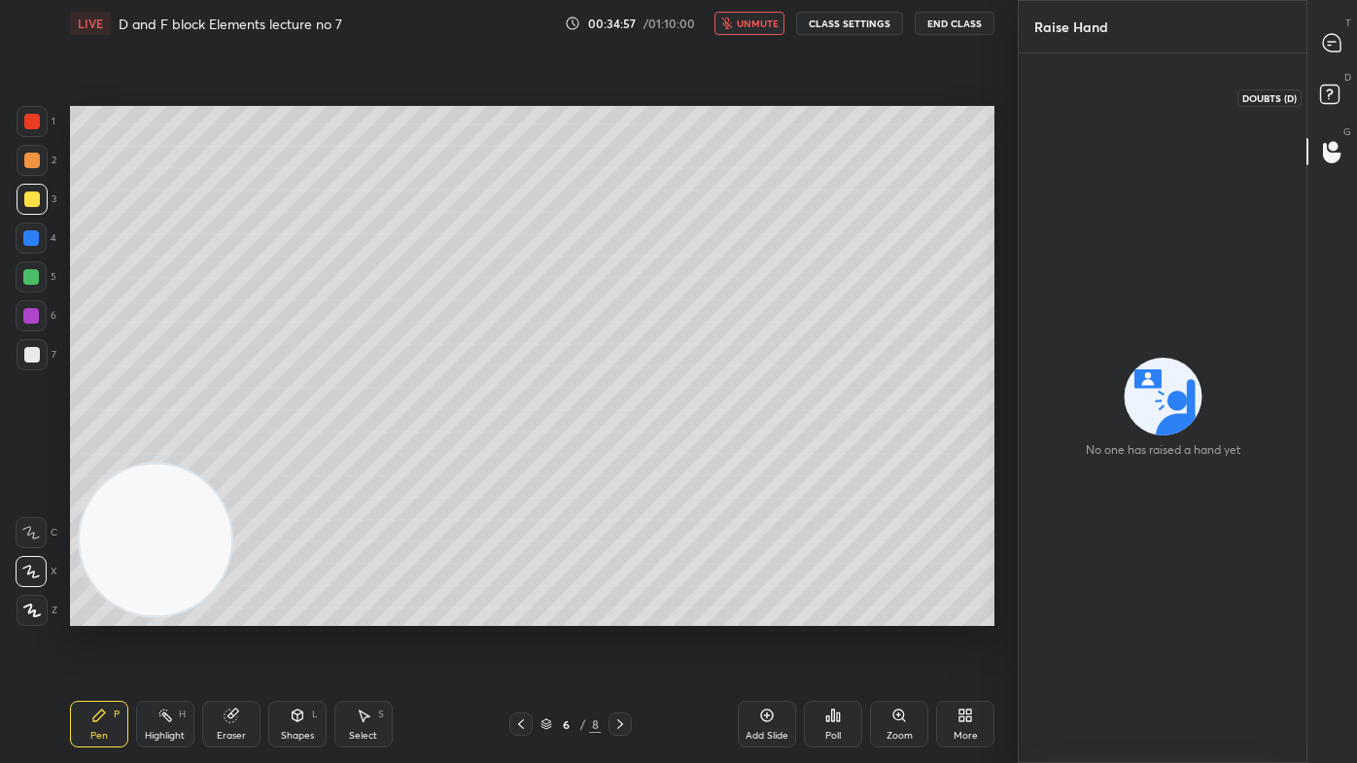
click at [1328, 87] on rect at bounding box center [1329, 95] width 18 height 18
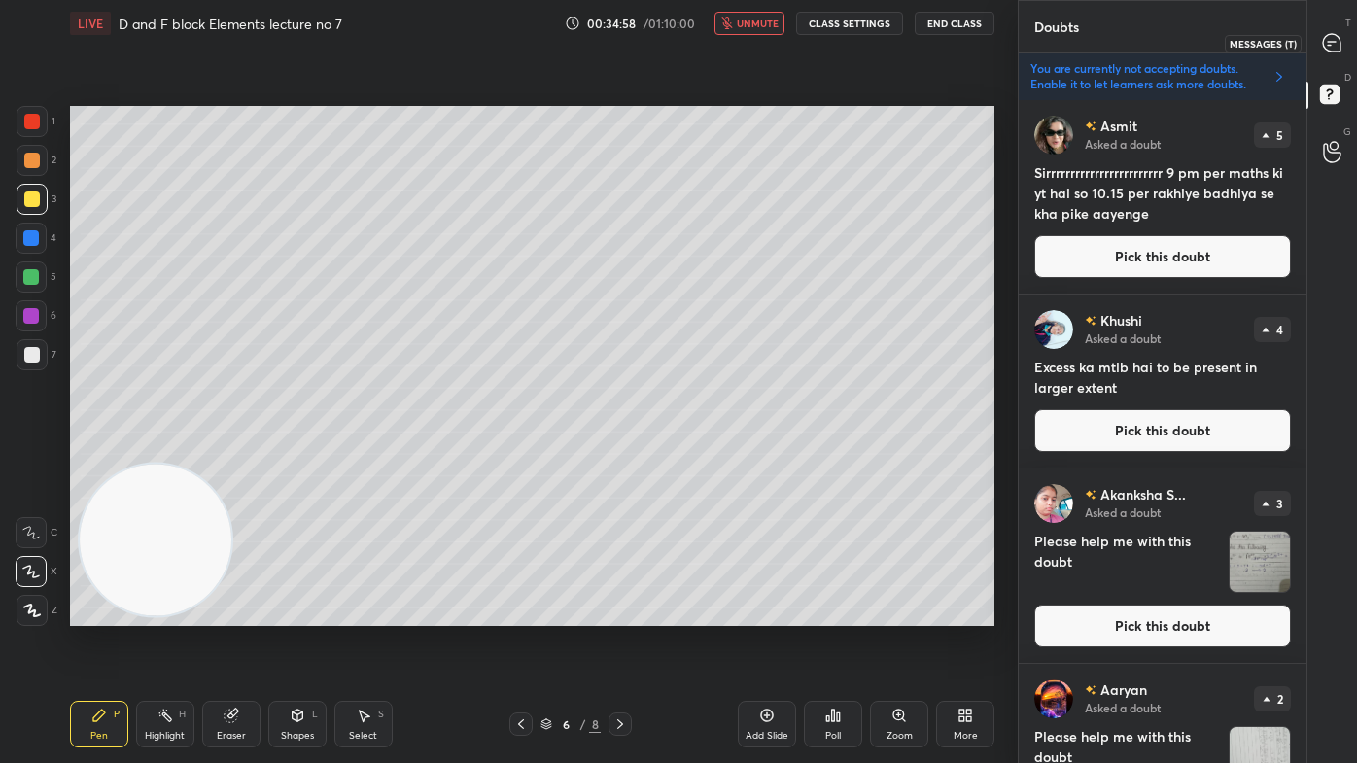
click at [1334, 44] on icon at bounding box center [1331, 42] width 17 height 17
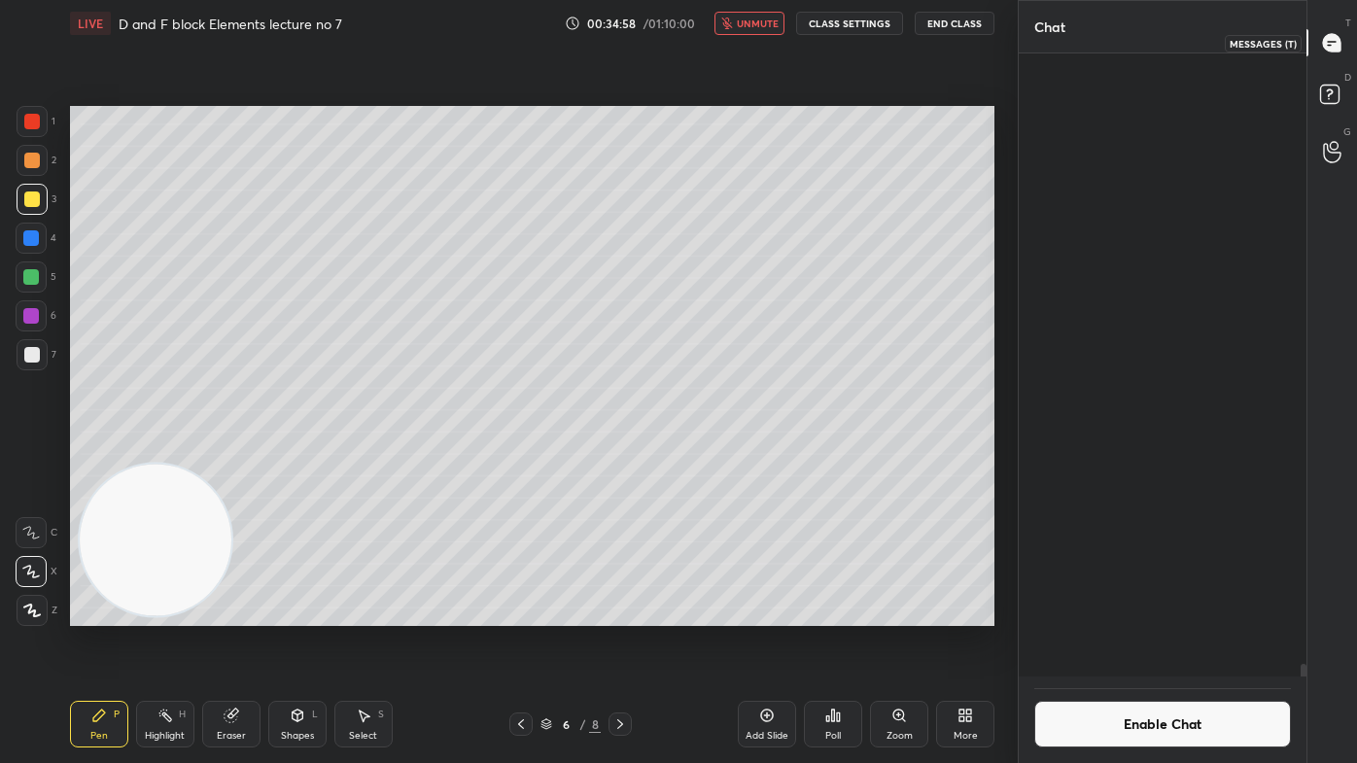
scroll to position [618, 282]
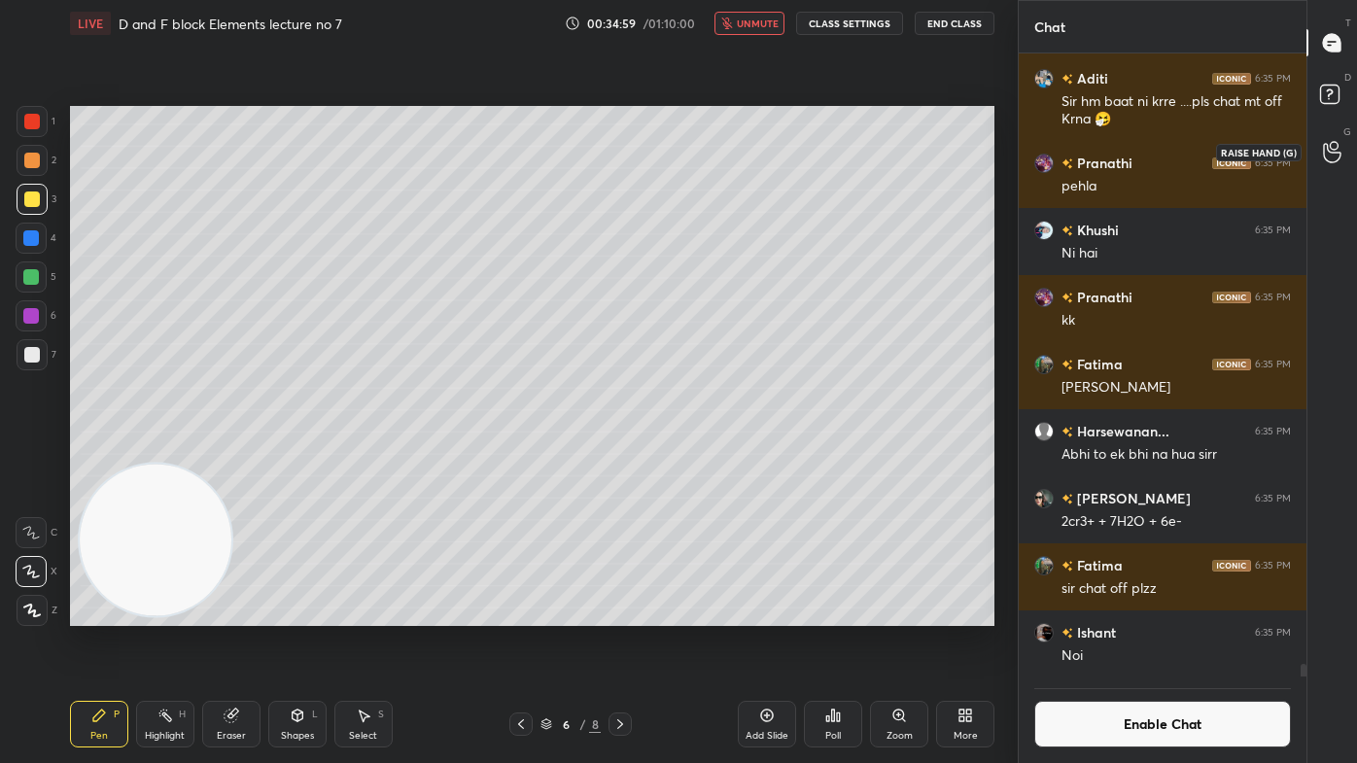
drag, startPoint x: 1334, startPoint y: 158, endPoint x: 1339, endPoint y: 145, distance: 14.4
click at [1333, 159] on icon at bounding box center [1332, 152] width 18 height 22
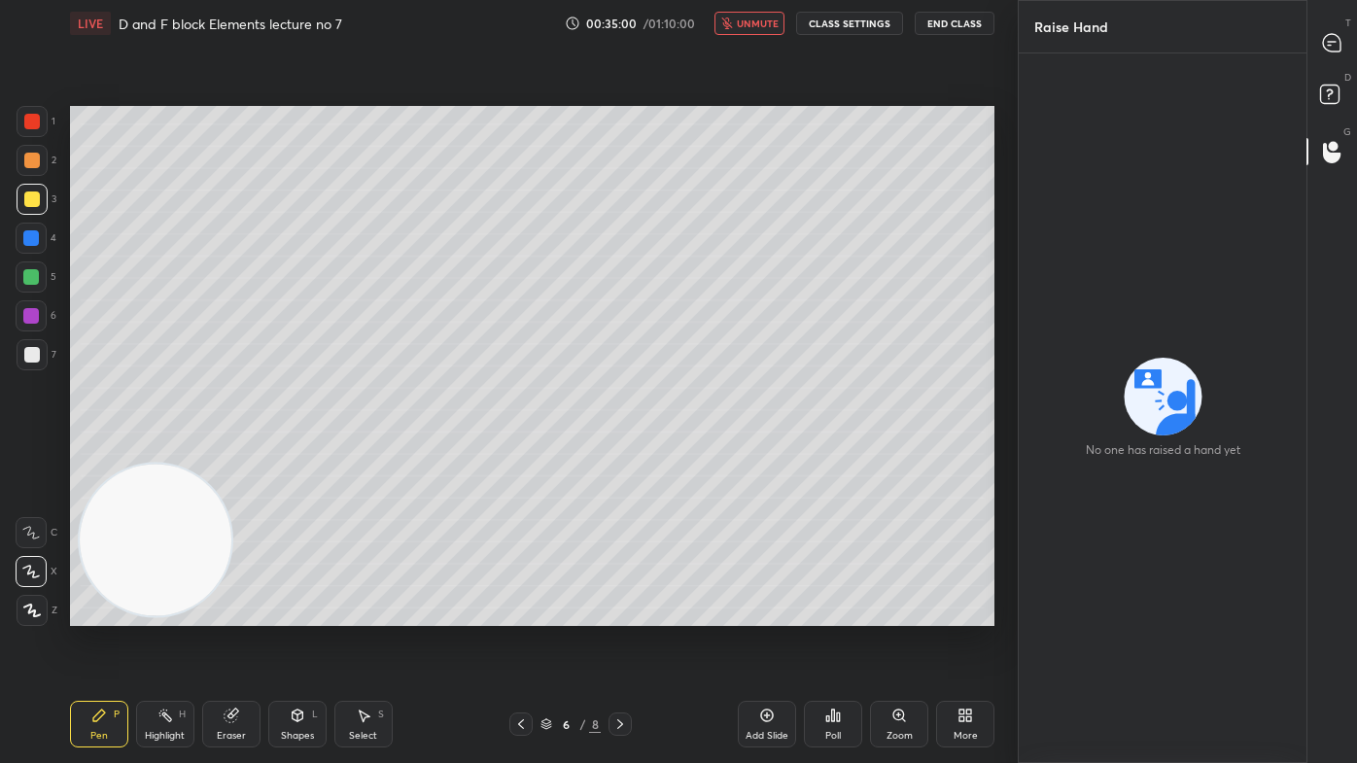
click at [759, 23] on span "unmute" at bounding box center [758, 24] width 42 height 14
click at [1327, 92] on rect at bounding box center [1329, 95] width 18 height 18
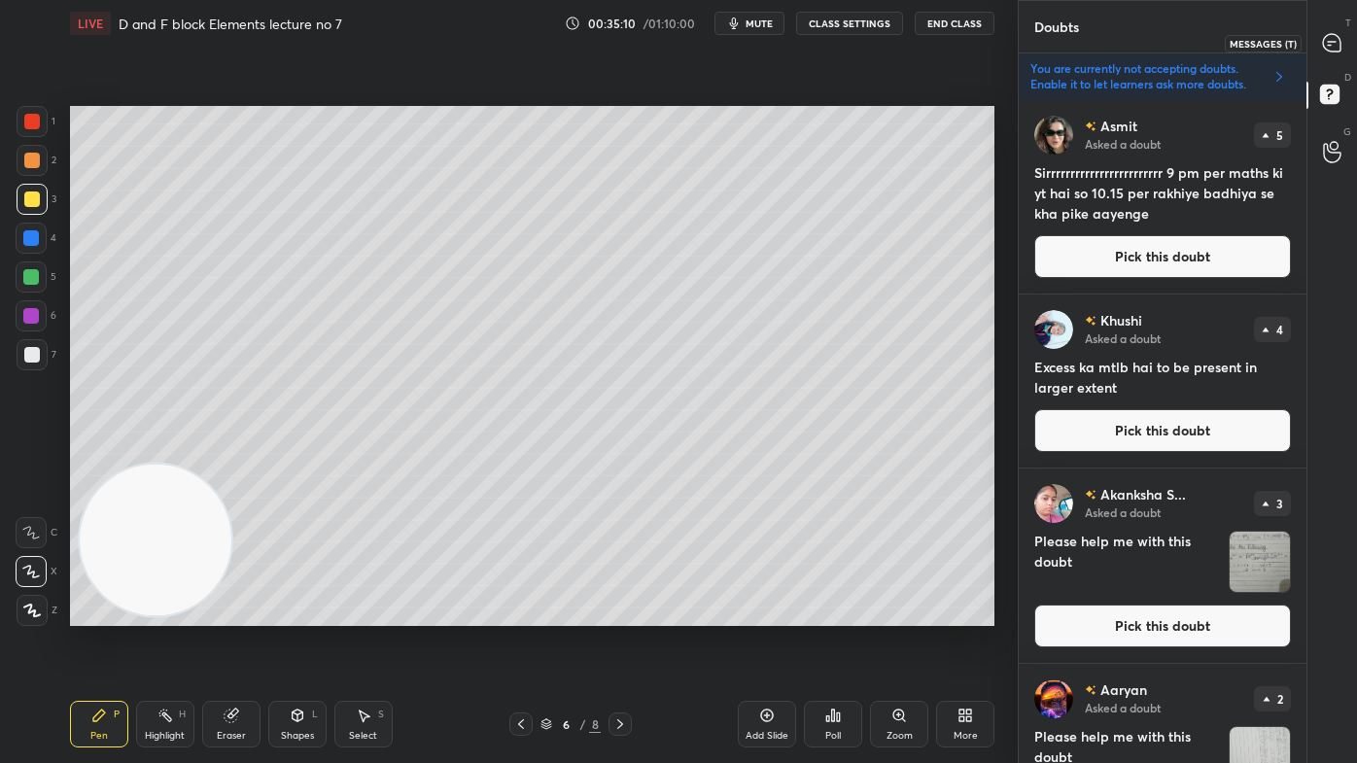
click at [1327, 36] on icon at bounding box center [1331, 42] width 17 height 17
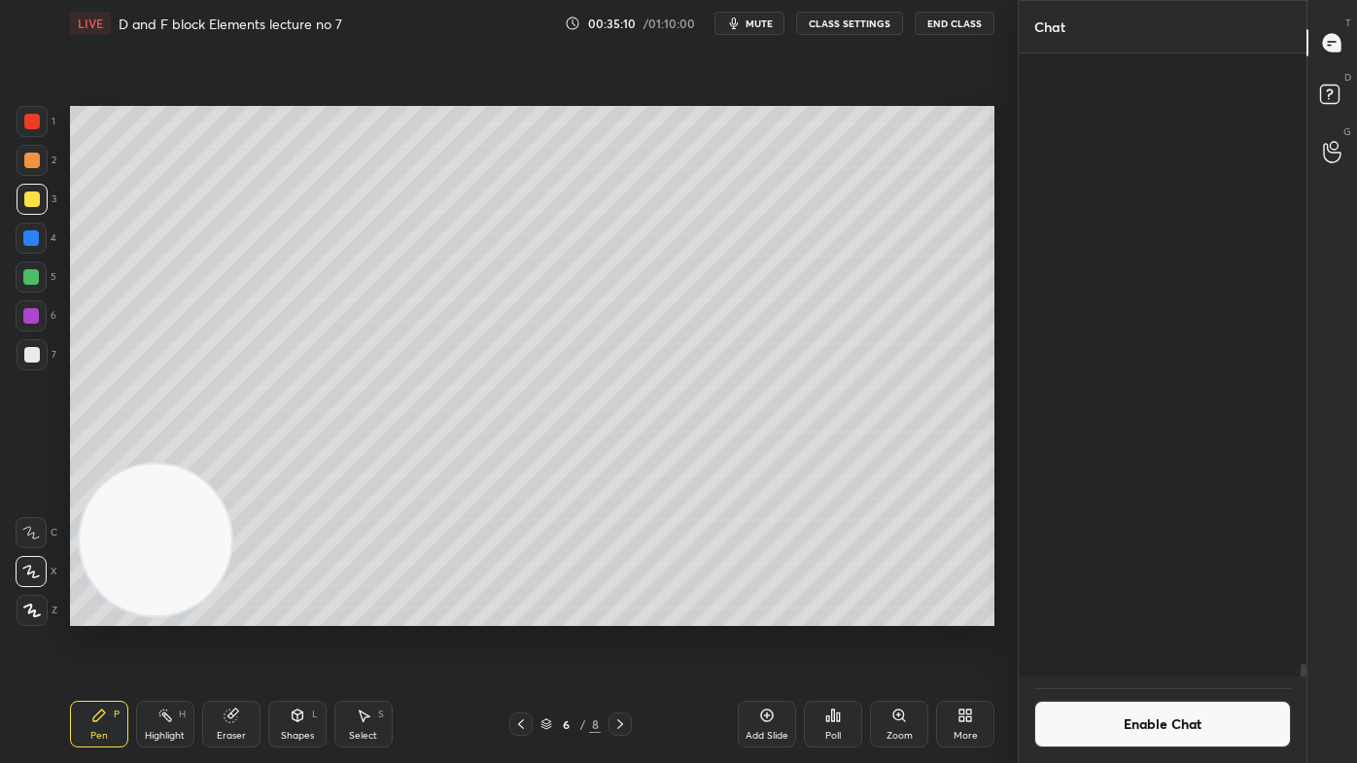
scroll to position [618, 282]
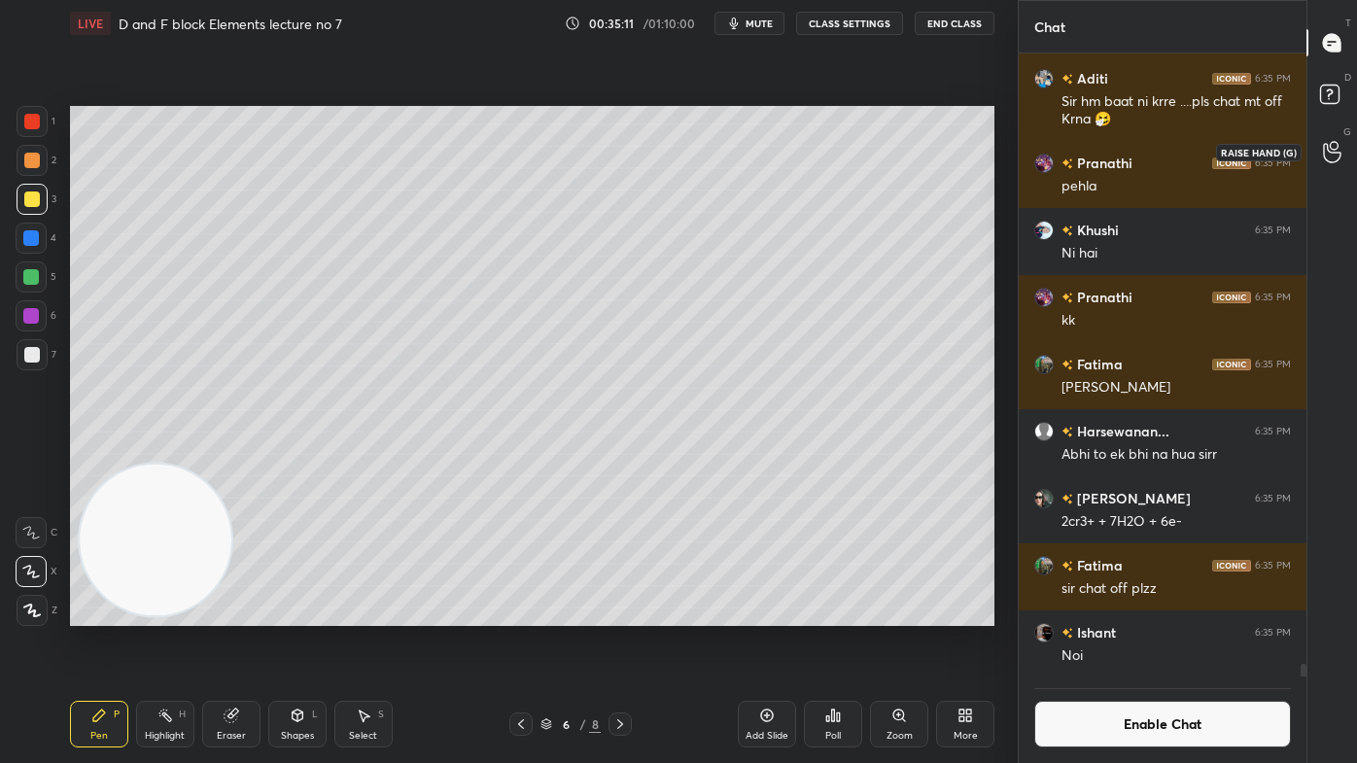
click at [1334, 150] on icon at bounding box center [1332, 152] width 18 height 22
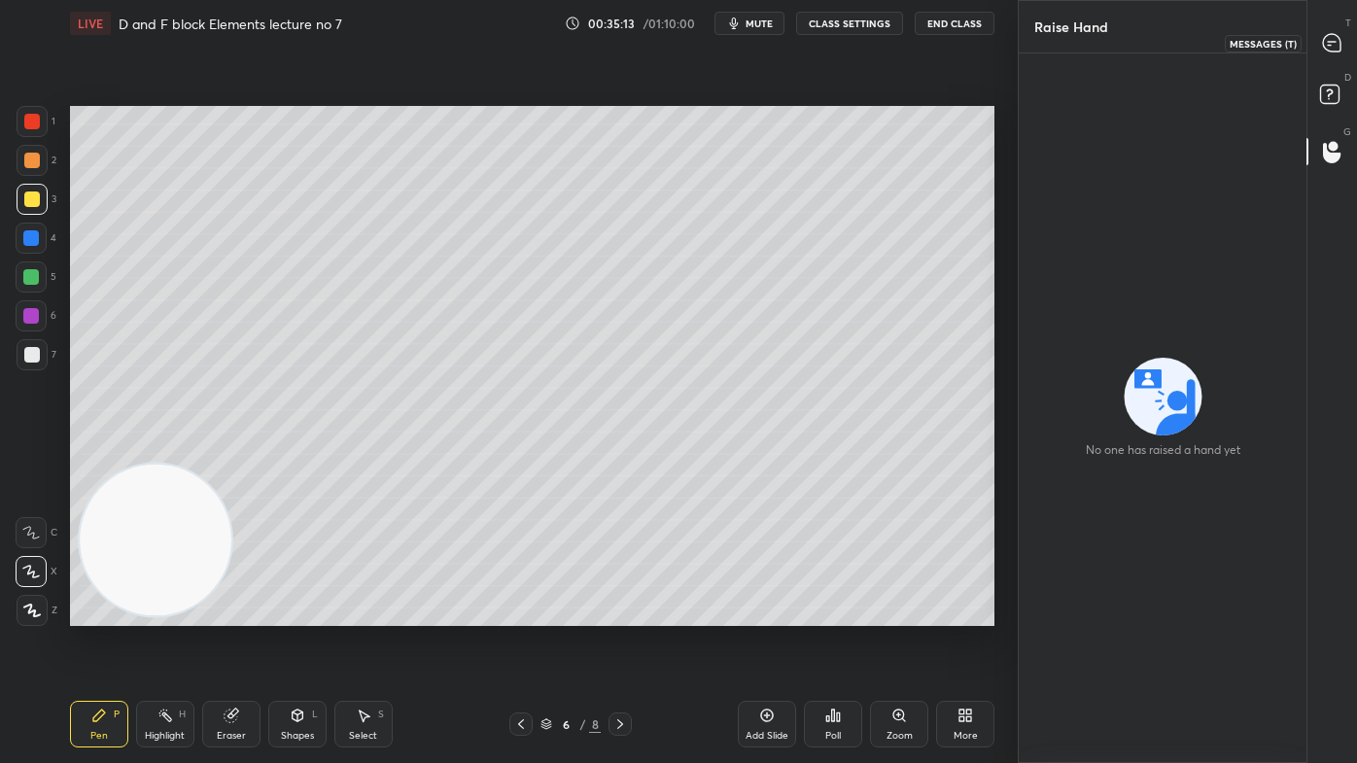
click at [1333, 40] on icon at bounding box center [1331, 42] width 17 height 17
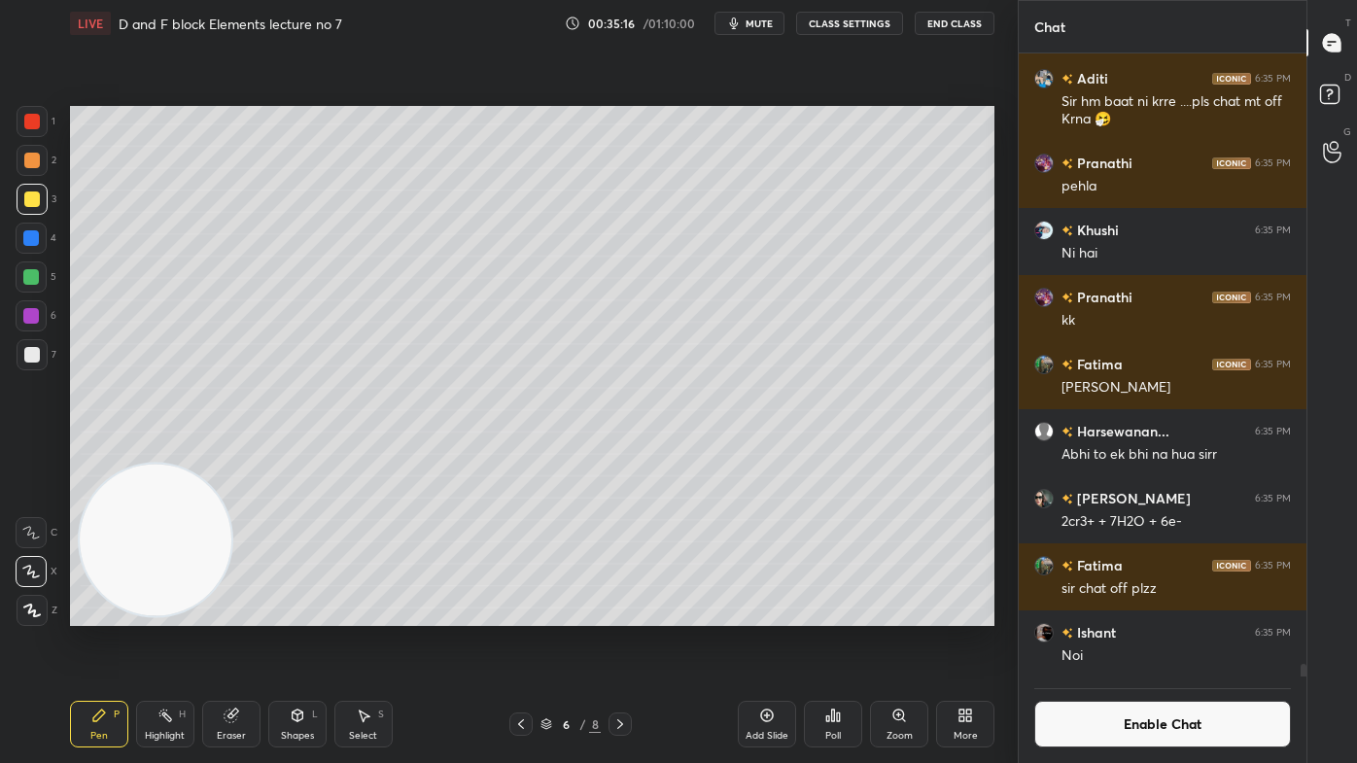
click at [1308, 613] on div "Chat Khushi 6:34 PM Sir repeat Khushi 6:35 PM Yes sir Aditi 6:35 PM Sir hm baat…" at bounding box center [1186, 381] width 339 height 763
click at [1332, 148] on icon at bounding box center [1332, 152] width 18 height 22
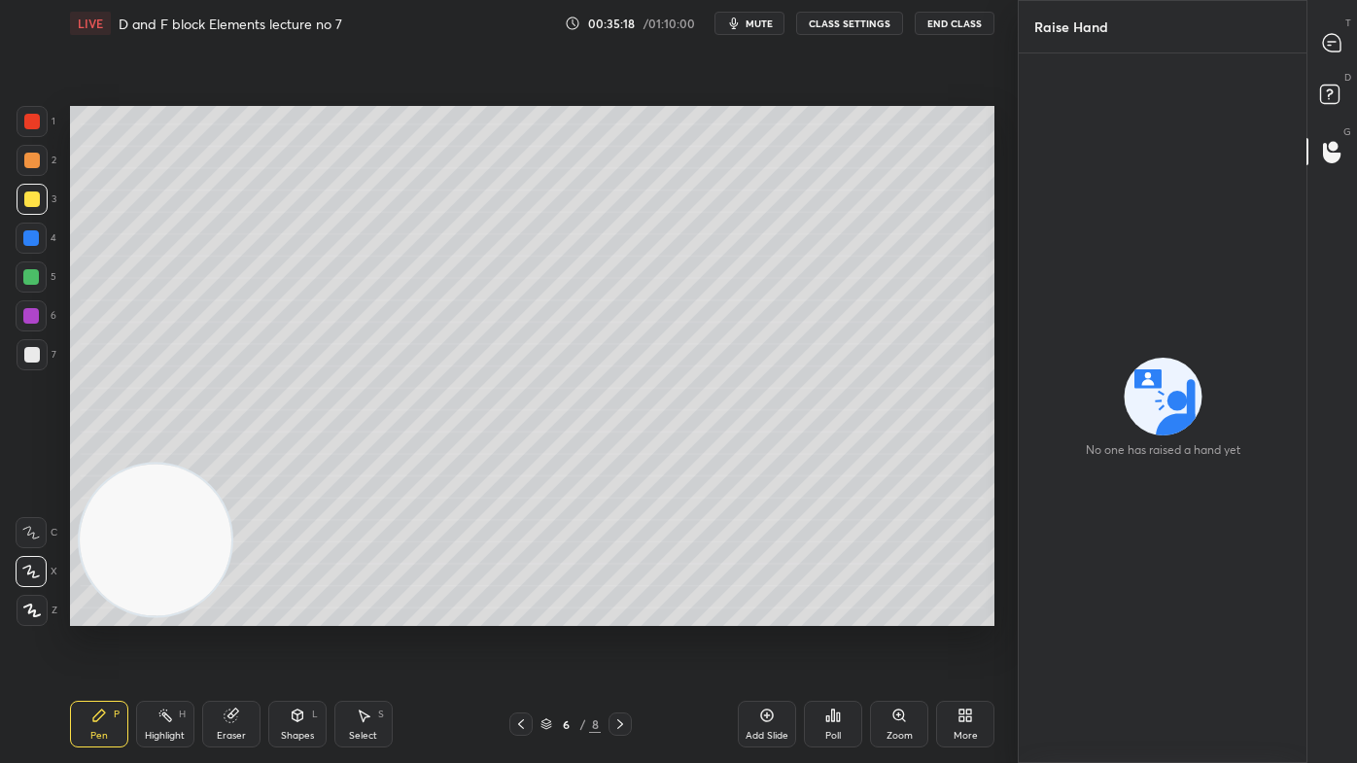
click at [1320, 36] on div at bounding box center [1332, 42] width 39 height 35
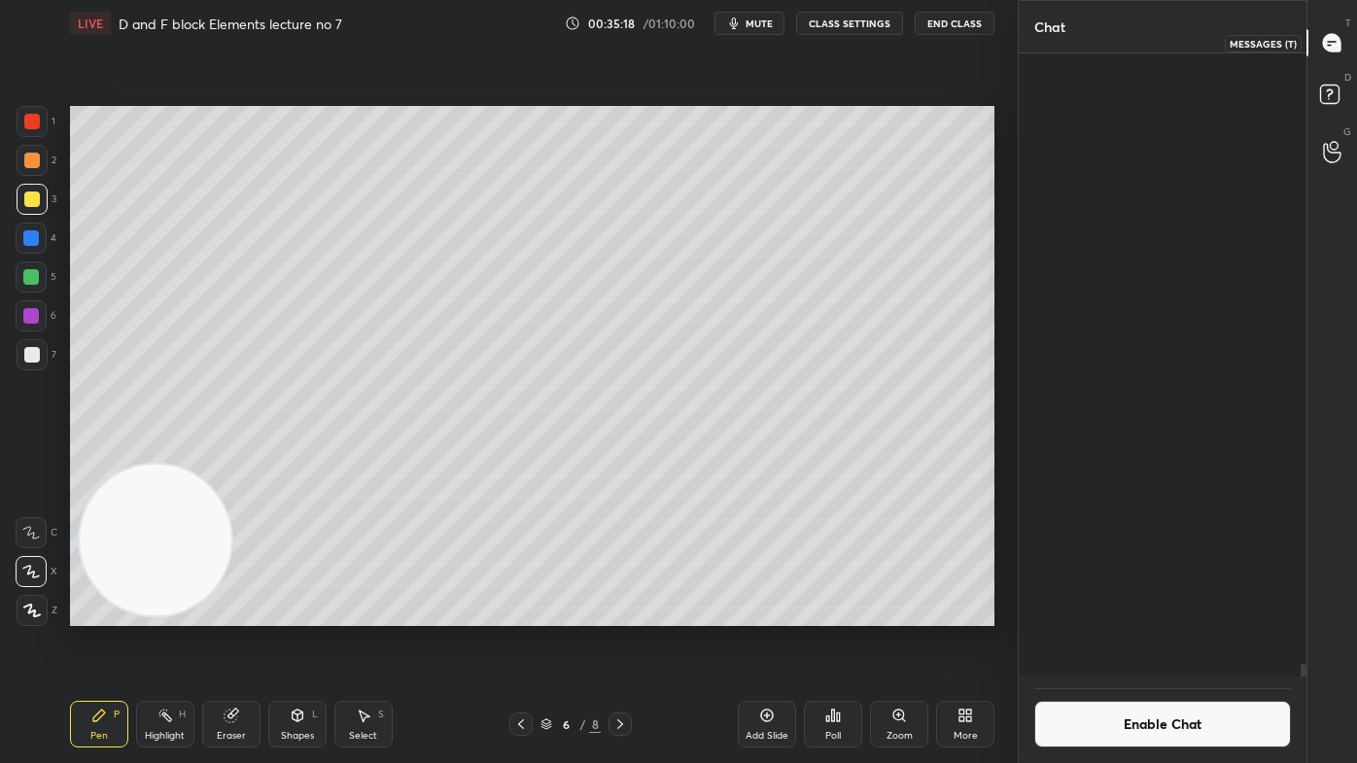
scroll to position [618, 282]
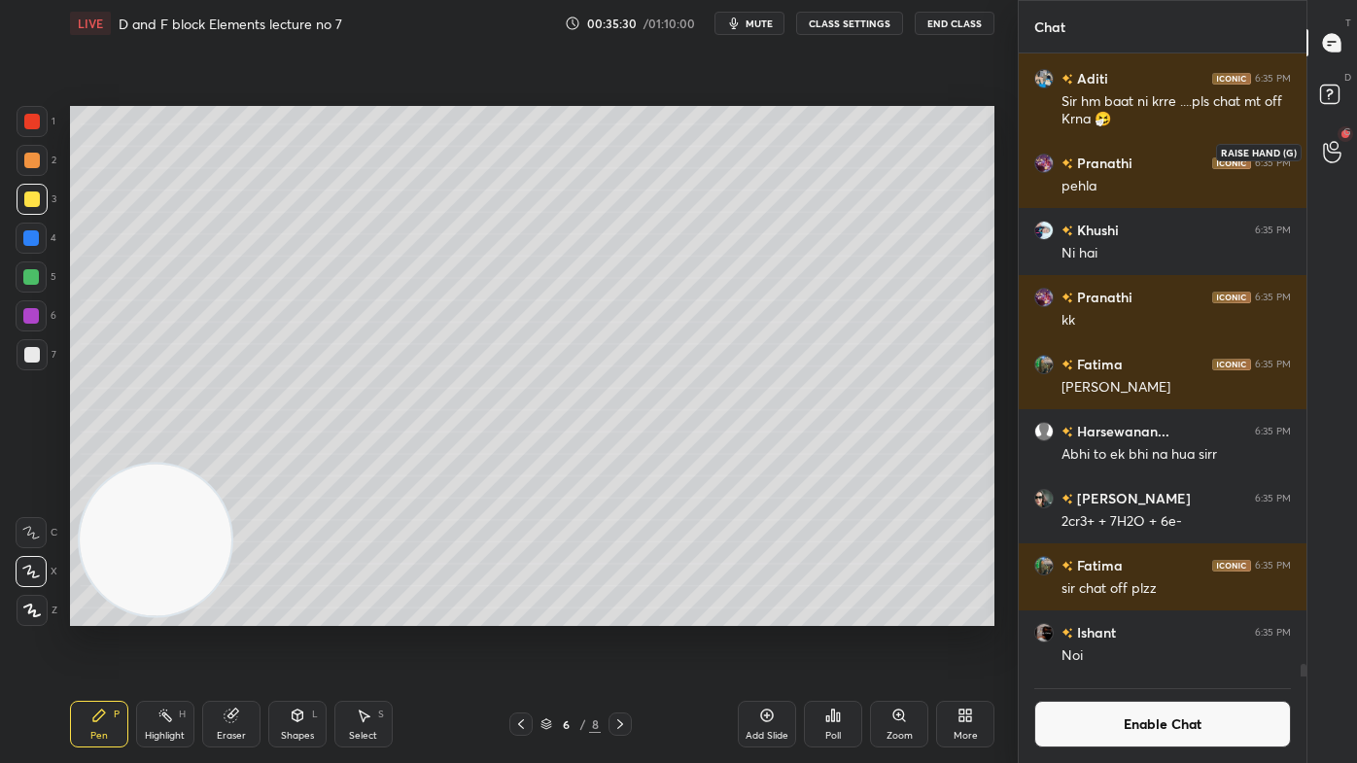
click at [1322, 142] on div at bounding box center [1332, 151] width 39 height 35
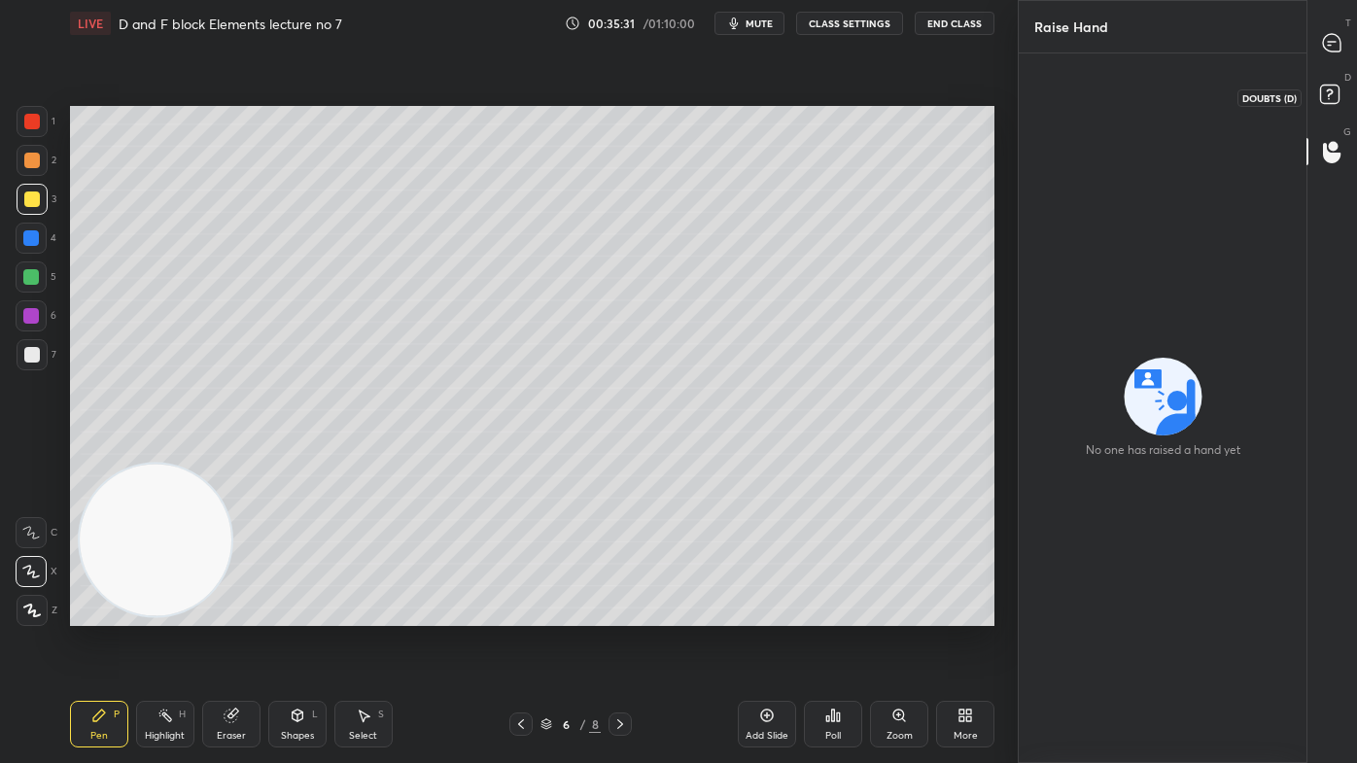
click at [1320, 92] on rect at bounding box center [1329, 95] width 18 height 18
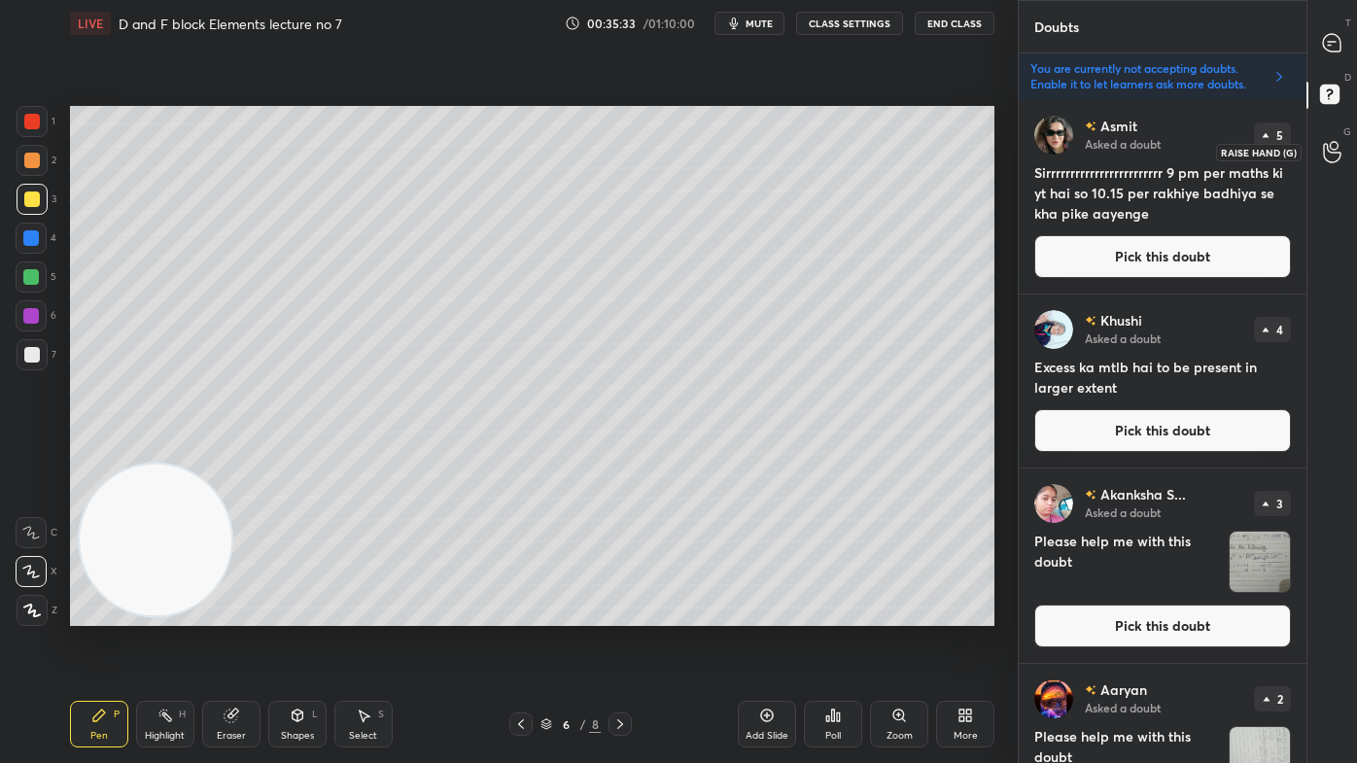
click at [1331, 159] on icon at bounding box center [1332, 152] width 18 height 22
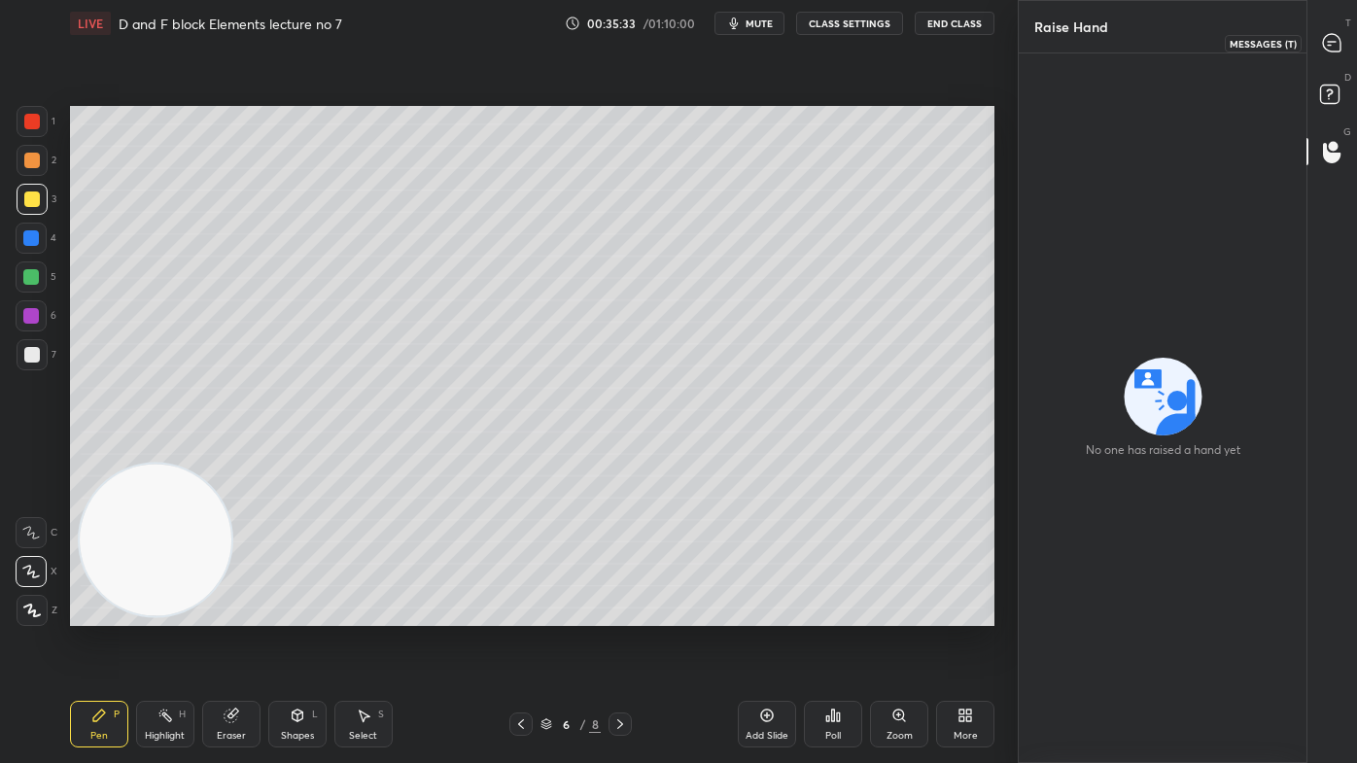
click at [1322, 32] on div at bounding box center [1332, 42] width 39 height 35
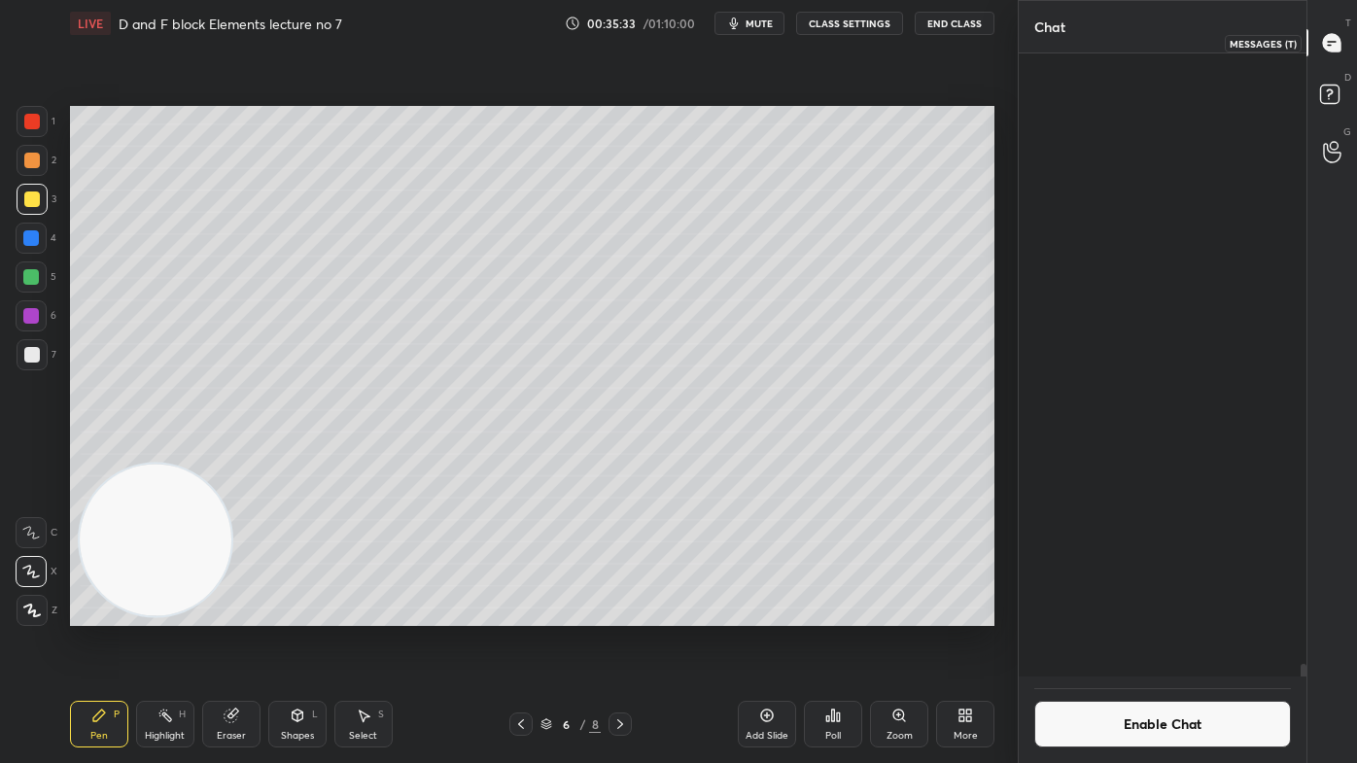
scroll to position [618, 282]
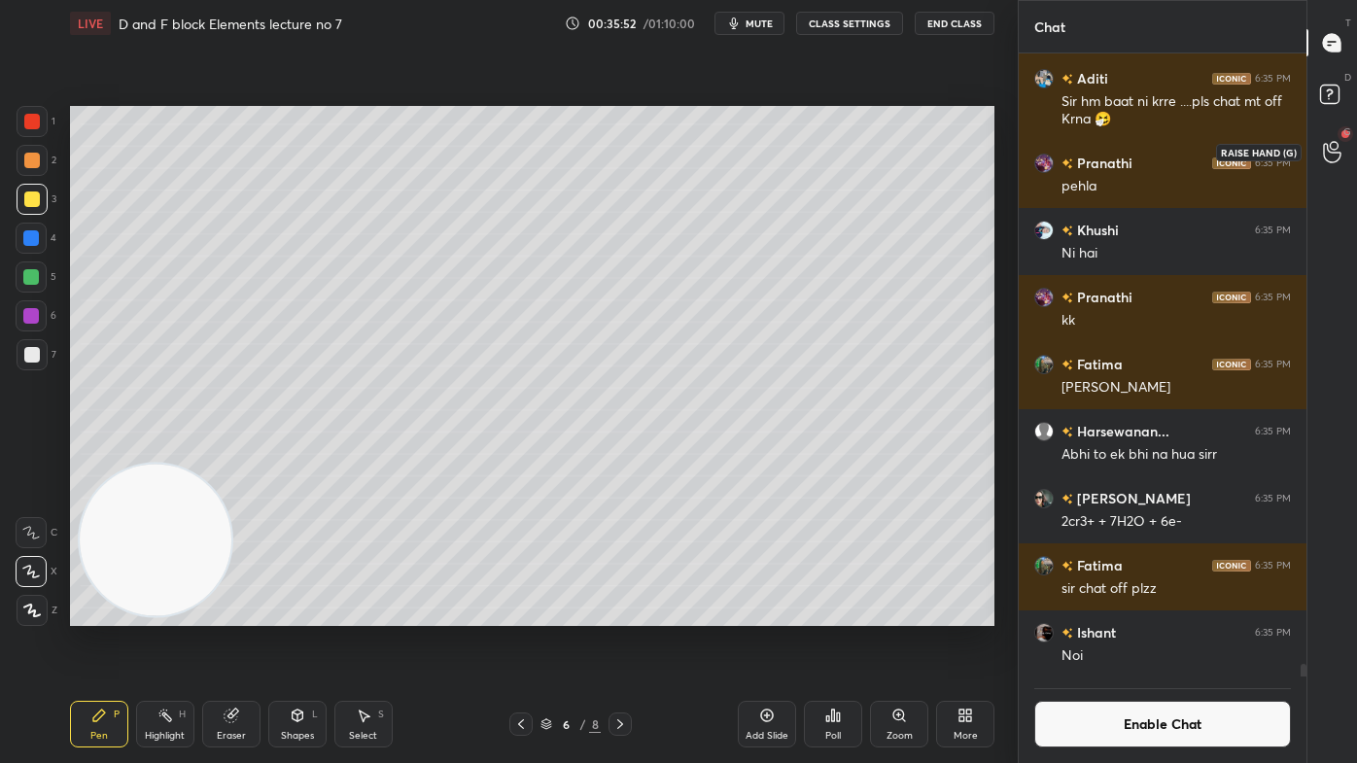
click at [1329, 157] on icon at bounding box center [1332, 152] width 18 height 22
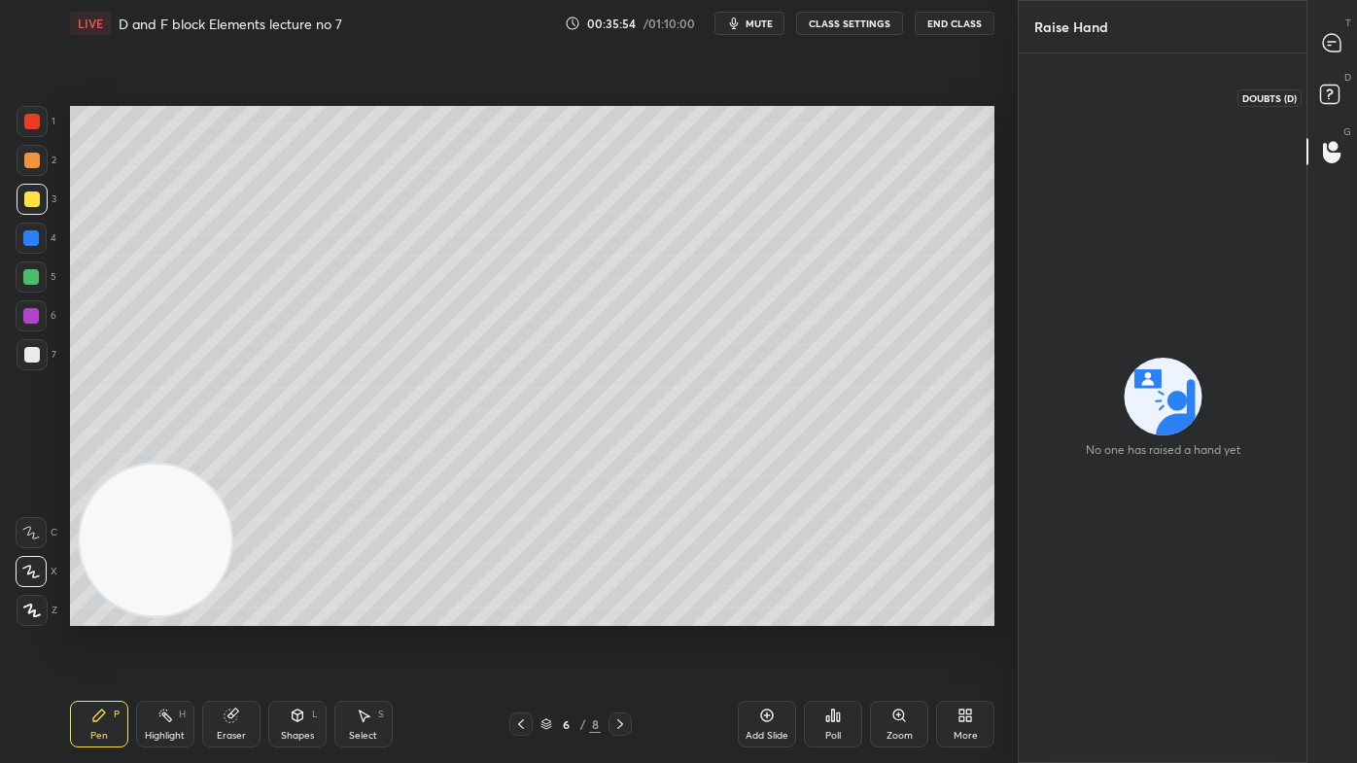
drag, startPoint x: 1327, startPoint y: 91, endPoint x: 1336, endPoint y: 72, distance: 21.3
click at [1328, 92] on rect at bounding box center [1329, 95] width 18 height 18
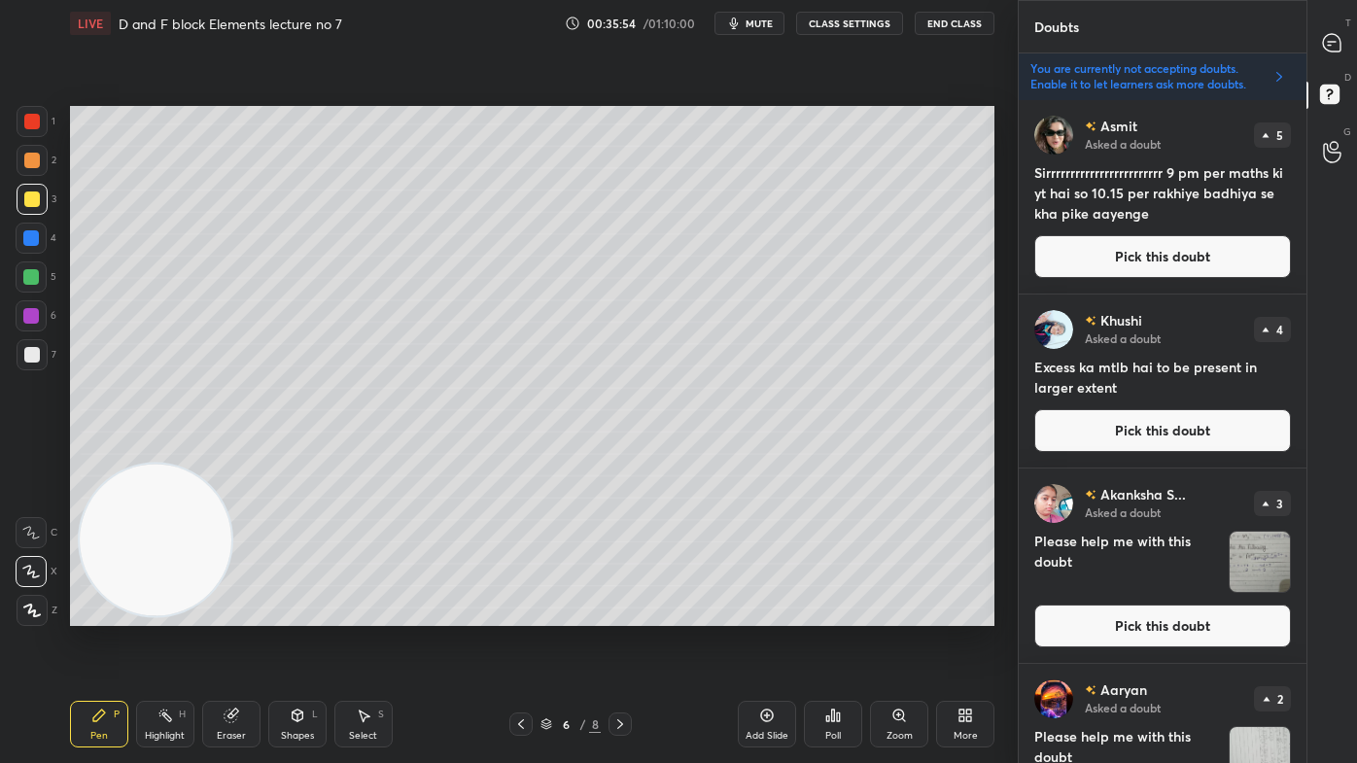
click at [1326, 41] on icon at bounding box center [1331, 42] width 17 height 17
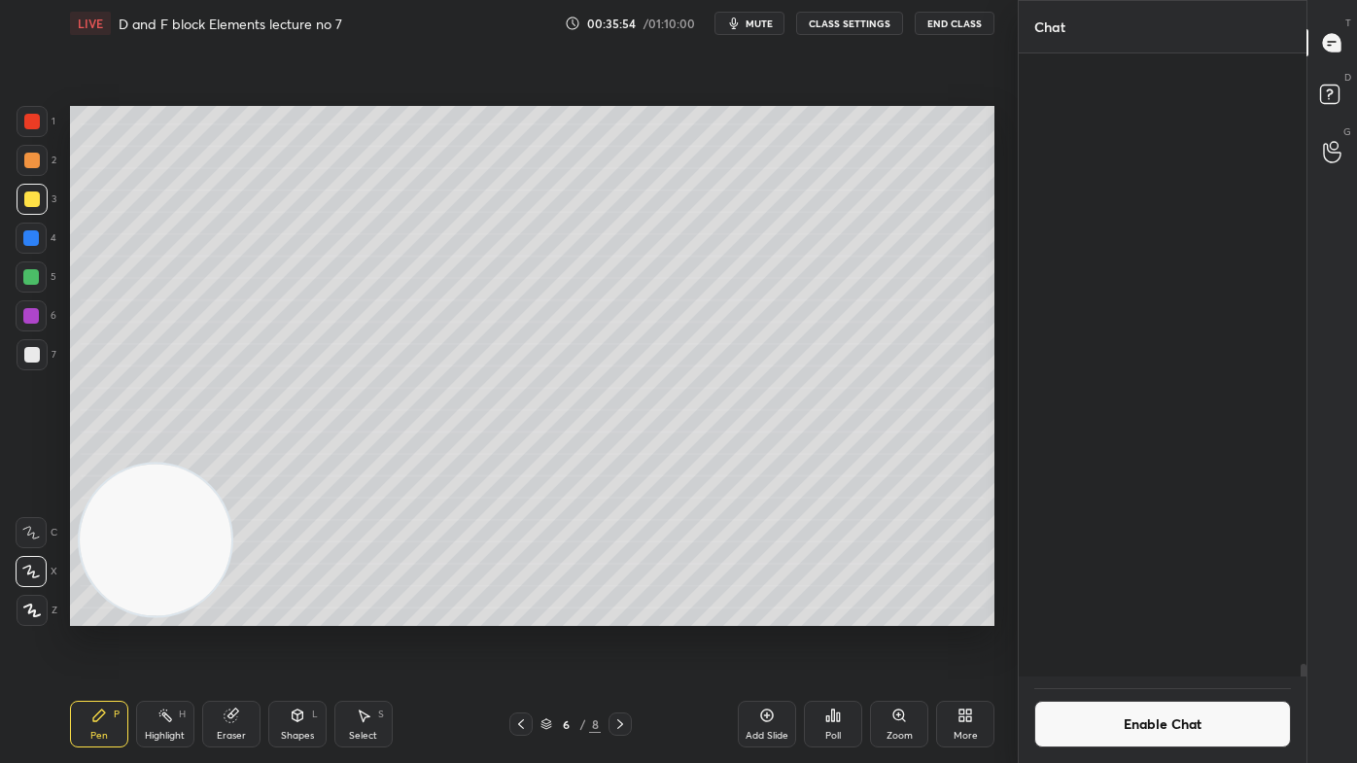
scroll to position [7, 5]
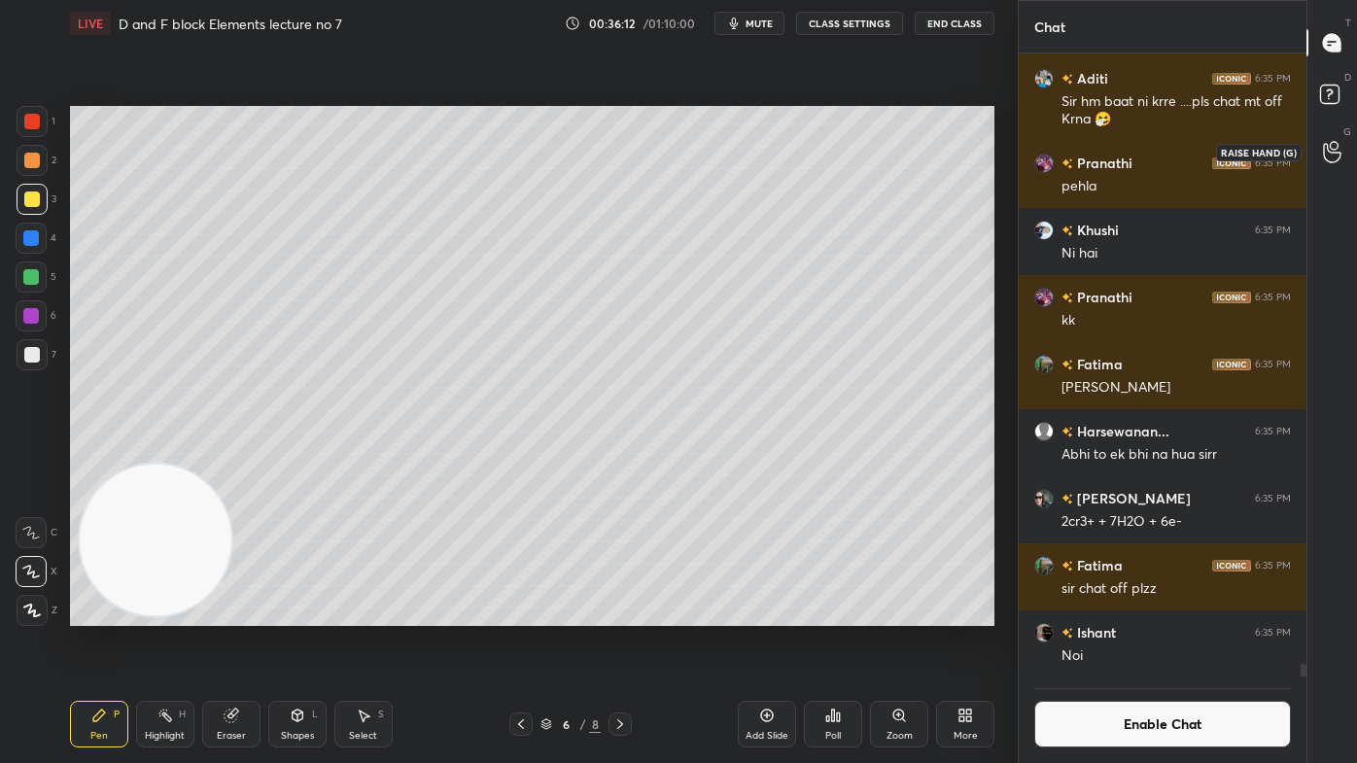
click at [1337, 157] on icon at bounding box center [1332, 152] width 18 height 22
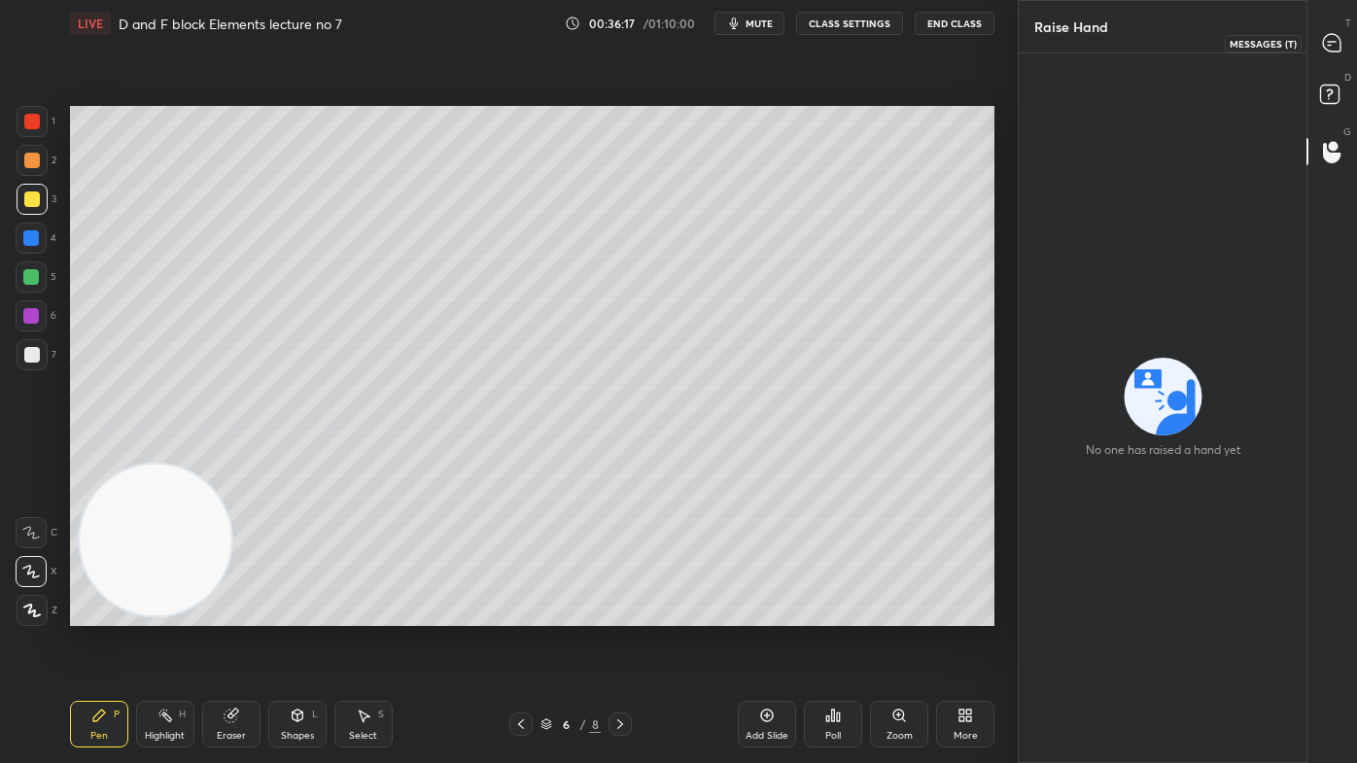
click at [1331, 39] on icon at bounding box center [1331, 42] width 17 height 17
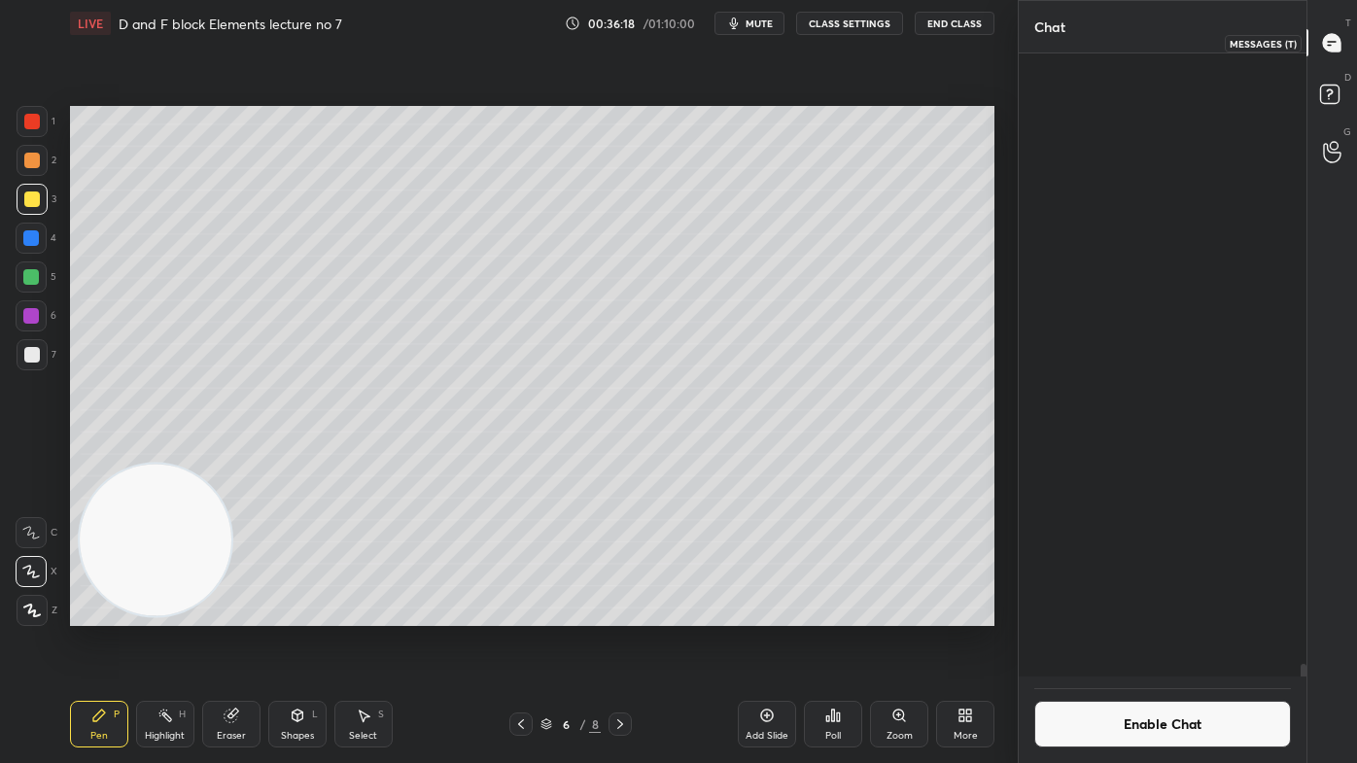
scroll to position [618, 282]
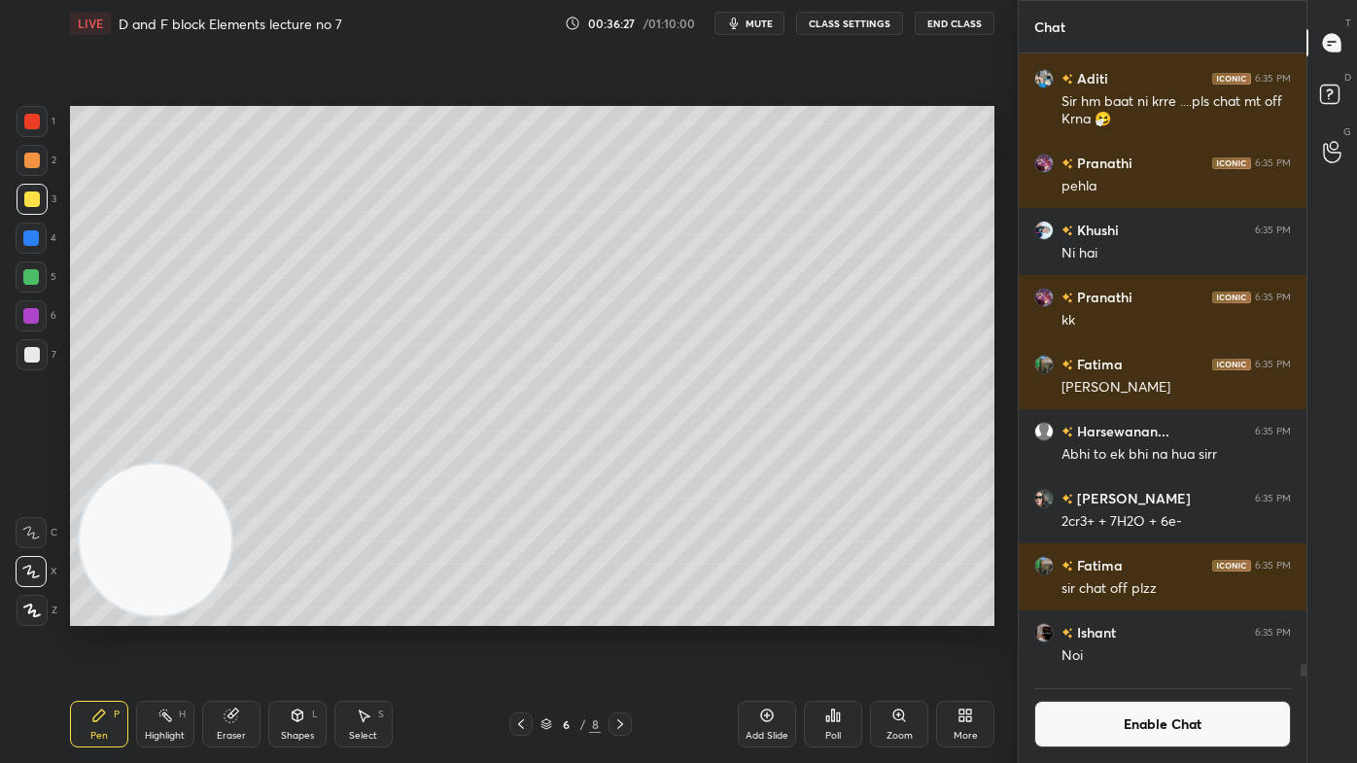
click at [772, 20] on span "mute" at bounding box center [758, 24] width 27 height 14
click at [759, 29] on button "unmute" at bounding box center [749, 23] width 70 height 23
click at [1145, 613] on button "Enable Chat" at bounding box center [1162, 724] width 257 height 47
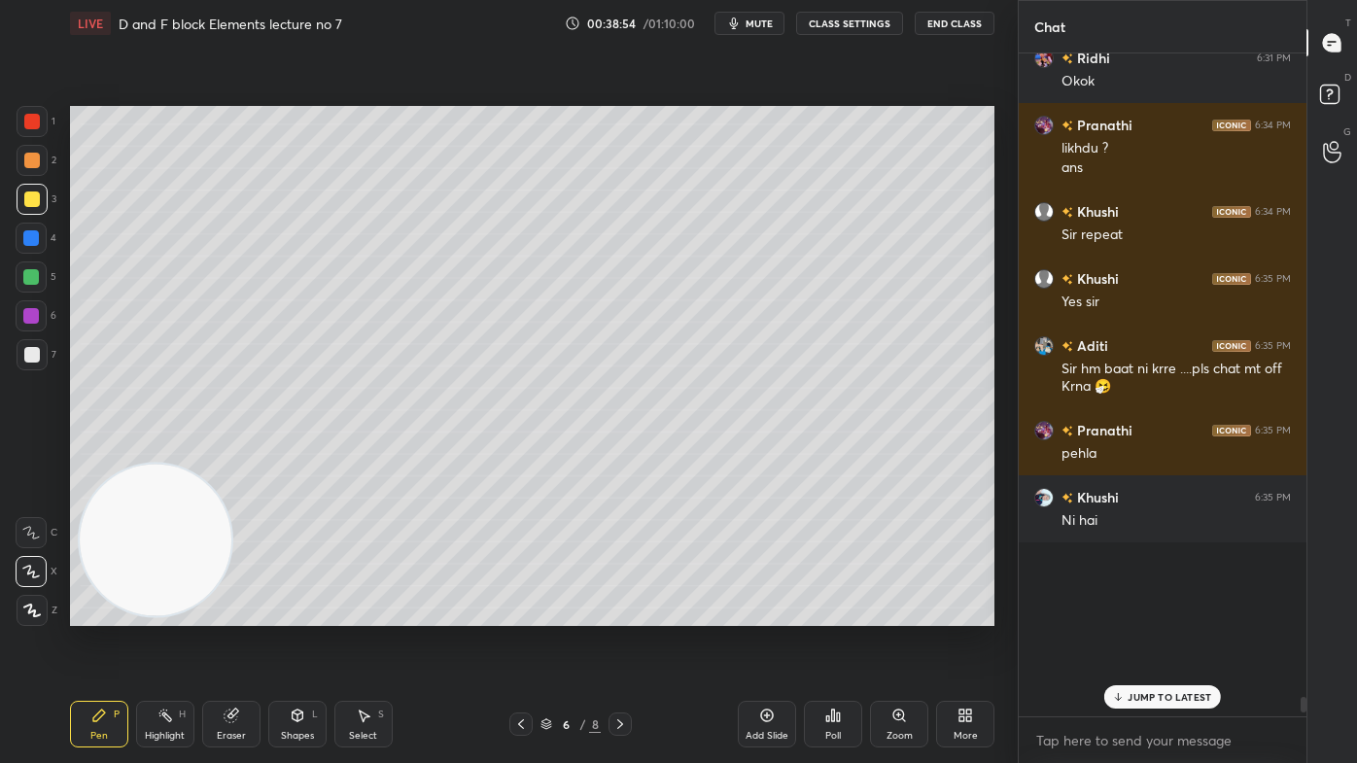
scroll to position [658, 282]
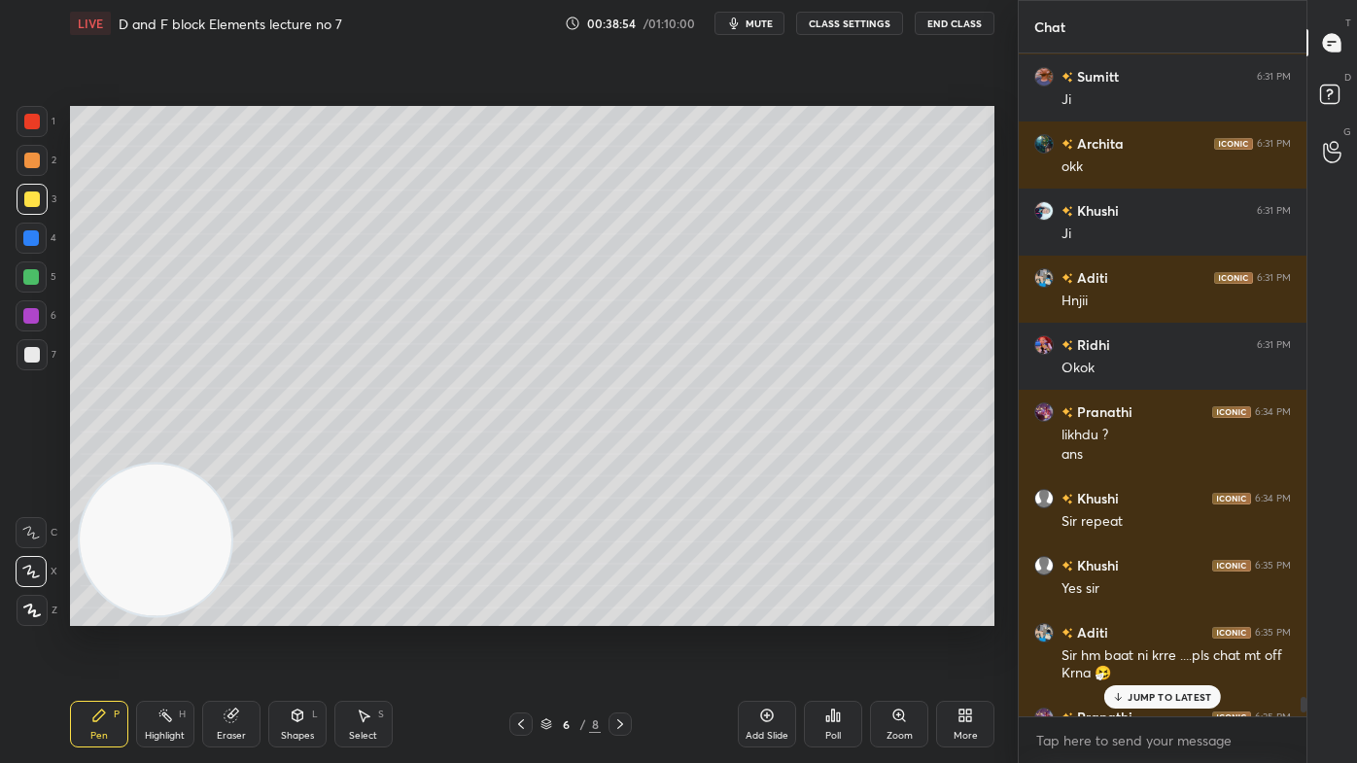
click at [1179, 613] on p "JUMP TO LATEST" at bounding box center [1169, 697] width 84 height 12
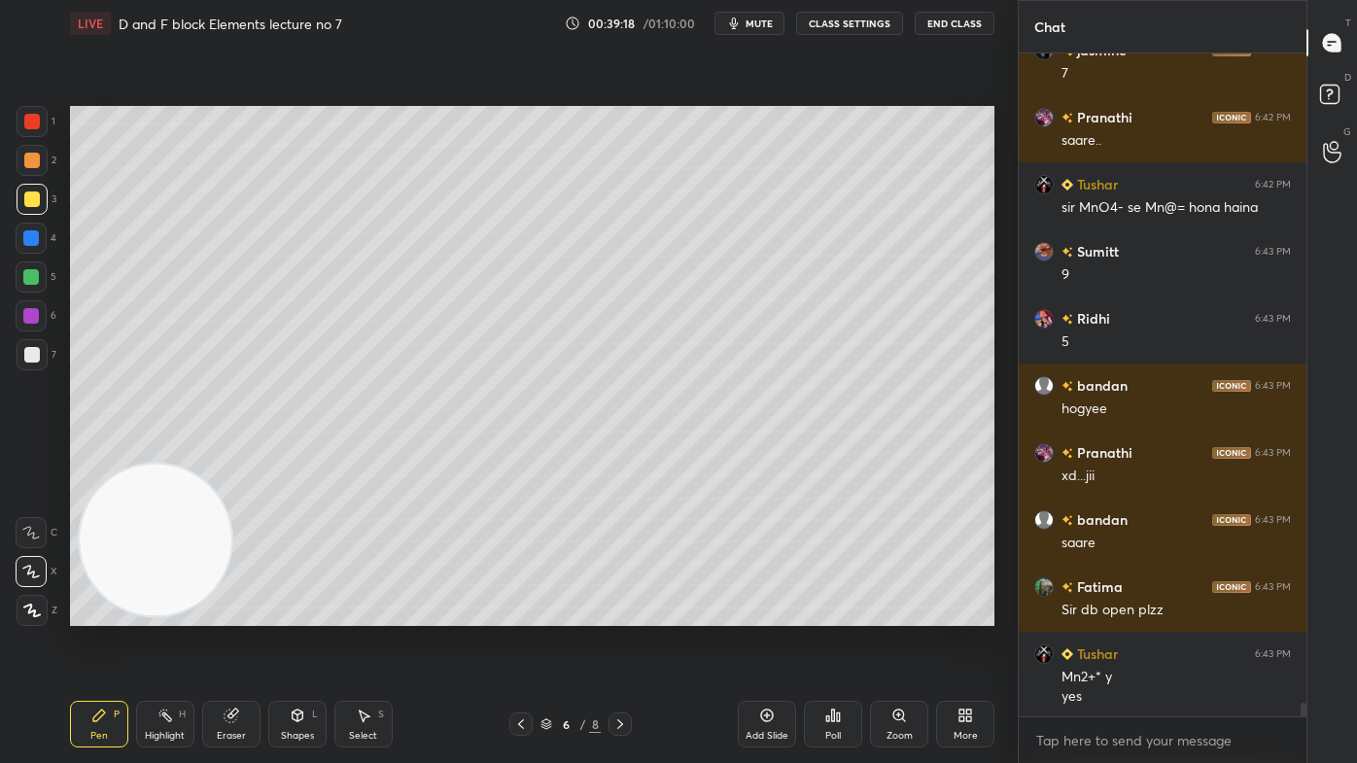
scroll to position [31116, 0]
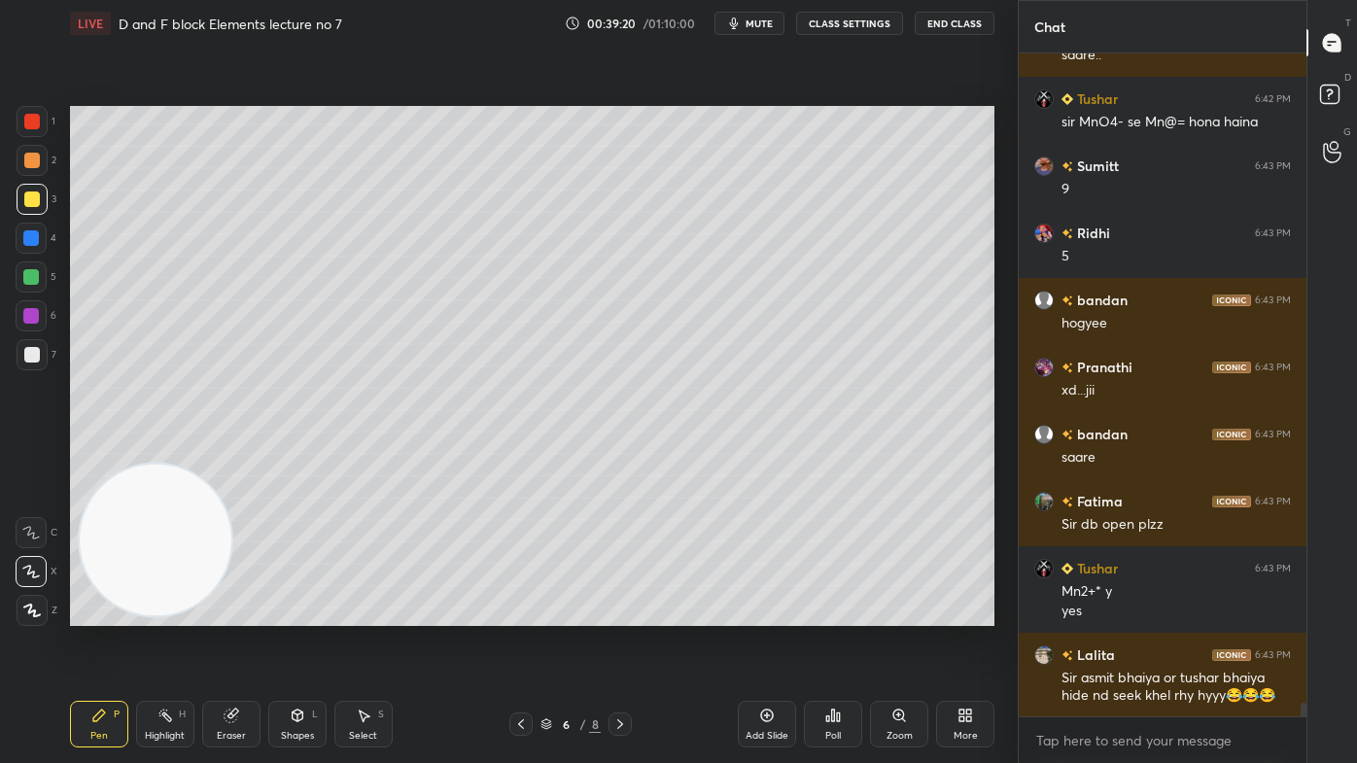
click at [837, 27] on button "CLASS SETTINGS" at bounding box center [849, 23] width 107 height 23
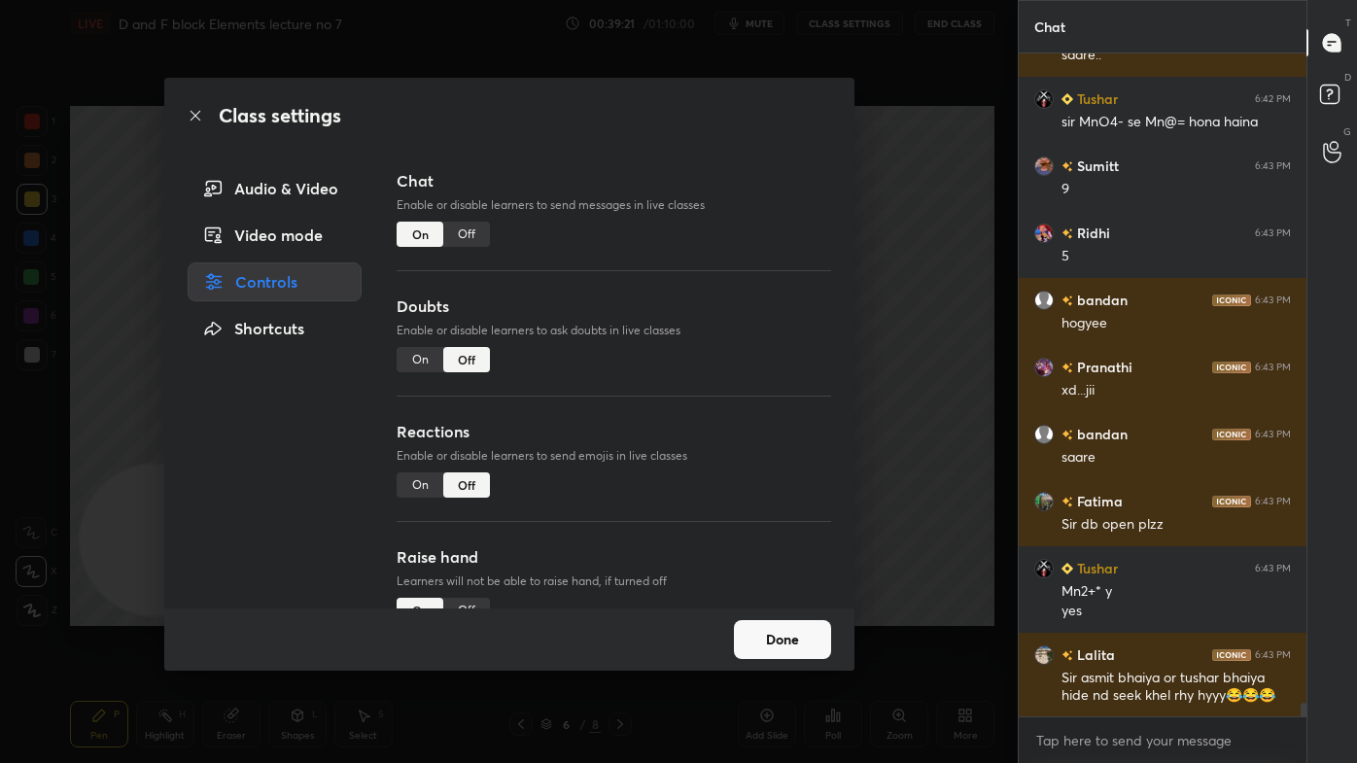
click at [424, 363] on div "On" at bounding box center [419, 359] width 47 height 25
click at [865, 347] on div "Class settings Audio & Video Video mode Controls Shortcuts Chat Enable or disab…" at bounding box center [508, 381] width 1017 height 763
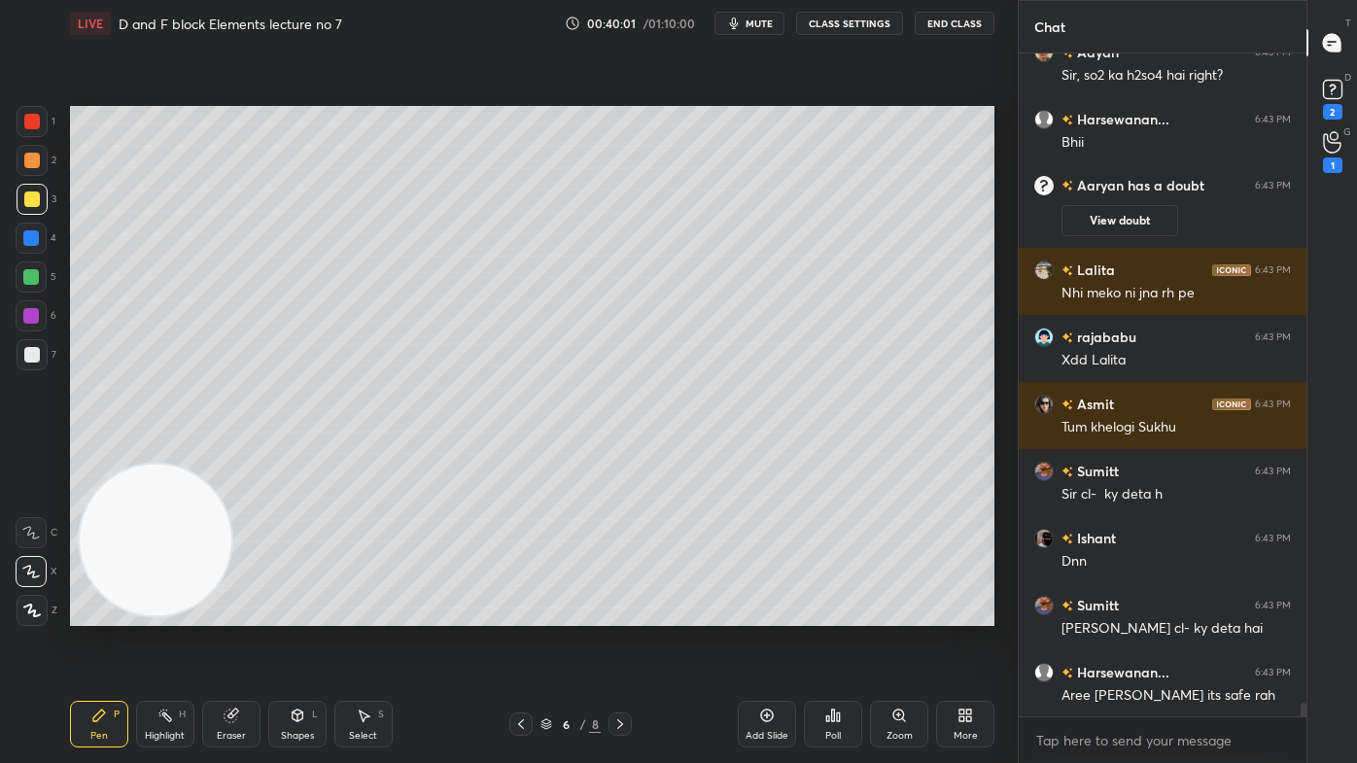
scroll to position [31649, 0]
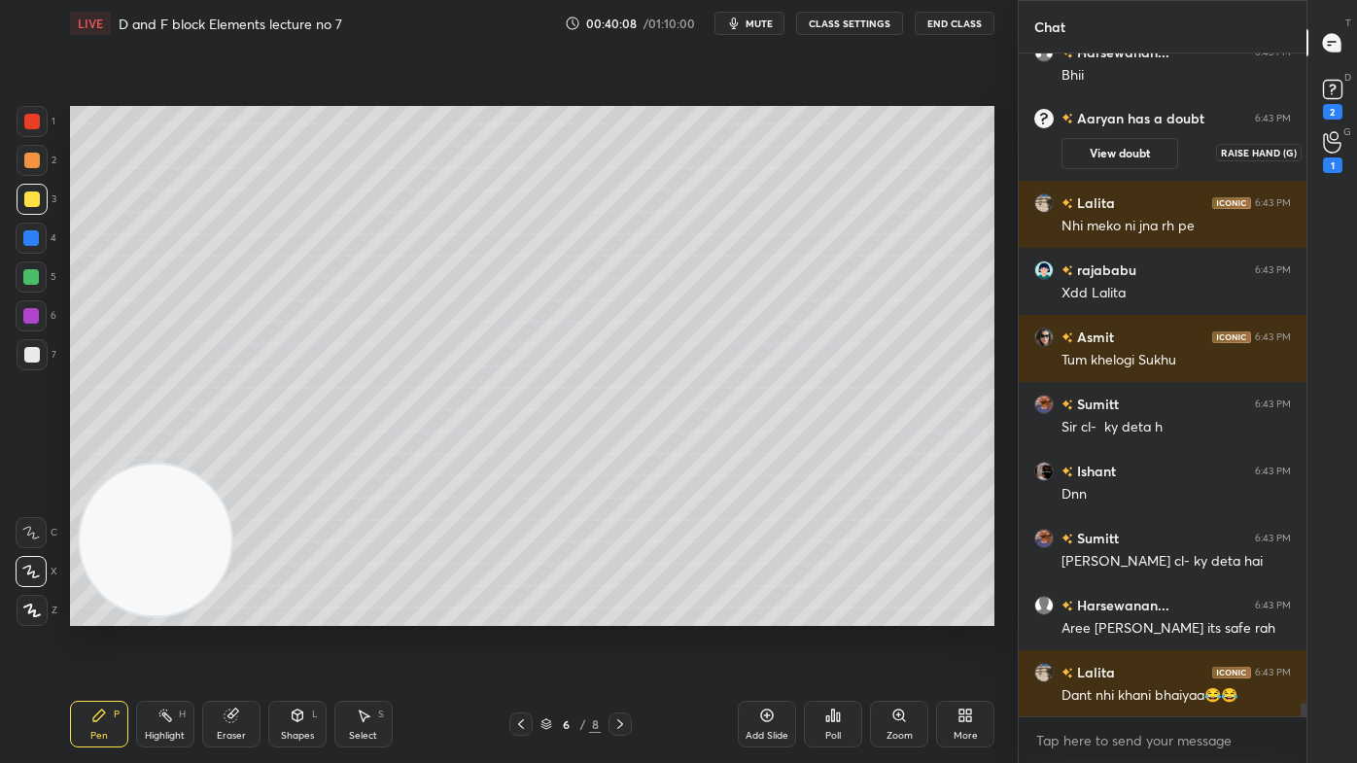
click at [1329, 145] on icon at bounding box center [1332, 142] width 18 height 22
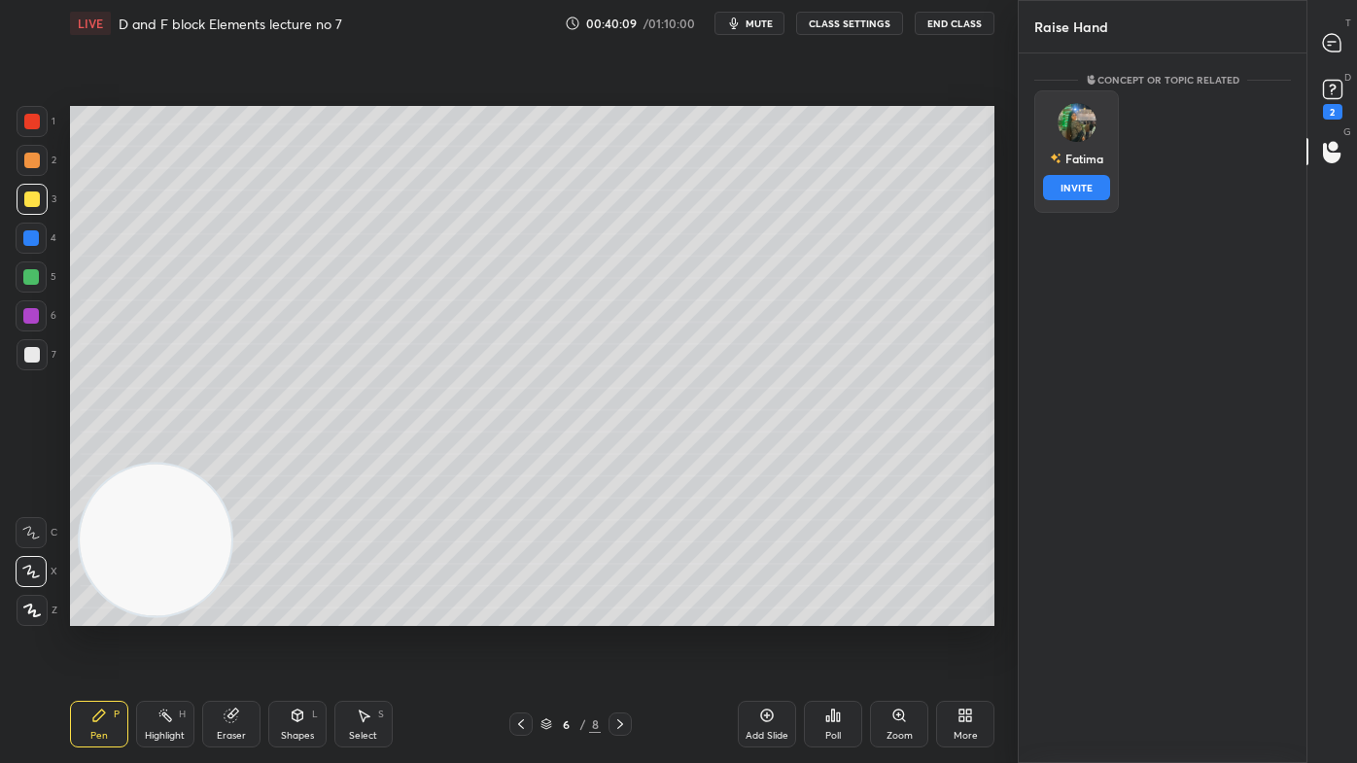
drag, startPoint x: 1099, startPoint y: 160, endPoint x: 1097, endPoint y: 172, distance: 11.8
click at [1098, 160] on div "Fatima" at bounding box center [1075, 158] width 53 height 33
drag, startPoint x: 1093, startPoint y: 187, endPoint x: 1182, endPoint y: 151, distance: 95.5
click at [1092, 187] on button "INVITE" at bounding box center [1076, 187] width 67 height 25
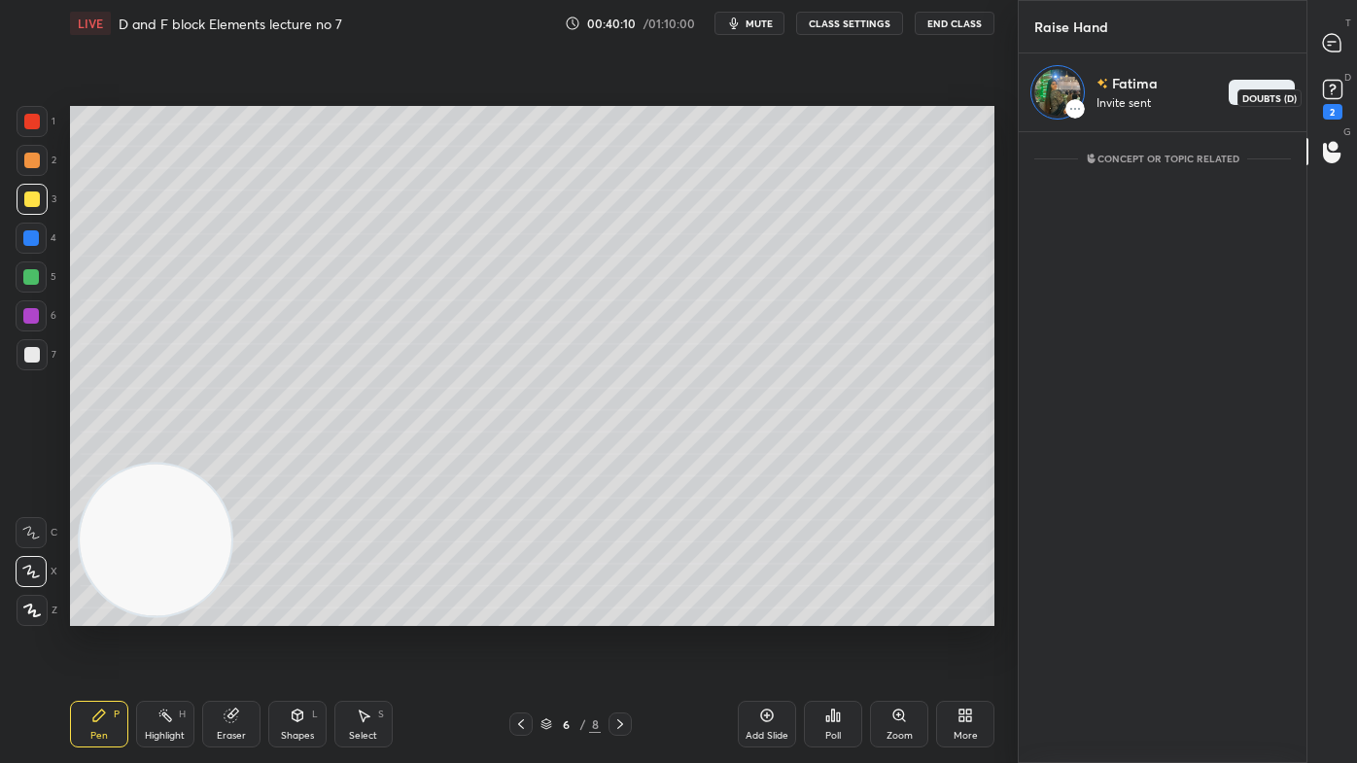
click at [1333, 96] on icon at bounding box center [1332, 89] width 29 height 29
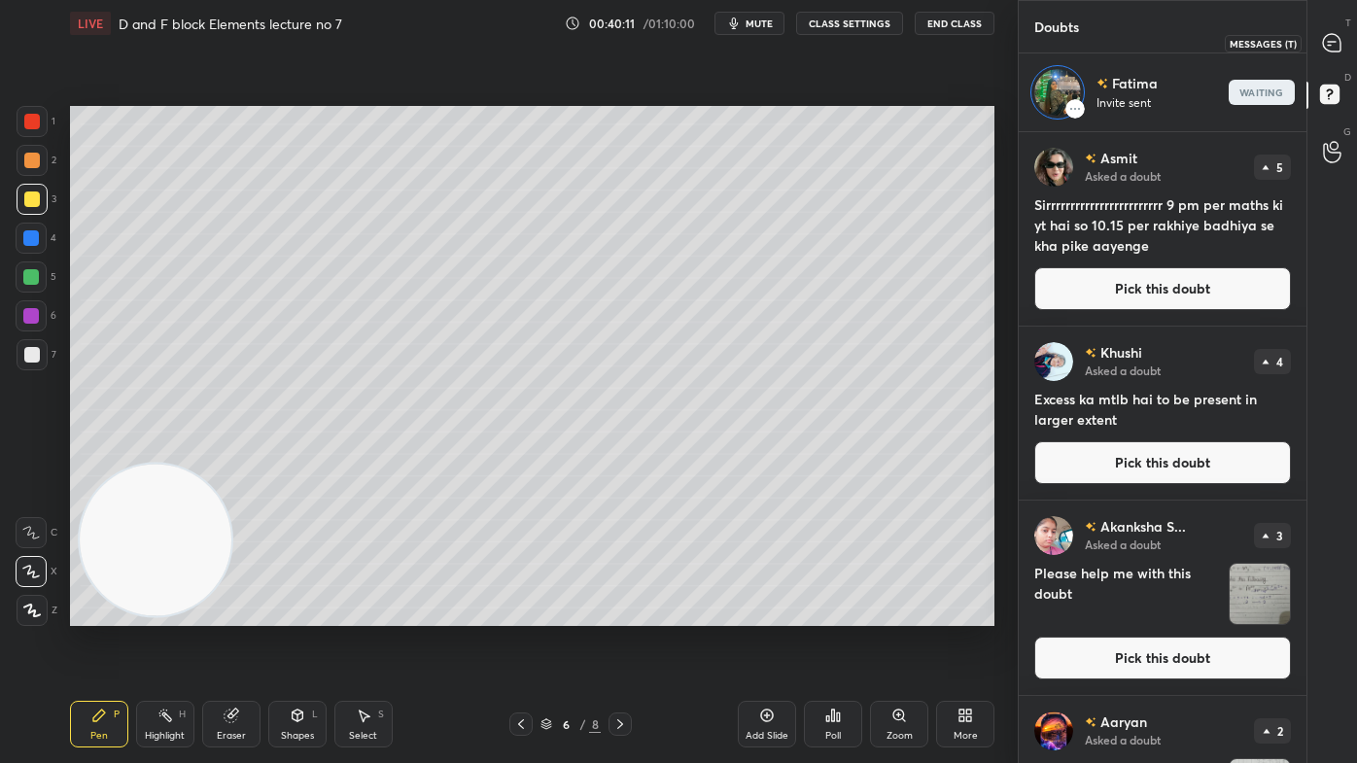
click at [1327, 44] on icon at bounding box center [1332, 43] width 20 height 20
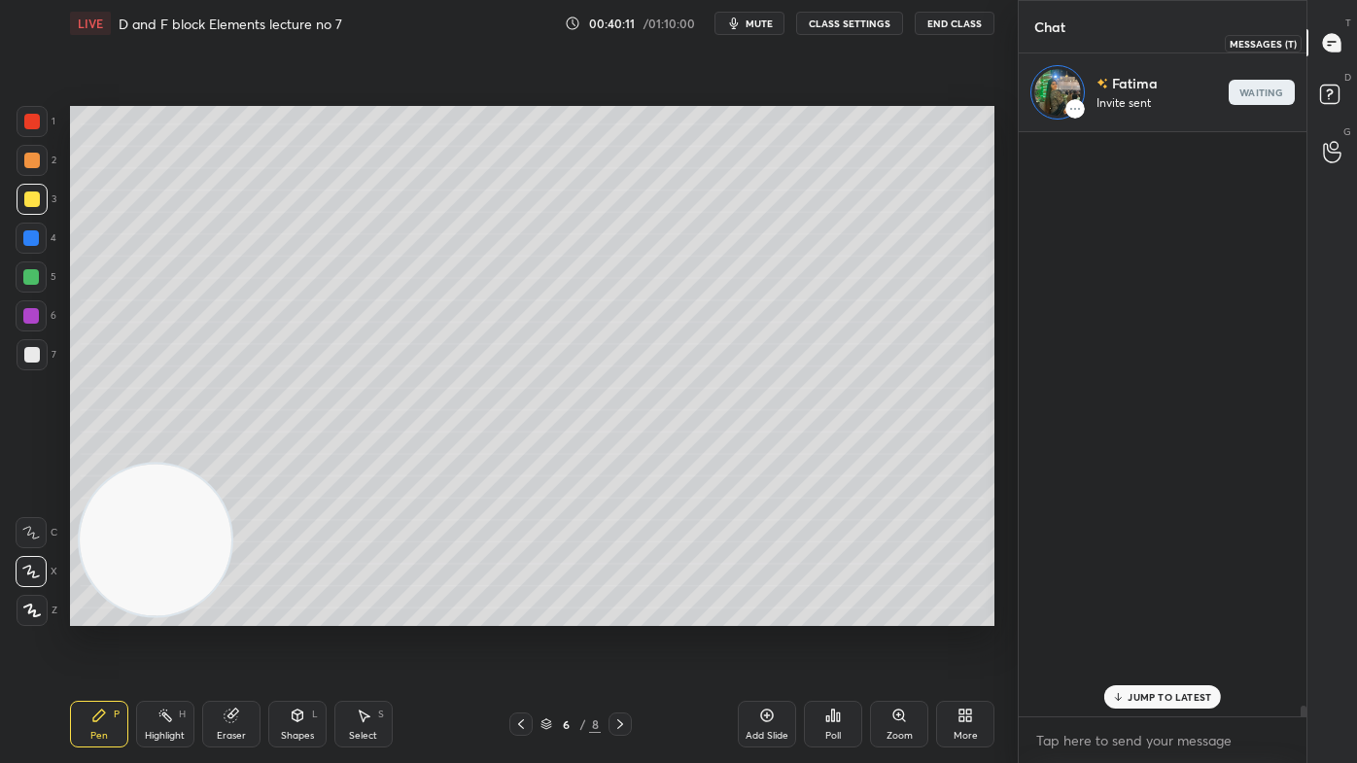
scroll to position [578, 282]
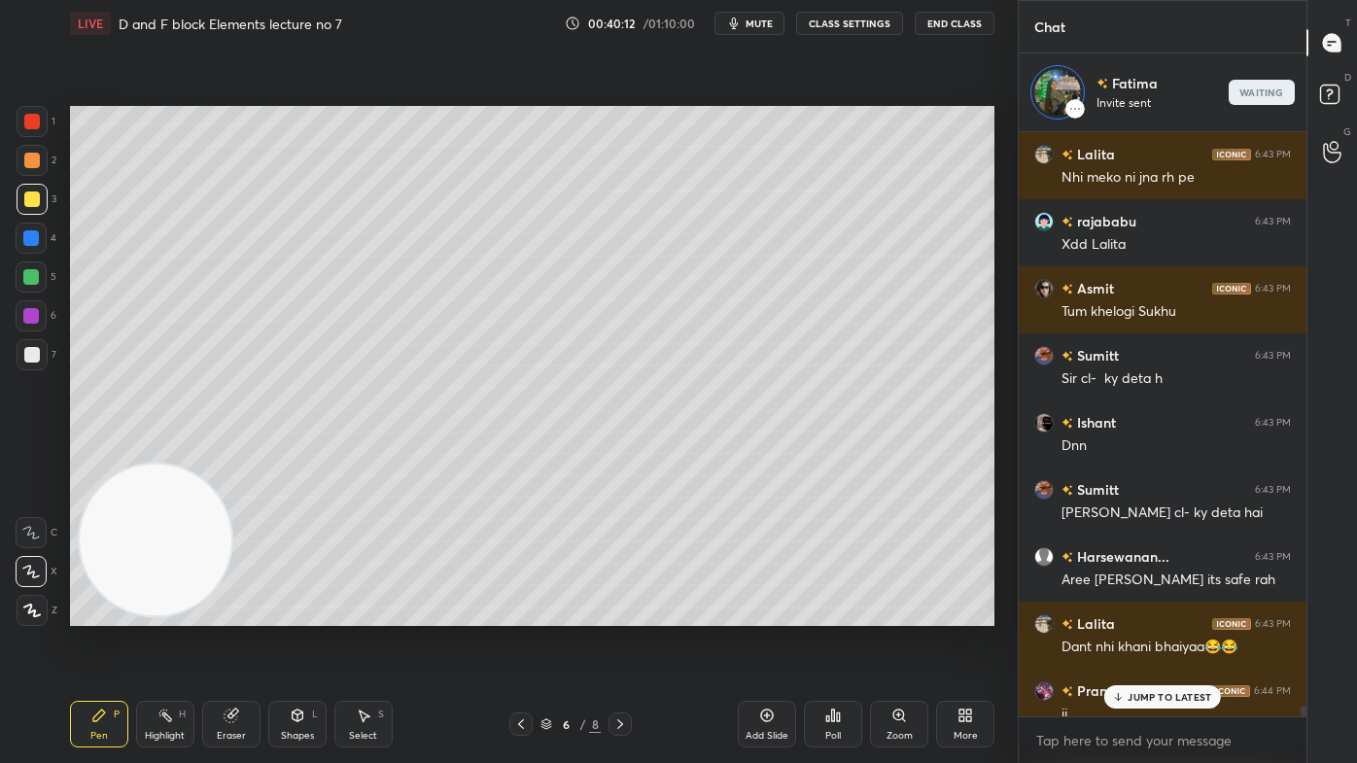
click at [249, 613] on div "Eraser" at bounding box center [231, 724] width 58 height 47
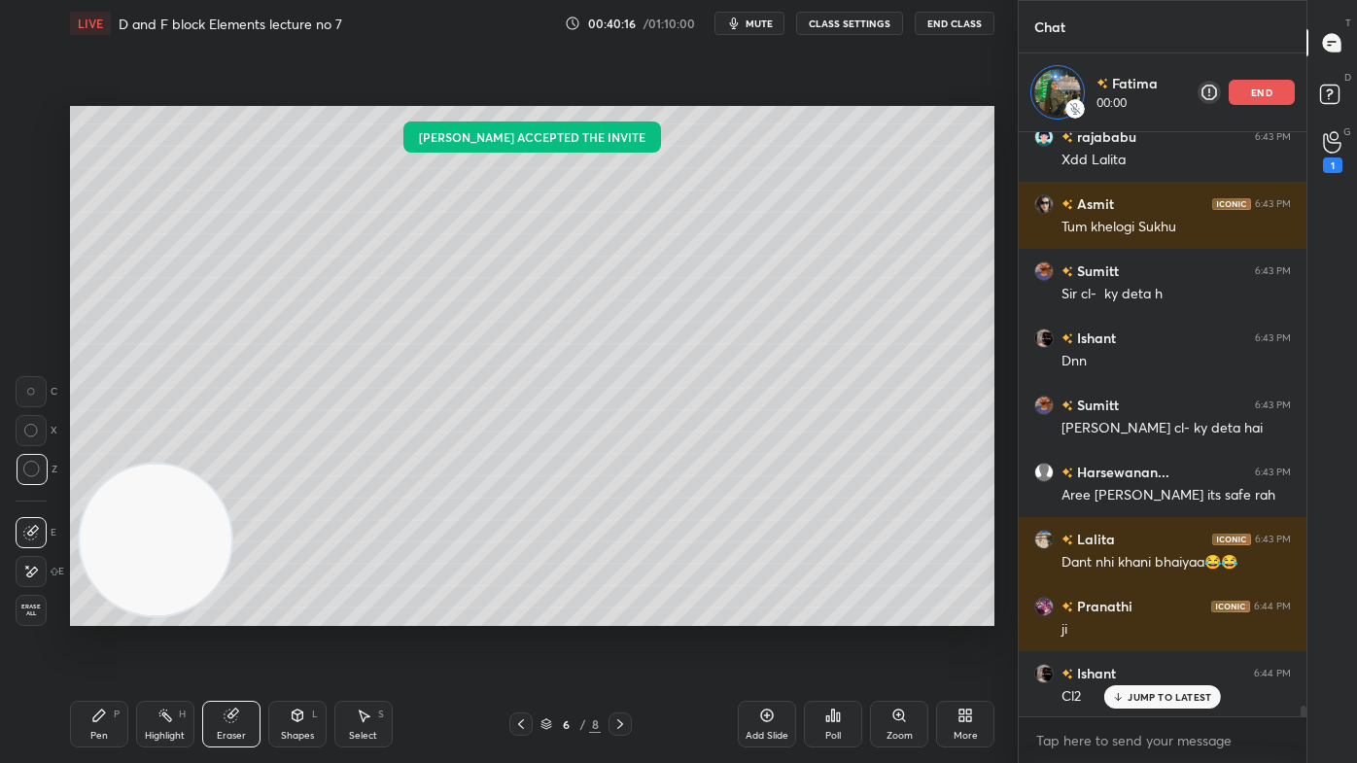
scroll to position [32316, 0]
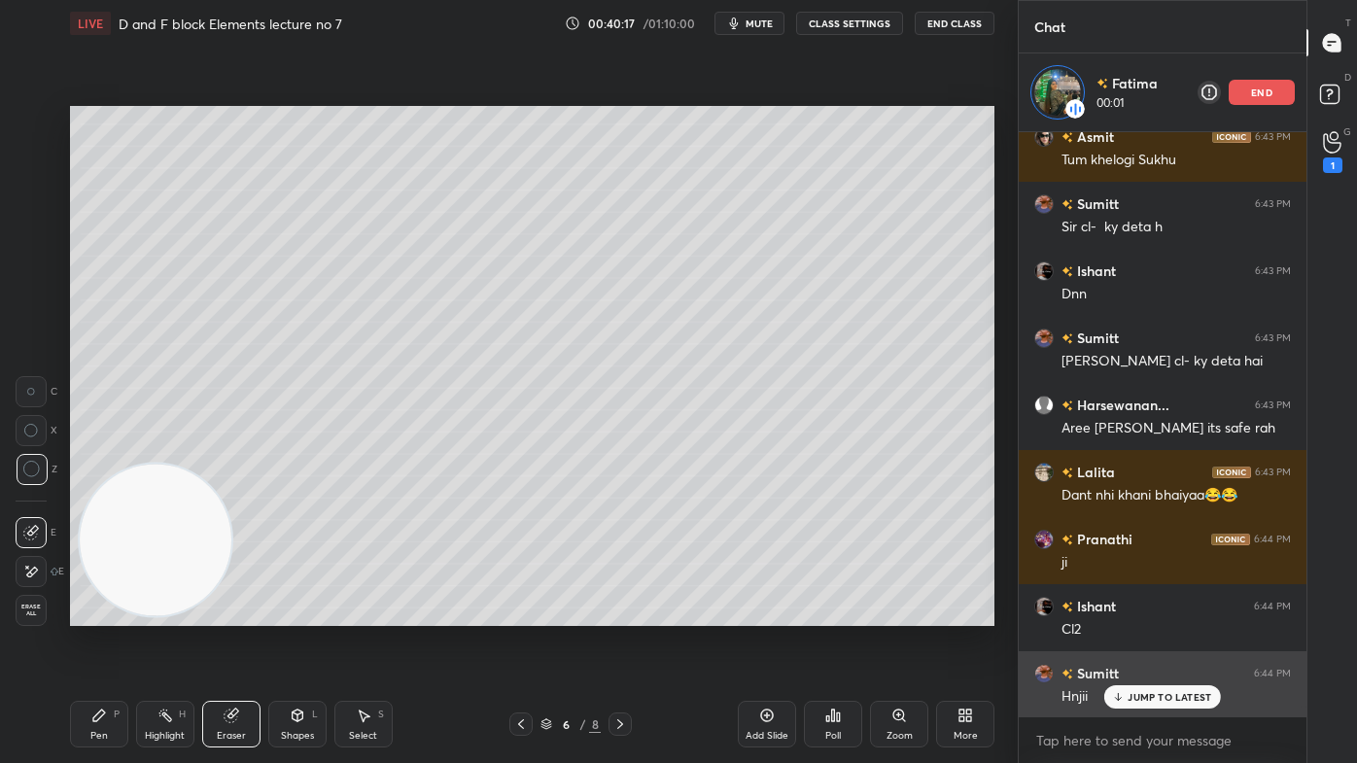
click at [1164, 613] on div "JUMP TO LATEST" at bounding box center [1162, 696] width 117 height 23
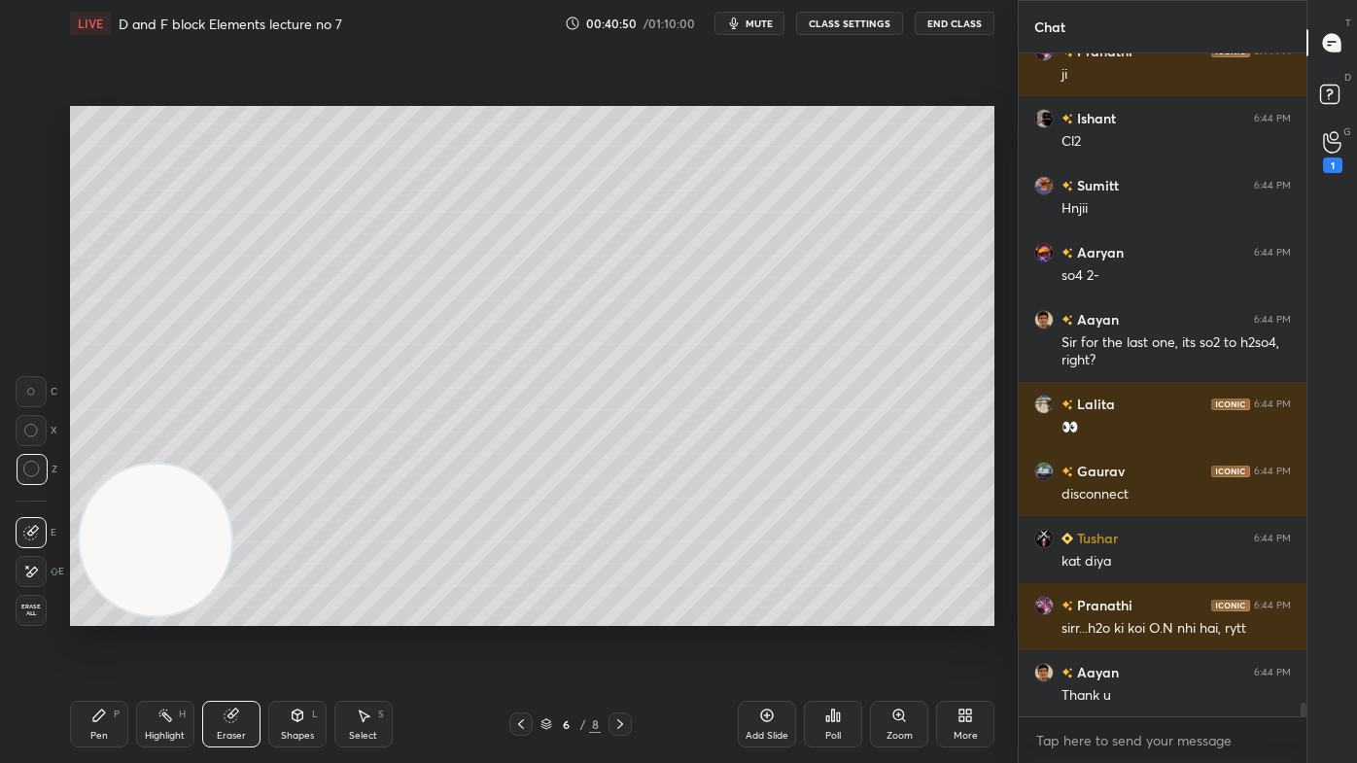
scroll to position [32792, 0]
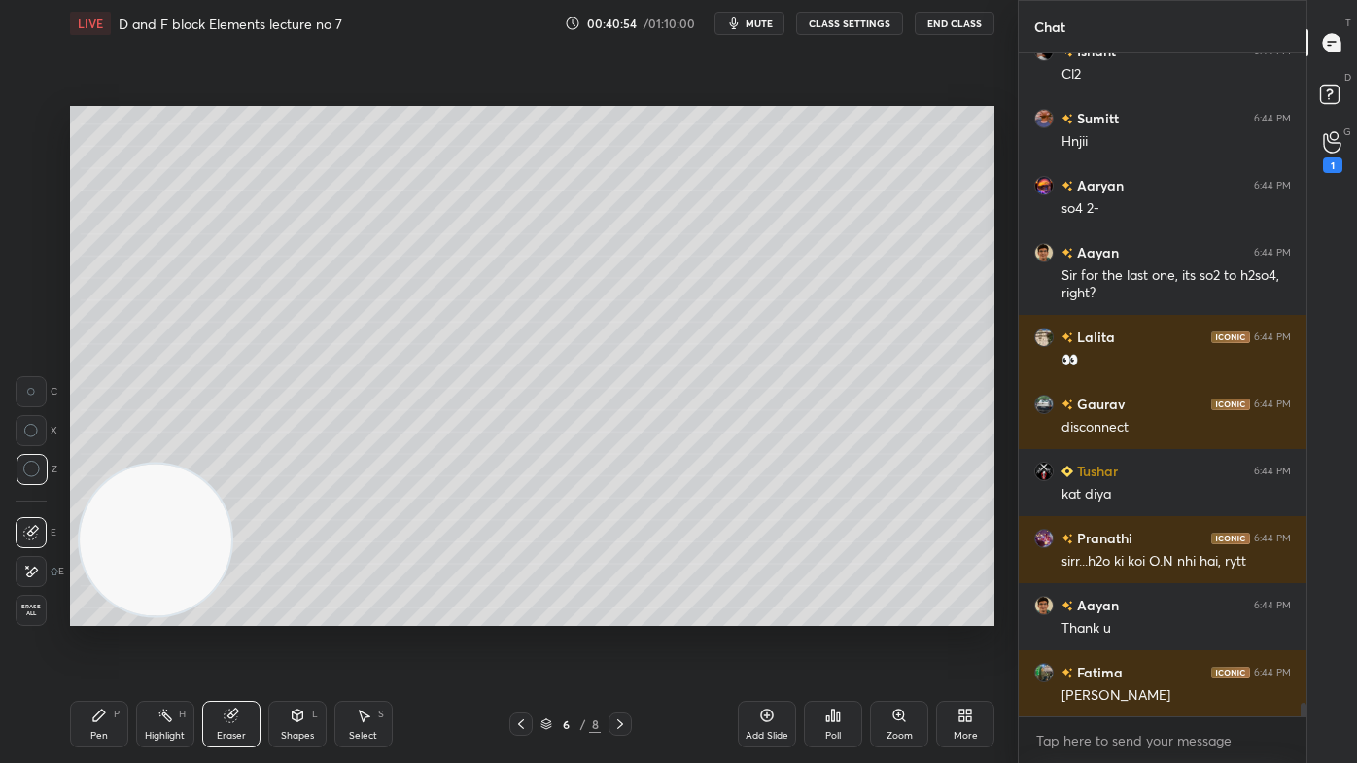
drag, startPoint x: 224, startPoint y: 729, endPoint x: 233, endPoint y: 721, distance: 11.7
click at [225, 613] on div "Eraser" at bounding box center [231, 724] width 58 height 47
click at [97, 613] on div "Pen" at bounding box center [98, 736] width 17 height 10
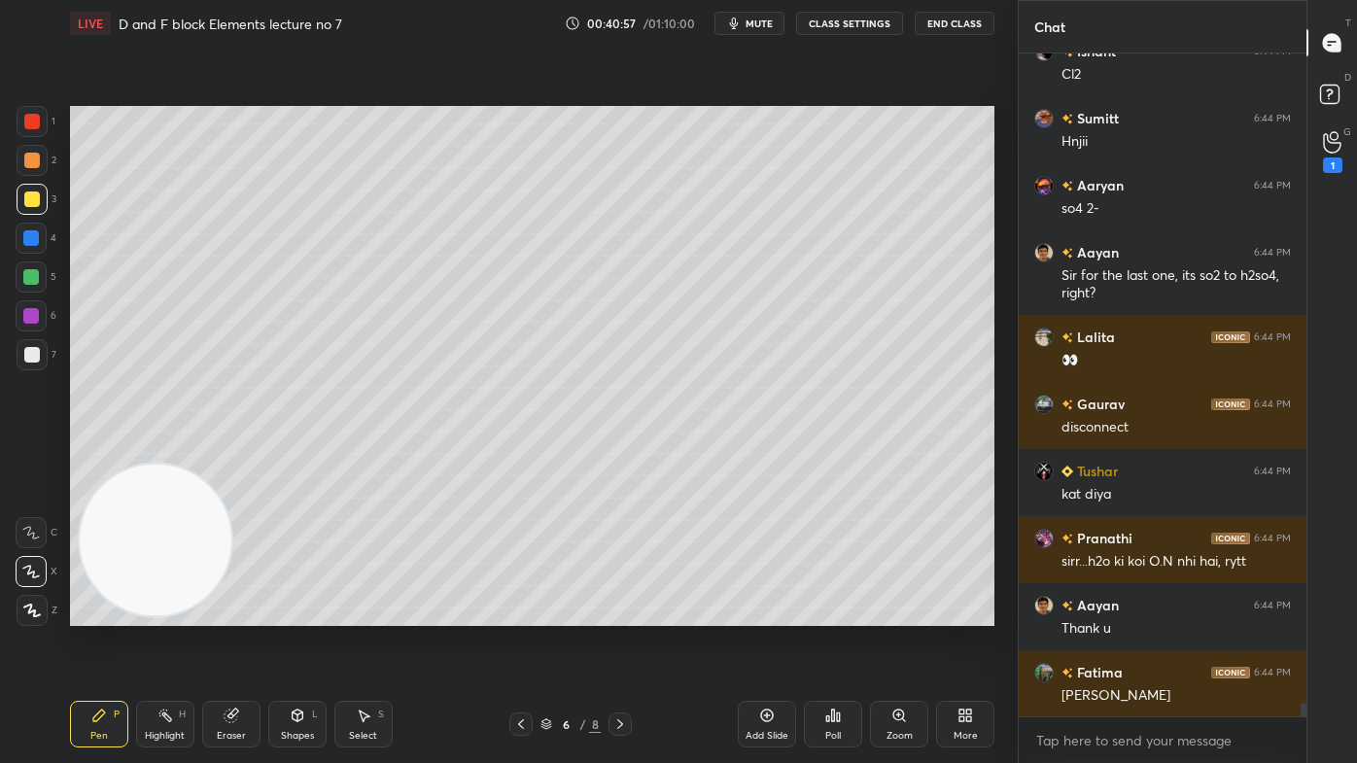
click at [34, 272] on div at bounding box center [31, 277] width 16 height 16
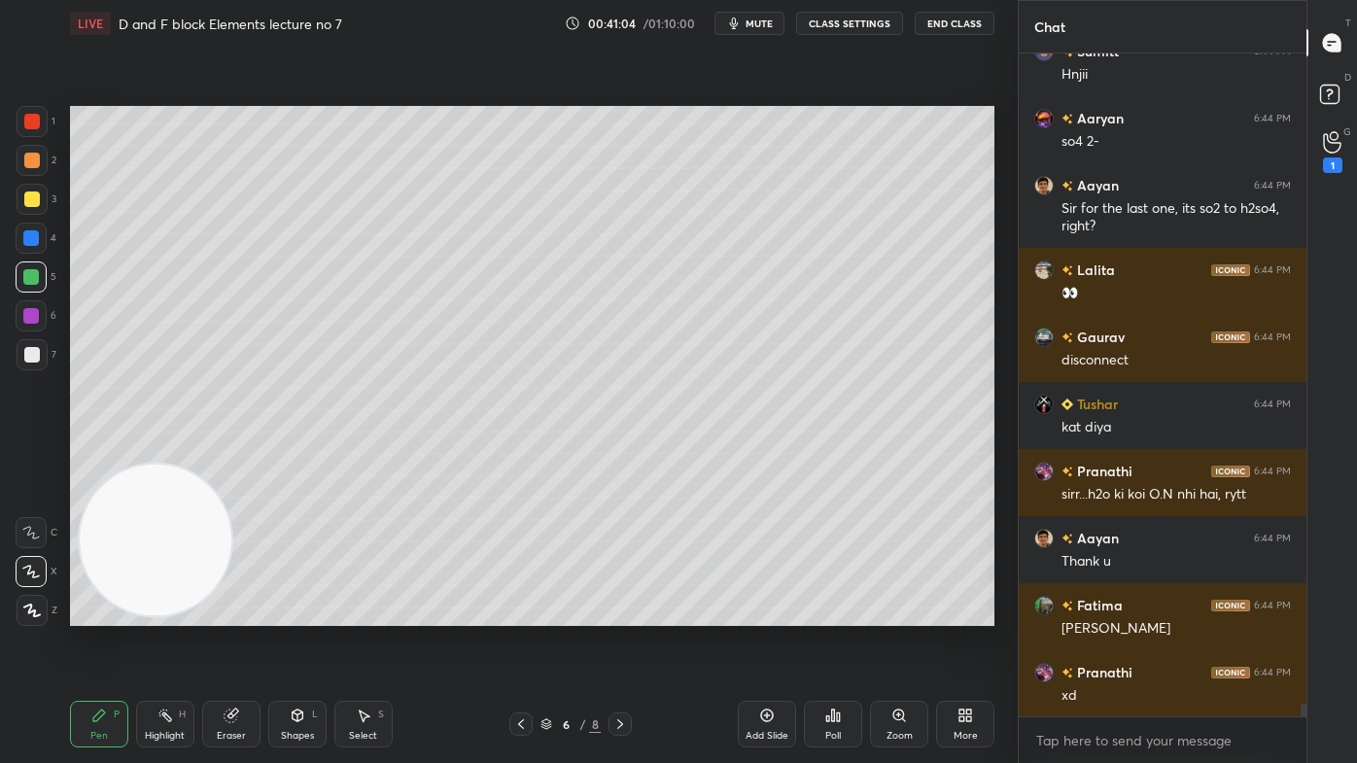
scroll to position [32877, 0]
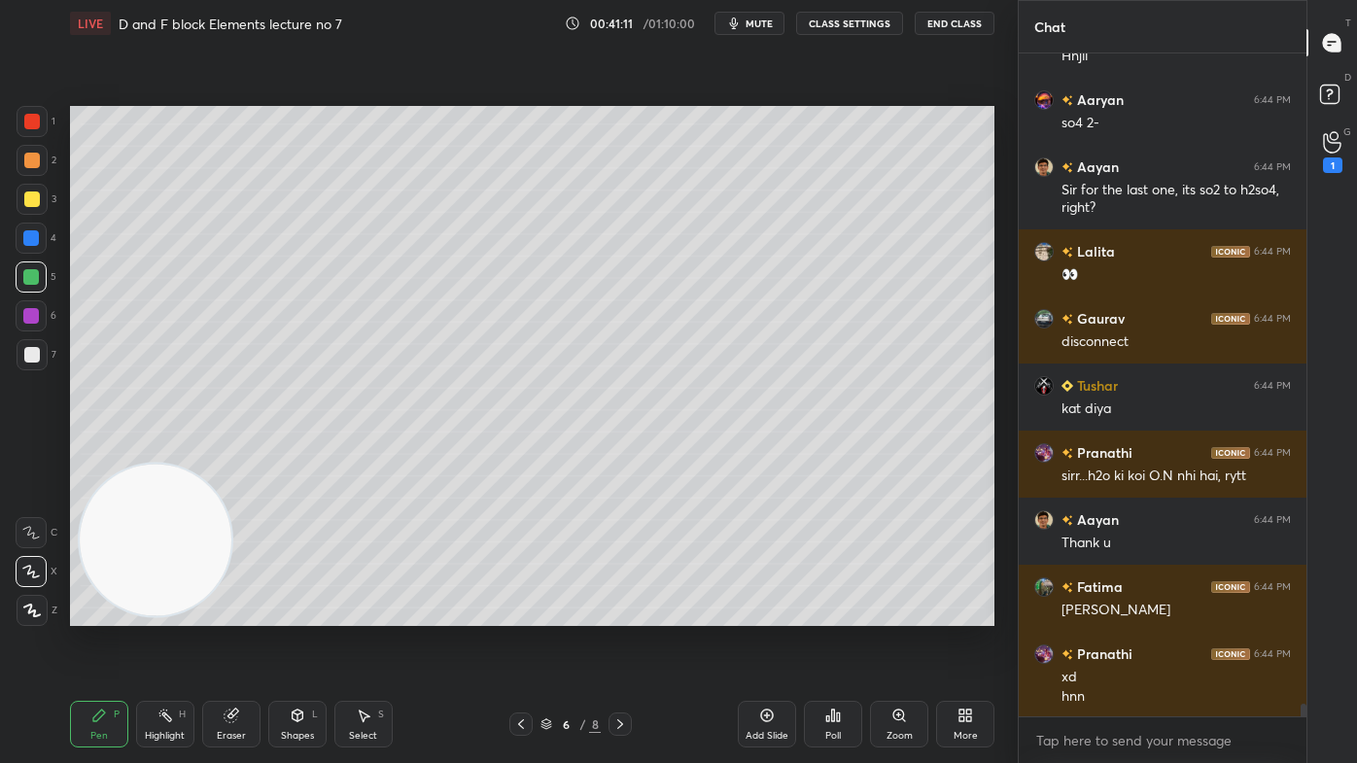
drag, startPoint x: 364, startPoint y: 725, endPoint x: 372, endPoint y: 716, distance: 11.7
click at [362, 613] on div "Select S" at bounding box center [363, 724] width 58 height 47
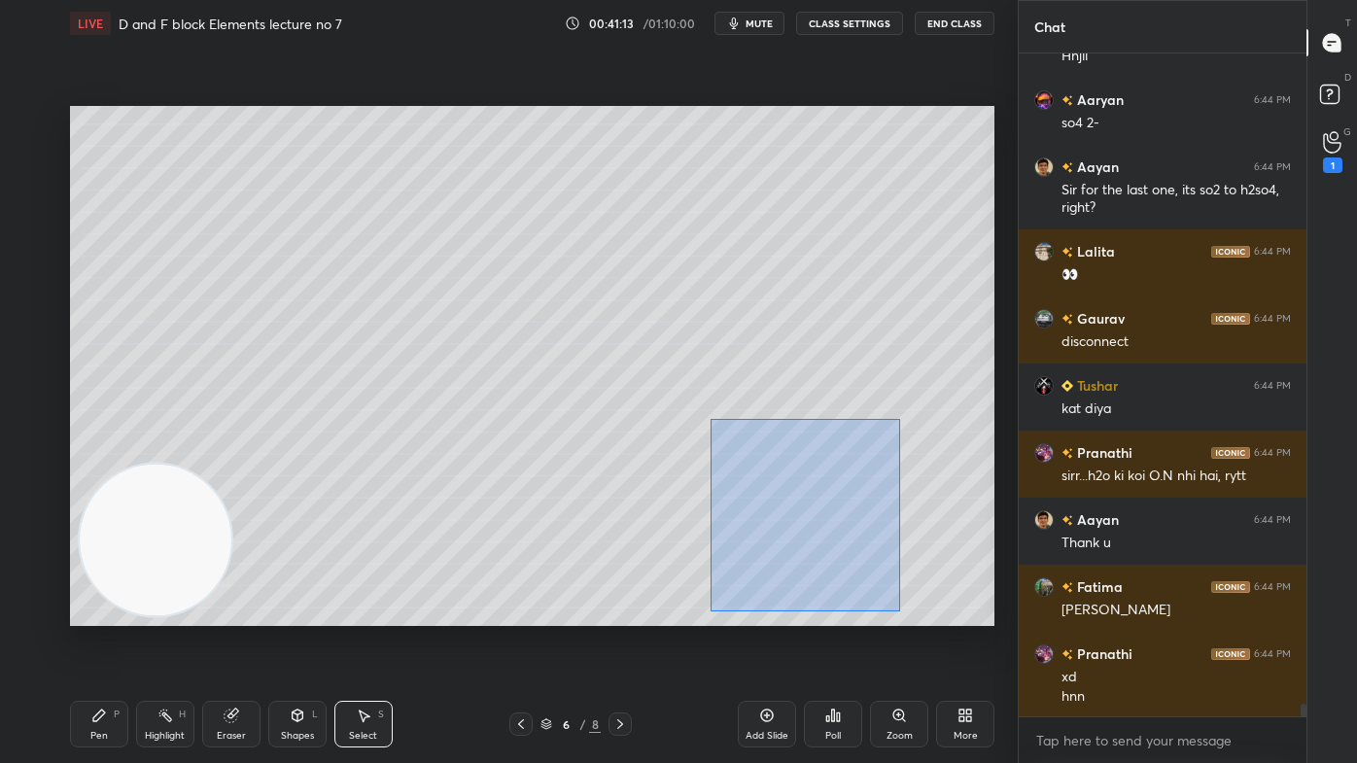
drag, startPoint x: 717, startPoint y: 439, endPoint x: 899, endPoint y: 608, distance: 248.2
click at [900, 610] on div "0 ° Undo Copy Duplicate Duplicate to new slide Delete" at bounding box center [532, 366] width 924 height 520
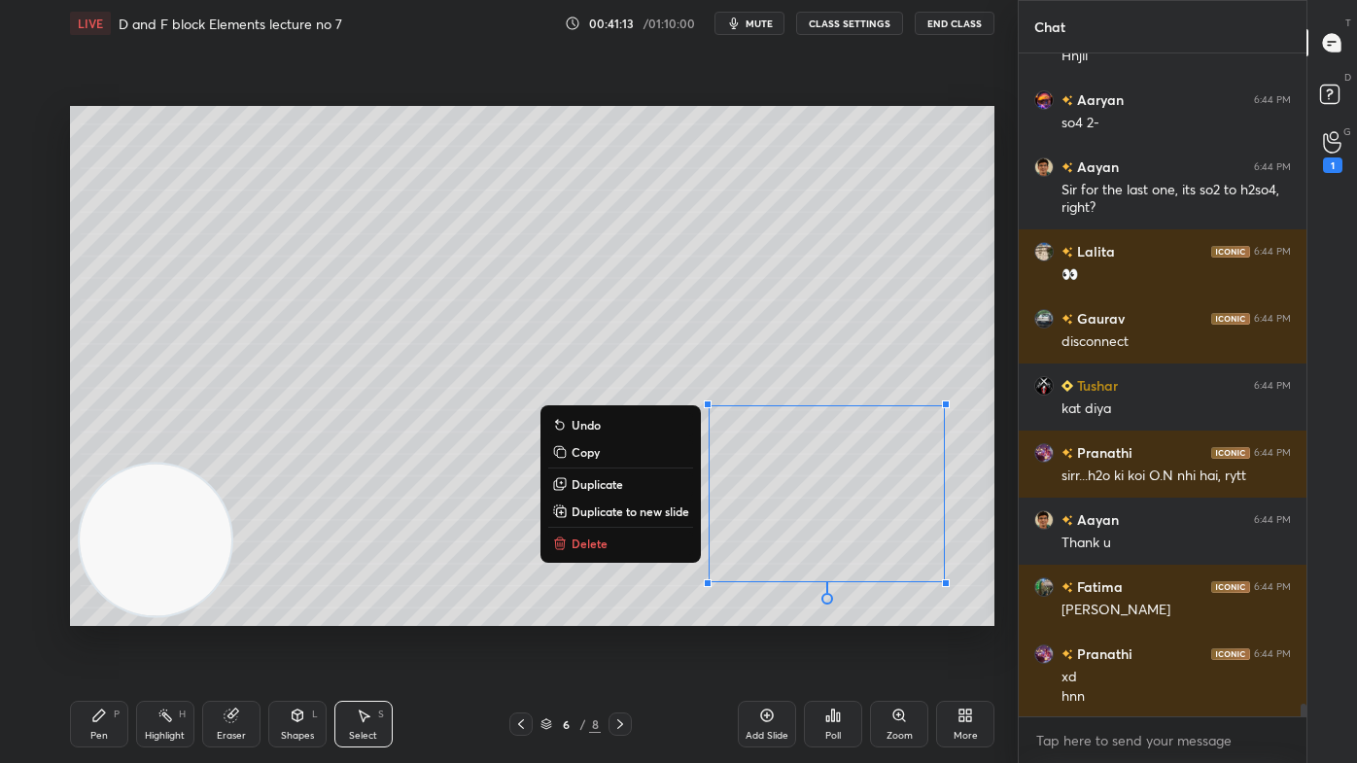
click at [611, 541] on button "Delete" at bounding box center [620, 543] width 145 height 23
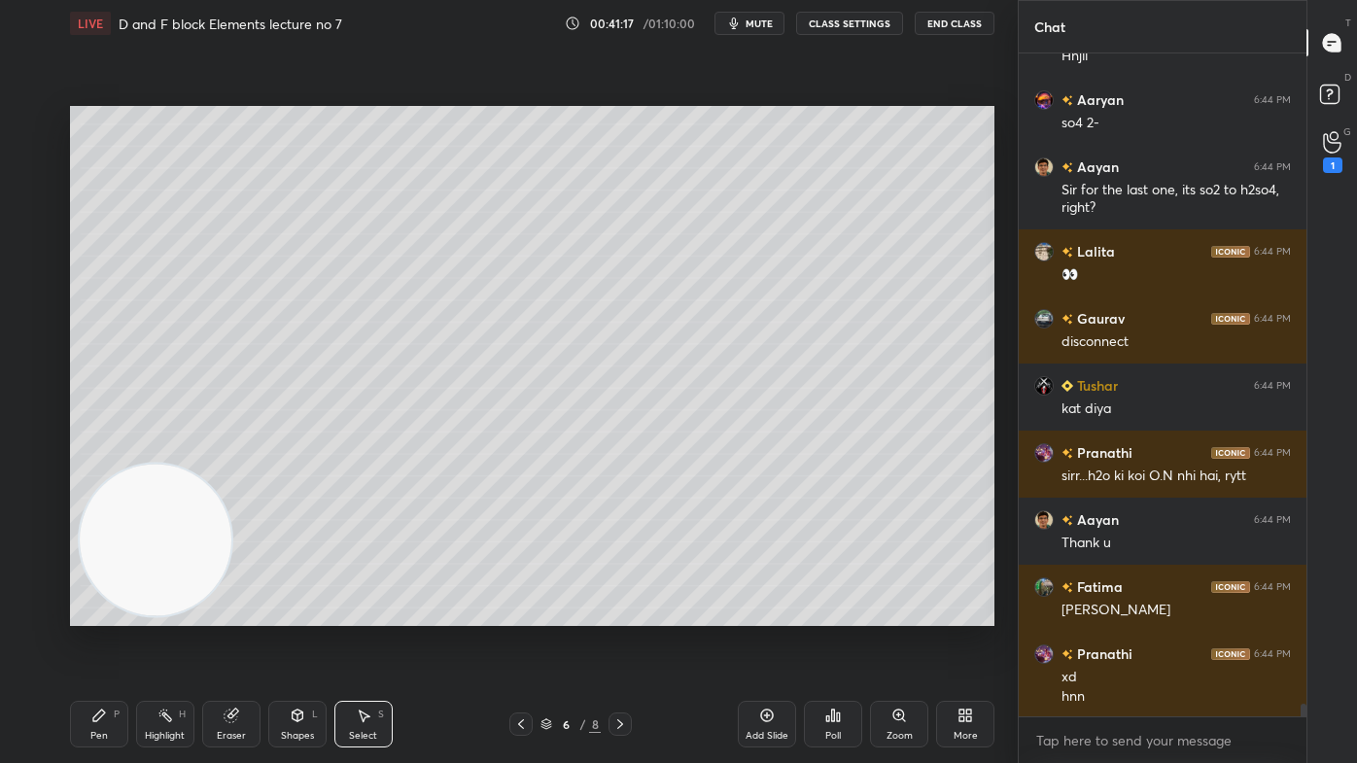
scroll to position [32963, 0]
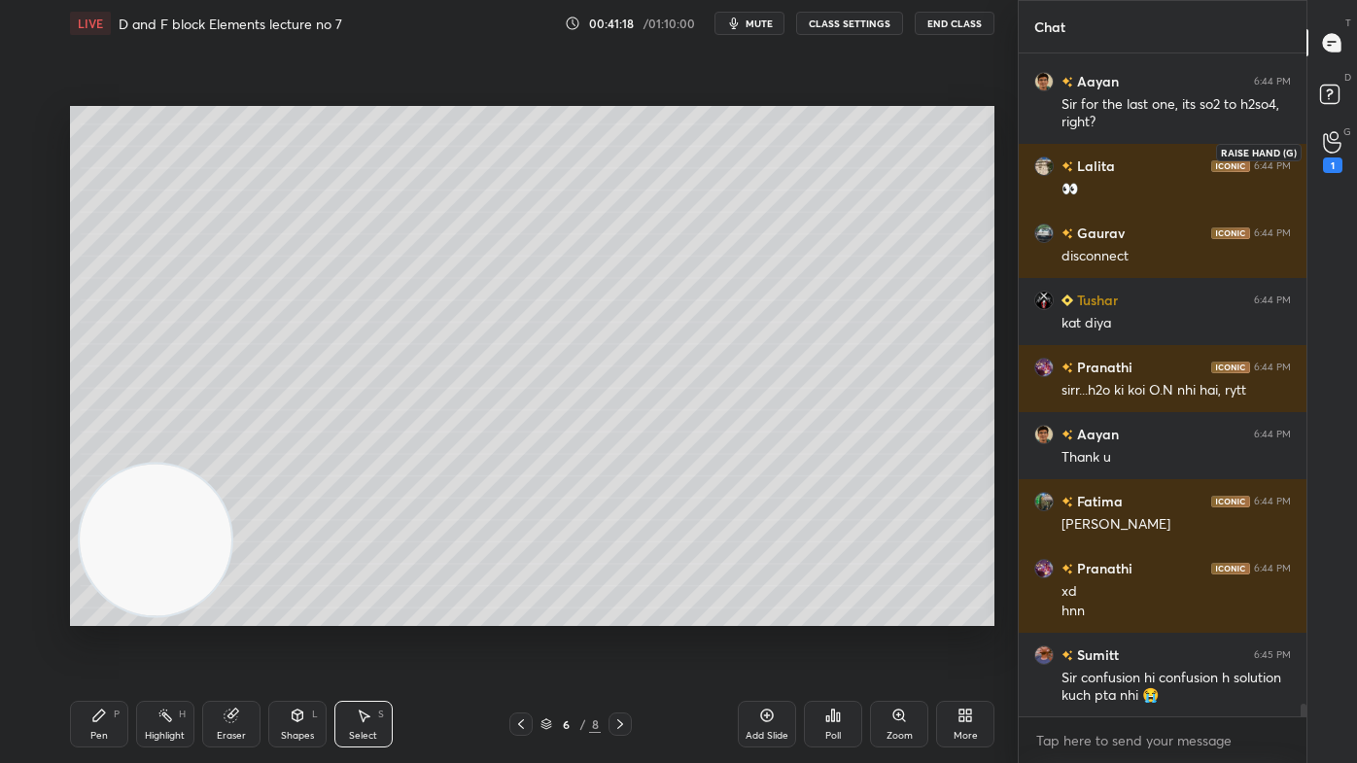
click at [1327, 140] on icon at bounding box center [1332, 142] width 18 height 22
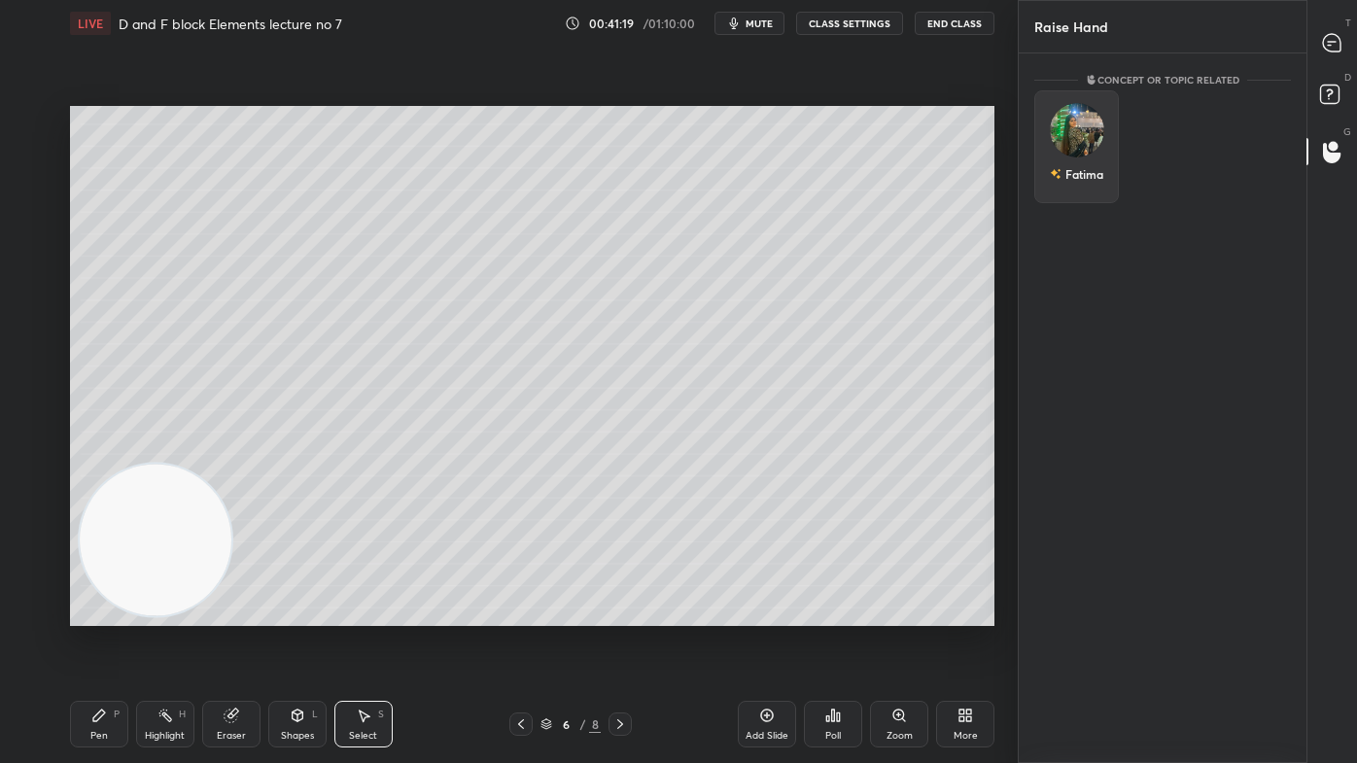
click at [1066, 150] on div "Fatima" at bounding box center [1076, 146] width 85 height 113
drag, startPoint x: 1081, startPoint y: 193, endPoint x: 1106, endPoint y: 176, distance: 30.7
click at [1080, 193] on button "INVITE" at bounding box center [1076, 187] width 67 height 25
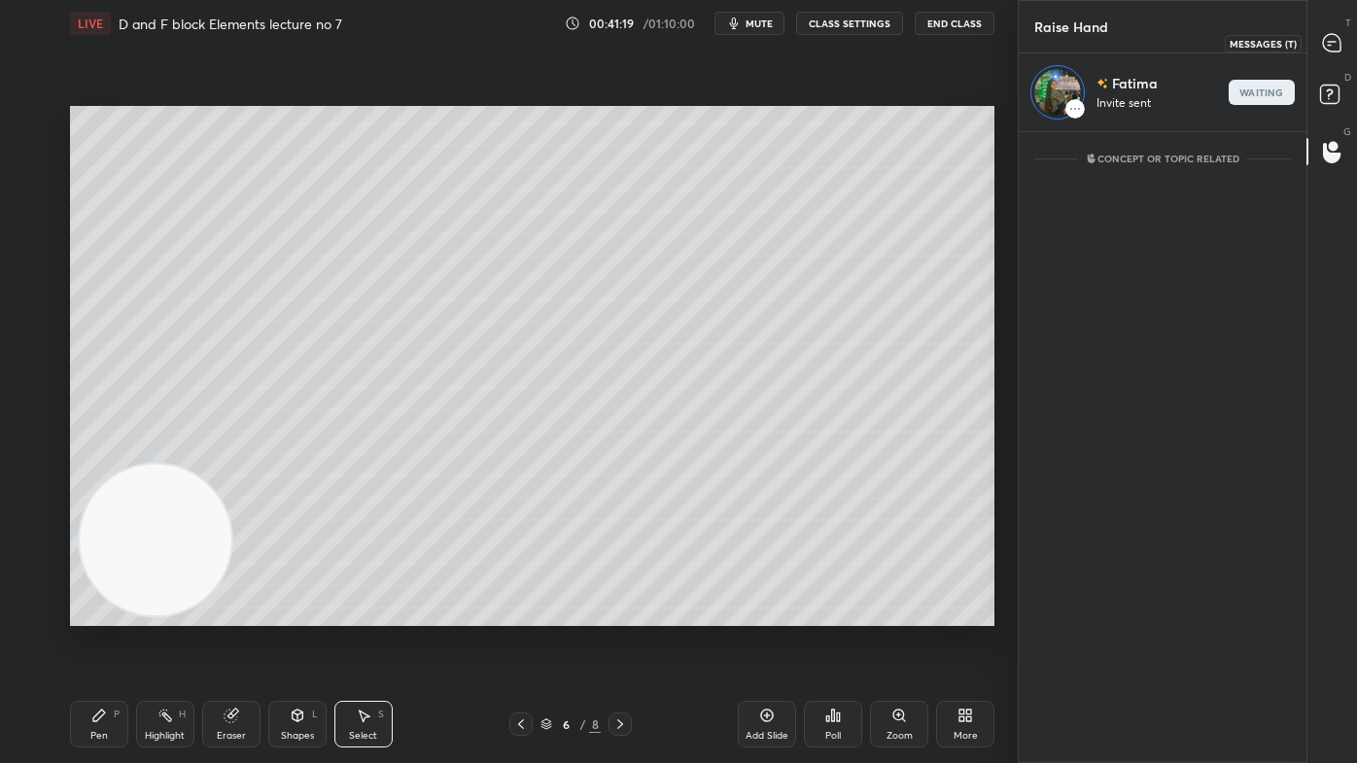
drag, startPoint x: 1331, startPoint y: 49, endPoint x: 1320, endPoint y: 56, distance: 14.0
click at [1331, 48] on icon at bounding box center [1331, 42] width 17 height 17
type textarea "x"
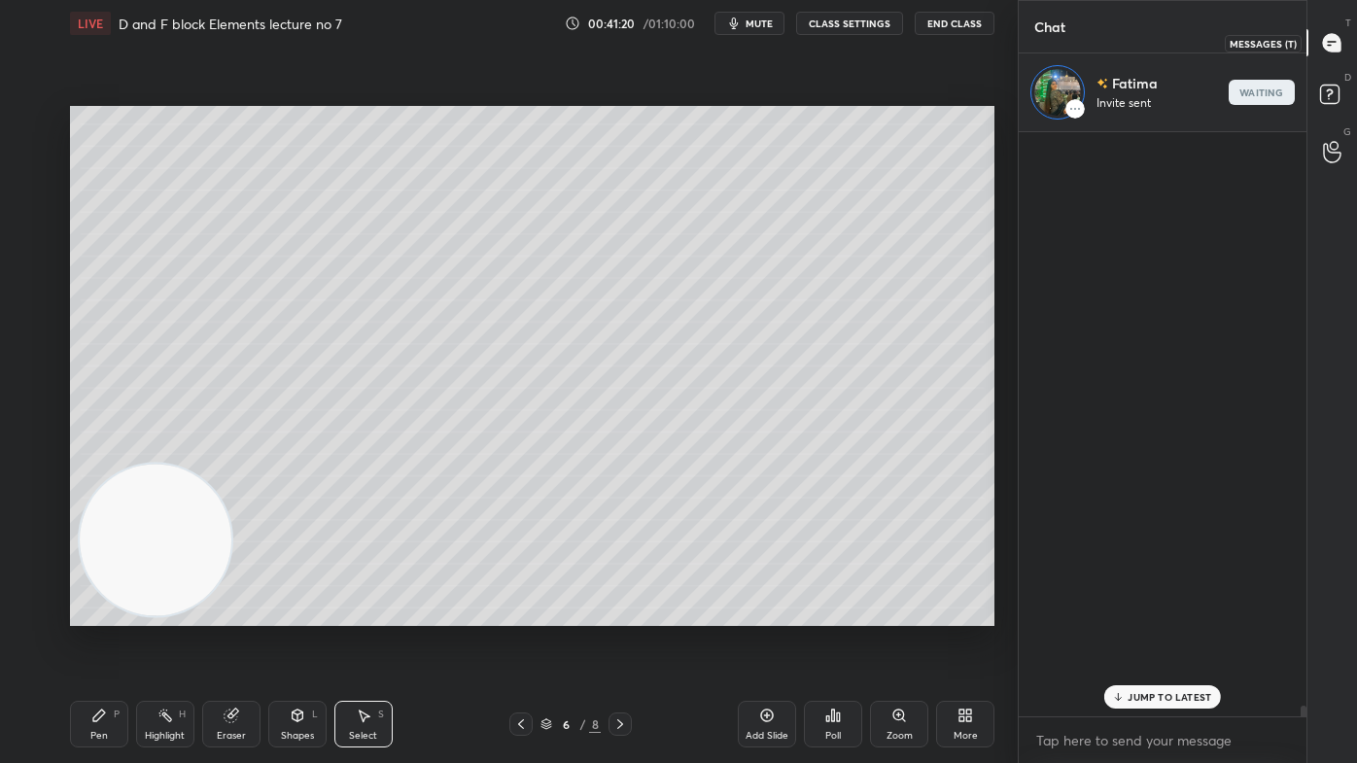
scroll to position [578, 282]
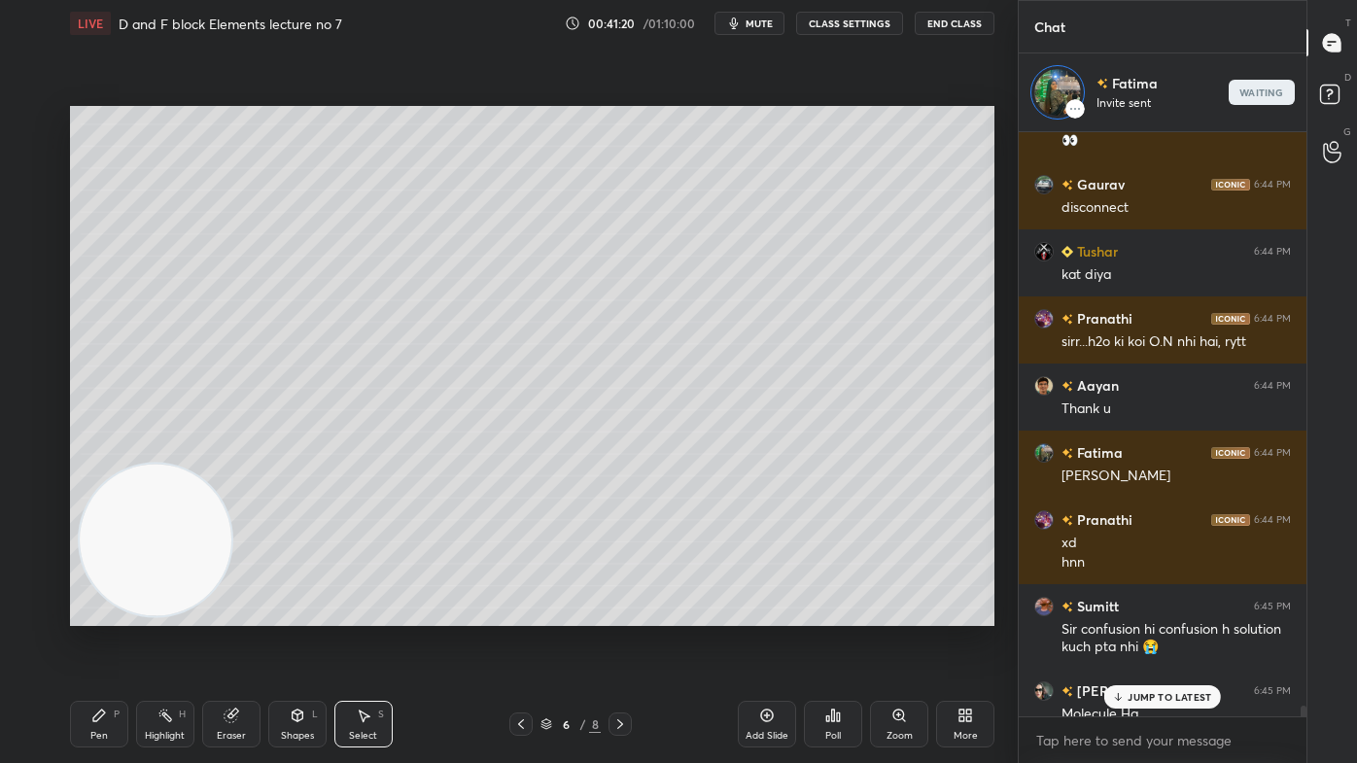
click at [1142, 613] on p "JUMP TO LATEST" at bounding box center [1169, 697] width 84 height 12
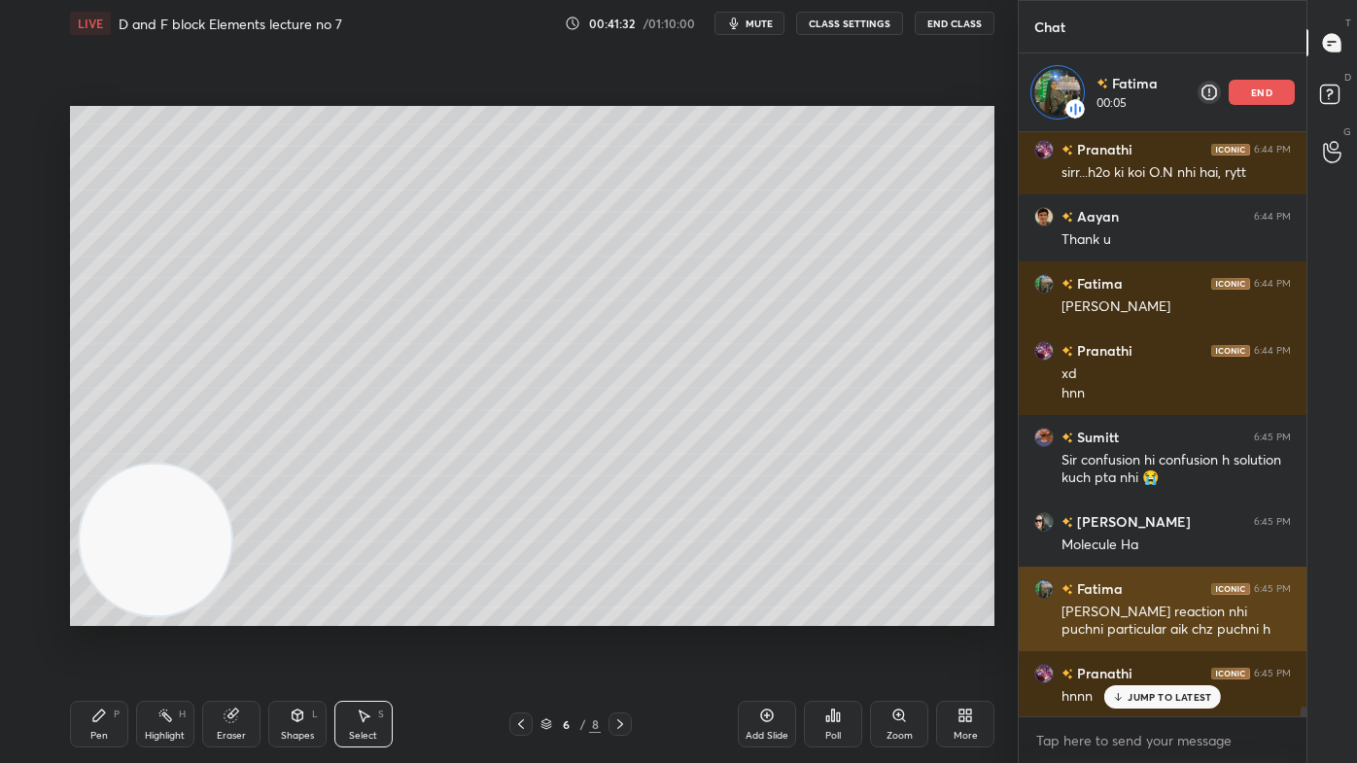
scroll to position [33326, 0]
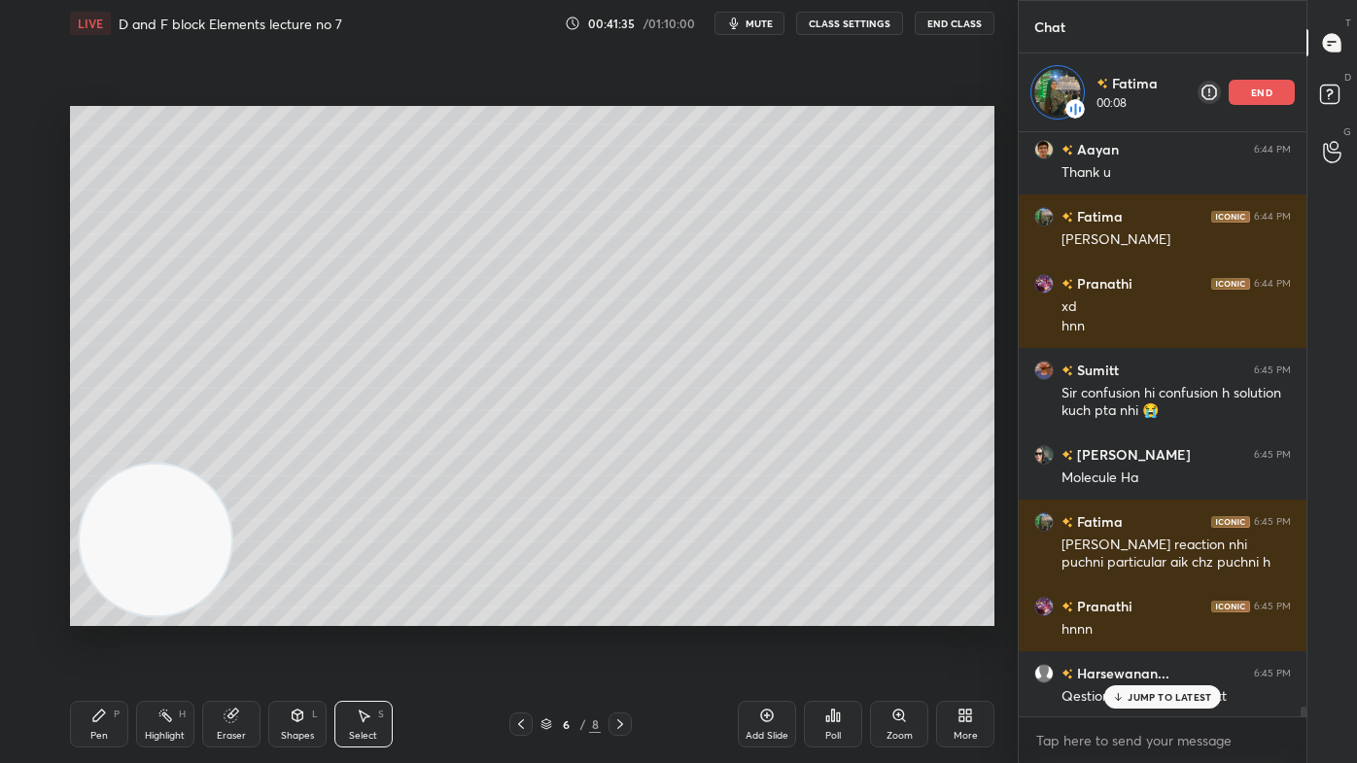
click at [98, 613] on div "Pen" at bounding box center [98, 736] width 17 height 10
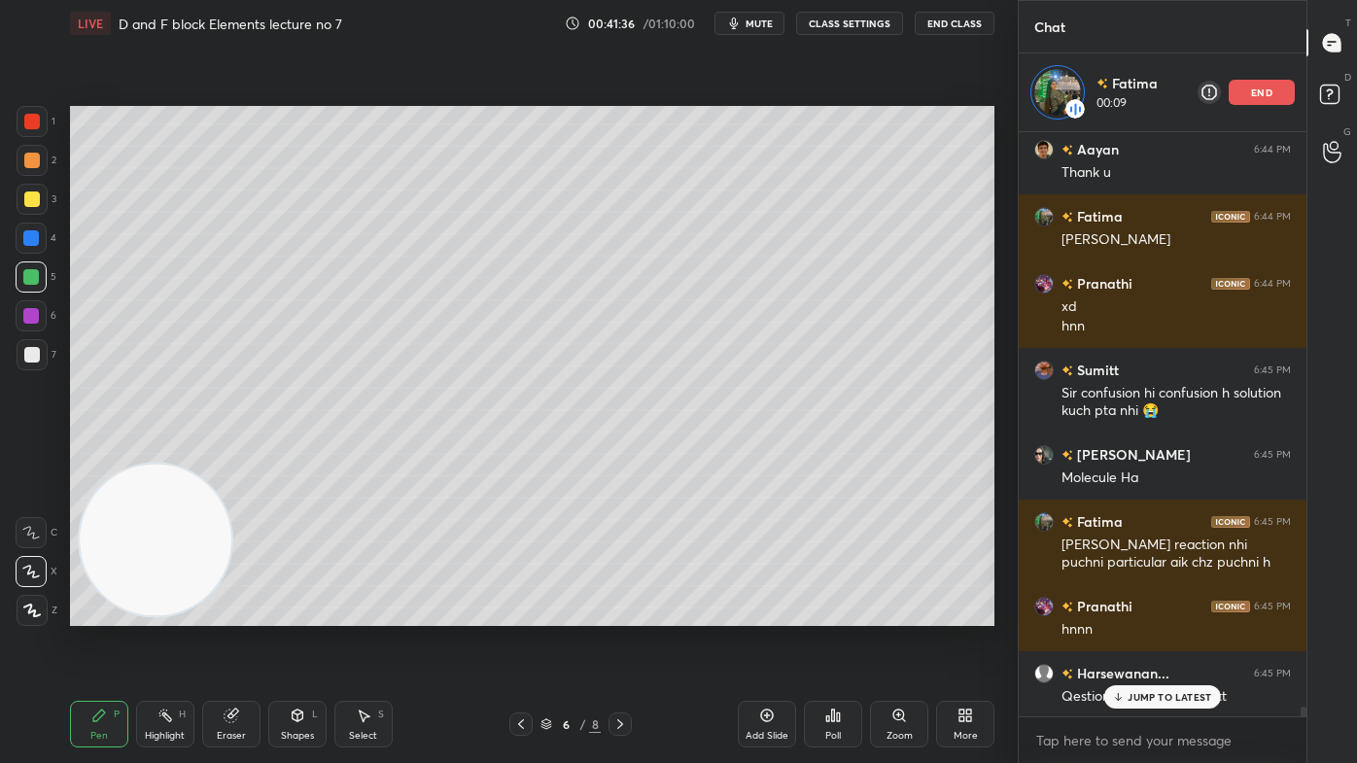
click at [34, 362] on div at bounding box center [32, 355] width 16 height 16
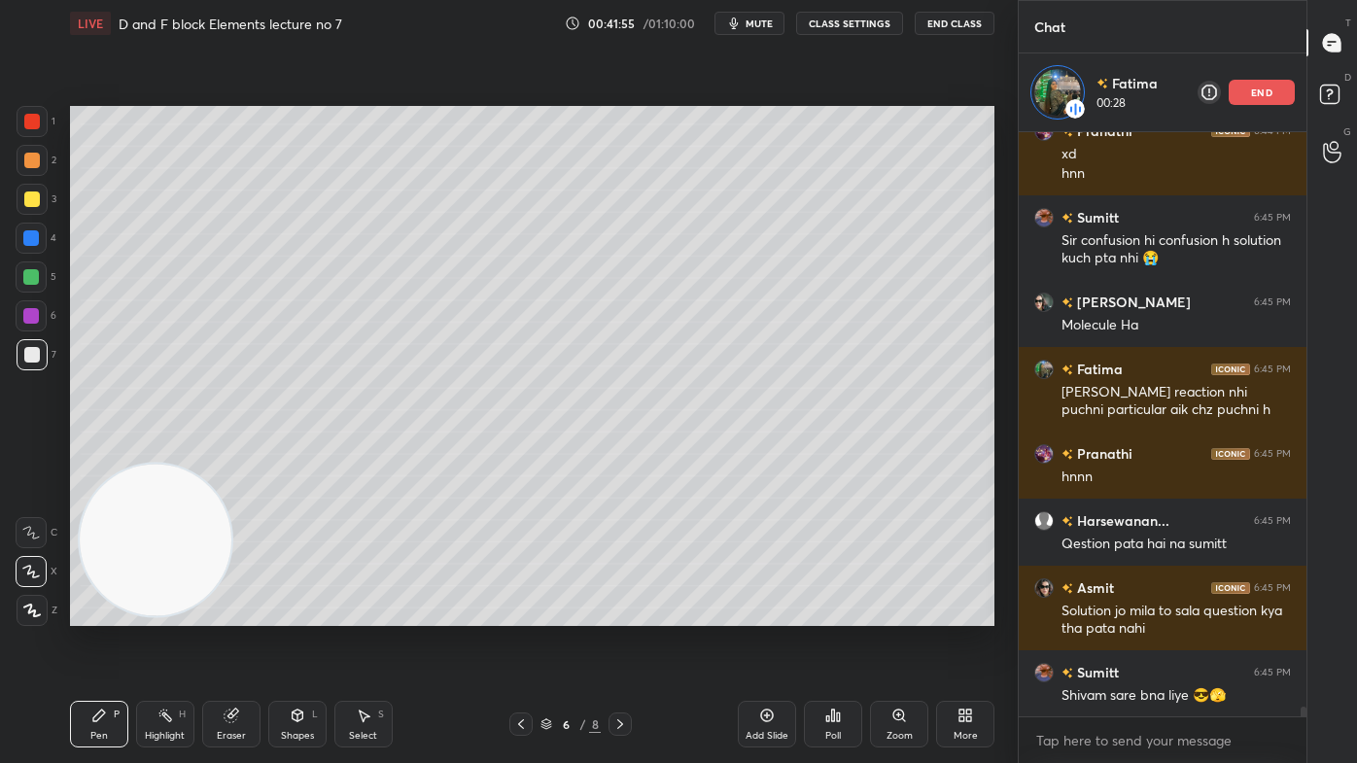
scroll to position [33546, 0]
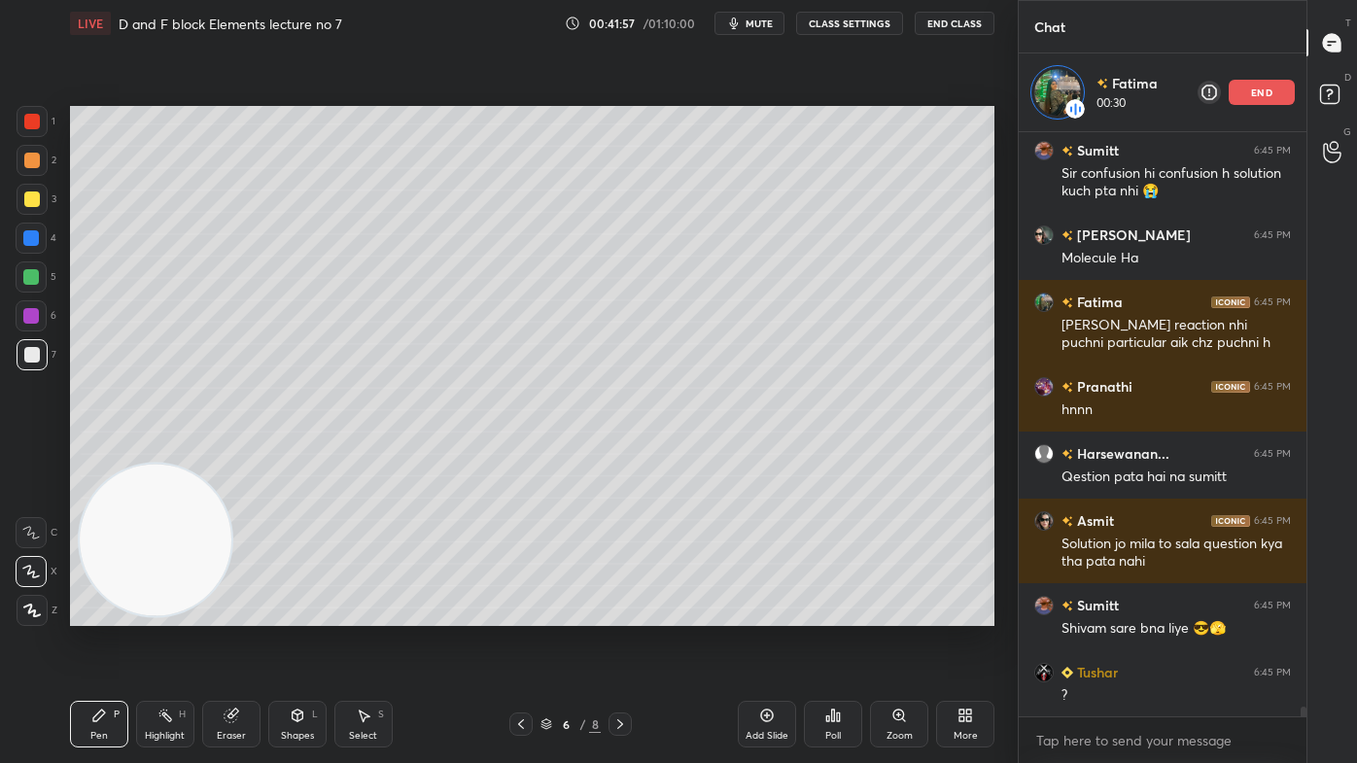
click at [26, 119] on div at bounding box center [32, 122] width 16 height 16
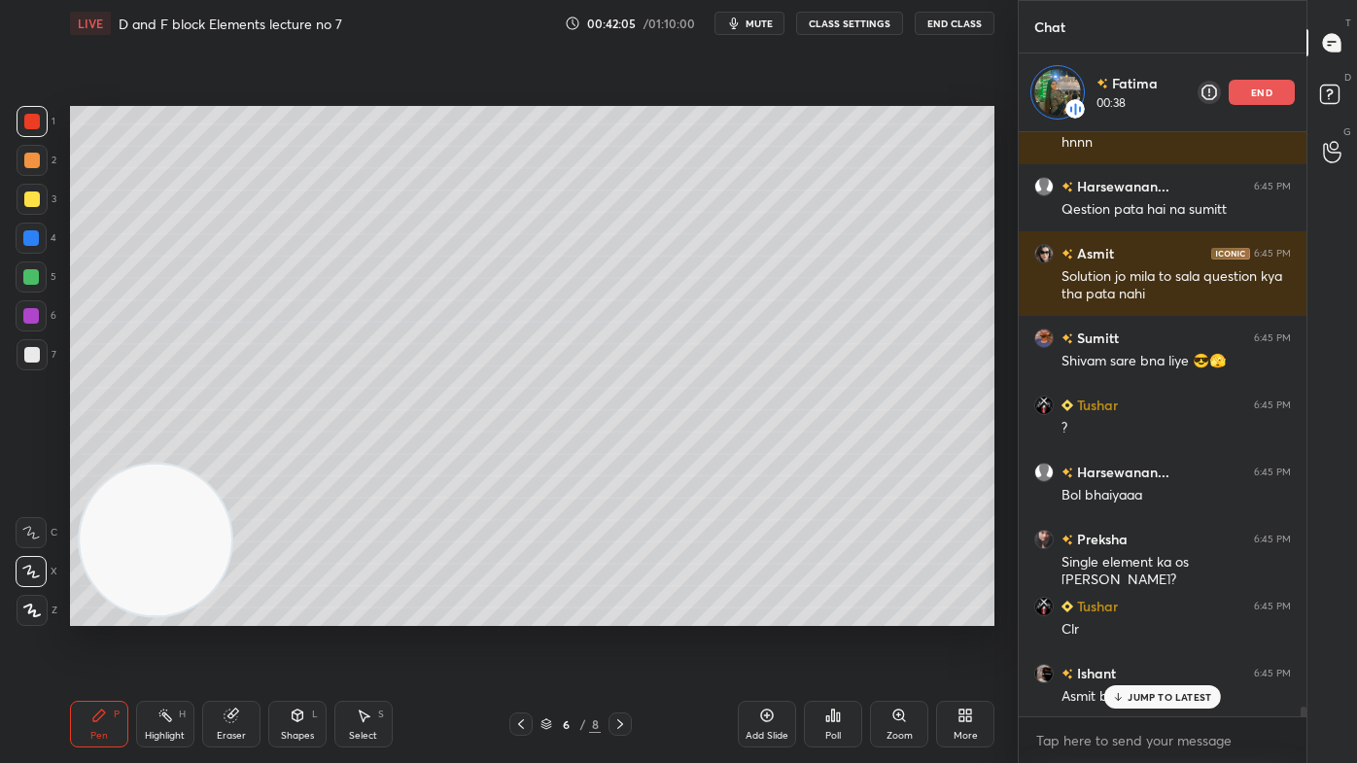
scroll to position [33880, 0]
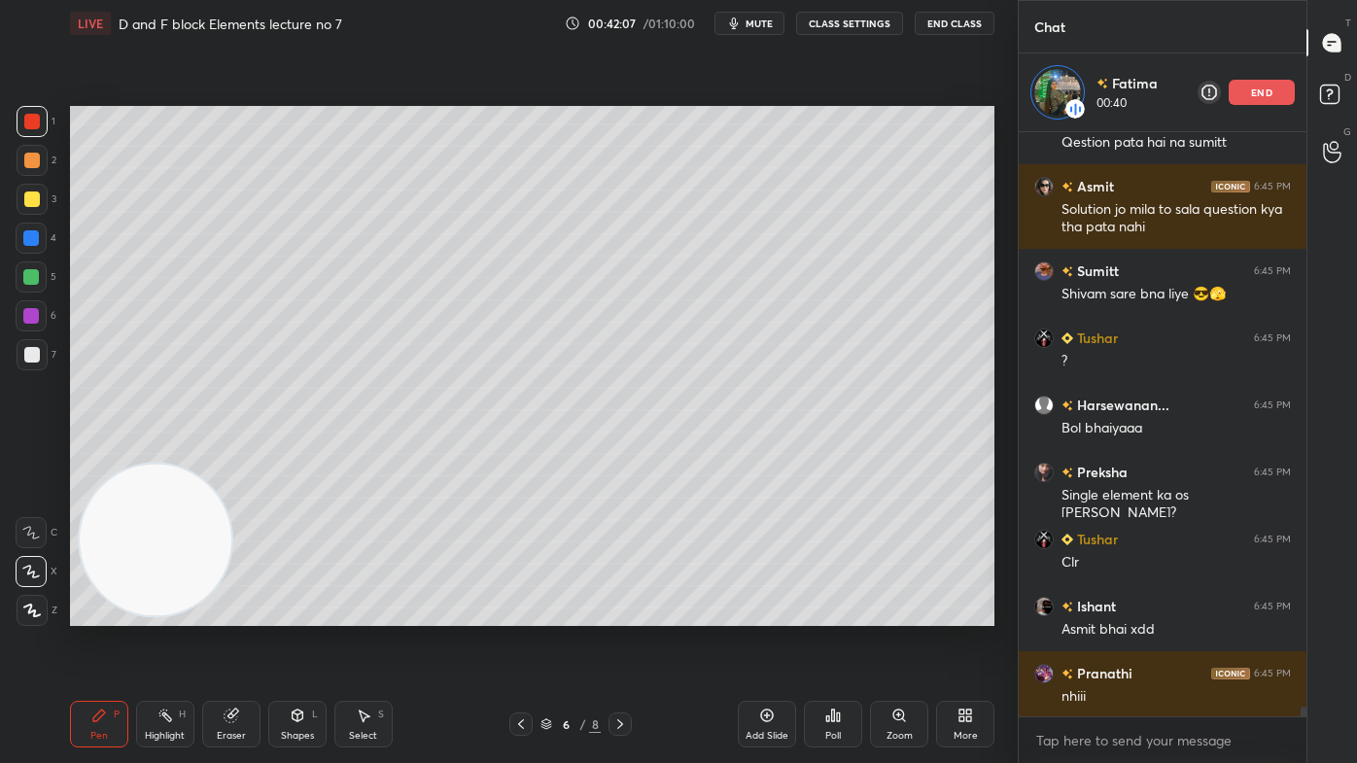
click at [247, 613] on div "Eraser" at bounding box center [231, 724] width 58 height 47
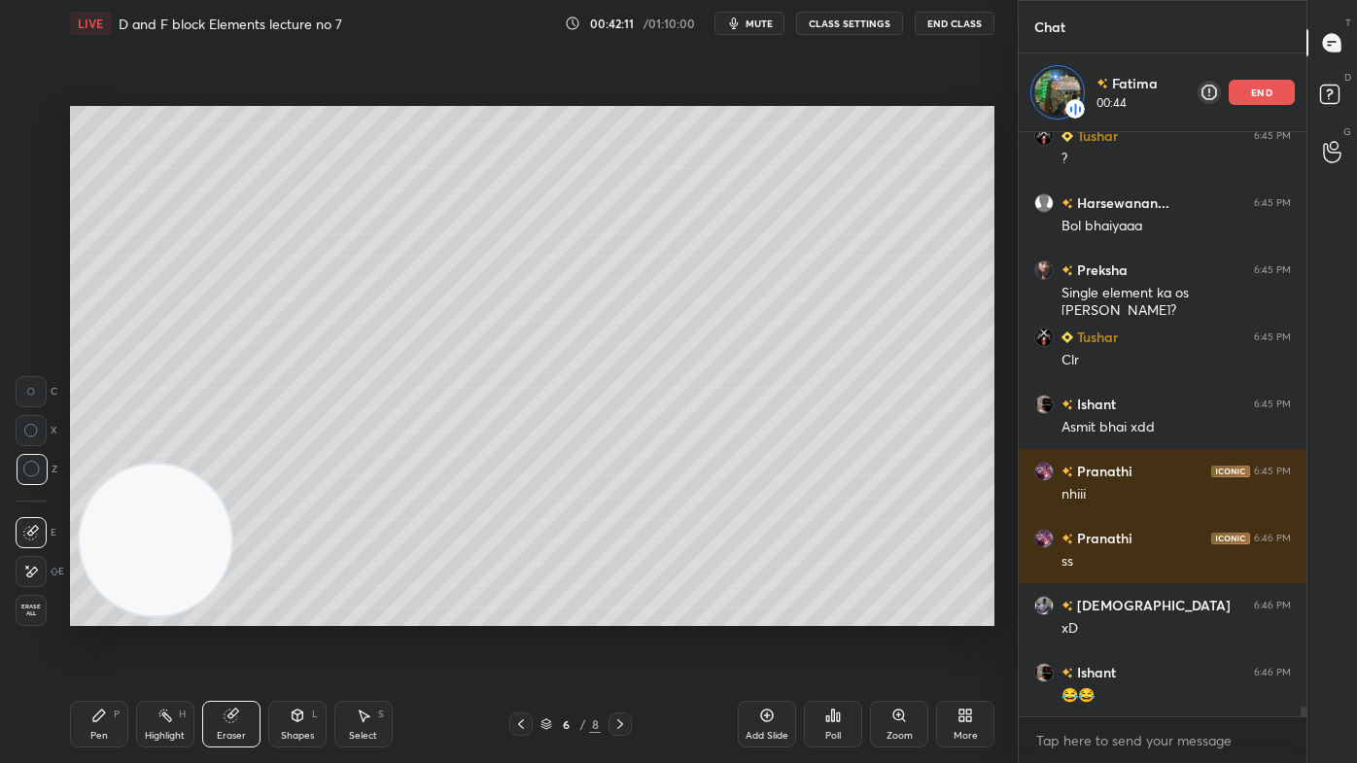
scroll to position [34148, 0]
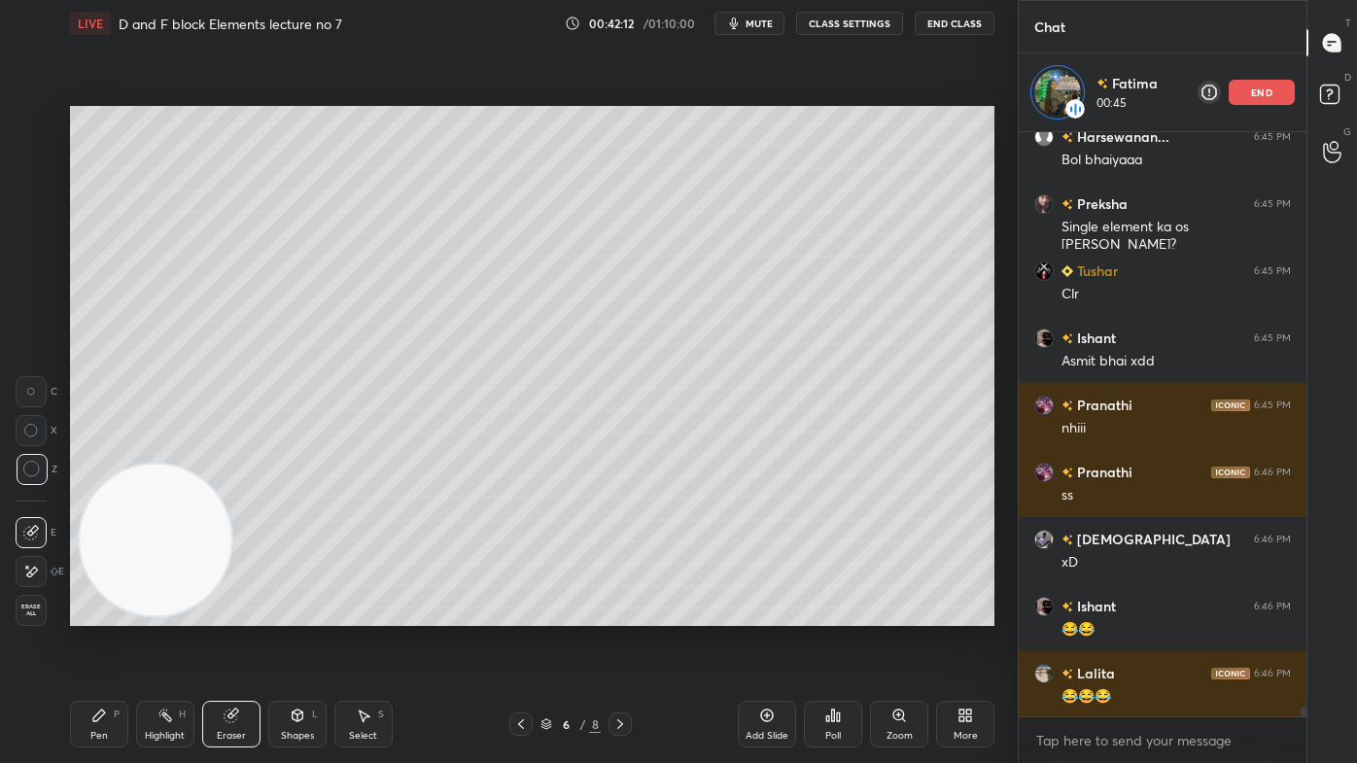
click at [98, 613] on div "Pen P" at bounding box center [99, 724] width 58 height 47
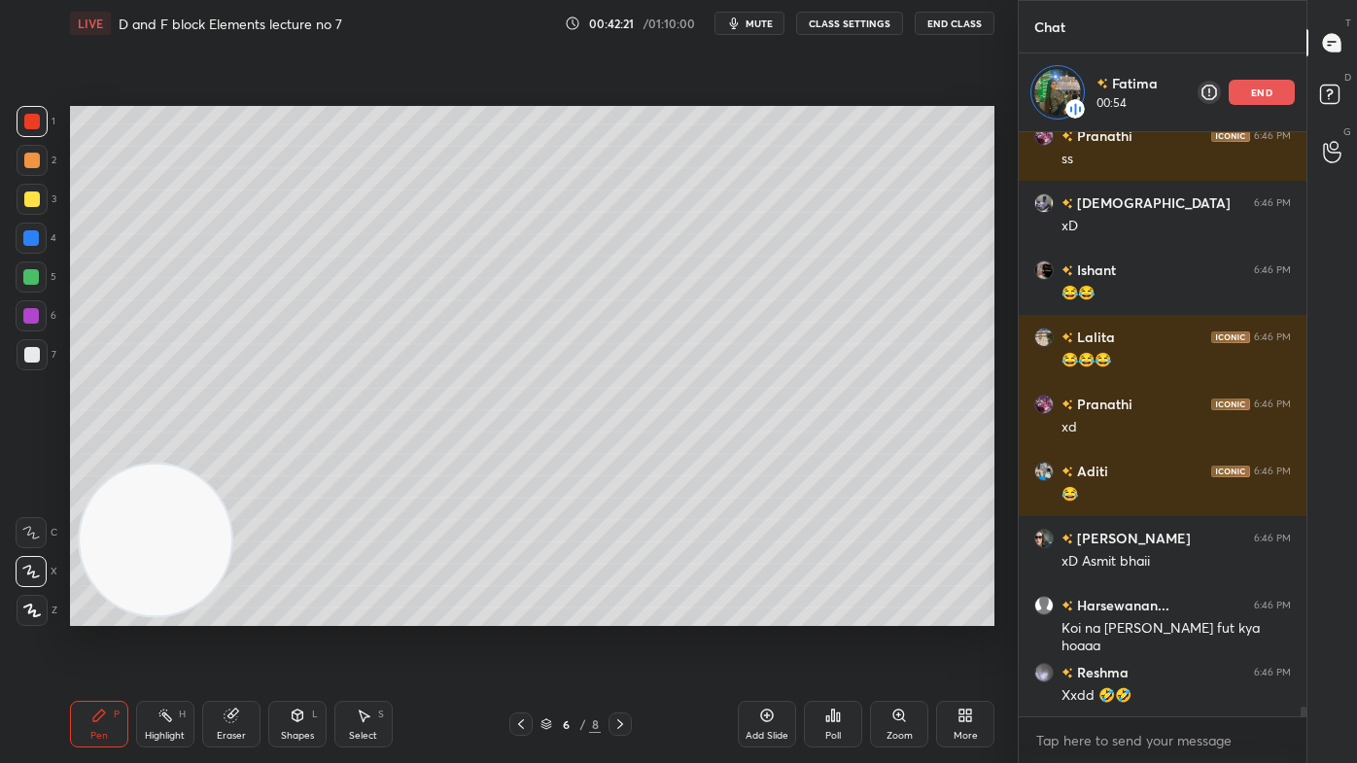
scroll to position [34568, 0]
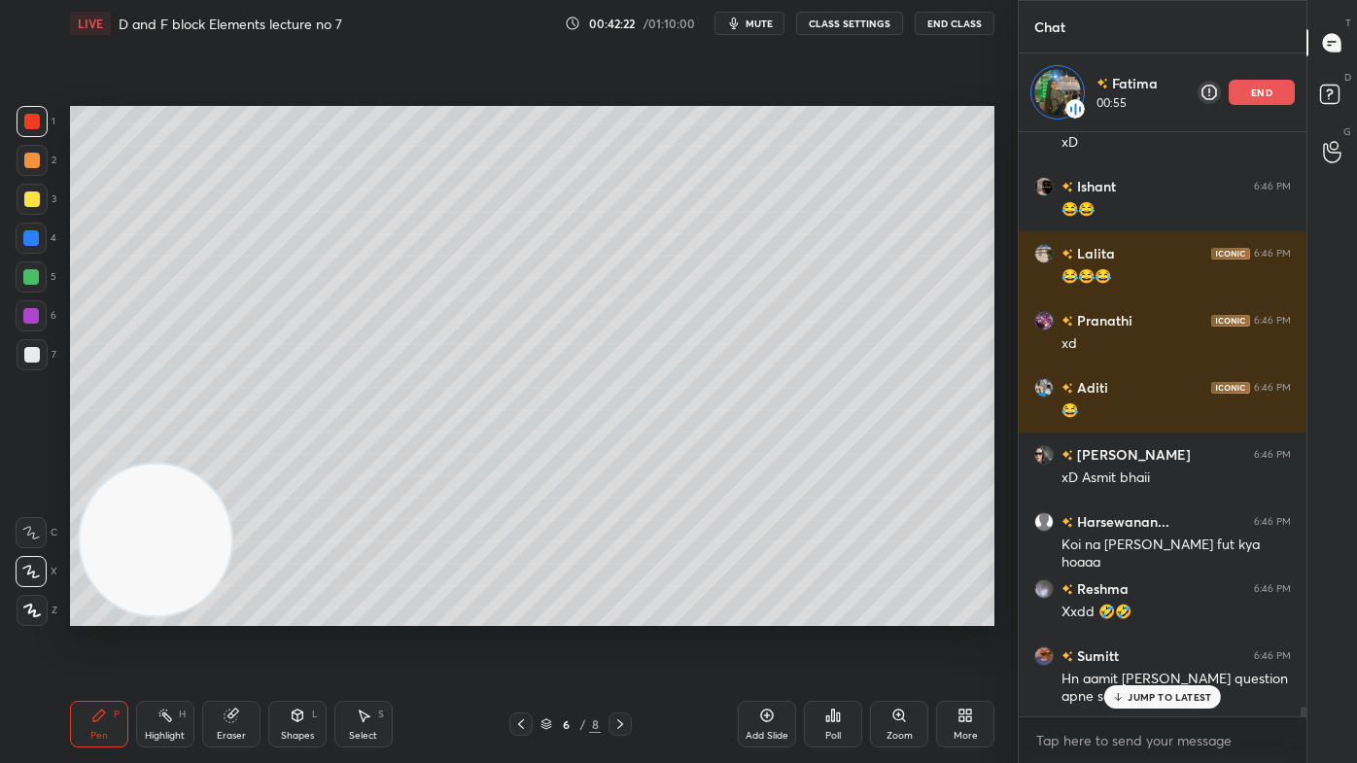
click at [212, 613] on div "Eraser" at bounding box center [231, 724] width 58 height 47
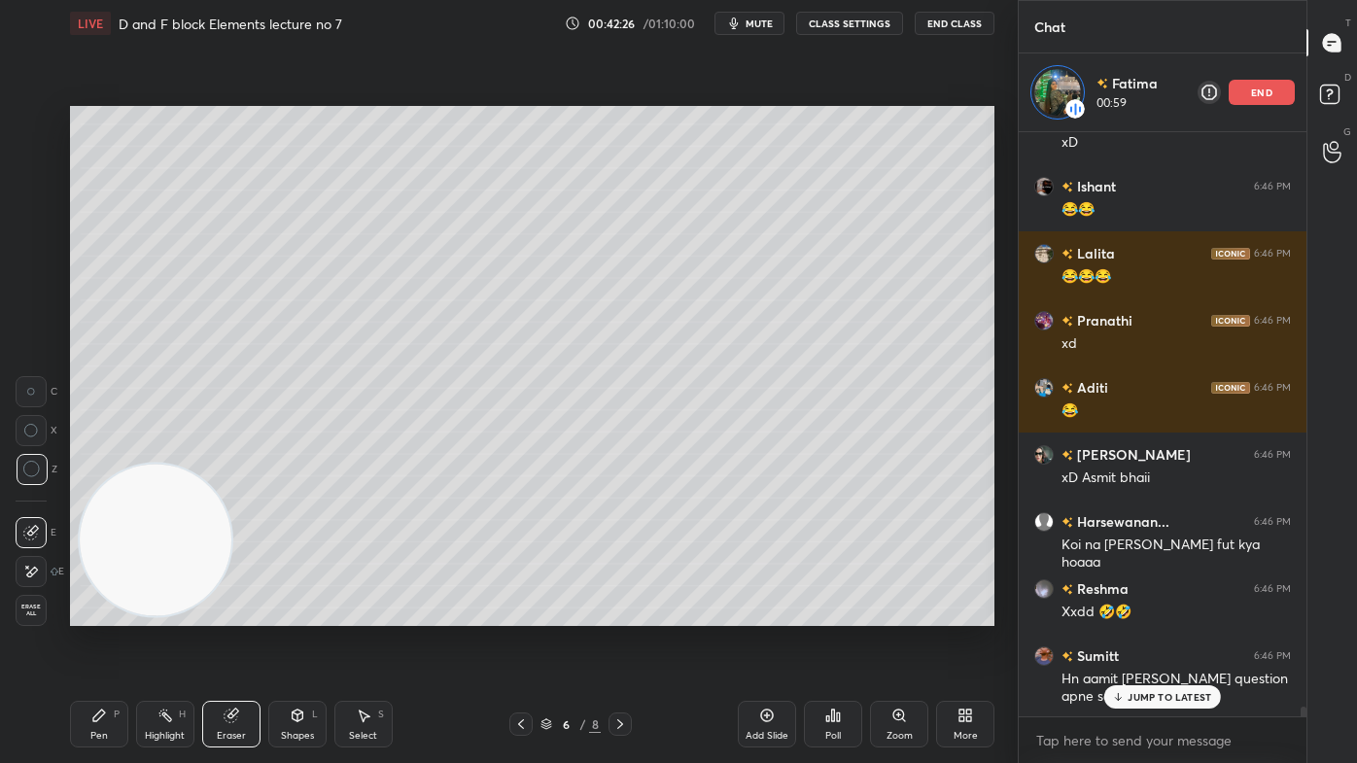
scroll to position [34635, 0]
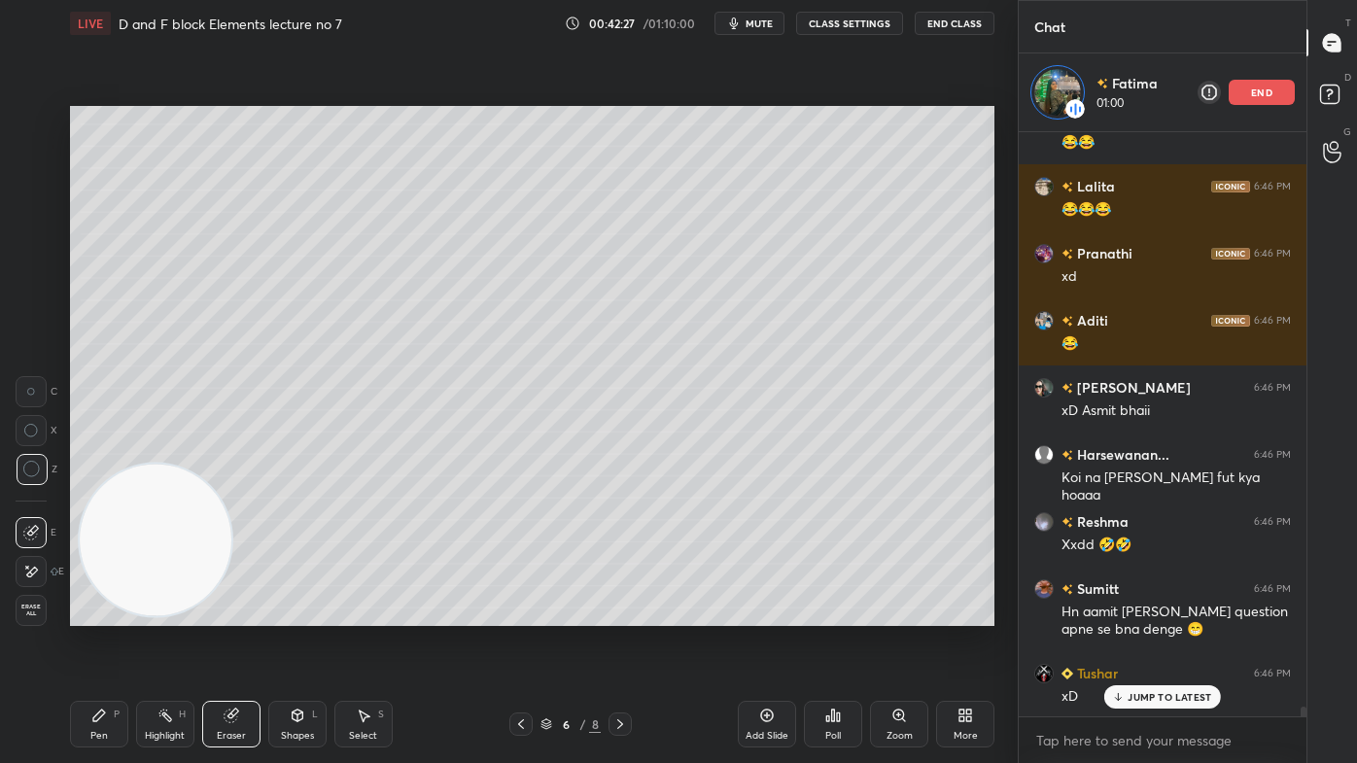
drag, startPoint x: 83, startPoint y: 722, endPoint x: 93, endPoint y: 725, distance: 11.1
click at [87, 613] on div "Pen P" at bounding box center [99, 724] width 58 height 47
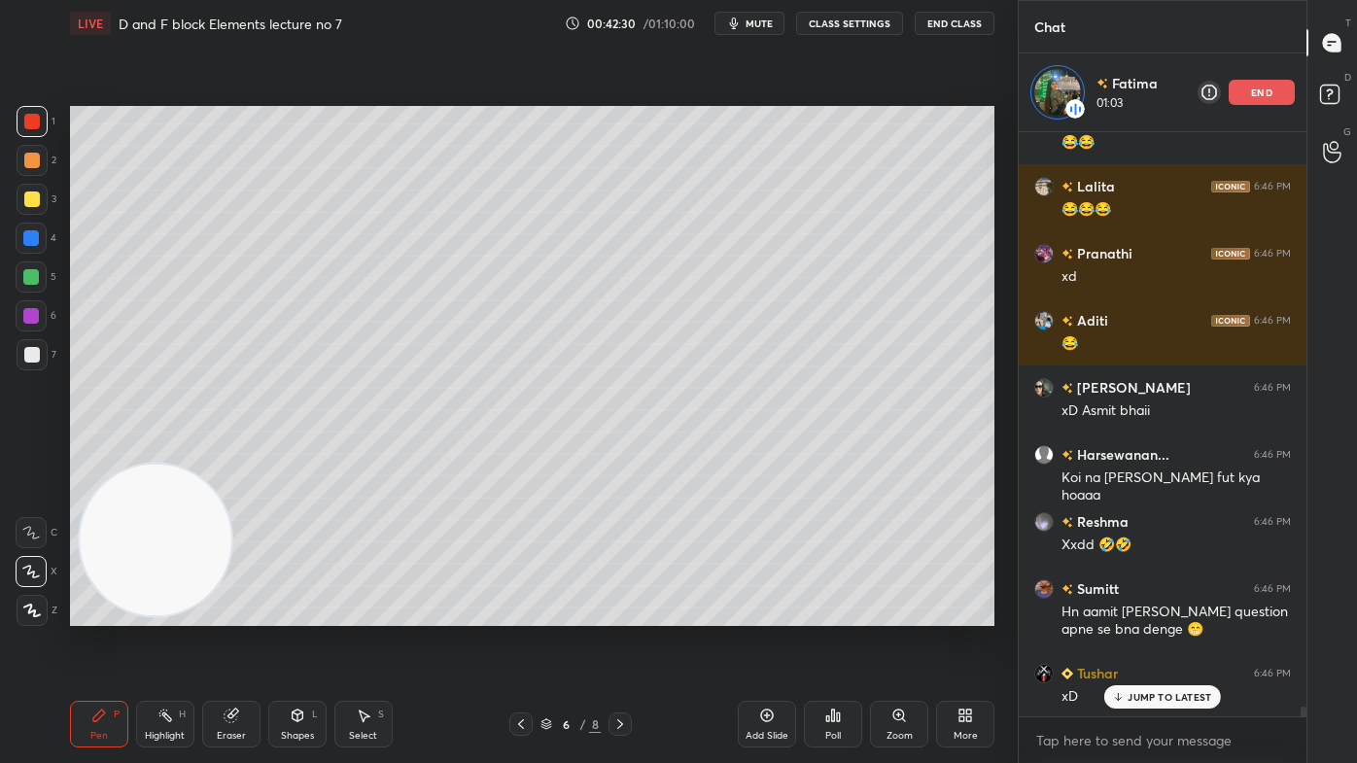
scroll to position [34702, 0]
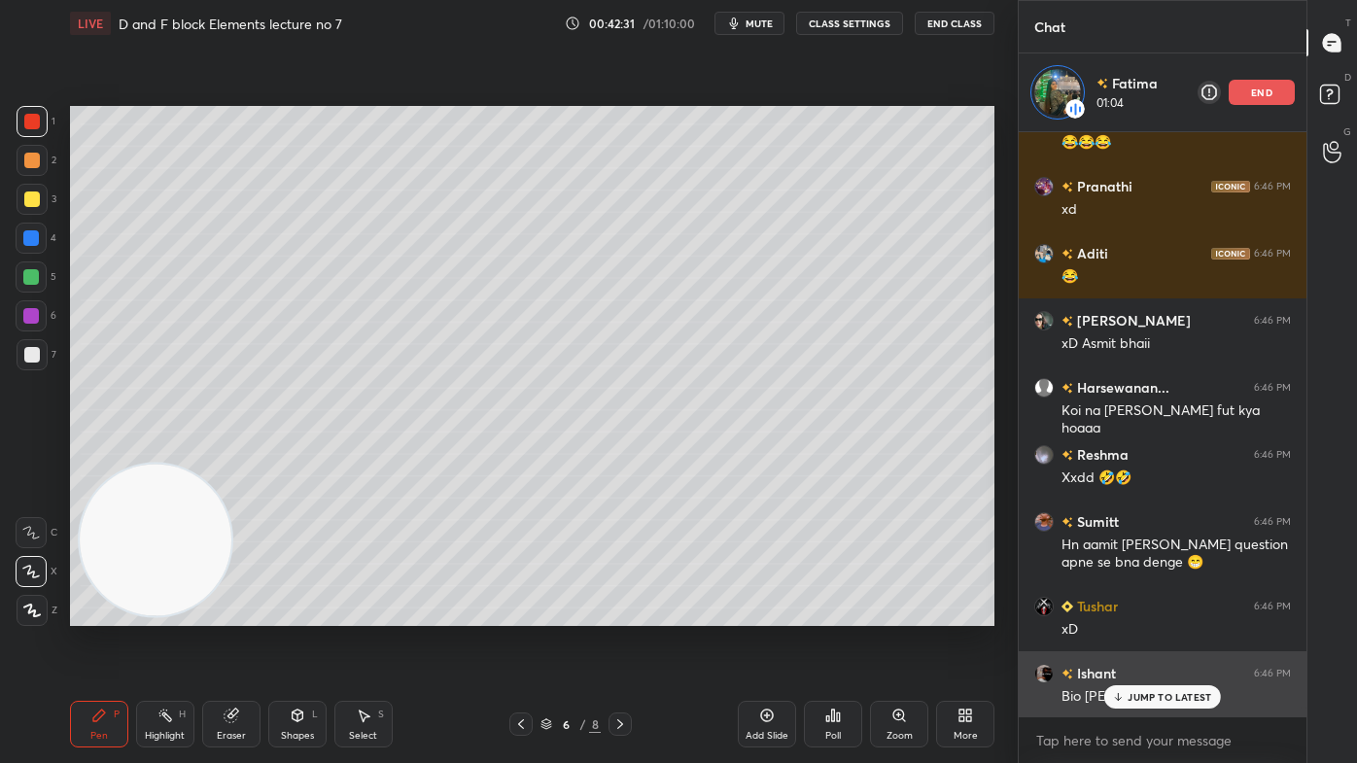
click at [1141, 613] on p "JUMP TO LATEST" at bounding box center [1169, 697] width 84 height 12
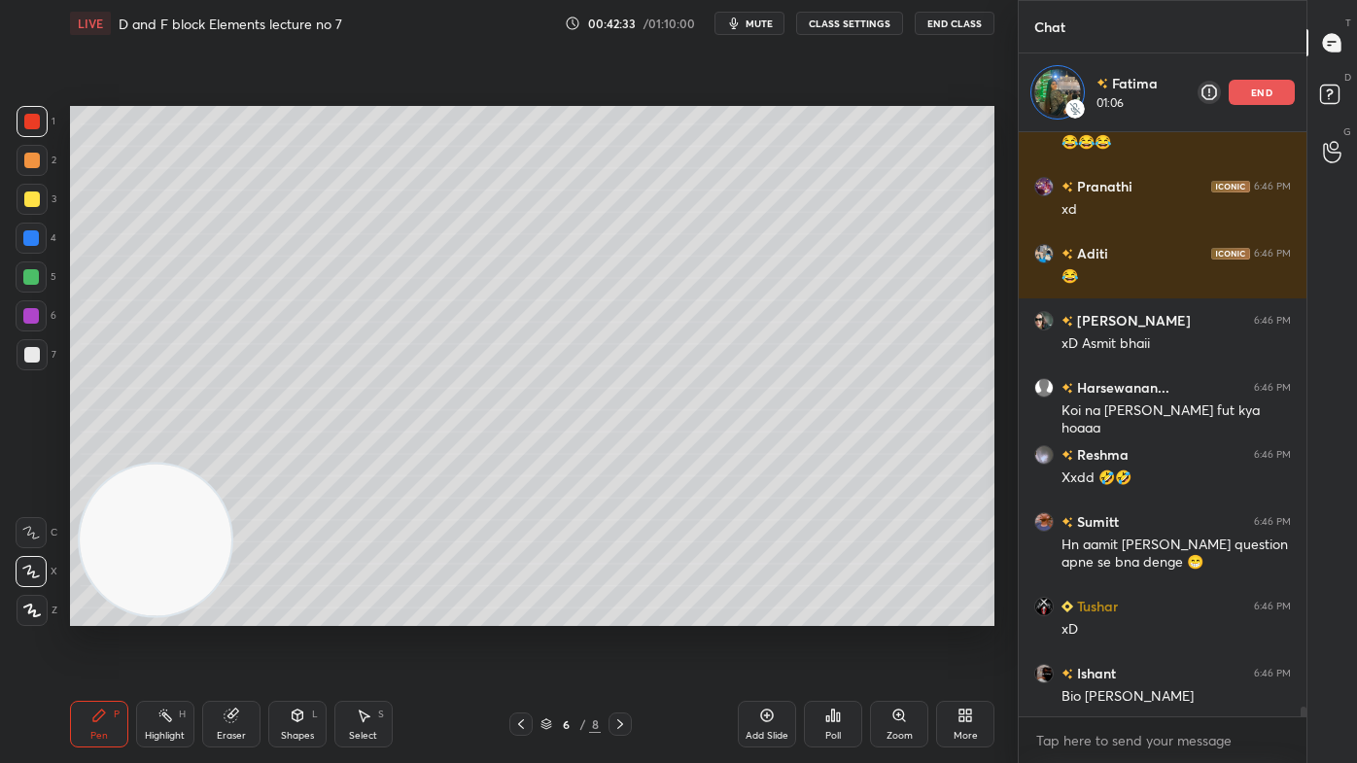
click at [839, 20] on button "CLASS SETTINGS" at bounding box center [849, 23] width 107 height 23
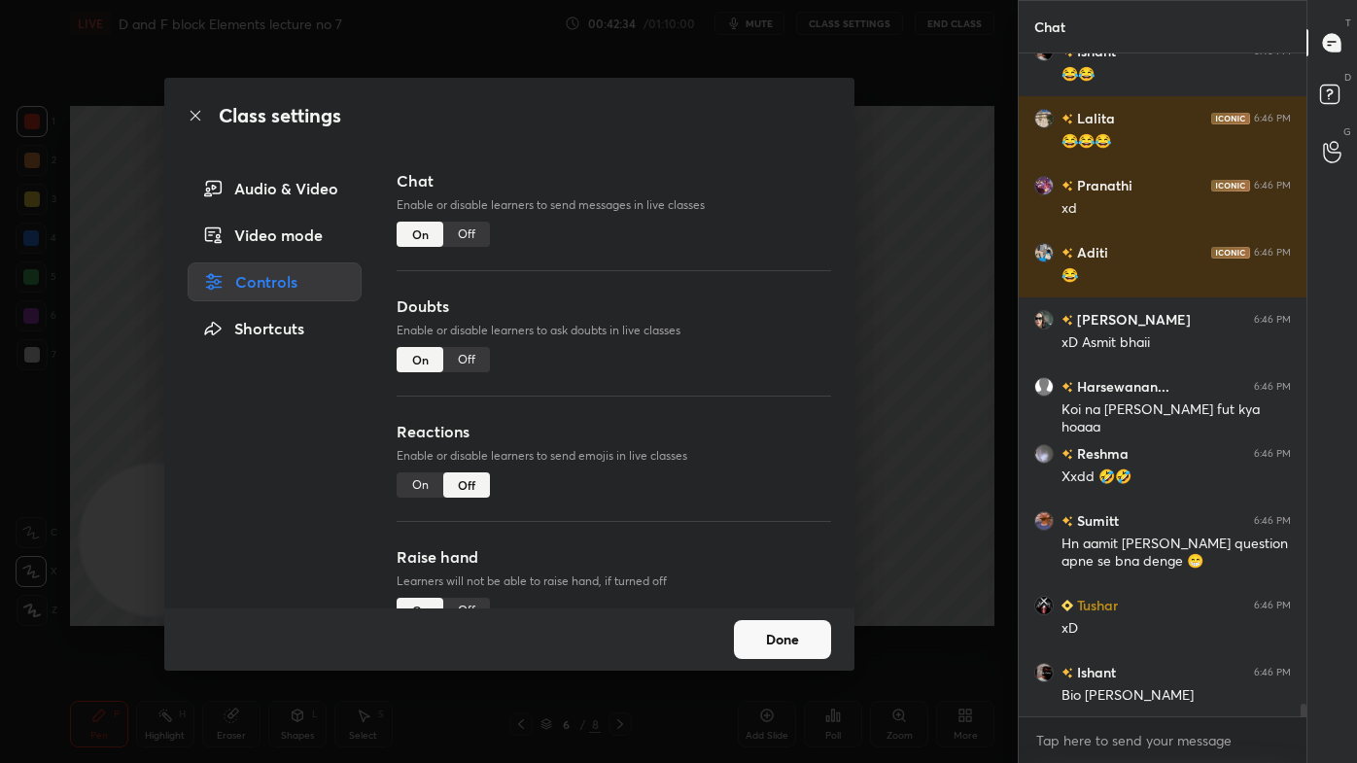
scroll to position [705, 282]
click at [471, 238] on div "Off" at bounding box center [466, 234] width 47 height 25
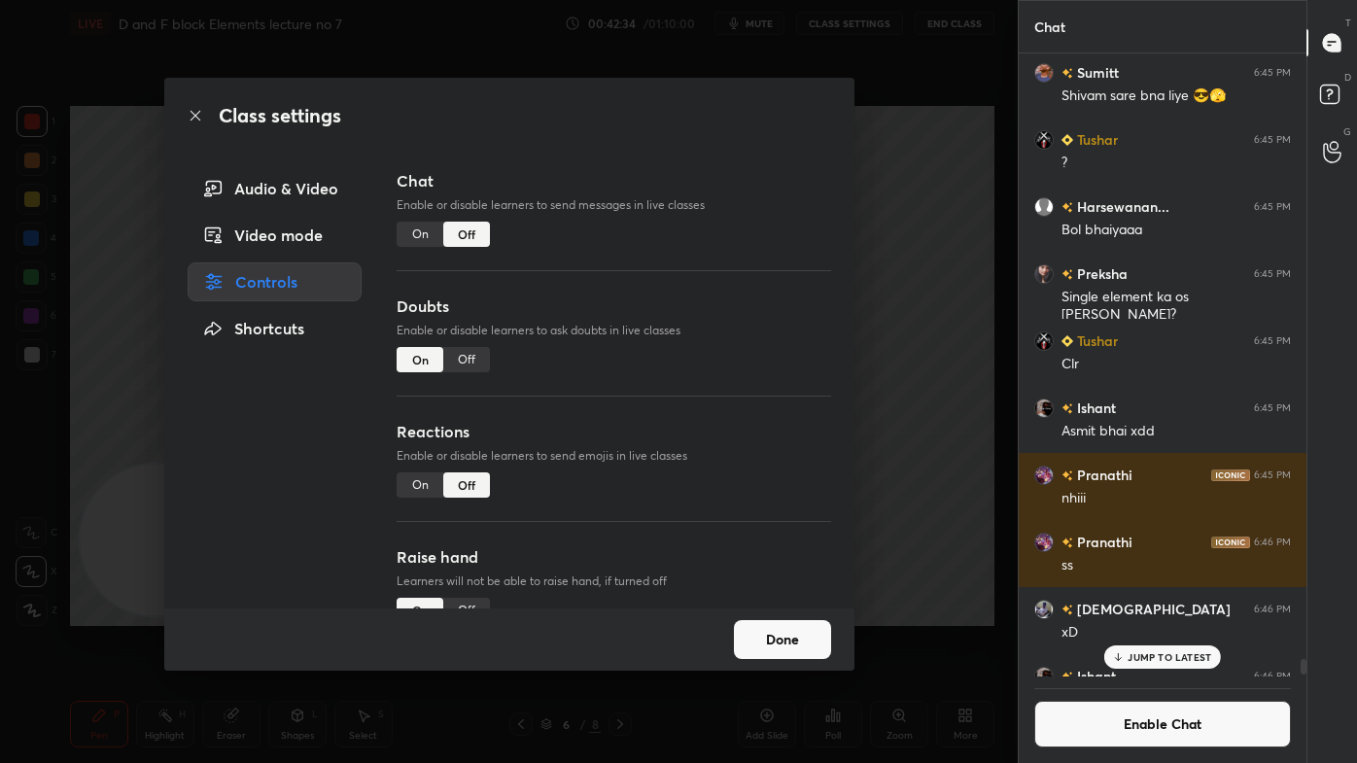
drag, startPoint x: 901, startPoint y: 194, endPoint x: 888, endPoint y: 193, distance: 12.7
click at [902, 194] on div "Class settings Audio & Video Video mode Controls Shortcuts Chat Enable or disab…" at bounding box center [508, 381] width 1017 height 763
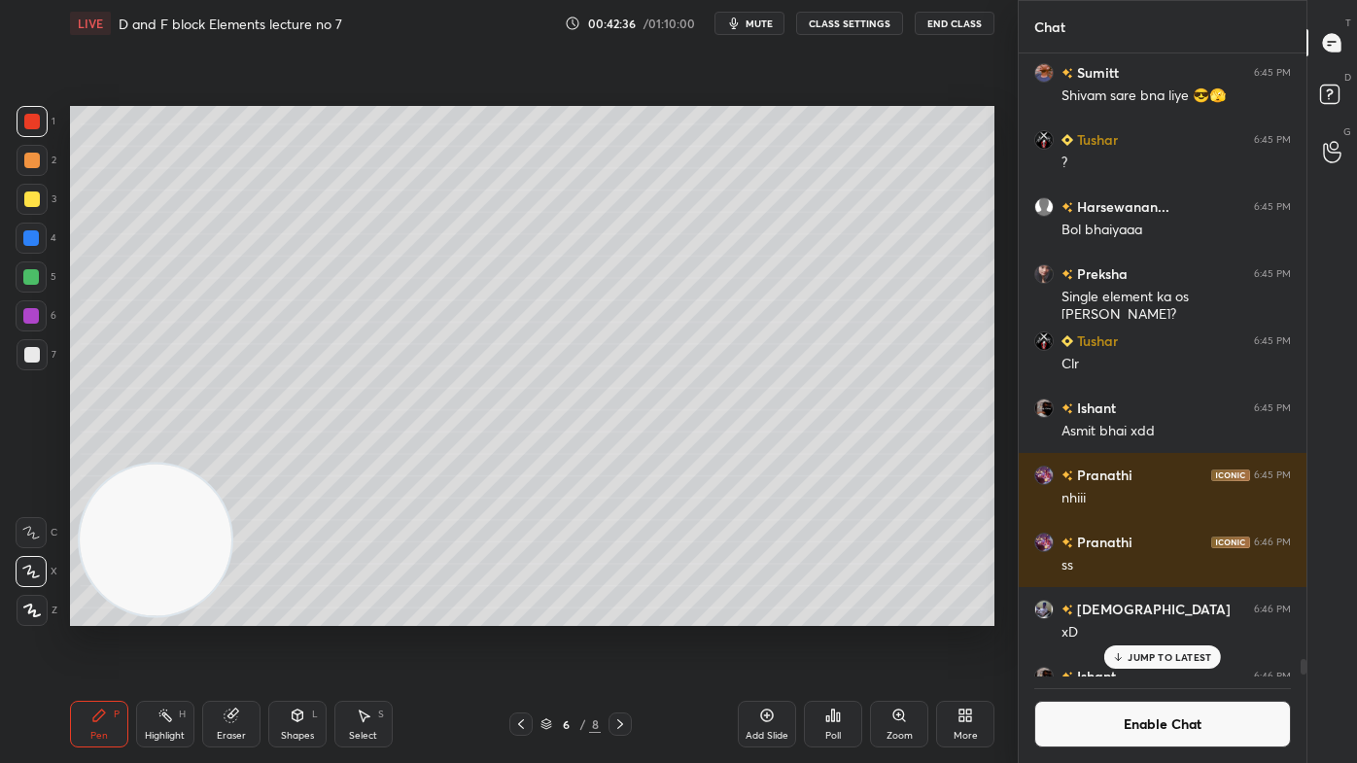
click at [234, 613] on div "Eraser" at bounding box center [231, 736] width 29 height 10
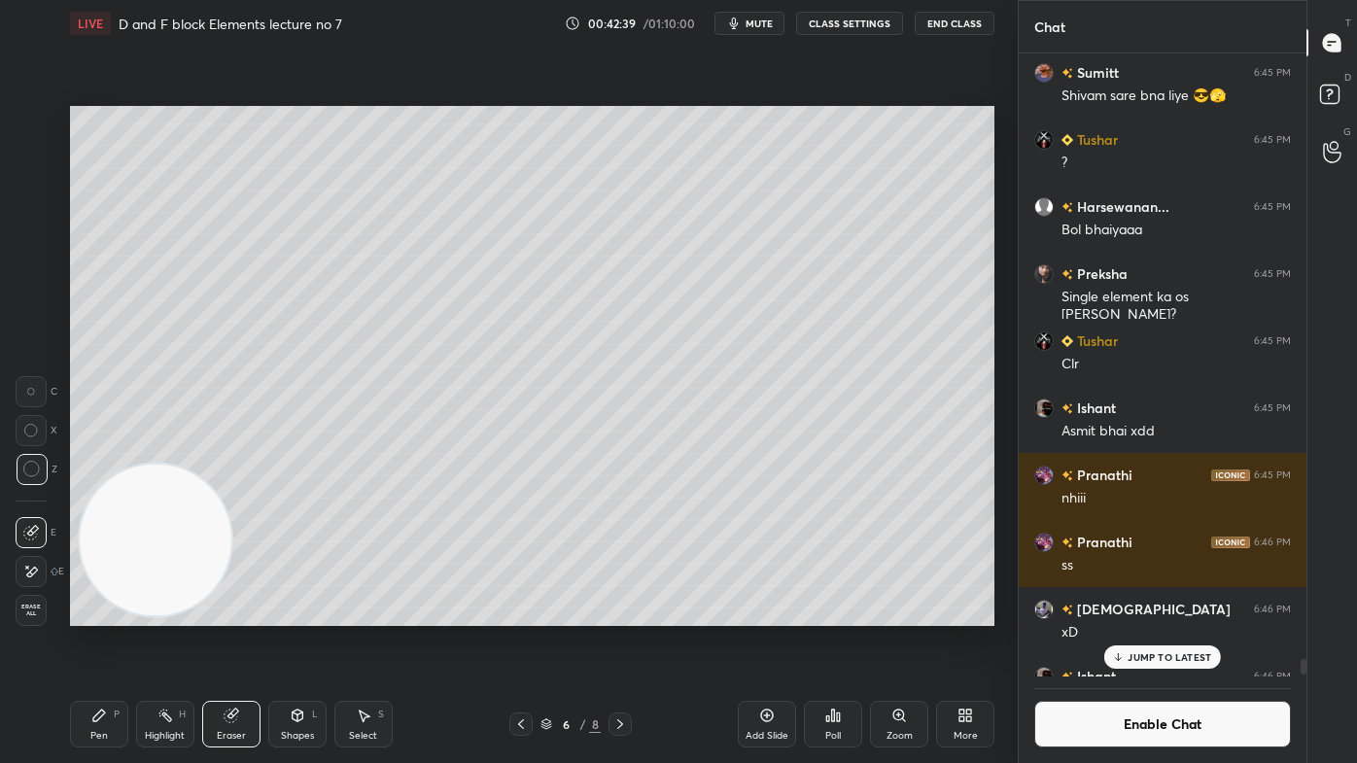
click at [102, 613] on div "Pen P" at bounding box center [99, 724] width 58 height 47
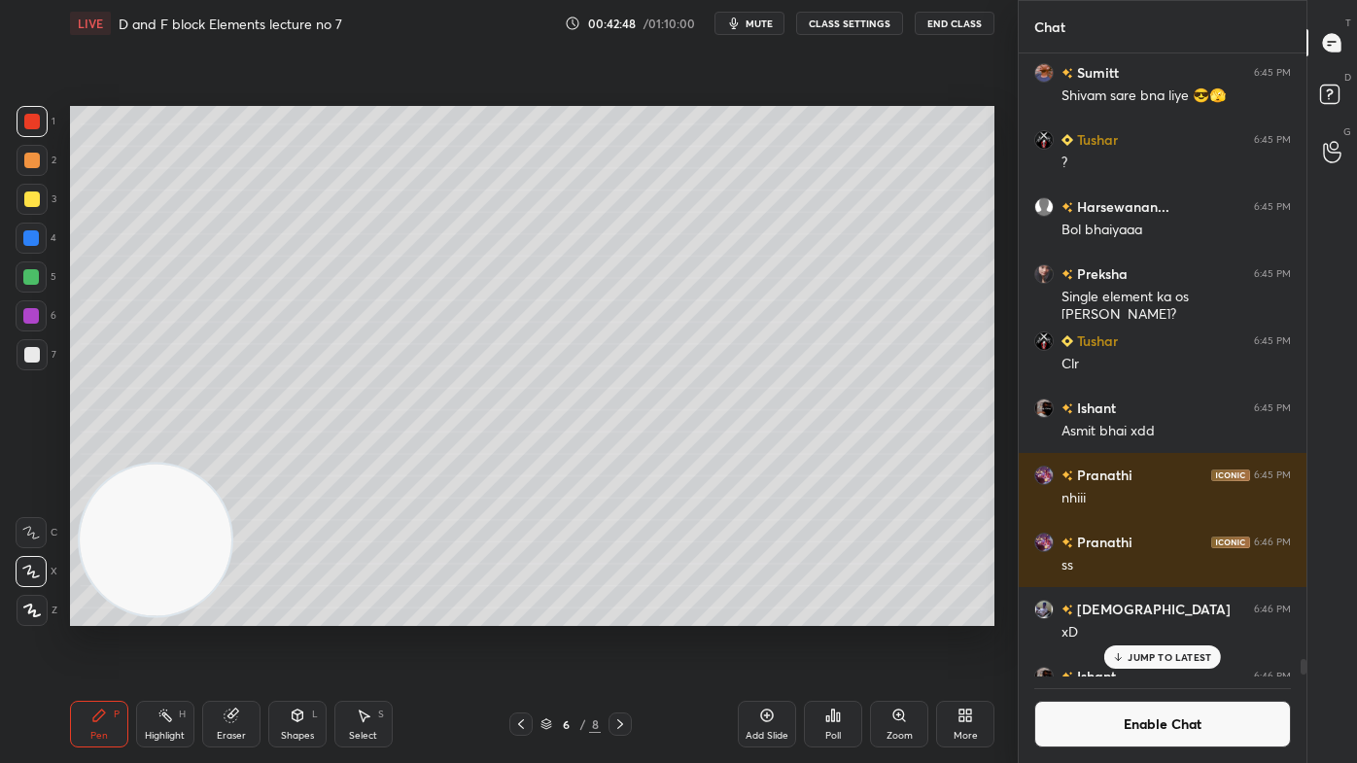
click at [33, 358] on div at bounding box center [32, 355] width 16 height 16
click at [31, 585] on div at bounding box center [31, 571] width 31 height 31
click at [756, 613] on div "Add Slide" at bounding box center [767, 724] width 58 height 47
click at [26, 204] on div at bounding box center [32, 199] width 16 height 16
click at [32, 360] on div at bounding box center [32, 355] width 16 height 16
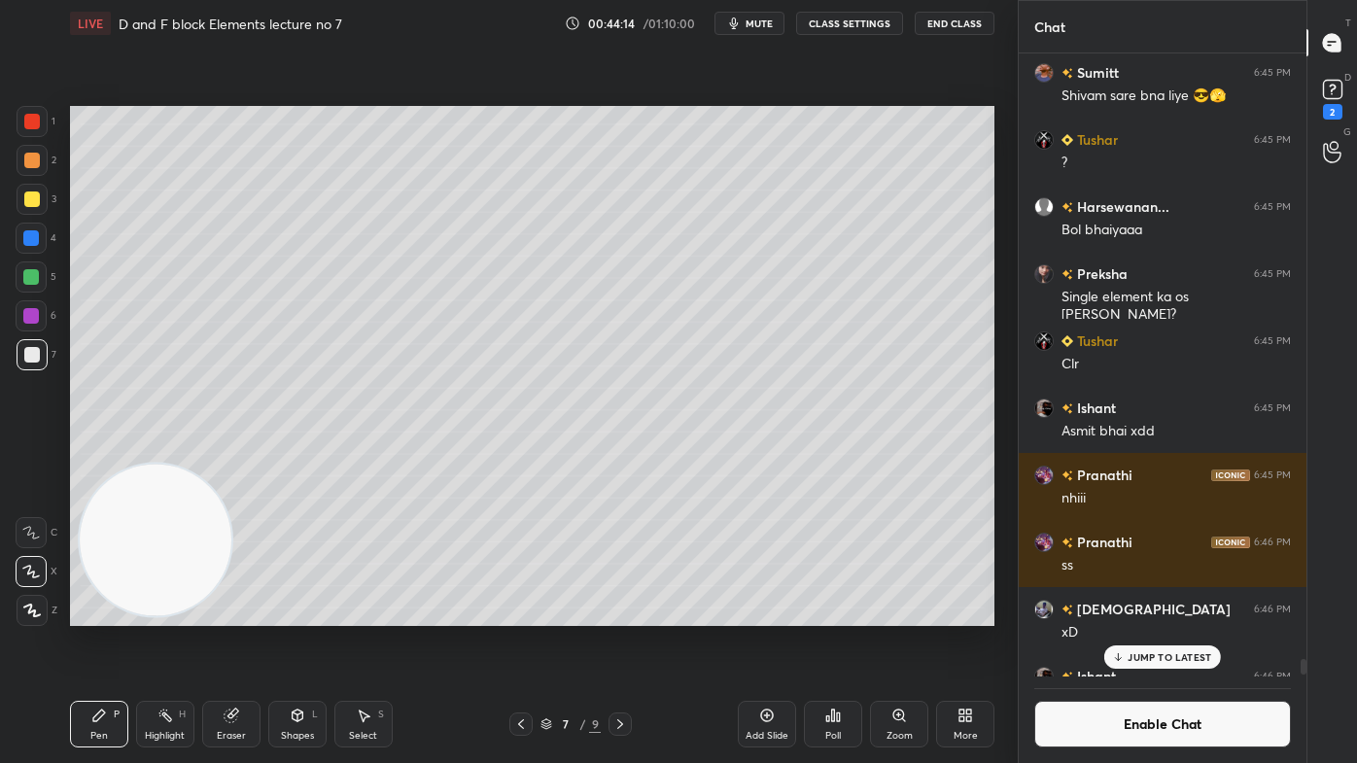
click at [32, 126] on div at bounding box center [32, 122] width 16 height 16
click at [24, 194] on div at bounding box center [32, 199] width 16 height 16
click at [229, 613] on div "Eraser" at bounding box center [231, 724] width 58 height 47
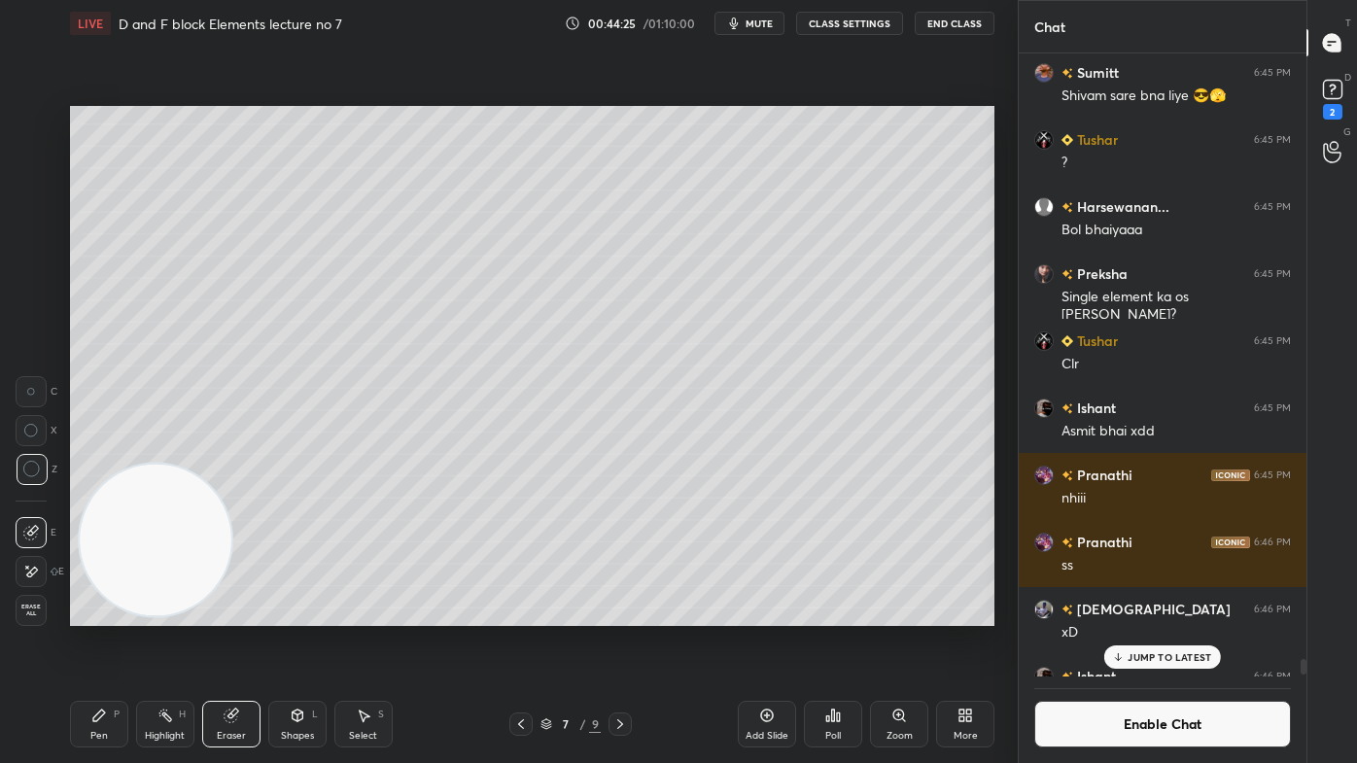
click at [106, 613] on div "Pen" at bounding box center [98, 736] width 17 height 10
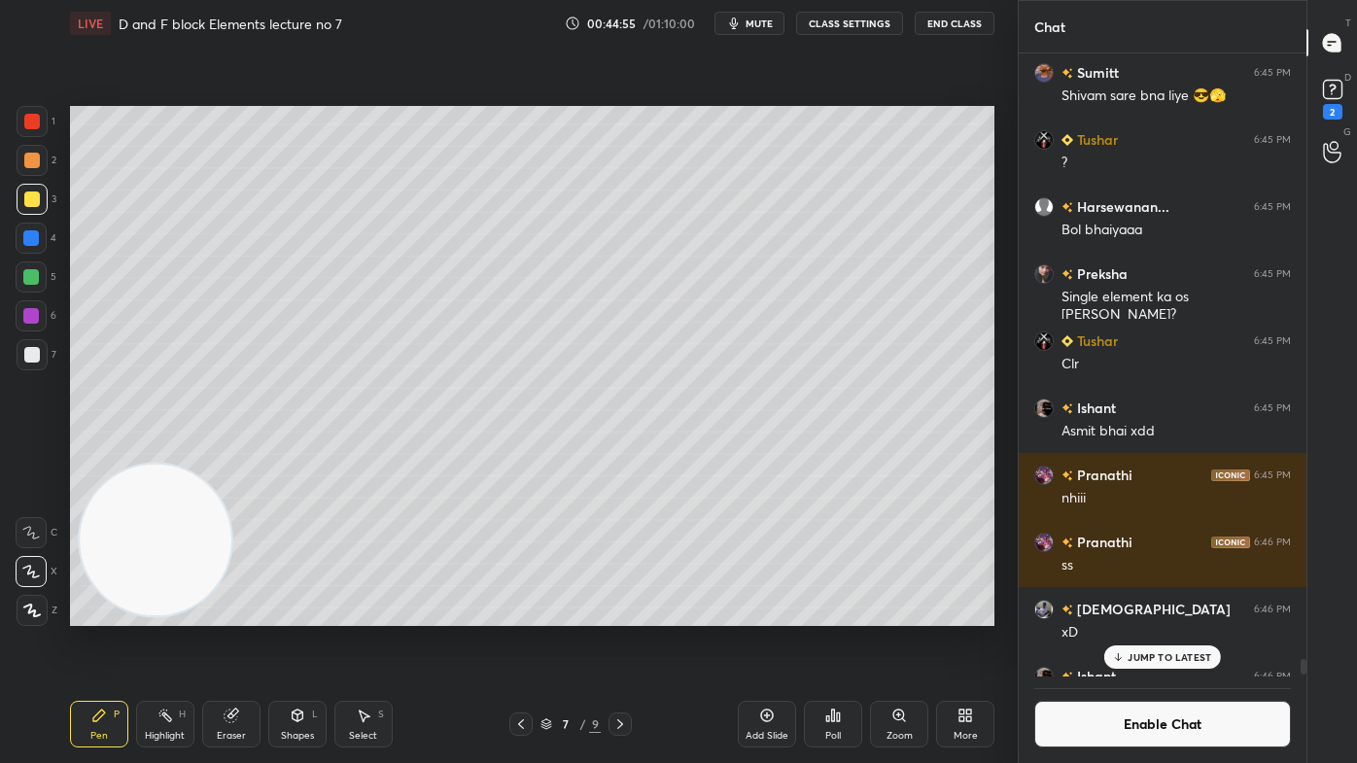
click at [1175, 613] on p "JUMP TO LATEST" at bounding box center [1169, 657] width 84 height 12
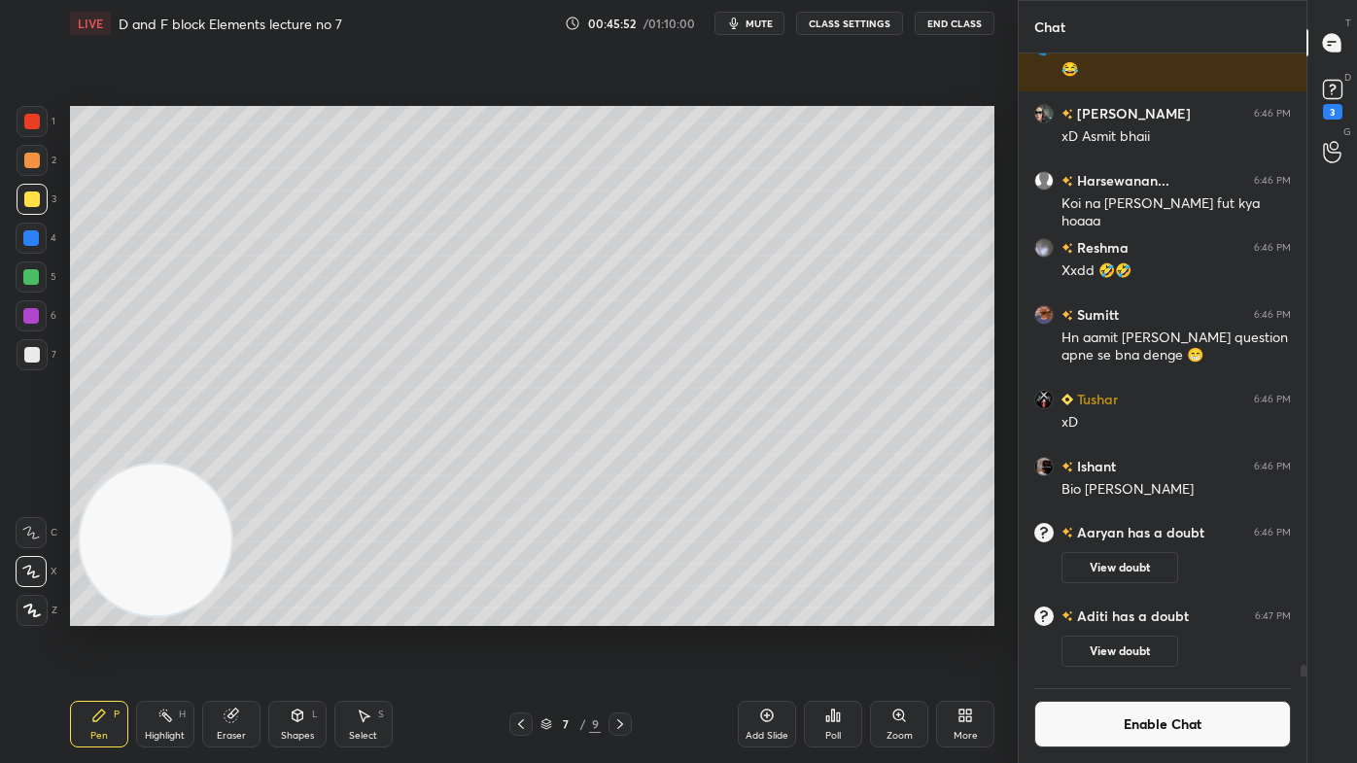
click at [1121, 613] on button "Enable Chat" at bounding box center [1162, 724] width 257 height 47
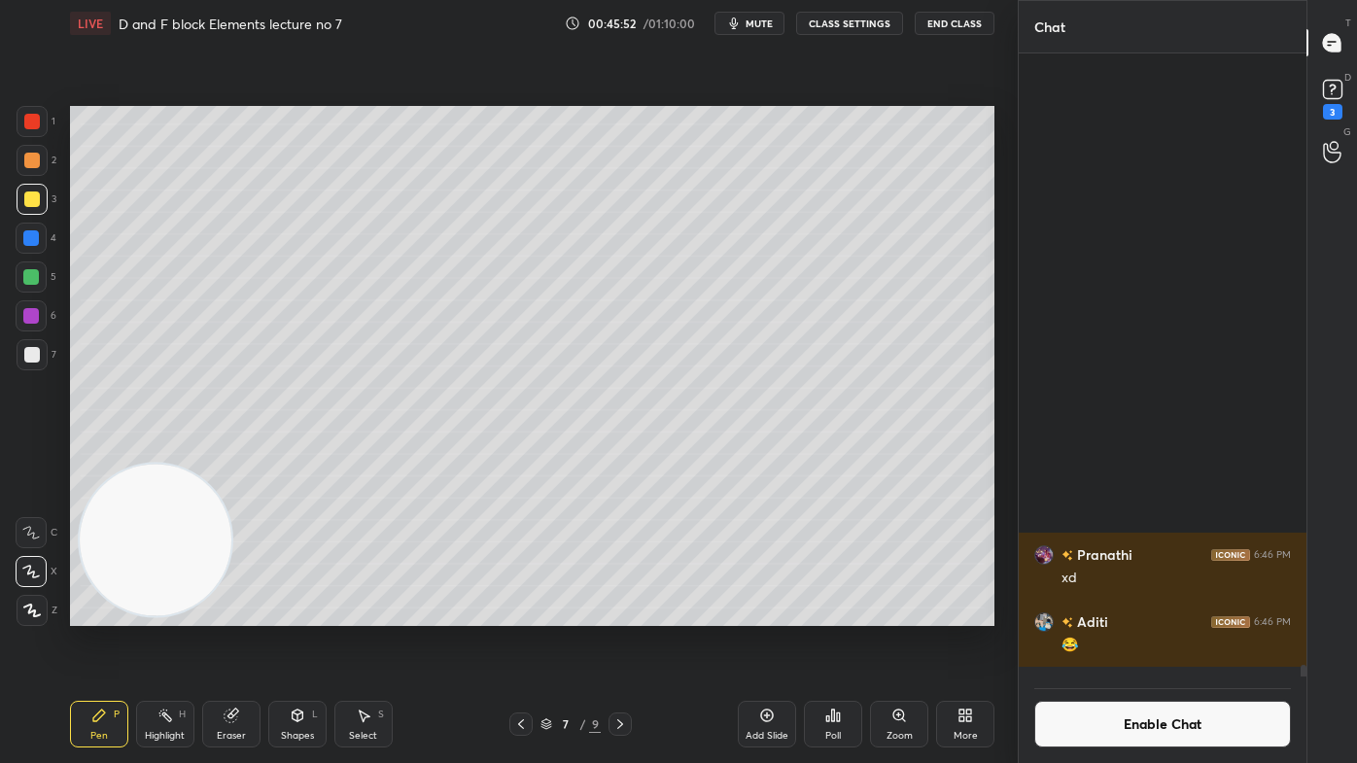
scroll to position [658, 282]
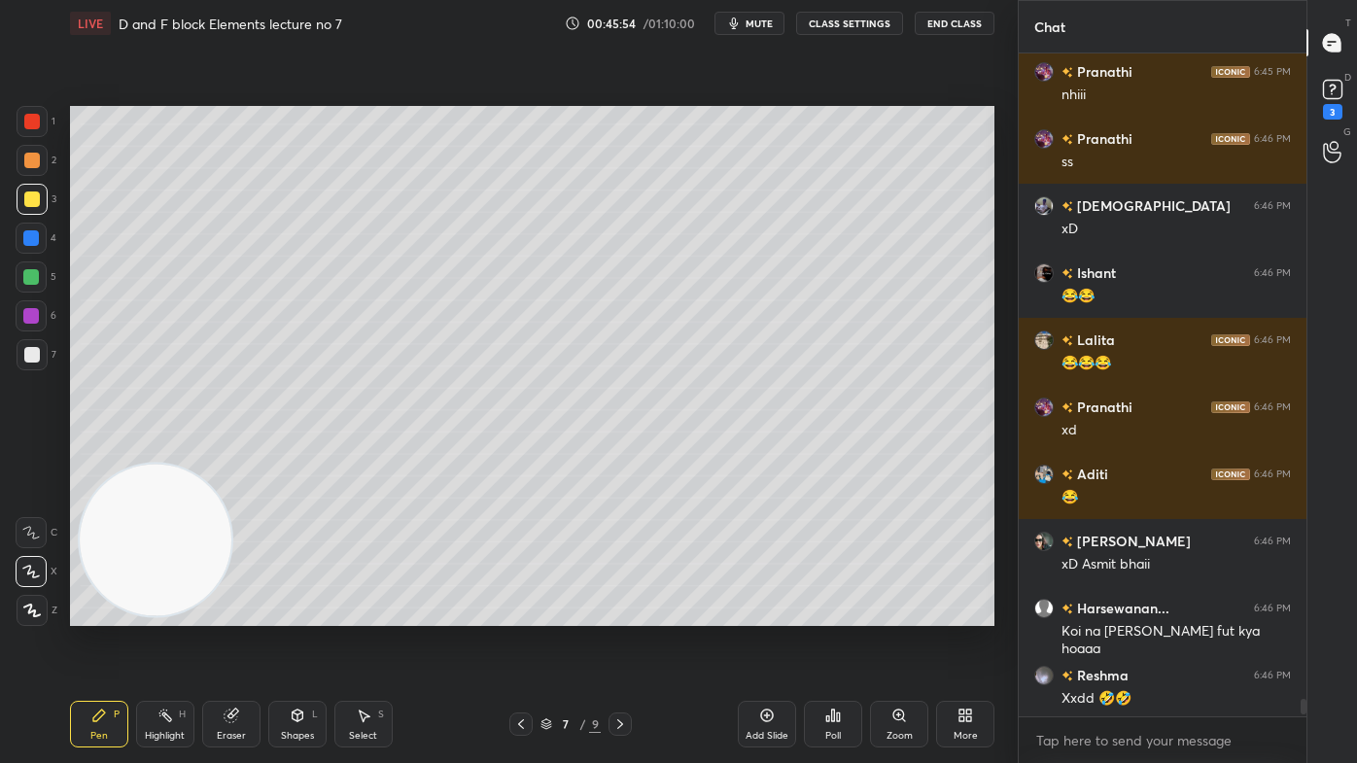
drag, startPoint x: 1330, startPoint y: 126, endPoint x: 1341, endPoint y: 109, distance: 20.5
click at [1330, 124] on div "G Raise Hand (G)" at bounding box center [1332, 151] width 50 height 54
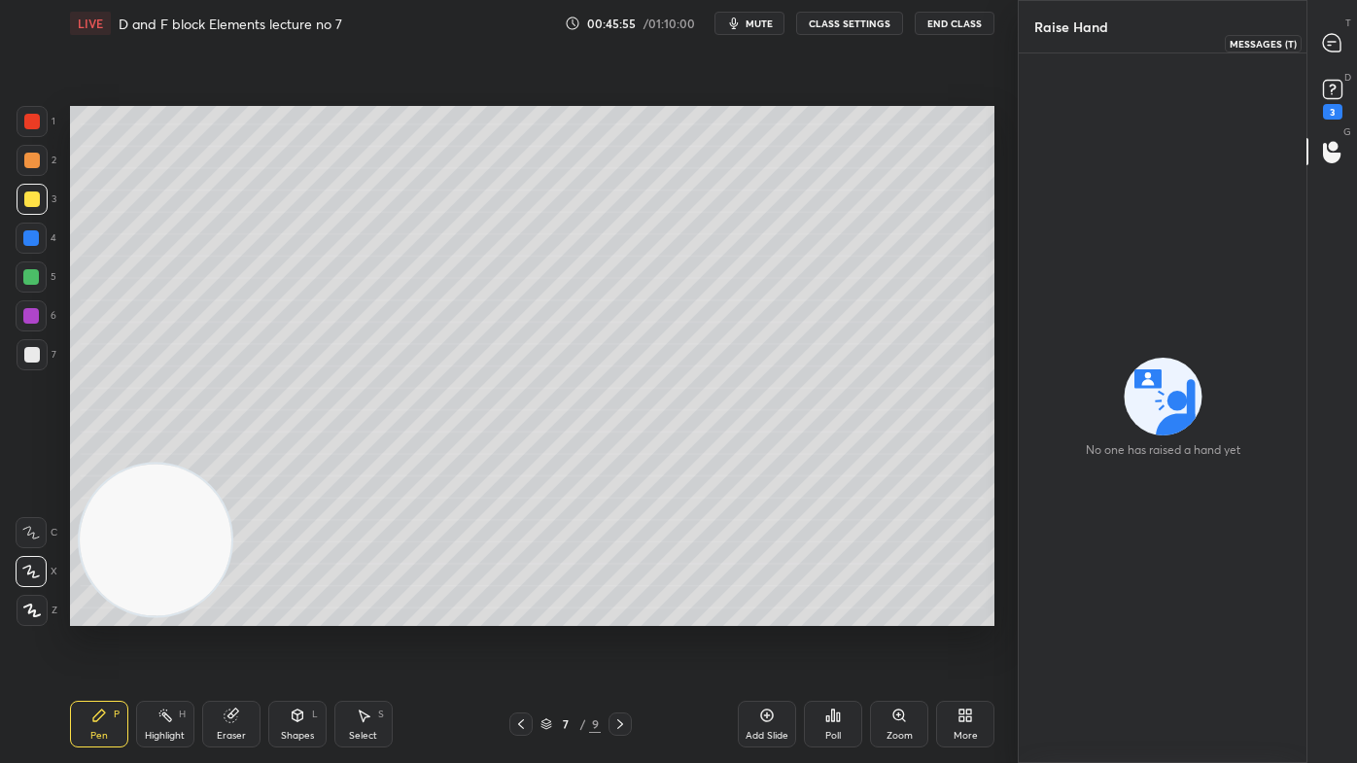
click at [1330, 47] on icon at bounding box center [1331, 42] width 17 height 17
type textarea "x"
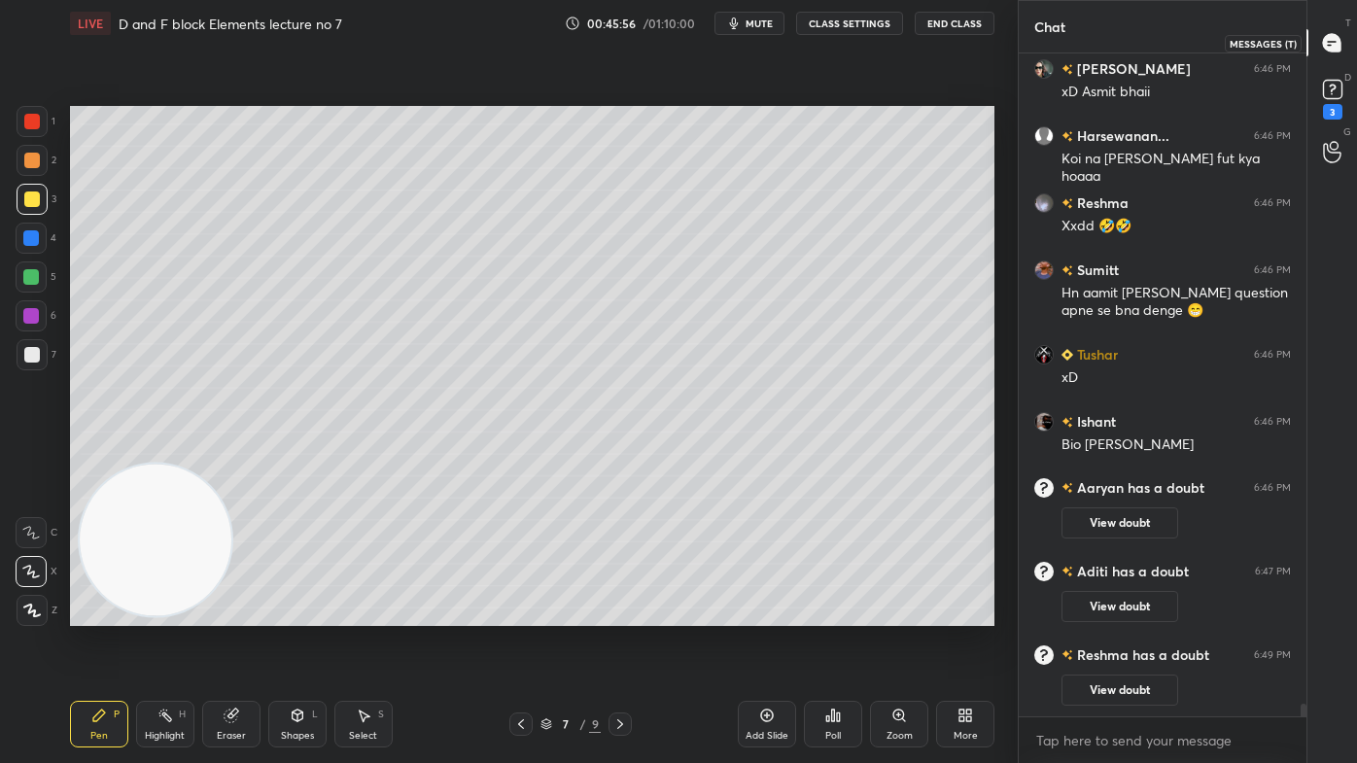
click at [1325, 43] on icon at bounding box center [1332, 43] width 20 height 20
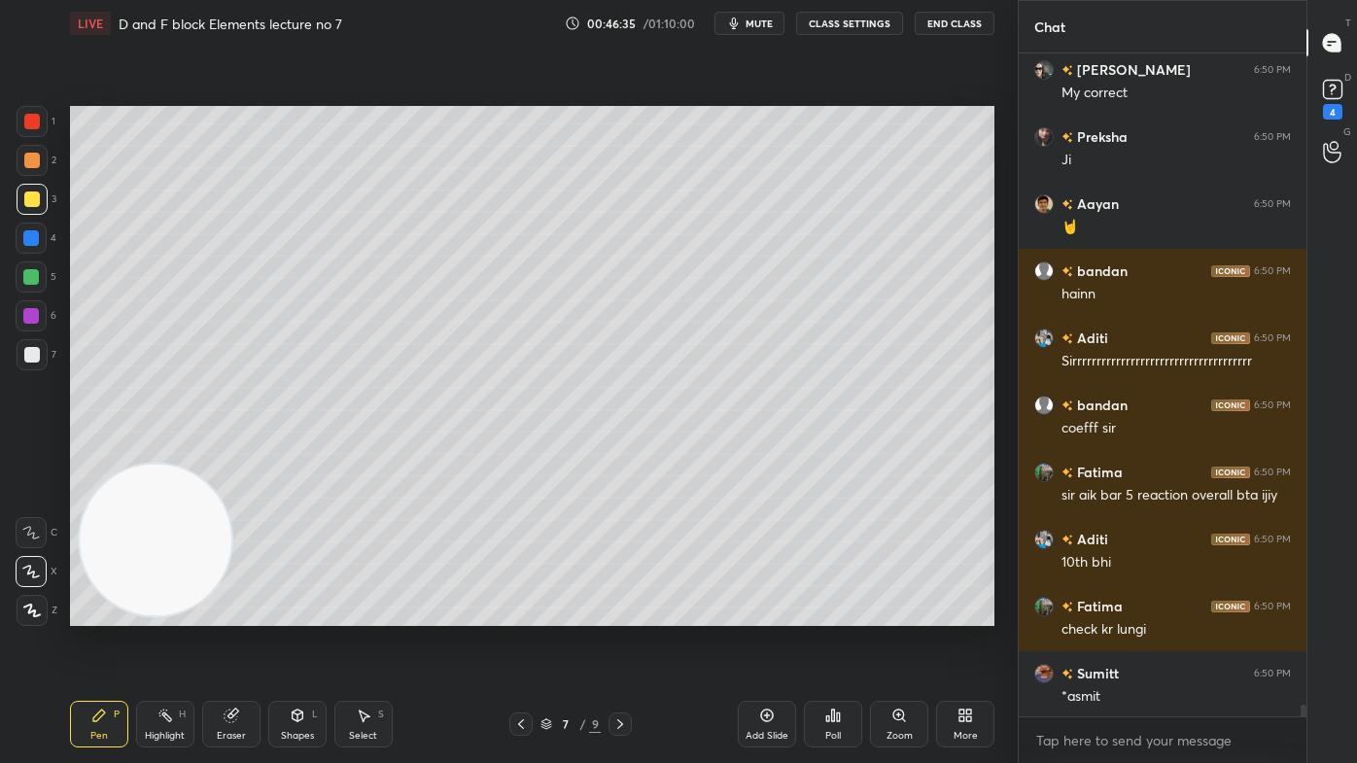
scroll to position [36005, 0]
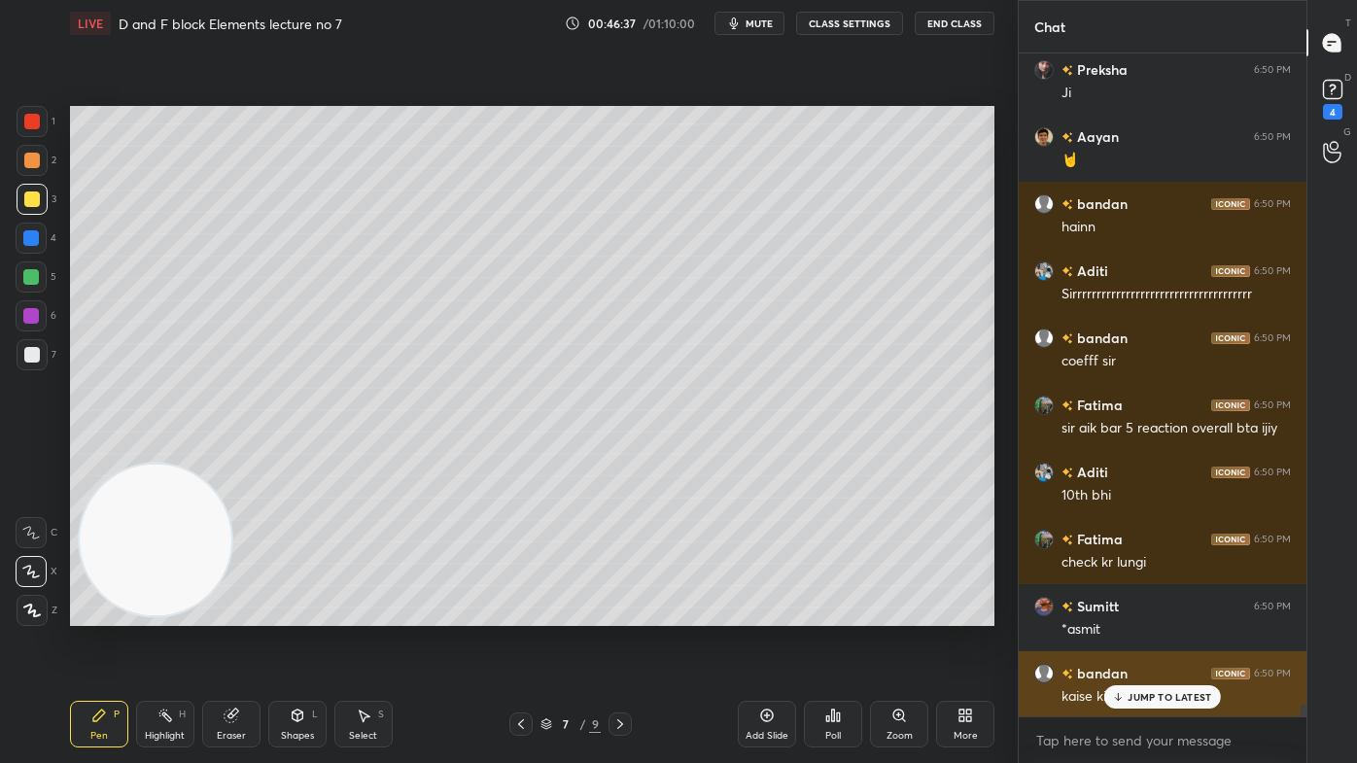
click at [1133, 613] on p "JUMP TO LATEST" at bounding box center [1169, 697] width 84 height 12
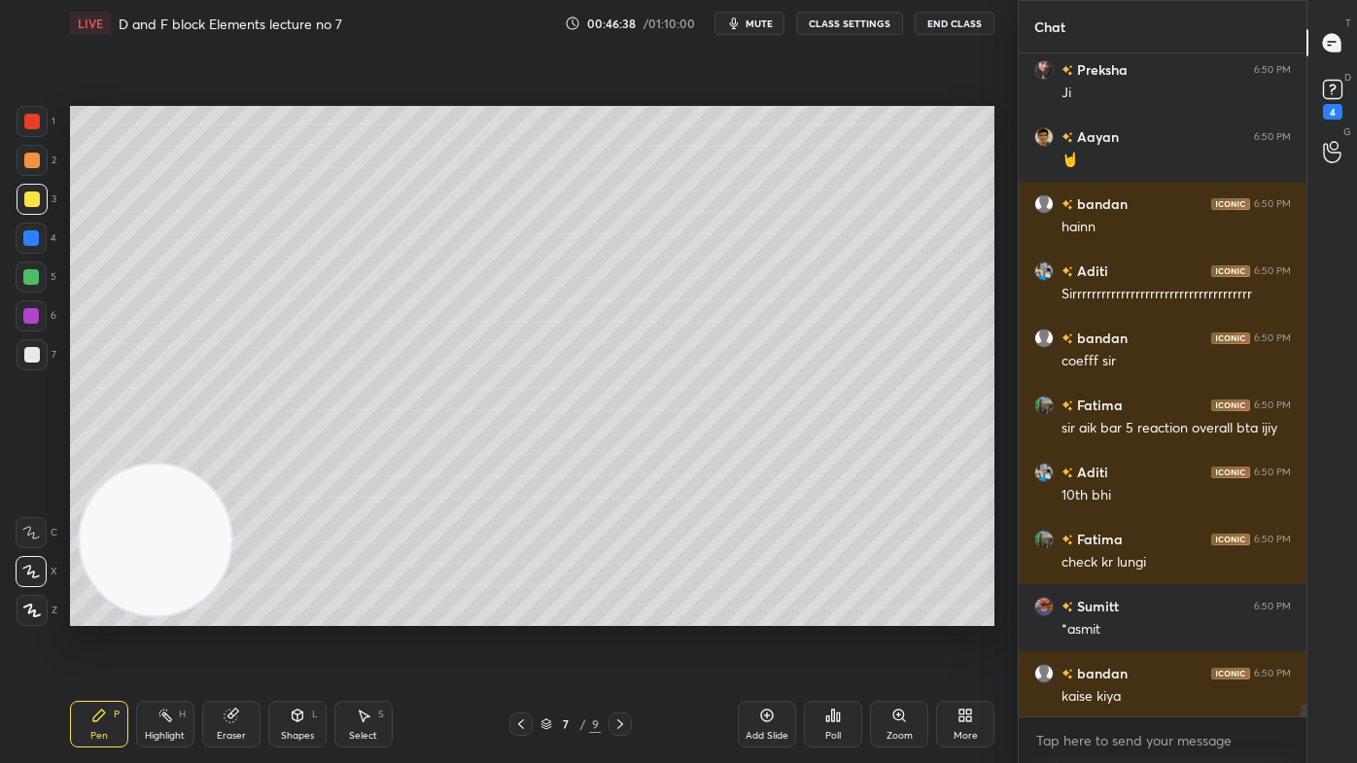
click at [31, 288] on div at bounding box center [31, 276] width 31 height 31
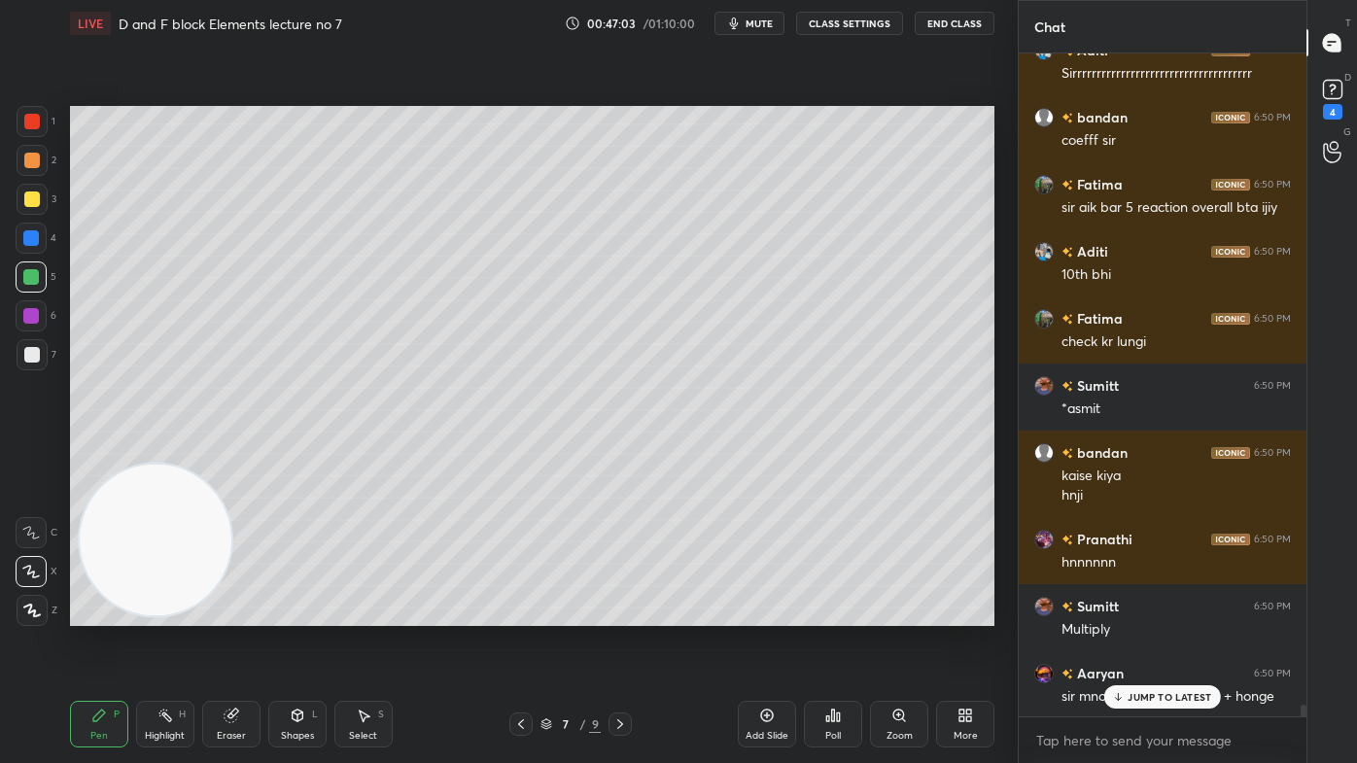
scroll to position [36293, 0]
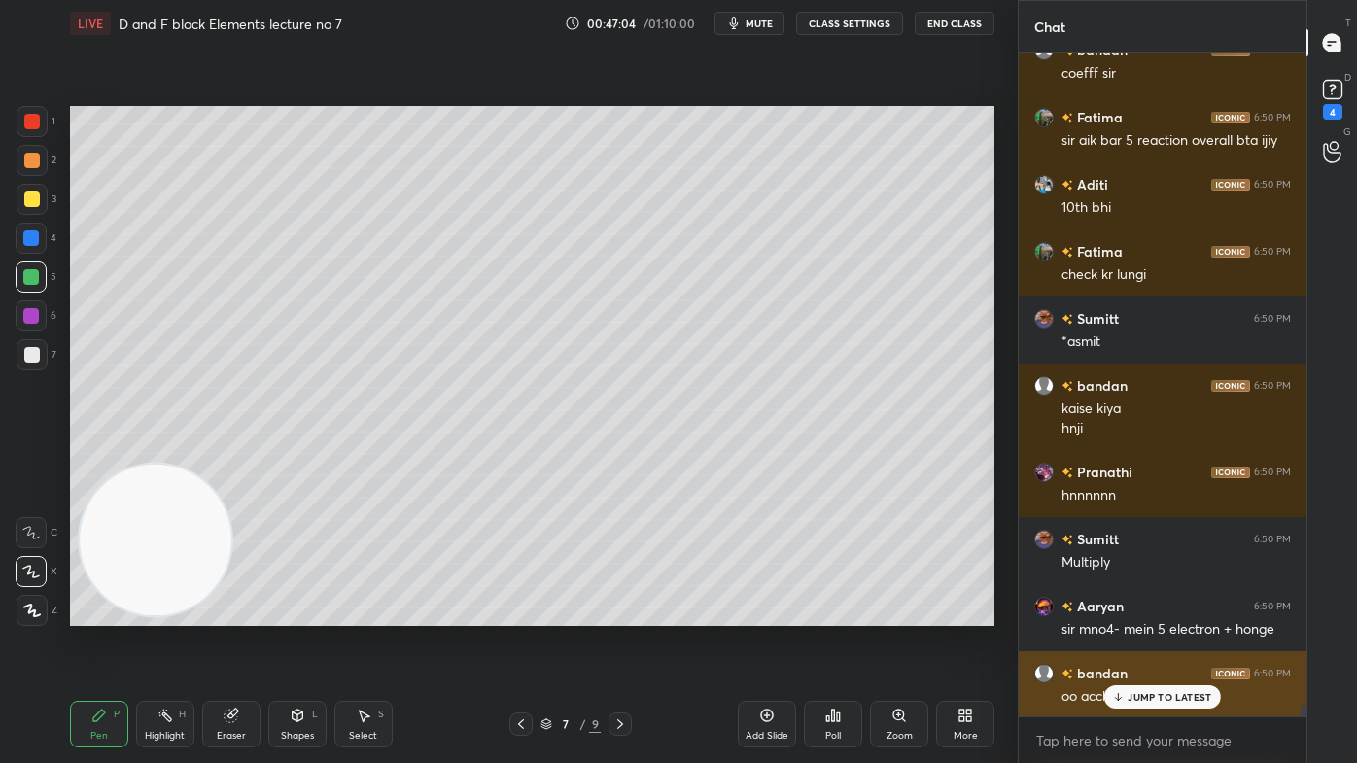
click at [1163, 613] on p "JUMP TO LATEST" at bounding box center [1169, 697] width 84 height 12
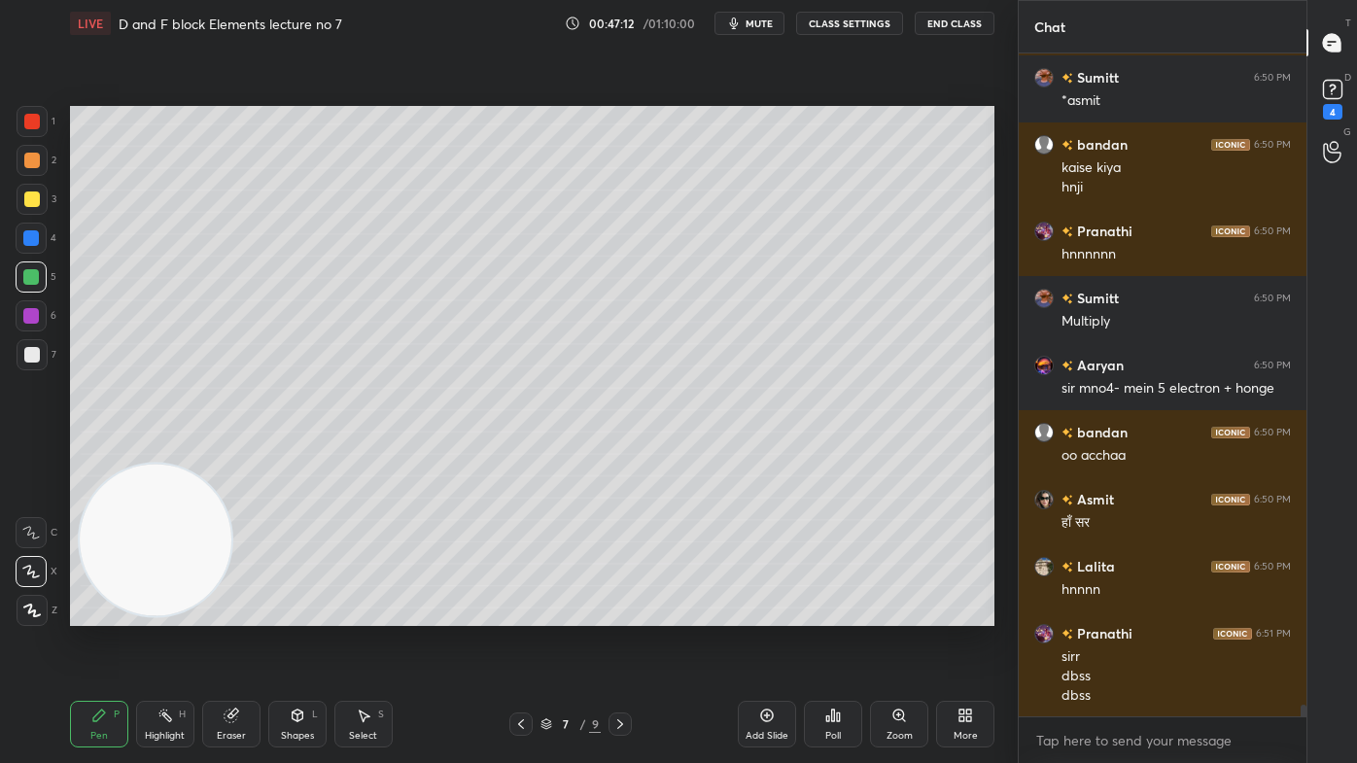
scroll to position [36601, 0]
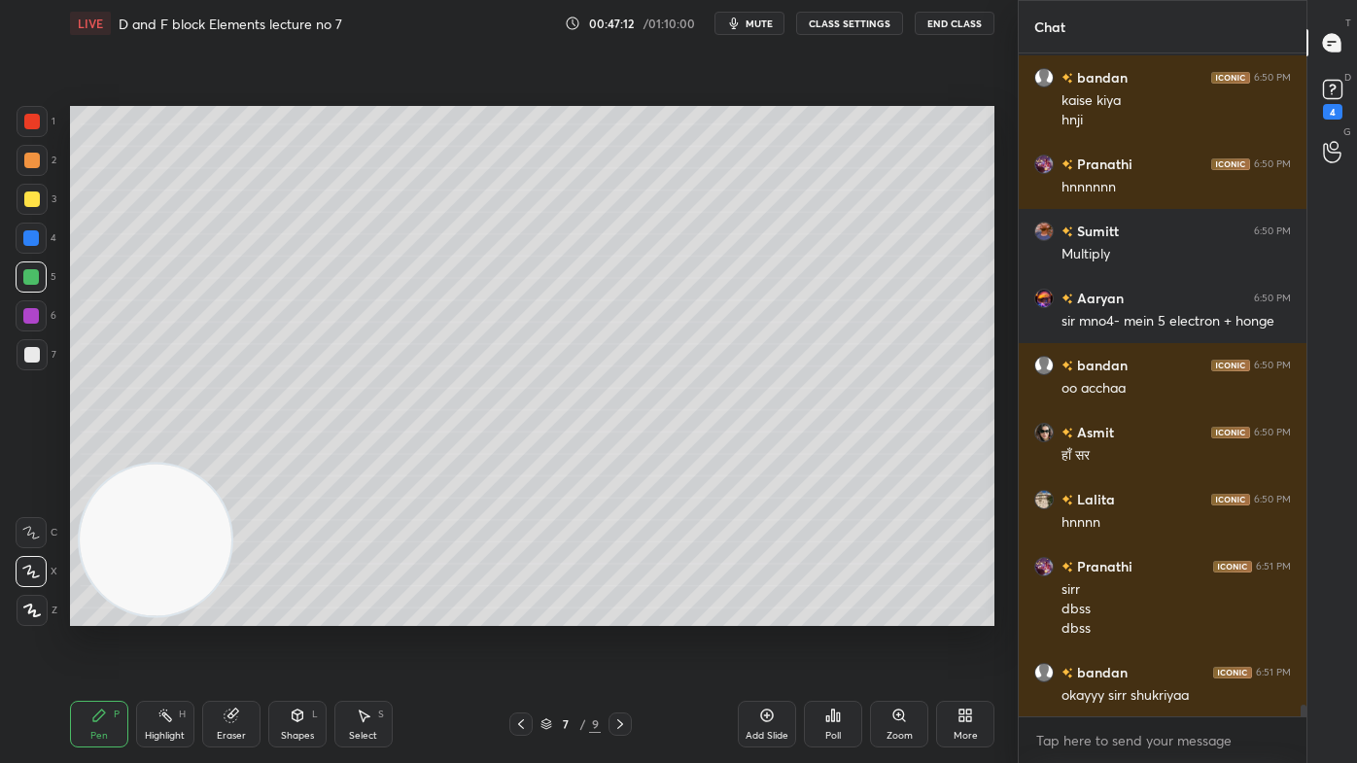
click at [832, 23] on button "CLASS SETTINGS" at bounding box center [849, 23] width 107 height 23
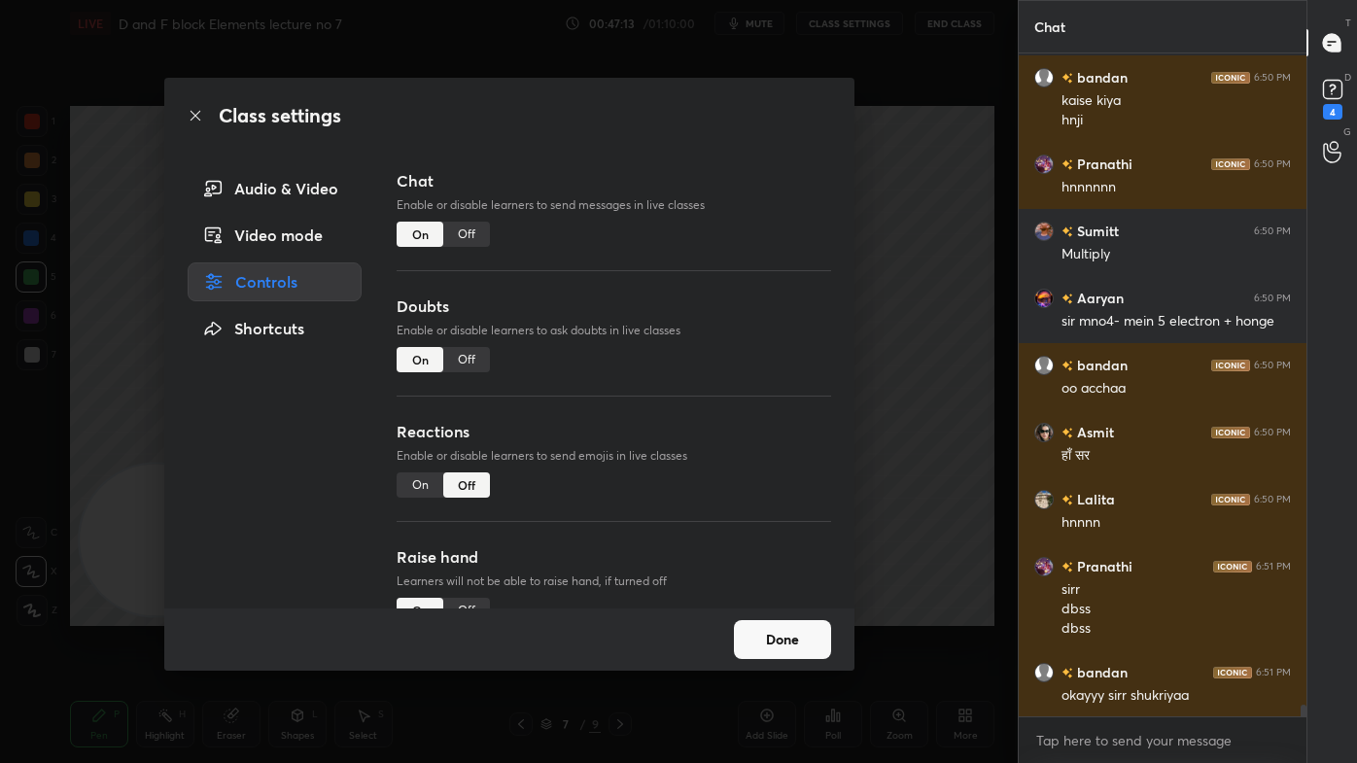
click at [465, 236] on div "Off" at bounding box center [466, 234] width 47 height 25
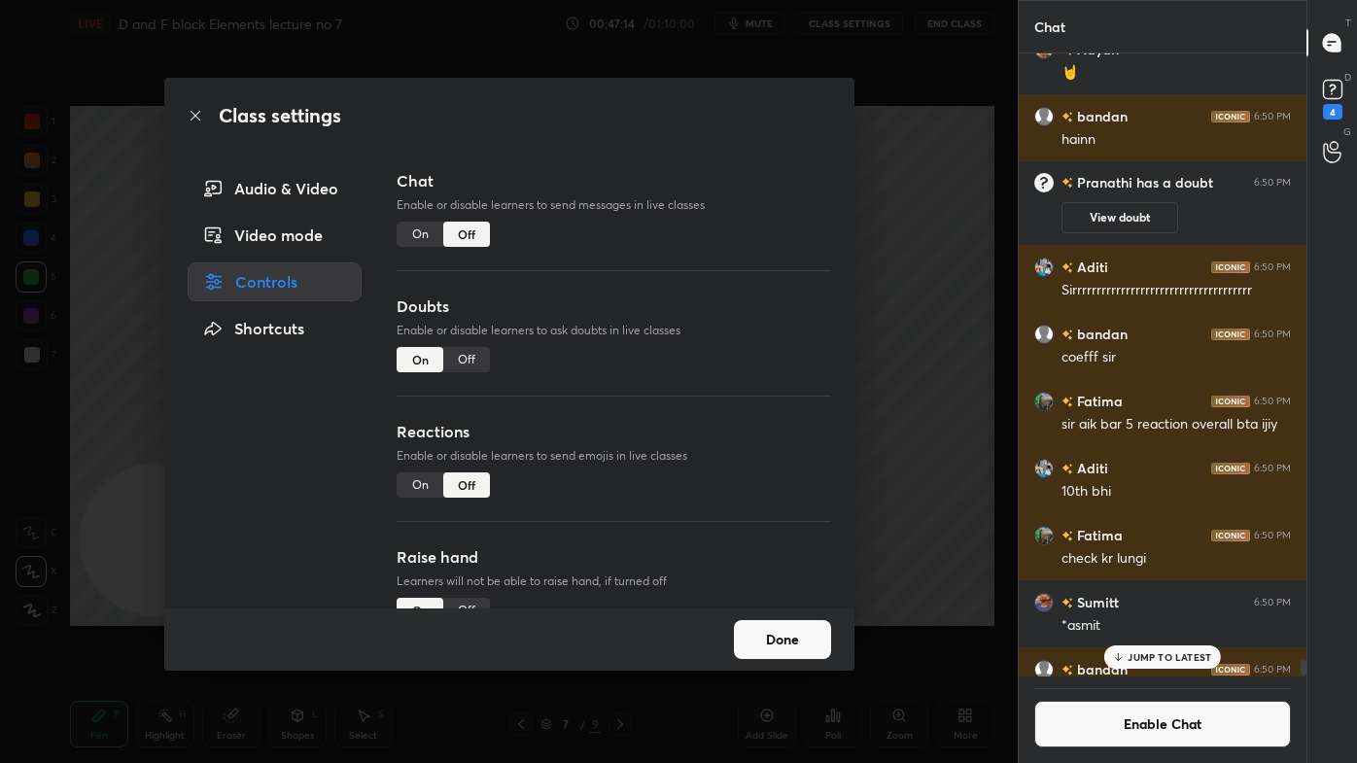
click at [917, 171] on div "Class settings Audio & Video Video mode Controls Shortcuts Chat Enable or disab…" at bounding box center [508, 381] width 1017 height 763
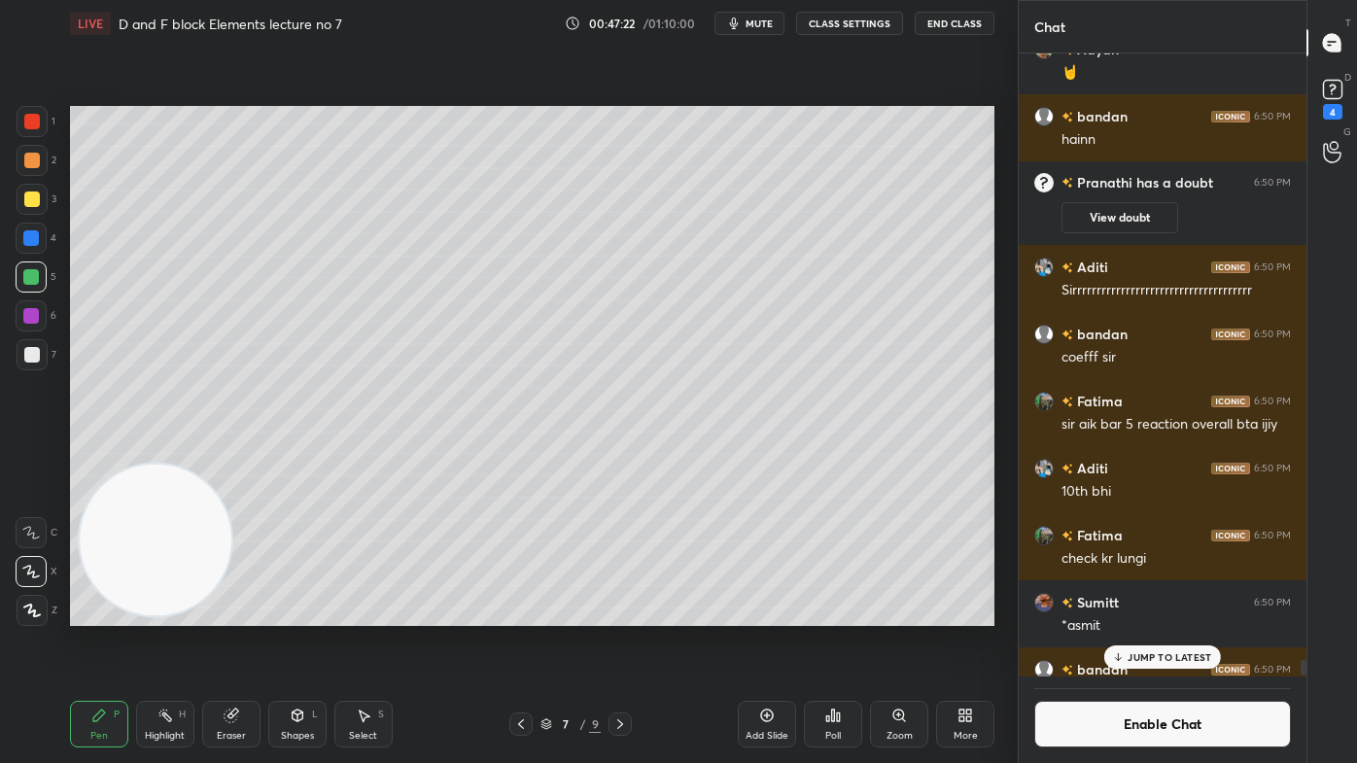
drag, startPoint x: 1150, startPoint y: 655, endPoint x: 1151, endPoint y: 668, distance: 12.7
click at [1151, 613] on p "JUMP TO LATEST" at bounding box center [1169, 657] width 84 height 12
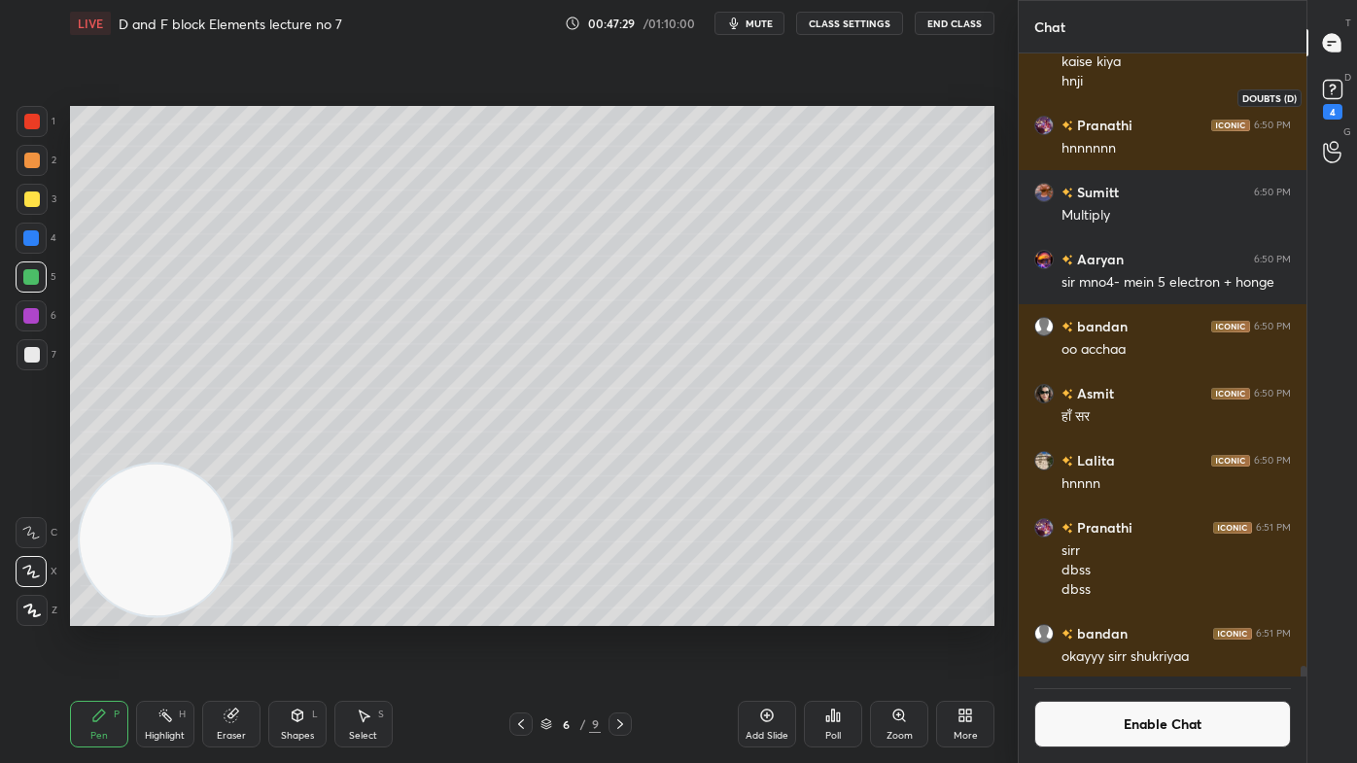
click at [1338, 111] on div "4" at bounding box center [1332, 112] width 19 height 16
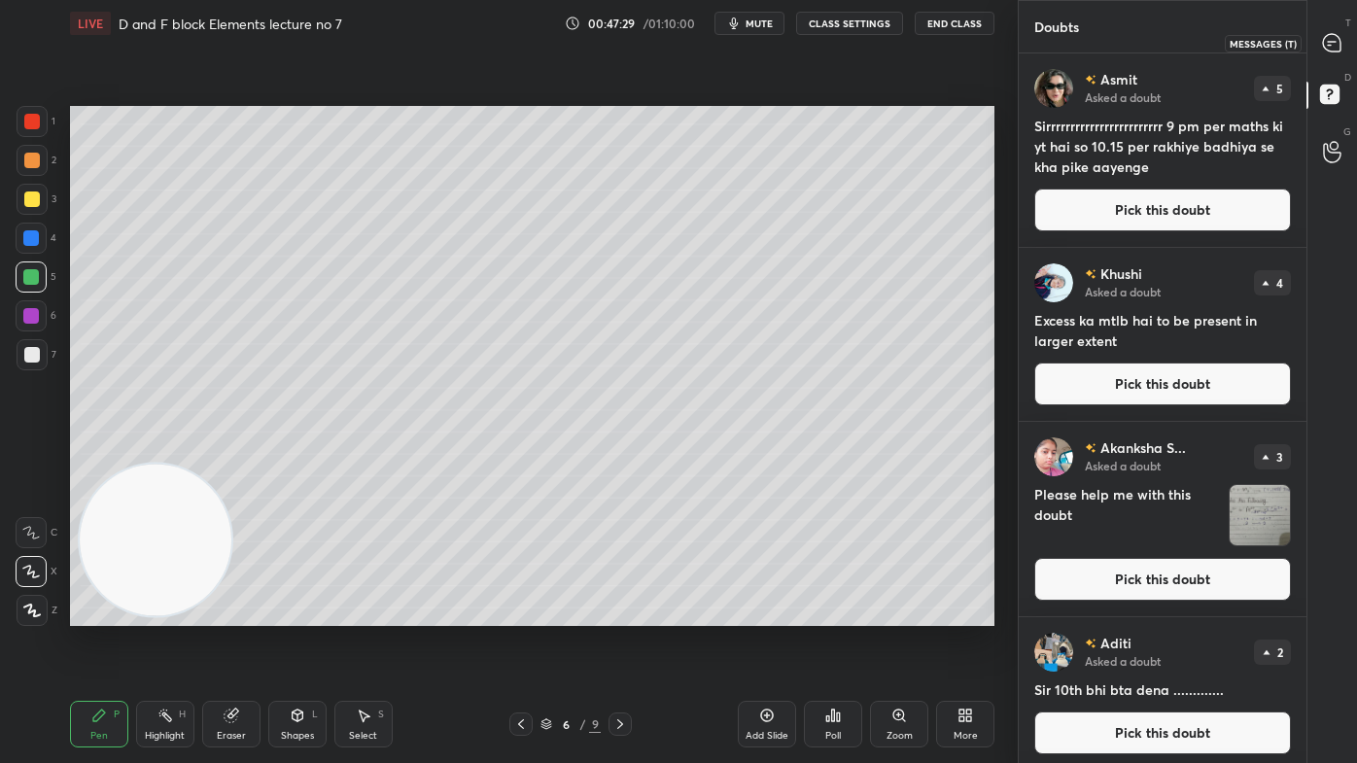
click at [1336, 41] on icon at bounding box center [1331, 42] width 17 height 17
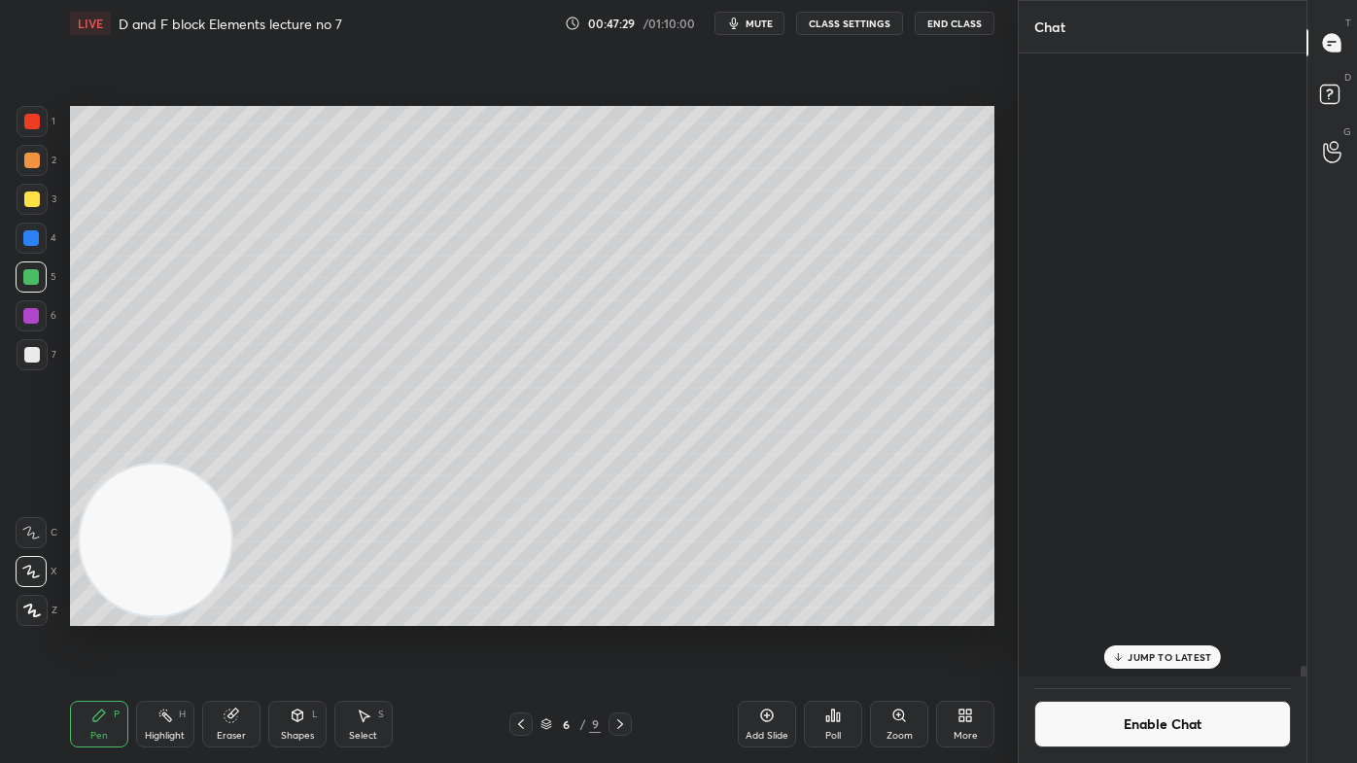
scroll to position [618, 282]
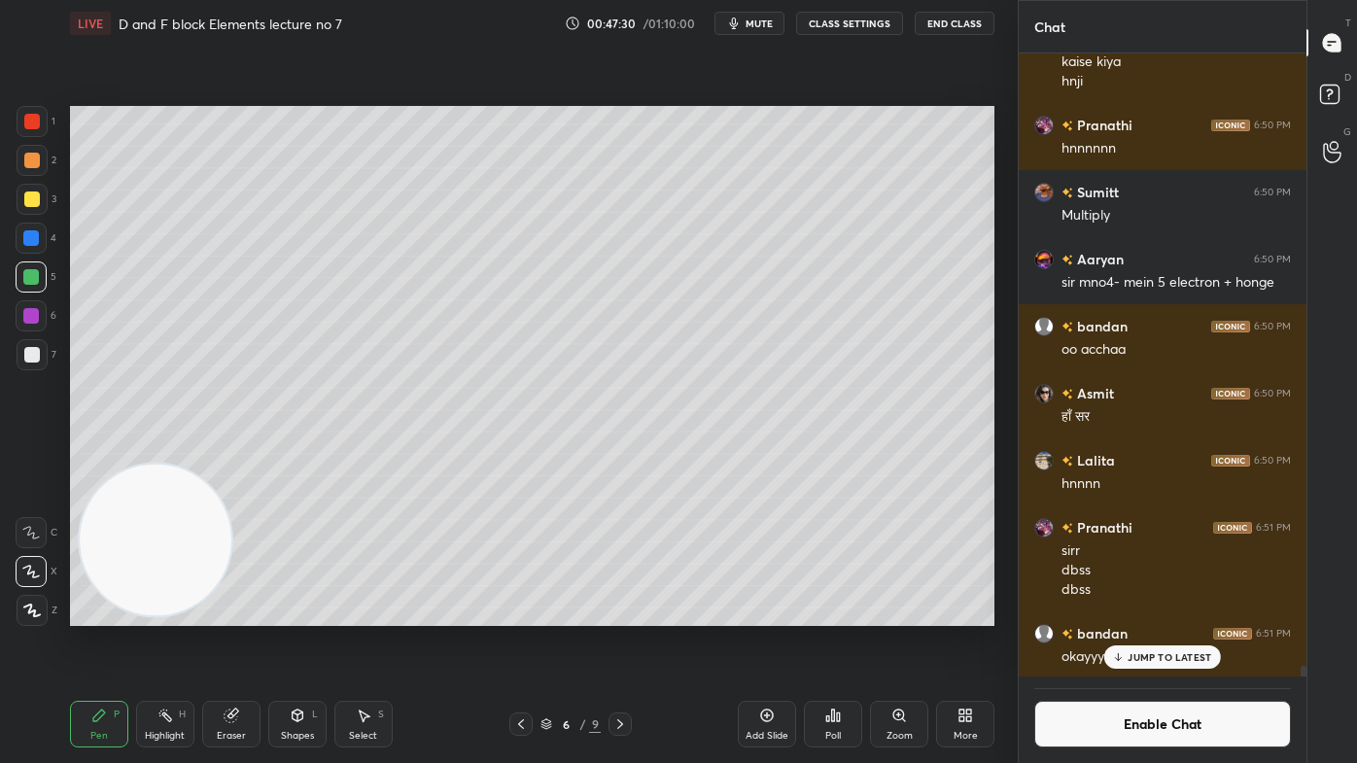
click at [1139, 613] on p "JUMP TO LATEST" at bounding box center [1169, 657] width 84 height 12
click at [1122, 613] on button "Enable Chat" at bounding box center [1162, 724] width 257 height 47
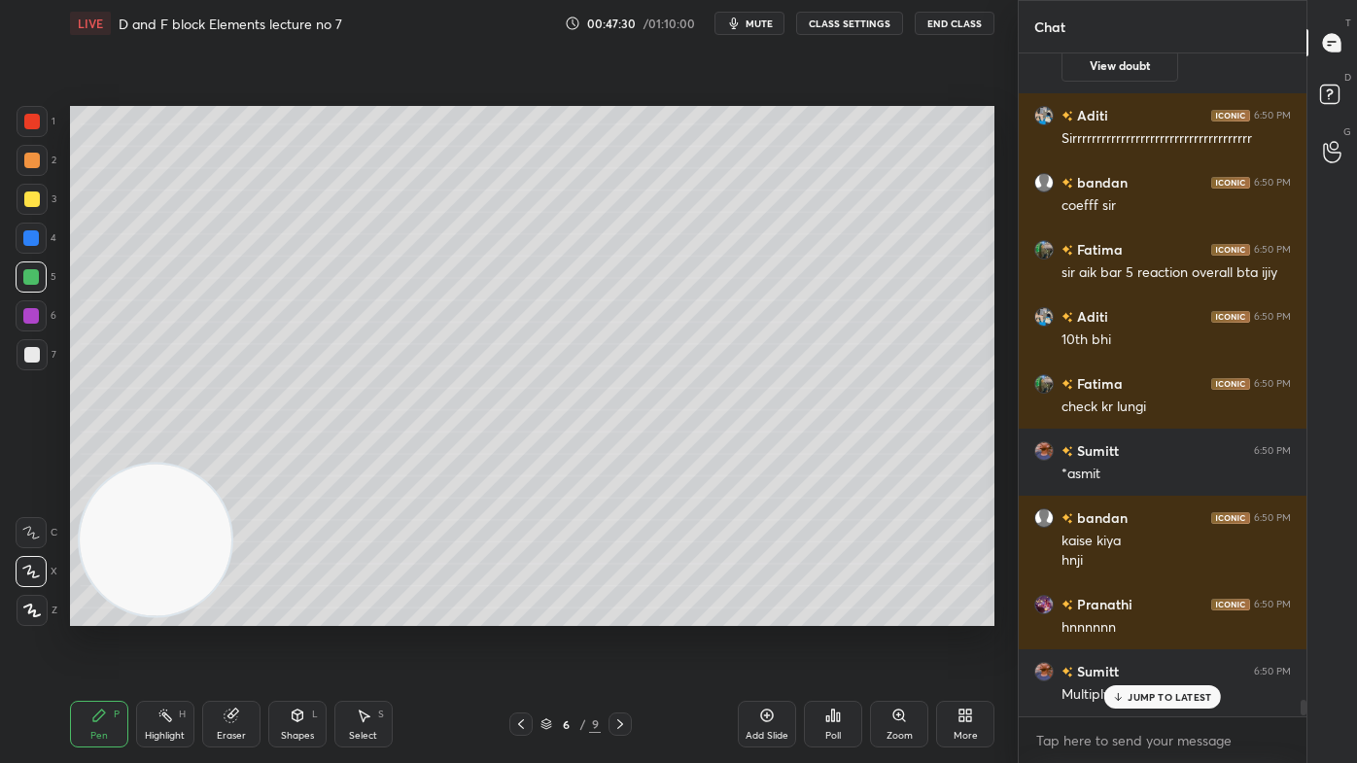
scroll to position [658, 282]
click at [1132, 613] on p "JUMP TO LATEST" at bounding box center [1169, 697] width 84 height 12
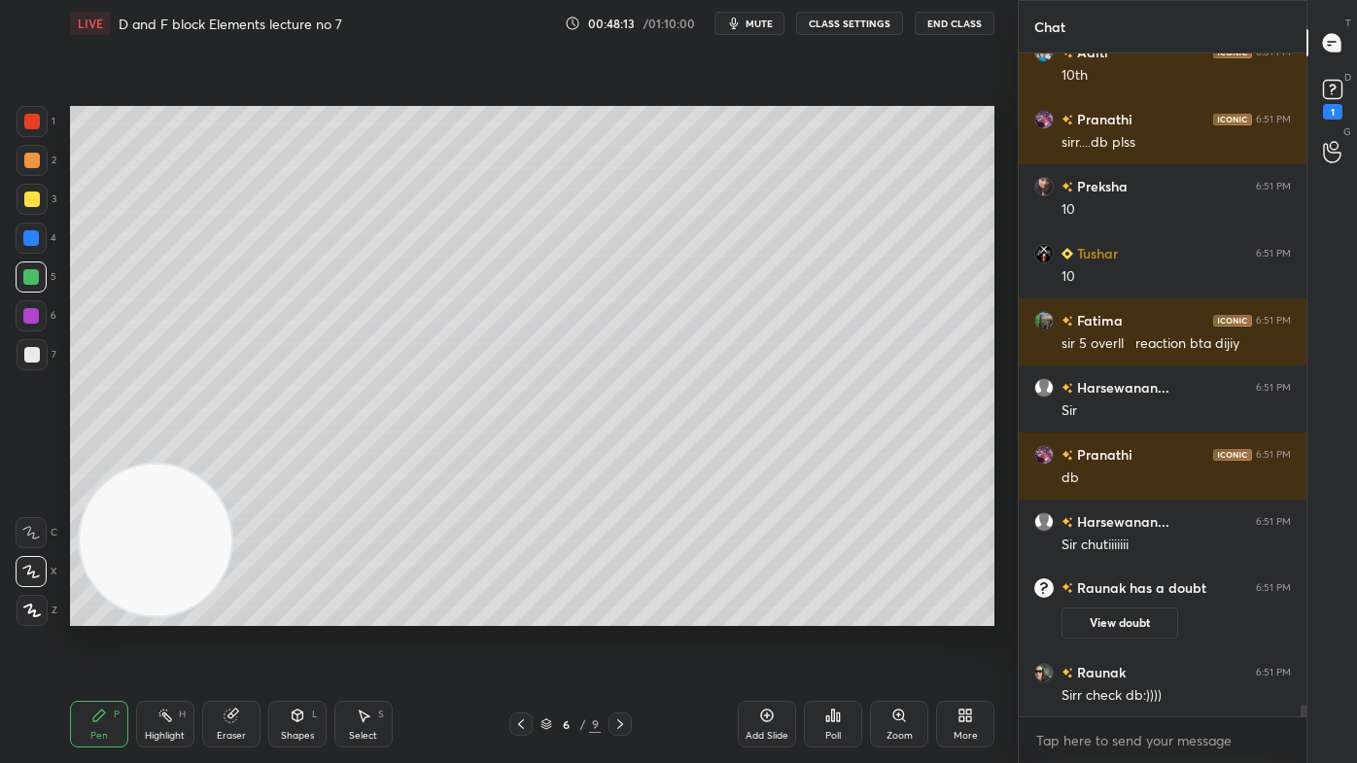
scroll to position [36086, 0]
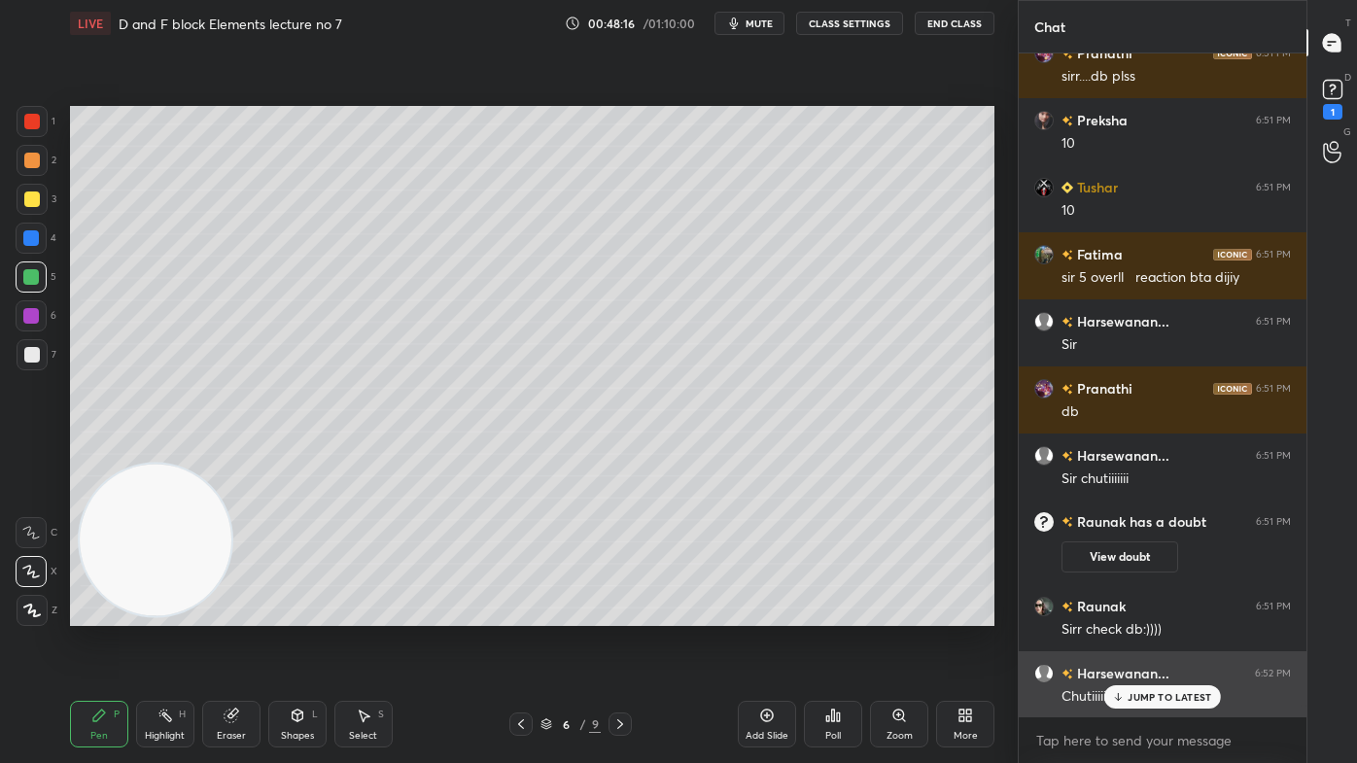
click at [1138, 613] on p "JUMP TO LATEST" at bounding box center [1169, 697] width 84 height 12
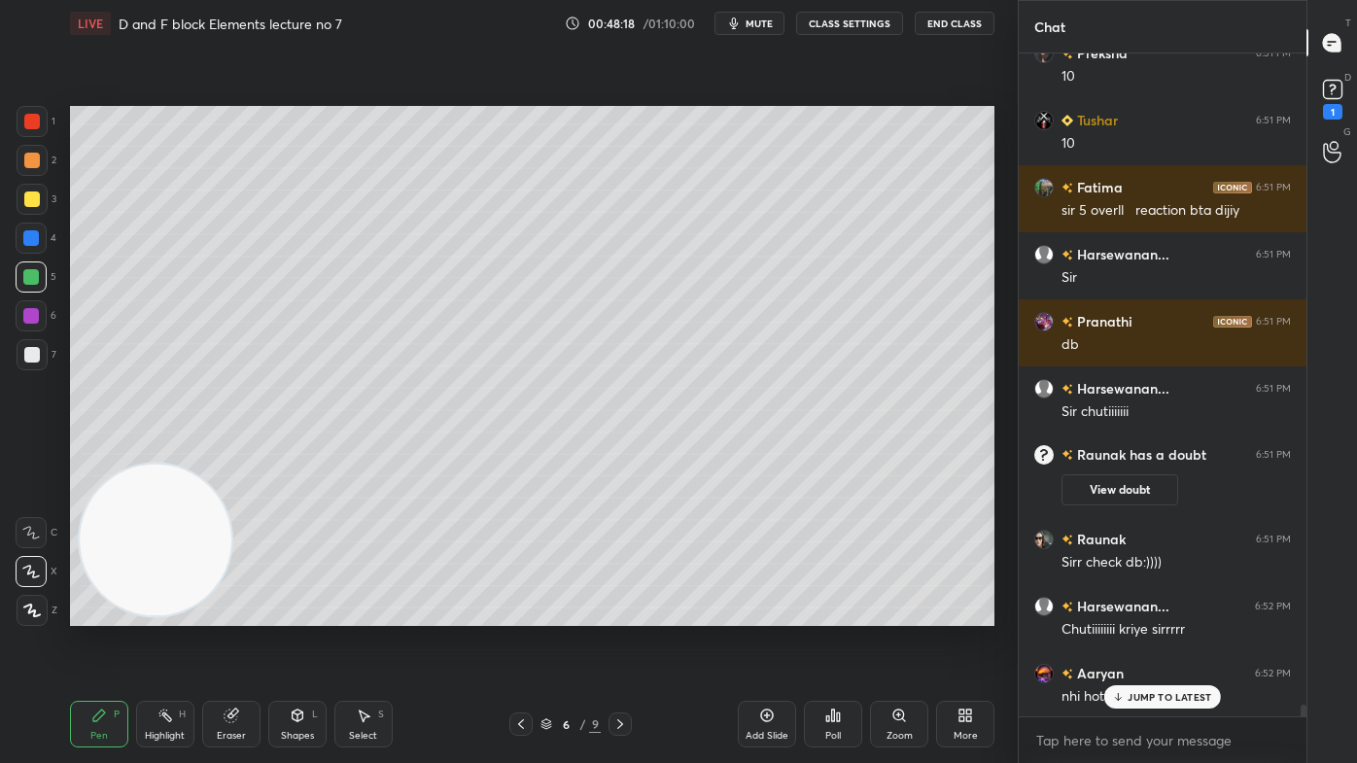
scroll to position [36220, 0]
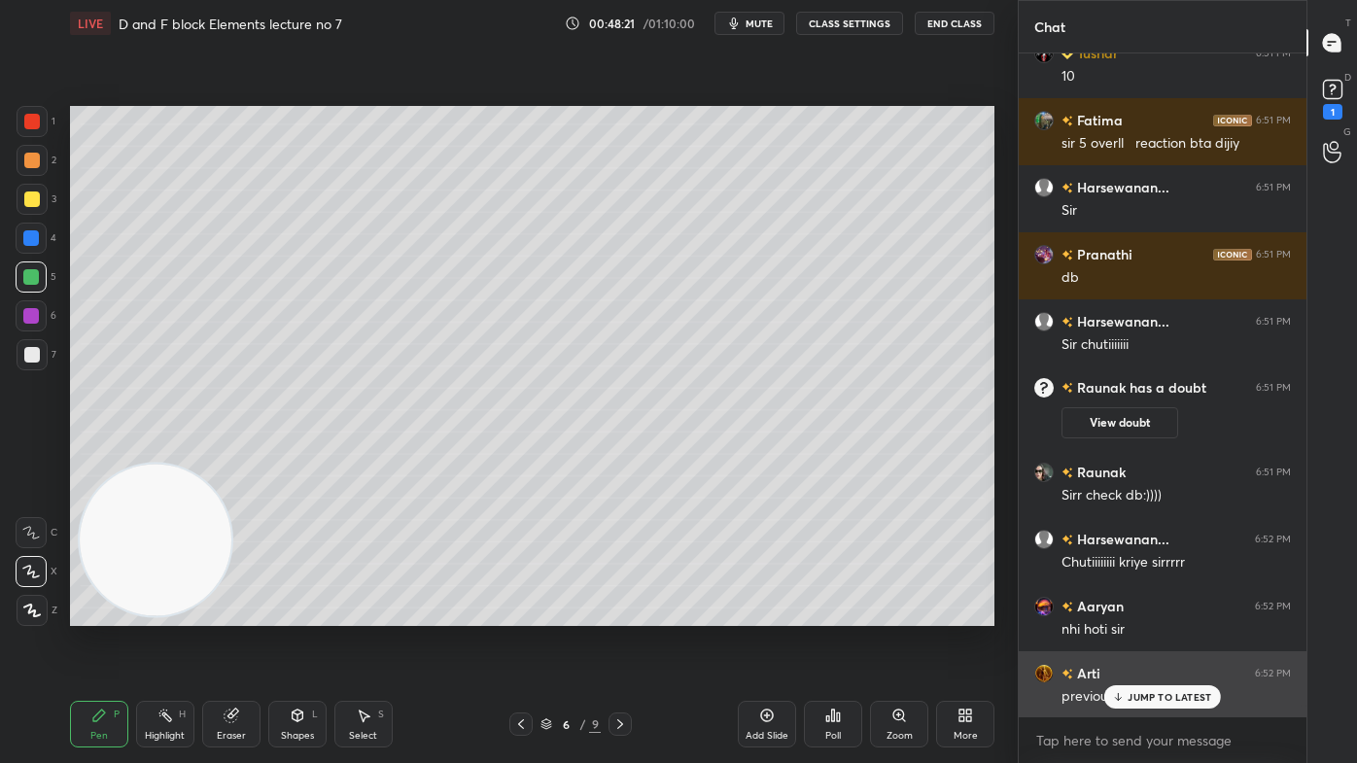
click at [1145, 613] on p "JUMP TO LATEST" at bounding box center [1169, 697] width 84 height 12
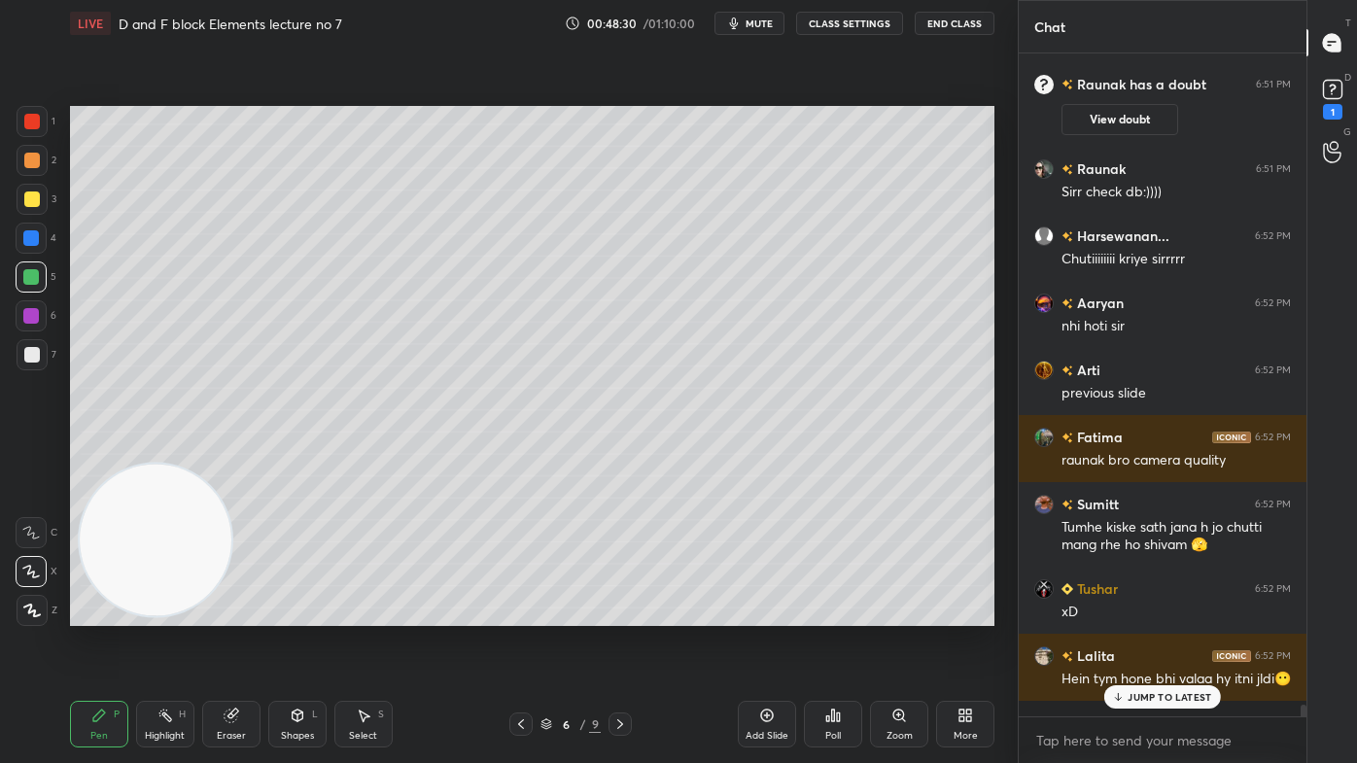
scroll to position [36560, 0]
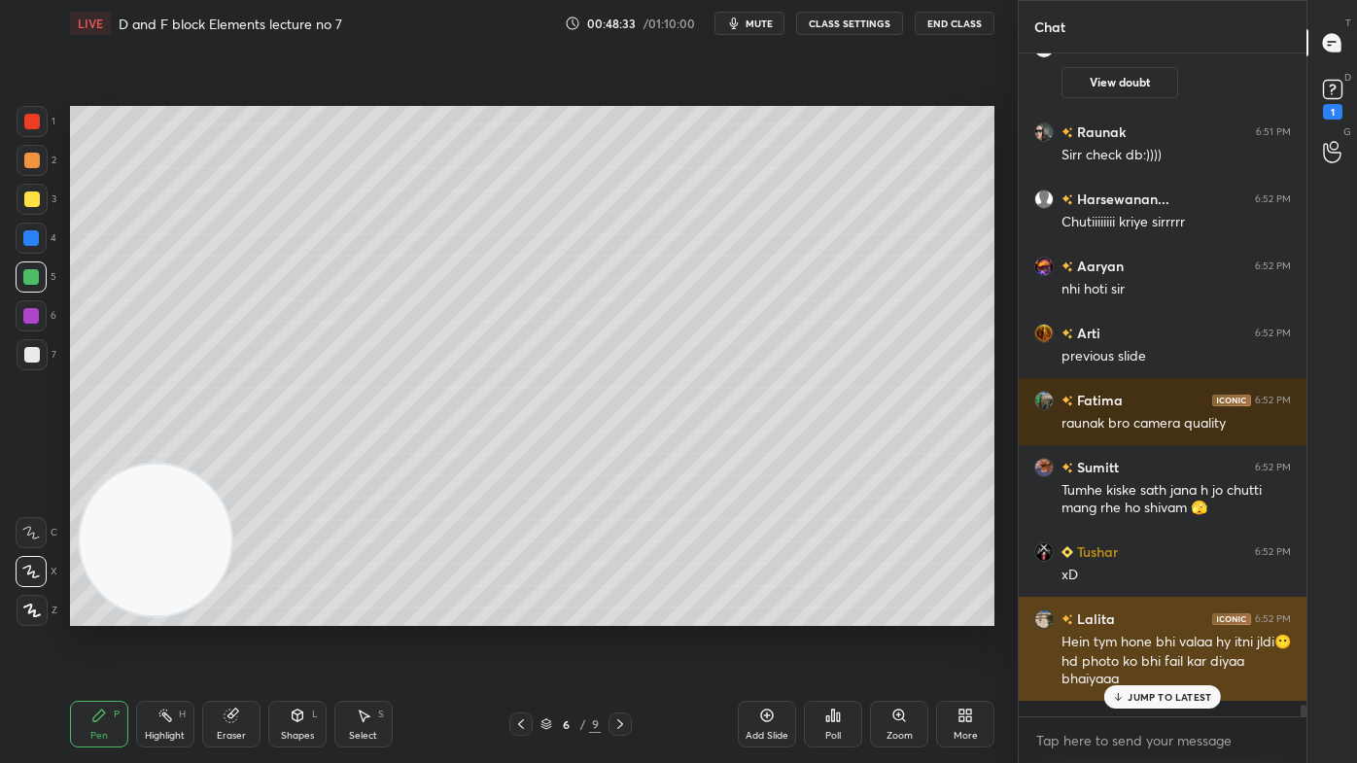
click at [1148, 613] on div "JUMP TO LATEST" at bounding box center [1162, 696] width 117 height 23
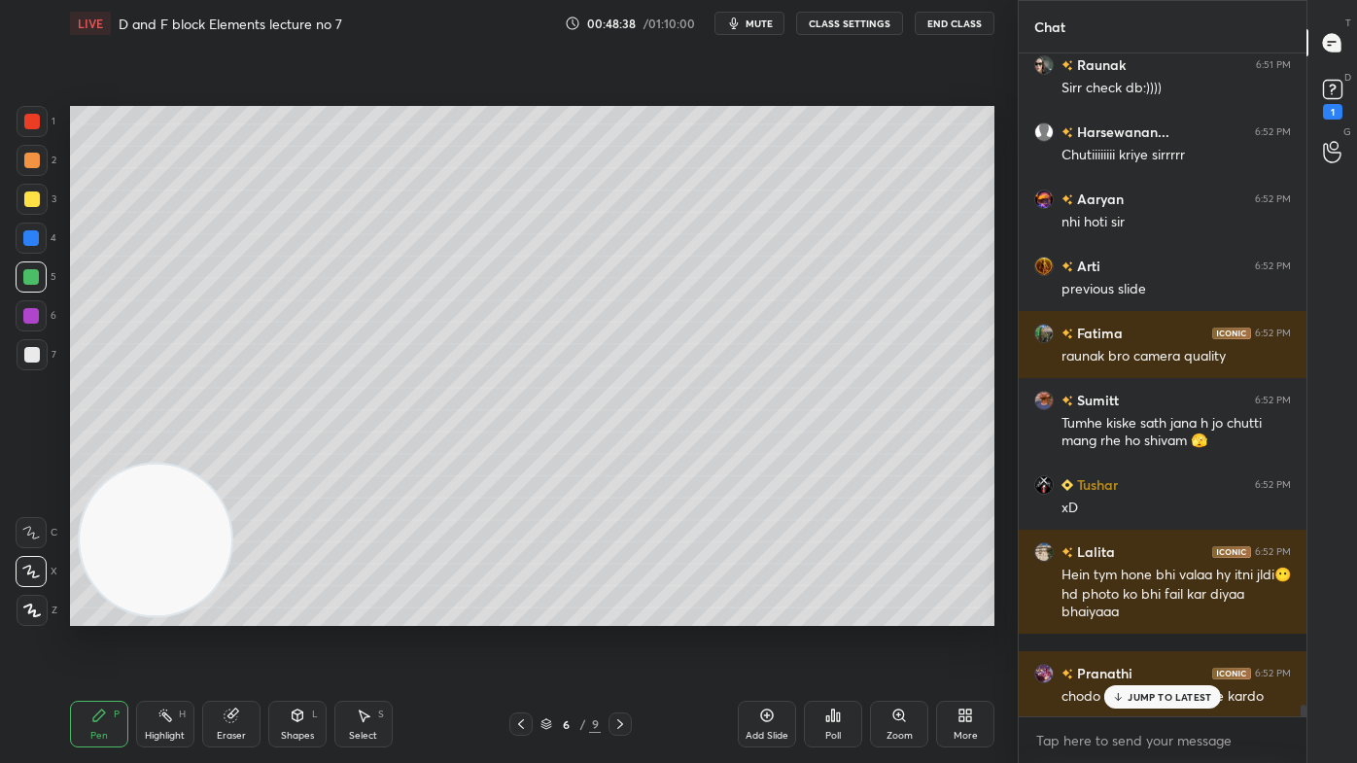
scroll to position [36694, 0]
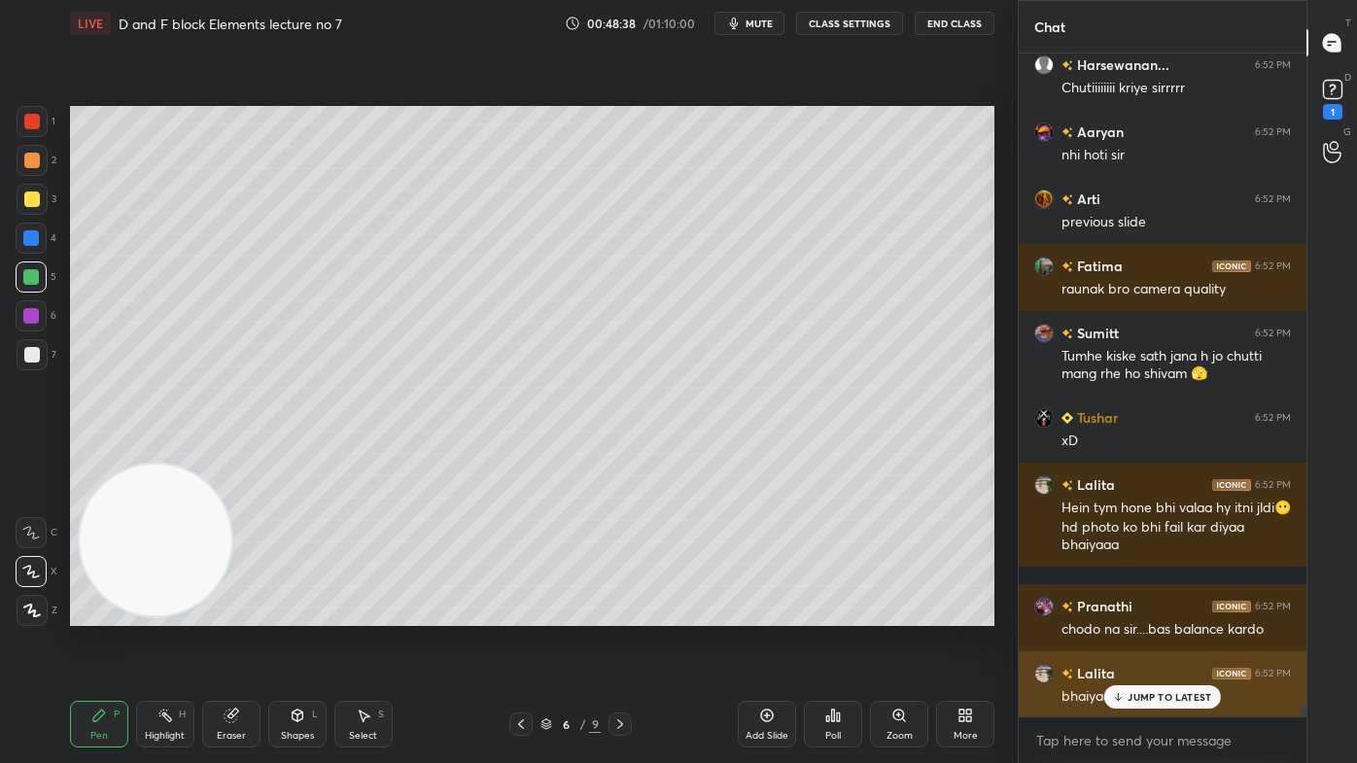
click at [1127, 613] on div "JUMP TO LATEST" at bounding box center [1162, 696] width 117 height 23
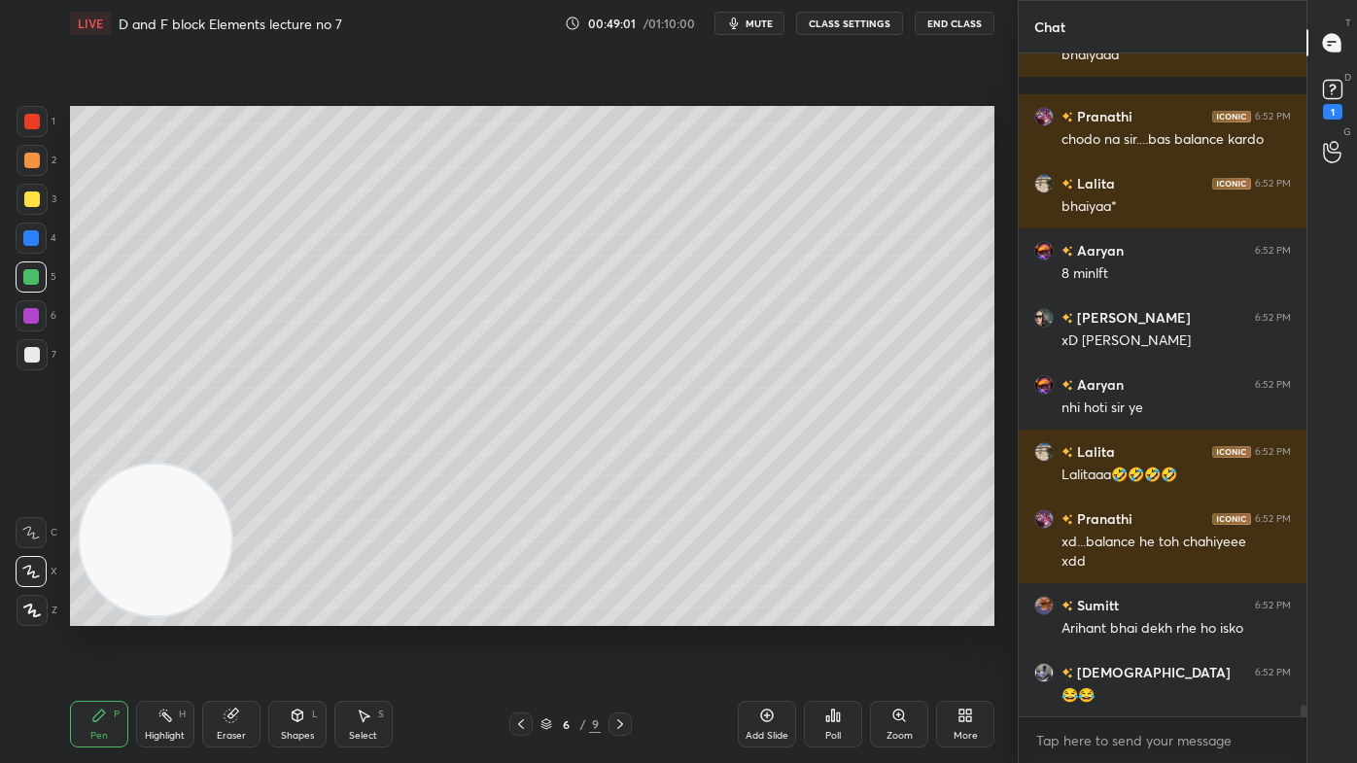
scroll to position [37251, 0]
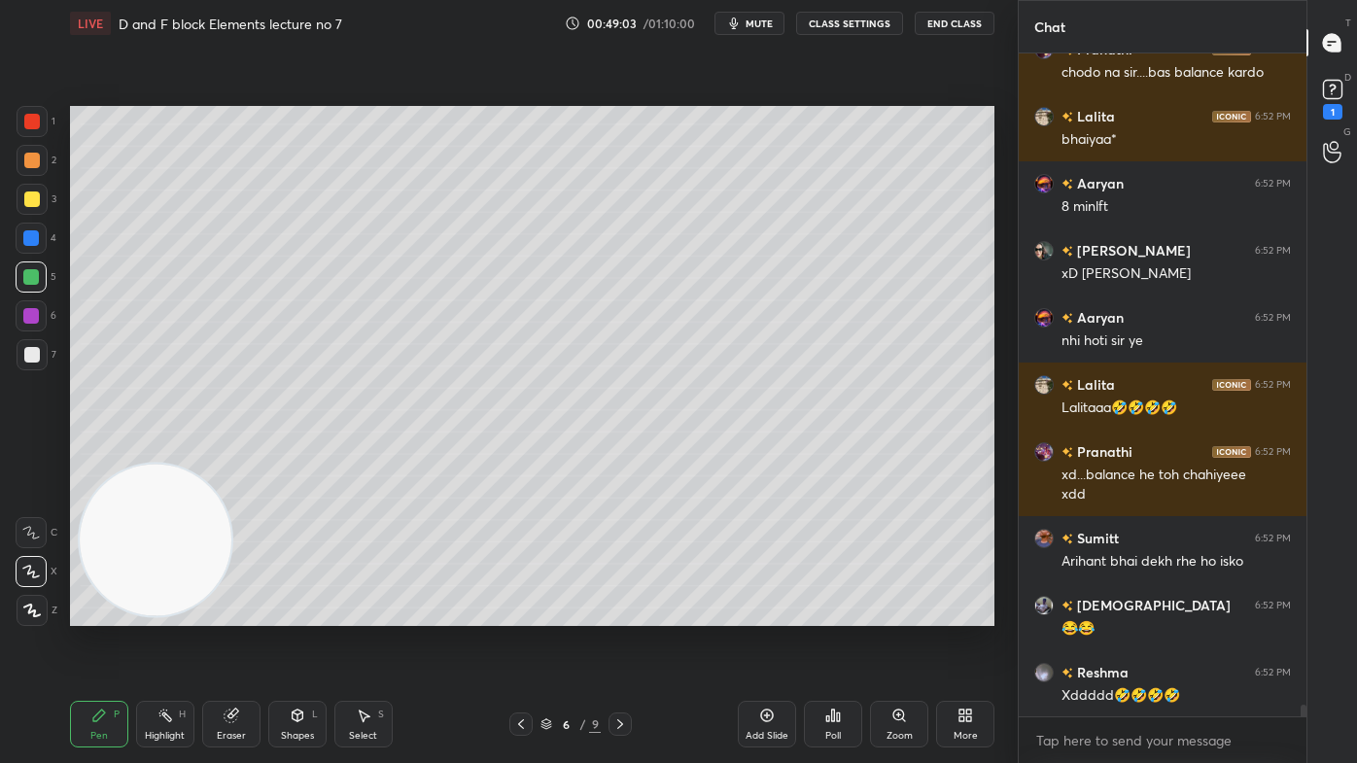
click at [763, 20] on span "mute" at bounding box center [758, 24] width 27 height 14
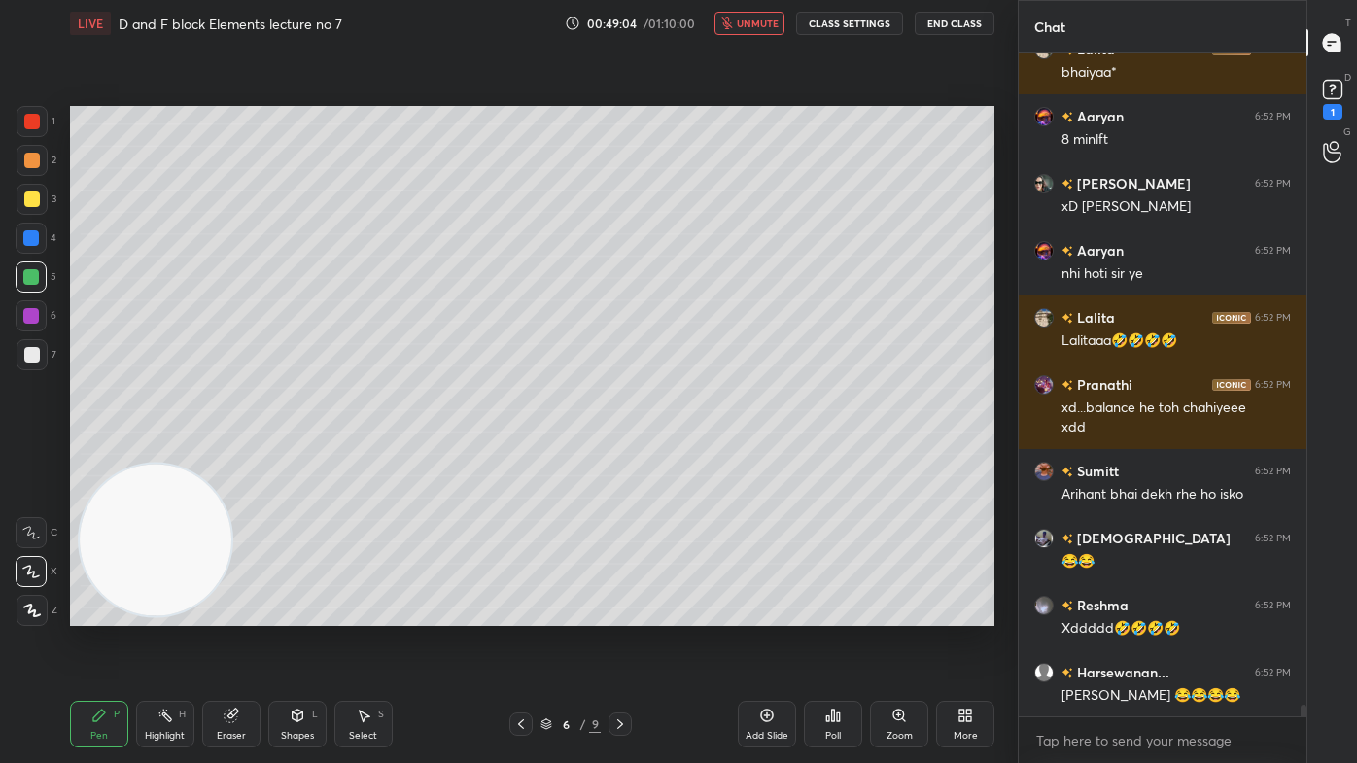
click at [865, 23] on button "CLASS SETTINGS" at bounding box center [849, 23] width 107 height 23
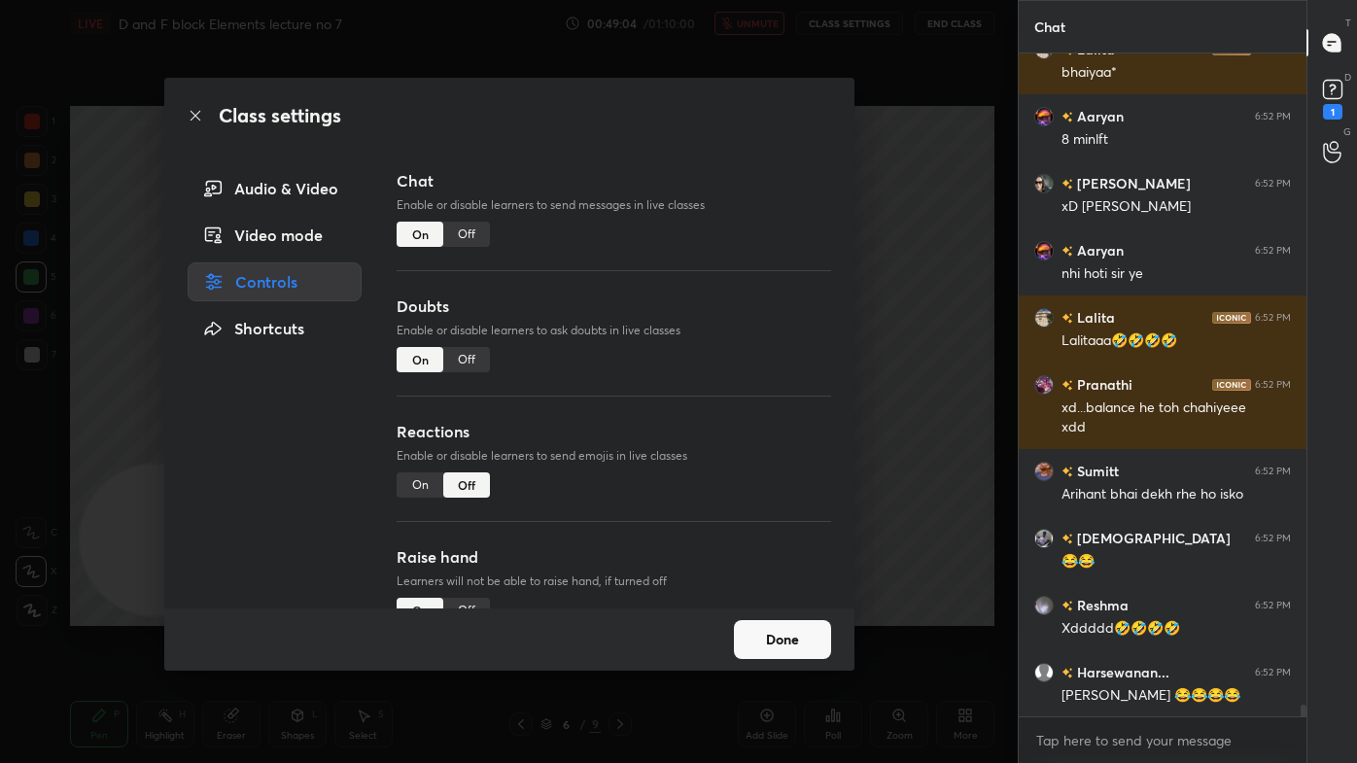
drag, startPoint x: 473, startPoint y: 238, endPoint x: 506, endPoint y: 230, distance: 33.9
click at [474, 238] on div "Off" at bounding box center [466, 234] width 47 height 25
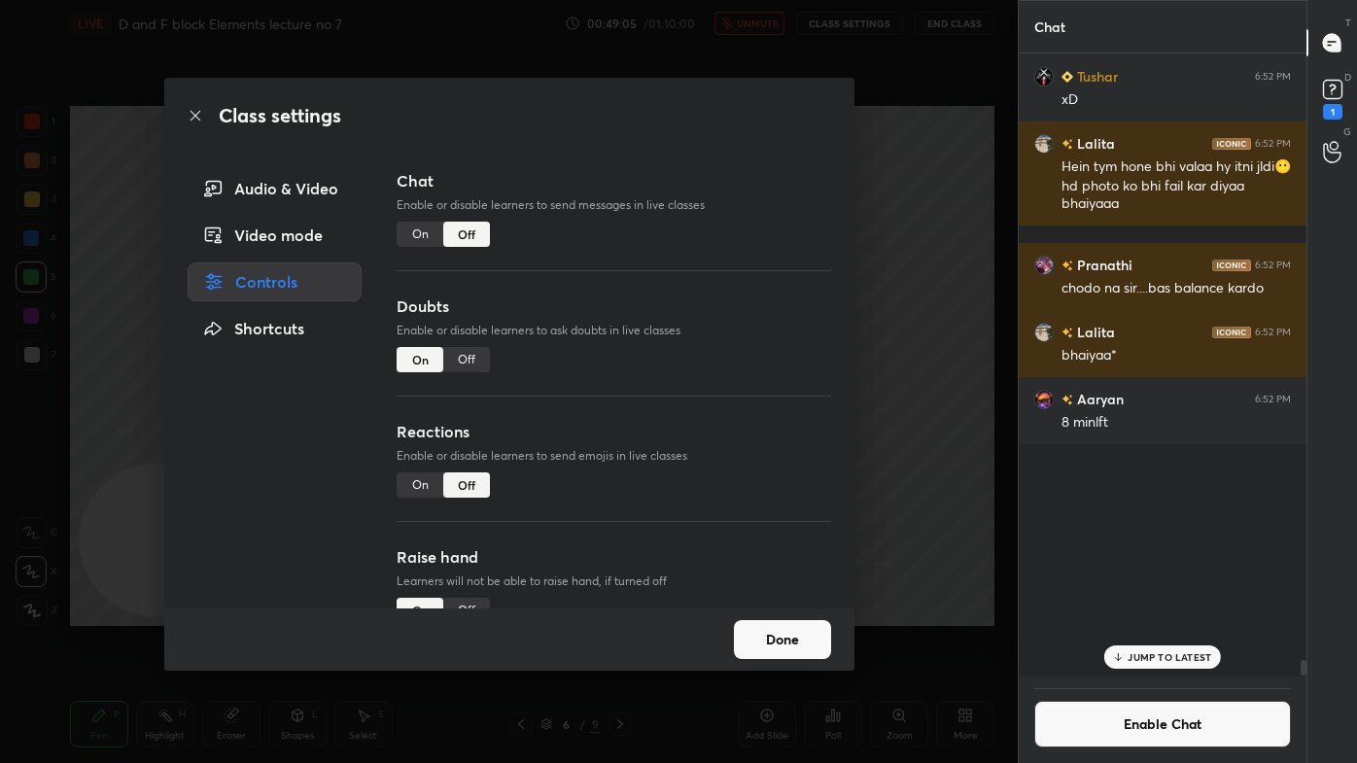
scroll to position [618, 282]
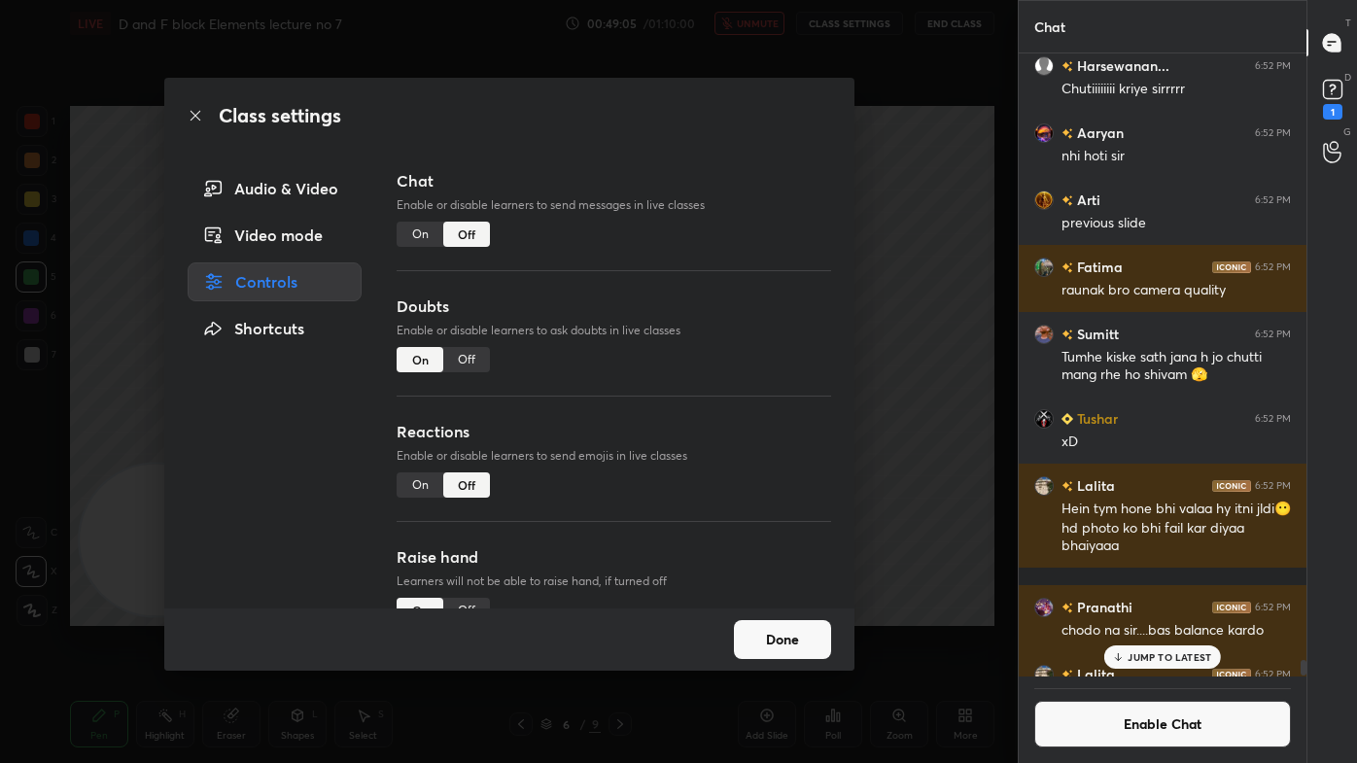
click at [891, 198] on div "Class settings Audio & Video Video mode Controls Shortcuts Chat Enable or disab…" at bounding box center [508, 381] width 1017 height 763
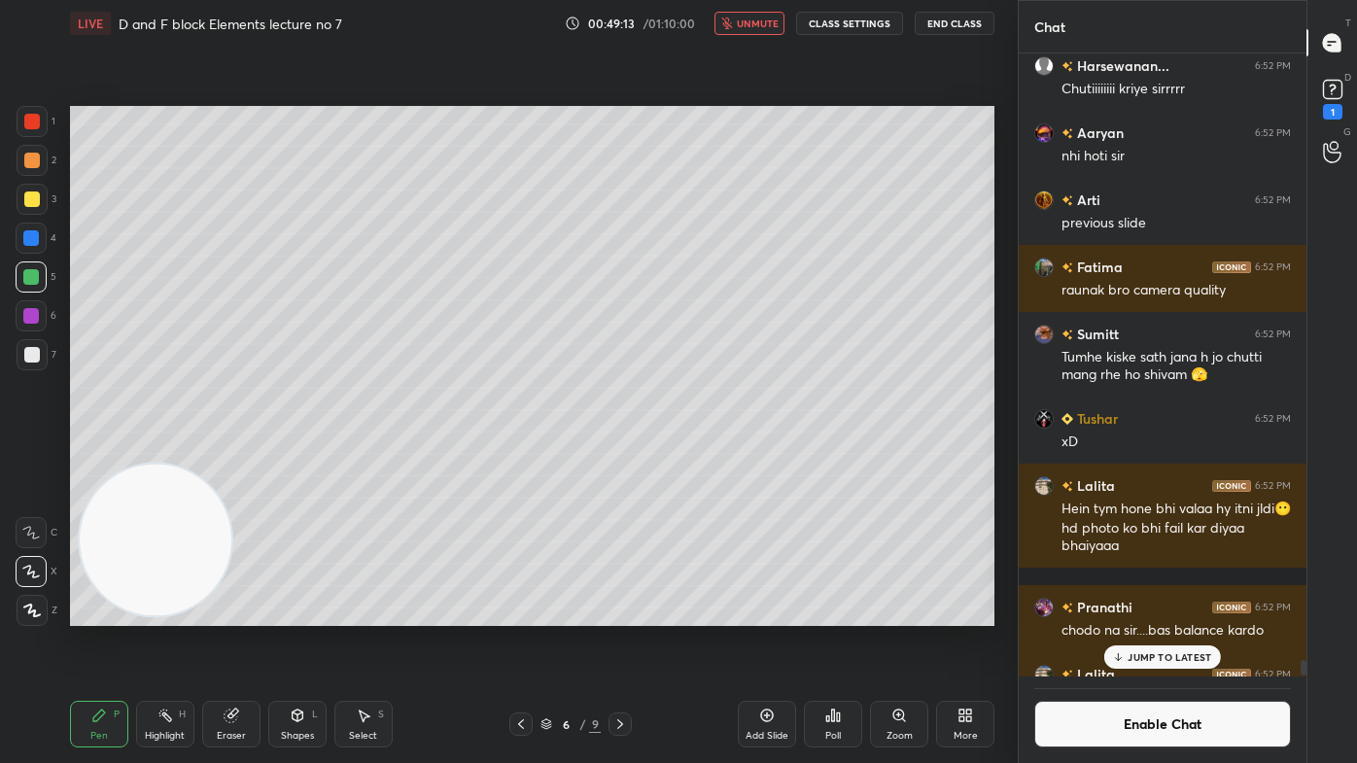
click at [766, 23] on span "unmute" at bounding box center [758, 24] width 42 height 14
click at [767, 613] on icon at bounding box center [767, 715] width 16 height 16
drag, startPoint x: 30, startPoint y: 206, endPoint x: 46, endPoint y: 203, distance: 15.8
click at [28, 205] on div at bounding box center [32, 199] width 16 height 16
click at [52, 571] on div "X" at bounding box center [37, 571] width 42 height 31
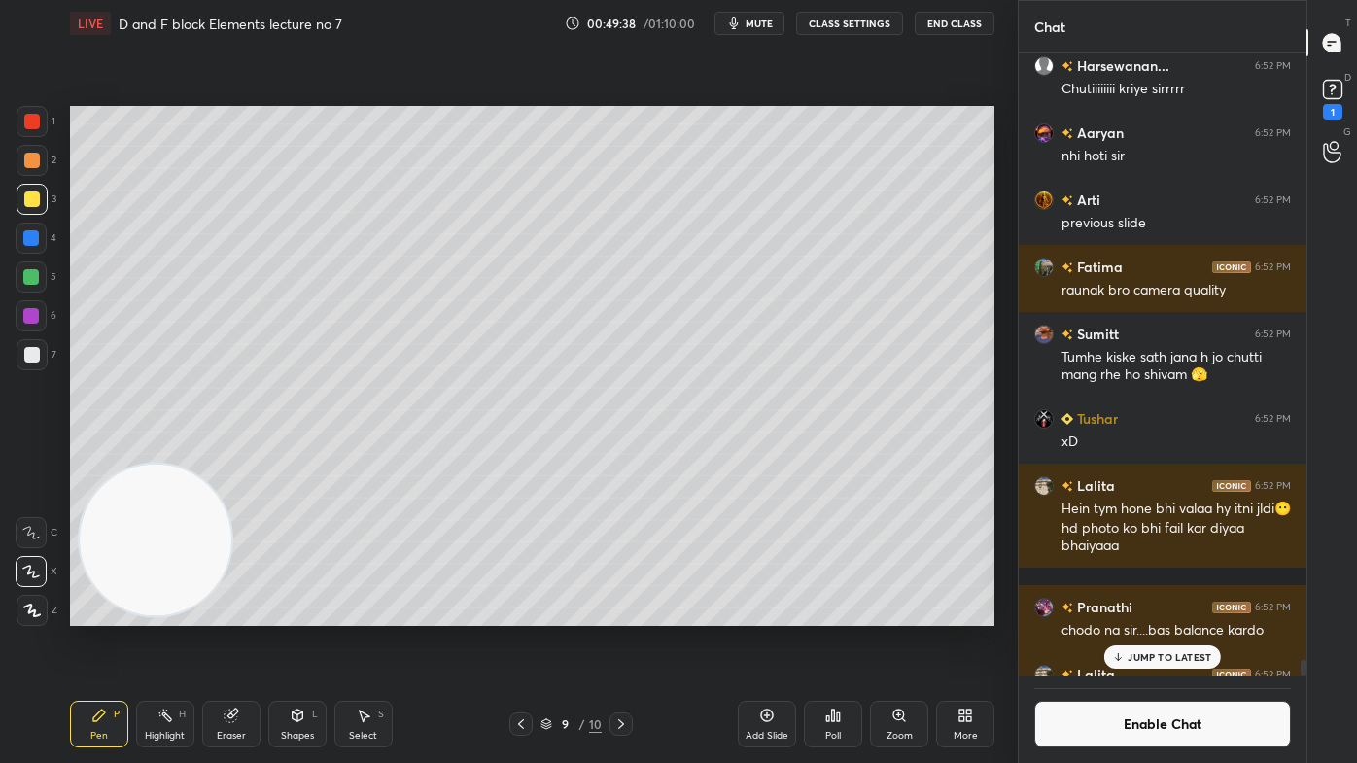
click at [33, 572] on icon at bounding box center [30, 572] width 17 height 14
click at [762, 20] on span "mute" at bounding box center [758, 24] width 27 height 14
click at [764, 21] on span "unmute" at bounding box center [758, 24] width 42 height 14
click at [767, 23] on span "mute" at bounding box center [758, 24] width 27 height 14
click at [757, 22] on span "unmute" at bounding box center [758, 24] width 42 height 14
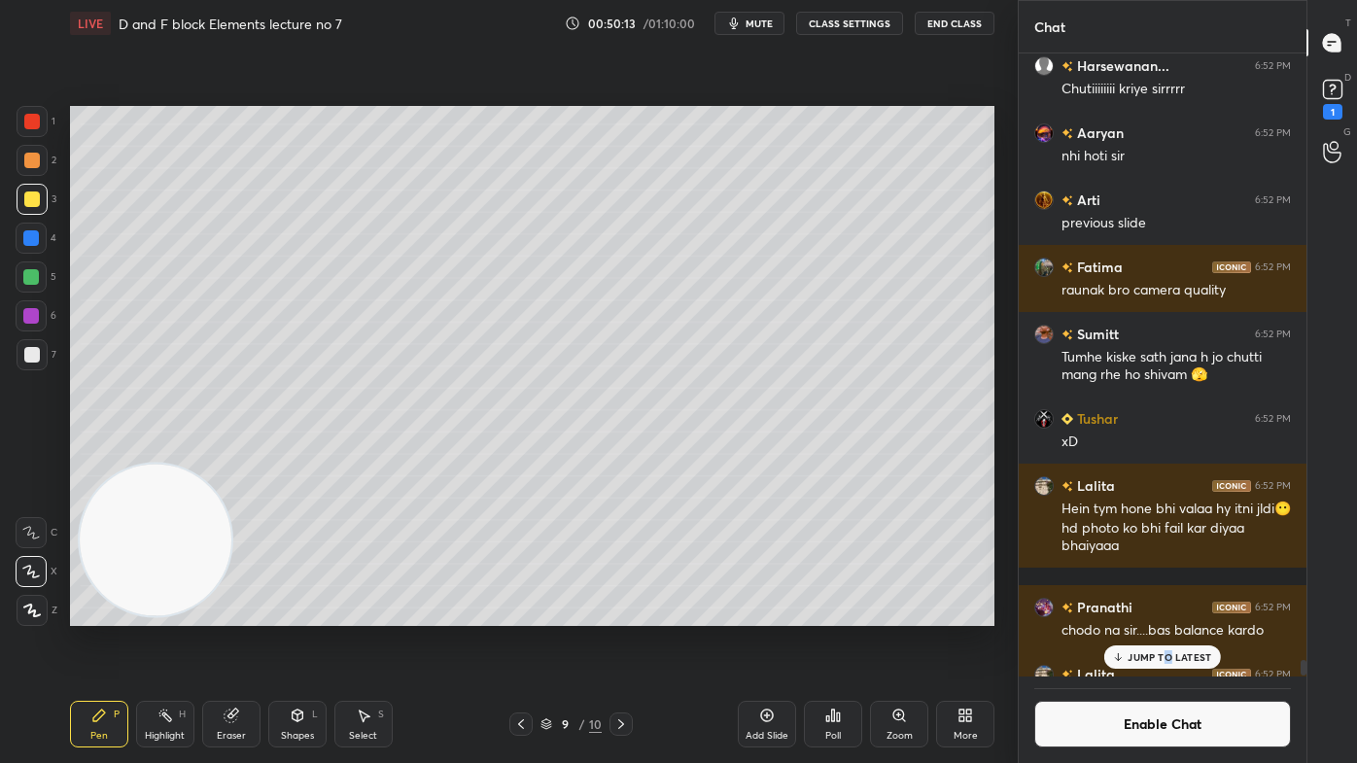
click at [1168, 613] on p "JUMP TO LATEST" at bounding box center [1169, 657] width 84 height 12
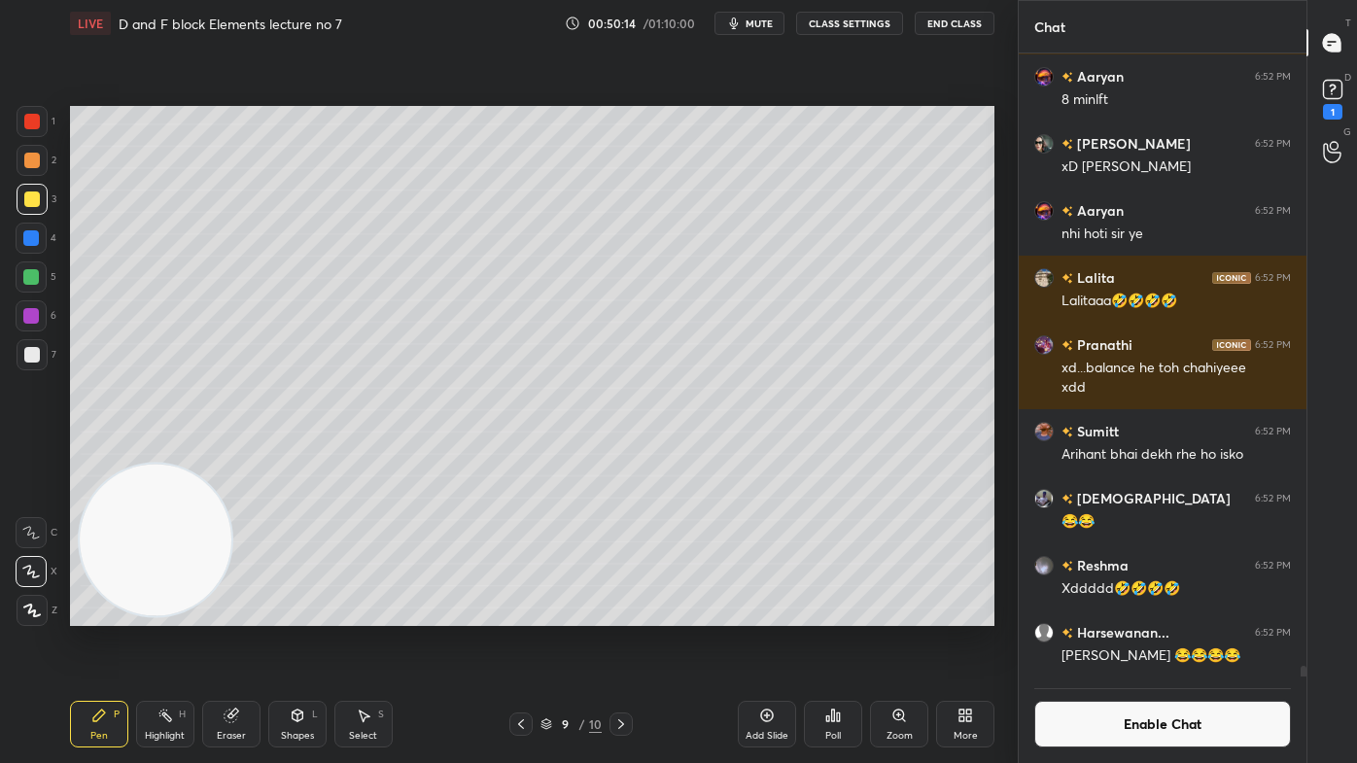
click at [1143, 613] on button "Enable Chat" at bounding box center [1162, 724] width 257 height 47
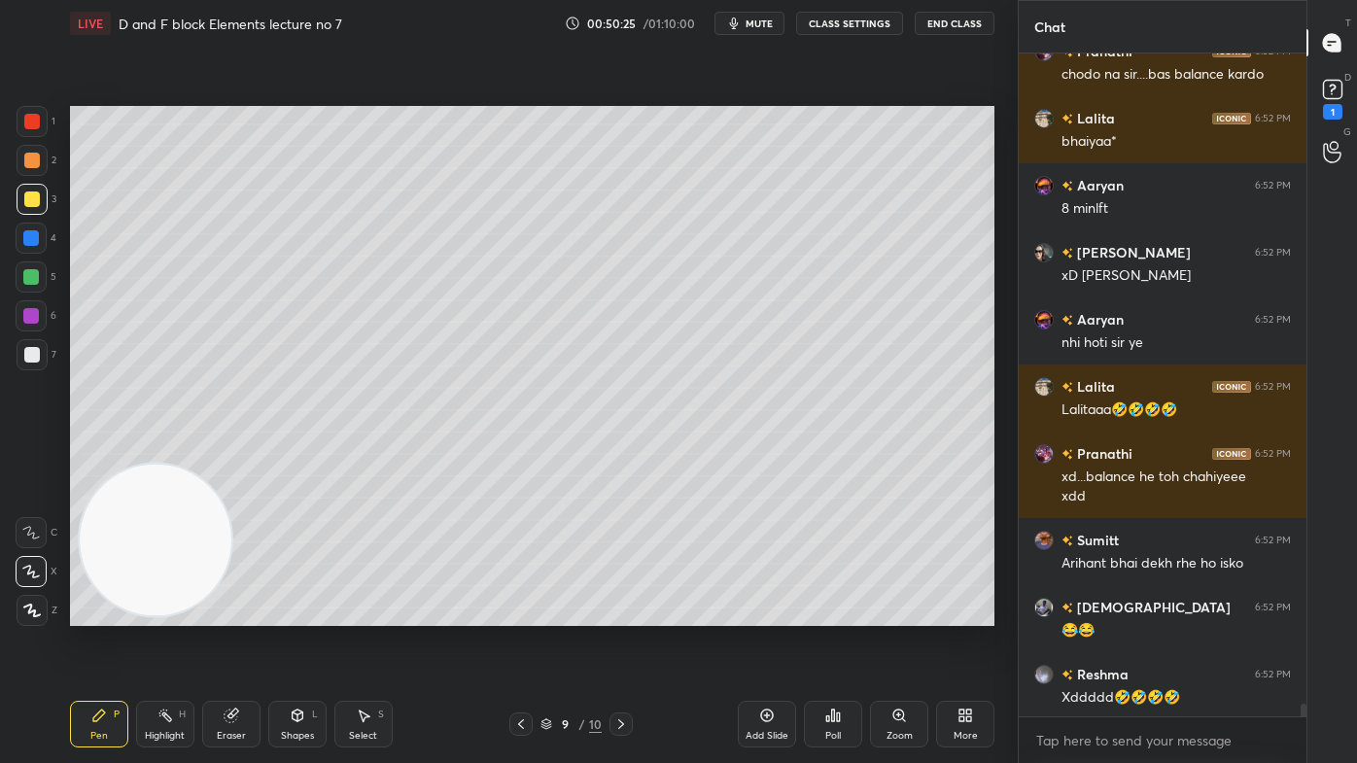
click at [1325, 102] on div "1" at bounding box center [1332, 97] width 29 height 45
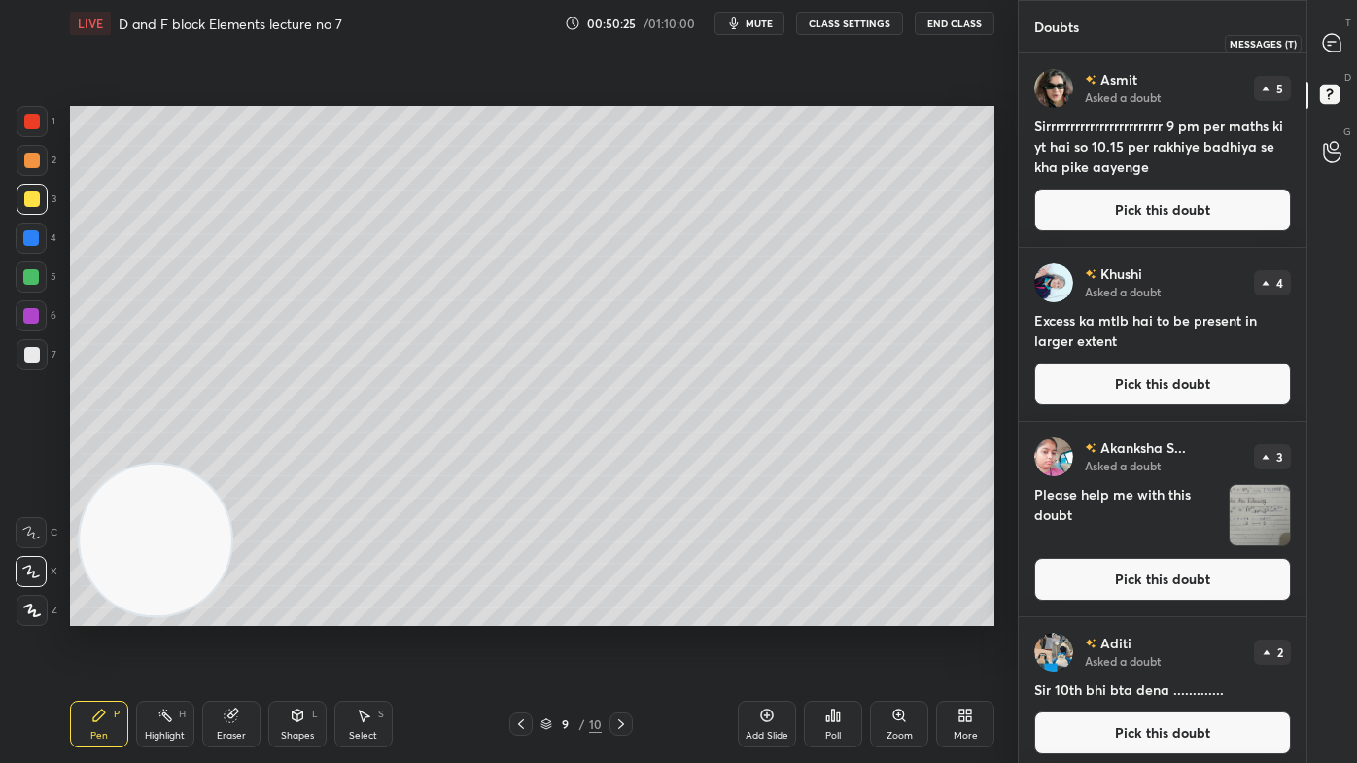
click at [1331, 44] on icon at bounding box center [1331, 42] width 17 height 17
type textarea "x"
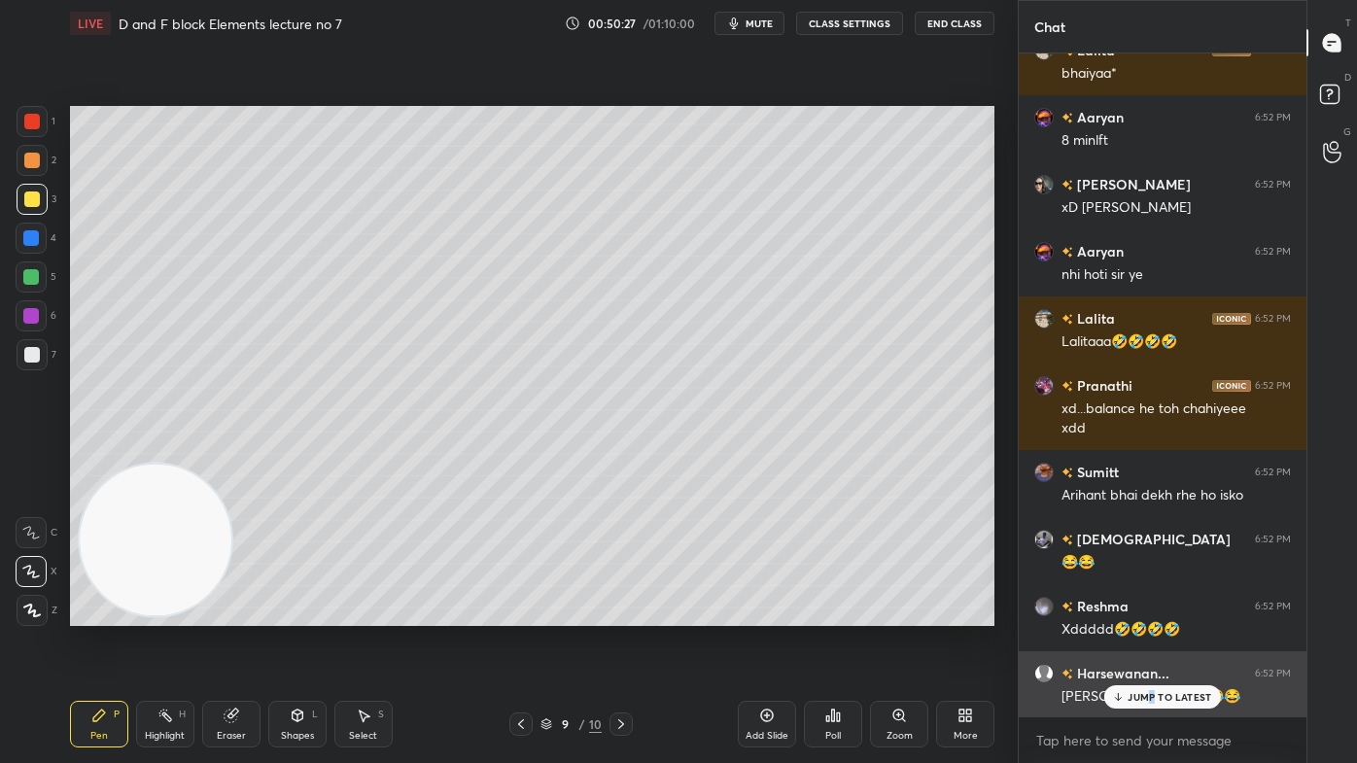
click at [1151, 613] on p "JUMP TO LATEST" at bounding box center [1169, 697] width 84 height 12
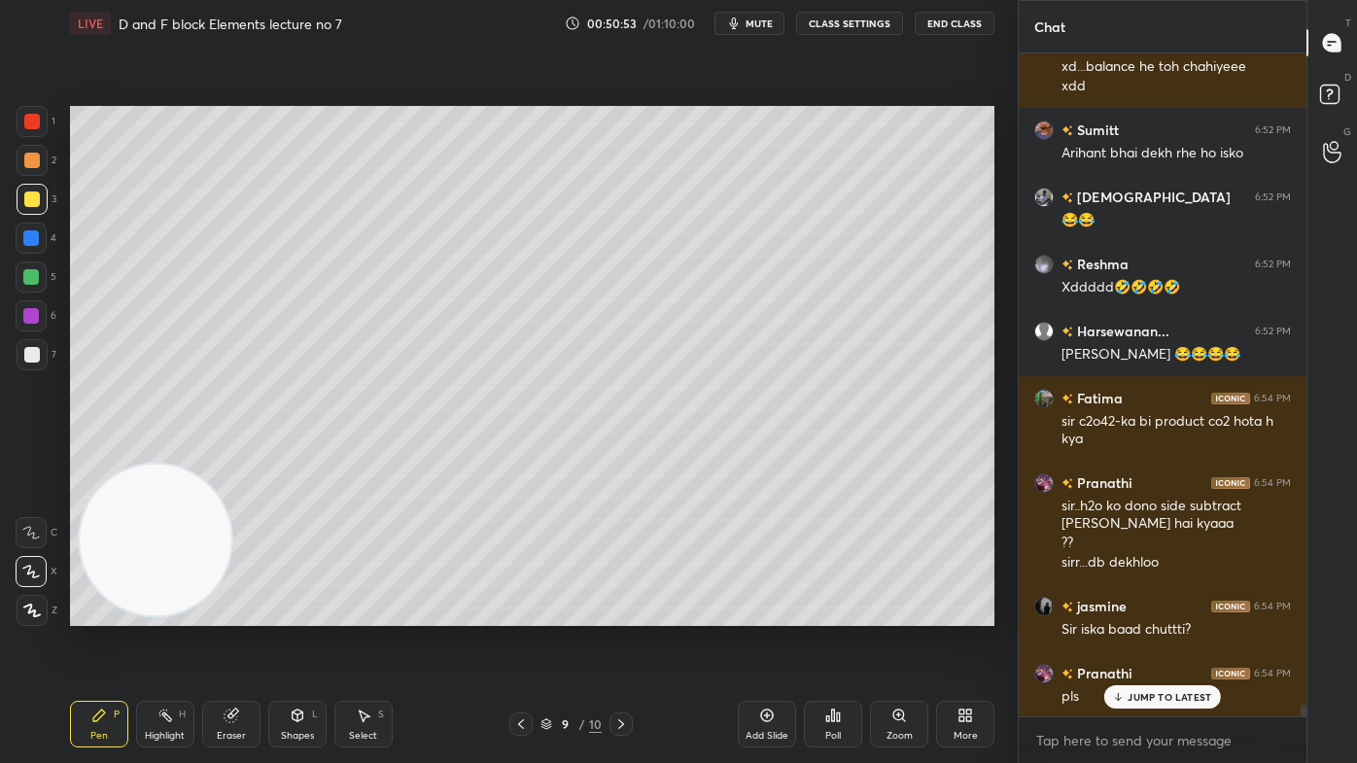
scroll to position [37669, 0]
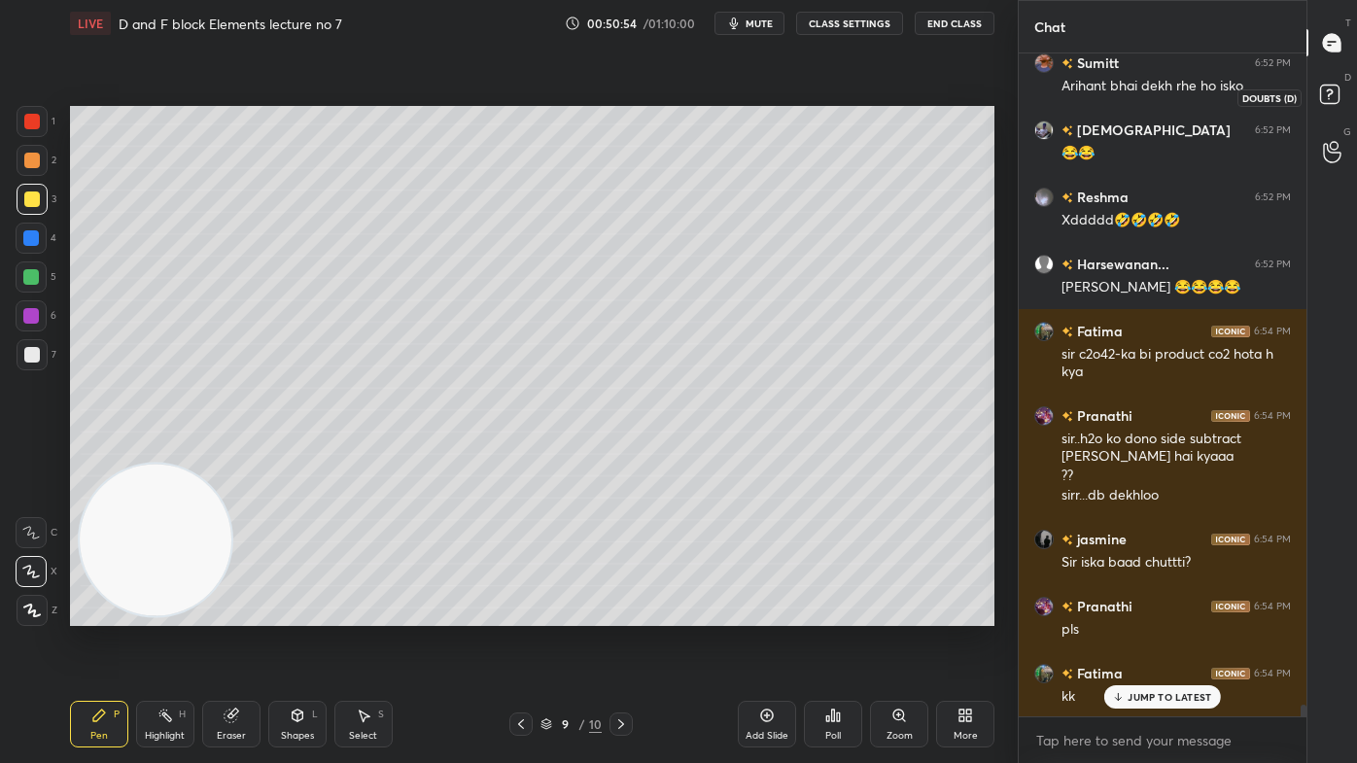
click at [1337, 87] on rect at bounding box center [1329, 95] width 18 height 18
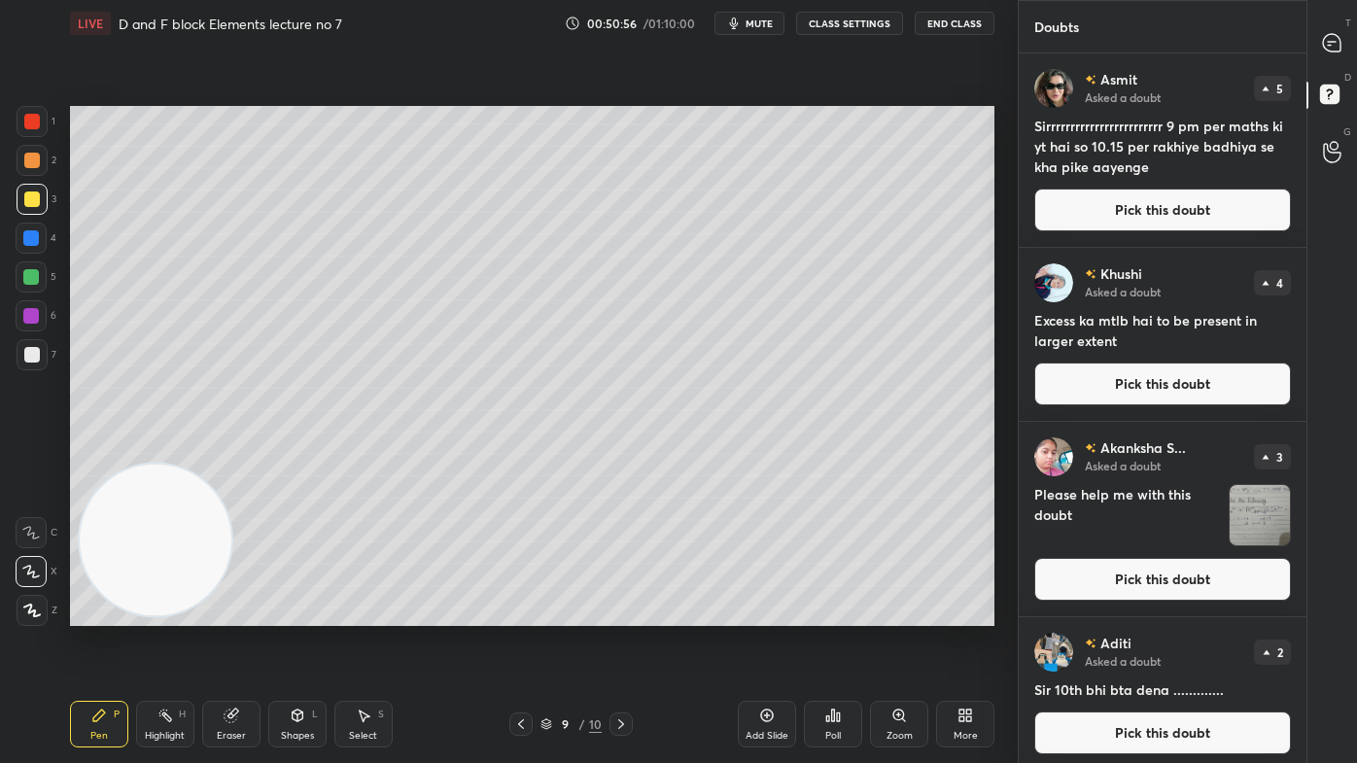
click at [848, 20] on button "CLASS SETTINGS" at bounding box center [849, 23] width 107 height 23
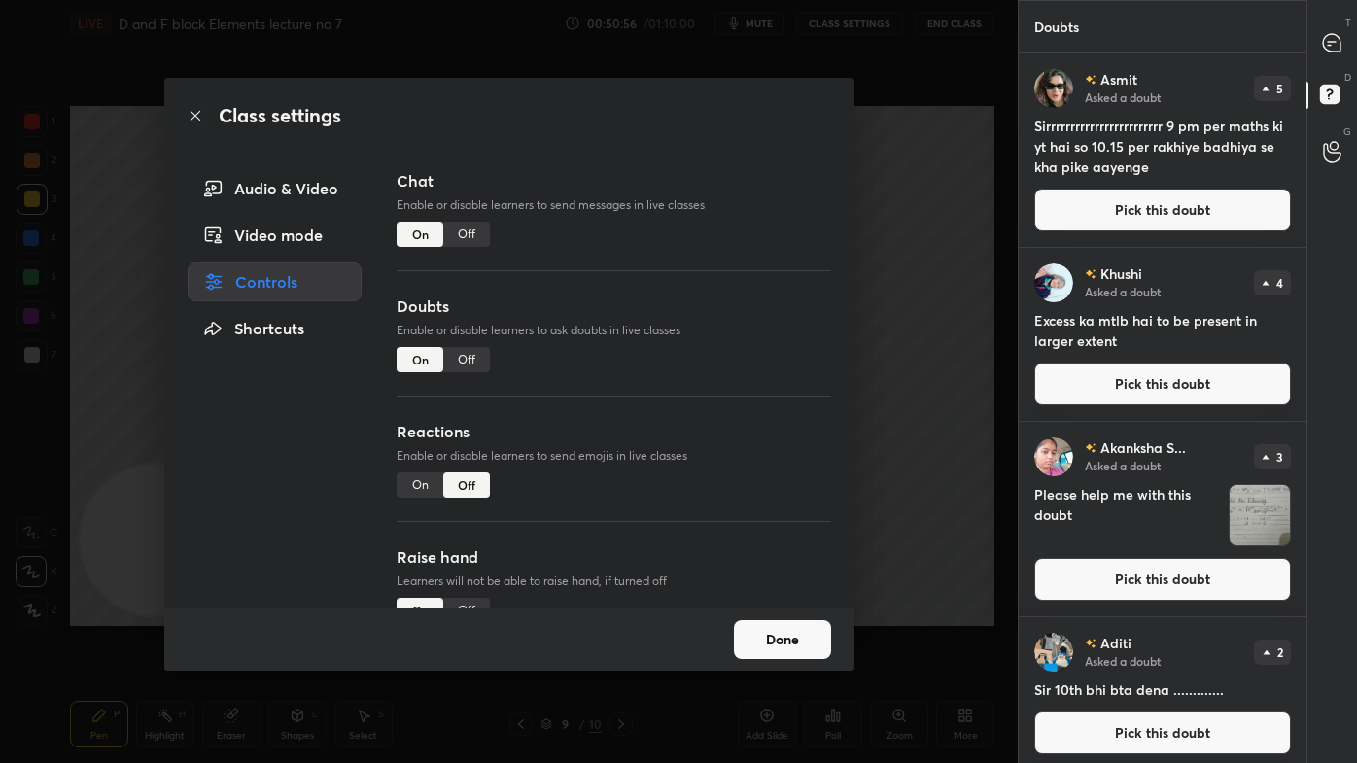
click at [464, 233] on div "Off" at bounding box center [466, 234] width 47 height 25
click at [915, 474] on div "Class settings Audio & Video Video mode Controls Shortcuts Chat Enable or disab…" at bounding box center [508, 381] width 1017 height 763
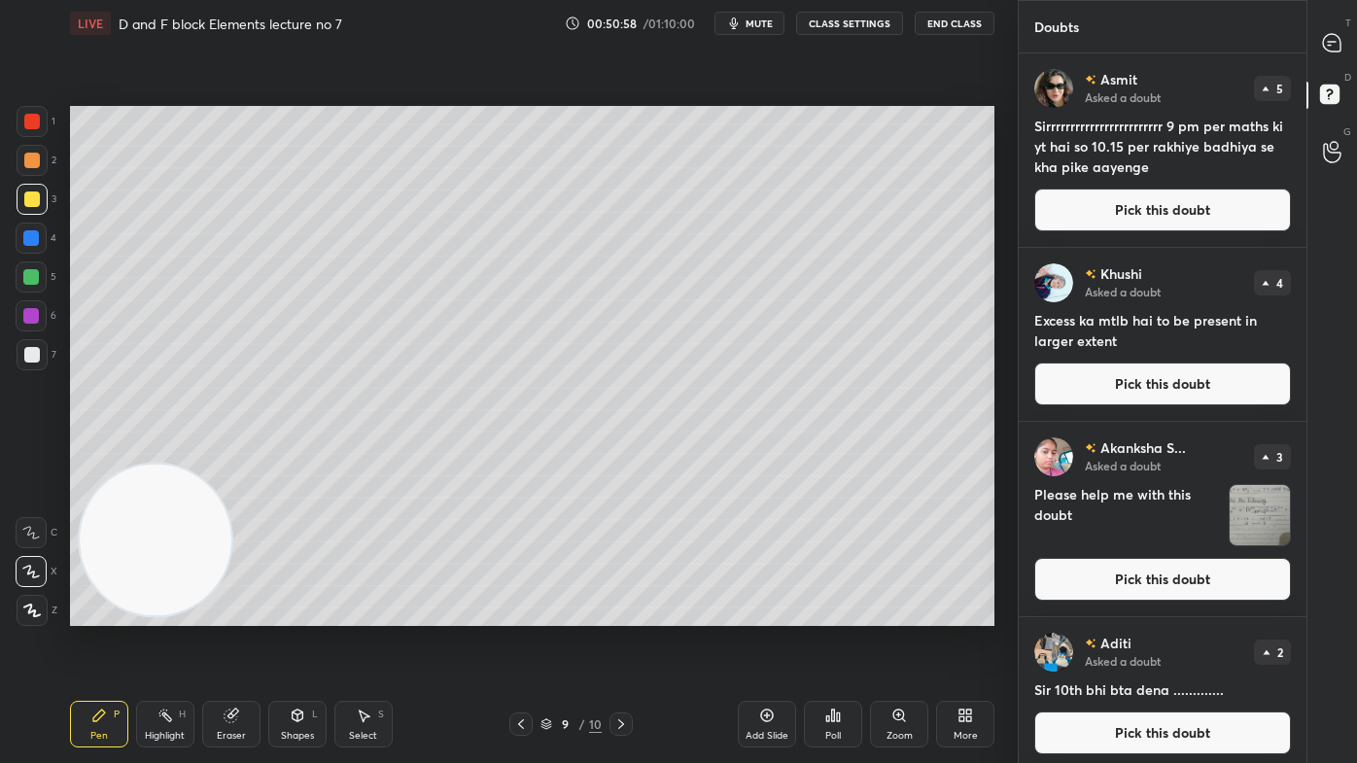
click at [1323, 38] on icon at bounding box center [1332, 43] width 20 height 20
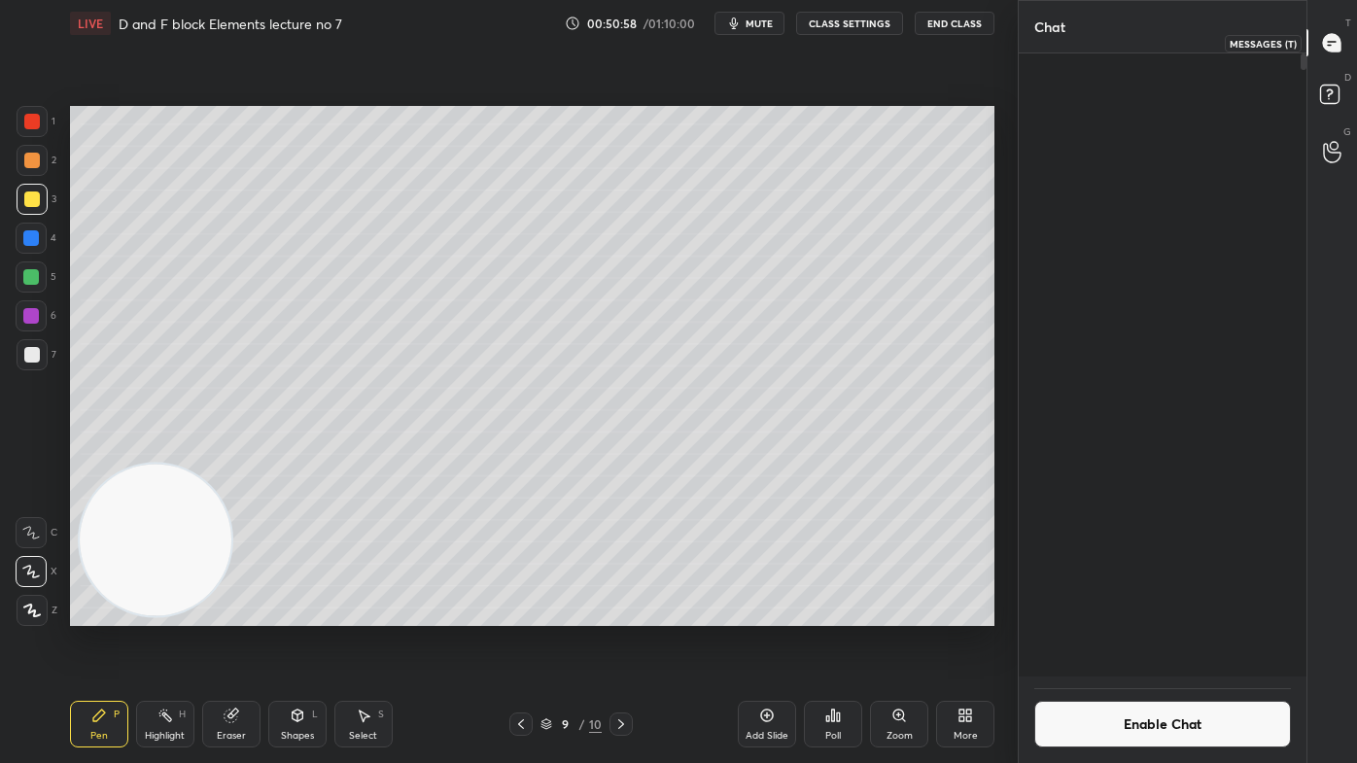
scroll to position [618, 282]
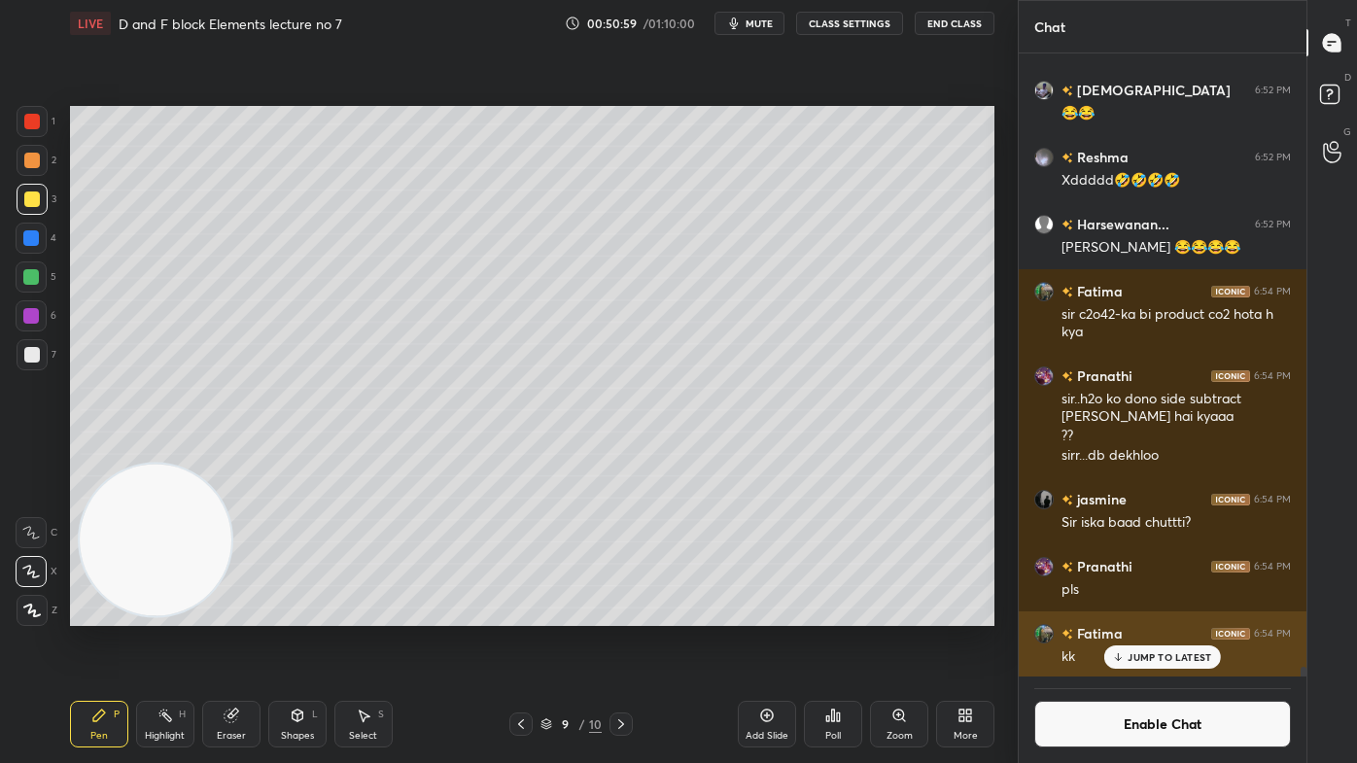
click at [1170, 613] on p "JUMP TO LATEST" at bounding box center [1169, 657] width 84 height 12
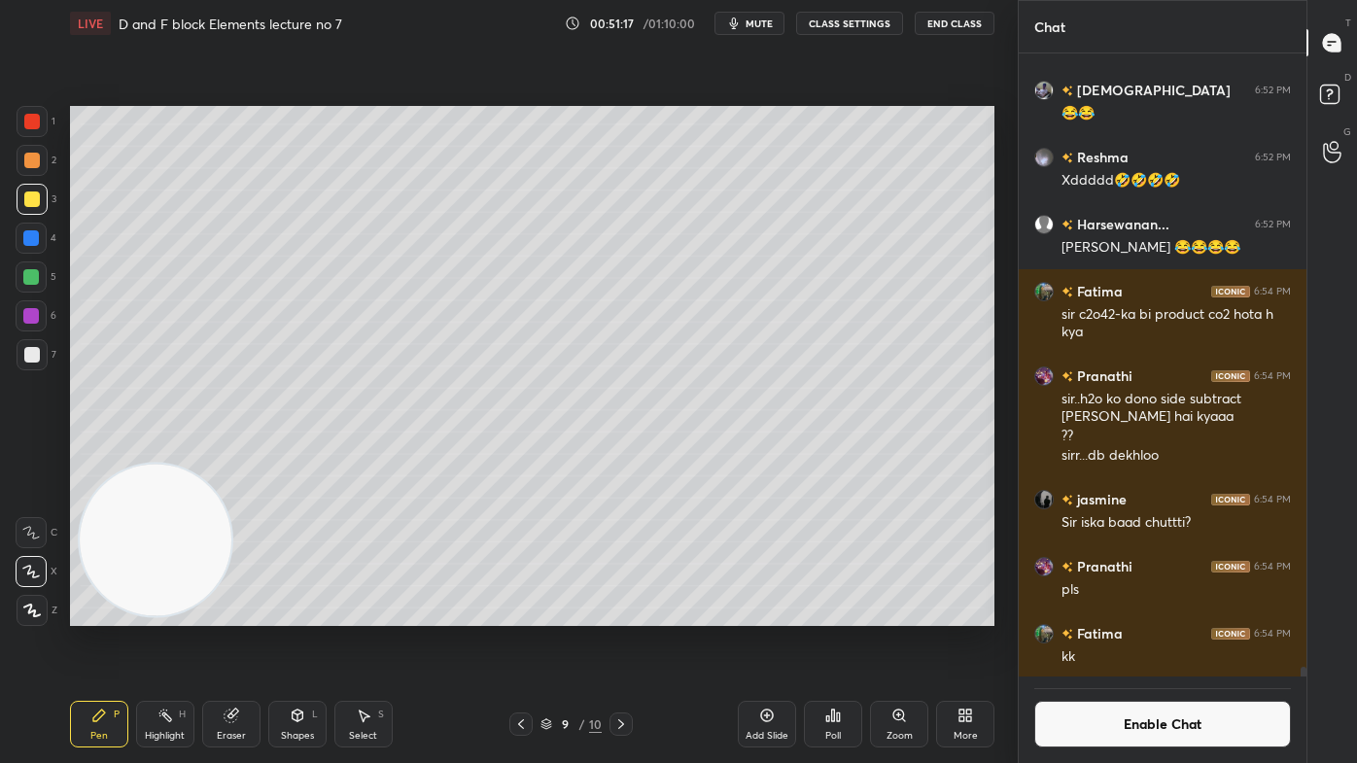
click at [36, 126] on div at bounding box center [32, 122] width 16 height 16
drag, startPoint x: 225, startPoint y: 720, endPoint x: 266, endPoint y: 630, distance: 99.2
click at [225, 613] on icon at bounding box center [231, 715] width 16 height 16
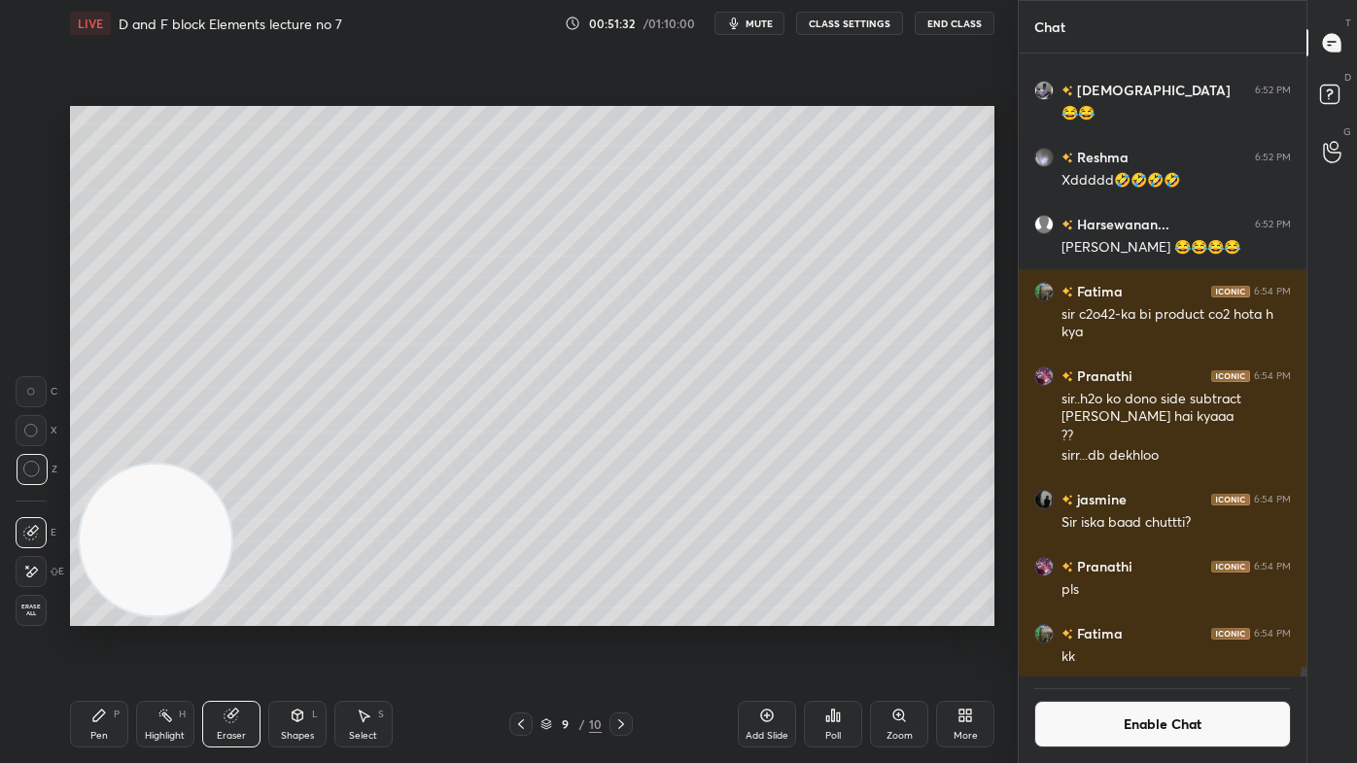
click at [93, 613] on div "Pen" at bounding box center [98, 736] width 17 height 10
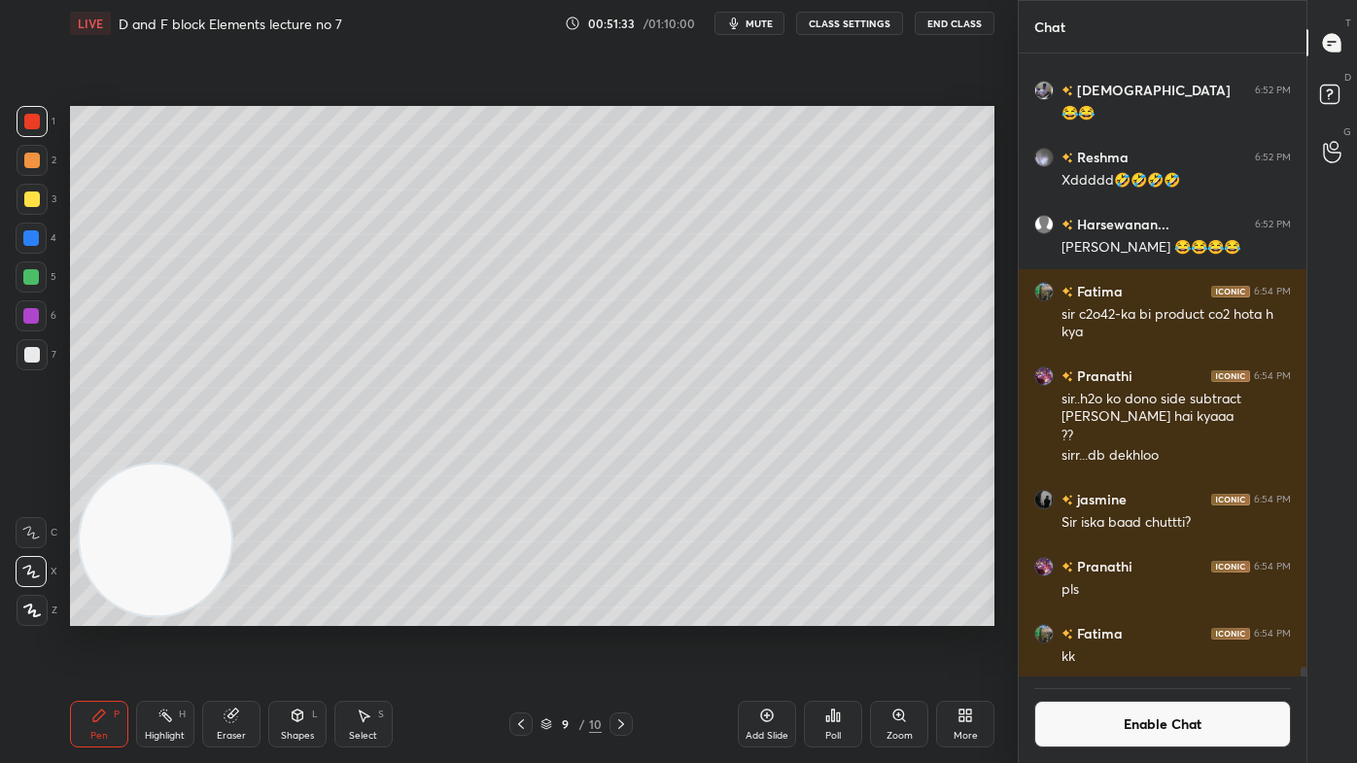
click at [31, 369] on div "7" at bounding box center [37, 358] width 40 height 39
click at [30, 195] on div at bounding box center [32, 199] width 16 height 16
click at [249, 613] on div "Eraser" at bounding box center [231, 724] width 58 height 47
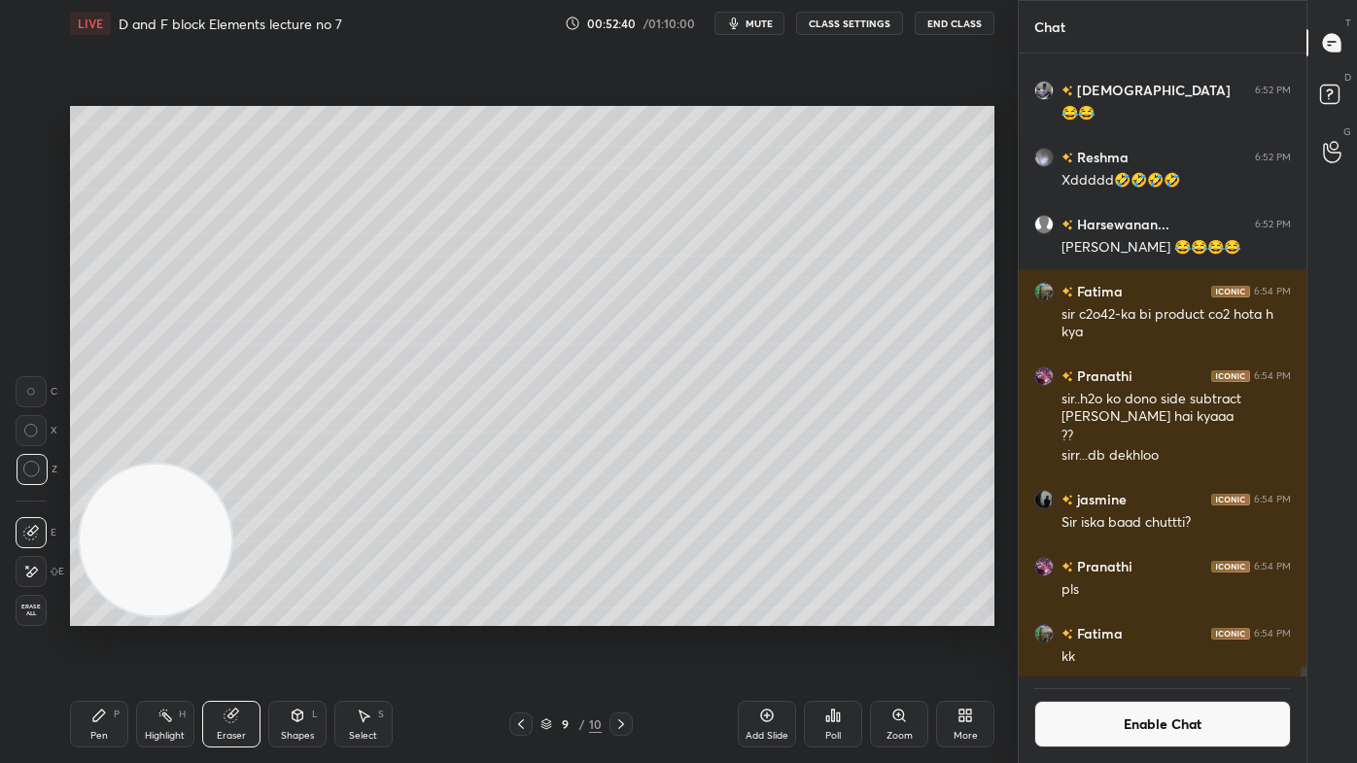
click at [103, 613] on div "Pen P" at bounding box center [99, 724] width 58 height 47
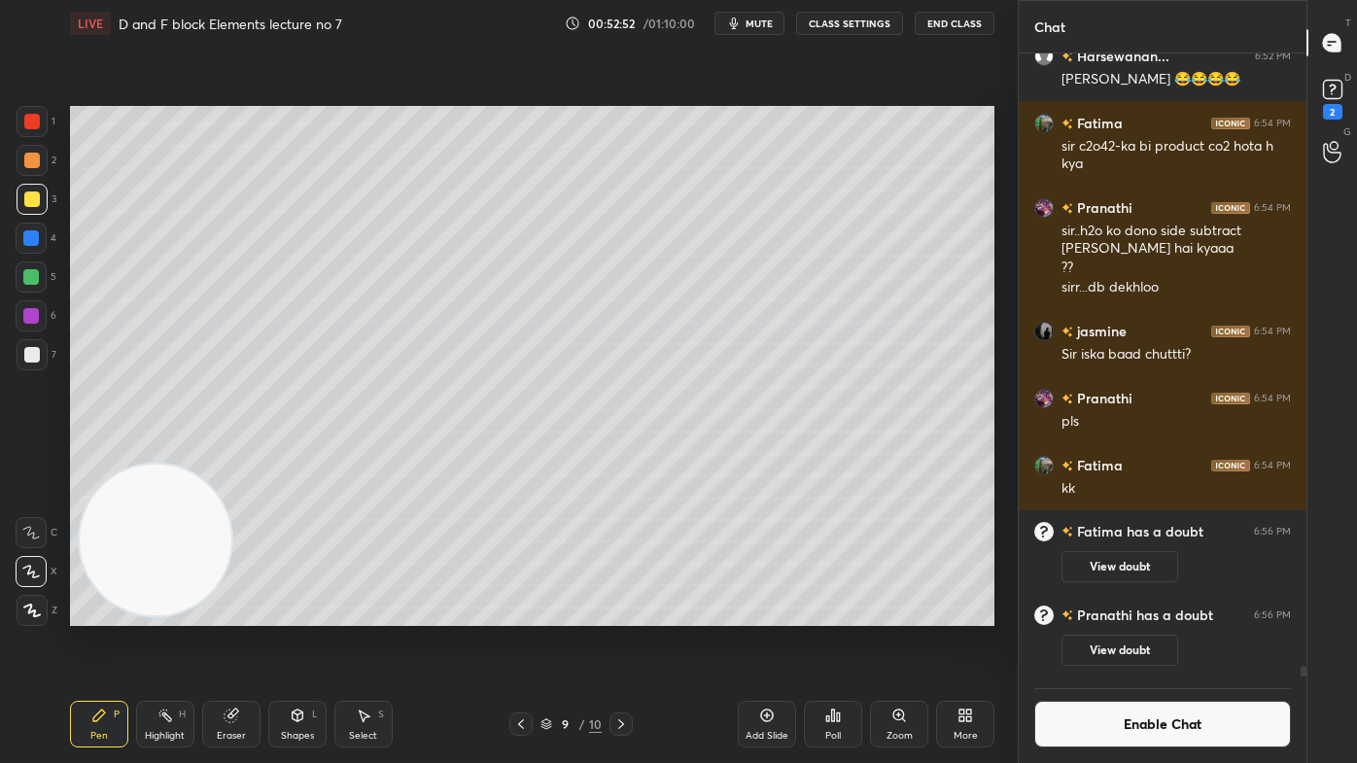
scroll to position [37270, 0]
click at [1145, 613] on button "Enable Chat" at bounding box center [1162, 724] width 257 height 47
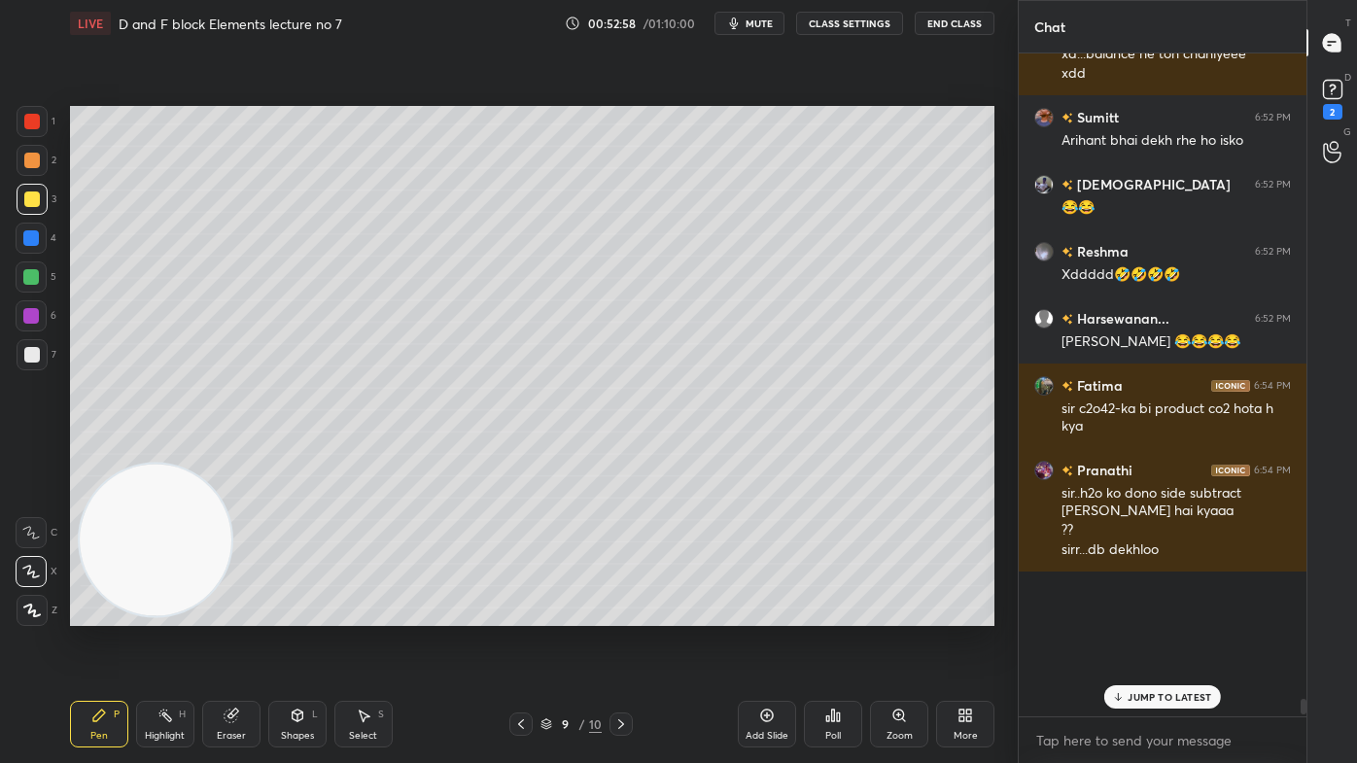
scroll to position [658, 282]
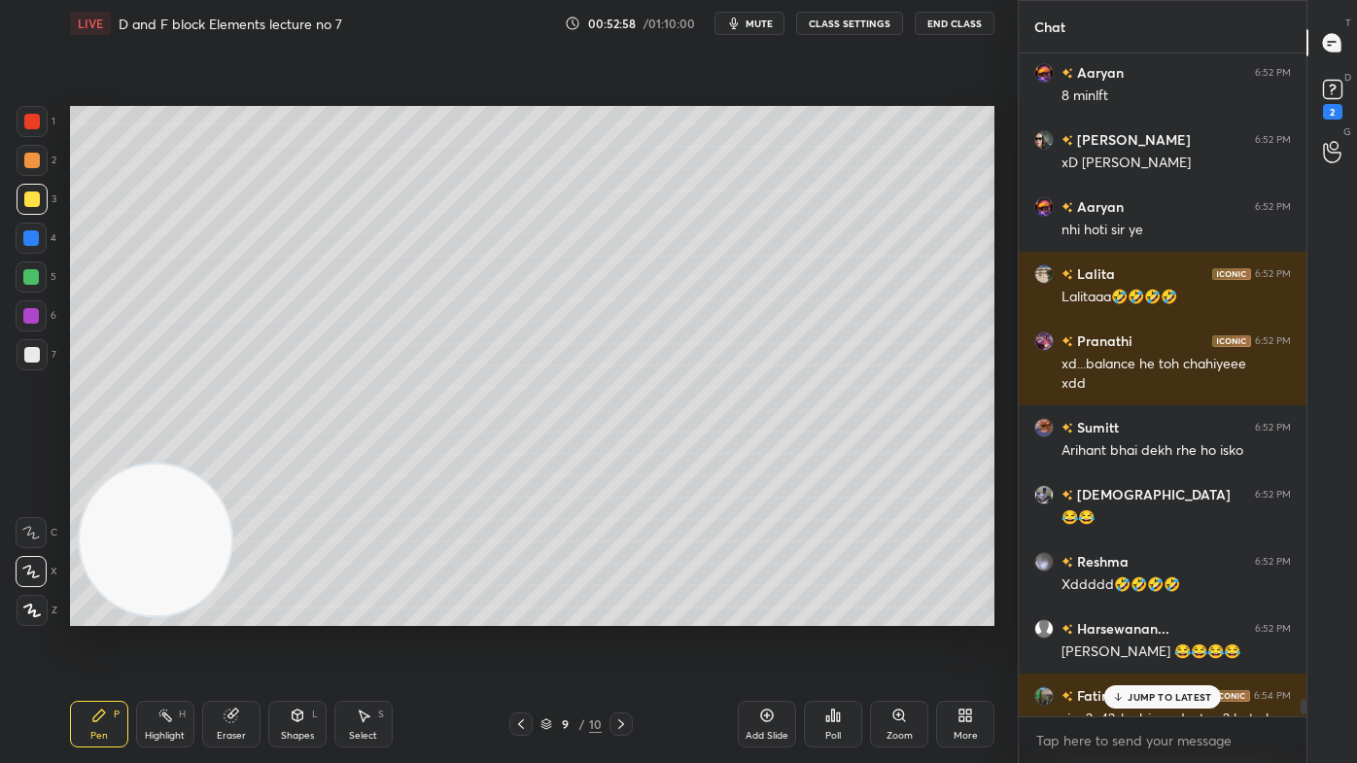
click at [1129, 613] on div "JUMP TO LATEST" at bounding box center [1162, 696] width 117 height 23
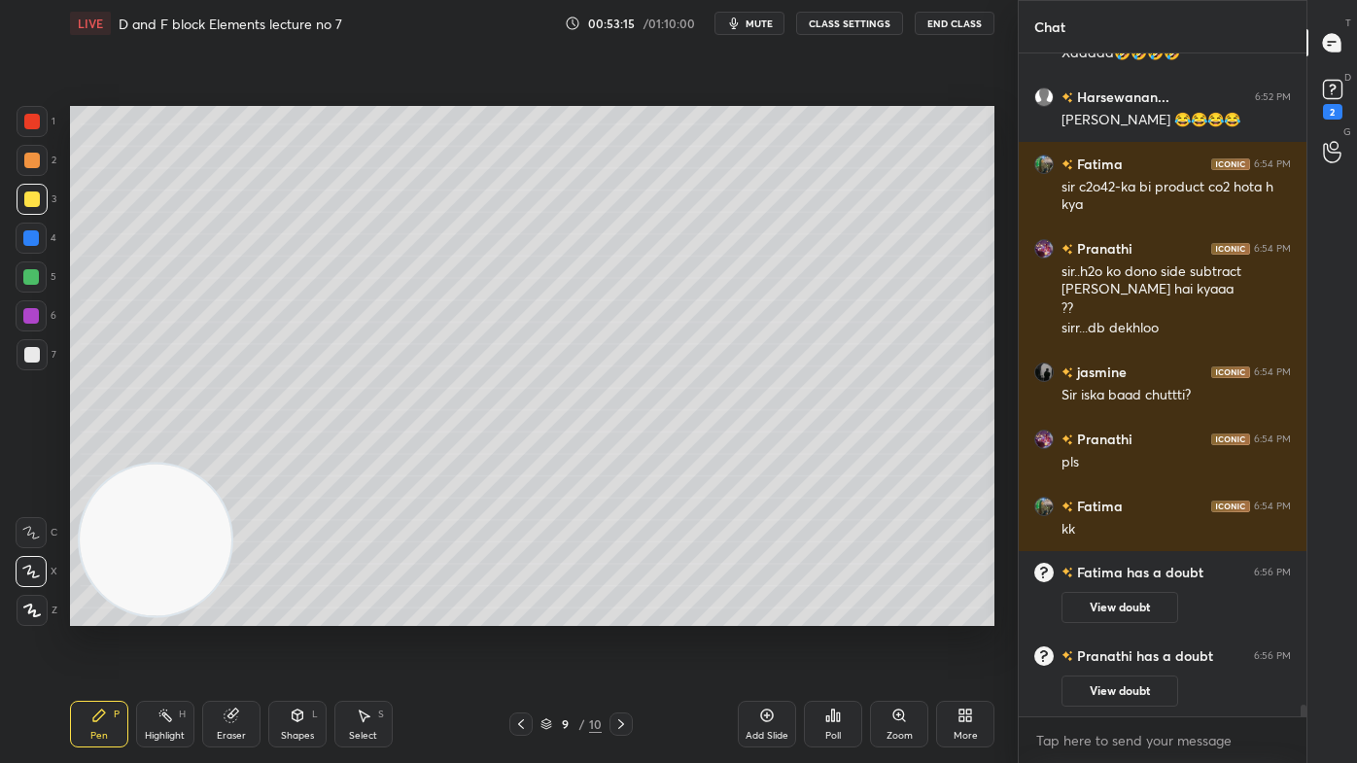
click at [31, 120] on div at bounding box center [32, 122] width 16 height 16
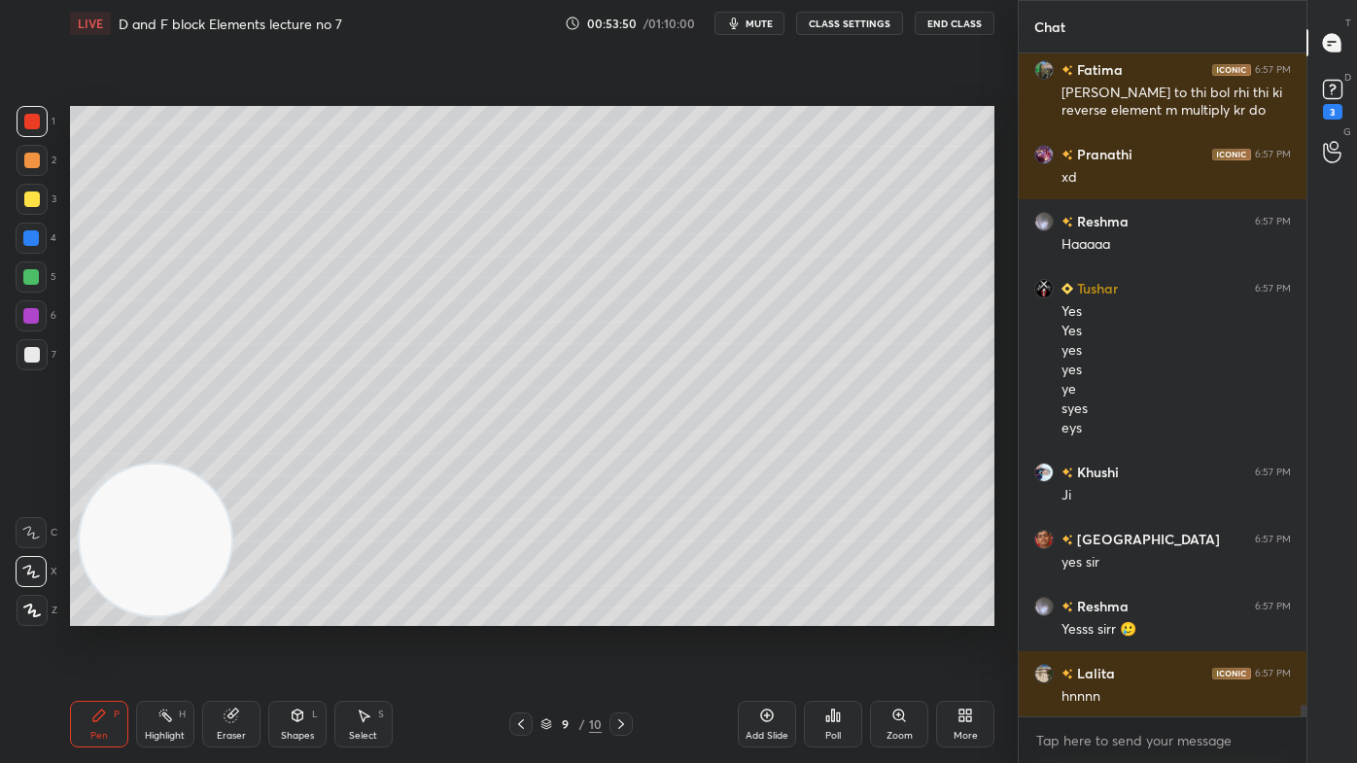
scroll to position [38216, 0]
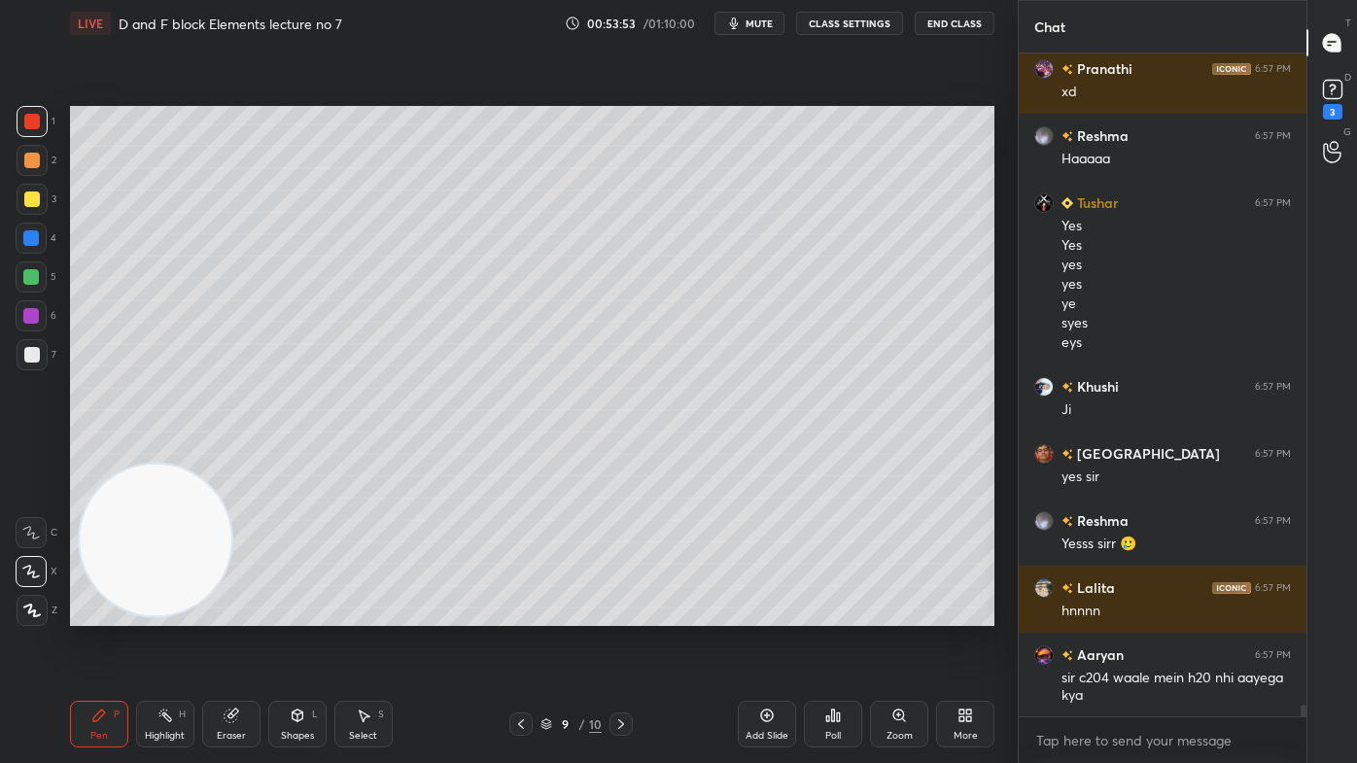
click at [36, 362] on div at bounding box center [32, 354] width 31 height 31
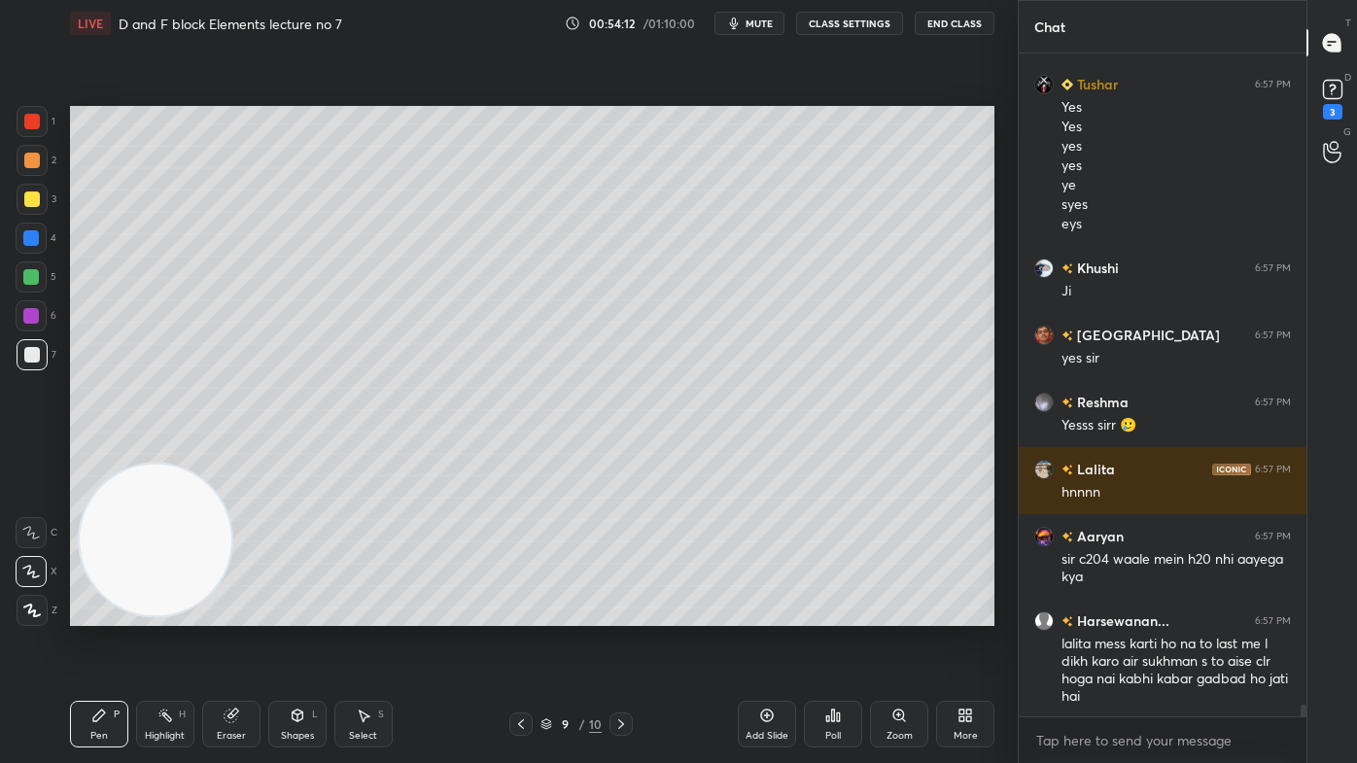
click at [239, 613] on div "Eraser" at bounding box center [231, 724] width 58 height 47
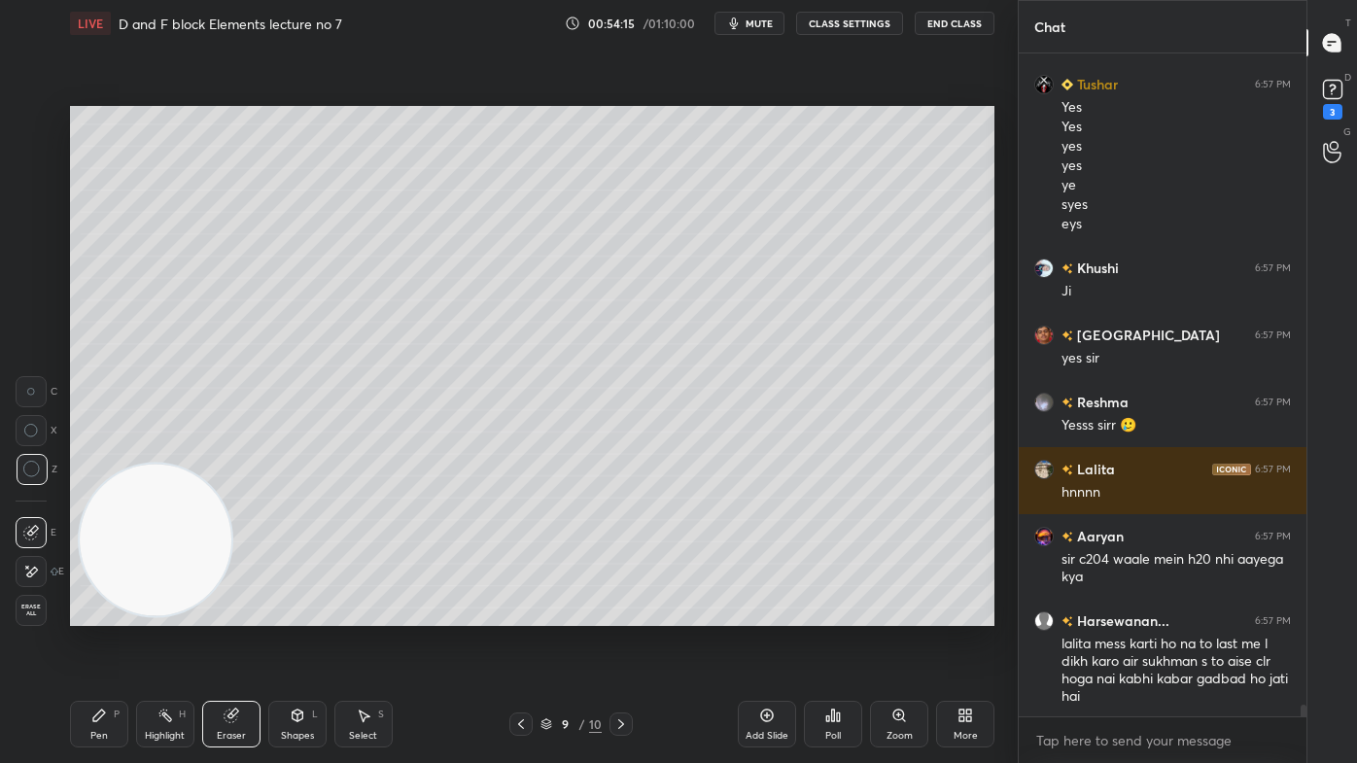
drag, startPoint x: 106, startPoint y: 720, endPoint x: 140, endPoint y: 697, distance: 41.2
click at [103, 613] on div "Pen P" at bounding box center [99, 724] width 58 height 47
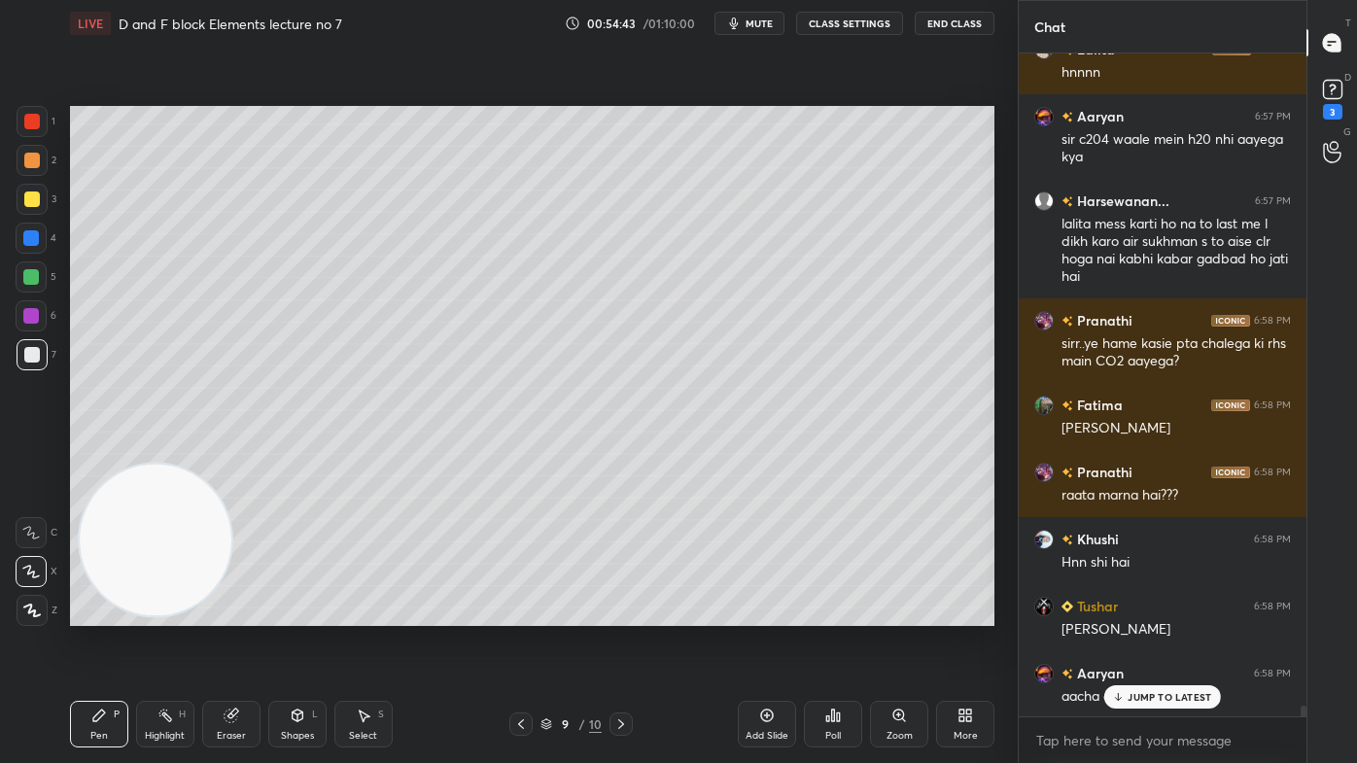
scroll to position [38840, 0]
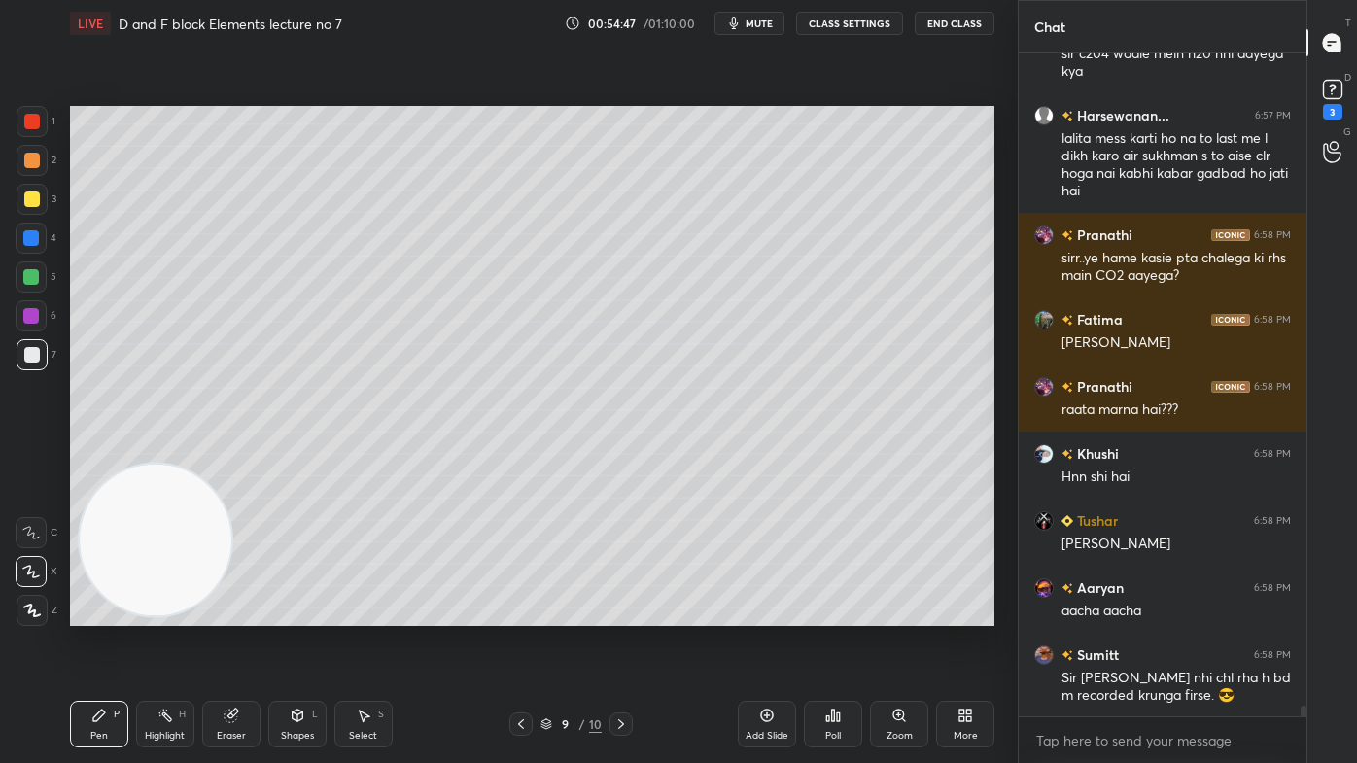
click at [26, 243] on div at bounding box center [31, 238] width 16 height 16
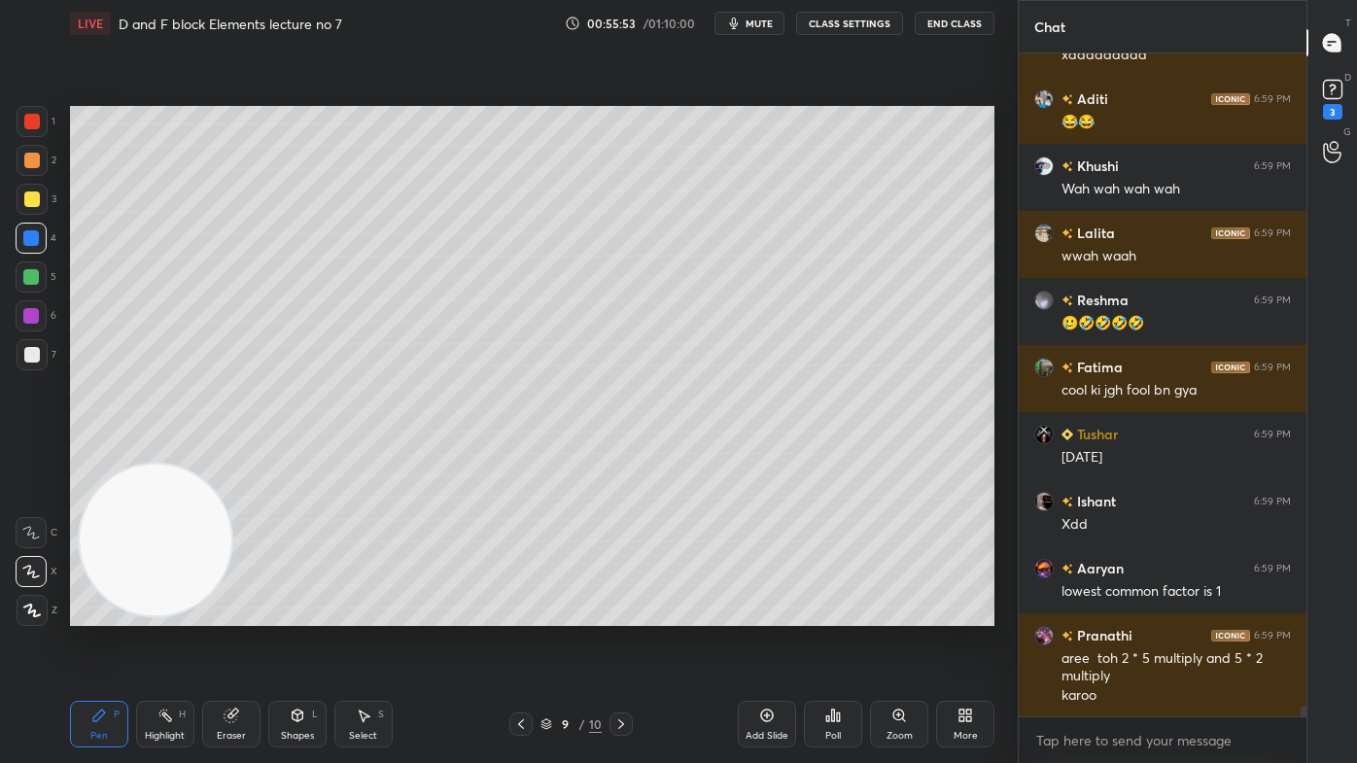
scroll to position [41084, 0]
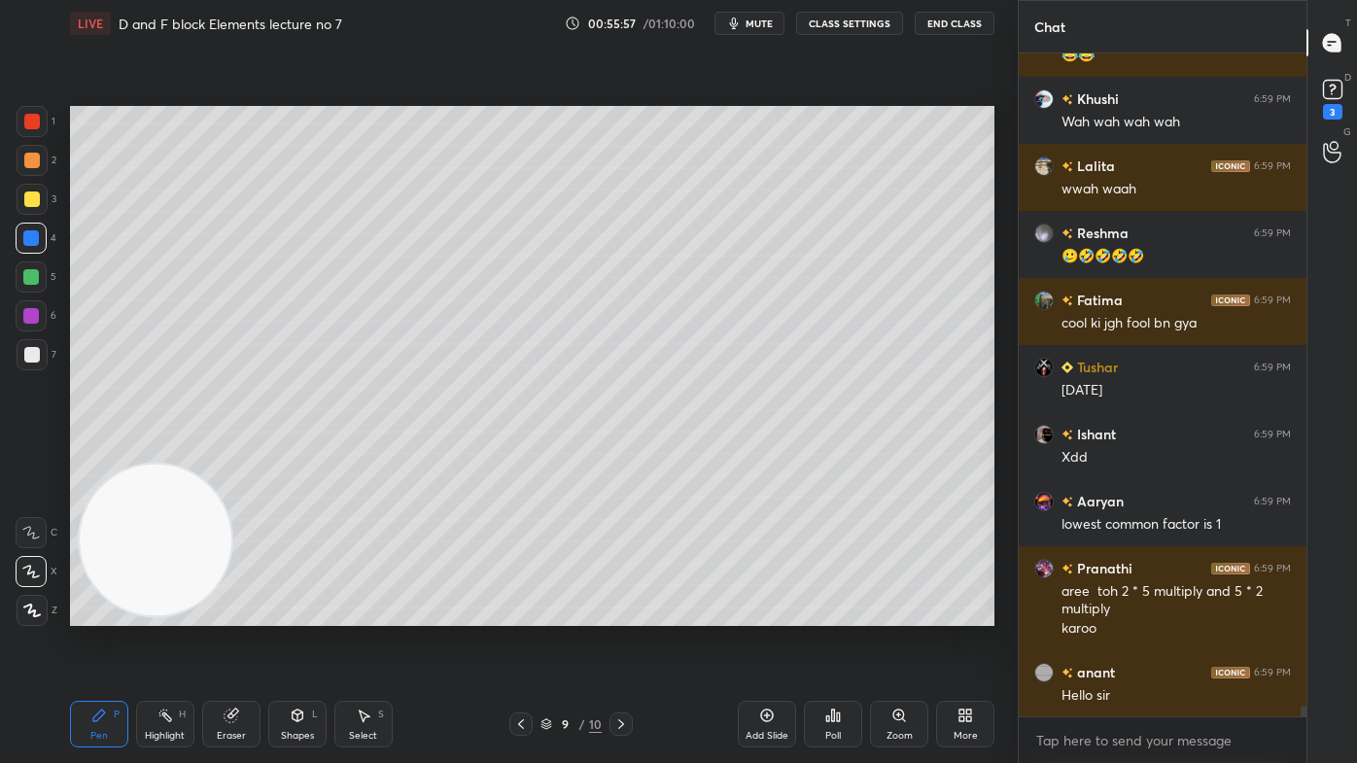
click at [759, 29] on span "mute" at bounding box center [758, 24] width 27 height 14
click at [767, 25] on span "unmute" at bounding box center [758, 24] width 42 height 14
click at [227, 613] on div "Eraser" at bounding box center [231, 724] width 58 height 47
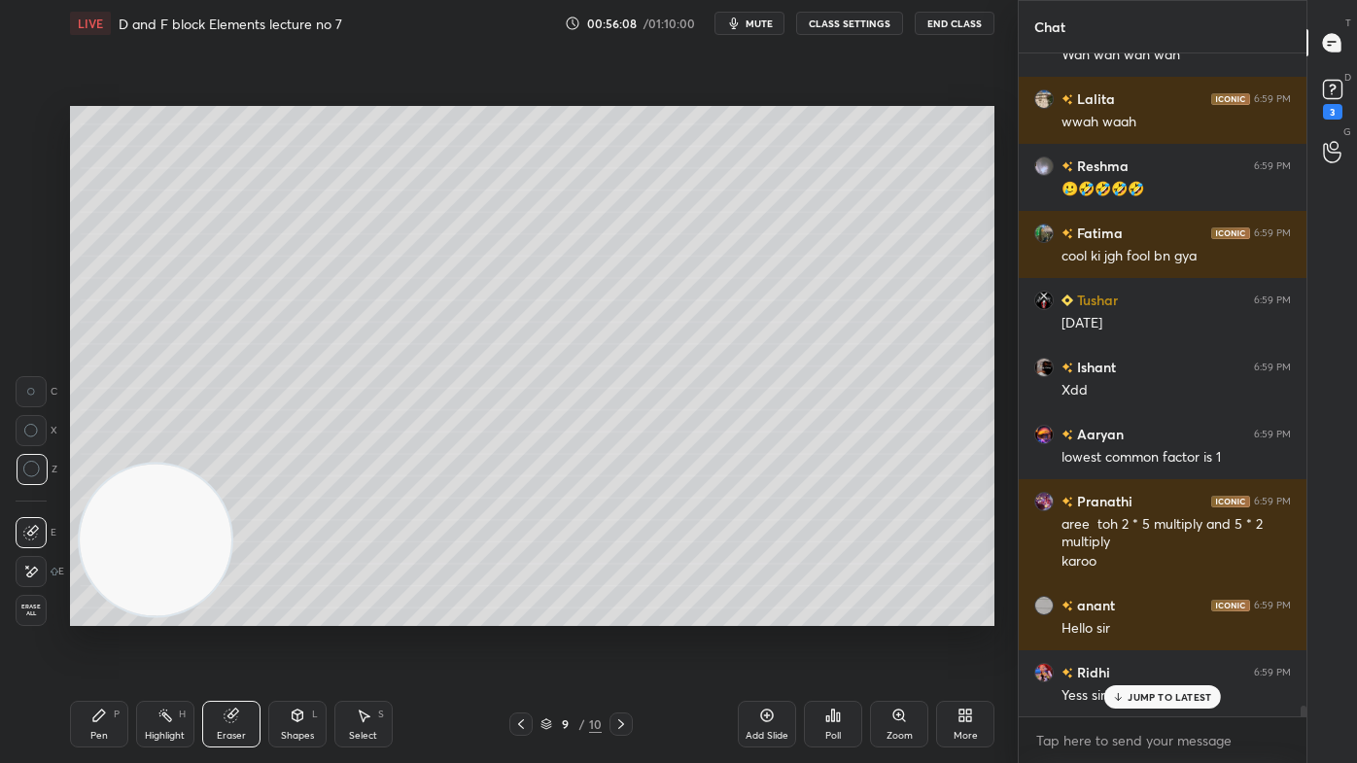
scroll to position [41217, 0]
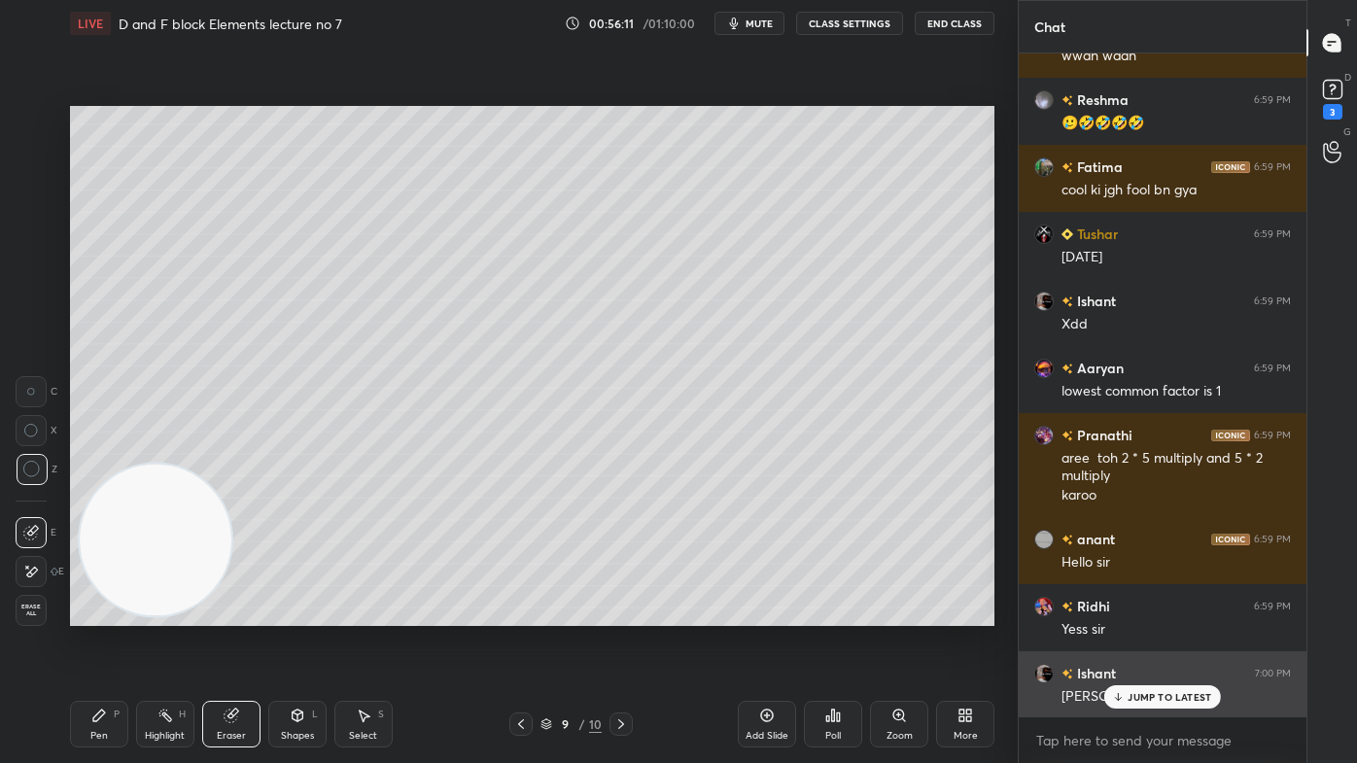
click at [1161, 613] on p "JUMP TO LATEST" at bounding box center [1169, 697] width 84 height 12
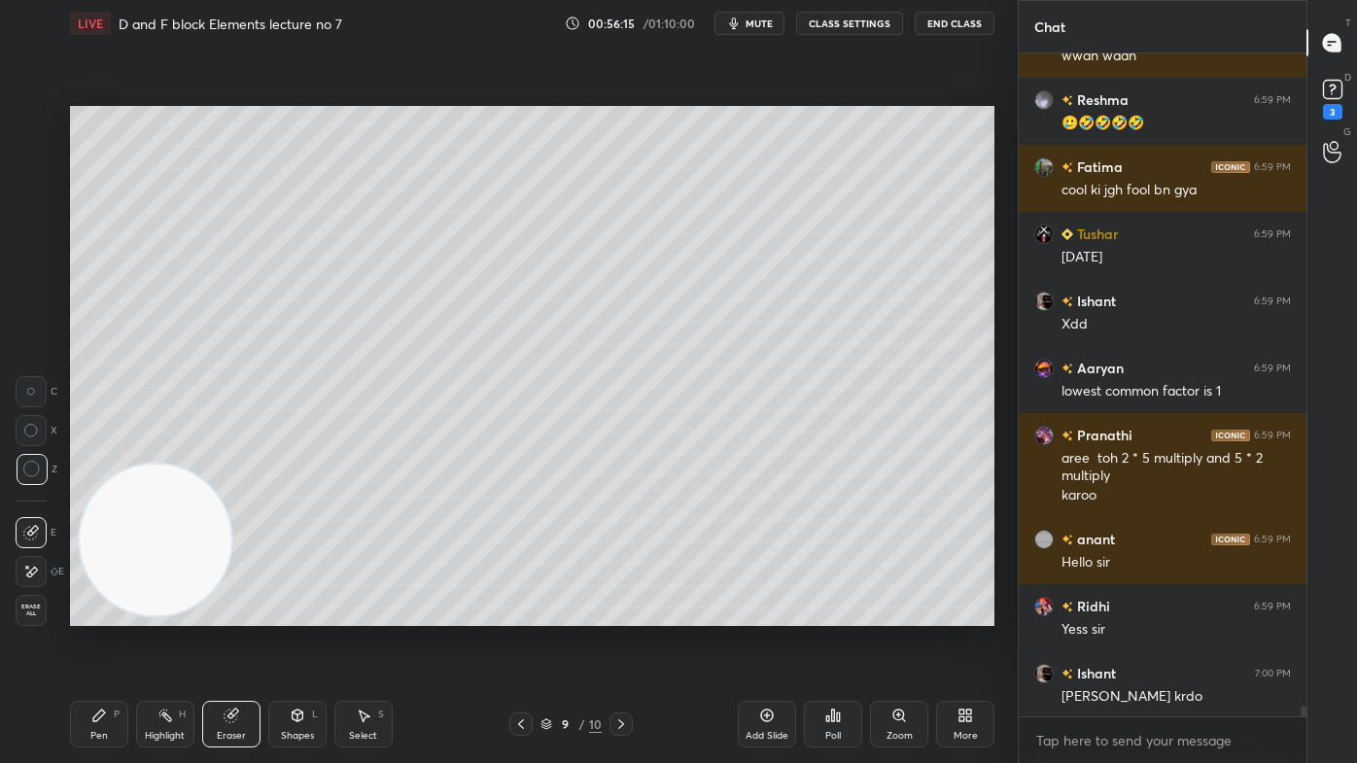
scroll to position [41284, 0]
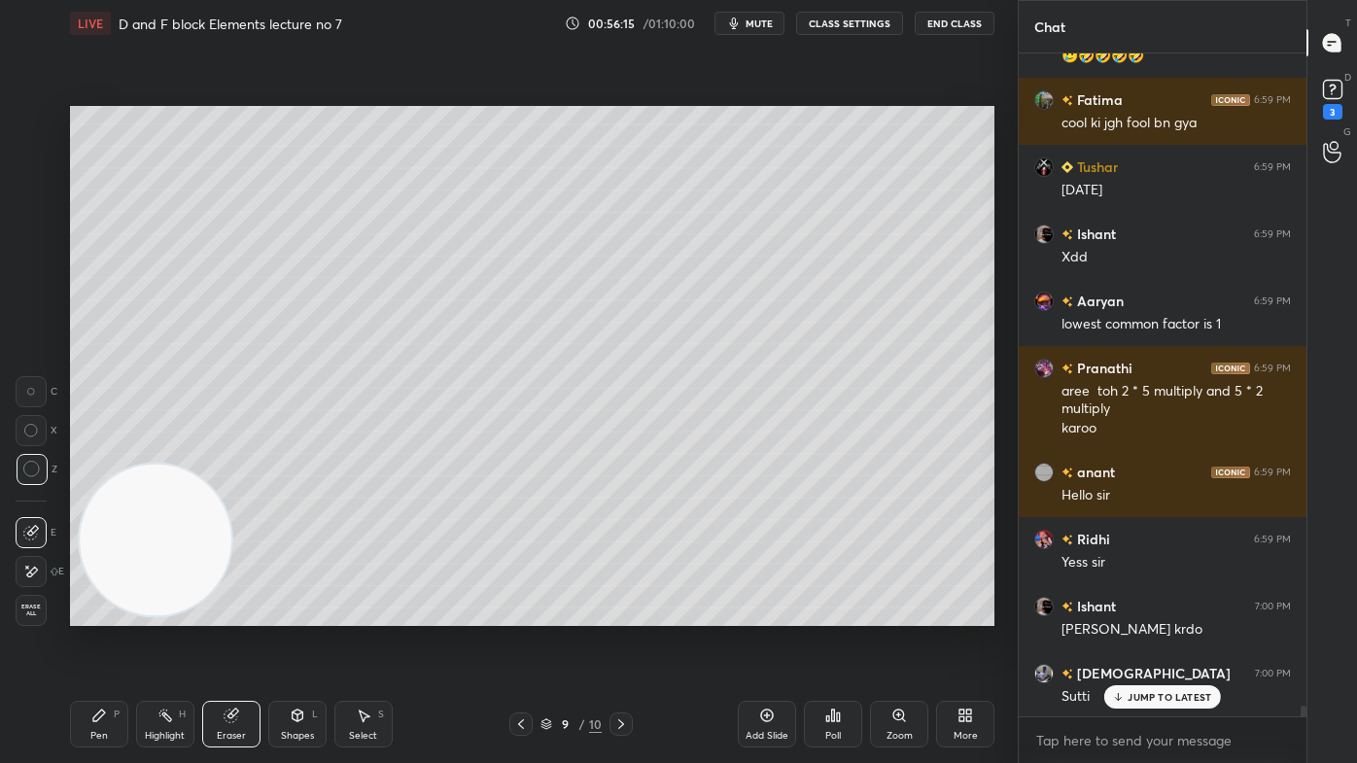
click at [757, 28] on button "mute" at bounding box center [749, 23] width 70 height 23
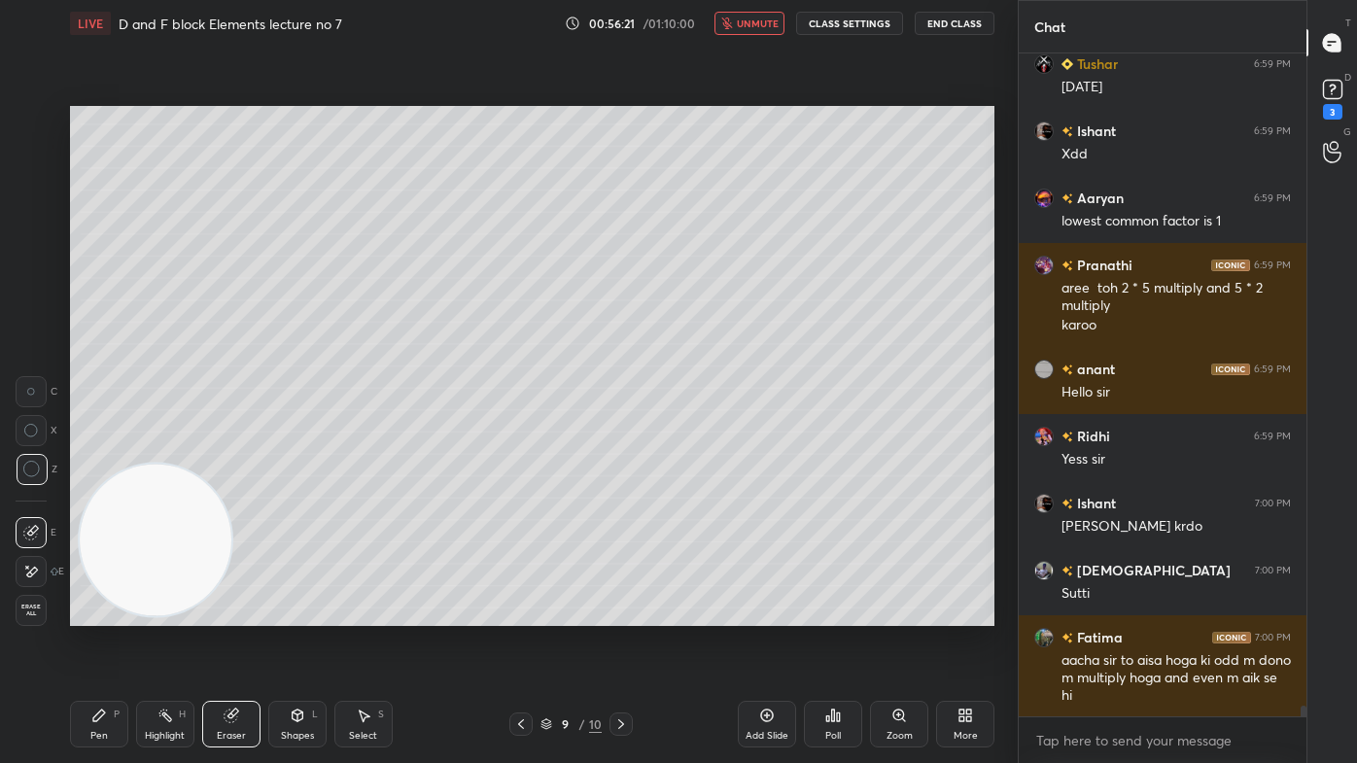
click at [766, 17] on span "unmute" at bounding box center [758, 24] width 42 height 14
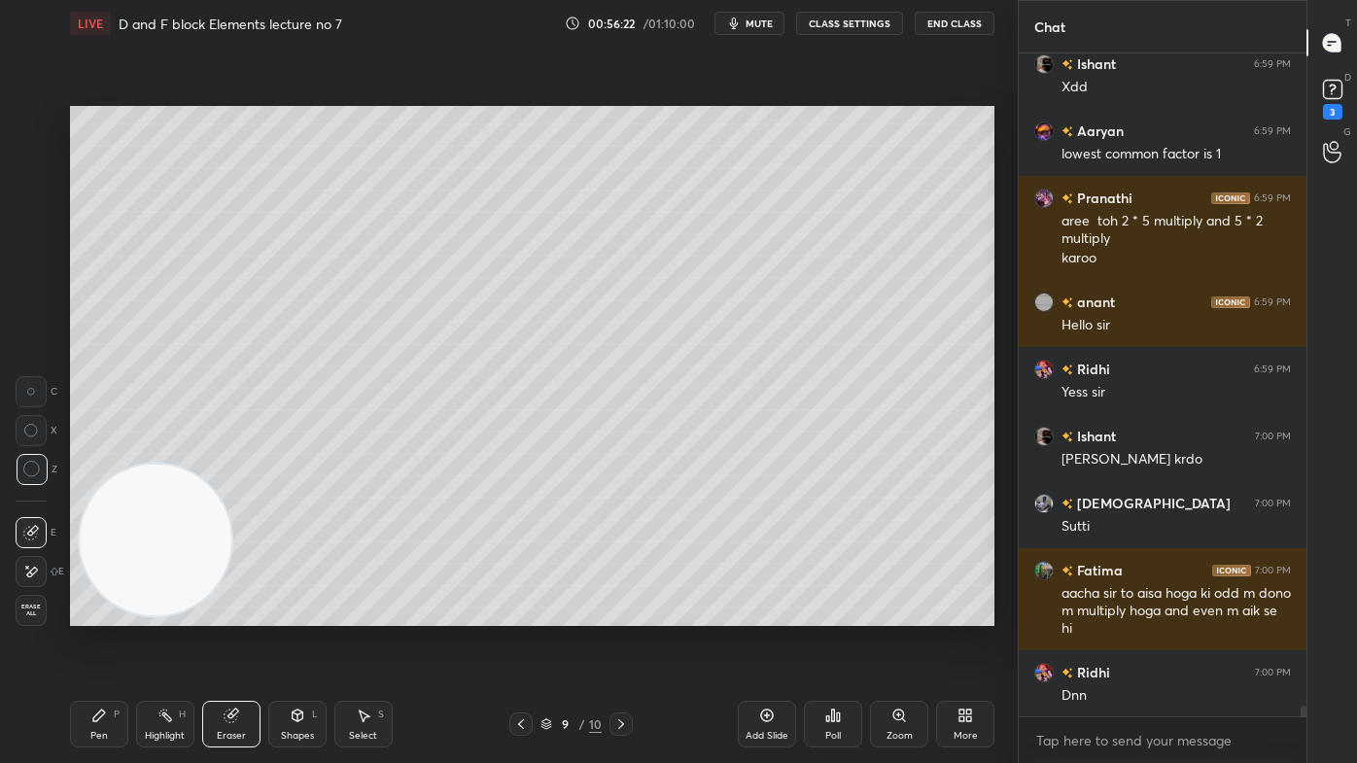
scroll to position [41538, 0]
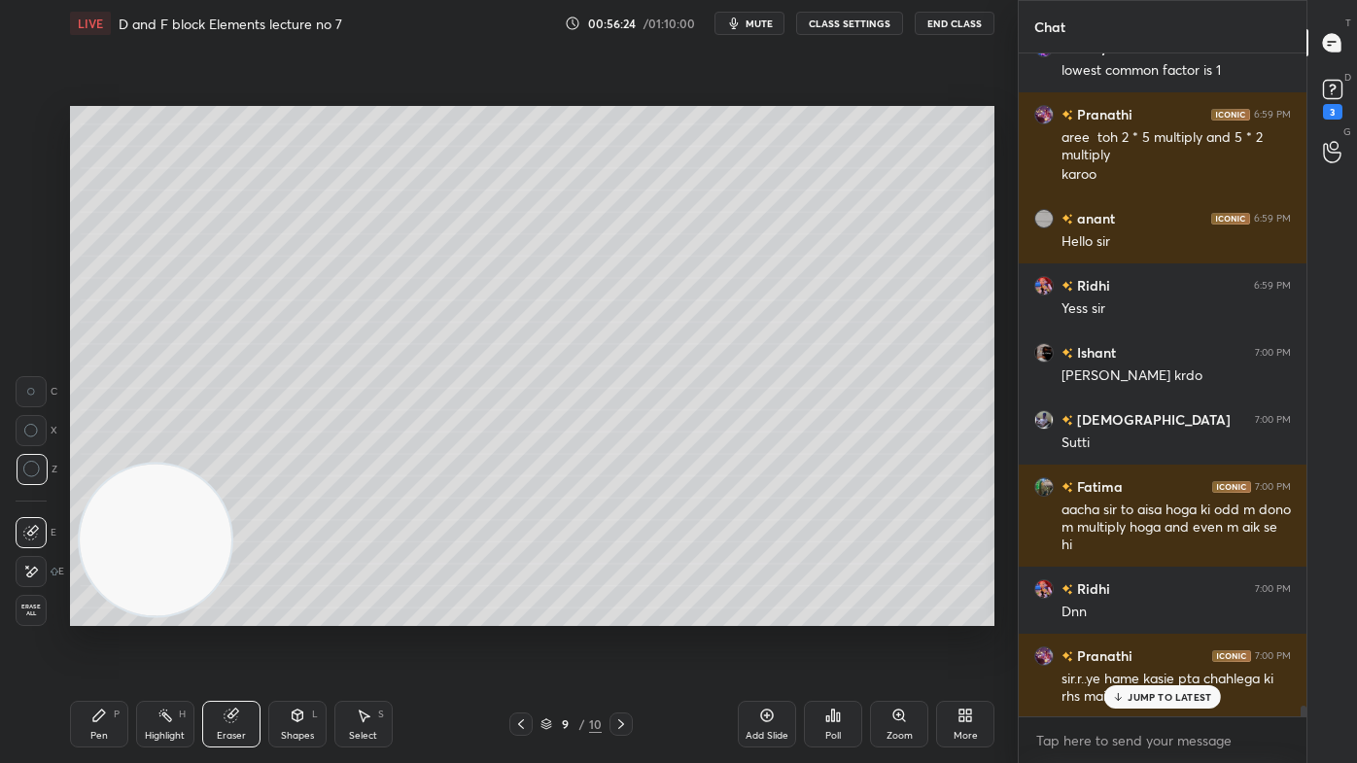
click at [106, 613] on div "Pen P" at bounding box center [99, 724] width 58 height 47
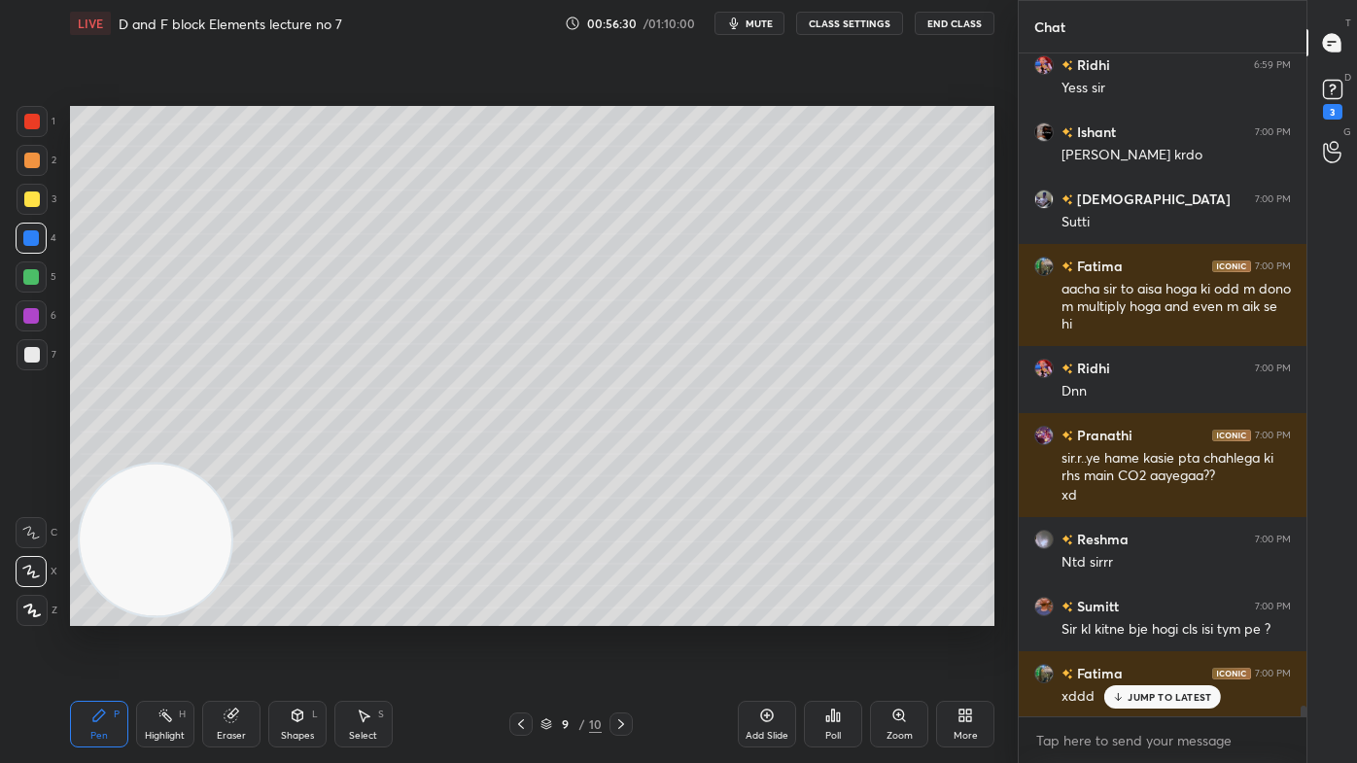
scroll to position [41825, 0]
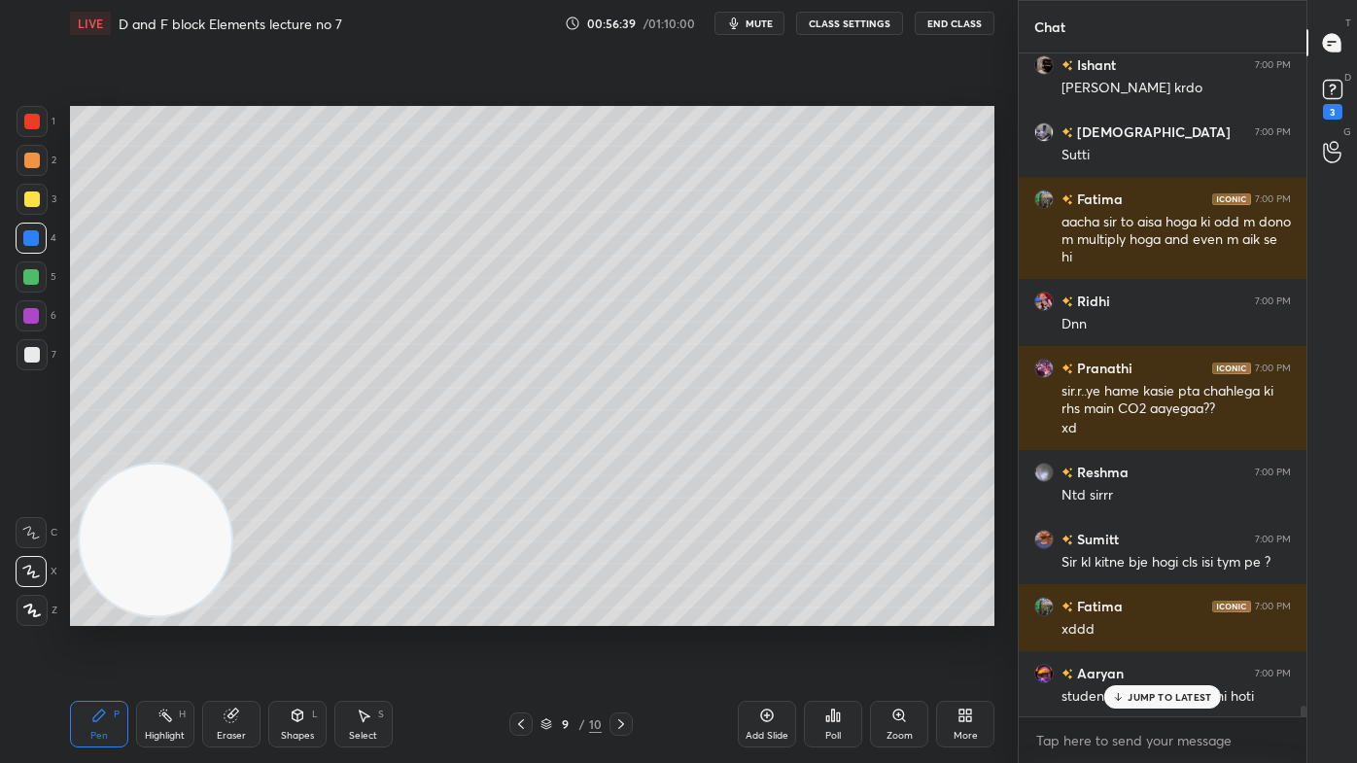
drag, startPoint x: 226, startPoint y: 725, endPoint x: 248, endPoint y: 683, distance: 46.9
click at [225, 613] on div "Eraser" at bounding box center [231, 724] width 58 height 47
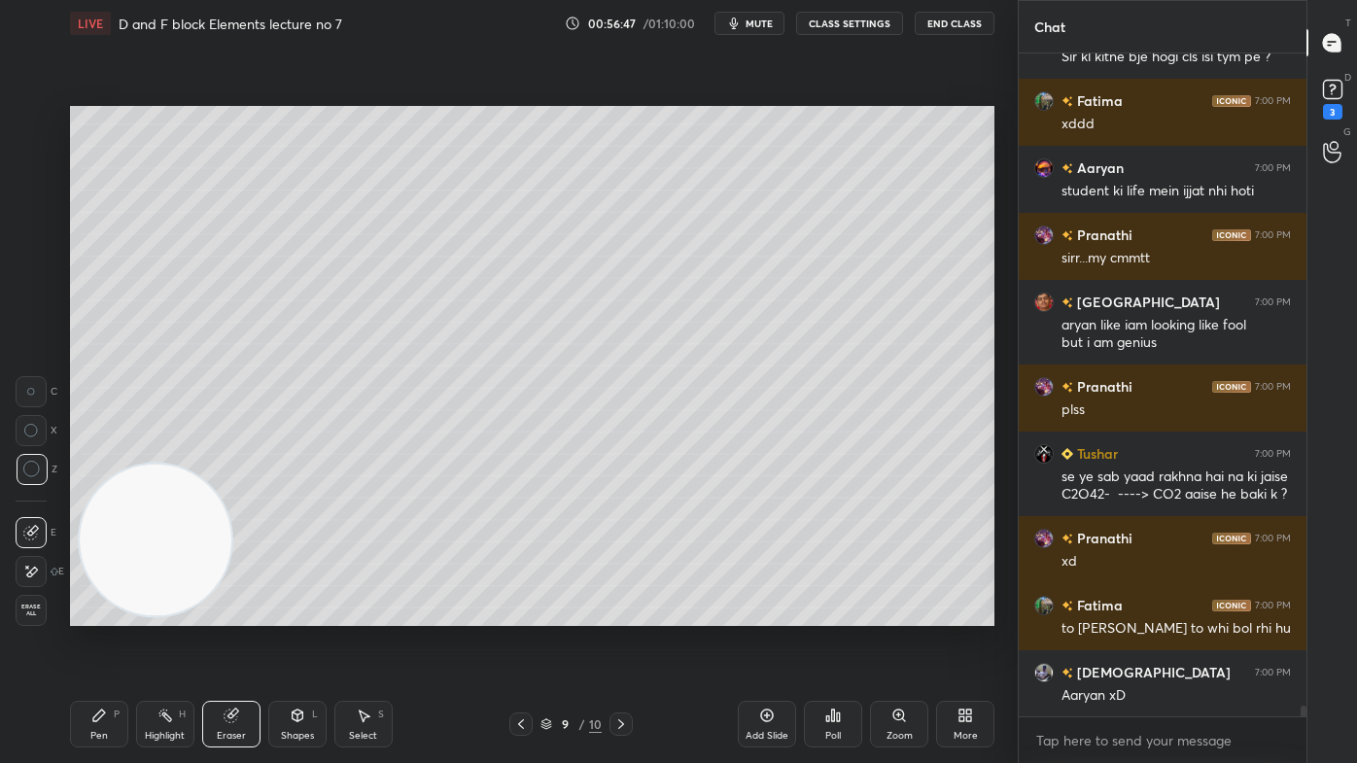
scroll to position [42397, 0]
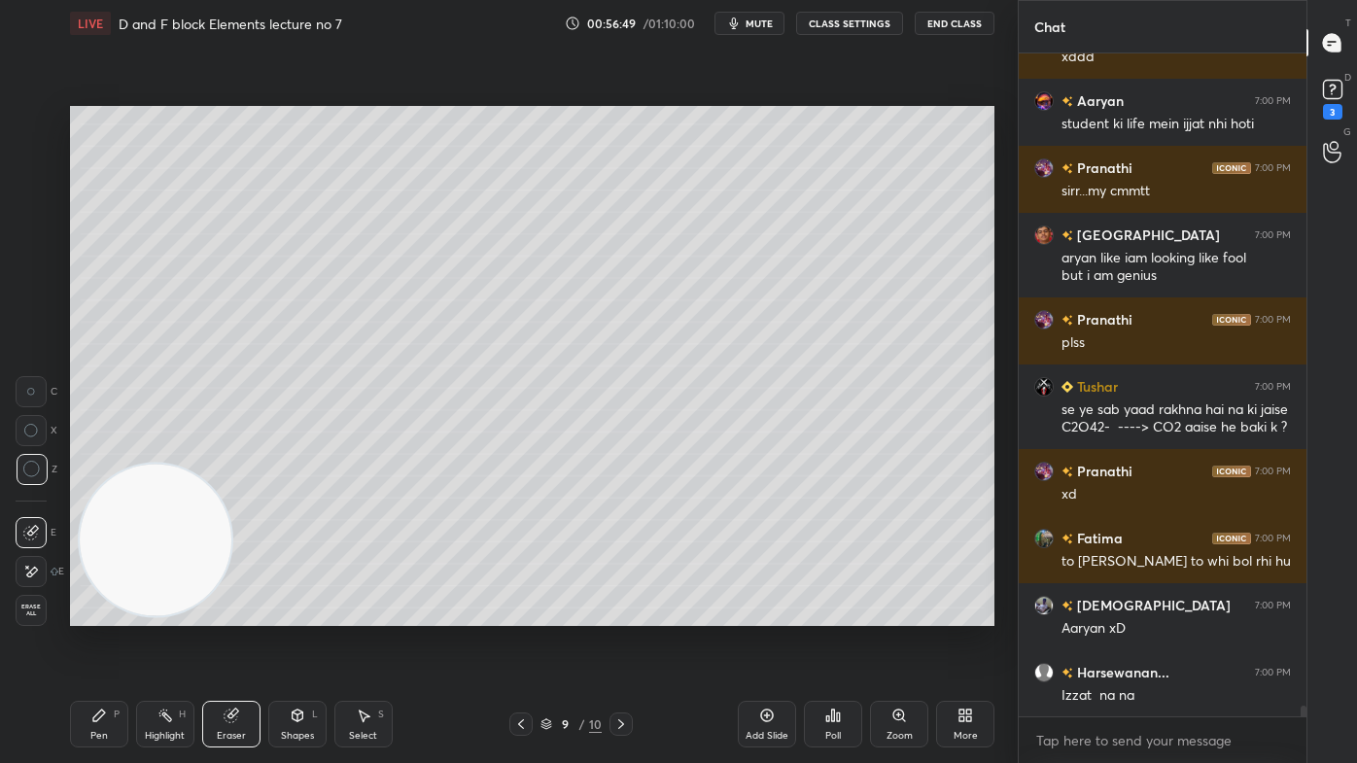
click at [106, 613] on icon at bounding box center [99, 715] width 16 height 16
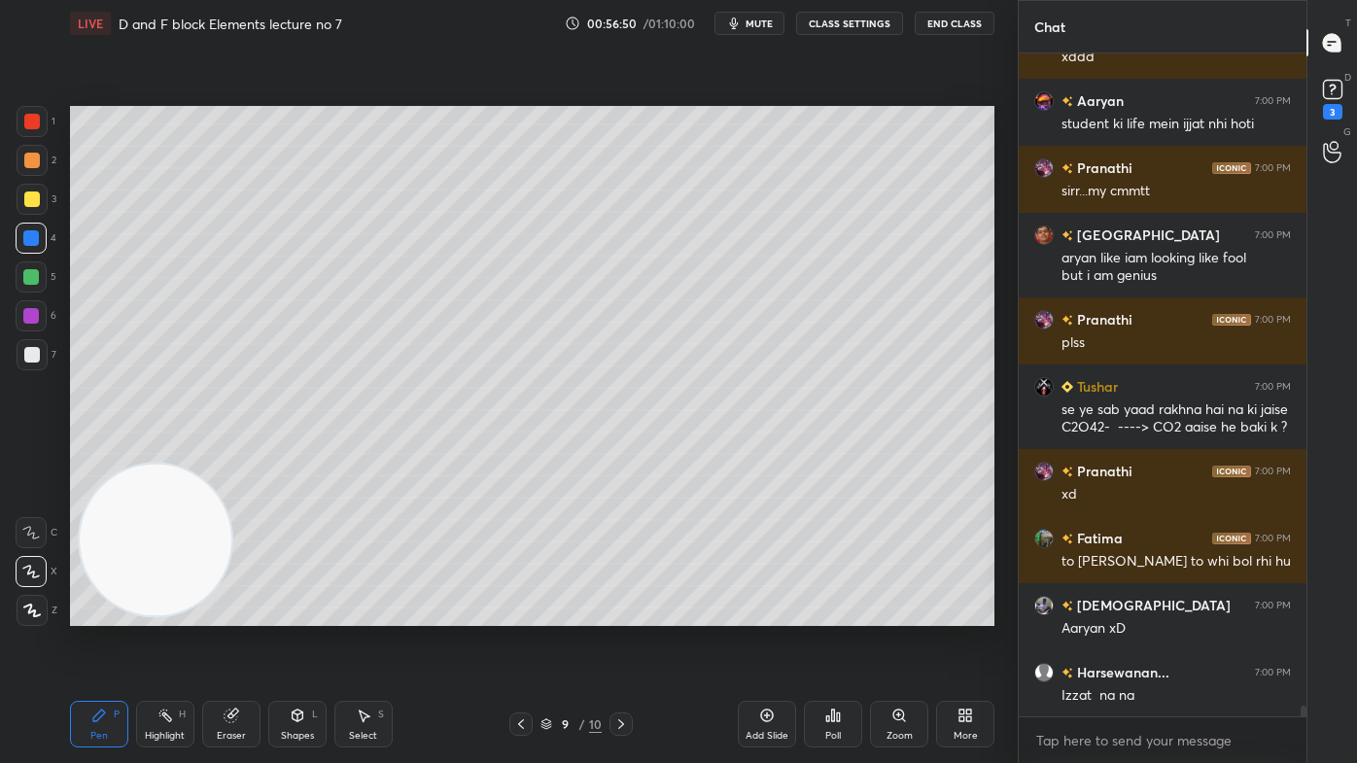
scroll to position [42481, 0]
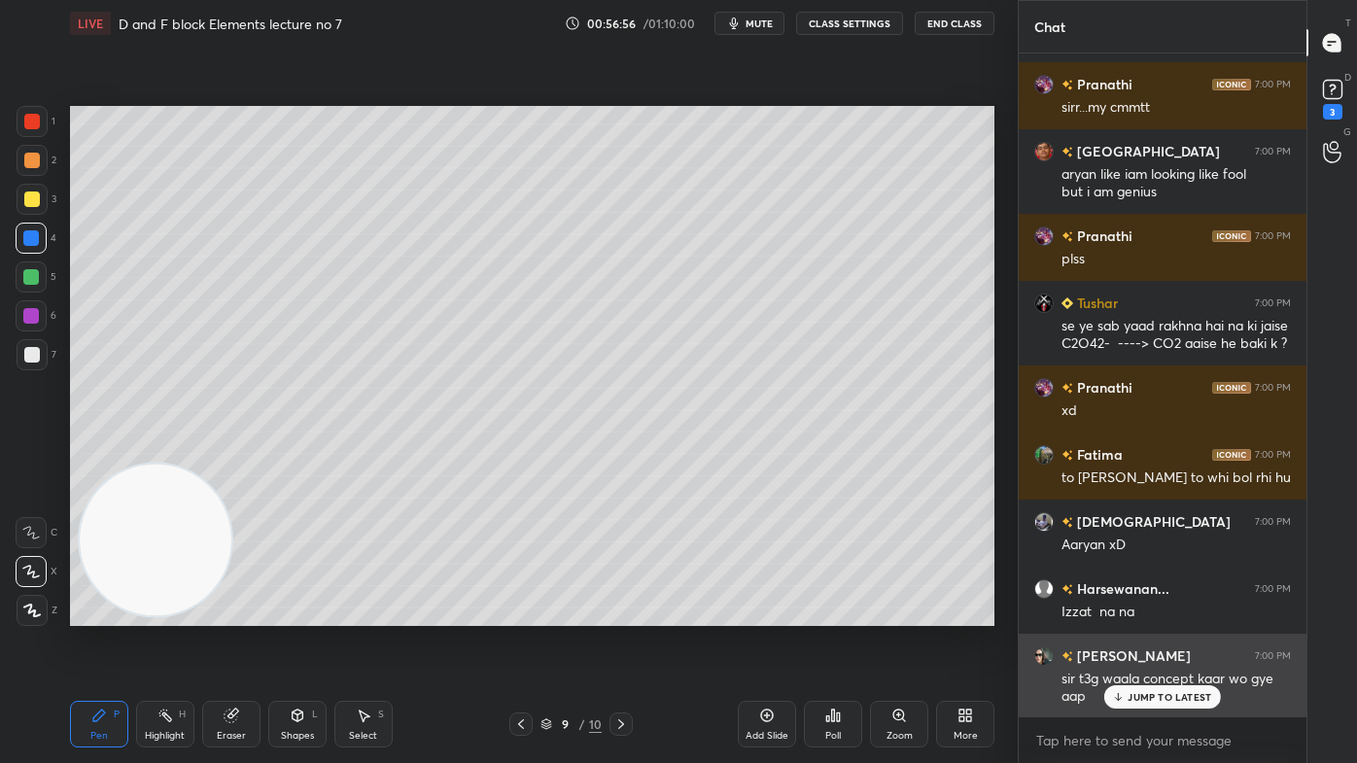
click at [1170, 613] on p "JUMP TO LATEST" at bounding box center [1169, 697] width 84 height 12
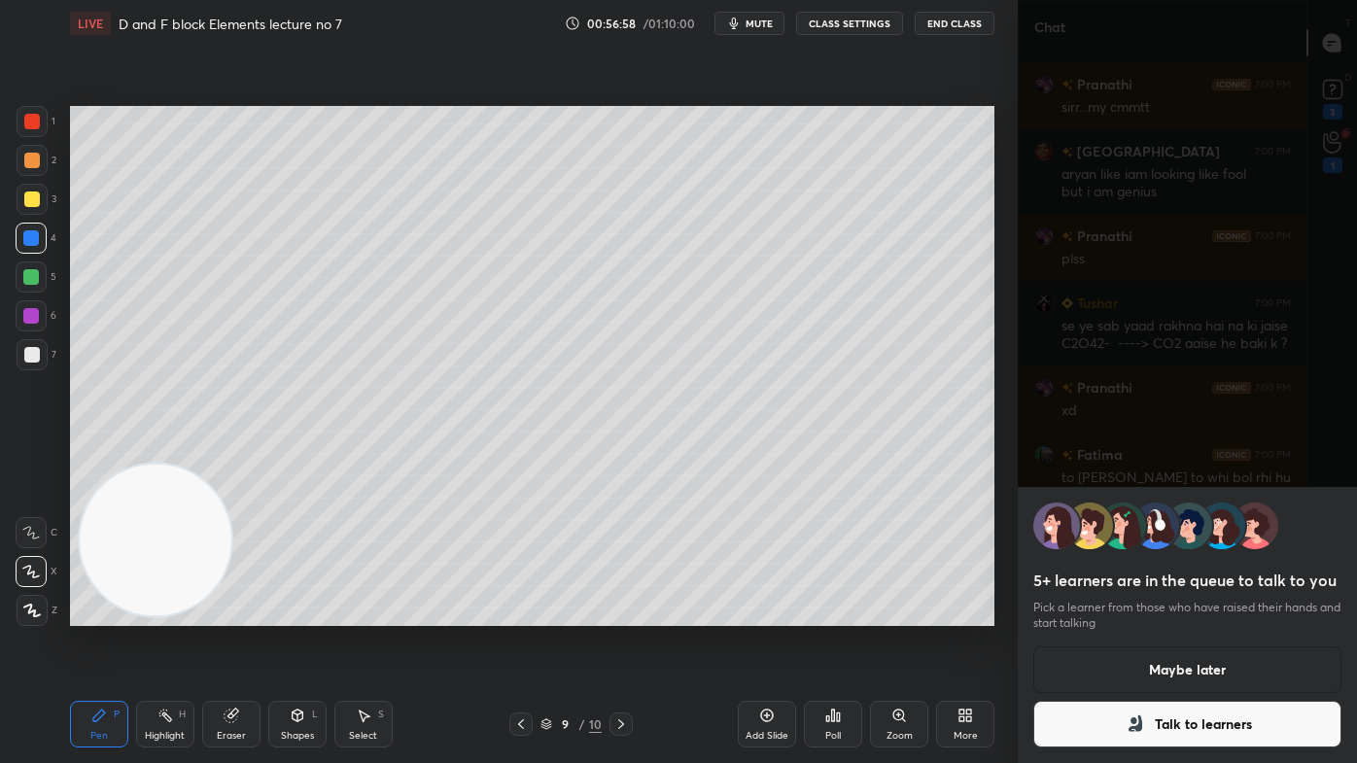
scroll to position [42548, 0]
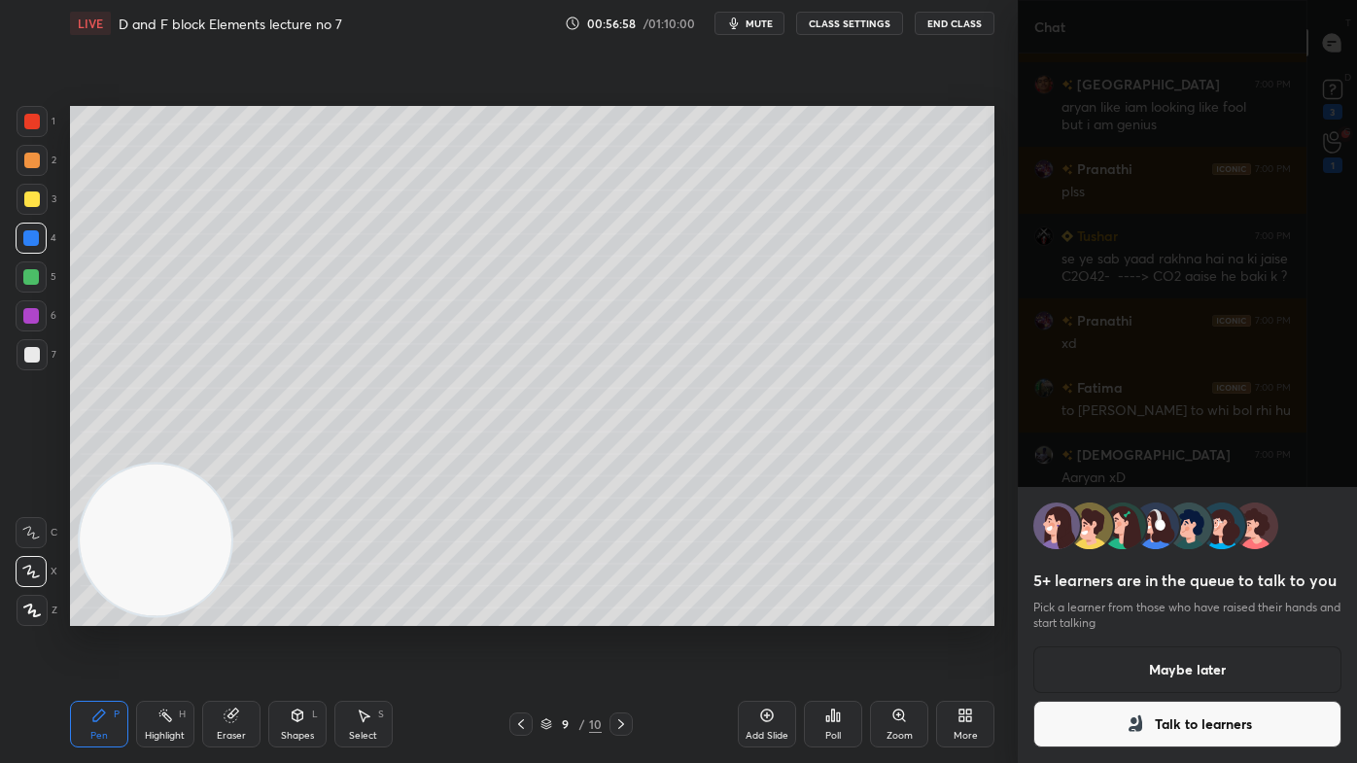
click at [1159, 613] on button "Talk to learners" at bounding box center [1187, 724] width 308 height 47
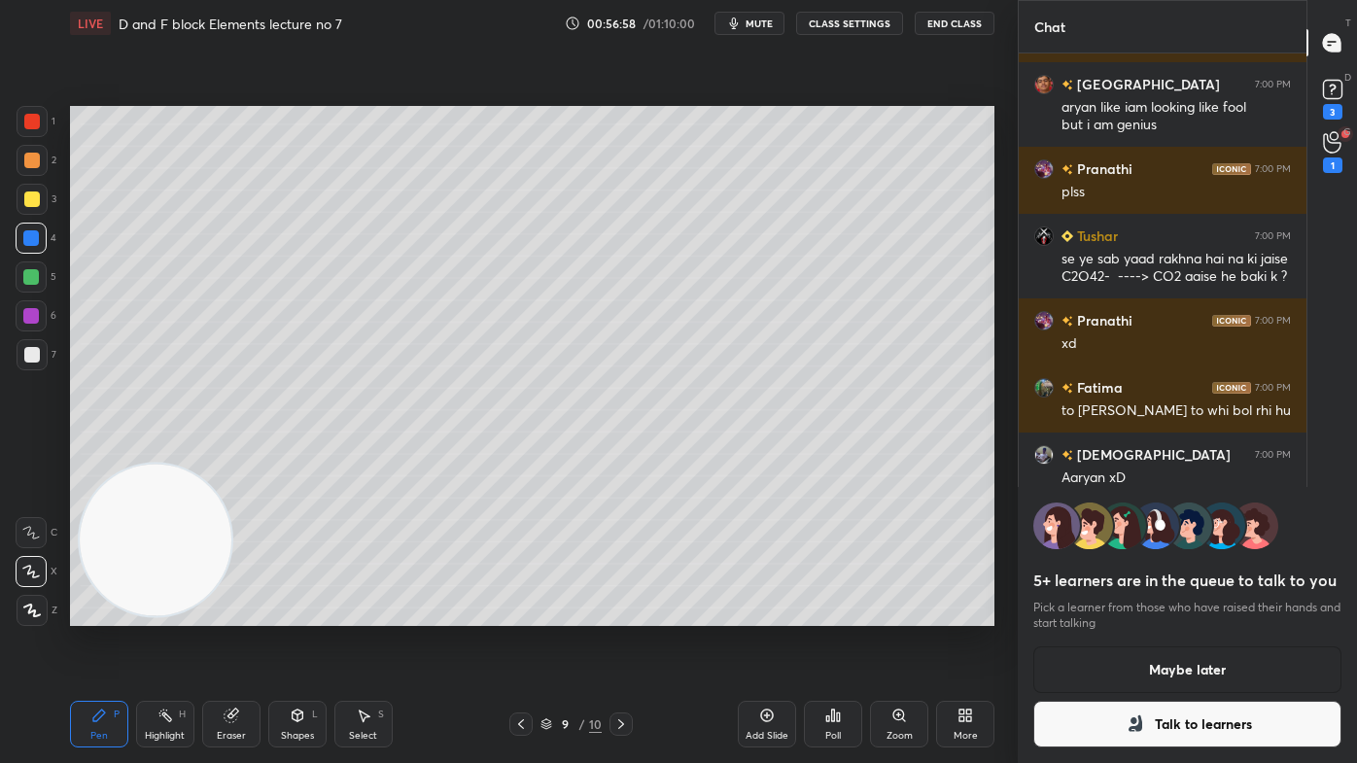
scroll to position [7, 5]
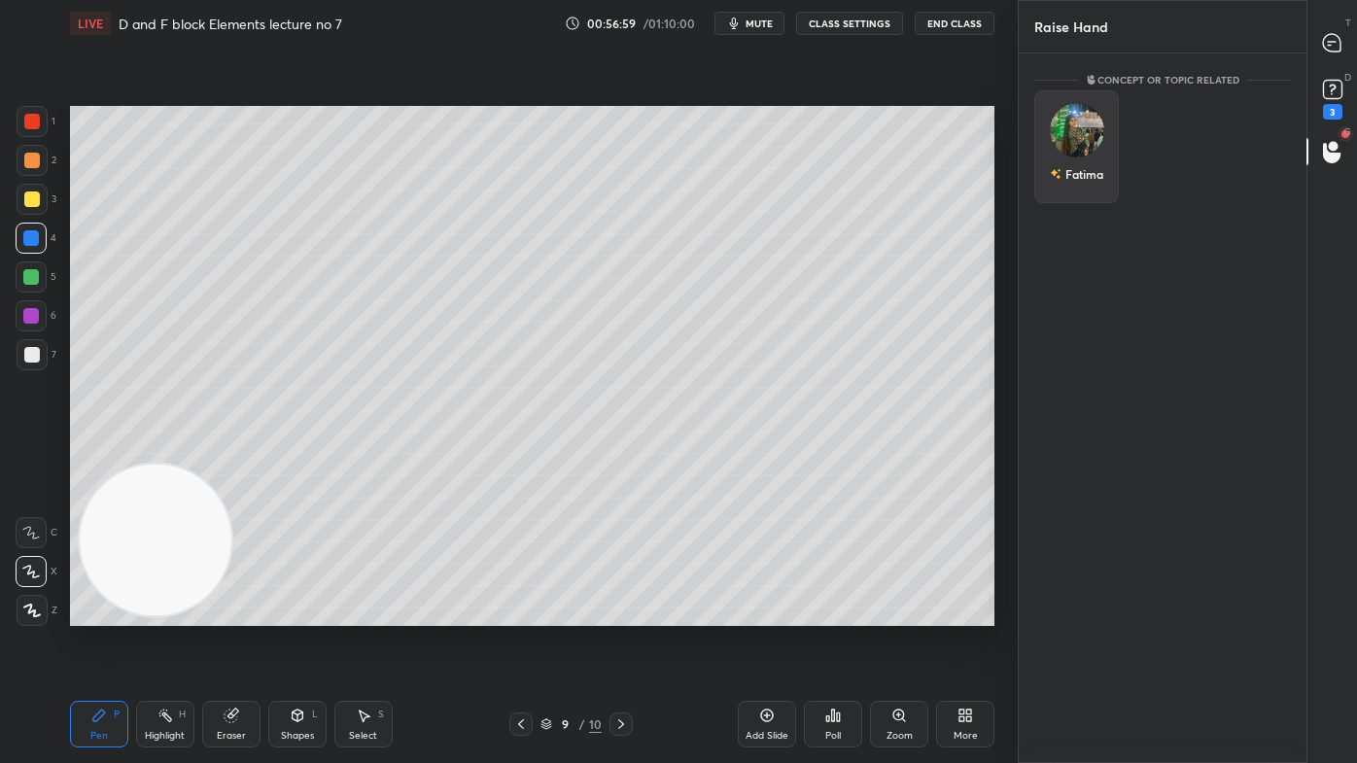
click at [1085, 149] on div "Fatima" at bounding box center [1076, 146] width 85 height 113
click at [1081, 189] on button "INVITE" at bounding box center [1076, 187] width 67 height 25
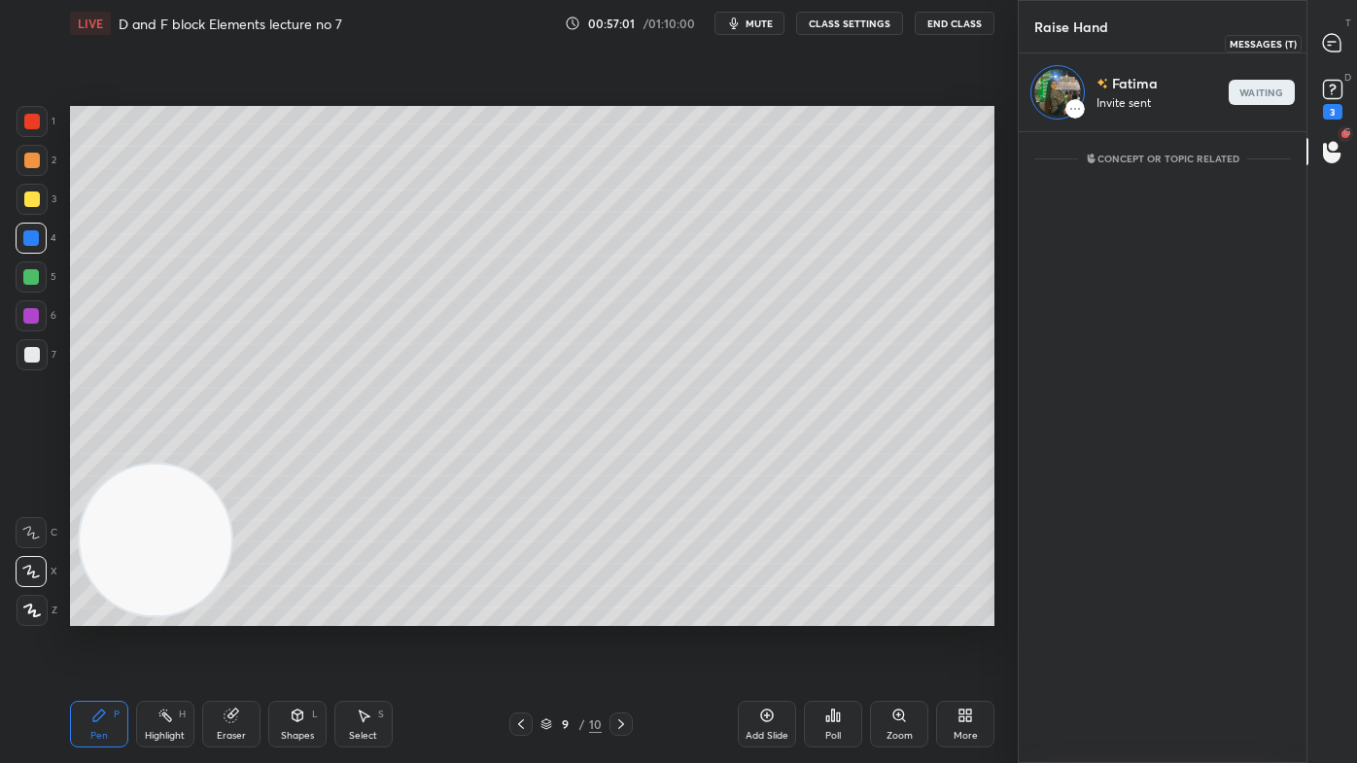
click at [1332, 49] on div at bounding box center [1332, 42] width 39 height 35
type textarea "x"
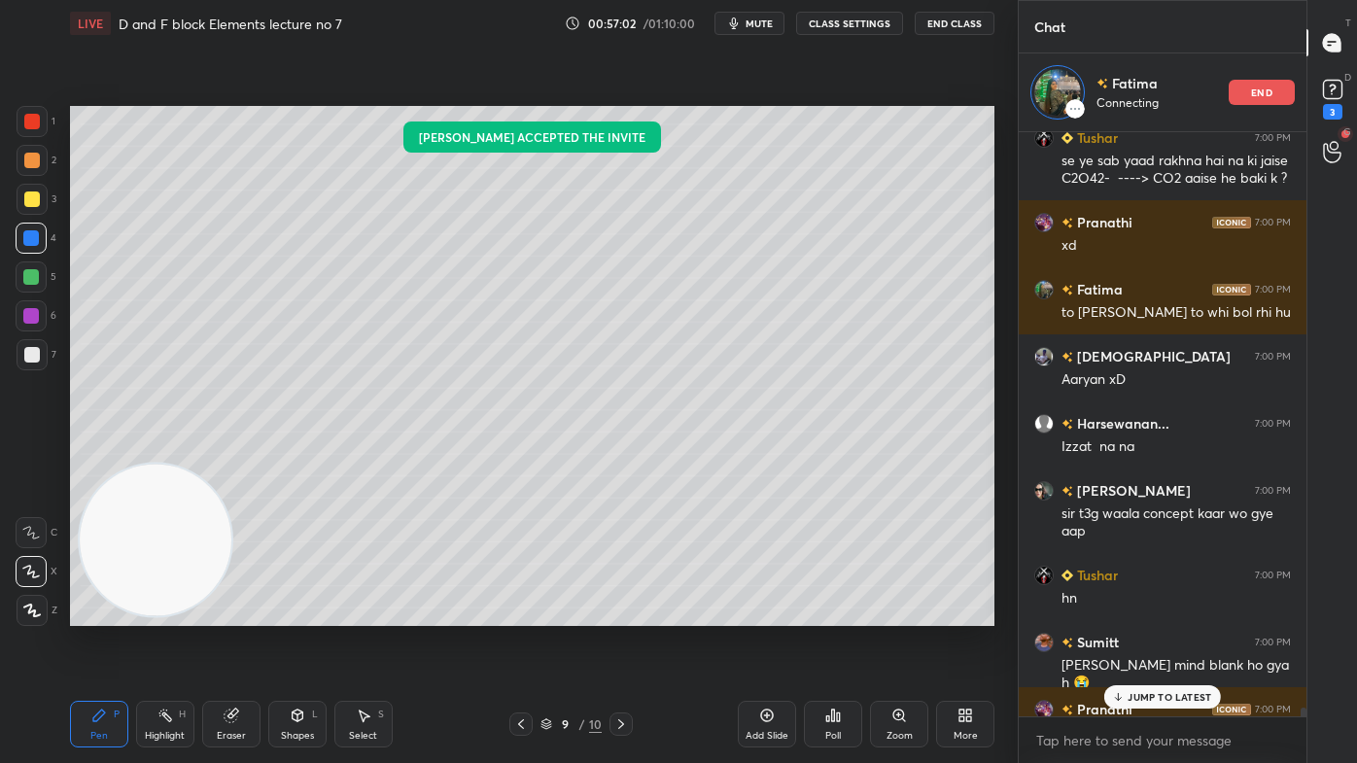
scroll to position [43168, 0]
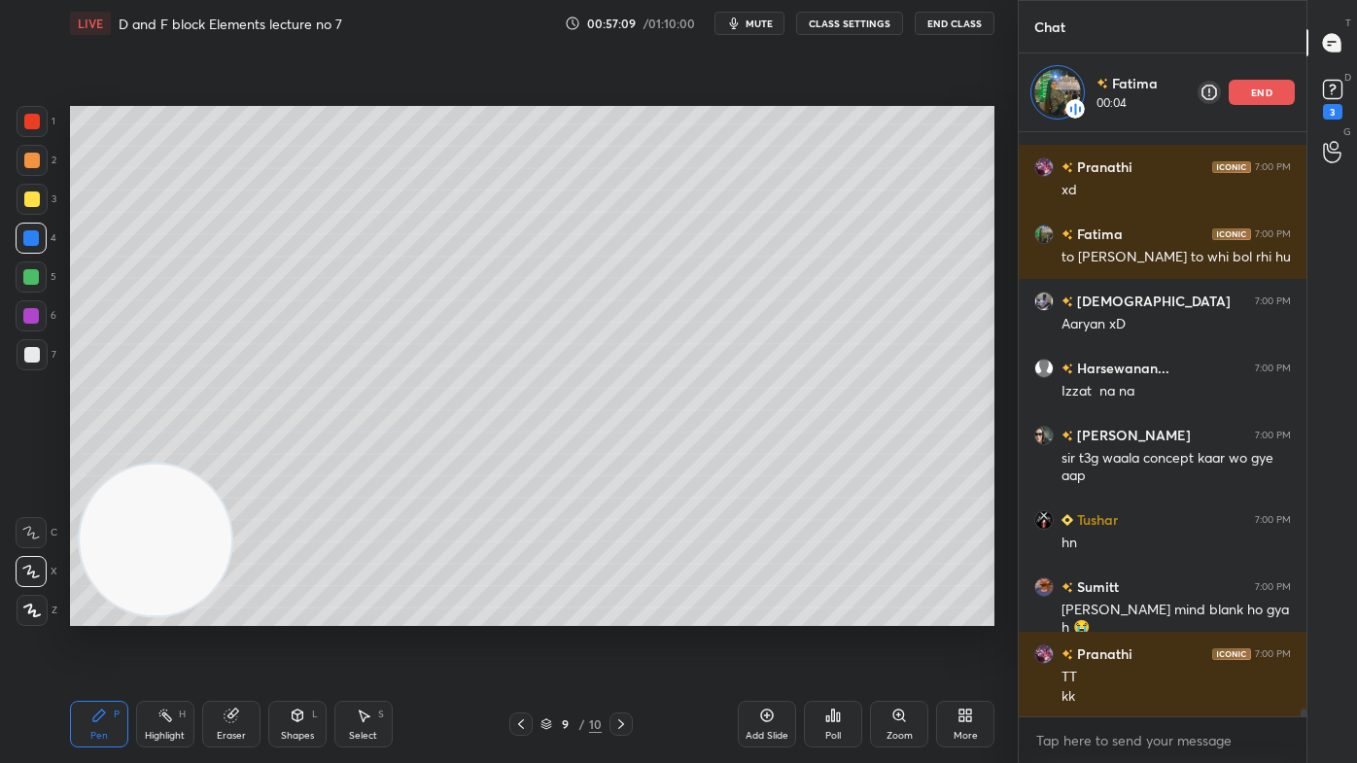
click at [821, 18] on button "CLASS SETTINGS" at bounding box center [849, 23] width 107 height 23
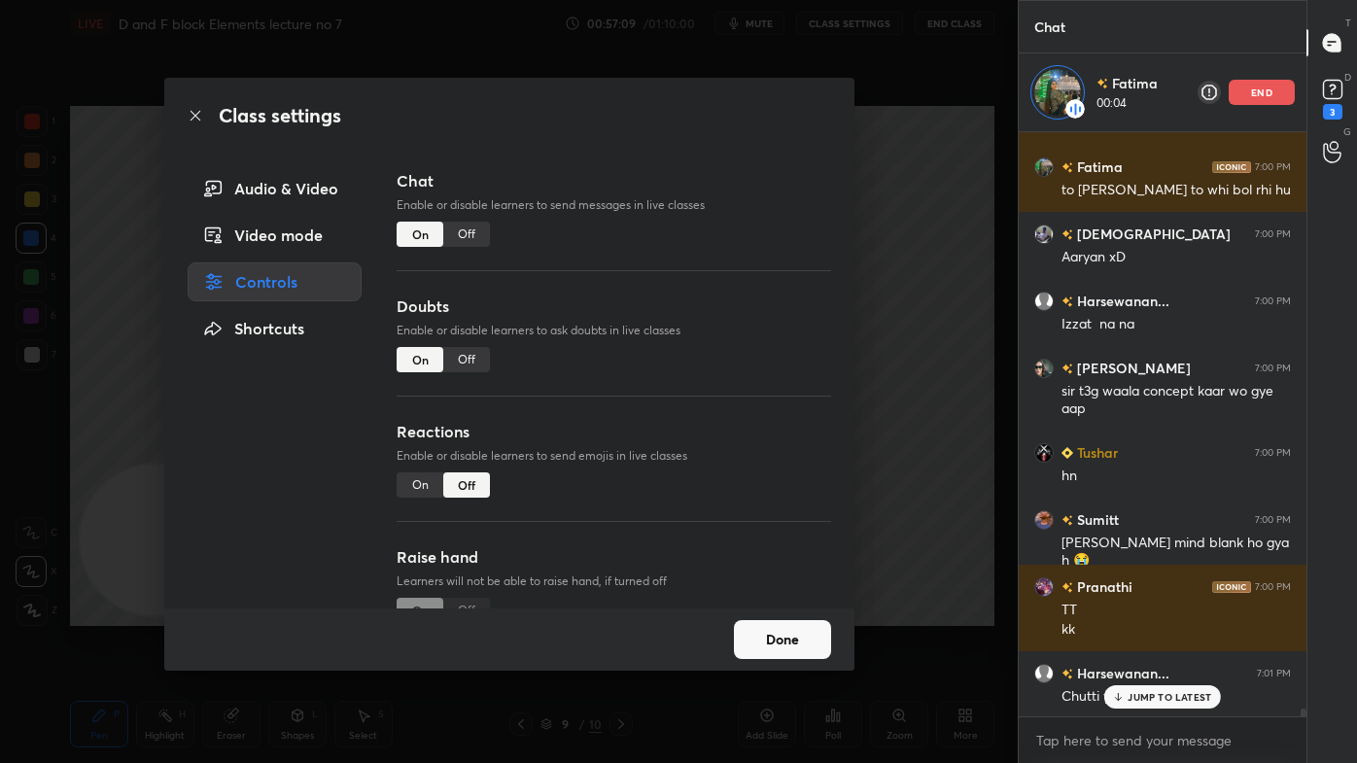
click at [468, 238] on div "Off" at bounding box center [466, 234] width 47 height 25
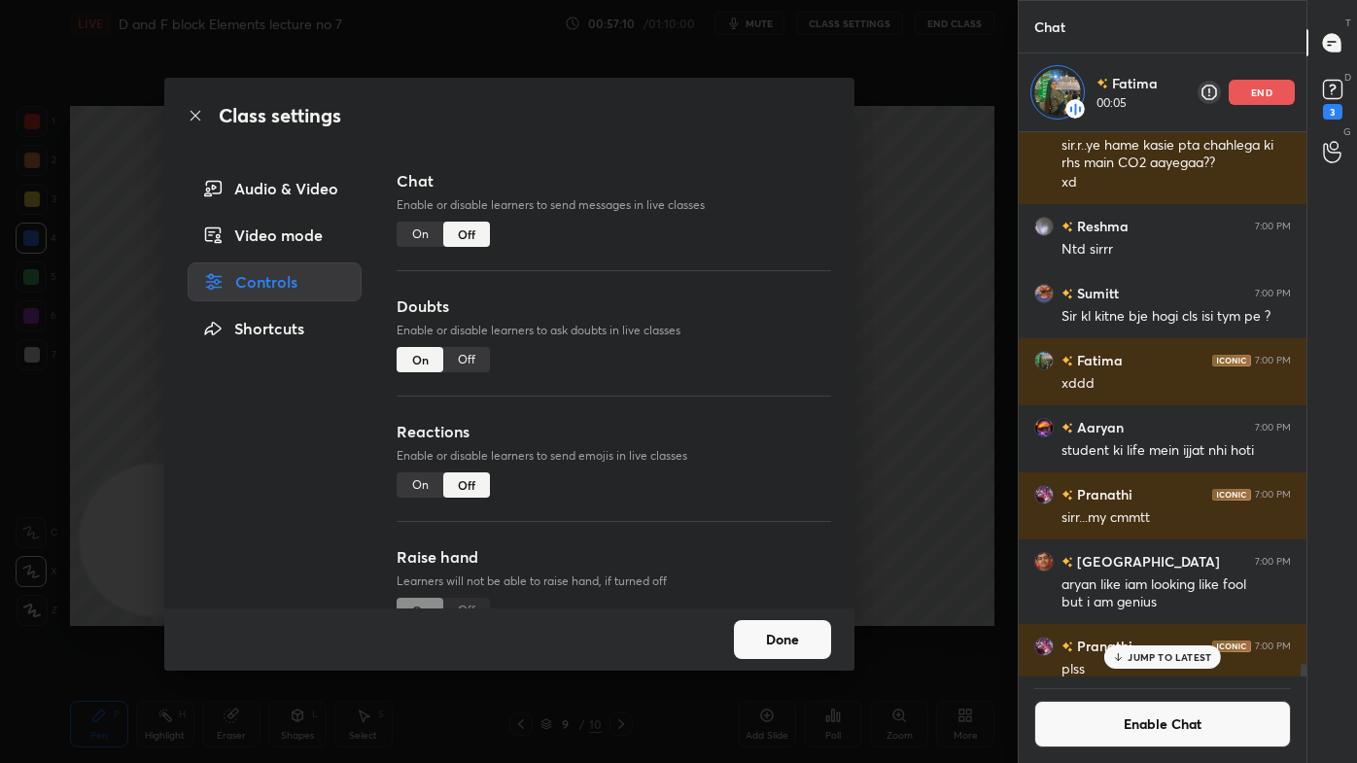
scroll to position [7, 5]
click at [907, 155] on div "Class settings Audio & Video Video mode Controls Shortcuts Chat Enable or disab…" at bounding box center [508, 381] width 1017 height 763
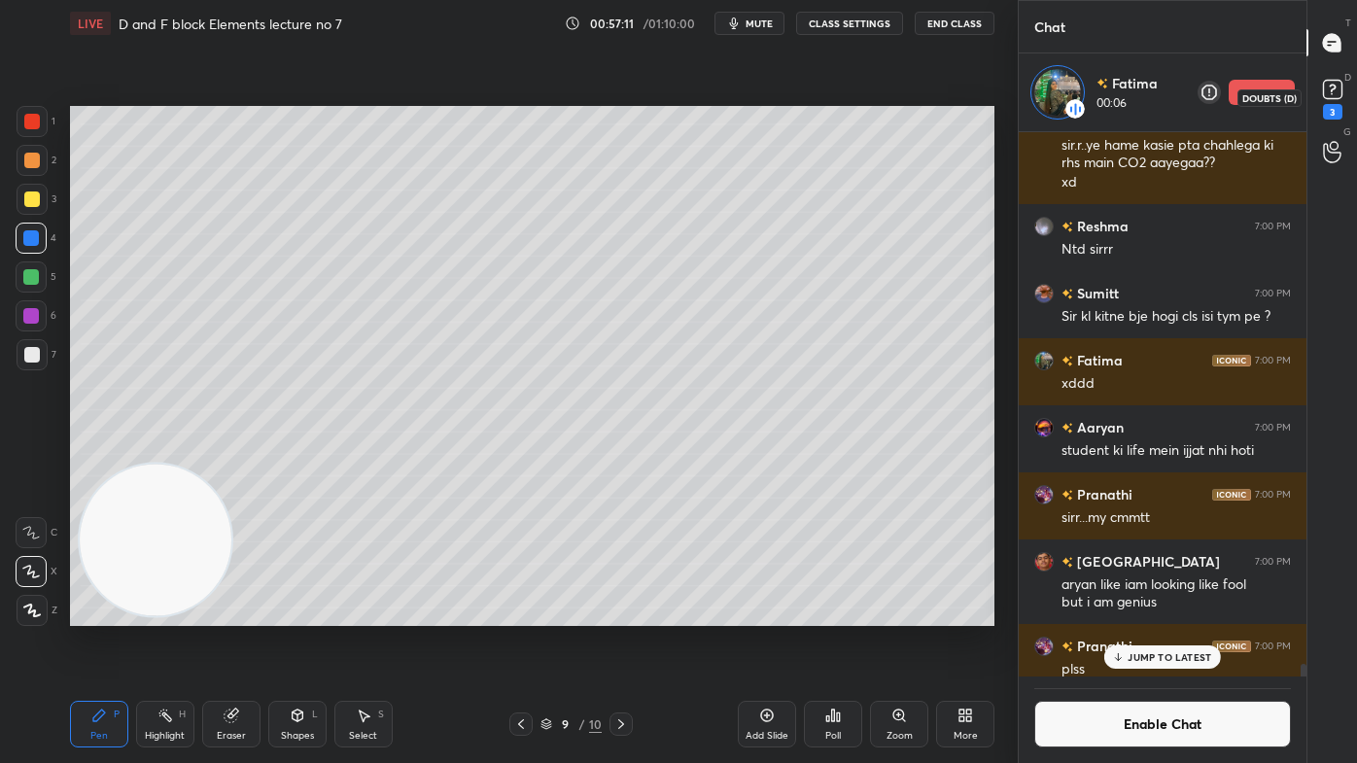
click at [1336, 101] on icon at bounding box center [1332, 89] width 29 height 29
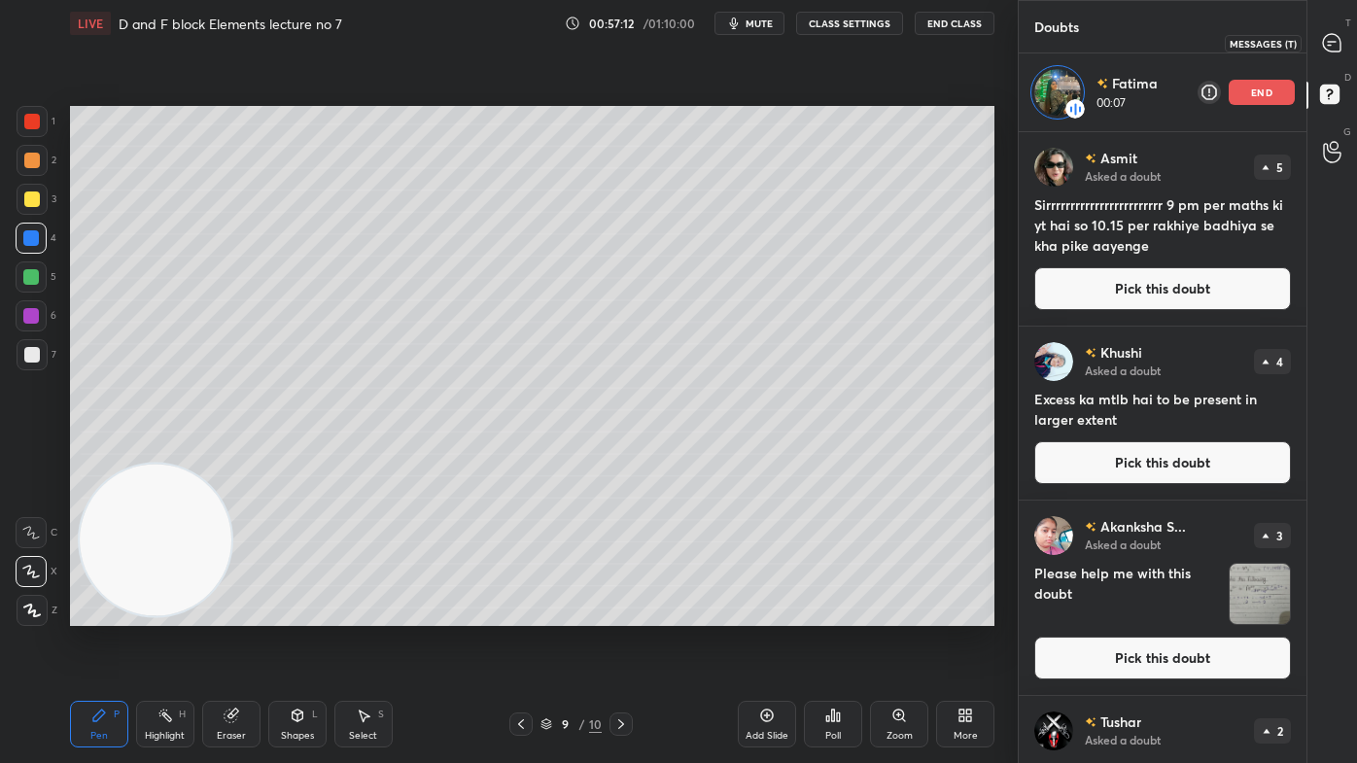
click at [1332, 34] on icon at bounding box center [1331, 42] width 17 height 17
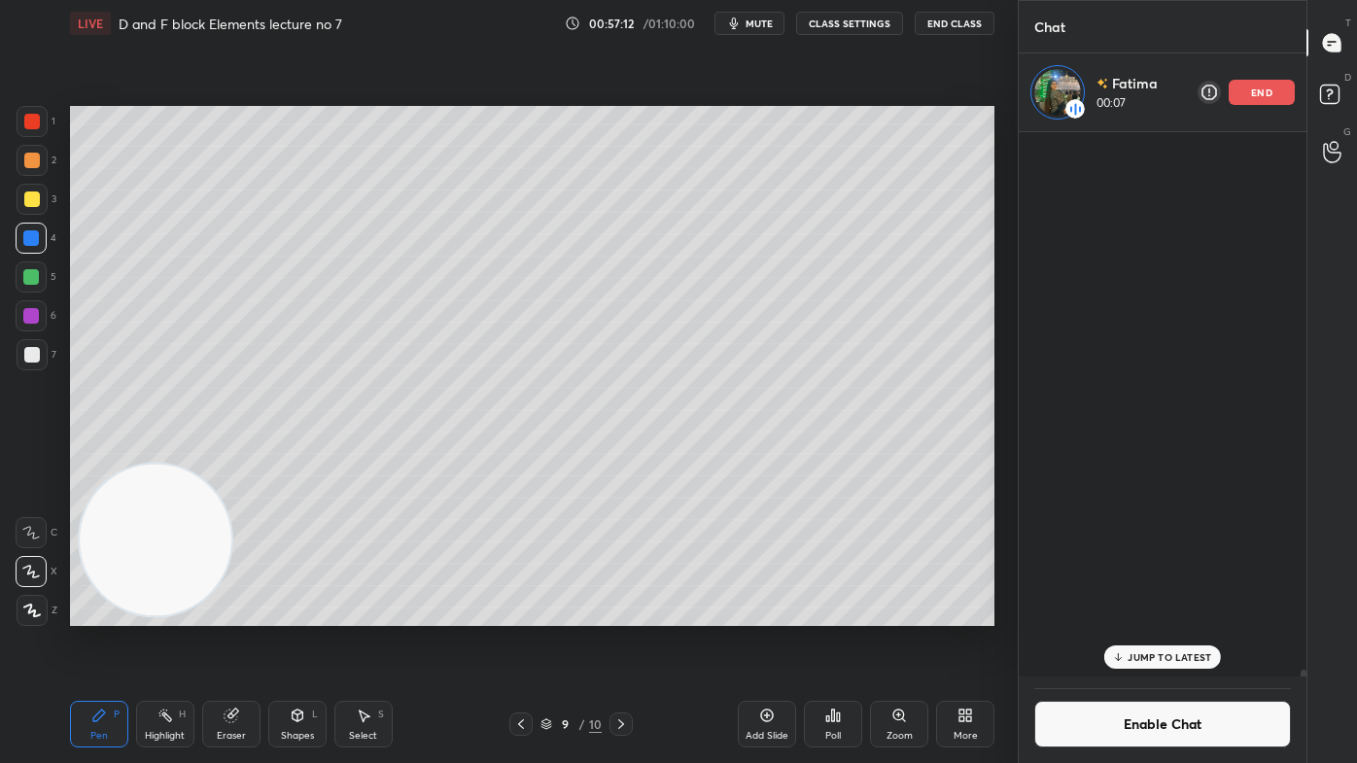
scroll to position [539, 282]
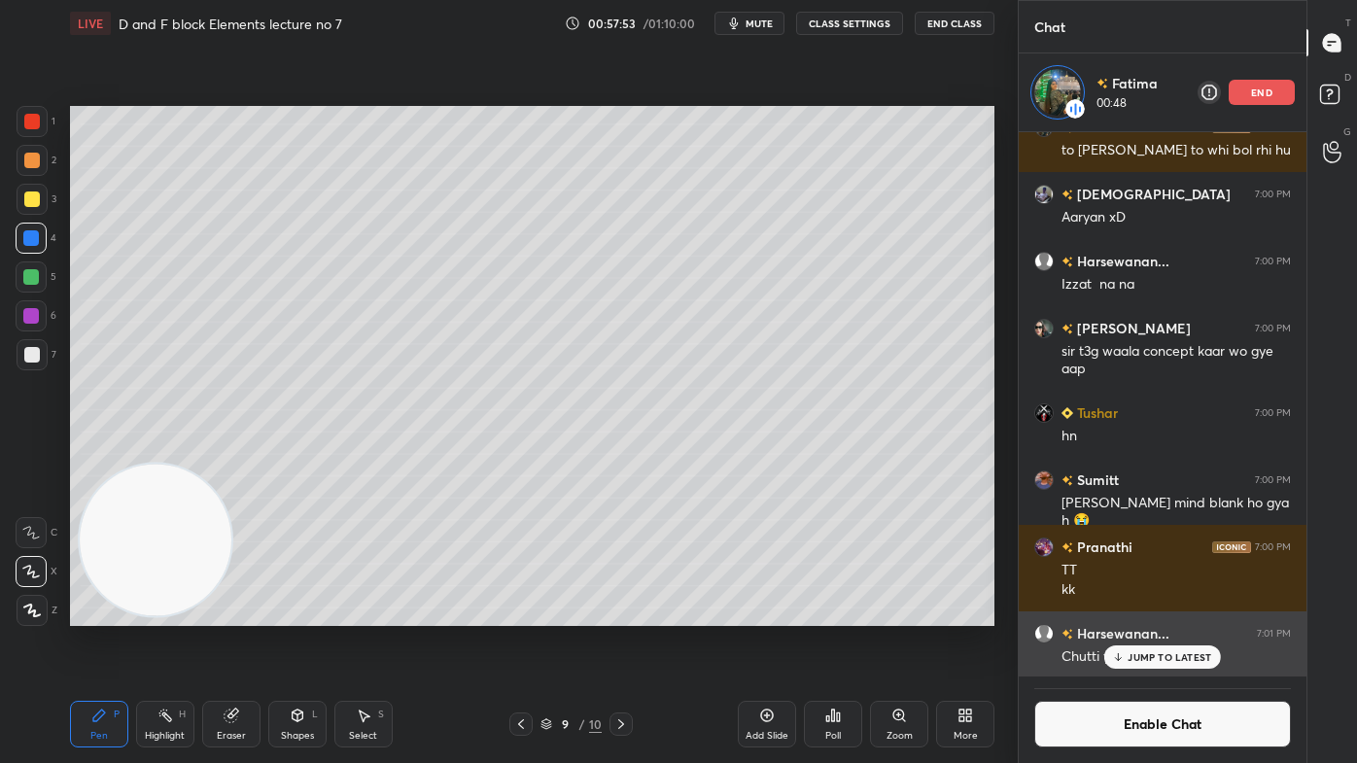
click at [1121, 613] on div "JUMP TO LATEST" at bounding box center [1162, 656] width 117 height 23
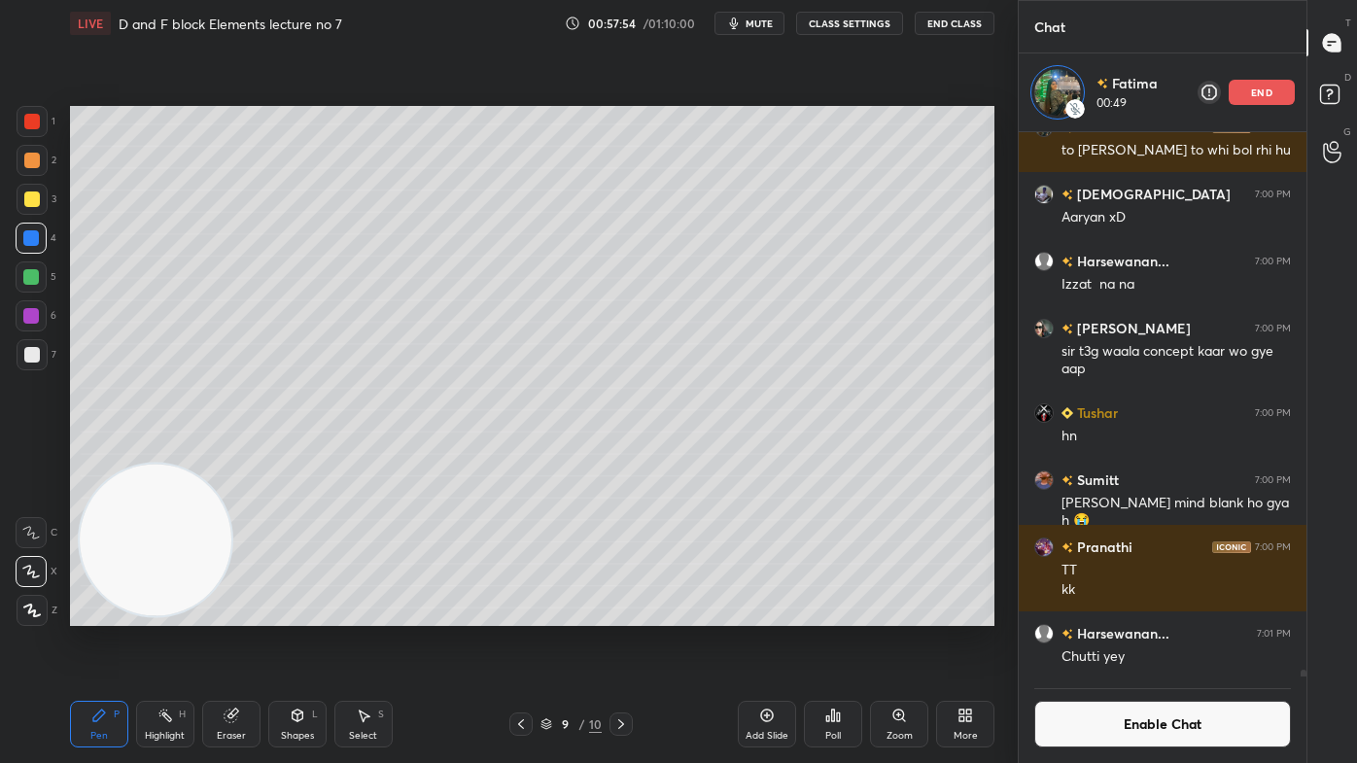
click at [1247, 93] on div "end" at bounding box center [1261, 92] width 66 height 25
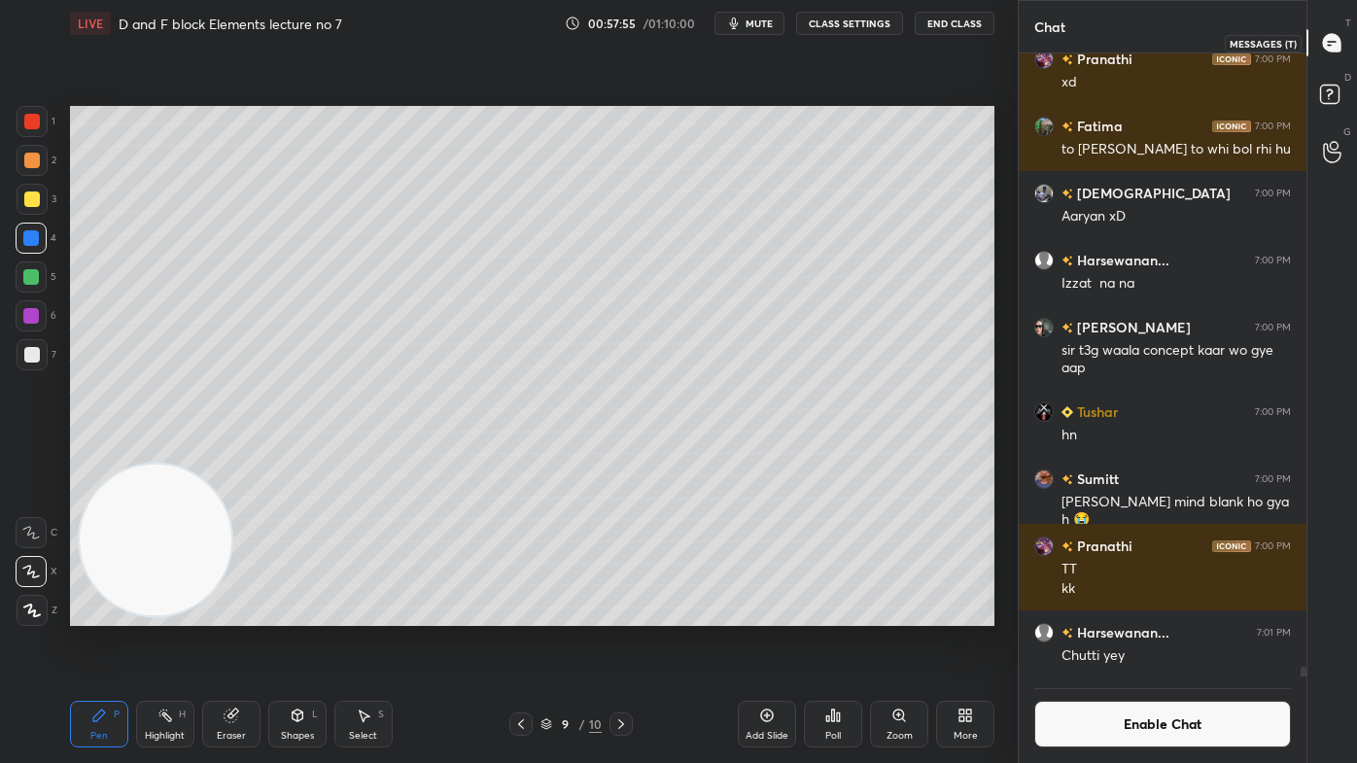
click at [1335, 41] on icon at bounding box center [1332, 43] width 20 height 20
click at [759, 613] on icon at bounding box center [767, 715] width 16 height 16
click at [31, 201] on div at bounding box center [32, 199] width 16 height 16
click at [241, 613] on div "Eraser" at bounding box center [231, 724] width 58 height 47
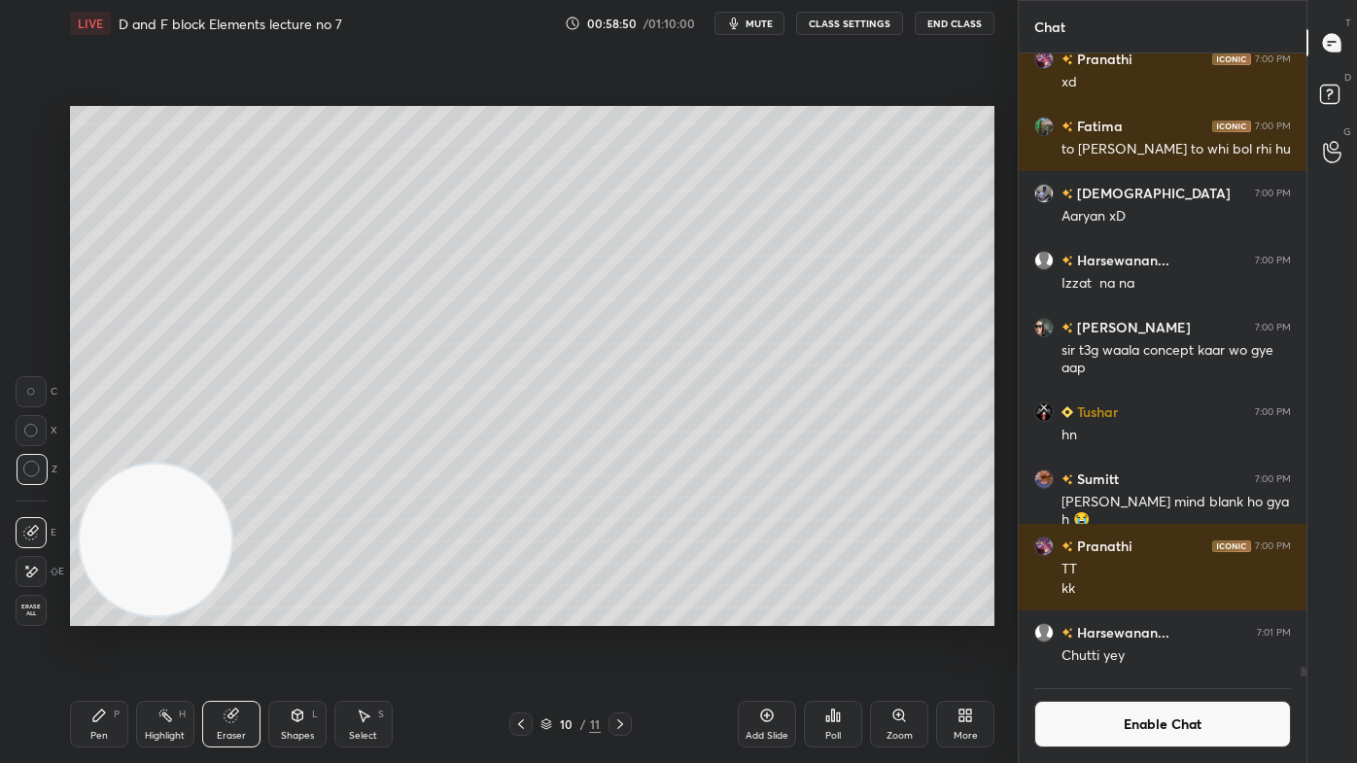
click at [106, 613] on div "Pen P" at bounding box center [99, 724] width 58 height 47
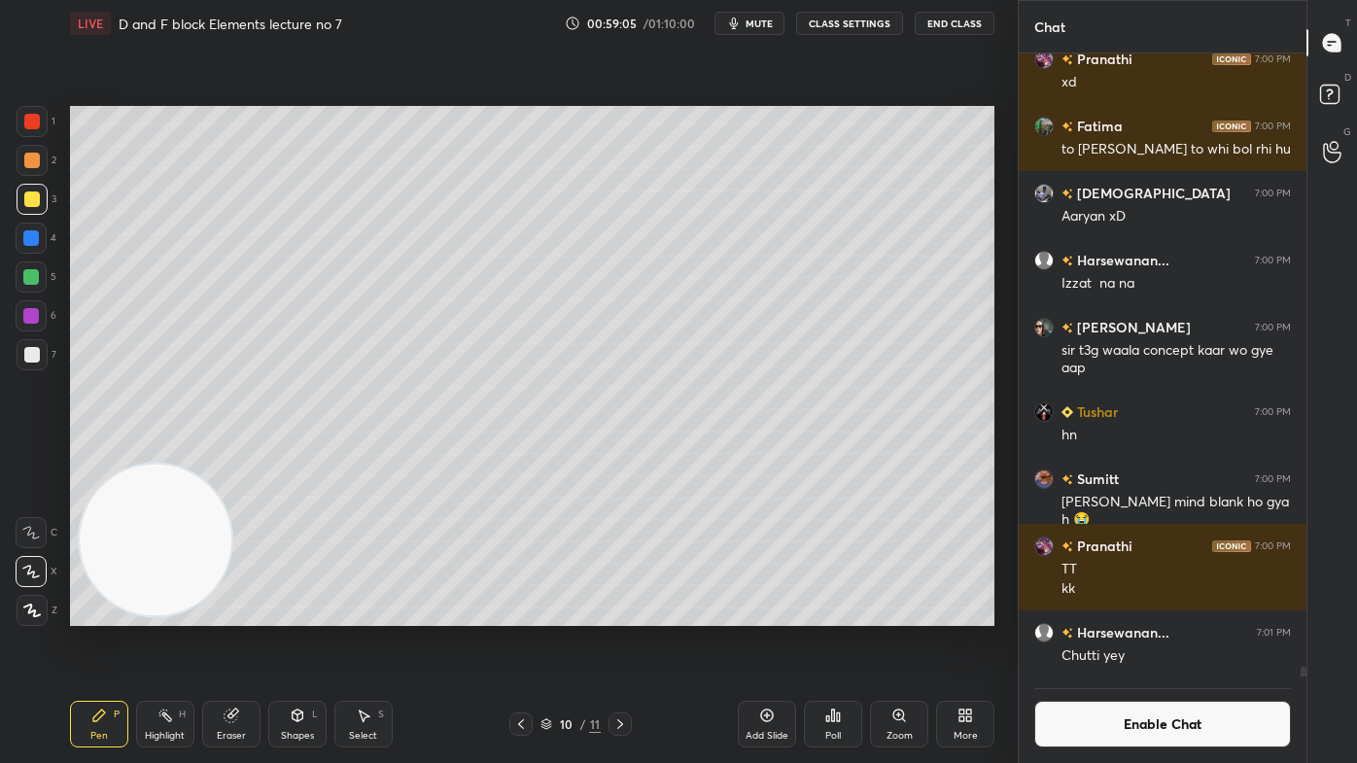
click at [44, 355] on div at bounding box center [32, 354] width 31 height 31
click at [761, 19] on span "mute" at bounding box center [758, 24] width 27 height 14
click at [26, 290] on div at bounding box center [31, 276] width 31 height 31
click at [33, 610] on icon at bounding box center [32, 610] width 16 height 12
click at [34, 161] on div at bounding box center [32, 161] width 16 height 16
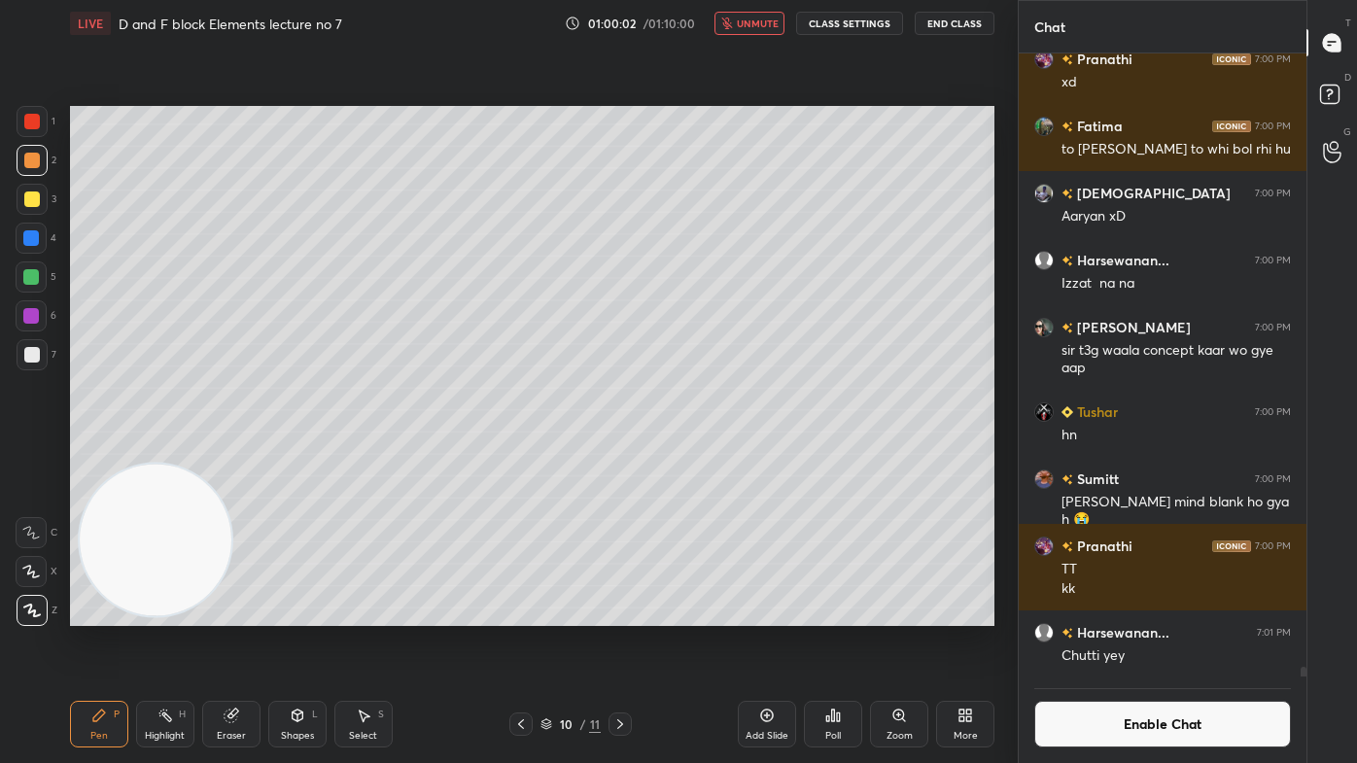
click at [757, 25] on span "unmute" at bounding box center [758, 24] width 42 height 14
click at [1163, 613] on button "Enable Chat" at bounding box center [1162, 724] width 257 height 47
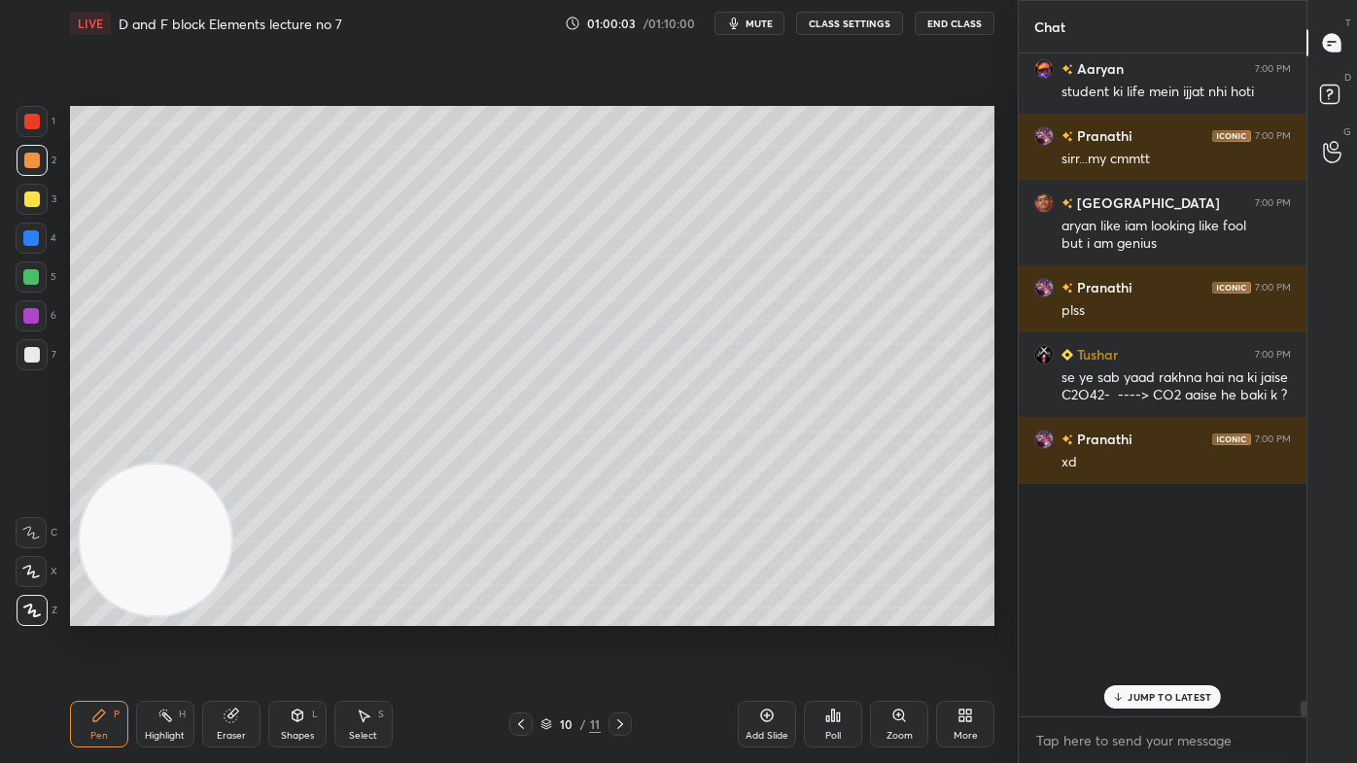
scroll to position [658, 282]
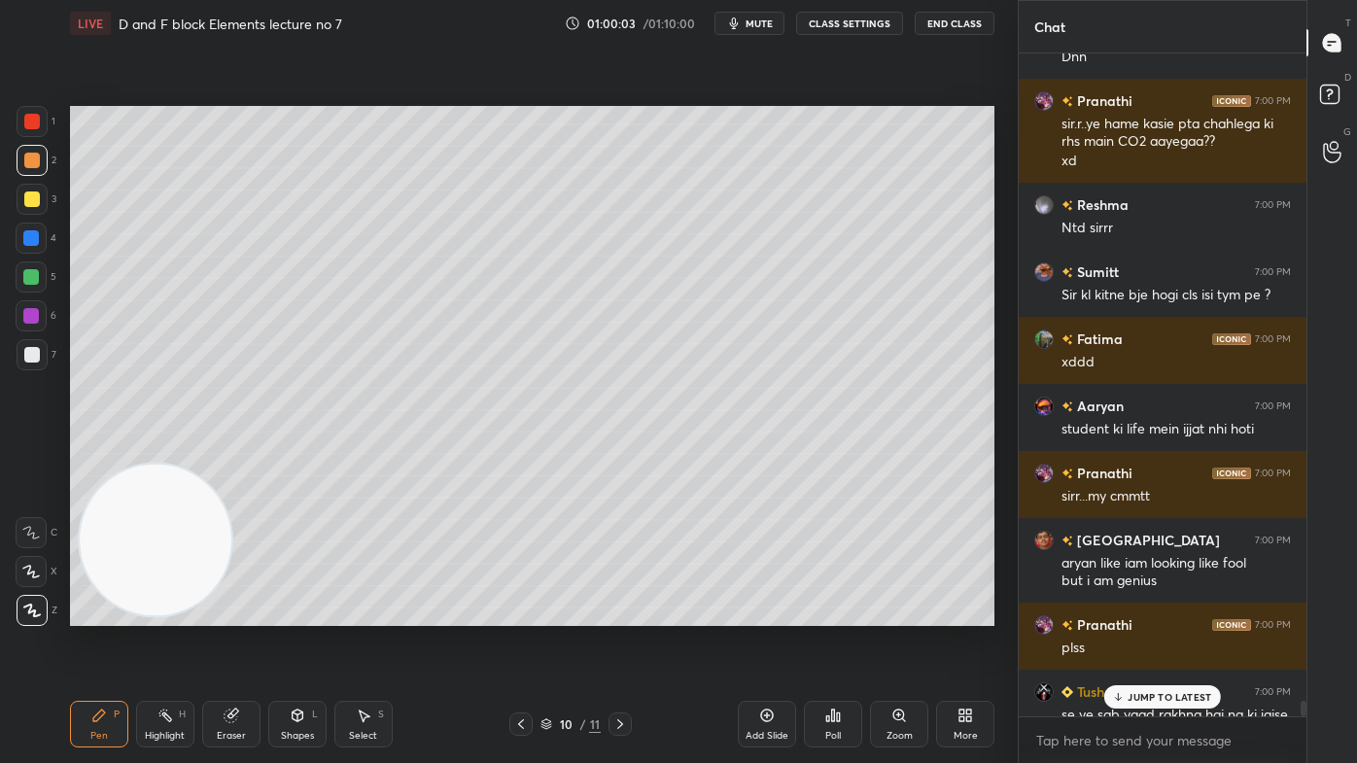
click at [1186, 613] on p "JUMP TO LATEST" at bounding box center [1169, 697] width 84 height 12
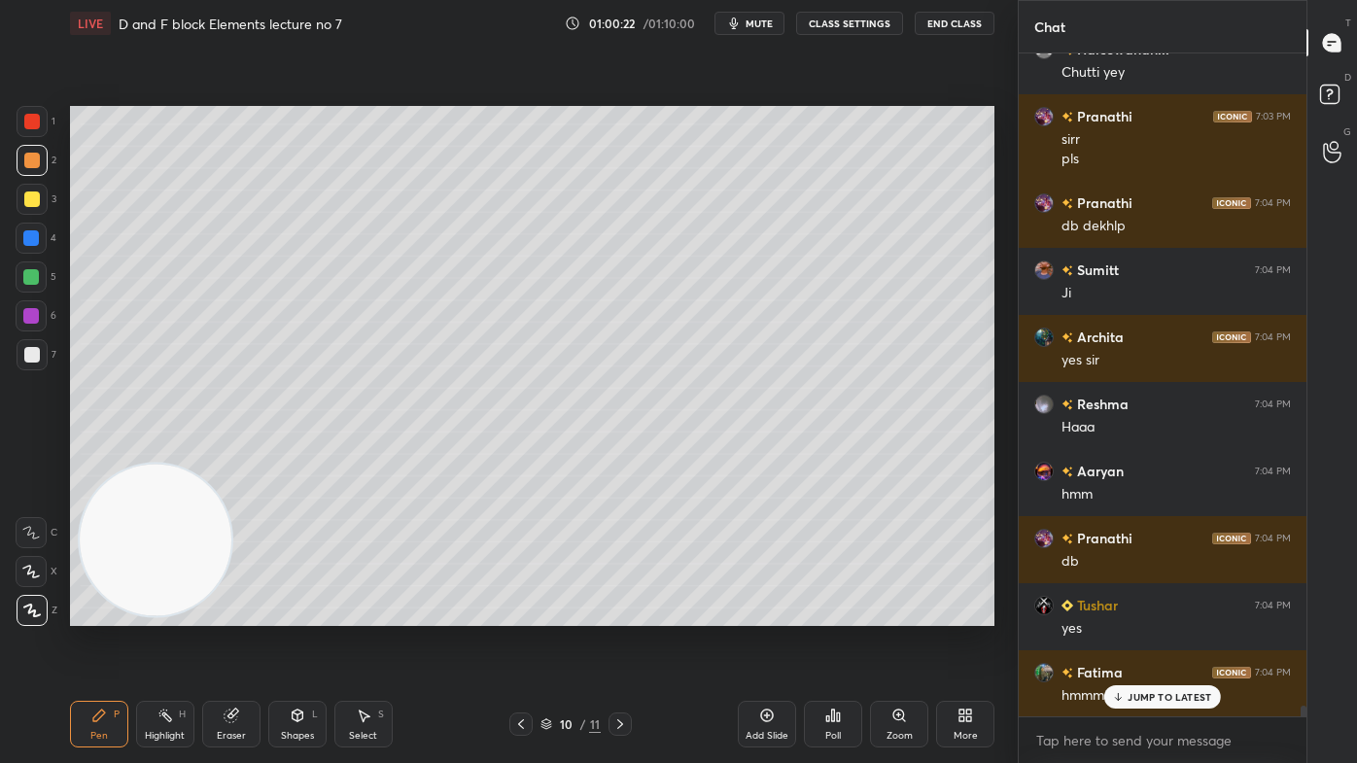
scroll to position [41815, 0]
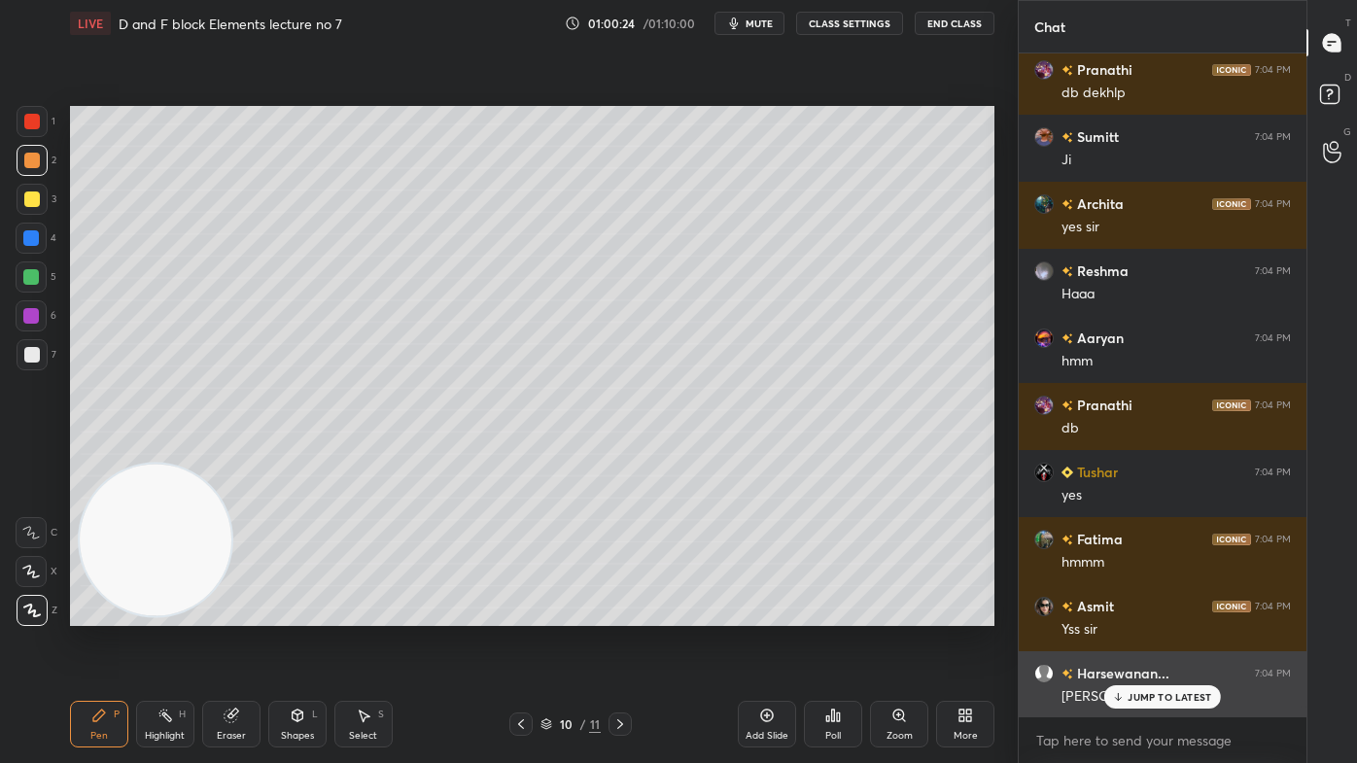
click at [1115, 613] on icon at bounding box center [1118, 697] width 13 height 12
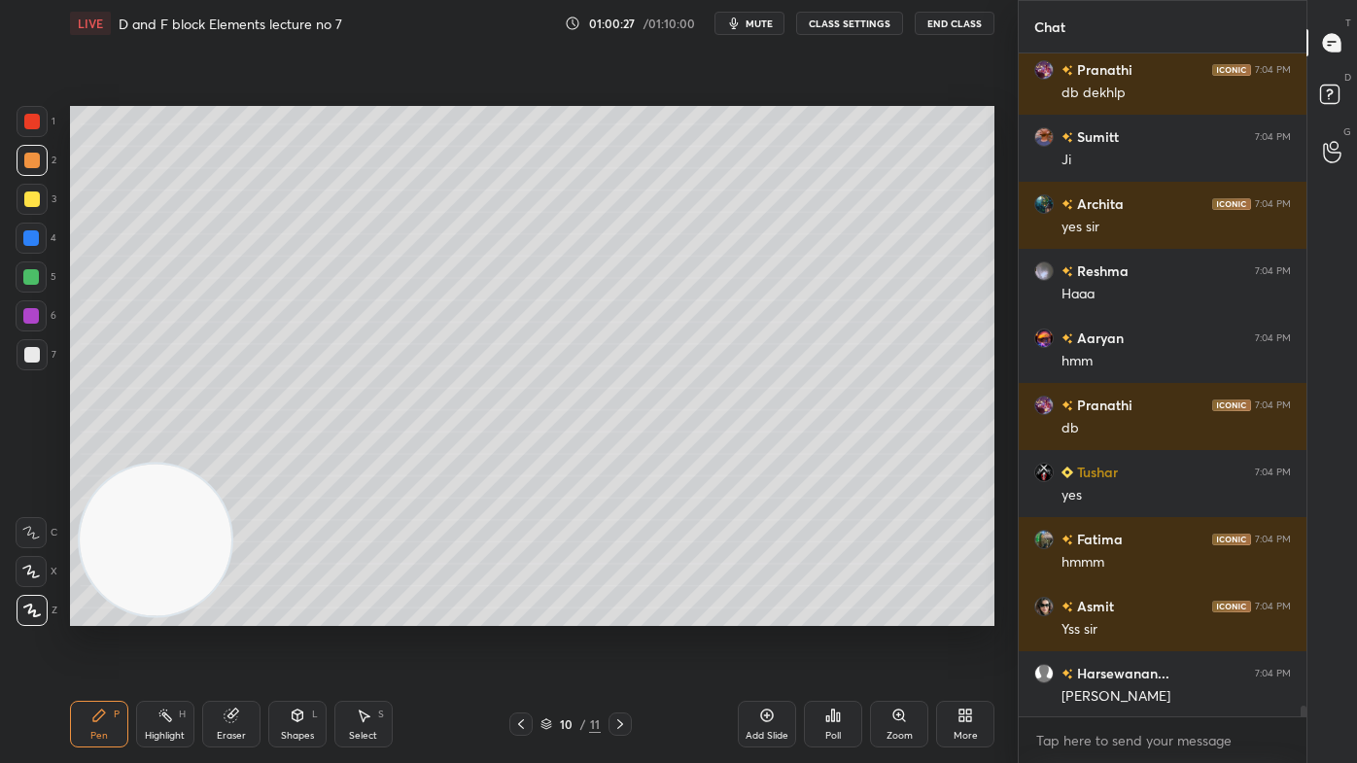
click at [31, 243] on div at bounding box center [31, 238] width 16 height 16
click at [25, 565] on div at bounding box center [31, 571] width 31 height 31
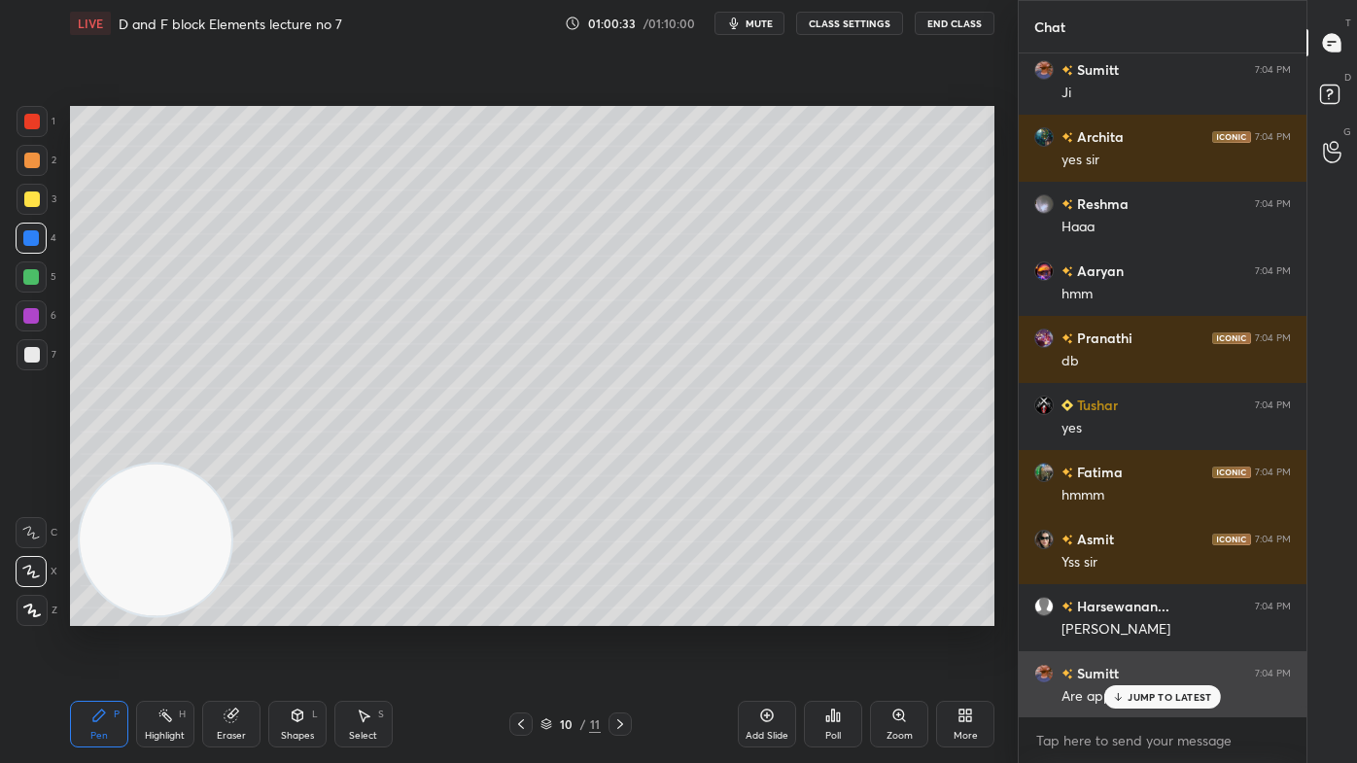
click at [1124, 613] on div "JUMP TO LATEST" at bounding box center [1162, 696] width 117 height 23
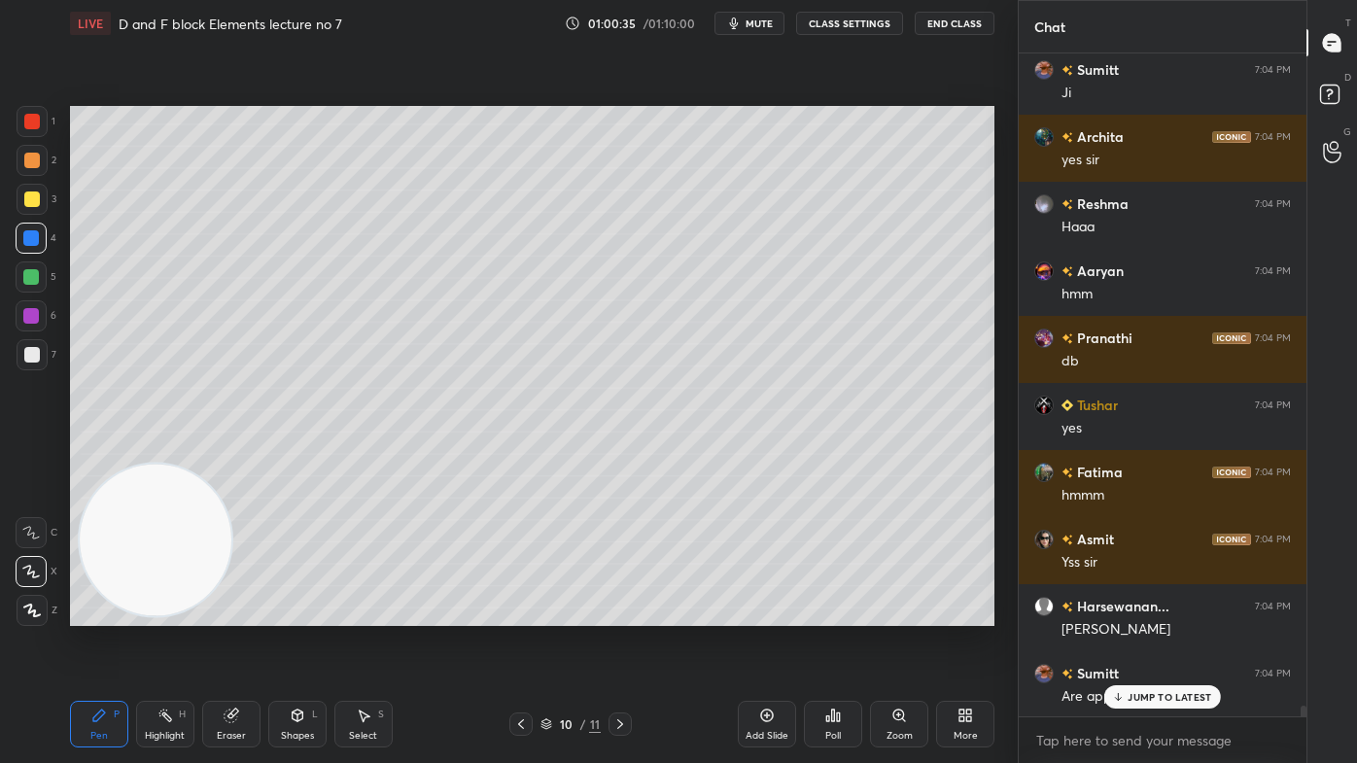
scroll to position [41950, 0]
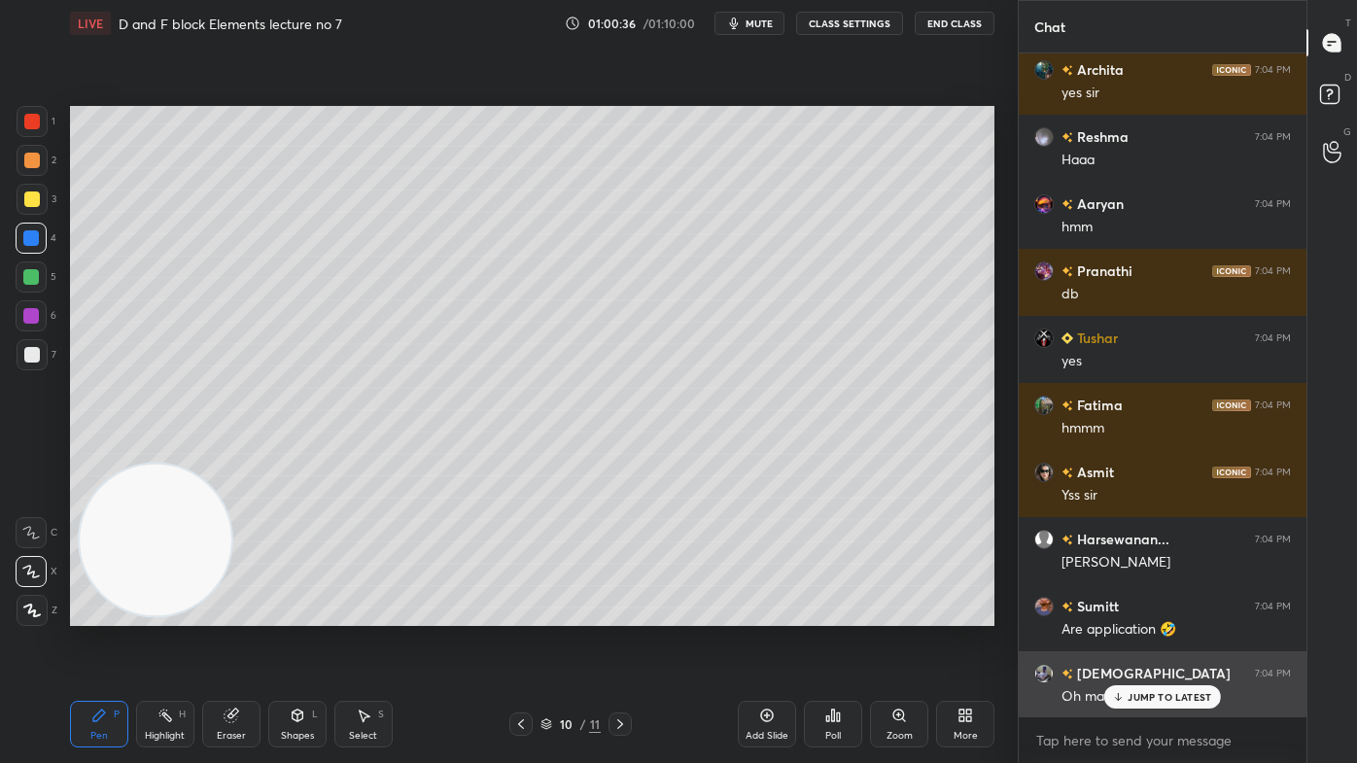
click at [1134, 613] on p "JUMP TO LATEST" at bounding box center [1169, 697] width 84 height 12
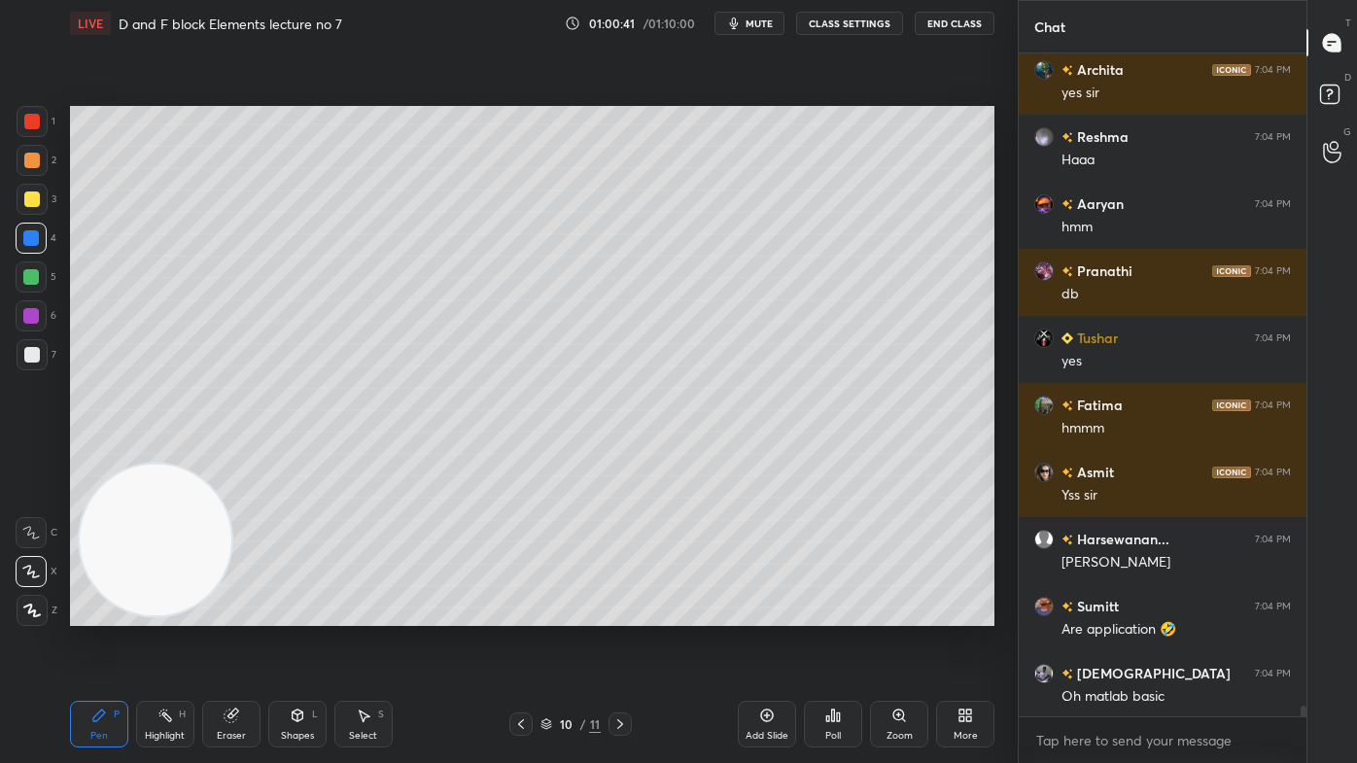
scroll to position [42018, 0]
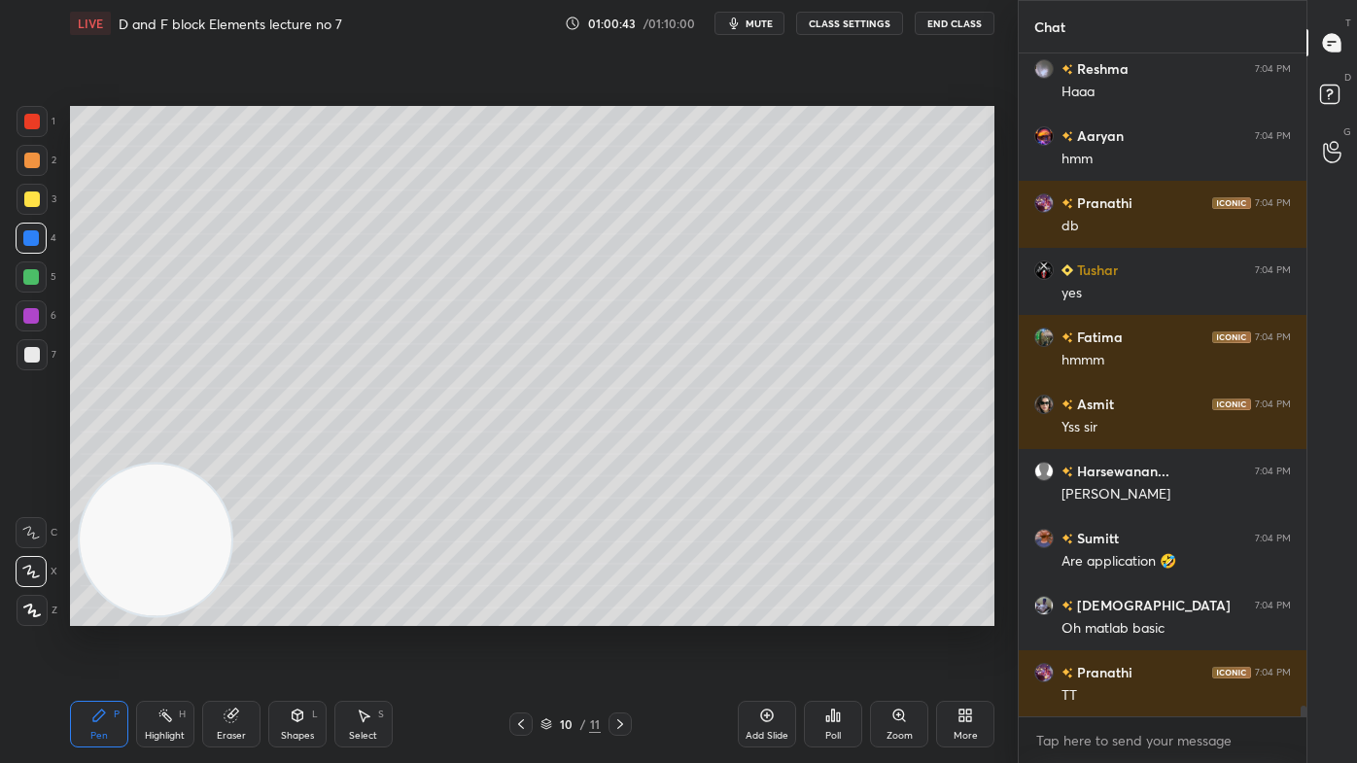
drag, startPoint x: 35, startPoint y: 235, endPoint x: 52, endPoint y: 269, distance: 37.8
click at [36, 238] on div at bounding box center [31, 238] width 16 height 16
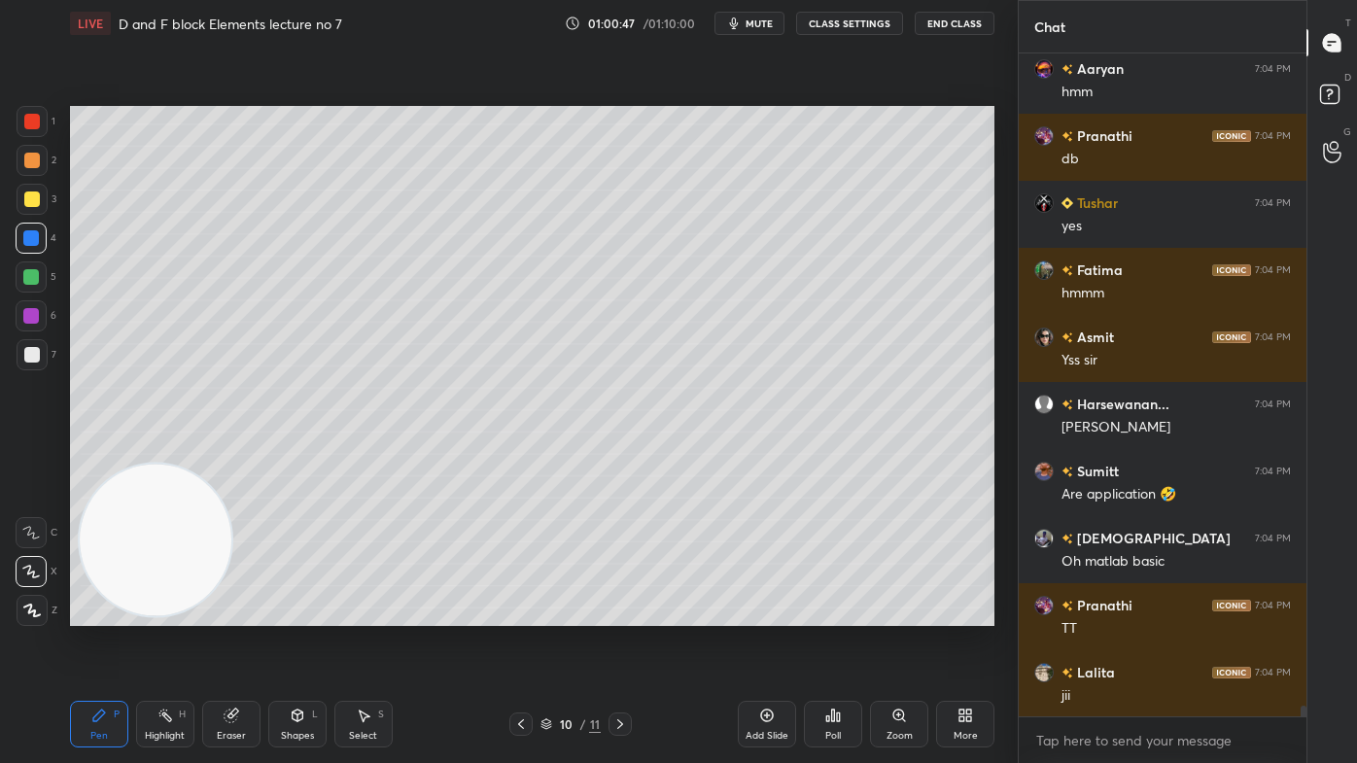
scroll to position [42152, 0]
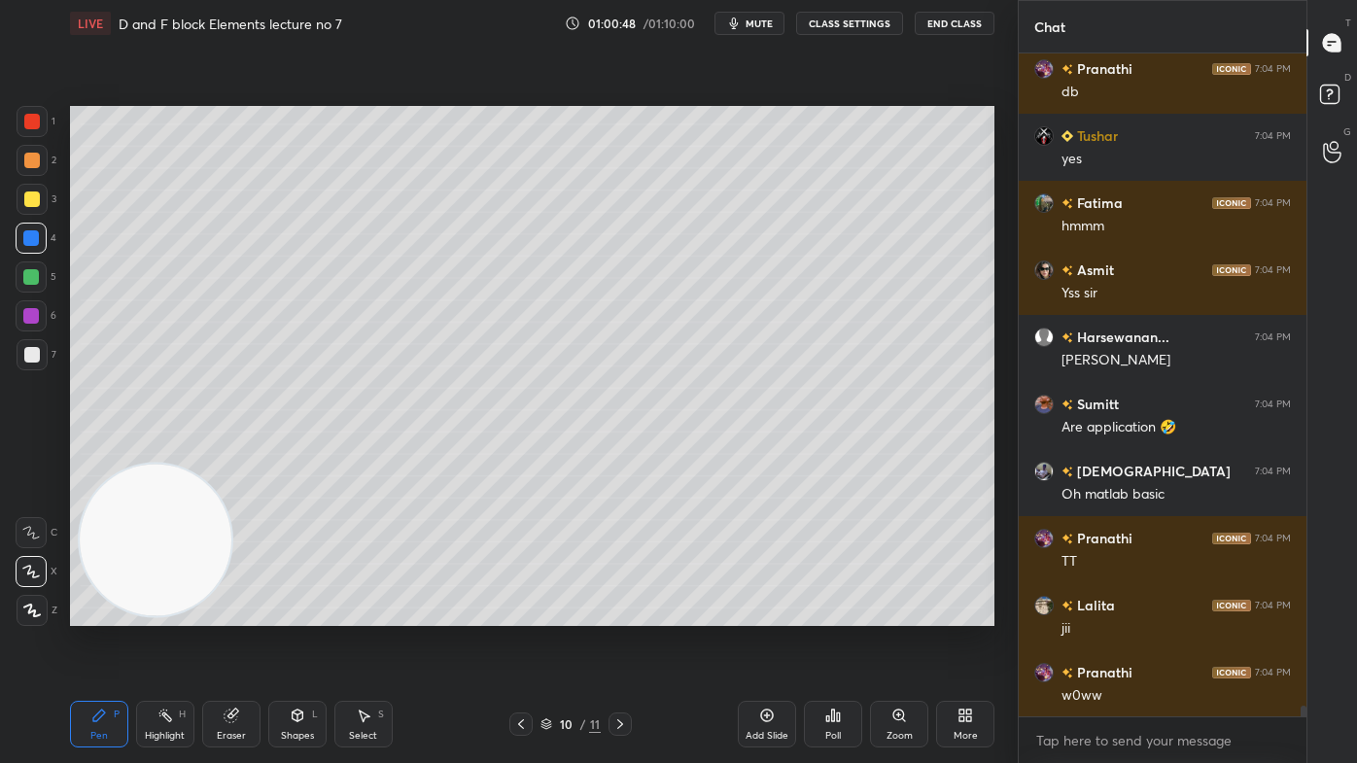
click at [229, 613] on icon at bounding box center [230, 715] width 13 height 13
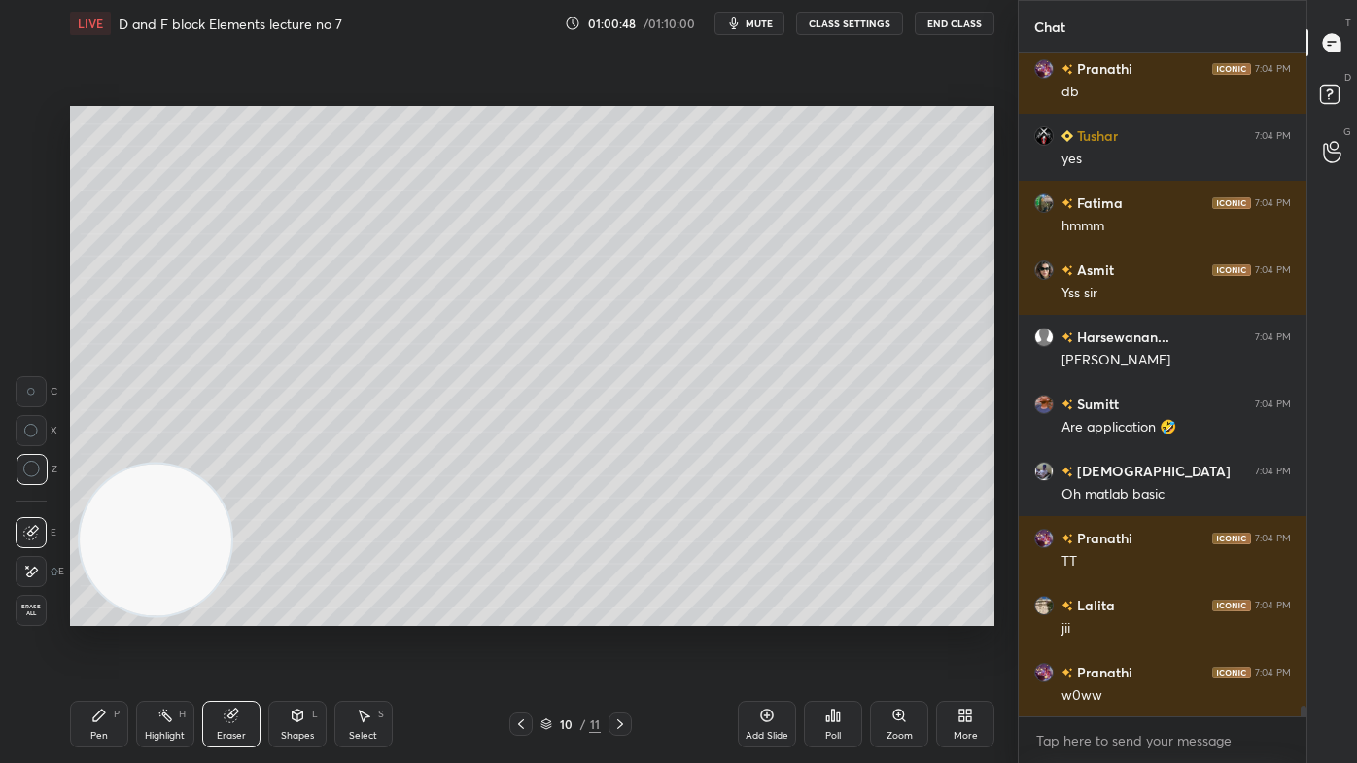
scroll to position [42219, 0]
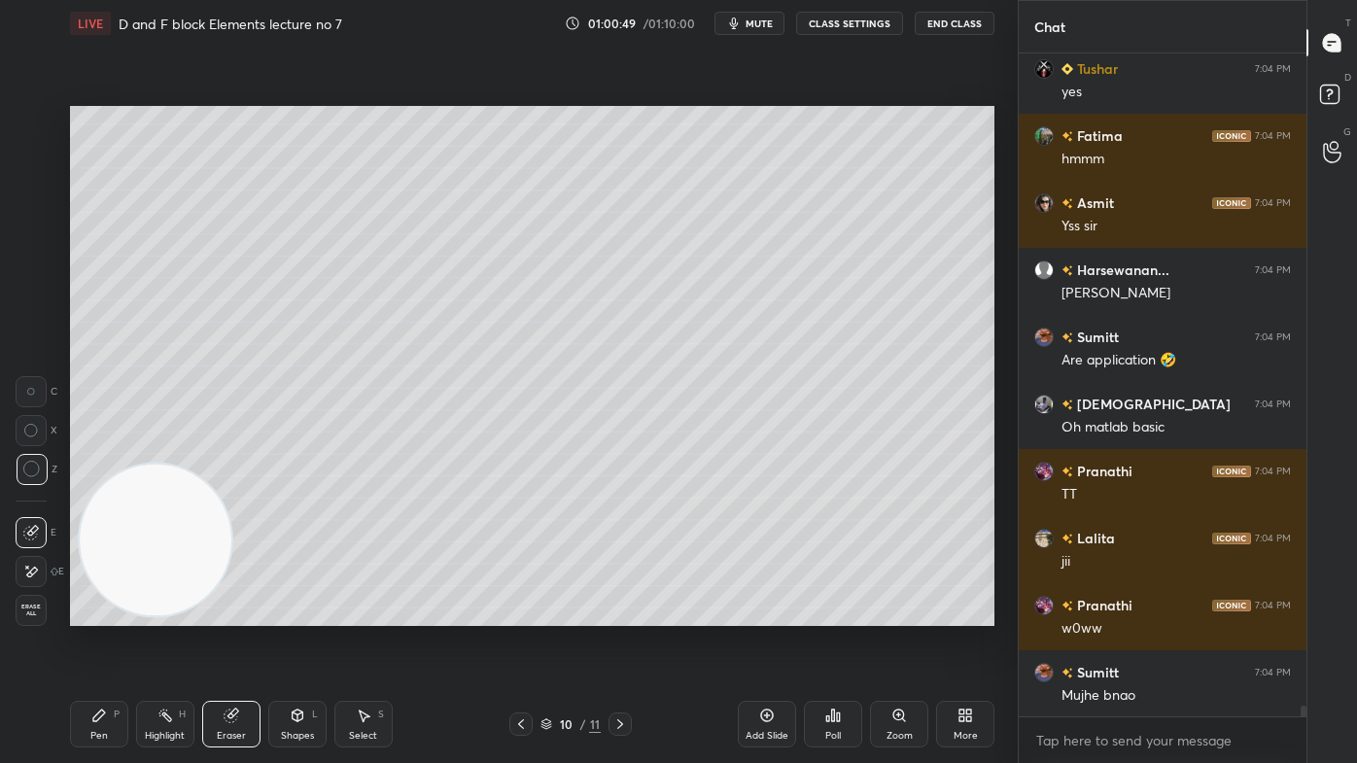
click at [101, 613] on icon at bounding box center [99, 715] width 16 height 16
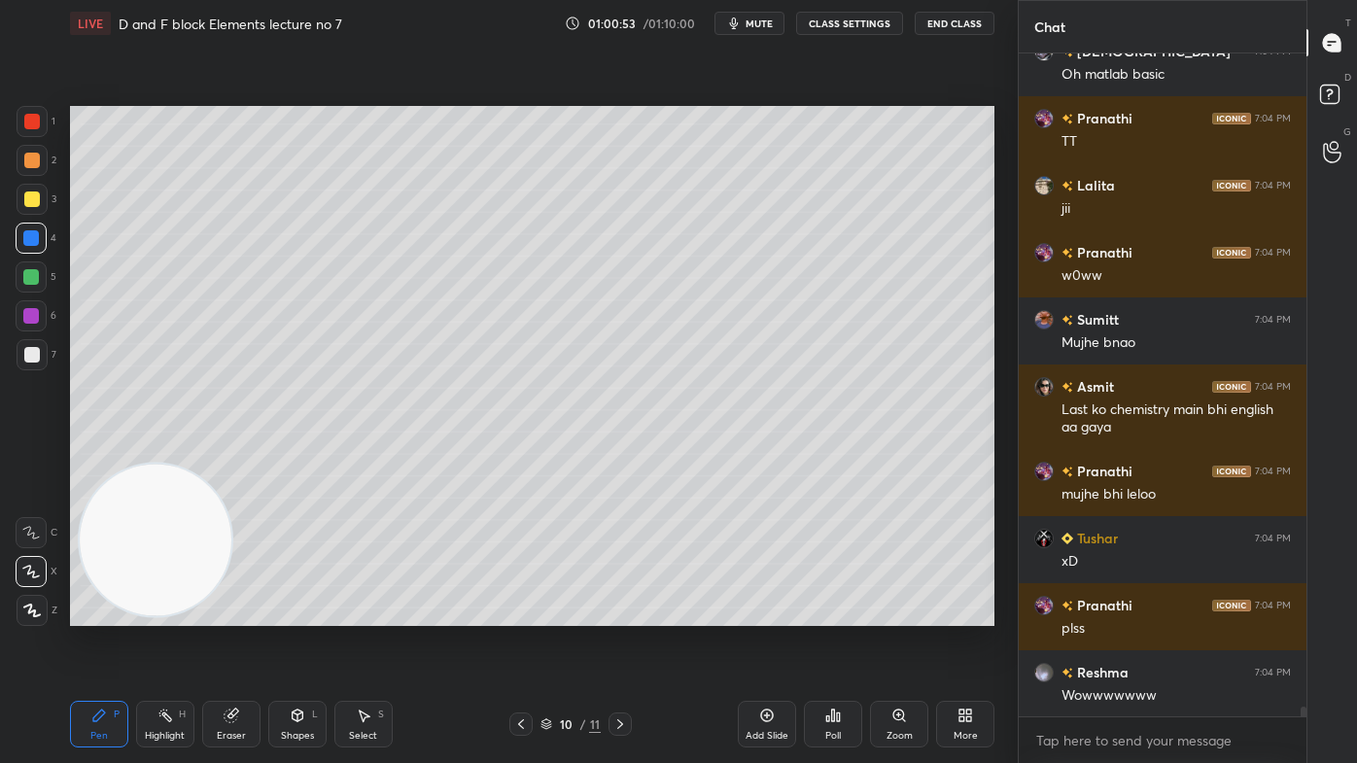
scroll to position [42638, 0]
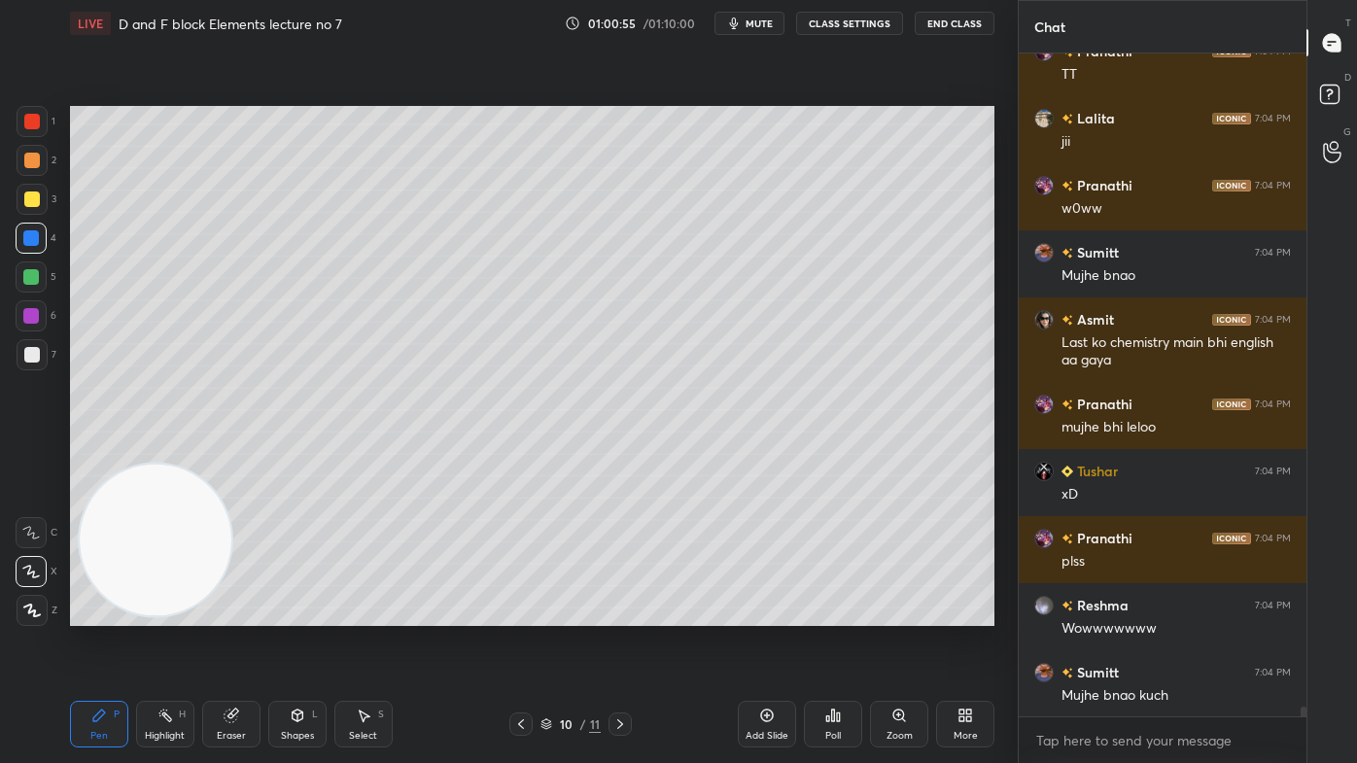
click at [816, 20] on button "CLASS SETTINGS" at bounding box center [849, 23] width 107 height 23
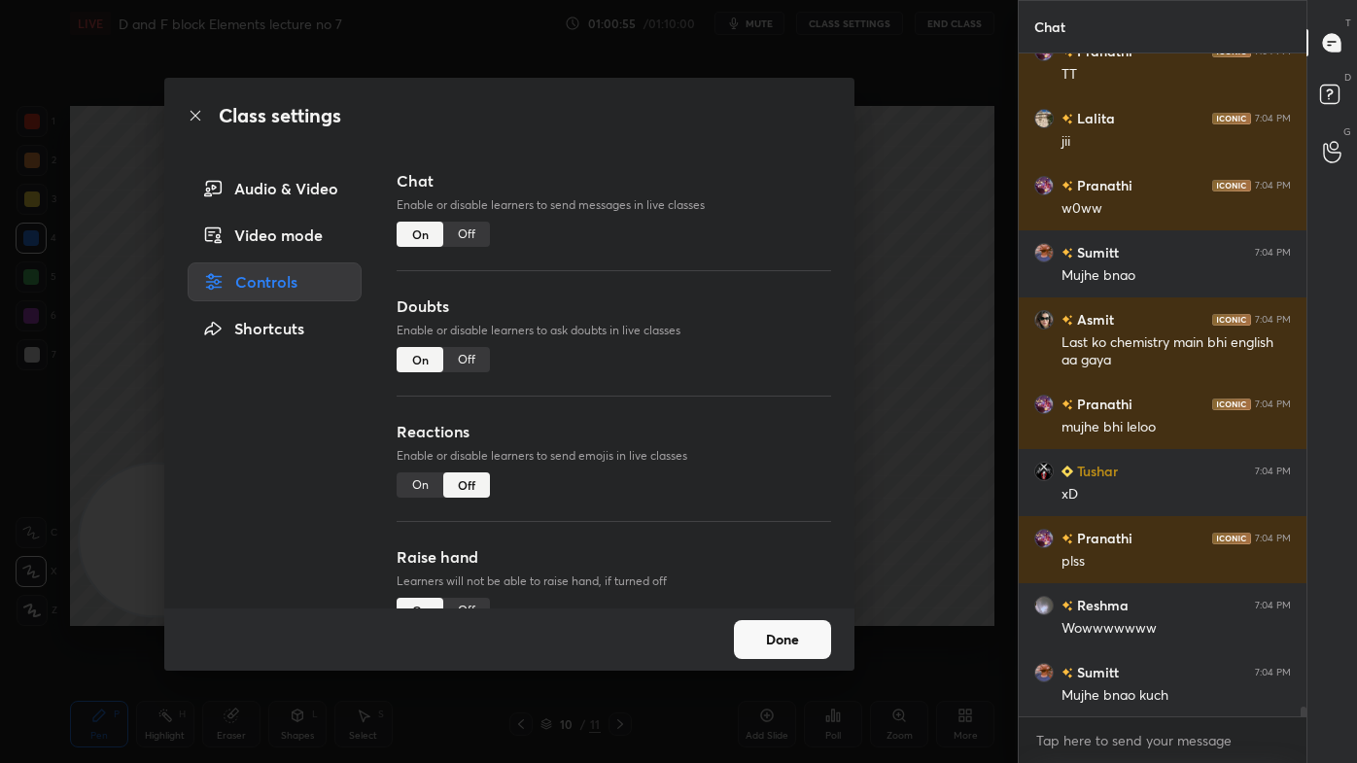
click at [470, 241] on div "Off" at bounding box center [466, 234] width 47 height 25
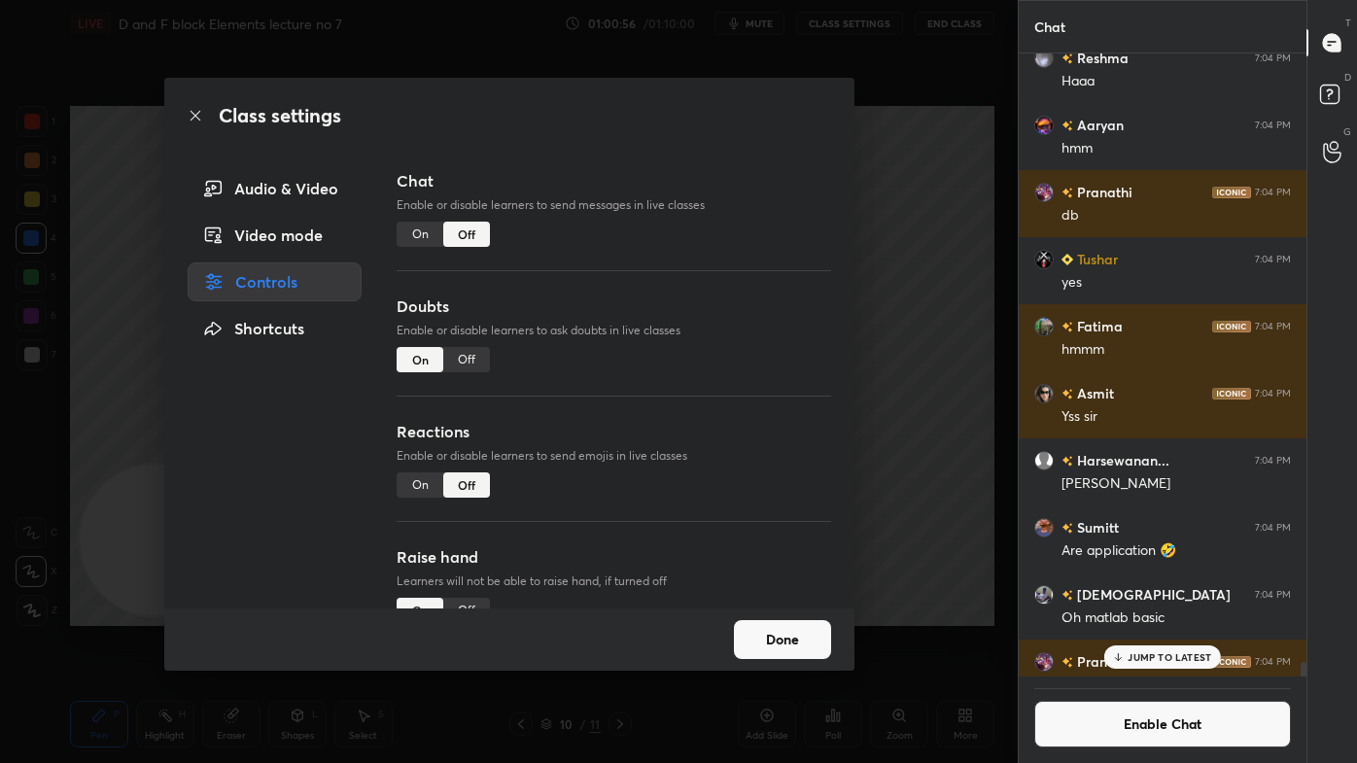
drag, startPoint x: 879, startPoint y: 210, endPoint x: 860, endPoint y: 210, distance: 19.4
click at [878, 210] on div "Class settings Audio & Video Video mode Controls Shortcuts Chat Enable or disab…" at bounding box center [508, 381] width 1017 height 763
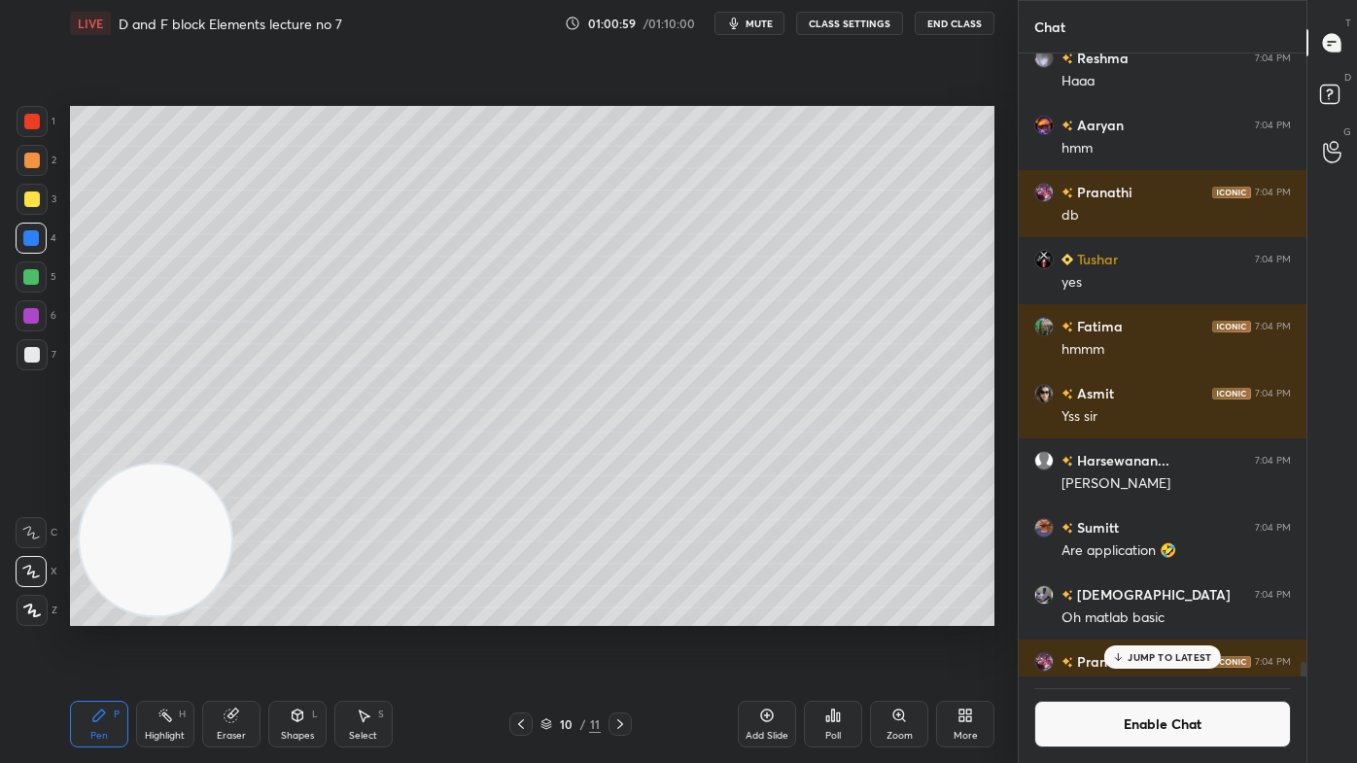
click at [26, 117] on div at bounding box center [32, 122] width 16 height 16
drag, startPoint x: 28, startPoint y: 233, endPoint x: 36, endPoint y: 244, distance: 13.2
click at [28, 233] on div at bounding box center [31, 238] width 16 height 16
click at [35, 361] on div at bounding box center [32, 355] width 16 height 16
click at [28, 194] on div at bounding box center [32, 199] width 16 height 16
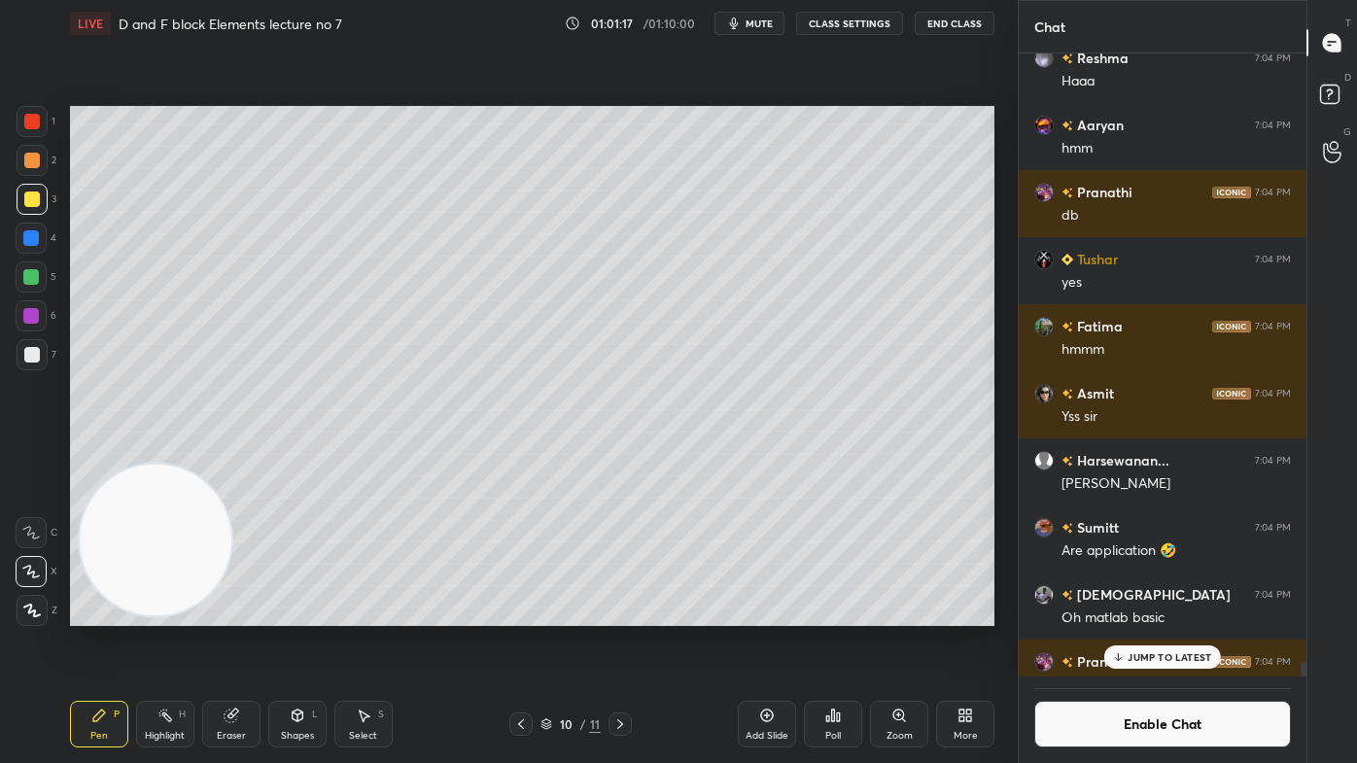
drag, startPoint x: 31, startPoint y: 345, endPoint x: 56, endPoint y: 327, distance: 31.3
click at [30, 346] on div at bounding box center [32, 354] width 31 height 31
click at [28, 159] on div at bounding box center [32, 161] width 16 height 16
click at [227, 613] on icon at bounding box center [231, 715] width 16 height 16
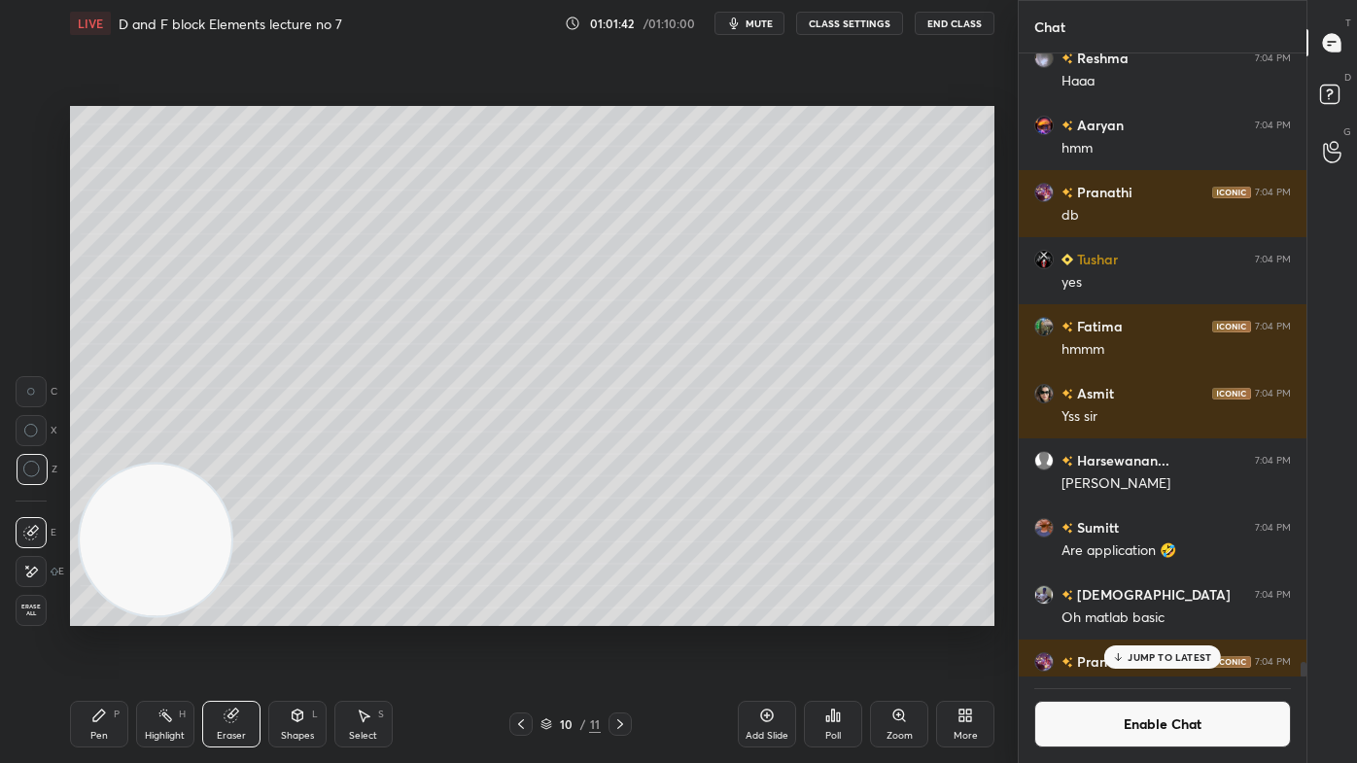
click at [103, 613] on div "Pen" at bounding box center [98, 736] width 17 height 10
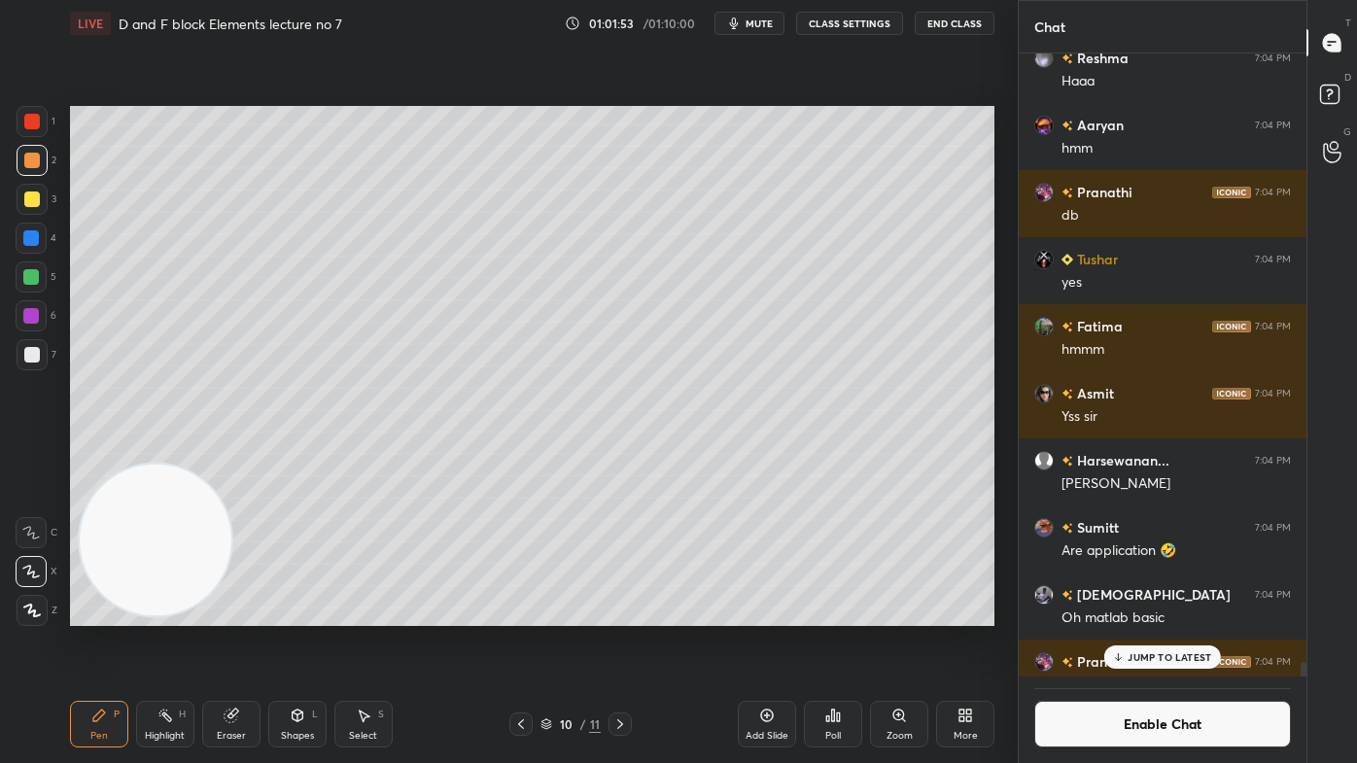
drag, startPoint x: 31, startPoint y: 354, endPoint x: 53, endPoint y: 327, distance: 35.2
click at [32, 353] on div at bounding box center [32, 355] width 16 height 16
drag, startPoint x: 33, startPoint y: 163, endPoint x: 36, endPoint y: 186, distance: 22.5
click at [31, 164] on div at bounding box center [32, 161] width 16 height 16
click at [28, 608] on icon at bounding box center [31, 610] width 17 height 14
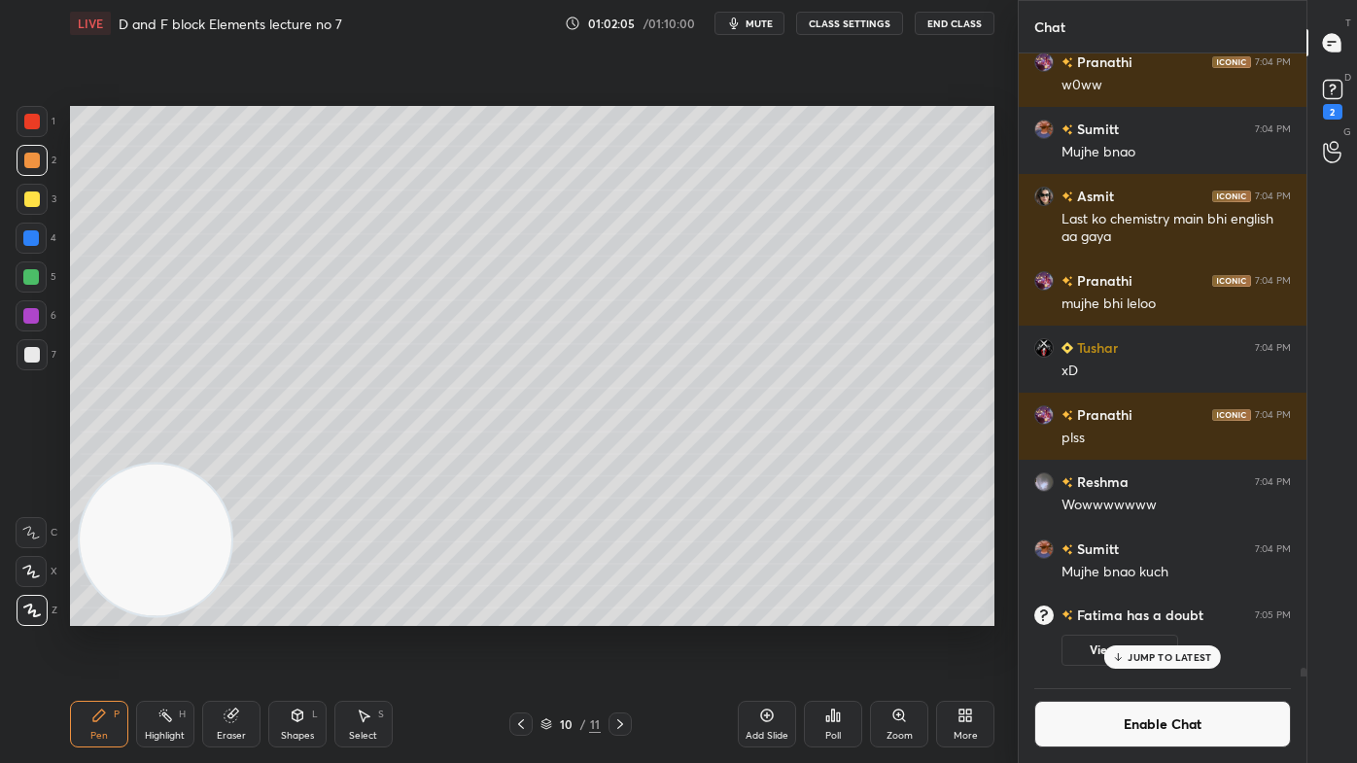
scroll to position [42276, 0]
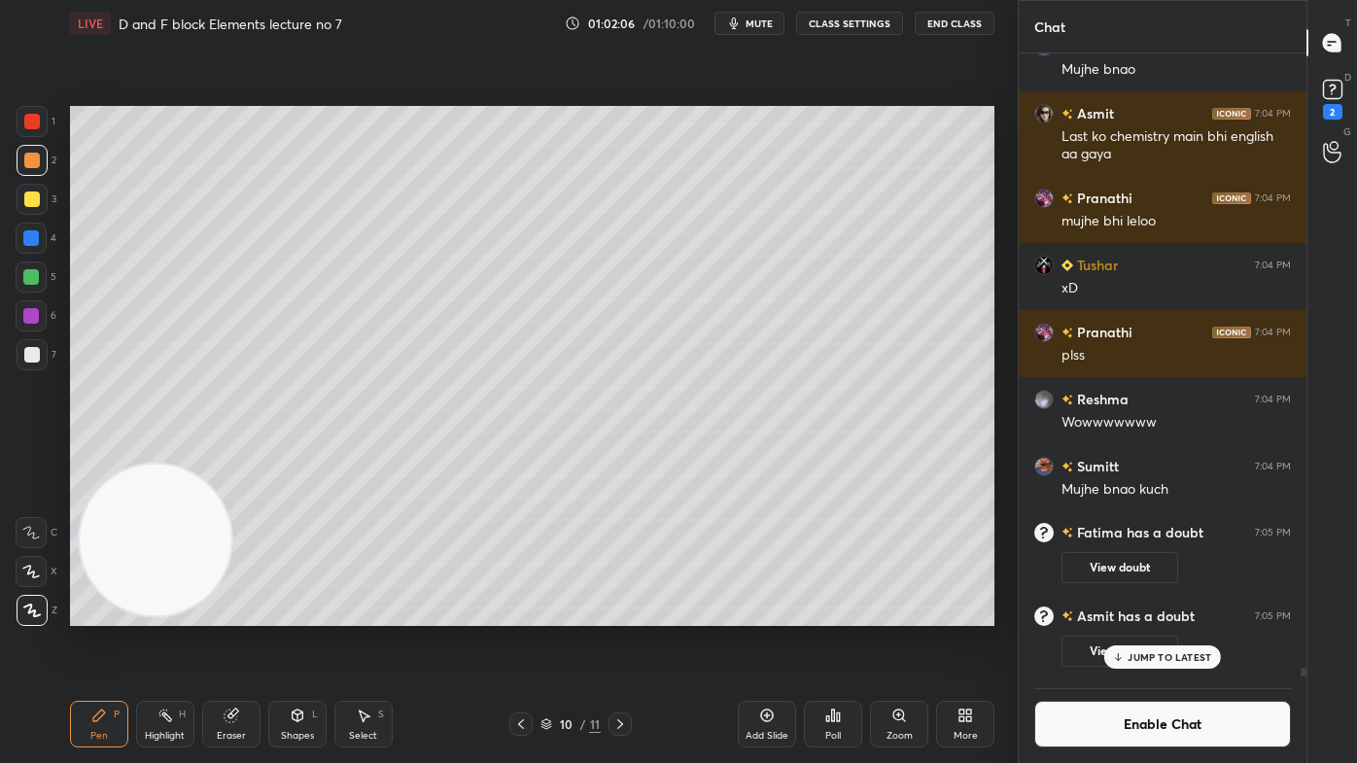
click at [840, 21] on button "CLASS SETTINGS" at bounding box center [849, 23] width 107 height 23
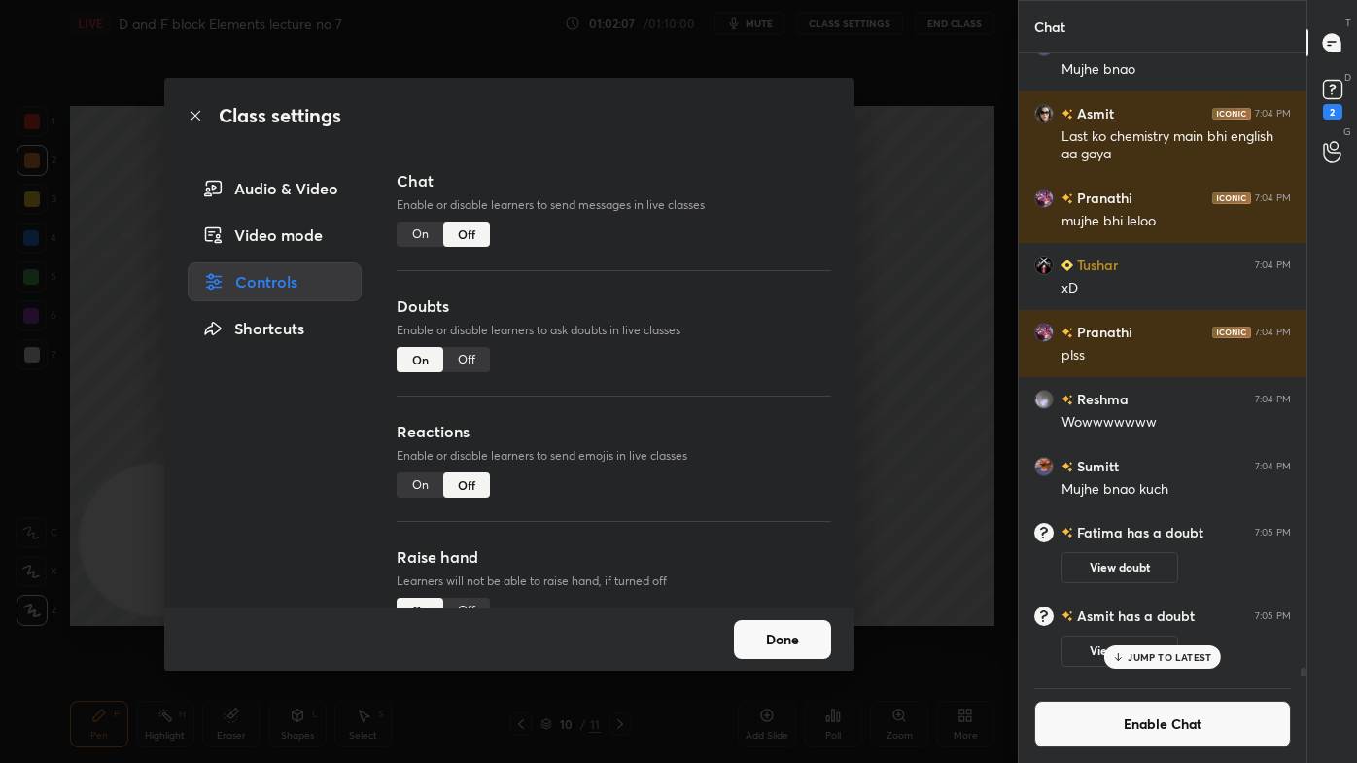
click at [461, 358] on div "Off" at bounding box center [466, 359] width 47 height 25
click at [943, 296] on div "Class settings Audio & Video Video mode Controls Shortcuts Chat Enable or disab…" at bounding box center [508, 381] width 1017 height 763
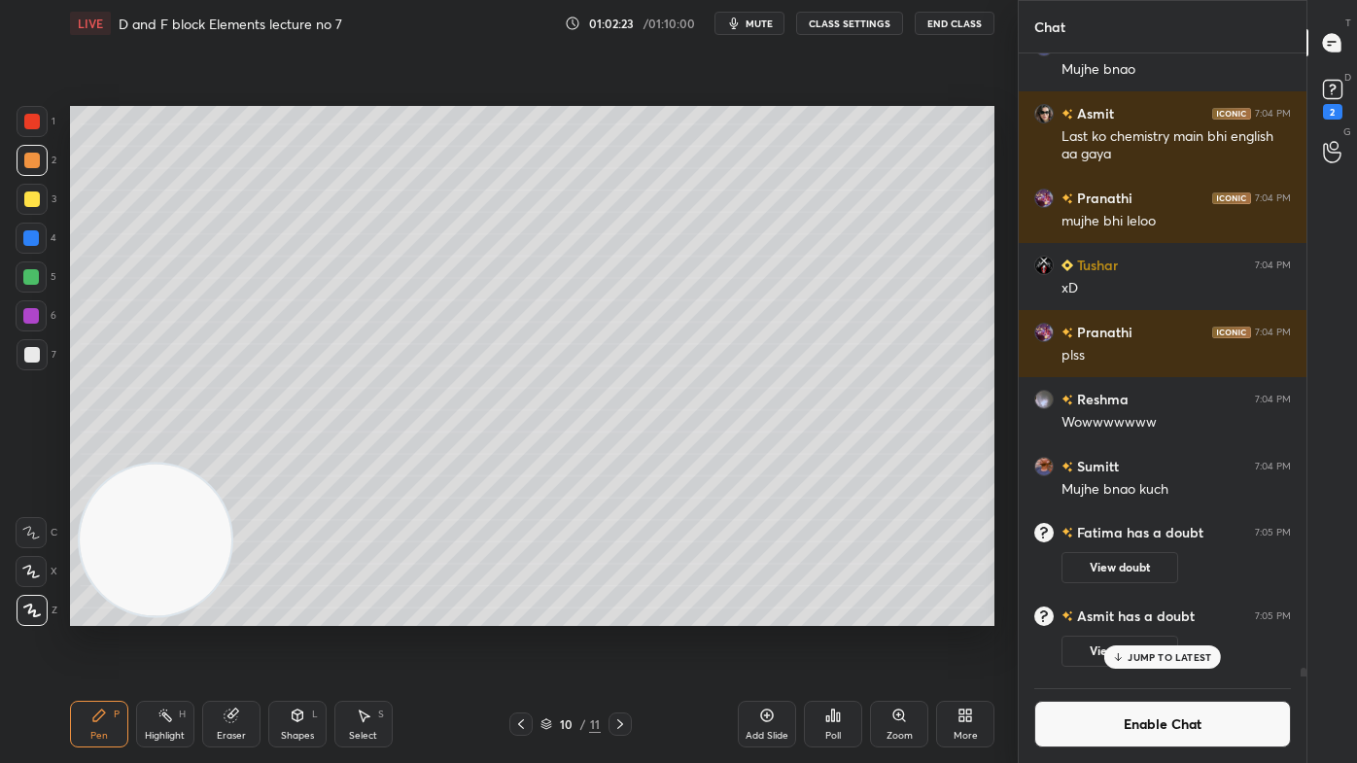
drag, startPoint x: 33, startPoint y: 235, endPoint x: 43, endPoint y: 253, distance: 20.0
click at [31, 235] on div at bounding box center [31, 238] width 16 height 16
click at [17, 305] on div at bounding box center [31, 315] width 31 height 31
click at [31, 279] on div at bounding box center [31, 277] width 16 height 16
click at [1151, 613] on p "JUMP TO LATEST" at bounding box center [1169, 657] width 84 height 12
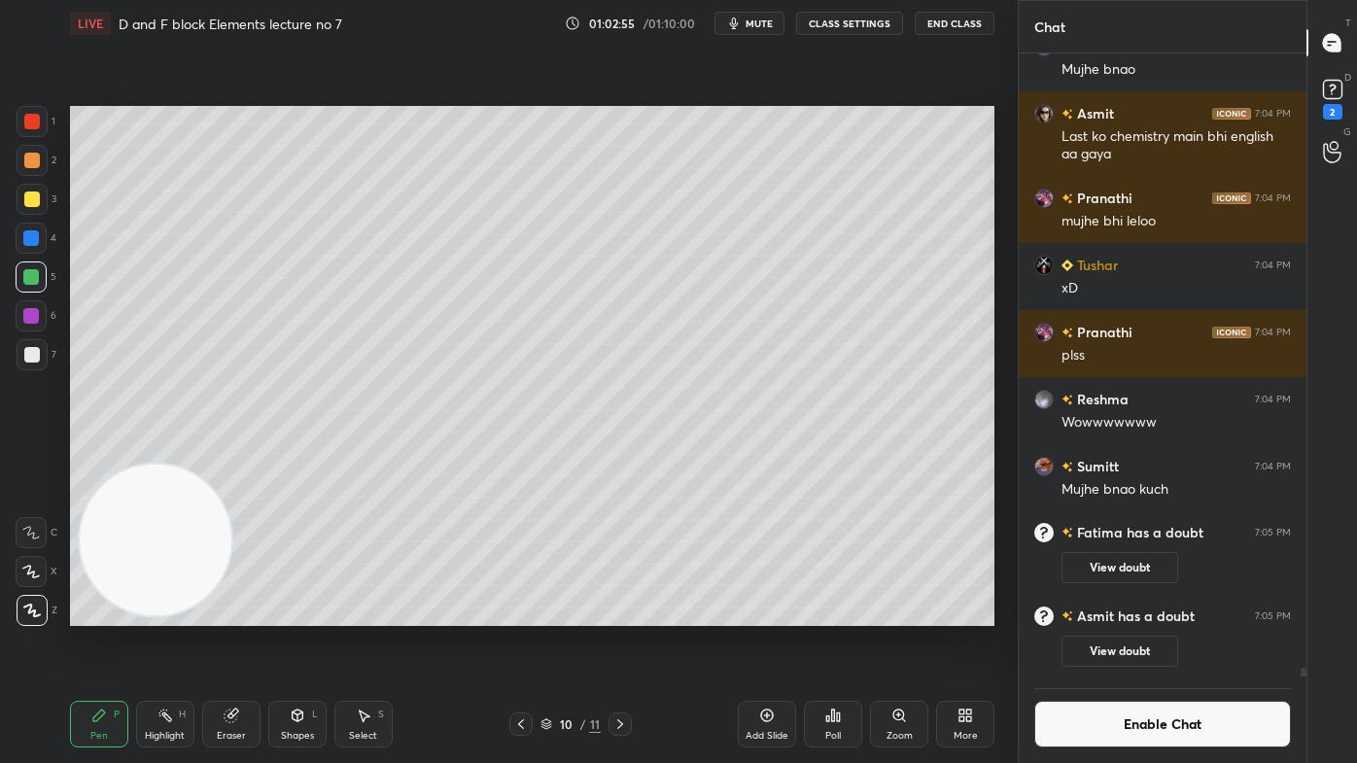
click at [1144, 613] on button "Enable Chat" at bounding box center [1162, 724] width 257 height 47
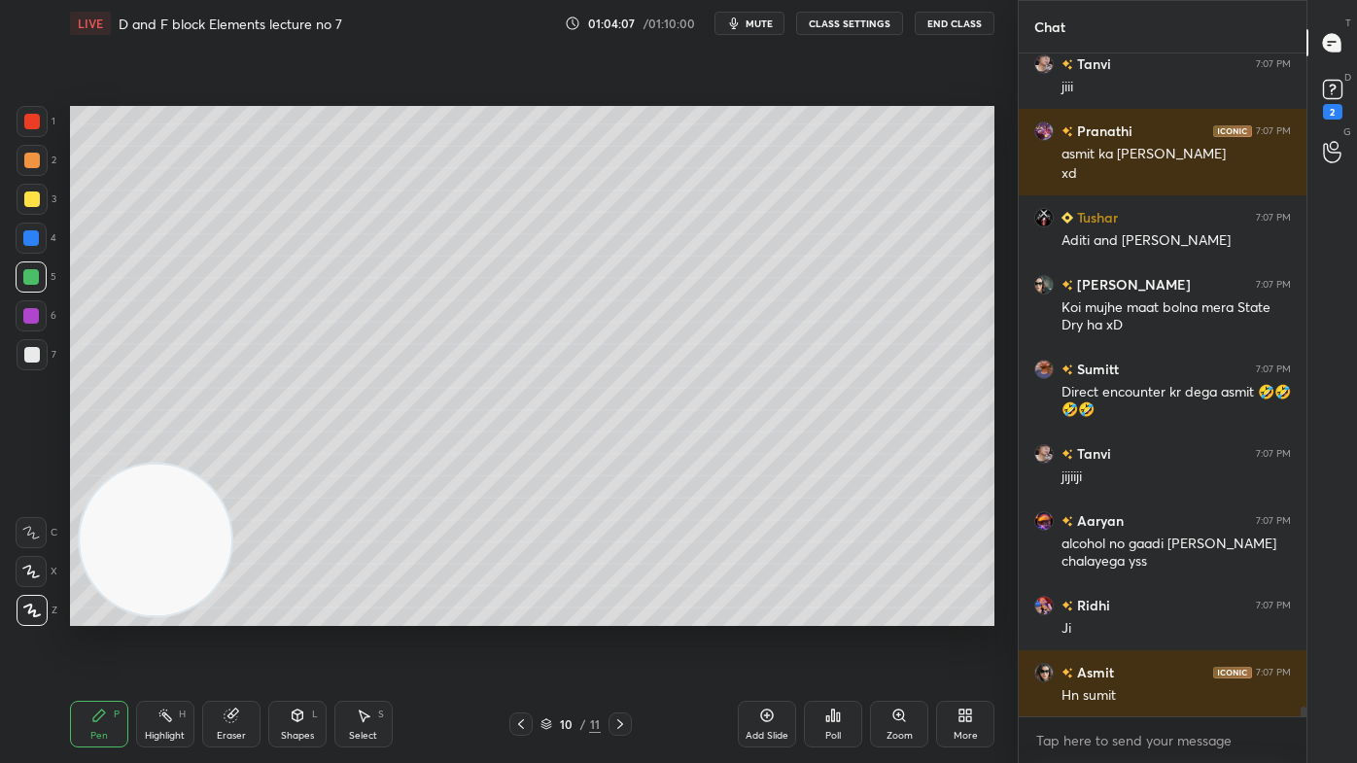
scroll to position [44868, 0]
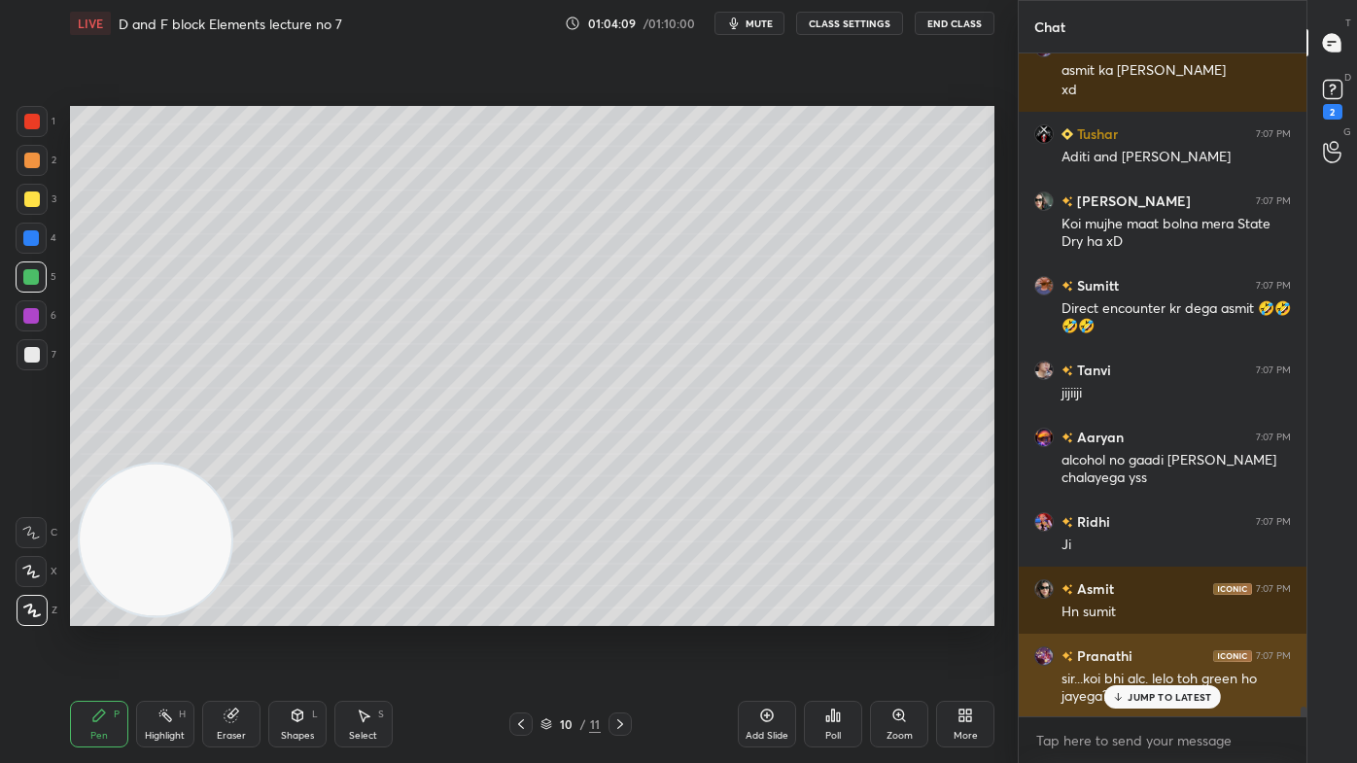
click at [1152, 613] on p "JUMP TO LATEST" at bounding box center [1169, 697] width 84 height 12
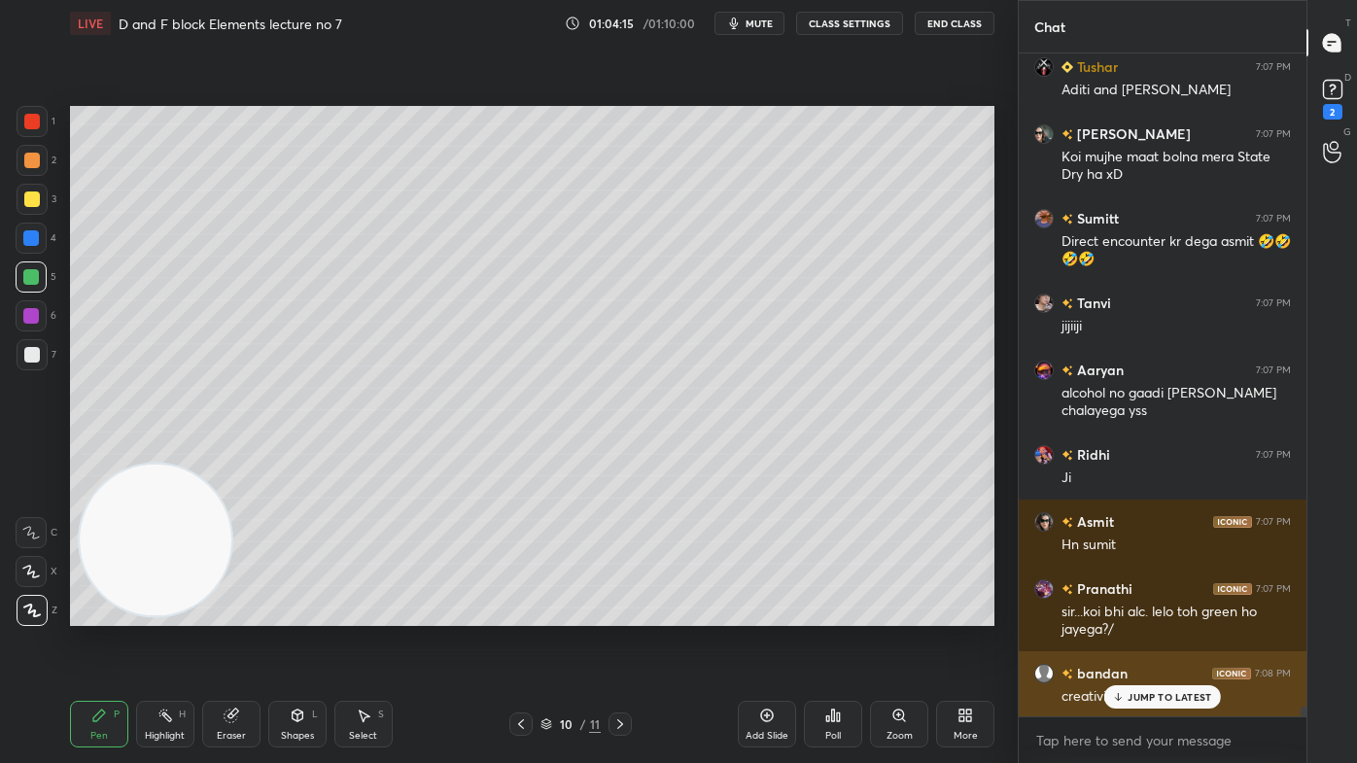
scroll to position [45003, 0]
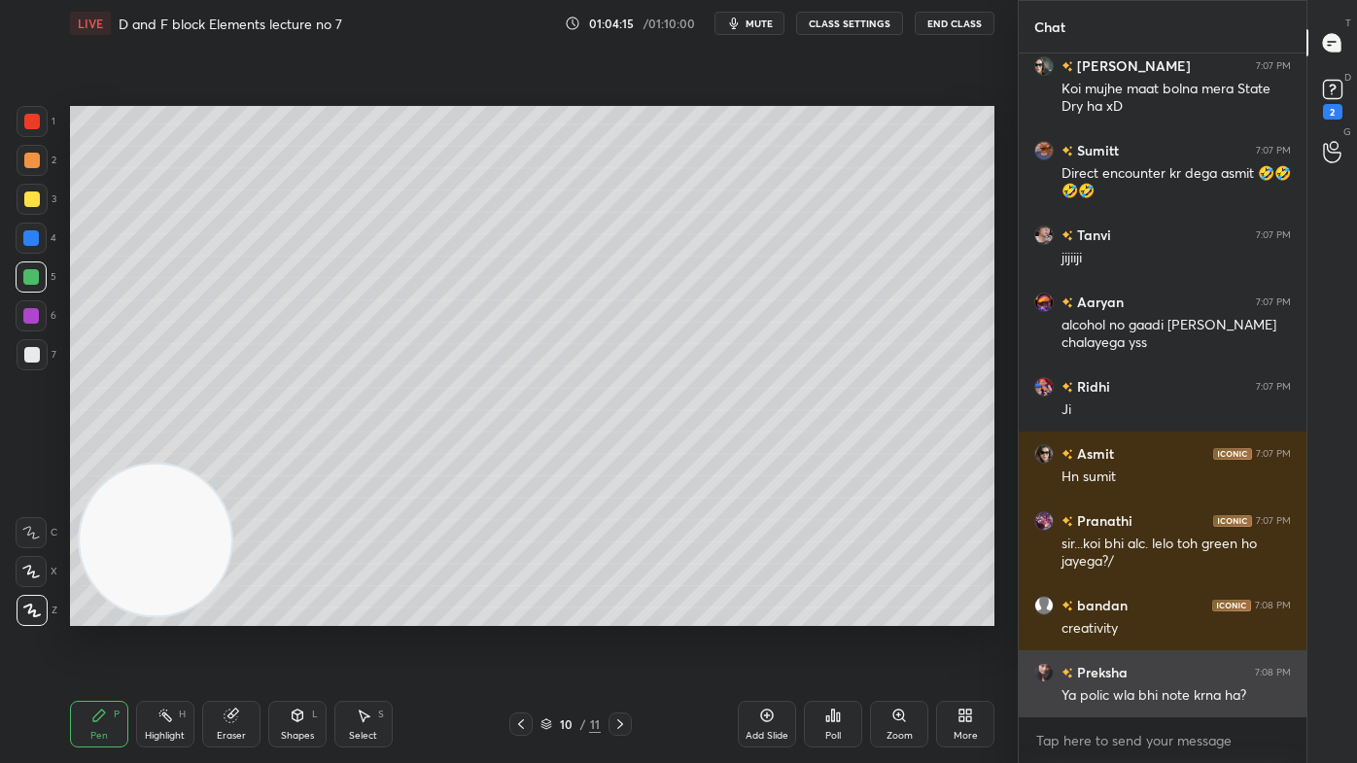
click at [1129, 613] on div "Ya polic wla bhi note krna ha?" at bounding box center [1175, 695] width 229 height 19
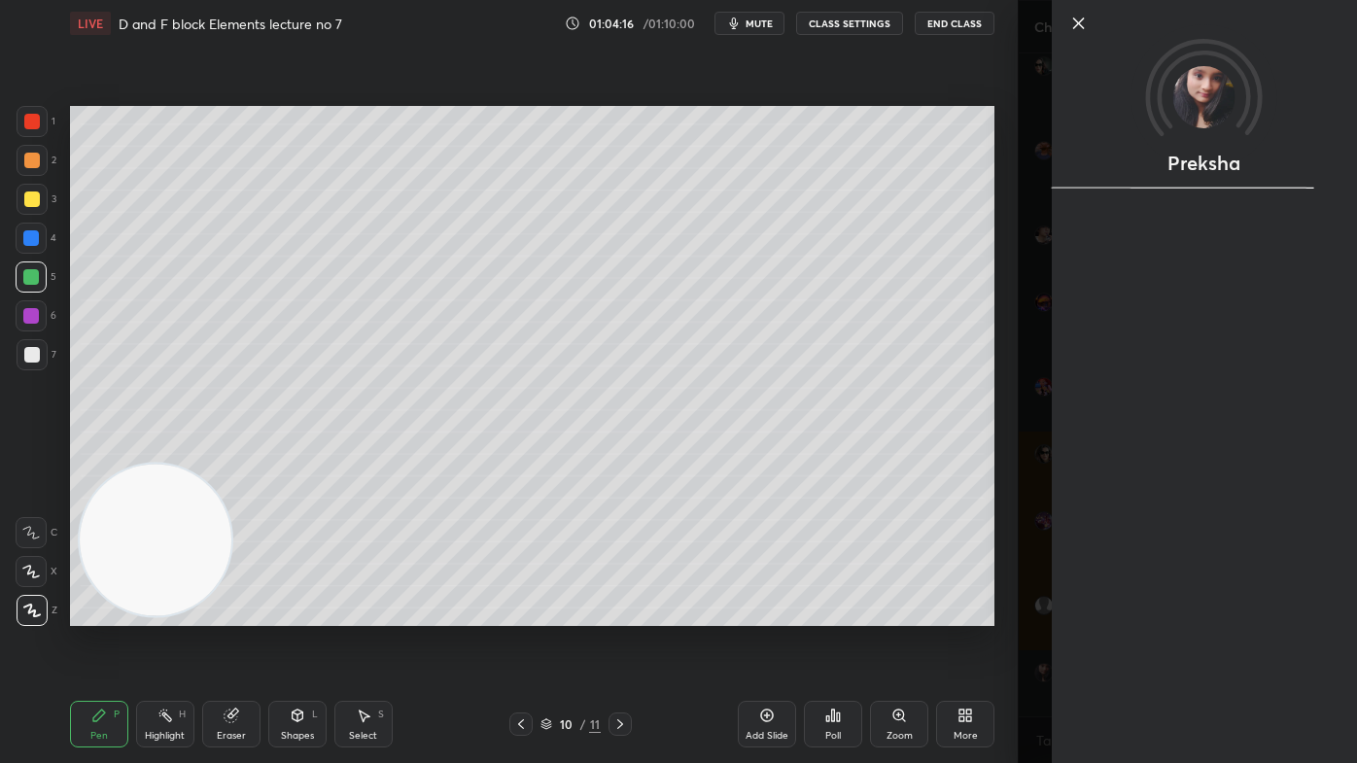
click at [1020, 613] on div "Preksha" at bounding box center [1186, 381] width 339 height 763
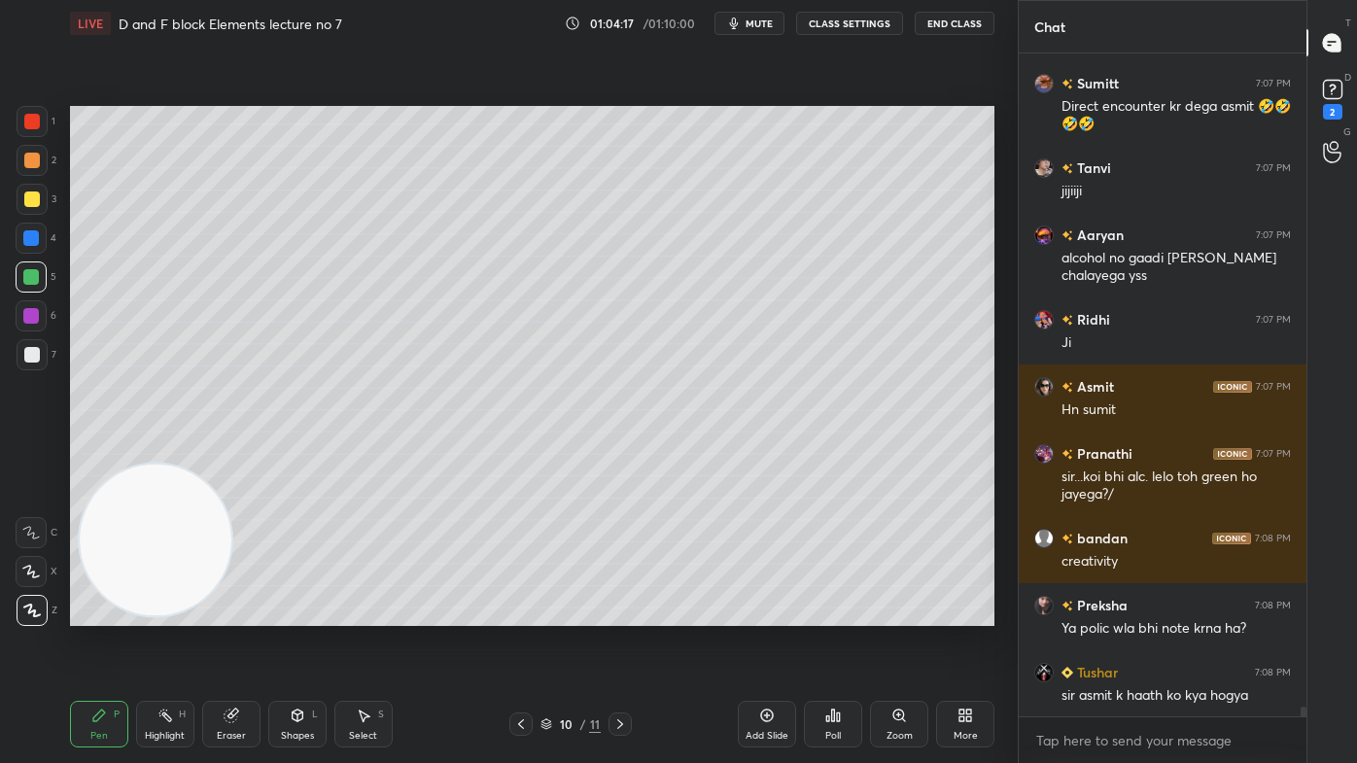
scroll to position [45154, 0]
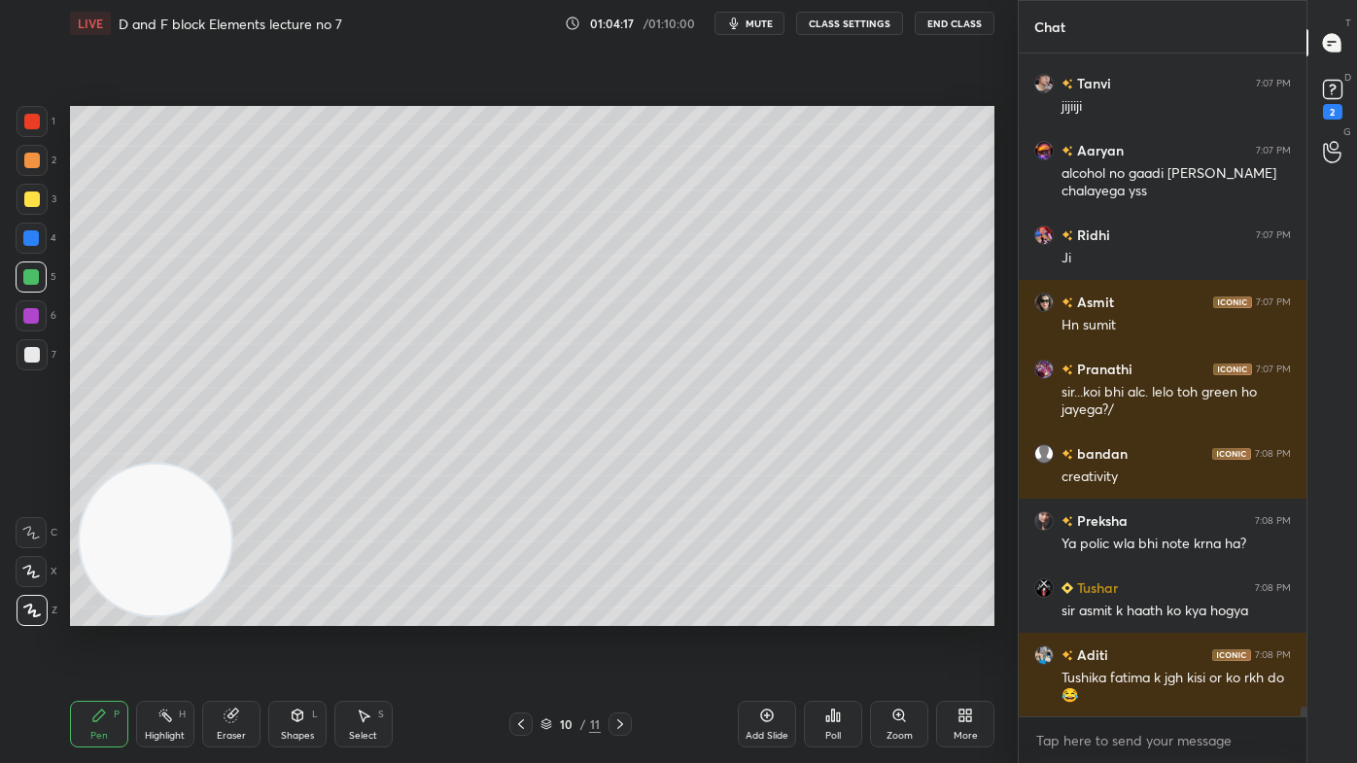
click at [765, 613] on div "Add Slide" at bounding box center [767, 724] width 58 height 47
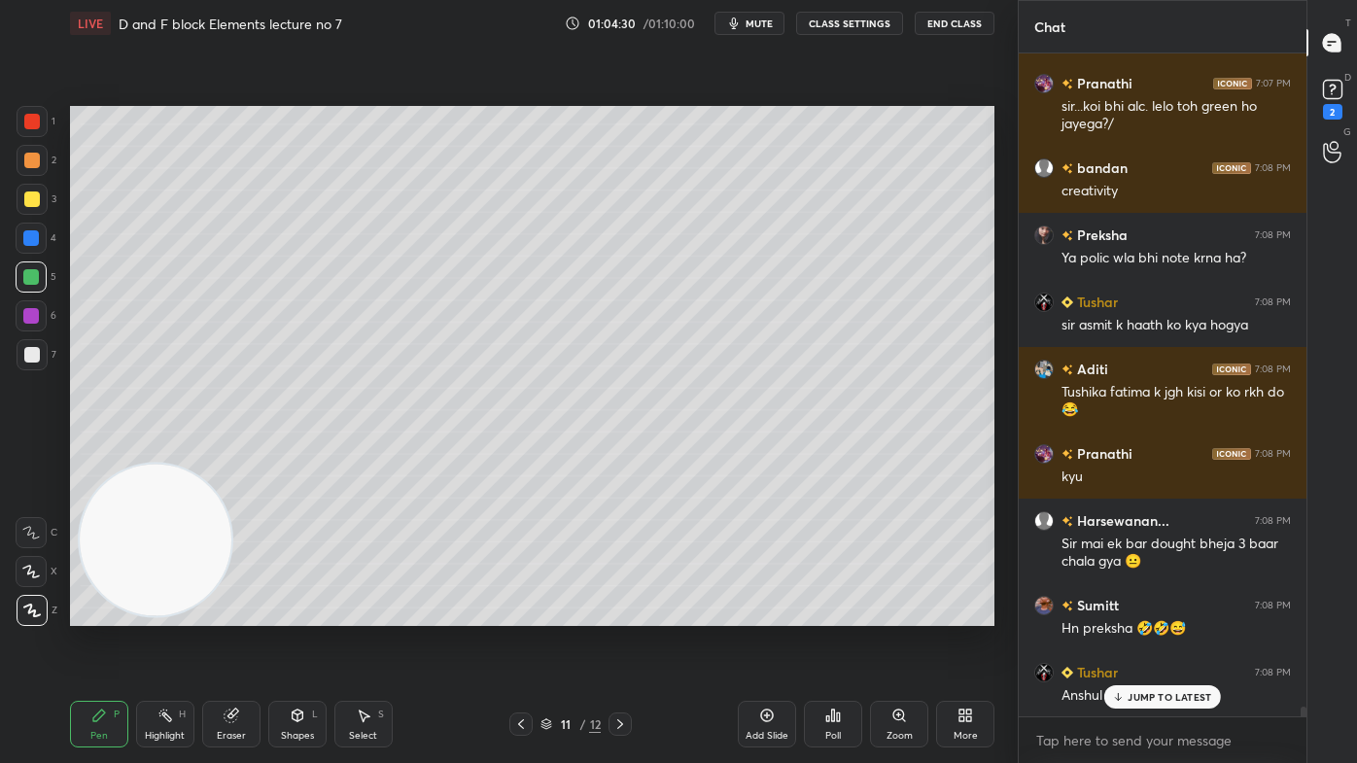
scroll to position [45524, 0]
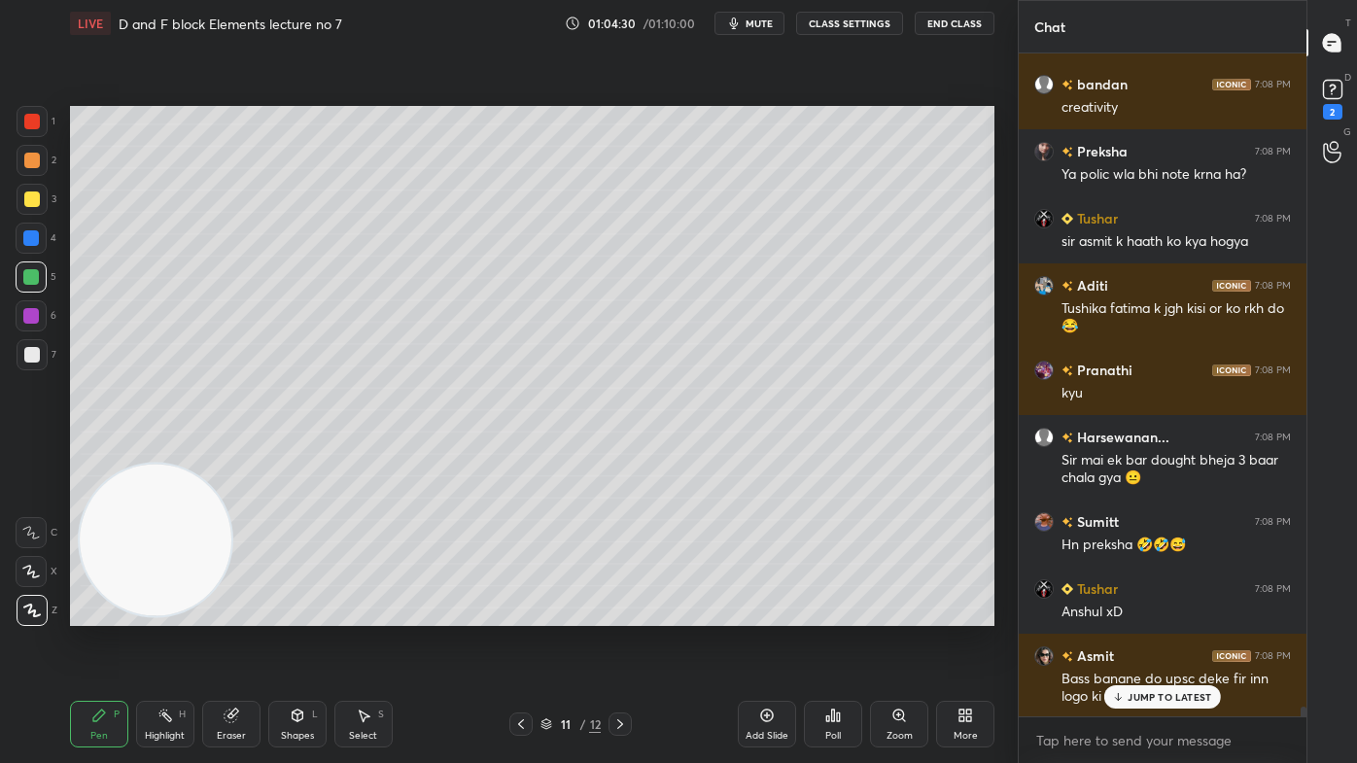
click at [33, 161] on div at bounding box center [32, 161] width 16 height 16
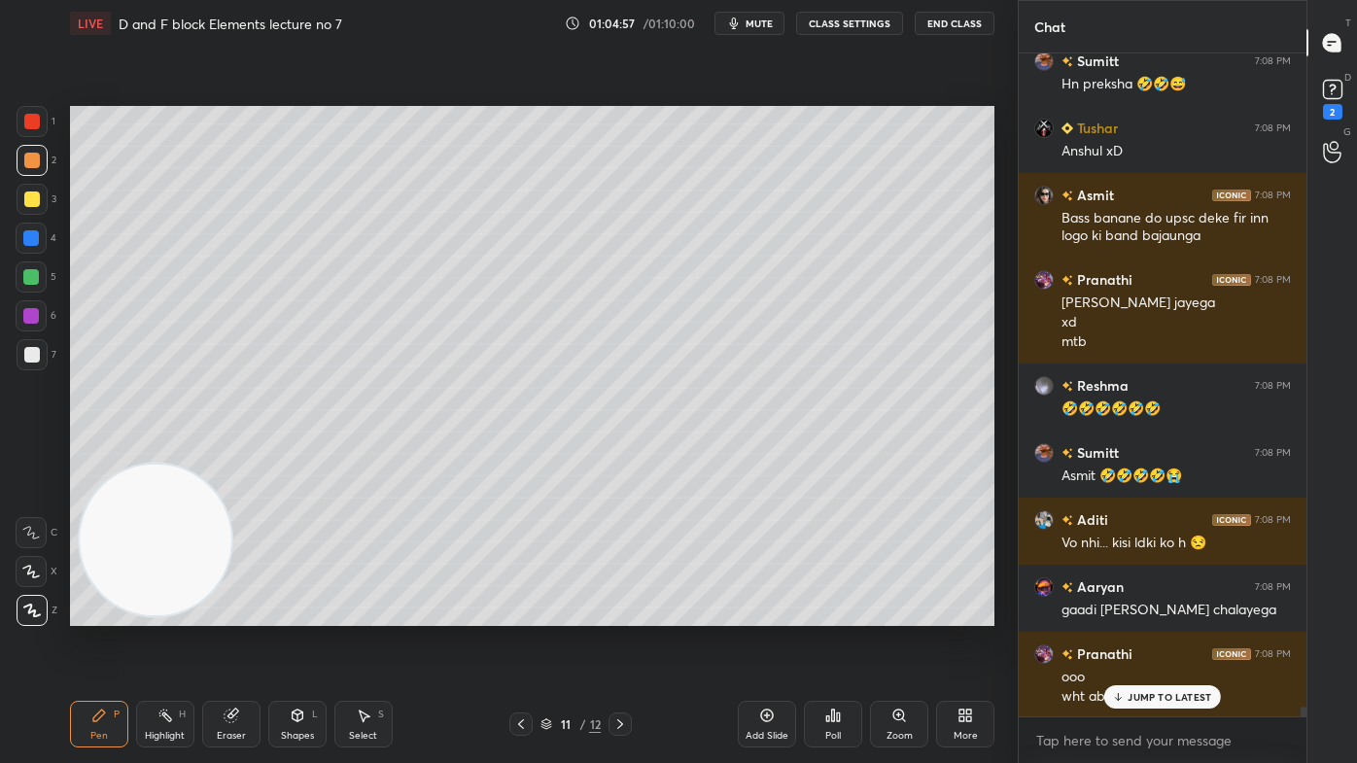
scroll to position [46005, 0]
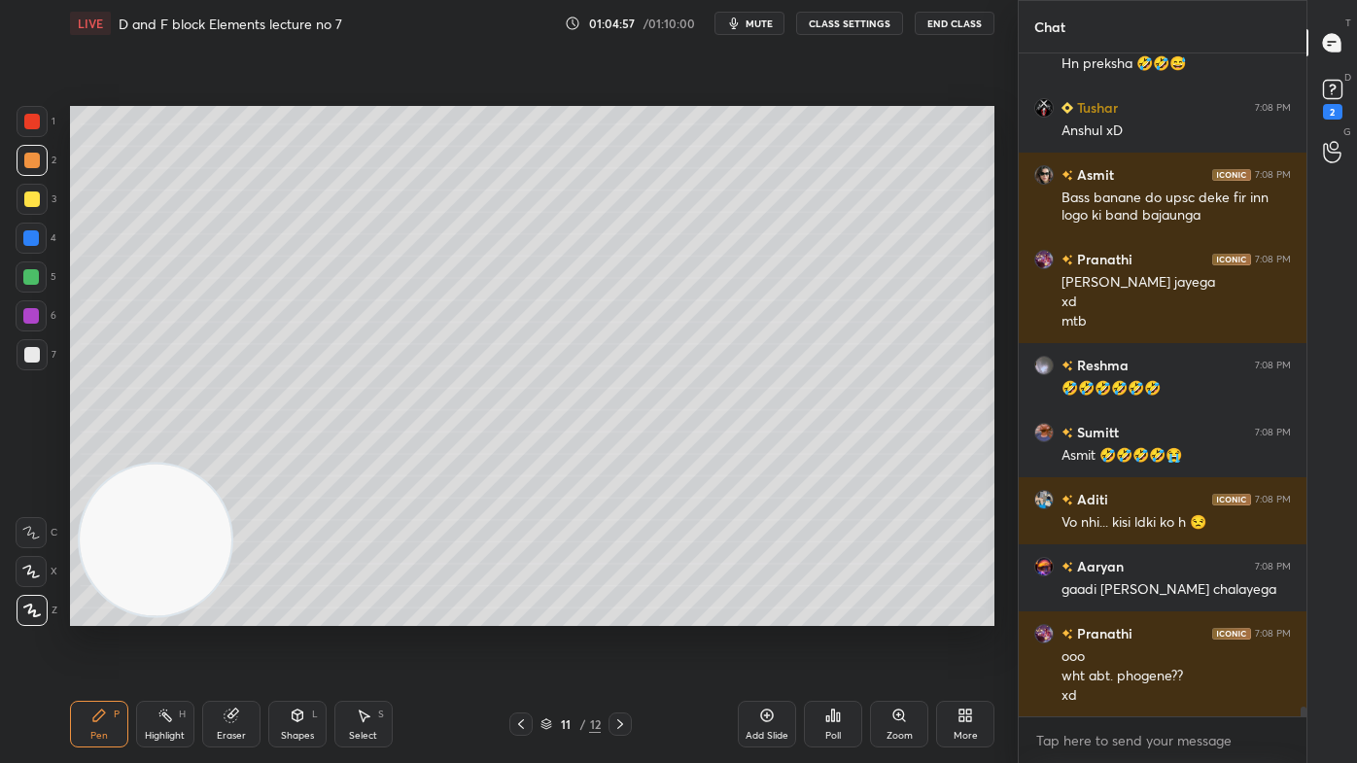
click at [235, 613] on div "Eraser" at bounding box center [231, 736] width 29 height 10
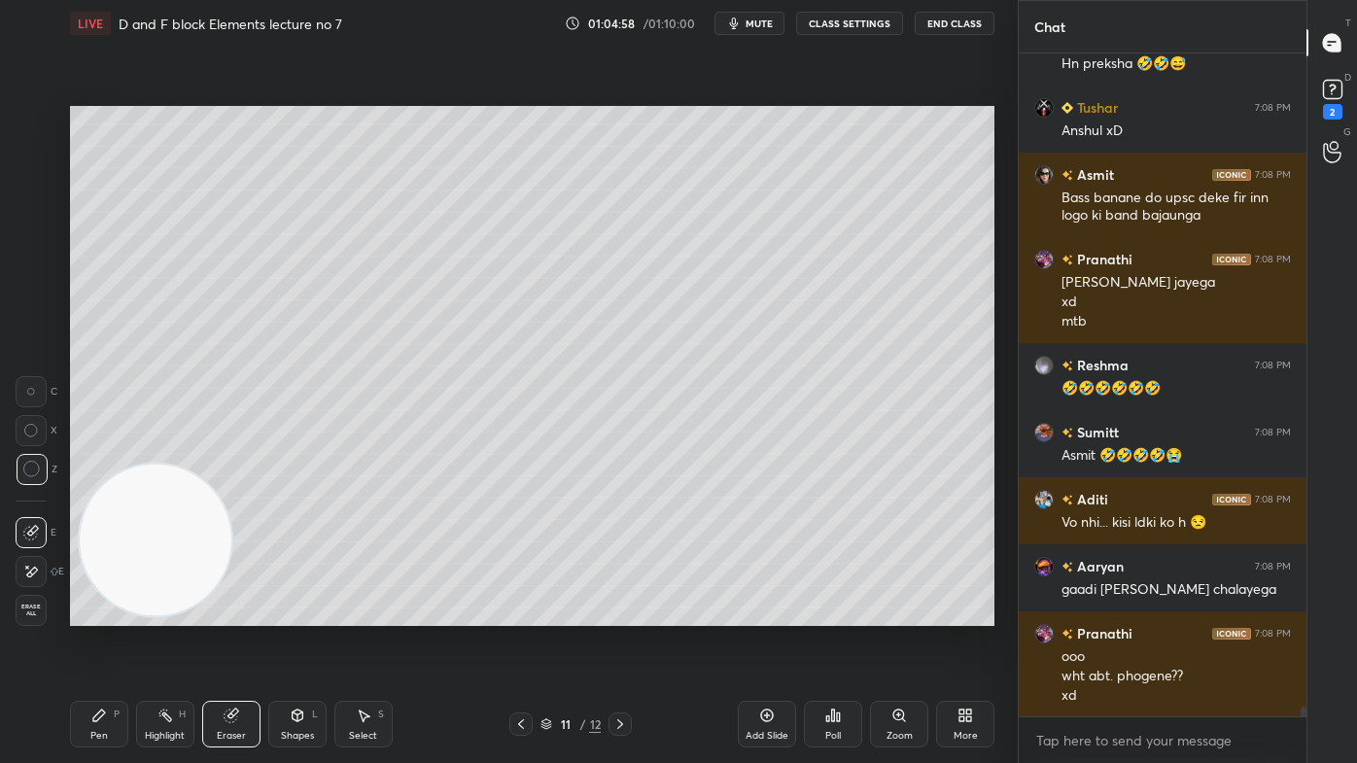
click at [28, 603] on span "Erase all" at bounding box center [31, 610] width 29 height 14
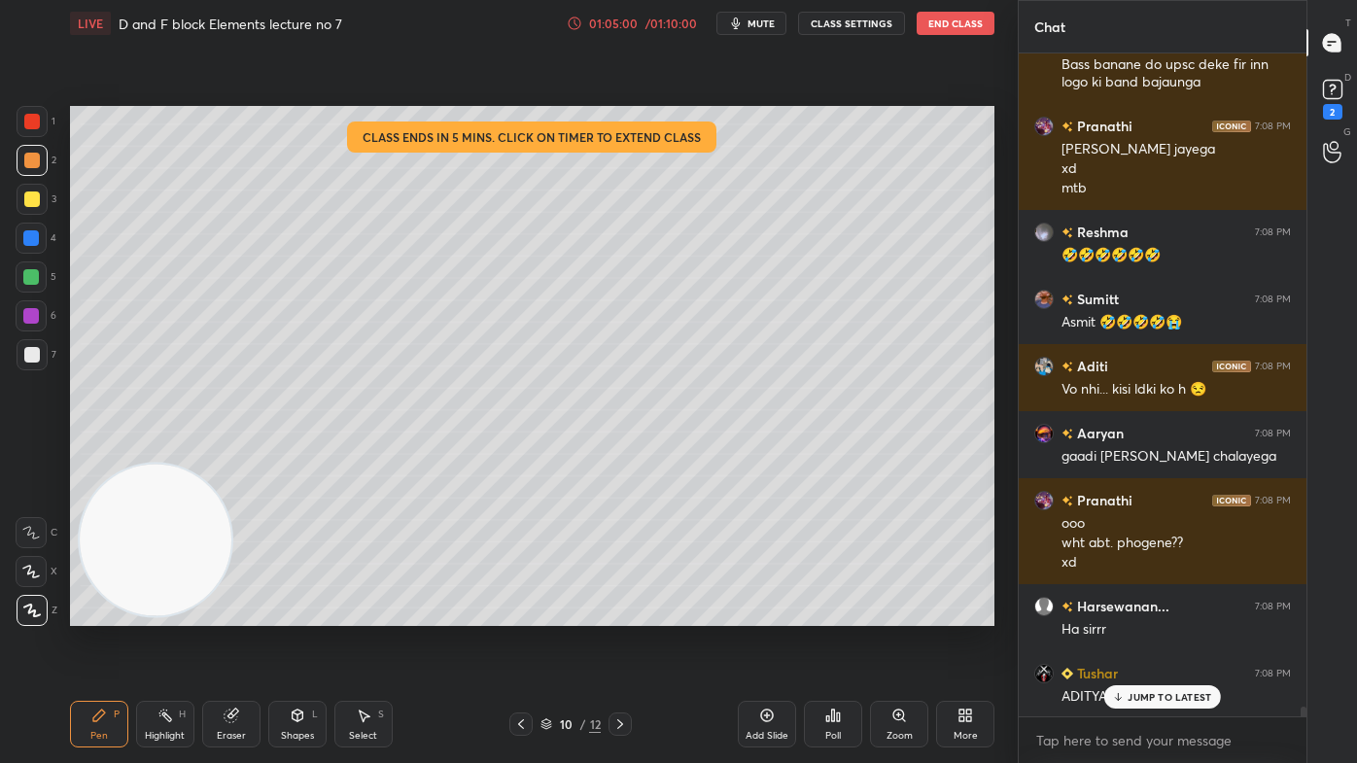
scroll to position [46205, 0]
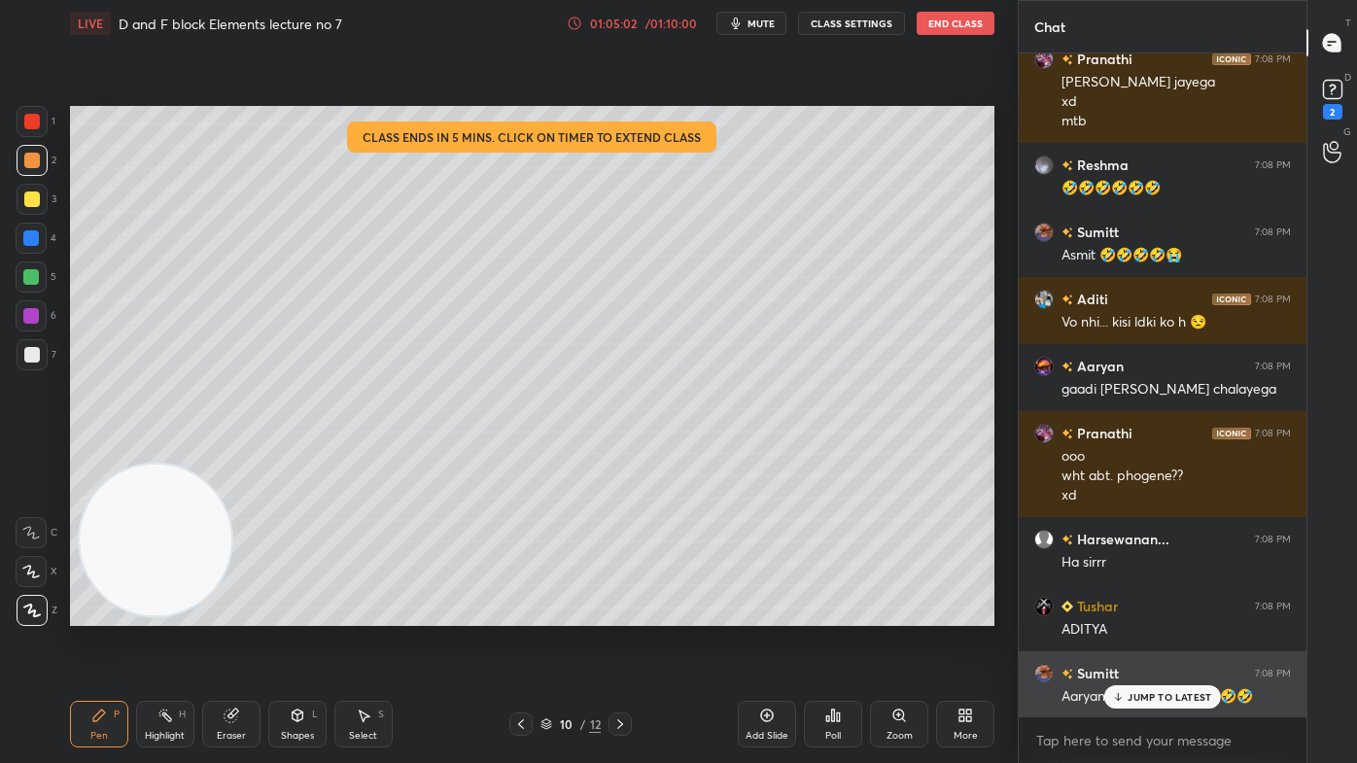
click at [1158, 613] on div "JUMP TO LATEST" at bounding box center [1162, 696] width 117 height 23
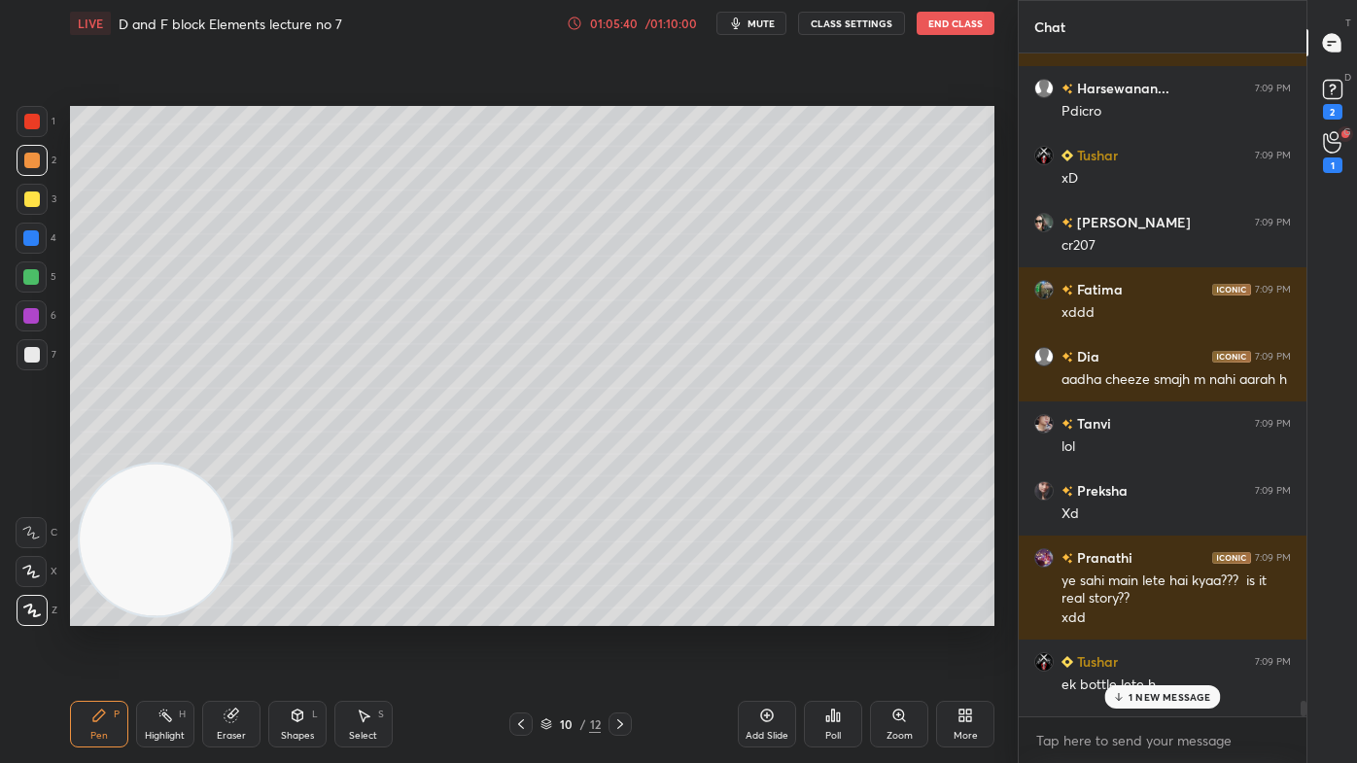
scroll to position [47589, 0]
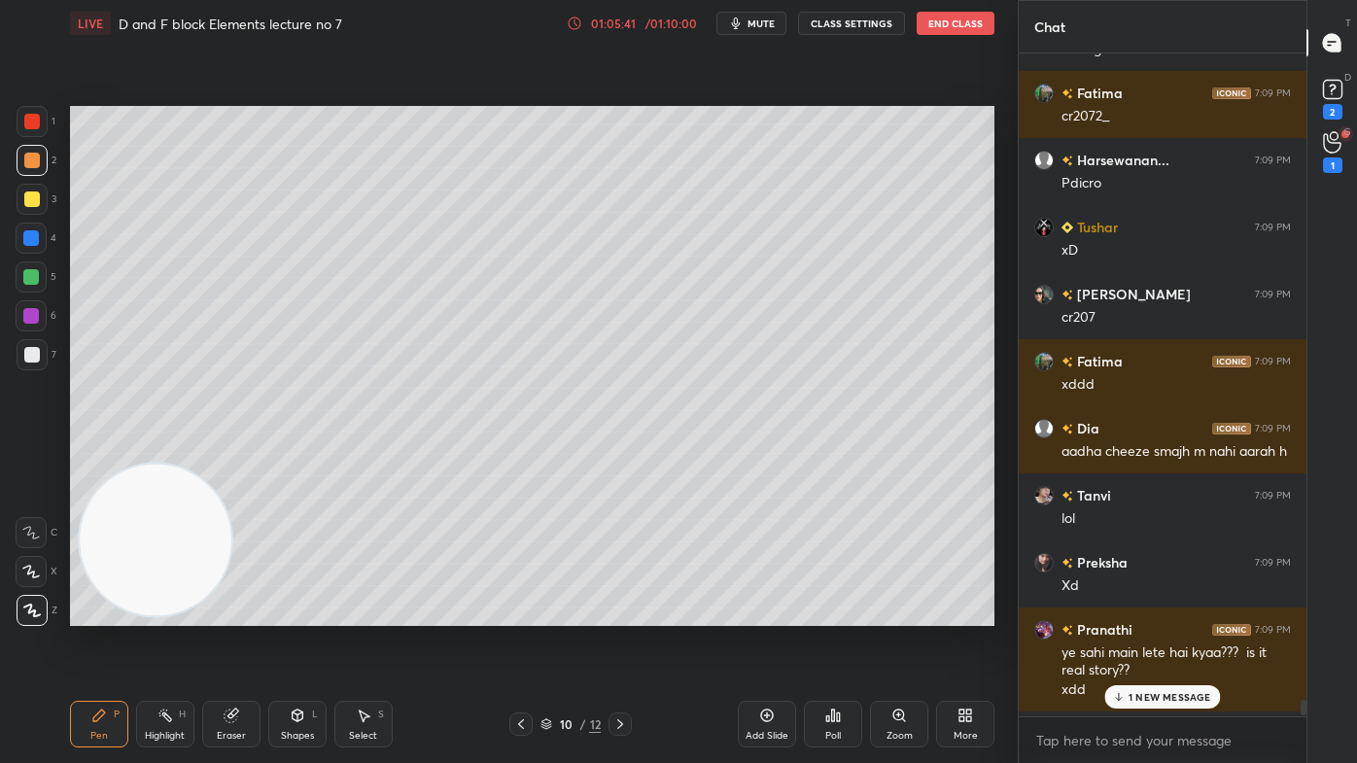
click at [1298, 613] on div at bounding box center [1300, 384] width 12 height 663
click at [1328, 167] on div "1" at bounding box center [1332, 165] width 19 height 16
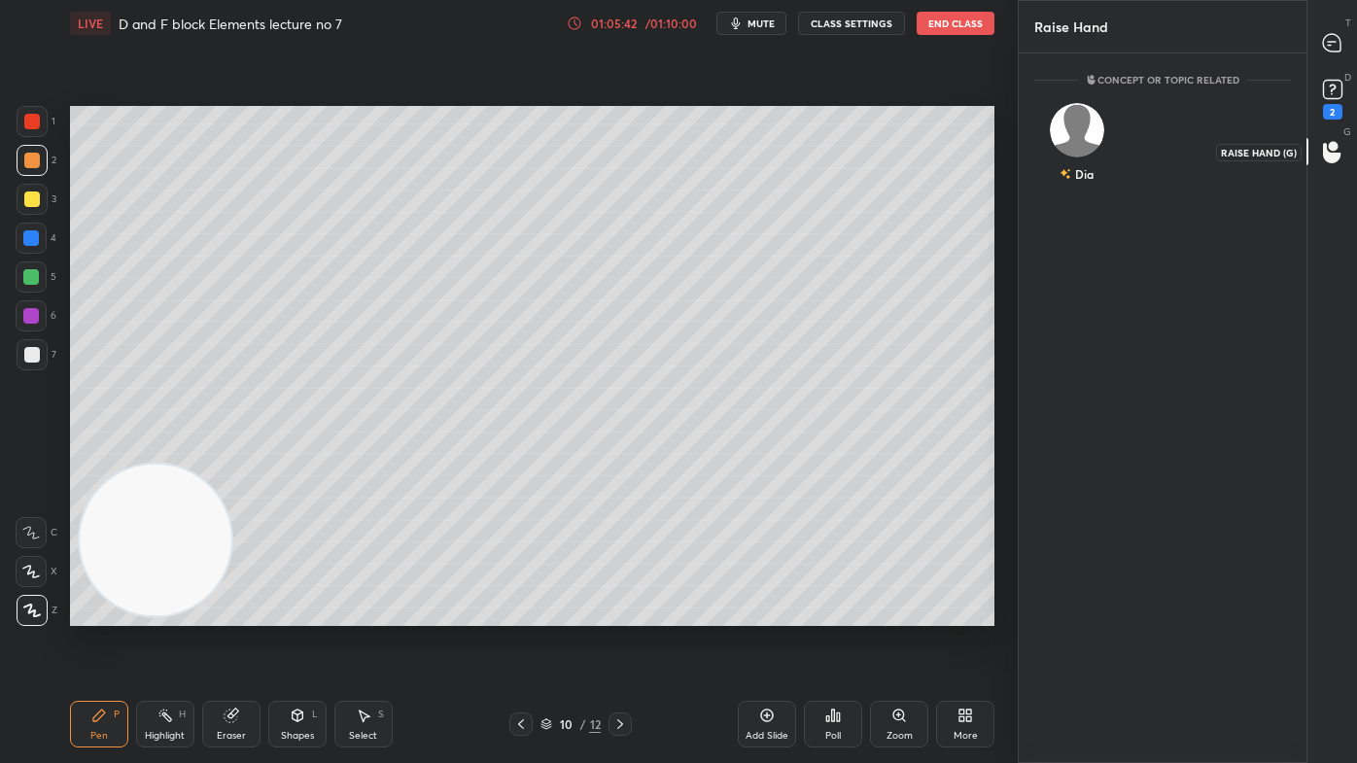
scroll to position [7, 5]
click at [1097, 163] on div "Dia" at bounding box center [1076, 146] width 85 height 113
click at [1091, 189] on button "INVITE" at bounding box center [1076, 187] width 67 height 25
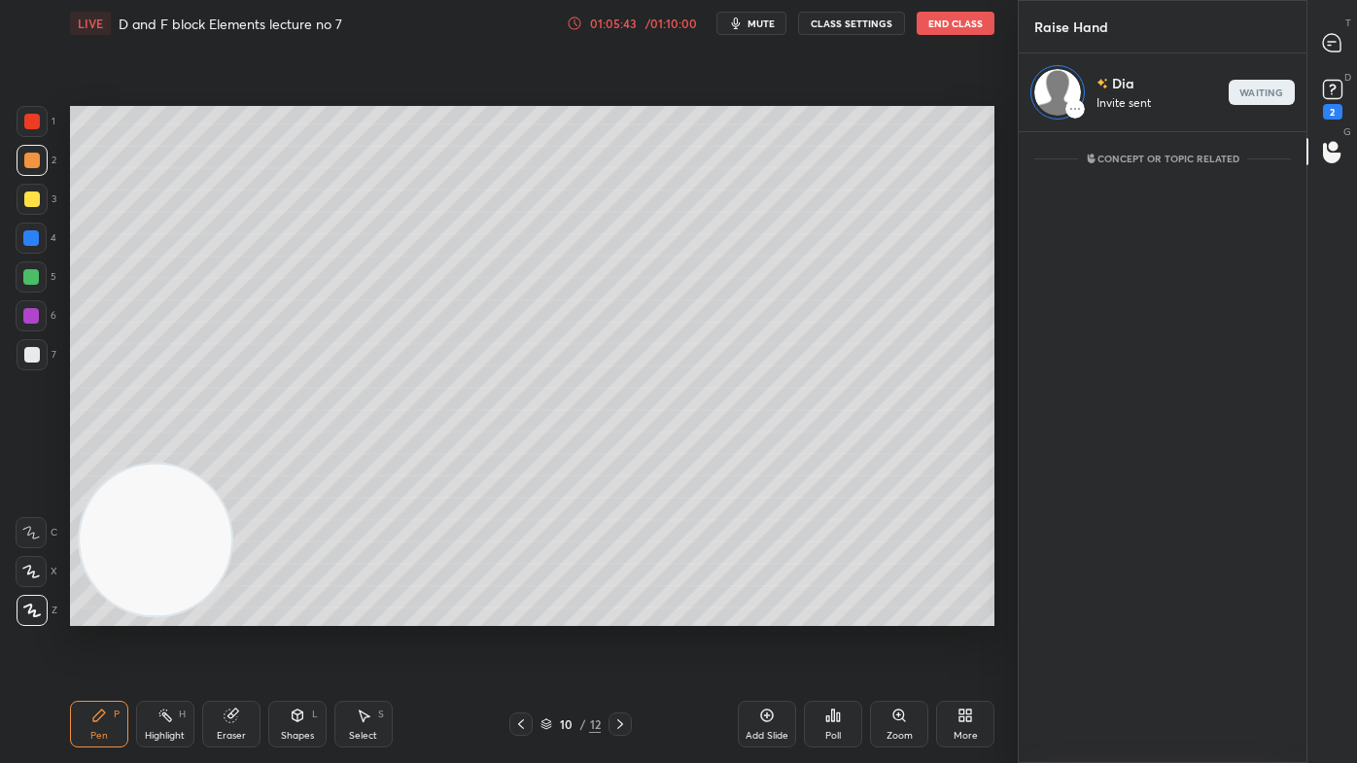
click at [1331, 43] on icon at bounding box center [1331, 42] width 17 height 17
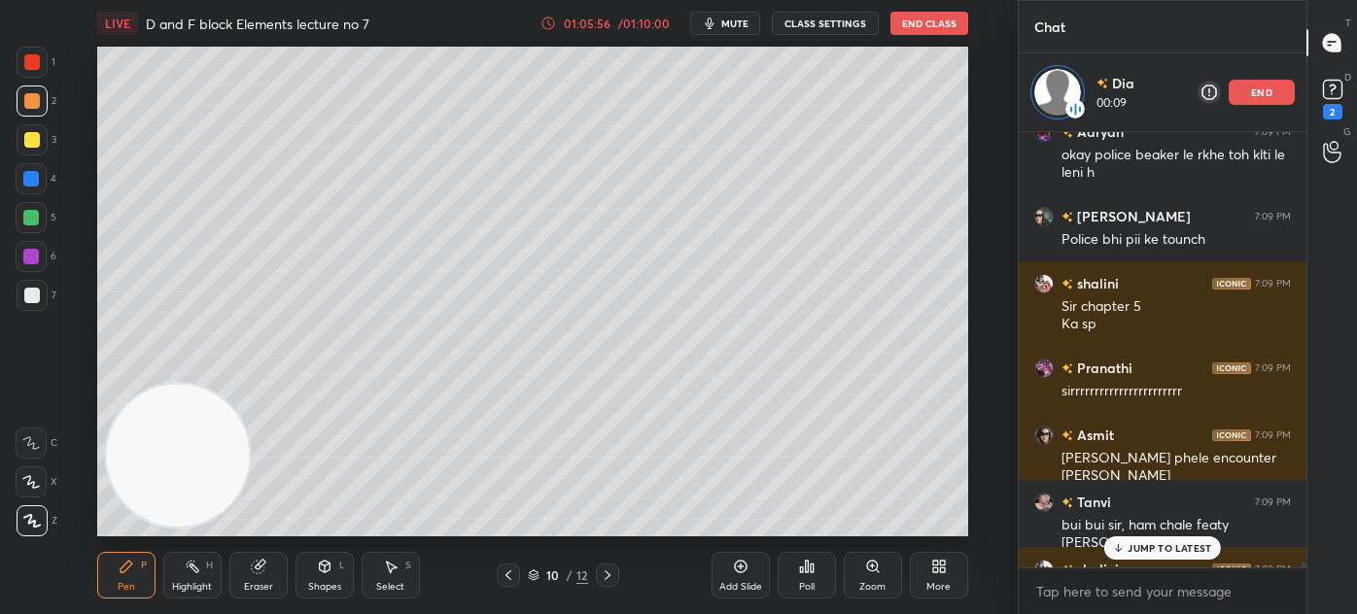
click at [937, 571] on icon at bounding box center [935, 569] width 5 height 5
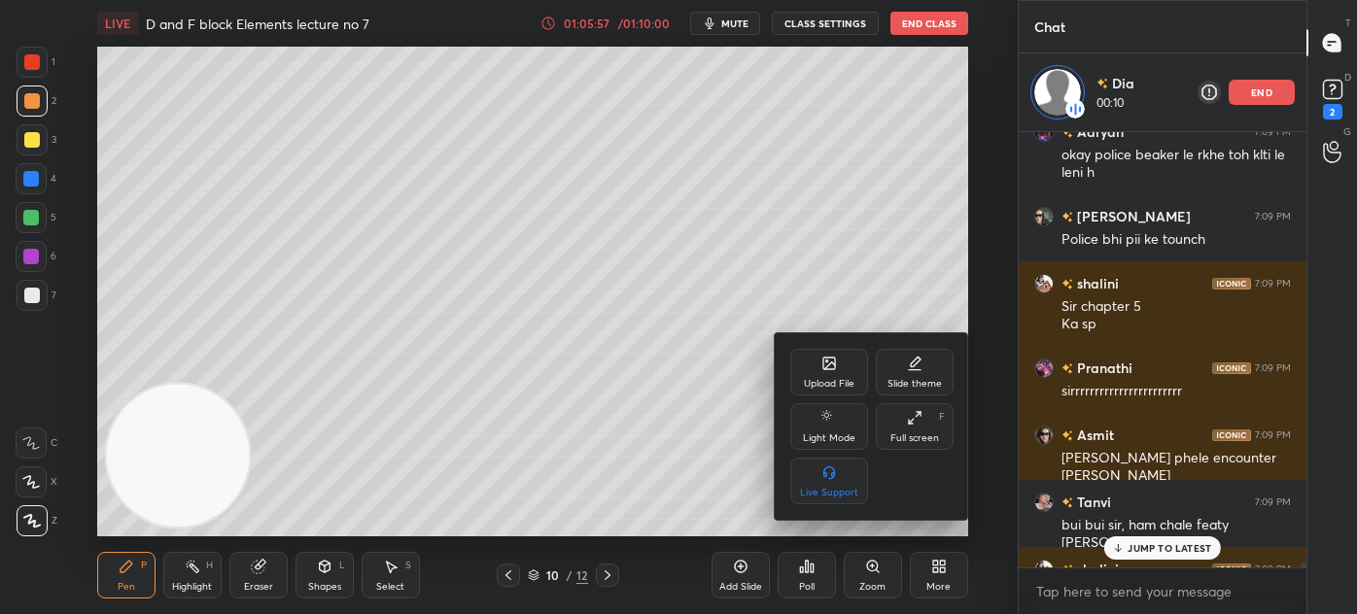
click at [921, 424] on div "Full screen F" at bounding box center [915, 426] width 78 height 47
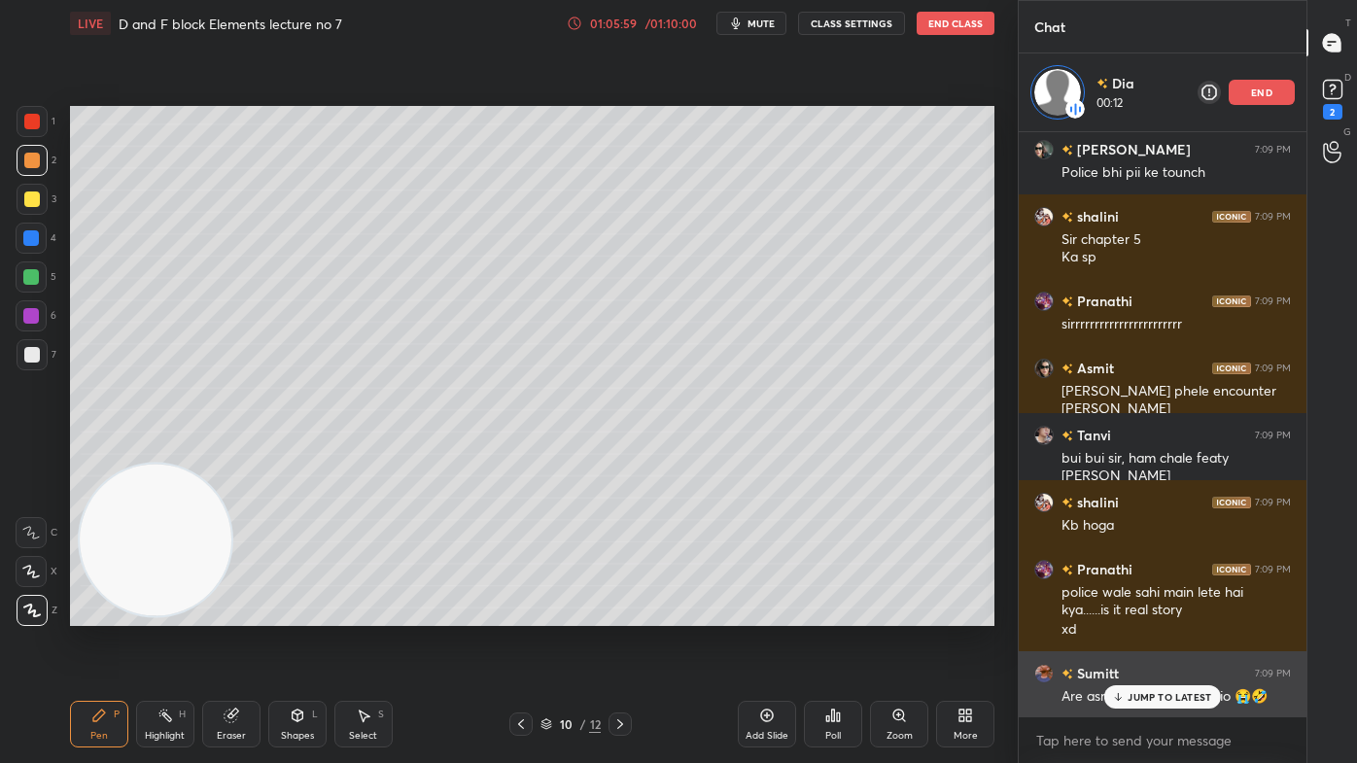
click at [1165, 613] on p "JUMP TO LATEST" at bounding box center [1169, 697] width 84 height 12
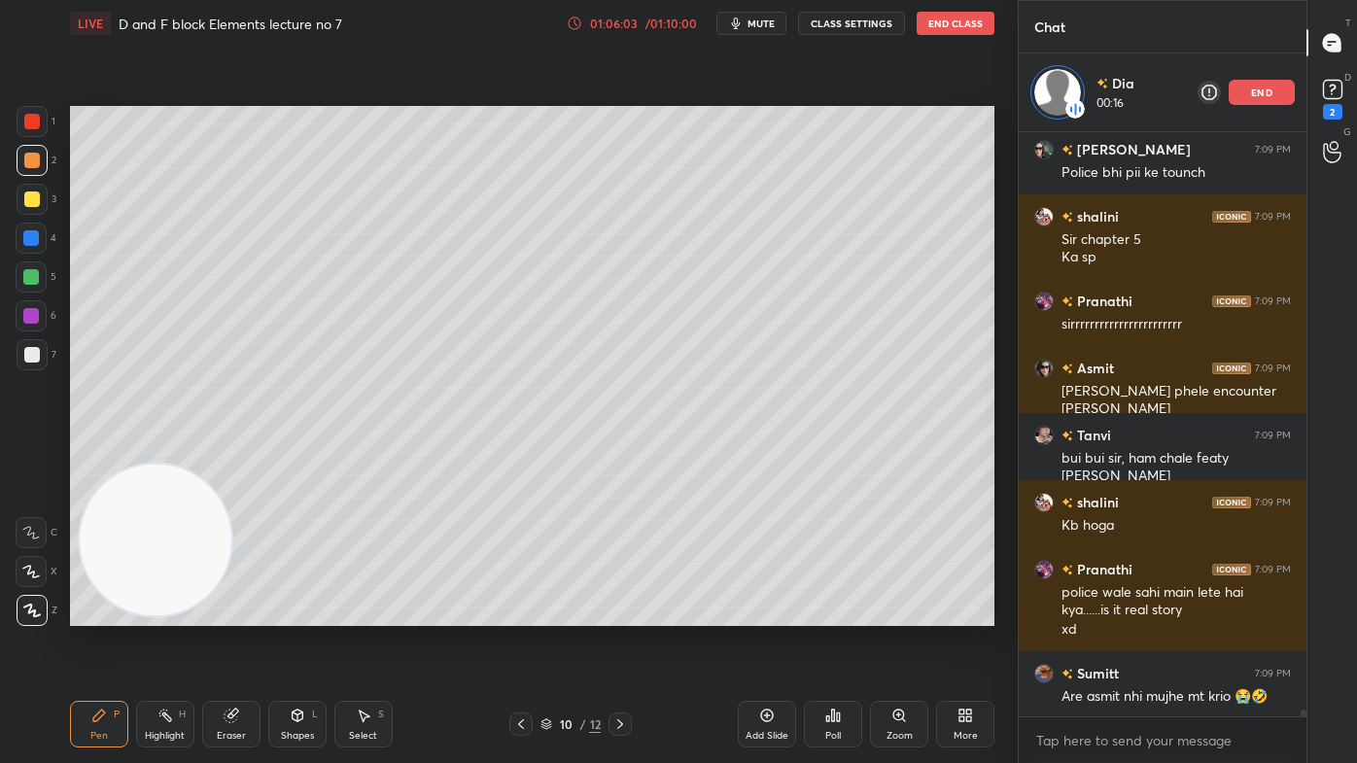
click at [230, 613] on div "Pen P Highlight H Eraser Shapes L Select S 10 / 12 Add Slide Poll Zoom More" at bounding box center [532, 724] width 924 height 78
click at [241, 613] on div "Eraser" at bounding box center [231, 736] width 29 height 10
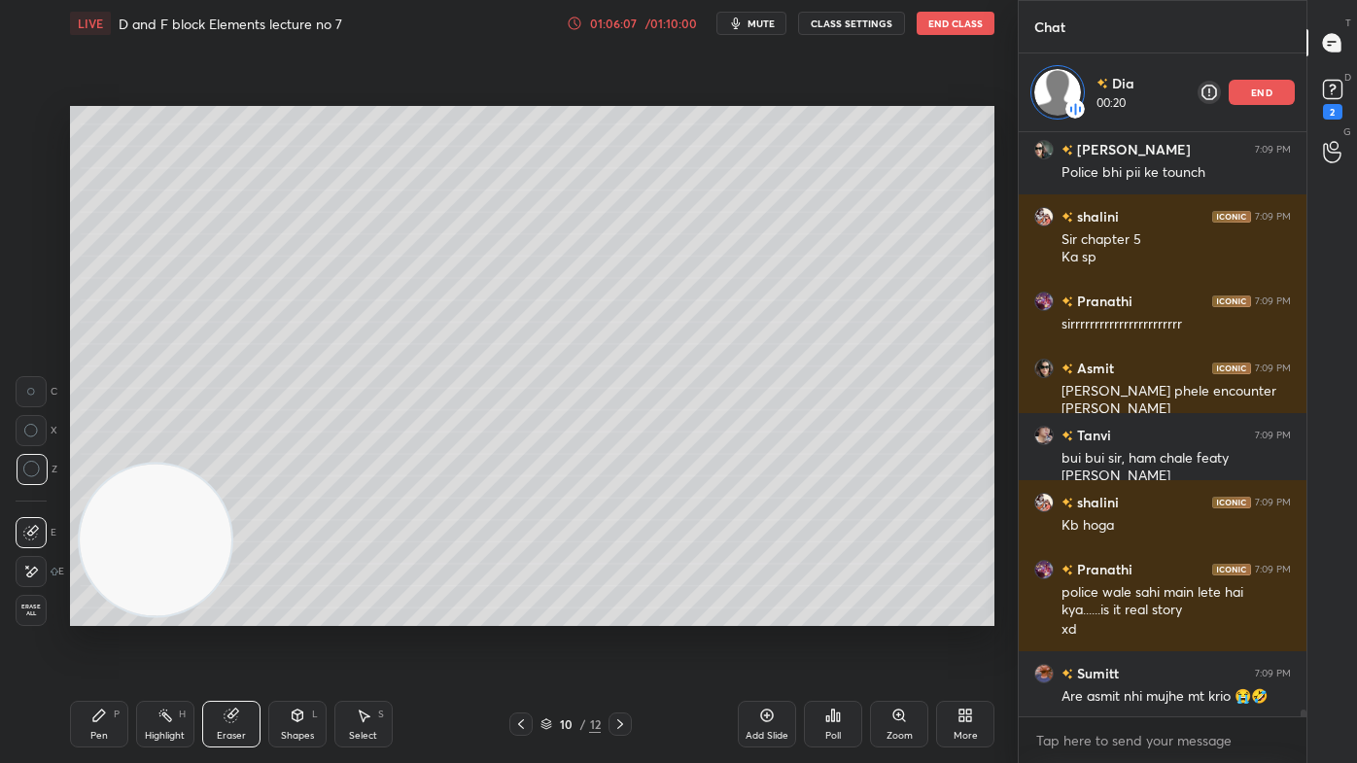
click at [106, 613] on div "Pen P" at bounding box center [99, 724] width 58 height 47
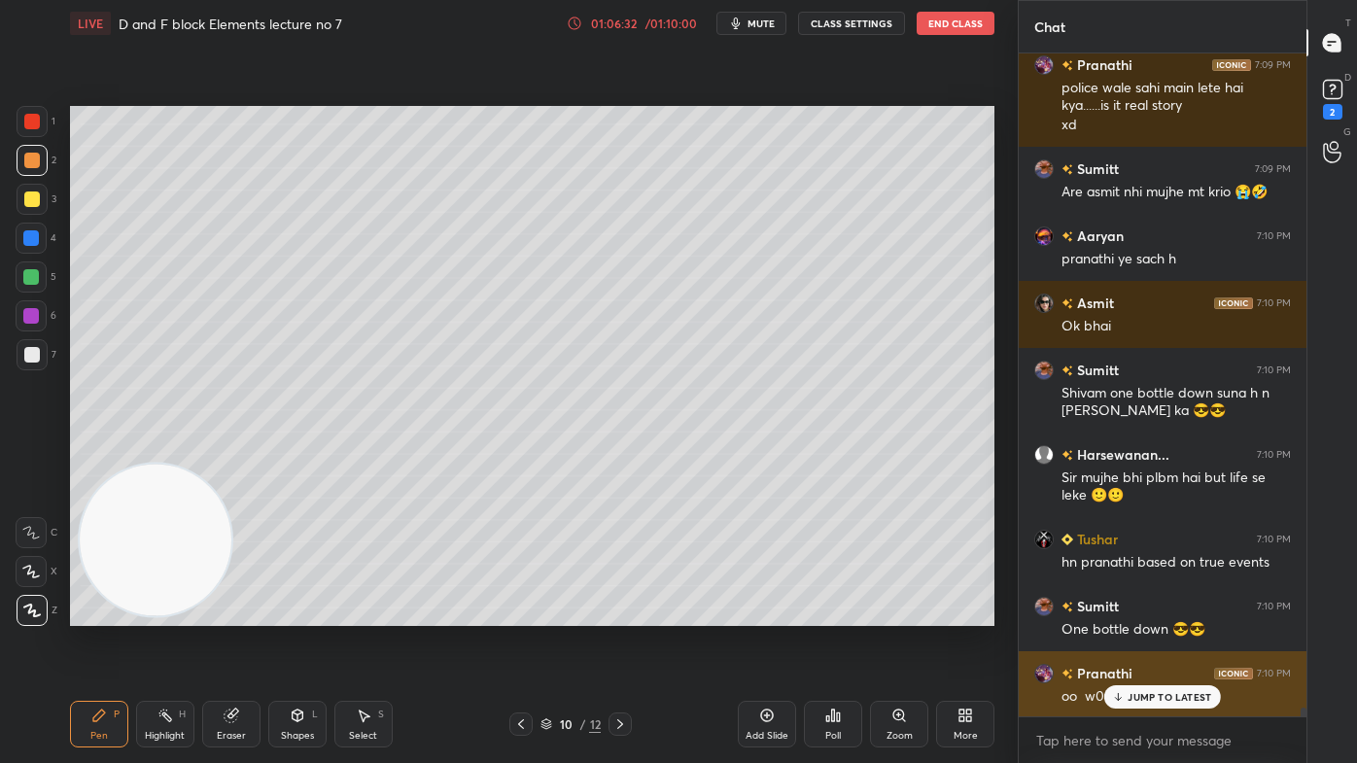
click at [1129, 613] on p "JUMP TO LATEST" at bounding box center [1169, 697] width 84 height 12
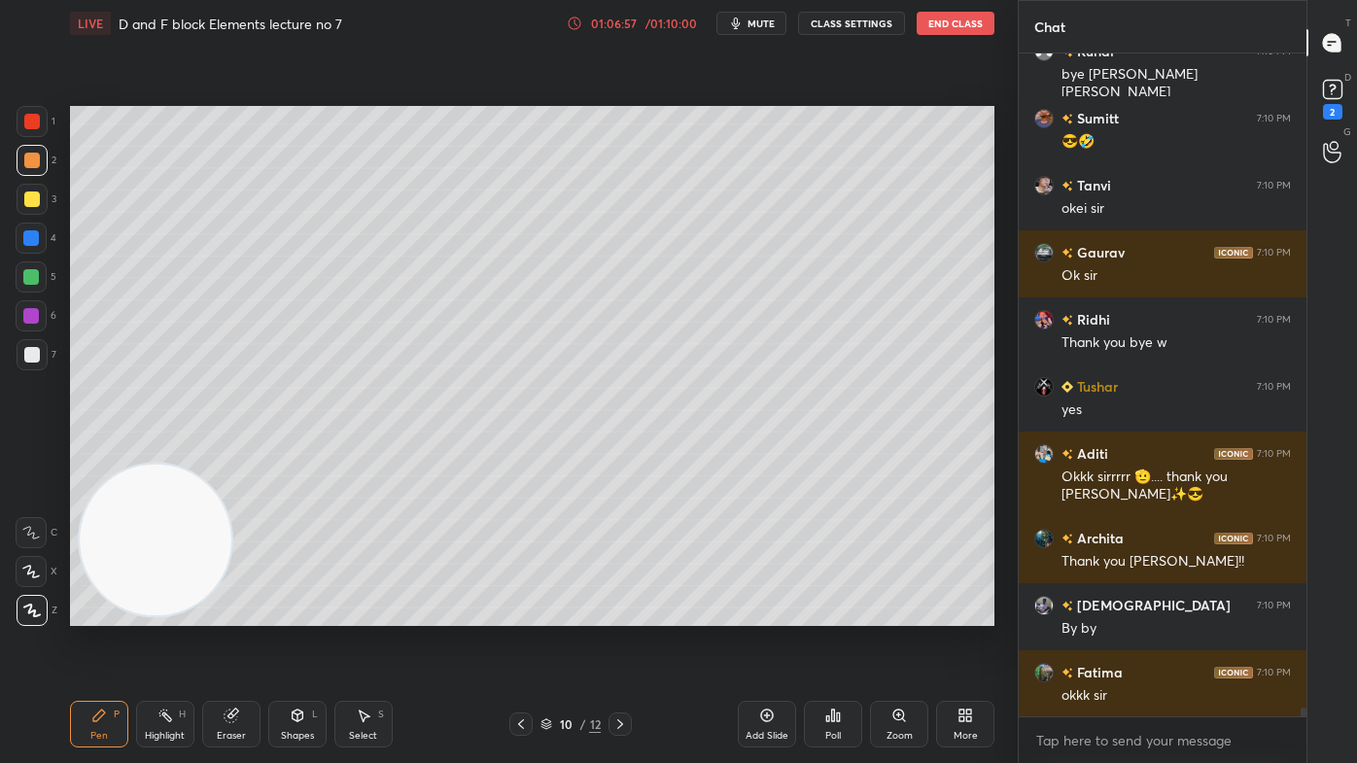
scroll to position [51065, 0]
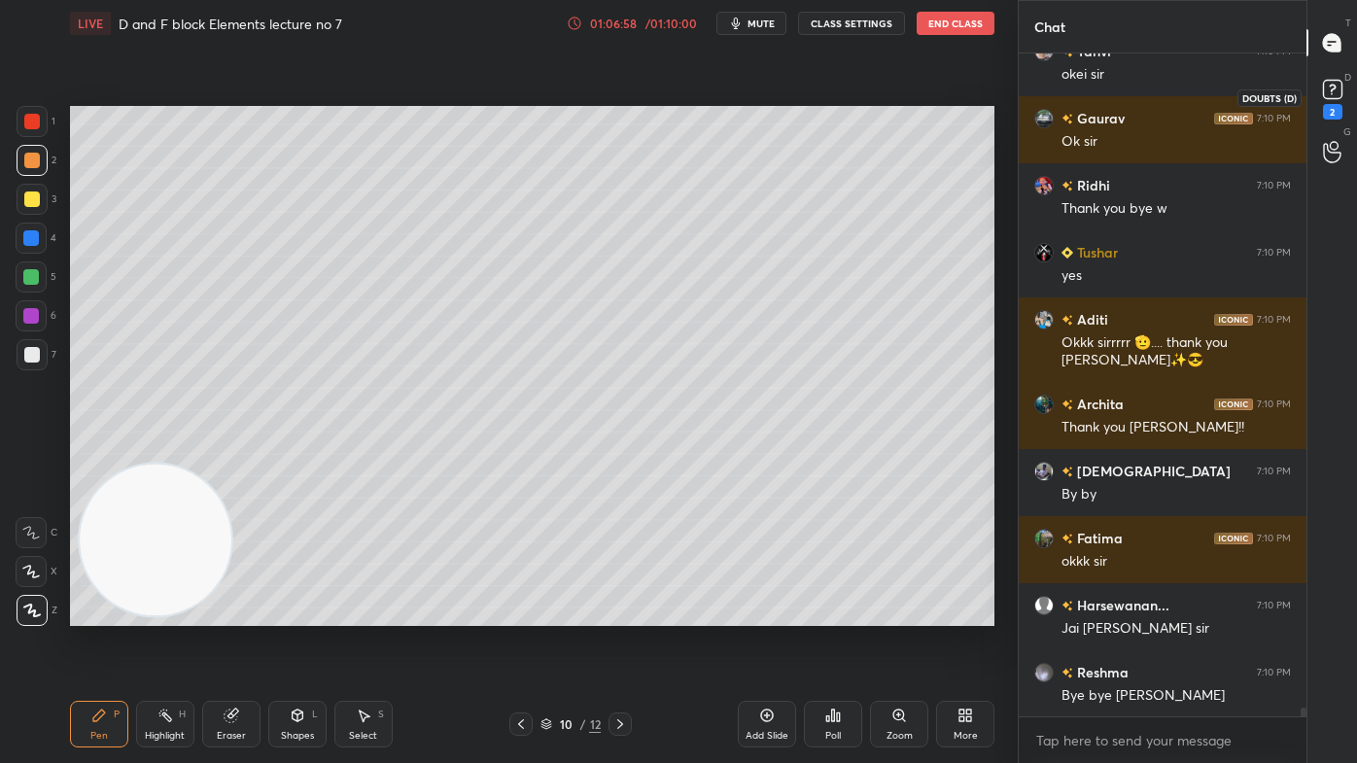
click at [1334, 94] on rect at bounding box center [1332, 90] width 18 height 18
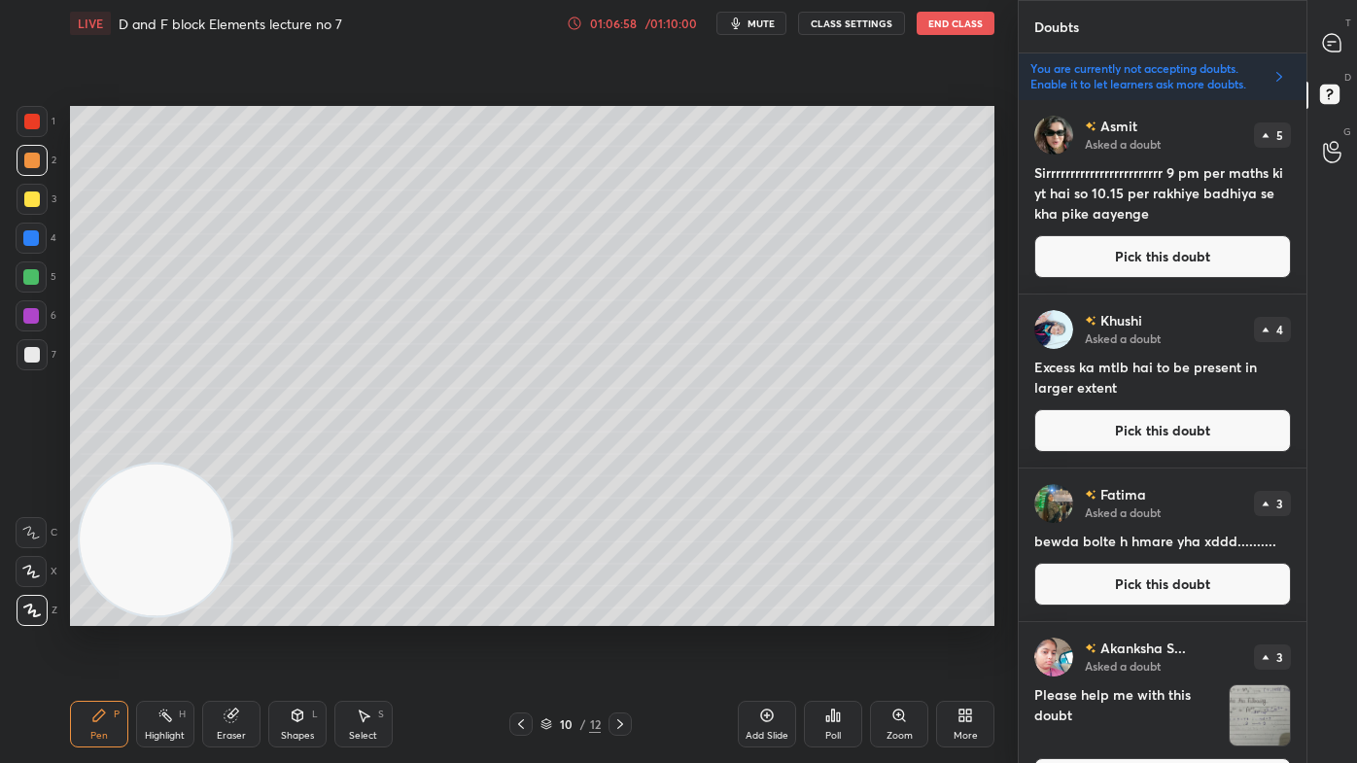
click at [1332, 36] on icon at bounding box center [1331, 42] width 17 height 17
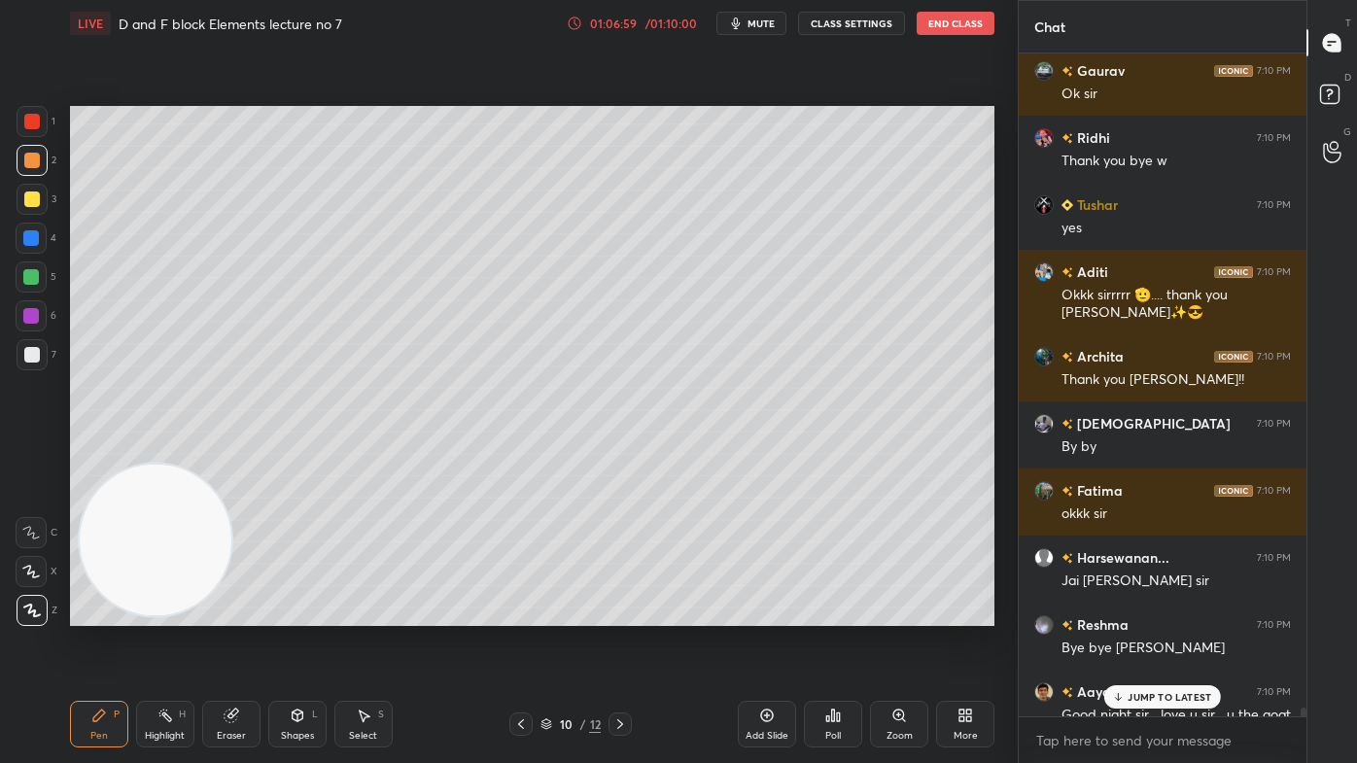
click at [1329, 97] on rect at bounding box center [1329, 95] width 18 height 18
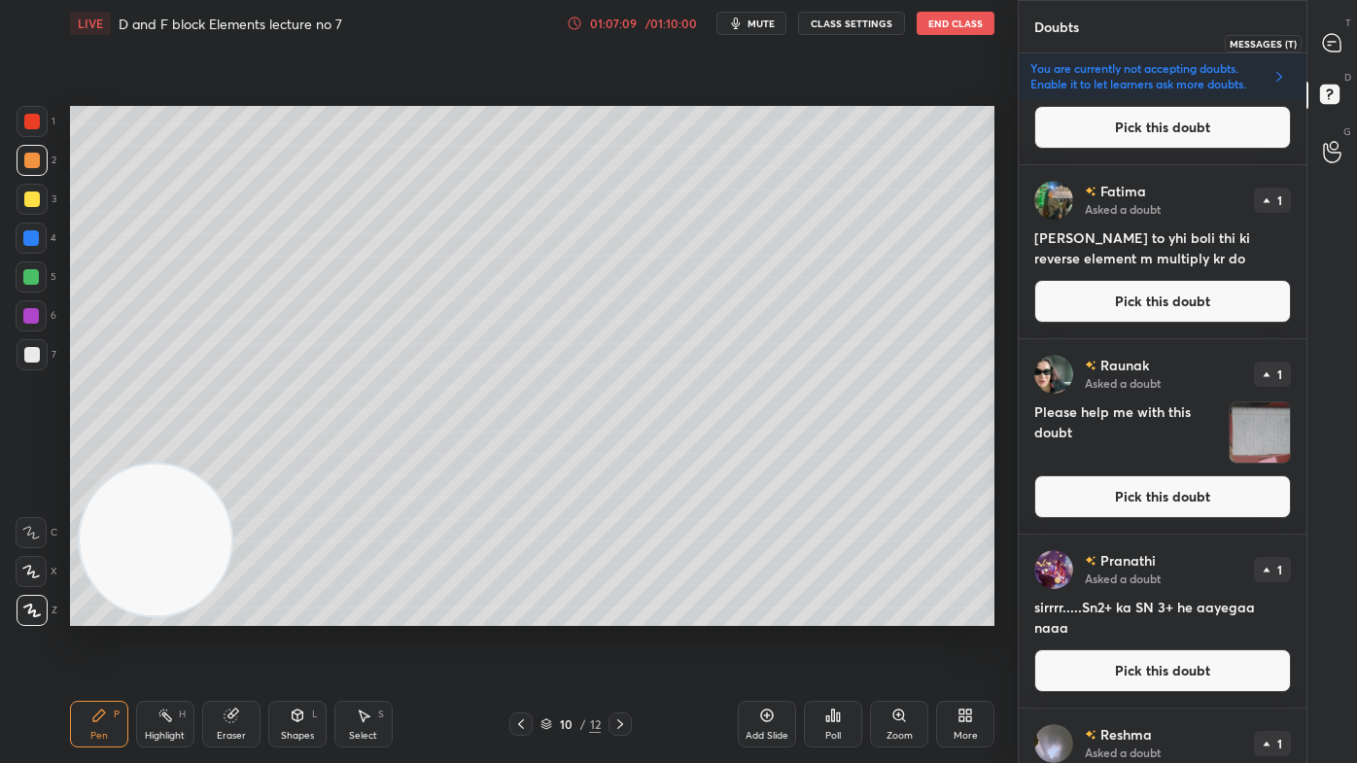
click at [1334, 42] on icon at bounding box center [1331, 42] width 17 height 17
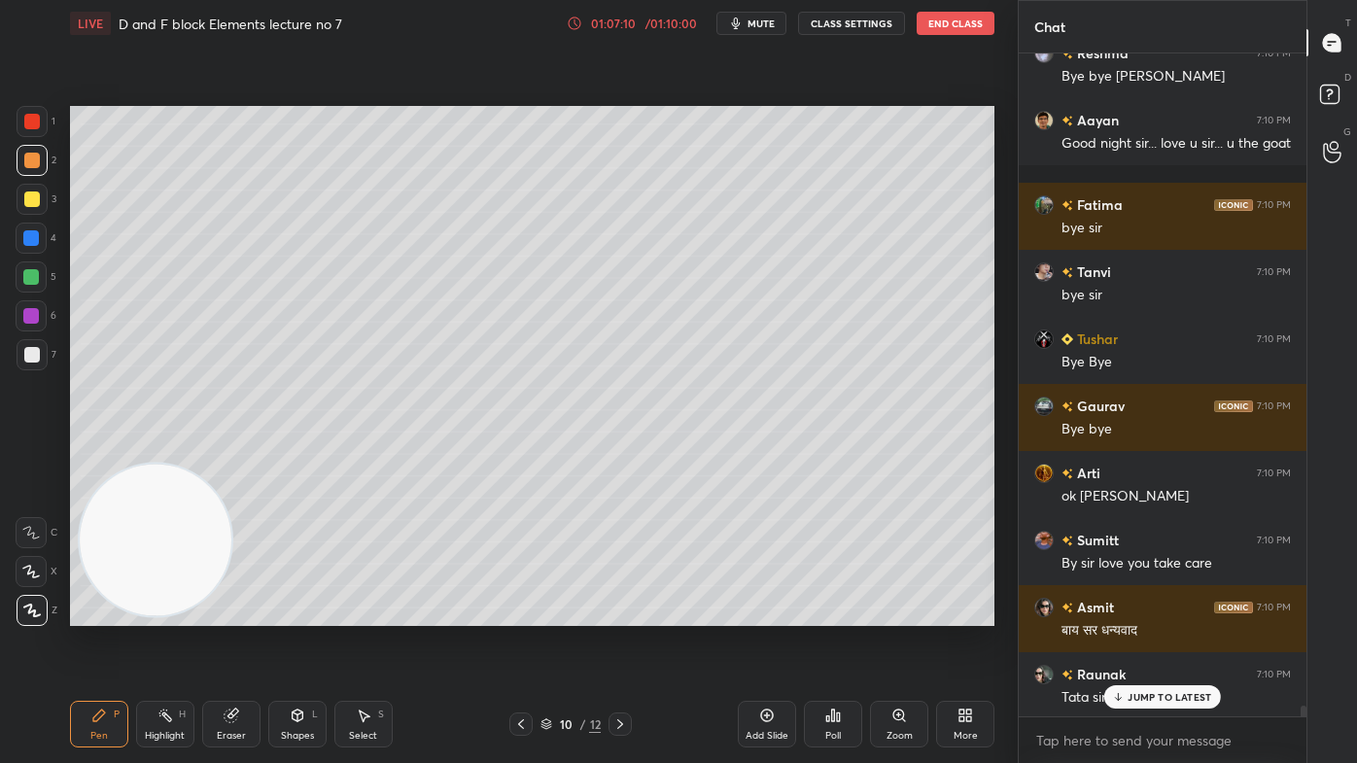
click at [1144, 613] on div "JUMP TO LATEST" at bounding box center [1162, 696] width 117 height 23
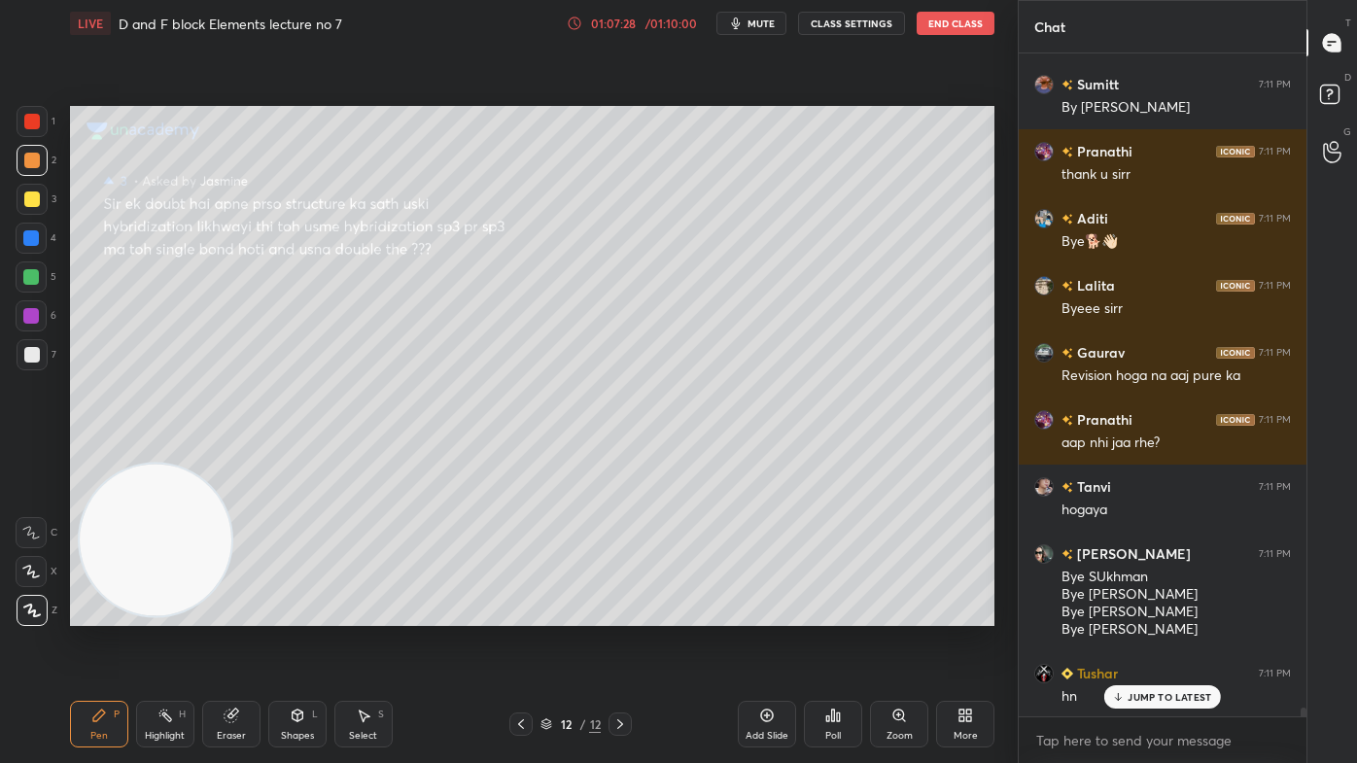
click at [973, 23] on button "End Class" at bounding box center [955, 23] width 78 height 23
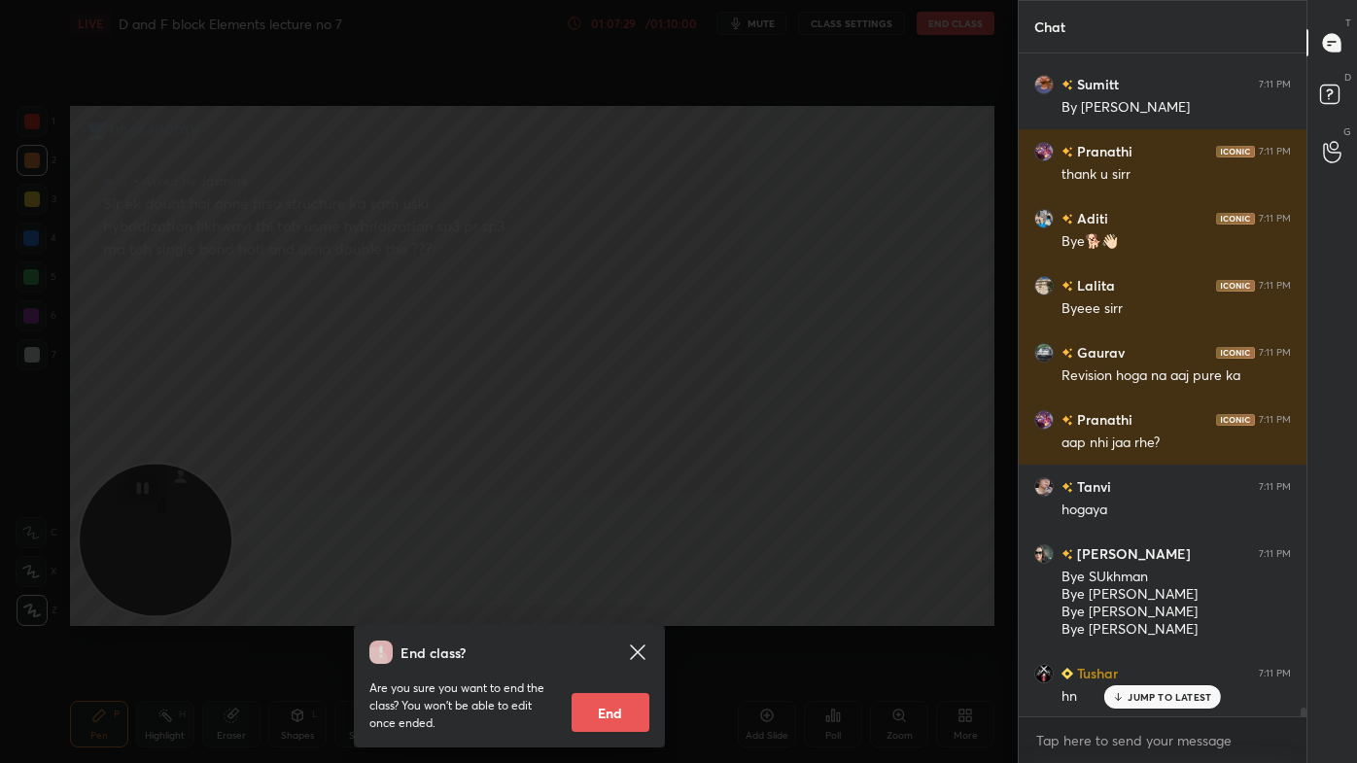
click at [595, 613] on button "End" at bounding box center [610, 712] width 78 height 39
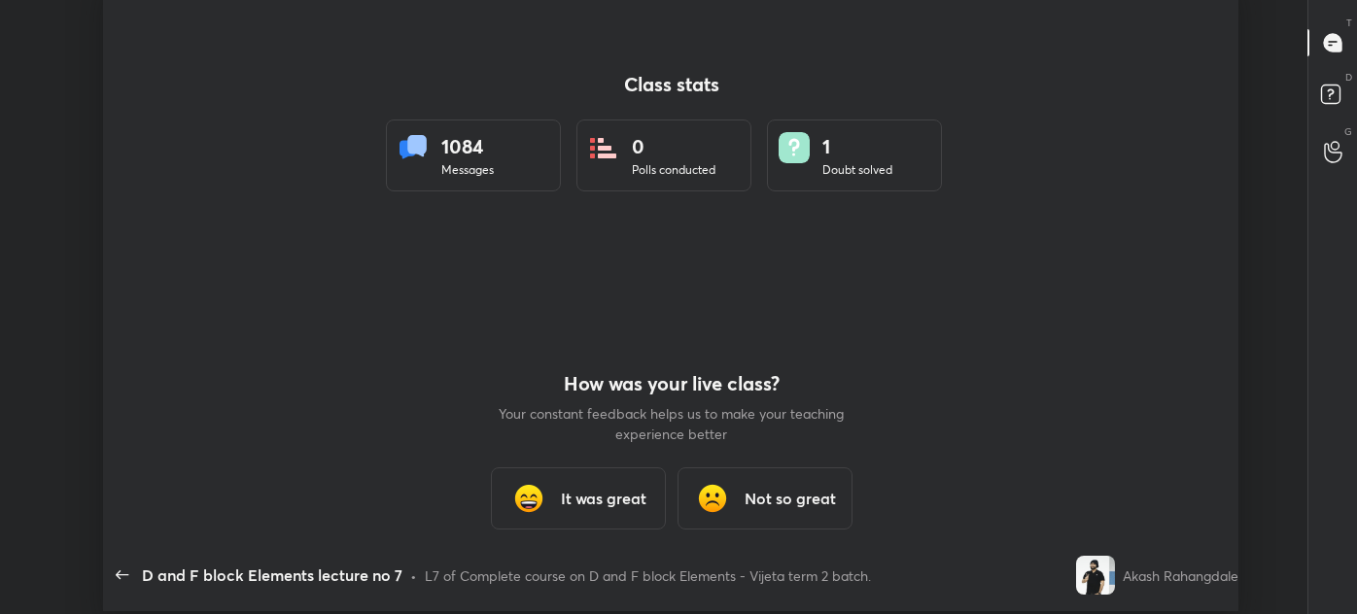
type textarea "x"
